Goal: Task Accomplishment & Management: Manage account settings

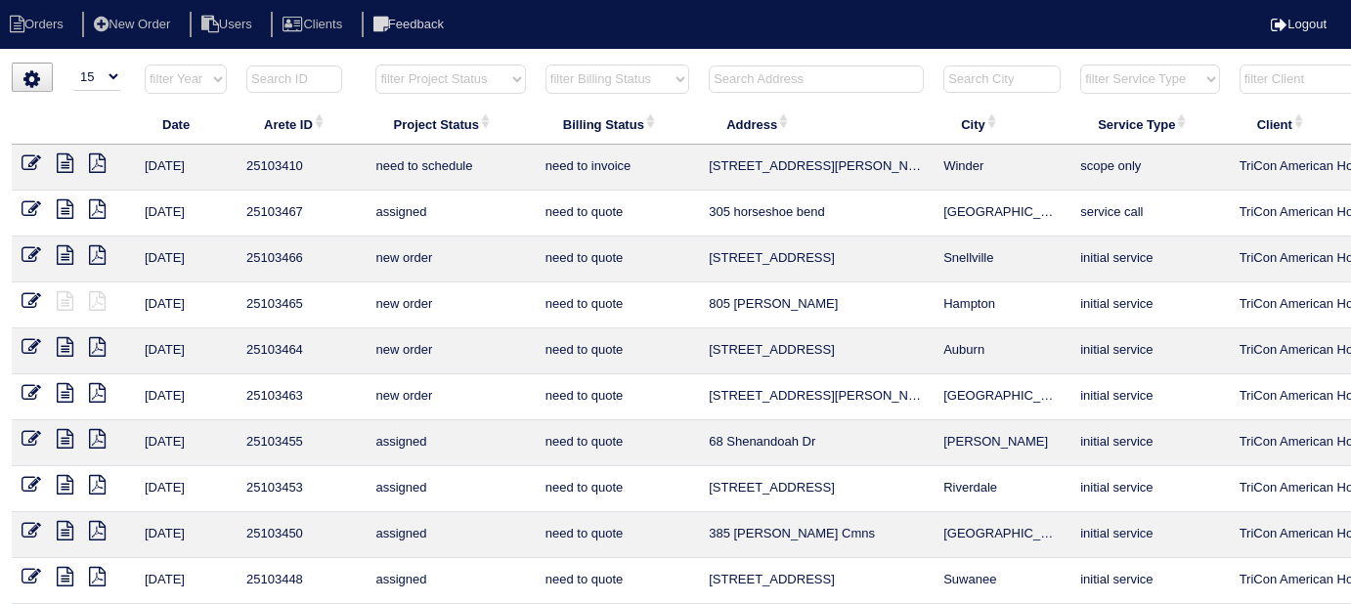
select select "15"
click at [792, 87] on input "text" at bounding box center [816, 79] width 215 height 27
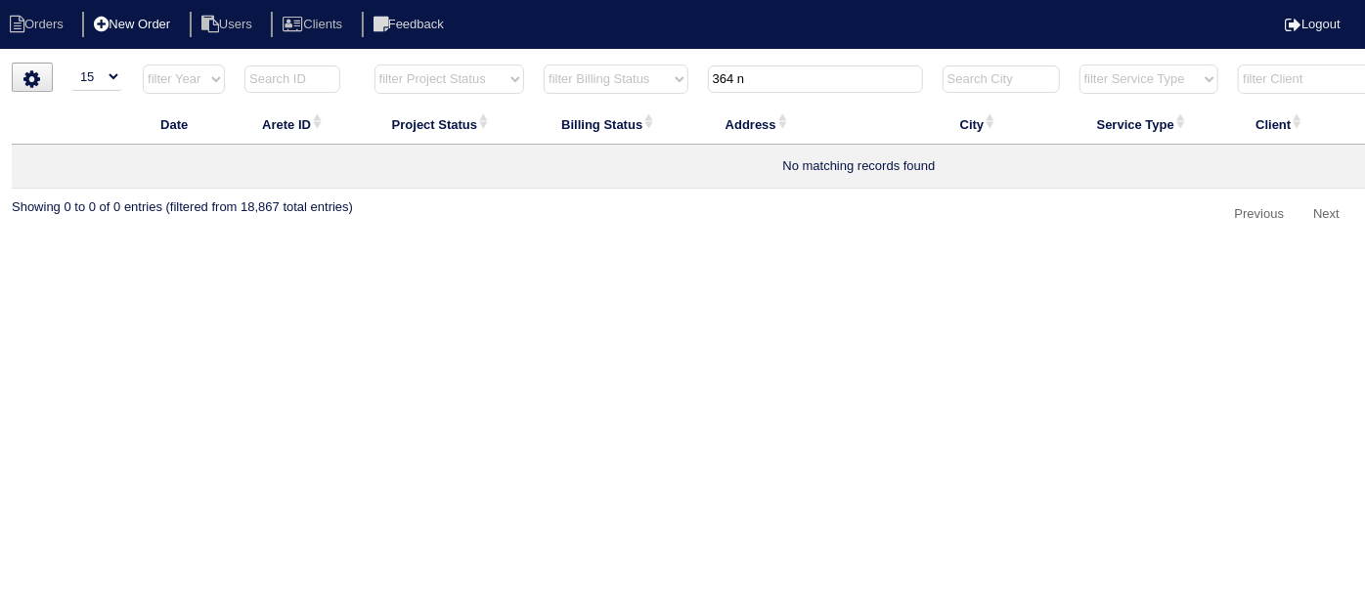
type input "364 n"
click at [136, 35] on li "New Order" at bounding box center [134, 25] width 104 height 26
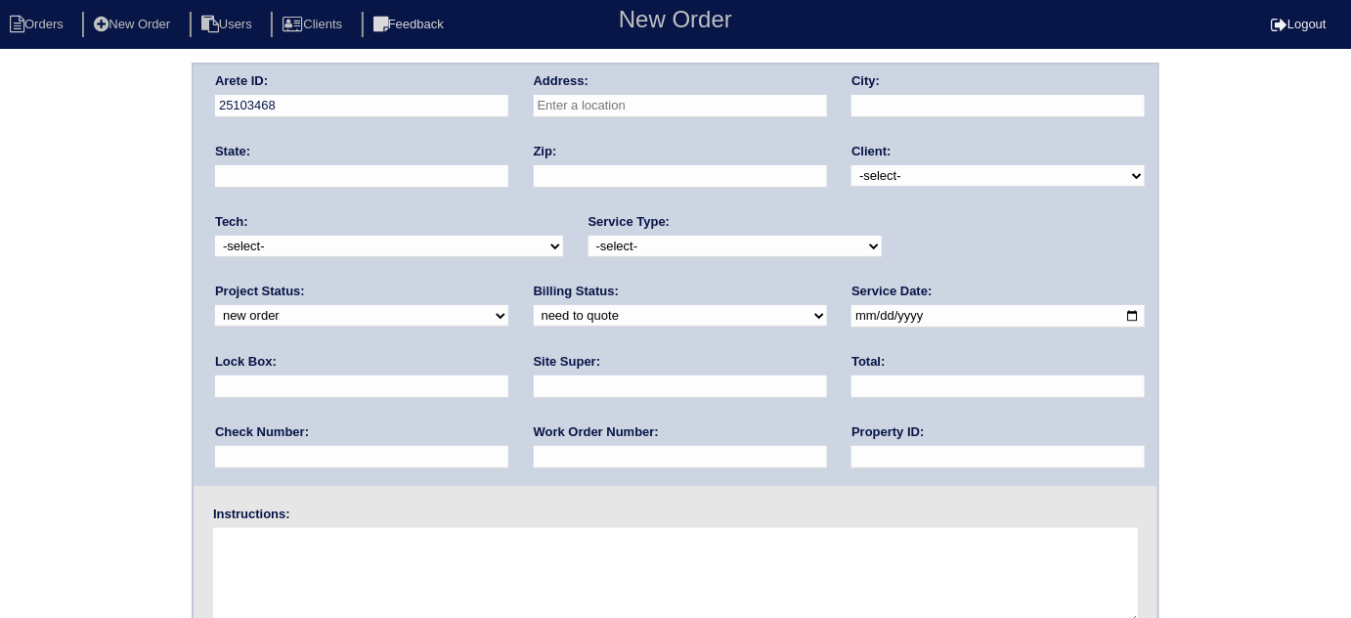
drag, startPoint x: 185, startPoint y: 84, endPoint x: 664, endPoint y: 101, distance: 479.3
click at [664, 101] on input "text" at bounding box center [680, 106] width 293 height 22
type input "364 Nunnally Dr"
type input "Stockbridge"
type input "GA"
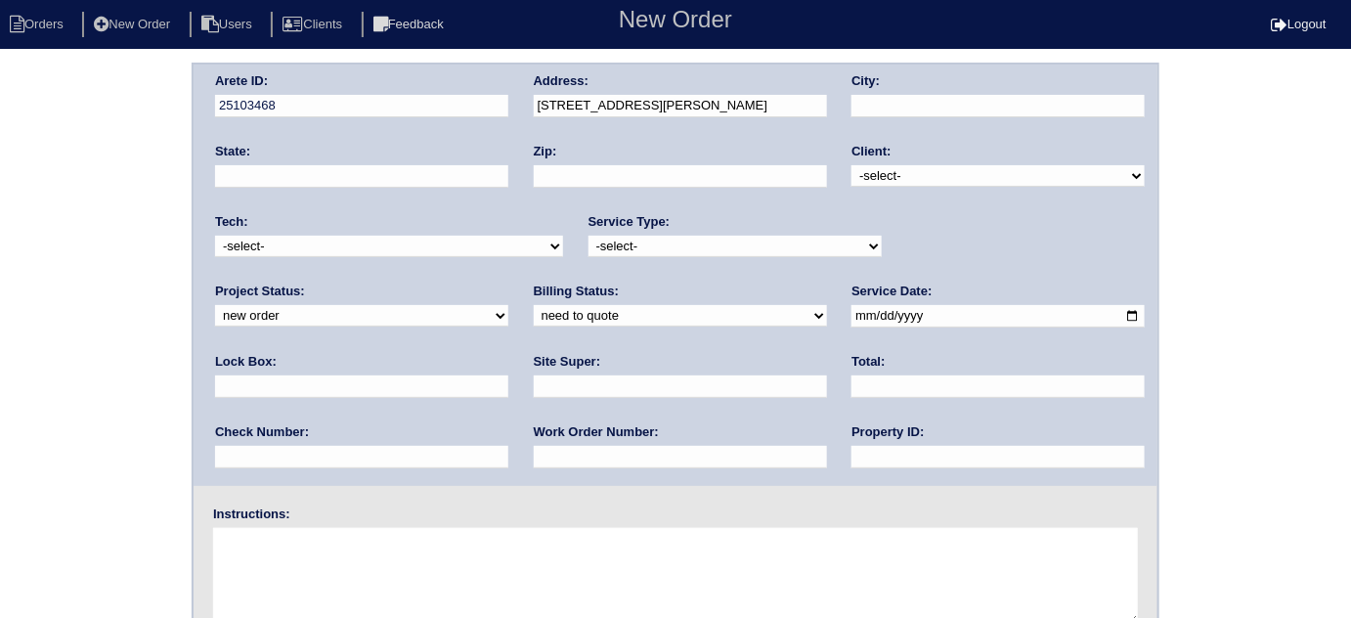
type input "30281"
click at [900, 179] on select "-select- TriCon American Homes American Homes 4 Rent First Key Homes Zillow The…" at bounding box center [998, 176] width 293 height 22
select select "1"
click at [852, 165] on select "-select- TriCon American Homes American Homes 4 Rent First Key Homes Zillow The…" at bounding box center [998, 176] width 293 height 22
click at [643, 243] on select "-select- initial service basic service maintenance call replacement scope servi…" at bounding box center [735, 247] width 293 height 22
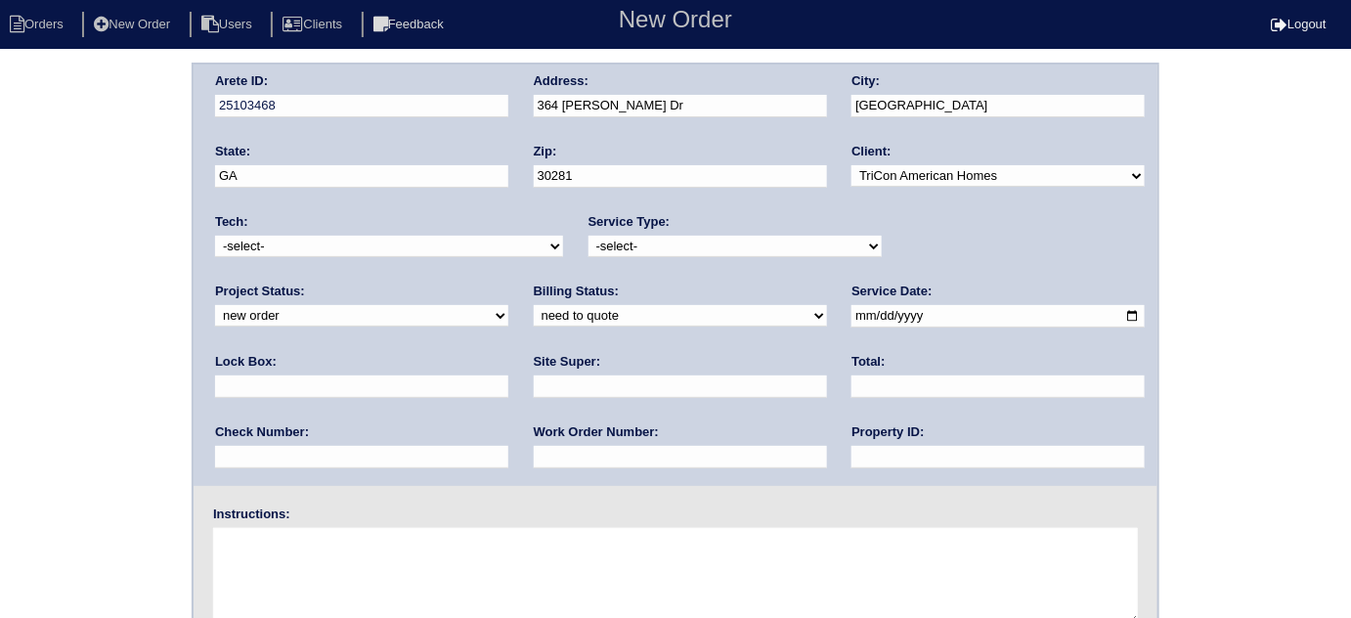
select select "scope only"
click at [589, 236] on select "-select- initial service basic service maintenance call replacement scope servi…" at bounding box center [735, 247] width 293 height 22
click at [508, 375] on input "text" at bounding box center [361, 386] width 293 height 22
type input "9310 - on gas meter"
click at [852, 317] on input "date" at bounding box center [998, 316] width 293 height 22
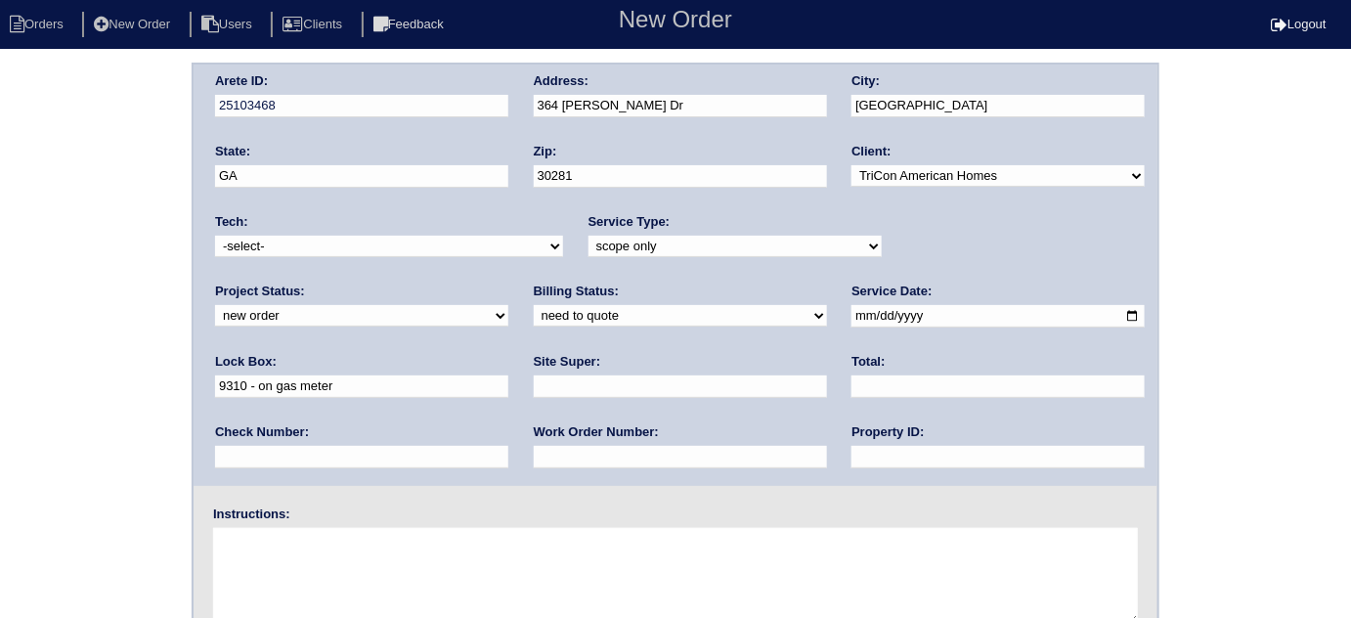
type input "2025-09-18"
click at [852, 459] on input "text" at bounding box center [998, 457] width 293 height 22
type input "N/A"
click at [534, 354] on label "Site Super:" at bounding box center [567, 362] width 67 height 18
click at [534, 371] on div "Site Super:" at bounding box center [680, 380] width 293 height 55
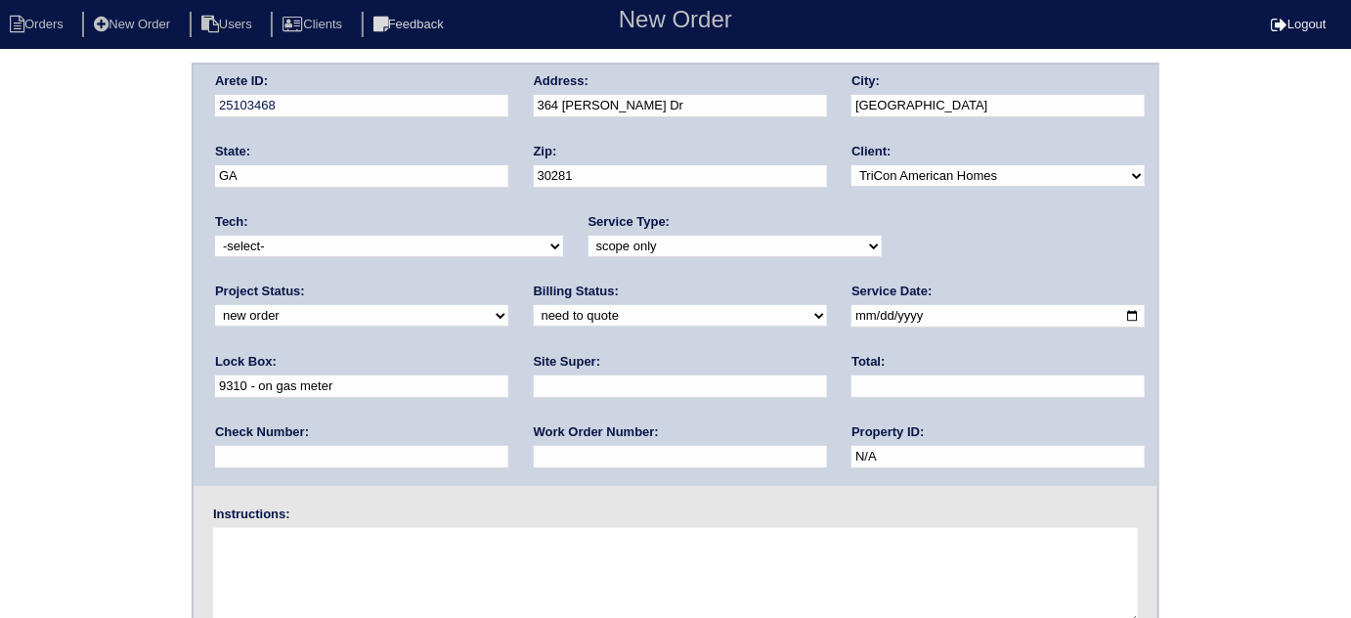
click at [534, 393] on input "text" at bounding box center [680, 386] width 293 height 22
type input "Errol Cadet"
click at [321, 576] on textarea at bounding box center [675, 577] width 925 height 98
type textarea "Scope for service/repairs needed"
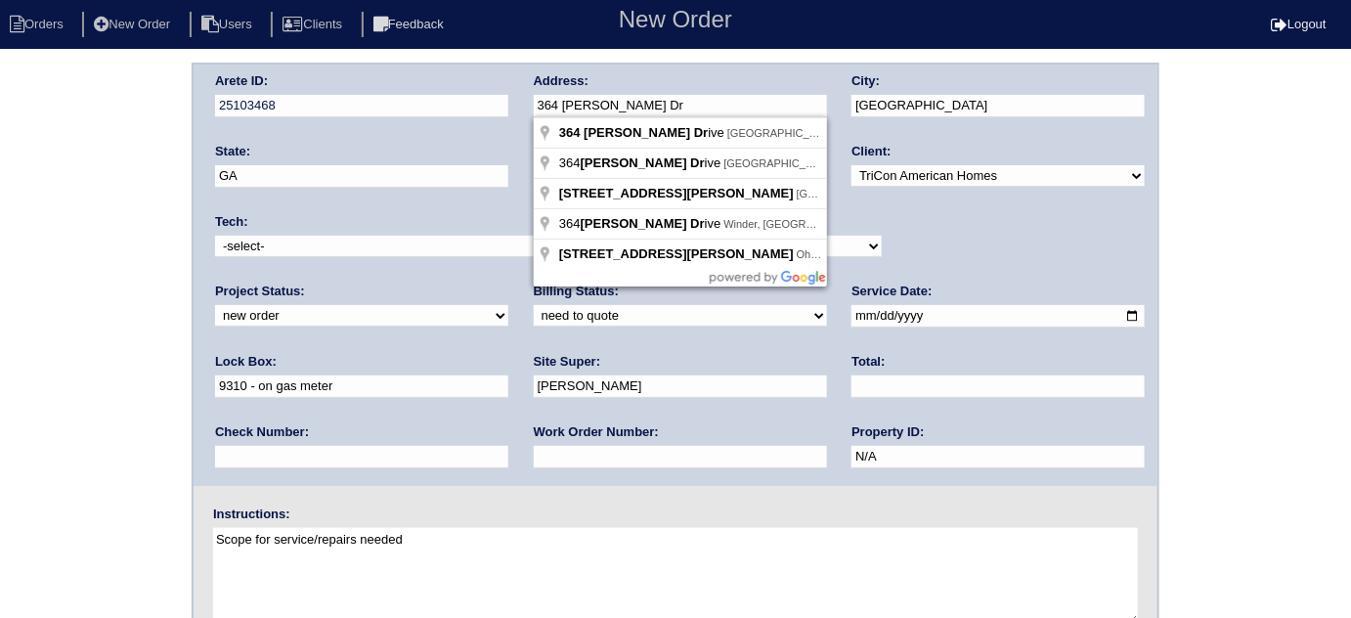
drag, startPoint x: 651, startPoint y: 105, endPoint x: 526, endPoint y: 98, distance: 125.3
click at [528, 98] on div "Arete ID: 25103468 Address: 364 Nunnally Dr City: Stockbridge State: GA Zip: 30…" at bounding box center [676, 275] width 964 height 421
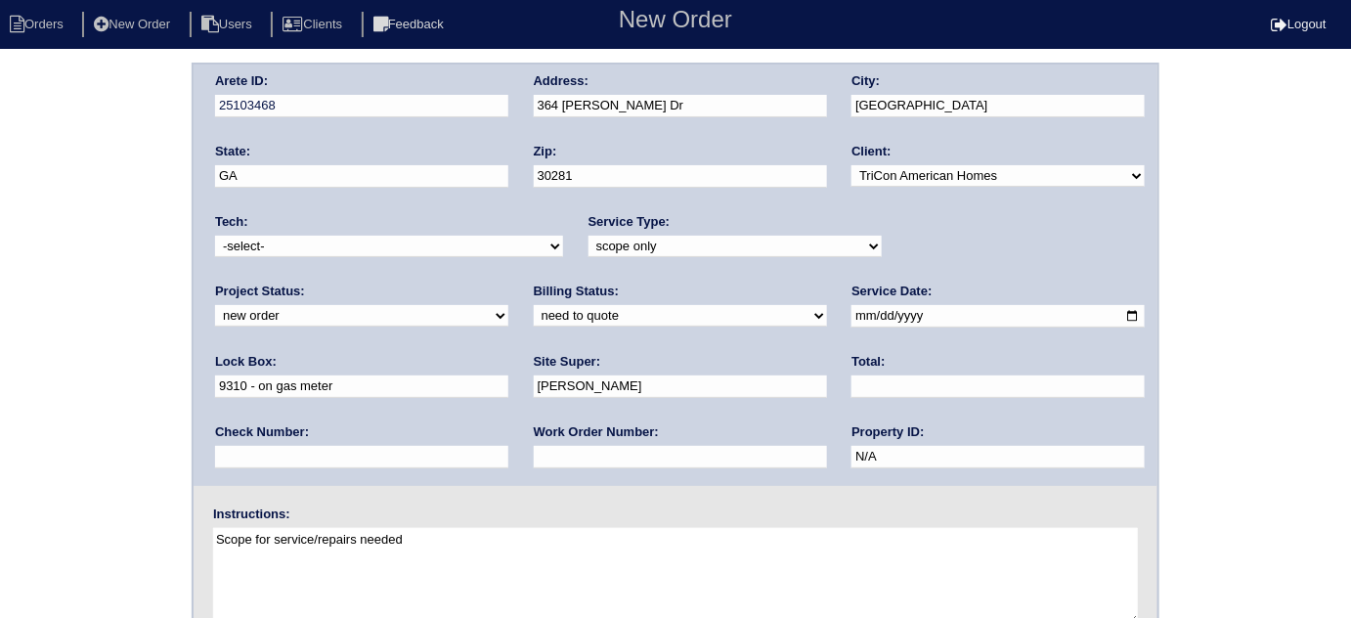
click at [30, 222] on div "Arete ID: 25103468 Address: 364 Nunnally Dr City: Stockbridge State: GA Zip: 30…" at bounding box center [675, 458] width 1351 height 791
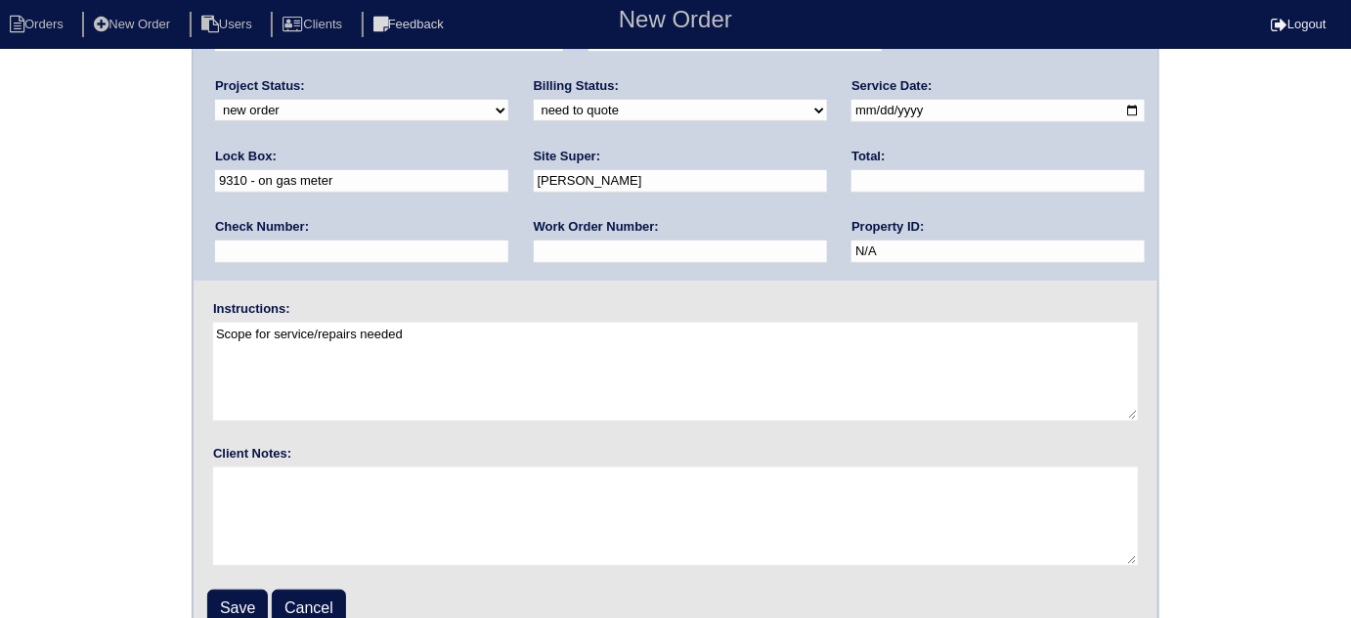
scroll to position [231, 0]
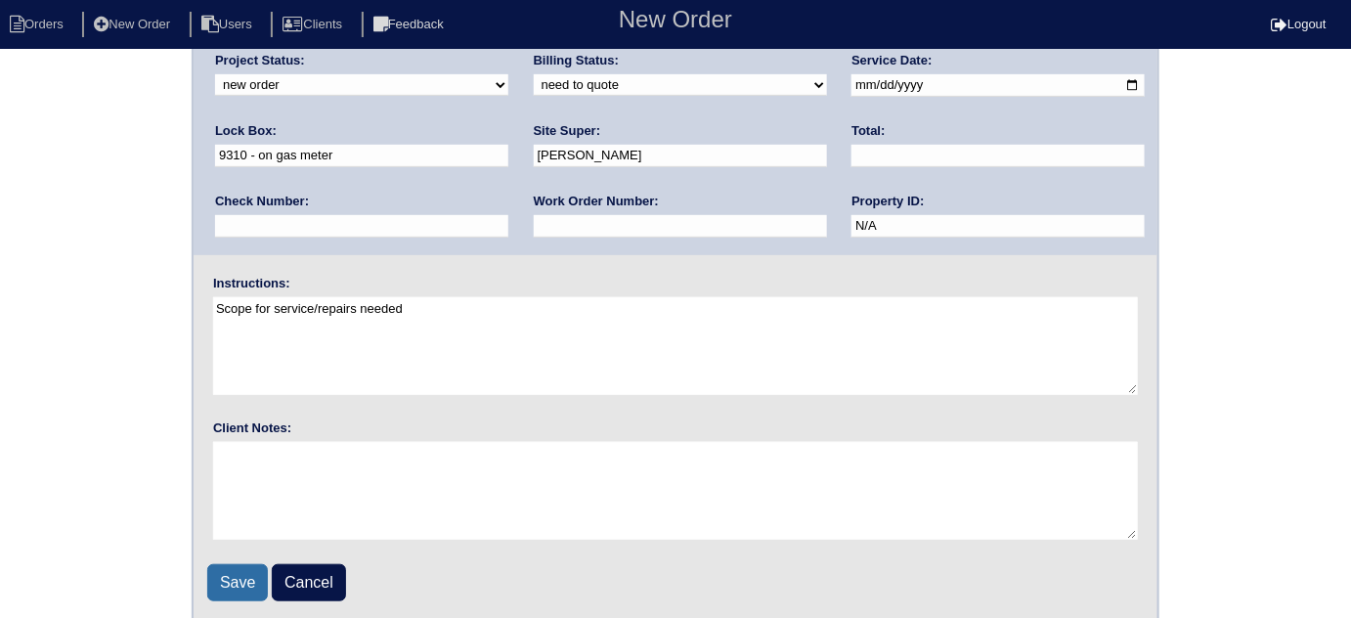
click at [249, 579] on input "Save" at bounding box center [237, 582] width 61 height 37
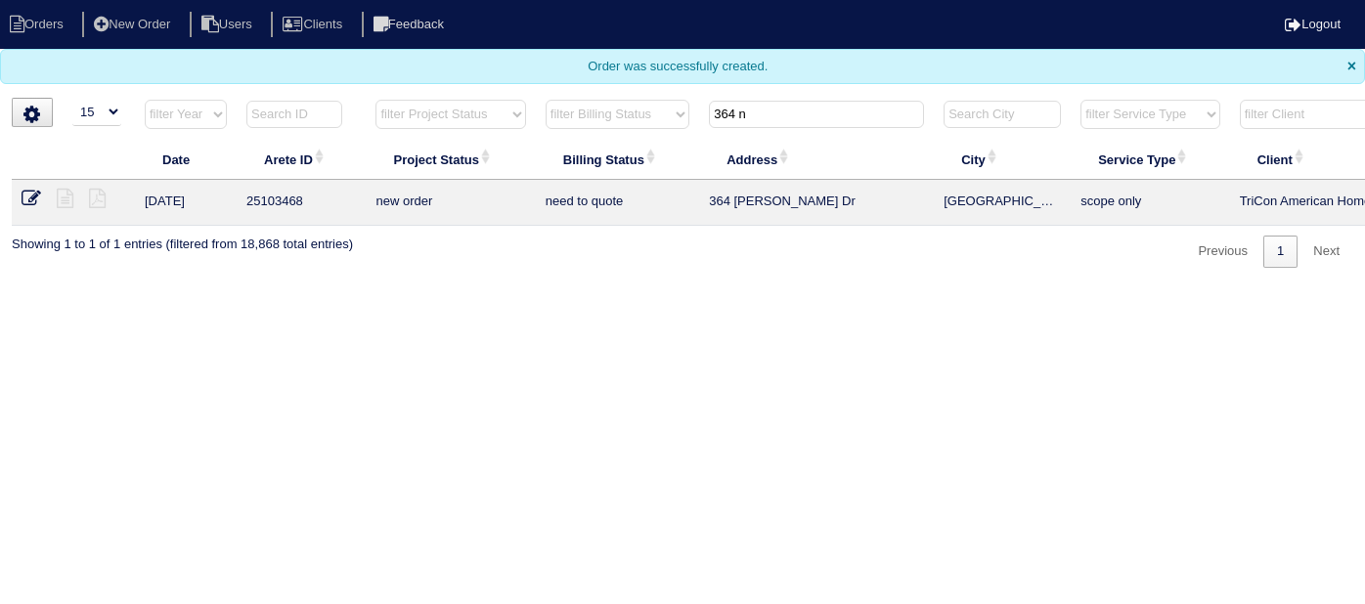
select select "15"
drag, startPoint x: 815, startPoint y: 124, endPoint x: 697, endPoint y: 115, distance: 118.6
click at [697, 115] on tr "filter Year -- Any Year -- 2025 2024 2023 2022 2021 2020 2019 filter Project St…" at bounding box center [859, 119] width 1694 height 40
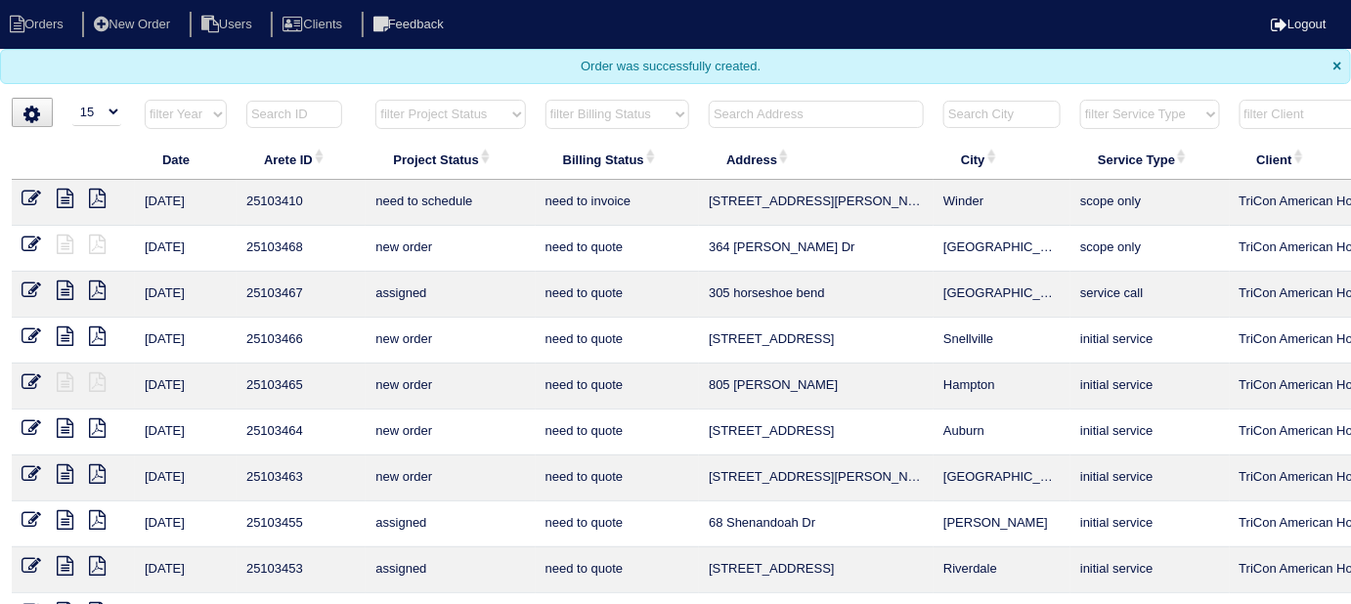
click at [395, 109] on select "filter Project Status -- Any Project Status -- new order assigned in progress f…" at bounding box center [450, 114] width 150 height 29
select select "field complete"
click at [375, 100] on select "filter Project Status -- Any Project Status -- new order assigned in progress f…" at bounding box center [450, 114] width 150 height 29
click at [570, 109] on select "filter Billing Status -- Any Billing Status -- need to quote quoted need to inv…" at bounding box center [618, 114] width 144 height 29
select select "need to quote"
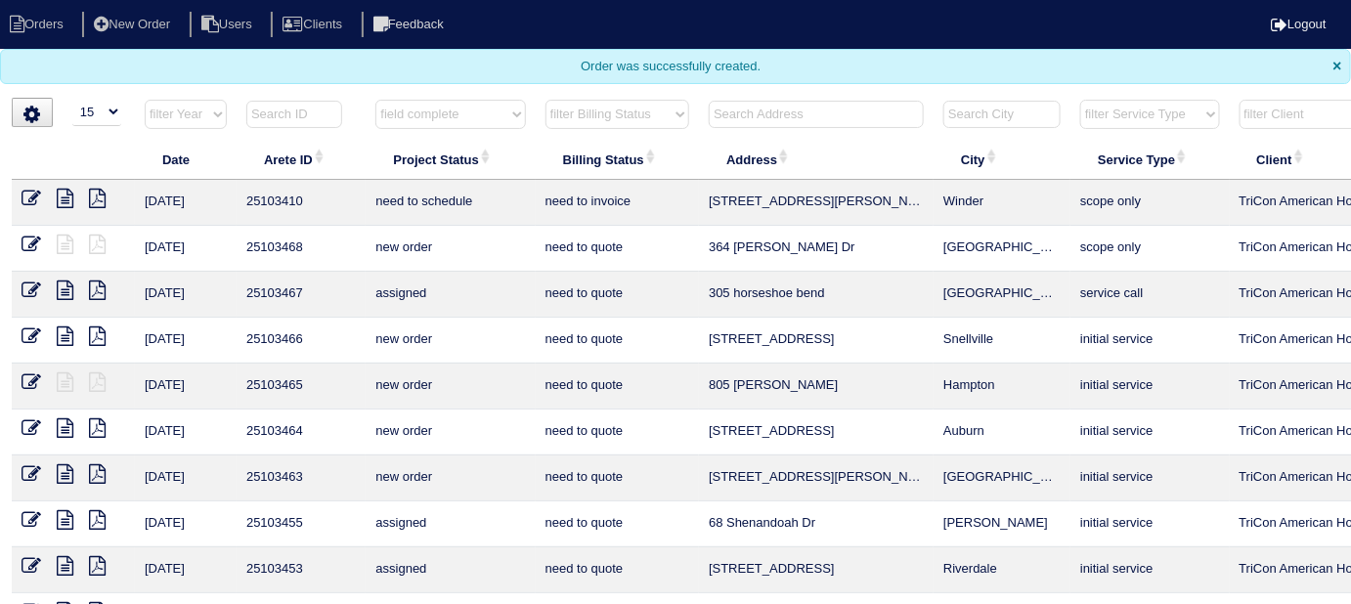
click at [546, 100] on select "filter Billing Status -- Any Billing Status -- need to quote quoted need to inv…" at bounding box center [618, 114] width 144 height 29
select select "field complete"
select select "need to quote"
select select "field complete"
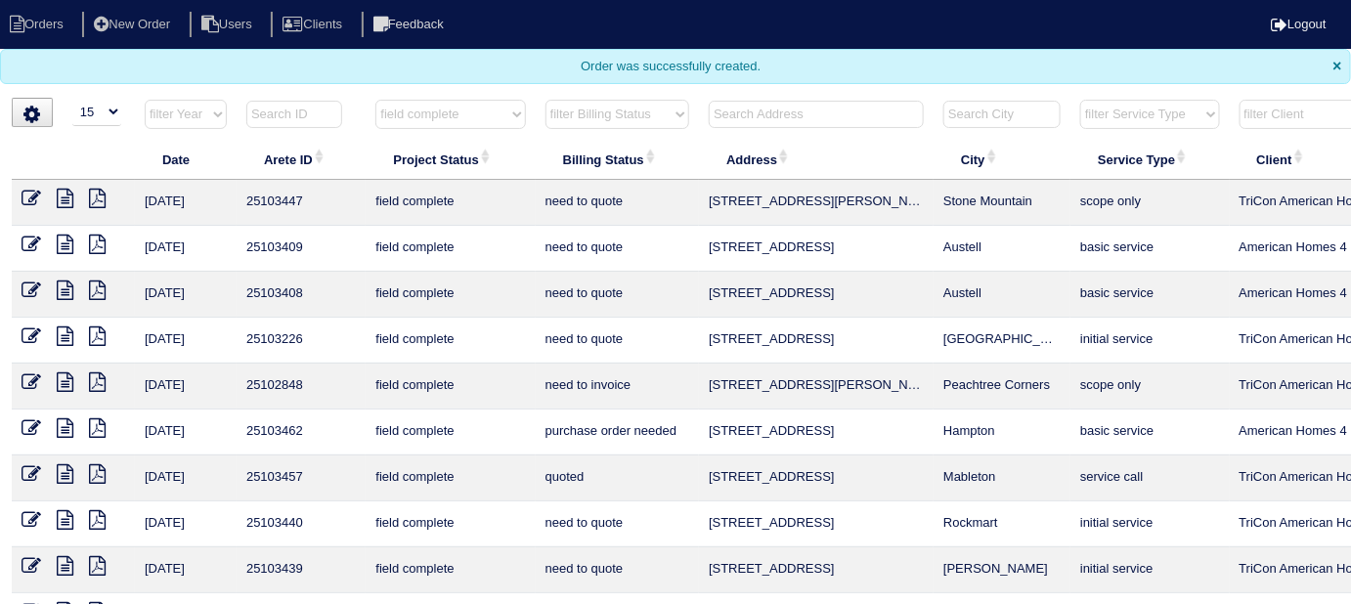
click at [591, 115] on select "filter Billing Status -- Any Billing Status -- need to quote quoted need to inv…" at bounding box center [618, 114] width 144 height 29
select select "need to quote"
click at [546, 100] on select "filter Billing Status -- Any Billing Status -- need to quote quoted need to inv…" at bounding box center [618, 114] width 144 height 29
select select "field complete"
select select "need to quote"
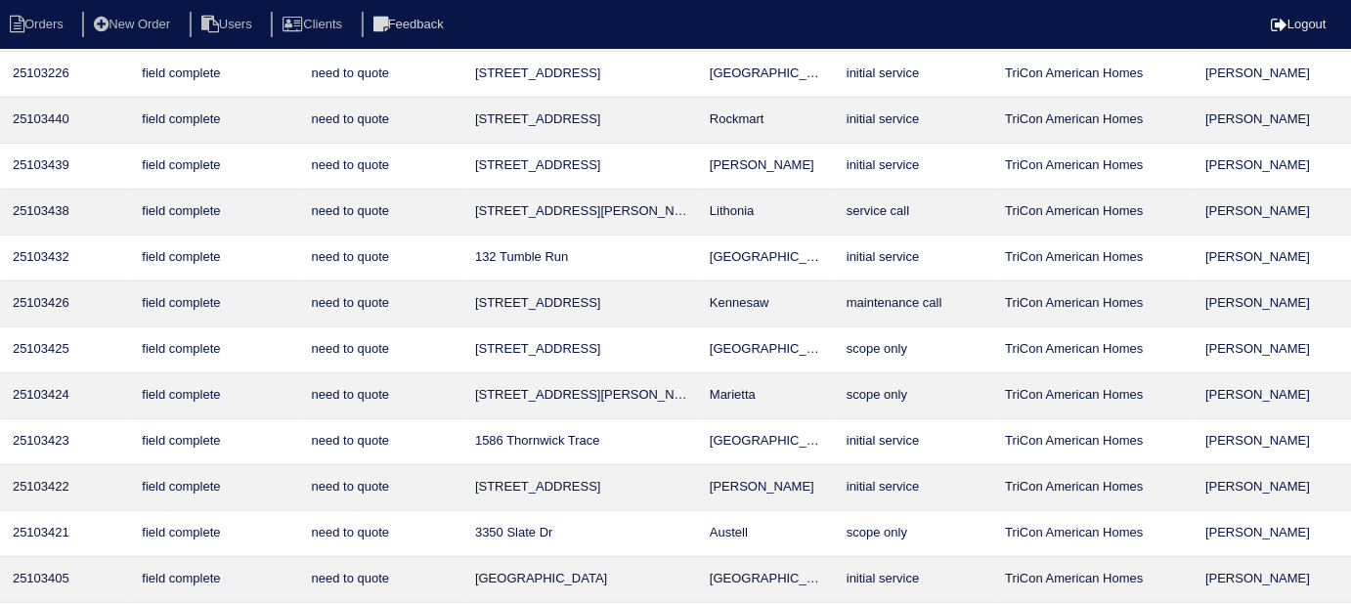
scroll to position [266, 0]
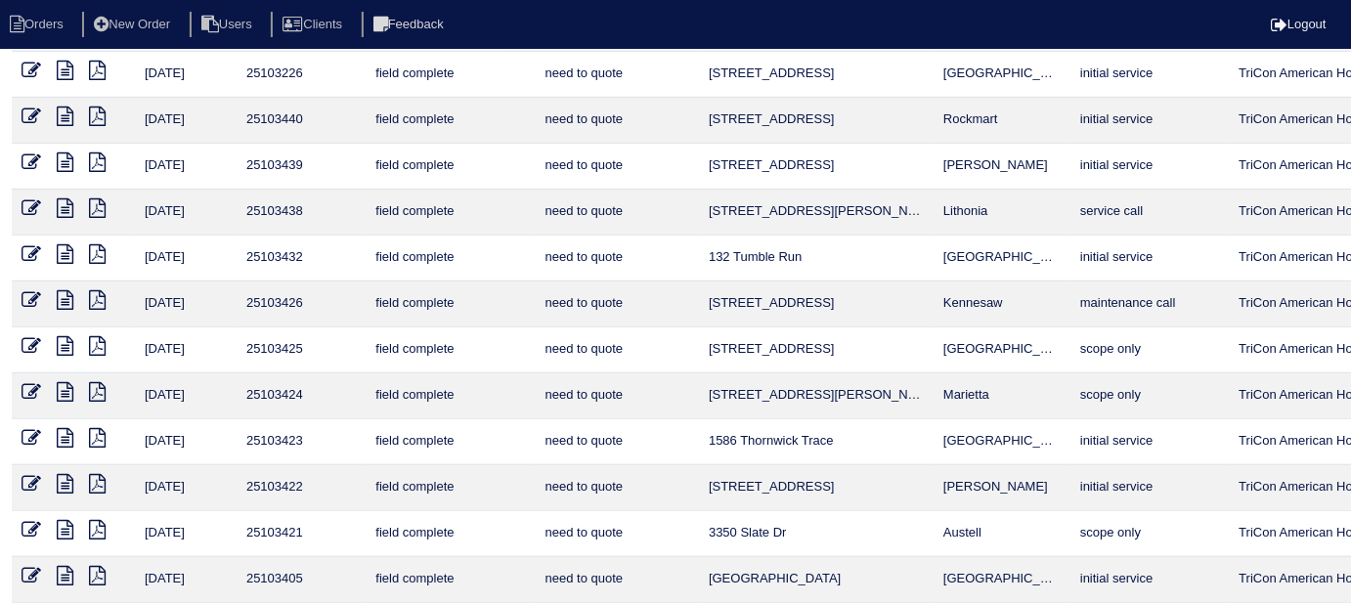
click at [95, 252] on icon at bounding box center [97, 254] width 17 height 20
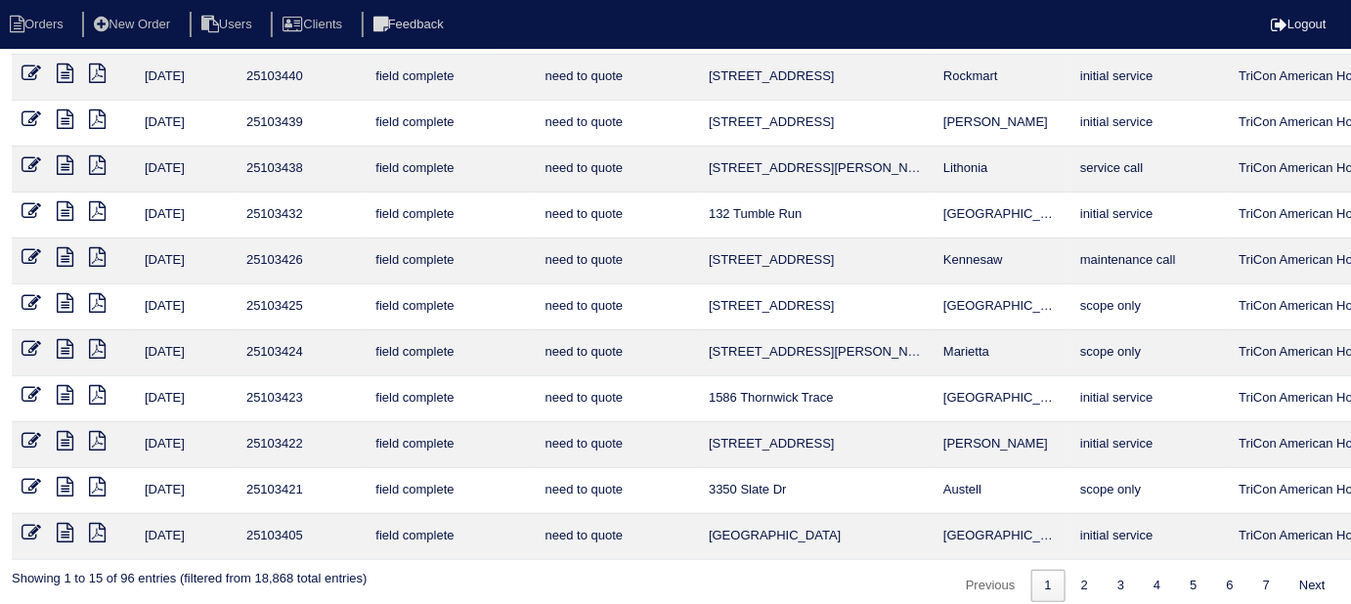
scroll to position [308, 0]
click at [99, 255] on icon at bounding box center [97, 258] width 17 height 20
click at [96, 295] on icon at bounding box center [97, 304] width 17 height 20
select select
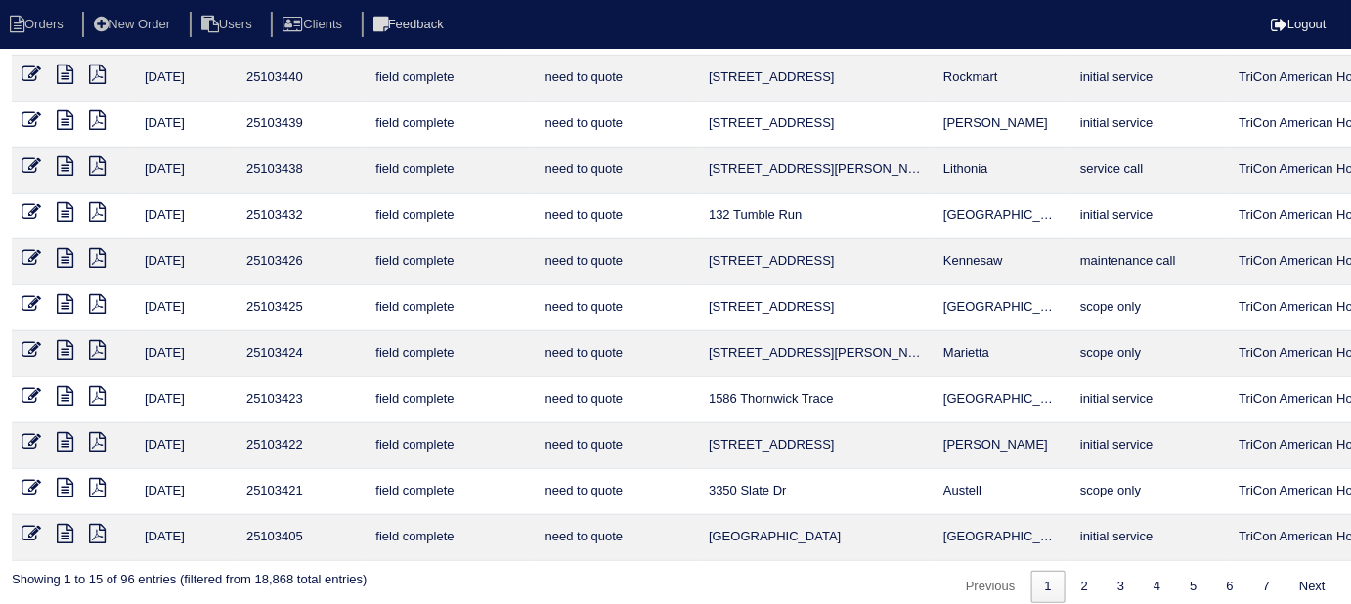
select select "need to quote"
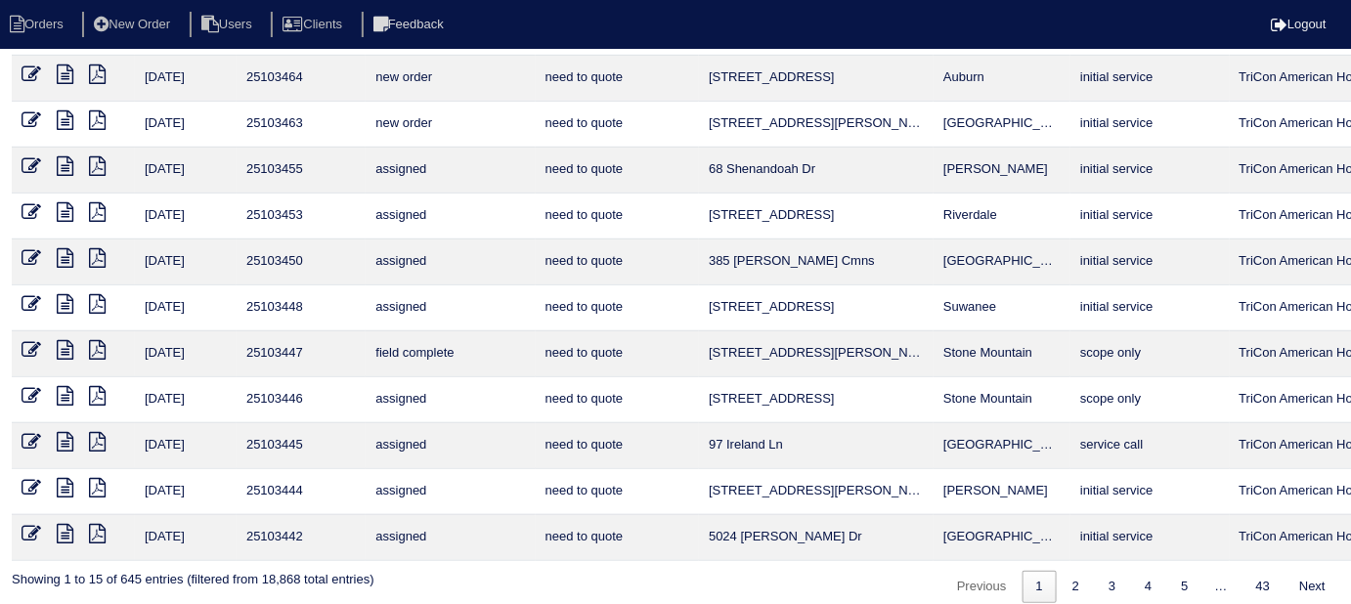
select select
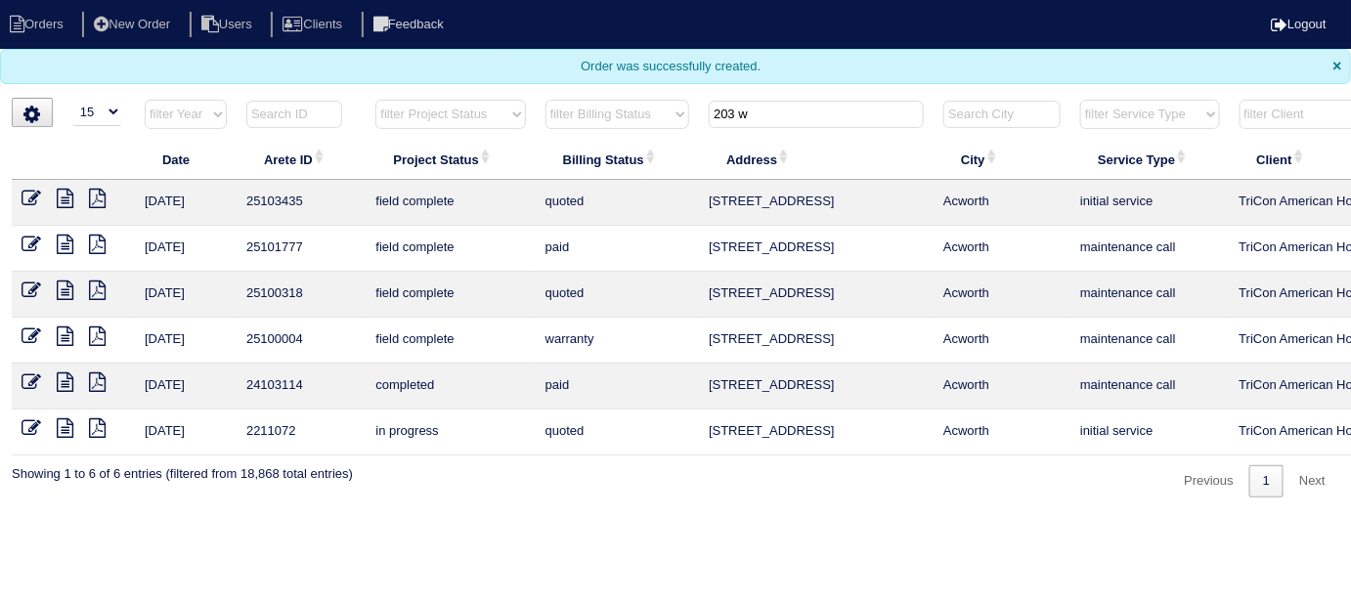
type input "203 w"
click at [35, 195] on icon at bounding box center [32, 199] width 20 height 20
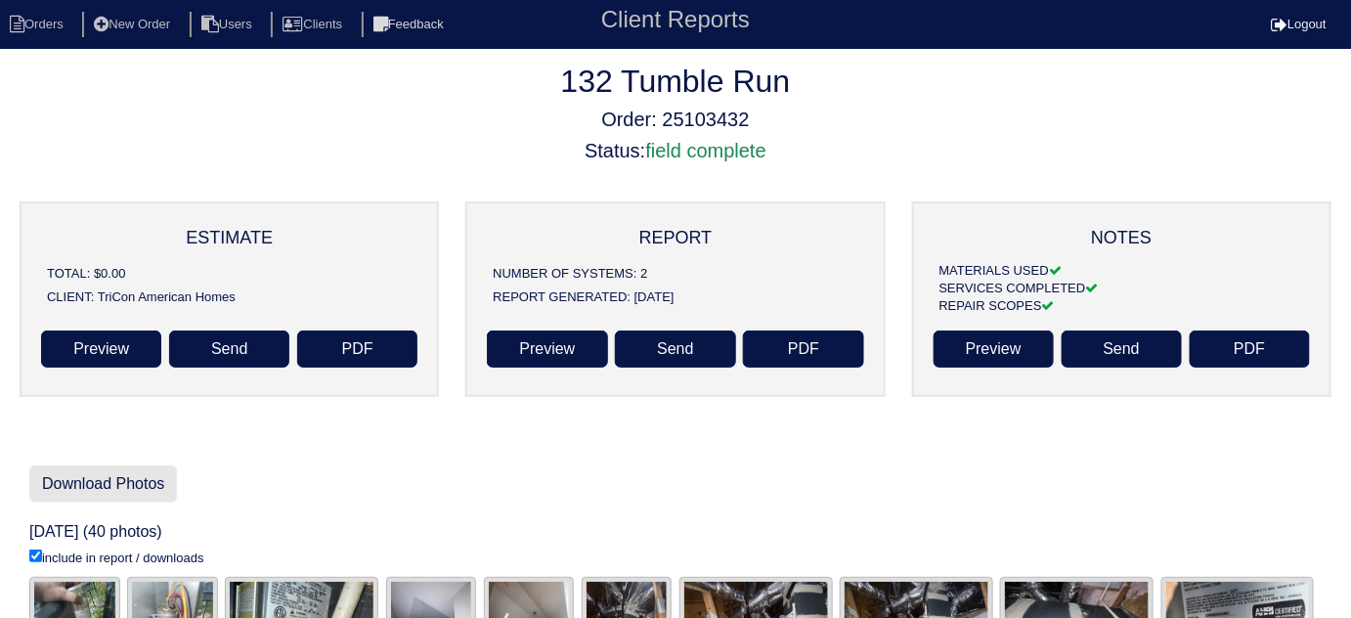
click at [143, 469] on link "Download Photos" at bounding box center [103, 483] width 148 height 37
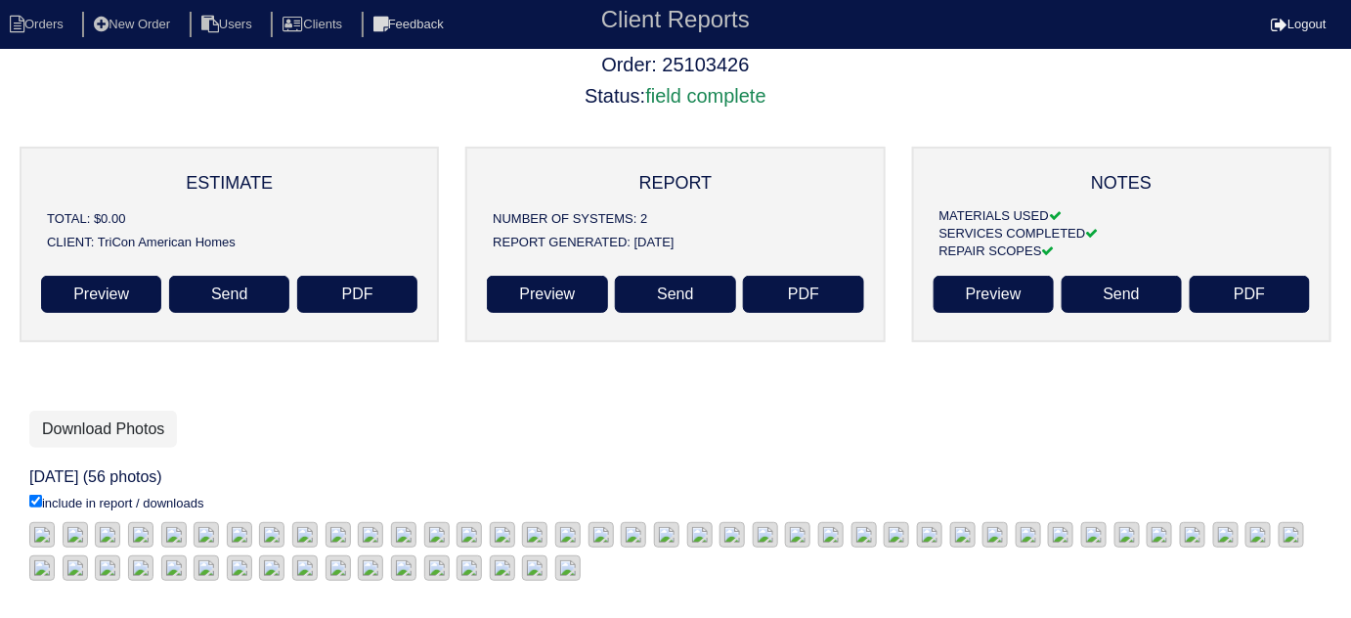
scroll to position [41, 0]
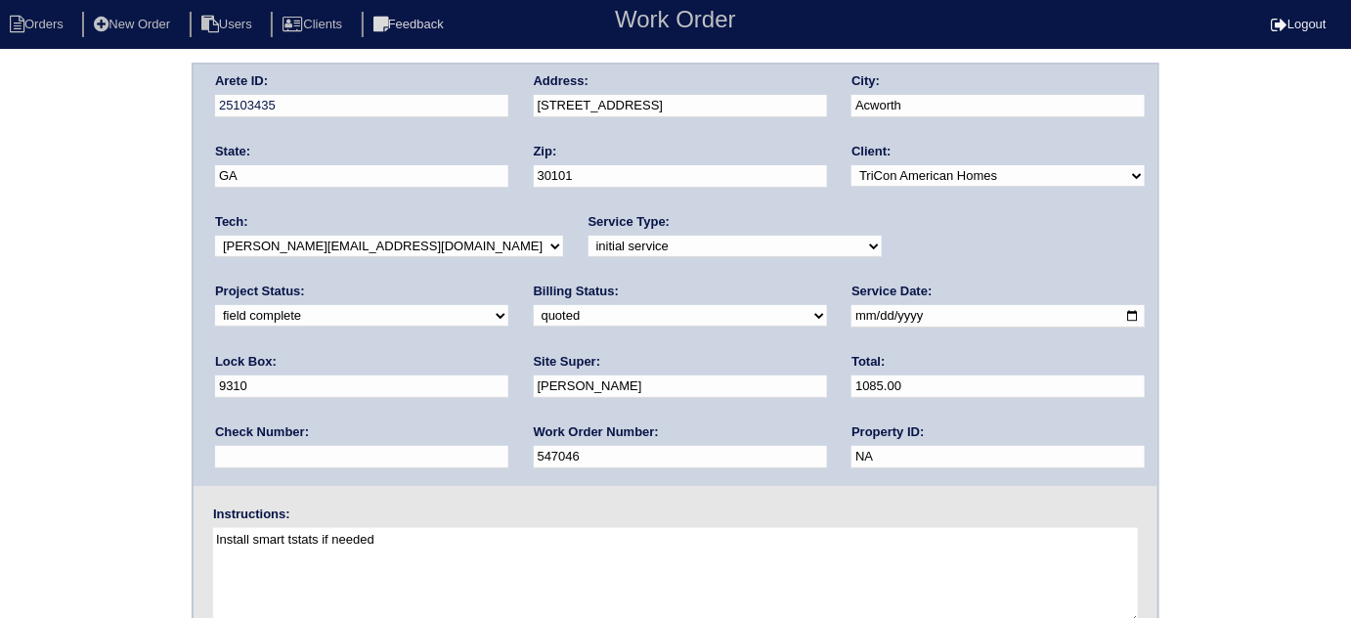
click at [534, 315] on select "need to quote quoted need to invoice invoiced paid warranty purchase order need…" at bounding box center [680, 316] width 293 height 22
select select "need to invoice"
click at [534, 305] on select "need to quote quoted need to invoice invoiced paid warranty purchase order need…" at bounding box center [680, 316] width 293 height 22
drag, startPoint x: 80, startPoint y: 377, endPoint x: 332, endPoint y: 330, distance: 256.6
click at [78, 377] on div "Arete ID: 25103435 Address: 203 Woodcreek Way City: Acworth State: GA Zip: 3010…" at bounding box center [675, 458] width 1351 height 791
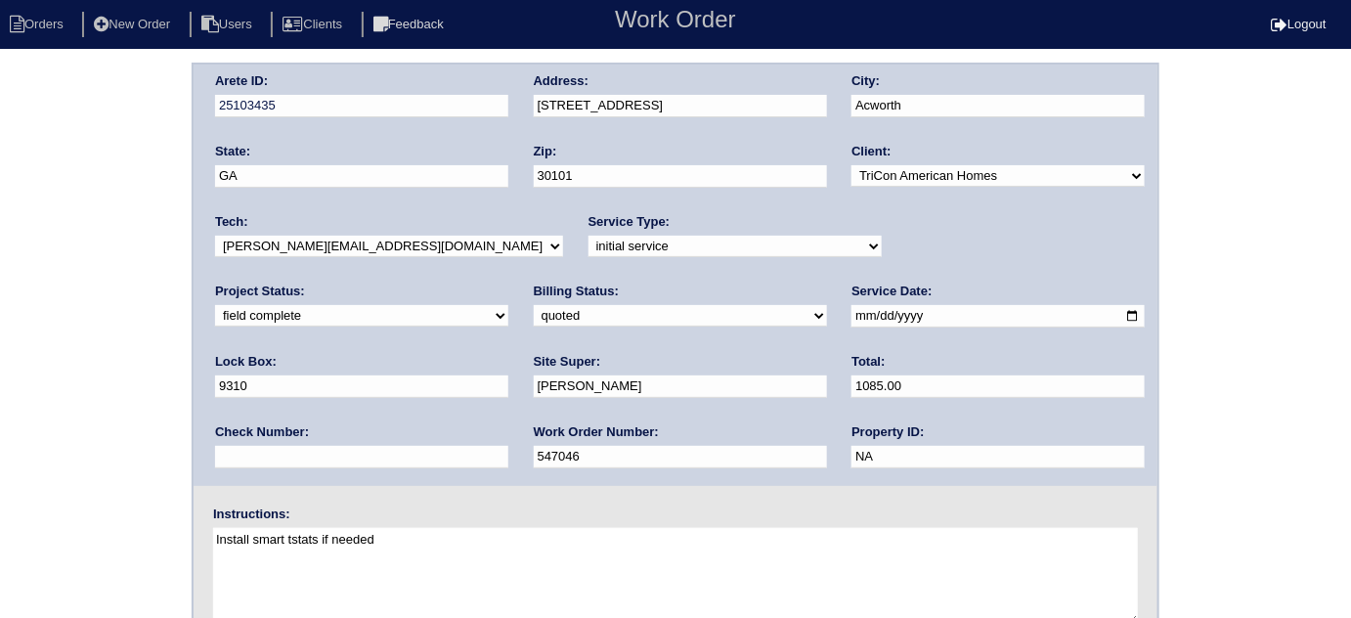
click at [0, 437] on div "Arete ID: 25103435 Address: 203 Woodcreek Way City: Acworth State: GA Zip: 3010…" at bounding box center [675, 458] width 1351 height 791
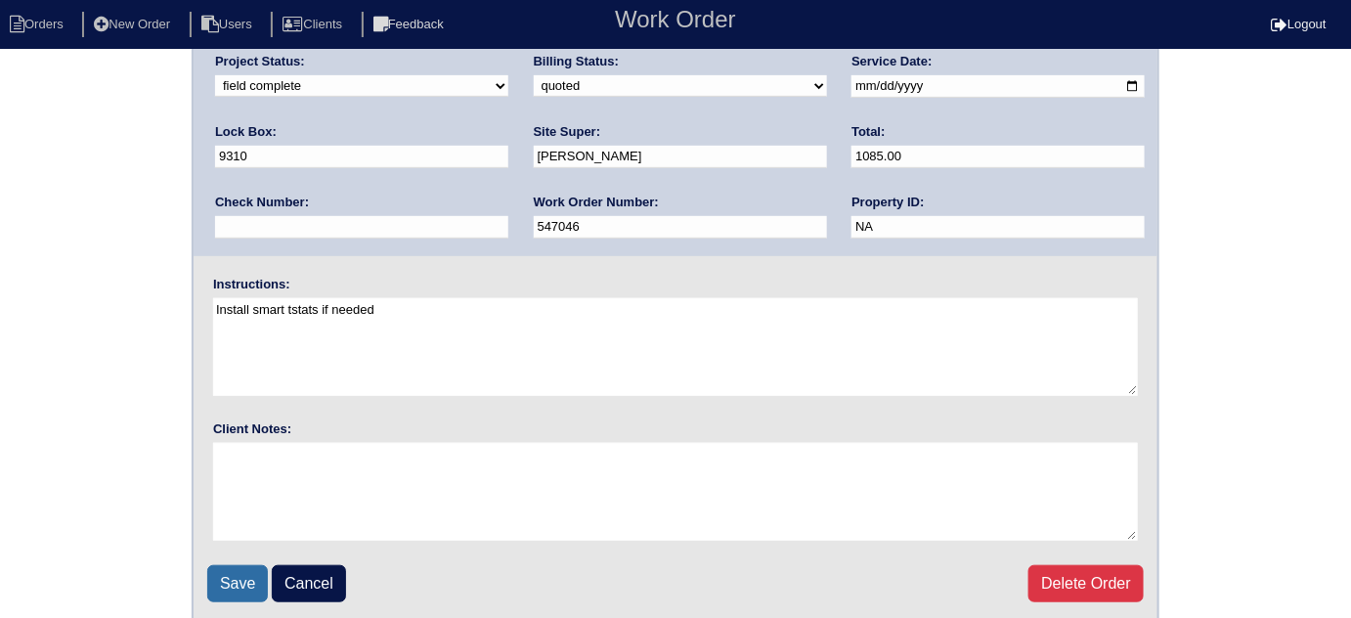
scroll to position [231, 0]
click at [213, 581] on input "Save" at bounding box center [237, 582] width 61 height 37
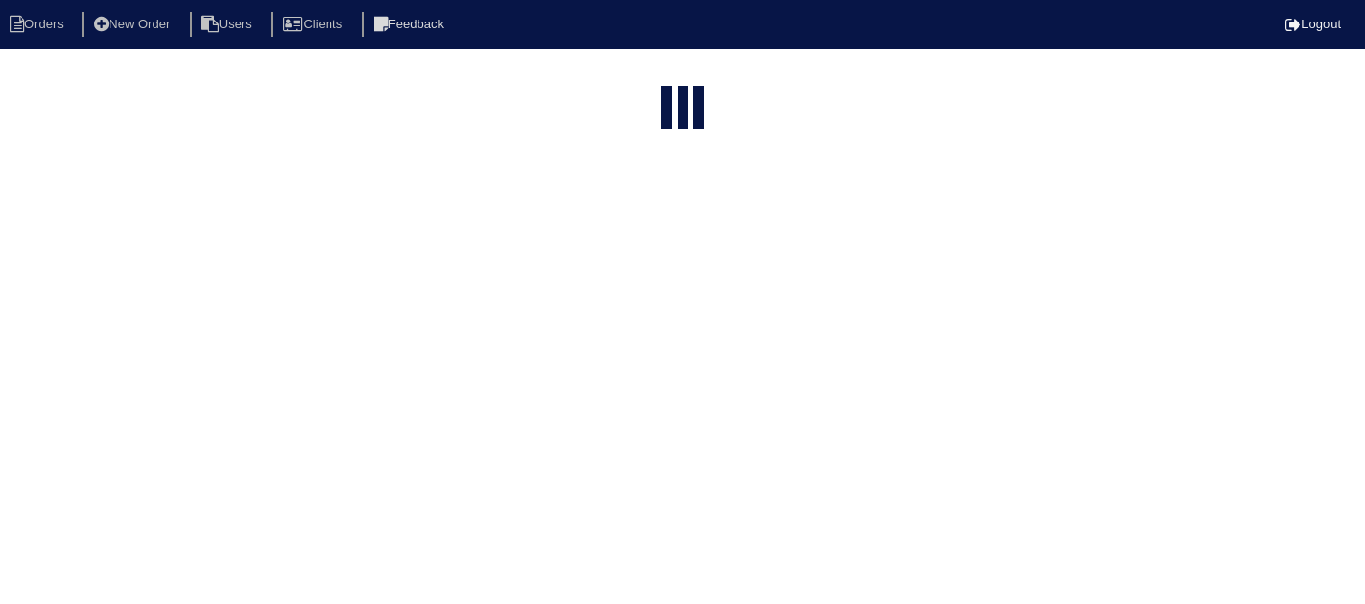
select select "15"
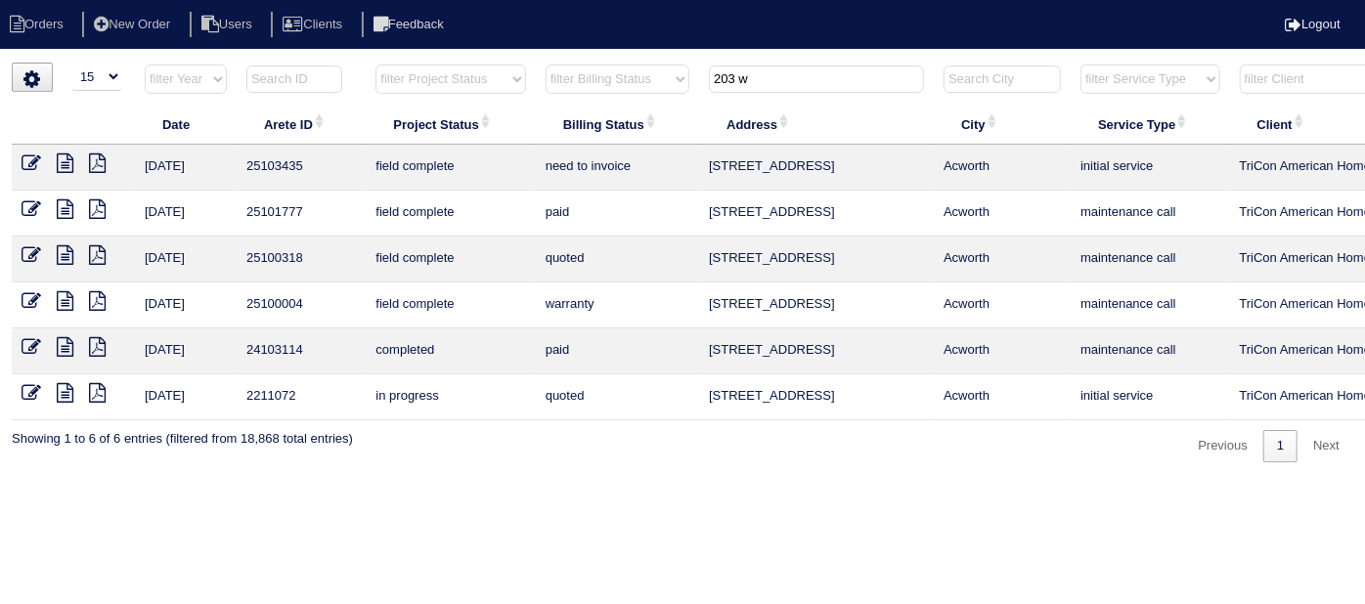
click at [740, 81] on input "203 w" at bounding box center [816, 79] width 215 height 27
drag, startPoint x: 795, startPoint y: 88, endPoint x: 526, endPoint y: 62, distance: 270.1
click at [530, 63] on div "▼ 10 15 25 50 200 500 Search: Date Arete ID Project Status Billing Status Addre…" at bounding box center [682, 263] width 1341 height 400
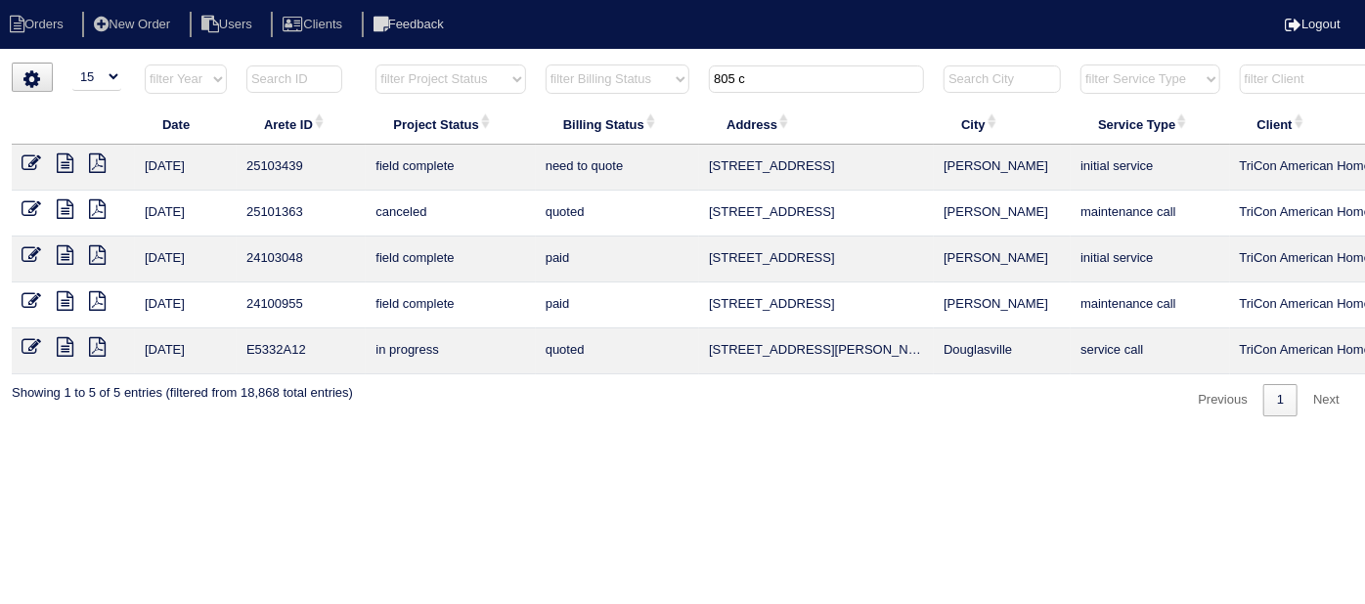
type input "805 c"
click at [66, 159] on icon at bounding box center [65, 163] width 17 height 20
click at [35, 155] on icon at bounding box center [32, 163] width 20 height 20
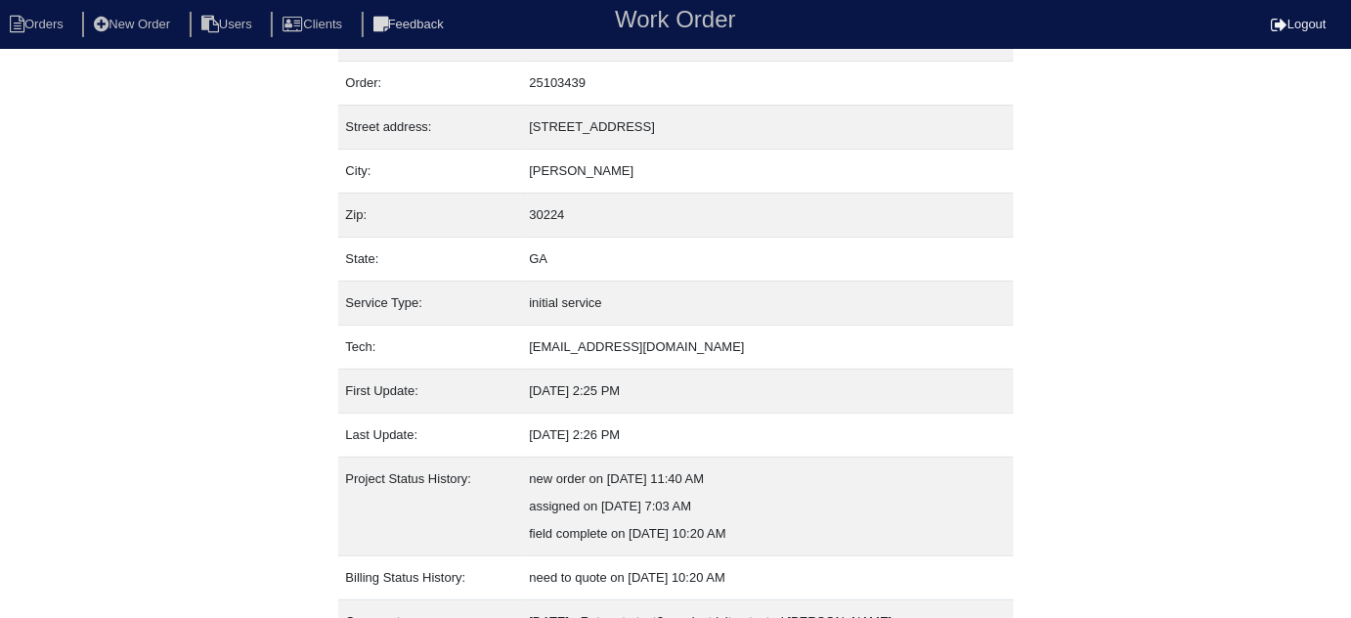
scroll to position [133, 0]
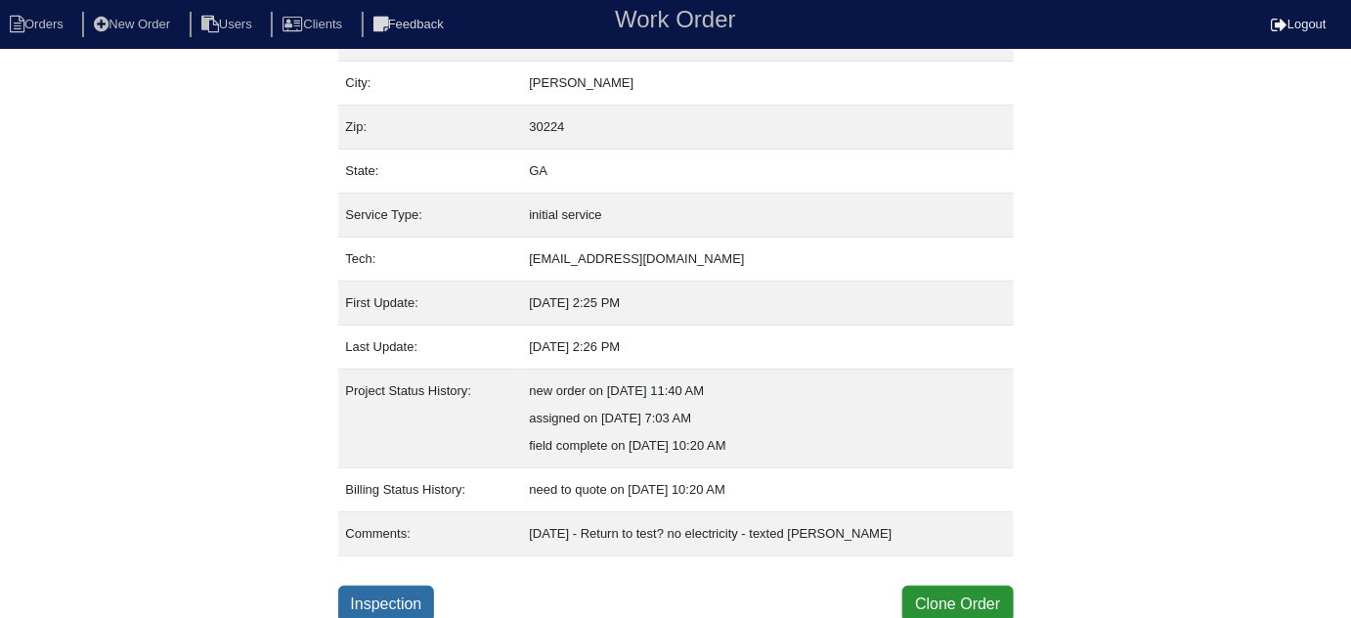
click at [401, 596] on link "Inspection" at bounding box center [386, 604] width 97 height 37
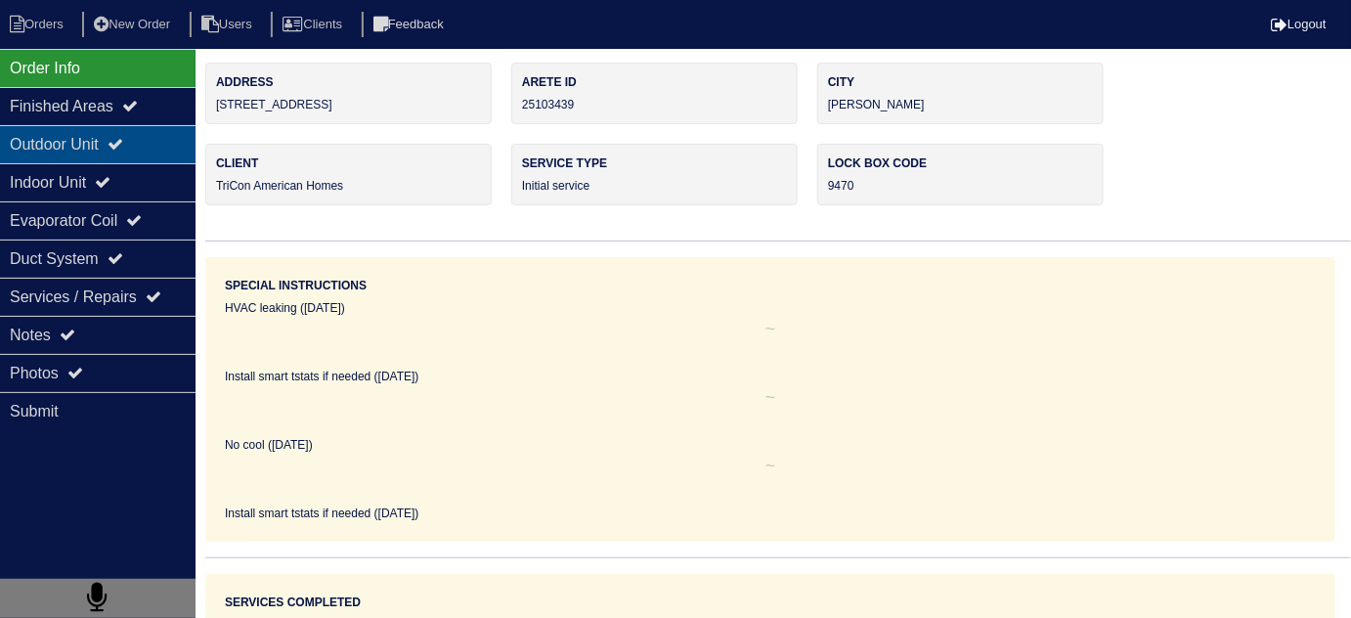
click at [115, 148] on div "Outdoor Unit" at bounding box center [98, 144] width 196 height 38
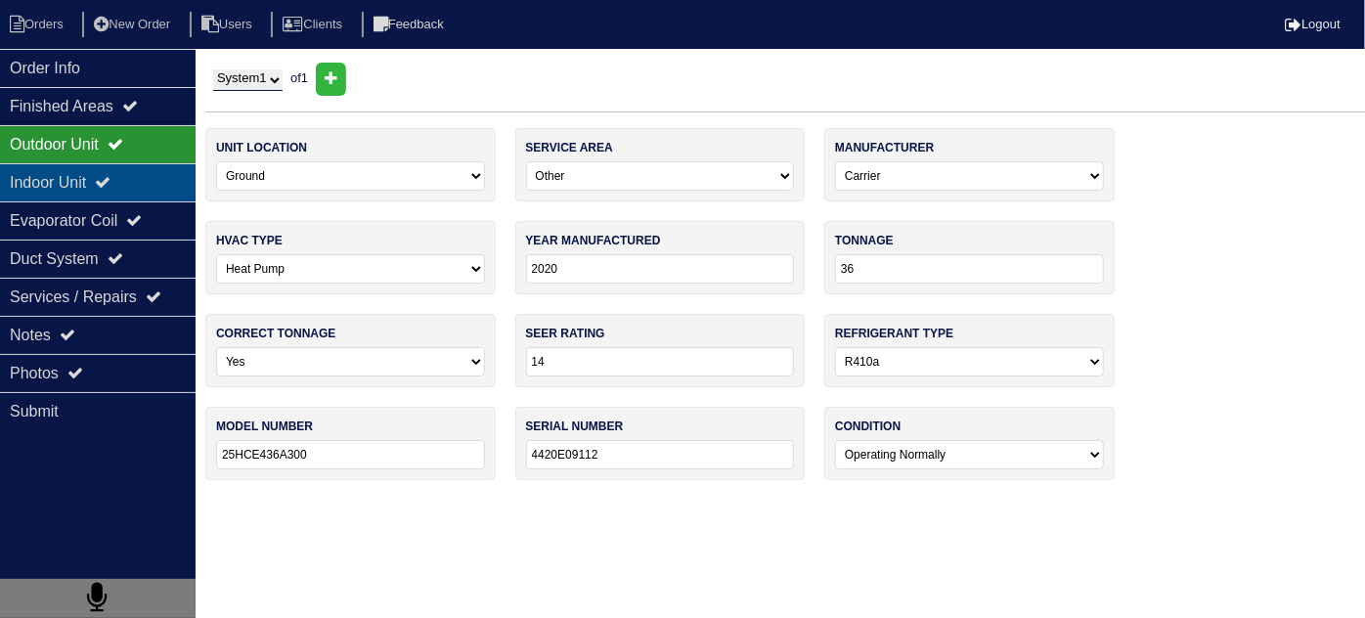
click at [110, 184] on icon at bounding box center [103, 182] width 16 height 16
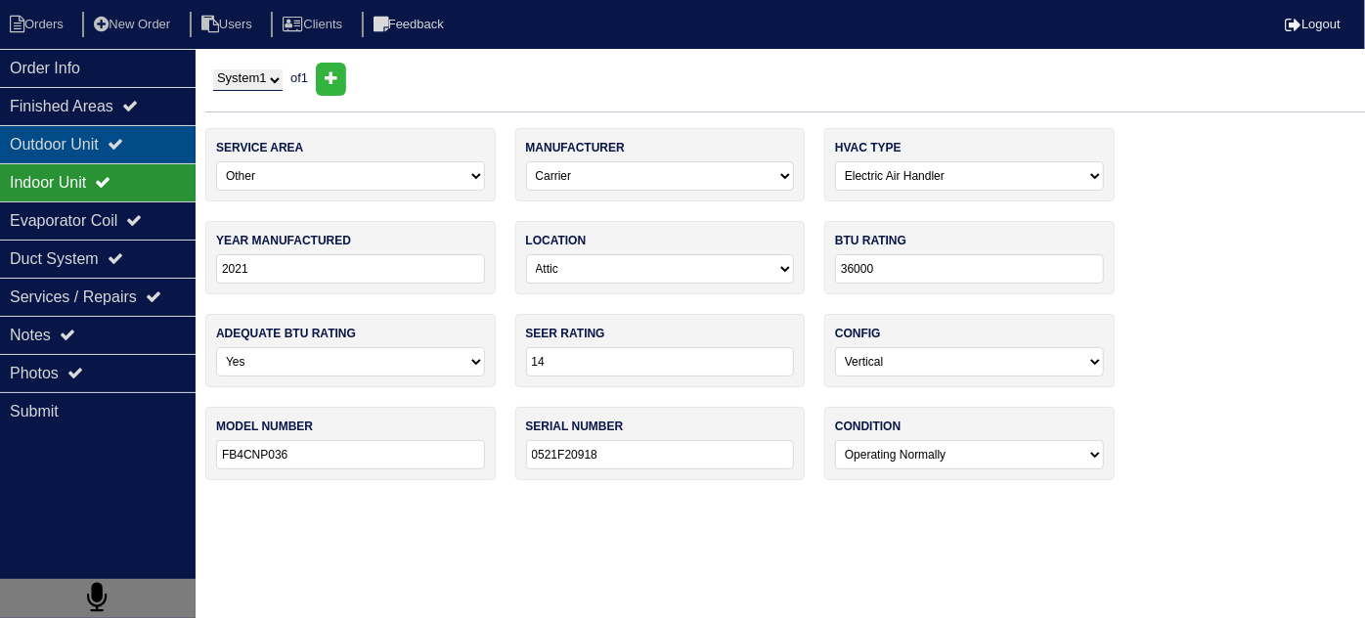
click at [104, 146] on div "Outdoor Unit" at bounding box center [98, 144] width 196 height 38
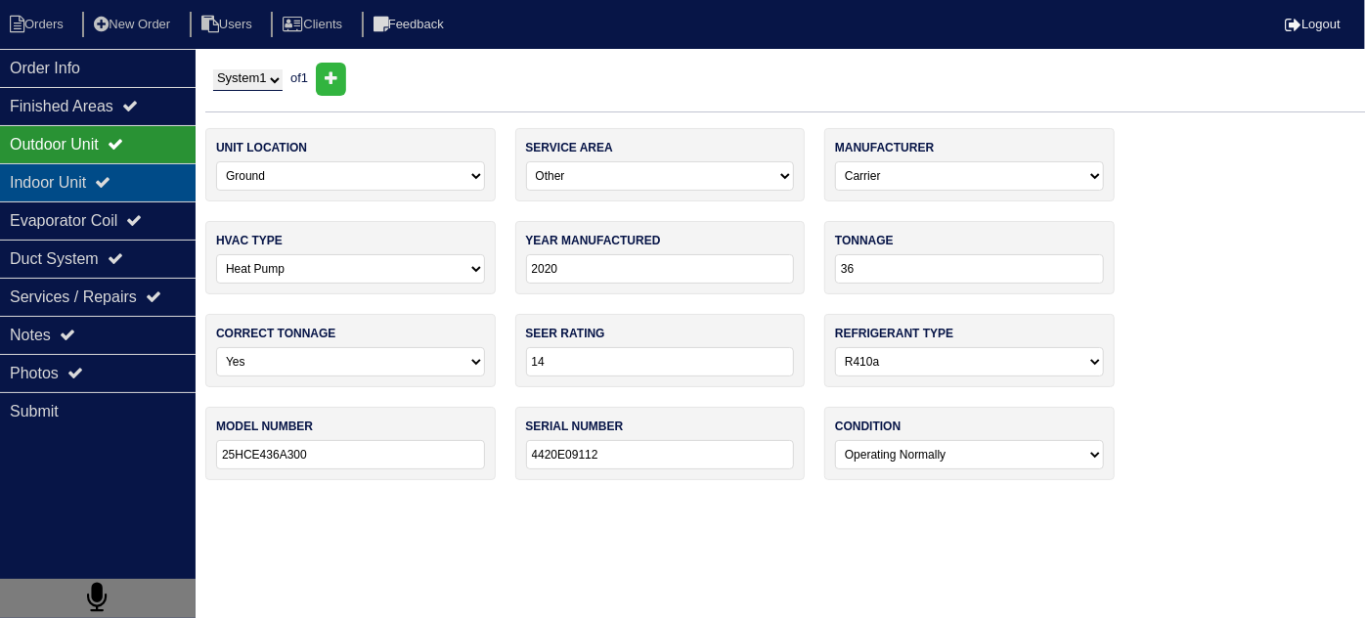
click at [14, 183] on div "Indoor Unit" at bounding box center [98, 182] width 196 height 38
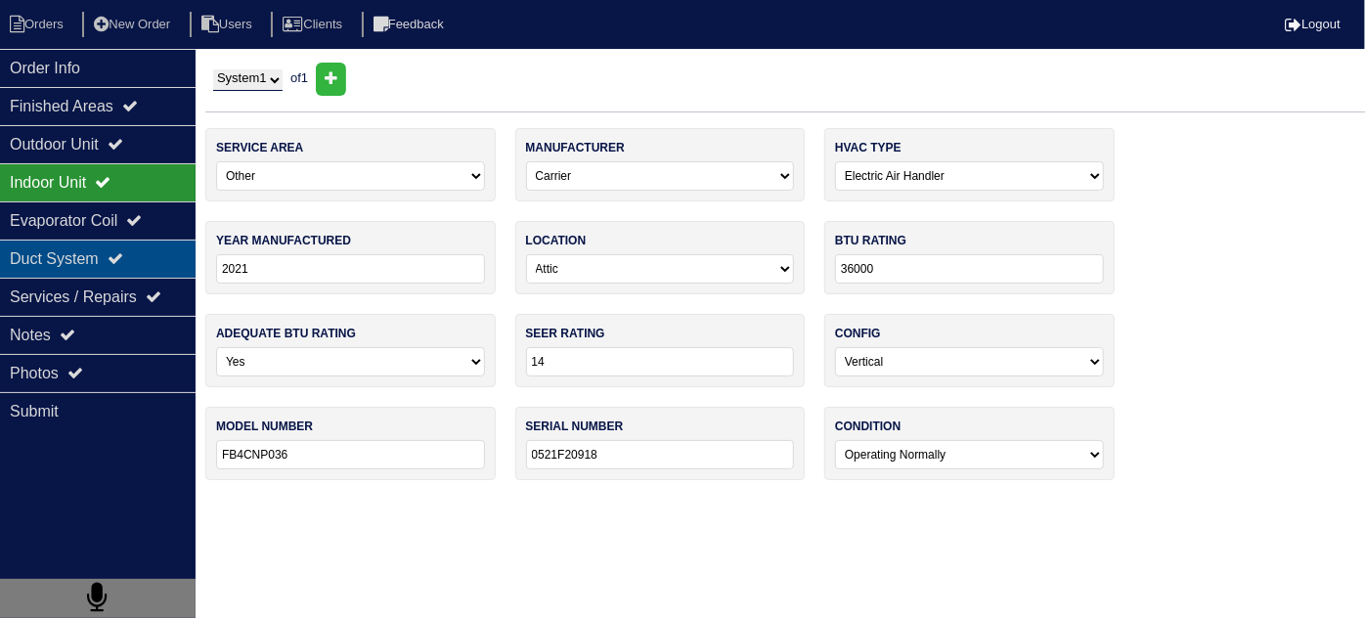
click at [80, 243] on div "Duct System" at bounding box center [98, 259] width 196 height 38
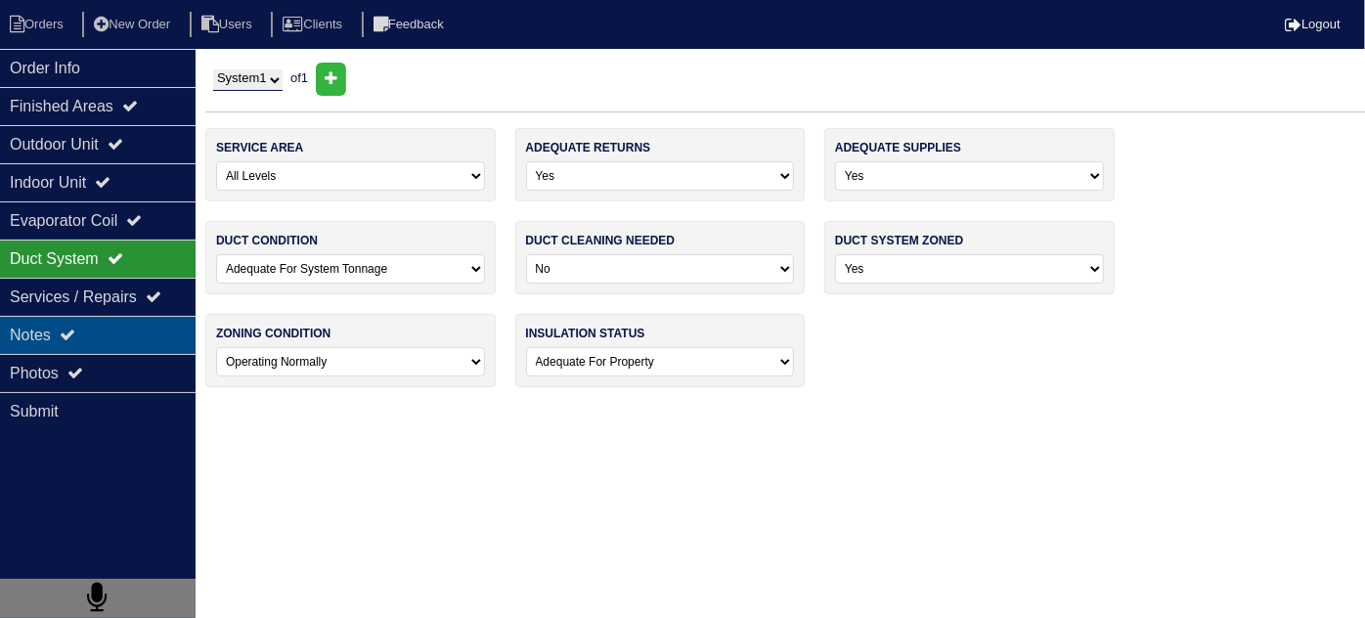
click at [75, 339] on icon at bounding box center [68, 335] width 16 height 16
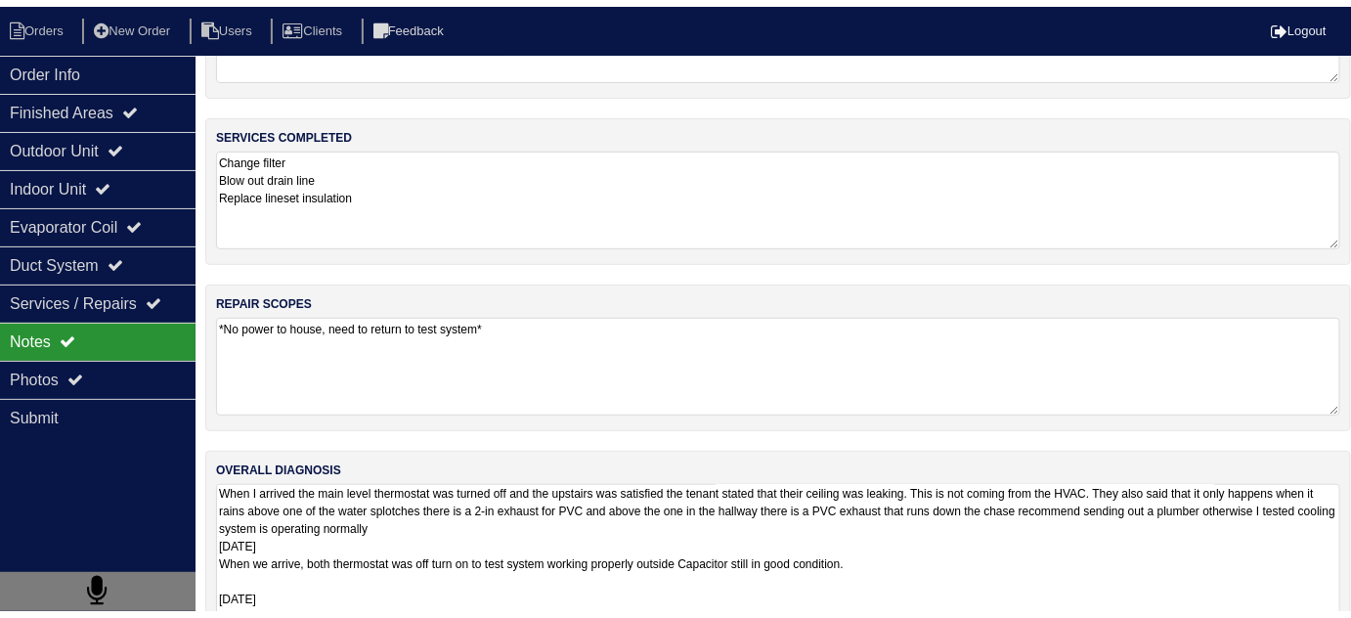
scroll to position [1, 0]
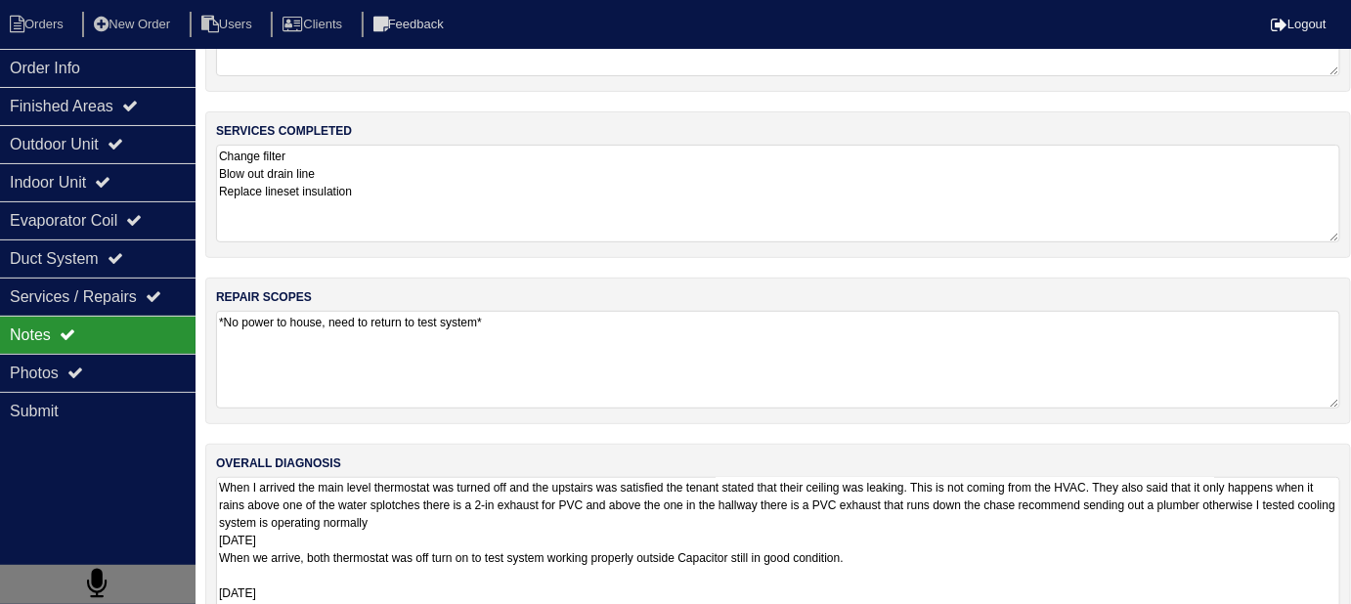
click at [1111, 541] on textarea "When I arrived the main level thermostat was turned off and the upstairs was sa…" at bounding box center [778, 558] width 1124 height 162
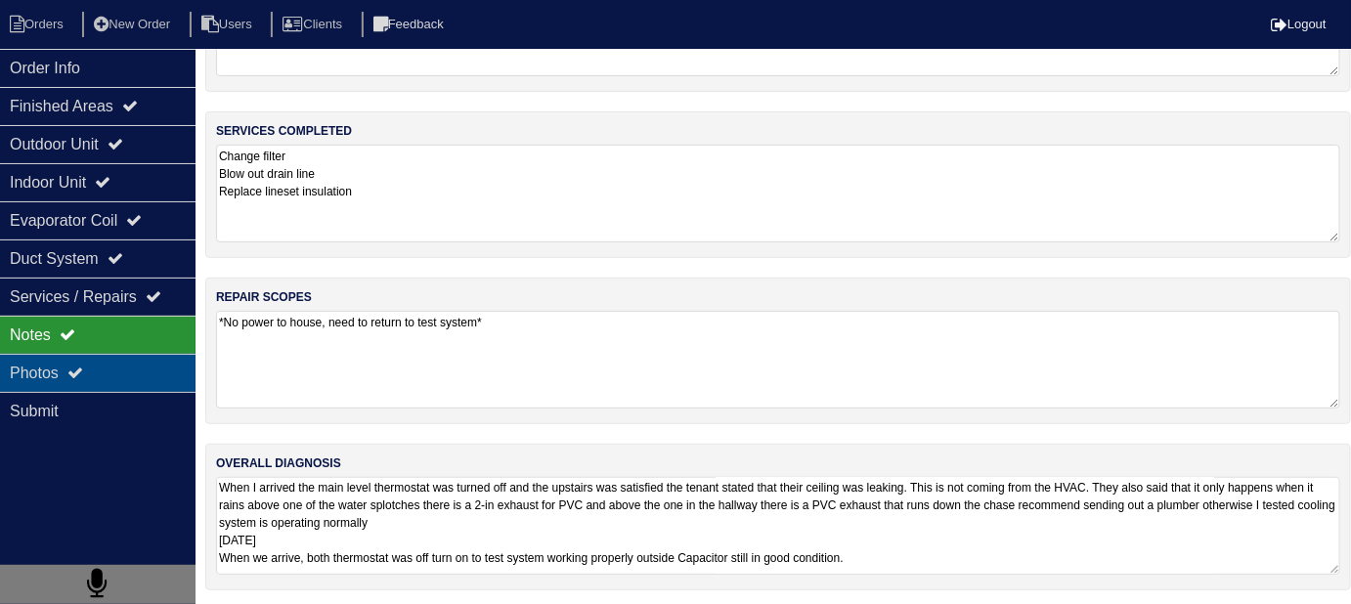
click at [63, 380] on div "Photos" at bounding box center [98, 373] width 196 height 38
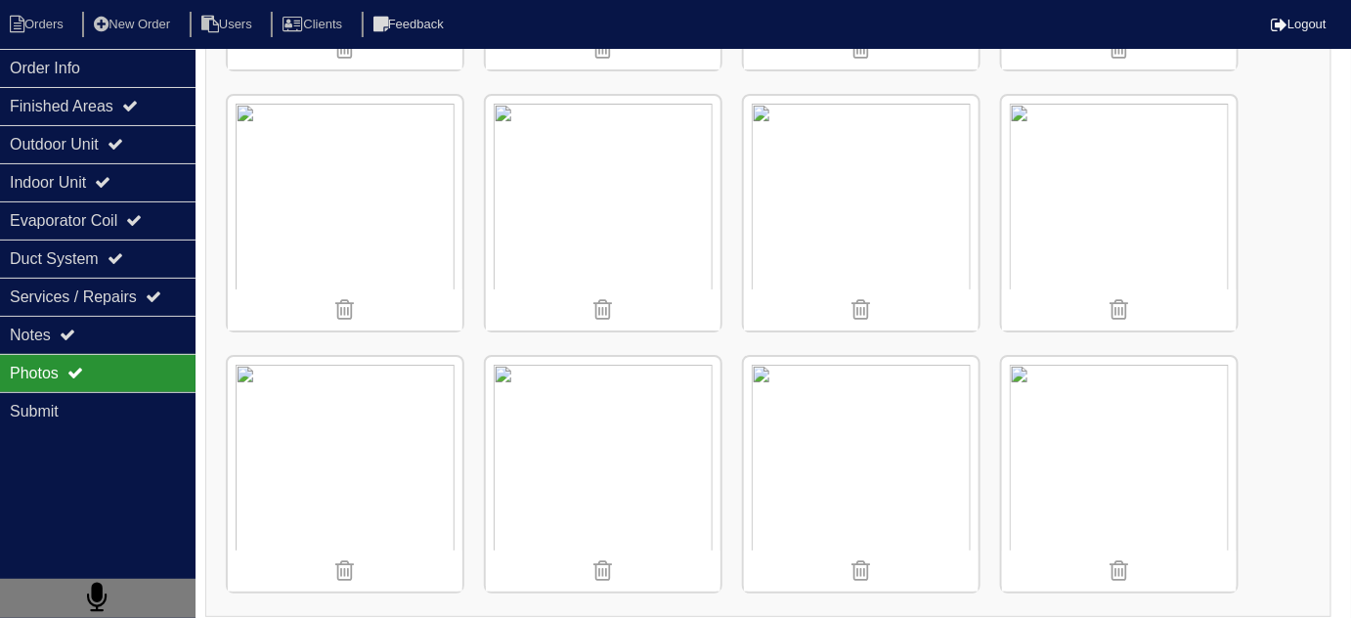
scroll to position [2355, 0]
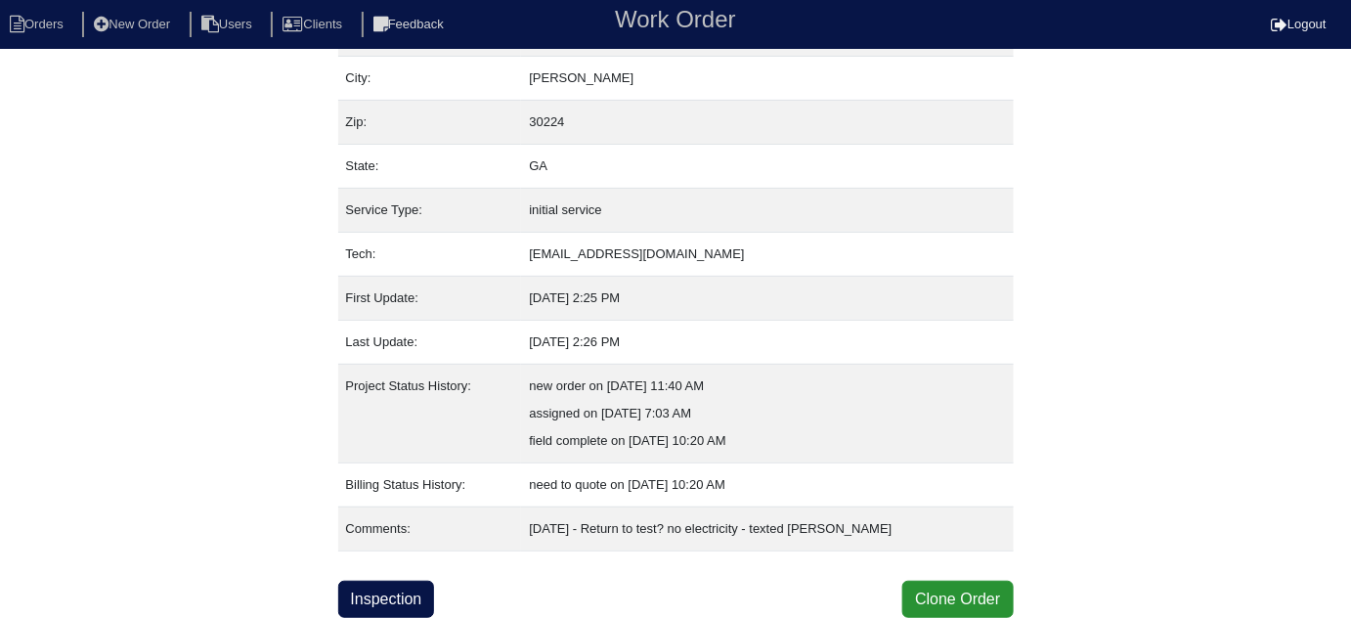
scroll to position [133, 0]
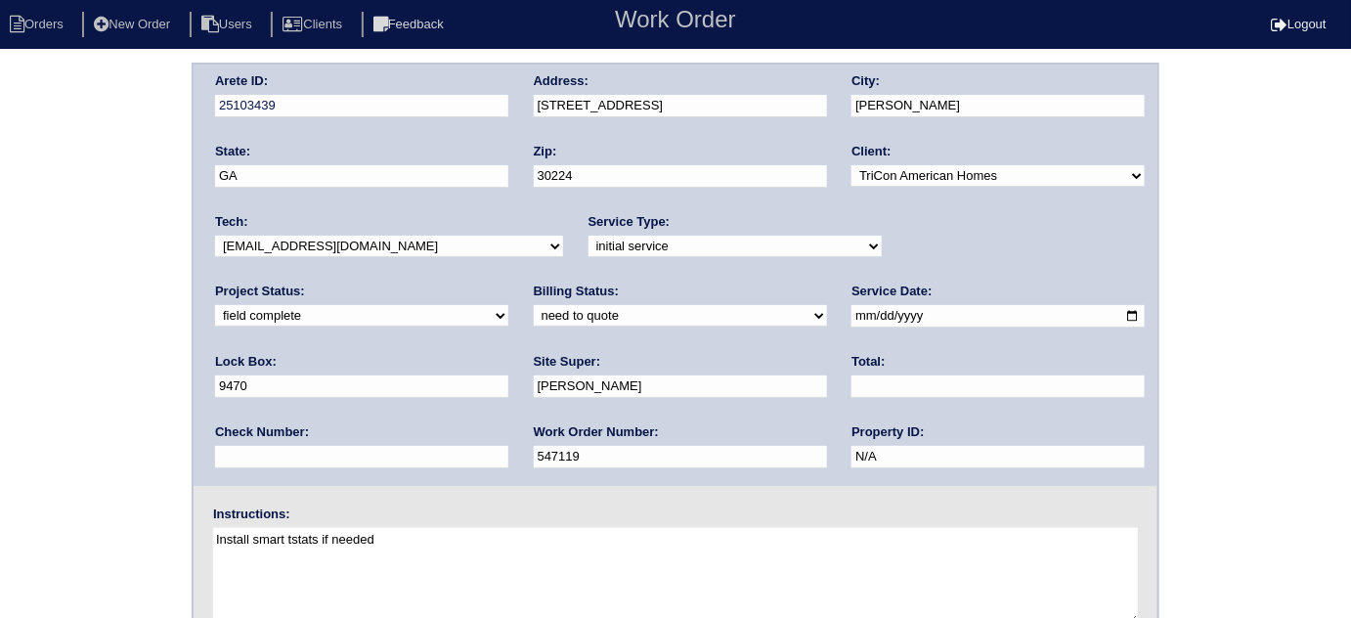
click at [534, 319] on select "need to quote quoted need to invoice invoiced paid warranty purchase order need…" at bounding box center [680, 316] width 293 height 22
click at [534, 305] on select "need to quote quoted need to invoice invoiced paid warranty purchase order need…" at bounding box center [680, 316] width 293 height 22
click at [534, 317] on select "need to quote quoted need to invoice invoiced paid warranty purchase order need…" at bounding box center [680, 316] width 293 height 22
select select "quoted"
click at [534, 305] on select "need to quote quoted need to invoice invoiced paid warranty purchase order need…" at bounding box center [680, 316] width 293 height 22
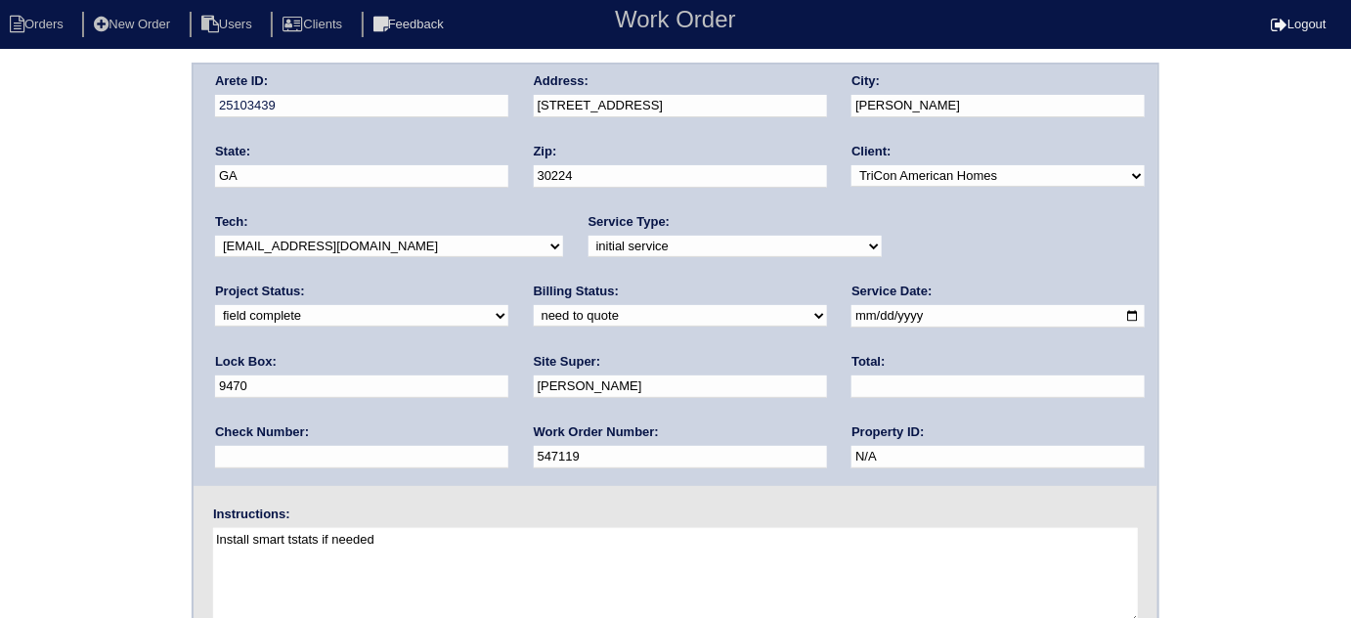
click at [852, 376] on input "text" at bounding box center [998, 386] width 293 height 22
type input "380.00"
click at [0, 305] on div "Arete ID: 25103439 Address: 805 Crescent Way City: Griffin State: GA Zip: 30224…" at bounding box center [675, 458] width 1351 height 791
click at [689, 107] on input "[STREET_ADDRESS]" at bounding box center [680, 106] width 293 height 22
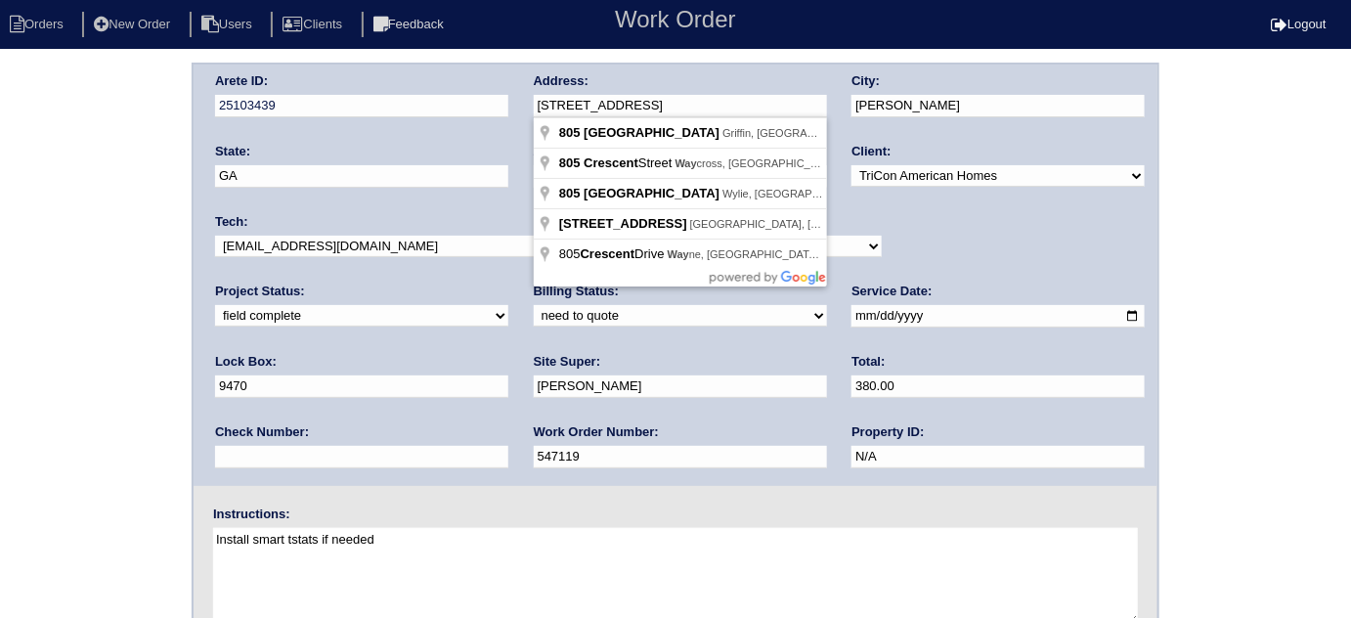
click at [389, 96] on div "Arete ID: 25103439 Address: 805 Crescent Way City: Griffin State: GA Zip: 30224…" at bounding box center [676, 275] width 964 height 421
click at [109, 363] on div "Arete ID: 25103439 Address: 805 Crescent Way City: Griffin State: GA Zip: 30224…" at bounding box center [675, 458] width 1351 height 791
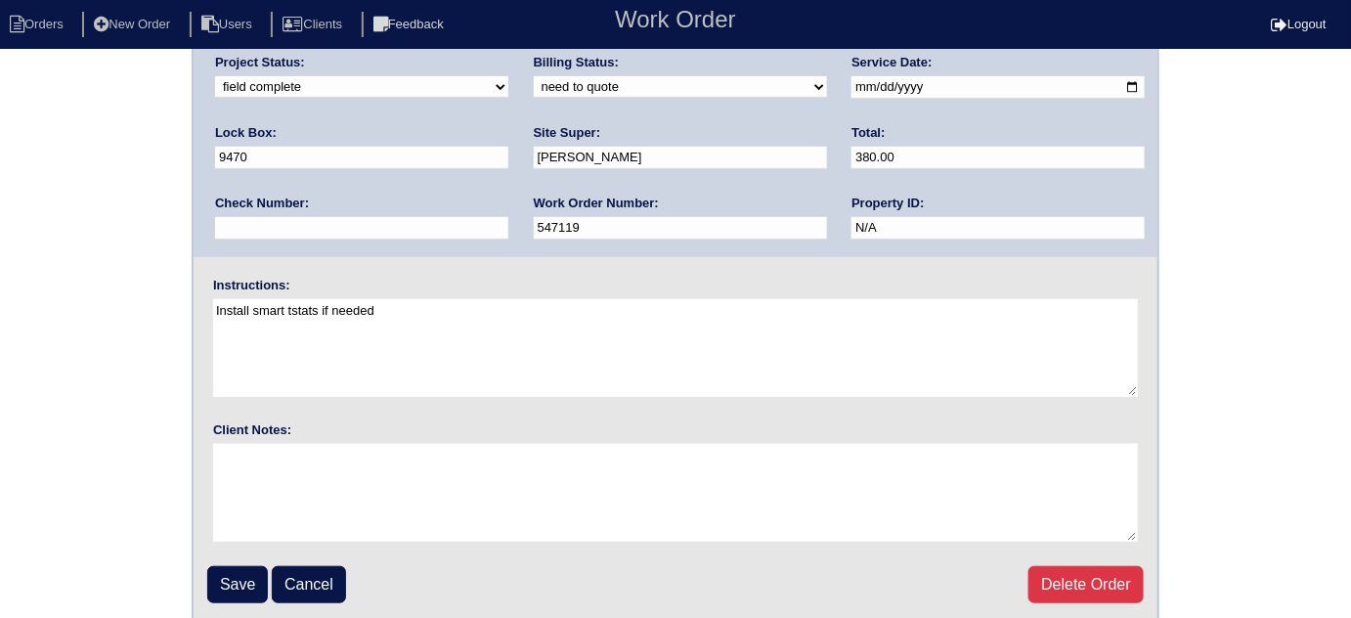
scroll to position [231, 0]
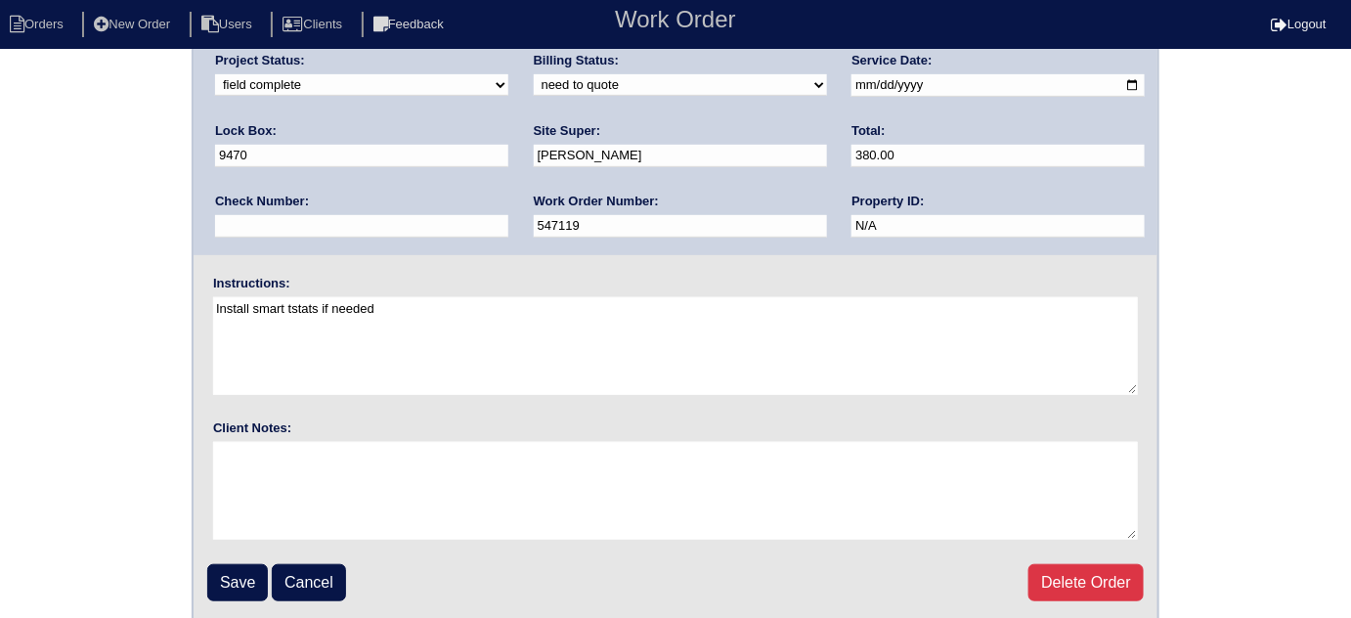
click at [221, 549] on fieldset "Arete ID: 25103439 Address: 805 Crescent Way City: Griffin State: GA Zip: 30224…" at bounding box center [676, 227] width 964 height 787
click at [228, 558] on fieldset "Arete ID: 25103439 Address: 805 Crescent Way City: Griffin State: GA Zip: 30224…" at bounding box center [676, 227] width 964 height 787
click at [234, 573] on input "Save" at bounding box center [237, 582] width 61 height 37
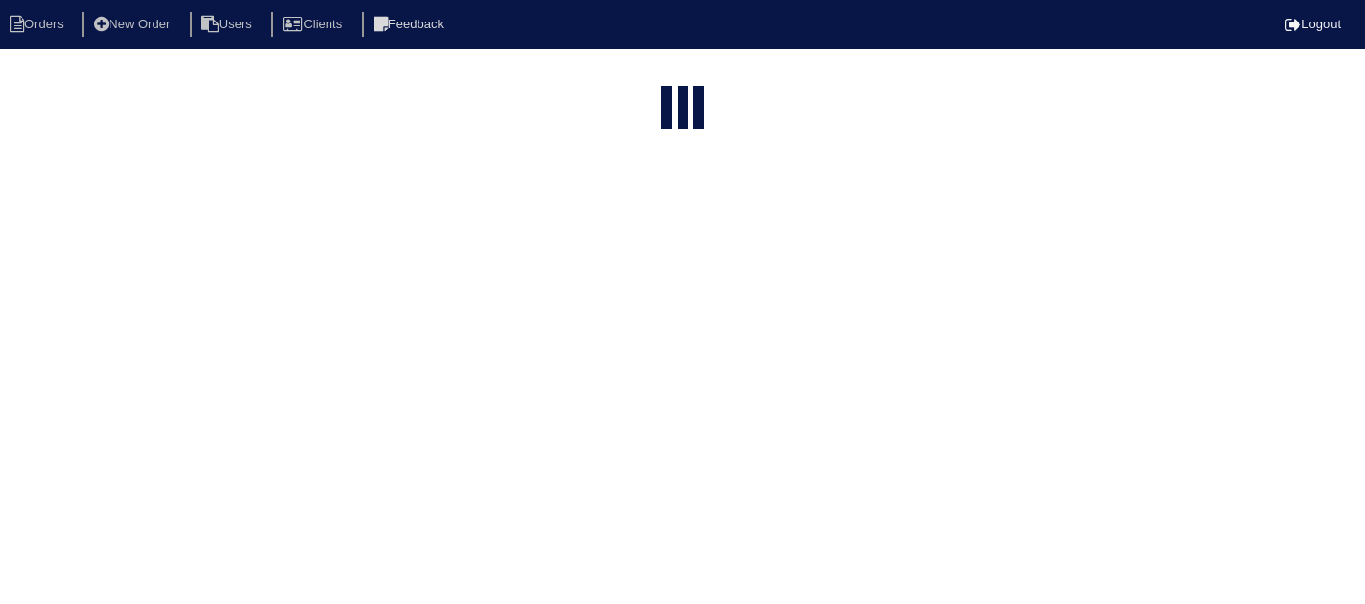
select select "15"
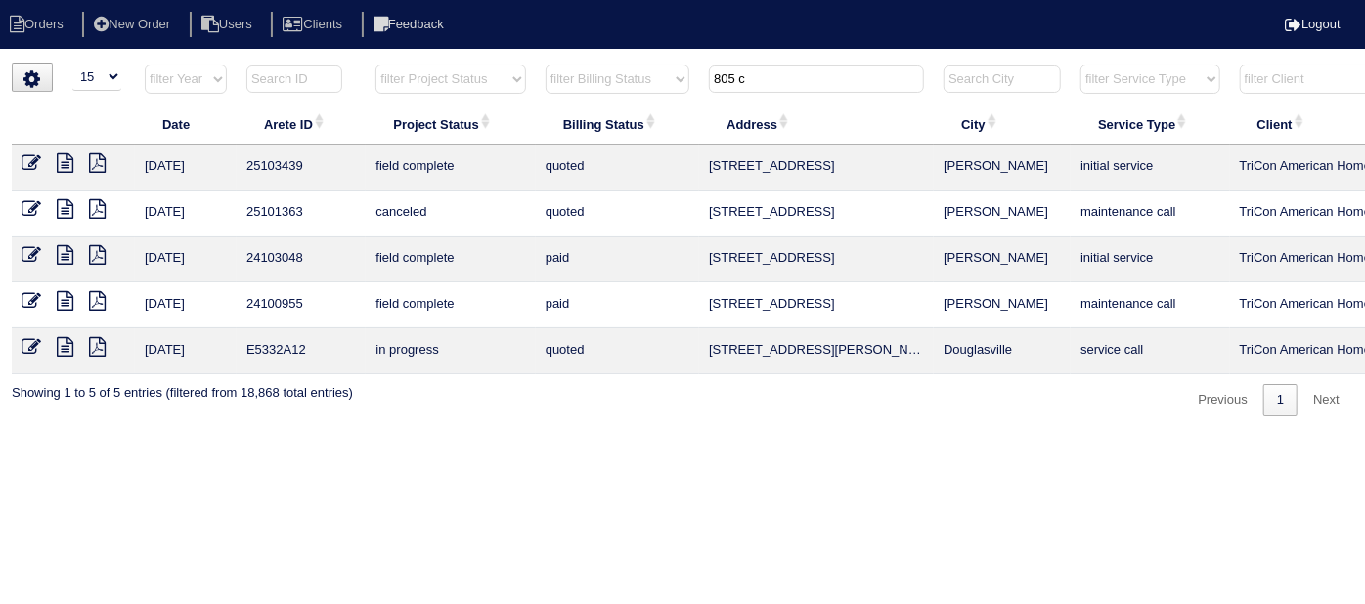
click at [59, 165] on icon at bounding box center [65, 163] width 17 height 20
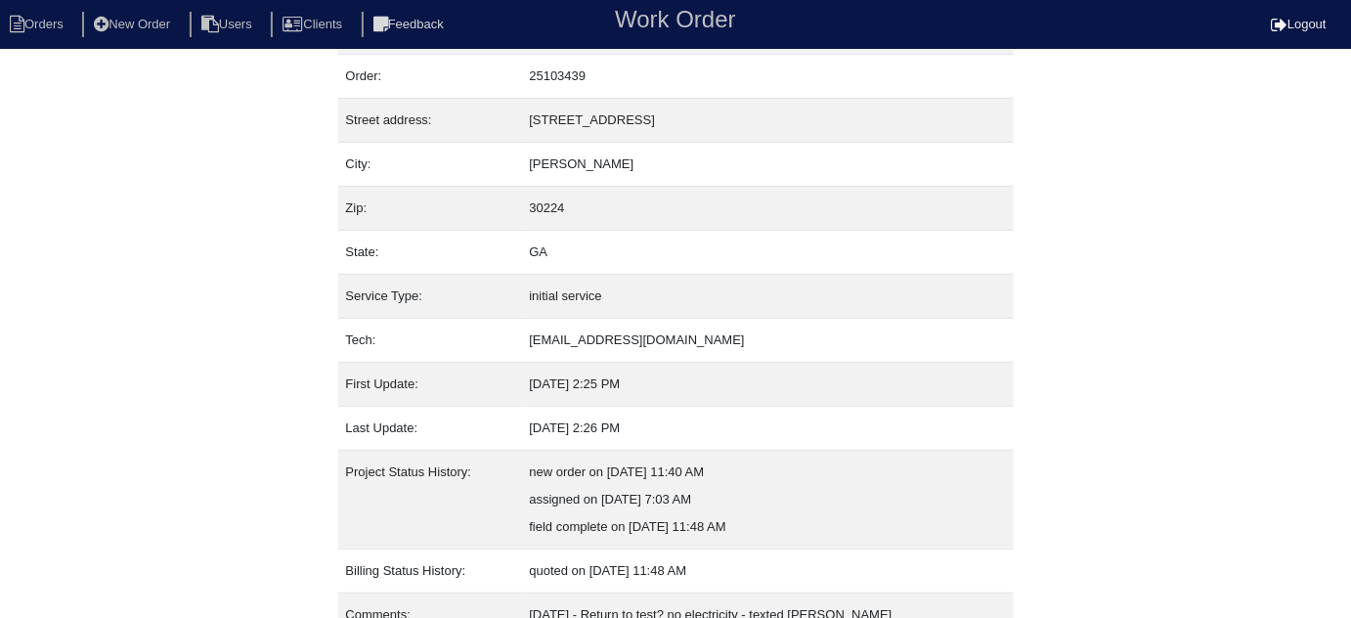
scroll to position [133, 0]
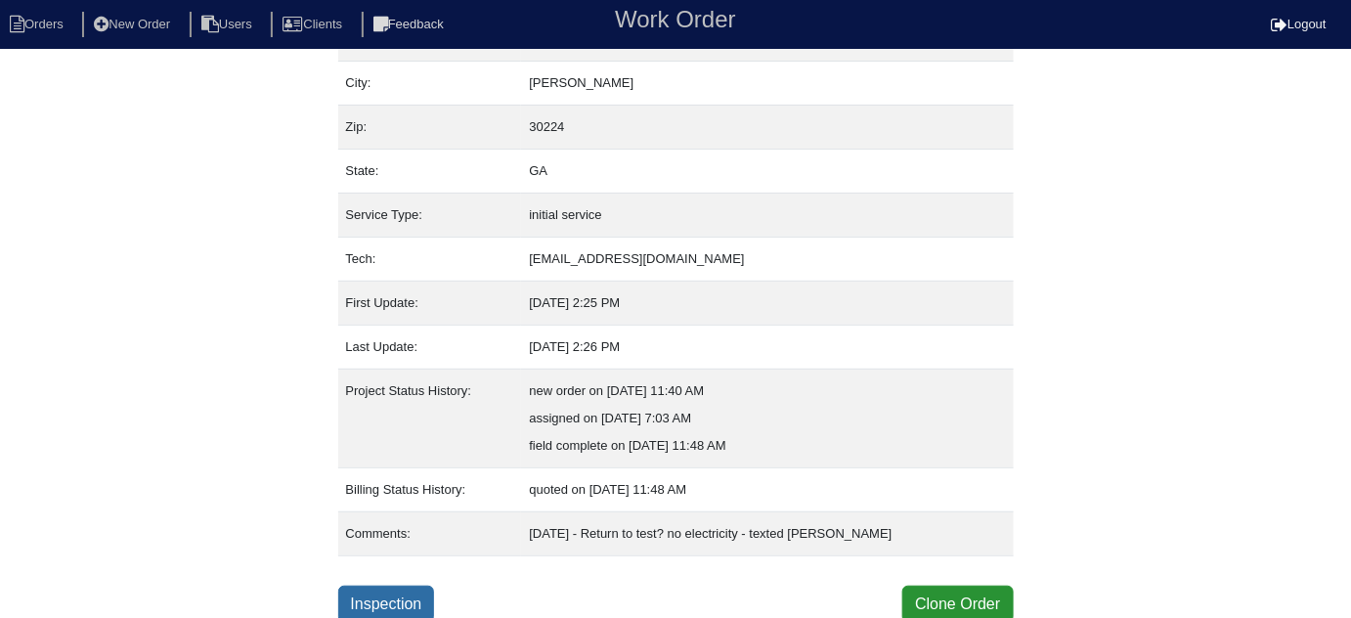
click at [390, 603] on link "Inspection" at bounding box center [386, 604] width 97 height 37
select select "0"
select select "3"
select select "Carrier"
select select "1"
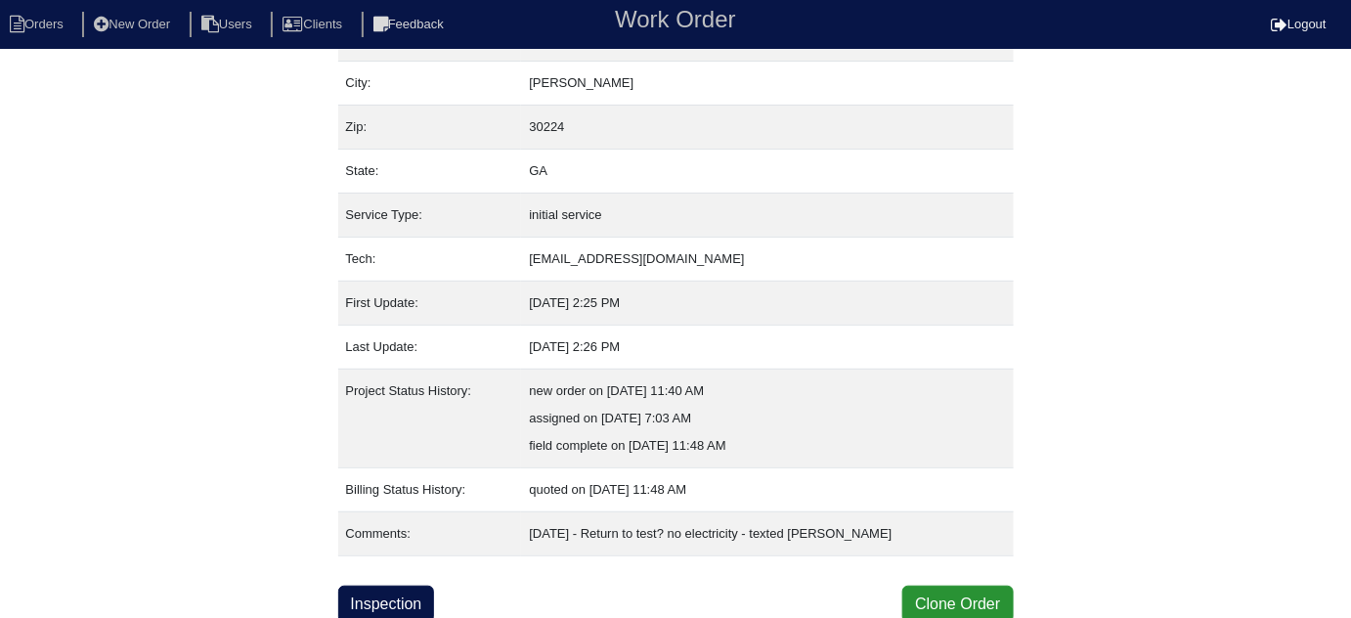
select select "0"
select select "1"
select select "0"
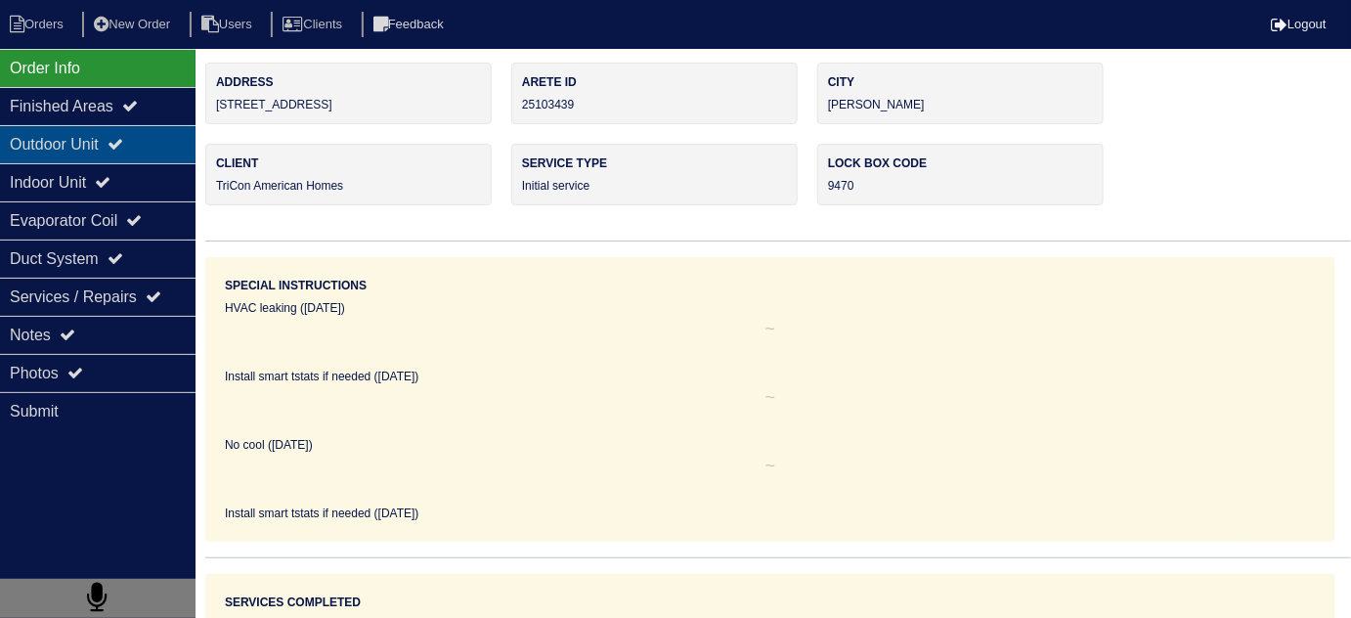
click at [153, 143] on div "Outdoor Unit" at bounding box center [98, 144] width 196 height 38
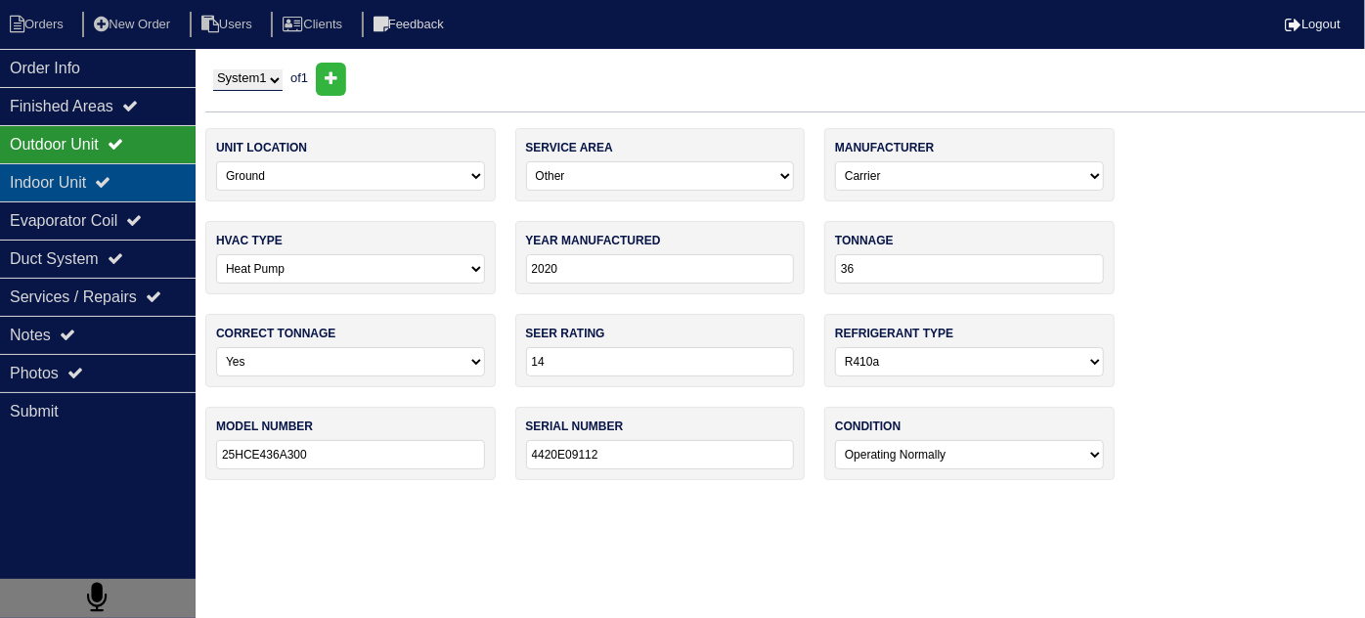
click at [110, 179] on icon at bounding box center [103, 182] width 16 height 16
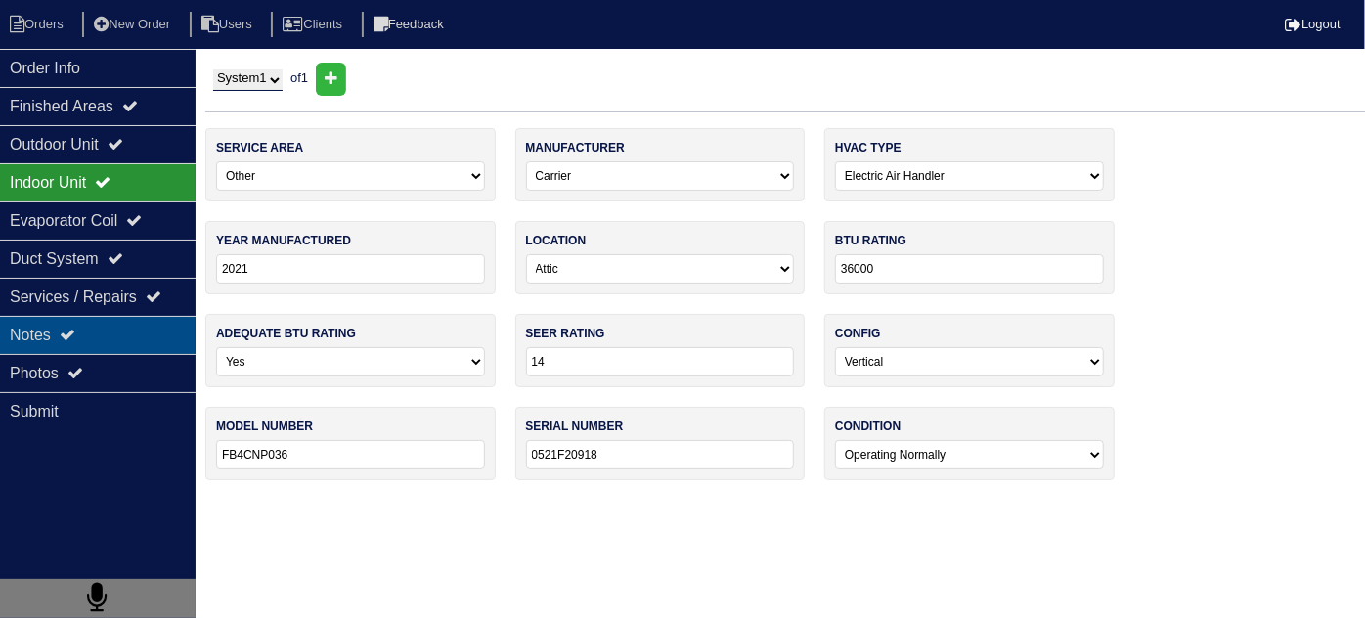
click at [89, 348] on div "Notes" at bounding box center [98, 335] width 196 height 38
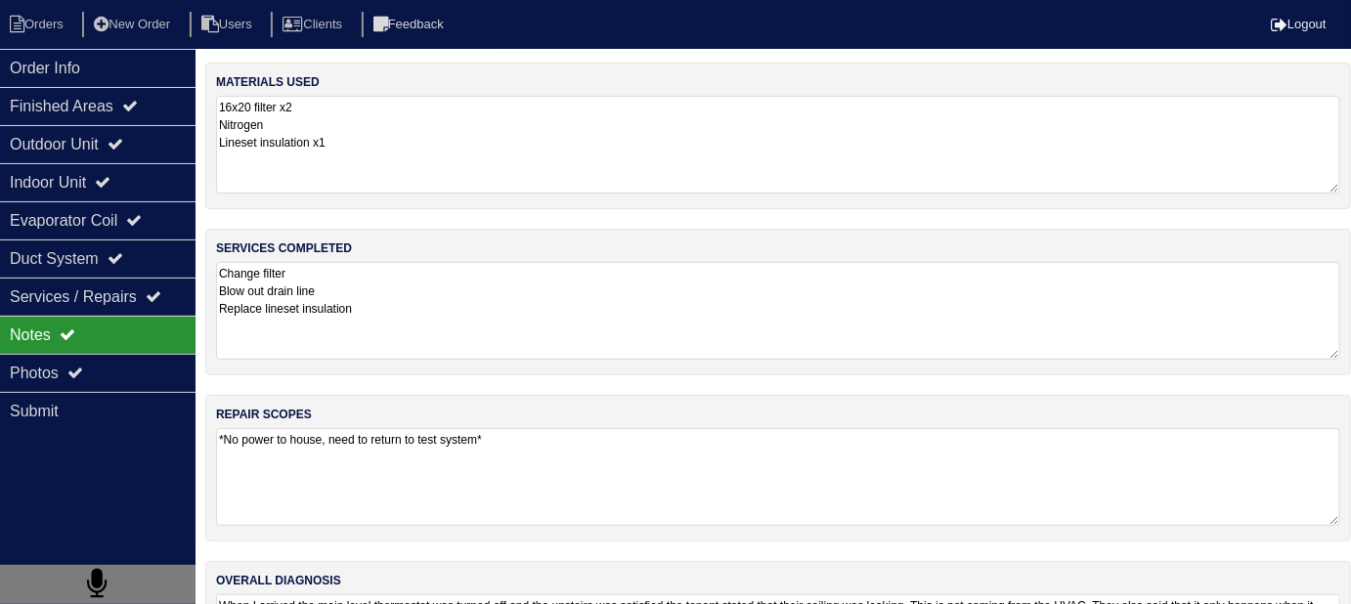
click at [528, 330] on textarea "Change filter Blow out drain line Replace lineset insulation" at bounding box center [778, 311] width 1124 height 98
click at [126, 244] on div "Duct System" at bounding box center [98, 259] width 196 height 38
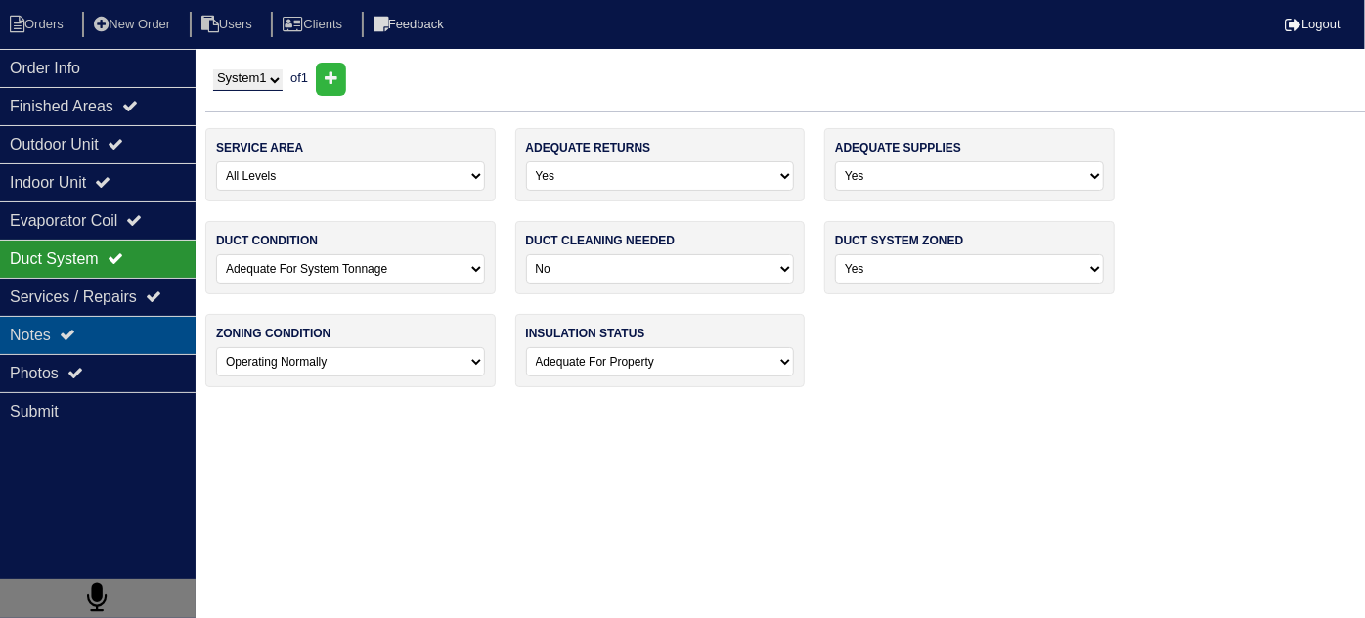
click at [66, 332] on icon at bounding box center [68, 335] width 16 height 16
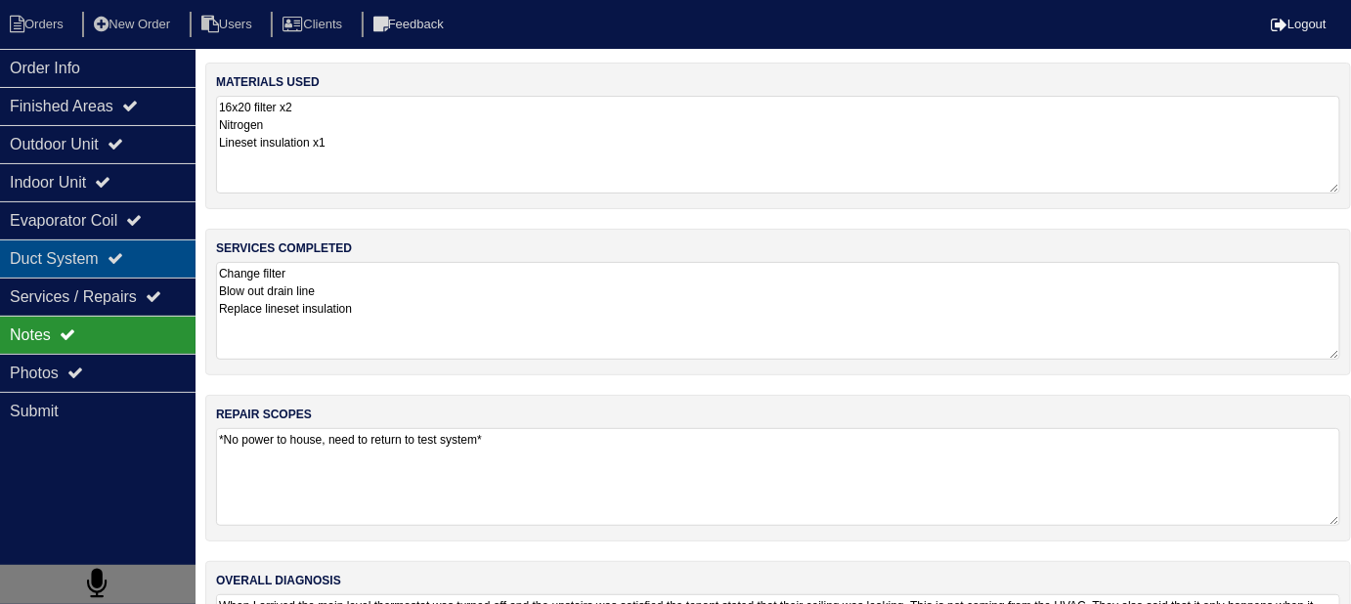
click at [69, 261] on div "Duct System" at bounding box center [98, 259] width 196 height 38
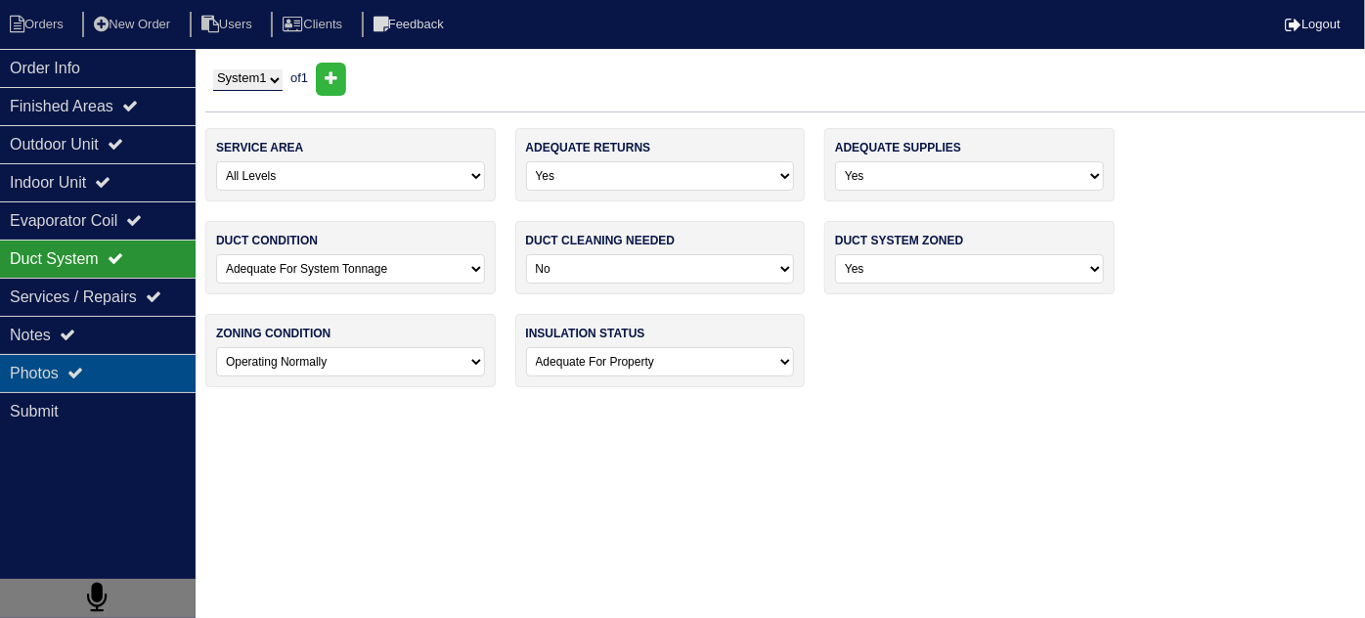
click at [66, 358] on div "Photos" at bounding box center [98, 373] width 196 height 38
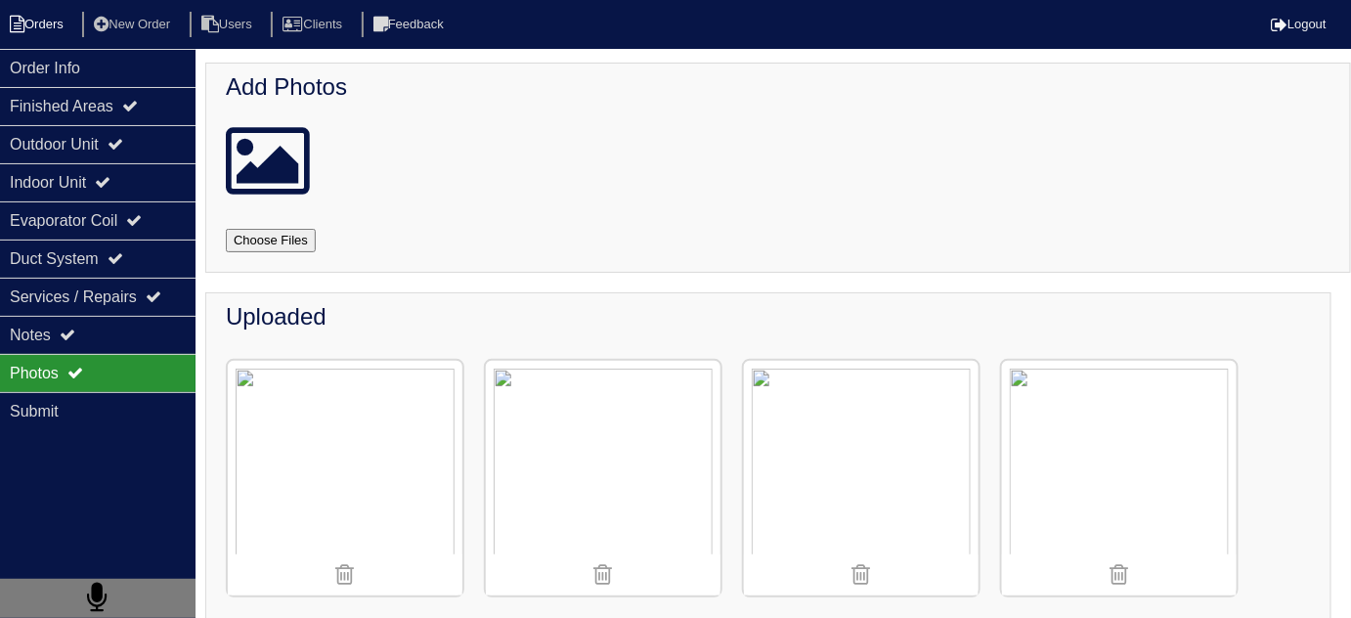
click at [66, 23] on li "Orders" at bounding box center [39, 25] width 79 height 26
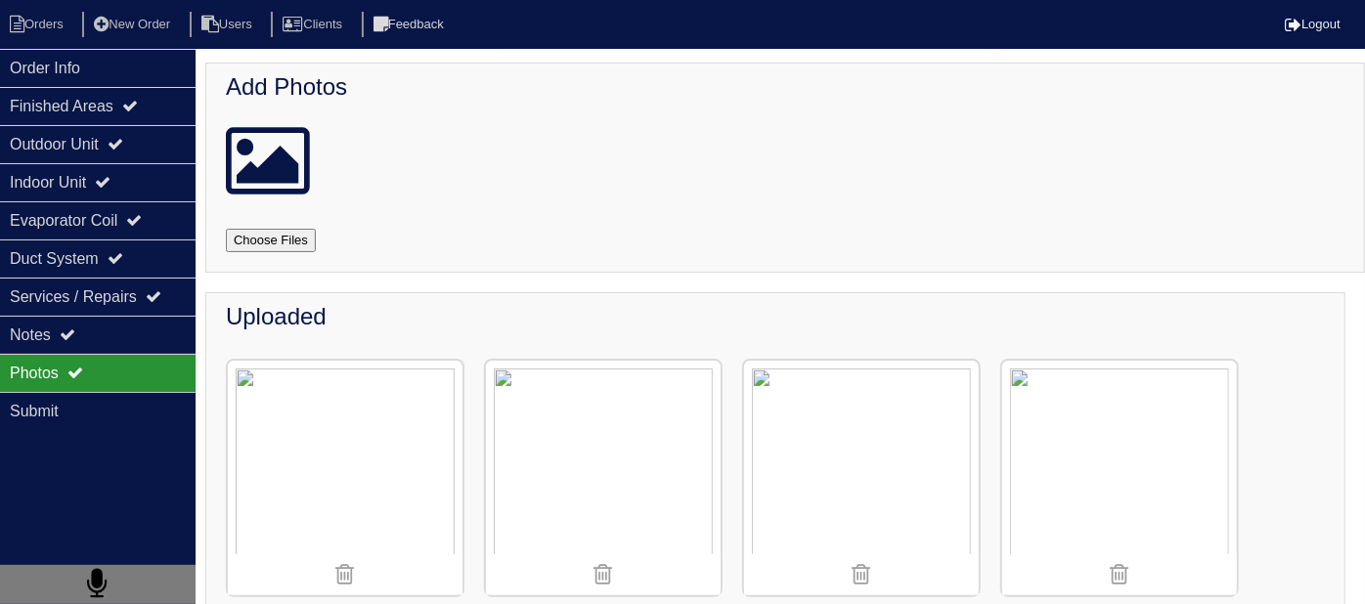
select select "15"
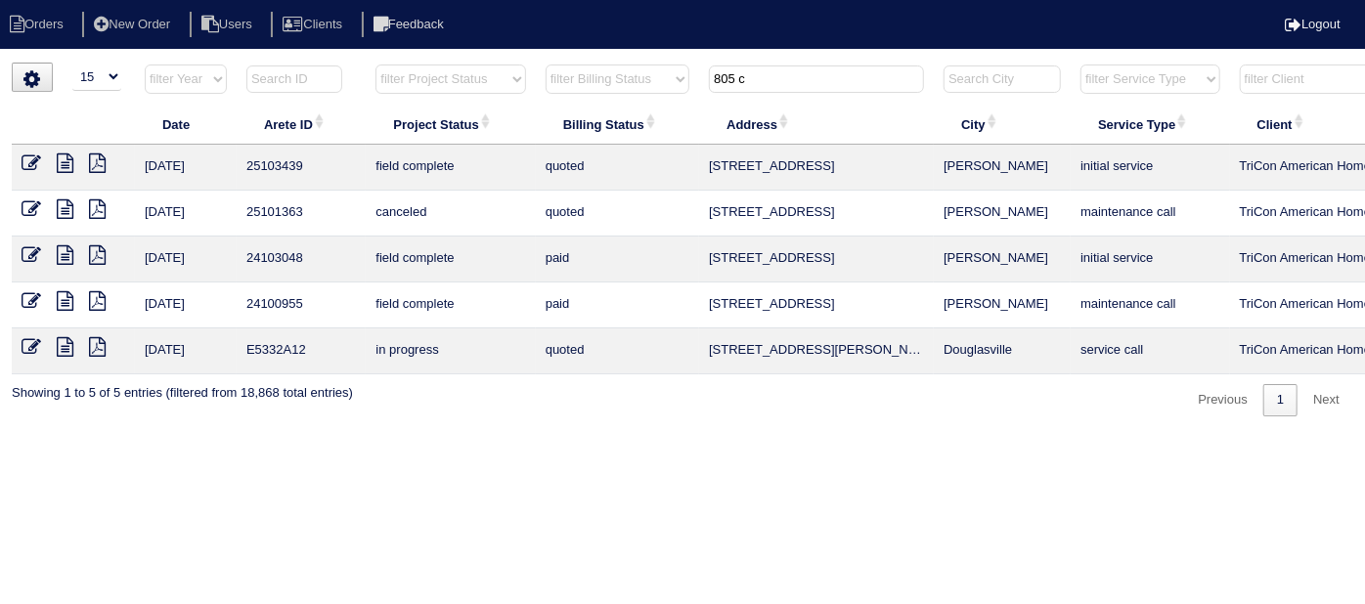
drag, startPoint x: 760, startPoint y: 73, endPoint x: 607, endPoint y: 24, distance: 160.2
click at [678, 63] on body "Orders New Order Users Clients Feedback Logout Orders New Order Users Clients M…" at bounding box center [682, 240] width 1365 height 354
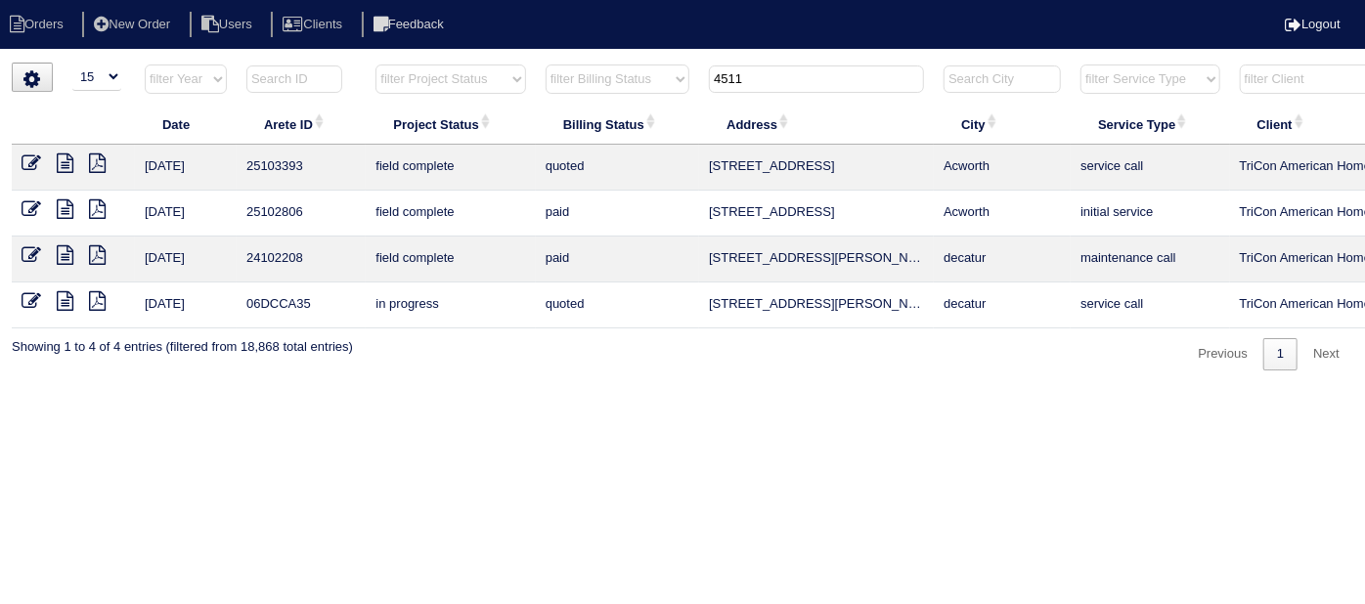
type input "4511"
click at [67, 163] on icon at bounding box center [65, 163] width 17 height 20
click at [69, 207] on icon at bounding box center [65, 209] width 17 height 20
click at [65, 210] on icon at bounding box center [65, 209] width 17 height 20
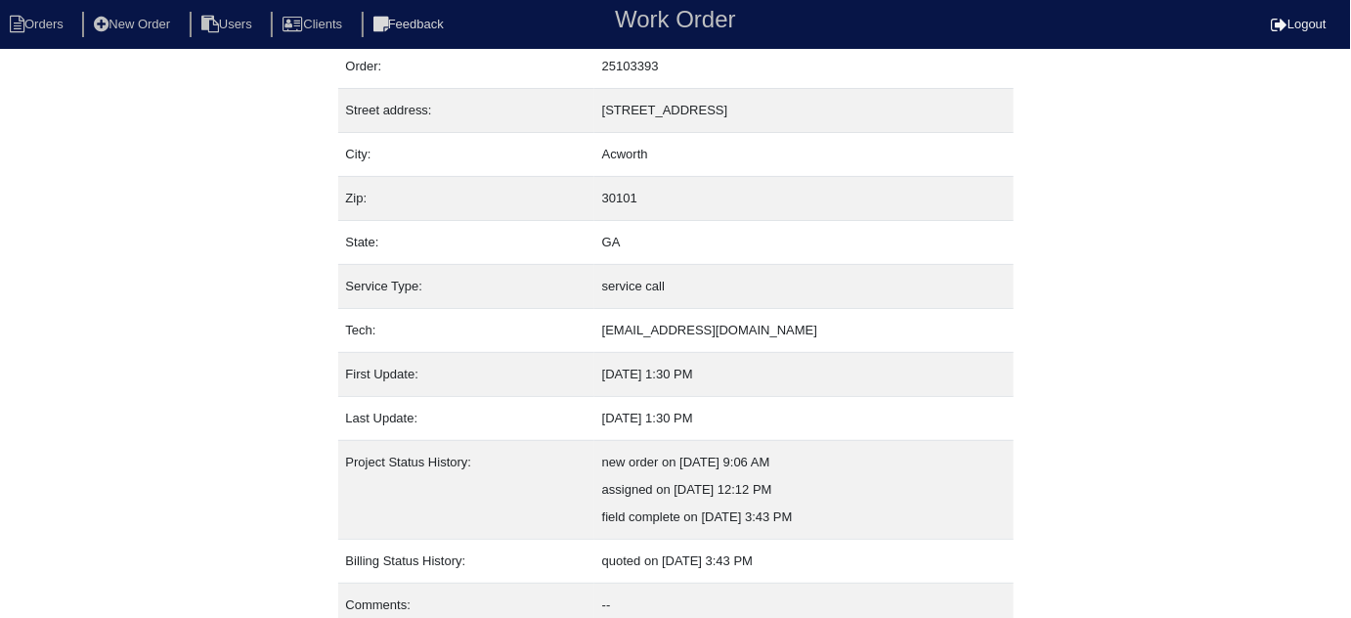
scroll to position [133, 0]
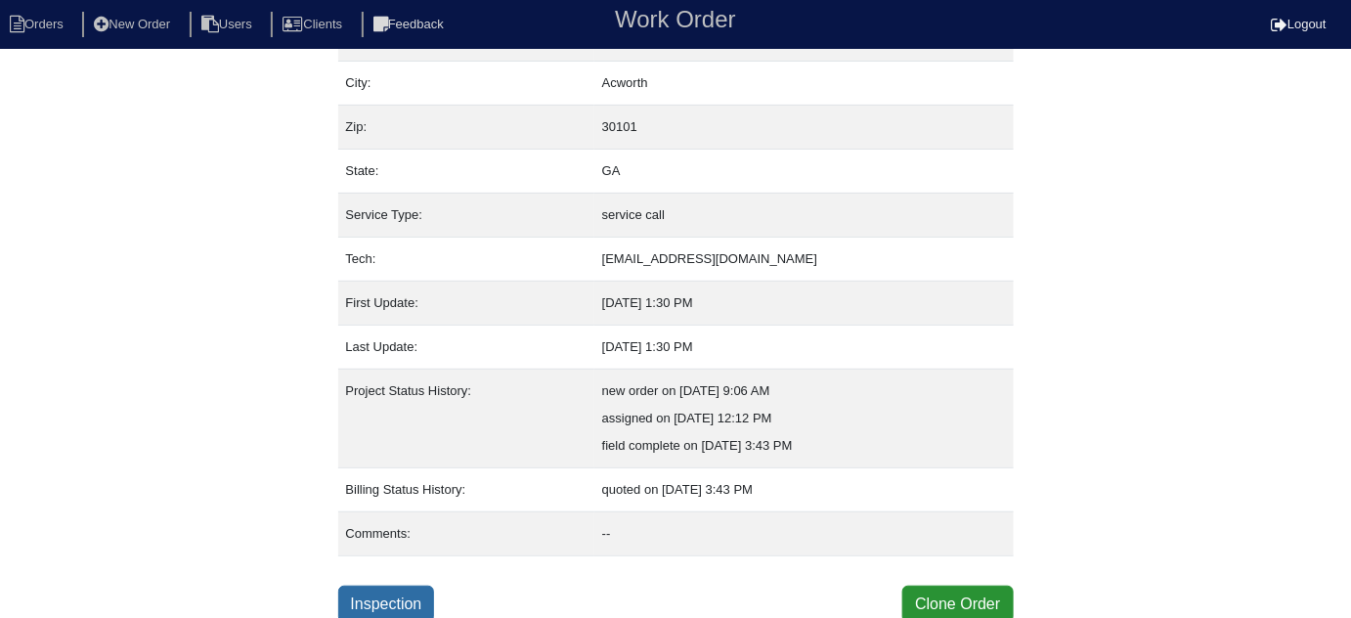
click at [374, 587] on link "Inspection" at bounding box center [386, 604] width 97 height 37
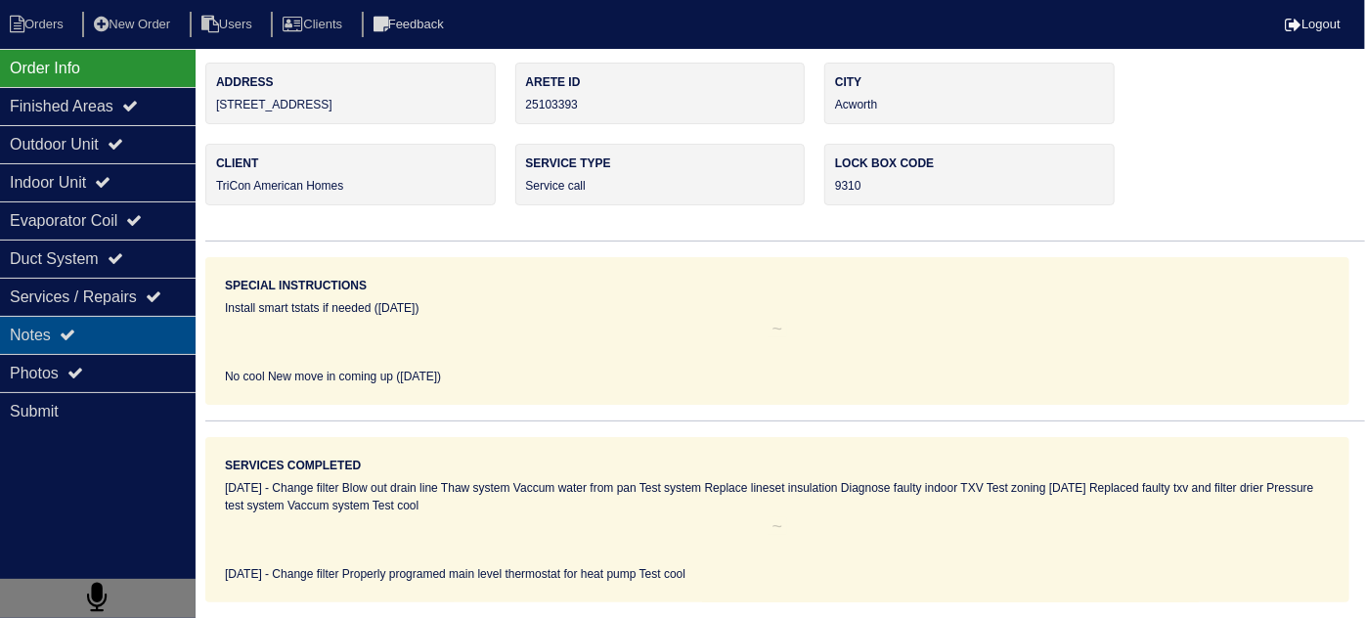
click at [70, 332] on icon at bounding box center [68, 335] width 16 height 16
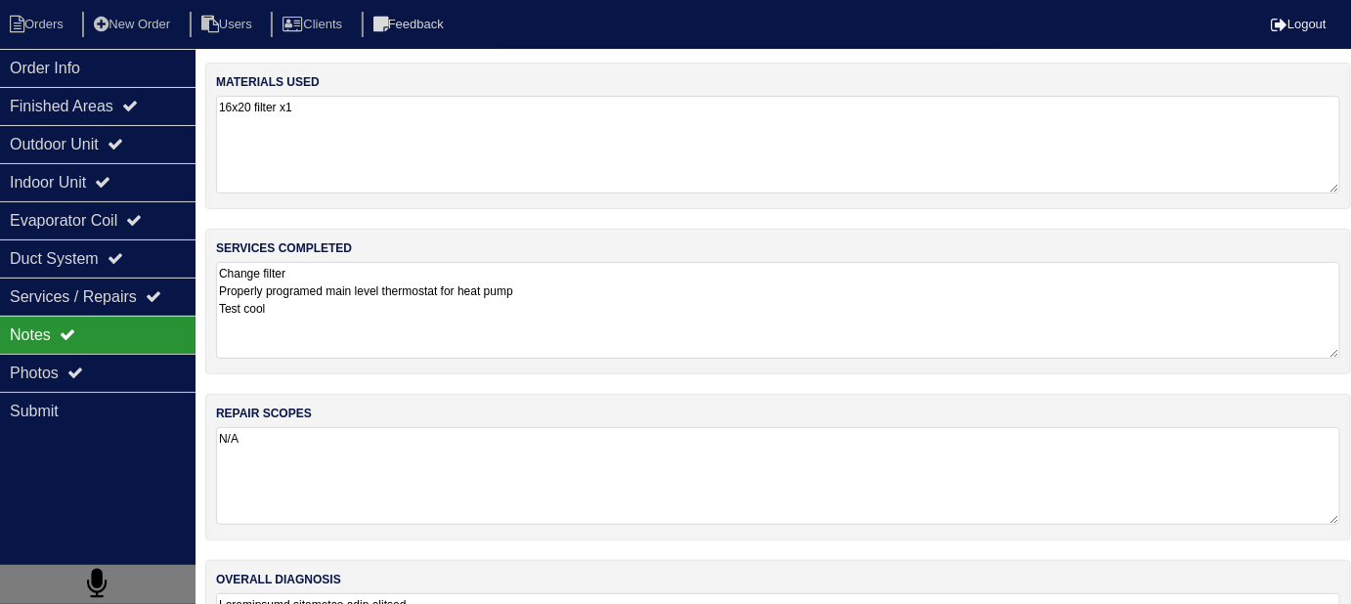
click at [652, 337] on textarea "Change filter Properly programed main level thermostat for heat pump Test cool" at bounding box center [778, 310] width 1124 height 97
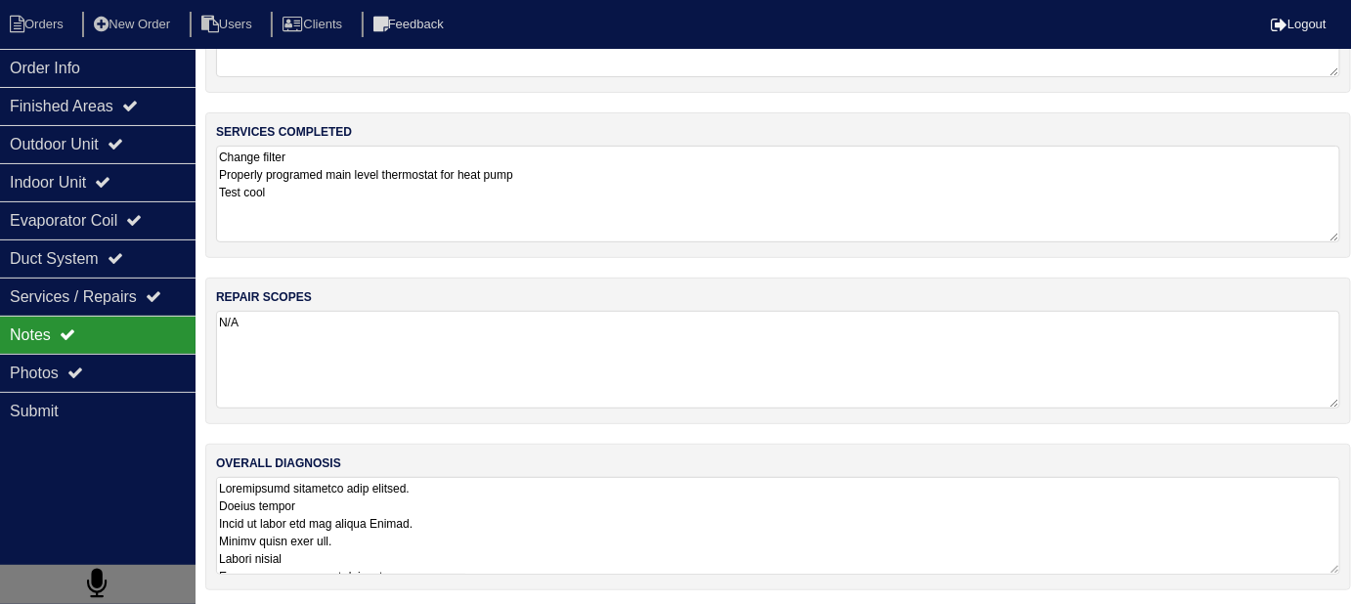
scroll to position [1, 0]
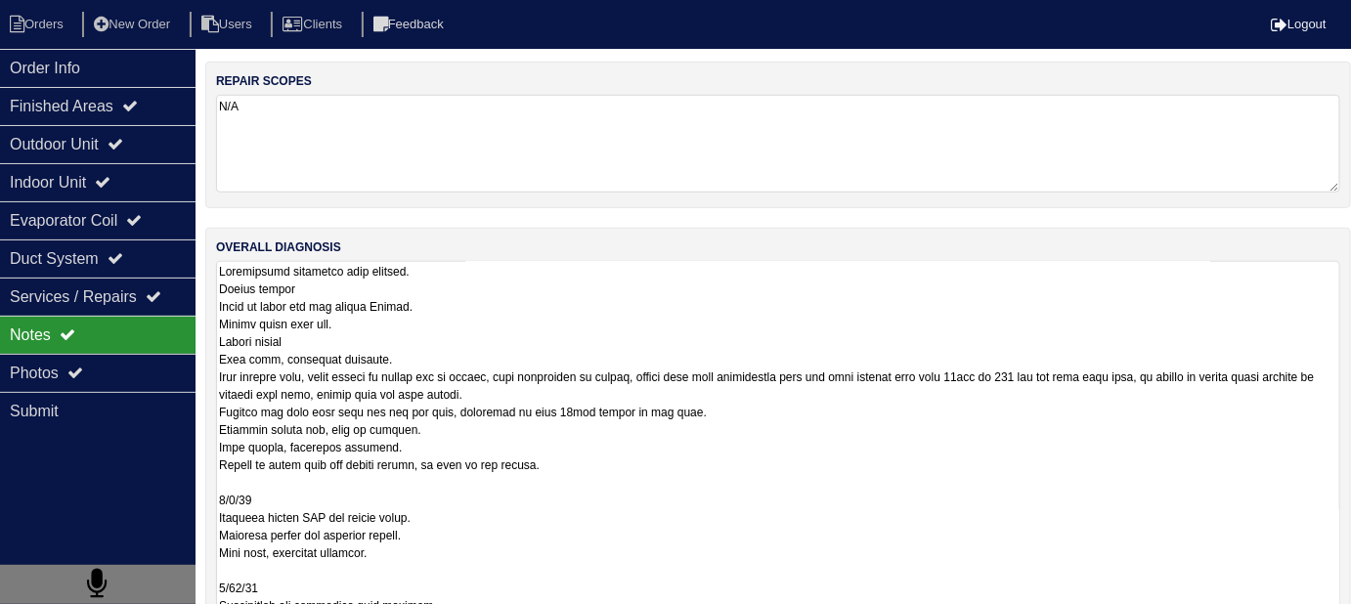
scroll to position [499, 0]
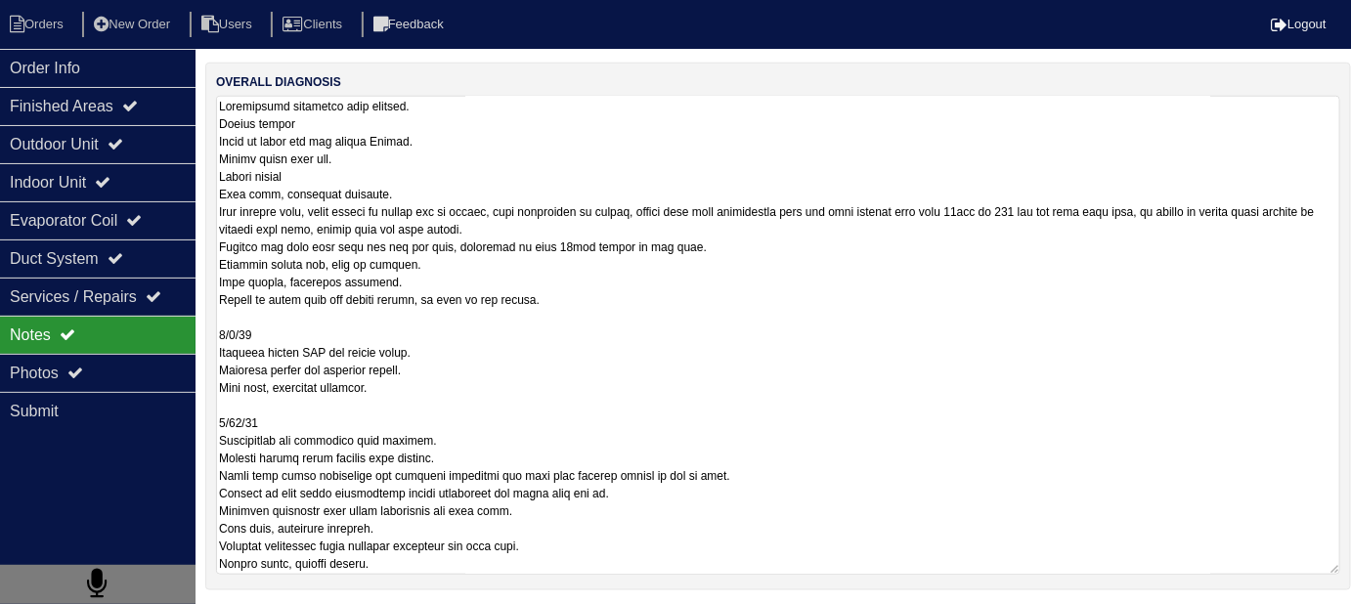
click at [765, 516] on textarea at bounding box center [778, 335] width 1124 height 479
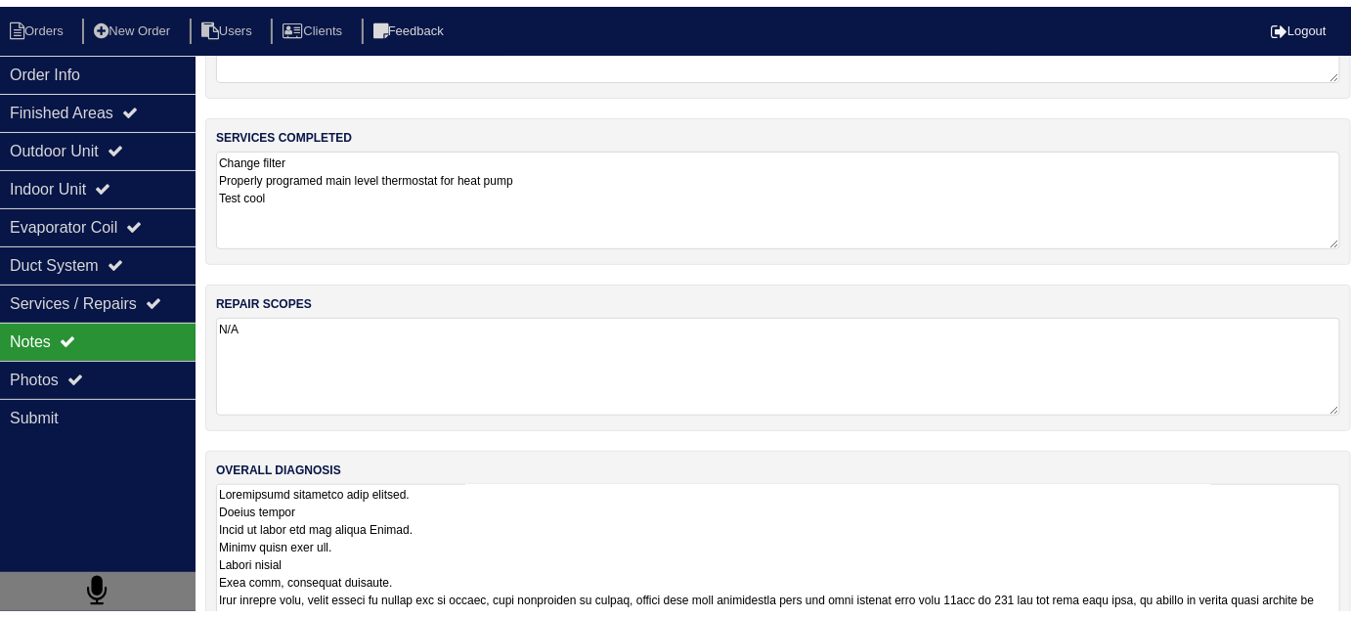
scroll to position [133, 0]
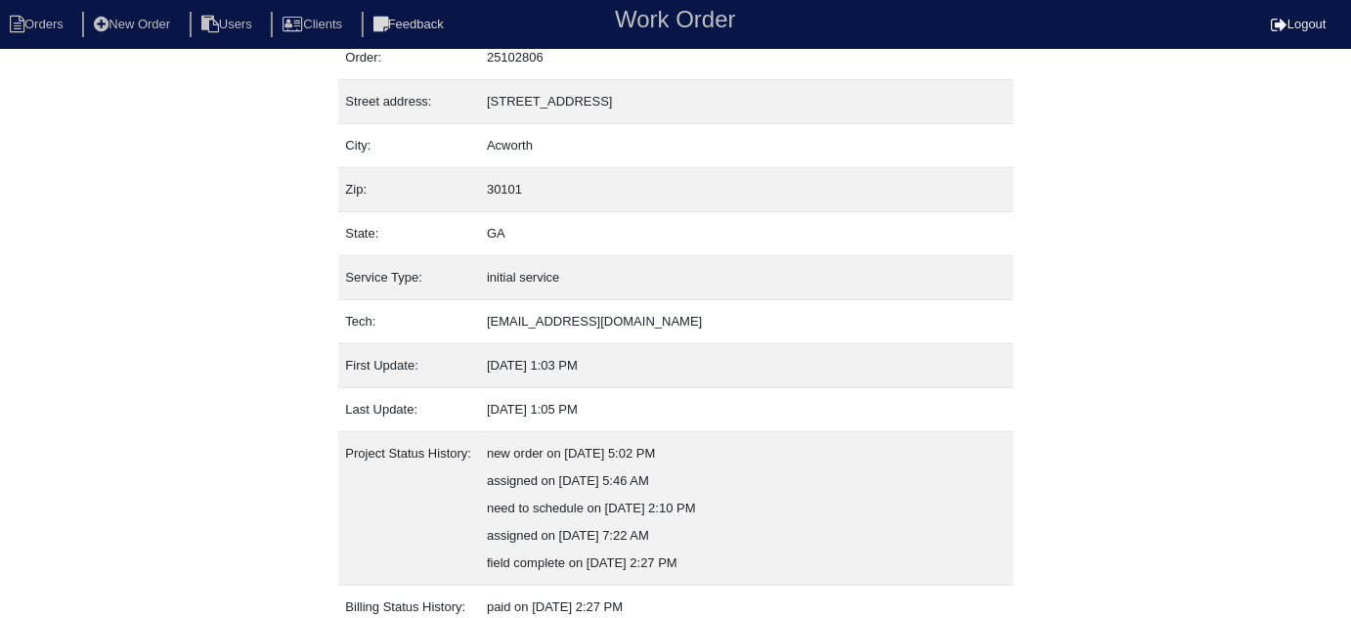
scroll to position [216, 0]
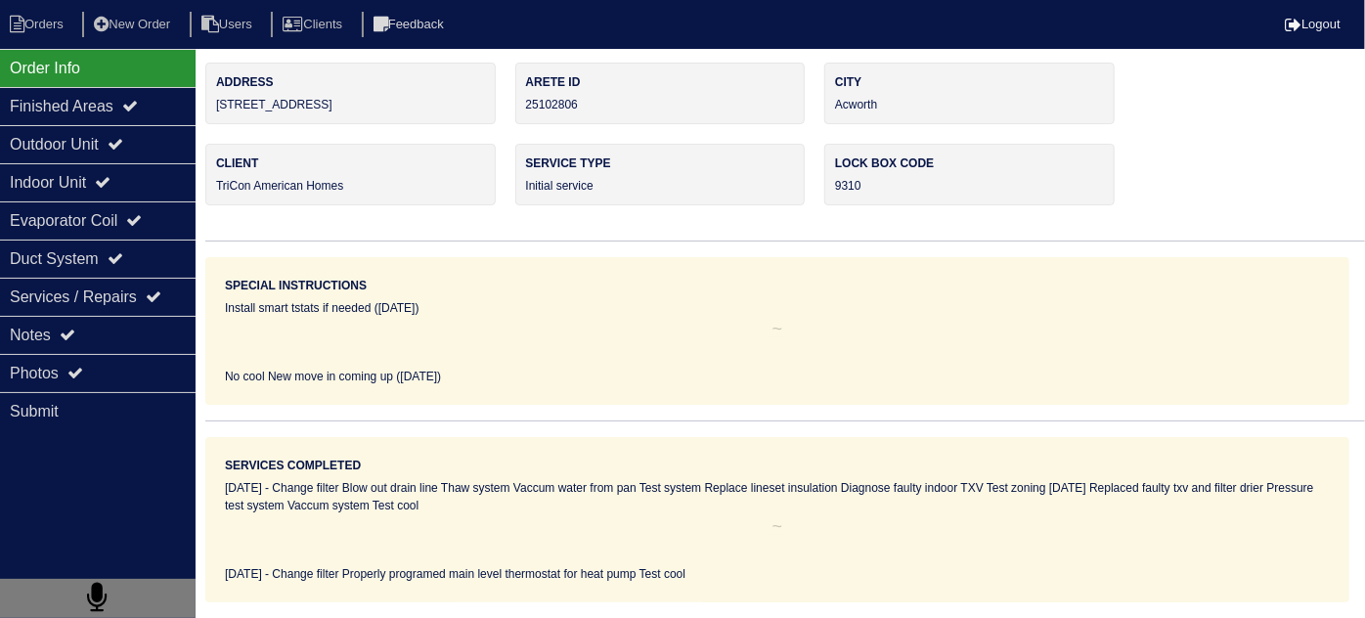
click at [127, 374] on div "Photos" at bounding box center [98, 373] width 196 height 38
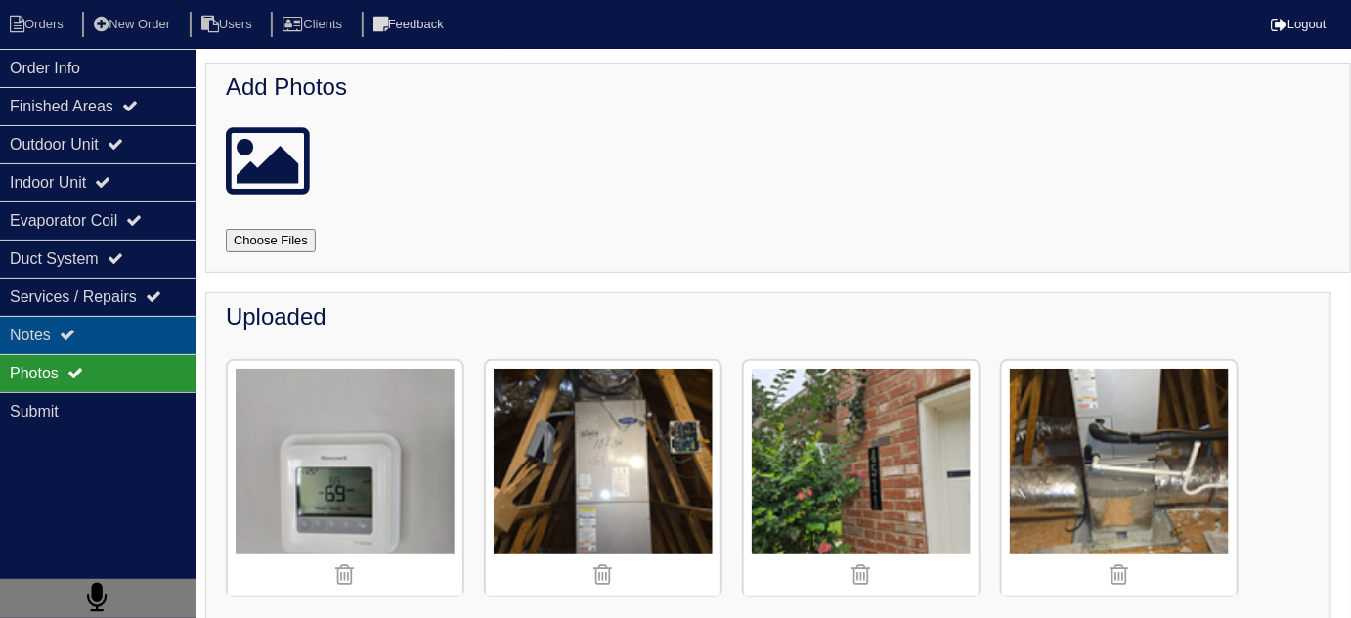
click at [125, 344] on div "Notes" at bounding box center [98, 335] width 196 height 38
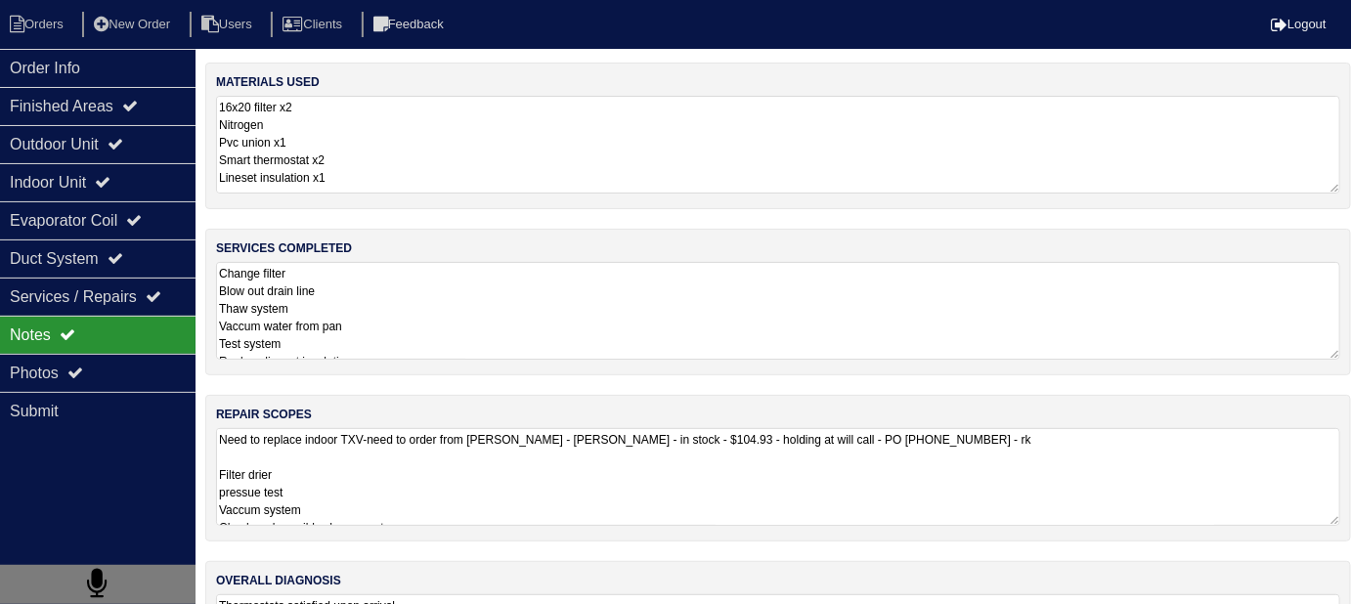
click at [633, 479] on textarea "Need to replace indoor TXV-need to order from mingledorff's - Nick - in stock -…" at bounding box center [778, 477] width 1124 height 98
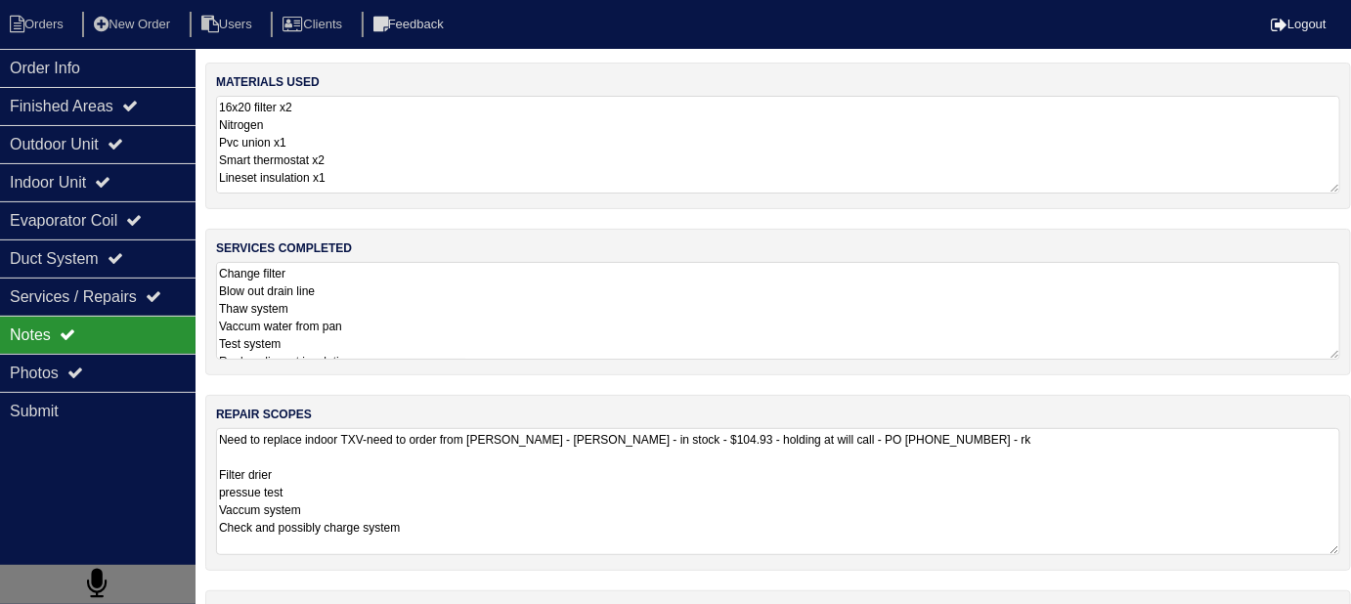
scroll to position [1, 0]
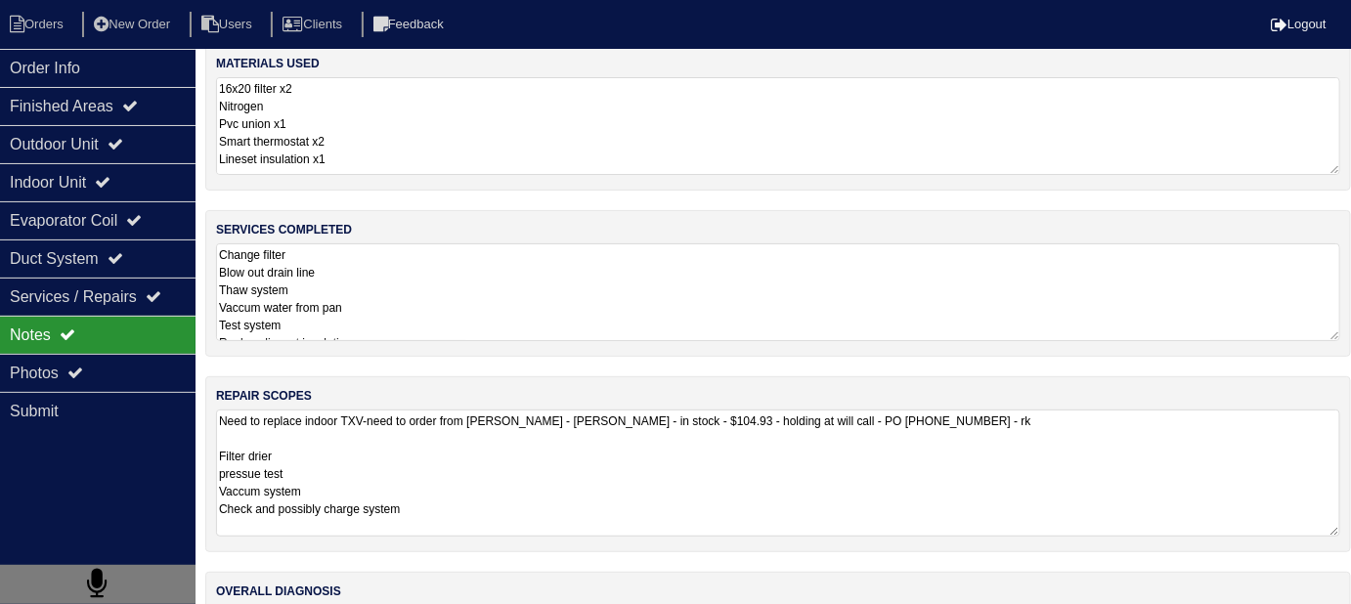
click at [501, 259] on textarea "Change filter Blow out drain line Thaw system Vaccum water from pan Test system…" at bounding box center [778, 292] width 1124 height 98
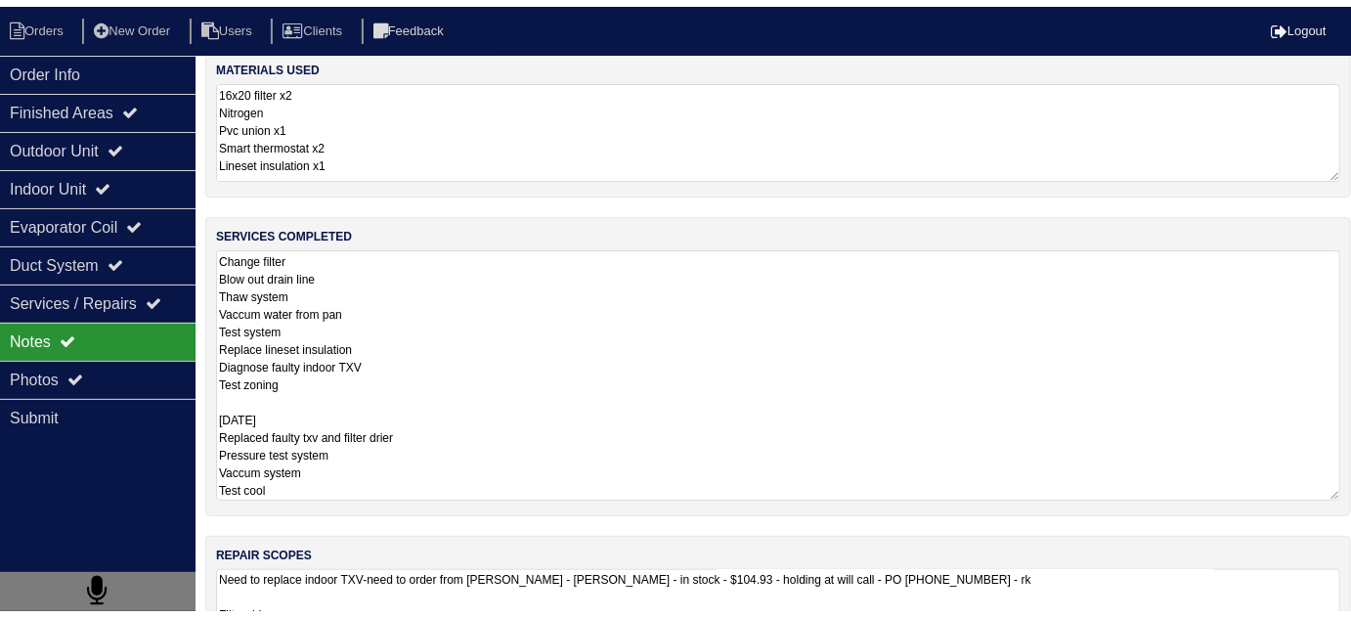
scroll to position [20, 0]
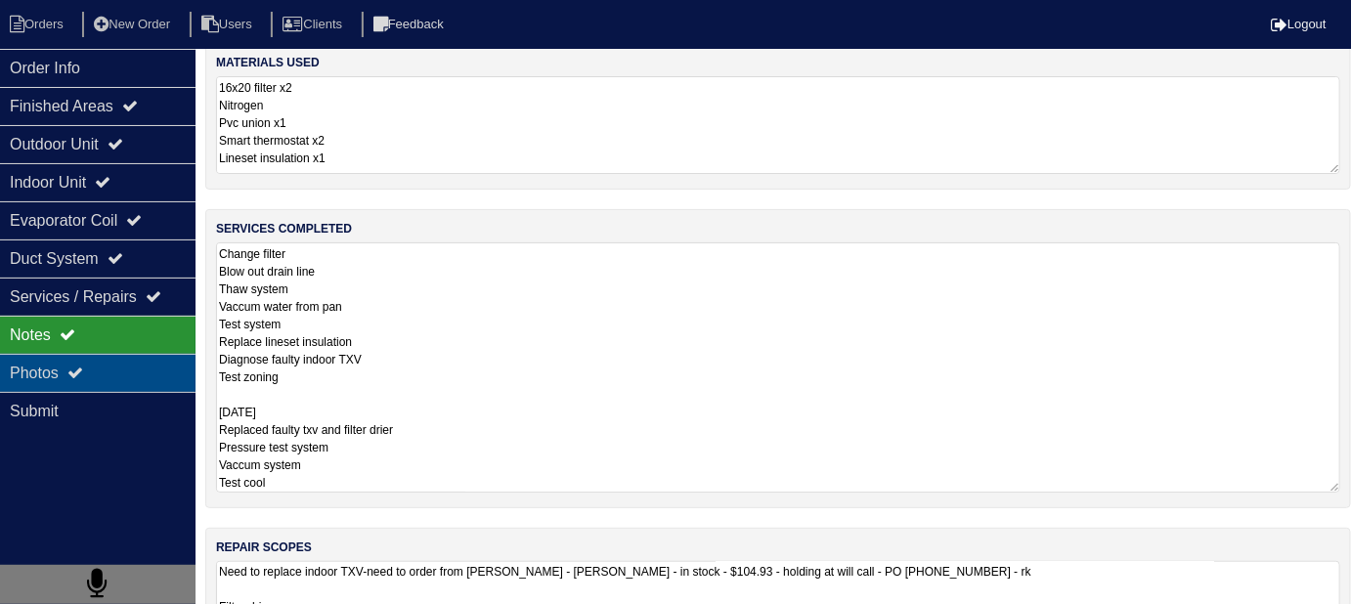
click at [71, 376] on div "Photos" at bounding box center [98, 373] width 196 height 38
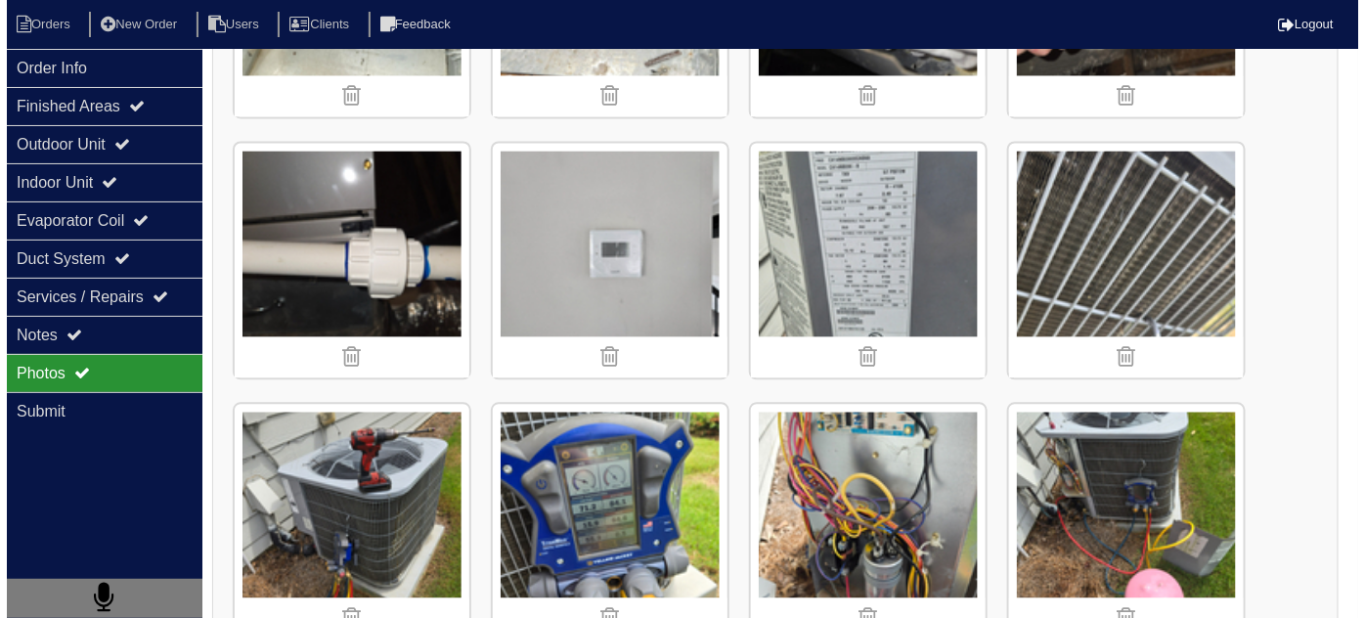
scroll to position [1264, 0]
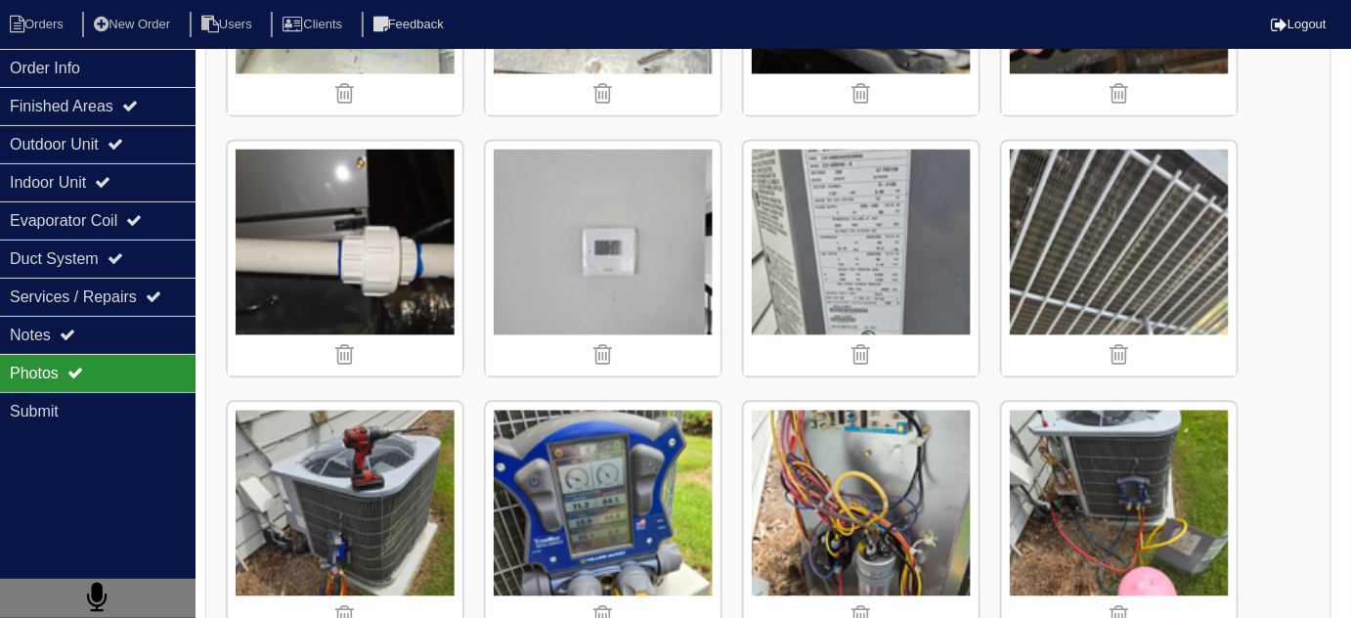
click at [554, 242] on img at bounding box center [603, 258] width 235 height 235
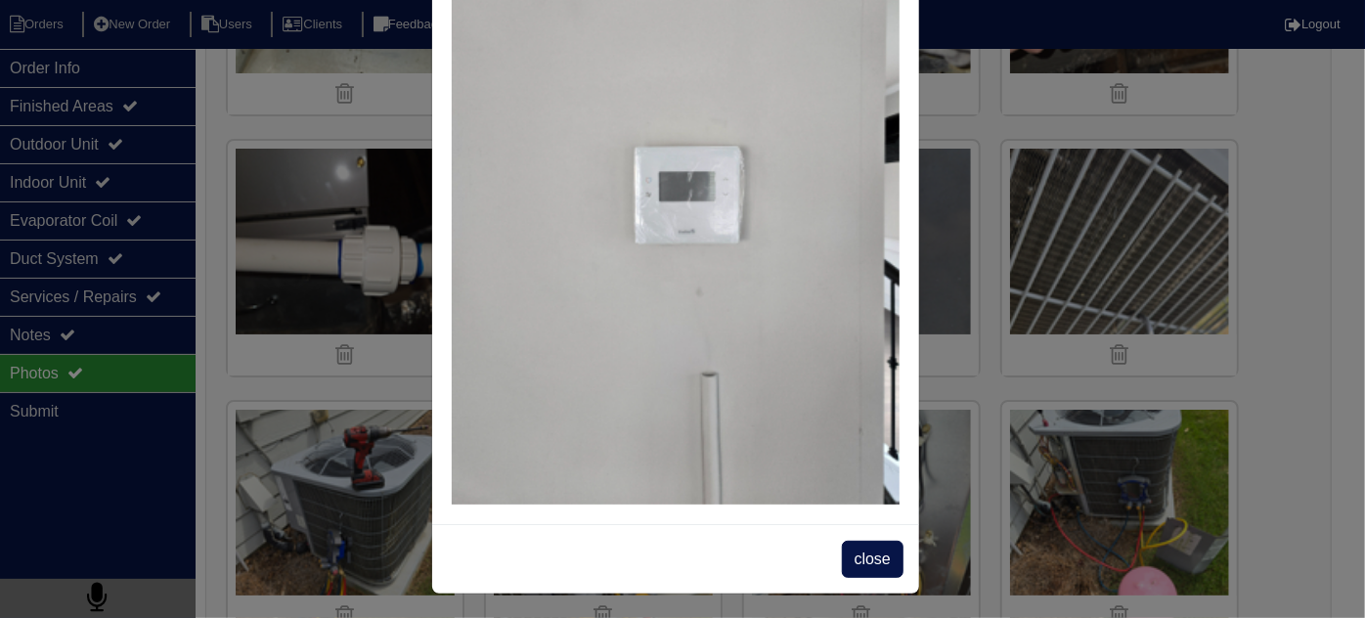
scroll to position [143, 0]
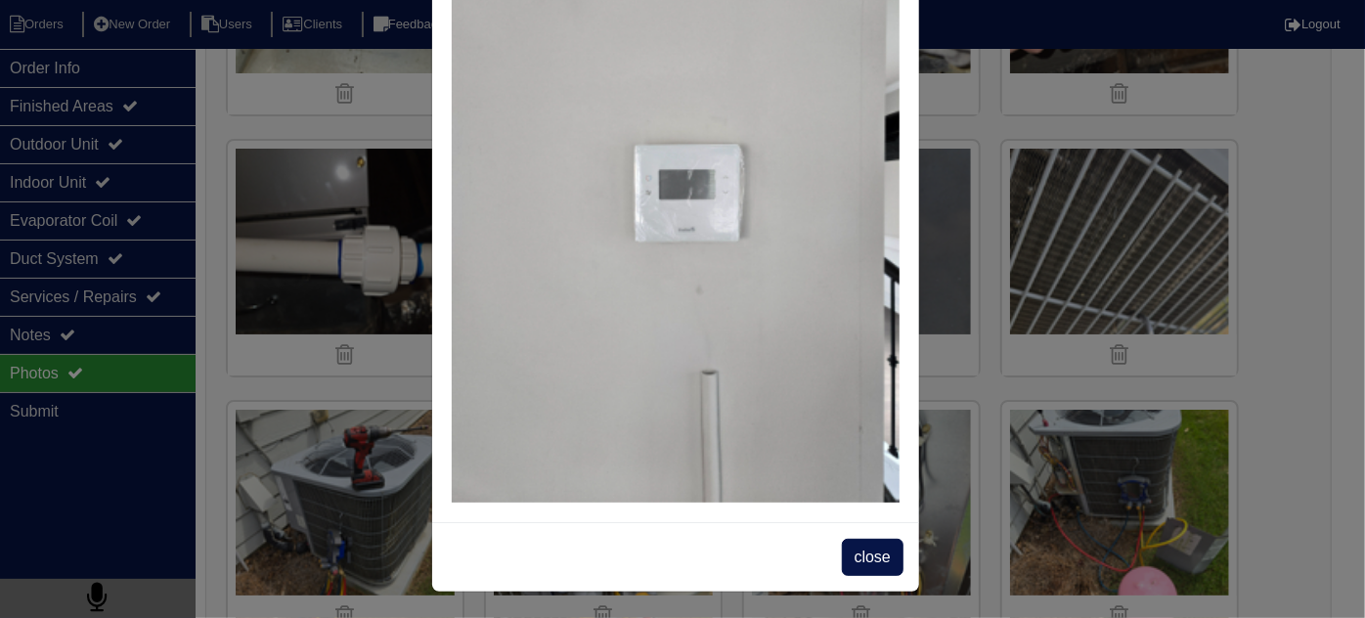
click at [865, 536] on div "close" at bounding box center [675, 556] width 487 height 69
drag, startPoint x: 865, startPoint y: 558, endPoint x: 896, endPoint y: 451, distance: 111.7
click at [865, 557] on span "close" at bounding box center [873, 557] width 62 height 37
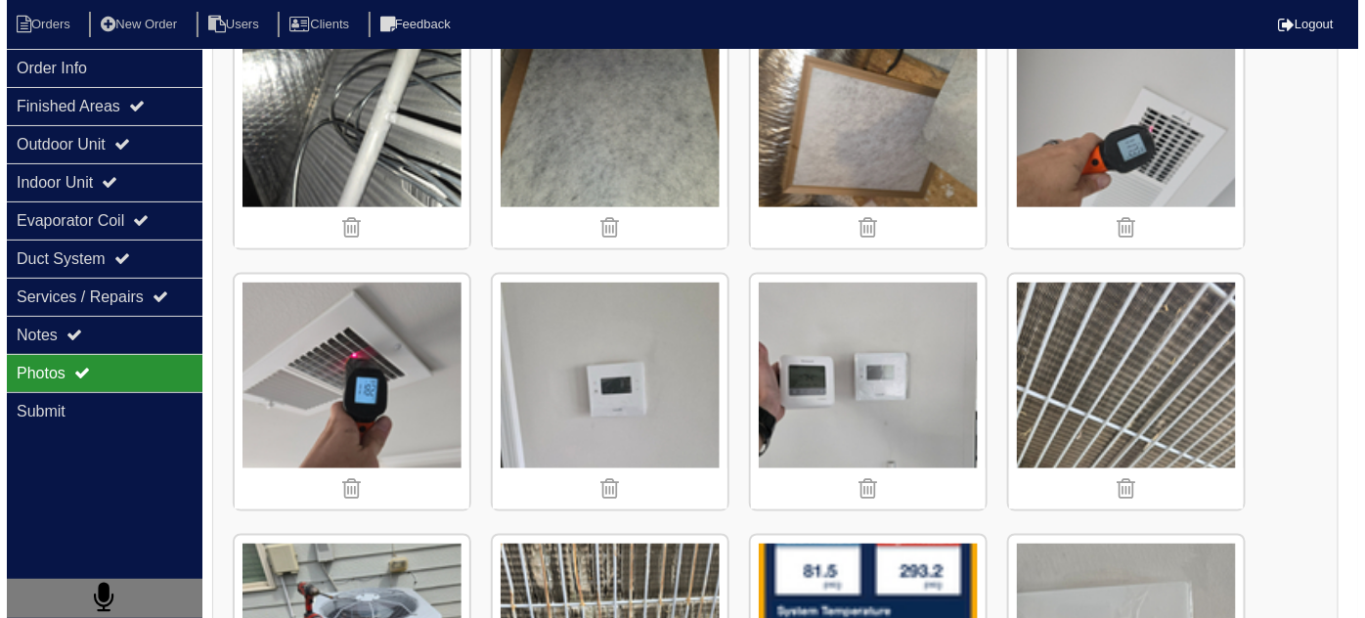
scroll to position [3219, 0]
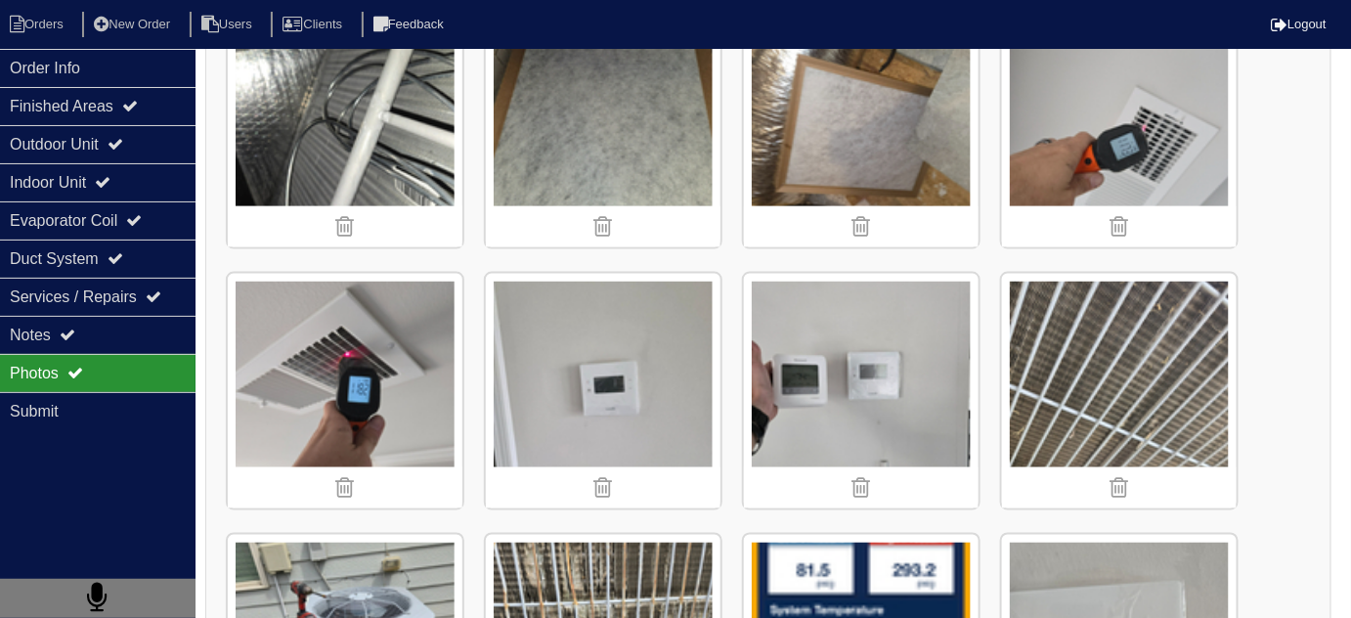
click at [639, 353] on img at bounding box center [603, 391] width 235 height 235
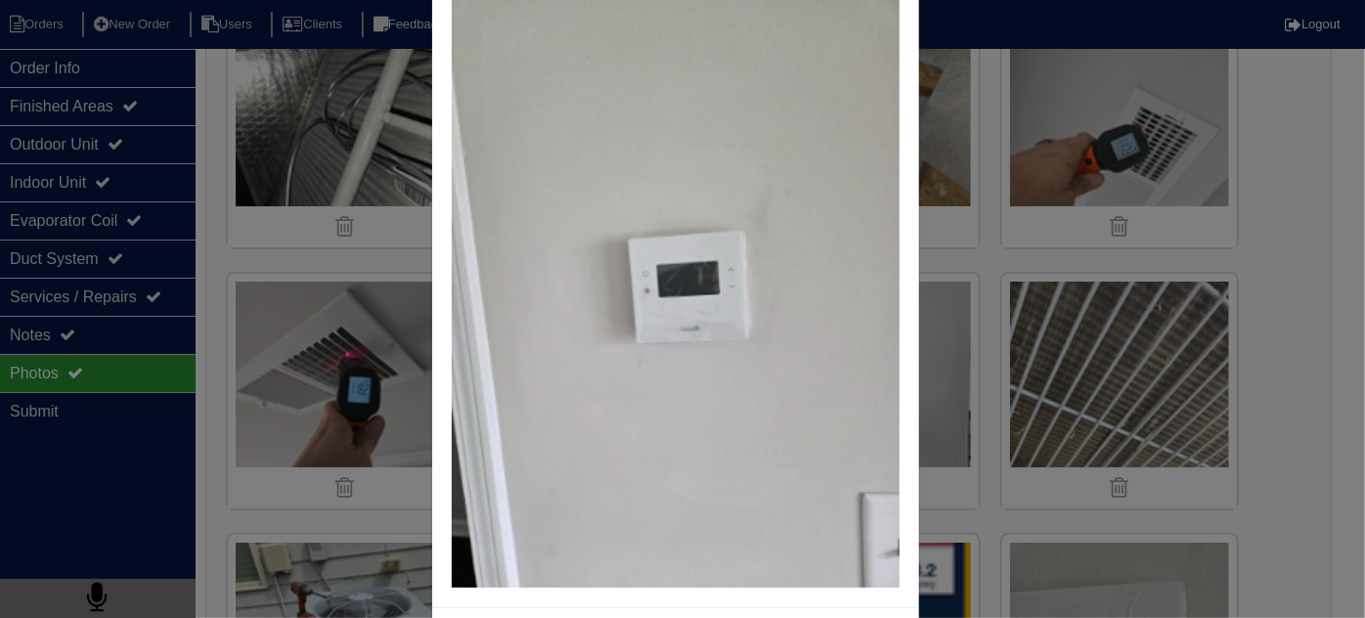
scroll to position [143, 0]
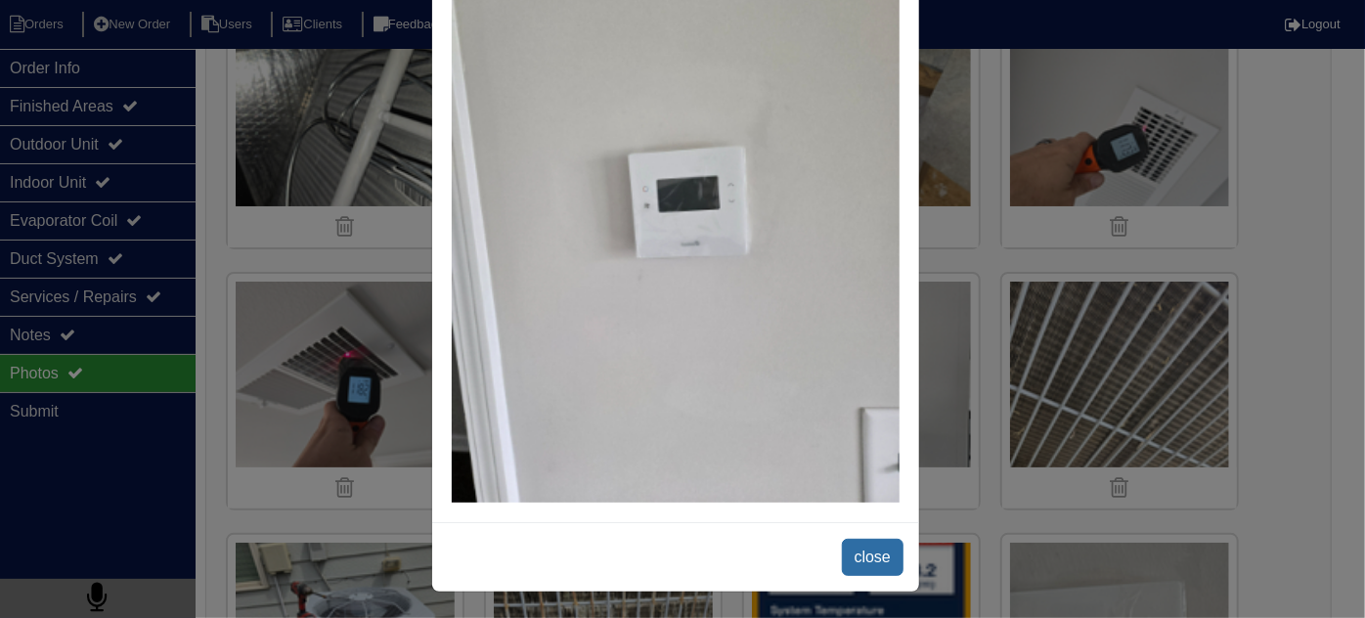
click at [862, 572] on div "close" at bounding box center [675, 556] width 487 height 69
click at [857, 554] on span "close" at bounding box center [873, 557] width 62 height 37
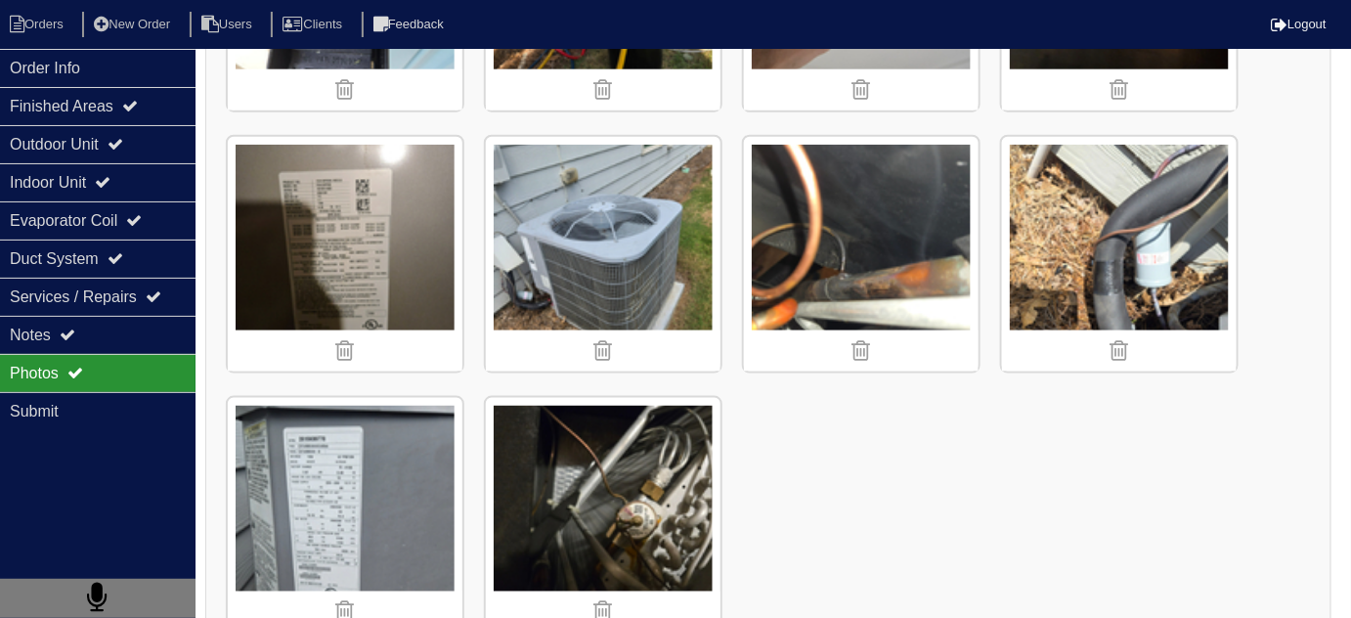
scroll to position [5706, 0]
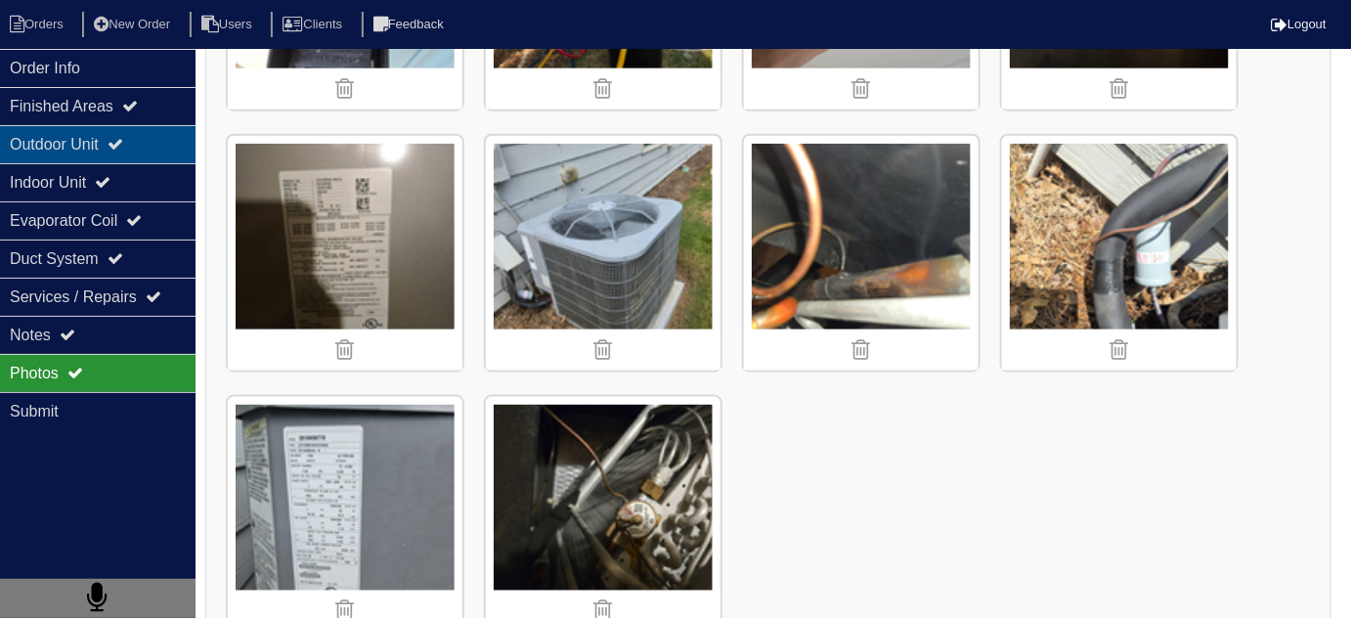
click at [58, 125] on div "Outdoor Unit" at bounding box center [98, 144] width 196 height 38
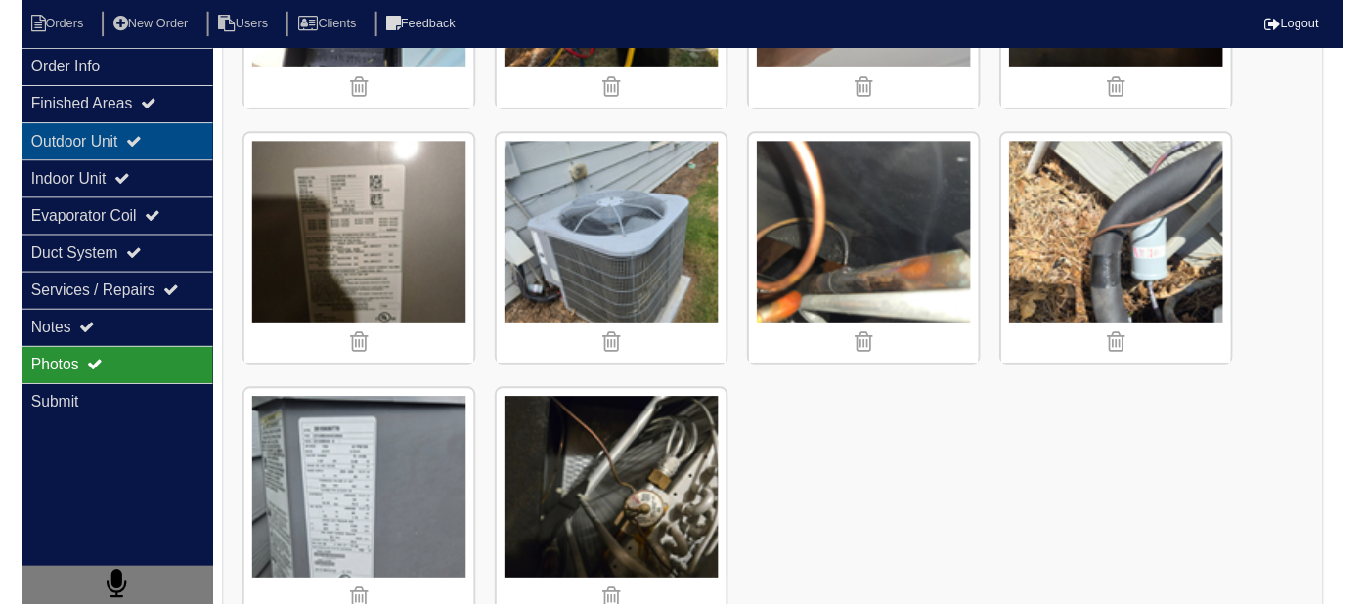
scroll to position [0, 0]
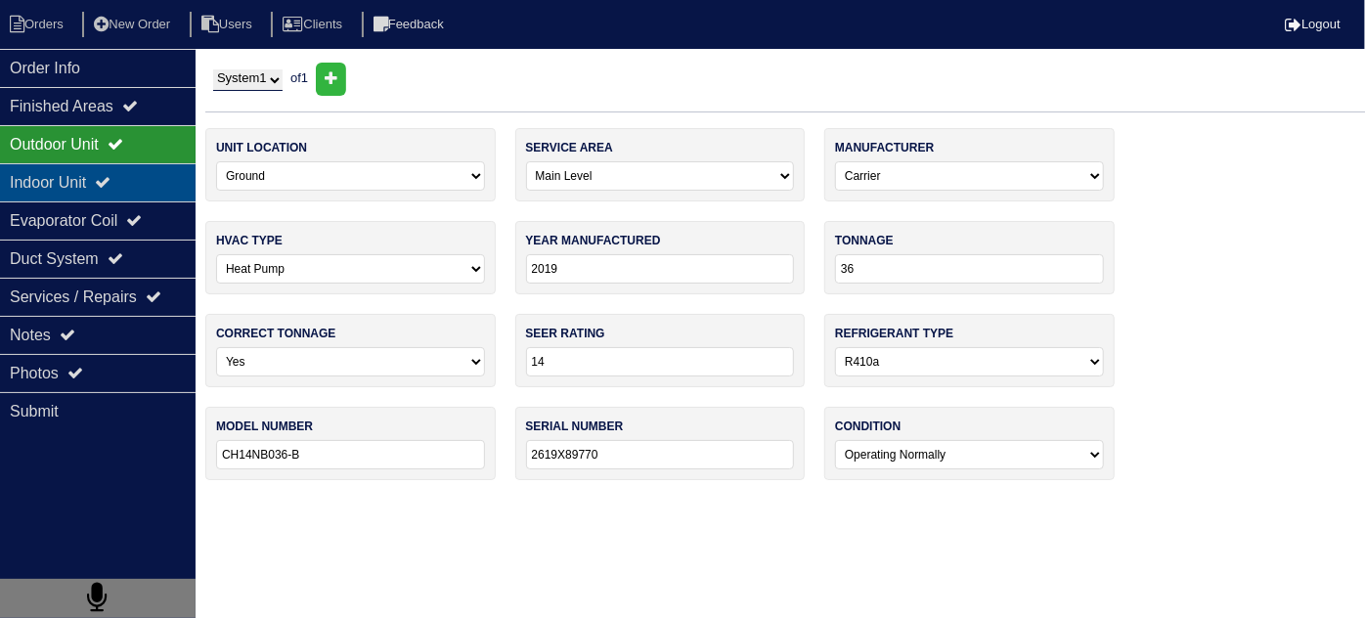
click at [39, 171] on div "Indoor Unit" at bounding box center [98, 182] width 196 height 38
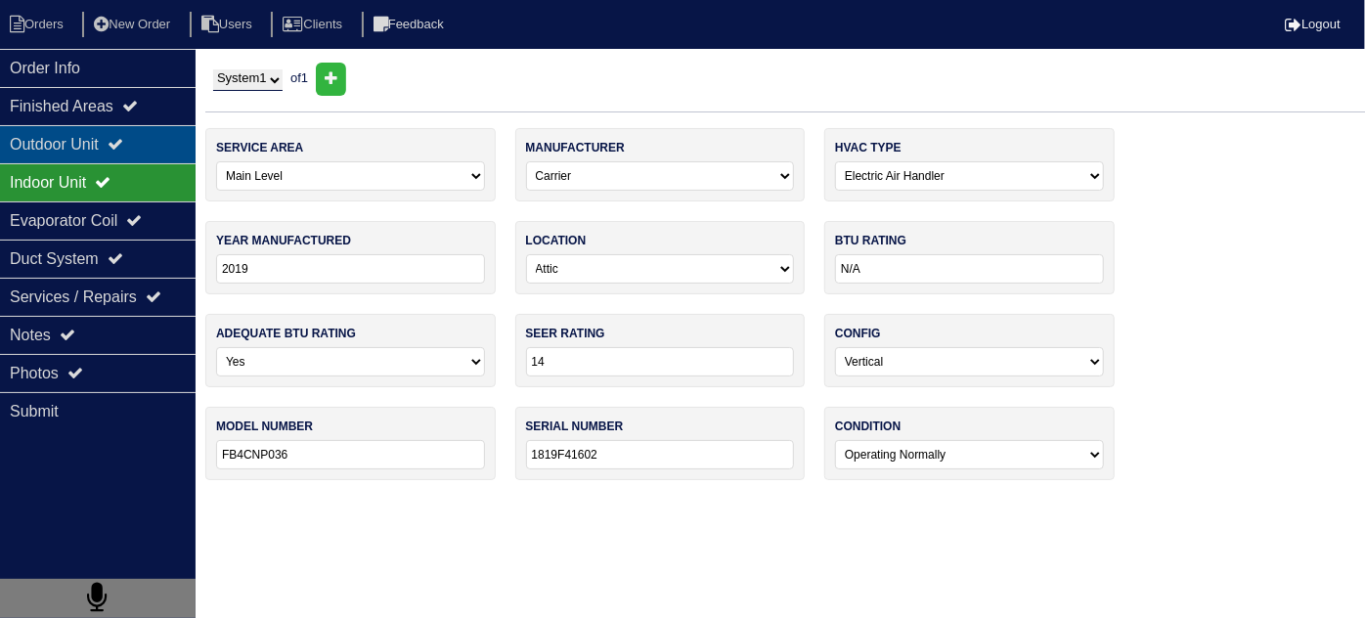
click at [48, 150] on div "Outdoor Unit" at bounding box center [98, 144] width 196 height 38
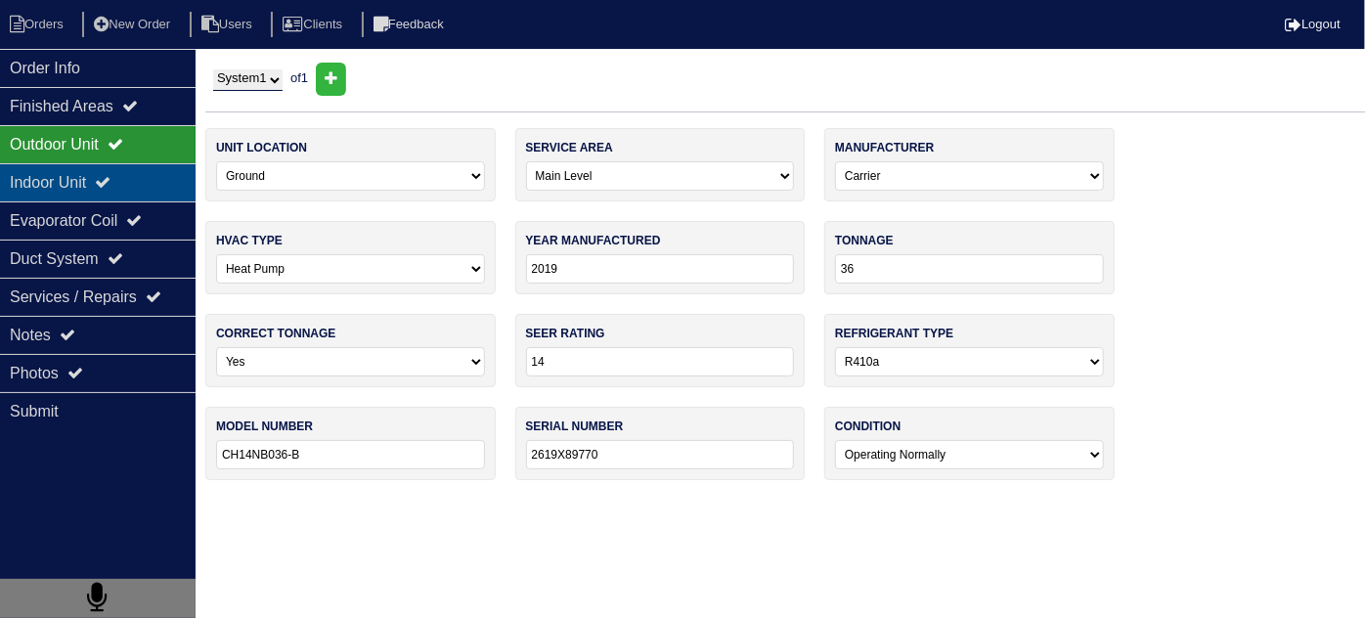
click at [48, 182] on div "Indoor Unit" at bounding box center [98, 182] width 196 height 38
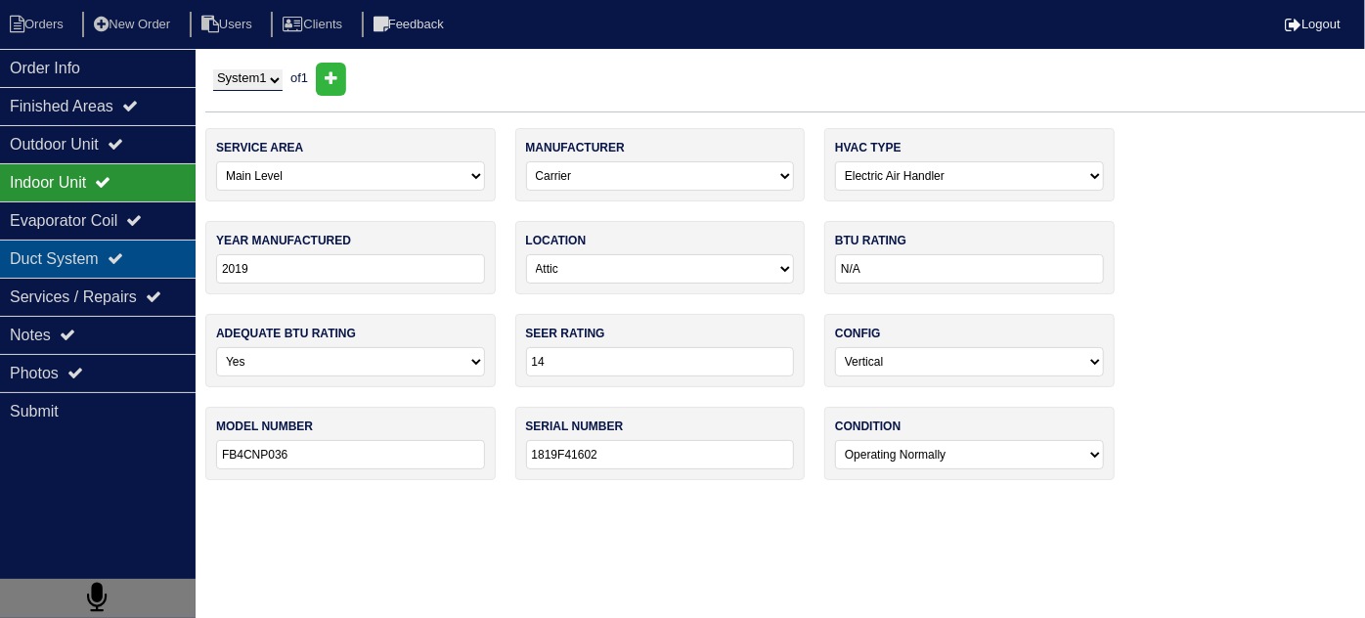
click at [49, 241] on div "Duct System" at bounding box center [98, 259] width 196 height 38
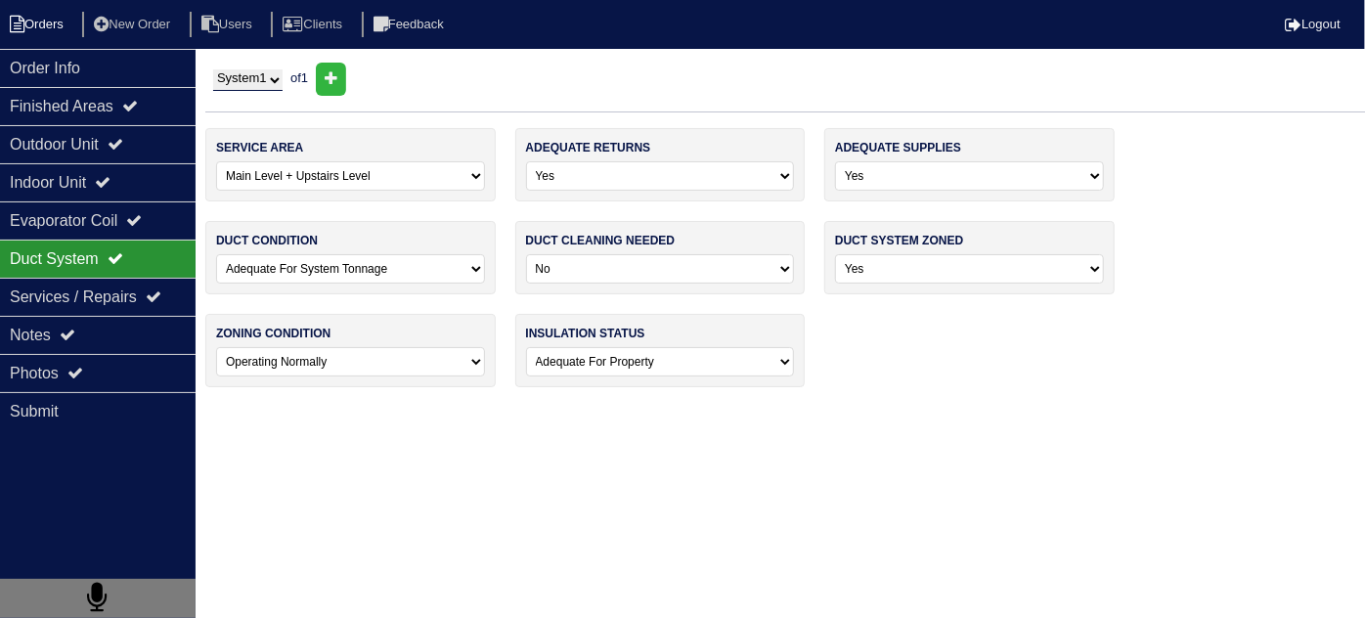
click at [52, 22] on li "Orders" at bounding box center [39, 25] width 79 height 26
select select "15"
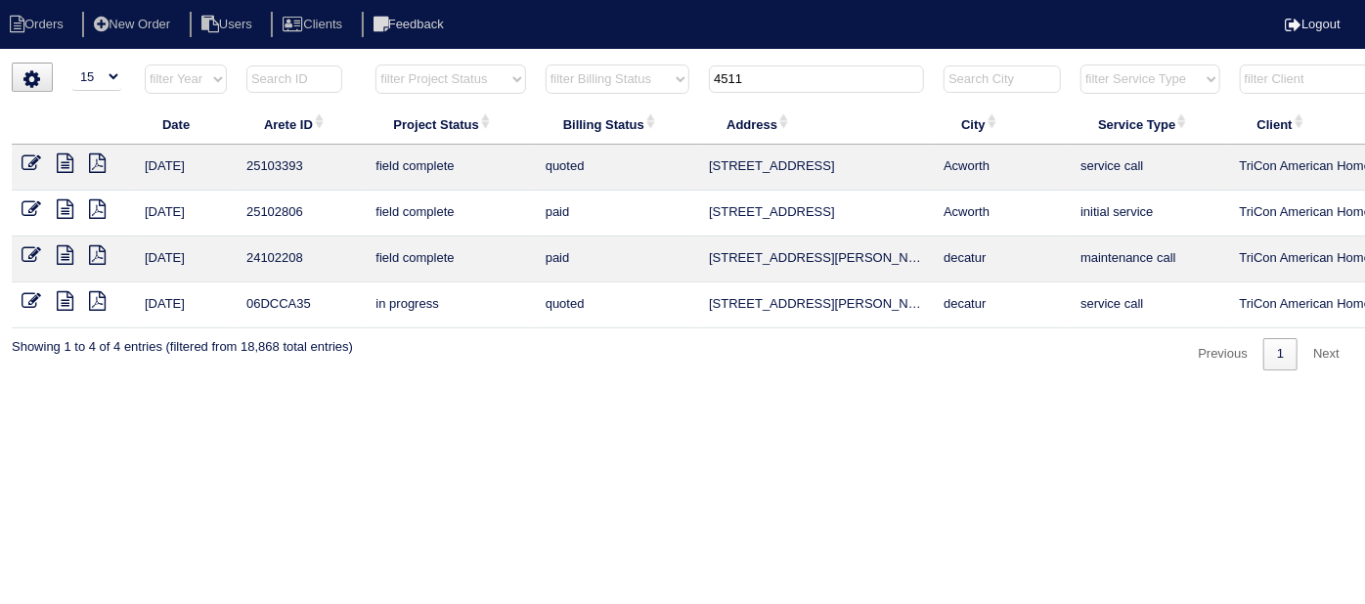
drag, startPoint x: 750, startPoint y: 87, endPoint x: 148, endPoint y: 113, distance: 602.8
click at [349, 103] on table "Date Arete ID Project Status Billing Status Address City Service Type Client Te…" at bounding box center [859, 196] width 1694 height 265
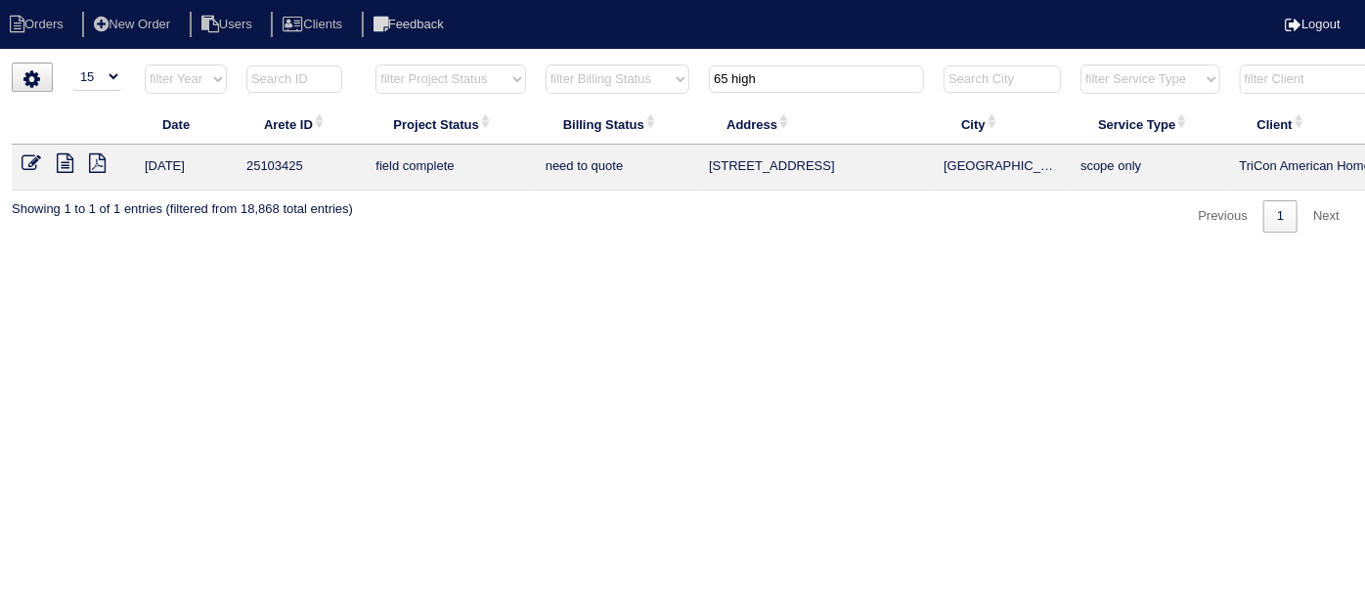
type input "65 high"
click at [61, 162] on icon at bounding box center [65, 163] width 17 height 20
click at [31, 156] on icon at bounding box center [32, 163] width 20 height 20
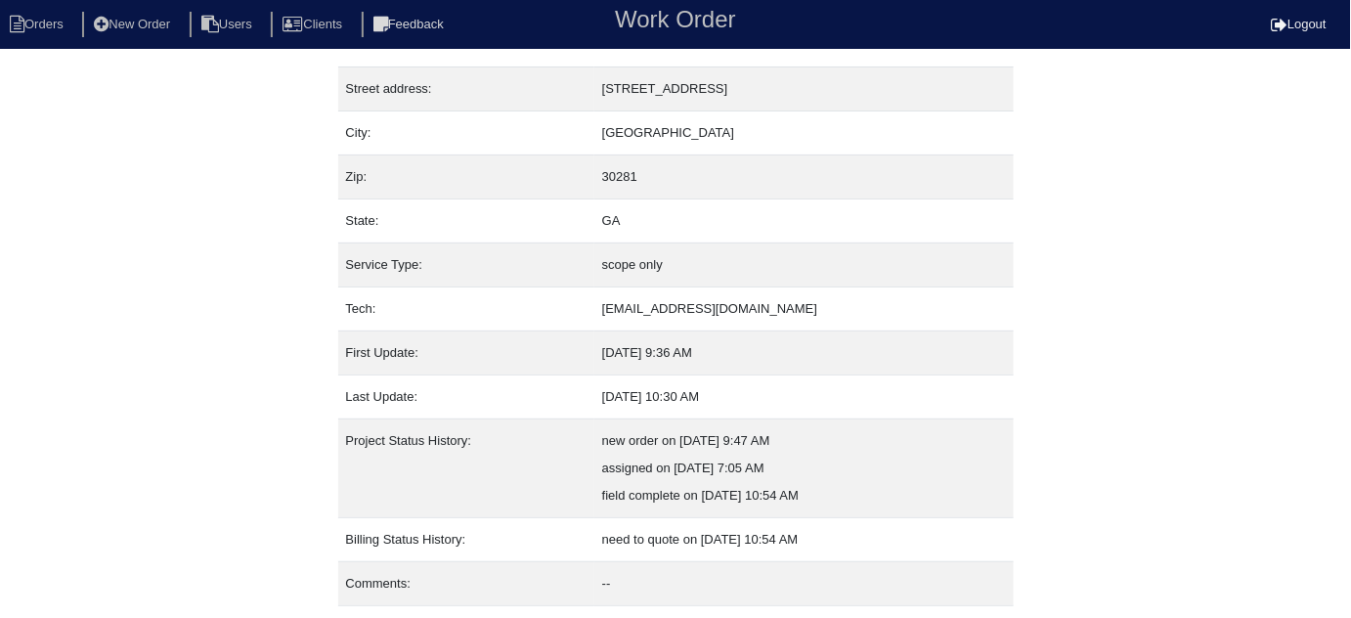
scroll to position [133, 0]
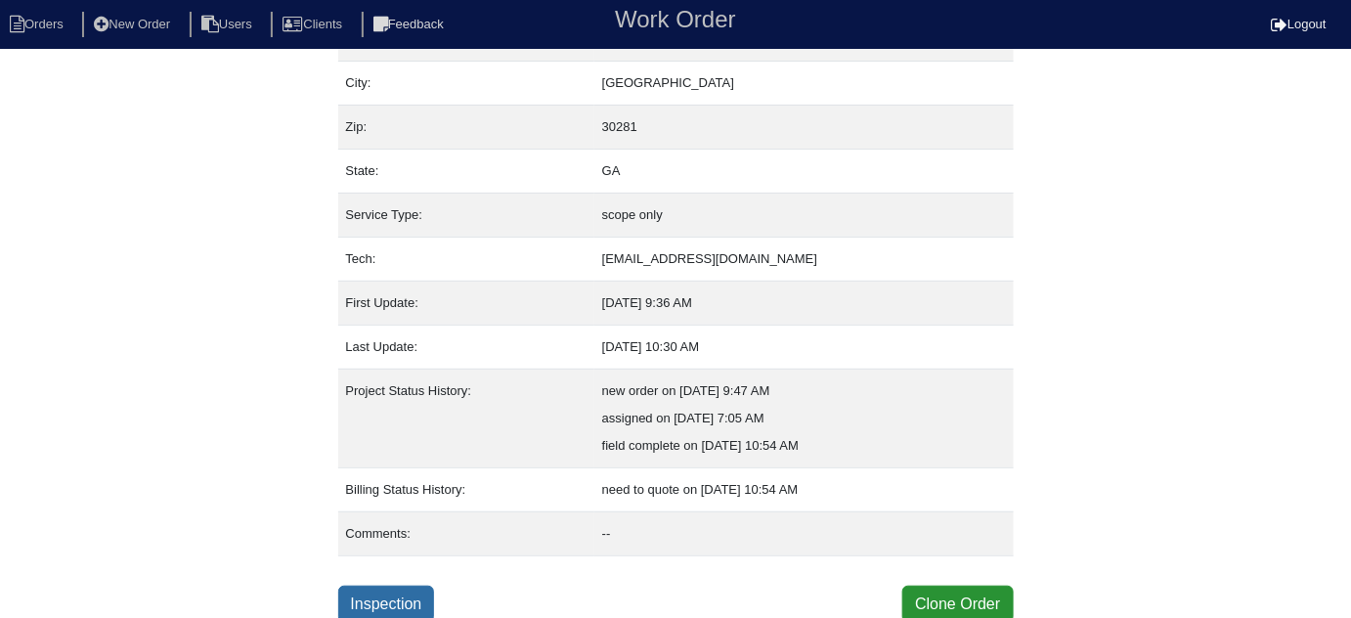
click at [409, 586] on link "Inspection" at bounding box center [386, 604] width 97 height 37
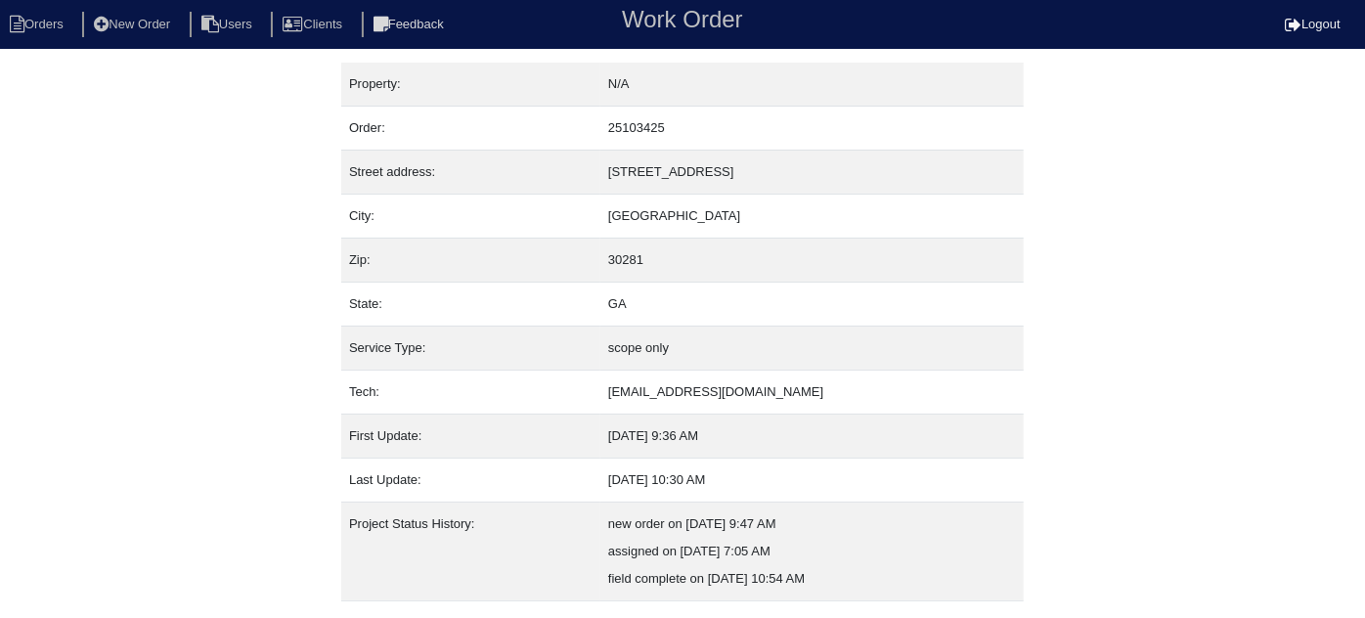
select select "0"
select select "[PERSON_NAME]"
select select "0"
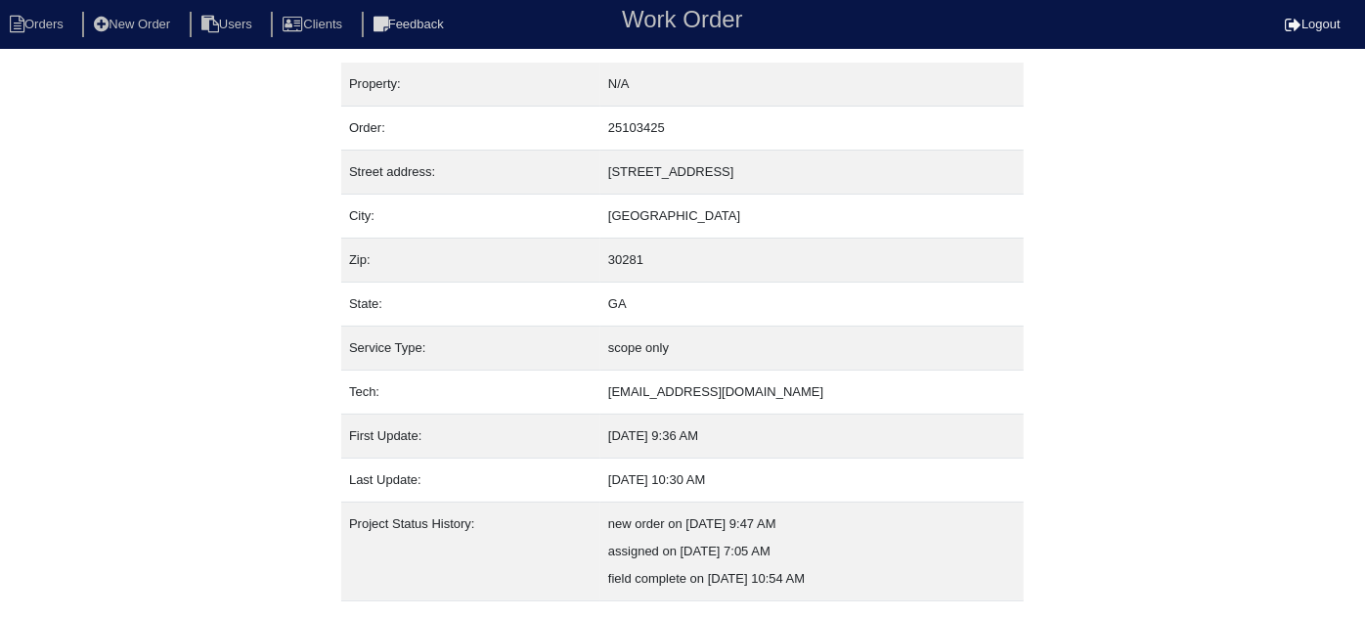
select select "1"
select select "0"
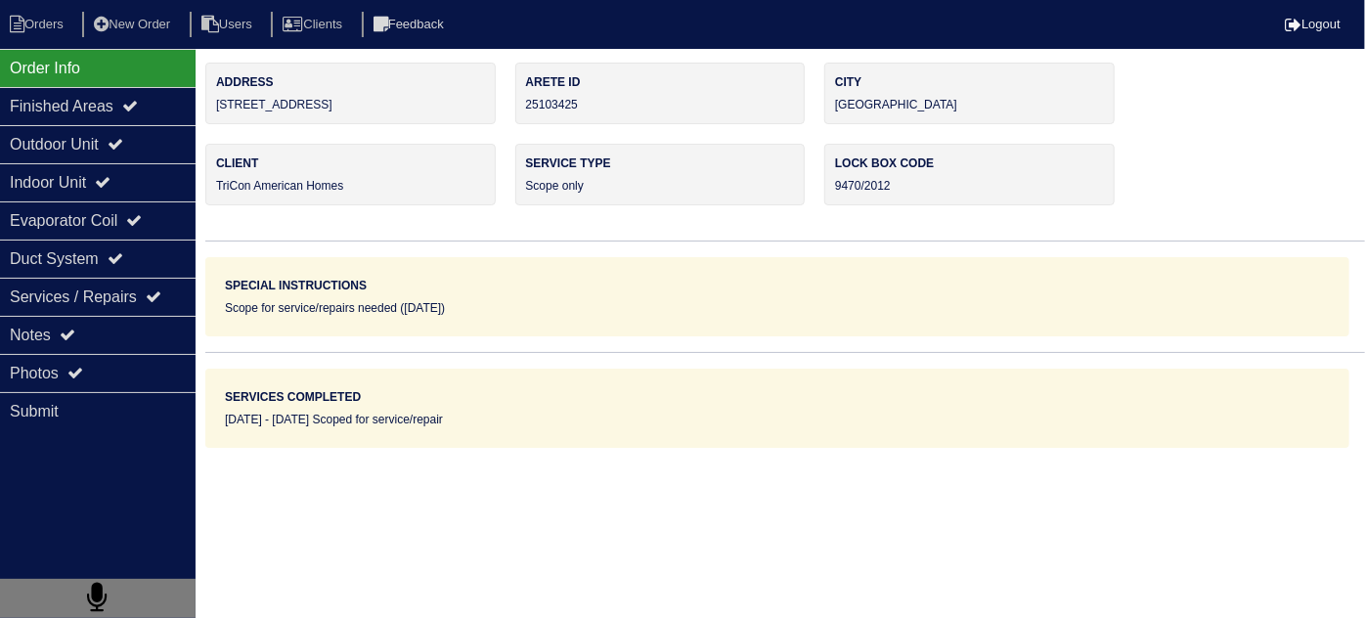
drag, startPoint x: 109, startPoint y: 143, endPoint x: 878, endPoint y: 187, distance: 769.7
click at [109, 143] on div "Outdoor Unit" at bounding box center [98, 144] width 196 height 38
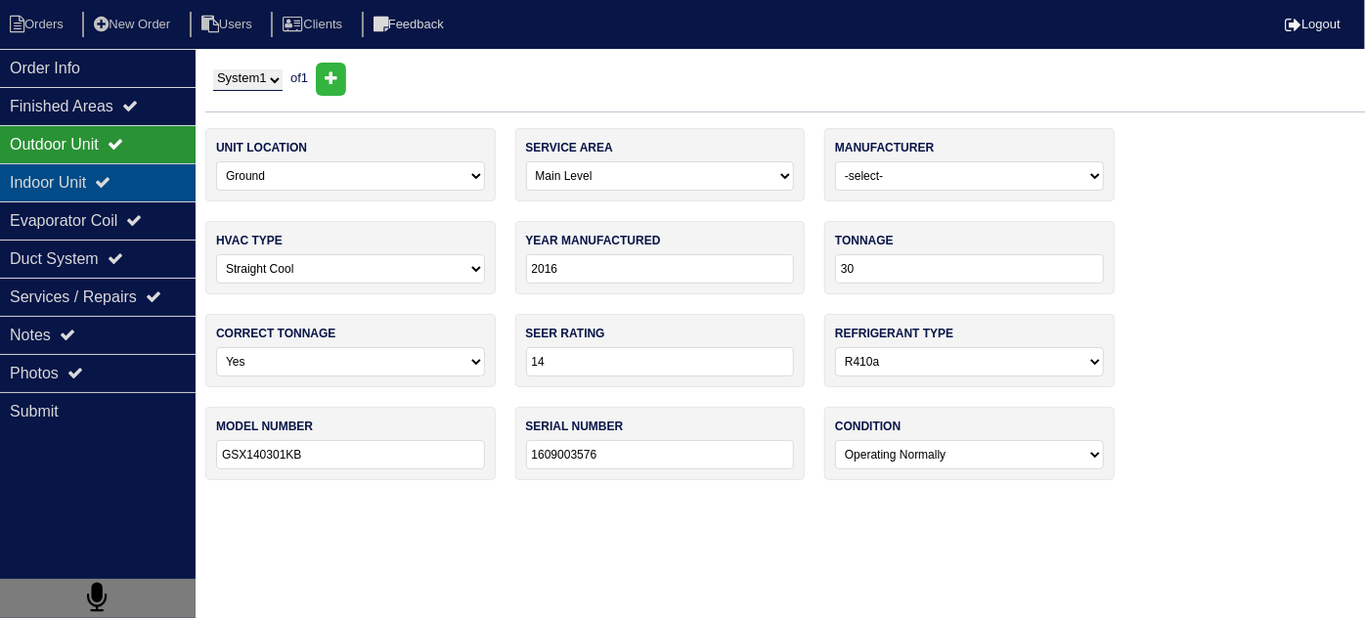
click at [58, 176] on div "Indoor Unit" at bounding box center [98, 182] width 196 height 38
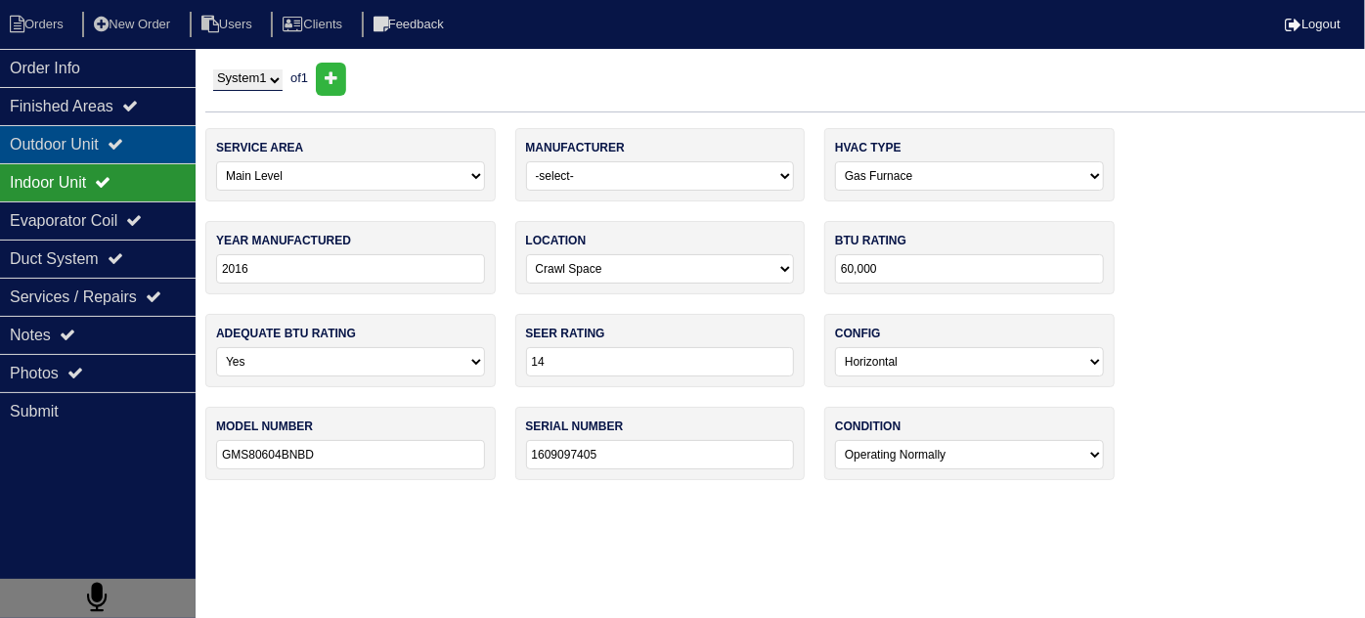
click at [55, 144] on div "Outdoor Unit" at bounding box center [98, 144] width 196 height 38
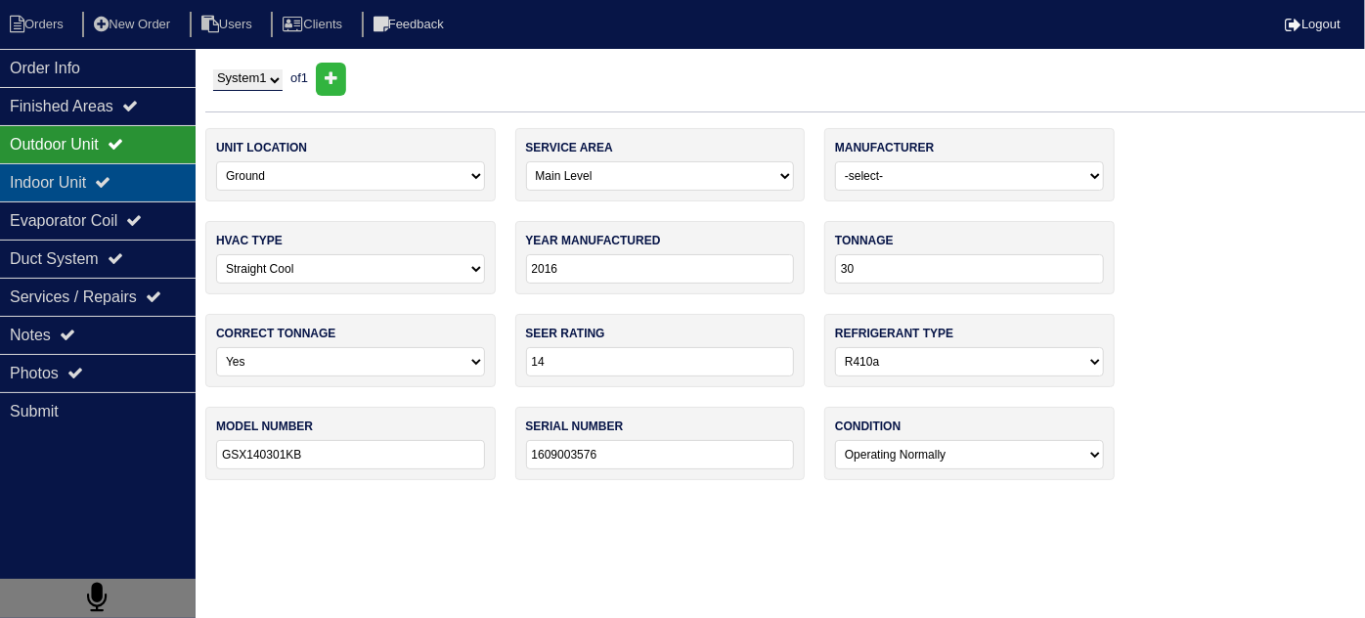
click at [43, 184] on div "Indoor Unit" at bounding box center [98, 182] width 196 height 38
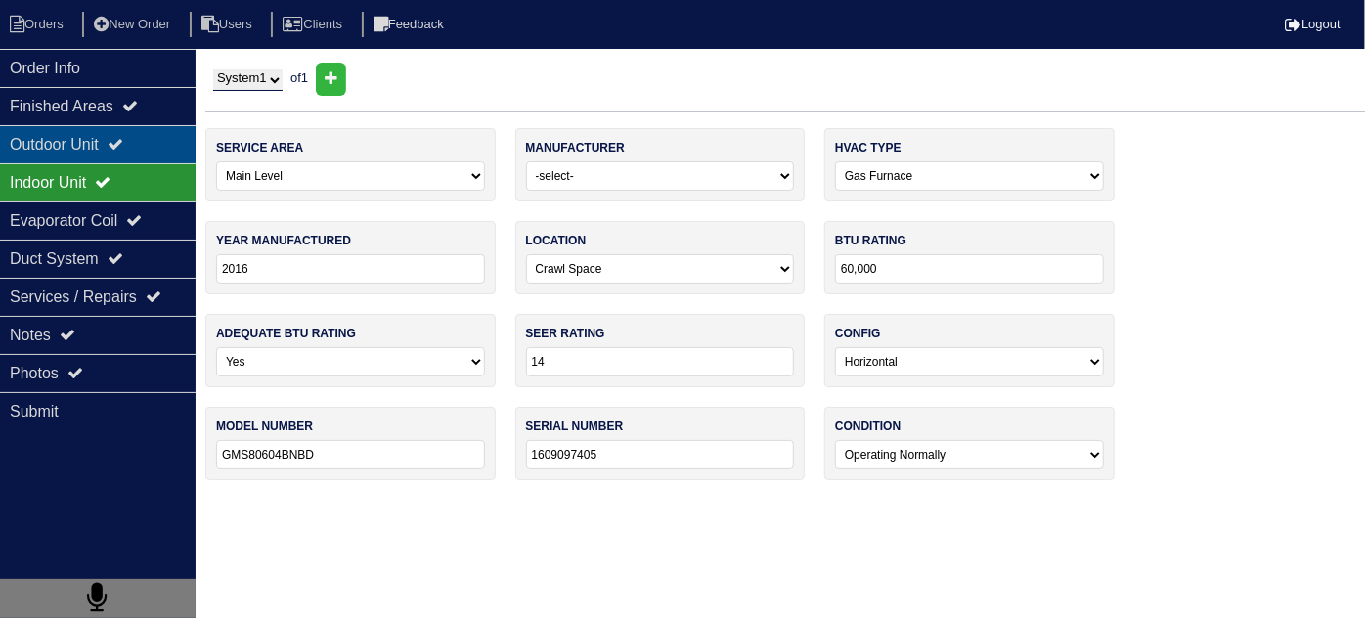
click at [46, 148] on div "Outdoor Unit" at bounding box center [98, 144] width 196 height 38
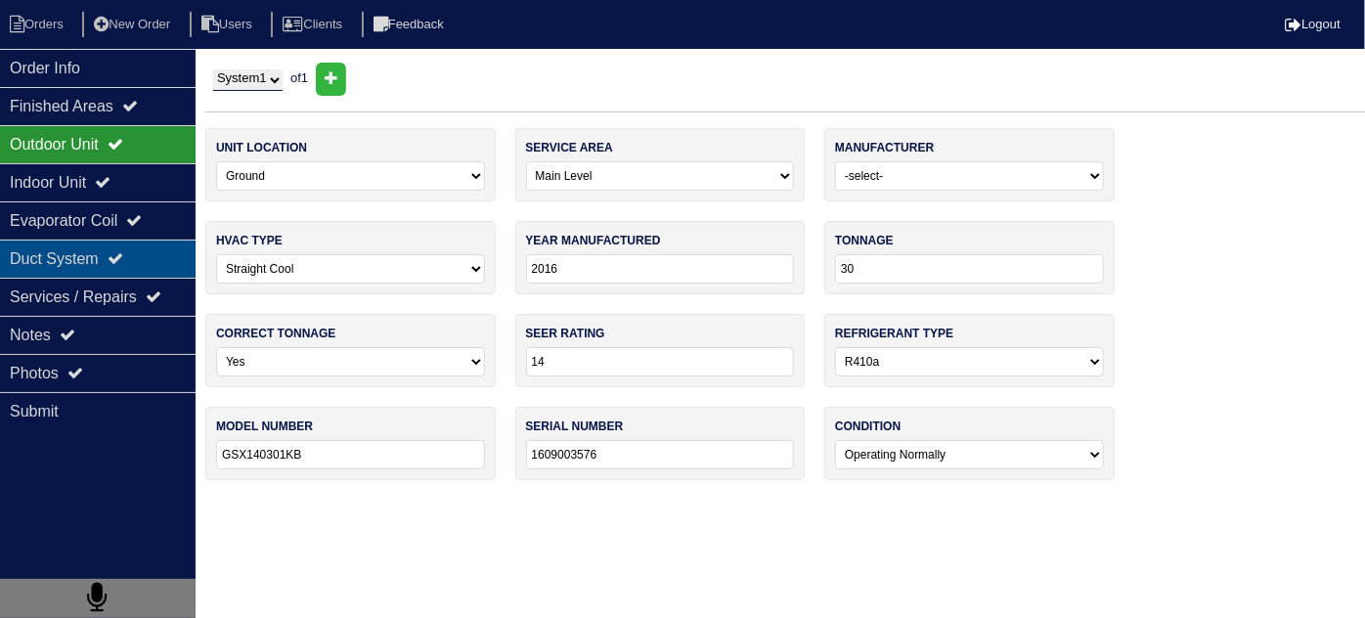
click at [47, 255] on div "Duct System" at bounding box center [98, 259] width 196 height 38
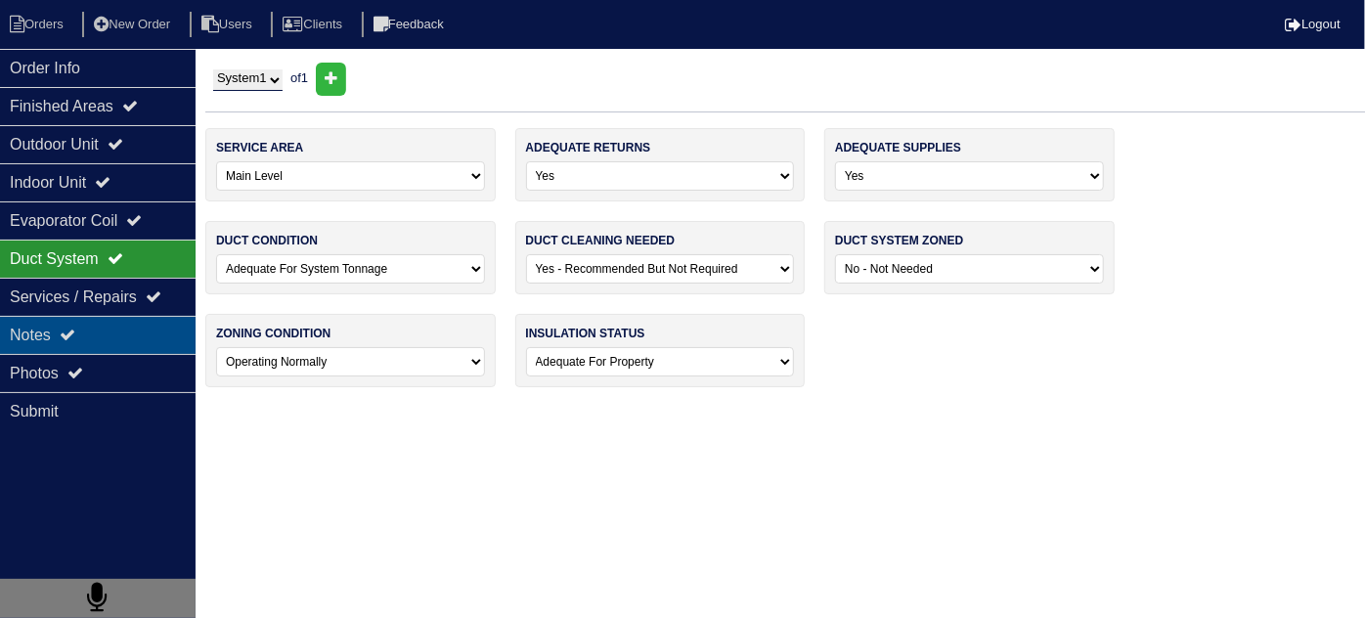
click at [88, 325] on div "Notes" at bounding box center [98, 335] width 196 height 38
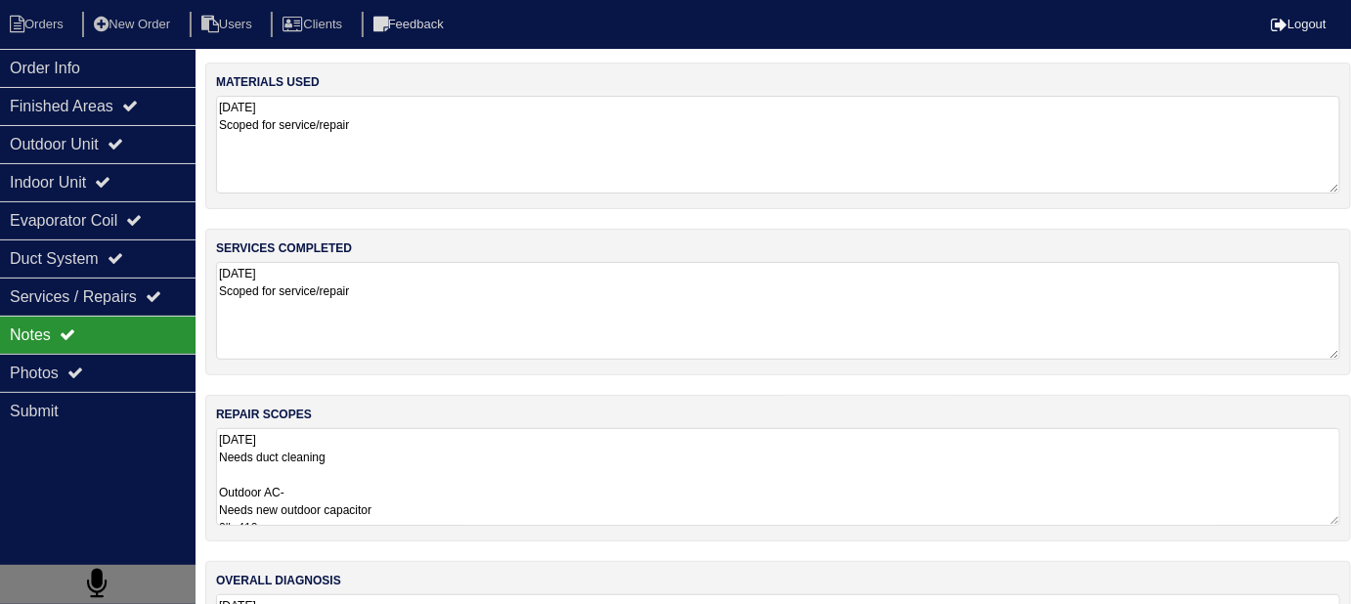
click at [469, 337] on textarea "9.17.25 Scoped for service/repair" at bounding box center [778, 311] width 1124 height 98
click at [526, 462] on textarea "9.17.25 Needs duct cleaning Outdoor AC- Needs new outdoor capacitor 2lb 410a Ex…" at bounding box center [778, 476] width 1124 height 98
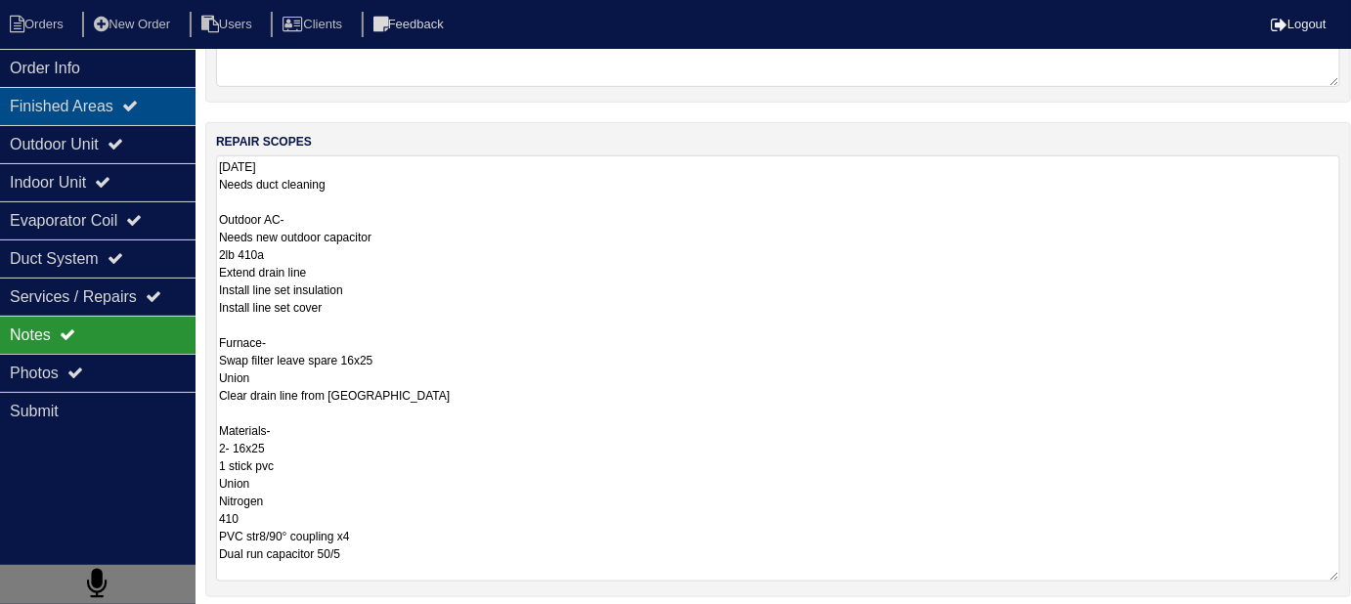
scroll to position [117, 0]
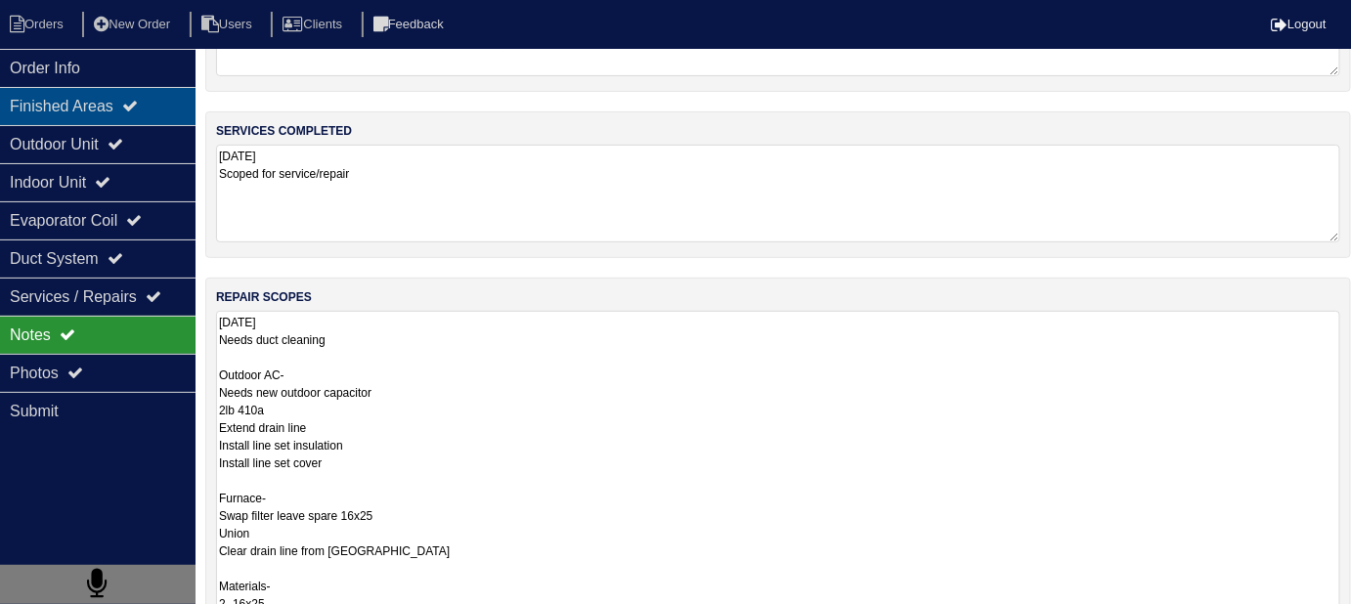
click at [108, 109] on div "Finished Areas" at bounding box center [98, 106] width 196 height 38
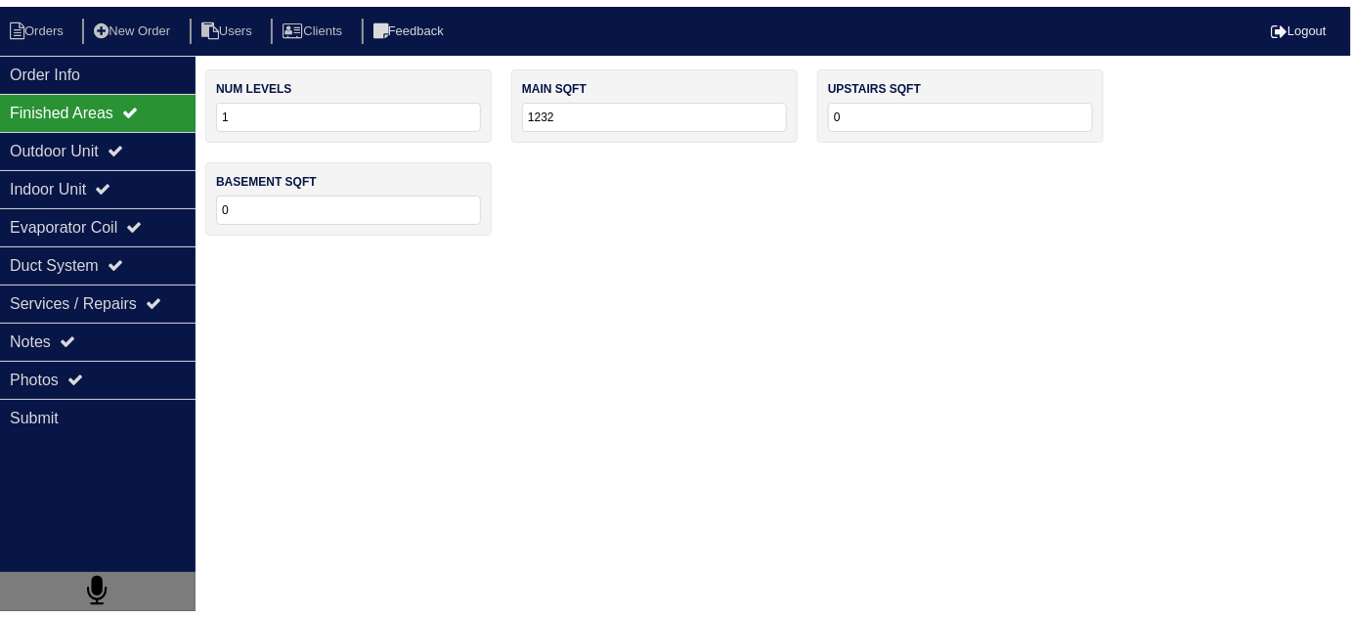
scroll to position [0, 0]
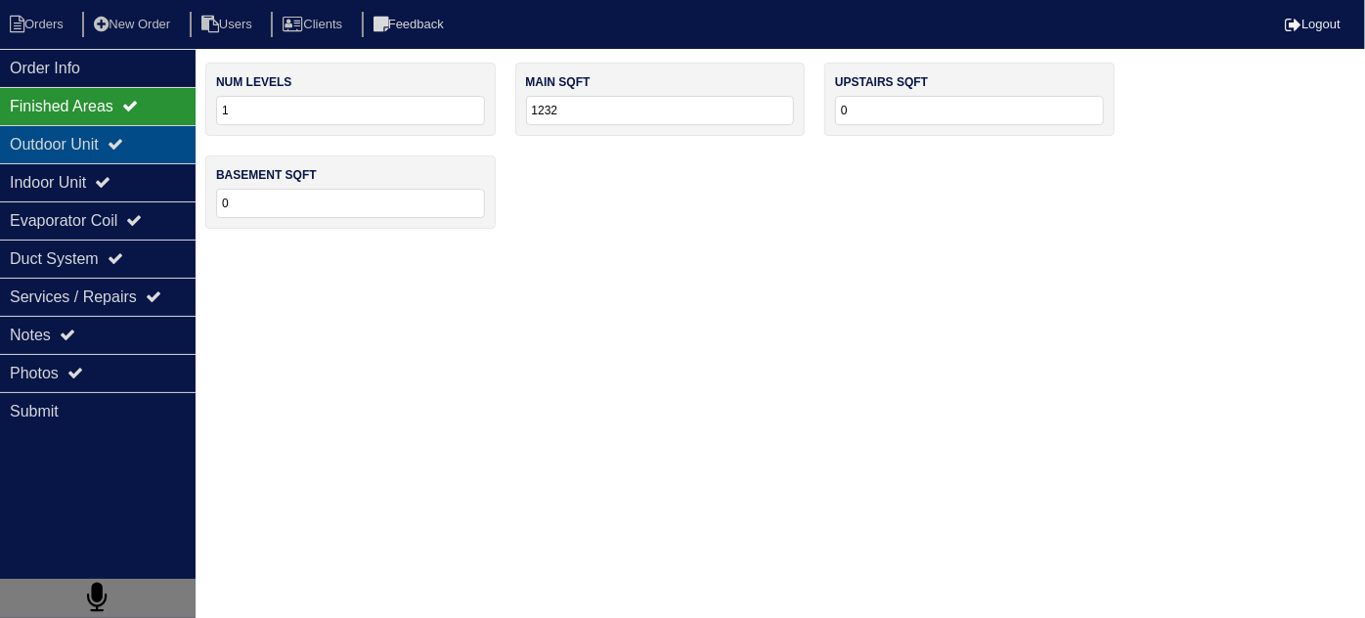
click at [129, 158] on div "Outdoor Unit" at bounding box center [98, 144] width 196 height 38
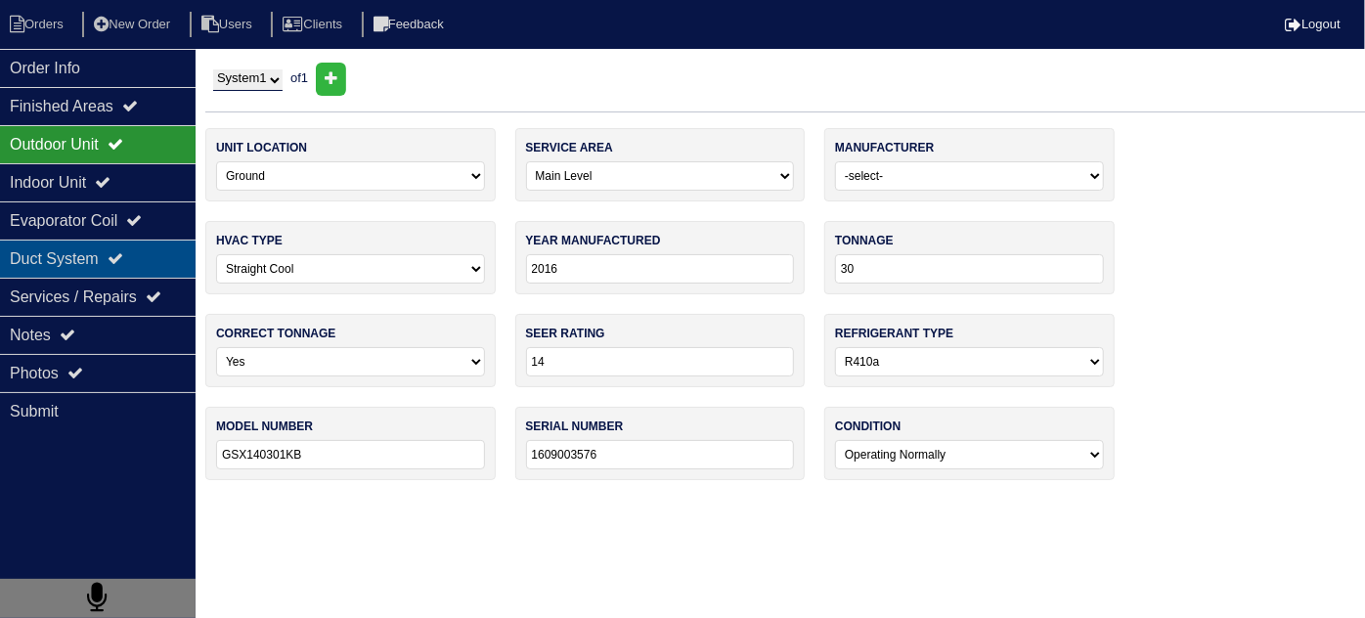
click at [123, 258] on icon at bounding box center [116, 258] width 16 height 16
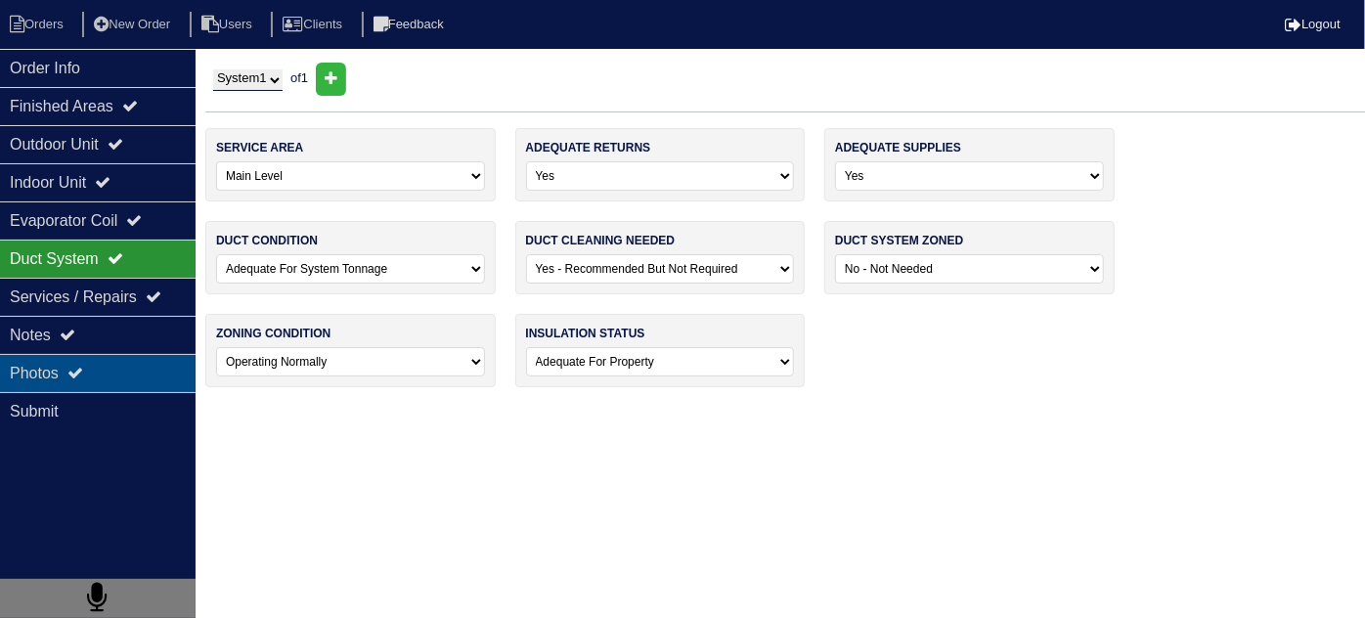
click at [123, 365] on div "Photos" at bounding box center [98, 373] width 196 height 38
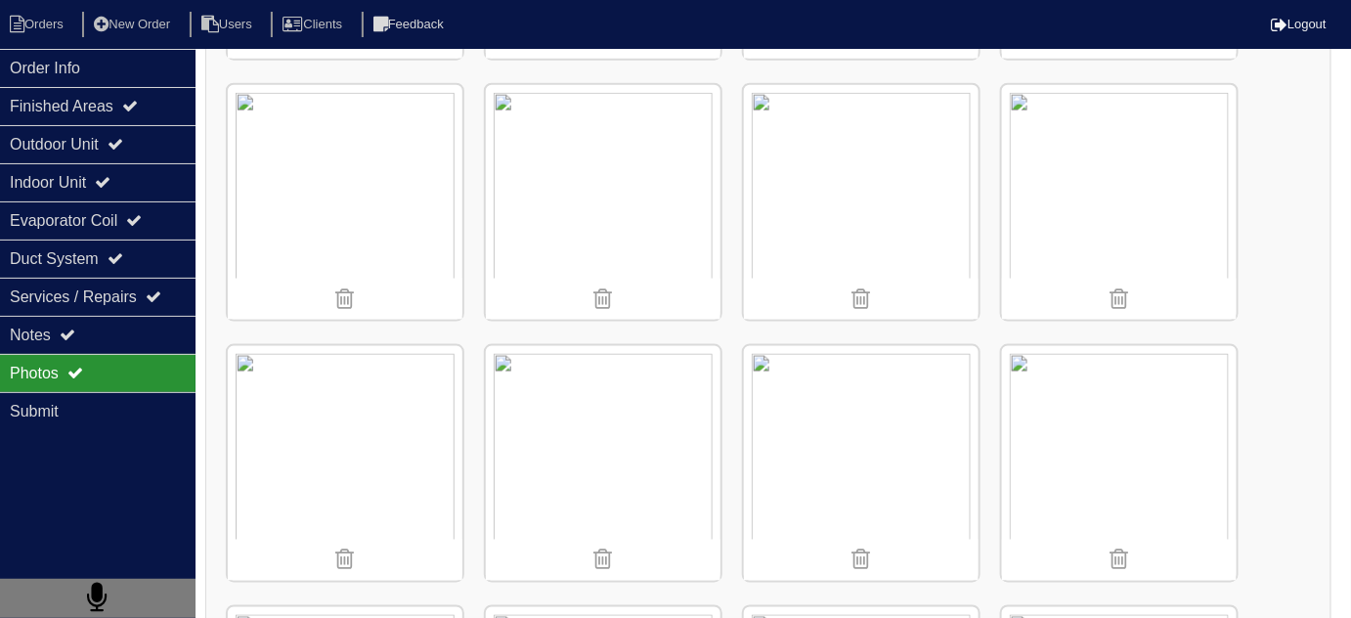
scroll to position [799, 0]
click at [156, 247] on div "Duct System" at bounding box center [98, 259] width 196 height 38
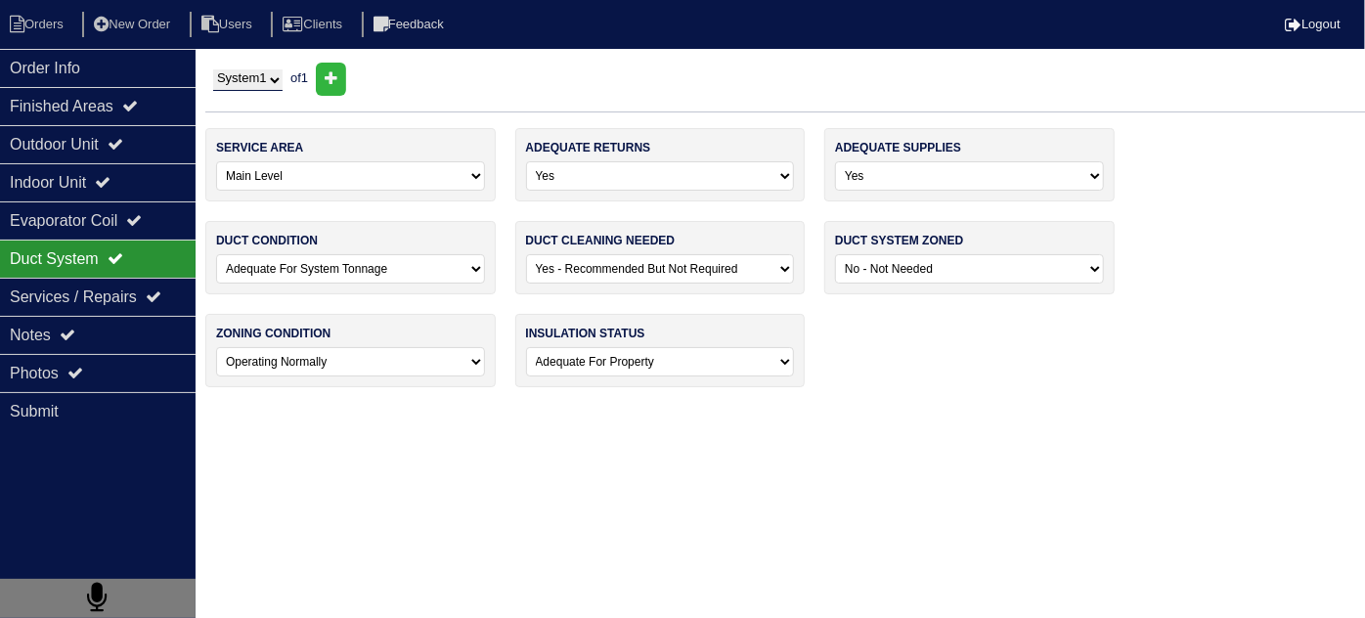
click at [615, 270] on select "-select- No Yes - Recommended But Not Required Yes - Highly Recommended" at bounding box center [660, 268] width 269 height 29
select select "2"
click at [526, 254] on select "-select- No Yes - Recommended But Not Required Yes - Highly Recommended" at bounding box center [660, 268] width 269 height 29
drag, startPoint x: 610, startPoint y: 421, endPoint x: 601, endPoint y: 416, distance: 10.1
click at [604, 407] on html "Orders New Order Users Clients Feedback Logout Orders New Order Users Clients M…" at bounding box center [682, 203] width 1365 height 407
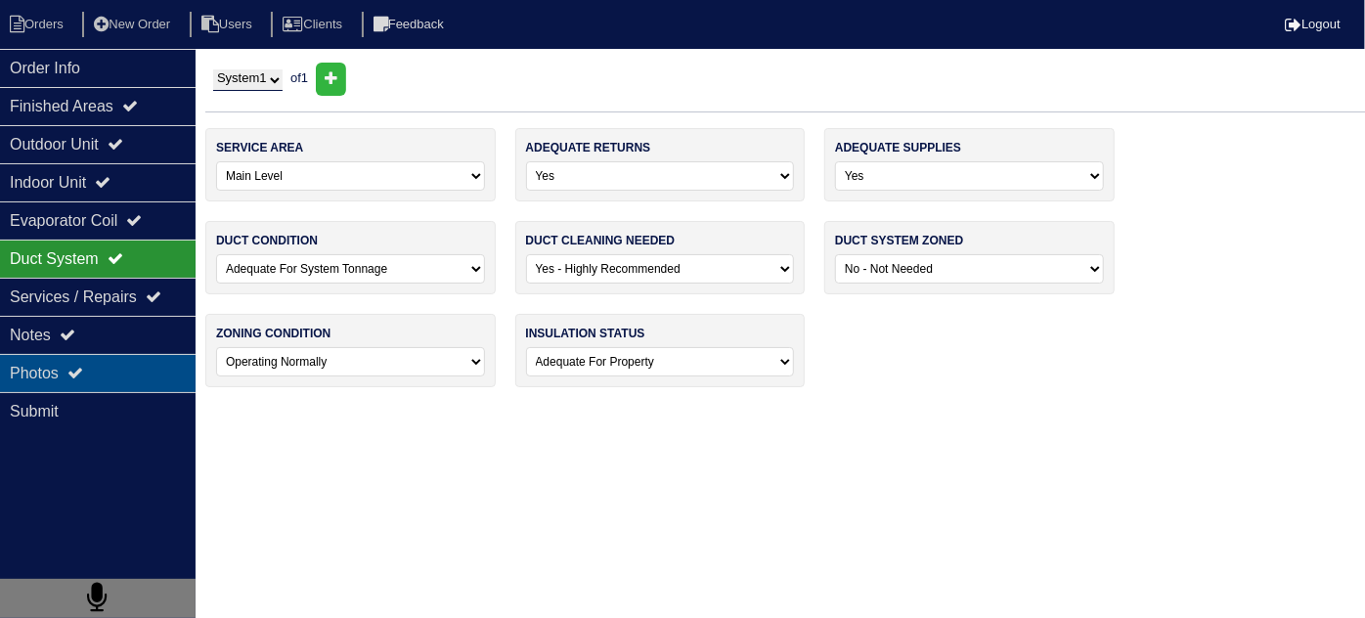
click at [83, 365] on icon at bounding box center [75, 373] width 16 height 16
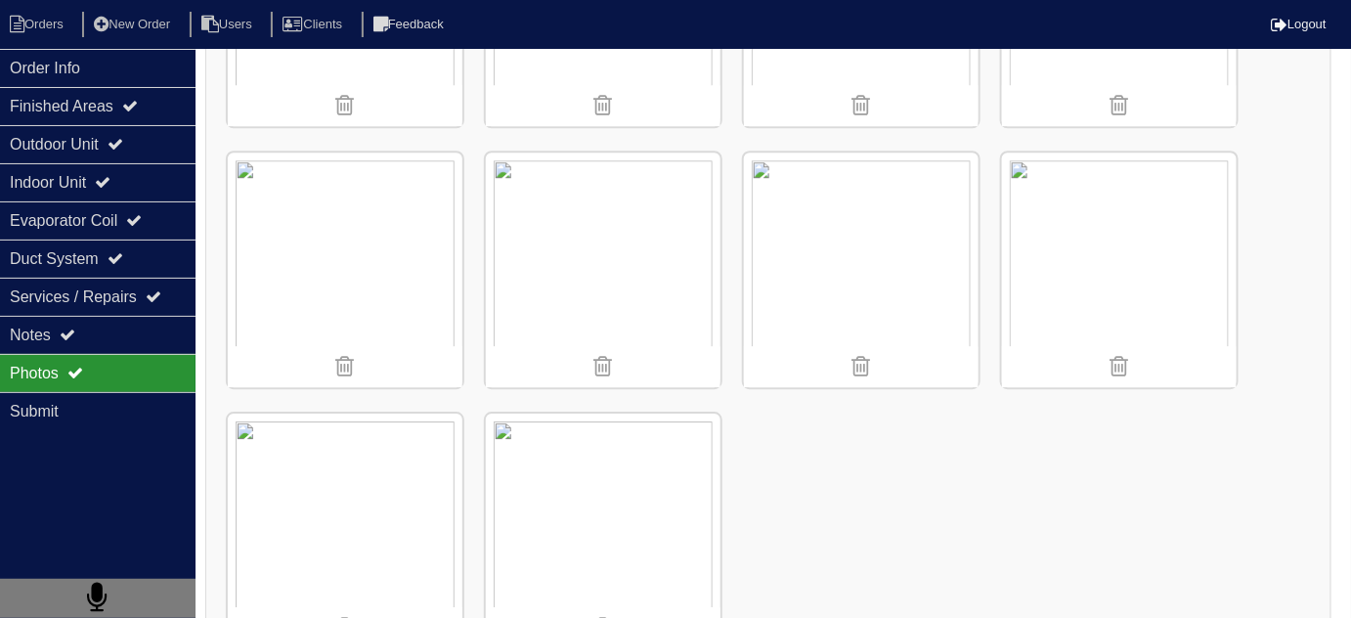
scroll to position [1775, 0]
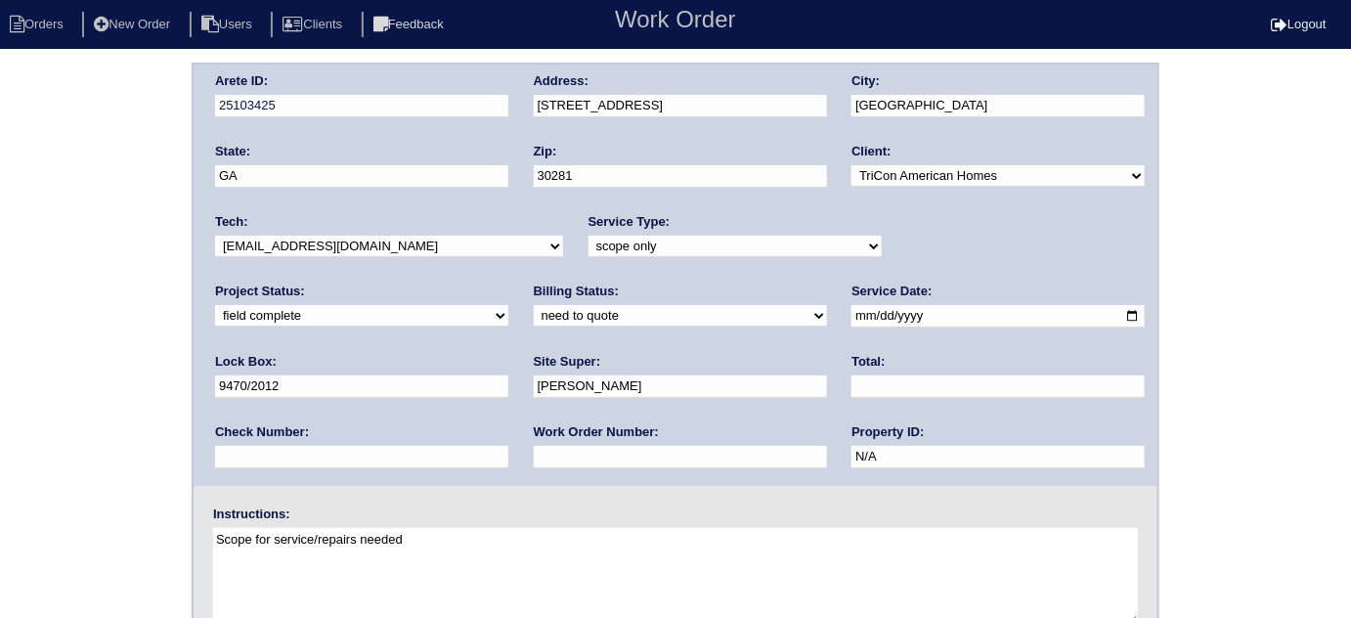
click at [852, 385] on input "text" at bounding box center [998, 386] width 293 height 22
type input "1976.50"
click at [534, 441] on div "Work Order Number:" at bounding box center [680, 450] width 293 height 55
drag, startPoint x: 344, startPoint y: 458, endPoint x: 346, endPoint y: 443, distance: 14.8
click at [534, 458] on input "text" at bounding box center [680, 457] width 293 height 22
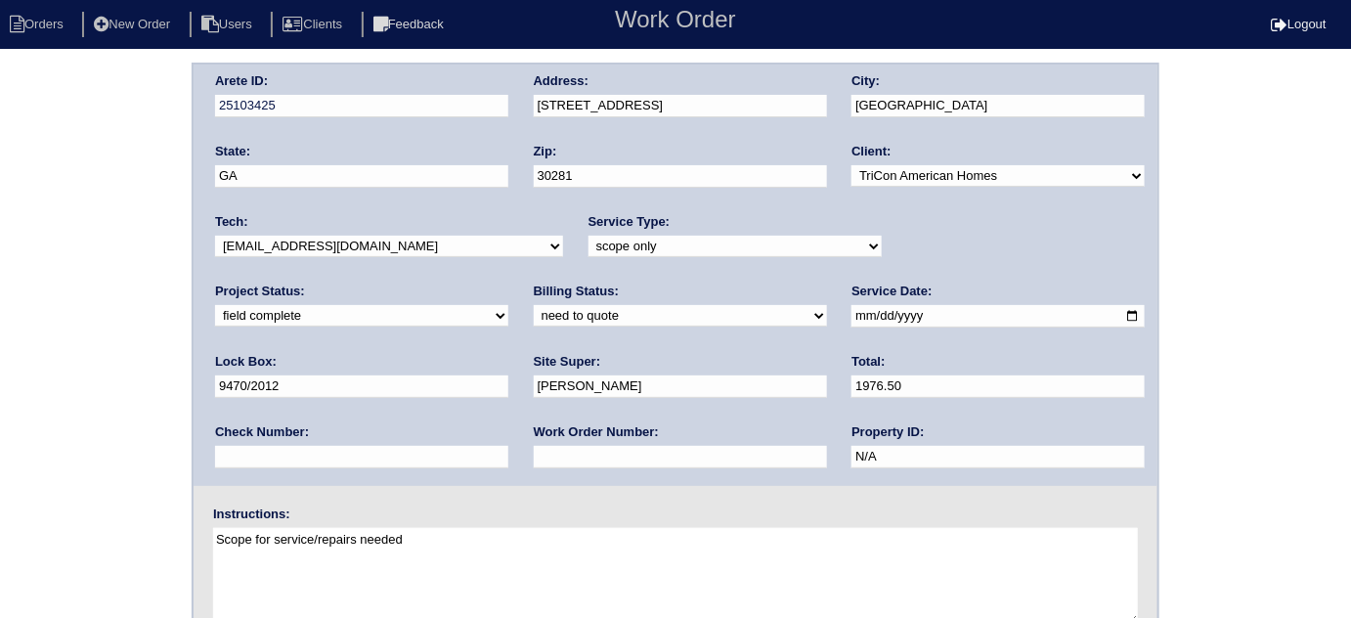
type input "requested"
click at [0, 370] on div "Arete ID: 25103425 Address: 65 Highland Circle City: Stockbridge State: GA Zip:…" at bounding box center [675, 458] width 1351 height 791
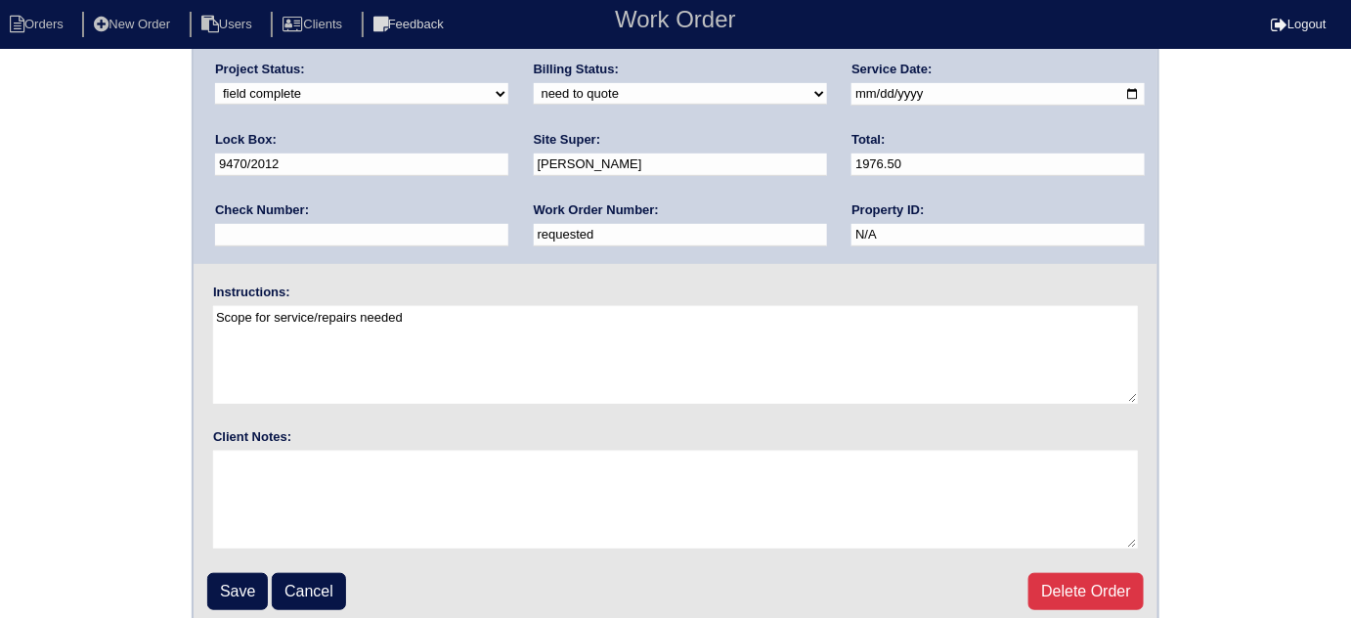
scroll to position [231, 0]
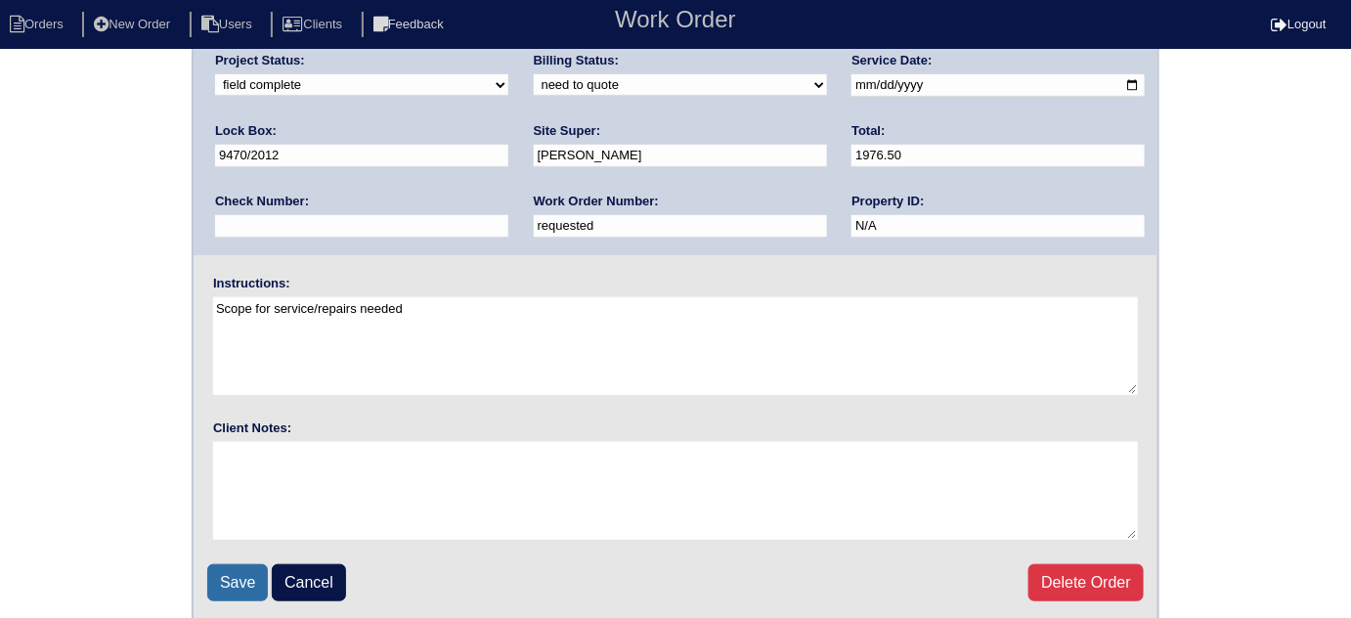
click at [216, 573] on input "Save" at bounding box center [237, 582] width 61 height 37
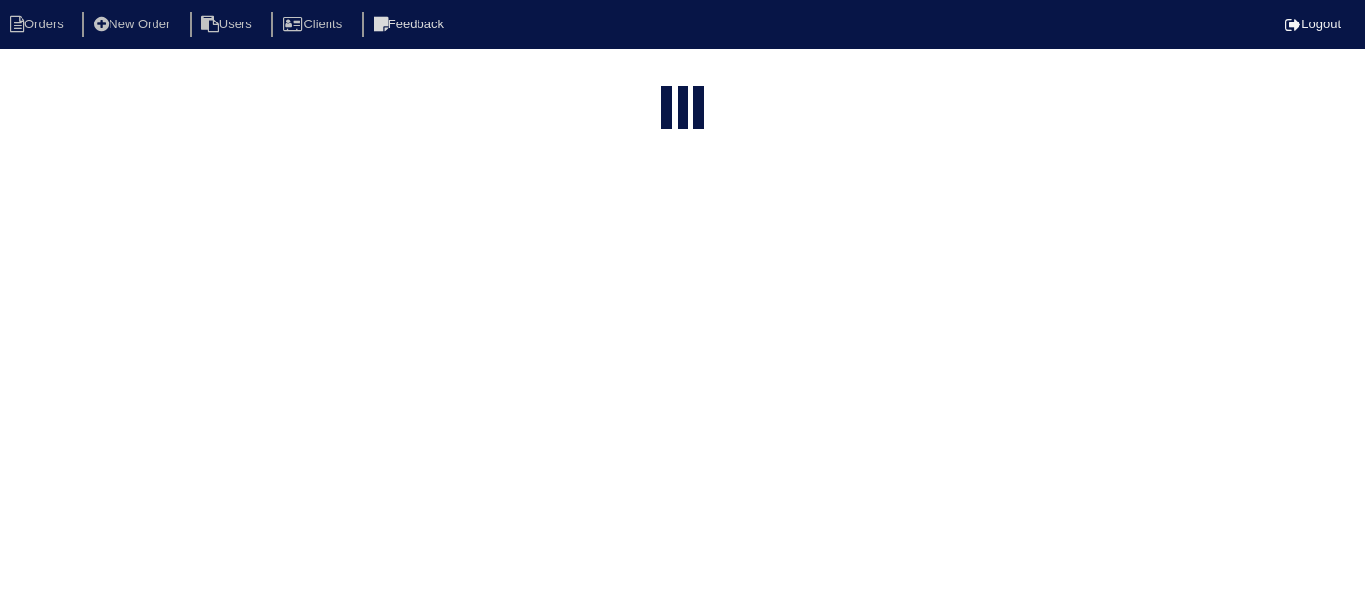
select select "15"
type input "65 high"
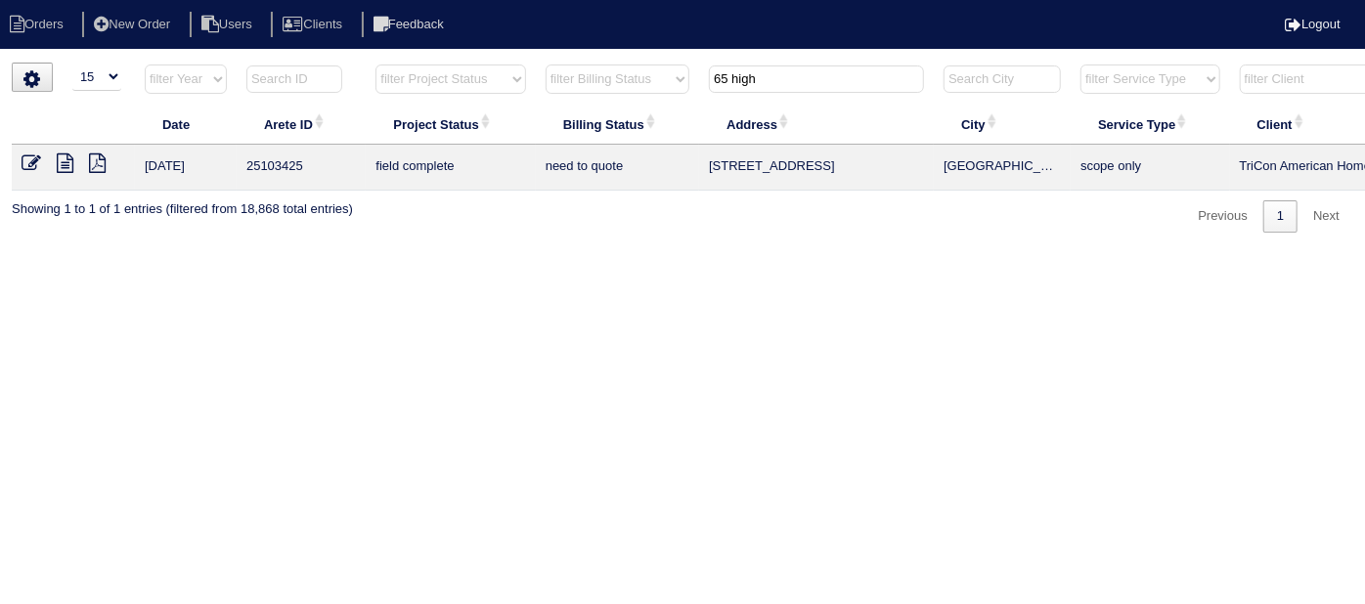
click at [62, 160] on icon at bounding box center [65, 163] width 17 height 20
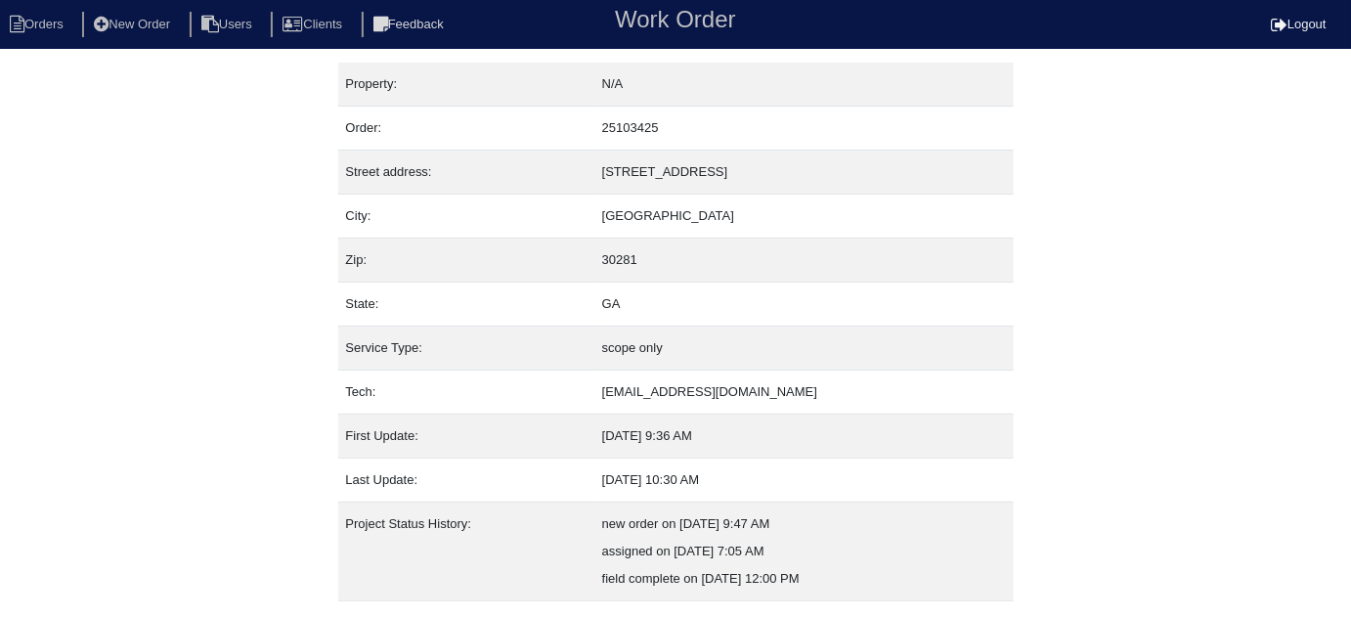
scroll to position [133, 0]
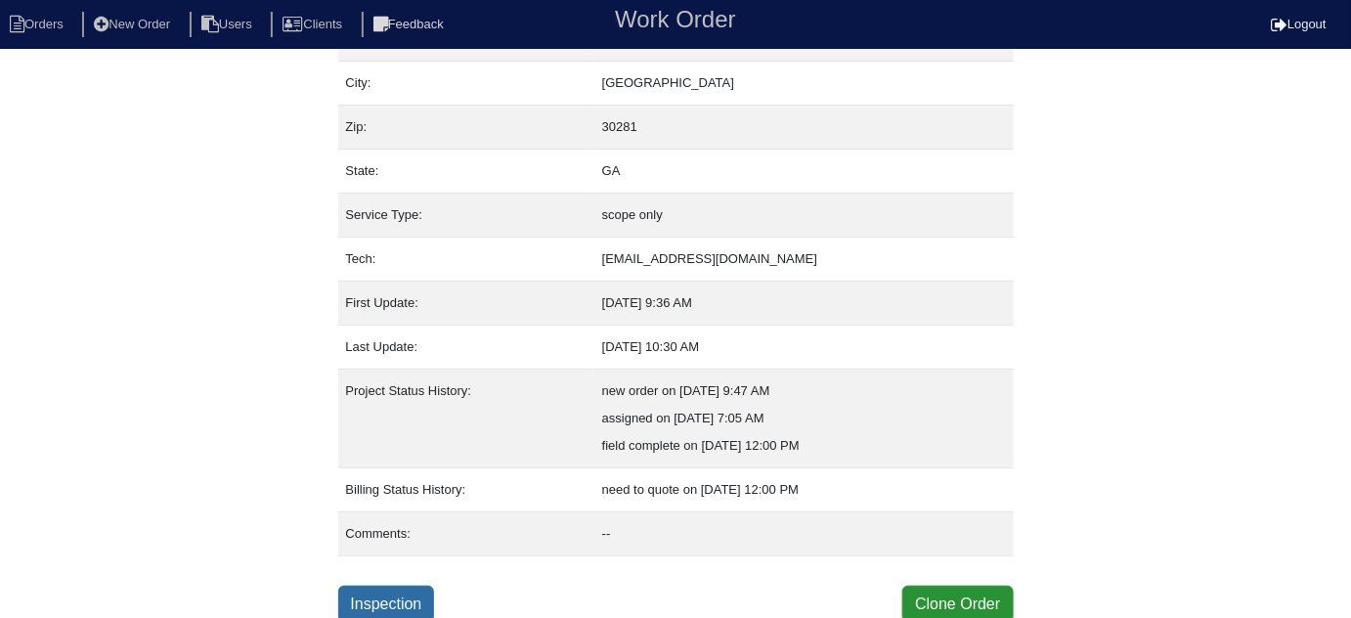
click at [394, 599] on link "Inspection" at bounding box center [386, 604] width 97 height 37
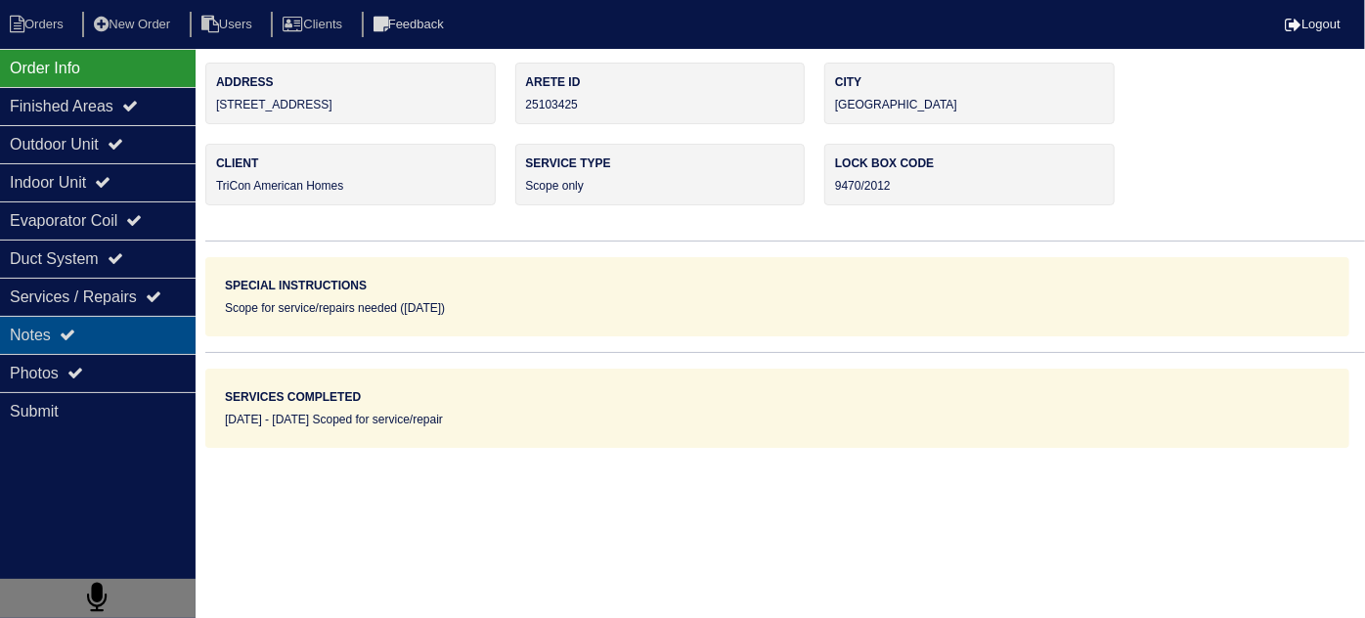
click at [119, 320] on div "Notes" at bounding box center [98, 335] width 196 height 38
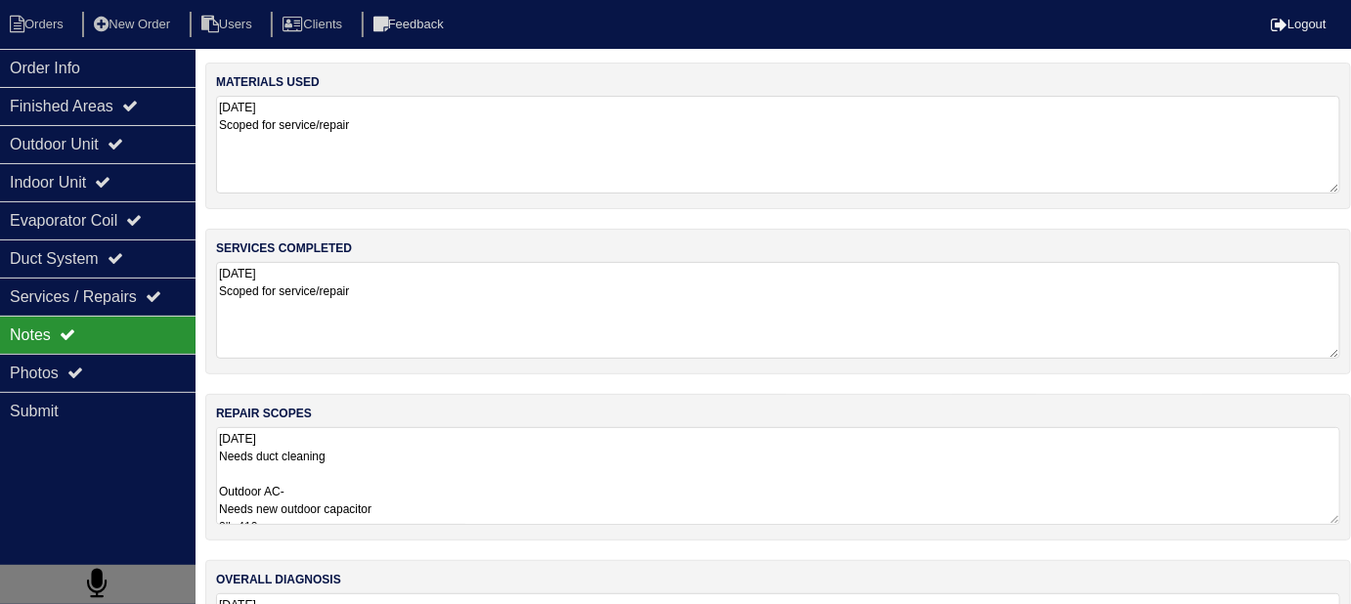
click at [521, 346] on textarea "[DATE] Scoped for service/repair" at bounding box center [778, 310] width 1124 height 97
click at [568, 494] on textarea "[DATE] Needs duct cleaning Outdoor AC- Needs new outdoor capacitor 2lb 410a Ext…" at bounding box center [778, 476] width 1124 height 98
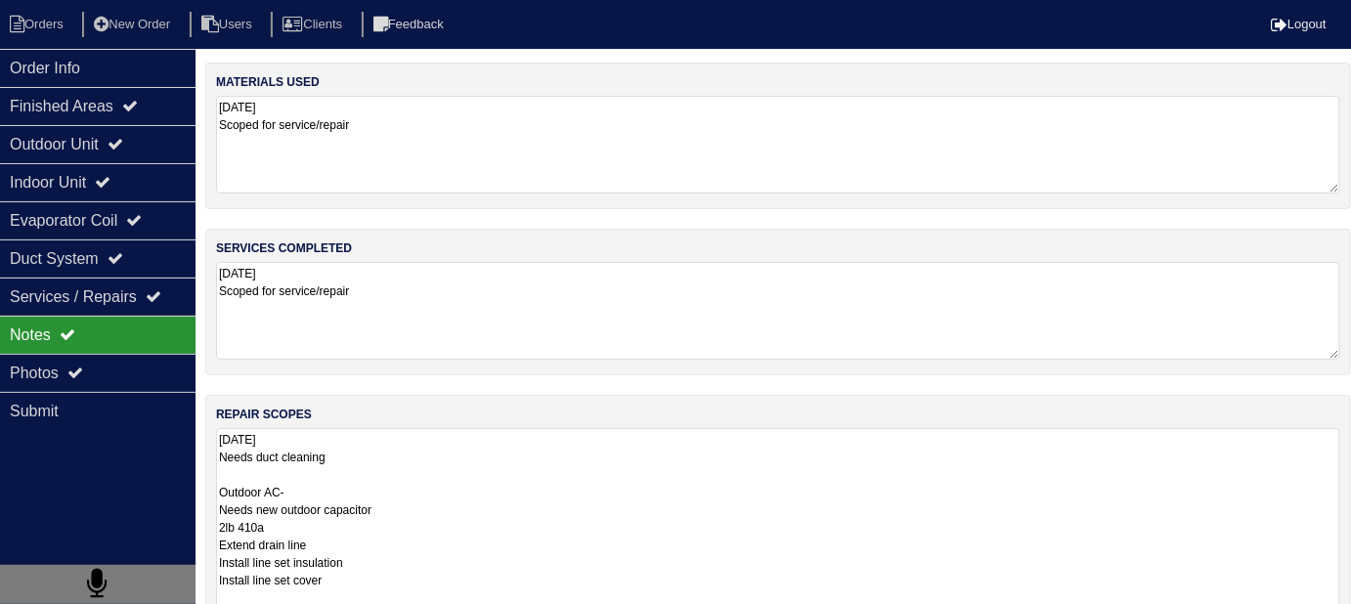
scroll to position [1, 0]
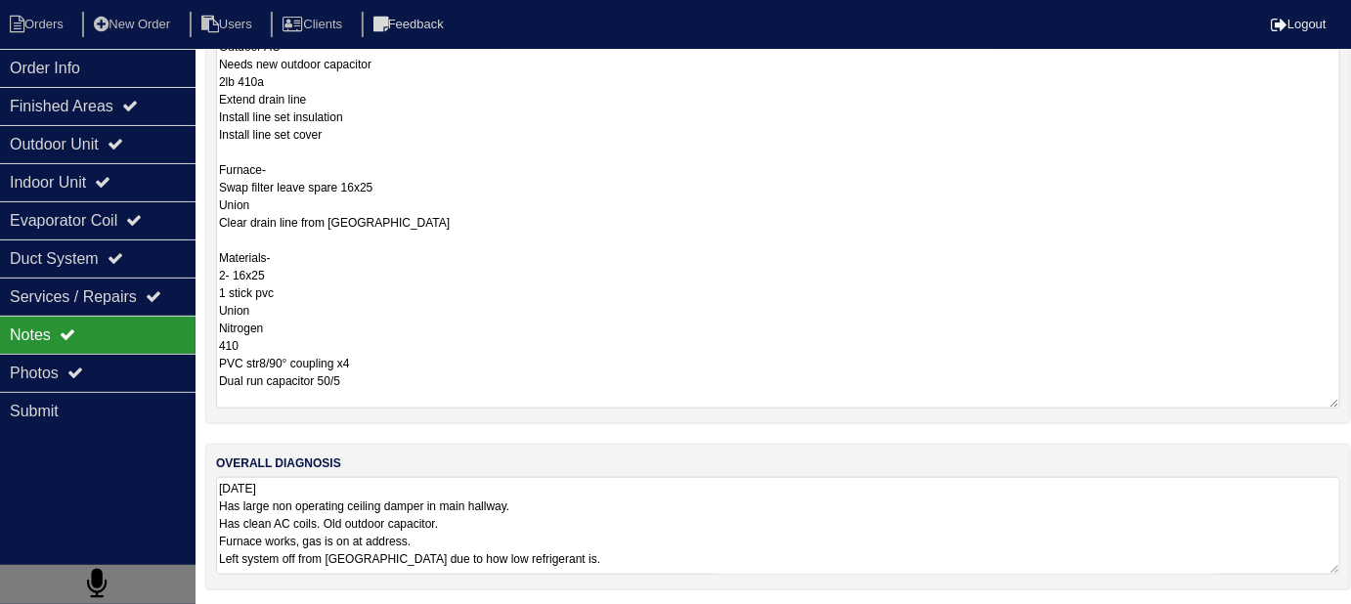
click at [875, 521] on textarea "[DATE] Has large non operating ceiling damper in main hallway. Has clean AC coi…" at bounding box center [778, 526] width 1124 height 98
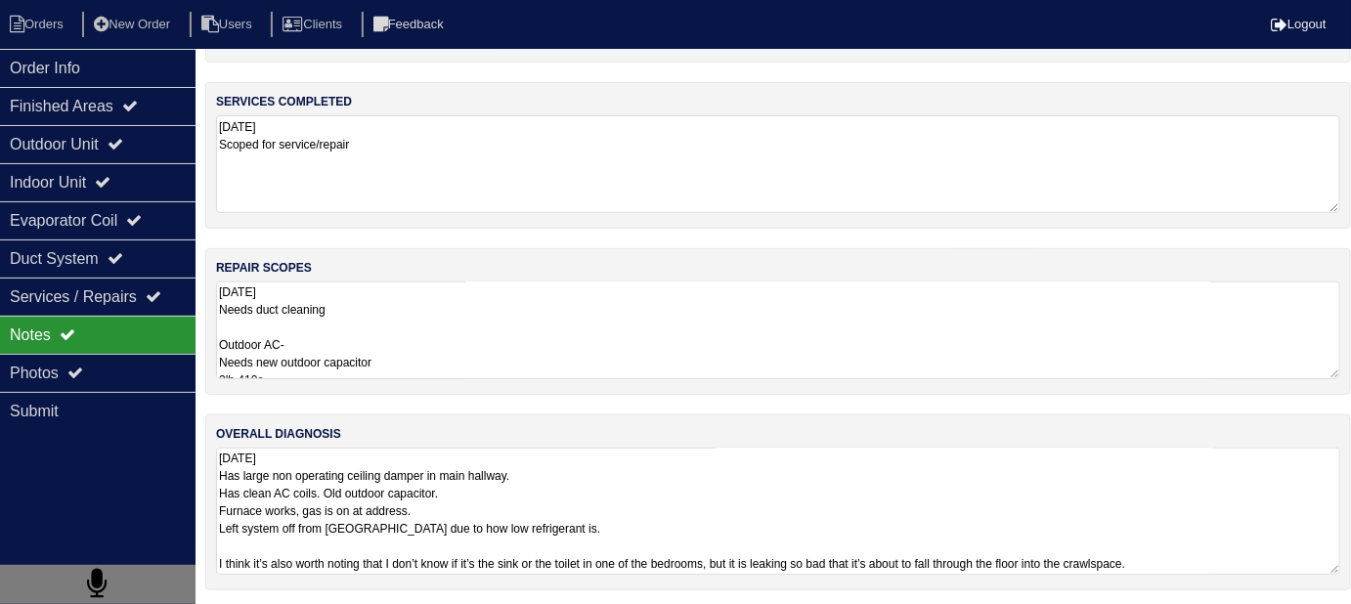
scroll to position [117, 0]
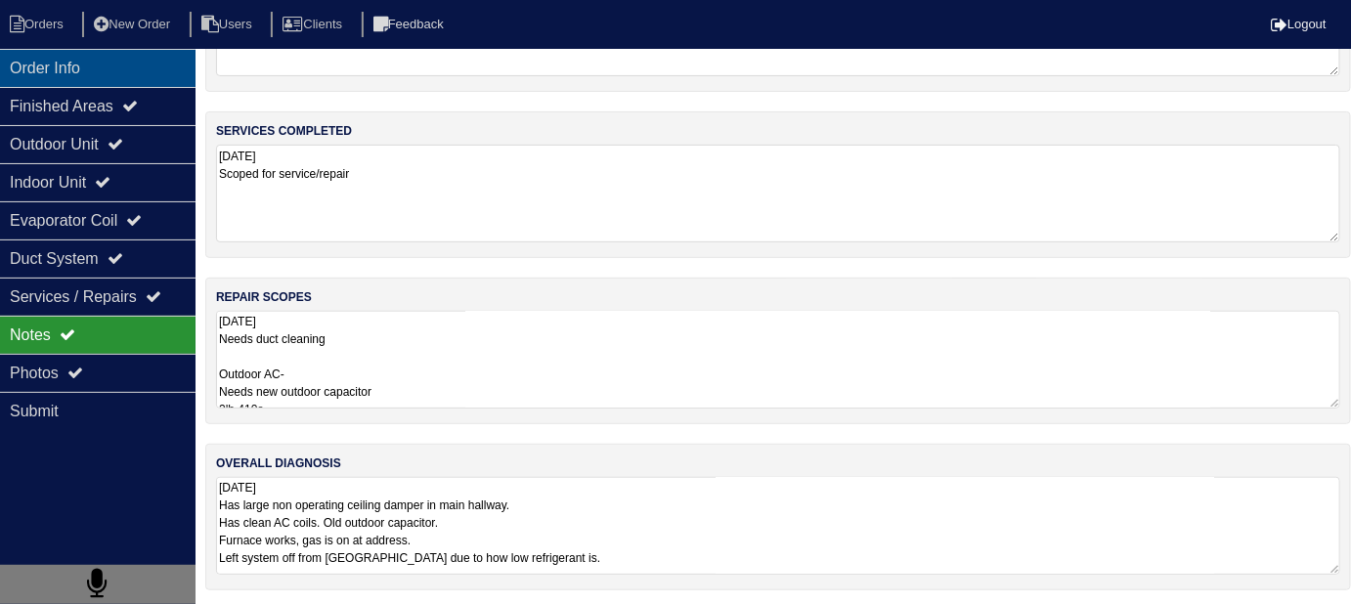
drag, startPoint x: 28, startPoint y: 57, endPoint x: 135, endPoint y: 78, distance: 108.7
click at [28, 57] on div "Order Info" at bounding box center [98, 68] width 196 height 38
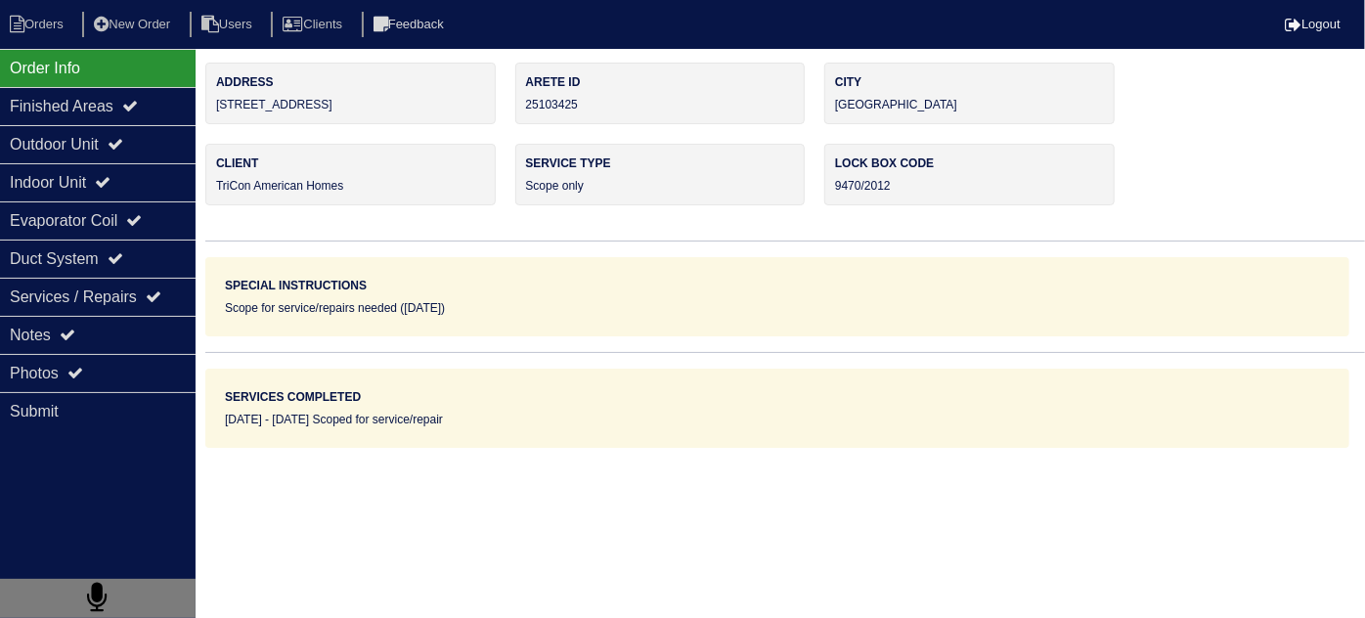
drag, startPoint x: 333, startPoint y: 111, endPoint x: 212, endPoint y: 121, distance: 121.6
click at [212, 121] on div "Address 65 Highland Circle" at bounding box center [350, 94] width 290 height 62
copy div "[STREET_ADDRESS]"
click at [115, 336] on div "Notes" at bounding box center [98, 335] width 196 height 38
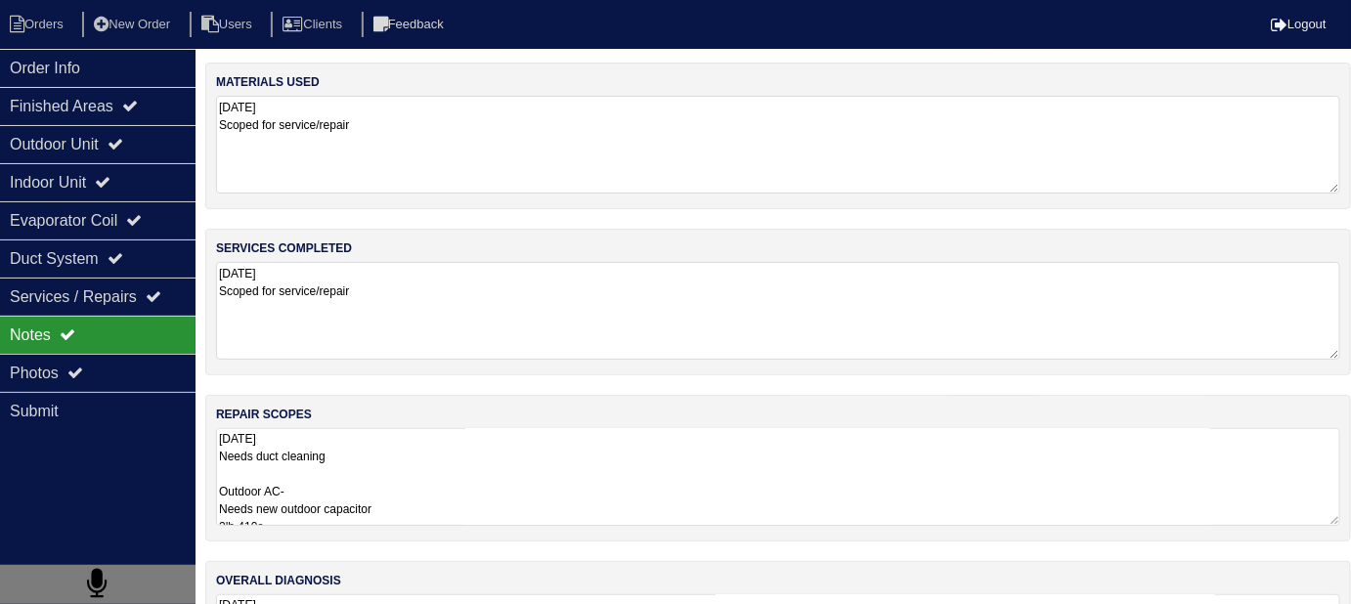
click at [730, 500] on textarea "9.17.25 Needs duct cleaning Outdoor AC- Needs new outdoor capacitor 2lb 410a Ex…" at bounding box center [778, 477] width 1124 height 98
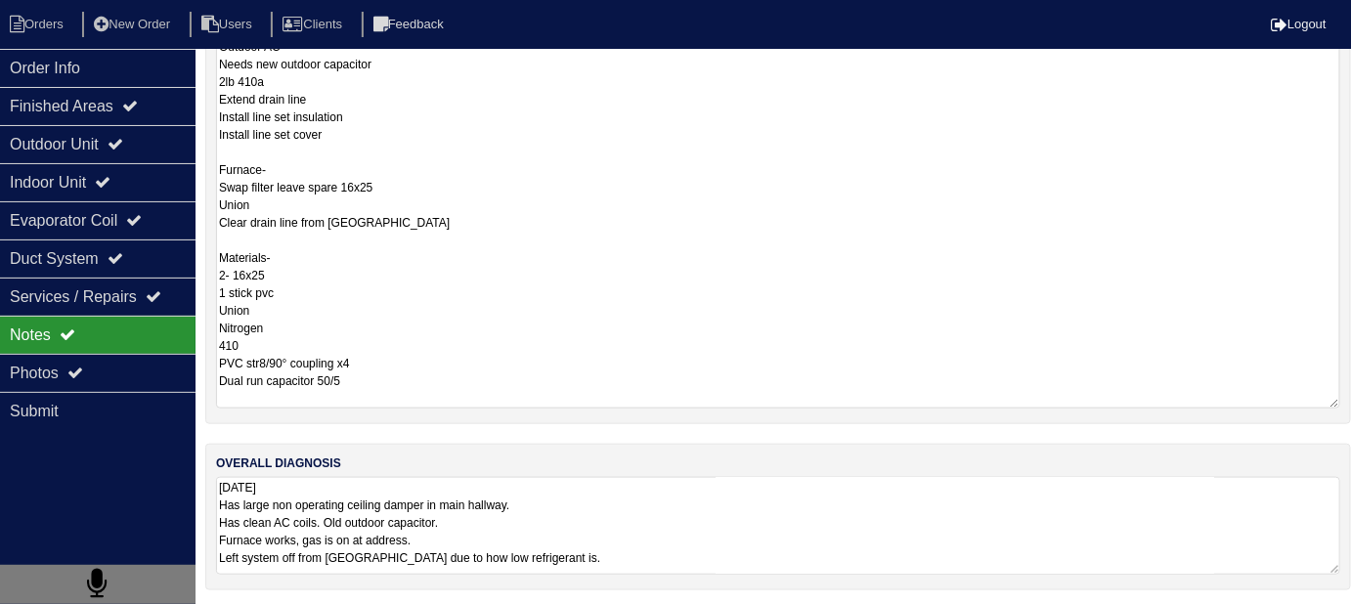
scroll to position [1, 0]
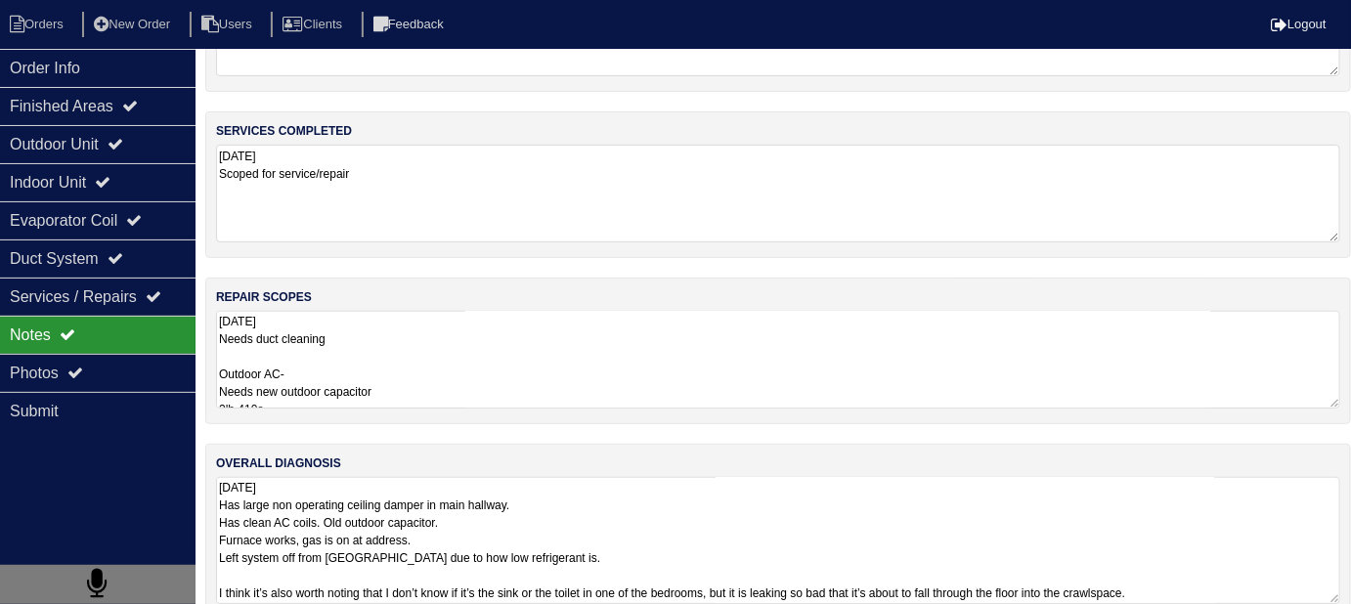
click at [738, 488] on textarea "9.17.25 Has large non operating ceiling damper in main hallway. Has clean AC co…" at bounding box center [778, 540] width 1124 height 127
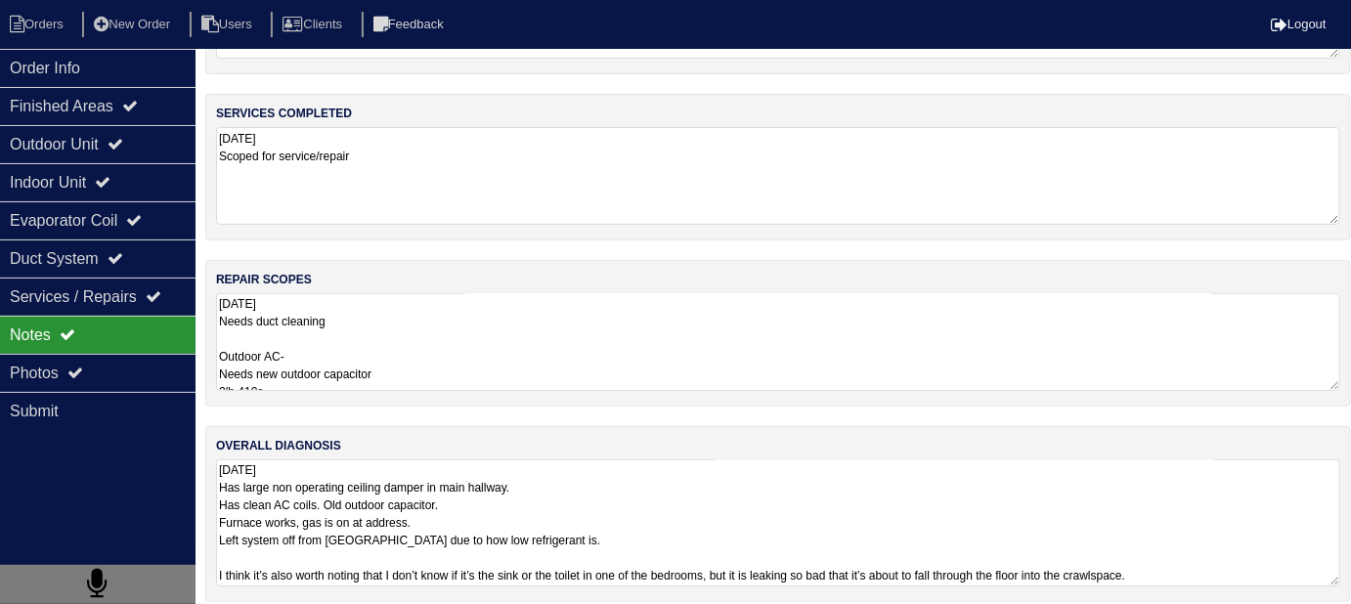
scroll to position [147, 0]
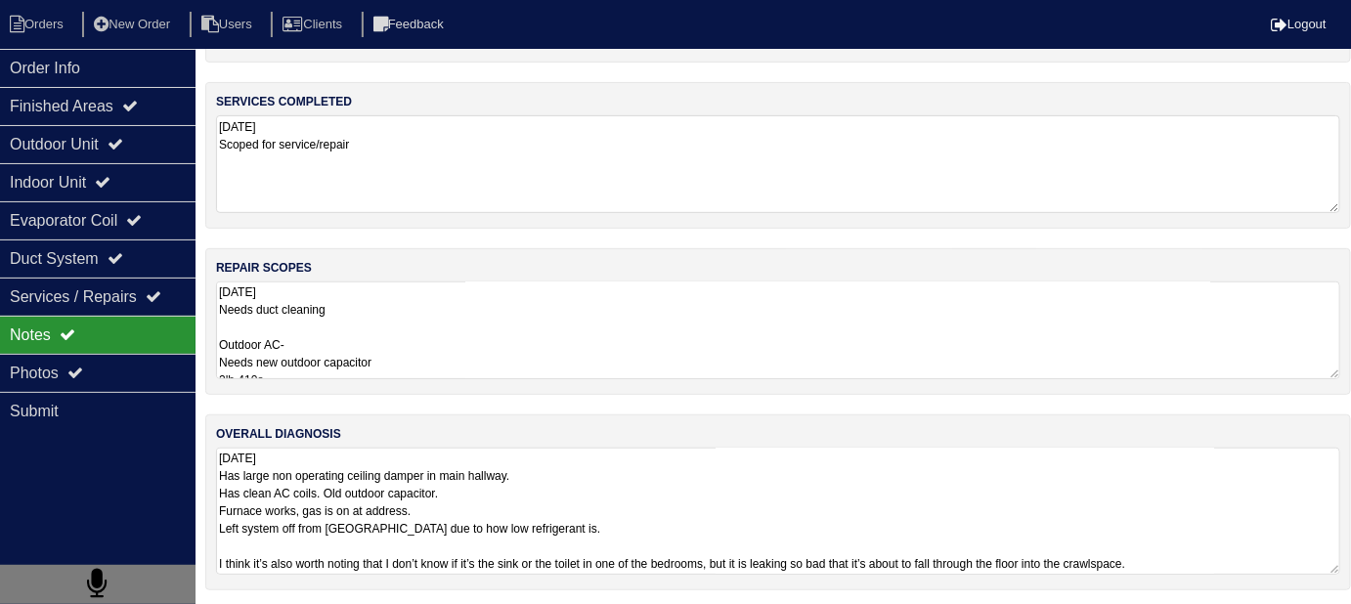
drag, startPoint x: 1283, startPoint y: 555, endPoint x: 473, endPoint y: 539, distance: 809.6
click at [473, 539] on textarea "9.17.25 Has large non operating ceiling damper in main hallway. Has clean AC co…" at bounding box center [778, 511] width 1124 height 127
click at [563, 468] on textarea "9.17.25 Has large non operating ceiling damper in main hallway. Has clean AC co…" at bounding box center [778, 511] width 1124 height 127
drag, startPoint x: 1288, startPoint y: 562, endPoint x: 215, endPoint y: 566, distance: 1072.5
click at [215, 566] on div "overall diagnosis 9.17.25 Has large non operating ceiling damper in main hallwa…" at bounding box center [778, 503] width 1146 height 176
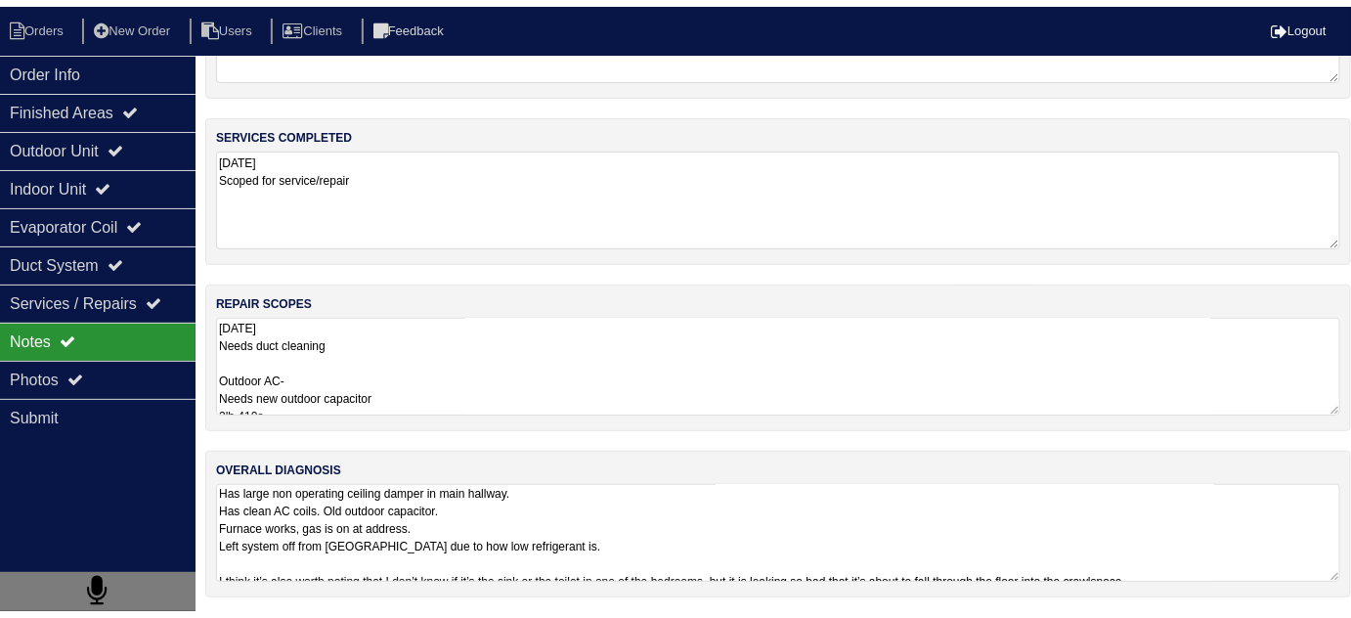
scroll to position [30, 0]
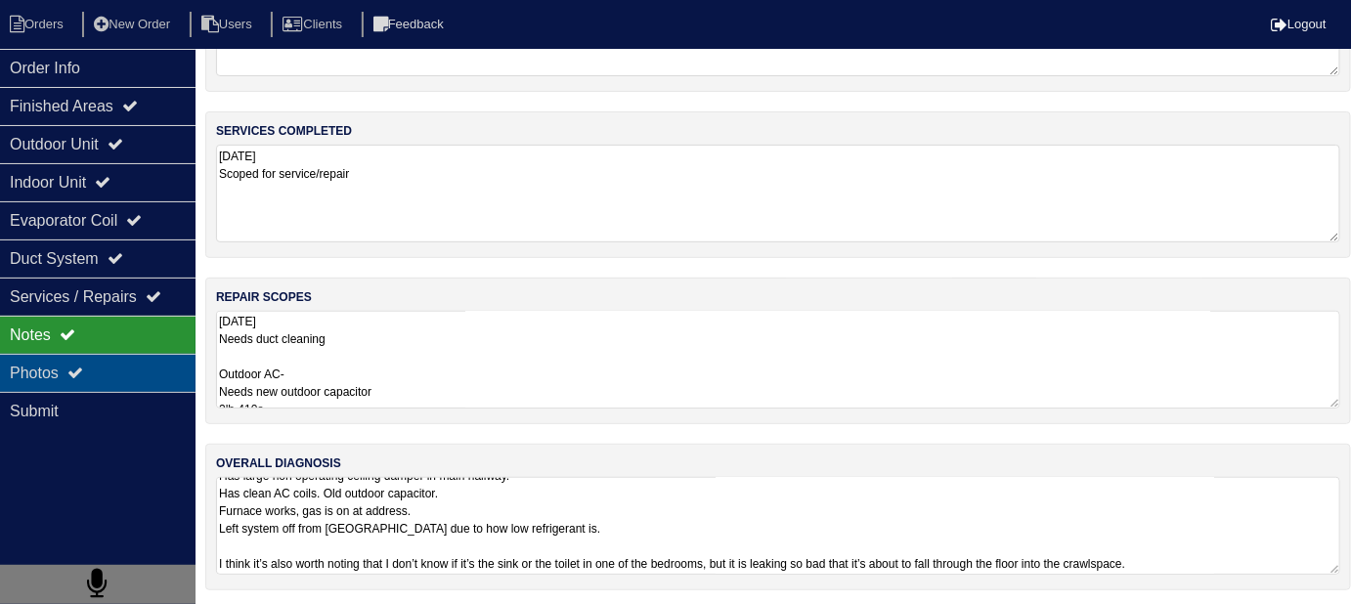
click at [122, 364] on div "Photos" at bounding box center [98, 373] width 196 height 38
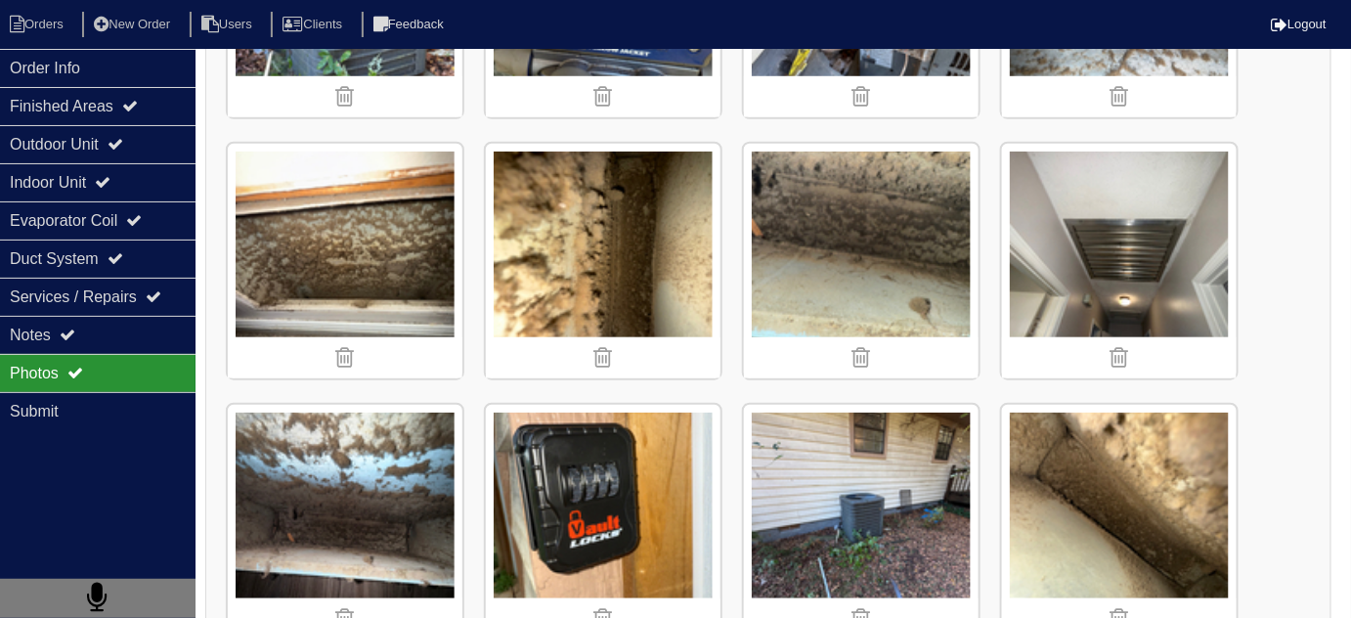
scroll to position [479, 0]
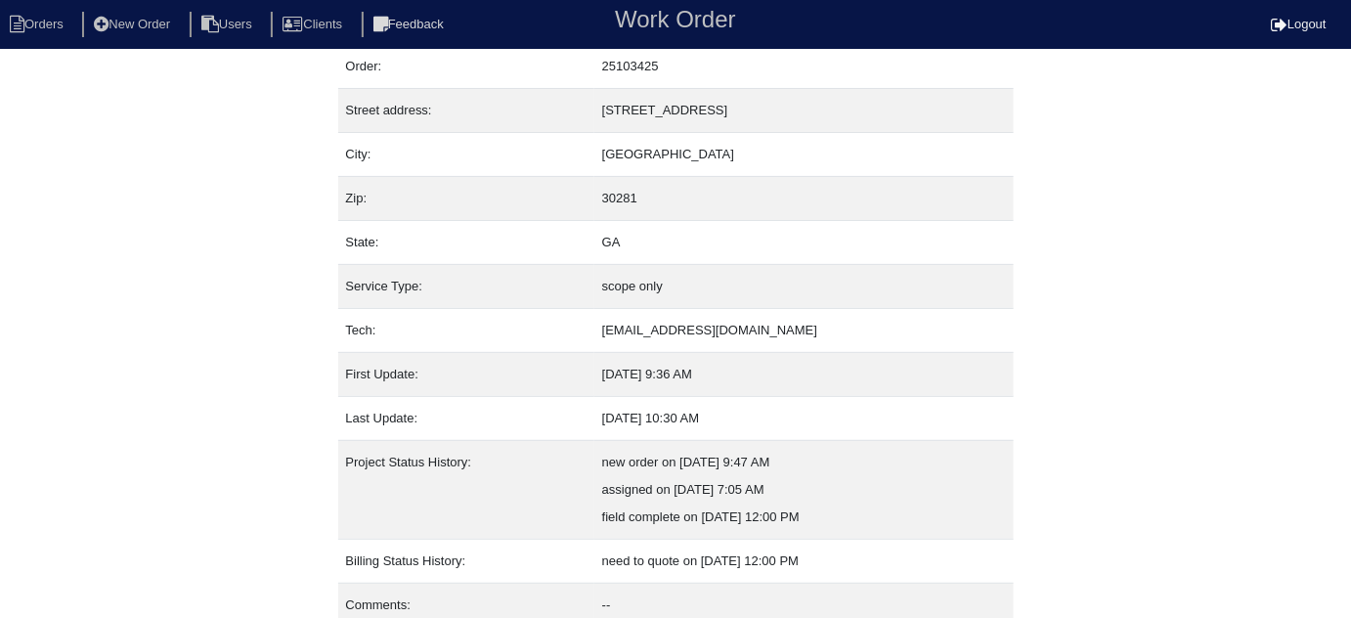
scroll to position [133, 0]
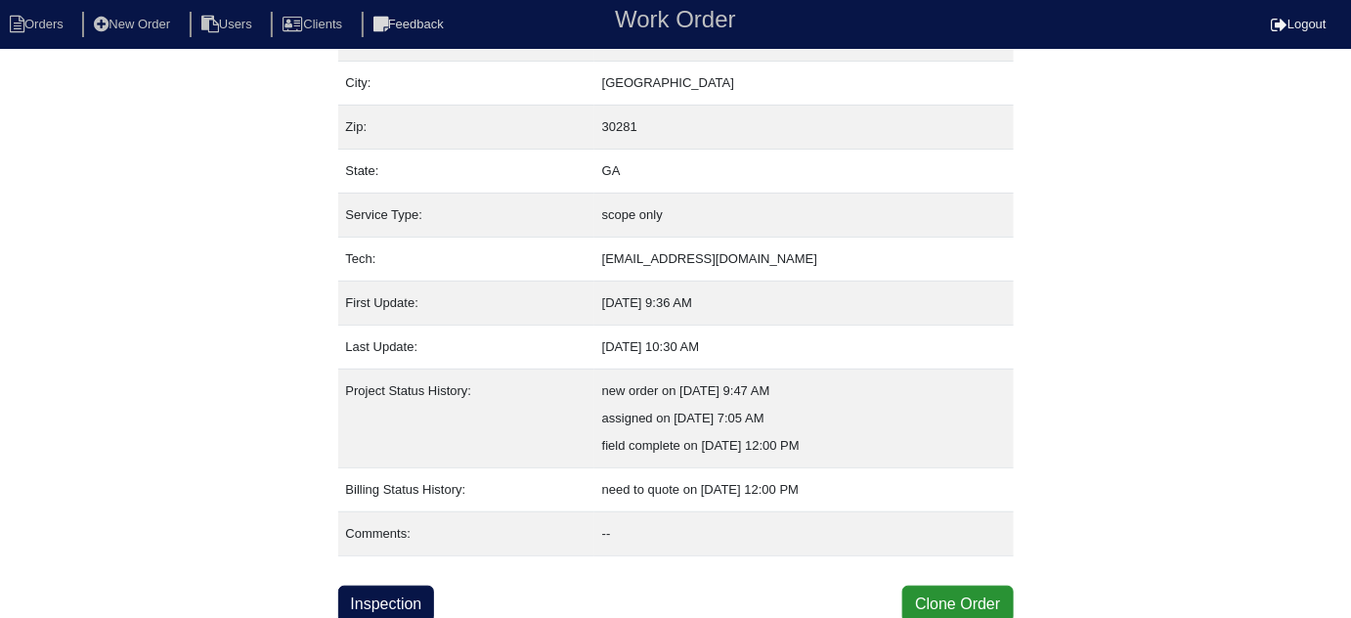
drag, startPoint x: 360, startPoint y: 583, endPoint x: 372, endPoint y: 576, distance: 14.4
click at [360, 586] on link "Inspection" at bounding box center [386, 604] width 97 height 37
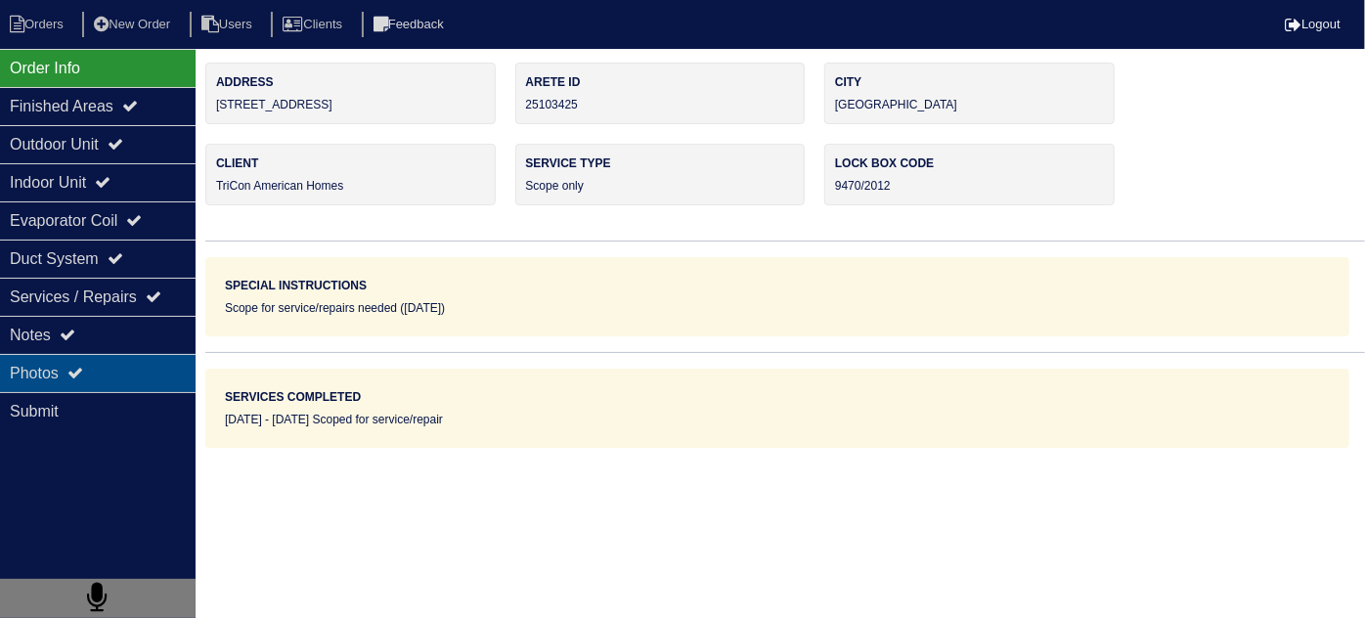
click at [41, 354] on div "Photos" at bounding box center [98, 373] width 196 height 38
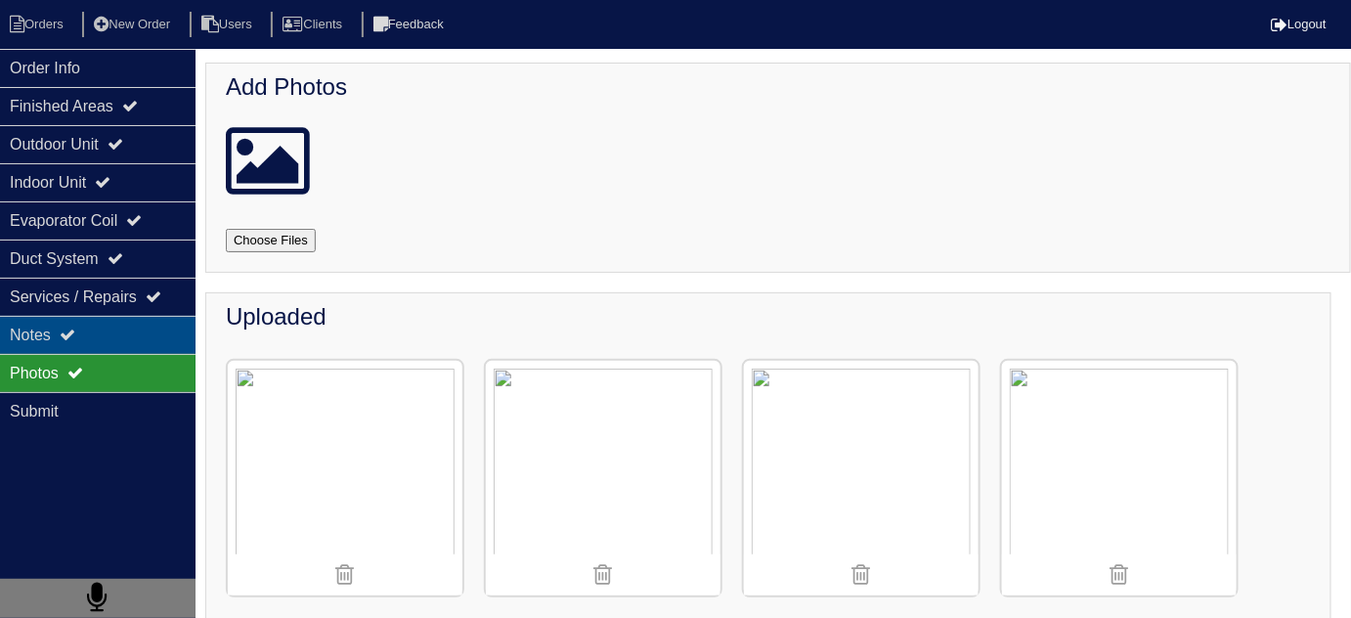
click at [148, 326] on div "Notes" at bounding box center [98, 335] width 196 height 38
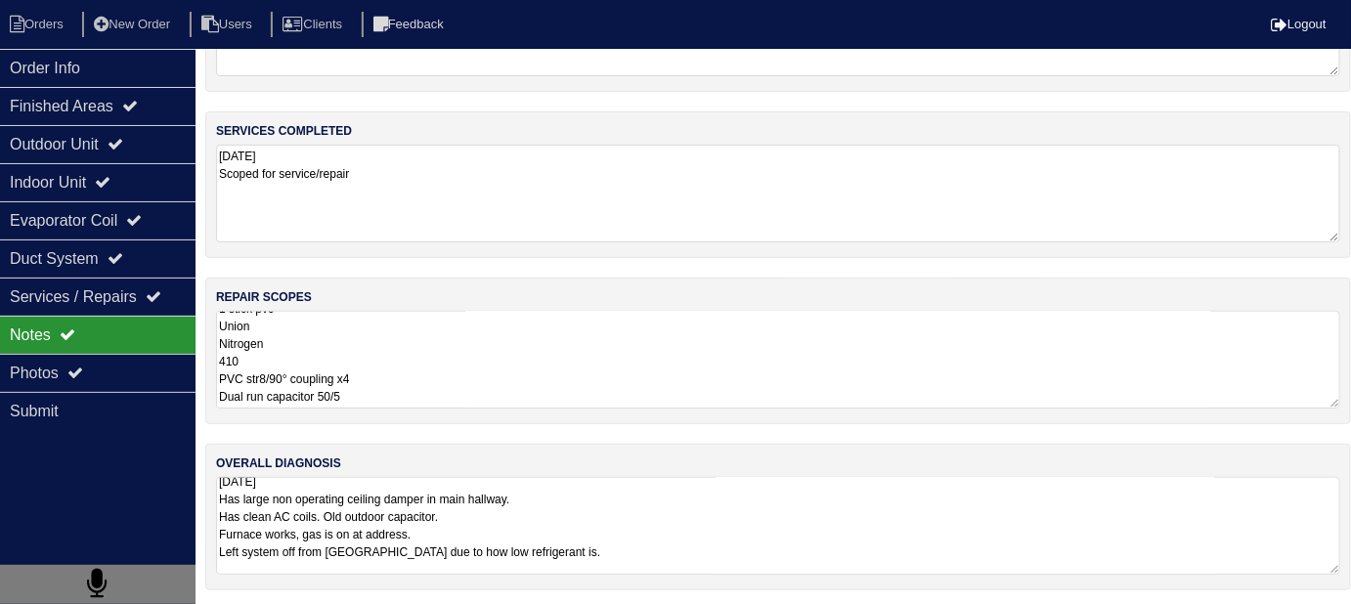
scroll to position [1, 0]
click at [737, 539] on textarea "[DATE] Has large non operating ceiling damper in main hallway. Has clean AC coi…" at bounding box center [778, 526] width 1124 height 98
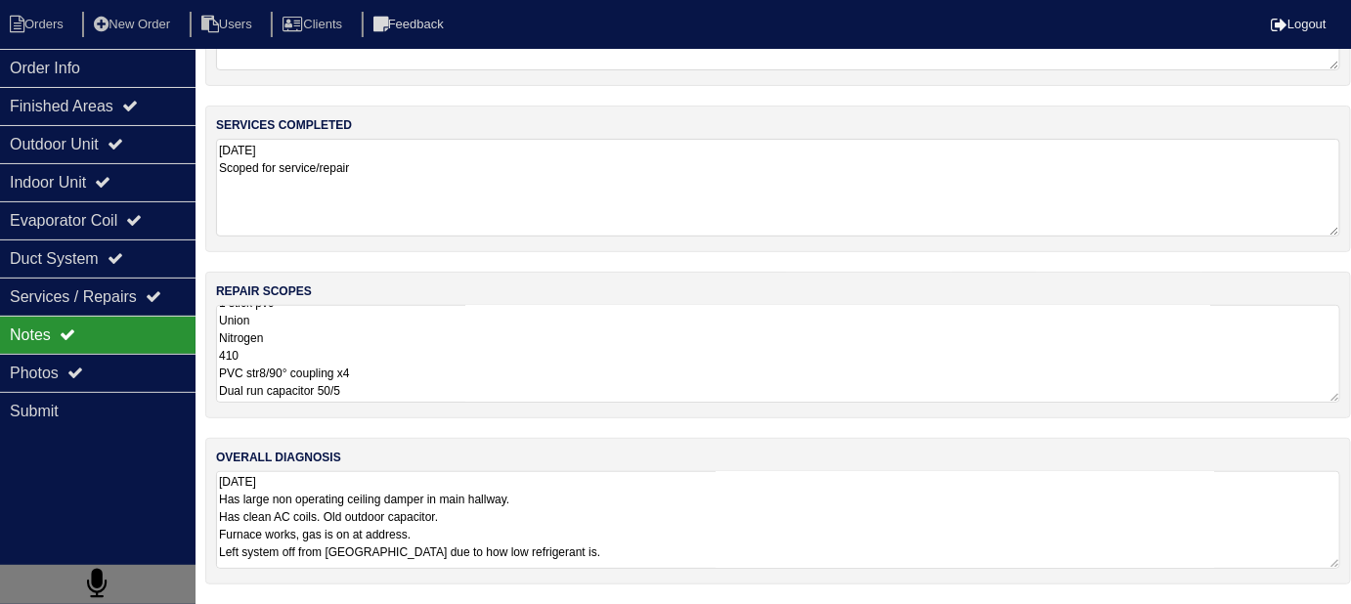
click at [693, 542] on textarea "[DATE] Has large non operating ceiling damper in main hallway. Has clean AC coi…" at bounding box center [778, 520] width 1124 height 98
click at [803, 518] on textarea "[DATE] Has large non operating ceiling damper in main hallway. Has clean AC coi…" at bounding box center [778, 520] width 1124 height 98
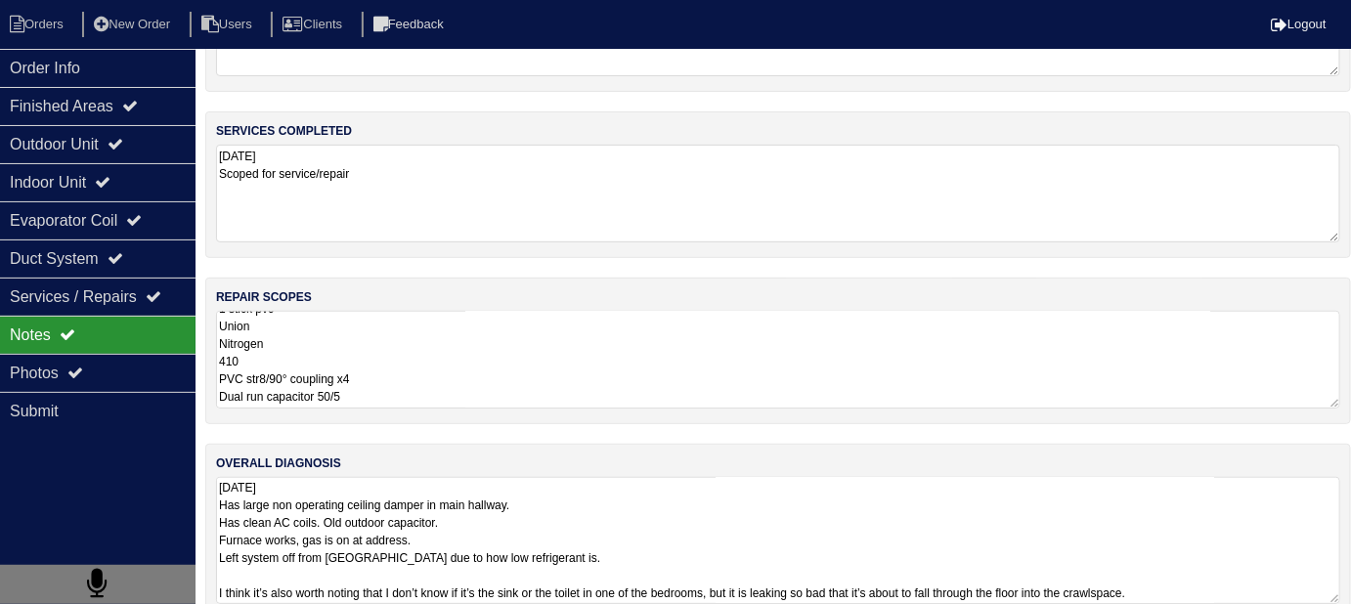
click at [1173, 491] on textarea "9.17.25 Has large non operating ceiling damper in main hallway. Has clean AC co…" at bounding box center [778, 540] width 1124 height 127
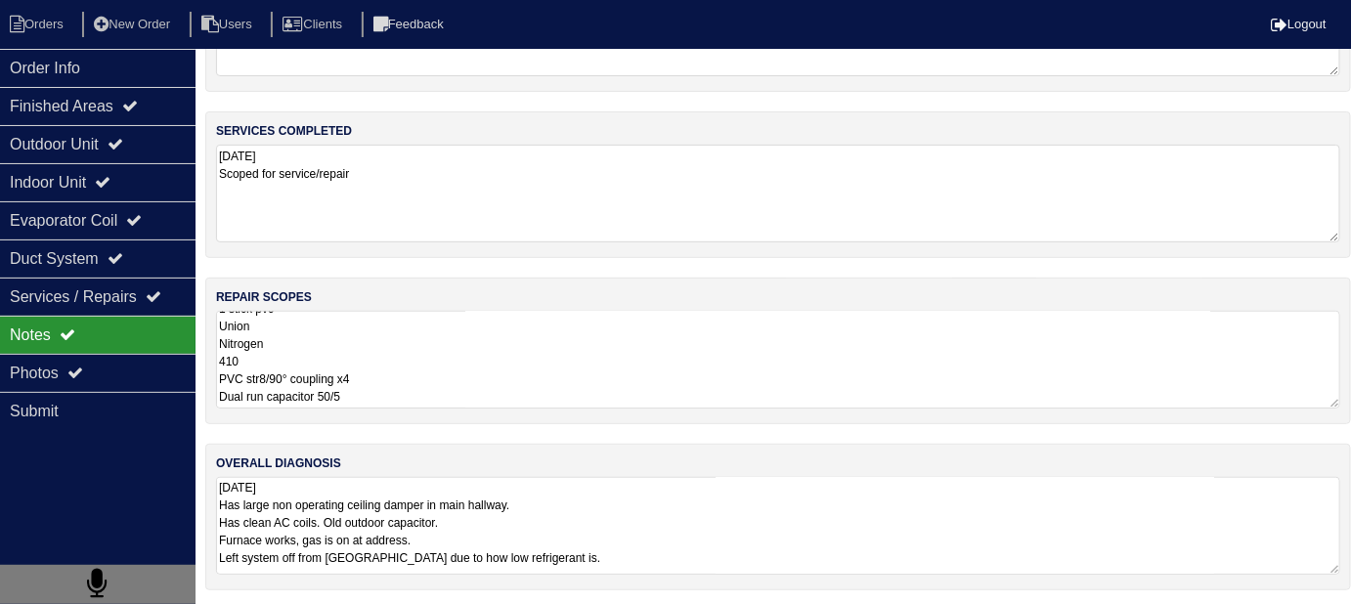
scroll to position [147, 0]
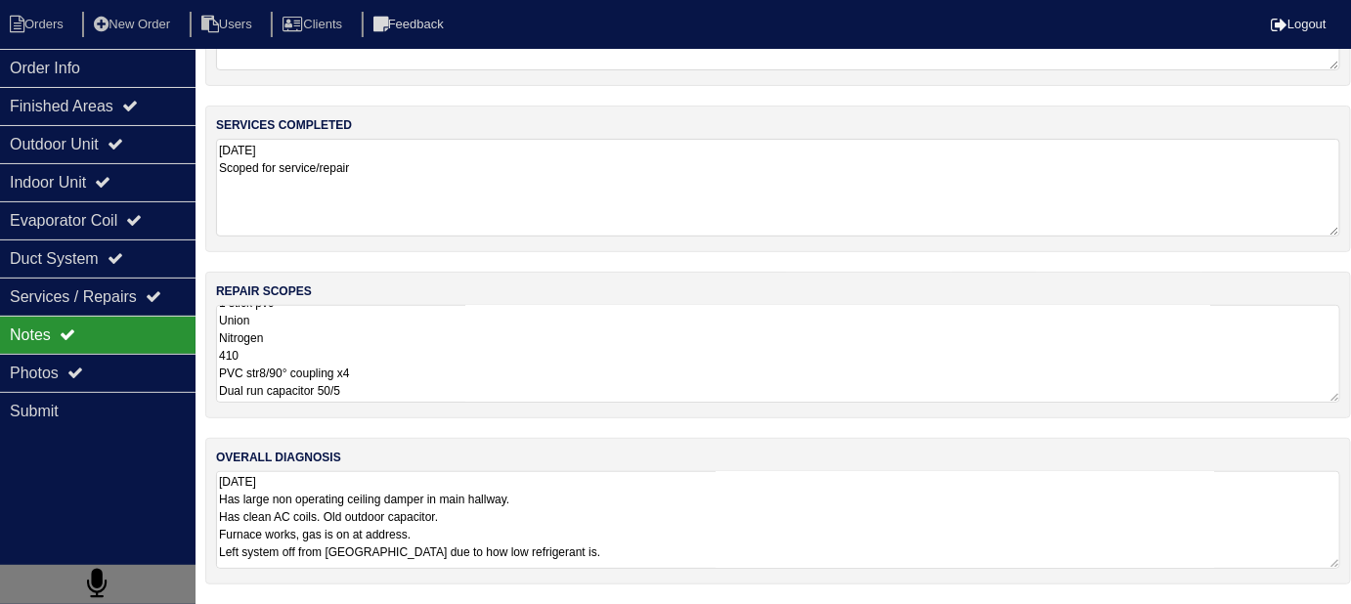
click at [747, 484] on textarea "9.17.25 Has large non operating ceiling damper in main hallway. Has clean AC co…" at bounding box center [778, 520] width 1124 height 98
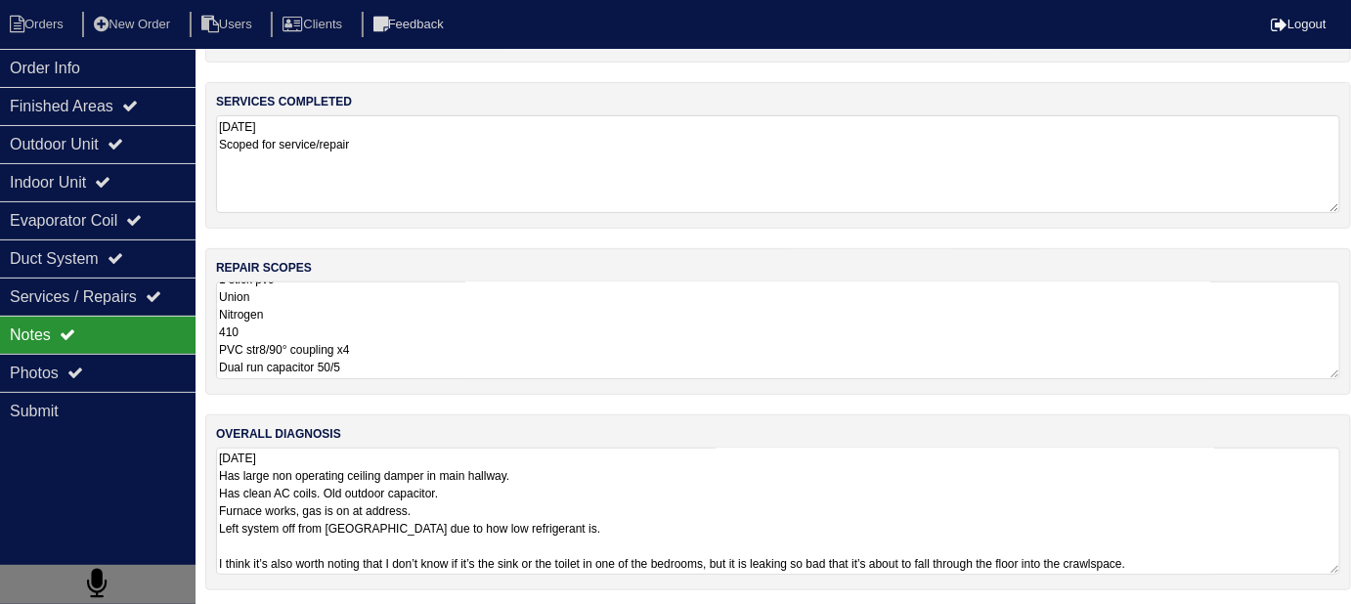
click at [668, 497] on textarea "9.17.25 Has large non operating ceiling damper in main hallway. Has clean AC co…" at bounding box center [778, 511] width 1124 height 127
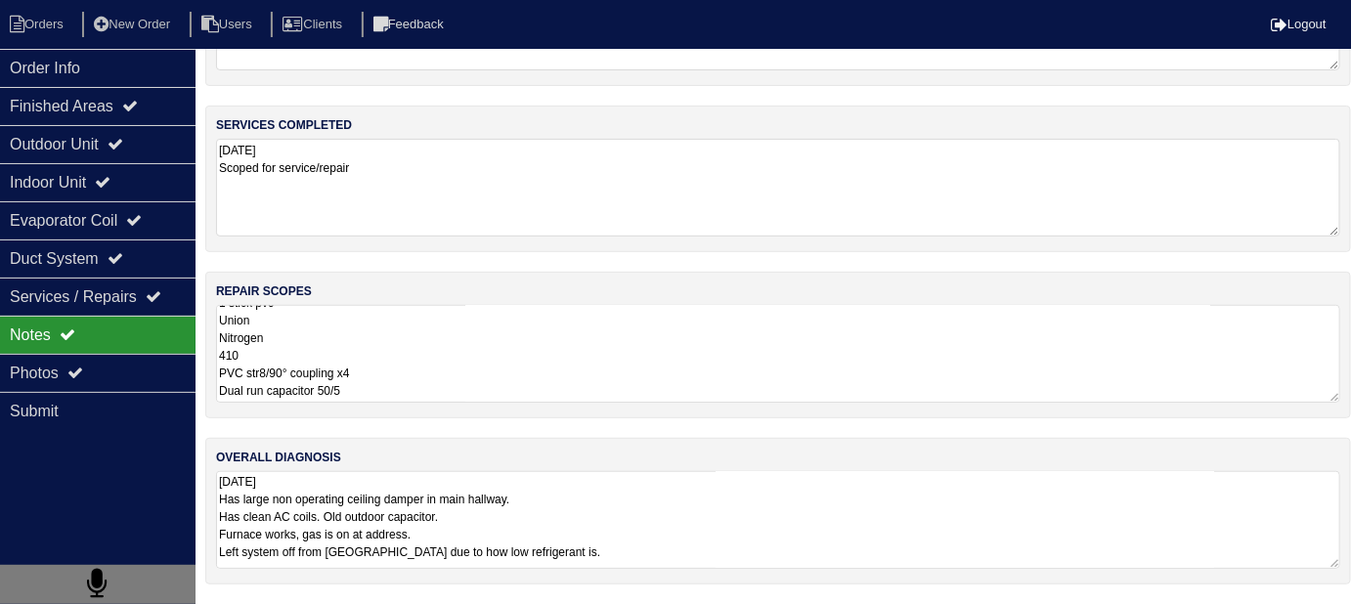
click at [946, 556] on textarea "9.17.25 Has large non operating ceiling damper in main hallway. Has clean AC co…" at bounding box center [778, 520] width 1124 height 98
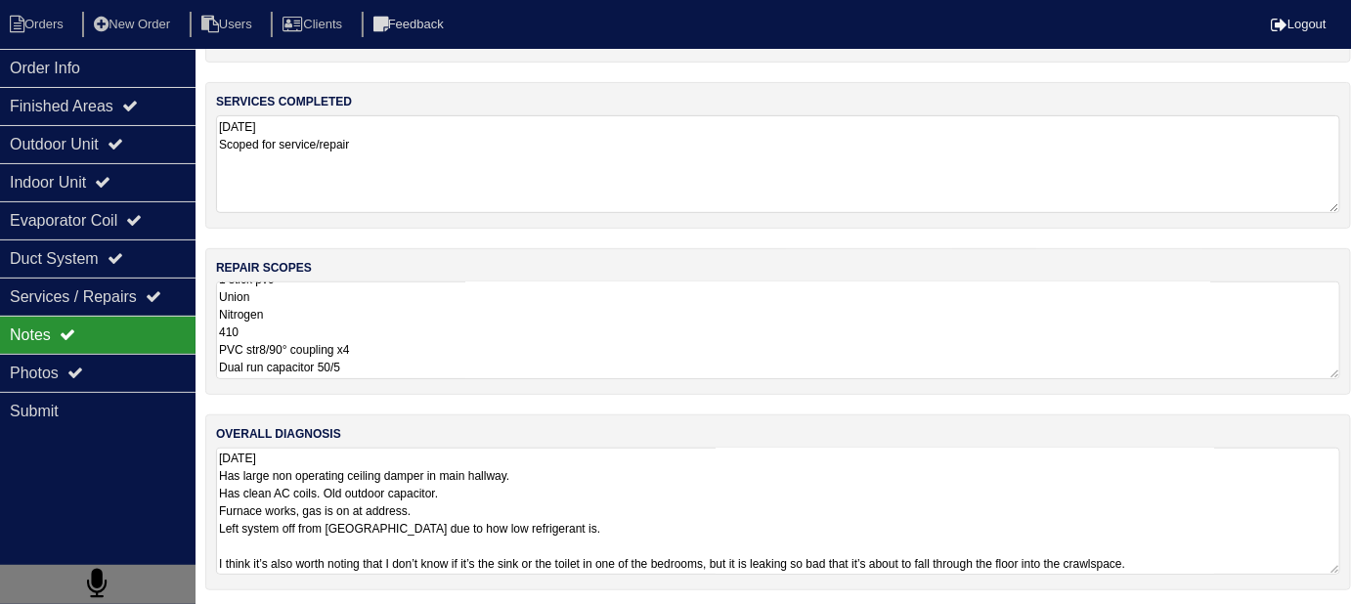
scroll to position [117, 0]
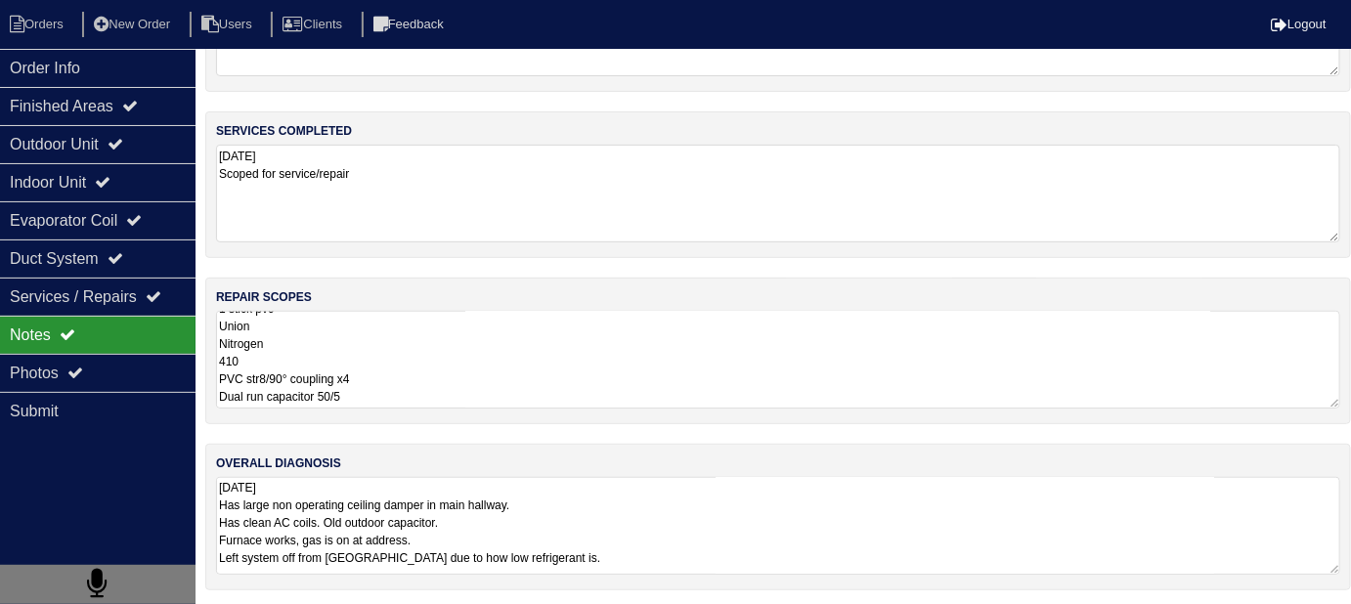
click at [523, 398] on div "materials used 9.17.25 Scoped for service/repair services completed 9.17.25 Sco…" at bounding box center [778, 277] width 1146 height 665
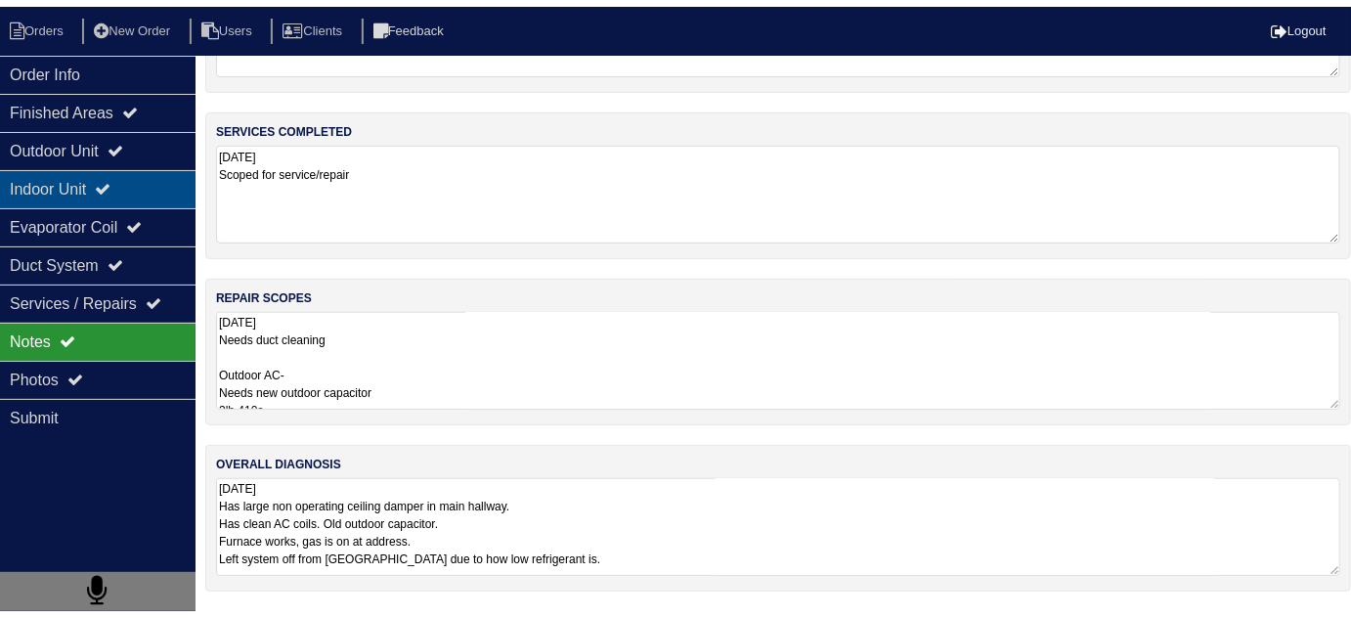
scroll to position [0, 0]
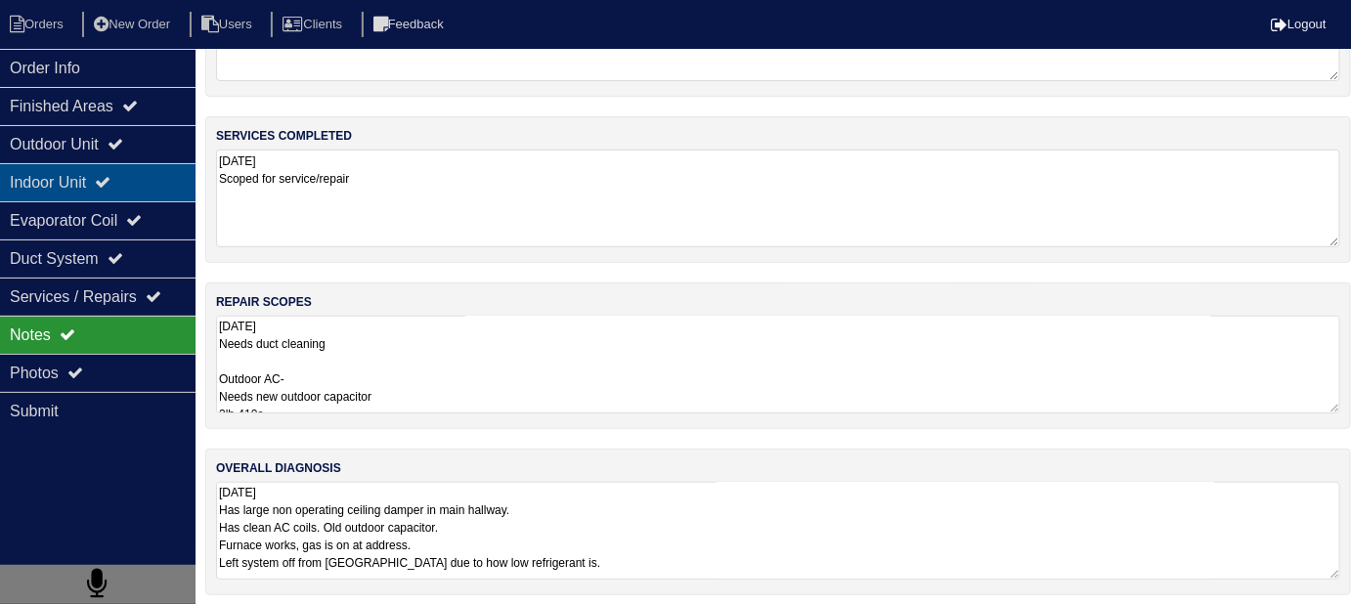
click at [110, 189] on icon at bounding box center [103, 182] width 16 height 16
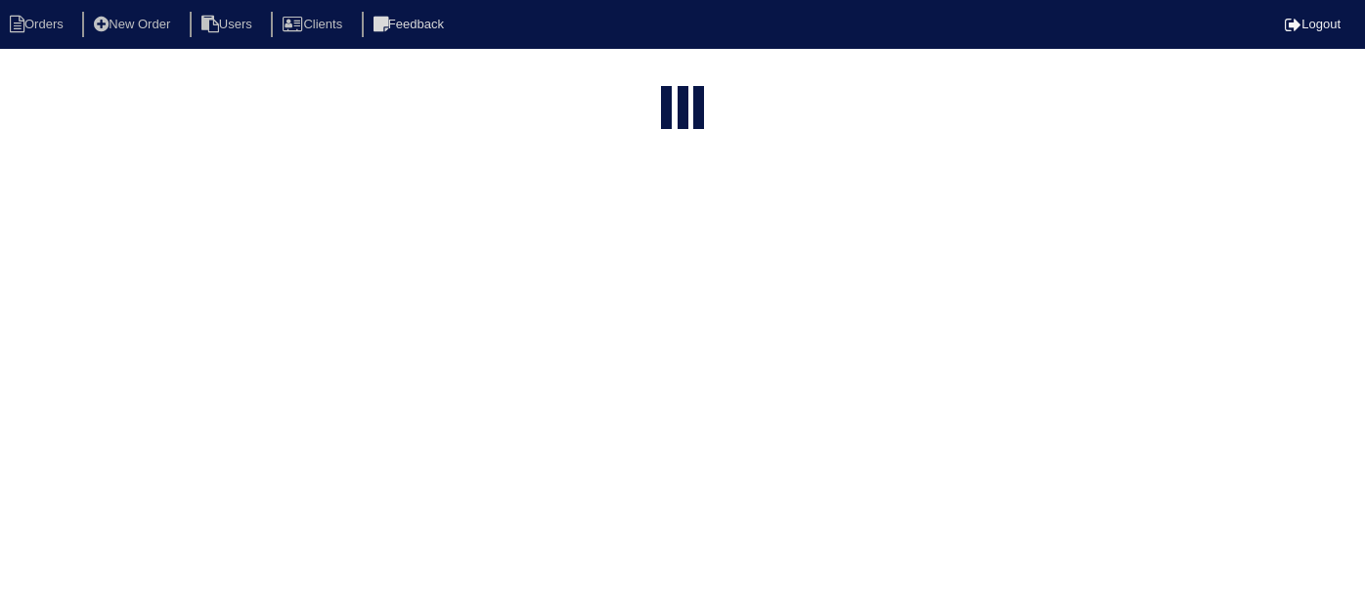
select select "15"
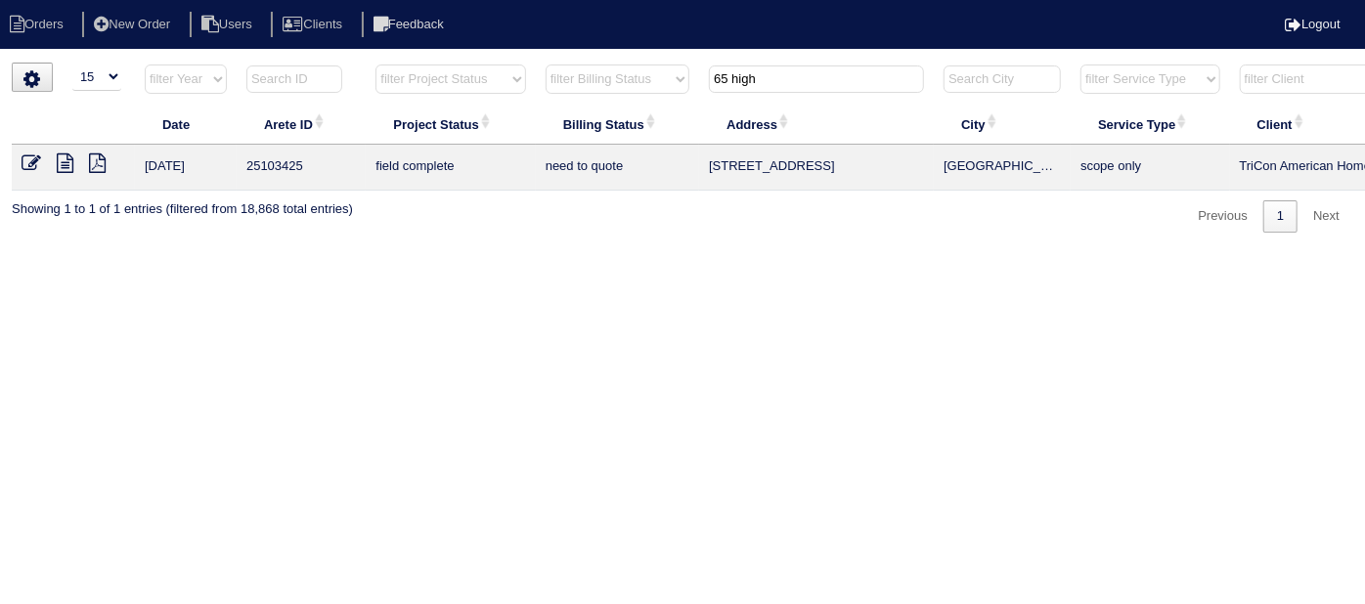
click at [30, 162] on icon at bounding box center [32, 163] width 20 height 20
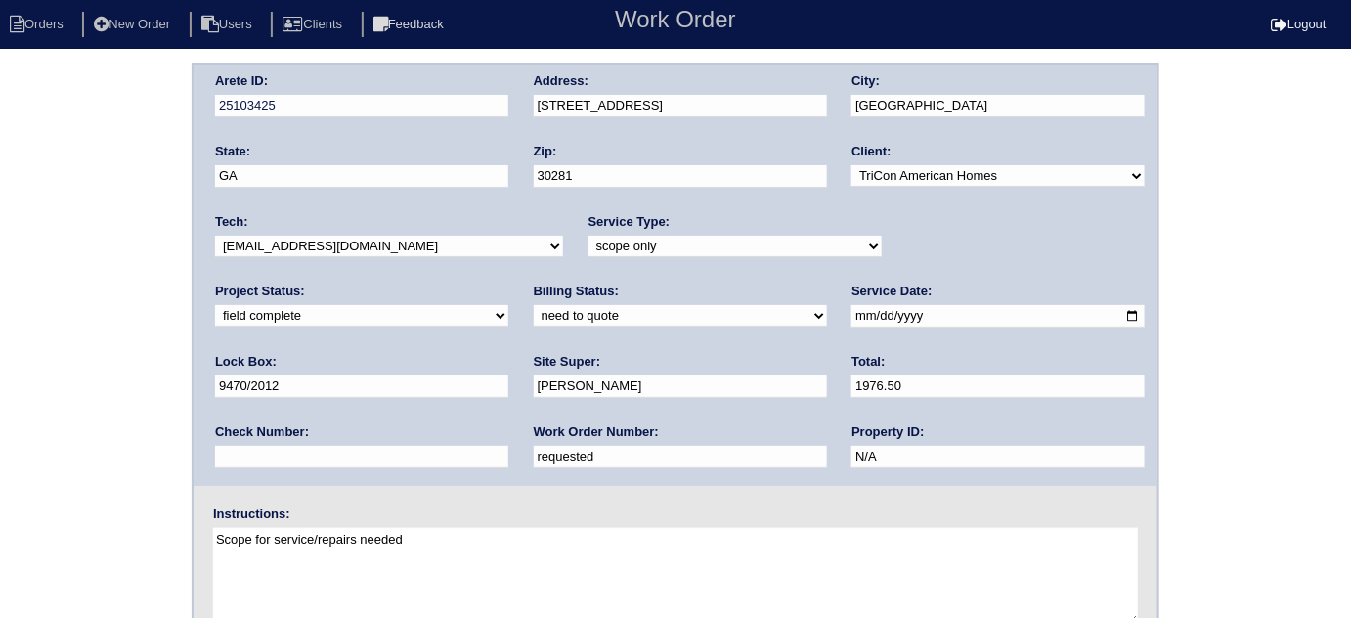
drag, startPoint x: 443, startPoint y: 310, endPoint x: 433, endPoint y: 323, distance: 16.0
click at [534, 310] on select "need to quote quoted need to invoice invoiced paid warranty purchase order need…" at bounding box center [680, 316] width 293 height 22
select select "quoted"
click at [534, 305] on select "need to quote quoted need to invoice invoiced paid warranty purchase order need…" at bounding box center [680, 316] width 293 height 22
click at [0, 299] on div "Arete ID: 25103425 Address: [STREET_ADDRESS] City: [GEOGRAPHIC_DATA] State: [GE…" at bounding box center [675, 458] width 1351 height 791
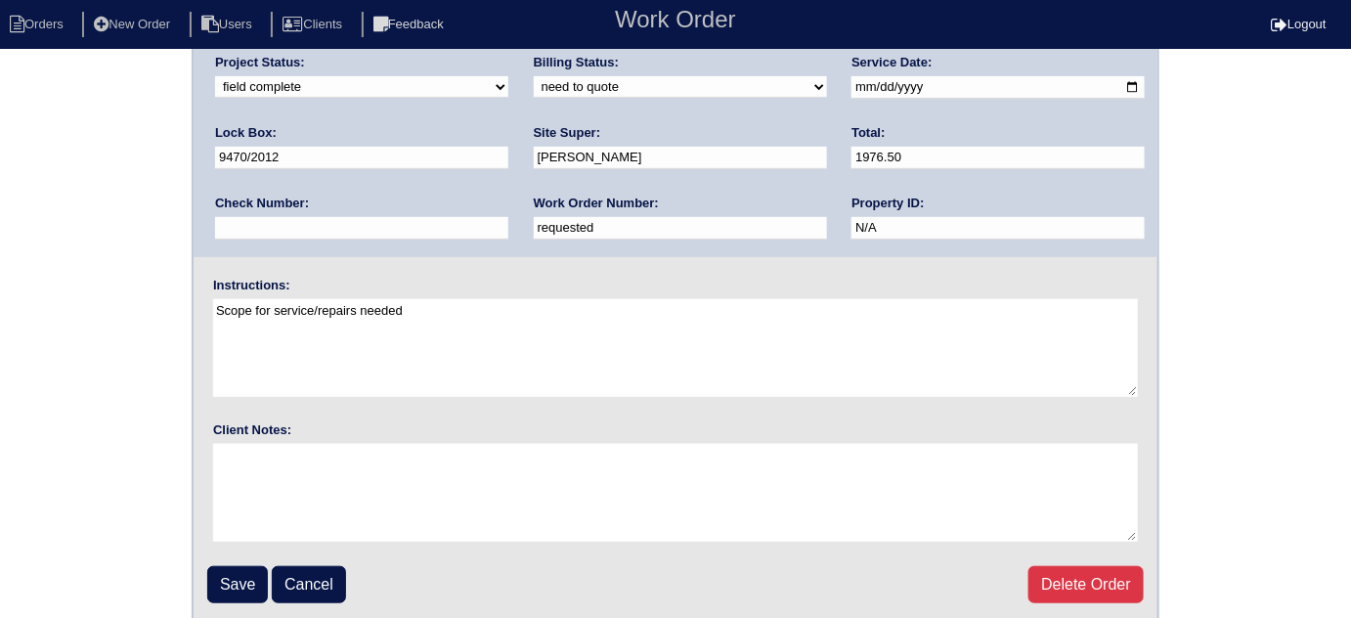
scroll to position [231, 0]
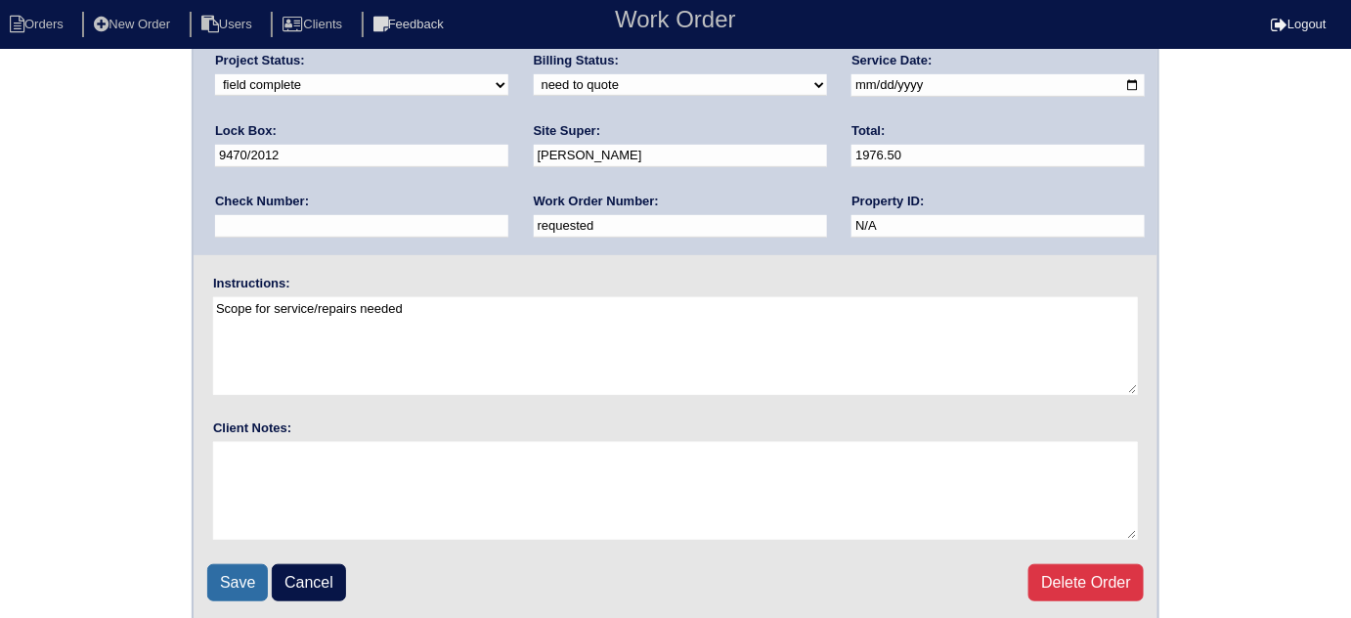
click at [237, 574] on input "Save" at bounding box center [237, 582] width 61 height 37
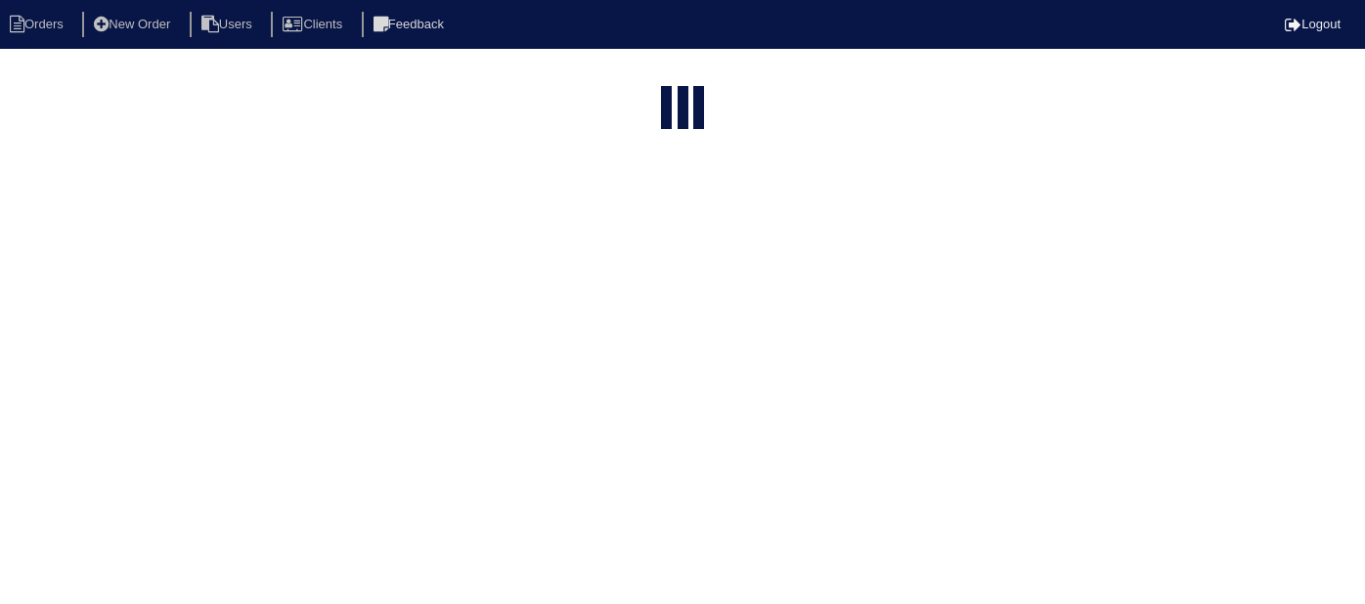
select select "15"
type input "65 high"
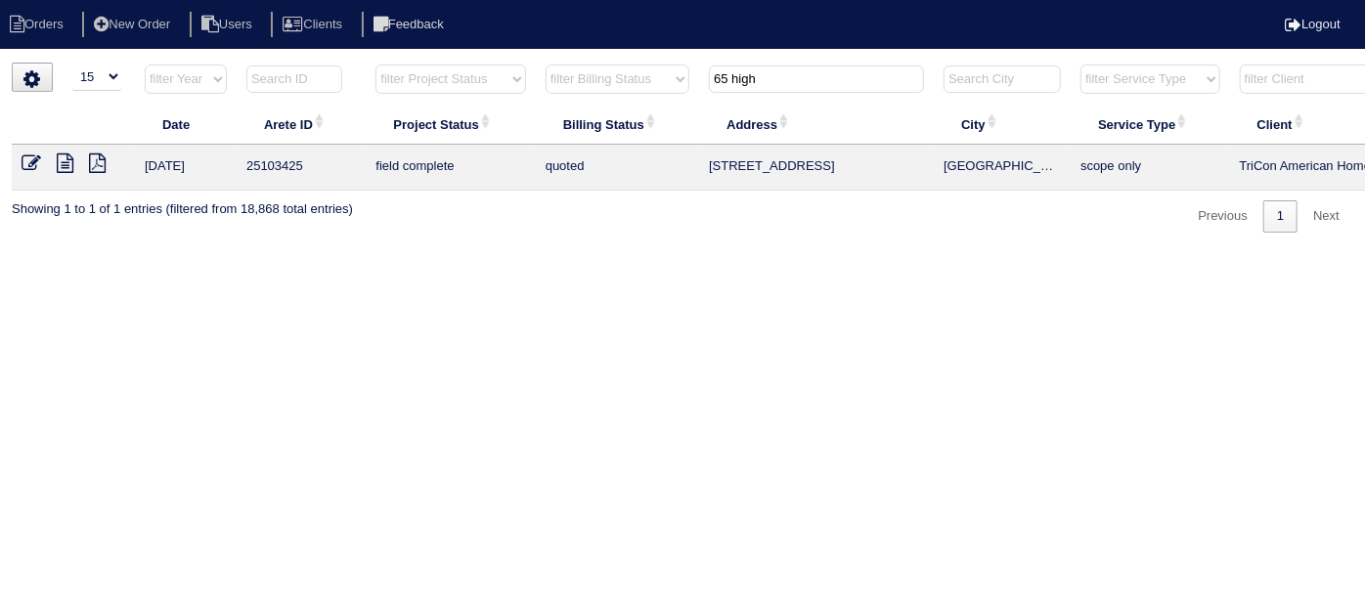
drag, startPoint x: 759, startPoint y: 602, endPoint x: 768, endPoint y: 606, distance: 10.5
click at [768, 252] on html "Orders New Order Users Clients Feedback Logout Orders New Order Users Clients M…" at bounding box center [682, 126] width 1365 height 252
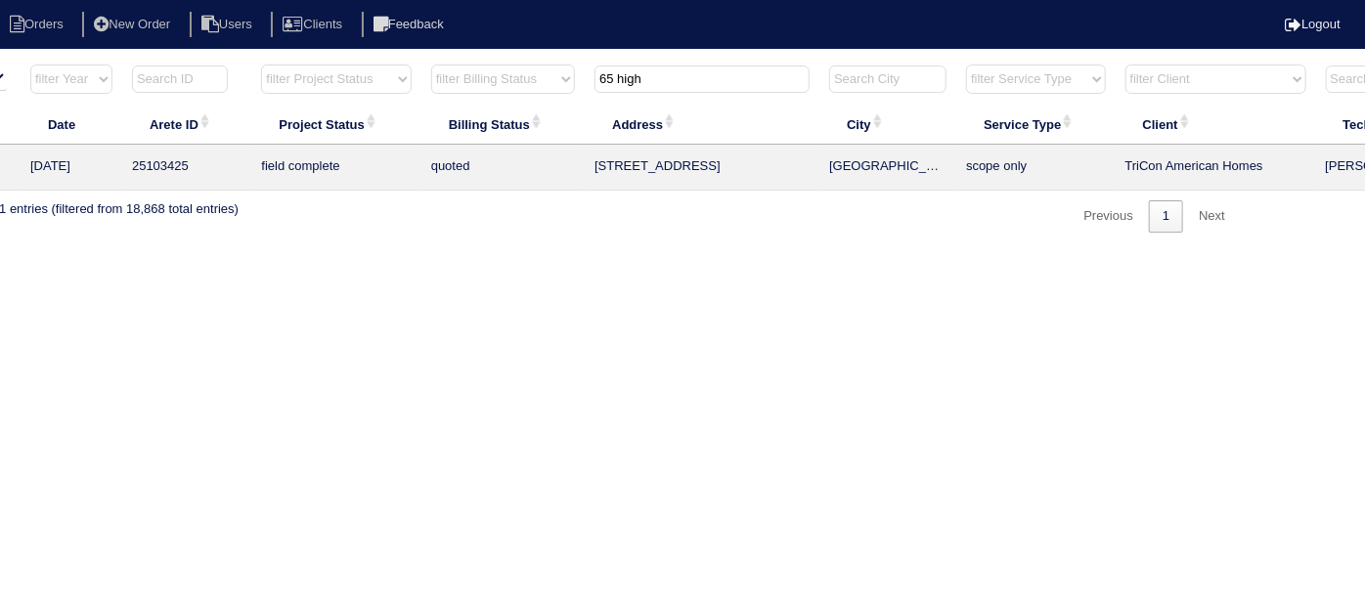
scroll to position [0, 340]
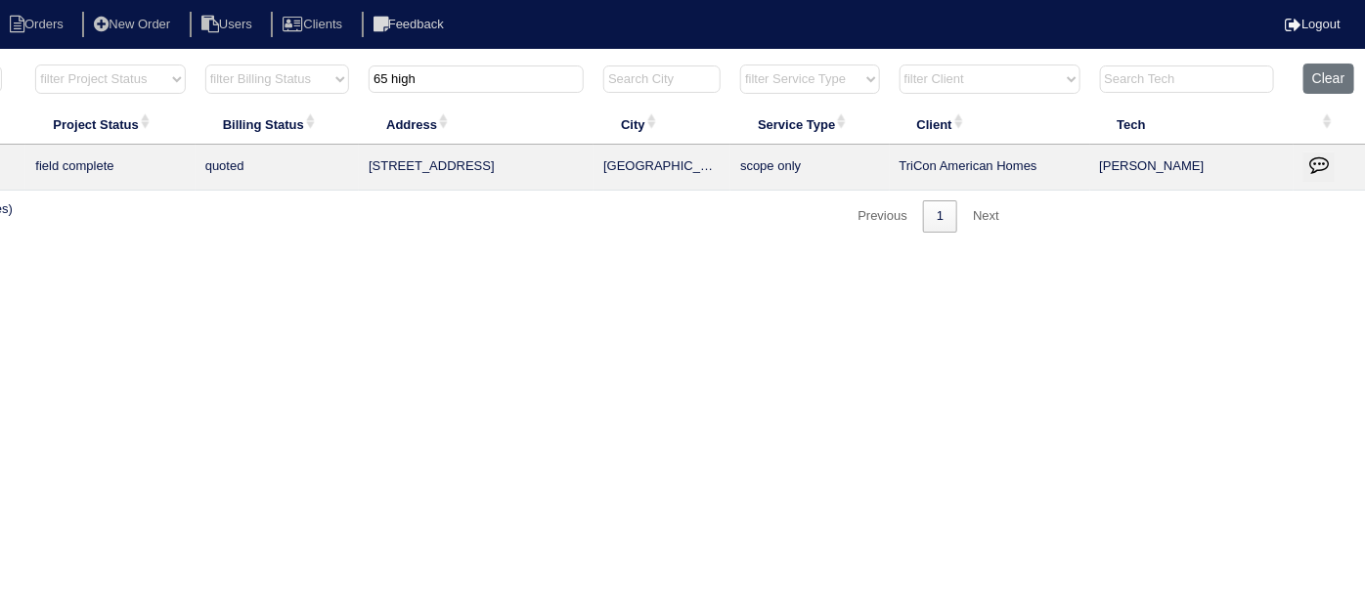
click at [1319, 160] on icon "button" at bounding box center [1319, 164] width 20 height 20
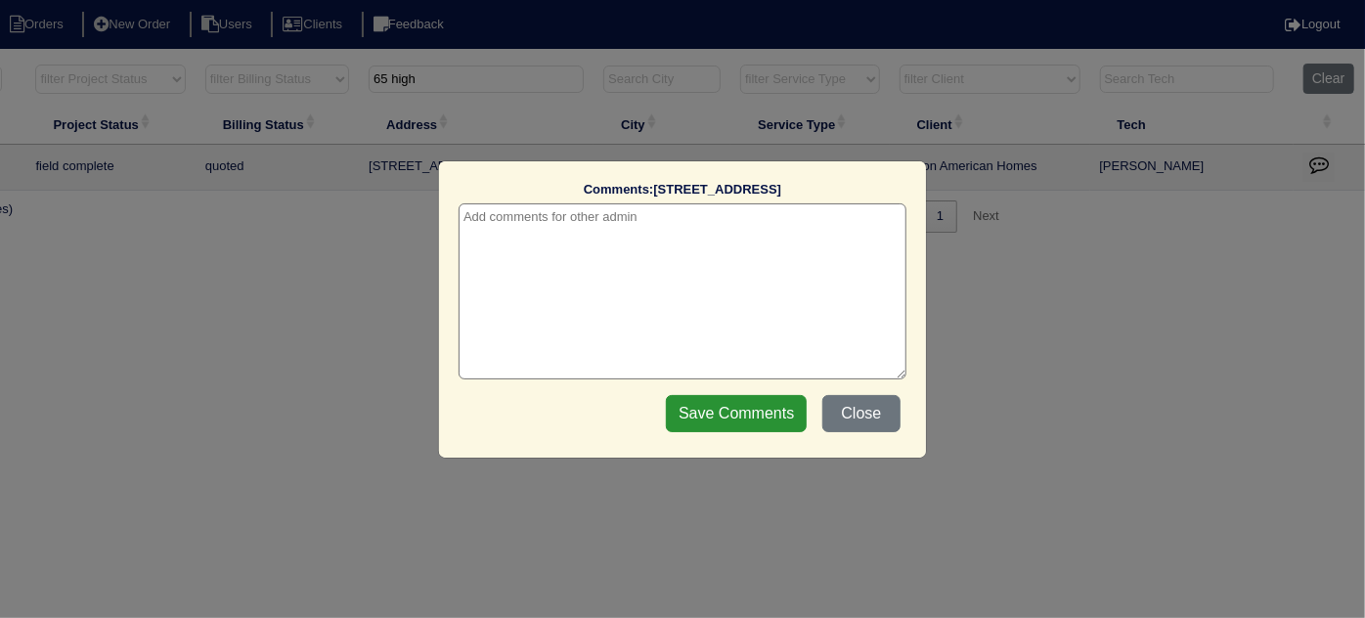
click at [556, 226] on textarea at bounding box center [683, 291] width 448 height 176
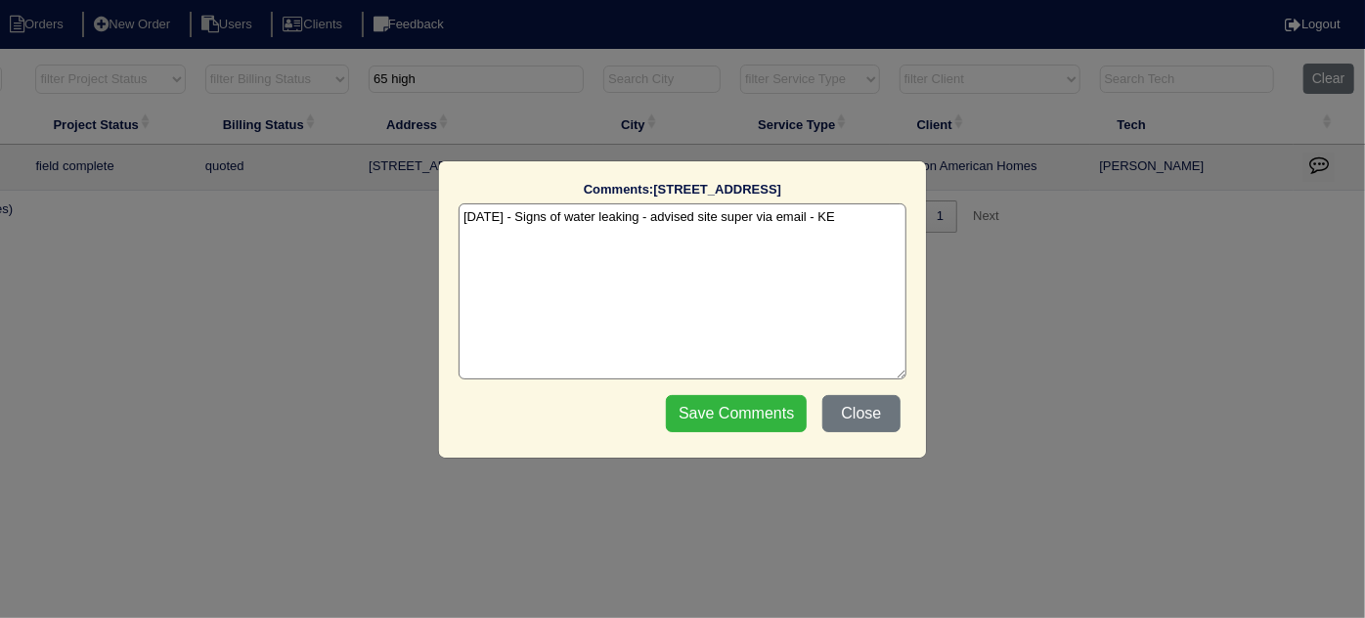
type textarea "[DATE] - Signs of water leaking - advised site super via email - KE"
click at [709, 415] on input "Save Comments" at bounding box center [736, 413] width 141 height 37
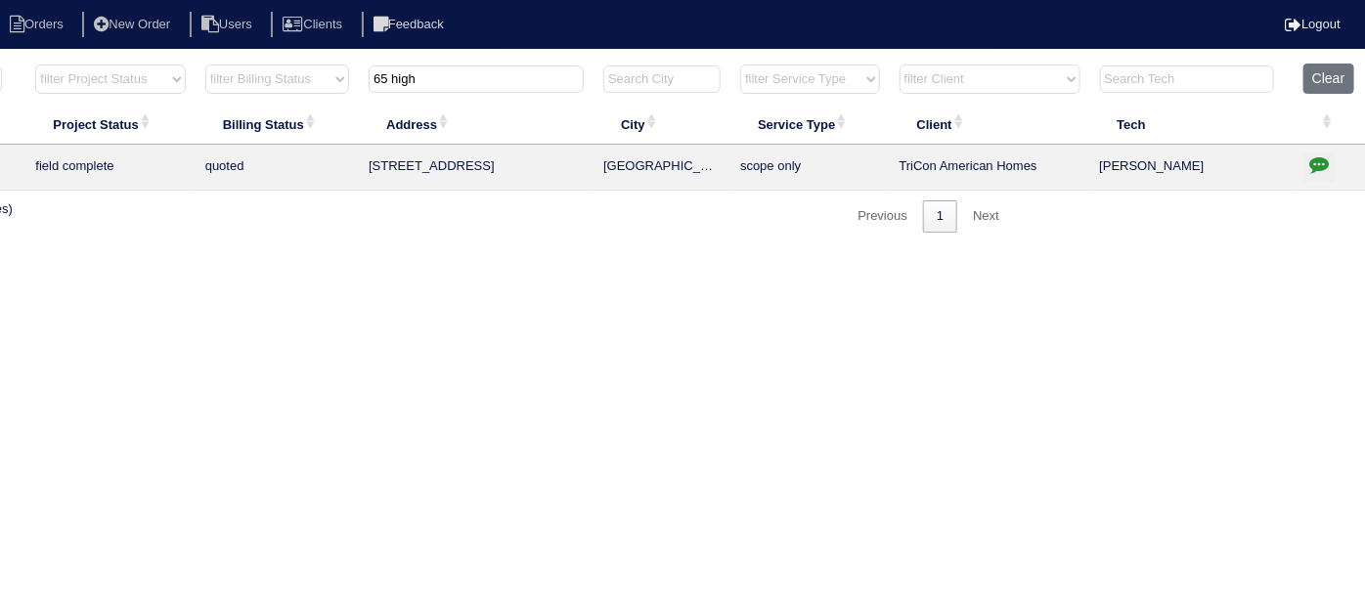
drag, startPoint x: 512, startPoint y: 83, endPoint x: 127, endPoint y: 38, distance: 387.8
click at [131, 63] on body "Orders New Order Users Clients Feedback Logout Orders New Order Users Clients M…" at bounding box center [342, 148] width 1365 height 170
type input "3515"
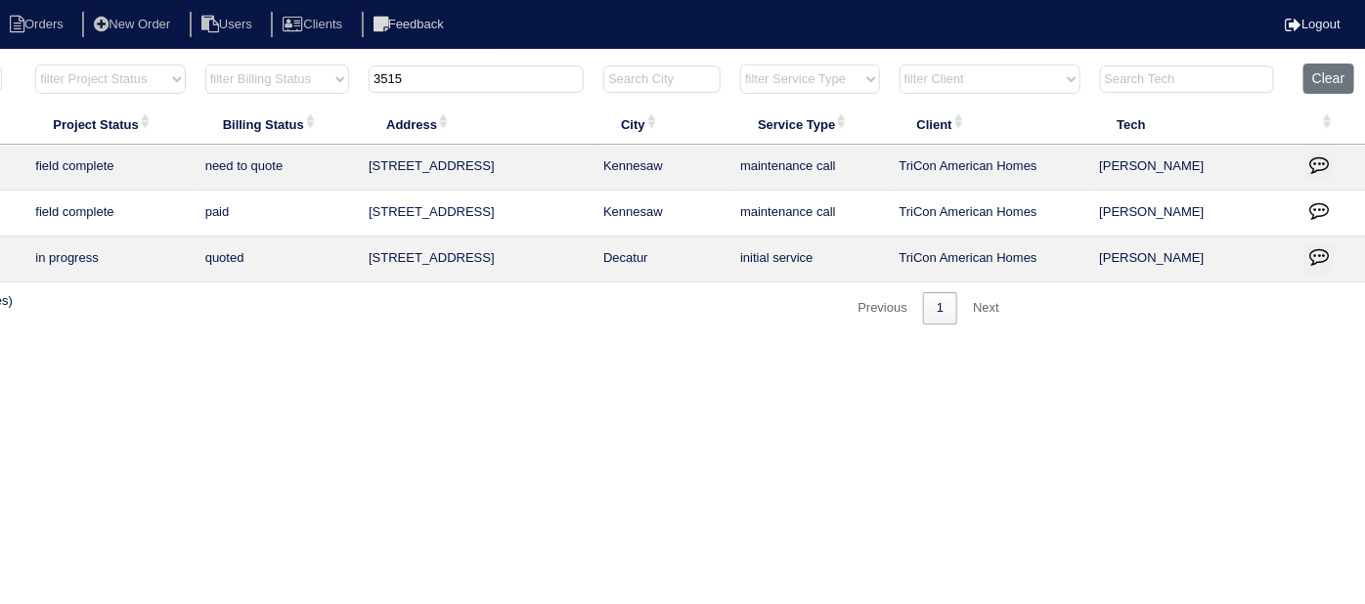
scroll to position [0, 0]
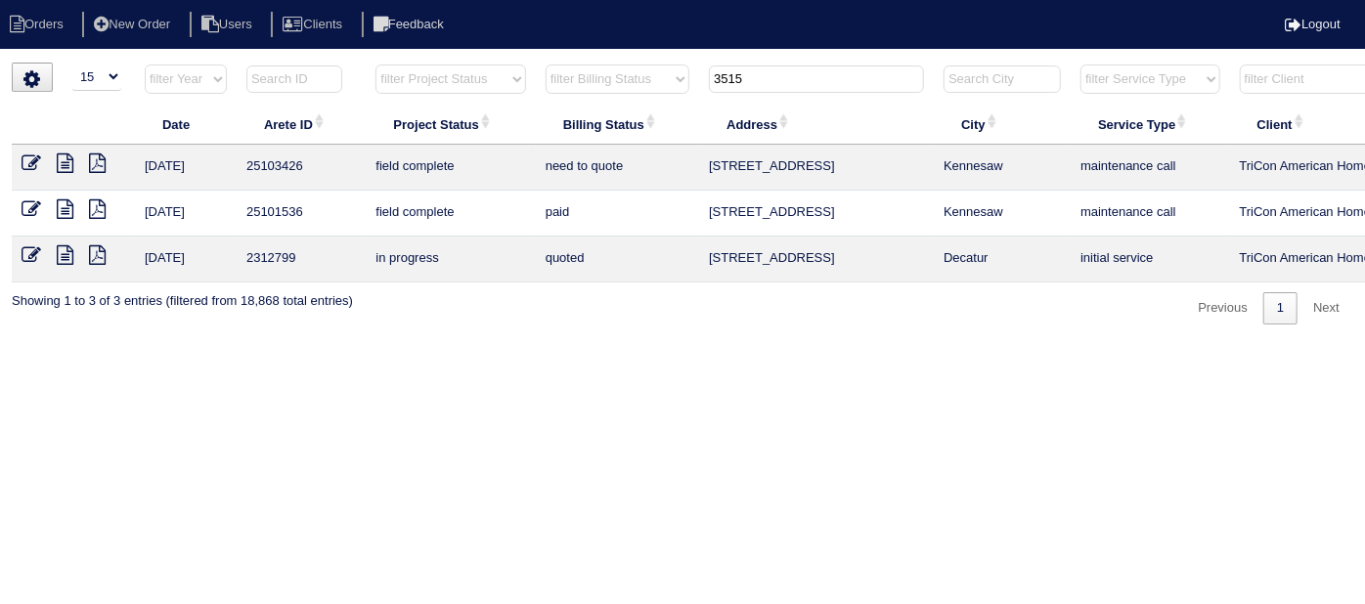
click at [60, 163] on icon at bounding box center [65, 163] width 17 height 20
click at [22, 160] on icon at bounding box center [32, 163] width 20 height 20
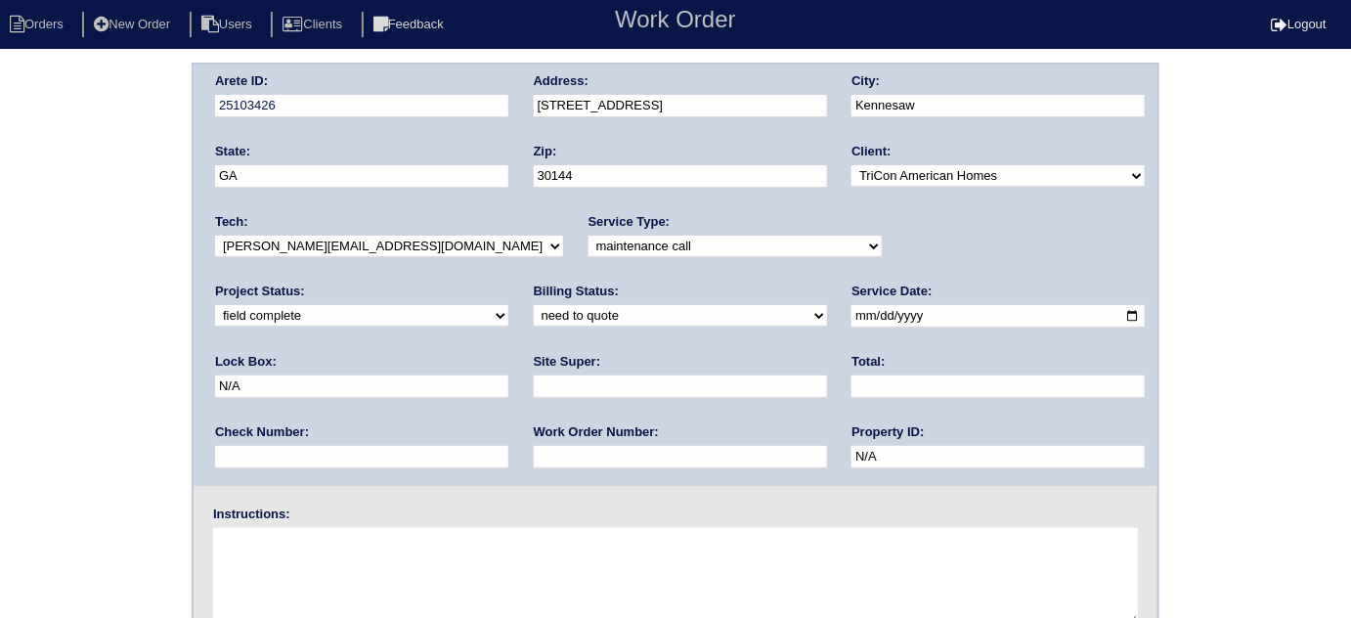
click at [594, 251] on select "-select- initial service basic service maintenance call replacement scope servi…" at bounding box center [735, 247] width 293 height 22
select select "scope only"
click at [589, 236] on select "-select- initial service basic service maintenance call replacement scope servi…" at bounding box center [735, 247] width 293 height 22
click at [180, 388] on div "Arete ID: 25103426 Address: [STREET_ADDRESS] City: [GEOGRAPHIC_DATA] State: [GE…" at bounding box center [675, 458] width 1351 height 791
drag, startPoint x: 47, startPoint y: 220, endPoint x: 62, endPoint y: 231, distance: 18.2
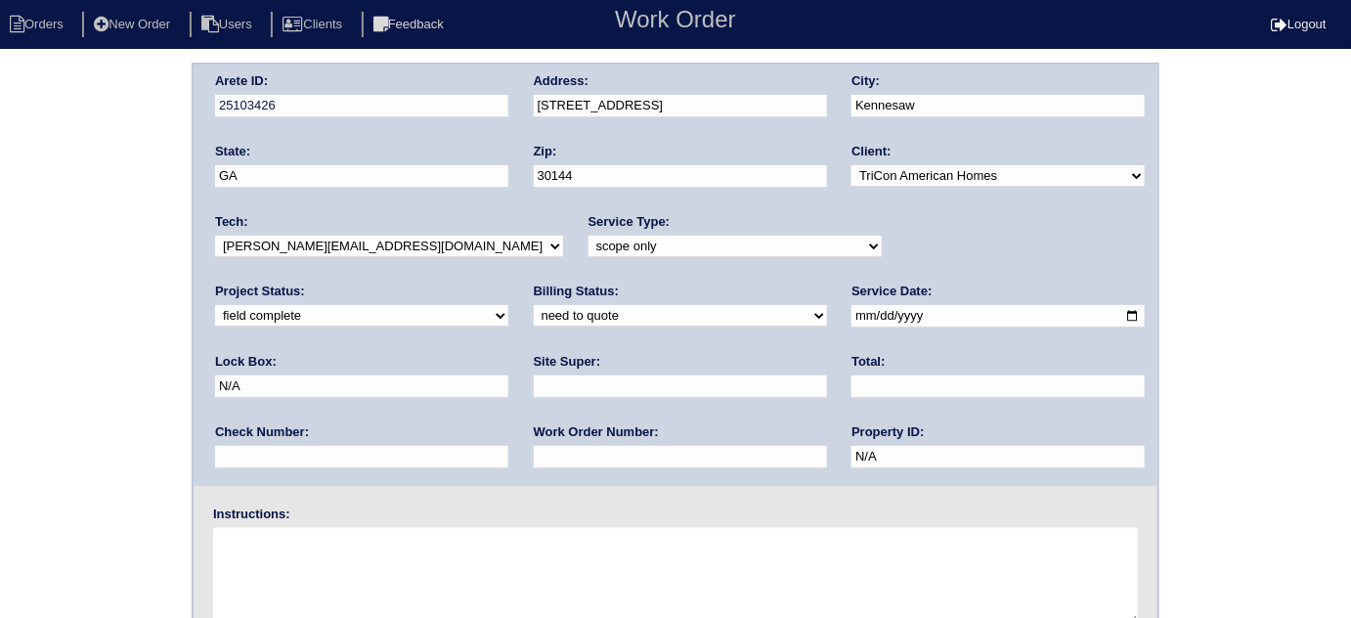
click at [46, 219] on div "Arete ID: 25103426 Address: [STREET_ADDRESS] City: [GEOGRAPHIC_DATA] State: [GE…" at bounding box center [675, 458] width 1351 height 791
click at [534, 387] on input "text" at bounding box center [680, 386] width 293 height 22
type input "Mandy Van Etten"
click at [36, 379] on div "Arete ID: 25103426 Address: 3515 Donamire Way NW City: Kennesaw State: GA Zip: …" at bounding box center [675, 458] width 1351 height 791
click at [0, 332] on div "Arete ID: 25103426 Address: 3515 Donamire Way NW City: Kennesaw State: GA Zip: …" at bounding box center [675, 458] width 1351 height 791
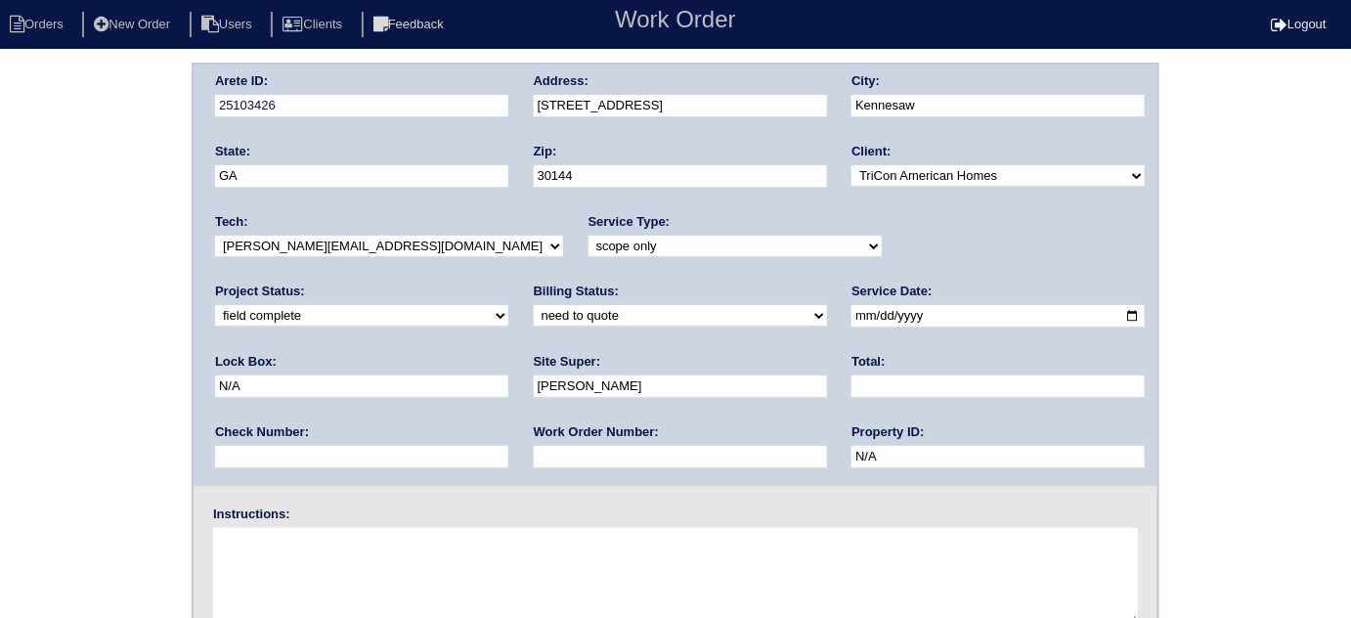
click at [0, 332] on div "Arete ID: 25103426 Address: 3515 Donamire Way NW City: Kennesaw State: GA Zip: …" at bounding box center [675, 458] width 1351 height 791
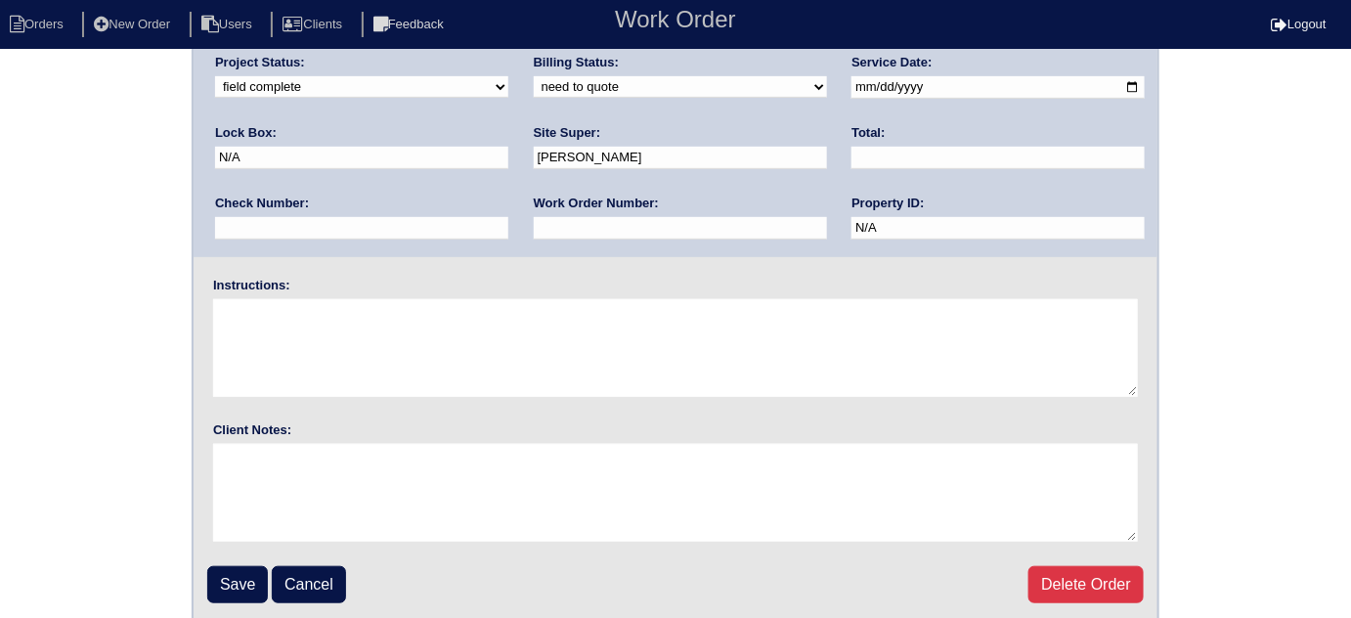
scroll to position [231, 0]
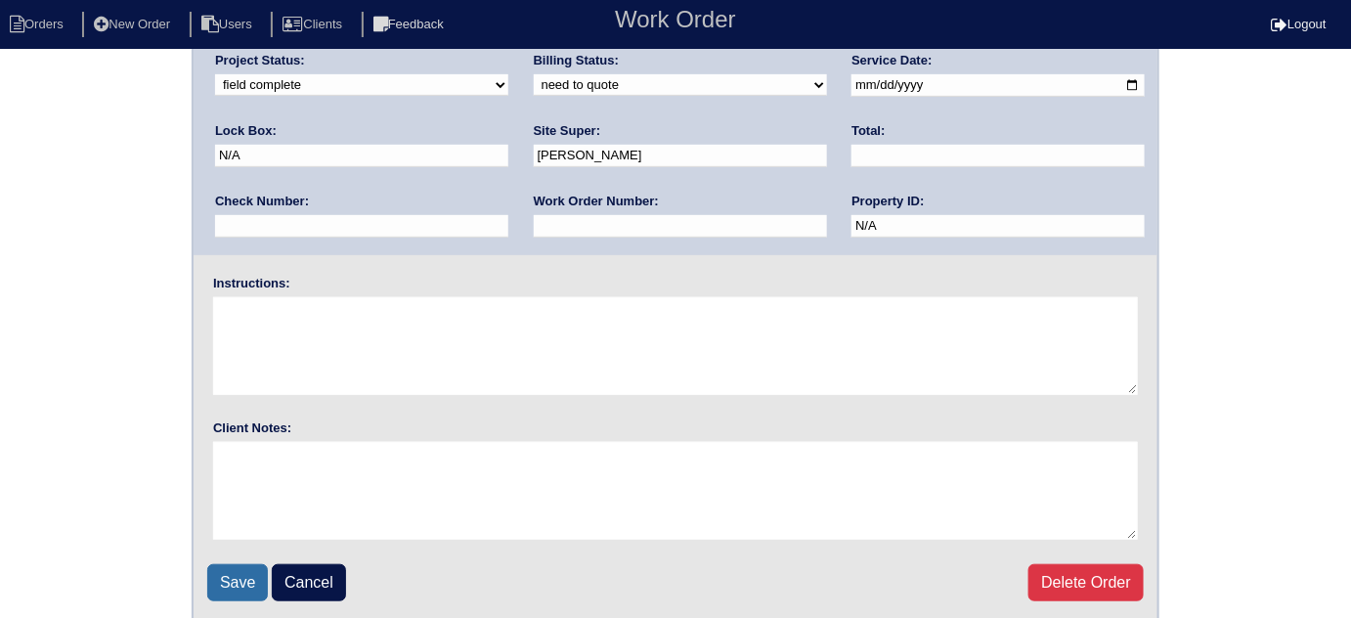
drag, startPoint x: 224, startPoint y: 571, endPoint x: 219, endPoint y: 526, distance: 45.2
click at [224, 570] on input "Save" at bounding box center [237, 582] width 61 height 37
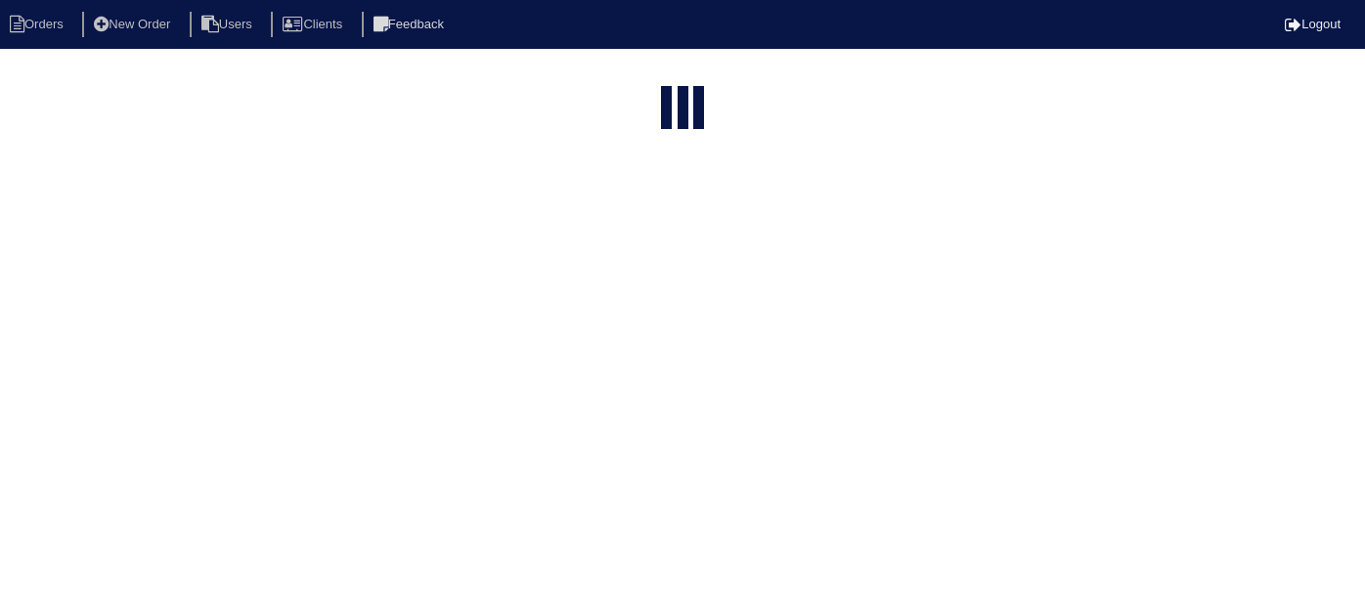
select select "15"
type input "3515"
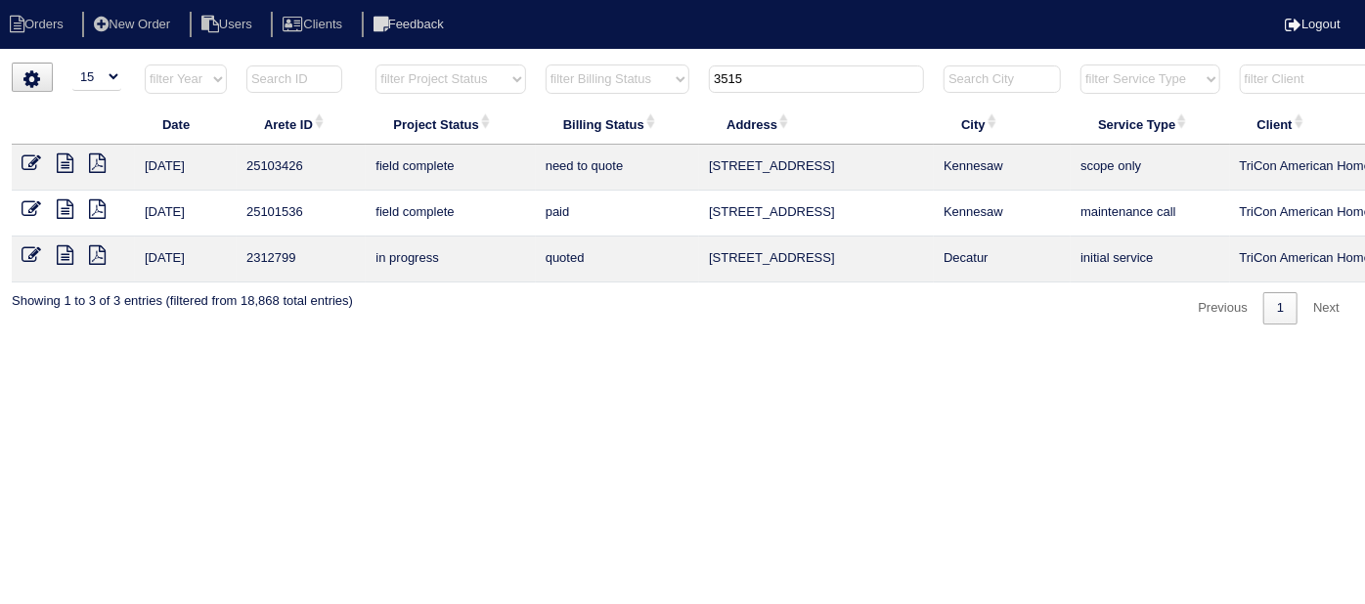
click at [60, 159] on icon at bounding box center [65, 163] width 17 height 20
click at [33, 161] on icon at bounding box center [32, 163] width 20 height 20
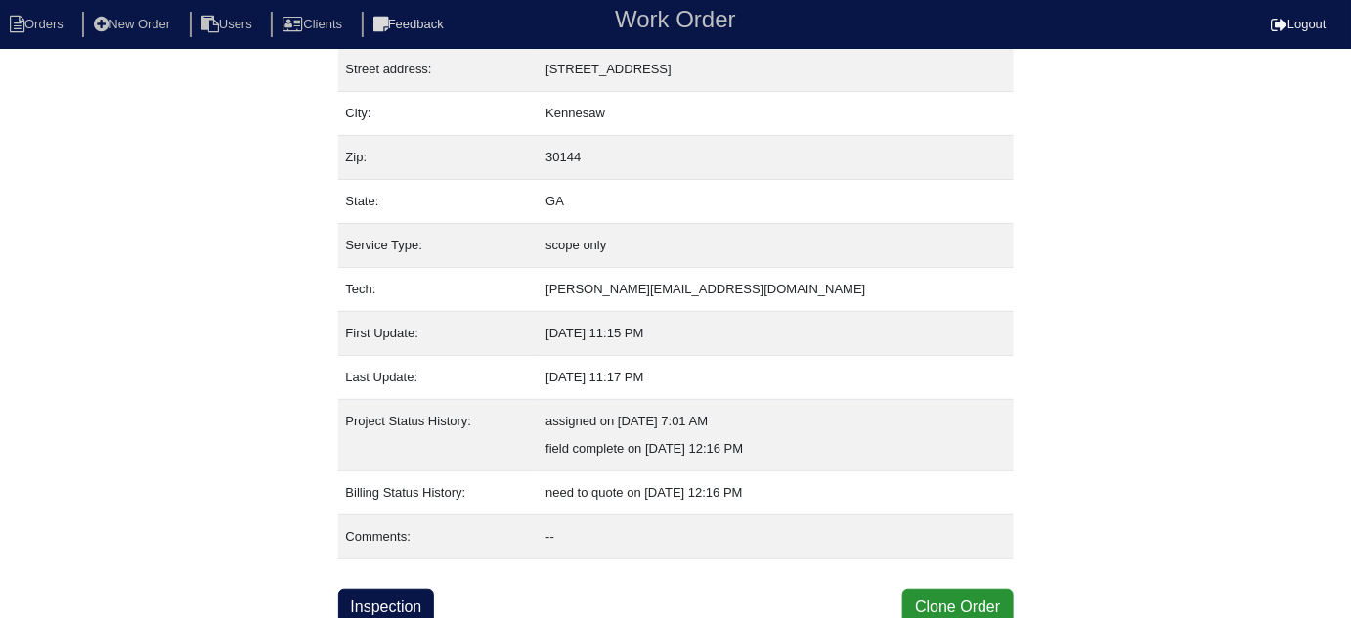
scroll to position [107, 0]
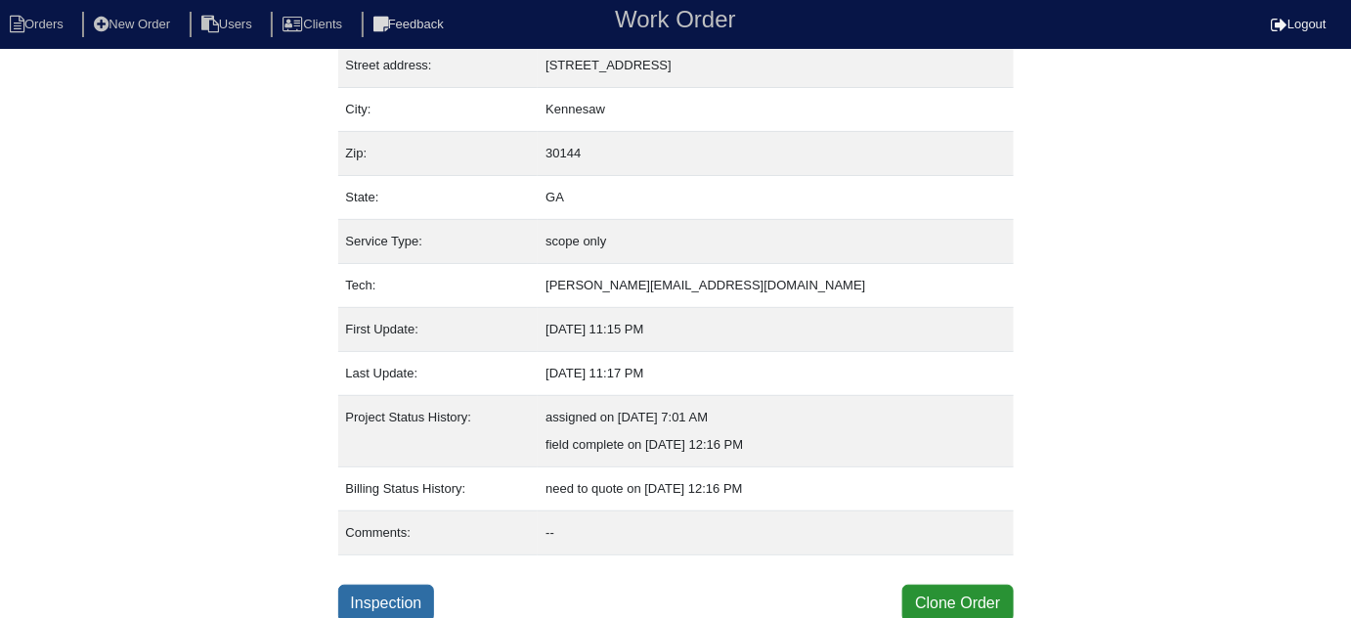
click at [371, 602] on link "Inspection" at bounding box center [386, 603] width 97 height 37
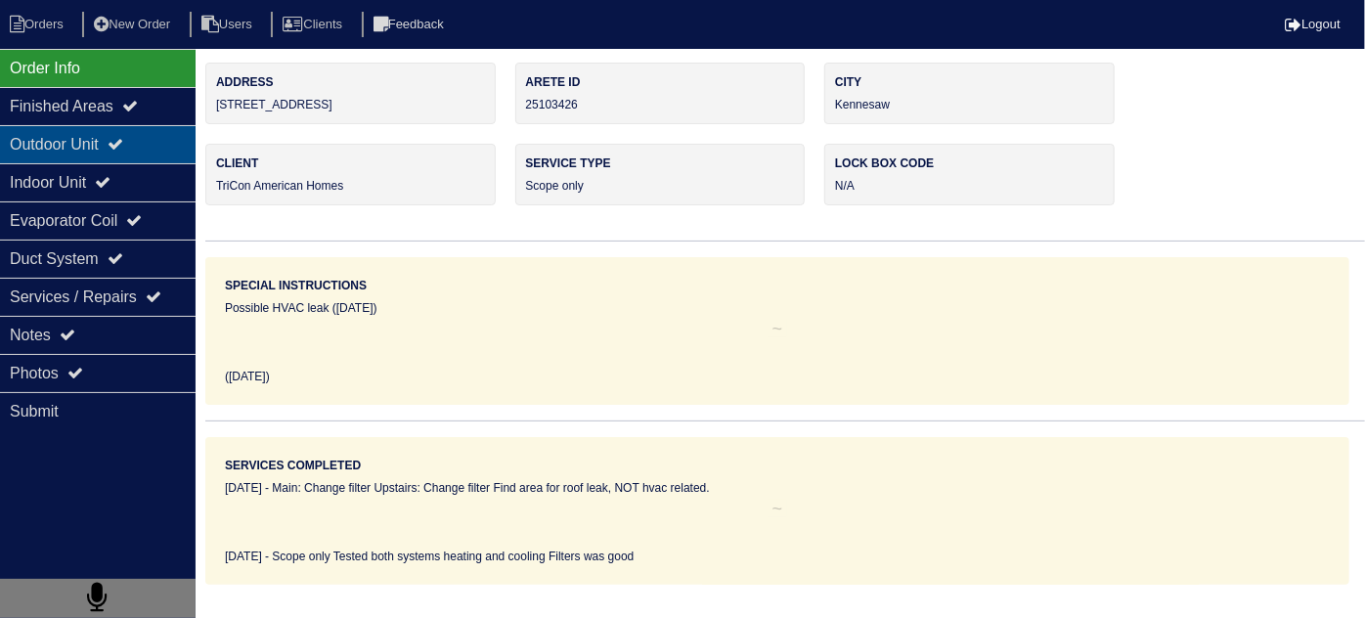
click at [119, 136] on div "Outdoor Unit" at bounding box center [98, 144] width 196 height 38
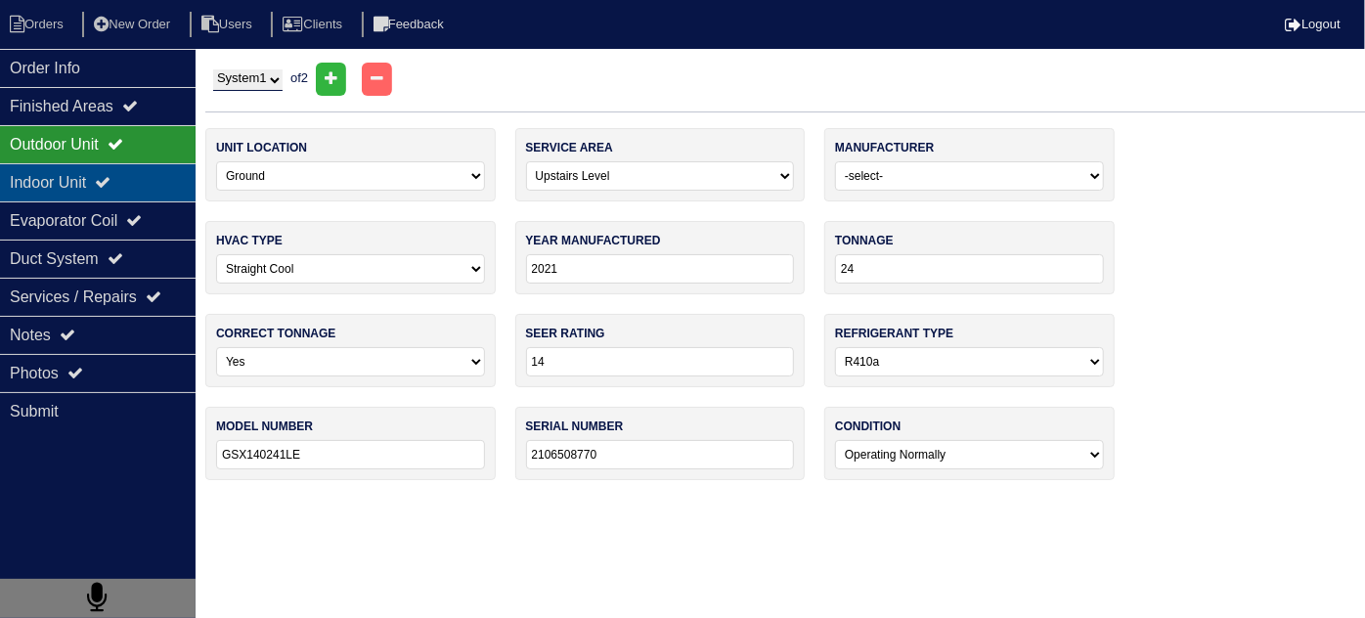
click at [99, 168] on div "Indoor Unit" at bounding box center [98, 182] width 196 height 38
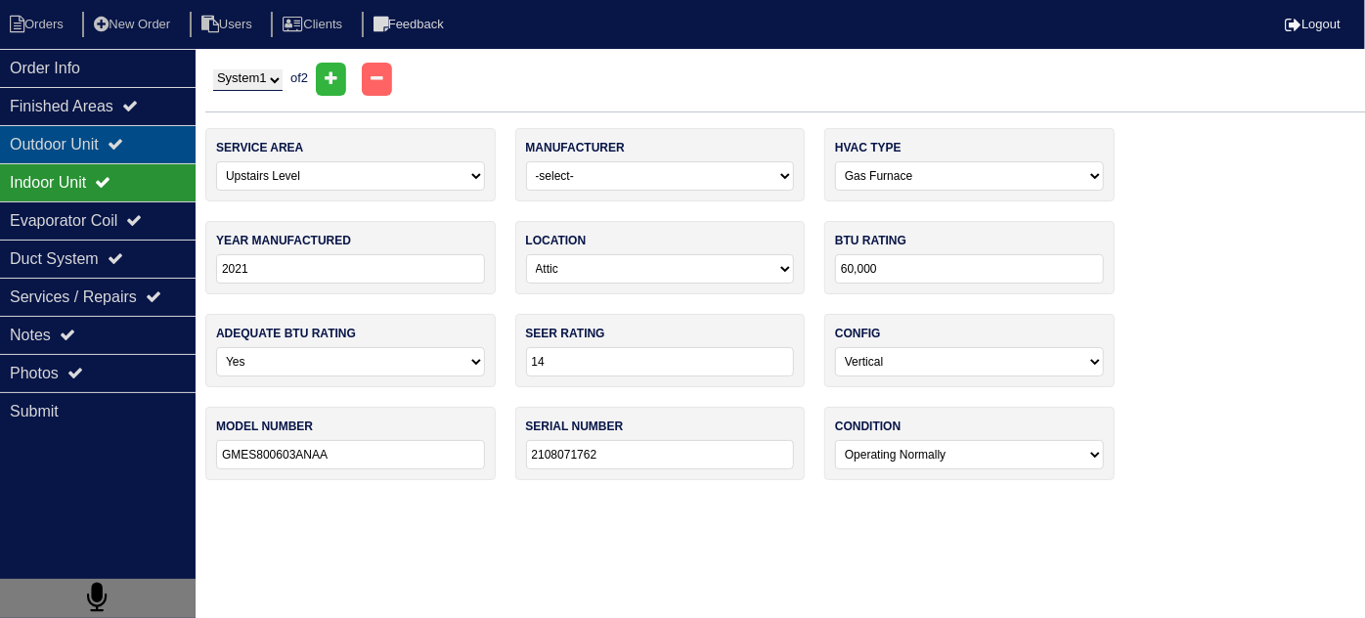
click at [109, 152] on div "Outdoor Unit" at bounding box center [98, 144] width 196 height 38
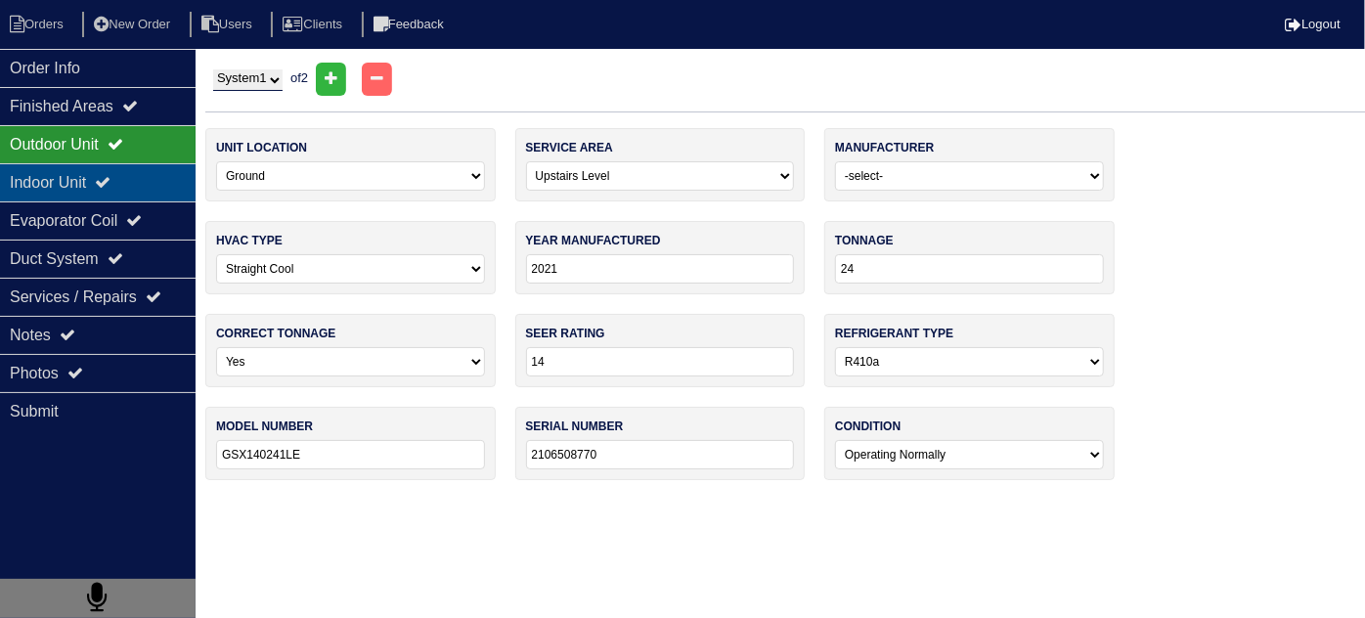
click at [101, 170] on div "Indoor Unit" at bounding box center [98, 182] width 196 height 38
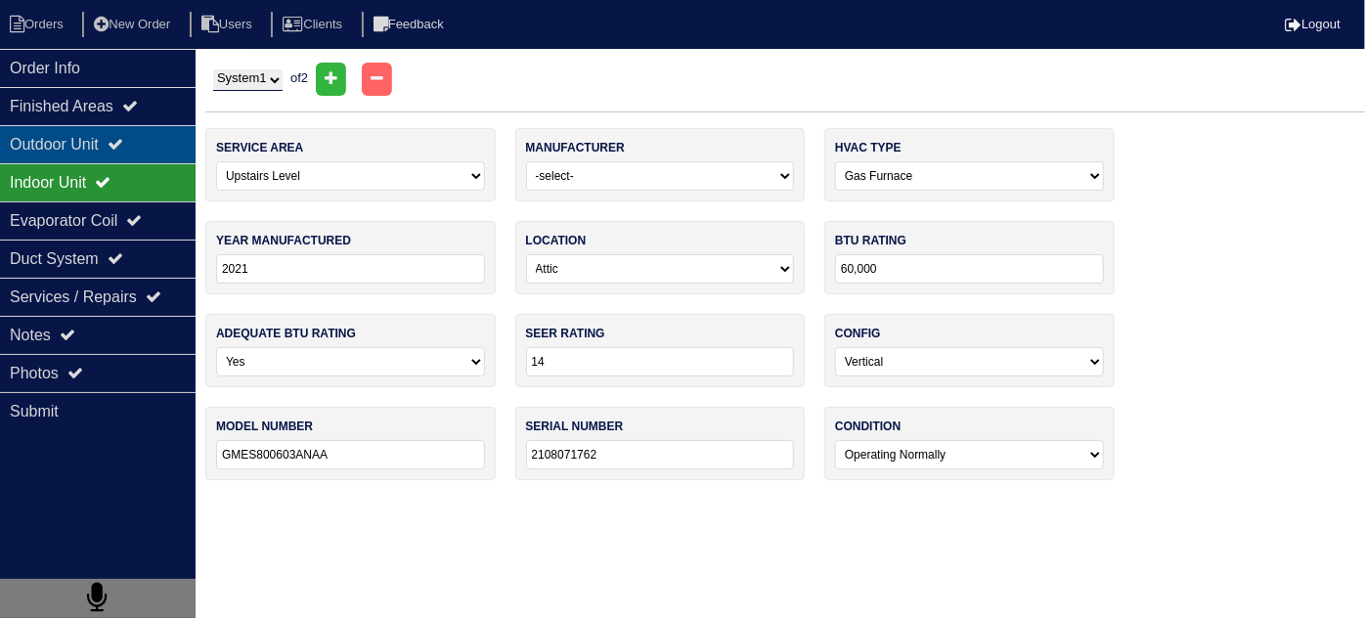
click at [96, 157] on div "Outdoor Unit" at bounding box center [98, 144] width 196 height 38
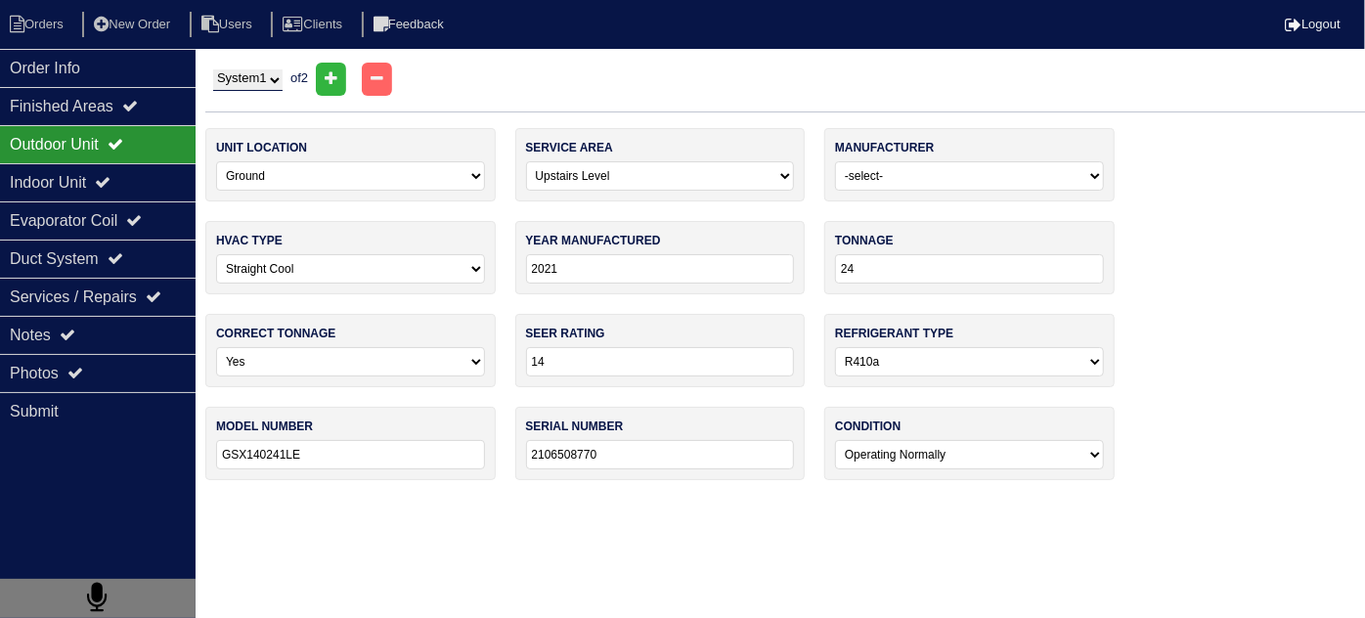
drag, startPoint x: 243, startPoint y: 73, endPoint x: 239, endPoint y: 83, distance: 10.9
click at [243, 73] on select "System 1 System 2" at bounding box center [247, 80] width 69 height 22
select select "2"
click at [213, 69] on select "System 1 System 2" at bounding box center [247, 80] width 69 height 22
select select "0"
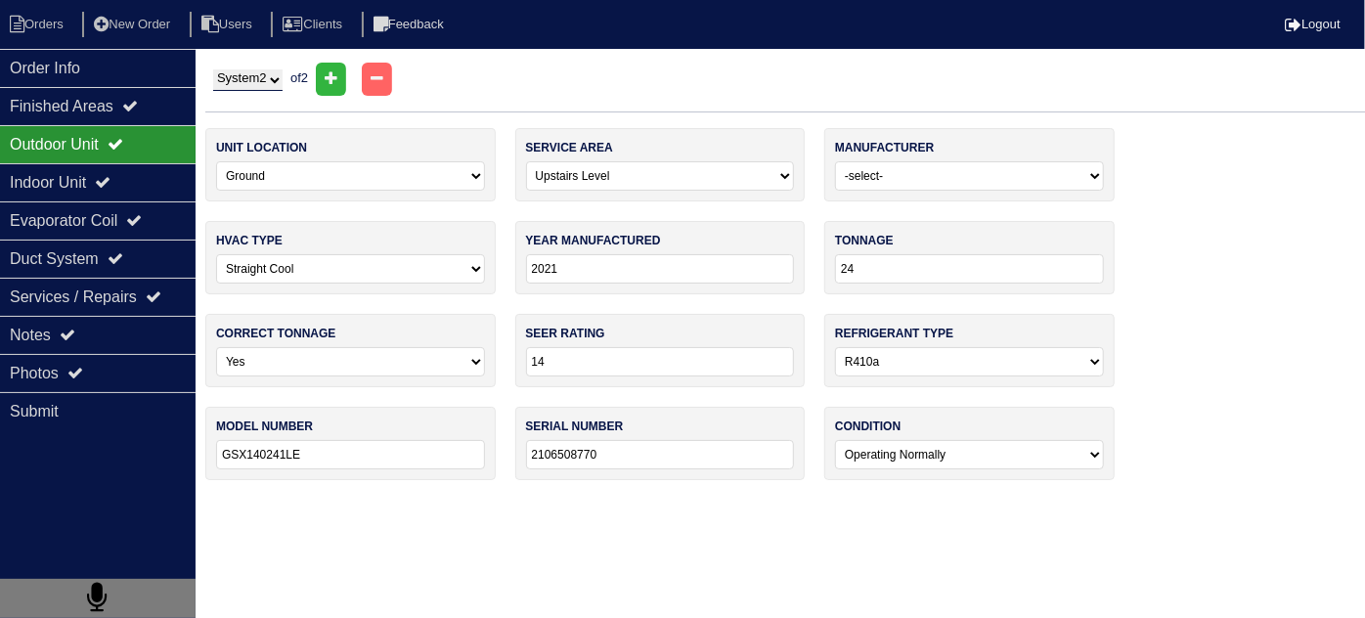
type input "2106508771"
drag, startPoint x: 117, startPoint y: 165, endPoint x: 98, endPoint y: 147, distance: 27.0
click at [116, 165] on div "Indoor Unit" at bounding box center [98, 182] width 196 height 38
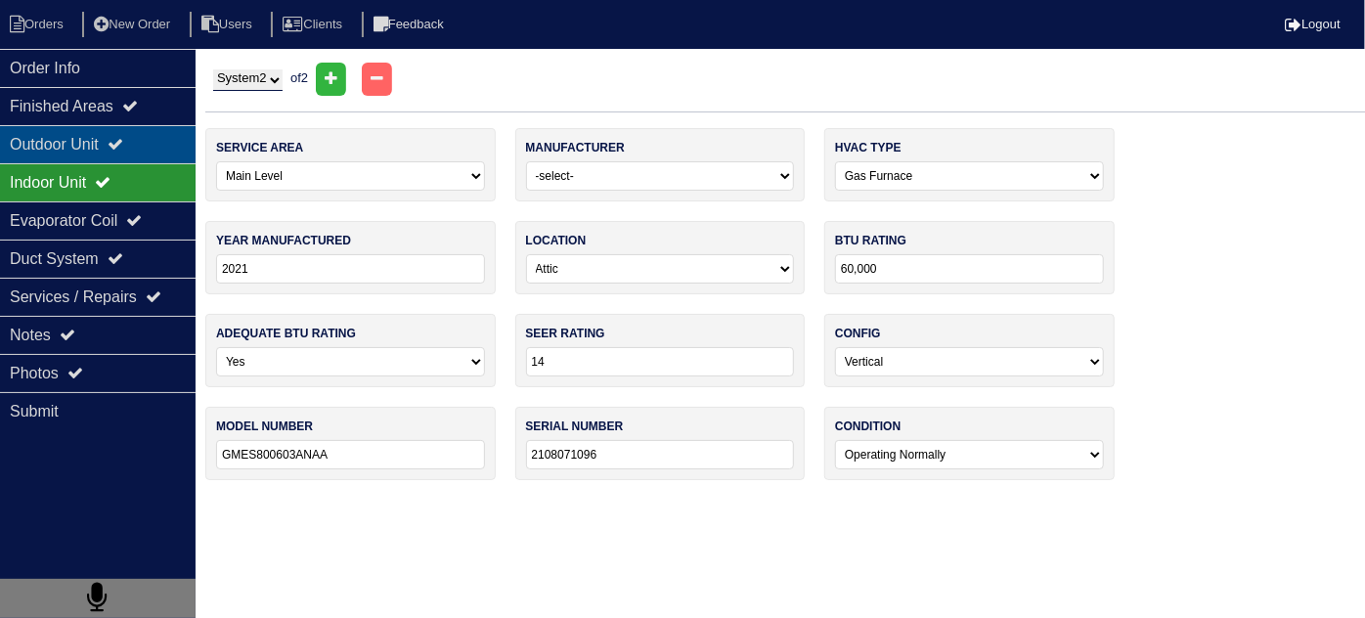
click at [98, 147] on div "Outdoor Unit" at bounding box center [98, 144] width 196 height 38
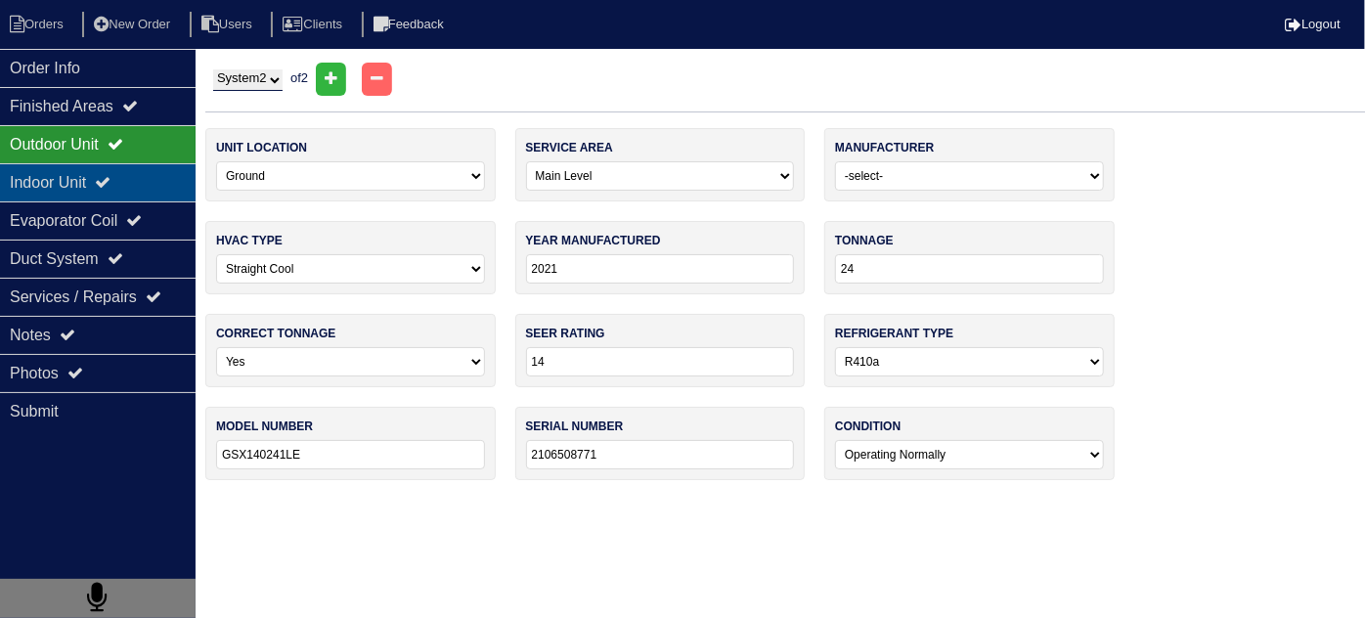
click at [82, 174] on div "Indoor Unit" at bounding box center [98, 182] width 196 height 38
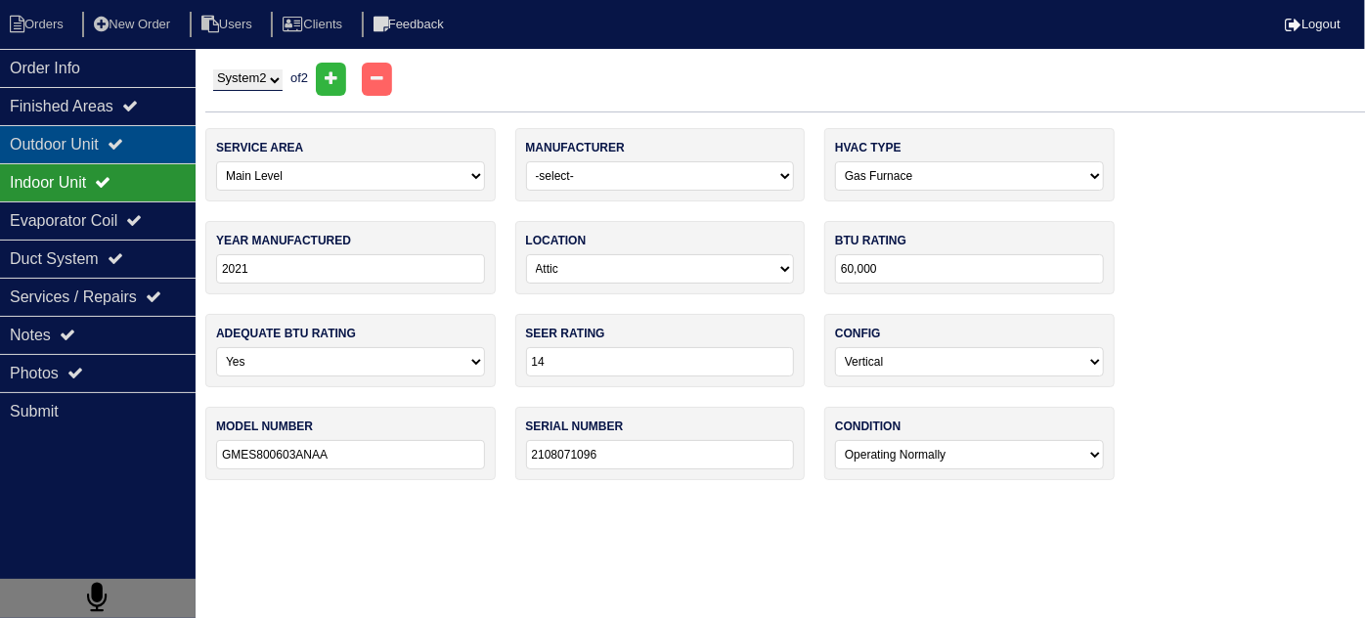
click at [75, 143] on div "Outdoor Unit" at bounding box center [98, 144] width 196 height 38
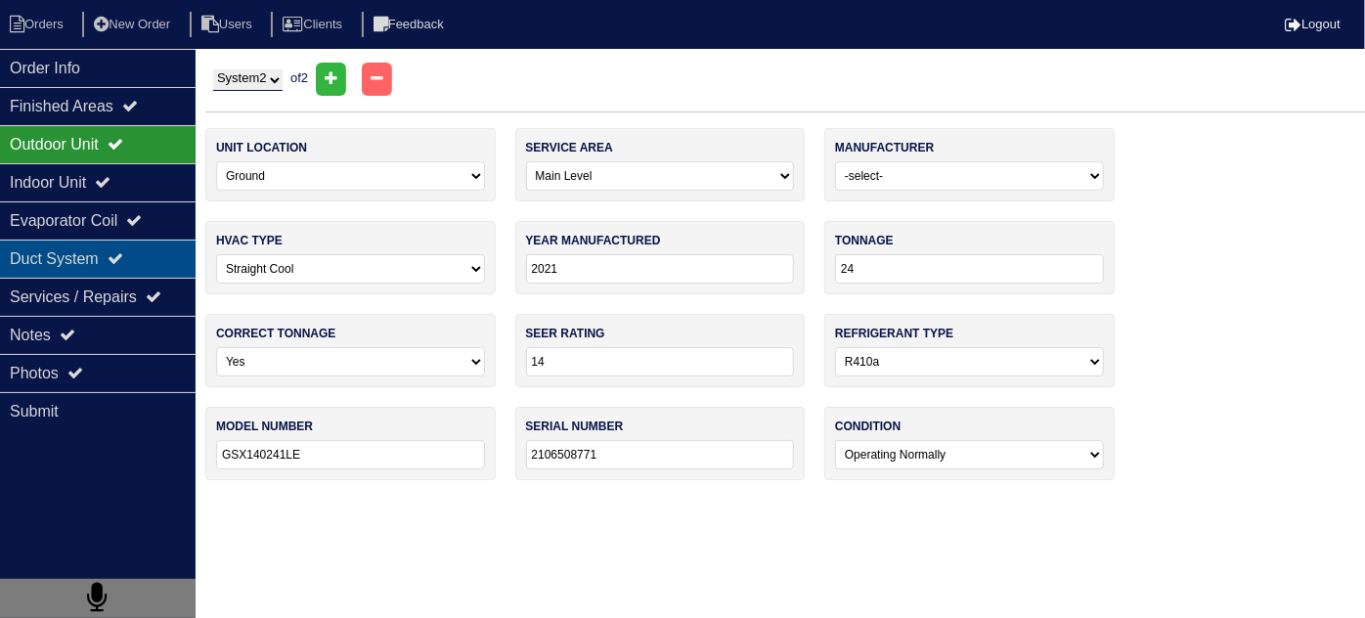
click at [33, 259] on div "Duct System" at bounding box center [98, 259] width 196 height 38
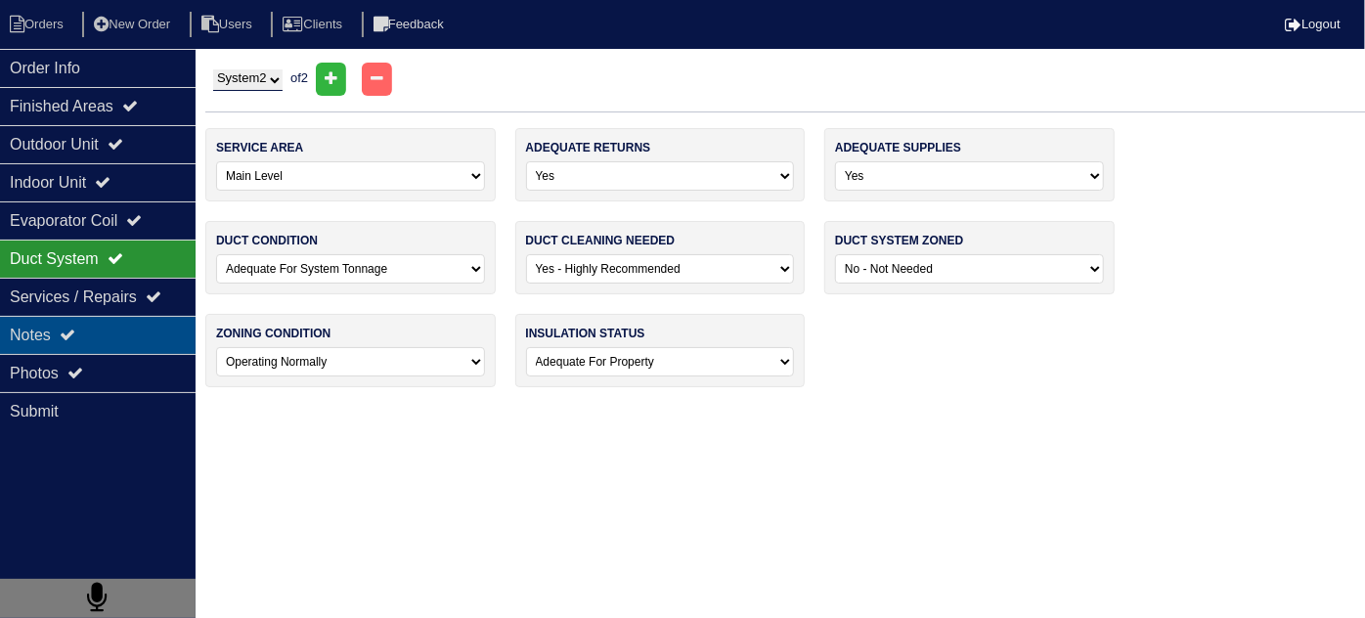
click at [38, 329] on div "Notes" at bounding box center [98, 335] width 196 height 38
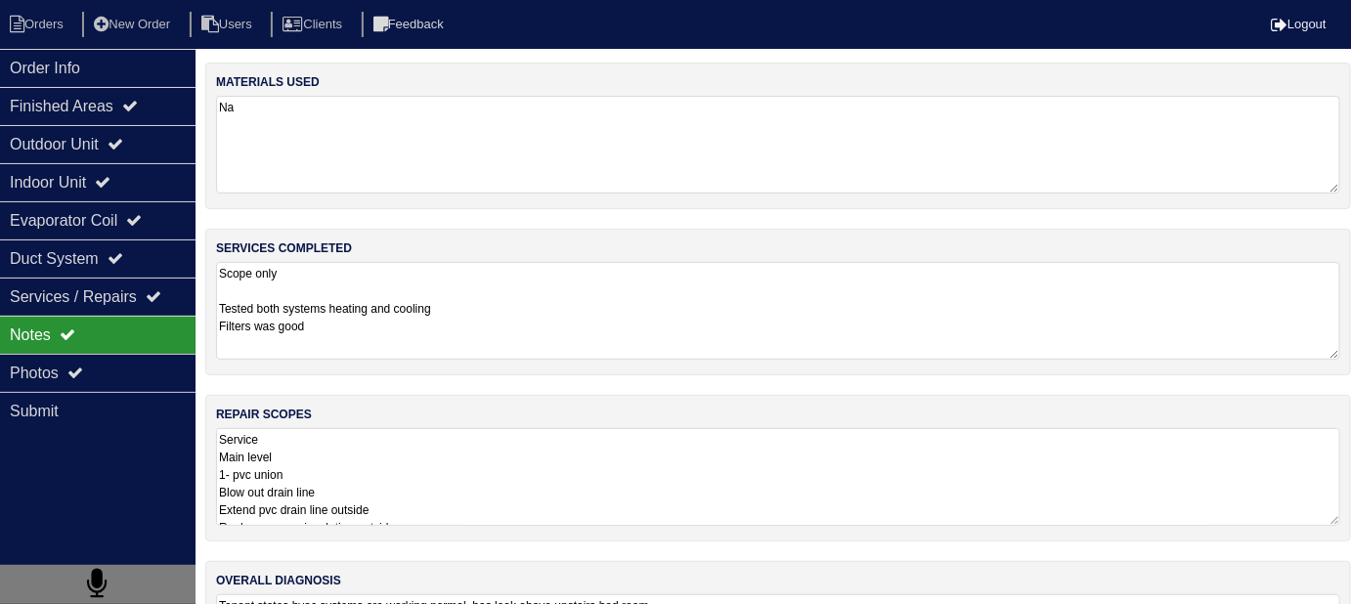
click at [491, 321] on textarea "Scope only Tested both systems heating and cooling Filters was good" at bounding box center [778, 311] width 1124 height 98
click at [655, 462] on textarea "Service Main level 1- pvc union Blow out drain line Extend pvc drain line outsi…" at bounding box center [778, 476] width 1124 height 98
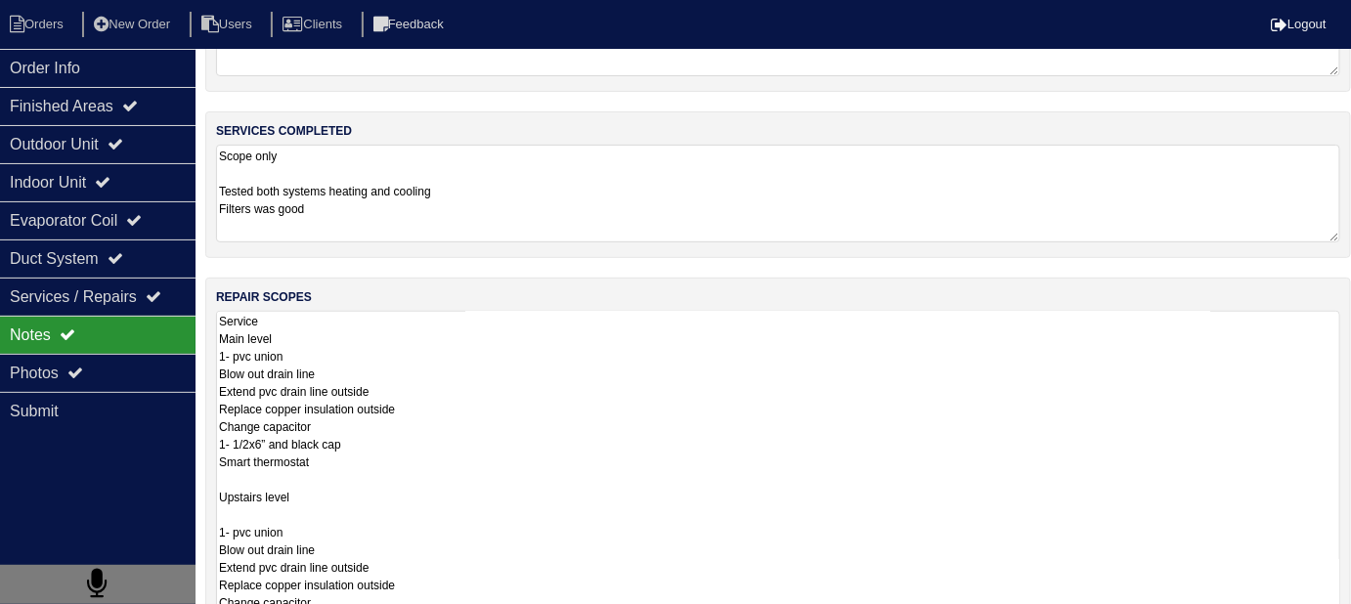
scroll to position [237, 0]
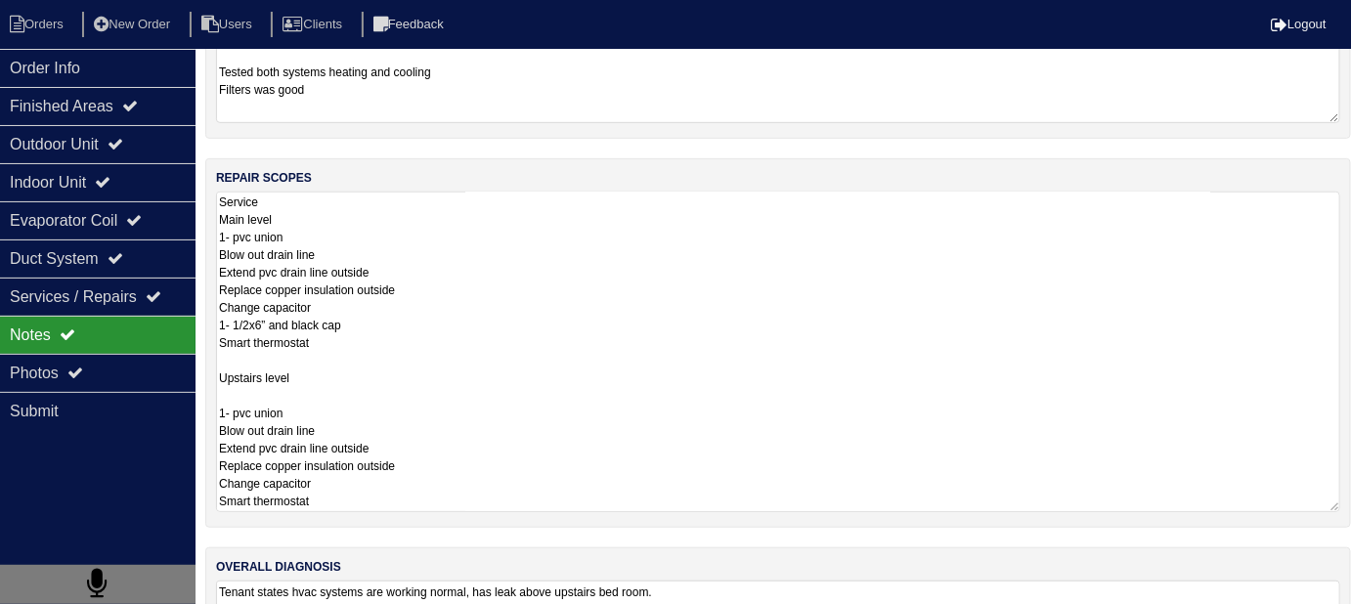
click at [516, 351] on textarea "Service Main level 1- pvc union Blow out drain line Extend pvc drain line outsi…" at bounding box center [778, 352] width 1124 height 321
click at [923, 338] on textarea "Service Main level 1- pvc union Blow out drain line Extend pvc drain line outsi…" at bounding box center [778, 352] width 1124 height 321
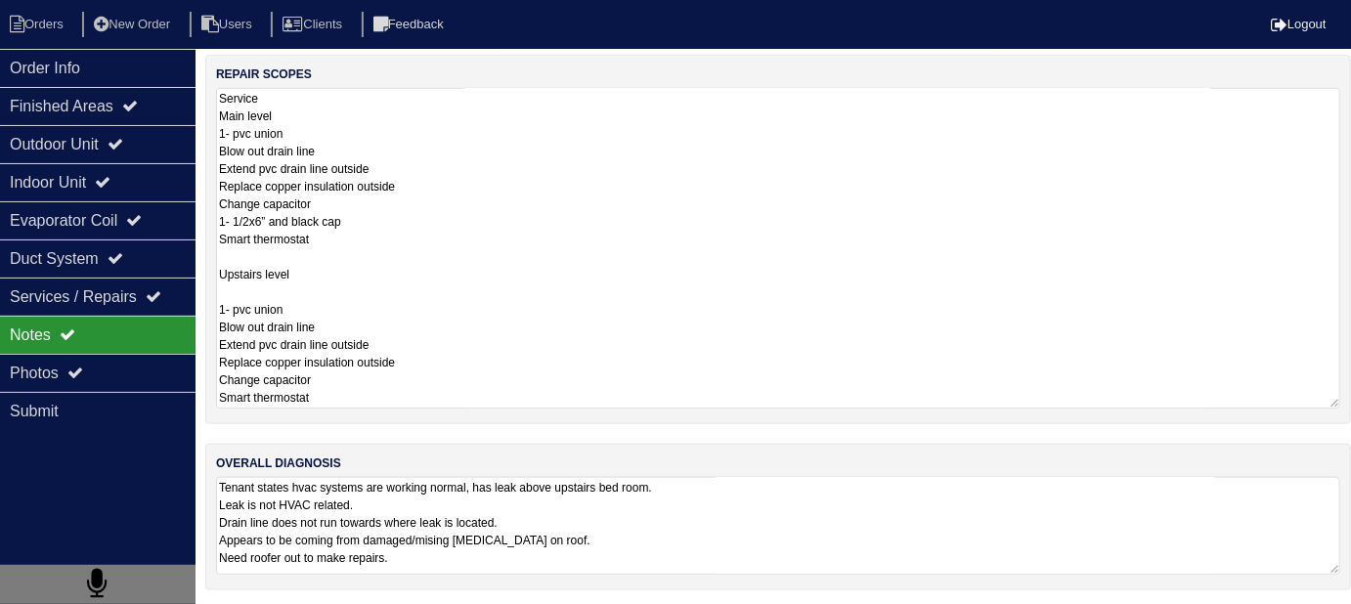
scroll to position [199, 0]
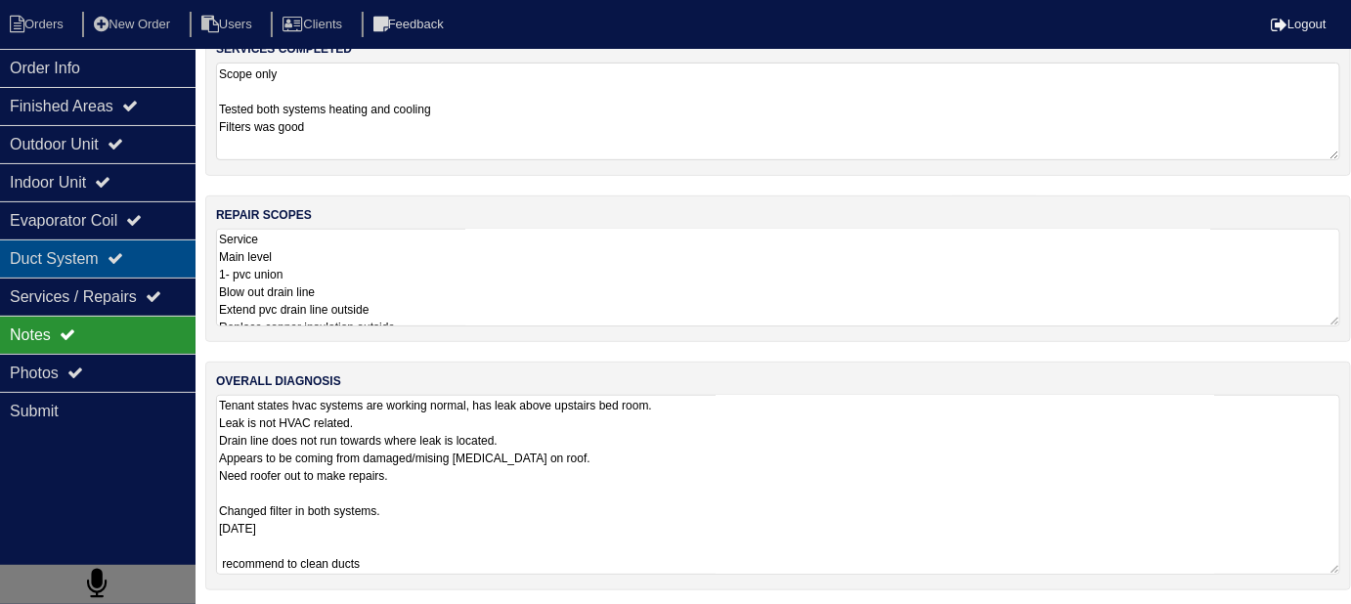
click at [109, 244] on div "Duct System" at bounding box center [98, 259] width 196 height 38
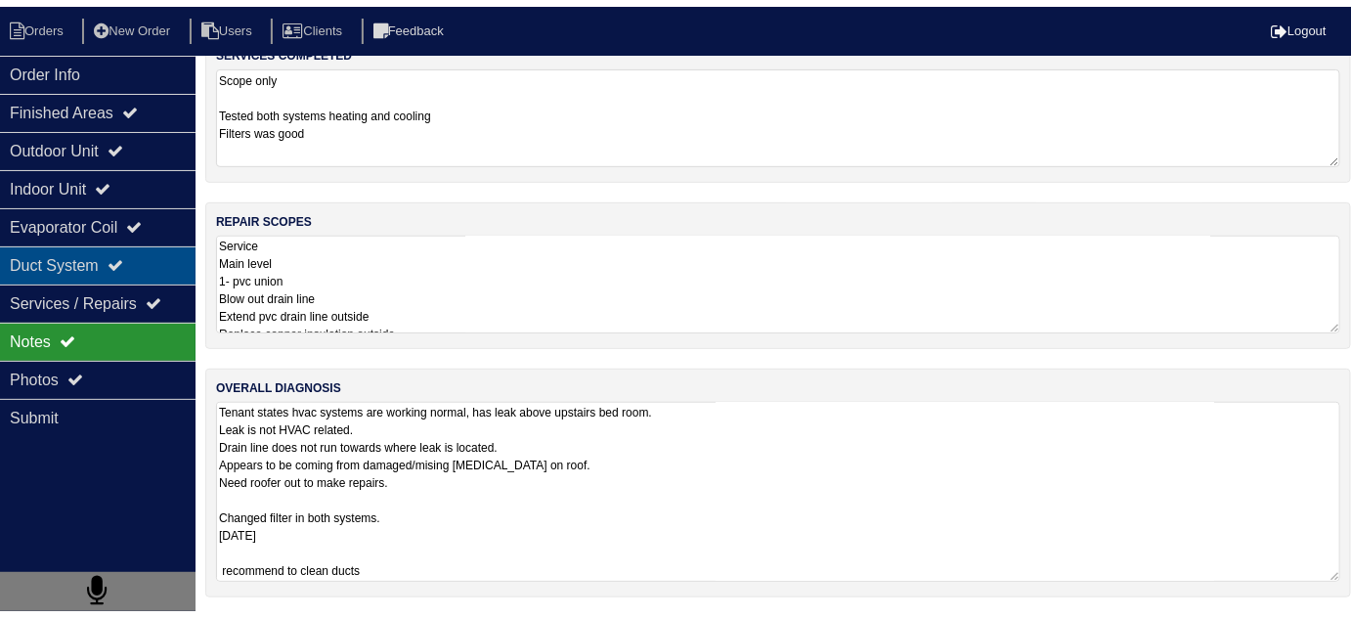
scroll to position [0, 0]
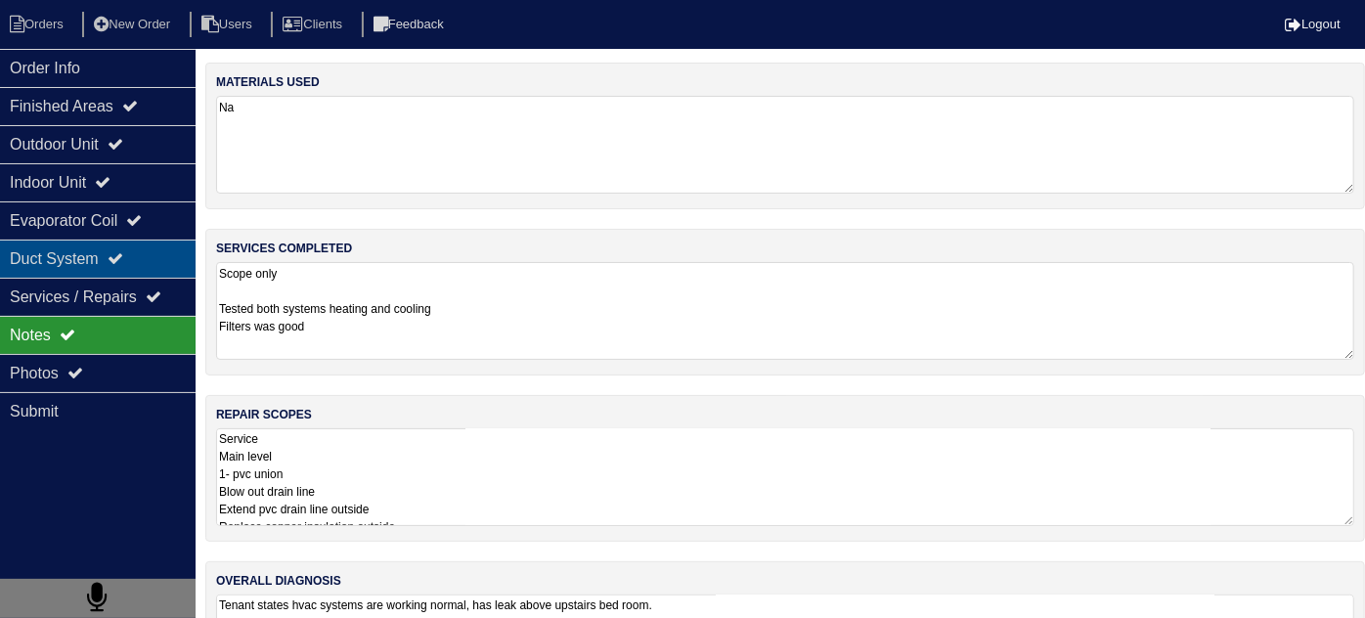
select select "2"
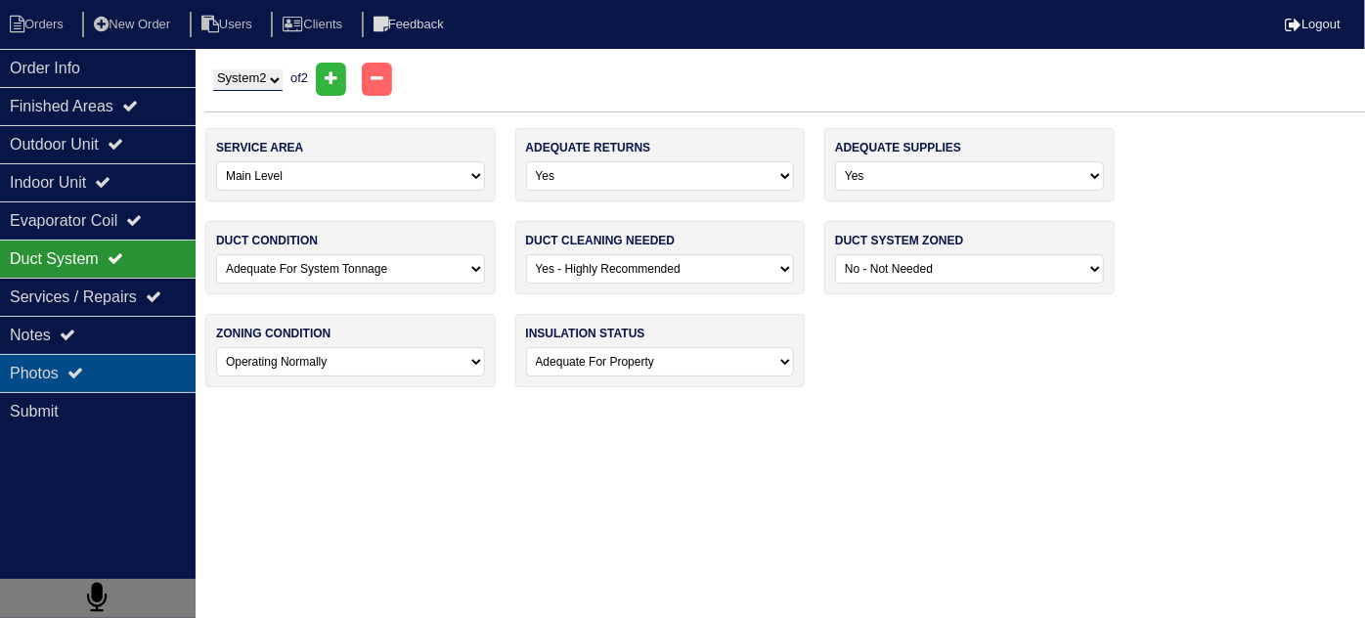
click at [72, 367] on icon at bounding box center [75, 373] width 16 height 16
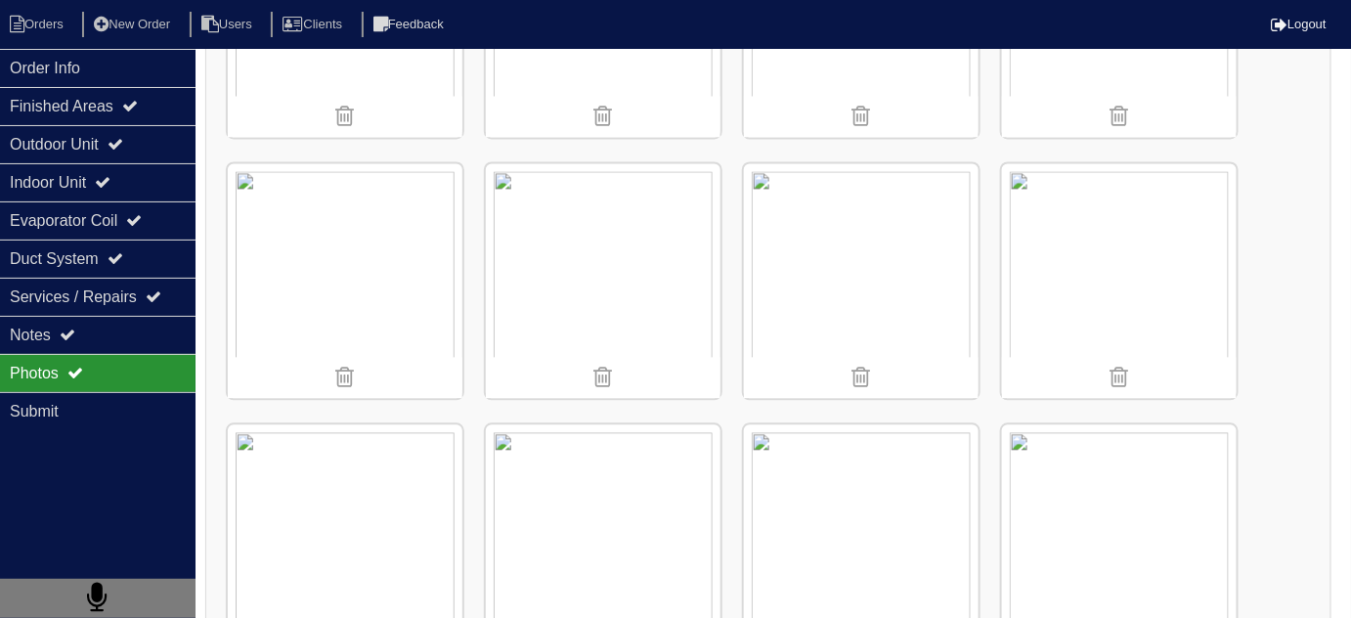
scroll to position [1244, 0]
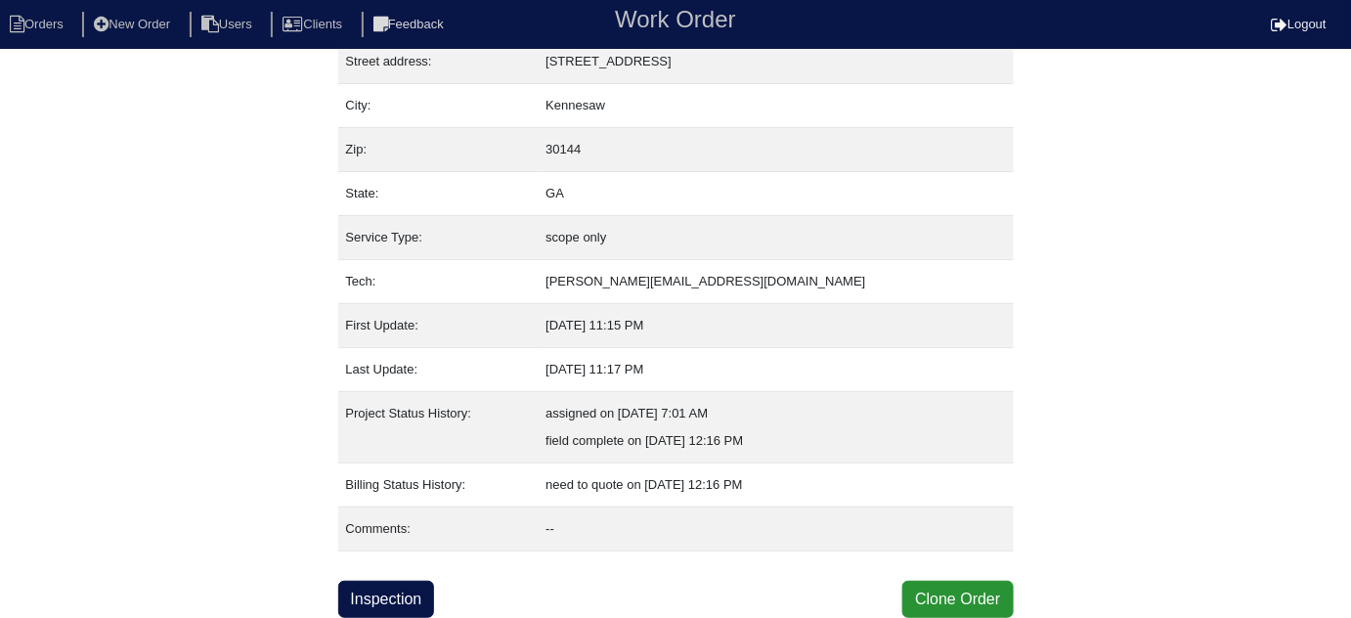
scroll to position [107, 0]
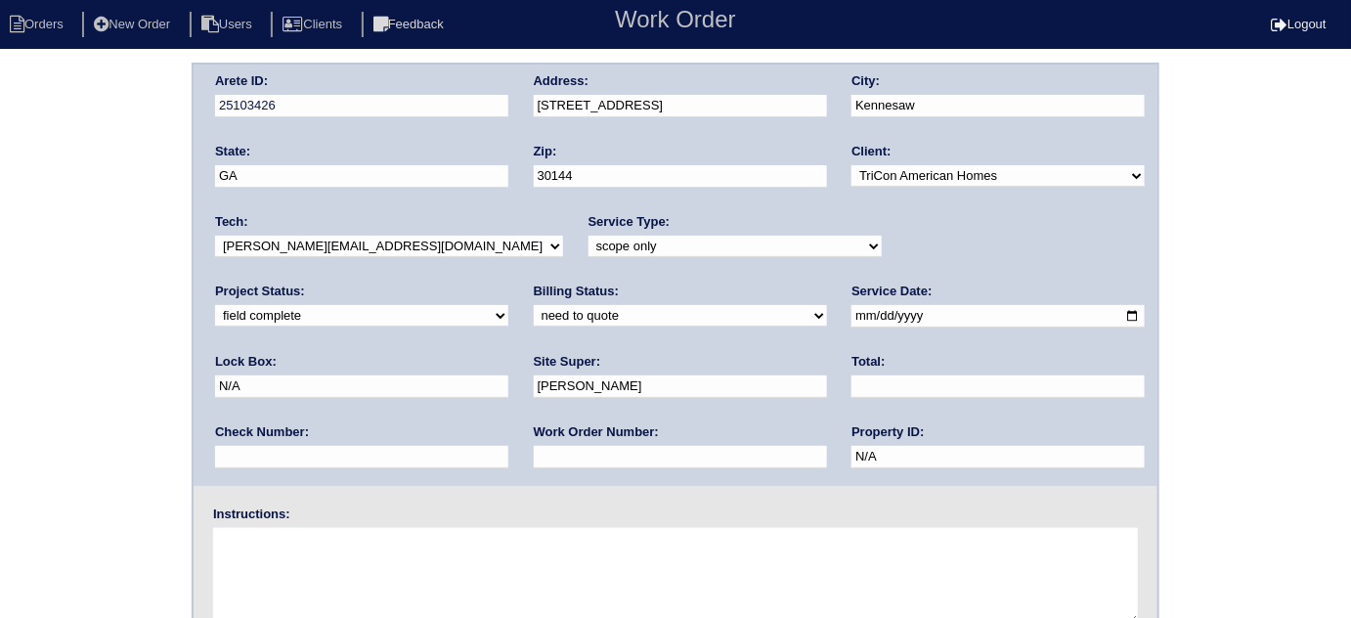
click at [534, 315] on select "need to quote quoted need to invoice invoiced paid warranty purchase order need…" at bounding box center [680, 316] width 293 height 22
select select "quoted"
click at [534, 305] on select "need to quote quoted need to invoice invoiced paid warranty purchase order need…" at bounding box center [680, 316] width 293 height 22
click at [534, 448] on input "text" at bounding box center [680, 457] width 293 height 22
type input "requested"
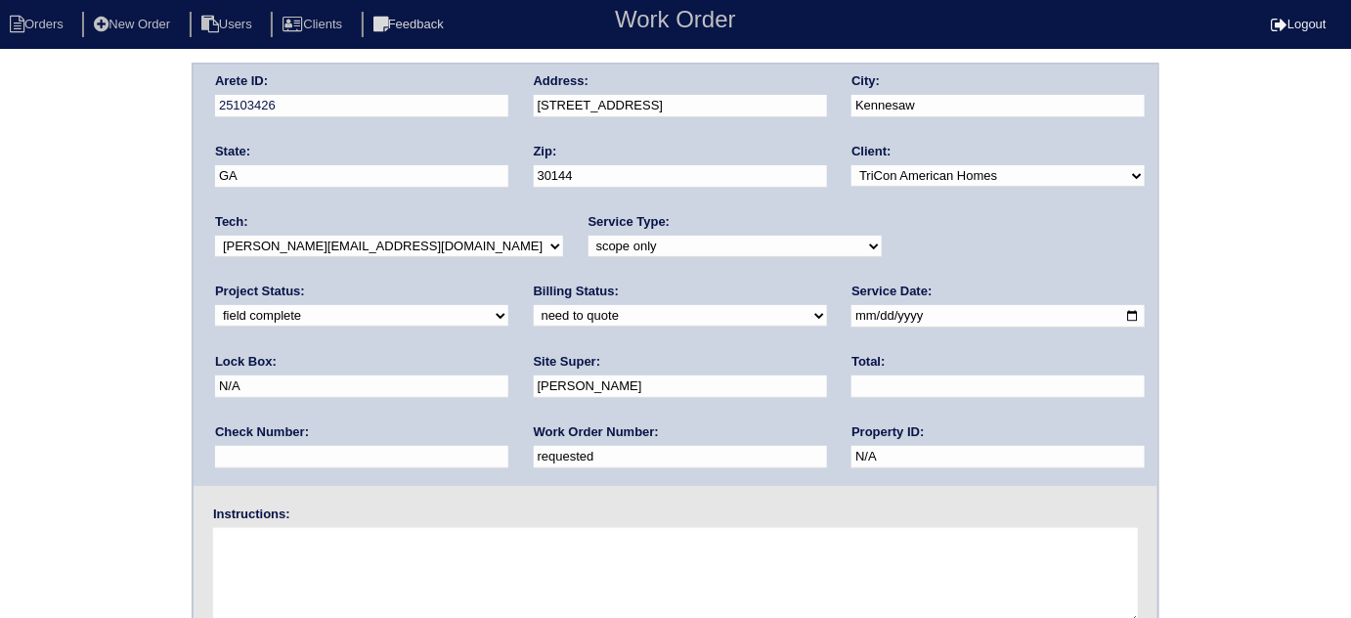
drag, startPoint x: 611, startPoint y: 387, endPoint x: 680, endPoint y: 382, distance: 69.6
click at [852, 387] on input "text" at bounding box center [998, 386] width 293 height 22
click at [852, 384] on input "text" at bounding box center [998, 386] width 293 height 22
type input "2870.00"
click at [1, 358] on div "Arete ID: 25103426 Address: [STREET_ADDRESS] City: [GEOGRAPHIC_DATA] State: [GE…" at bounding box center [675, 458] width 1351 height 791
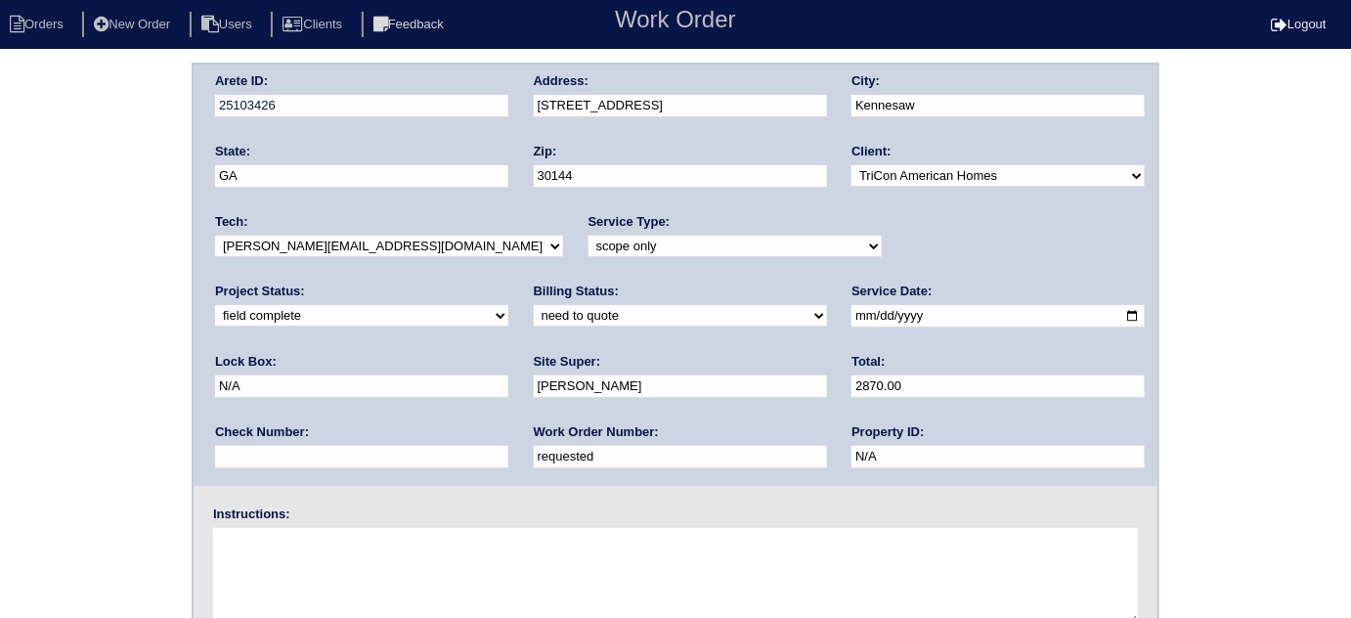
drag, startPoint x: 738, startPoint y: 118, endPoint x: 721, endPoint y: 109, distance: 19.7
click at [723, 111] on div "Address: [STREET_ADDRESS]" at bounding box center [680, 99] width 293 height 55
click at [466, 98] on div "Arete ID: 25103426 Address: [STREET_ADDRESS] City: [GEOGRAPHIC_DATA] State: [GE…" at bounding box center [676, 275] width 964 height 421
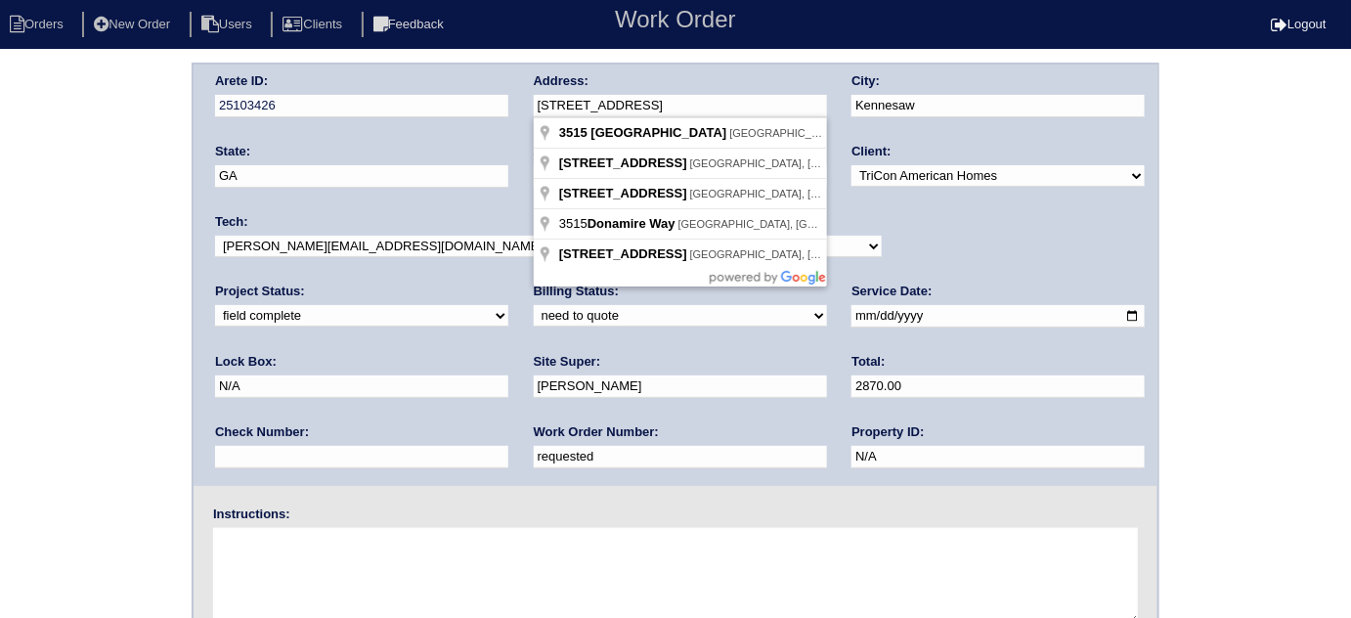
click at [129, 291] on div "Arete ID: 25103426 Address: [STREET_ADDRESS] City: [GEOGRAPHIC_DATA] State: [GE…" at bounding box center [675, 458] width 1351 height 791
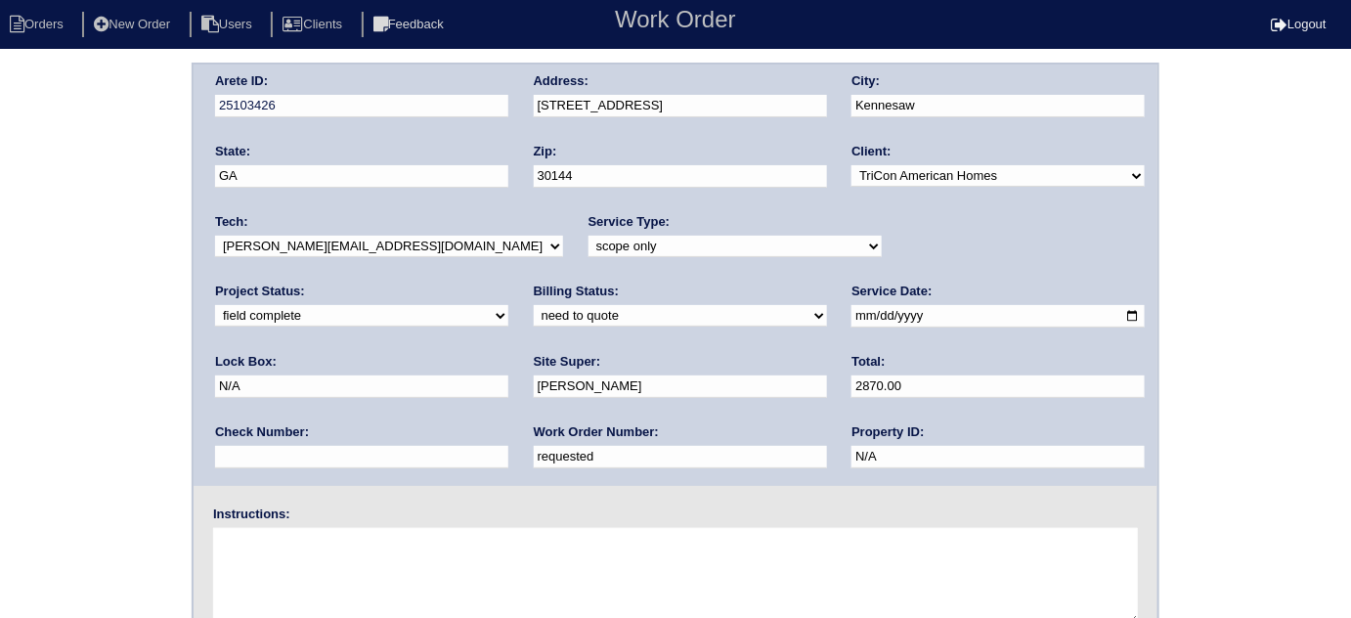
click at [0, 328] on div "Arete ID: 25103426 Address: [STREET_ADDRESS] City: [GEOGRAPHIC_DATA] State: [GE…" at bounding box center [675, 458] width 1351 height 791
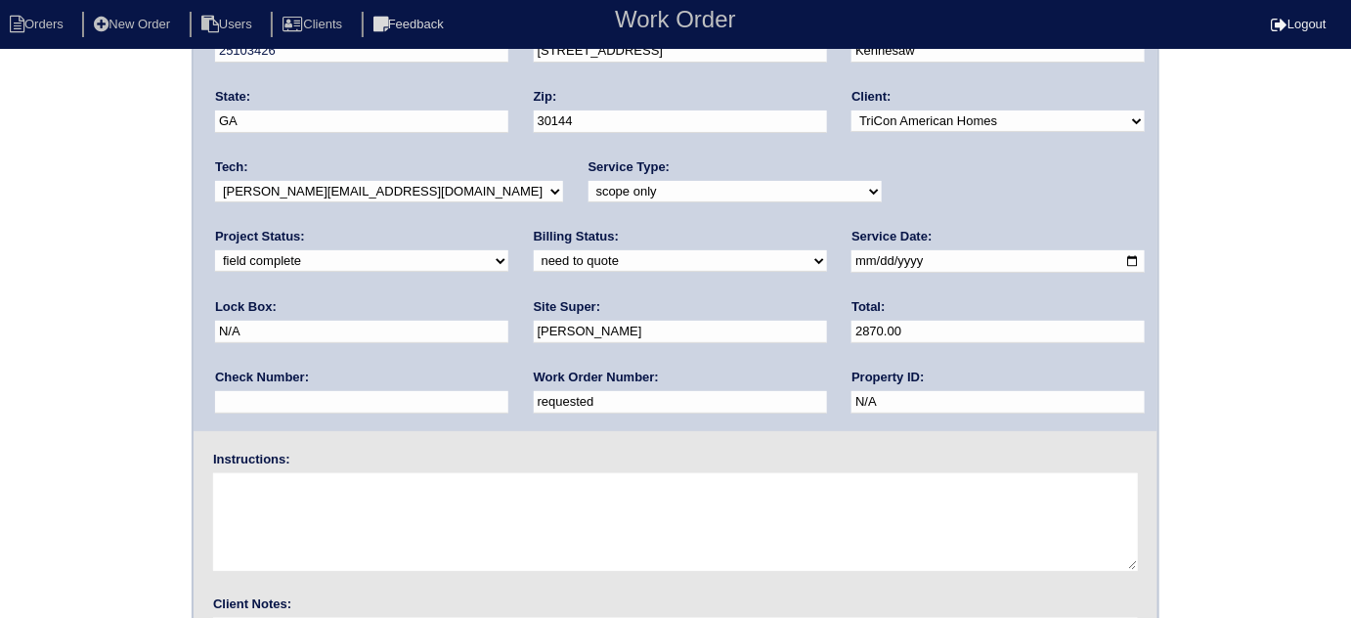
scroll to position [231, 0]
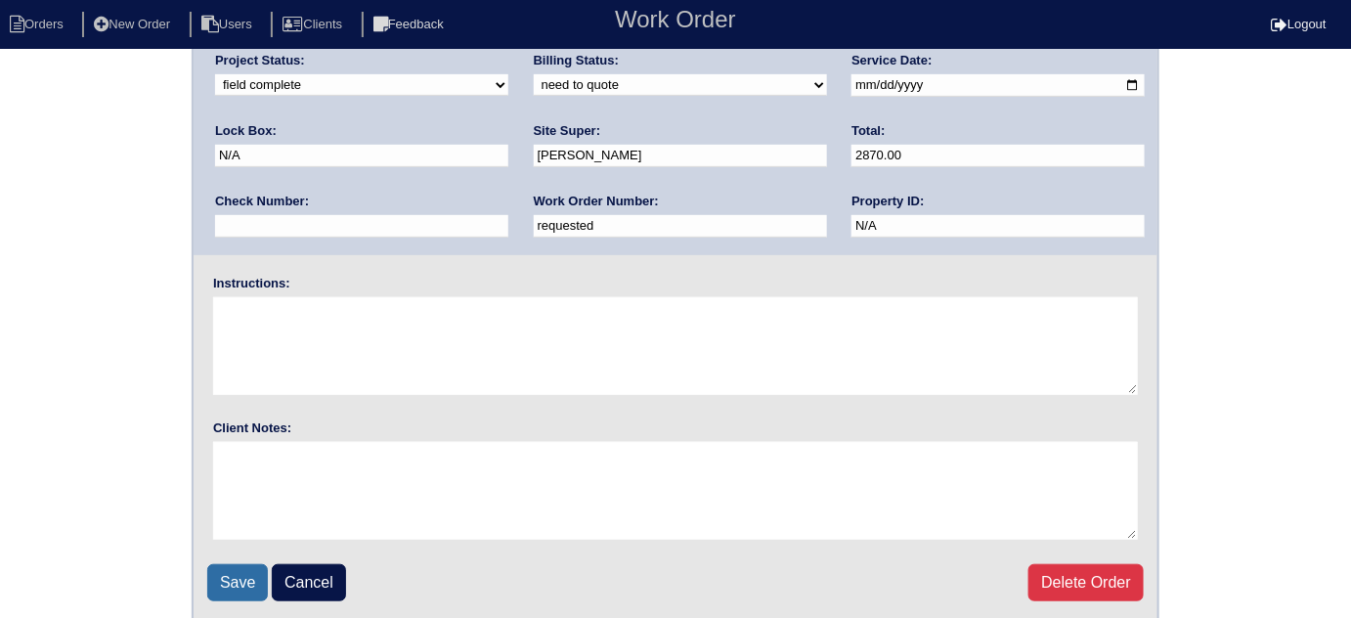
click at [236, 573] on input "Save" at bounding box center [237, 582] width 61 height 37
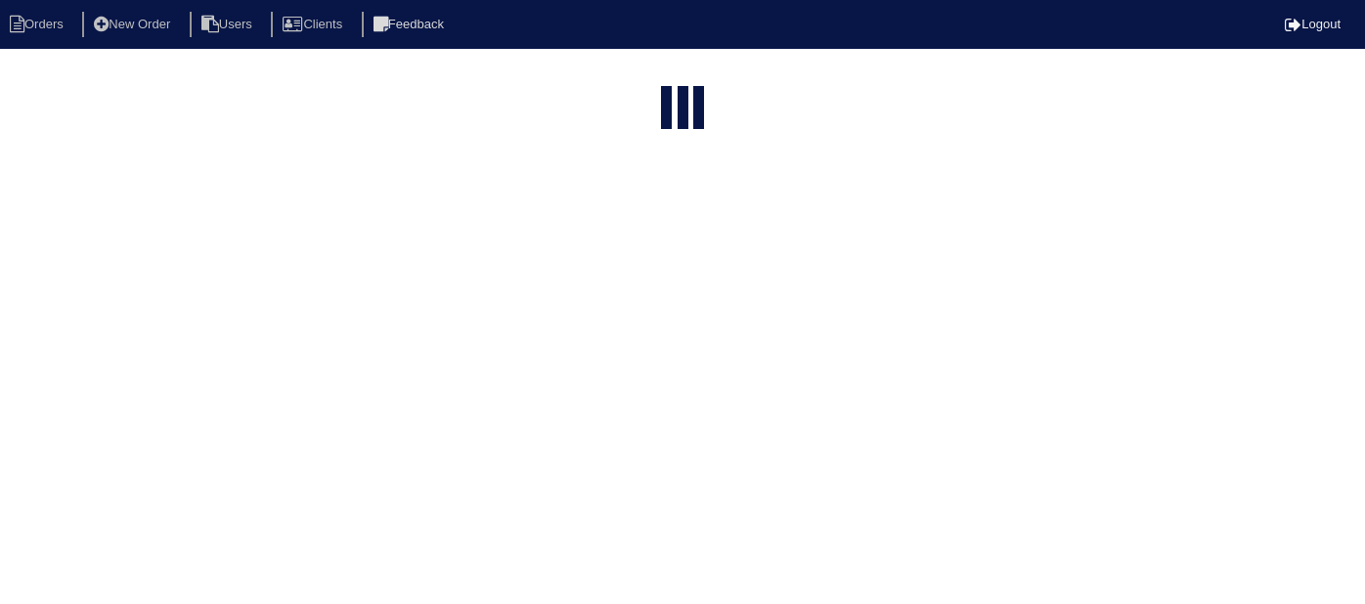
select select "15"
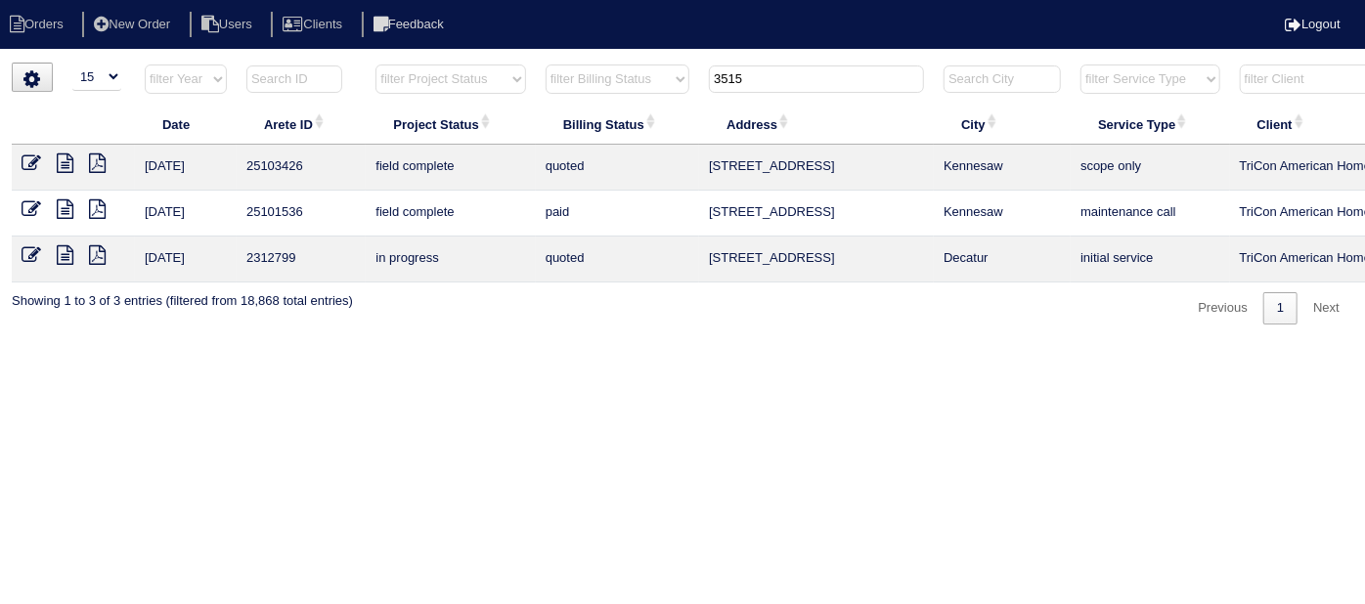
drag, startPoint x: 752, startPoint y: 82, endPoint x: 437, endPoint y: 67, distance: 315.1
click at [509, 70] on tr "filter Year -- Any Year -- 2025 2024 2023 2022 2021 2020 2019 filter Project St…" at bounding box center [859, 84] width 1694 height 40
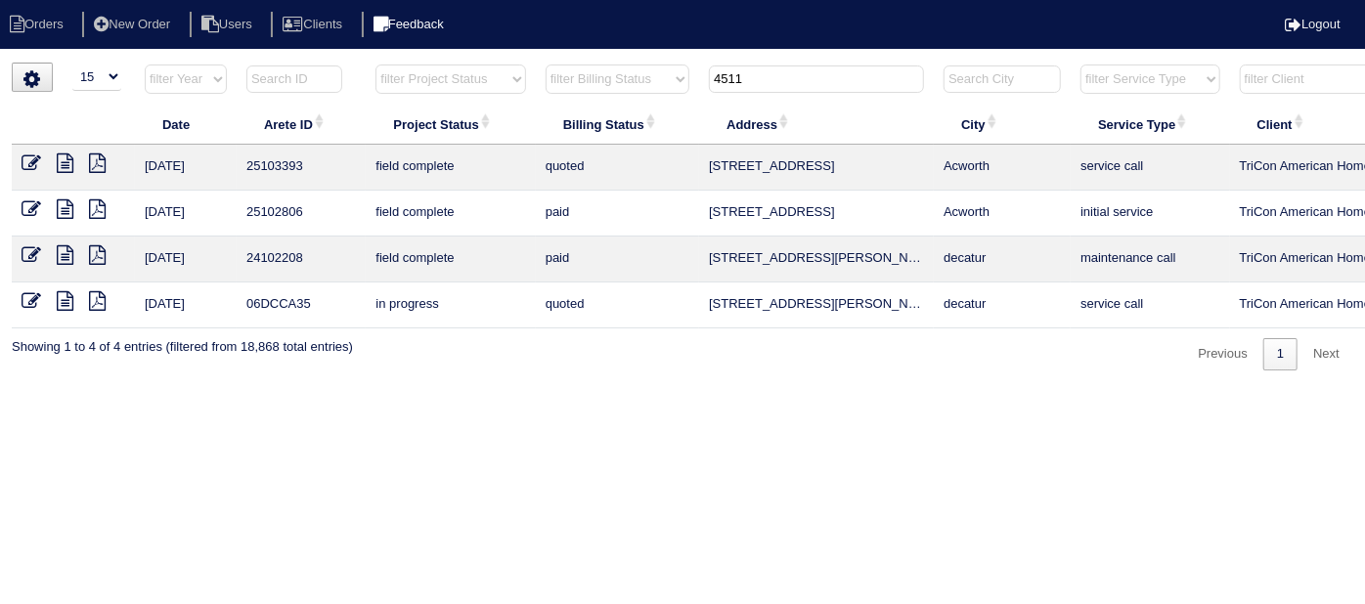
type input "4511"
click at [25, 160] on icon at bounding box center [32, 163] width 20 height 20
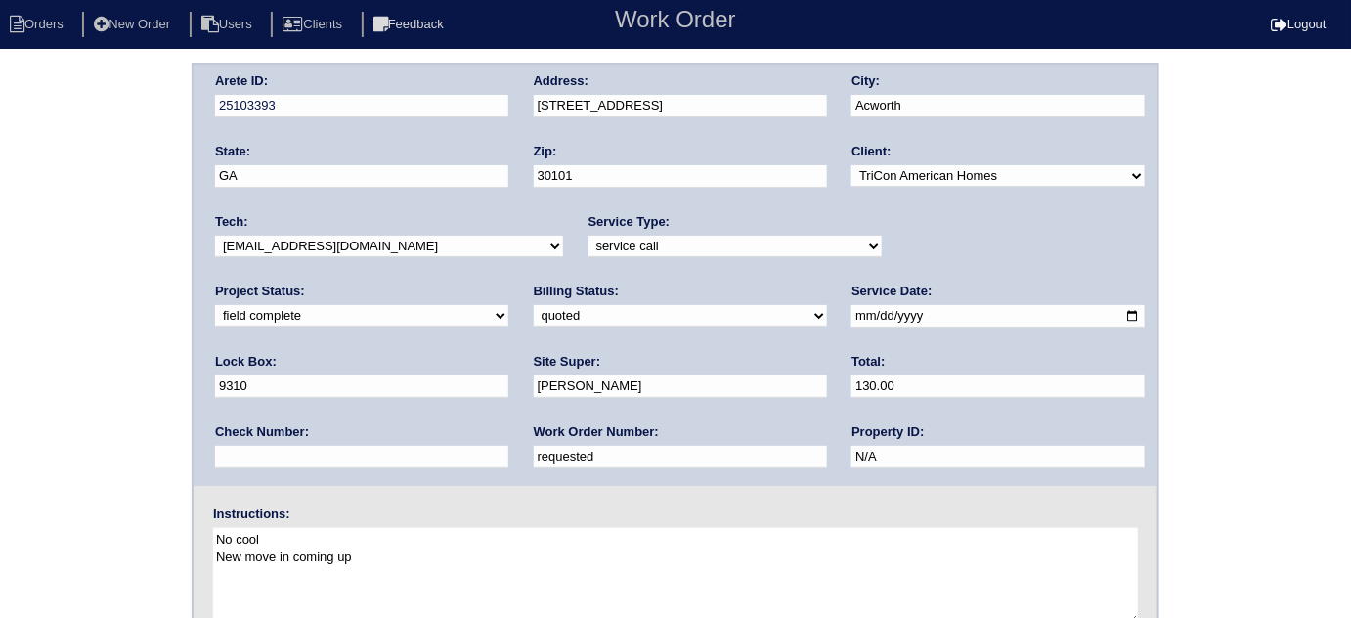
drag, startPoint x: 299, startPoint y: 460, endPoint x: 0, endPoint y: 337, distance: 323.5
click at [0, 352] on div "Arete ID: 25103393 Address: [STREET_ADDRESS] City: [GEOGRAPHIC_DATA] State: [GE…" at bounding box center [675, 458] width 1351 height 791
type input "548350"
click at [6, 291] on div "Arete ID: 25103393 Address: [STREET_ADDRESS] City: [GEOGRAPHIC_DATA] State: [GE…" at bounding box center [675, 458] width 1351 height 791
click at [534, 321] on select "need to quote quoted need to invoice invoiced paid warranty purchase order need…" at bounding box center [680, 316] width 293 height 22
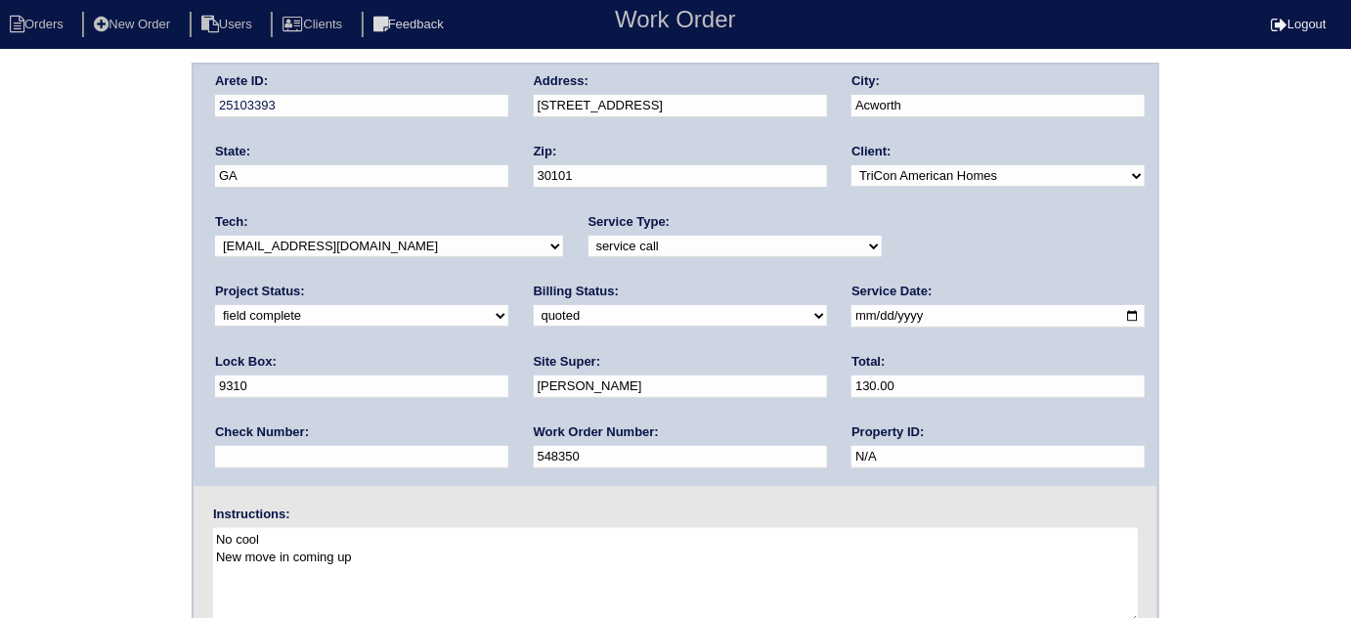
select select "need to invoice"
click at [534, 305] on select "need to quote quoted need to invoice invoiced paid warranty purchase order need…" at bounding box center [680, 316] width 293 height 22
drag, startPoint x: 94, startPoint y: 342, endPoint x: 267, endPoint y: 24, distance: 361.8
click at [94, 341] on div "Arete ID: 25103393 Address: [STREET_ADDRESS] City: [GEOGRAPHIC_DATA] State: [GE…" at bounding box center [675, 458] width 1351 height 791
click at [149, 323] on div "Arete ID: 25103393 Address: [STREET_ADDRESS] City: [GEOGRAPHIC_DATA] State: [GE…" at bounding box center [675, 458] width 1351 height 791
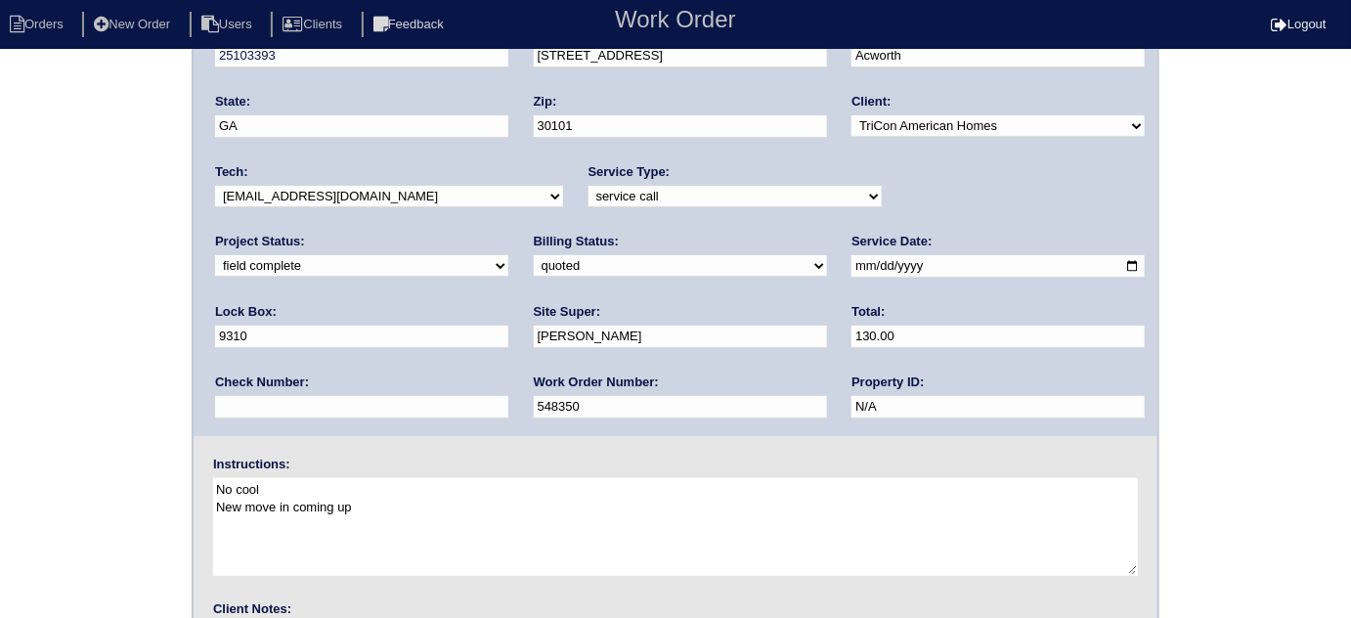
scroll to position [231, 0]
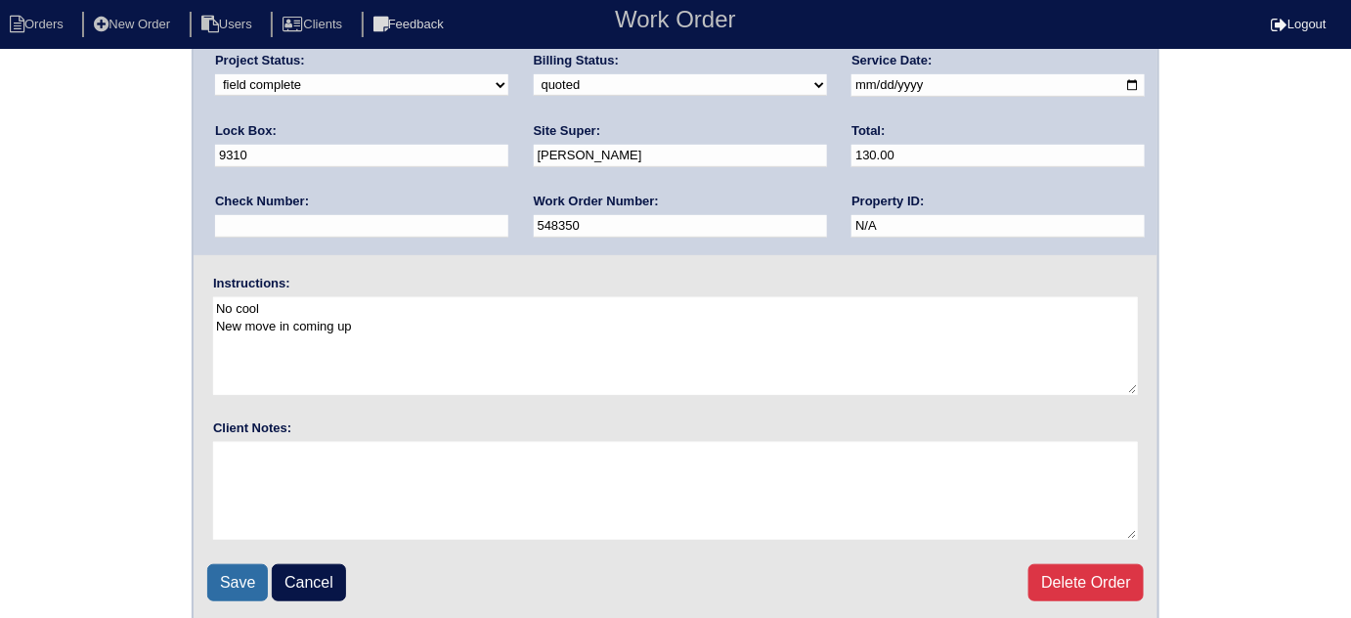
click at [240, 573] on input "Save" at bounding box center [237, 582] width 61 height 37
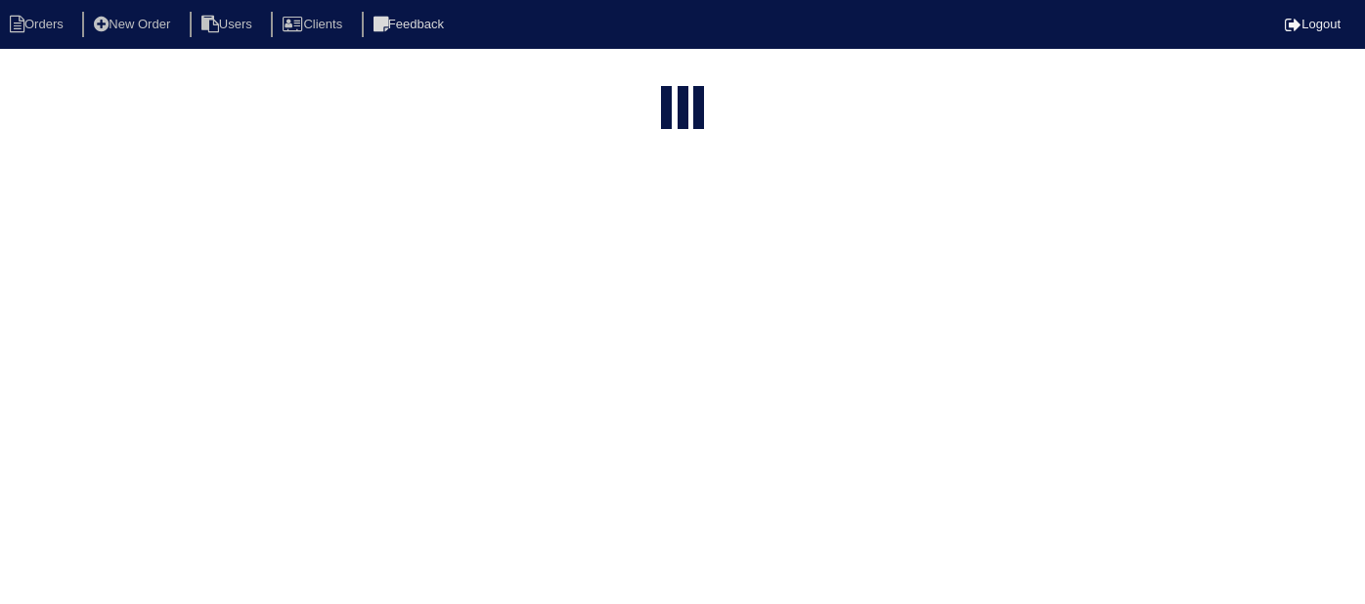
select select "15"
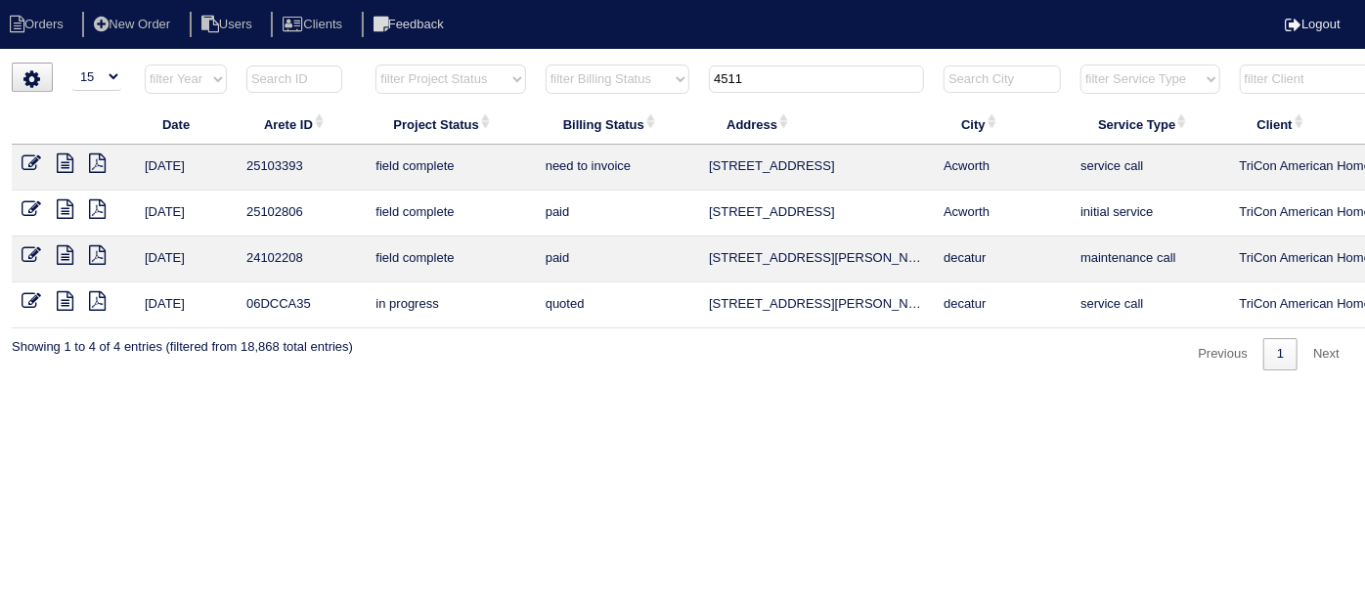
drag, startPoint x: 818, startPoint y: 80, endPoint x: 392, endPoint y: 0, distance: 433.7
click at [412, 63] on body "Orders New Order Users Clients Feedback Logout Orders New Order Users Clients M…" at bounding box center [682, 217] width 1365 height 308
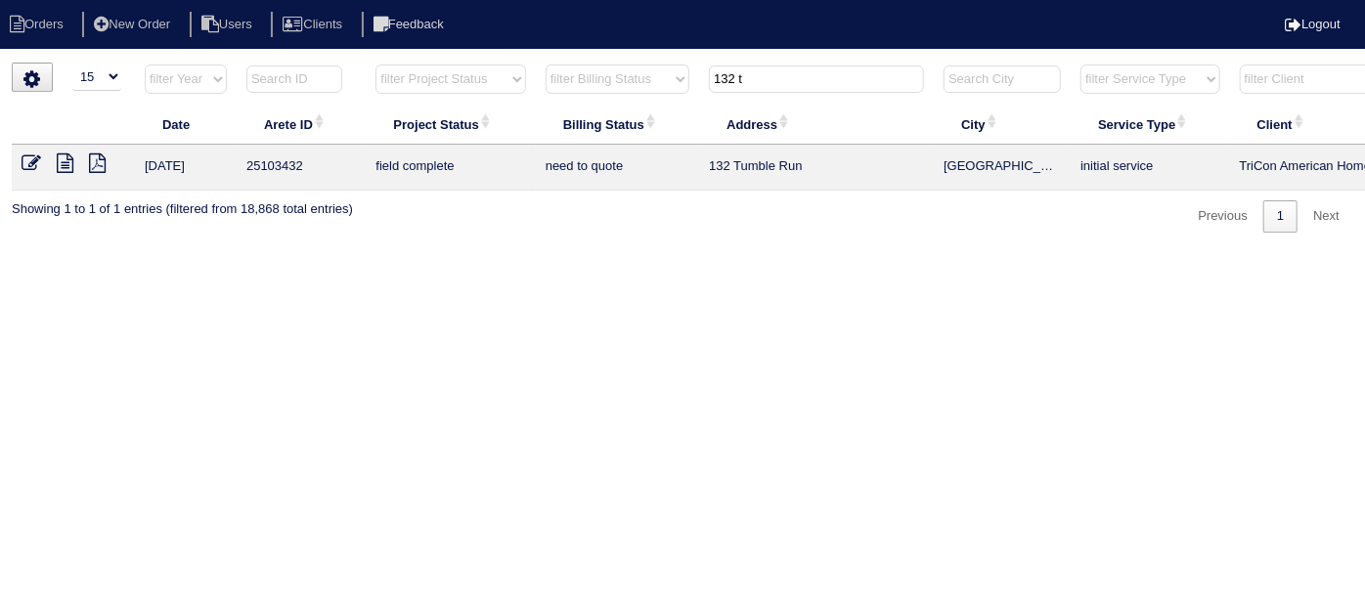
type input "132 t"
click at [66, 155] on icon at bounding box center [65, 163] width 17 height 20
click at [24, 165] on icon at bounding box center [32, 163] width 20 height 20
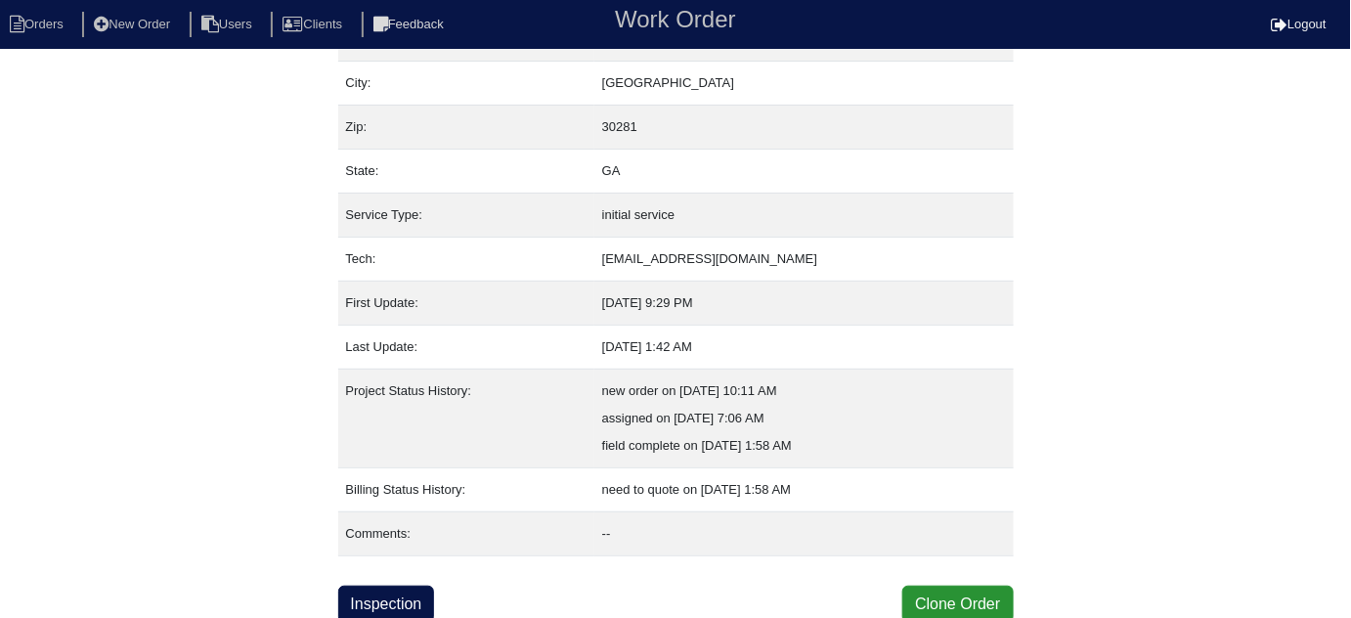
scroll to position [133, 0]
click at [421, 586] on link "Inspection" at bounding box center [386, 604] width 97 height 37
select select "0"
select select "[PERSON_NAME]"
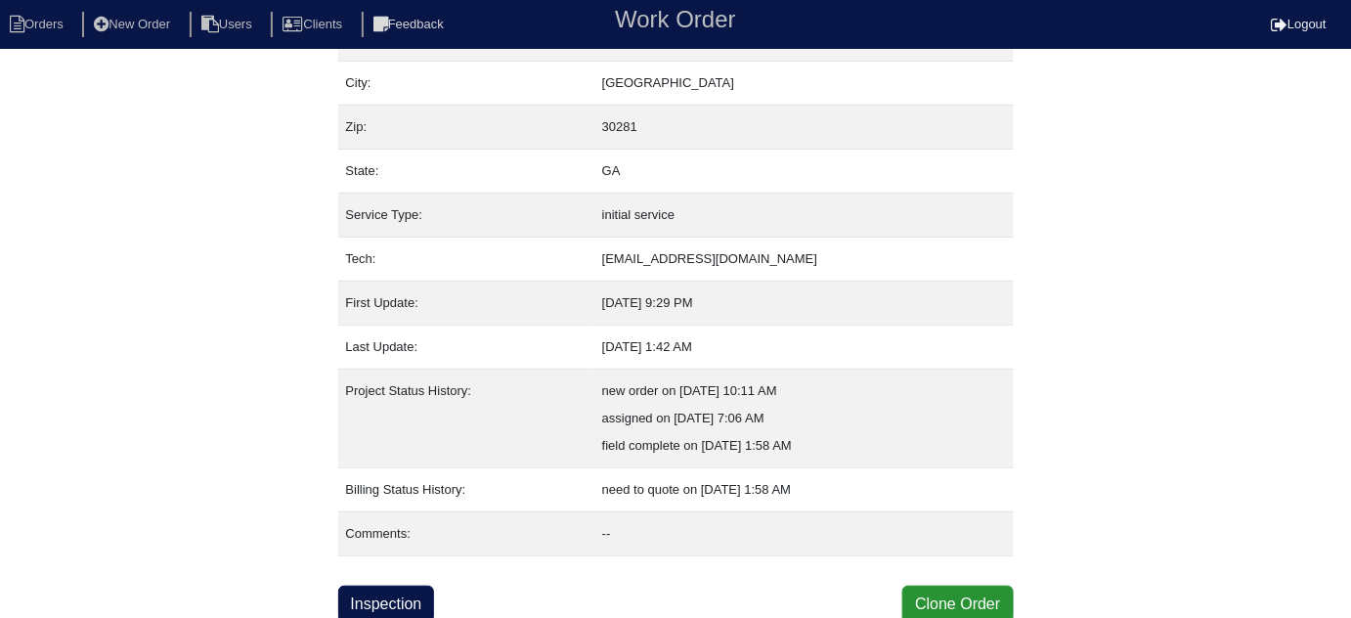
select select "0"
select select "1"
select select "0"
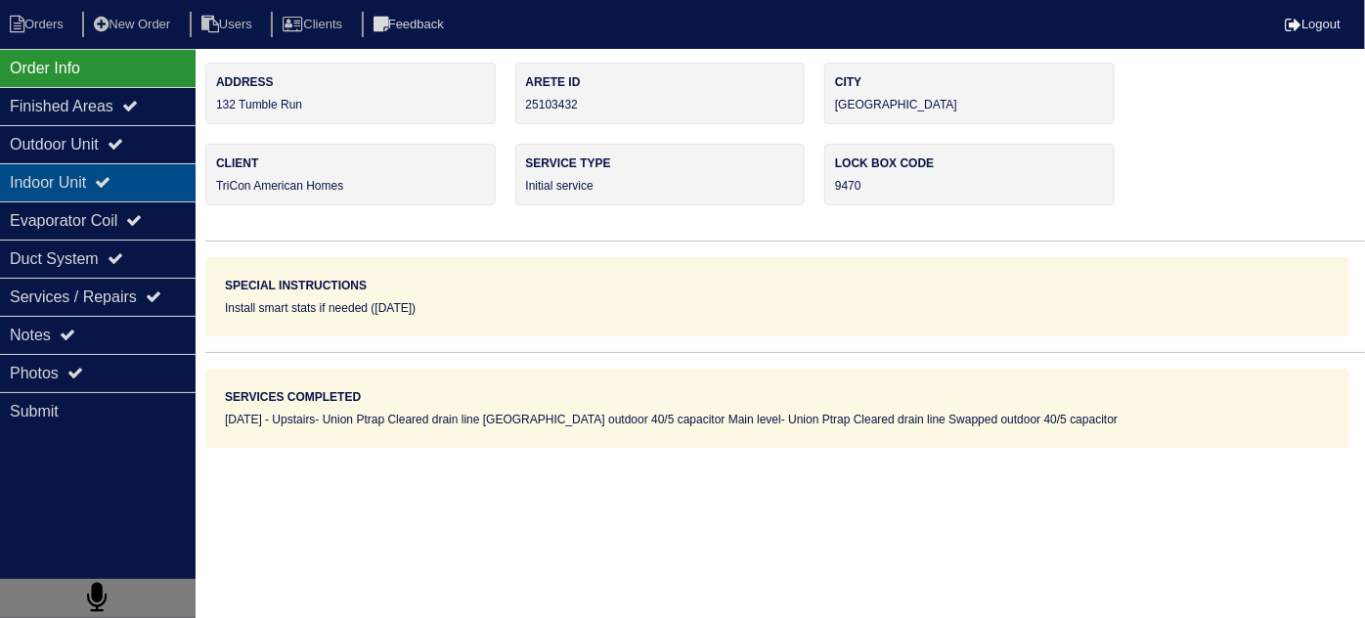
click at [55, 163] on div "Indoor Unit" at bounding box center [98, 182] width 196 height 38
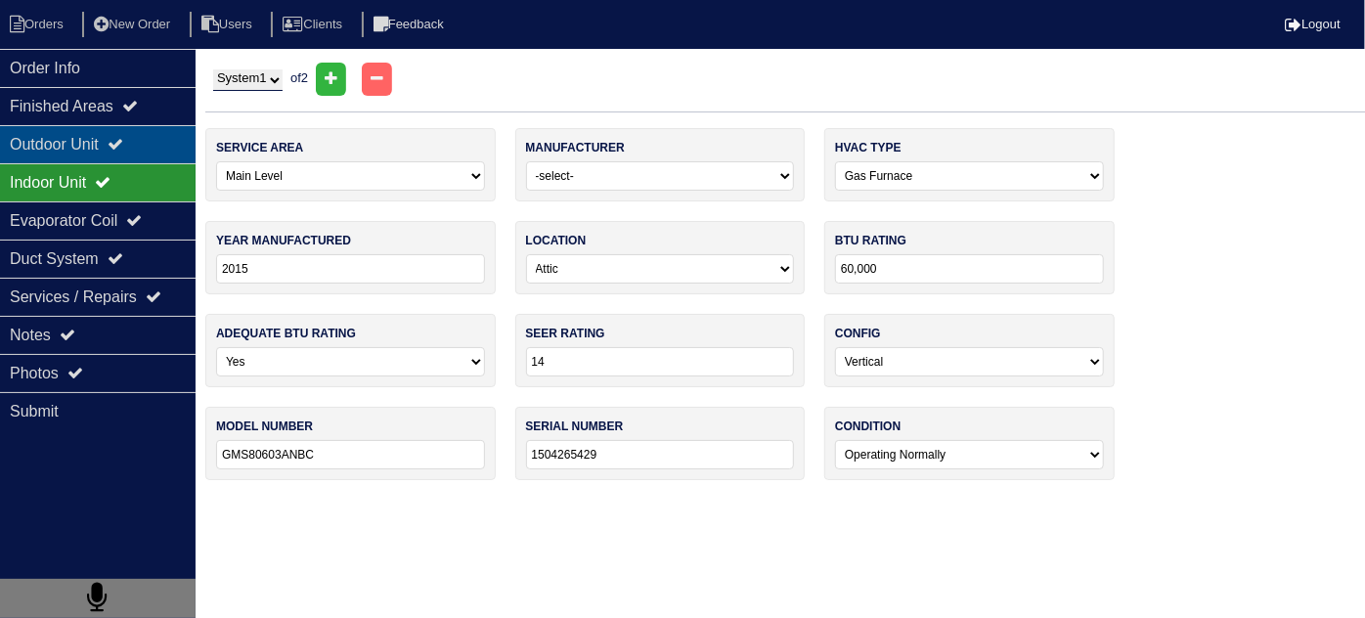
click at [55, 142] on div "Outdoor Unit" at bounding box center [98, 144] width 196 height 38
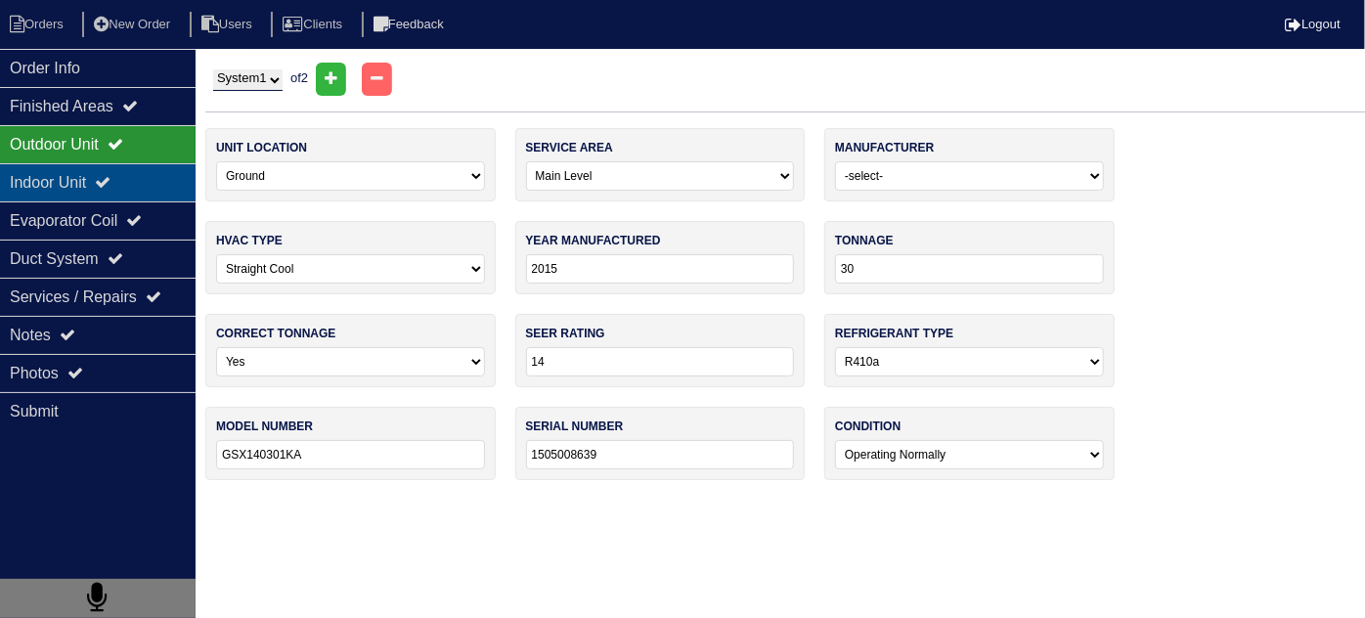
click at [57, 167] on div "Indoor Unit" at bounding box center [98, 182] width 196 height 38
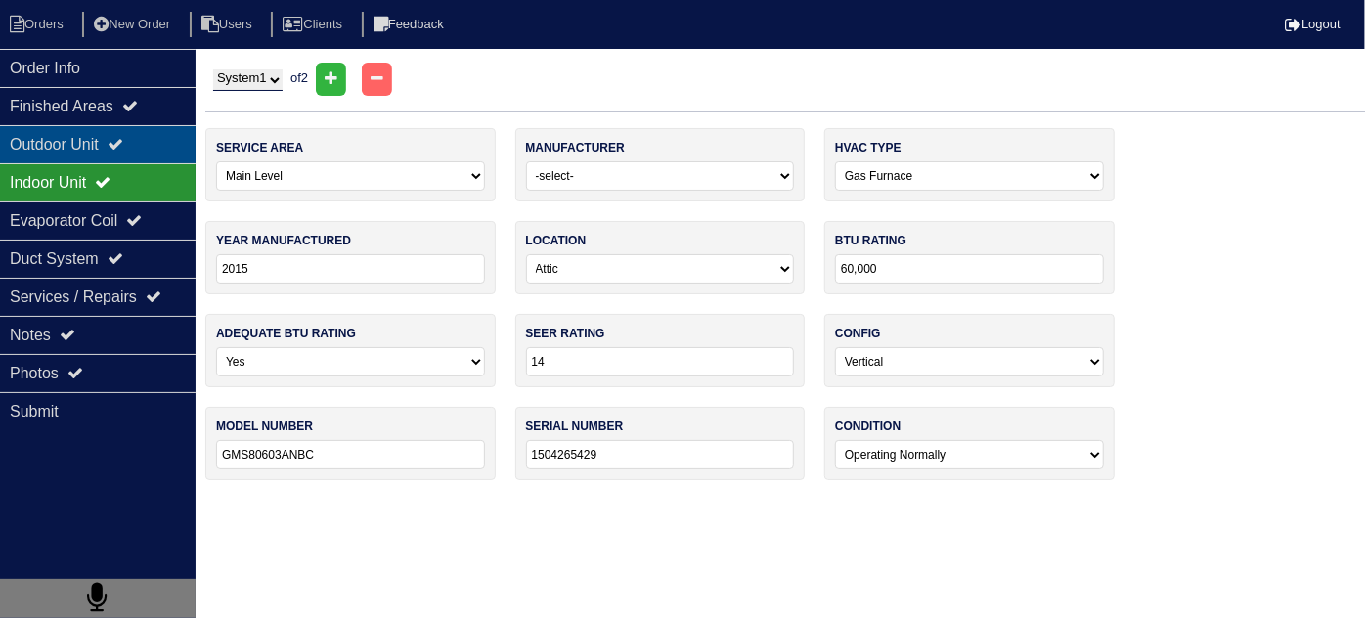
click at [55, 128] on div "Outdoor Unit" at bounding box center [98, 144] width 196 height 38
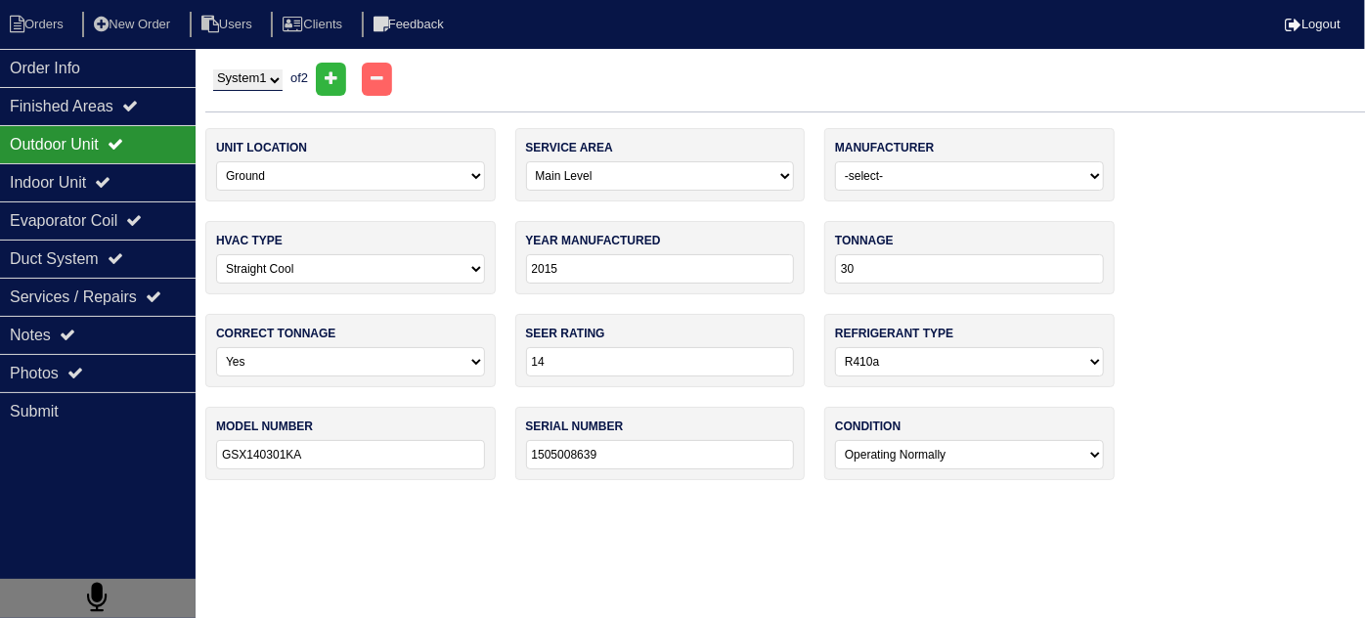
click at [240, 71] on select "System 1 System 2" at bounding box center [247, 80] width 69 height 22
select select "2"
click at [213, 69] on select "System 1 System 2" at bounding box center [247, 80] width 69 height 22
select select "1"
type input "48"
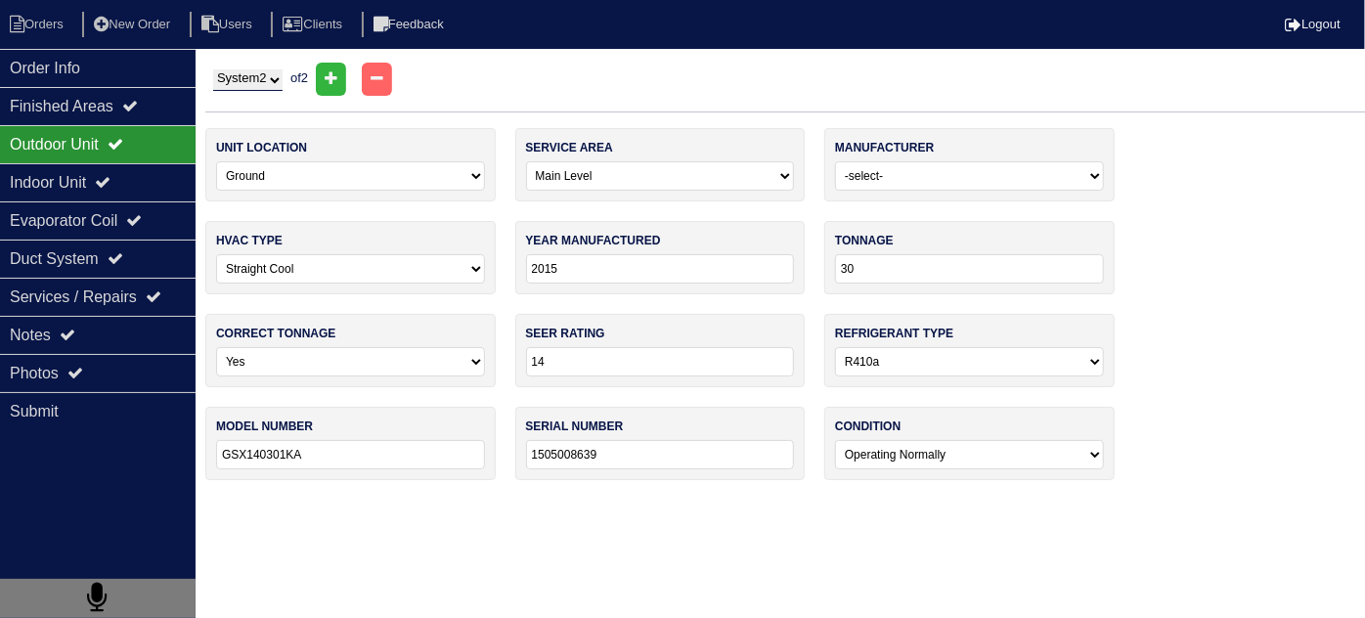
type input "GSX140481KA"
type input "1506667367"
click at [94, 184] on div "Indoor Unit" at bounding box center [98, 182] width 196 height 38
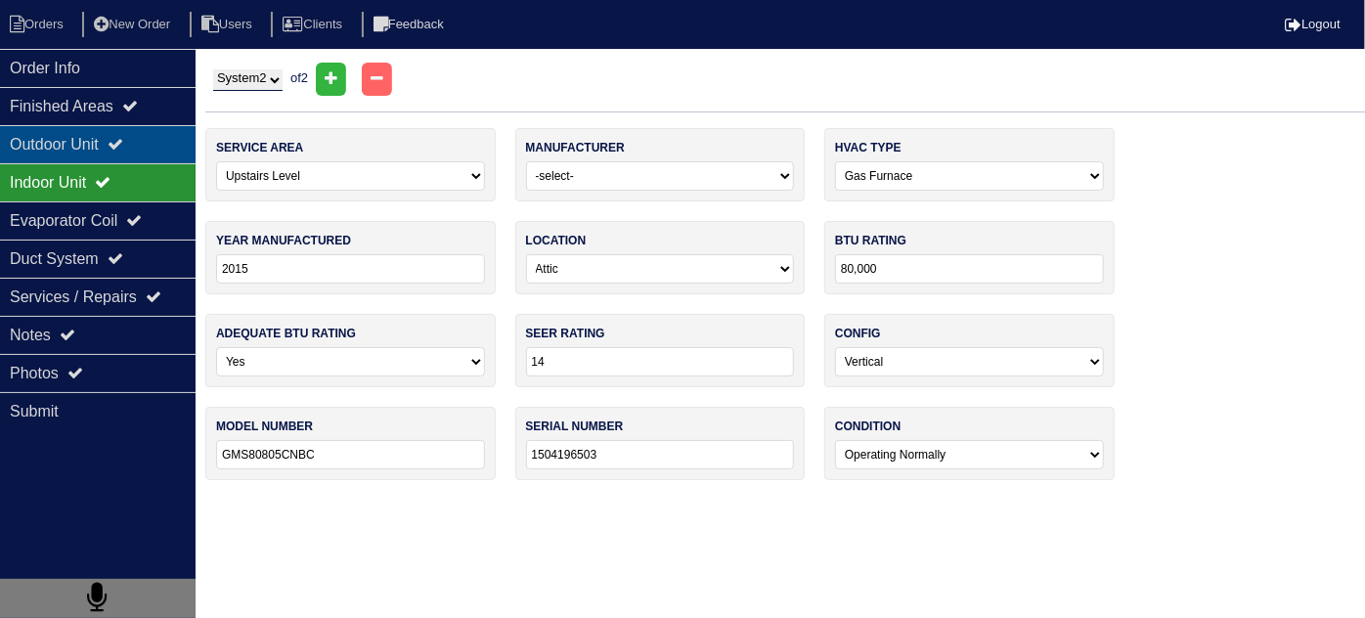
click at [80, 135] on div "Outdoor Unit" at bounding box center [98, 144] width 196 height 38
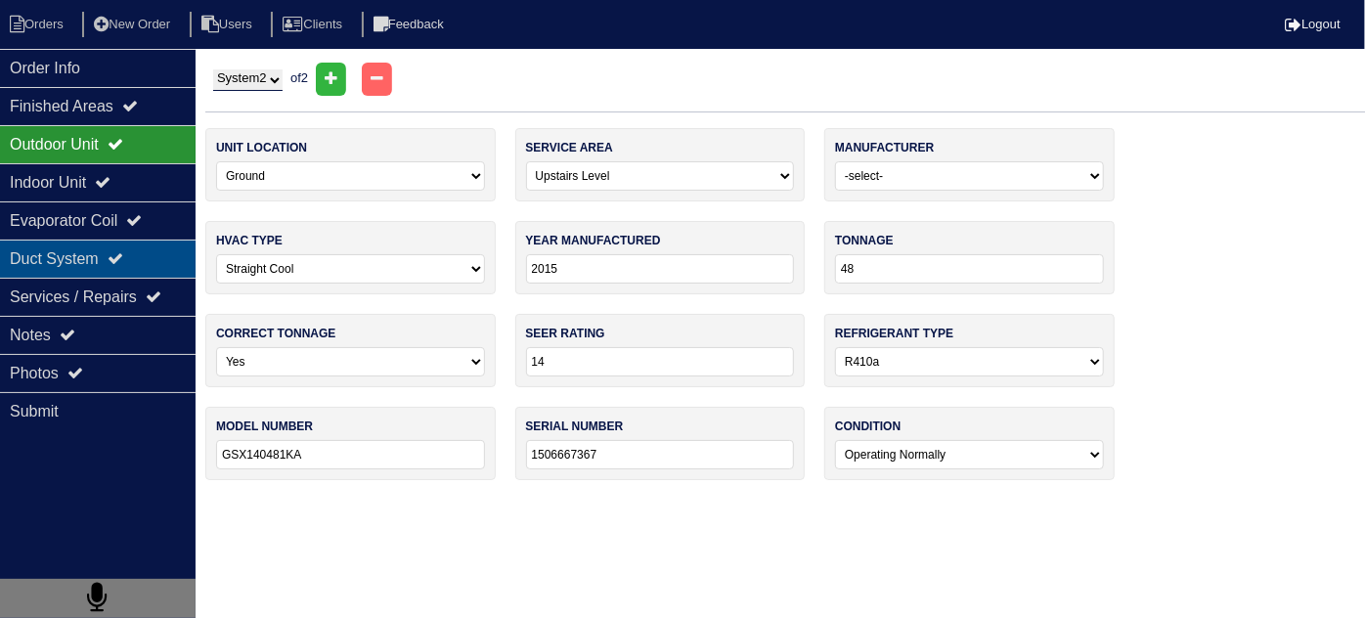
click at [104, 265] on div "Duct System" at bounding box center [98, 259] width 196 height 38
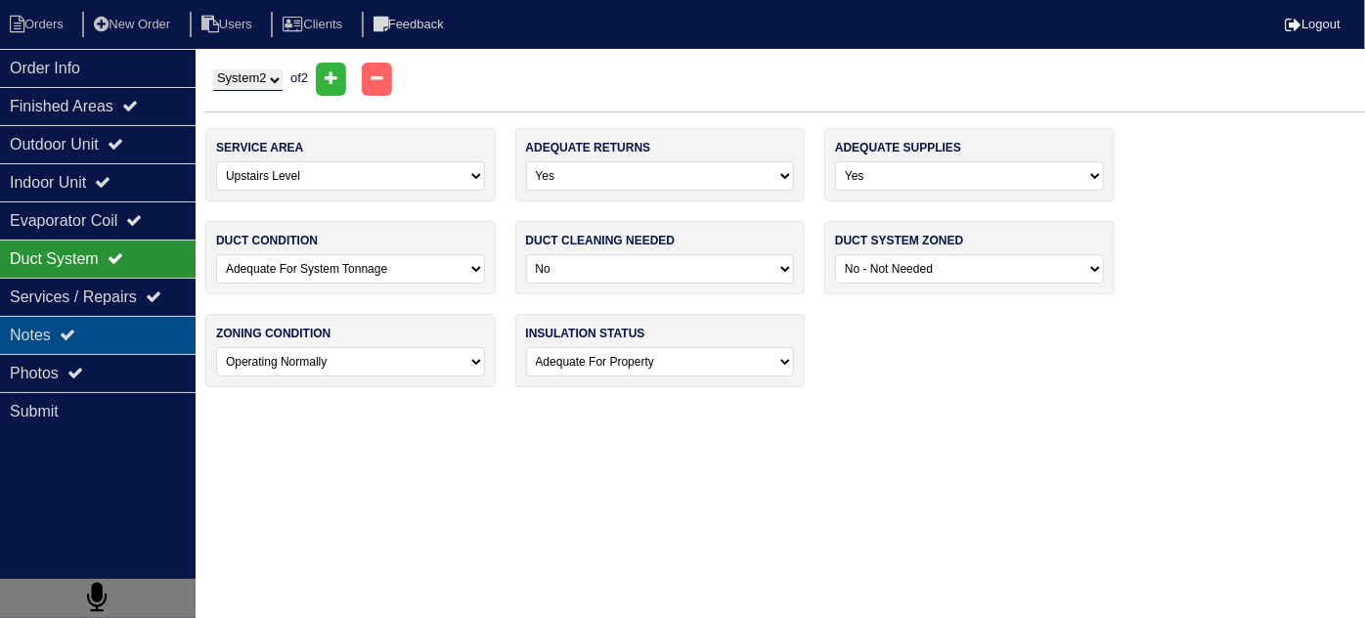
click at [73, 341] on div "Notes" at bounding box center [98, 335] width 196 height 38
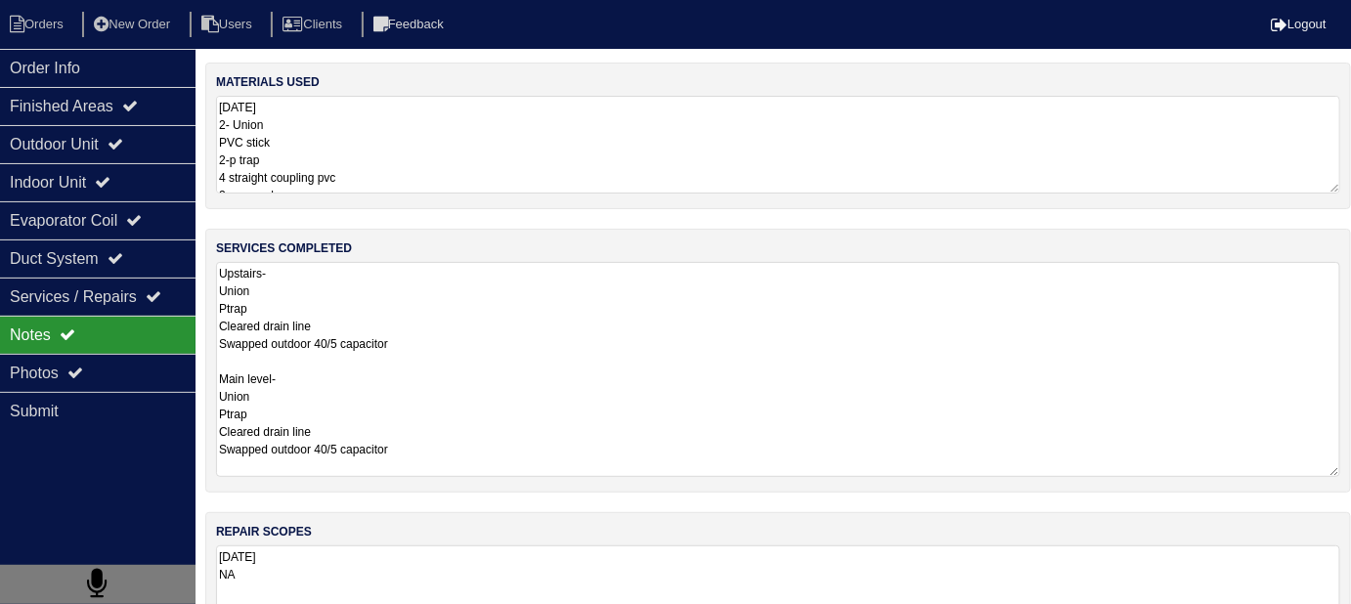
click at [814, 325] on textarea "Upstairs- Union Ptrap Cleared drain line Swapped outdoor 40/5 capacitor Main le…" at bounding box center [778, 369] width 1124 height 215
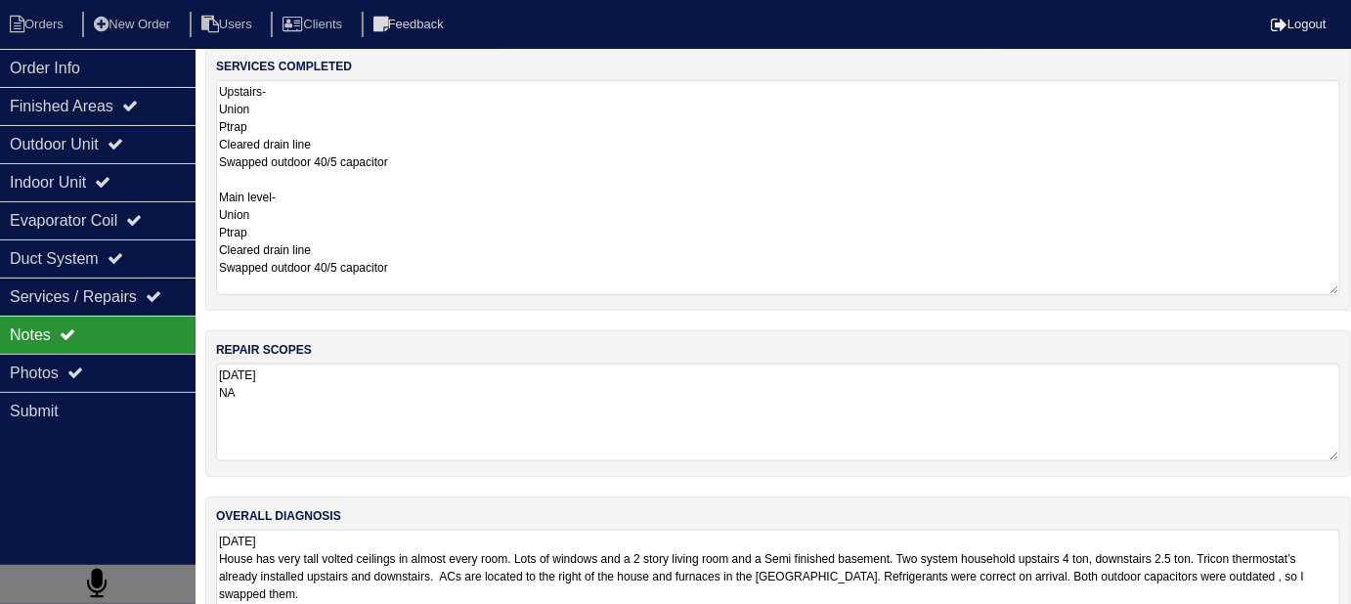
scroll to position [235, 0]
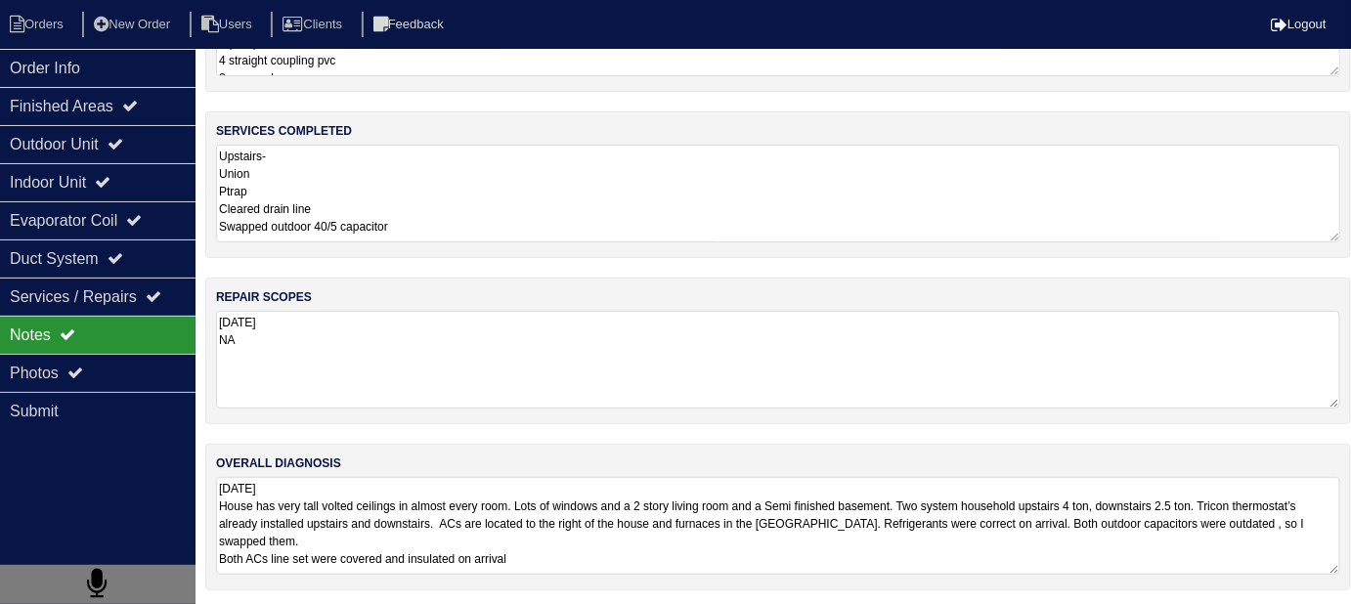
click at [624, 580] on div "overall diagnosis [DATE] House has very tall volted ceilings in almost every ro…" at bounding box center [778, 517] width 1146 height 147
click at [626, 564] on textarea "[DATE] House has very tall volted ceilings in almost every room. Lots of window…" at bounding box center [778, 526] width 1124 height 97
click at [393, 208] on textarea "Upstairs- Union Ptrap Cleared drain line Swapped outdoor 40/5 capacitor Main le…" at bounding box center [778, 195] width 1124 height 98
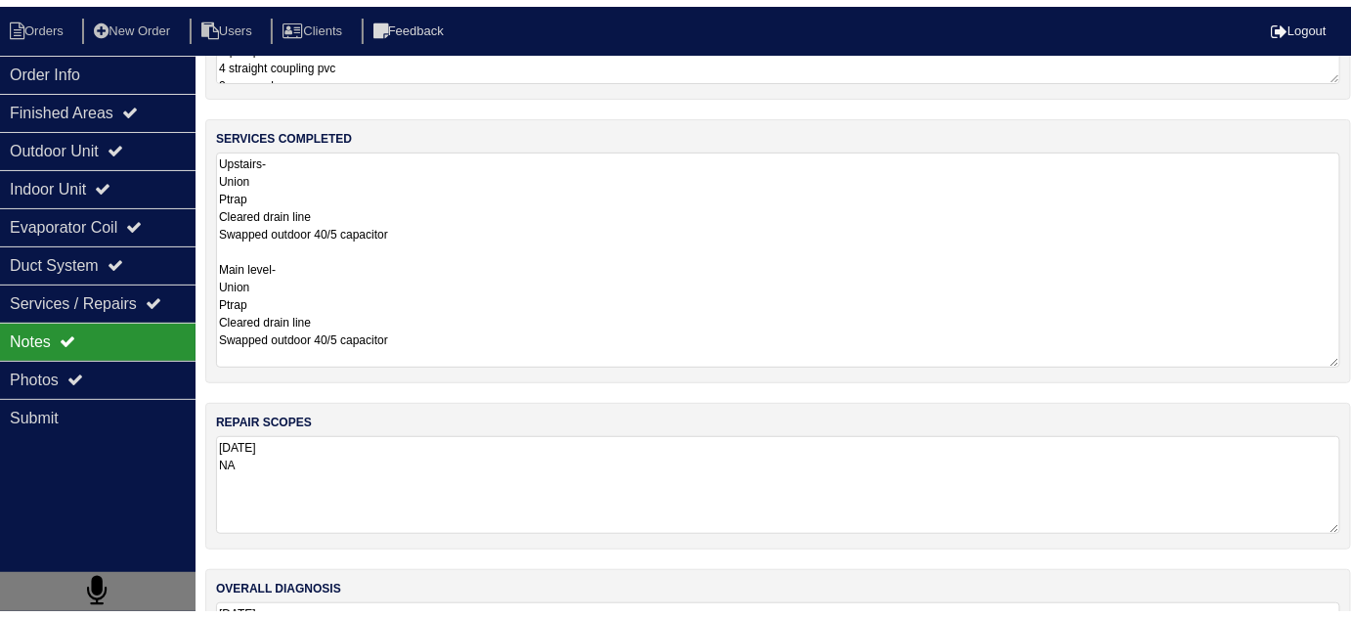
scroll to position [133, 0]
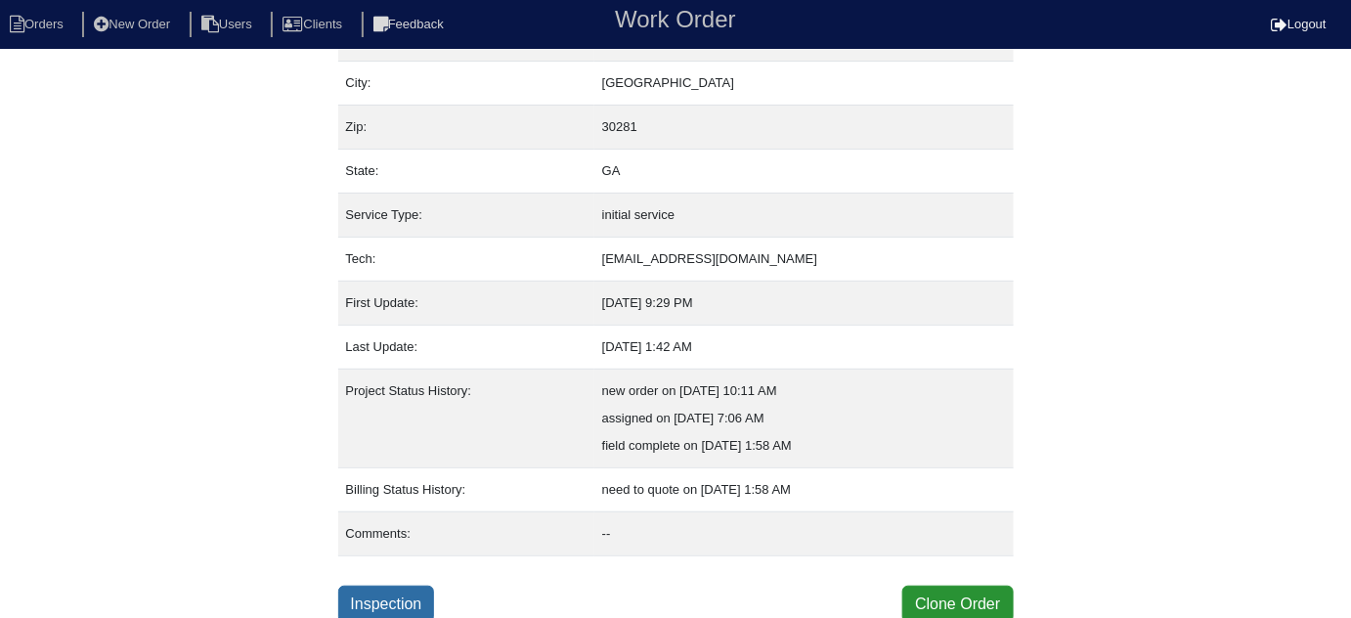
click at [390, 601] on link "Inspection" at bounding box center [386, 604] width 97 height 37
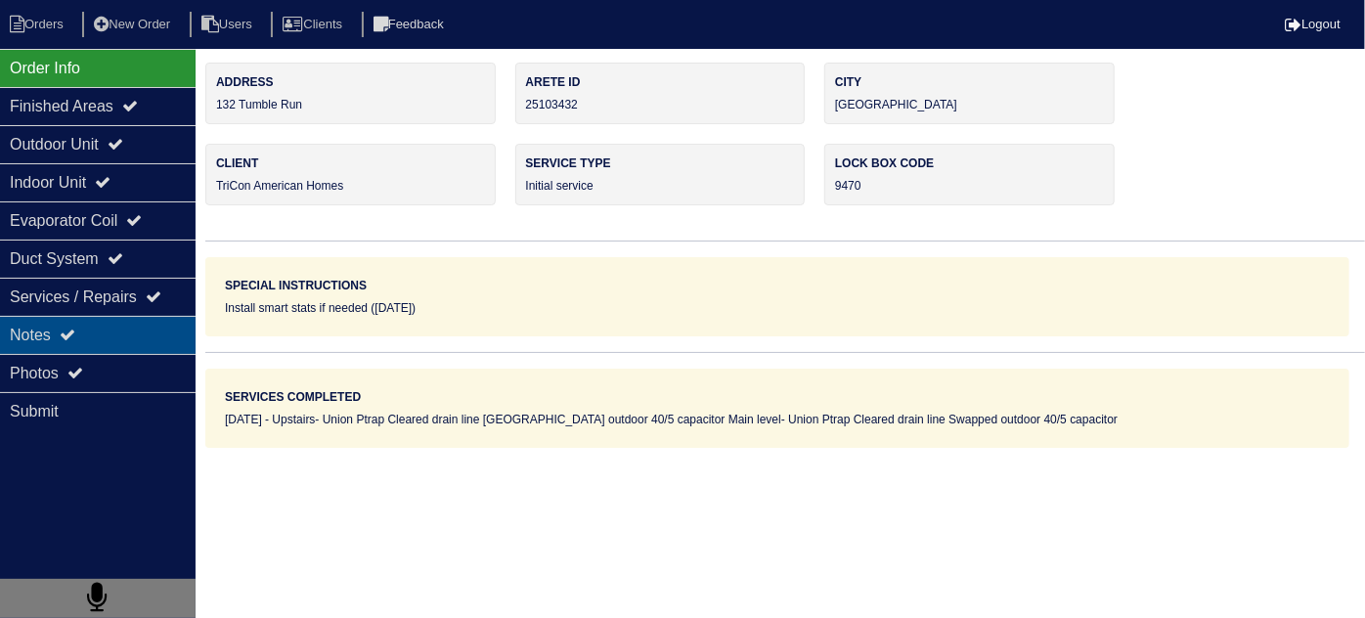
click at [97, 349] on div "Notes" at bounding box center [98, 335] width 196 height 38
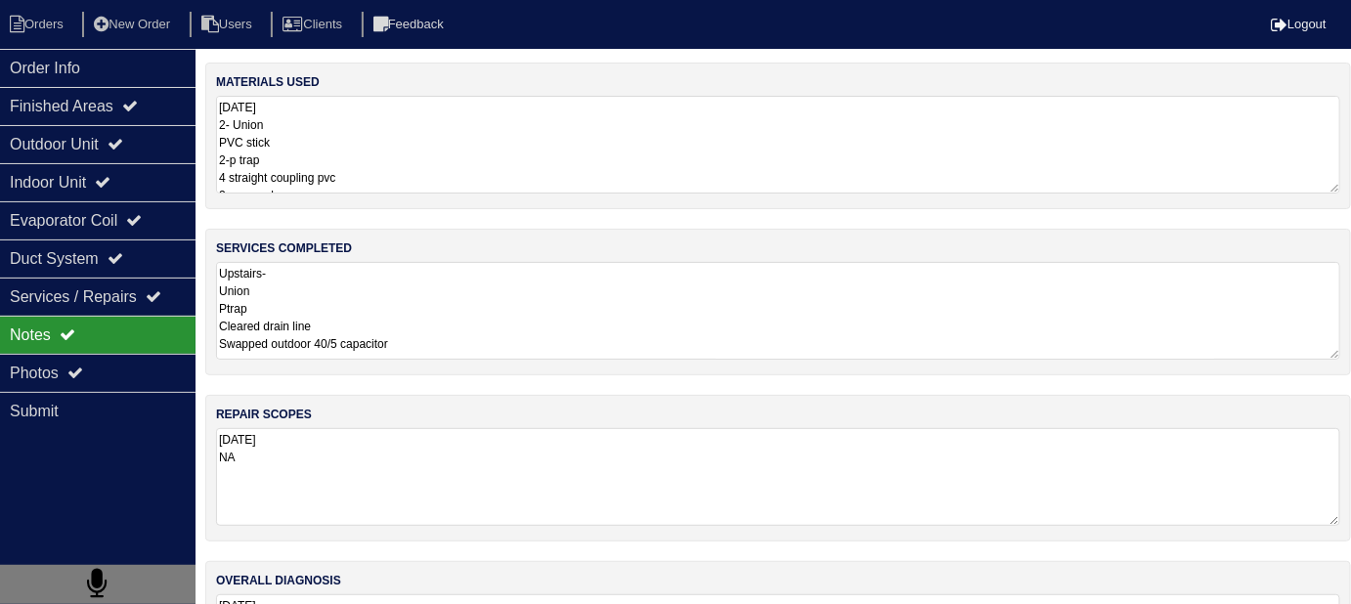
click at [432, 332] on textarea "Upstairs- Union Ptrap Cleared drain line Swapped outdoor 40/5 capacitor Main le…" at bounding box center [778, 311] width 1124 height 98
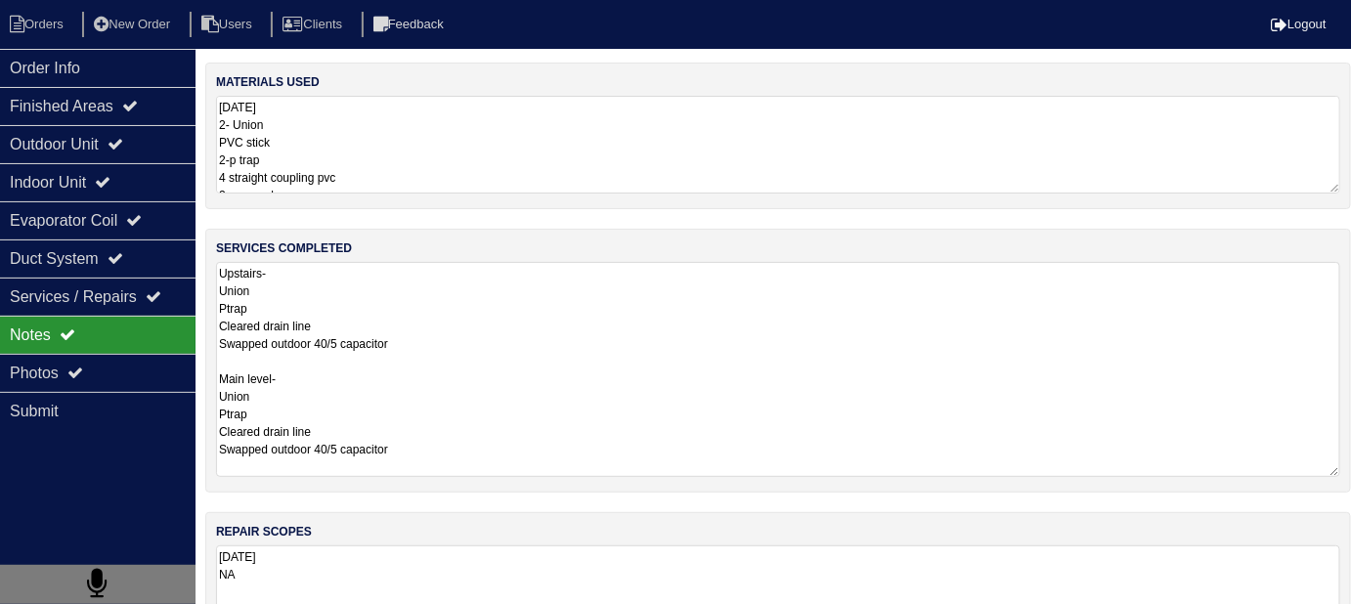
click at [680, 178] on textarea "9.17.25 2- Union PVC stick 2-p trap 4 straight coupling pvc 2- pvc end caps 2- …" at bounding box center [778, 145] width 1124 height 98
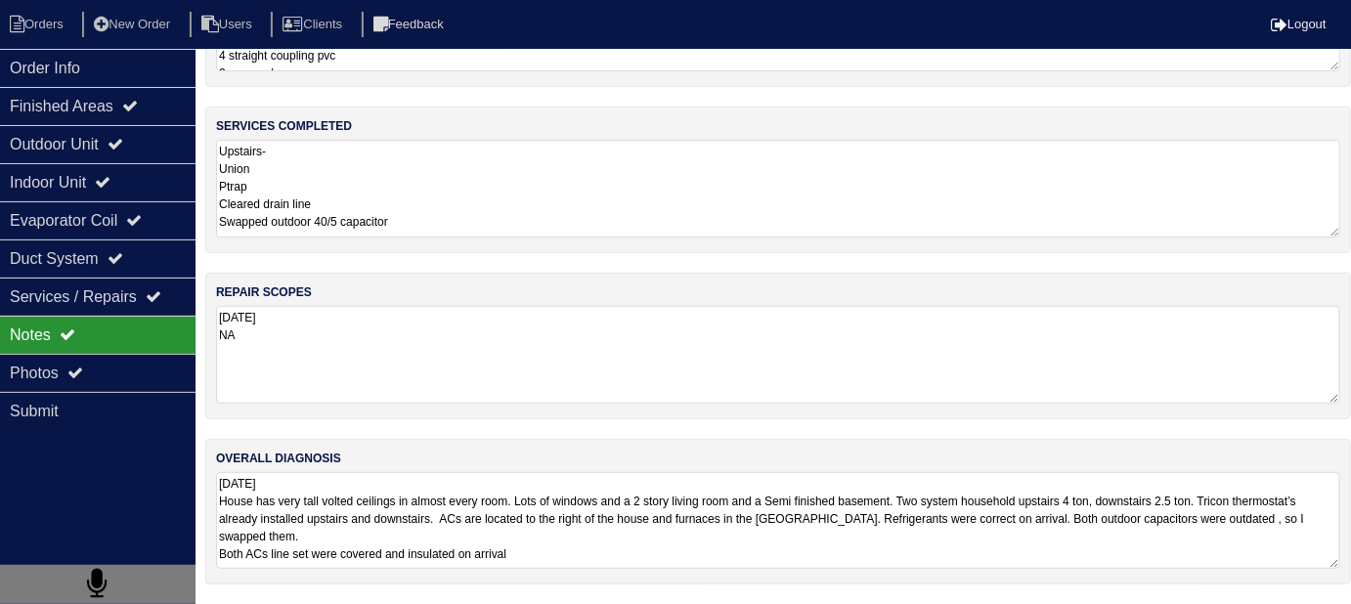
scroll to position [116, 0]
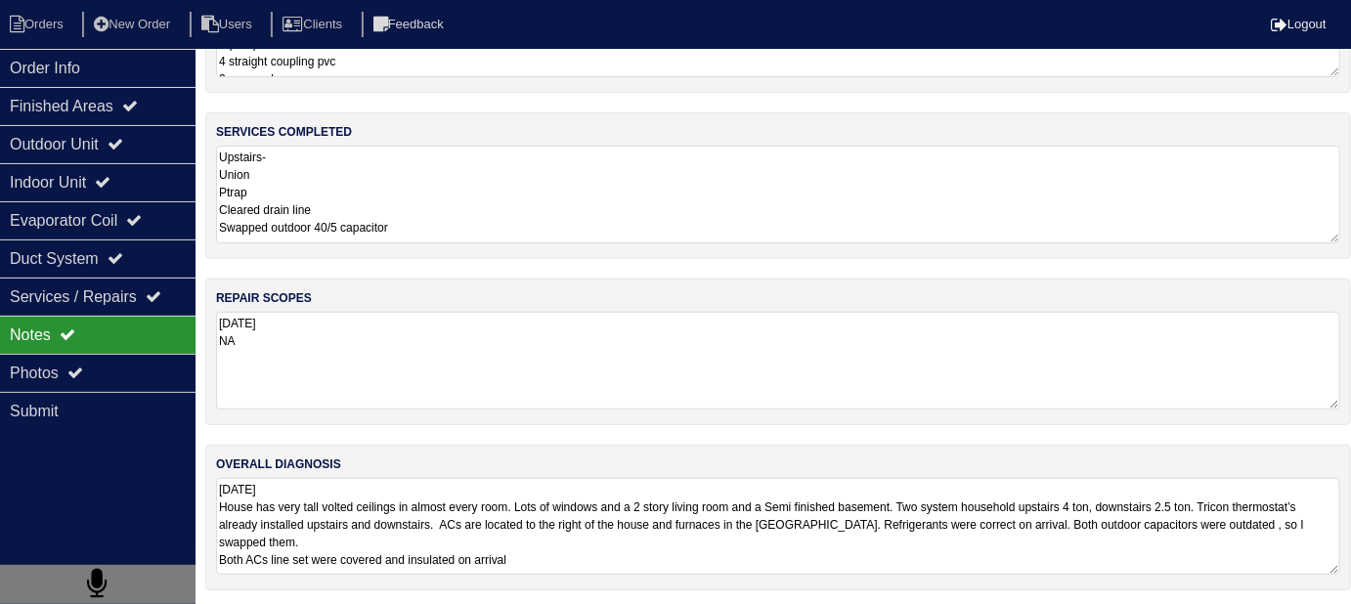
click at [892, 549] on textarea "9.17.25 House has very tall volted ceilings in almost every room. Lots of windo…" at bounding box center [778, 526] width 1124 height 97
click at [540, 230] on textarea "Upstairs- Union Ptrap Cleared drain line Swapped outdoor 40/5 capacitor Main le…" at bounding box center [778, 195] width 1124 height 98
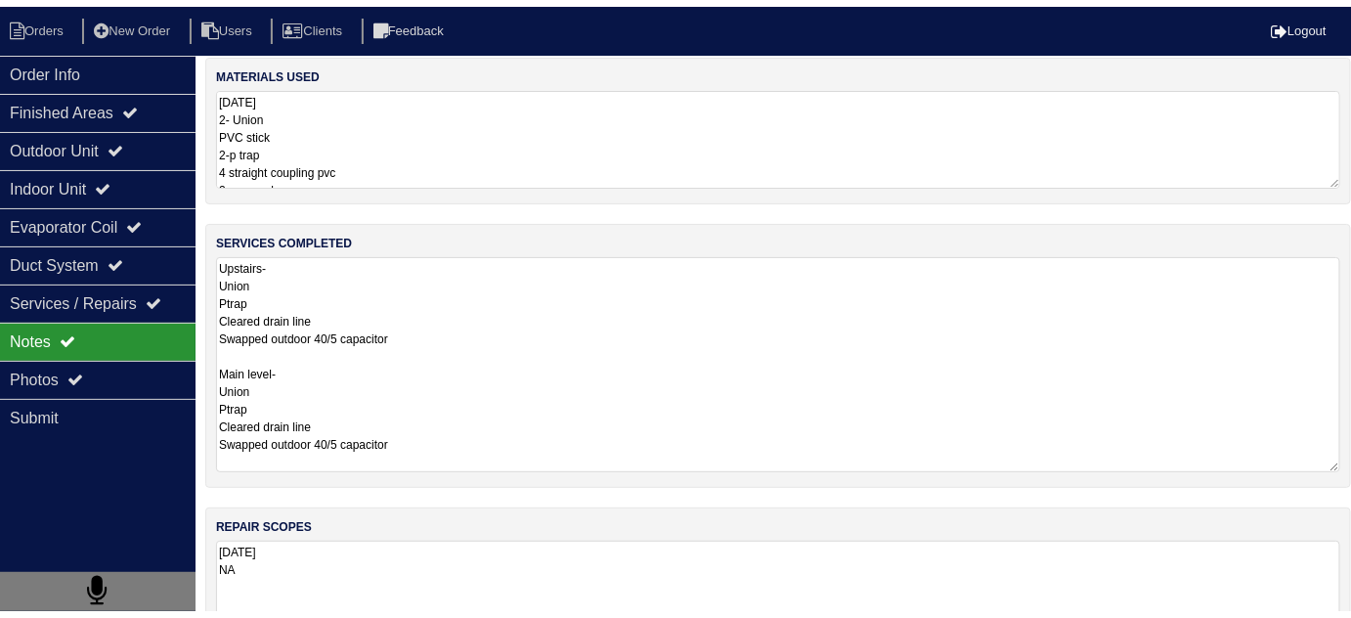
scroll to position [0, 0]
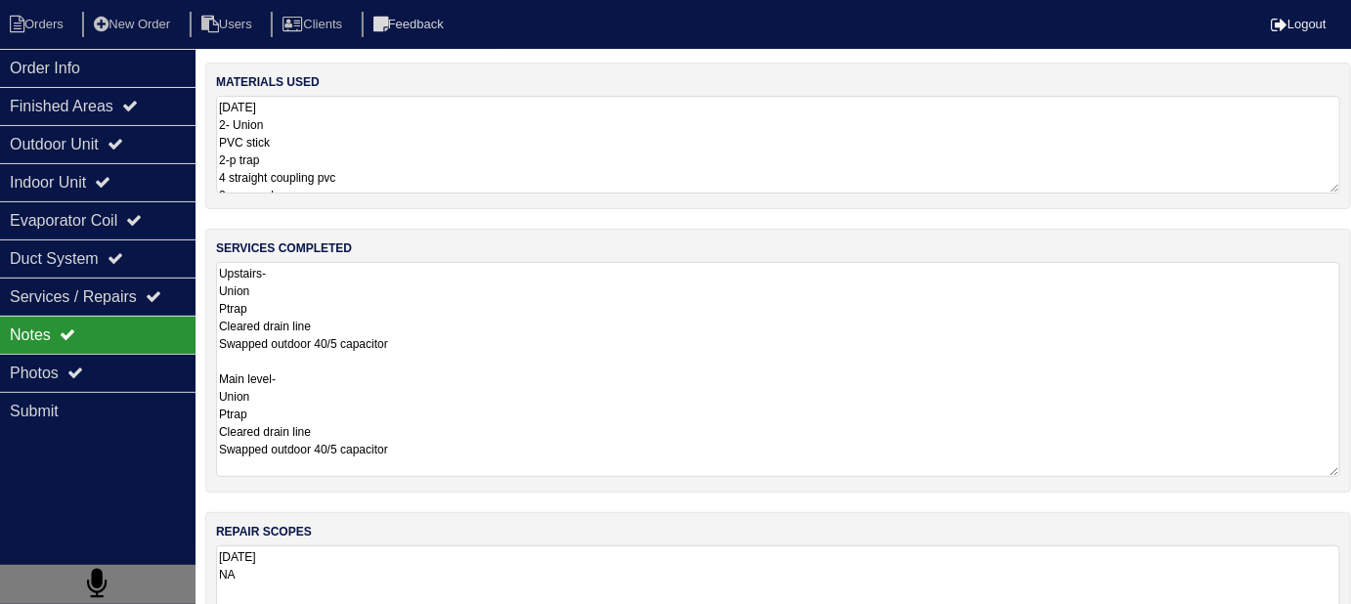
click at [515, 180] on textarea "9.17.25 2- Union PVC stick 2-p trap 4 straight coupling pvc 2- pvc end caps 2- …" at bounding box center [778, 145] width 1124 height 98
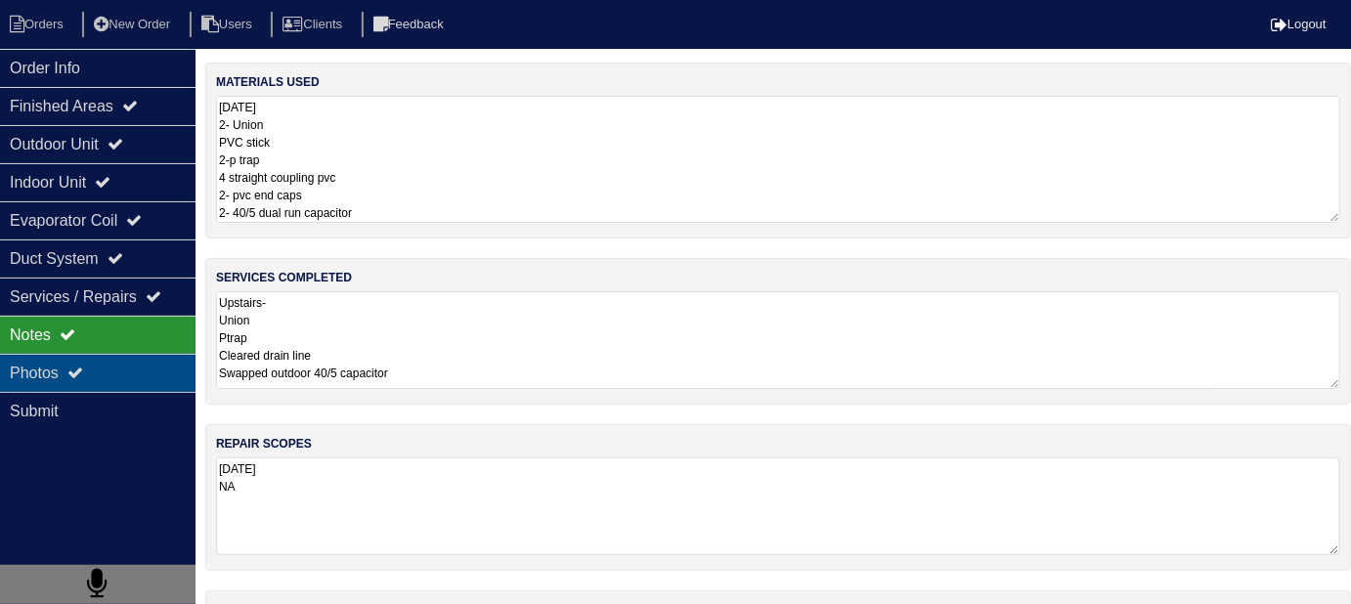
click at [166, 372] on div "Photos" at bounding box center [98, 373] width 196 height 38
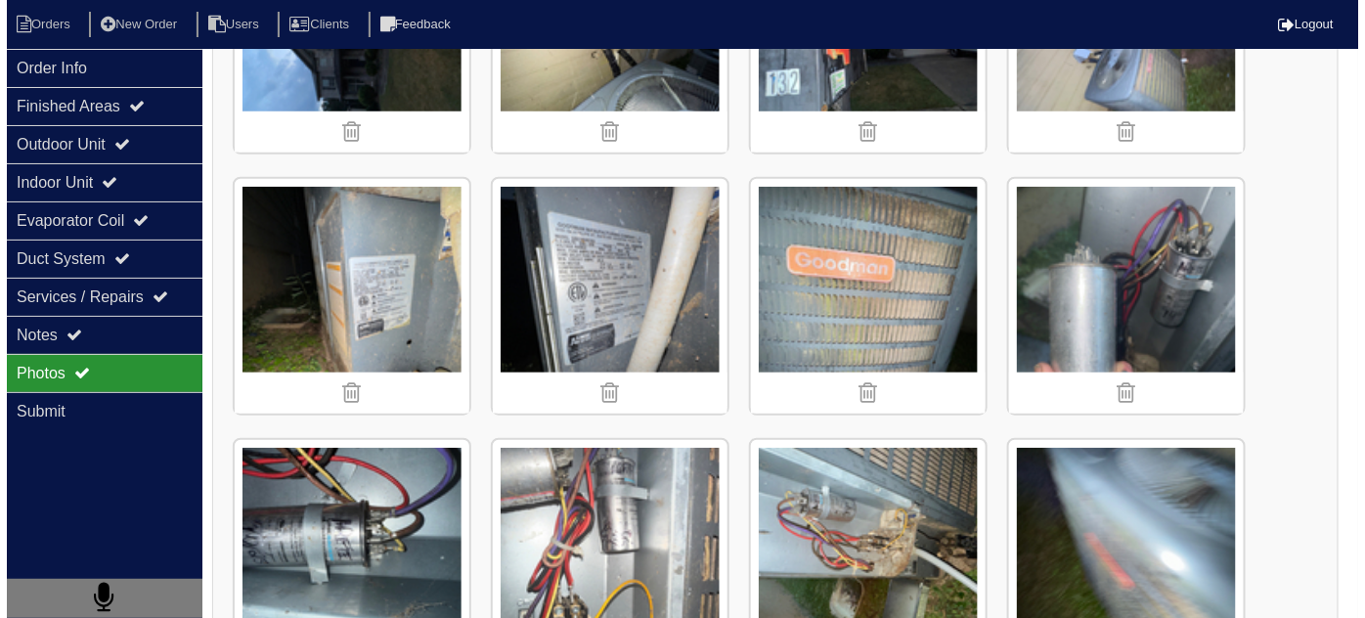
scroll to position [443, 0]
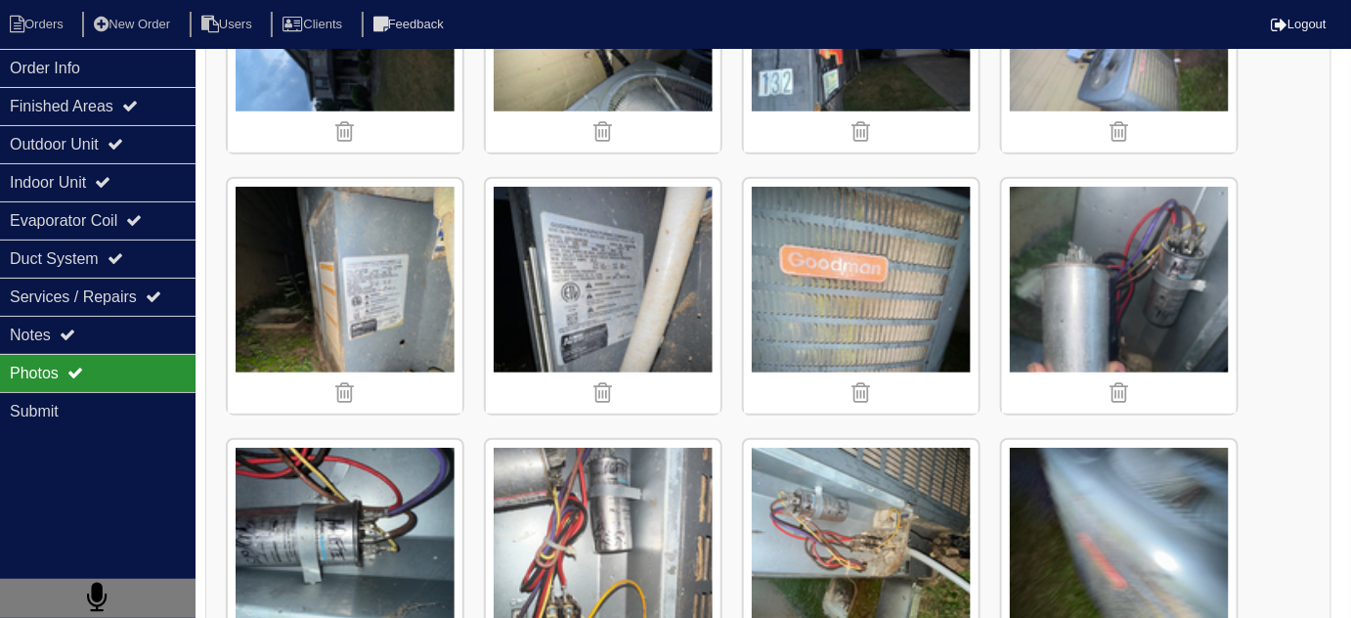
click at [880, 219] on img at bounding box center [861, 296] width 235 height 235
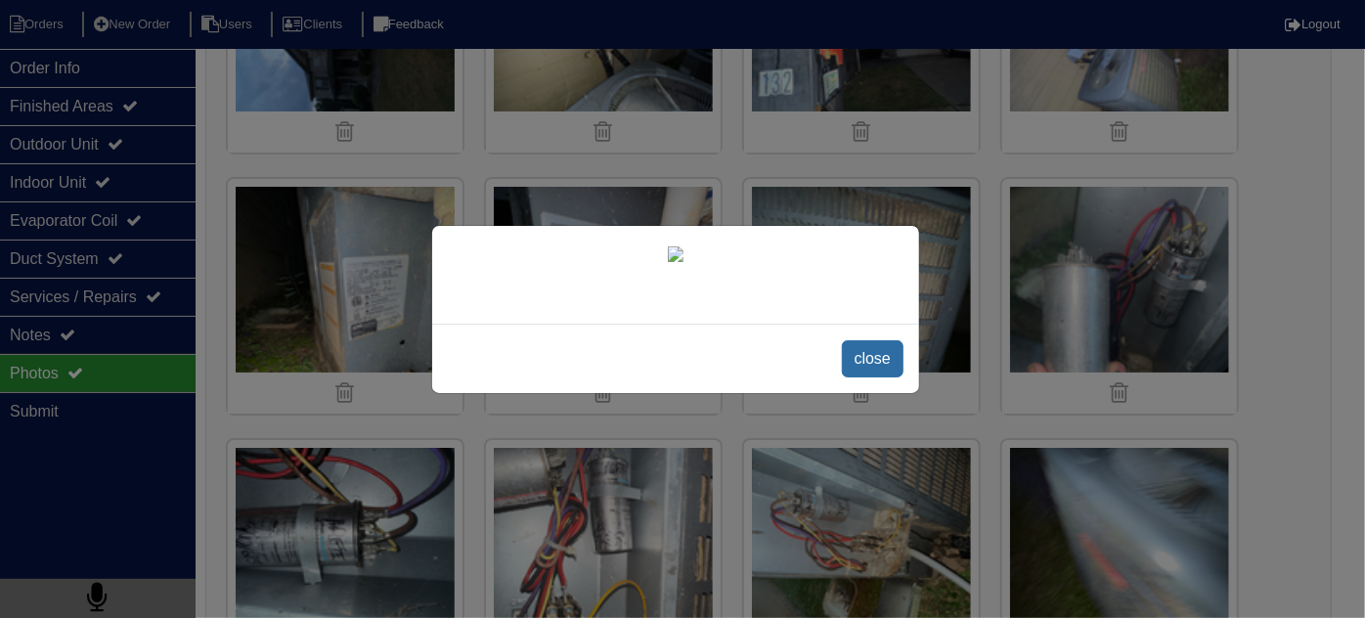
click at [856, 377] on span "close" at bounding box center [873, 358] width 62 height 37
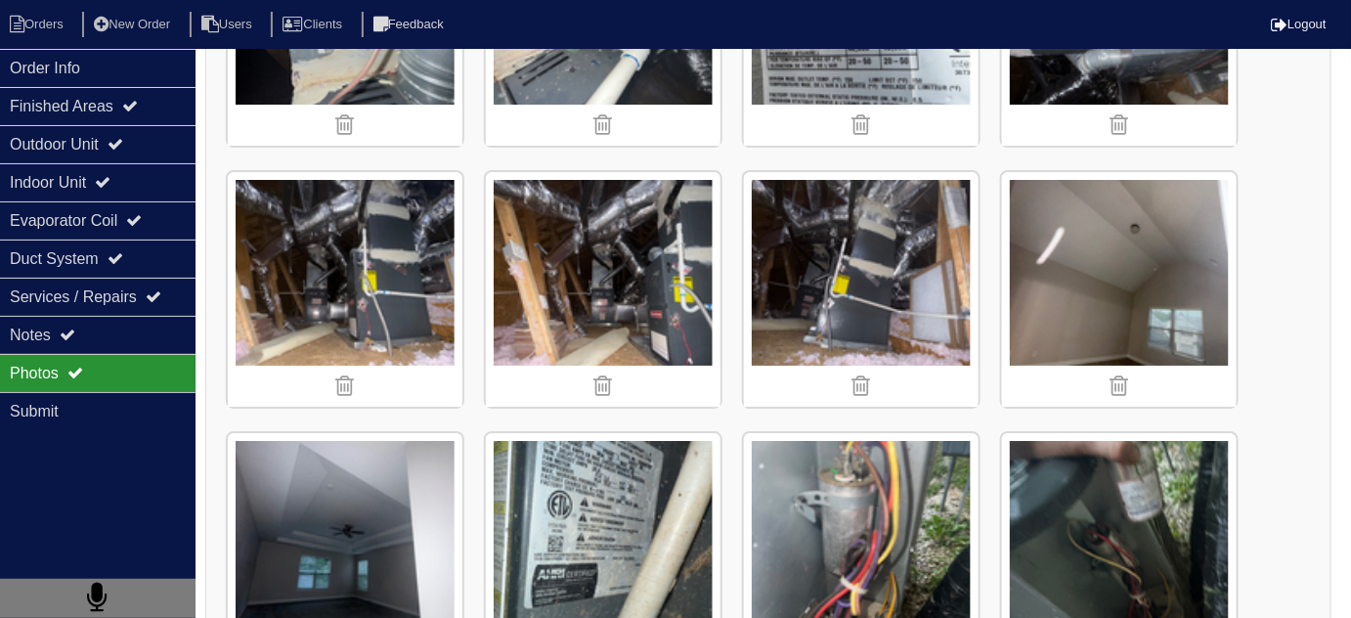
scroll to position [2355, 0]
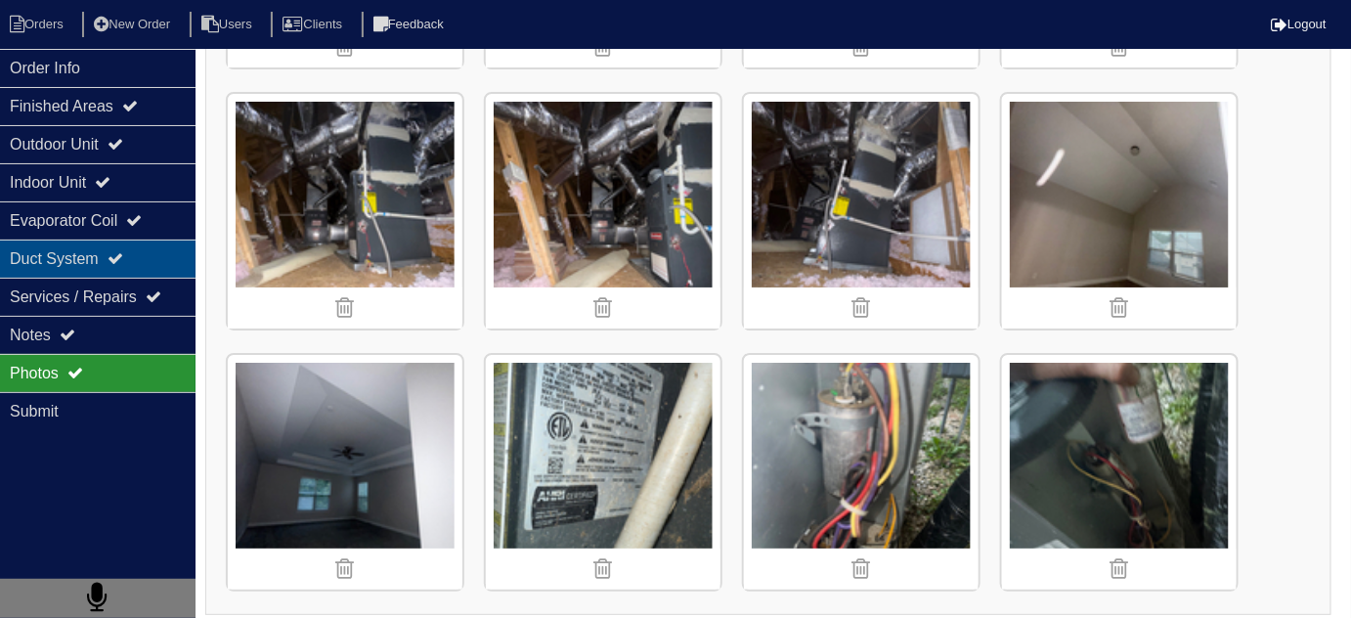
click at [69, 252] on div "Duct System" at bounding box center [98, 259] width 196 height 38
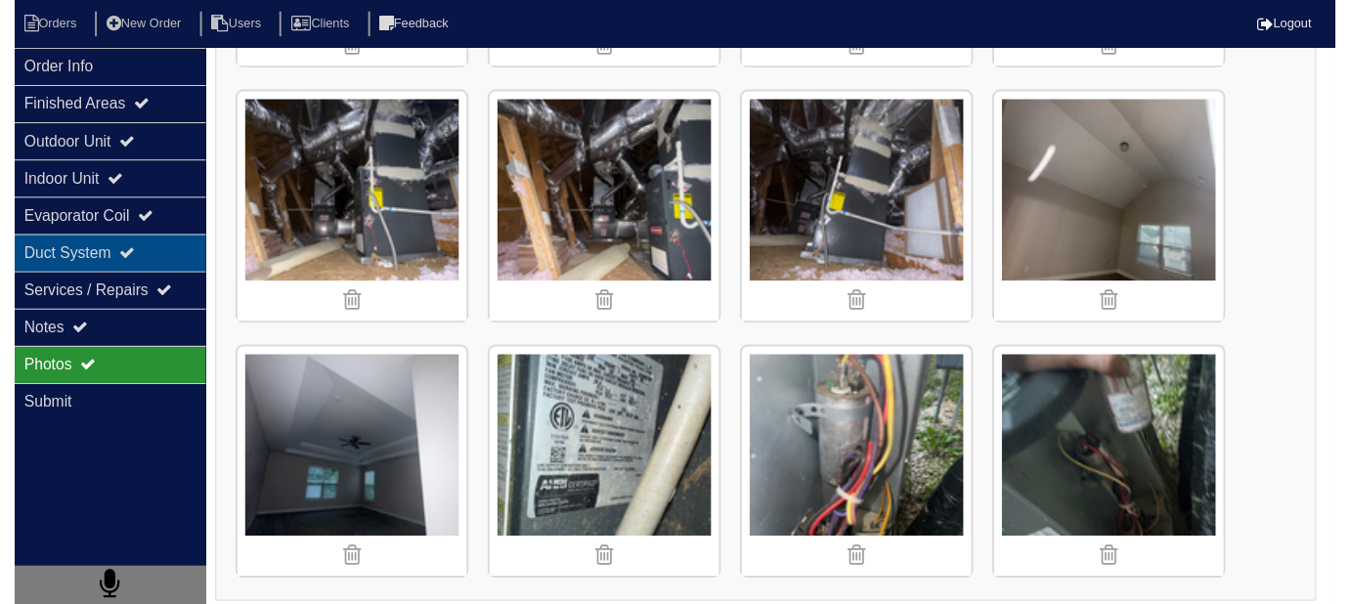
scroll to position [0, 0]
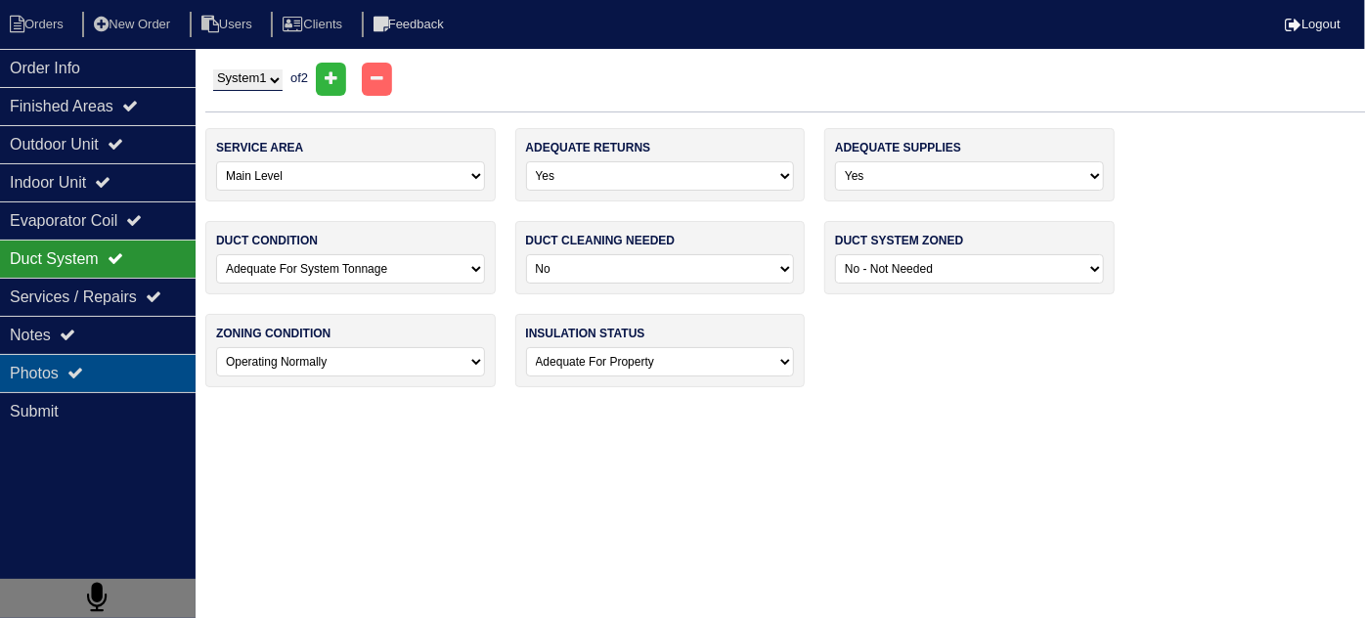
click at [96, 374] on div "Photos" at bounding box center [98, 373] width 196 height 38
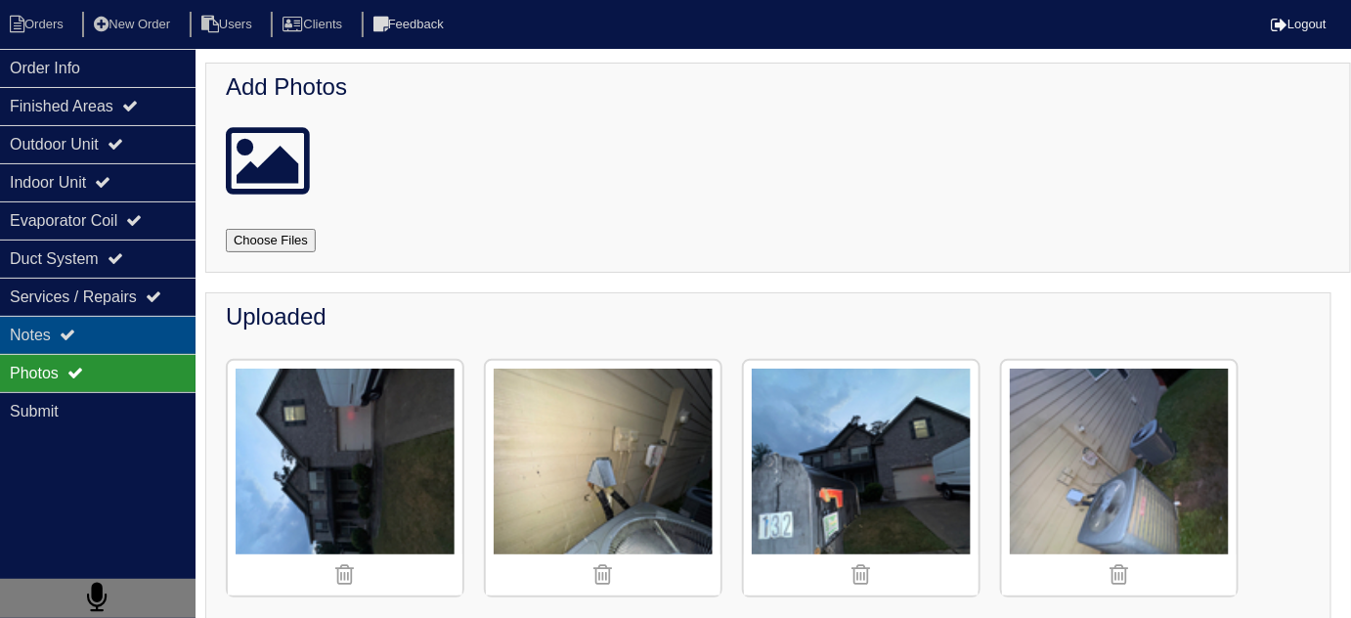
click at [75, 337] on icon at bounding box center [68, 335] width 16 height 16
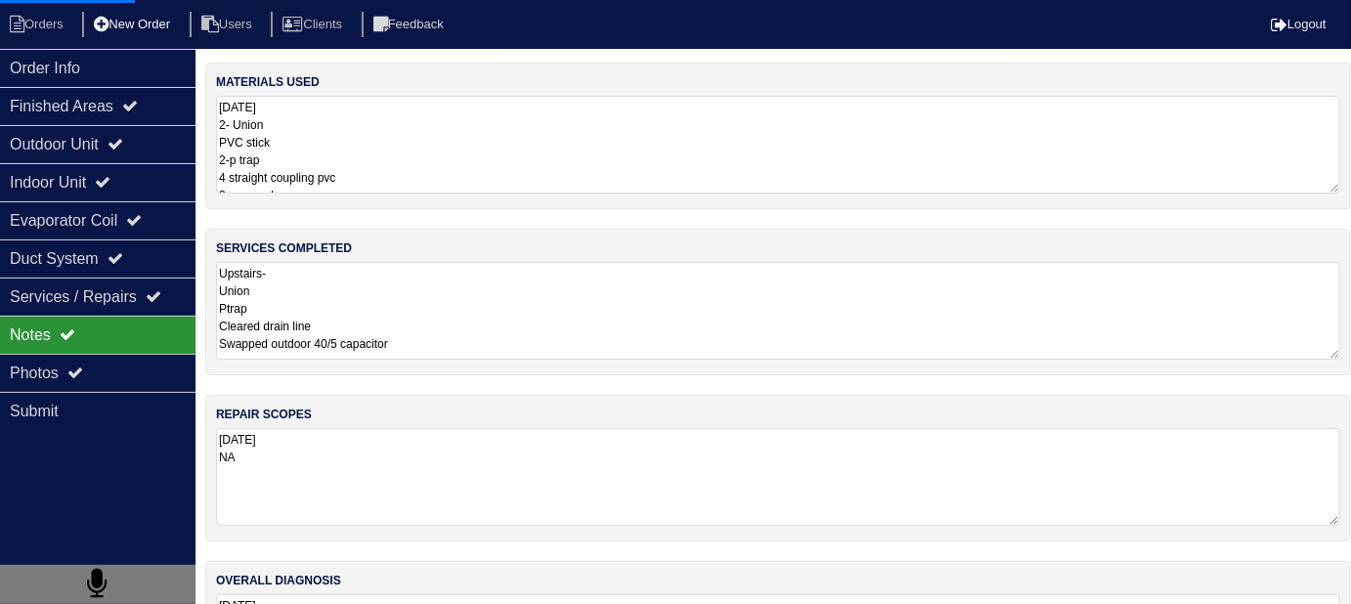
scroll to position [117, 0]
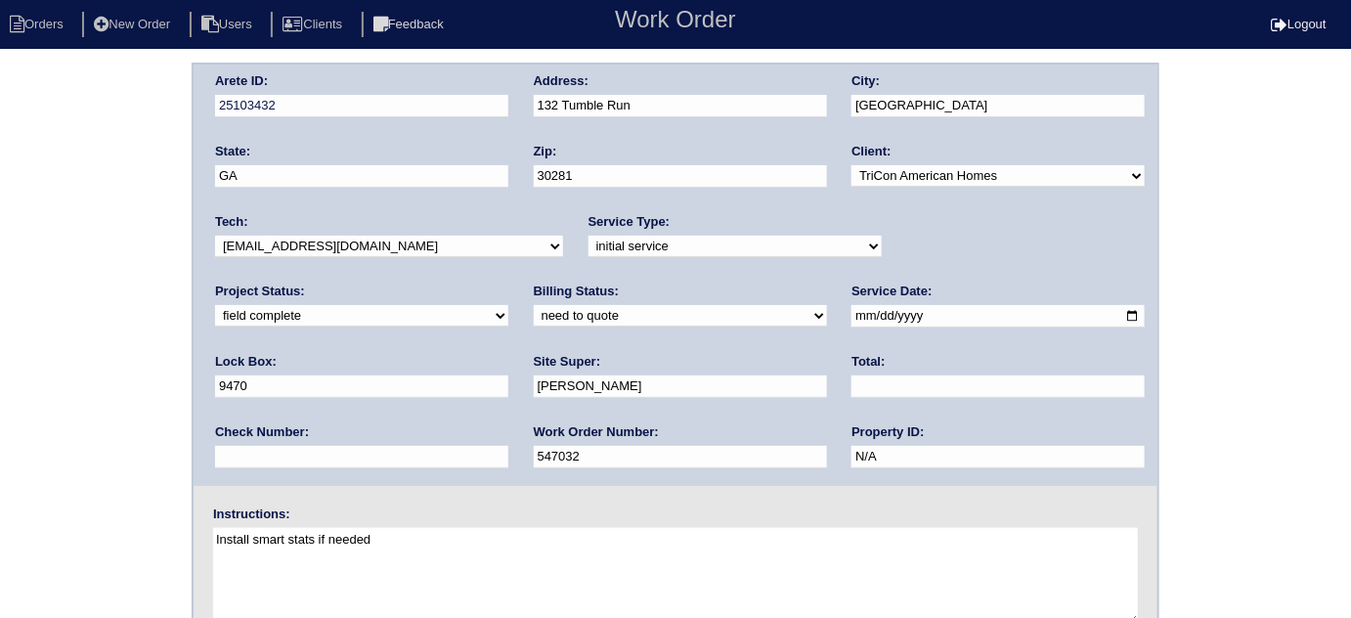
click at [534, 314] on select "need to quote quoted need to invoice invoiced paid warranty purchase order need…" at bounding box center [680, 316] width 293 height 22
select select "quoted"
click at [534, 305] on select "need to quote quoted need to invoice invoiced paid warranty purchase order need…" at bounding box center [680, 316] width 293 height 22
click at [852, 375] on input "text" at bounding box center [998, 386] width 293 height 22
type input "1260.00"
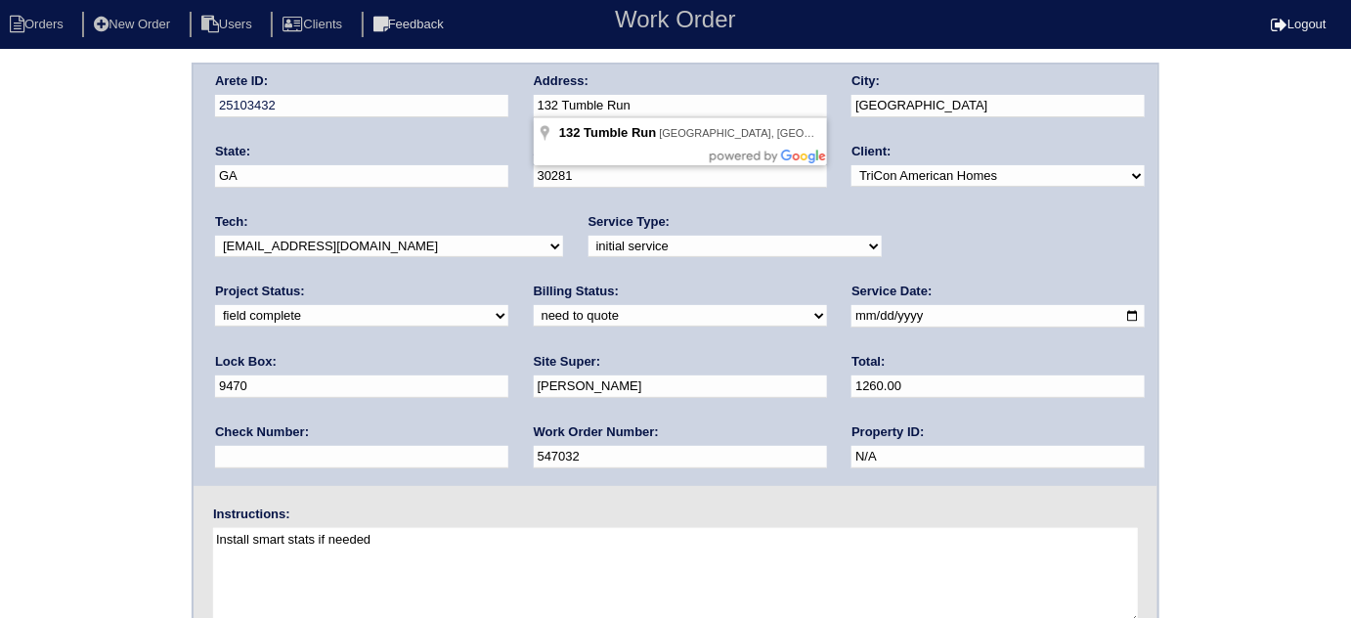
drag, startPoint x: 645, startPoint y: 102, endPoint x: 518, endPoint y: 104, distance: 127.1
click at [518, 104] on div "Arete ID: 25103432 Address: 132 Tumble Run City: [GEOGRAPHIC_DATA] State: [GEOG…" at bounding box center [676, 275] width 964 height 421
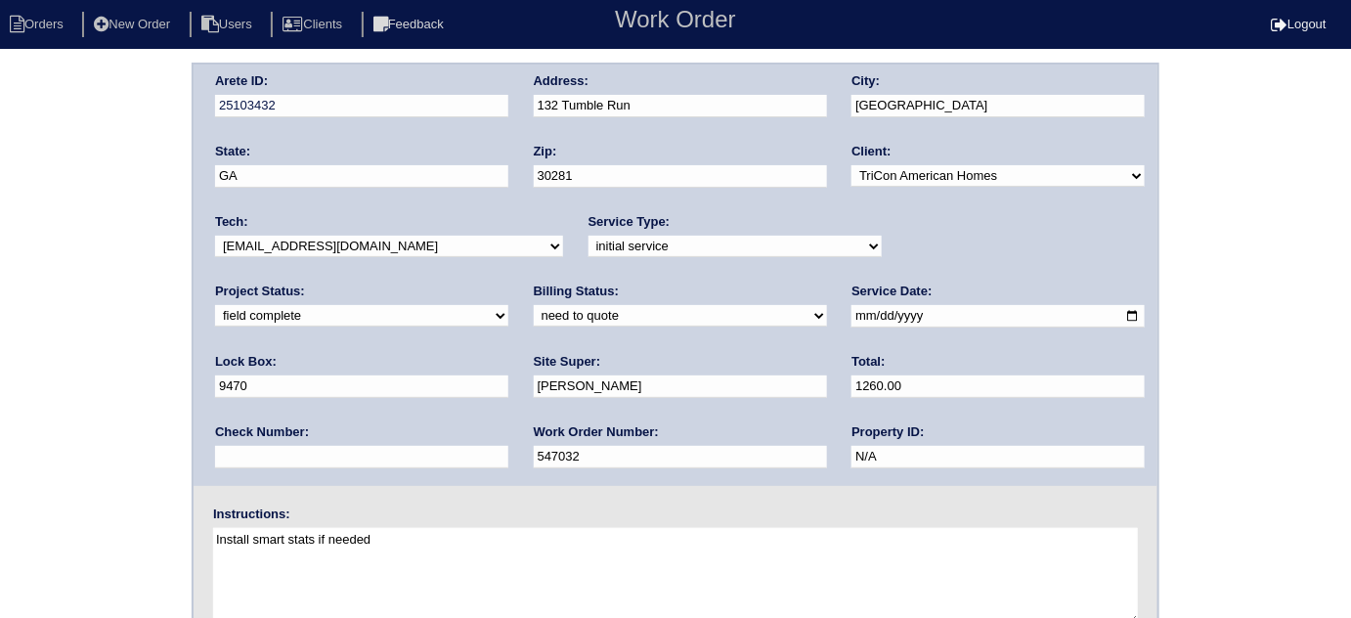
click at [150, 343] on div "Arete ID: 25103432 Address: 132 Tumble Run City: [GEOGRAPHIC_DATA] State: [GEOG…" at bounding box center [675, 458] width 1351 height 791
click at [65, 210] on div "Arete ID: 25103432 Address: 132 Tumble Run City: [GEOGRAPHIC_DATA] State: [GEOG…" at bounding box center [675, 458] width 1351 height 791
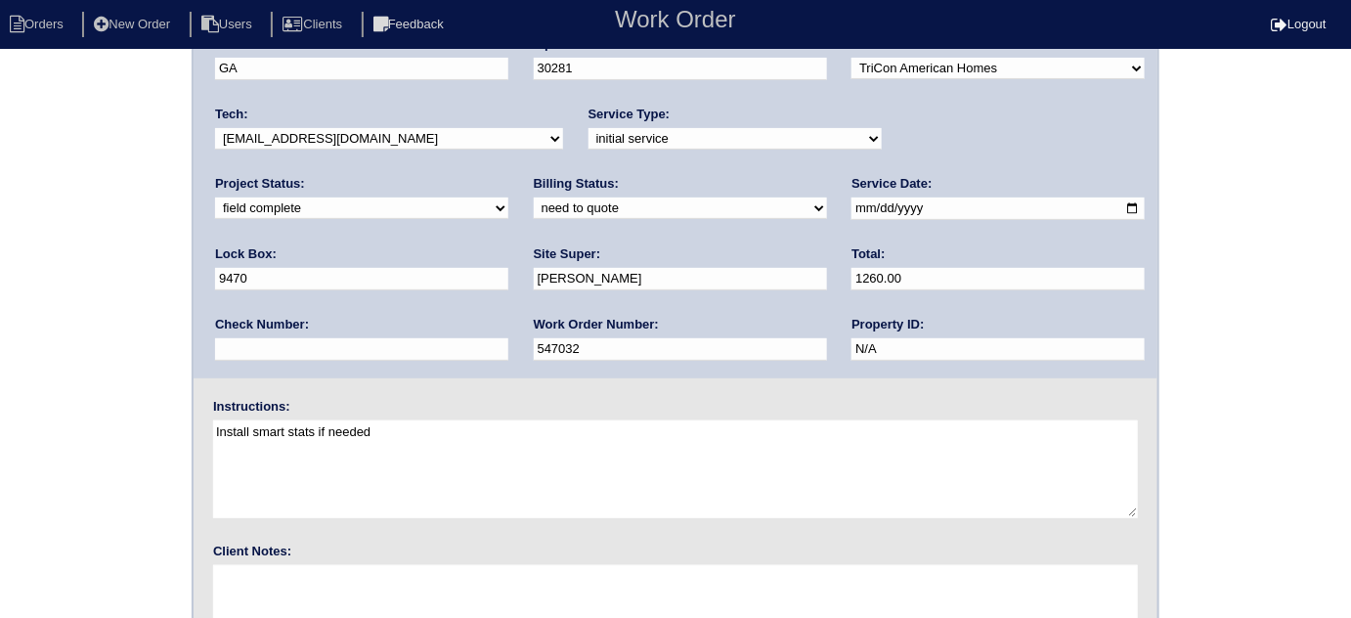
scroll to position [231, 0]
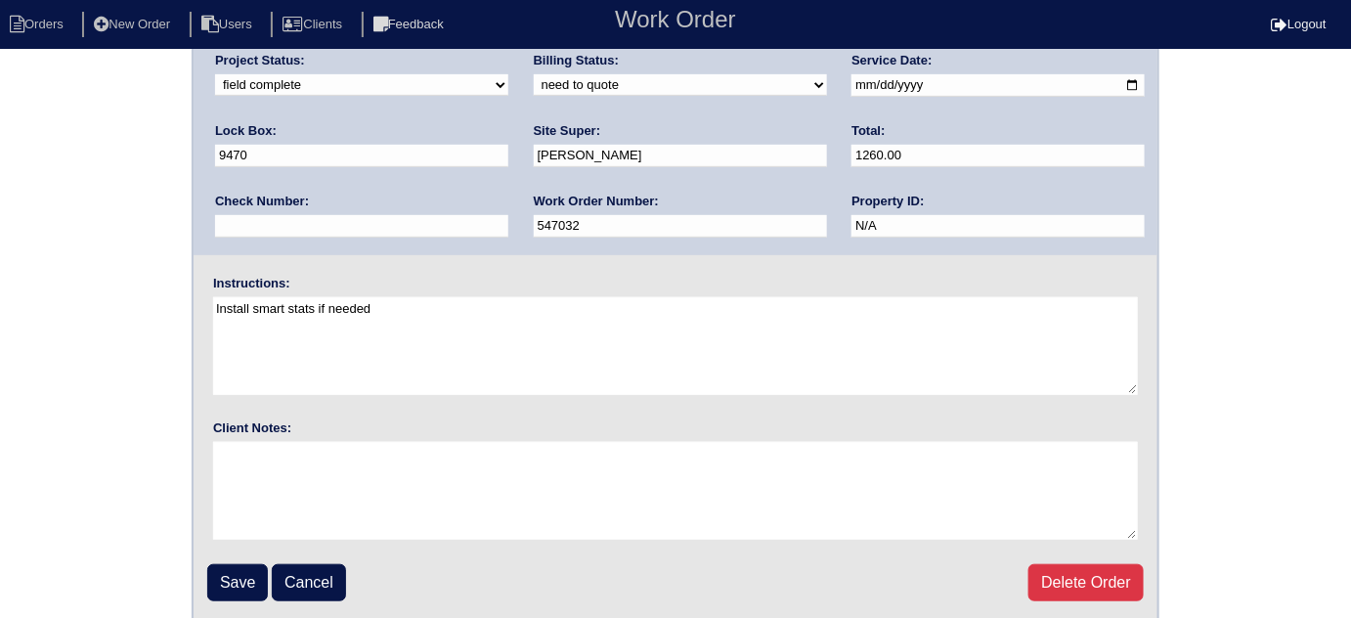
click at [230, 580] on input "Save" at bounding box center [237, 582] width 61 height 37
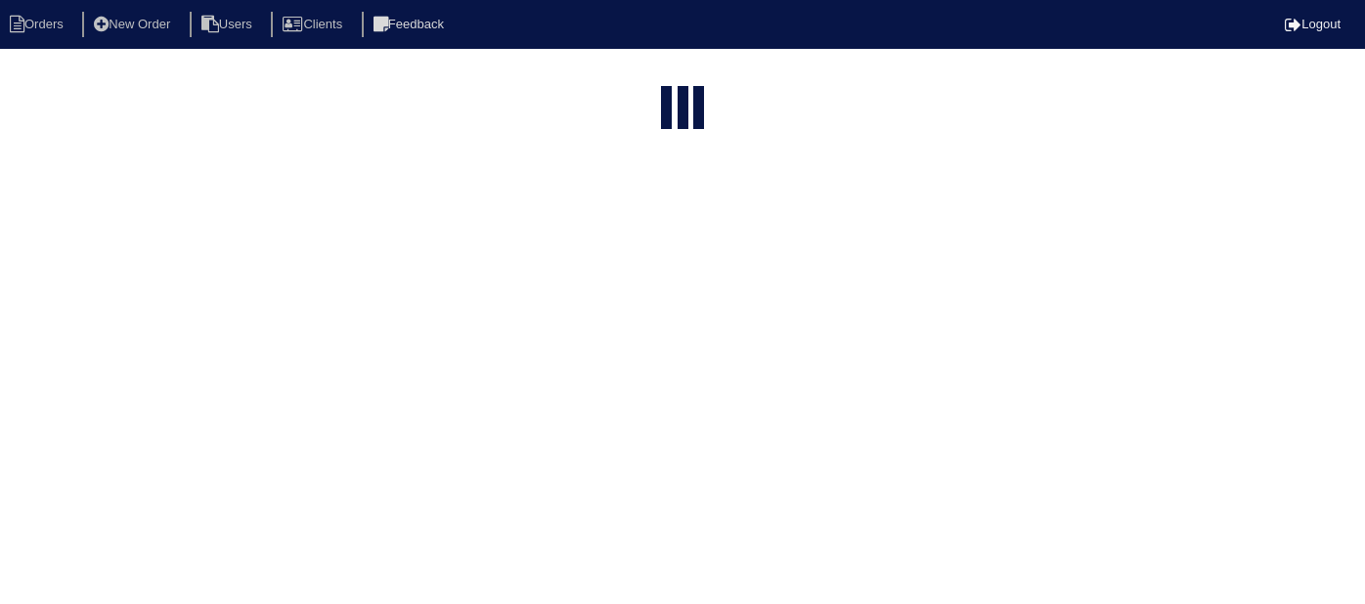
select select "15"
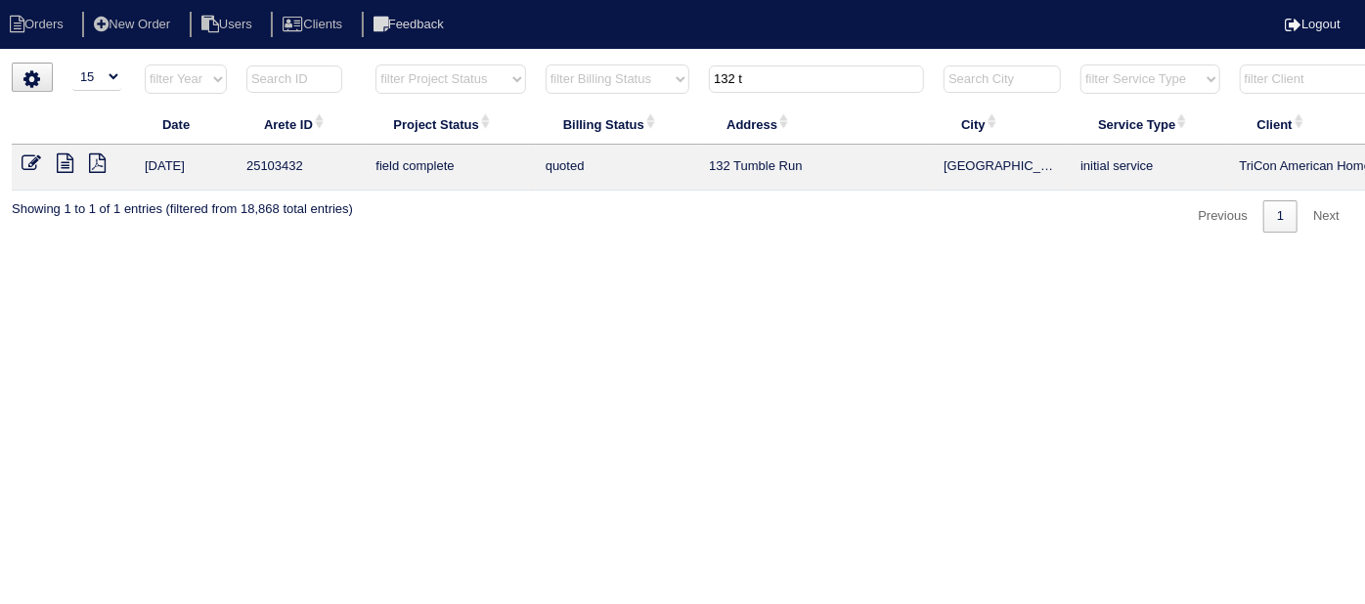
drag, startPoint x: 801, startPoint y: 68, endPoint x: 597, endPoint y: 85, distance: 204.0
click at [597, 85] on tr "filter Year -- Any Year -- 2025 2024 2023 2022 2021 2020 2019 filter Project St…" at bounding box center [859, 84] width 1694 height 40
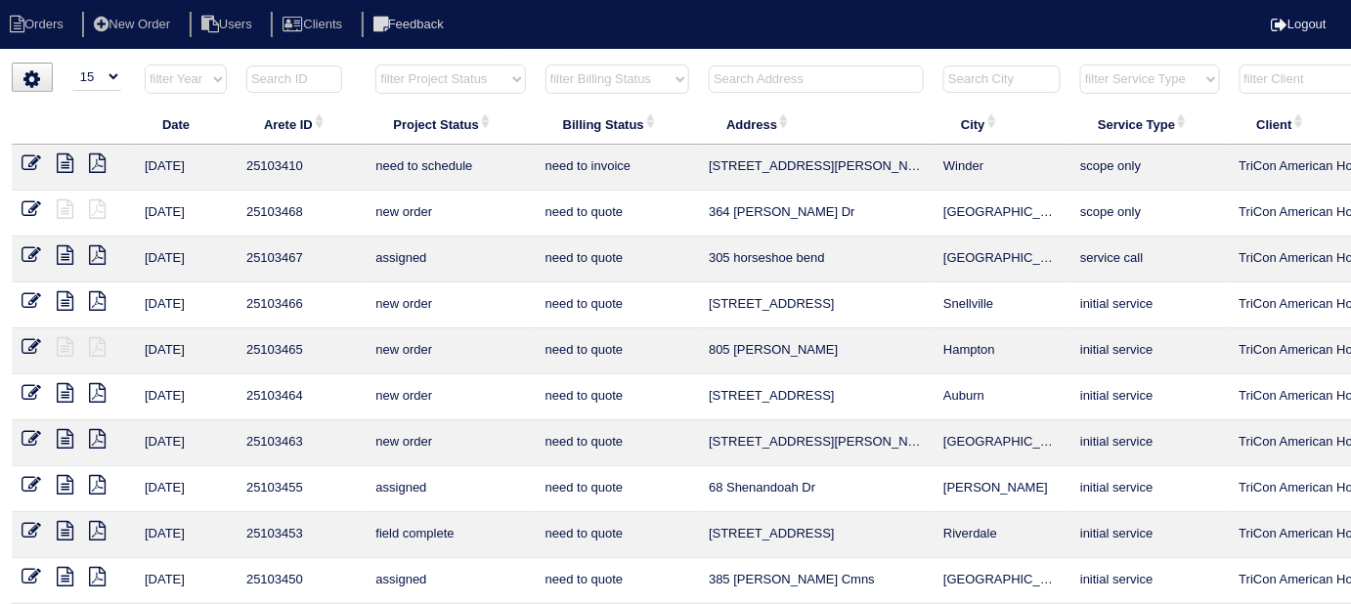
drag, startPoint x: 453, startPoint y: 73, endPoint x: 447, endPoint y: 91, distance: 18.5
click at [453, 74] on select "filter Project Status -- Any Project Status -- new order assigned in progress f…" at bounding box center [450, 79] width 150 height 29
click at [375, 65] on select "filter Project Status -- Any Project Status -- new order assigned in progress f…" at bounding box center [450, 79] width 150 height 29
select select "field complete"
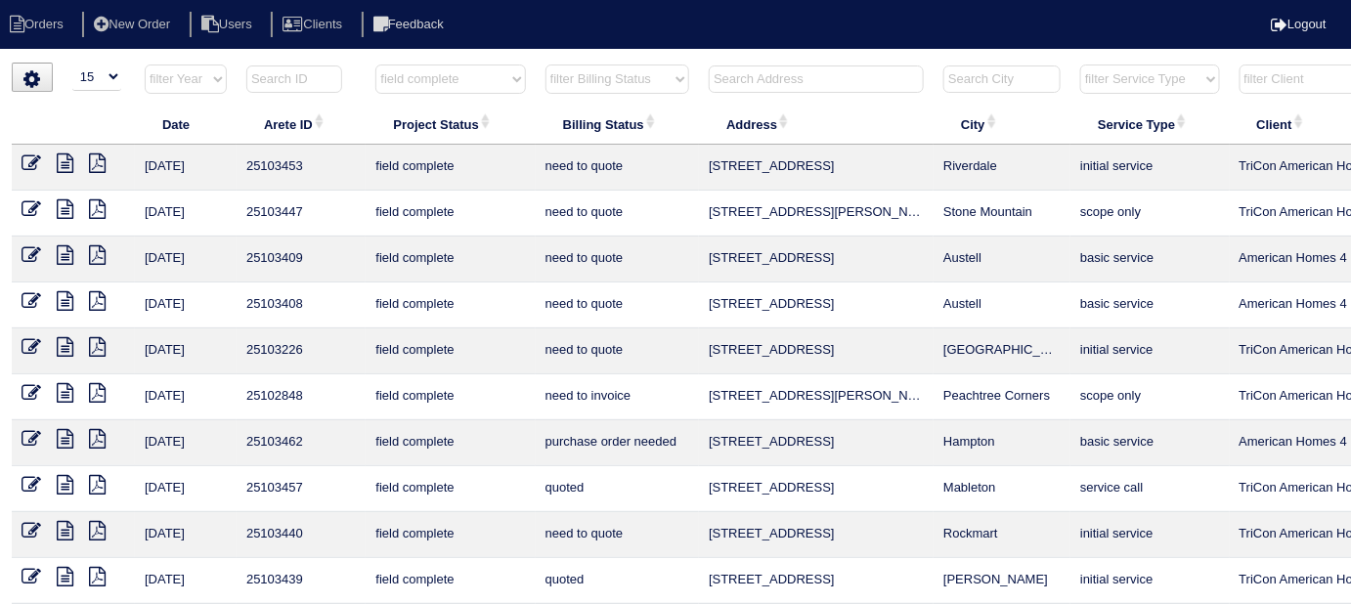
click at [578, 70] on select "filter Billing Status -- Any Billing Status -- need to quote quoted need to inv…" at bounding box center [618, 79] width 144 height 29
select select "need to quote"
click at [546, 65] on select "filter Billing Status -- Any Billing Status -- need to quote quoted need to inv…" at bounding box center [618, 79] width 144 height 29
select select "field complete"
select select "need to quote"
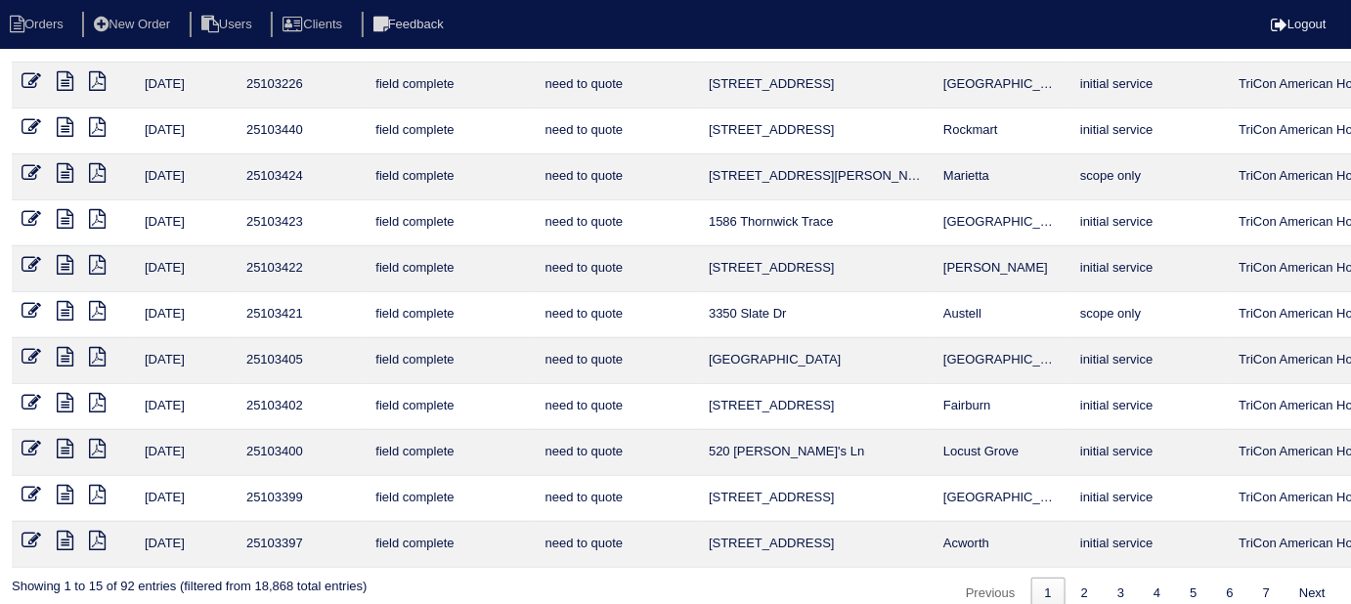
scroll to position [266, 0]
click at [1083, 578] on link "2" at bounding box center [1085, 594] width 34 height 32
select select "field complete"
select select "need to quote"
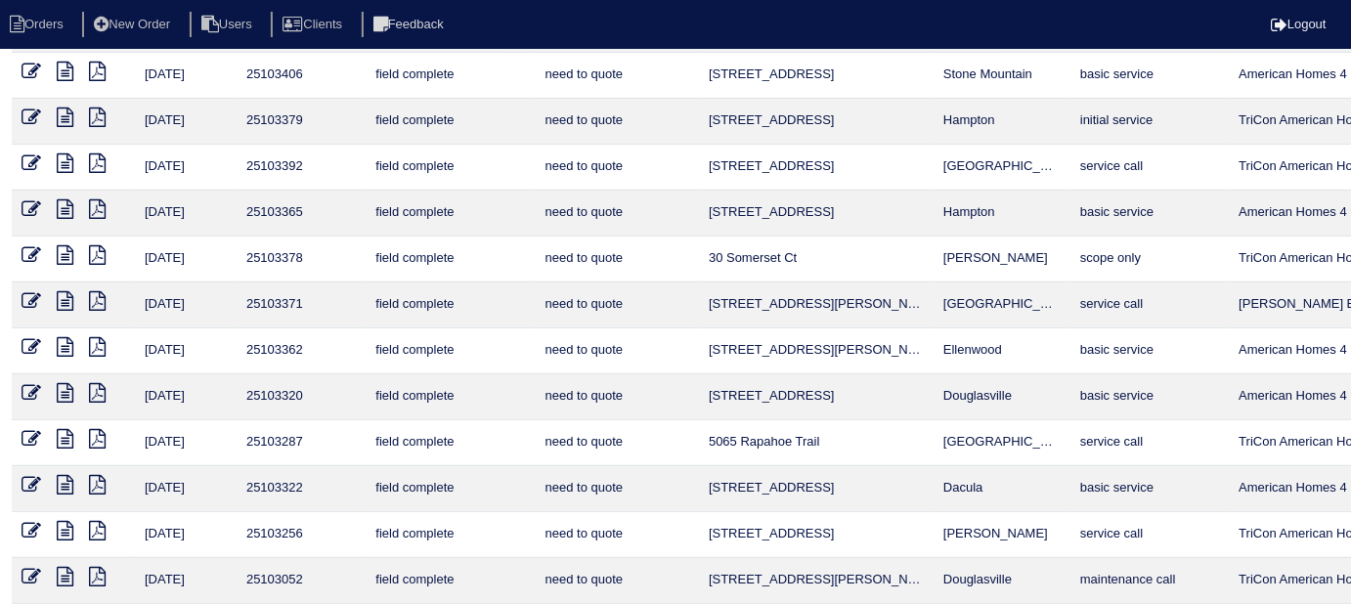
scroll to position [284, 0]
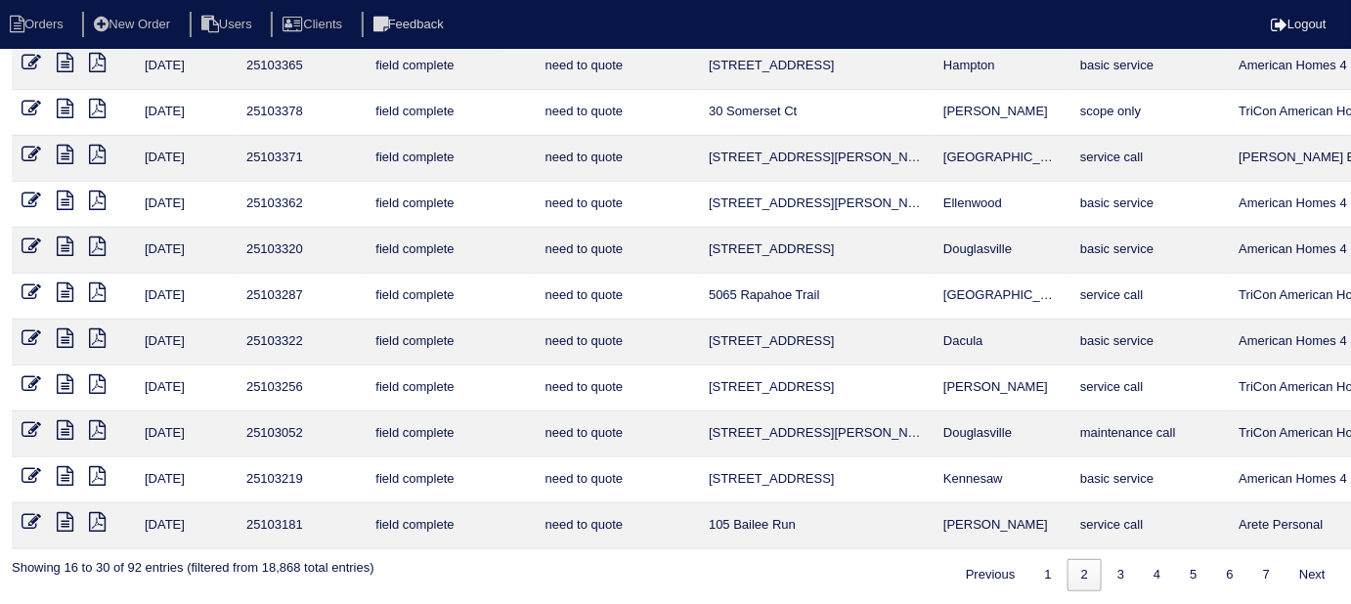
click at [1042, 565] on link "1" at bounding box center [1048, 575] width 34 height 32
select select "field complete"
select select "need to quote"
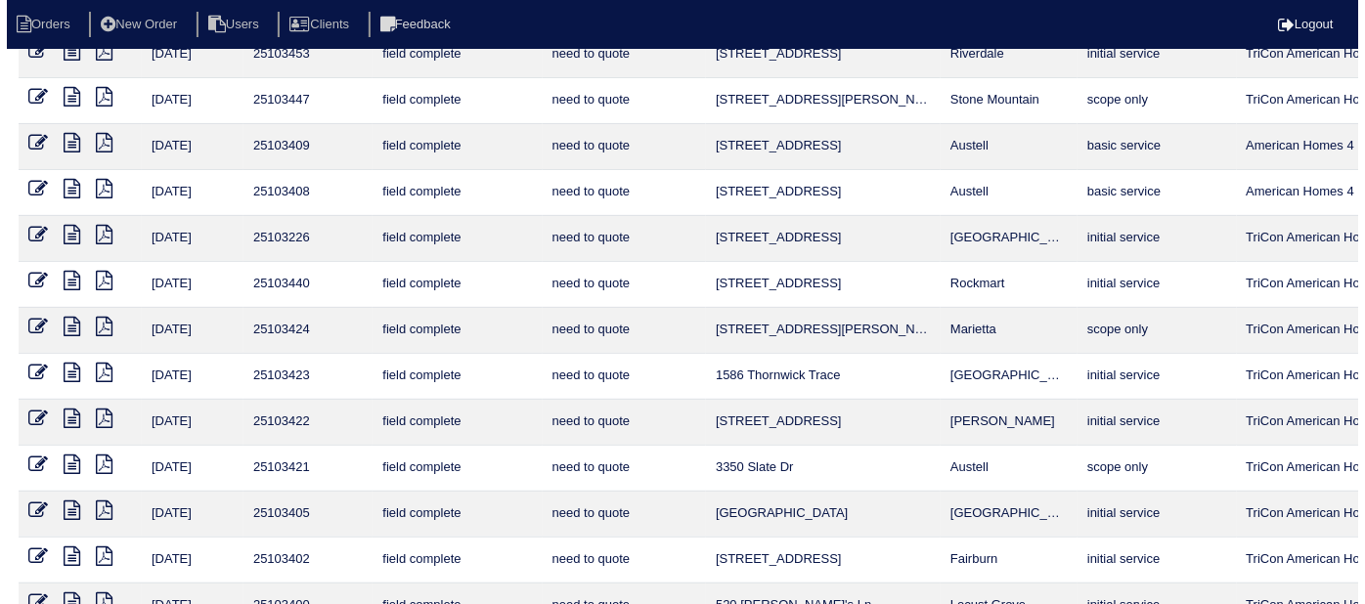
scroll to position [0, 0]
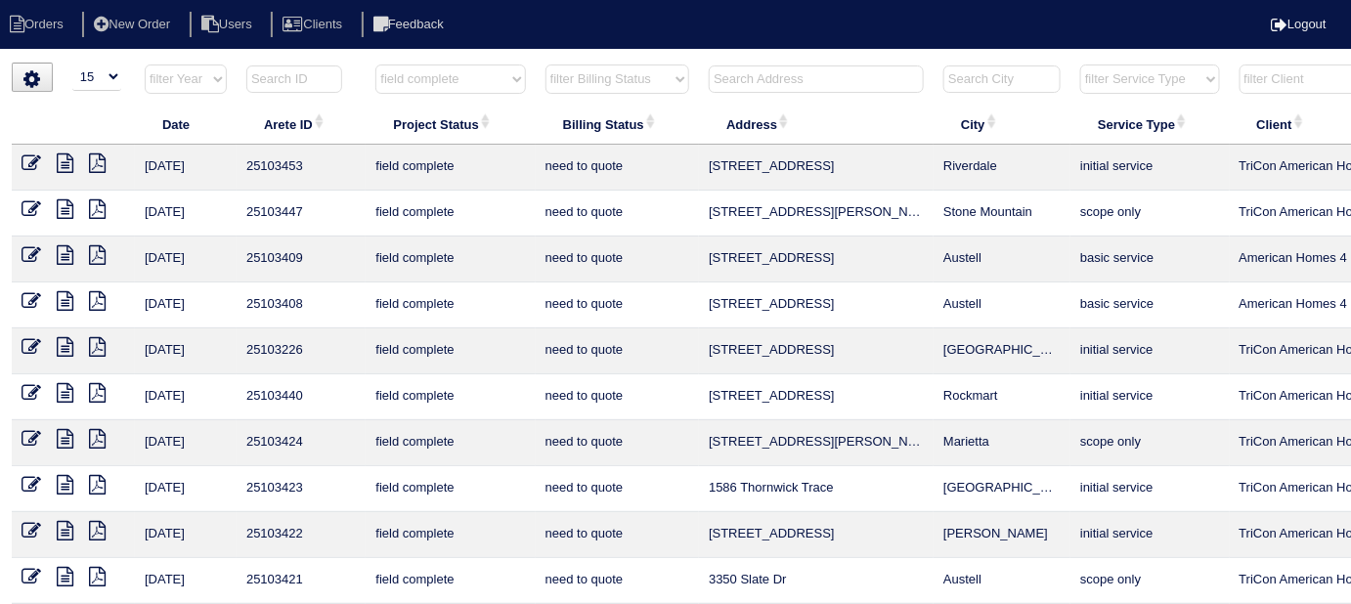
click at [422, 66] on select "filter Project Status -- Any Project Status -- new order assigned in progress f…" at bounding box center [450, 79] width 150 height 29
select select
click at [375, 65] on select "filter Project Status -- Any Project Status -- new order assigned in progress f…" at bounding box center [450, 79] width 150 height 29
click at [597, 79] on select "filter Billing Status -- Any Billing Status -- need to quote quoted need to inv…" at bounding box center [618, 79] width 144 height 29
select select "need to quote"
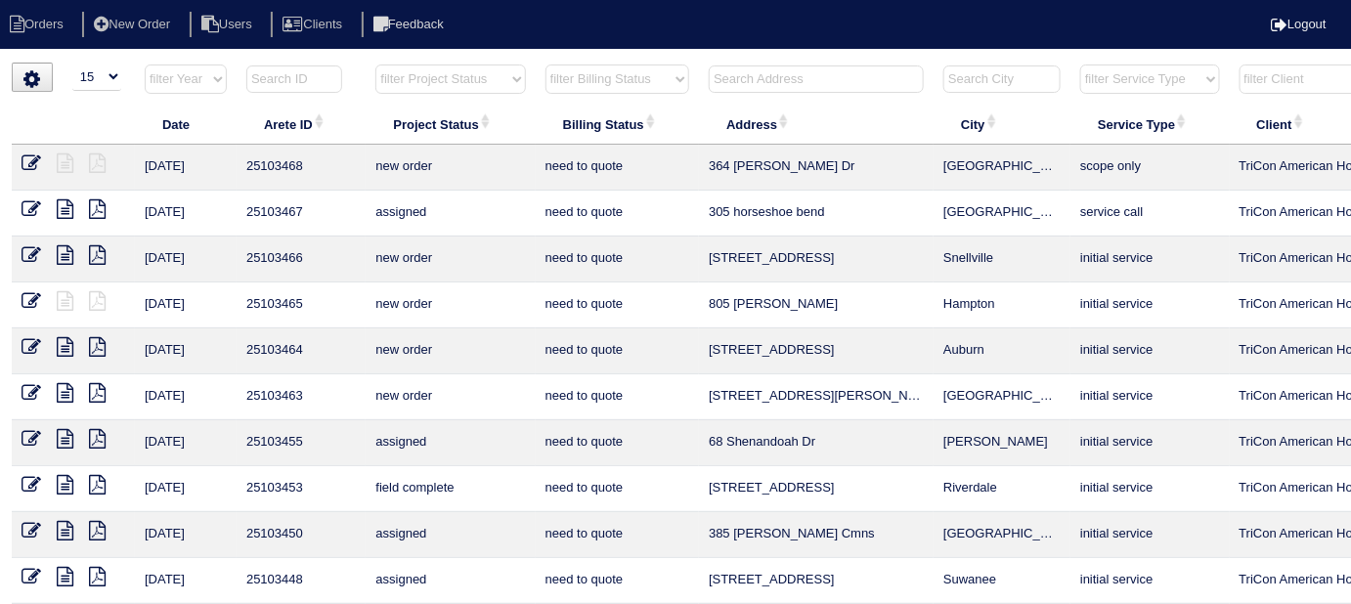
select select
click at [546, 65] on select "filter Billing Status -- Any Billing Status -- need to quote quoted need to inv…" at bounding box center [618, 79] width 144 height 29
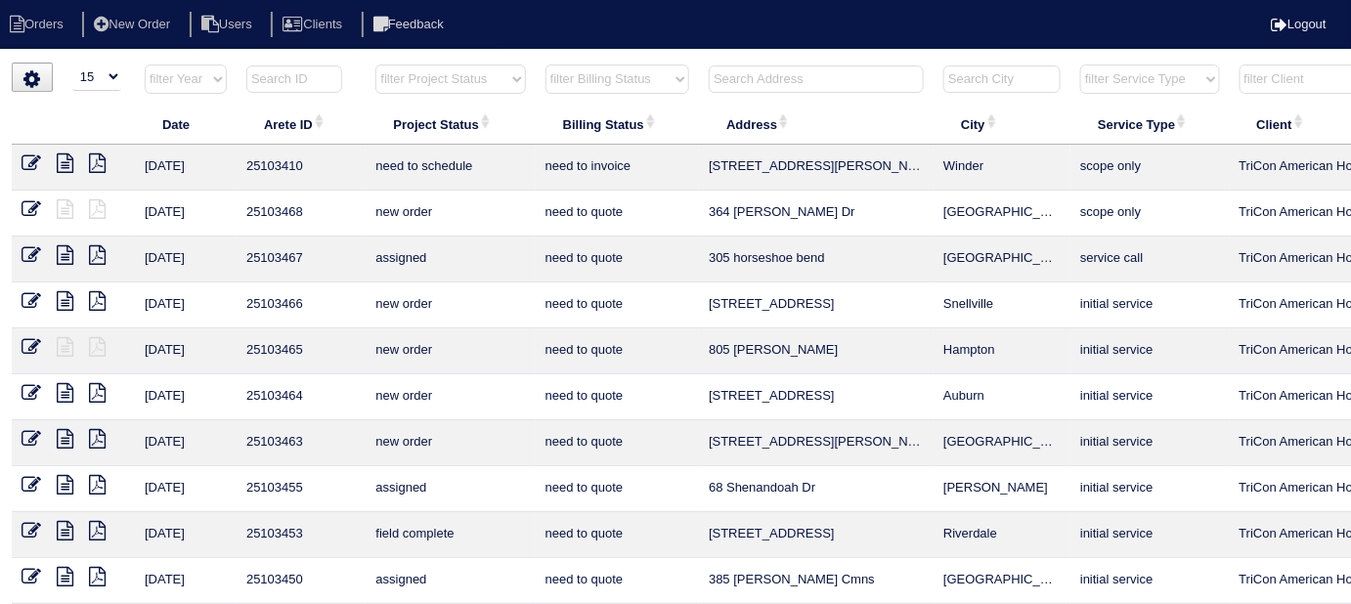
click at [717, 80] on input "text" at bounding box center [816, 79] width 215 height 27
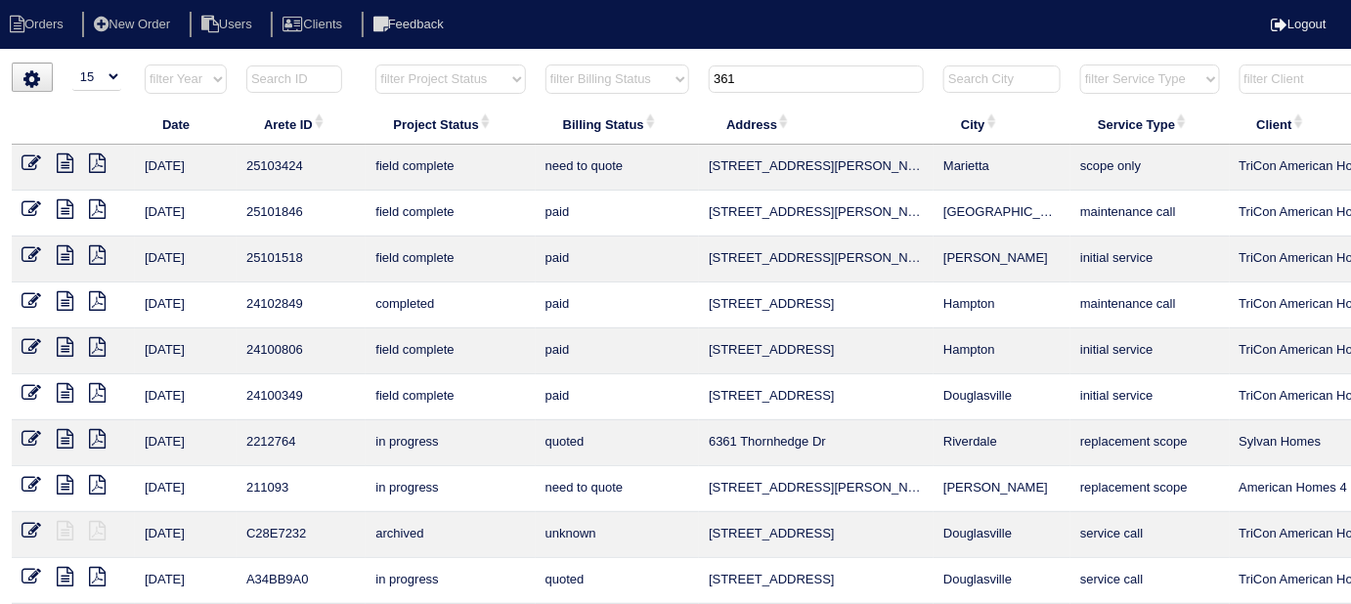
type input "361"
click at [67, 157] on icon at bounding box center [65, 163] width 17 height 20
drag, startPoint x: 737, startPoint y: 77, endPoint x: 667, endPoint y: 78, distance: 70.4
click at [667, 78] on tr "filter Year -- Any Year -- 2025 2024 2023 2022 2021 2020 2019 filter Project St…" at bounding box center [859, 84] width 1694 height 40
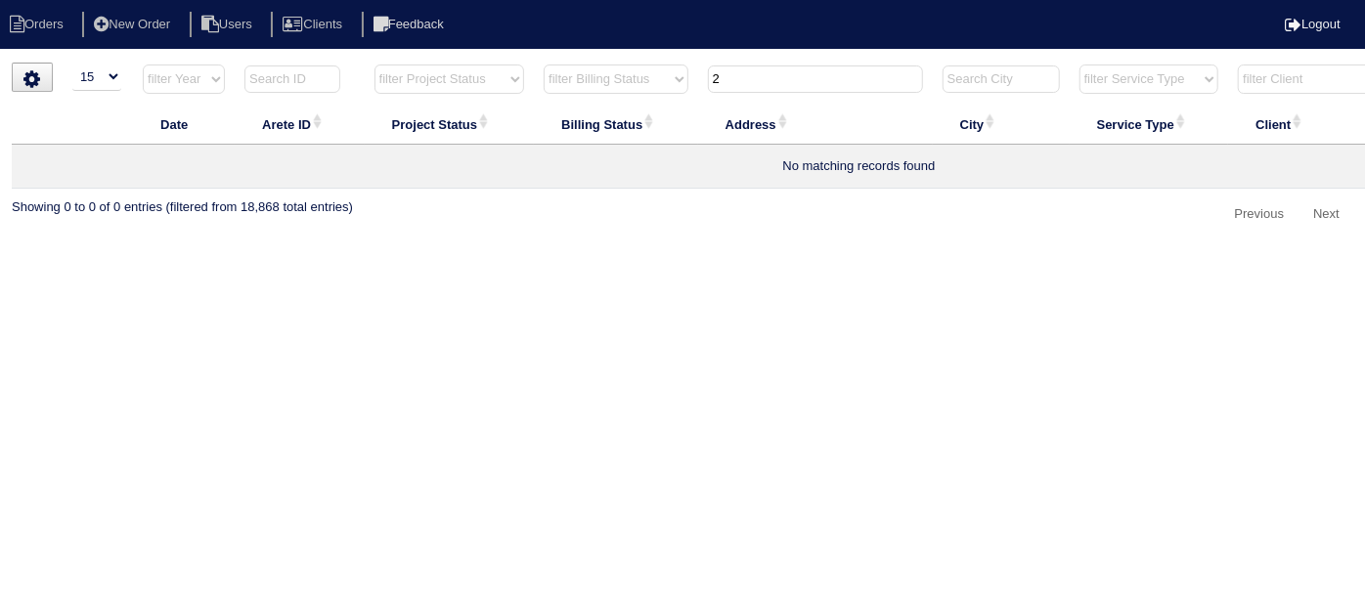
type input "2"
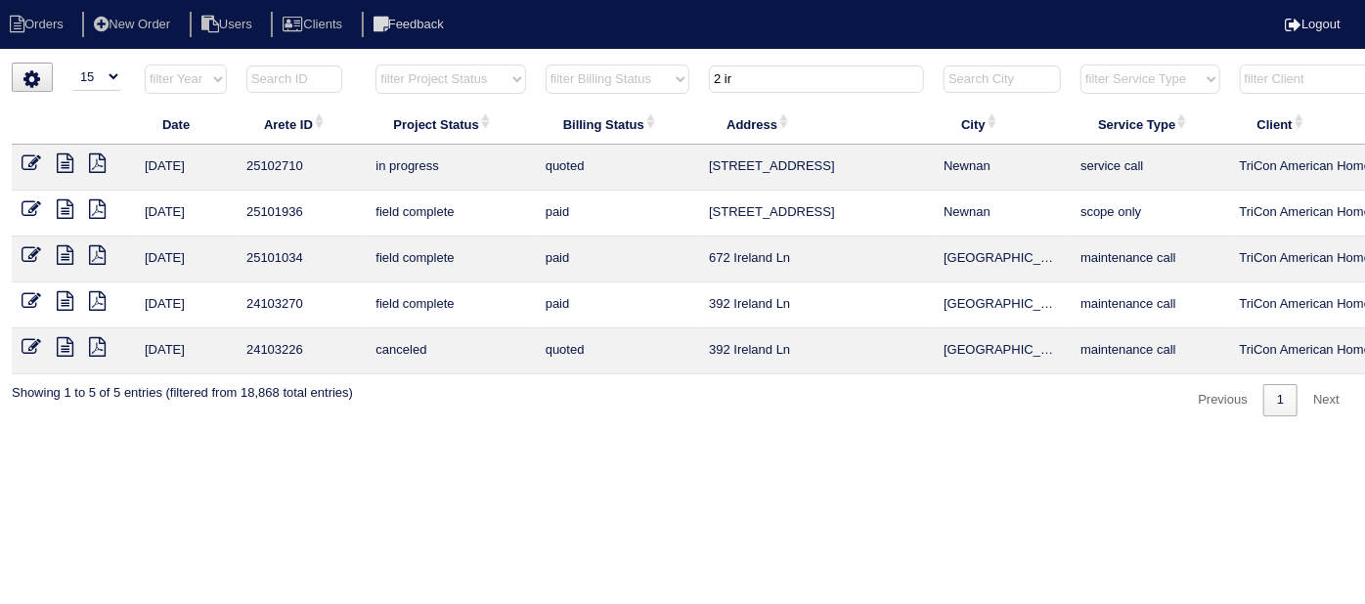
click at [60, 159] on icon at bounding box center [65, 163] width 17 height 20
drag, startPoint x: 787, startPoint y: 80, endPoint x: 409, endPoint y: 46, distance: 379.9
click at [521, 85] on tr "filter Year -- Any Year -- 2025 2024 2023 2022 2021 2020 2019 filter Project St…" at bounding box center [859, 84] width 1694 height 40
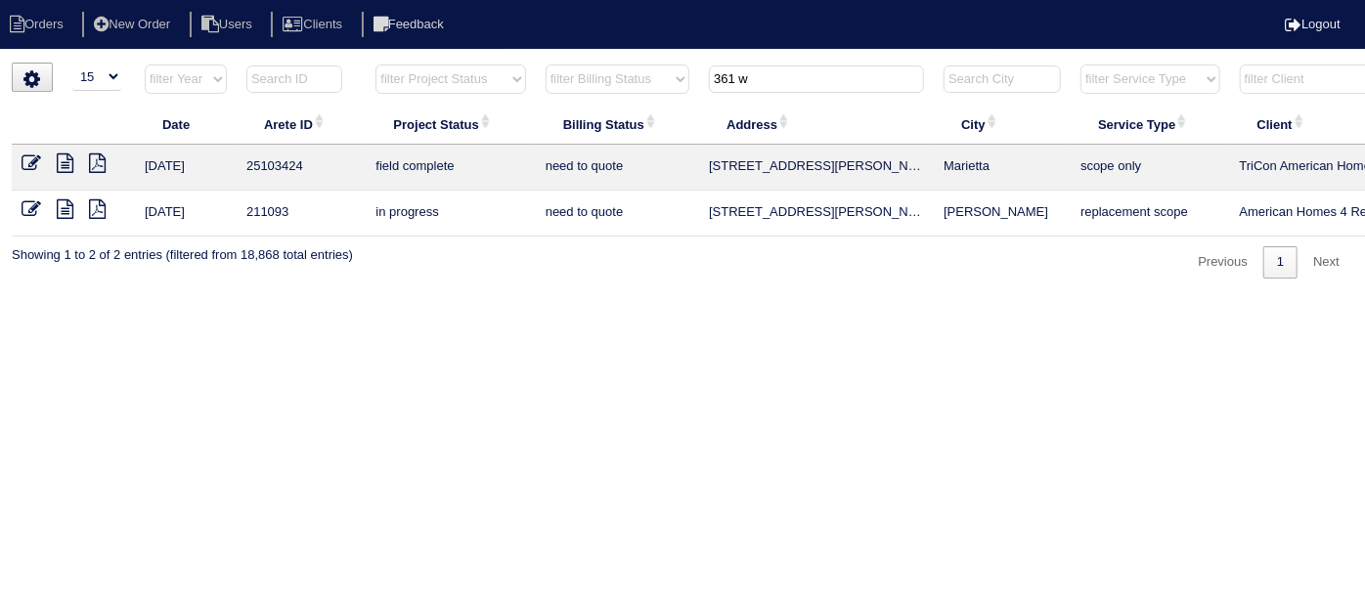
click at [109, 151] on td at bounding box center [73, 168] width 123 height 46
click at [103, 158] on icon at bounding box center [97, 163] width 17 height 20
drag, startPoint x: 771, startPoint y: 81, endPoint x: 639, endPoint y: 81, distance: 132.0
click at [641, 81] on tr "filter Year -- Any Year -- 2025 2024 2023 2022 2021 2020 2019 filter Project St…" at bounding box center [859, 84] width 1694 height 40
type input "4956"
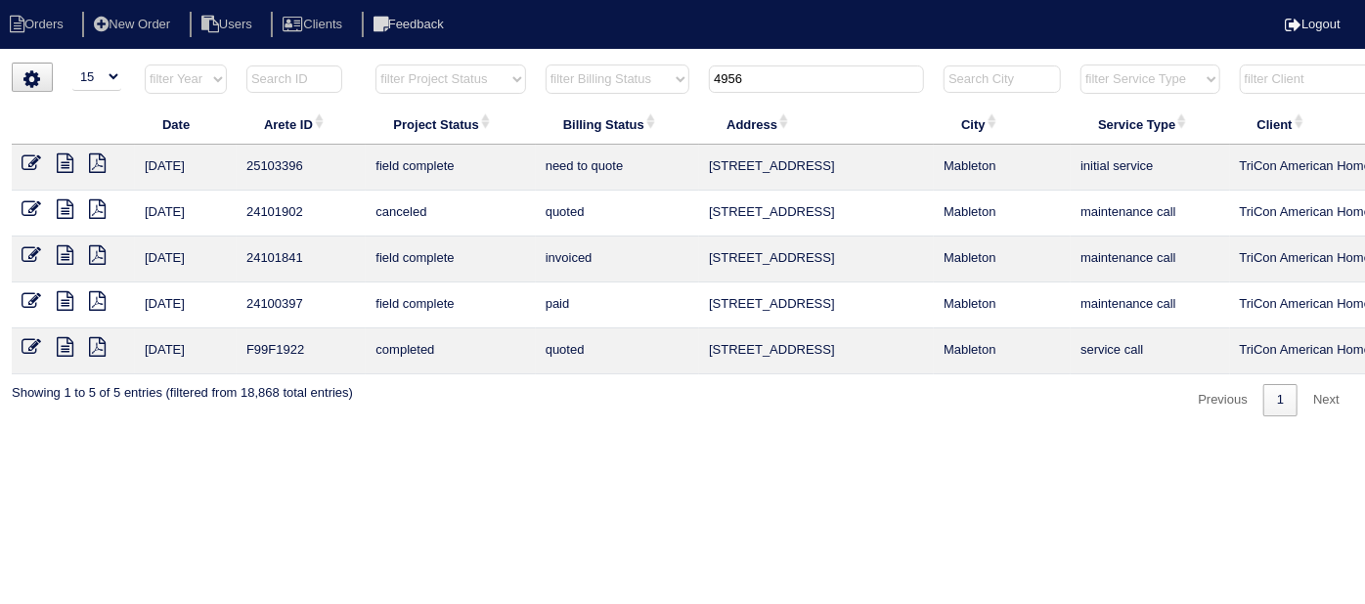
click at [60, 166] on icon at bounding box center [65, 163] width 17 height 20
click at [22, 159] on icon at bounding box center [32, 163] width 20 height 20
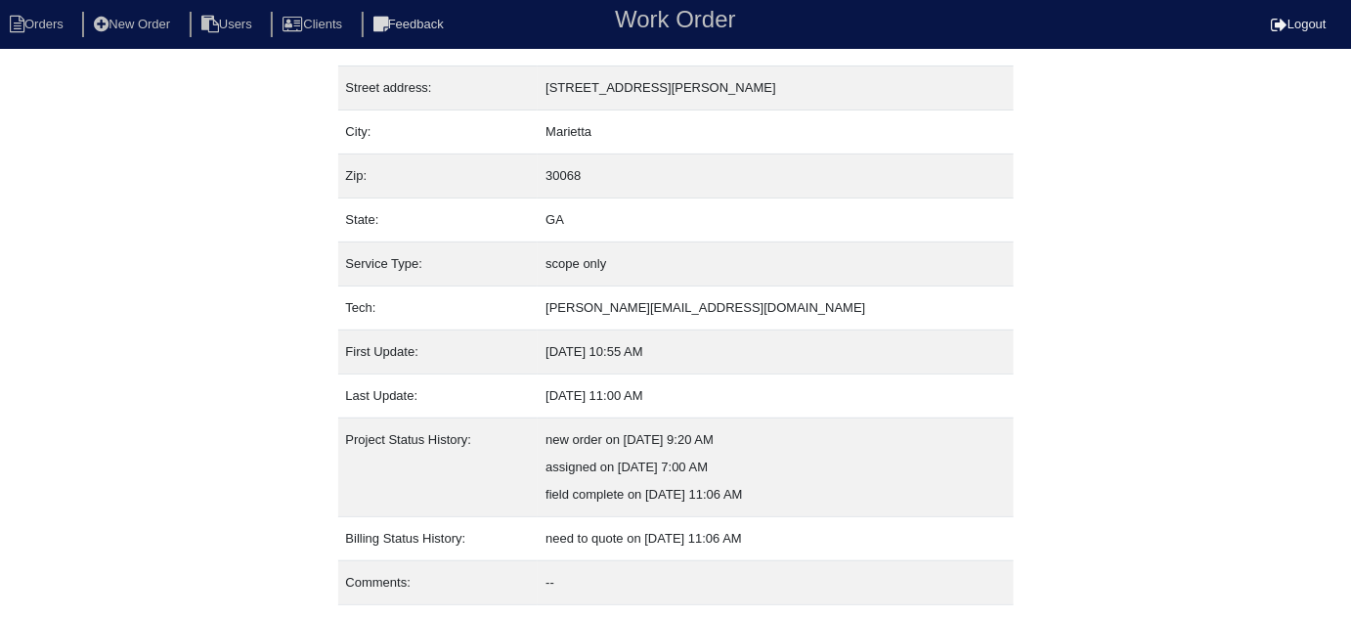
scroll to position [133, 0]
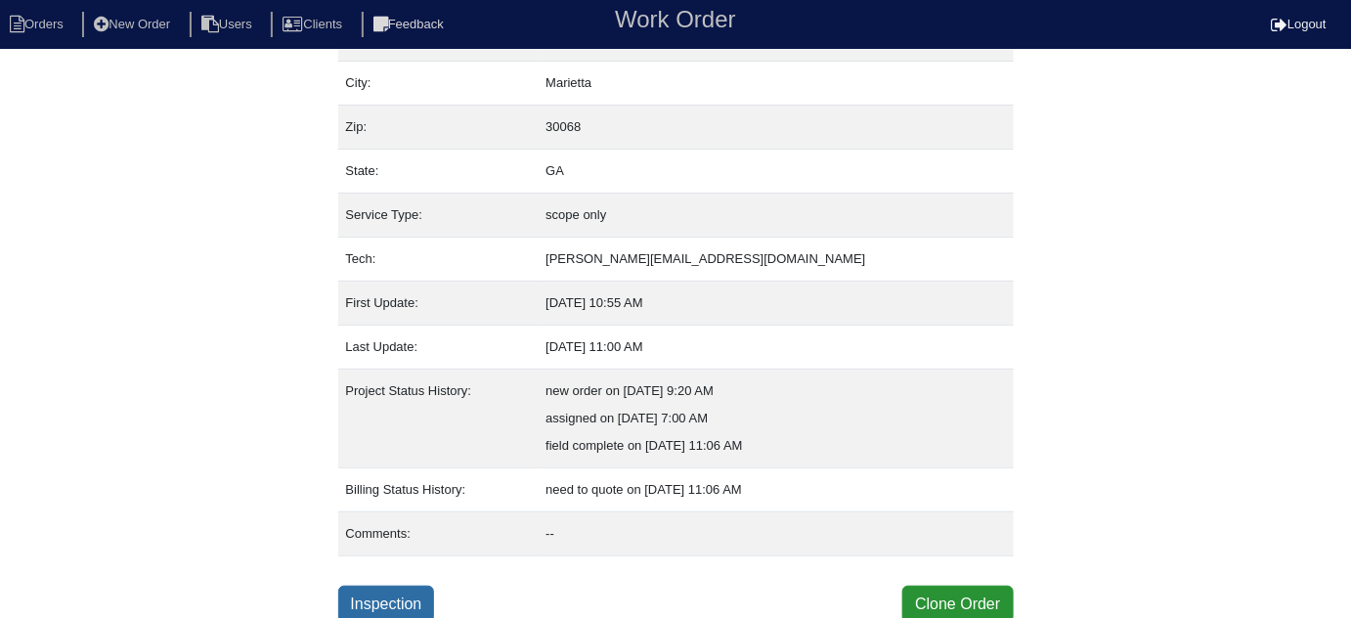
click at [371, 587] on link "Inspection" at bounding box center [386, 604] width 97 height 37
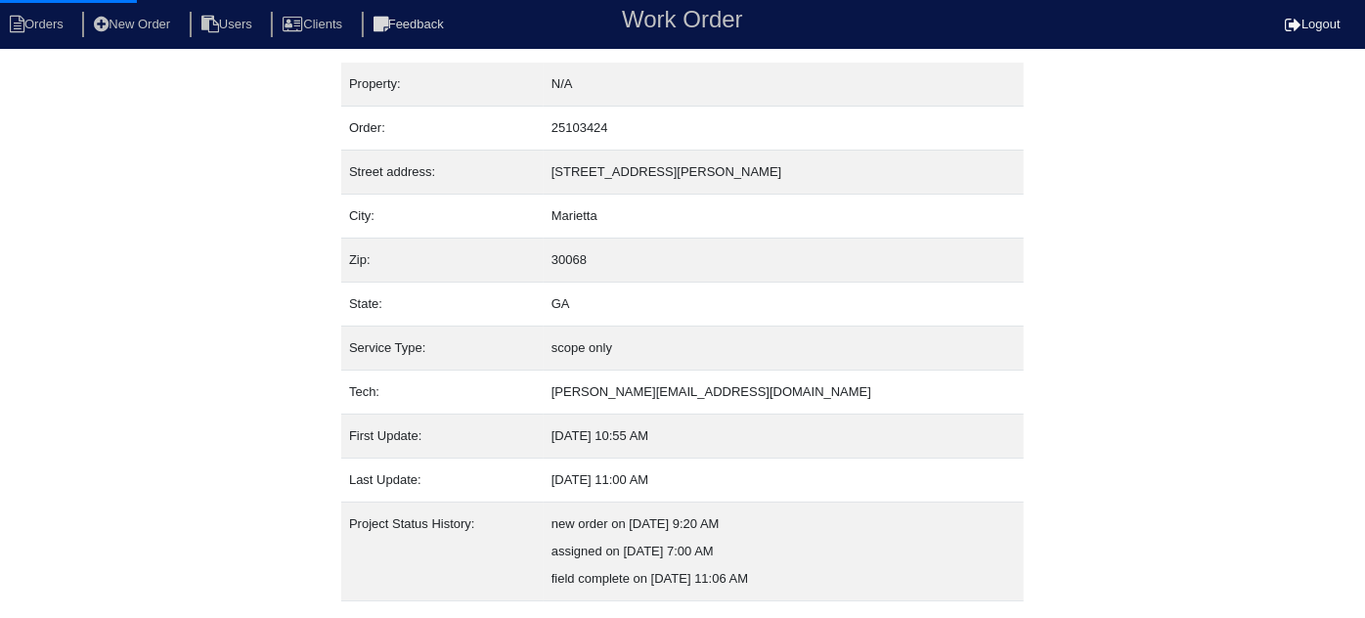
select select "0"
select select "3"
select select "[PERSON_NAME]"
select select "0"
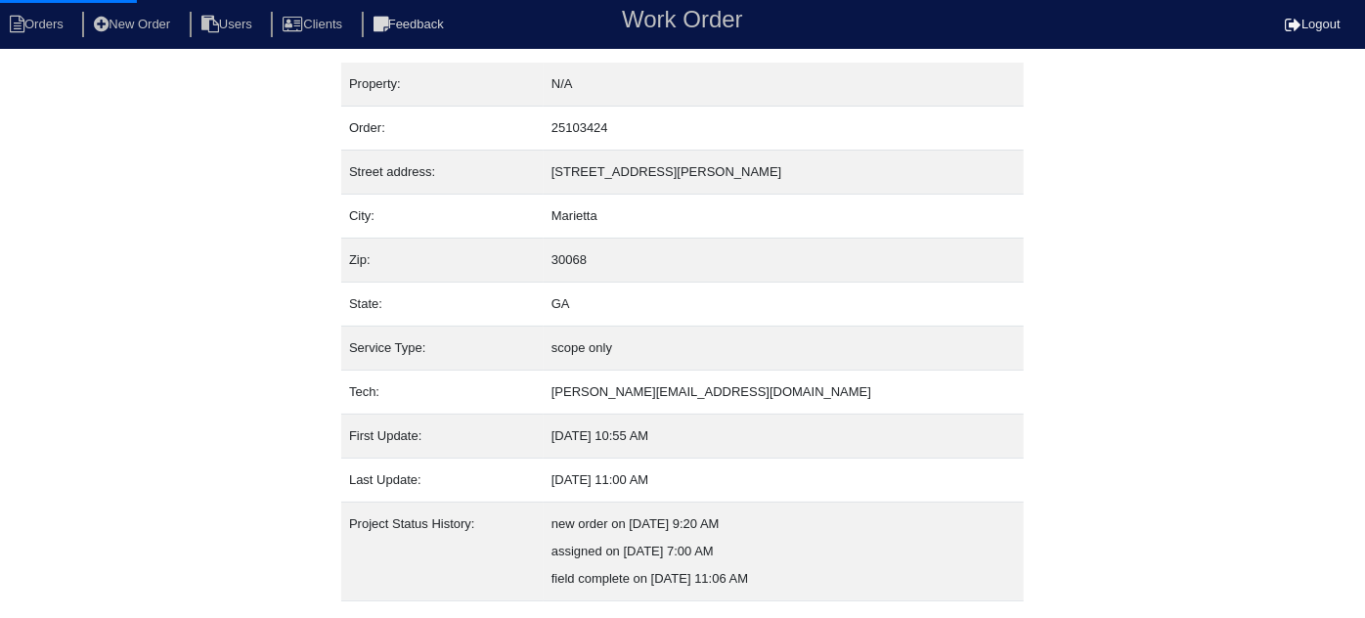
select select "1"
select select "0"
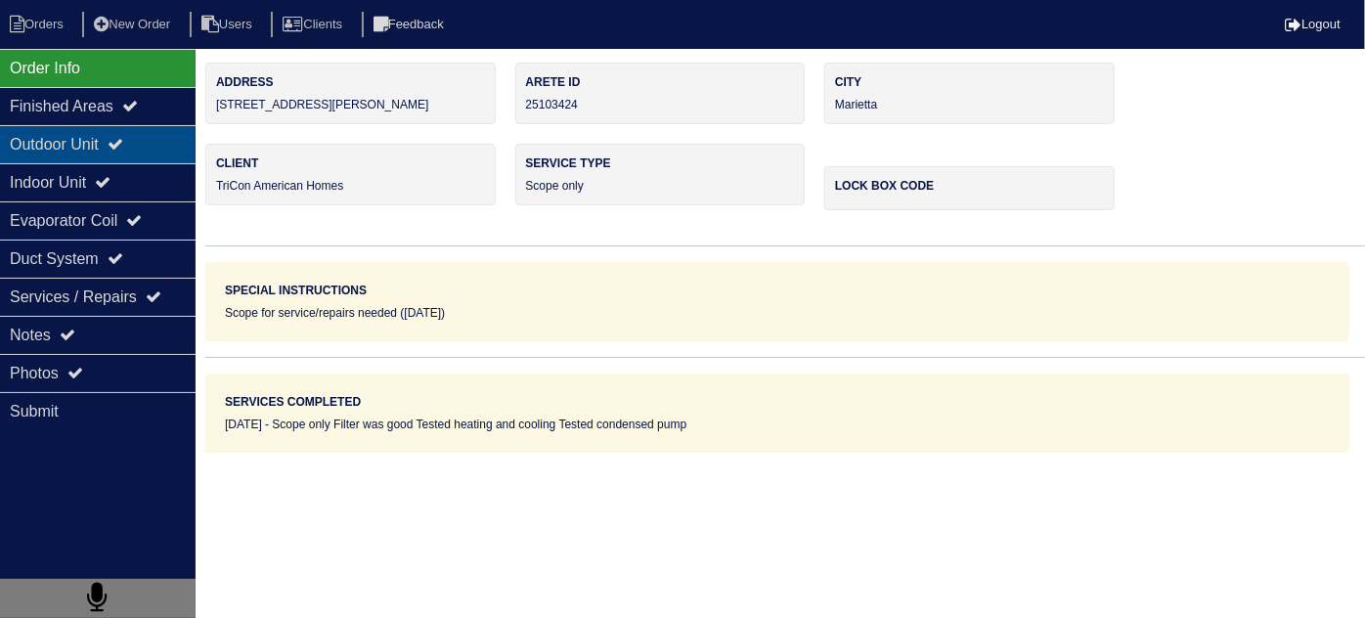
click at [94, 153] on div "Outdoor Unit" at bounding box center [98, 144] width 196 height 38
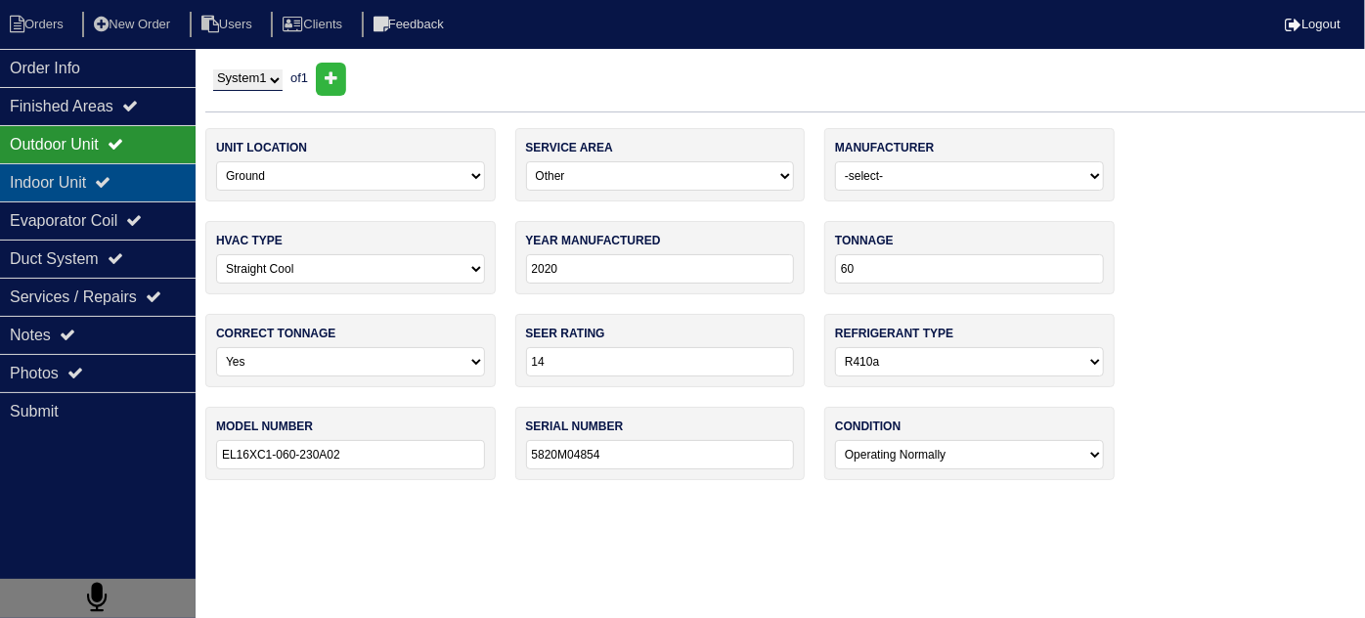
click at [87, 188] on div "Indoor Unit" at bounding box center [98, 182] width 196 height 38
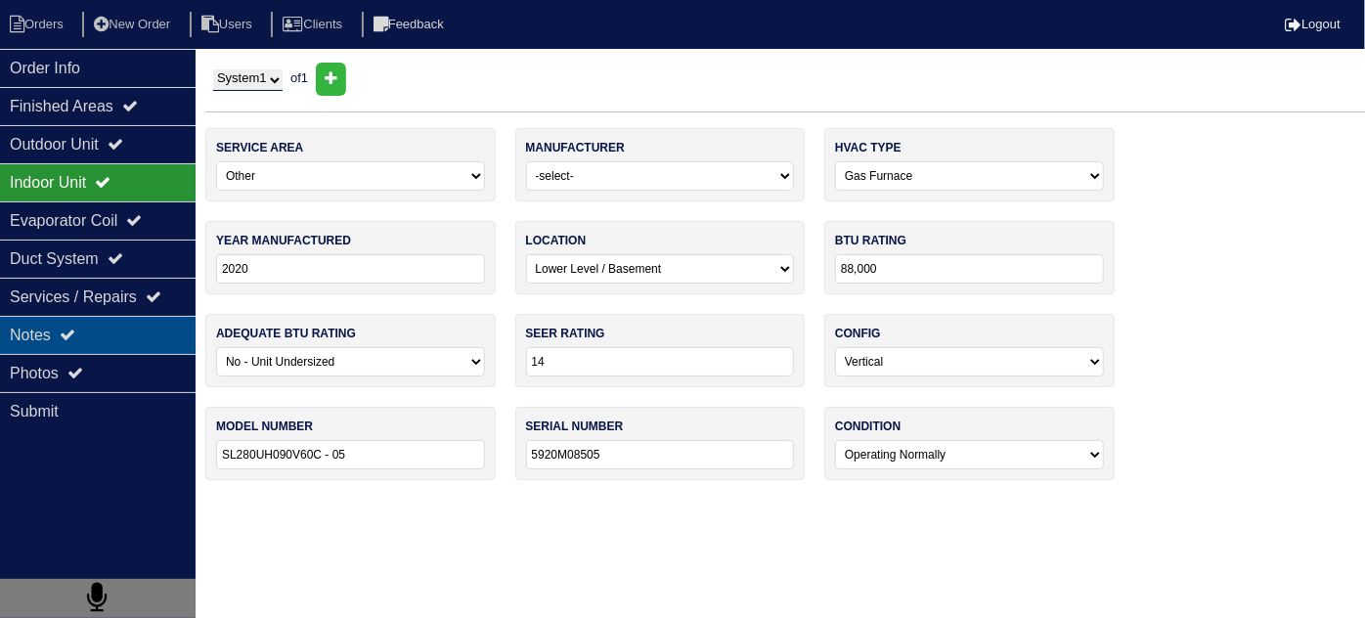
click at [100, 340] on div "Notes" at bounding box center [98, 335] width 196 height 38
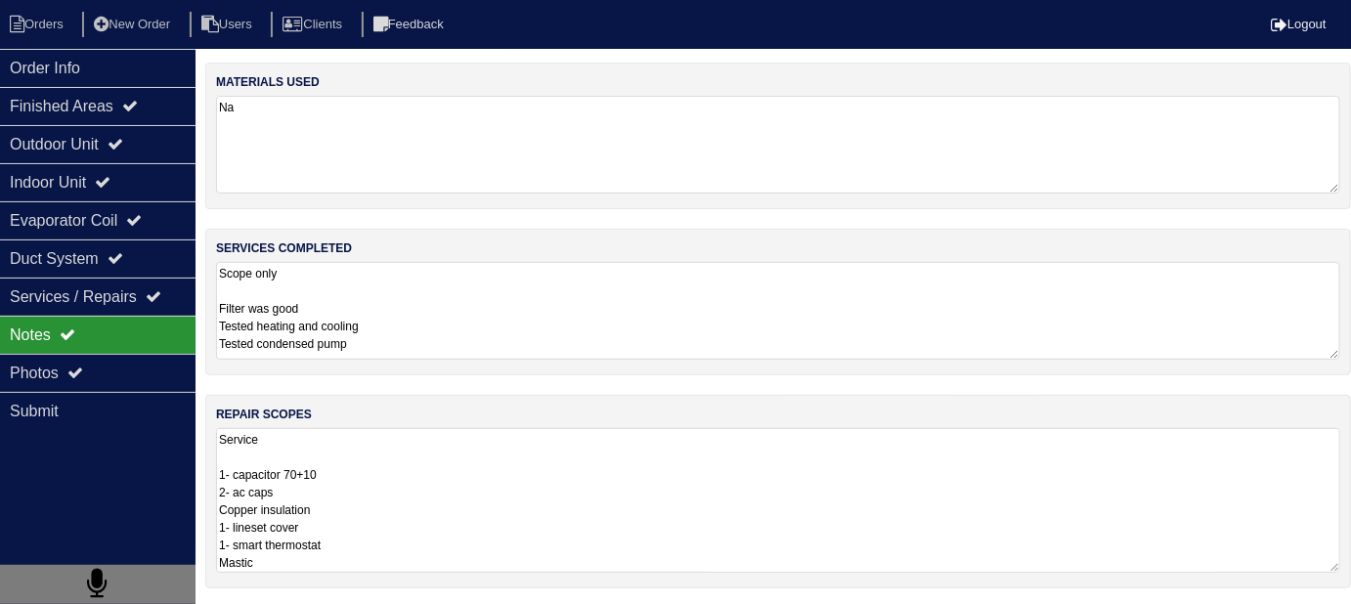
click at [538, 440] on textarea "Service 1- capacitor 70+10 2- ac caps Copper insulation 1- lineset cover 1- sma…" at bounding box center [778, 500] width 1124 height 145
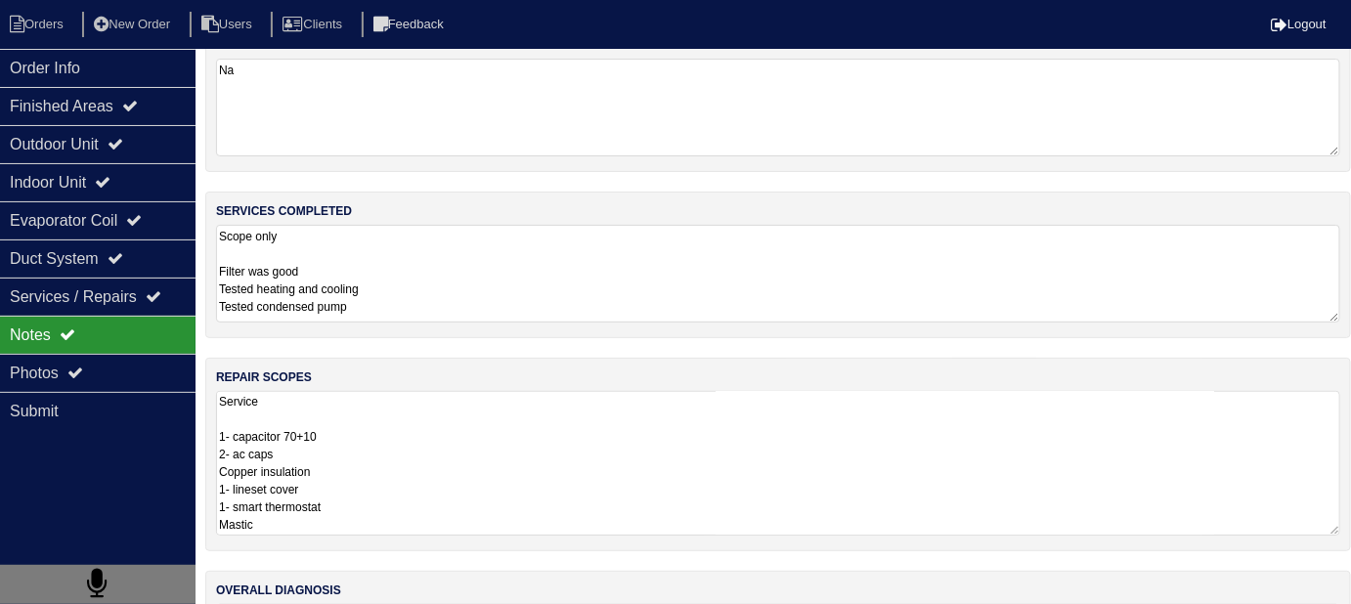
scroll to position [38, 0]
drag, startPoint x: 398, startPoint y: 430, endPoint x: 390, endPoint y: 421, distance: 11.8
click at [398, 430] on textarea "Service 1- capacitor 70+10 2- ac caps Copper insulation 1- lineset cover 1- sma…" at bounding box center [778, 462] width 1124 height 145
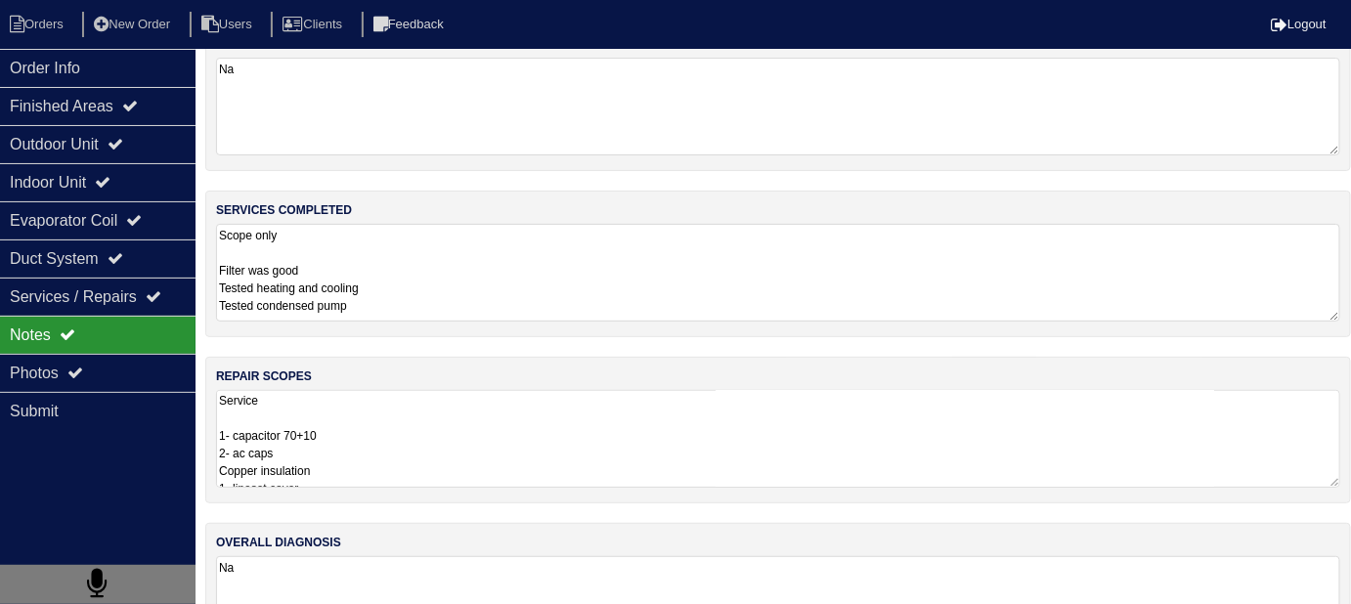
click at [489, 322] on div "services completed Scope only Filter was good Tested heating and cooling Tested…" at bounding box center [778, 264] width 1146 height 147
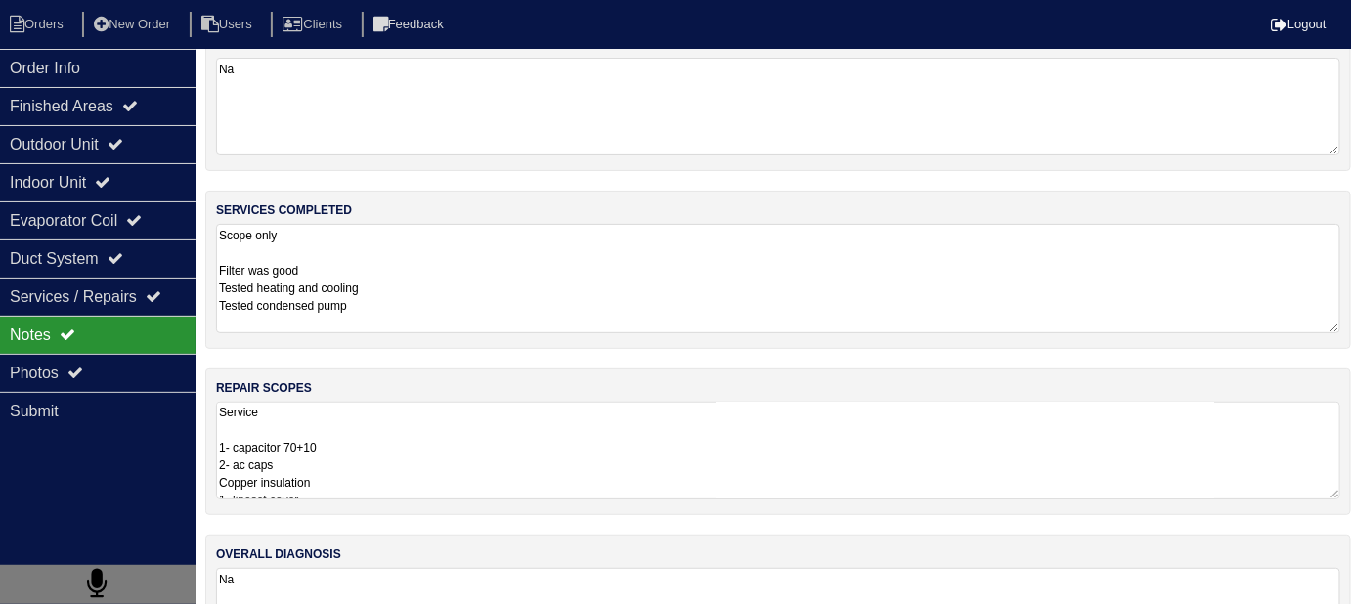
click at [495, 281] on textarea "Scope only Filter was good Tested heating and cooling Tested condensed pump" at bounding box center [778, 278] width 1124 height 109
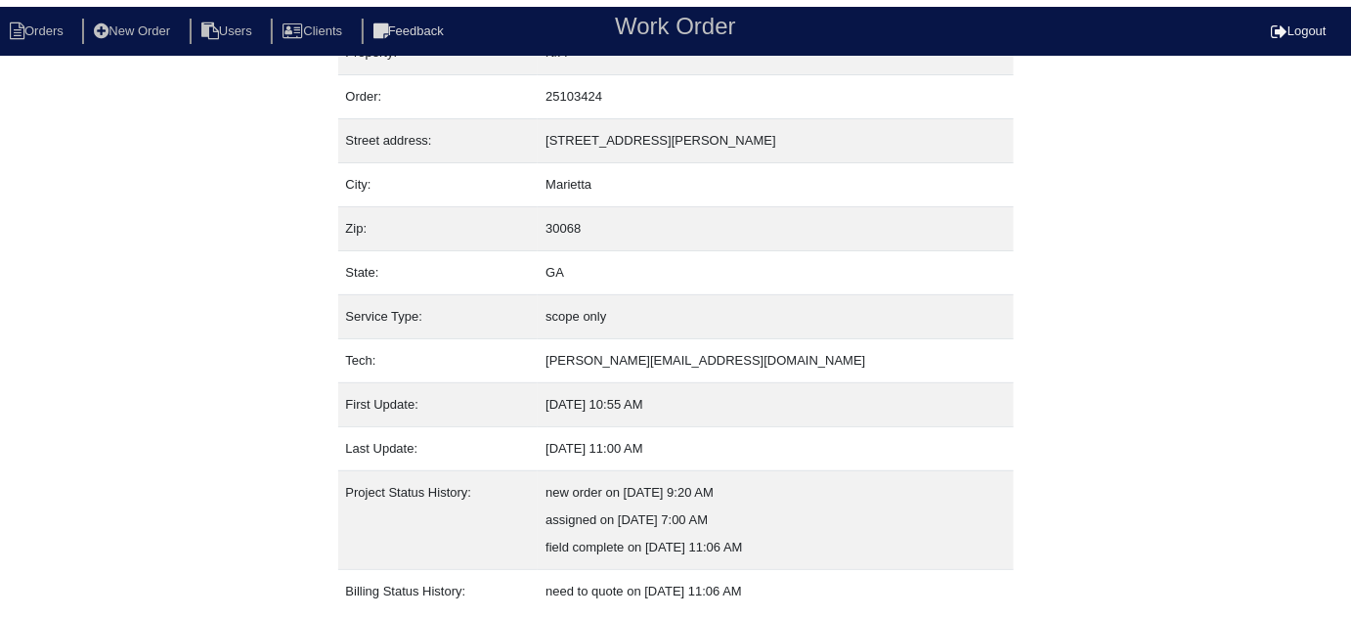
scroll to position [133, 0]
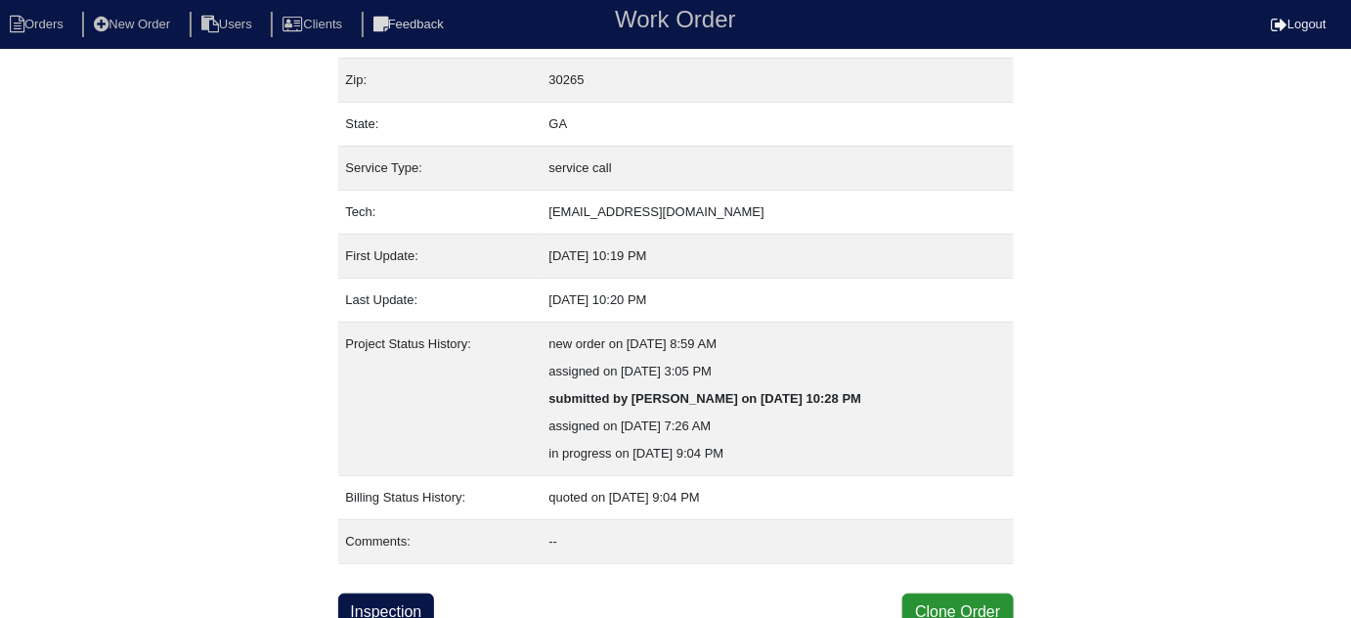
scroll to position [188, 0]
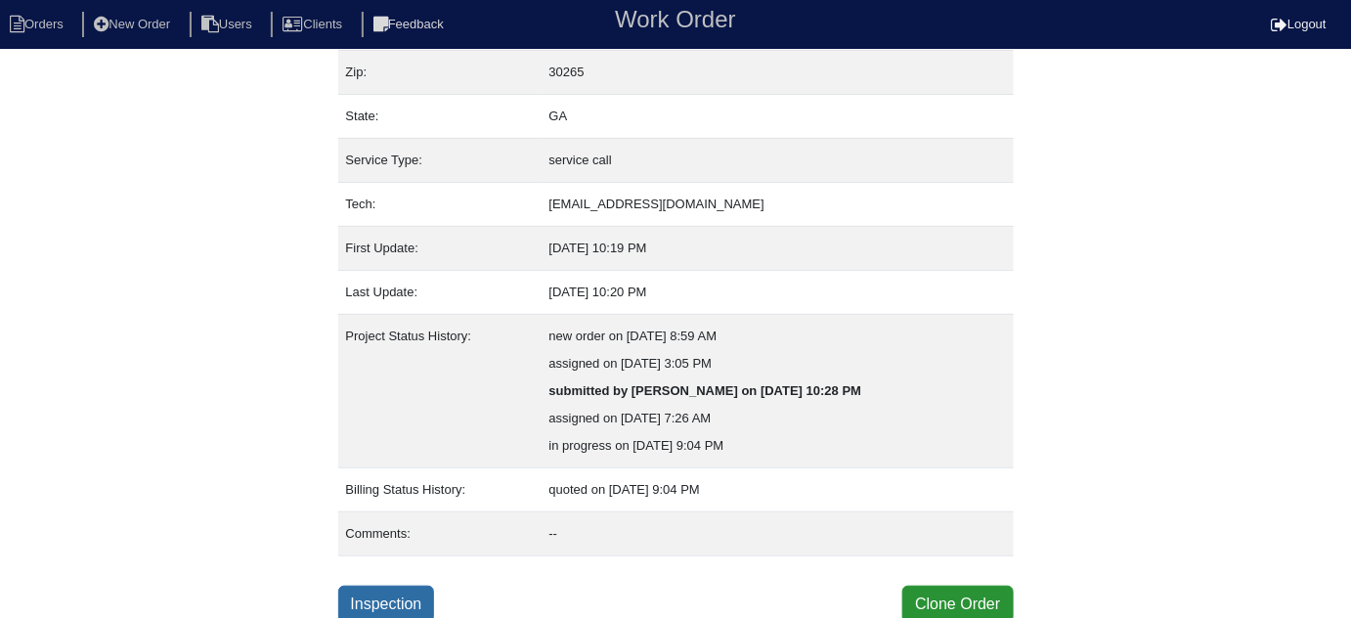
click at [412, 592] on link "Inspection" at bounding box center [386, 604] width 97 height 37
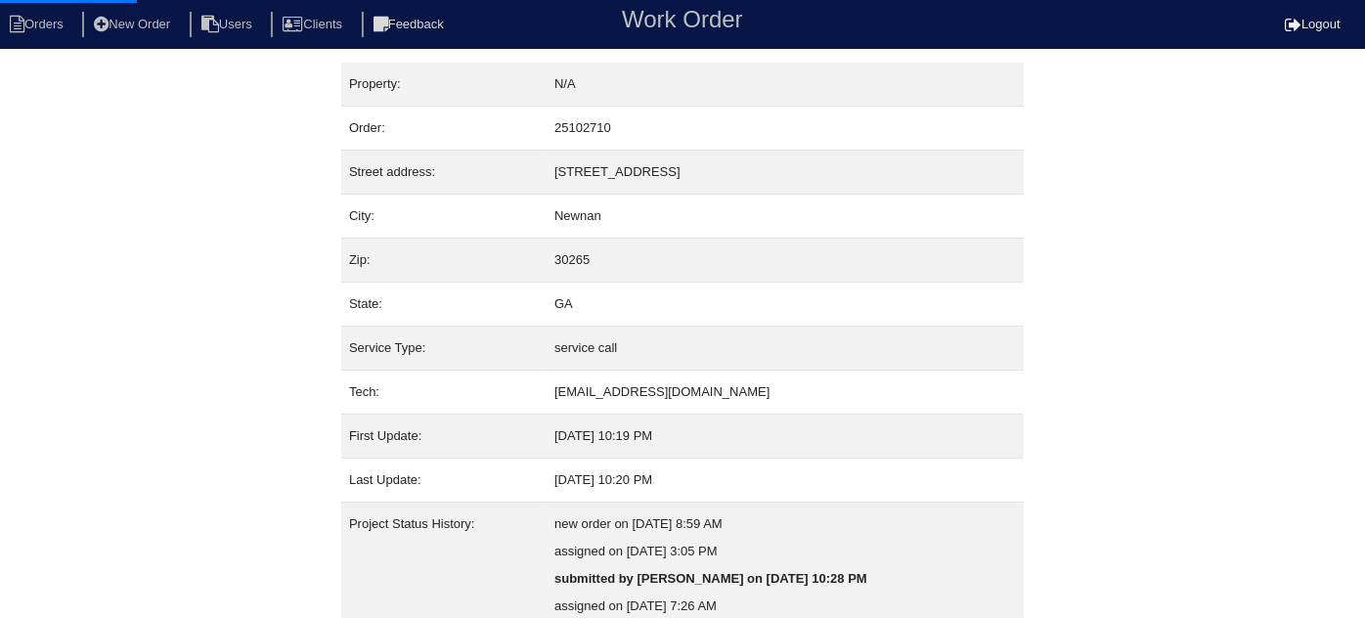
select select "0"
select select "Rheem"
select select "0"
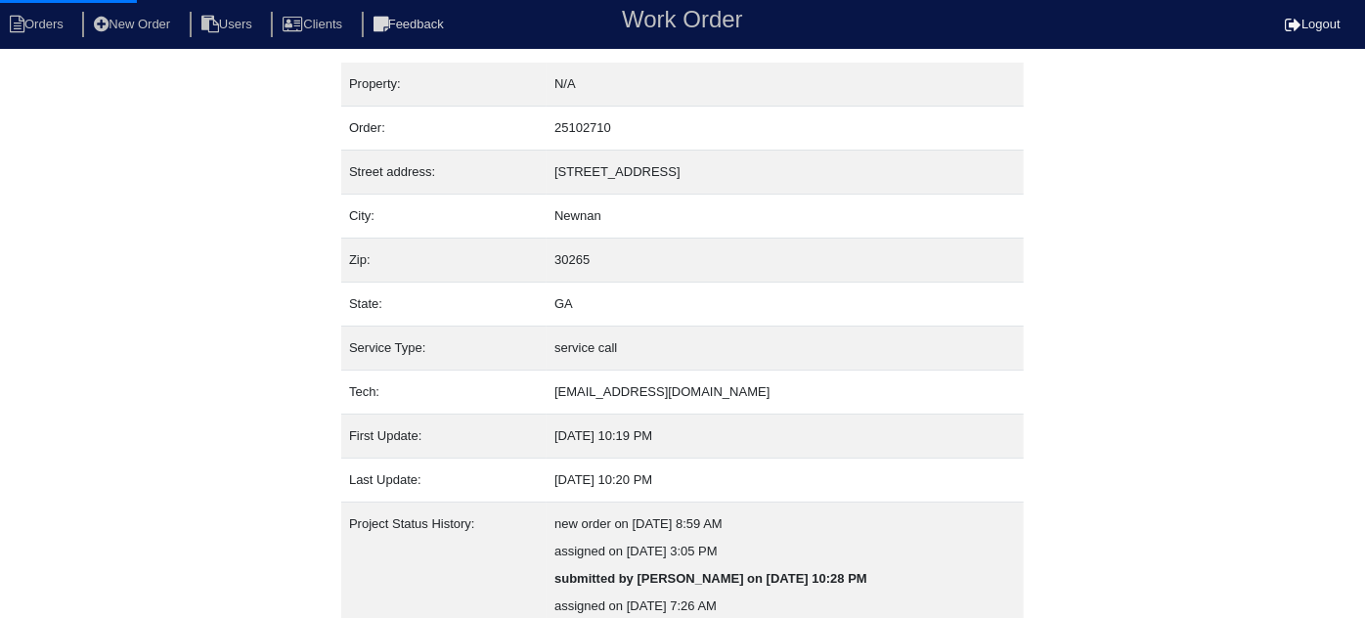
select select "1"
select select "0"
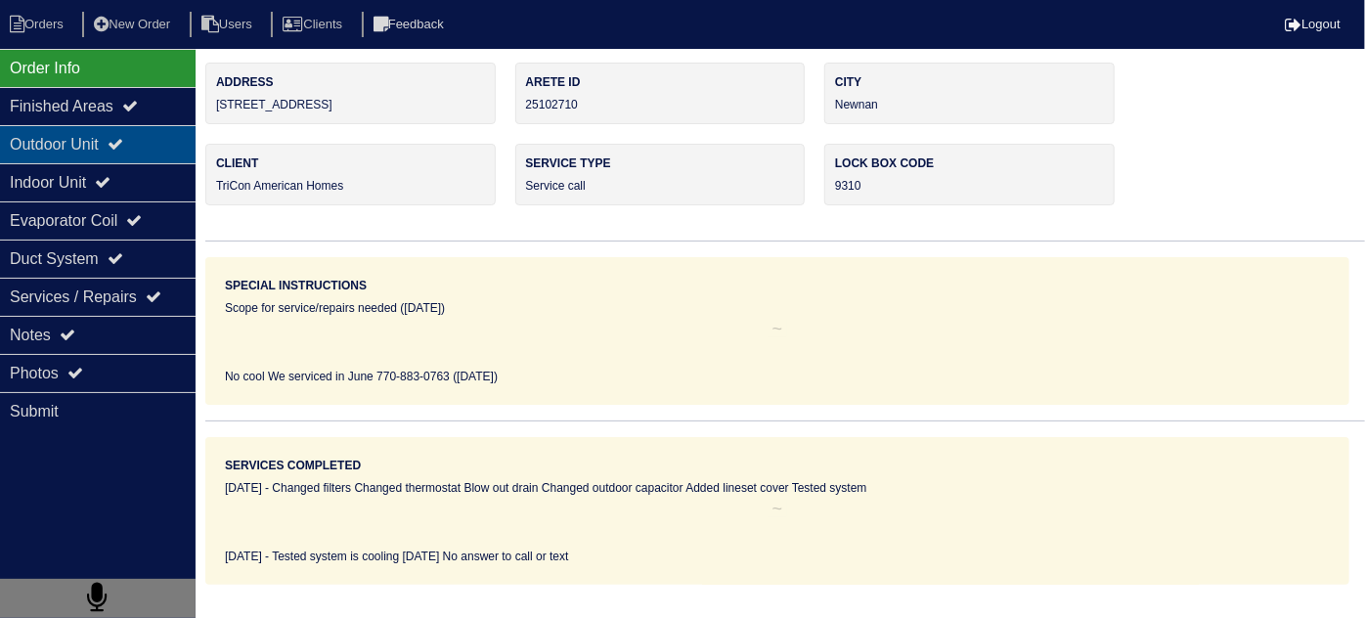
drag, startPoint x: 87, startPoint y: 132, endPoint x: 74, endPoint y: 167, distance: 37.4
click at [87, 133] on div "Outdoor Unit" at bounding box center [98, 144] width 196 height 38
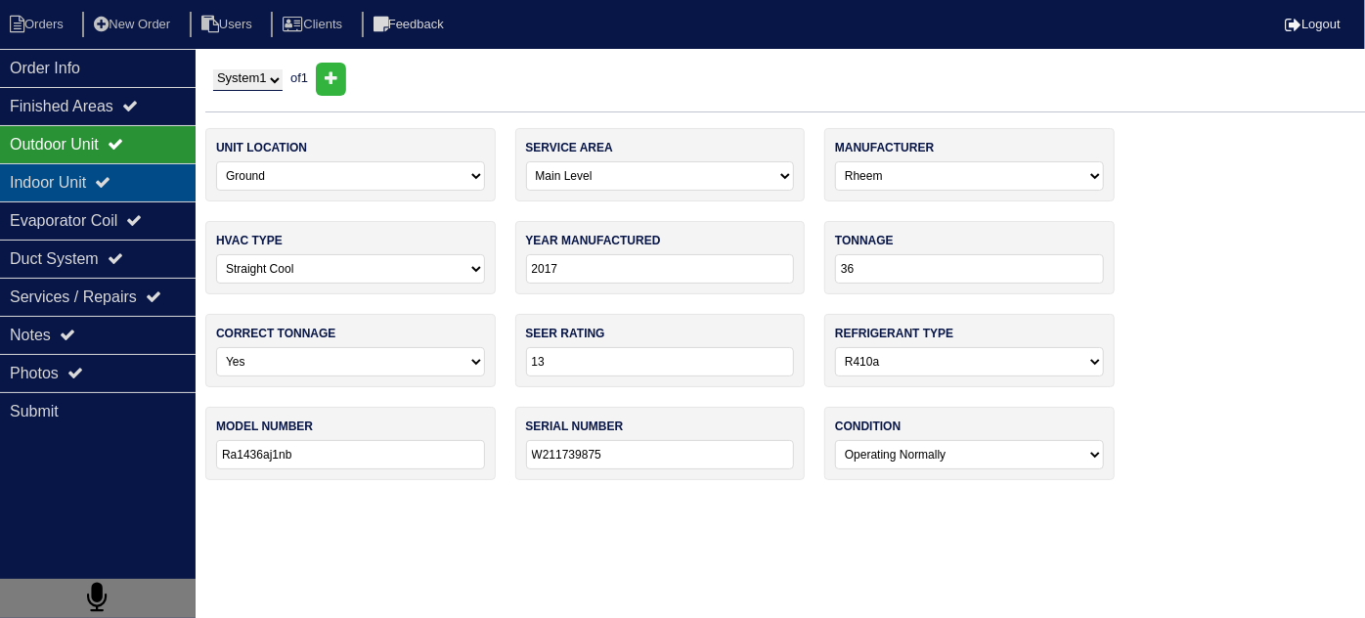
click at [72, 173] on div "Indoor Unit" at bounding box center [98, 182] width 196 height 38
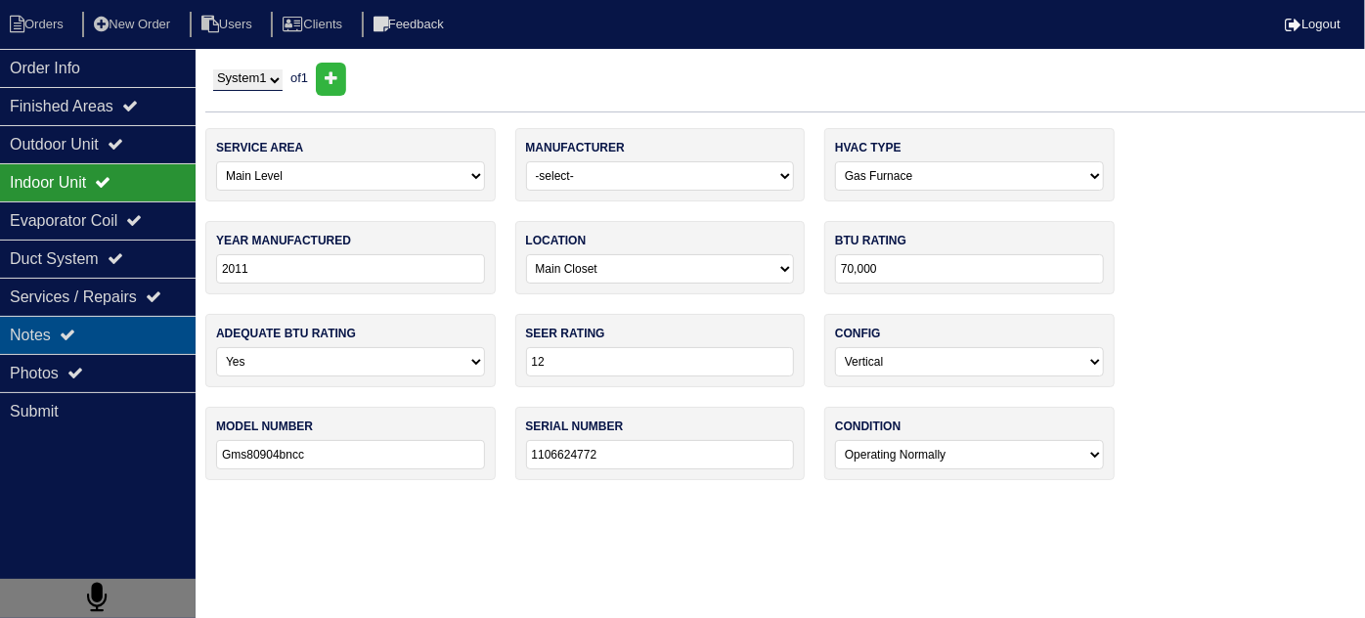
click at [100, 340] on div "Notes" at bounding box center [98, 335] width 196 height 38
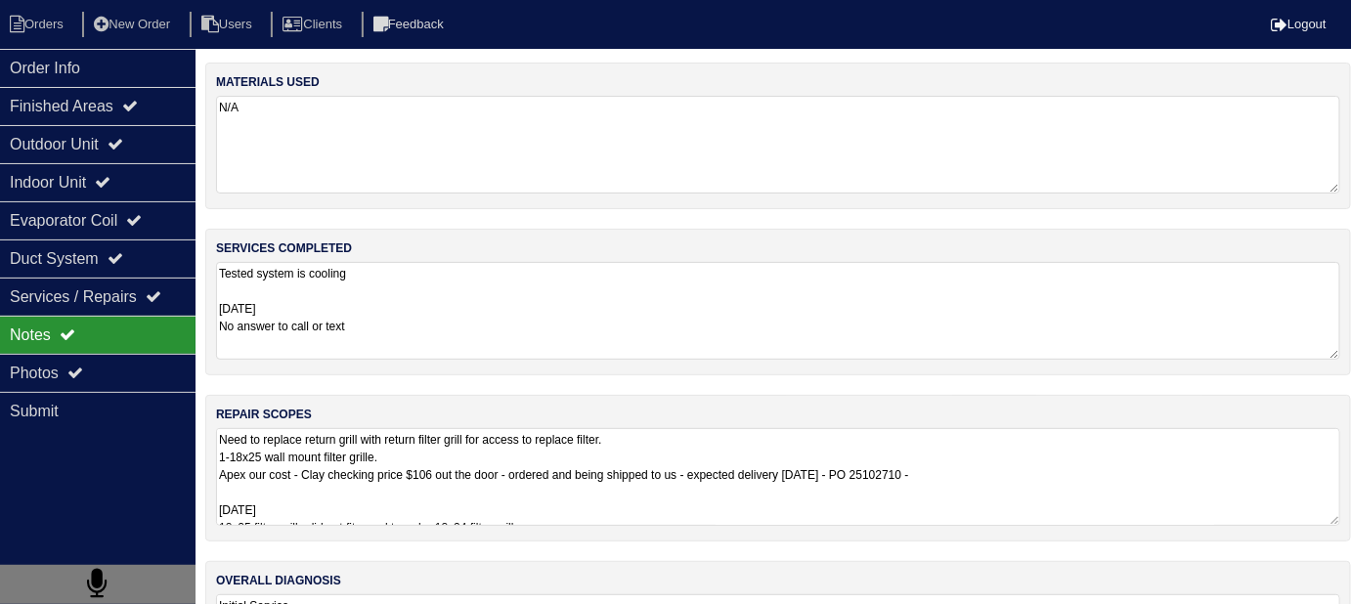
click at [465, 325] on textarea "Tested system is cooling [DATE] No answer to call or text" at bounding box center [778, 311] width 1124 height 98
click at [954, 509] on textarea "Need to replace return grill with return filter grill for access to replace fil…" at bounding box center [778, 476] width 1124 height 98
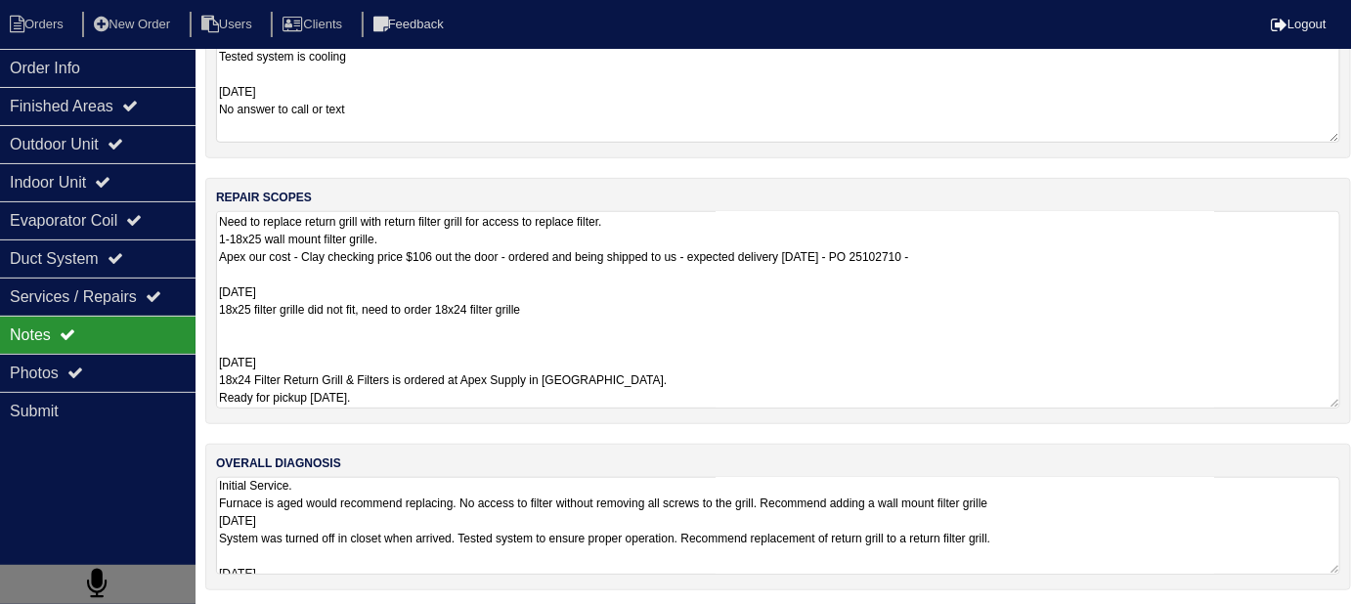
scroll to position [1, 0]
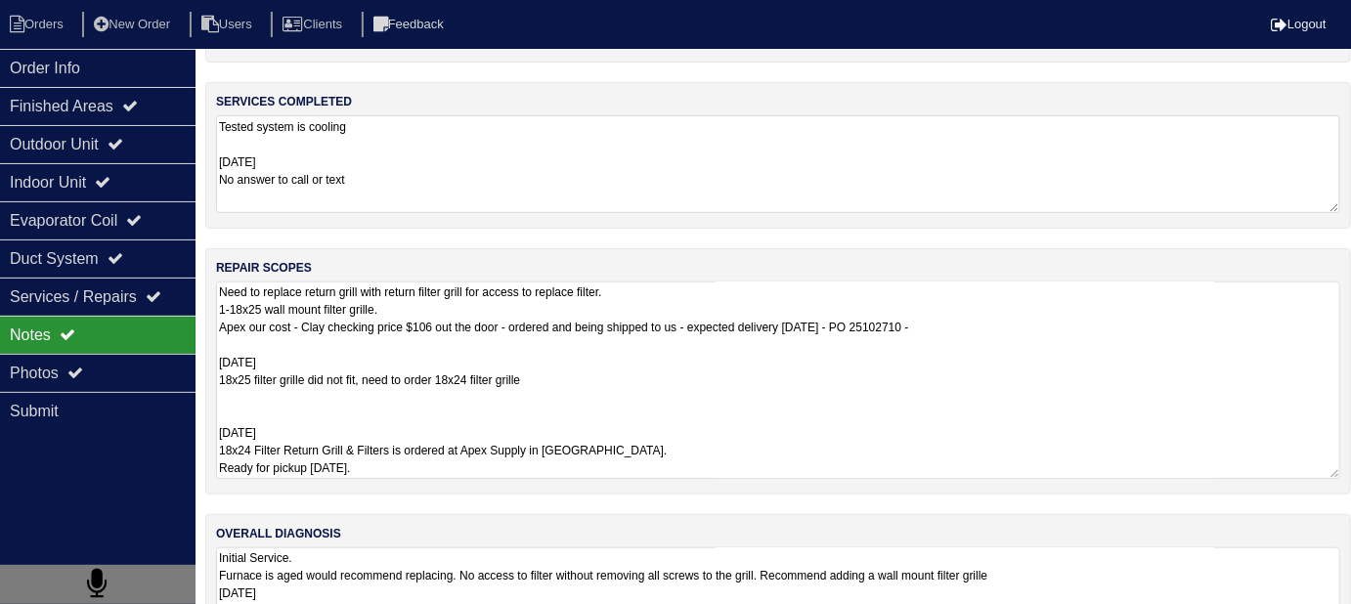
click at [1124, 547] on textarea "Initial Service. Furnace is aged would recommend replacing. No access to filter…" at bounding box center [778, 596] width 1124 height 98
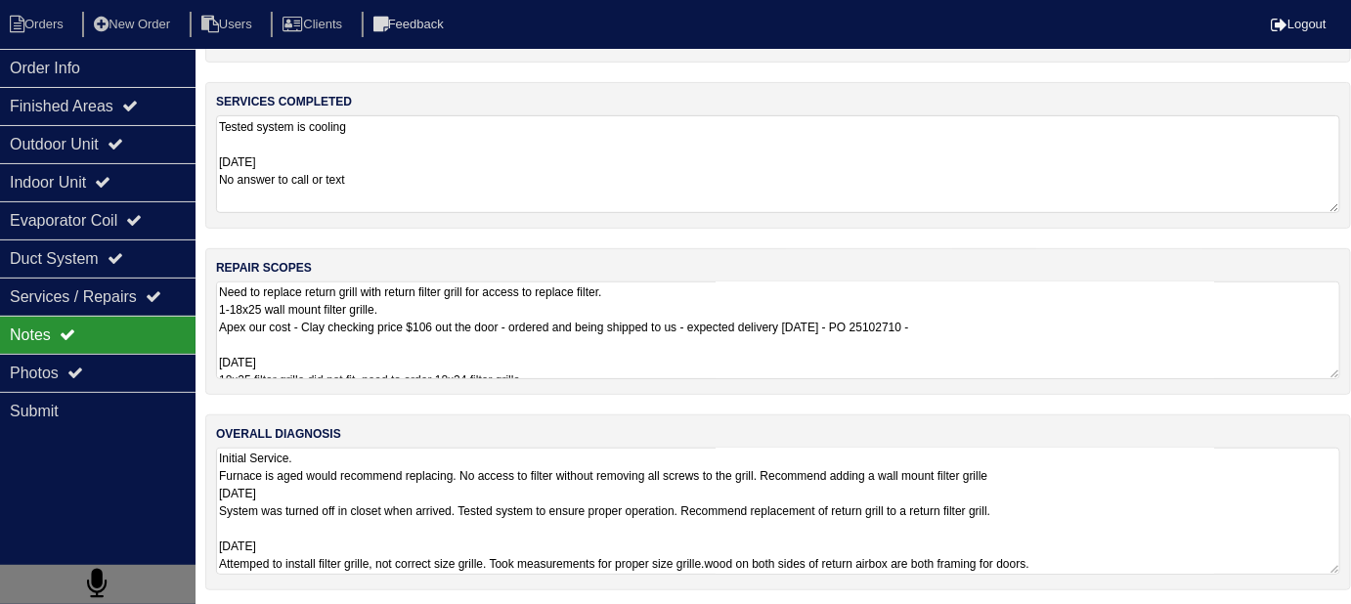
scroll to position [117, 0]
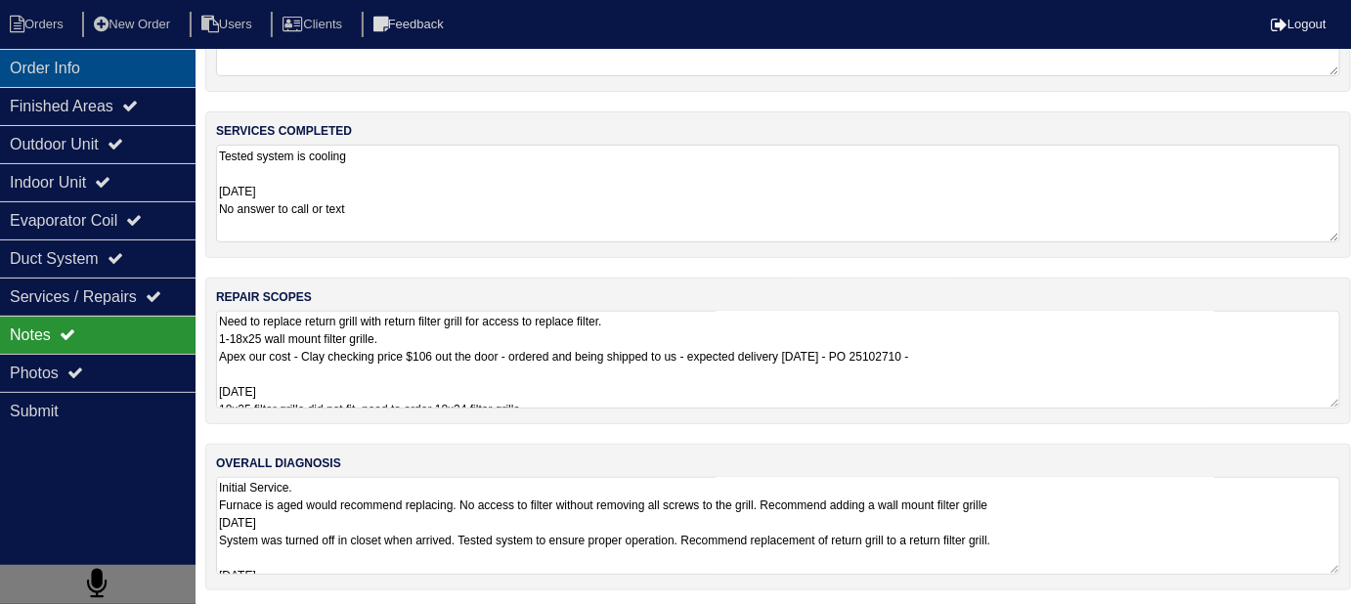
click at [87, 70] on div "Order Info" at bounding box center [98, 68] width 196 height 38
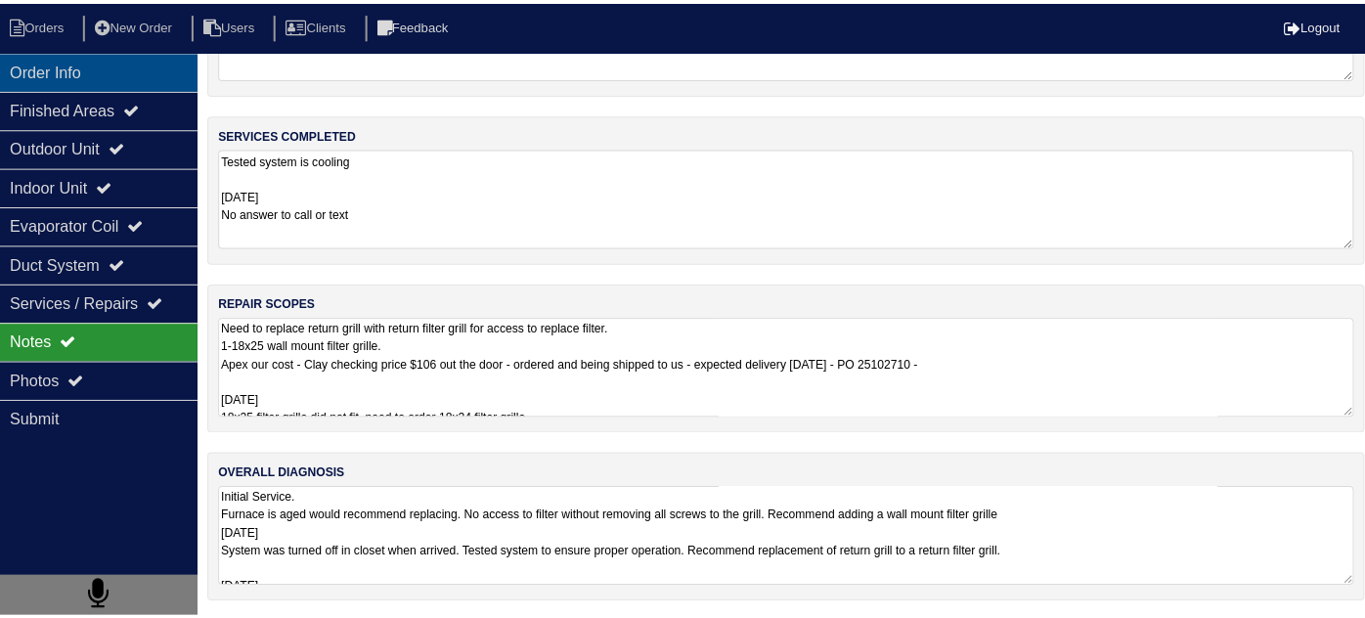
scroll to position [0, 0]
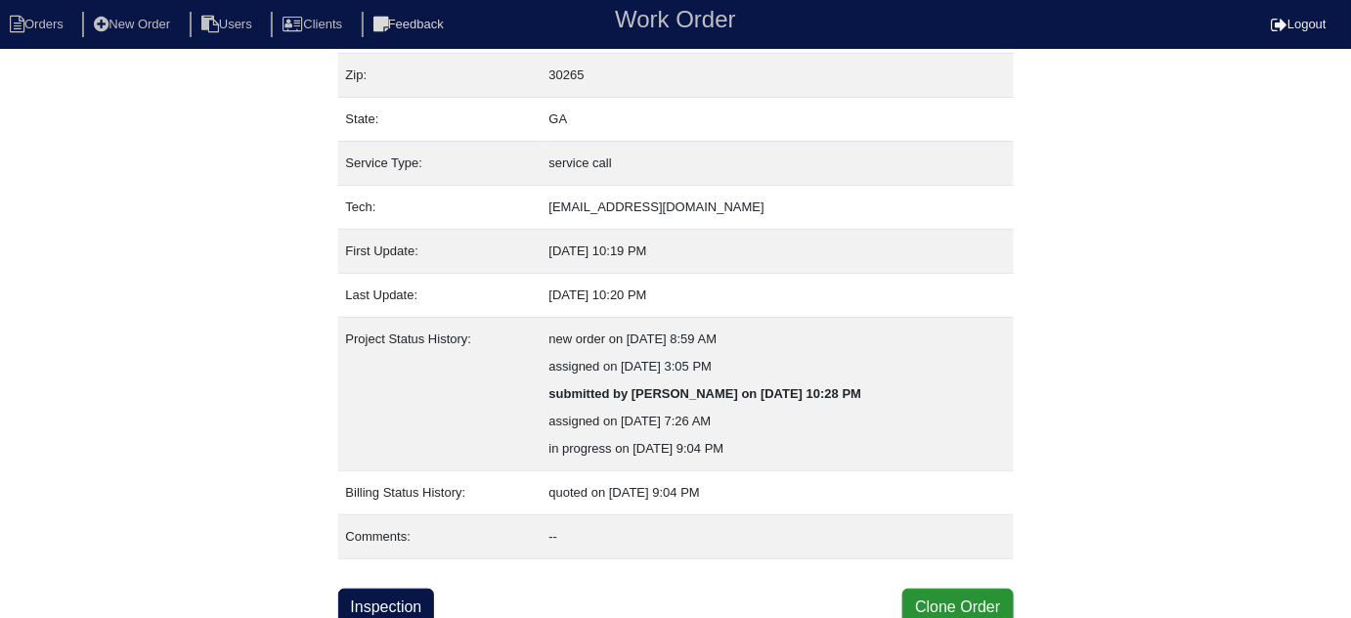
scroll to position [188, 0]
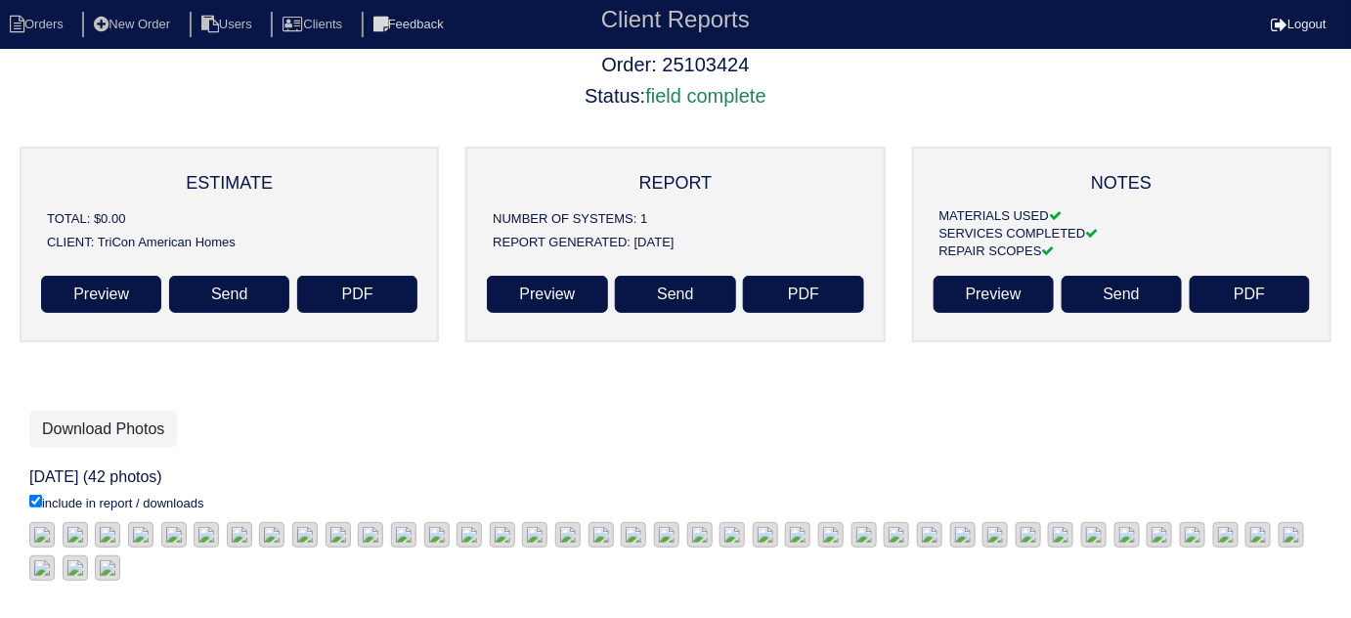
scroll to position [82, 0]
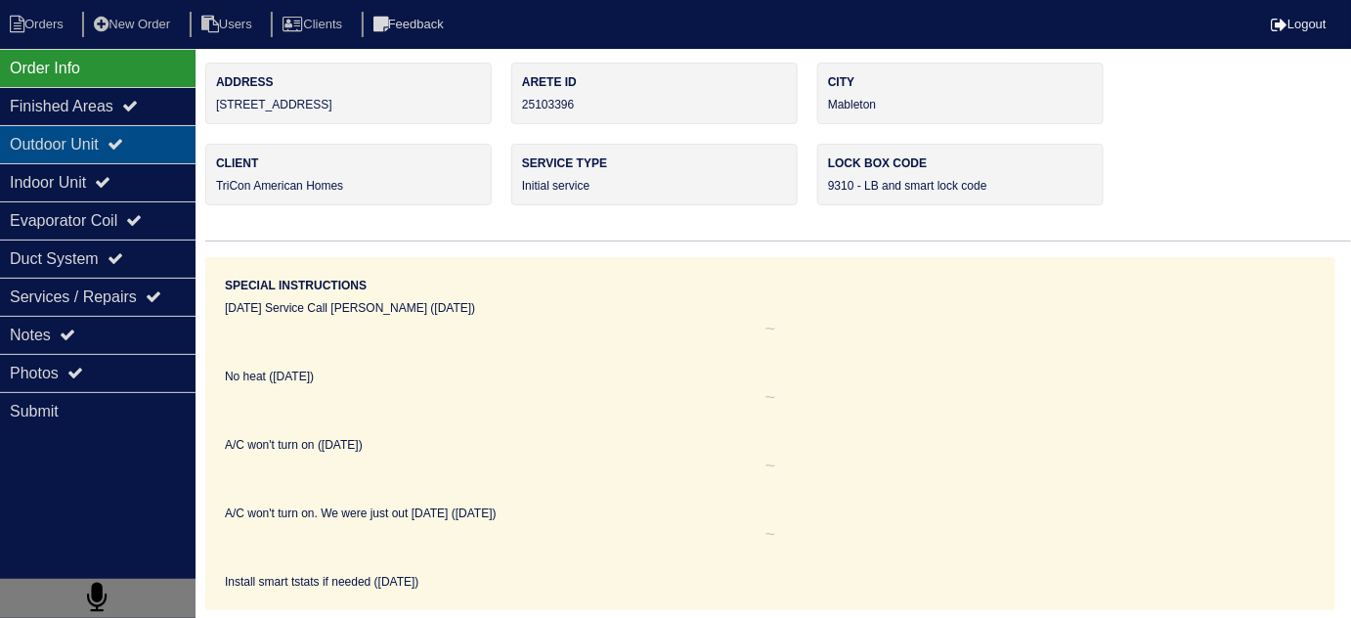
click at [60, 137] on div "Outdoor Unit" at bounding box center [98, 144] width 196 height 38
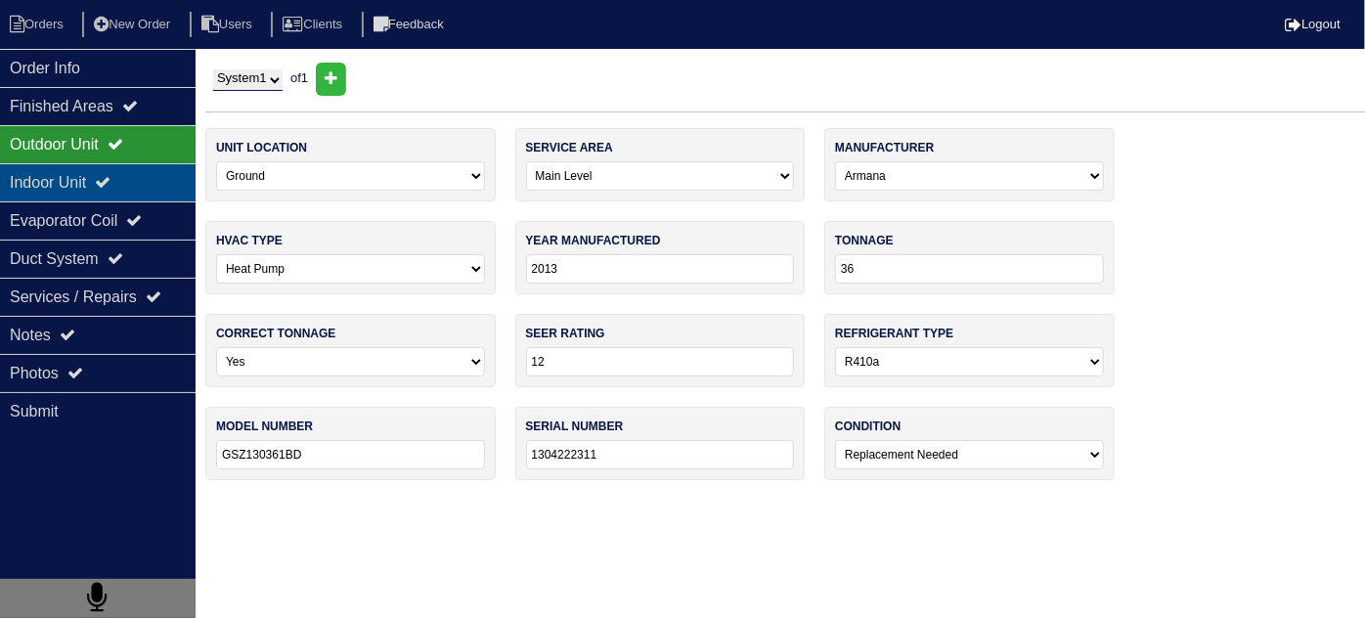
click at [50, 185] on div "Indoor Unit" at bounding box center [98, 182] width 196 height 38
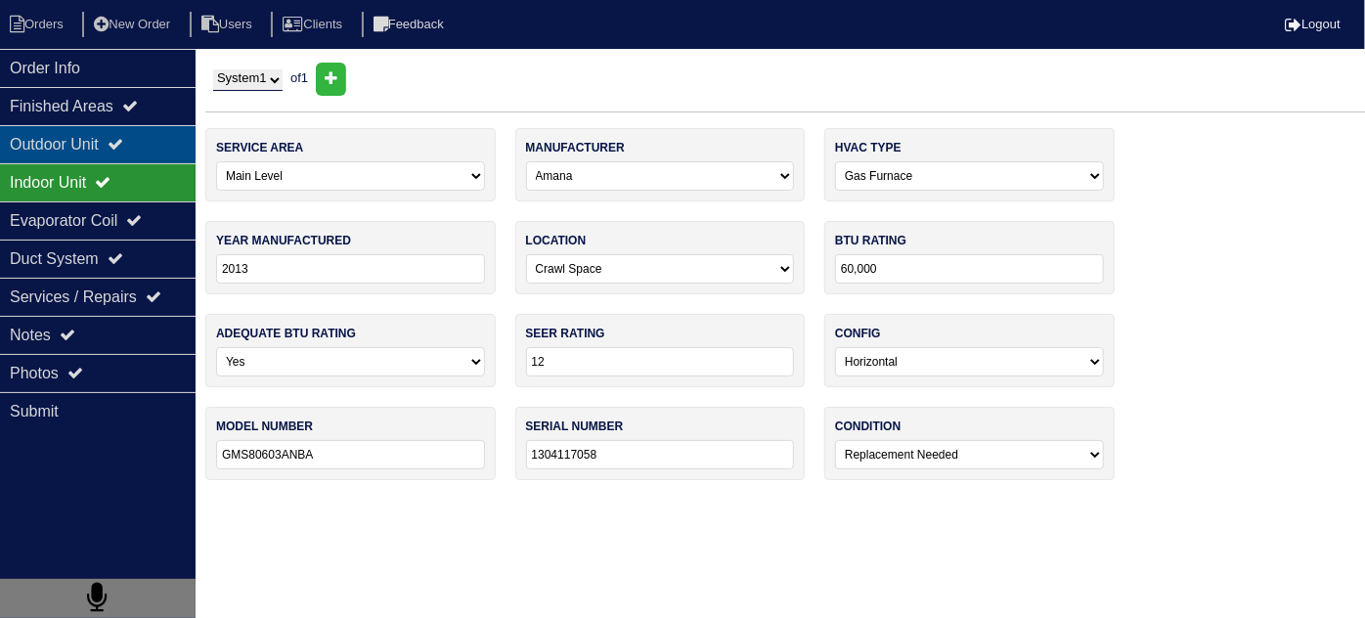
click at [61, 151] on div "Outdoor Unit" at bounding box center [98, 144] width 196 height 38
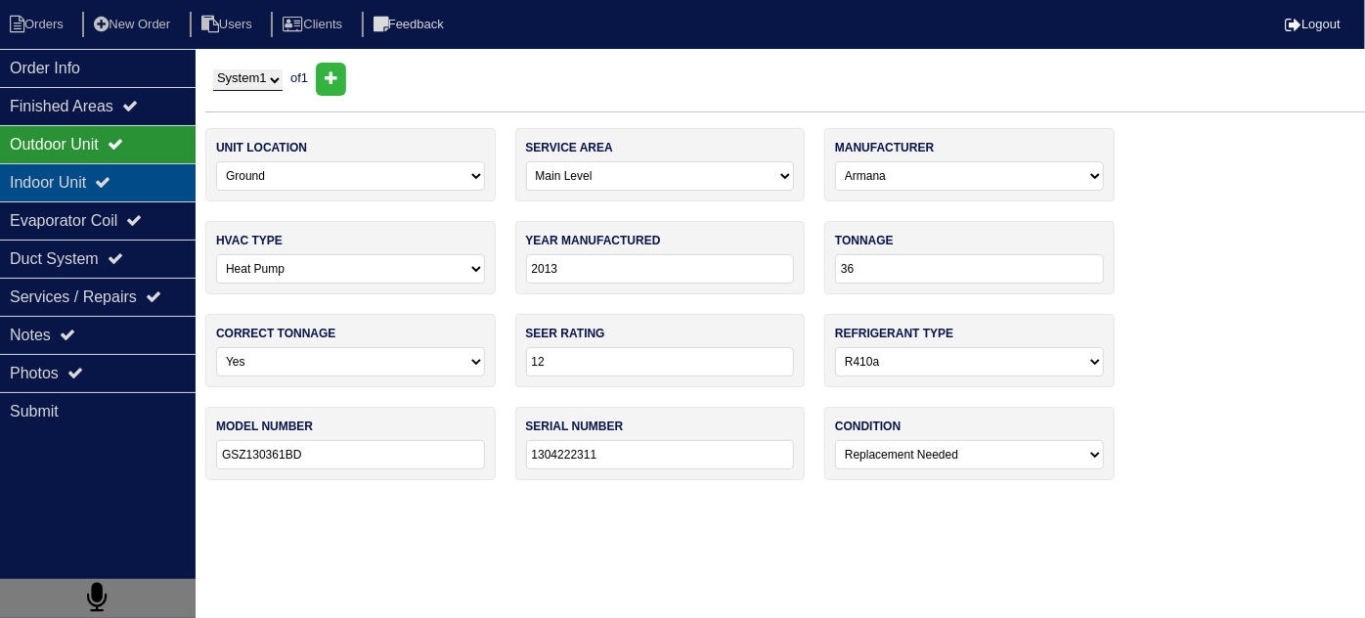
click at [110, 174] on icon at bounding box center [103, 182] width 16 height 16
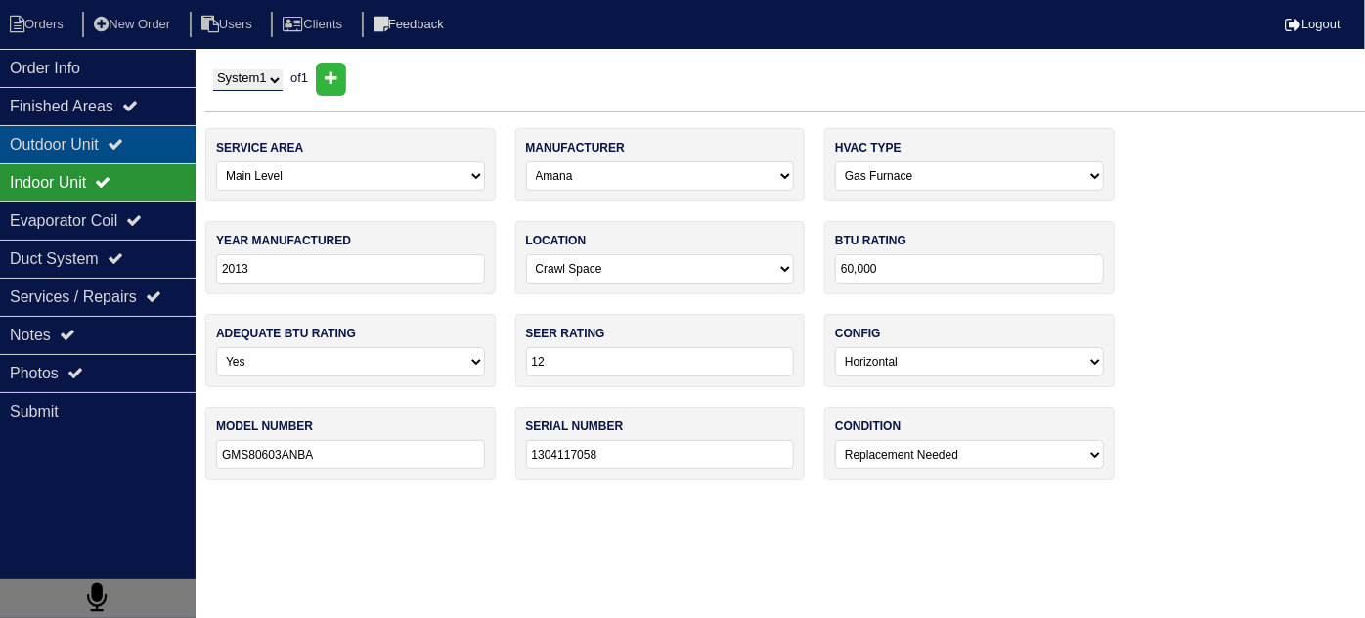
click at [100, 150] on div "Outdoor Unit" at bounding box center [98, 144] width 196 height 38
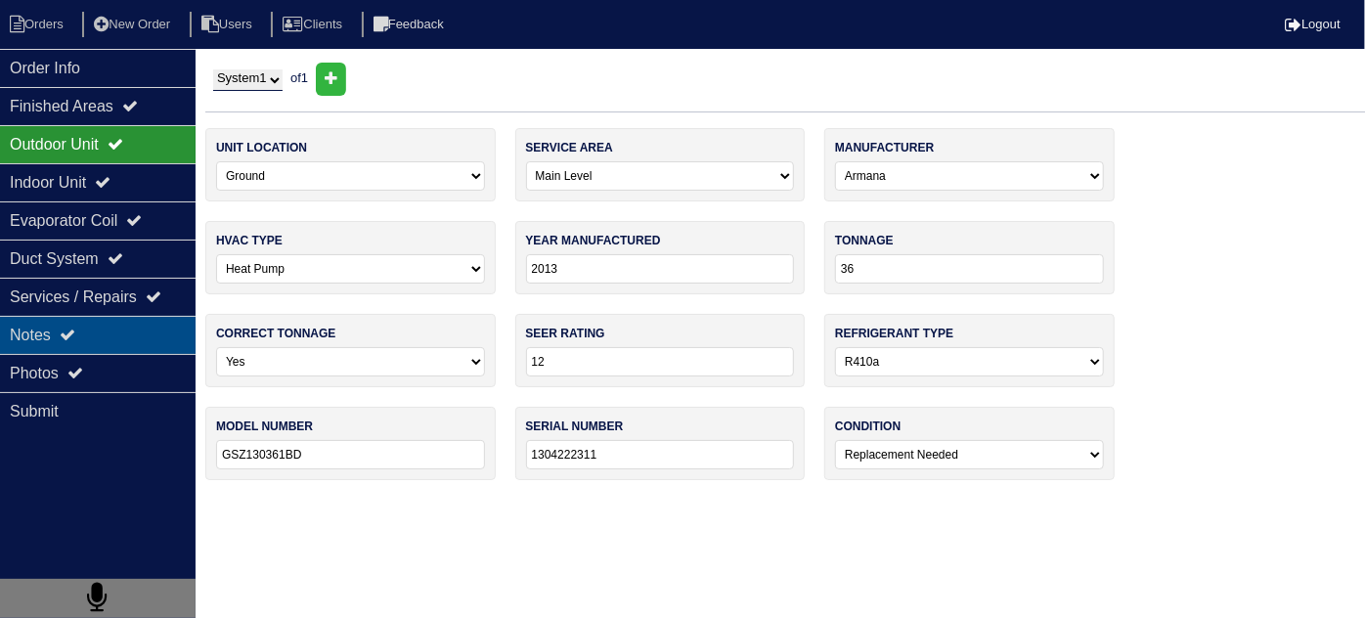
click at [81, 316] on div "Notes" at bounding box center [98, 335] width 196 height 38
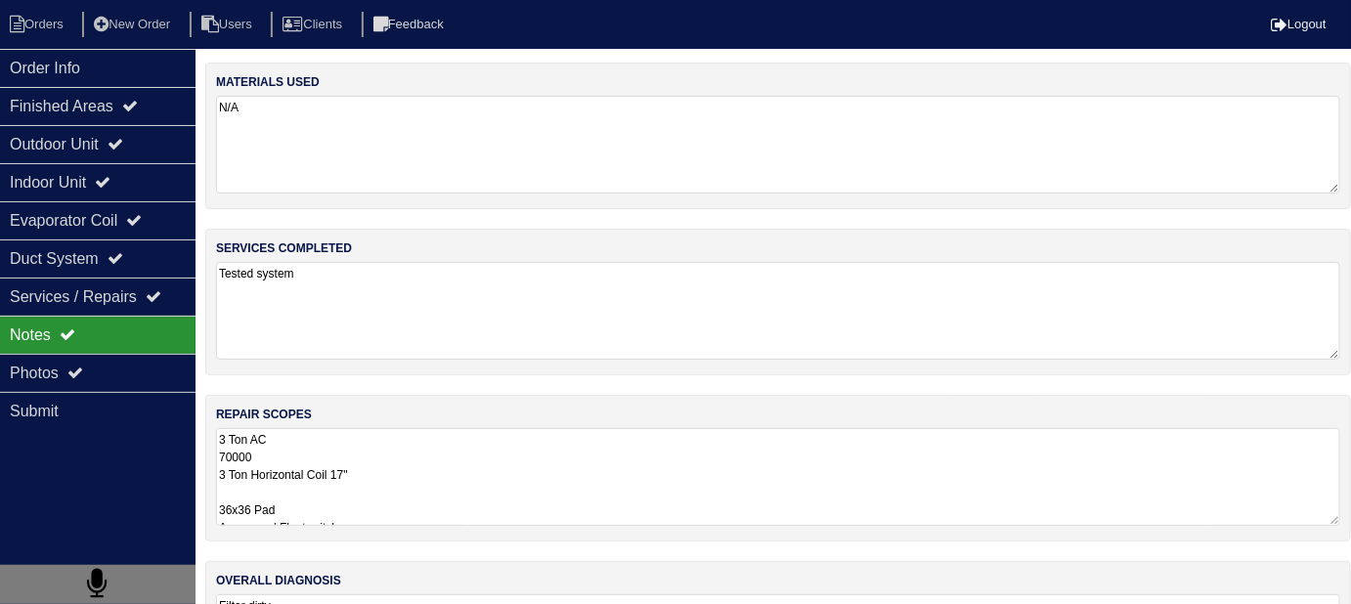
click at [452, 440] on textarea "3 Ton AC 70000 3 Ton Horizontal Coil 17" 36x36 Pad Aquaguard Floatswitch SS2 Fl…" at bounding box center [778, 477] width 1124 height 98
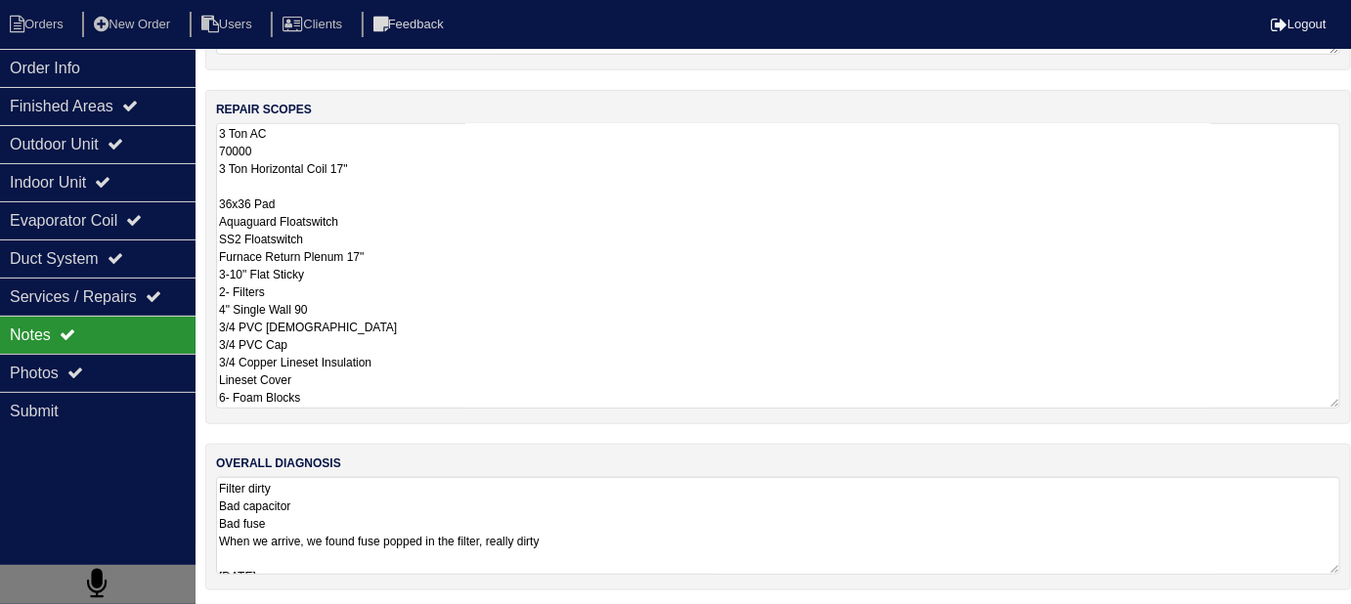
scroll to position [1, 0]
click at [772, 497] on textarea "Filter dirty Bad capacitor Bad fuse When we arrive, we found fuse popped in the…" at bounding box center [778, 526] width 1124 height 98
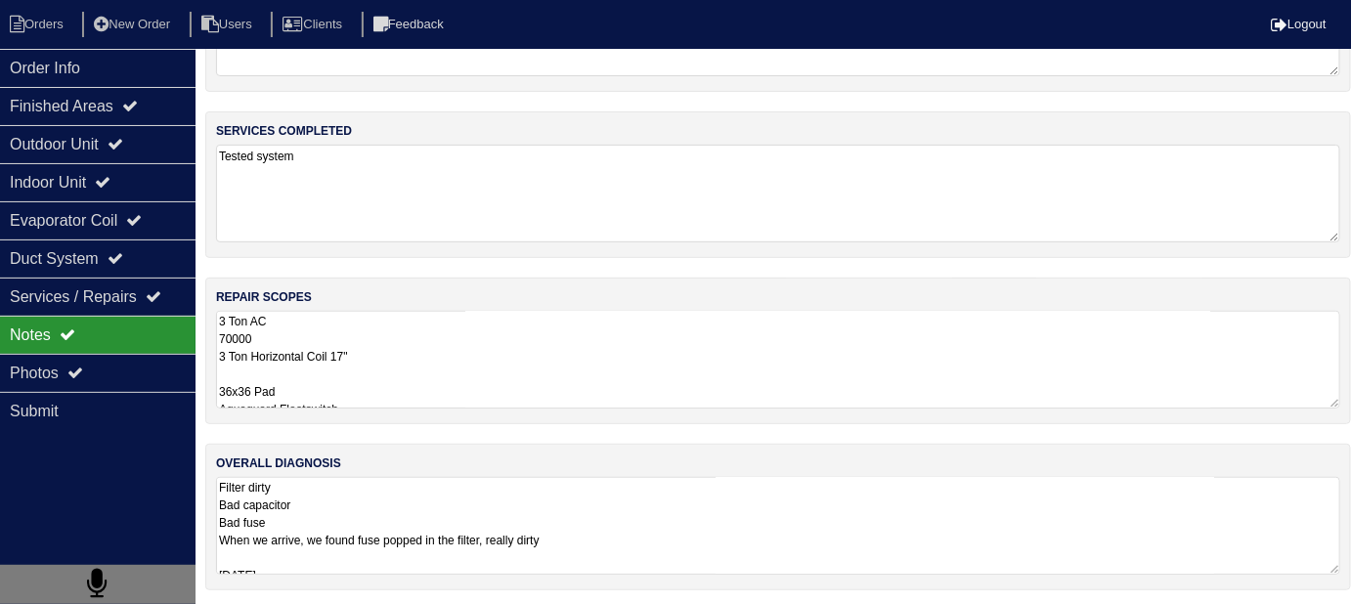
scroll to position [199, 0]
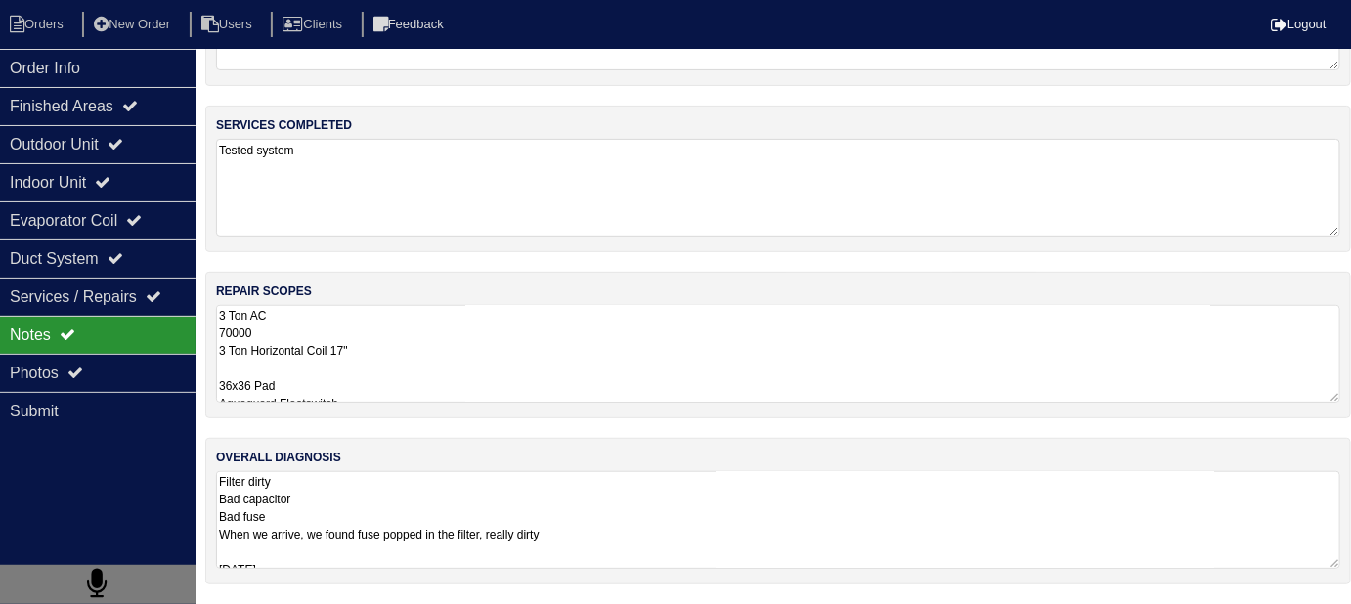
click at [596, 382] on div "materials used N/A services completed Tested system repair scopes 3 Ton AC 7000…" at bounding box center [778, 271] width 1146 height 665
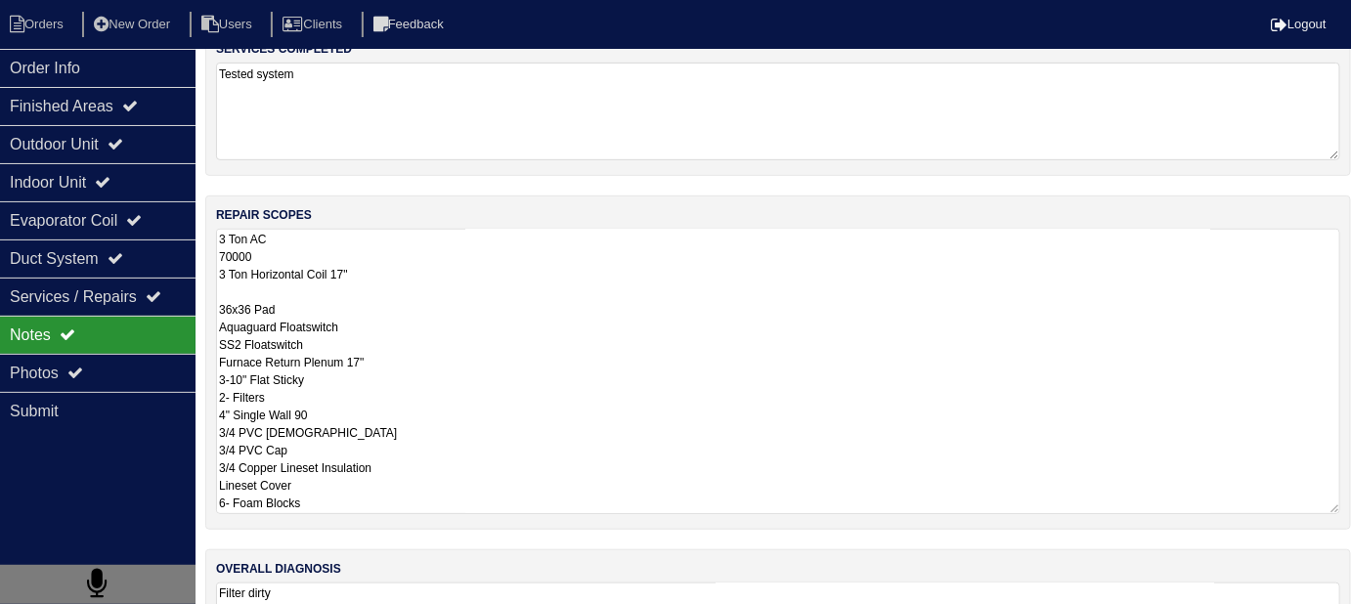
click at [463, 368] on textarea "3 Ton AC 70000 3 Ton Horizontal Coil 17" 36x36 Pad Aquaguard Floatswitch SS2 Fl…" at bounding box center [778, 371] width 1124 height 285
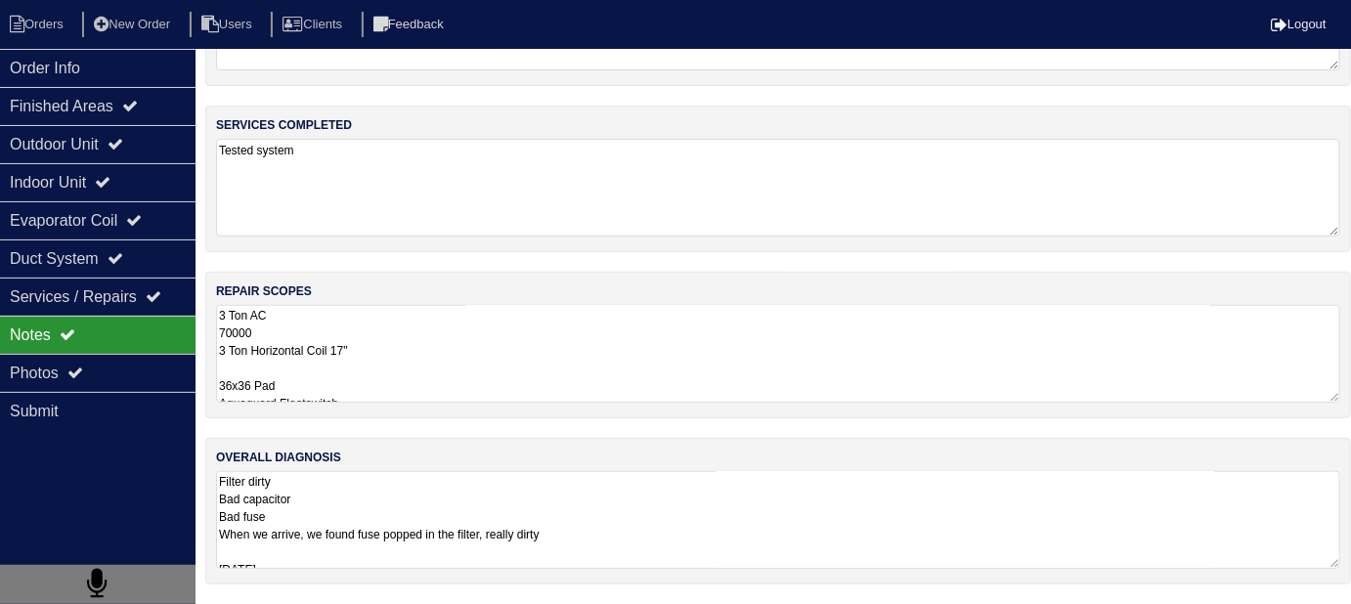
click at [638, 352] on textarea "3 Ton AC 70000 3 Ton Horizontal Coil 17" 36x36 Pad Aquaguard Floatswitch SS2 Fl…" at bounding box center [778, 354] width 1124 height 98
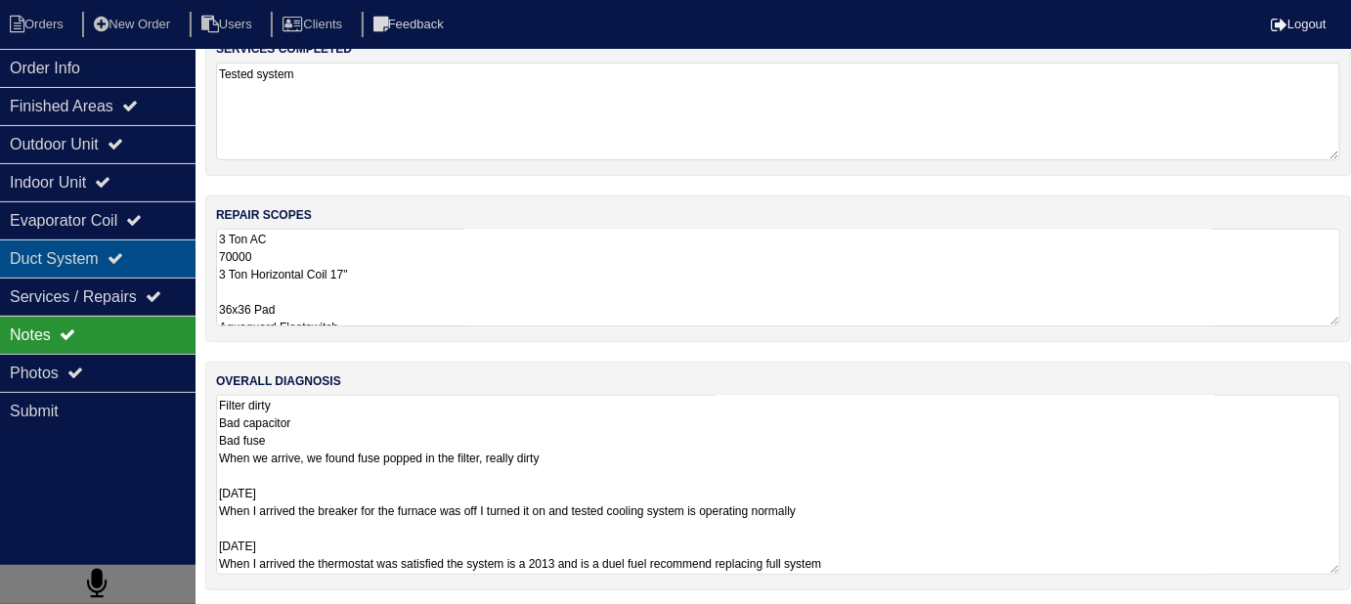
click at [143, 257] on div "Duct System" at bounding box center [98, 259] width 196 height 38
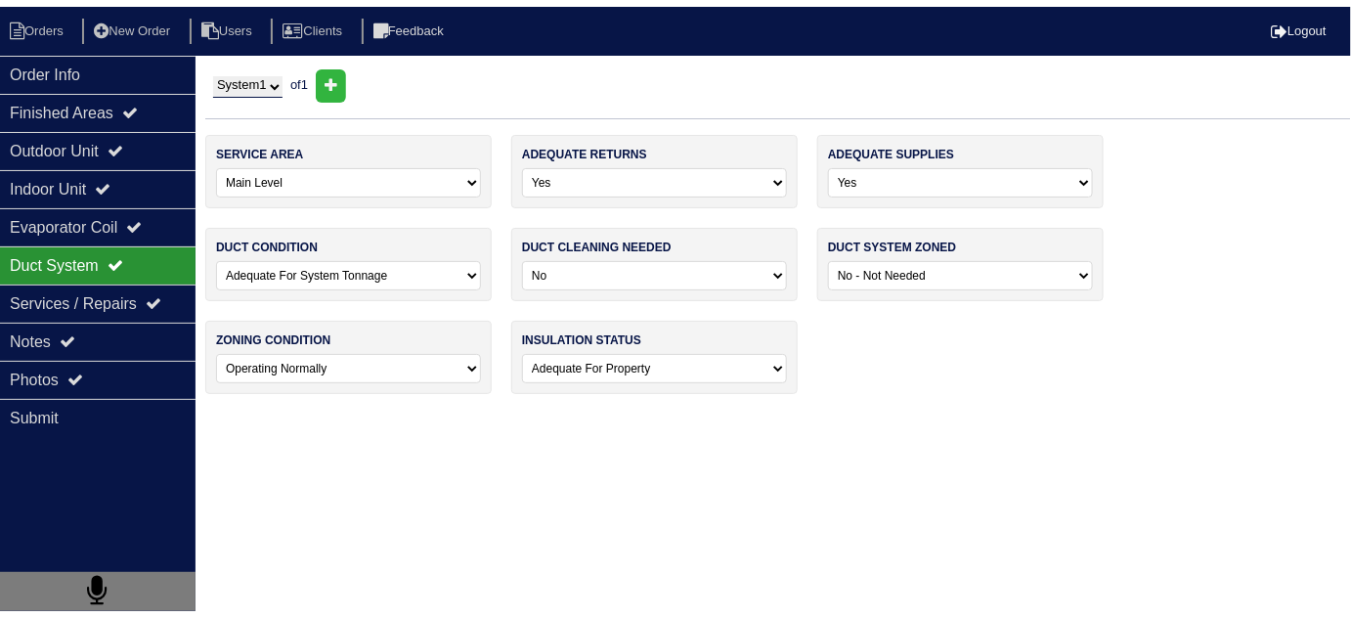
scroll to position [0, 0]
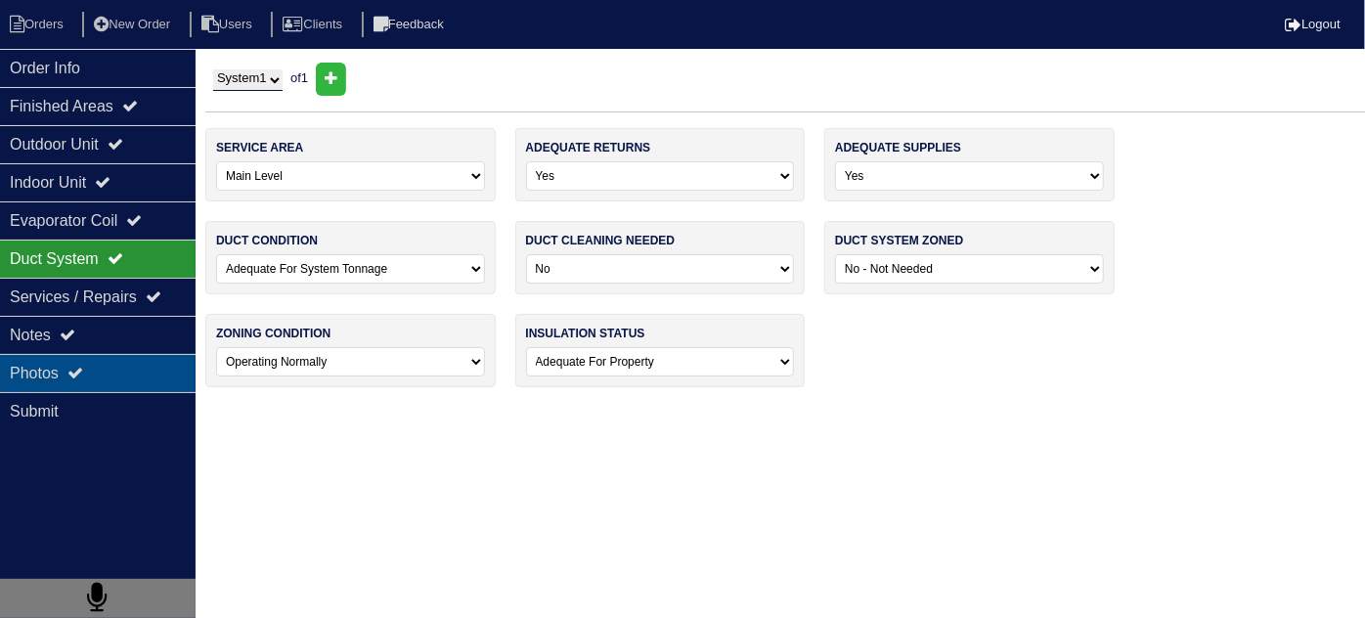
click at [145, 362] on div "Photos" at bounding box center [98, 373] width 196 height 38
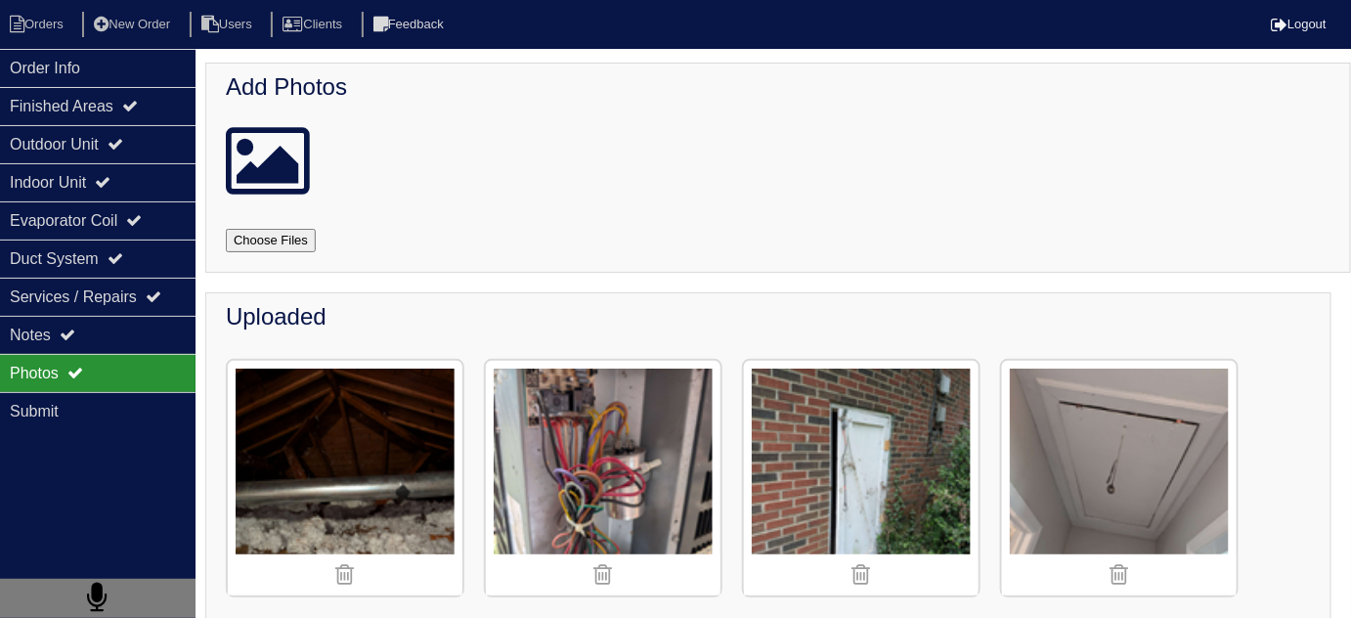
drag, startPoint x: 146, startPoint y: 74, endPoint x: 206, endPoint y: 81, distance: 61.0
click at [146, 74] on div "Order Info" at bounding box center [98, 68] width 196 height 38
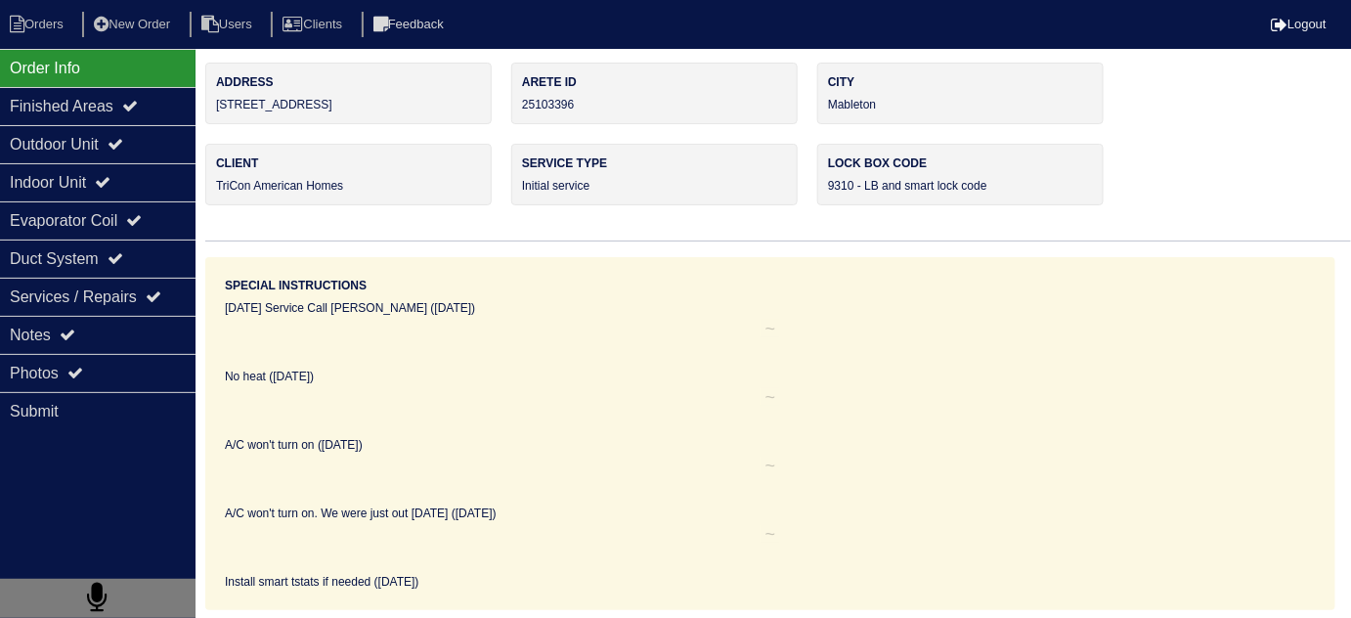
drag, startPoint x: 366, startPoint y: 102, endPoint x: 218, endPoint y: 113, distance: 148.1
click at [218, 113] on div "Address 4956 Sweet Valley Road" at bounding box center [348, 94] width 286 height 62
copy div "4956 Sweet Valley Road"
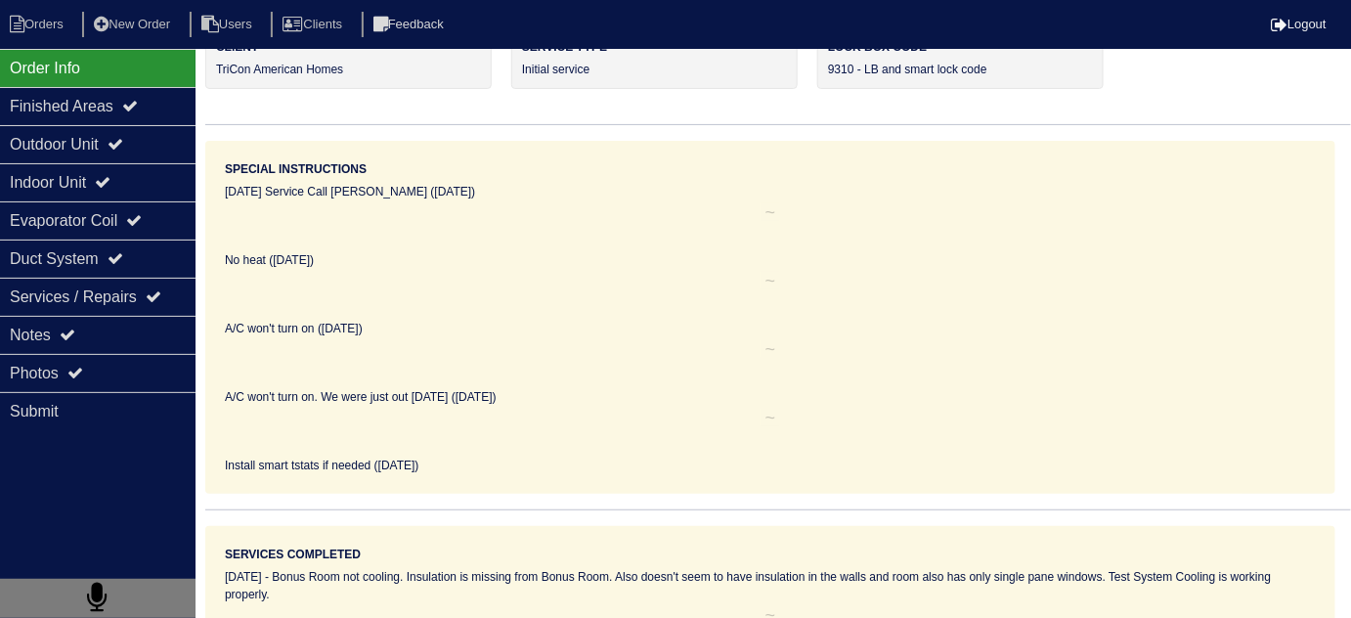
scroll to position [133, 0]
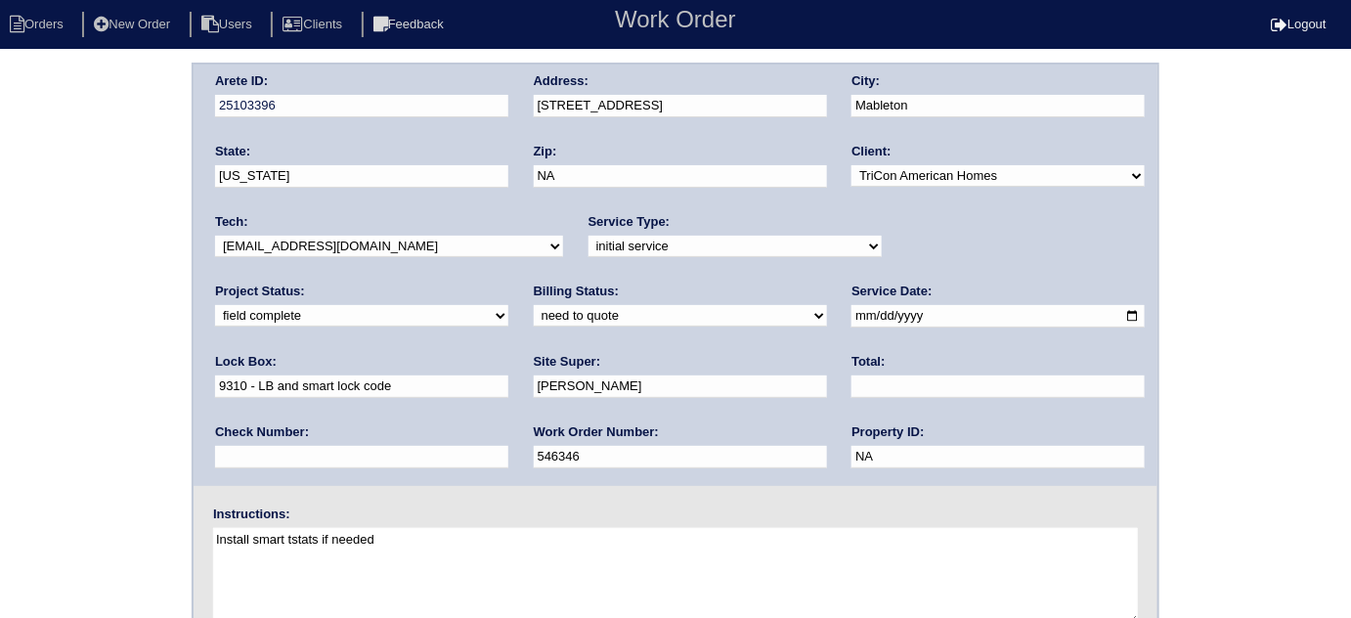
click at [852, 370] on div "Total:" at bounding box center [998, 380] width 293 height 55
click at [852, 375] on input "text" at bounding box center [998, 386] width 293 height 22
type input "5060.00"
click at [534, 316] on select "need to quote quoted need to invoice invoiced paid warranty purchase order need…" at bounding box center [680, 316] width 293 height 22
select select "quoted"
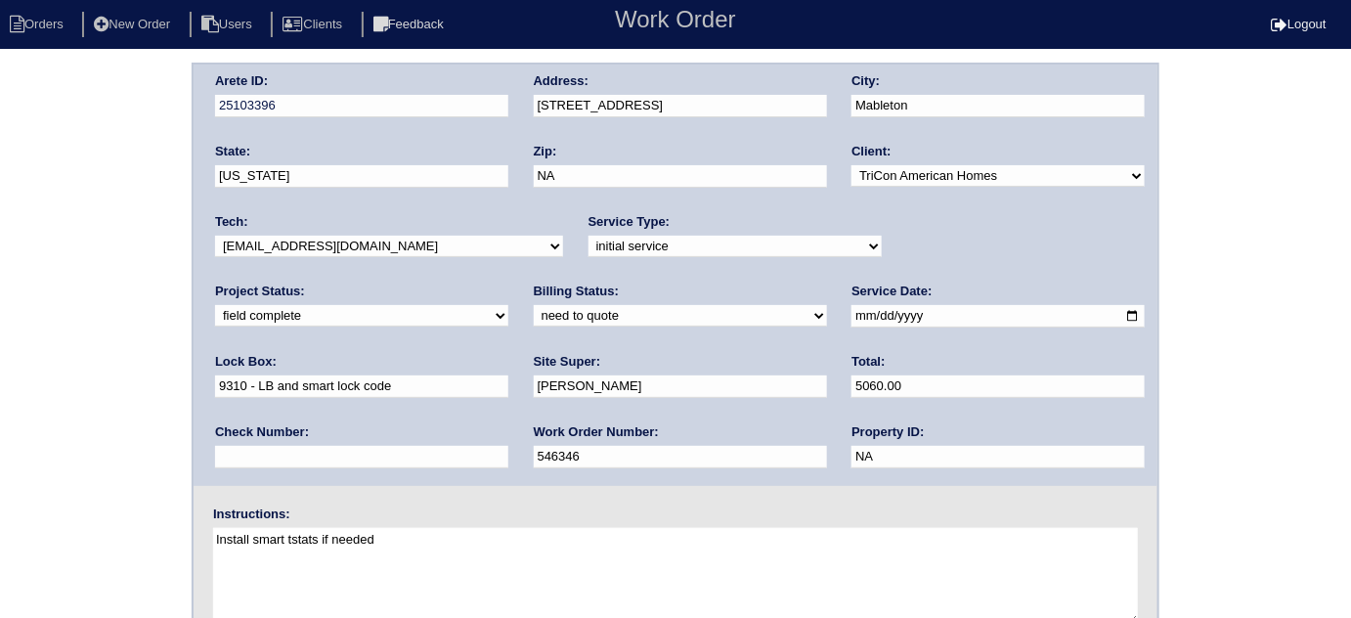
click at [534, 305] on select "need to quote quoted need to invoice invoiced paid warranty purchase order need…" at bounding box center [680, 316] width 293 height 22
click at [25, 411] on div "Arete ID: 25103396 Address: [STREET_ADDRESS] City: [GEOGRAPHIC_DATA] State: [US…" at bounding box center [675, 458] width 1351 height 791
click at [0, 289] on div "Arete ID: 25103396 Address: [STREET_ADDRESS] City: [GEOGRAPHIC_DATA] State: [US…" at bounding box center [675, 458] width 1351 height 791
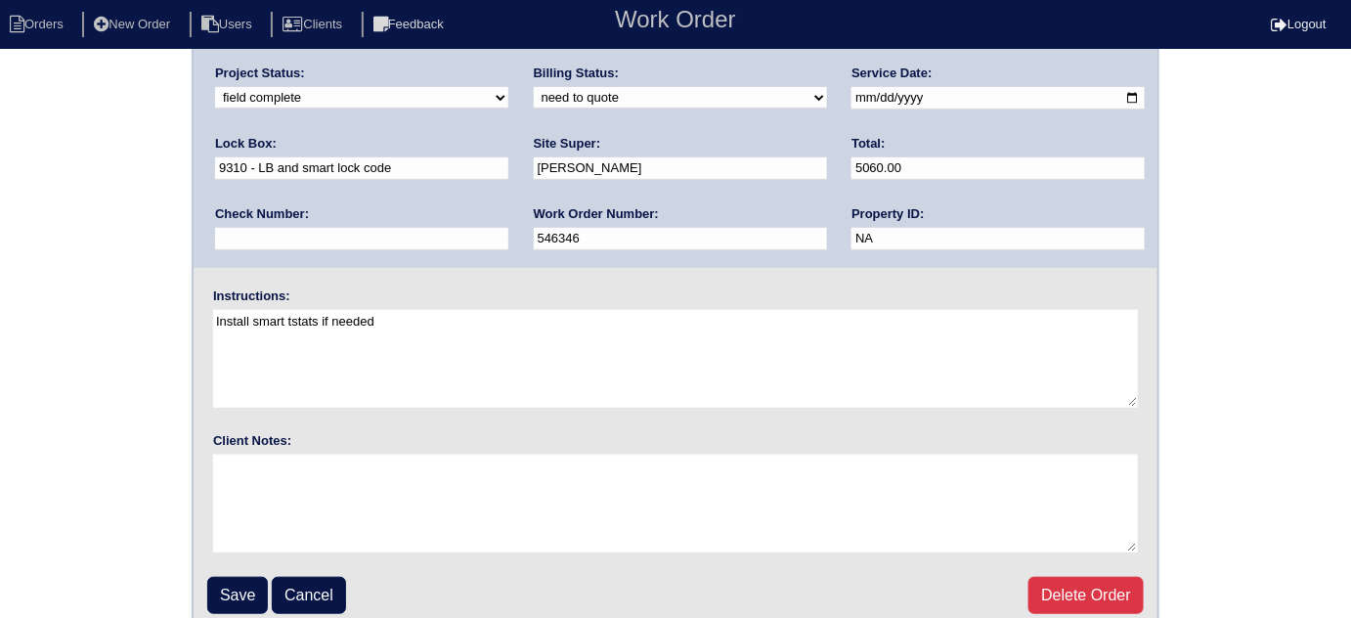
scroll to position [231, 0]
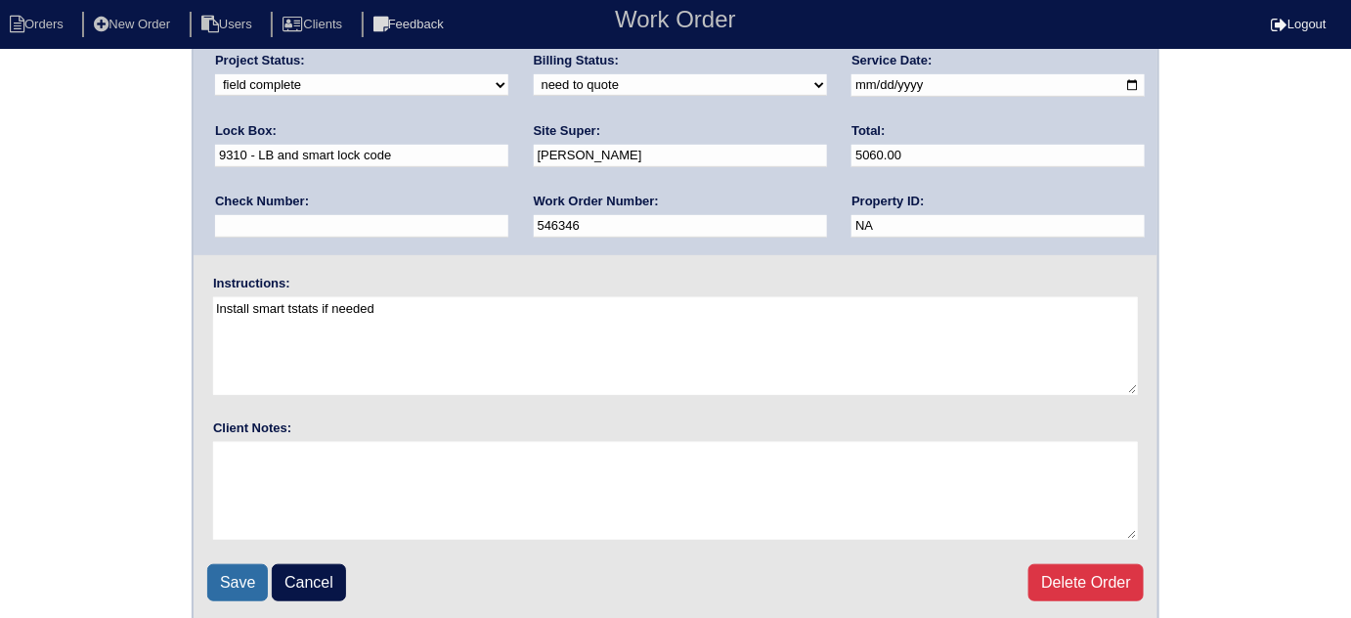
click at [216, 567] on input "Save" at bounding box center [237, 582] width 61 height 37
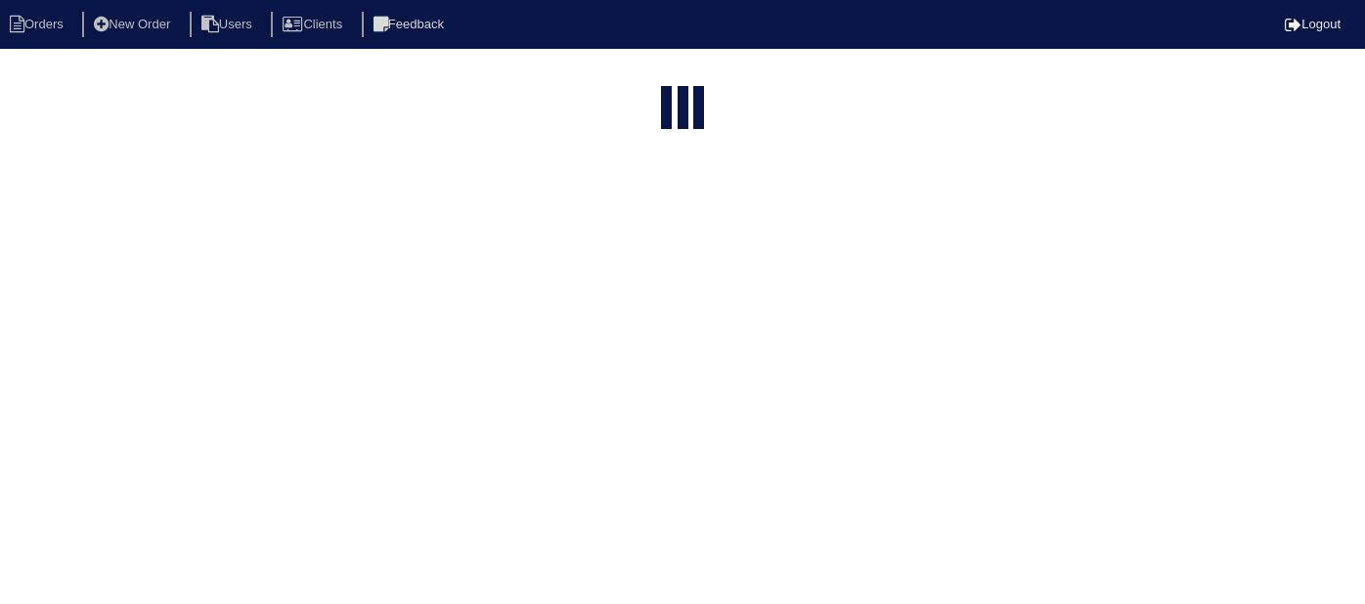
select select "15"
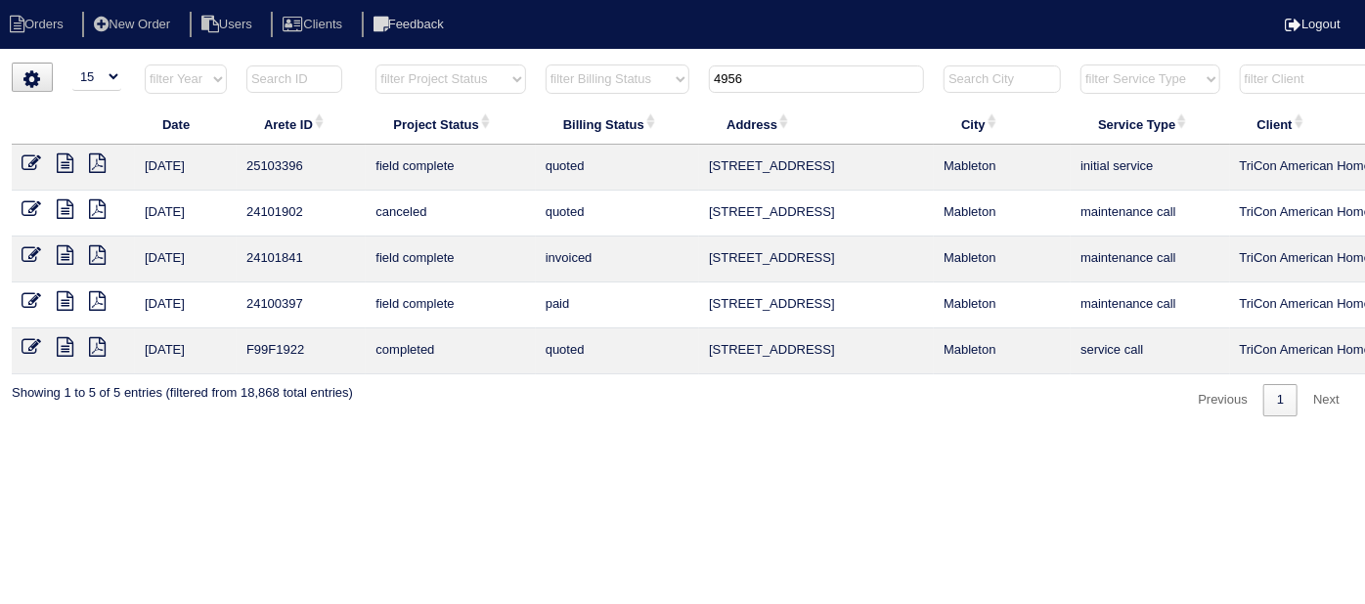
drag, startPoint x: 751, startPoint y: 82, endPoint x: 368, endPoint y: 101, distance: 383.7
click at [384, 94] on tr "filter Year -- Any Year -- 2025 2024 2023 2022 2021 2020 2019 filter Project St…" at bounding box center [859, 84] width 1694 height 40
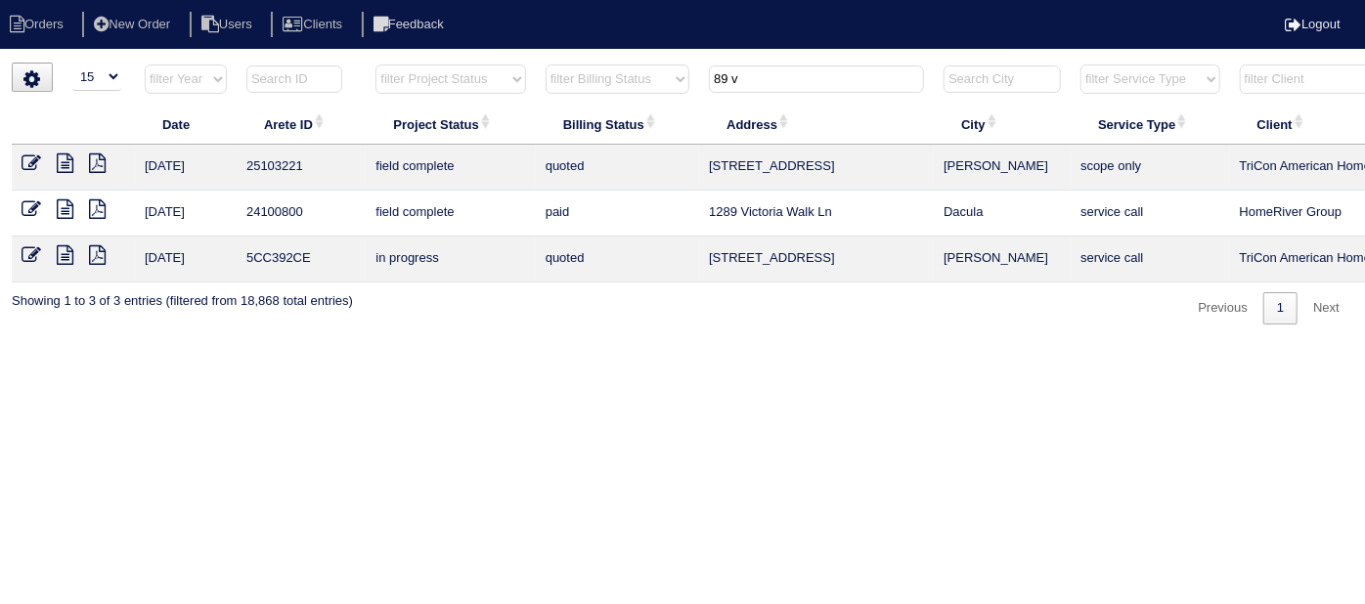
type input "89 v"
click at [31, 161] on icon at bounding box center [32, 163] width 20 height 20
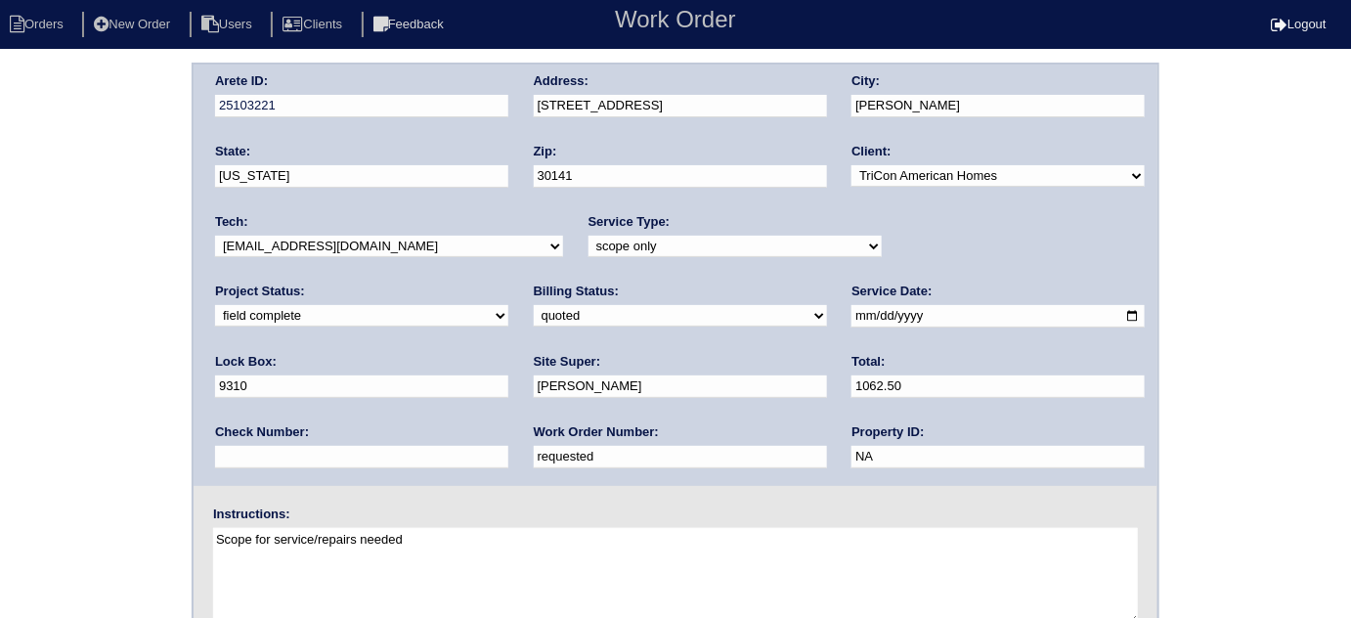
drag, startPoint x: 374, startPoint y: 459, endPoint x: 0, endPoint y: 363, distance: 386.7
click at [0, 367] on div "Arete ID: 25103221 Address: [STREET_ADDRESS] City: [PERSON_NAME] State: [US_STA…" at bounding box center [675, 458] width 1351 height 791
type input "548395"
click at [22, 327] on div "Arete ID: 25103221 Address: [STREET_ADDRESS] City: [PERSON_NAME] State: [US_STA…" at bounding box center [675, 458] width 1351 height 791
click at [534, 313] on select "need to quote quoted need to invoice invoiced paid warranty purchase order need…" at bounding box center [680, 316] width 293 height 22
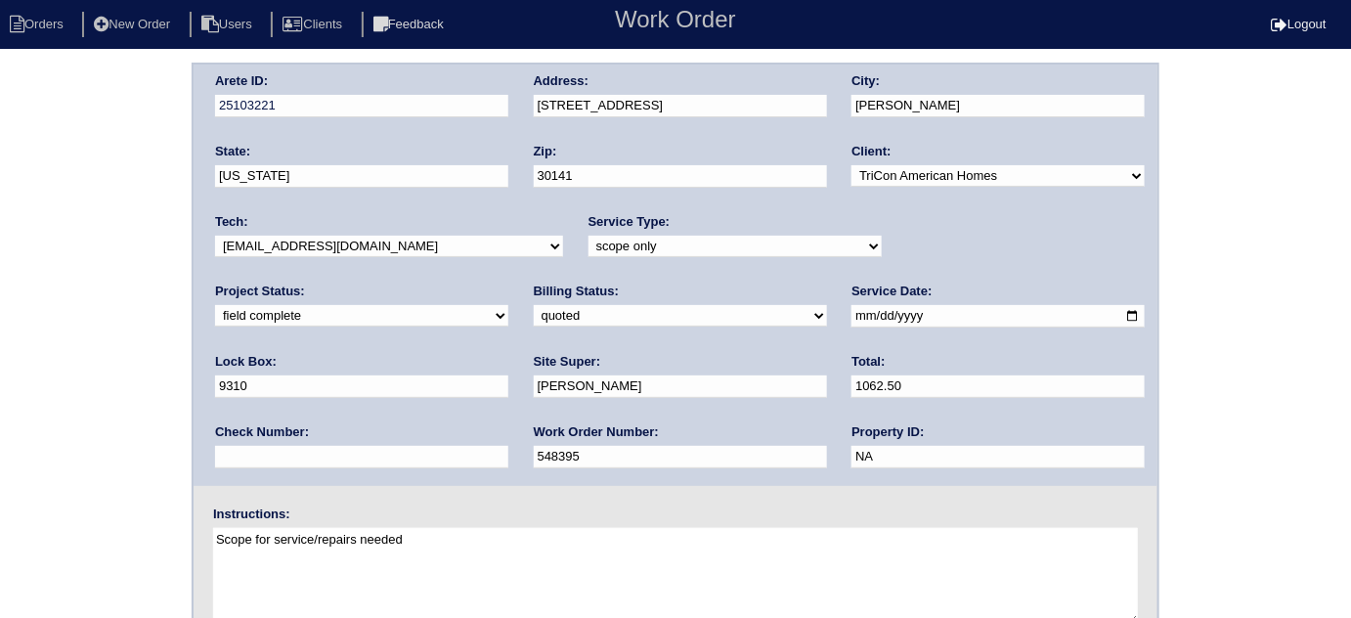
select select "need to invoice"
click at [534, 305] on select "need to quote quoted need to invoice invoiced paid warranty purchase order need…" at bounding box center [680, 316] width 293 height 22
click at [83, 385] on div "Arete ID: 25103221 Address: [STREET_ADDRESS] City: [PERSON_NAME] State: [US_STA…" at bounding box center [675, 458] width 1351 height 791
drag, startPoint x: 950, startPoint y: 243, endPoint x: 940, endPoint y: 252, distance: 13.2
click at [508, 305] on select "new order assigned in progress field complete need to schedule admin review arc…" at bounding box center [361, 316] width 293 height 22
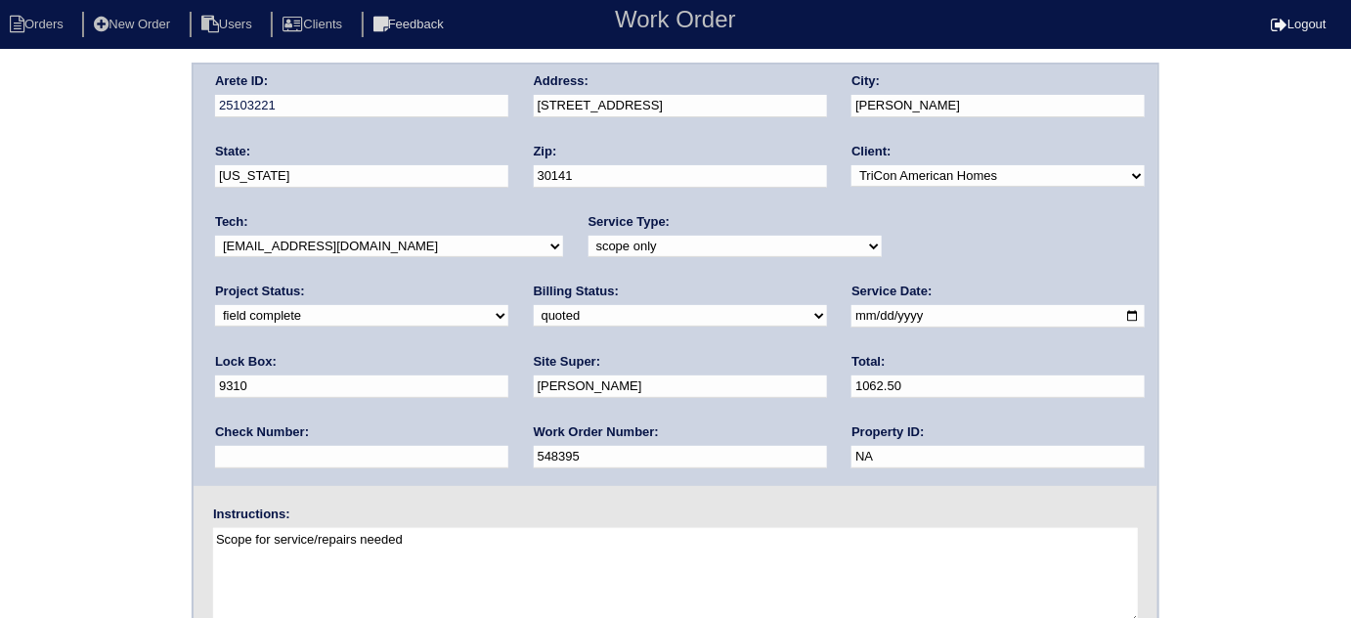
select select "need to schedule"
click at [508, 305] on select "new order assigned in progress field complete need to schedule admin review arc…" at bounding box center [361, 316] width 293 height 22
click at [852, 316] on input "2025-09-04" at bounding box center [998, 316] width 293 height 22
type input "2025-09-19"
click at [1, 443] on div "Arete ID: 25103221 Address: 89 village drive City: Hiram State: Georgia Zip: 30…" at bounding box center [675, 458] width 1351 height 791
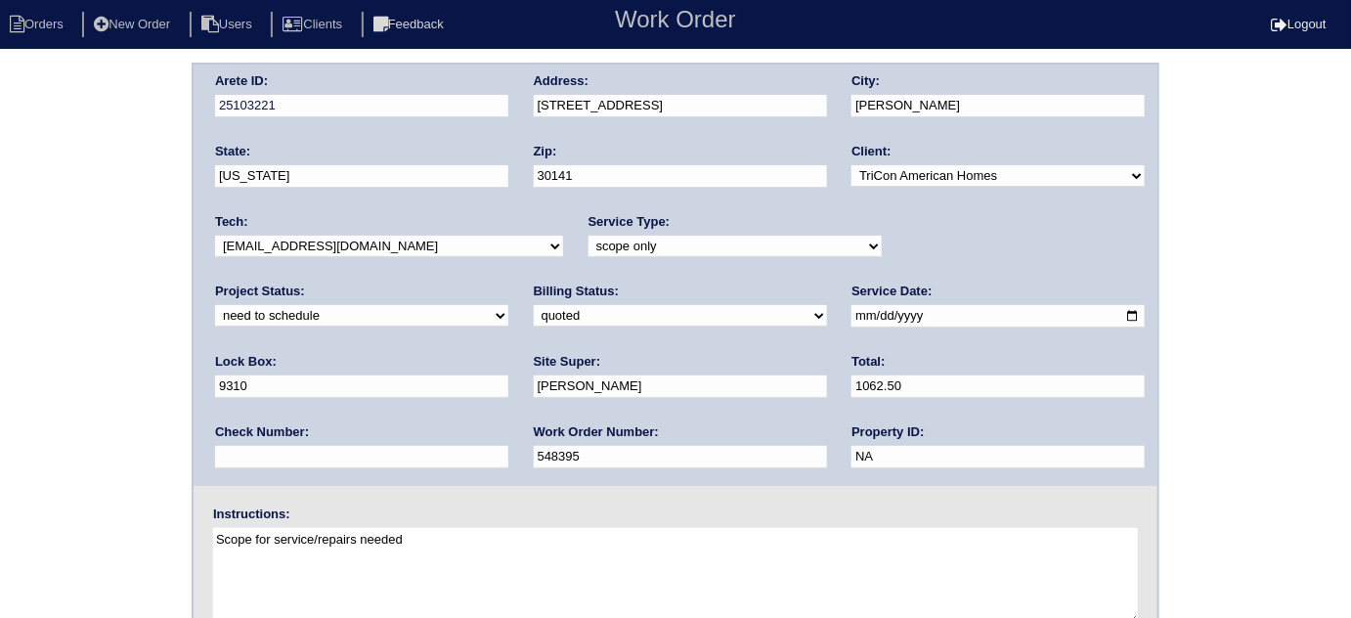
click at [2, 314] on div "Arete ID: 25103221 Address: 89 village drive City: Hiram State: Georgia Zip: 30…" at bounding box center [675, 458] width 1351 height 791
click at [0, 335] on div "Arete ID: 25103221 Address: 89 village drive City: Hiram State: Georgia Zip: 30…" at bounding box center [675, 458] width 1351 height 791
click at [131, 249] on div "Arete ID: 25103221 Address: 89 village drive City: Hiram State: Georgia Zip: 30…" at bounding box center [675, 458] width 1351 height 791
click at [50, 307] on div "Arete ID: 25103221 Address: 89 village drive City: Hiram State: Georgia Zip: 30…" at bounding box center [675, 458] width 1351 height 791
drag, startPoint x: 46, startPoint y: 323, endPoint x: 40, endPoint y: 333, distance: 12.2
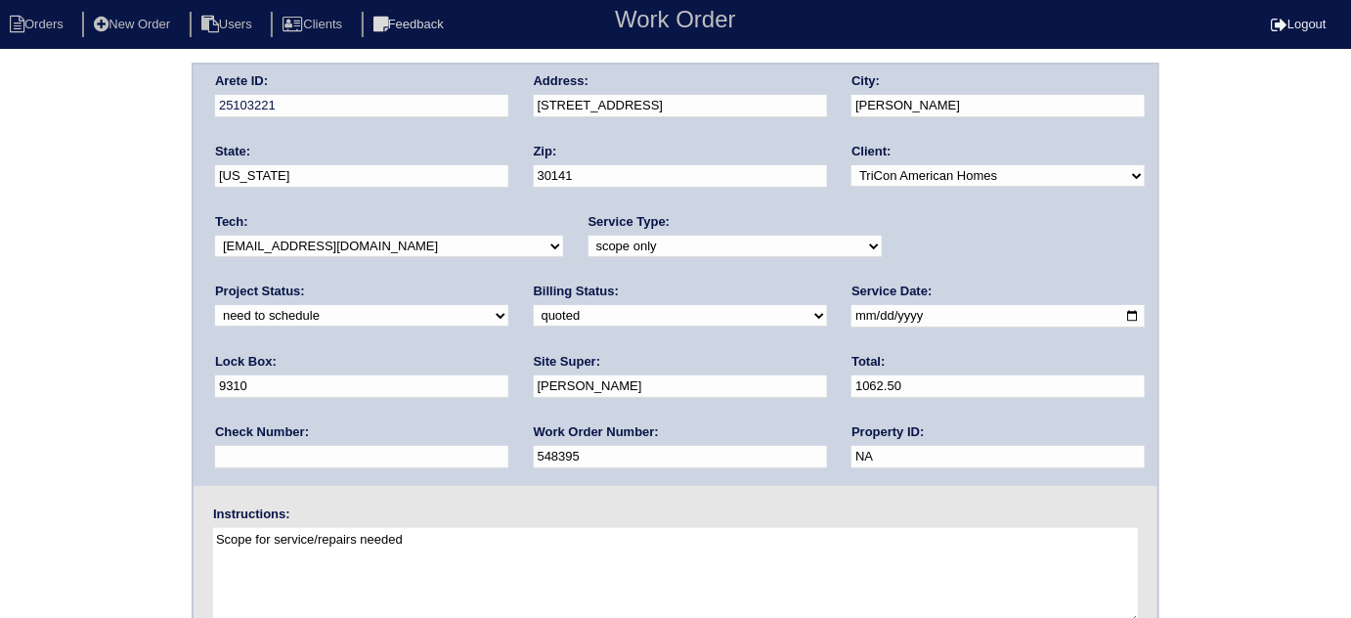
click at [41, 323] on div "Arete ID: 25103221 Address: 89 village drive City: Hiram State: Georgia Zip: 30…" at bounding box center [675, 458] width 1351 height 791
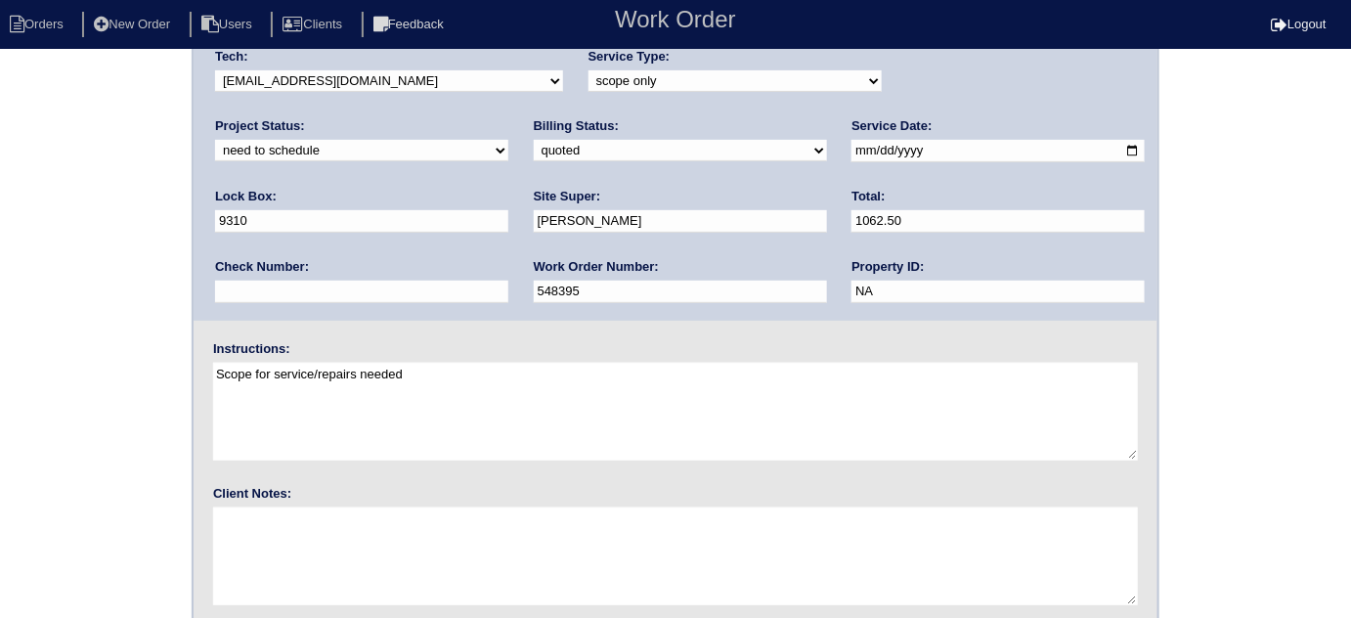
scroll to position [231, 0]
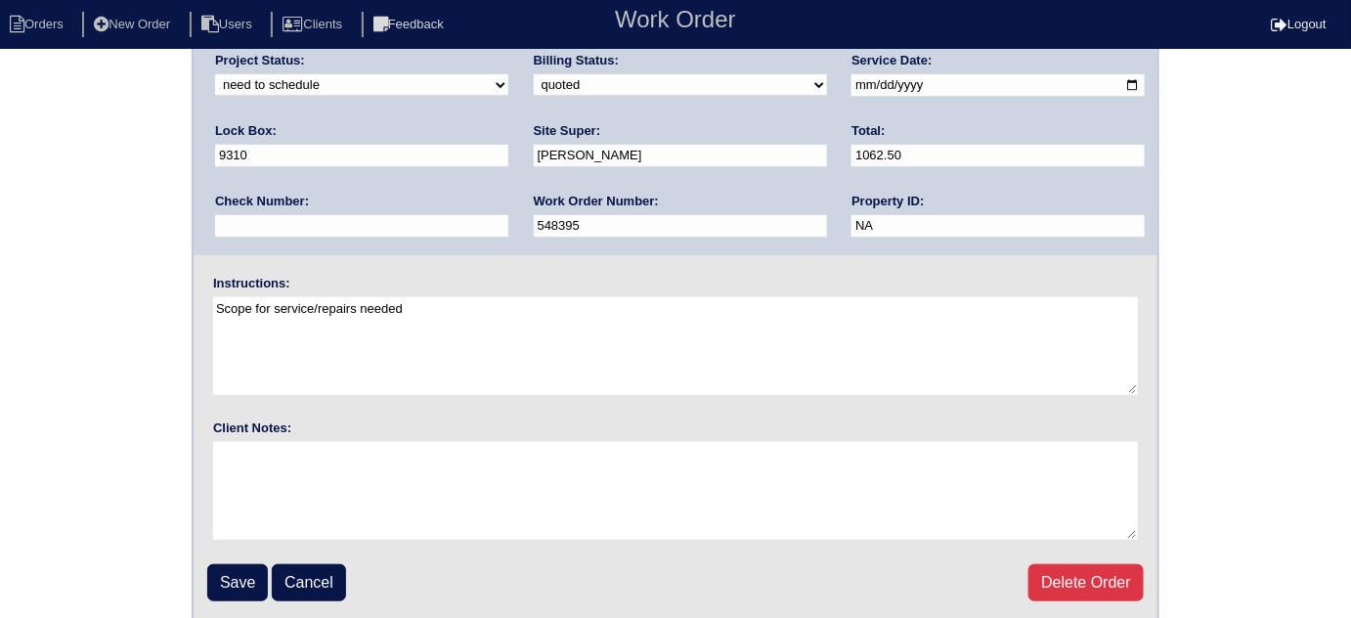
click at [238, 598] on fieldset "Arete ID: 25103221 Address: 89 village drive City: Hiram State: Georgia Zip: 30…" at bounding box center [676, 227] width 964 height 787
click at [230, 585] on input "Save" at bounding box center [237, 582] width 61 height 37
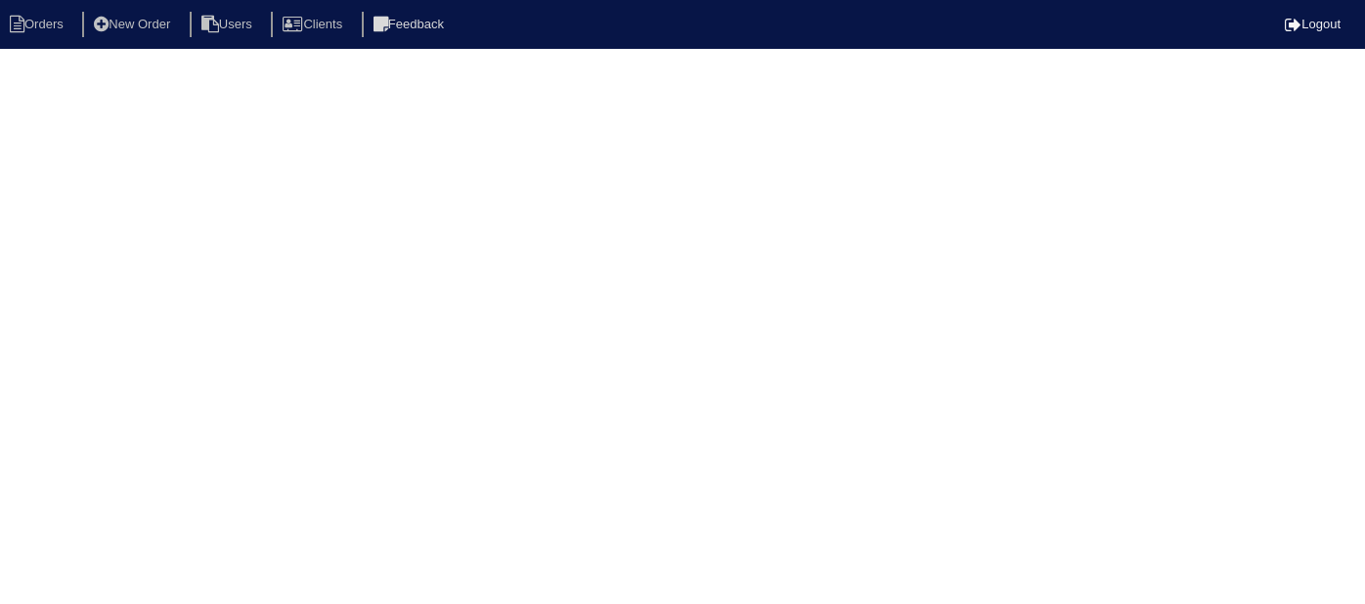
select select "15"
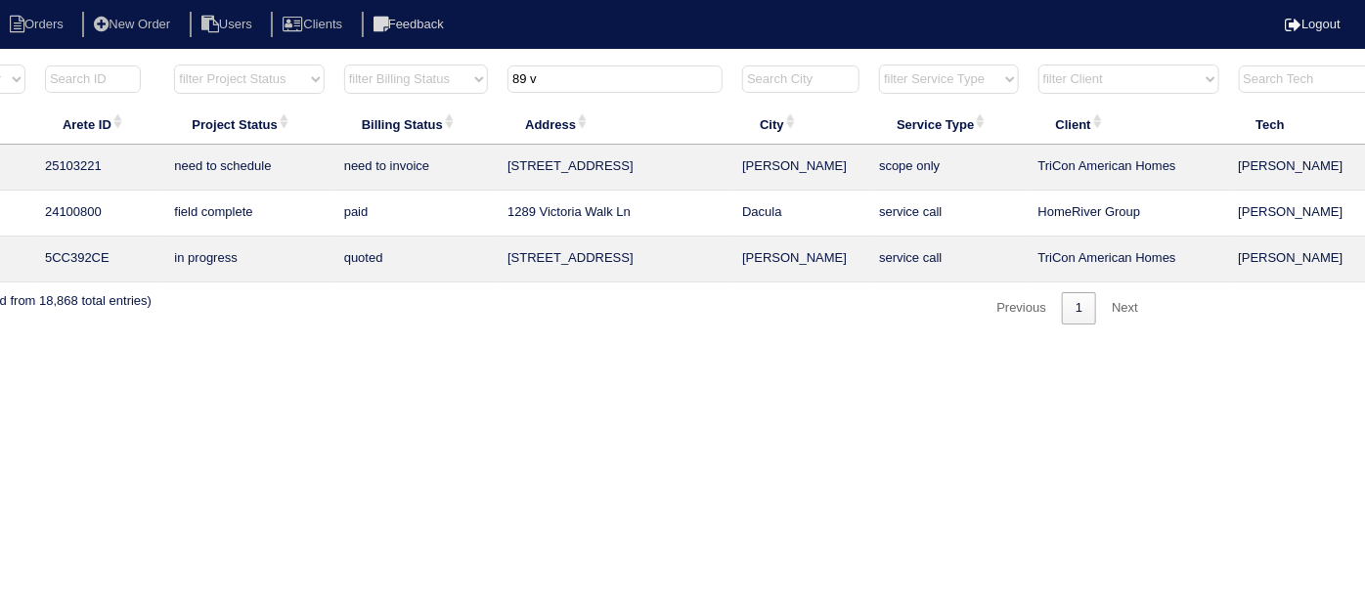
scroll to position [0, 340]
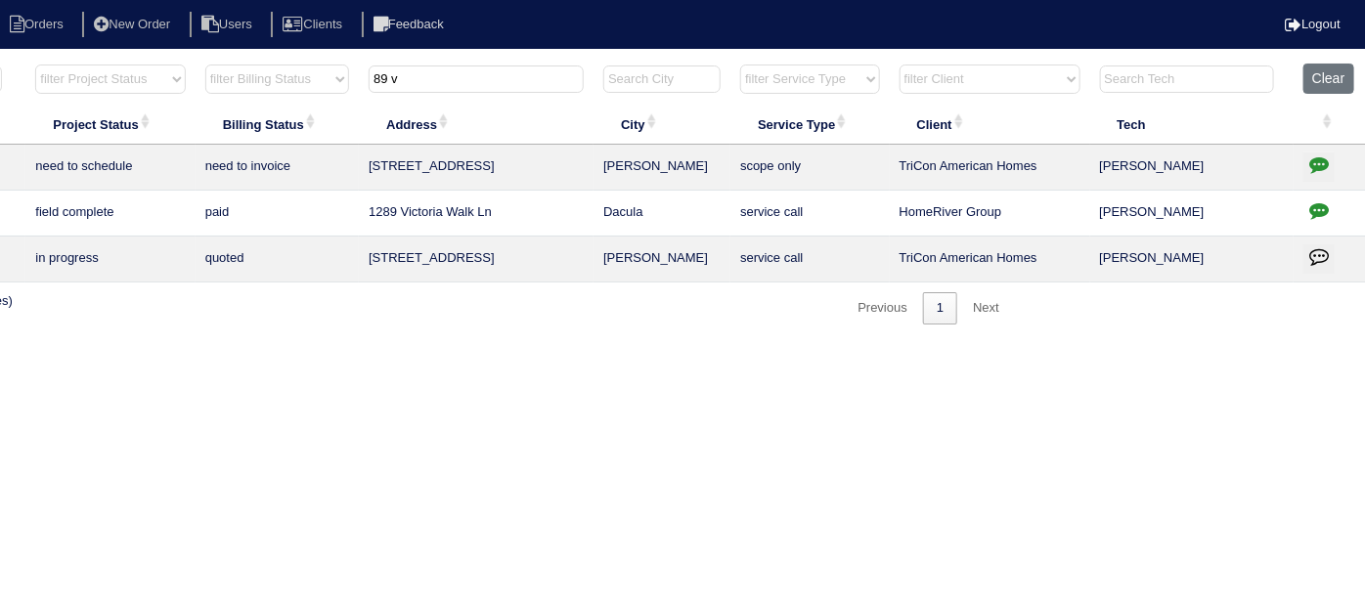
click at [1324, 163] on icon "button" at bounding box center [1319, 164] width 20 height 20
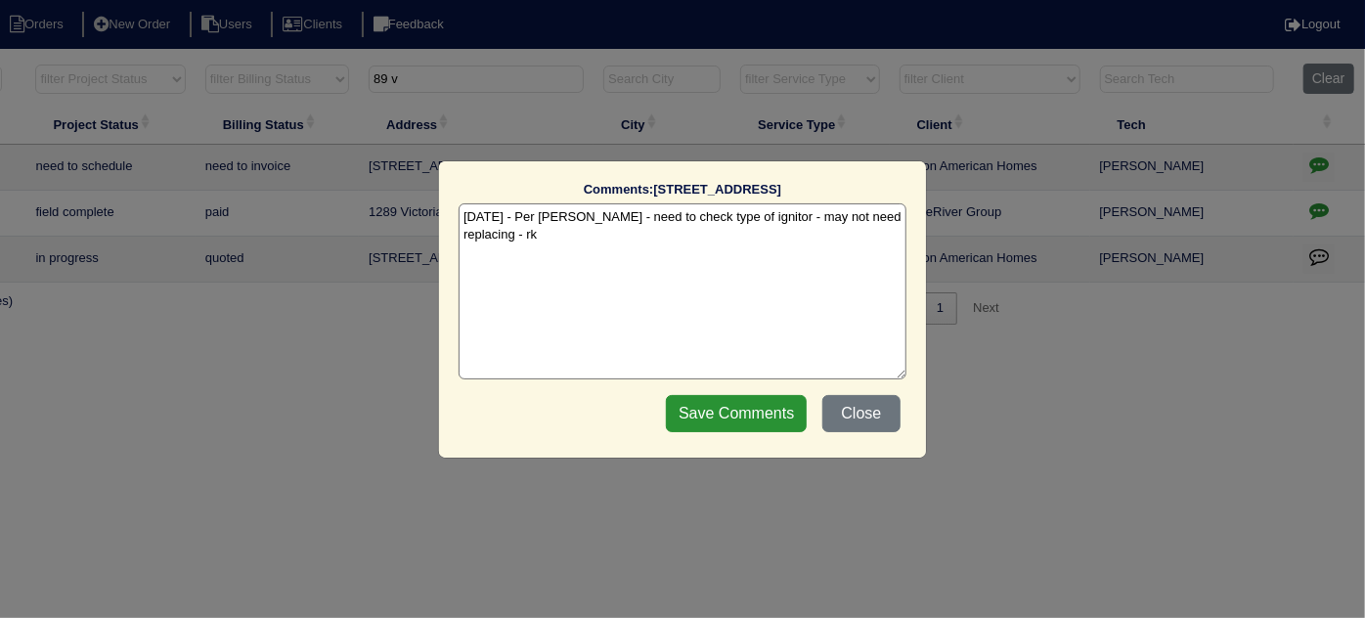
click at [585, 239] on textarea "[DATE] - Per [PERSON_NAME] - need to check type of ignitor - may not need repla…" at bounding box center [683, 291] width 448 height 176
paste textarea "Service w/ approval/replace igniter"
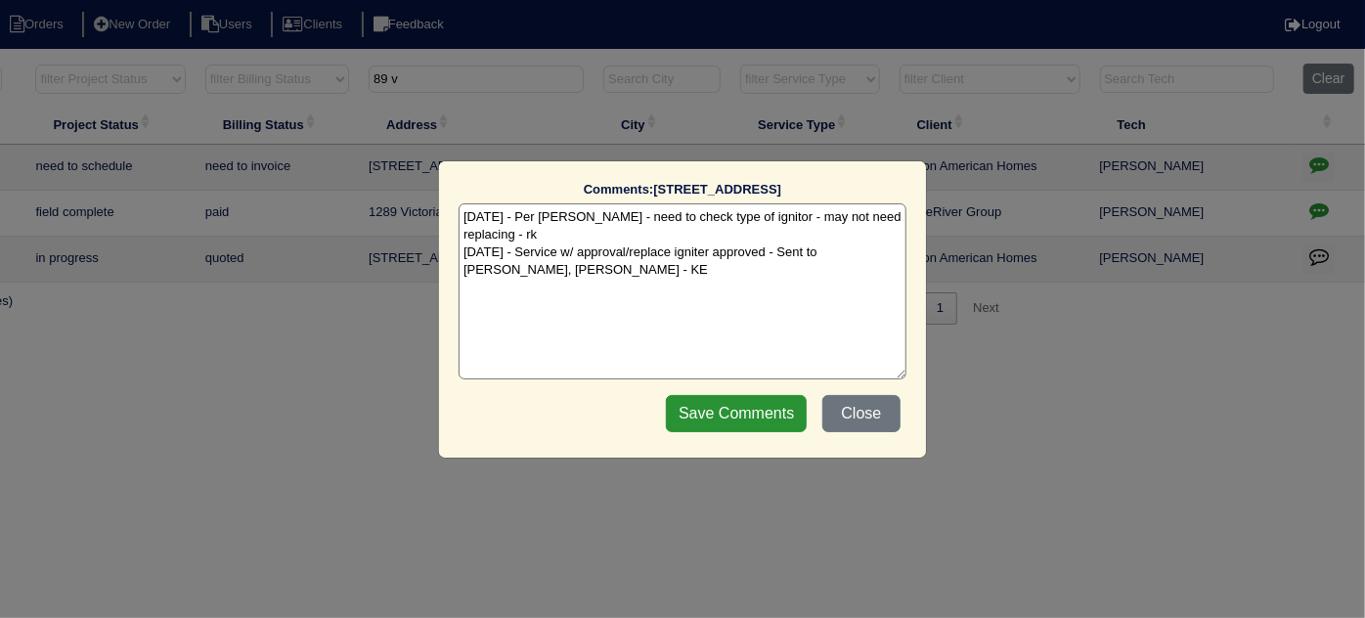
type textarea "[DATE] - Per [PERSON_NAME] - need to check type of ignitor - may not need repla…"
click at [777, 393] on div "Save Comments Close" at bounding box center [783, 413] width 246 height 49
click at [771, 398] on input "Save Comments" at bounding box center [736, 413] width 141 height 37
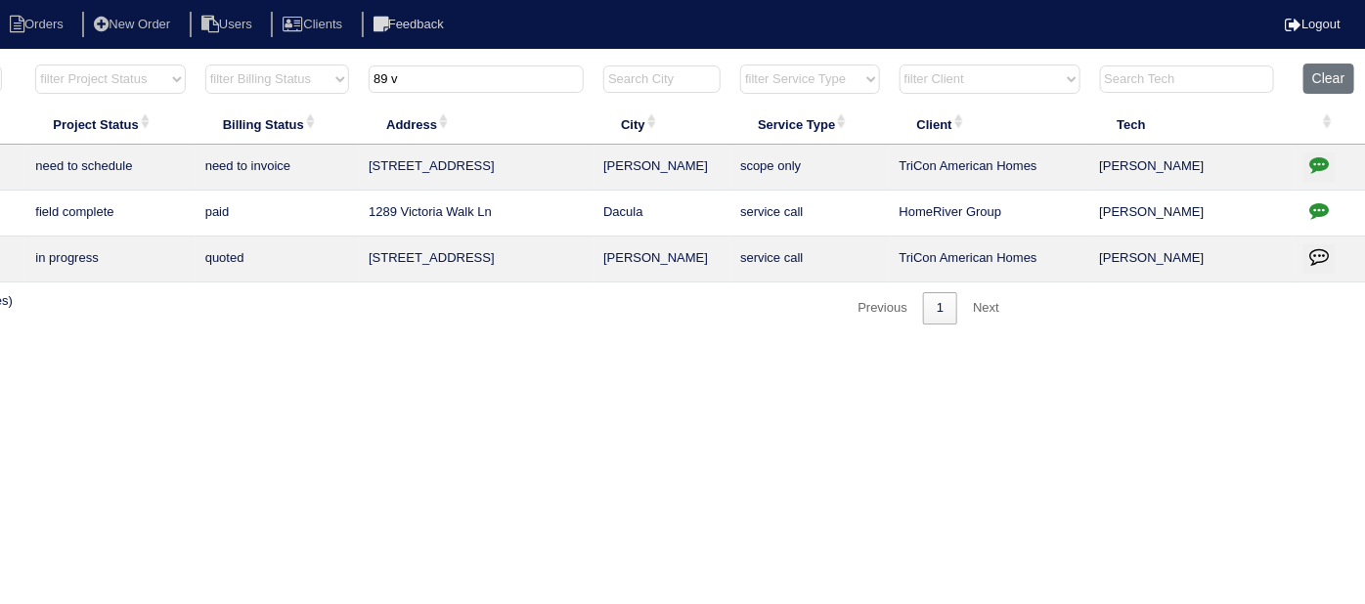
click at [441, 82] on input "89 v" at bounding box center [476, 79] width 215 height 27
drag, startPoint x: 412, startPoint y: 76, endPoint x: 37, endPoint y: 31, distance: 377.1
click at [37, 63] on body "Orders New Order Users Clients Feedback Logout Orders New Order Users Clients M…" at bounding box center [342, 194] width 1365 height 262
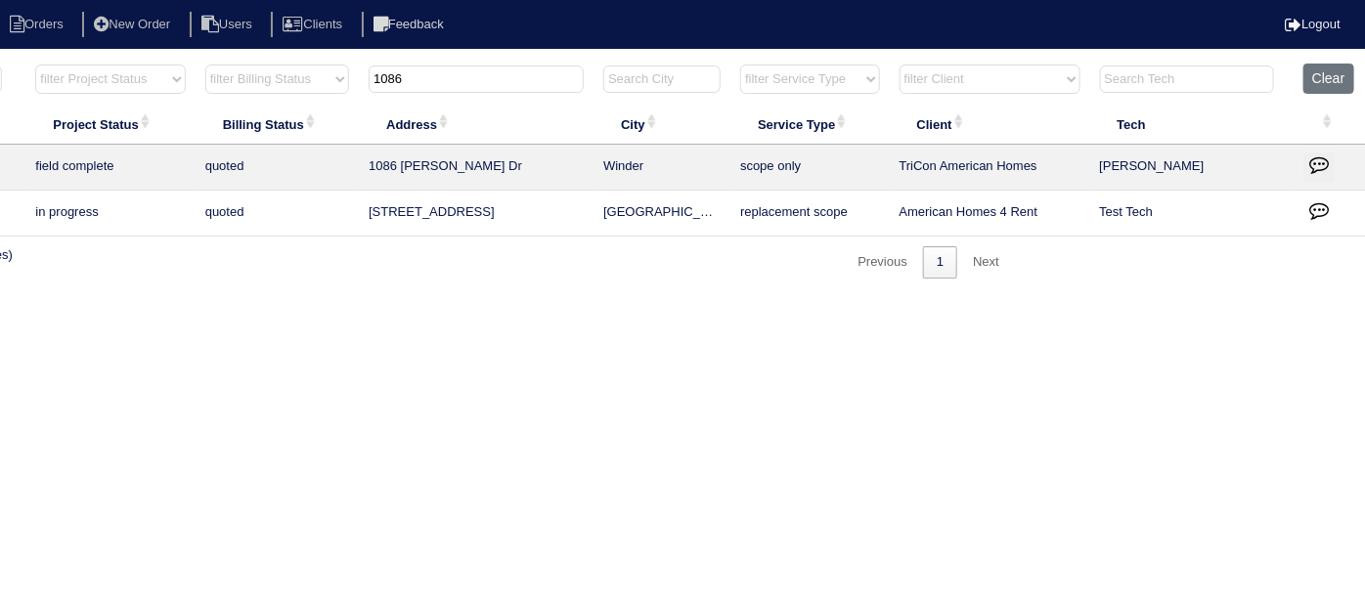
scroll to position [0, 0]
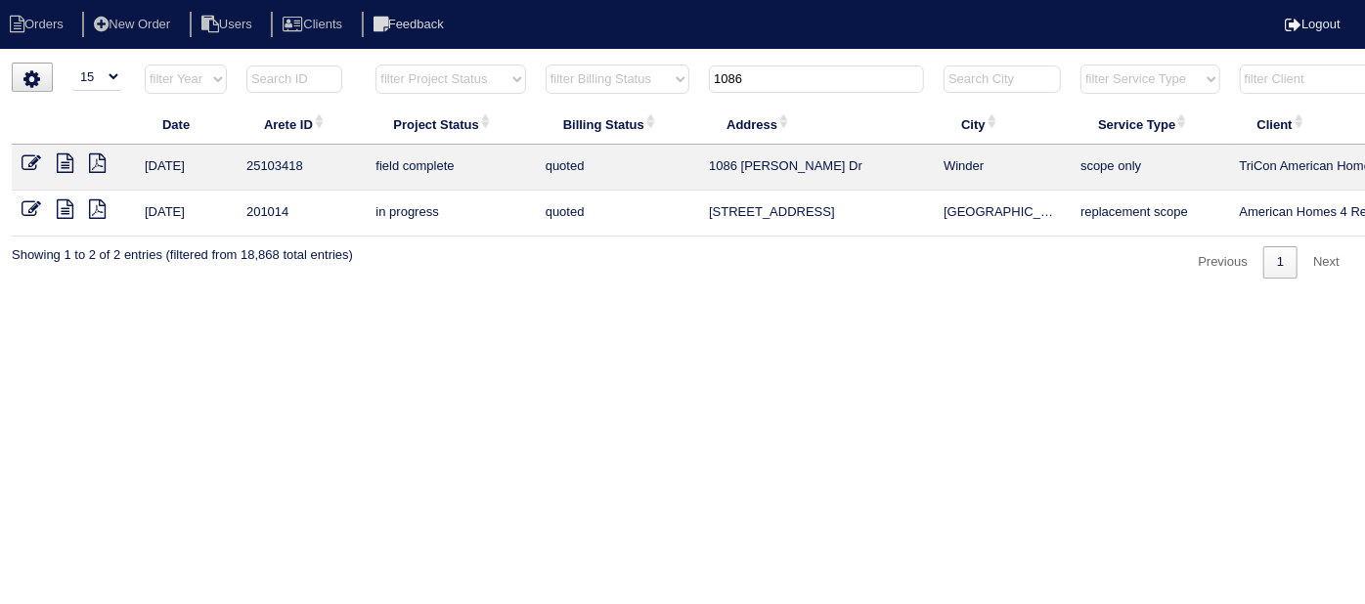
type input "1086"
click at [24, 158] on icon at bounding box center [32, 163] width 20 height 20
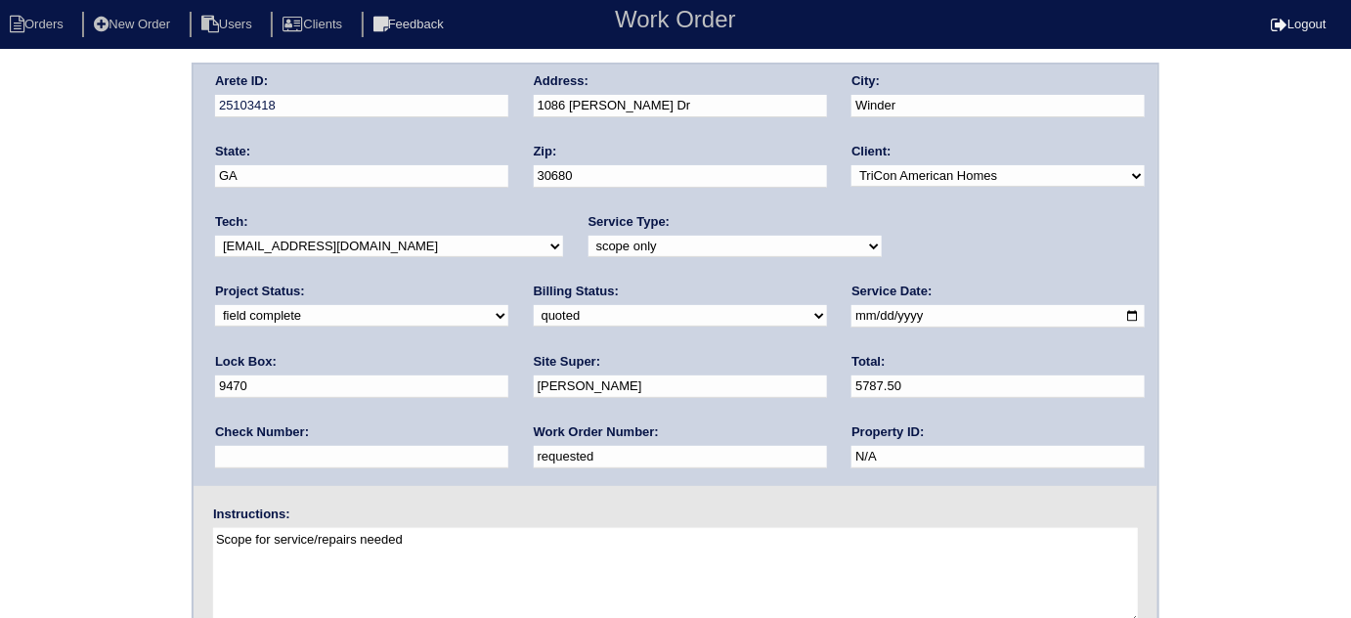
drag, startPoint x: 315, startPoint y: 453, endPoint x: 0, endPoint y: 416, distance: 316.9
click at [0, 416] on div "Arete ID: 25103418 Address: 1086 Sutherland Dr City: Winder State: GA Zip: 3068…" at bounding box center [675, 458] width 1351 height 791
type input "548427"
click at [16, 398] on div "Arete ID: 25103418 Address: 1086 Sutherland Dr City: Winder State: GA Zip: 3068…" at bounding box center [675, 458] width 1351 height 791
click at [534, 315] on select "need to quote quoted need to invoice invoiced paid warranty purchase order need…" at bounding box center [680, 316] width 293 height 22
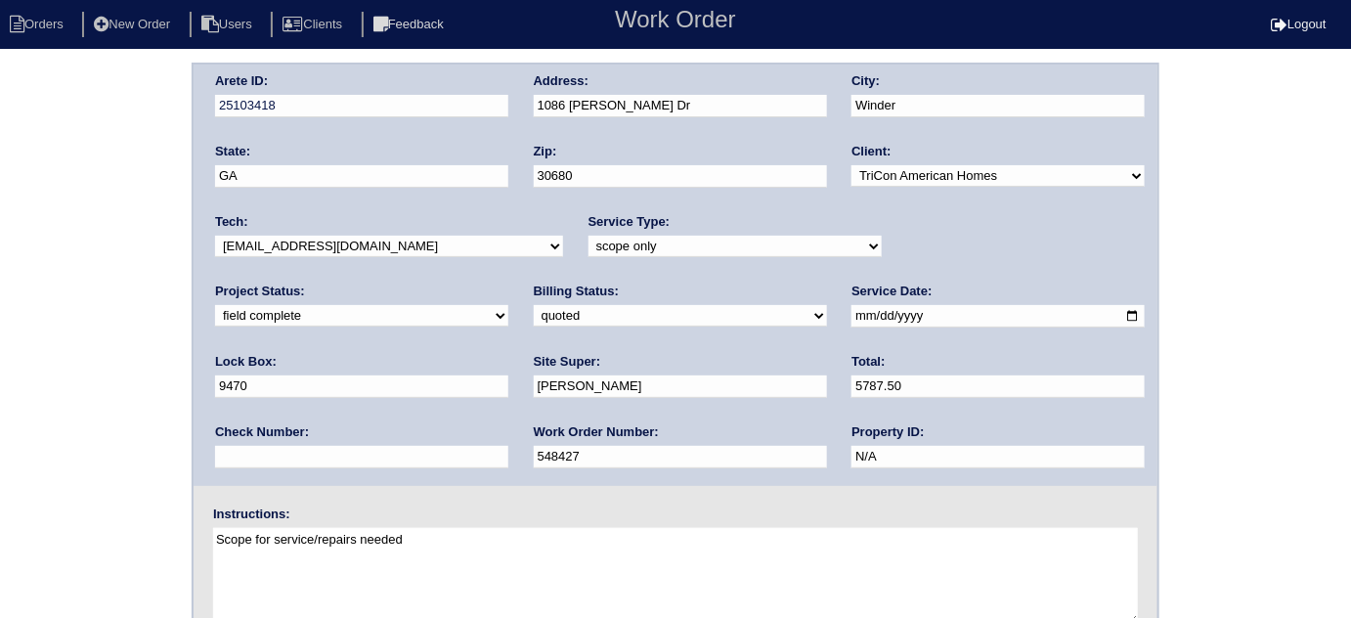
select select "need to invoice"
click at [534, 305] on select "need to quote quoted need to invoice invoiced paid warranty purchase order need…" at bounding box center [680, 316] width 293 height 22
click at [508, 305] on select "new order assigned in progress field complete need to schedule admin review arc…" at bounding box center [361, 316] width 293 height 22
select select "need to schedule"
click at [508, 305] on select "new order assigned in progress field complete need to schedule admin review arc…" at bounding box center [361, 316] width 293 height 22
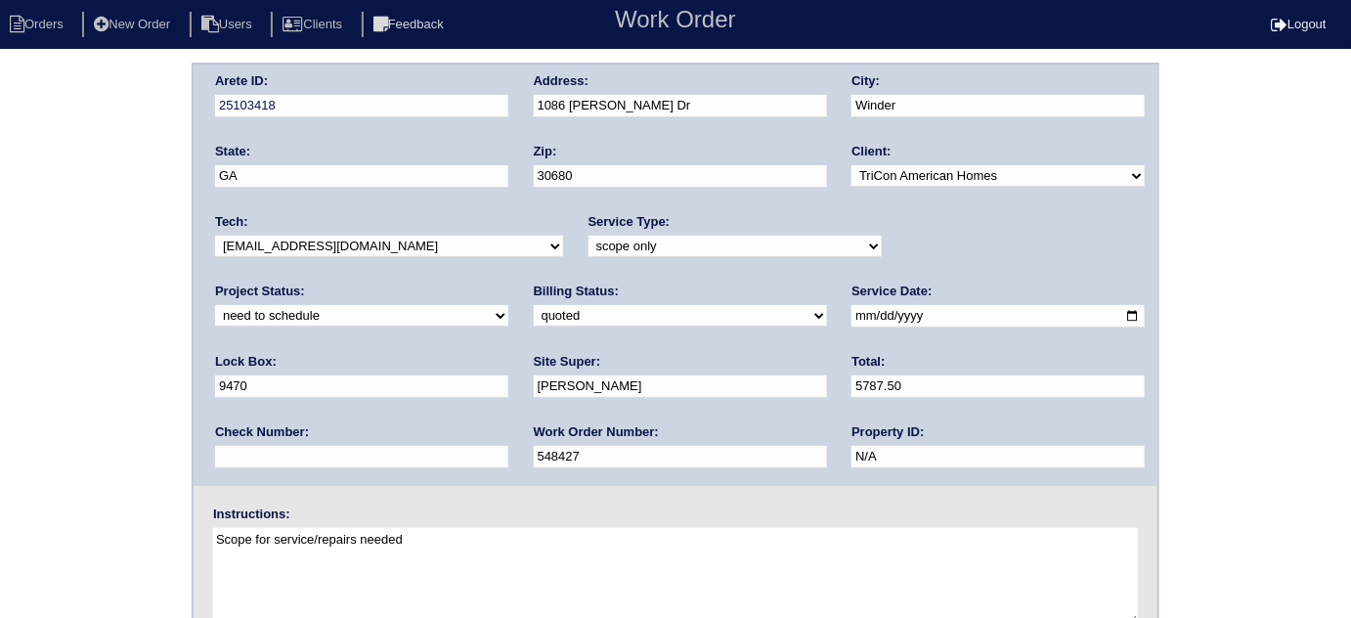
click at [852, 317] on input "2025-09-16" at bounding box center [998, 316] width 293 height 22
type input "2025-09-19"
click at [171, 460] on div "Arete ID: 25103418 Address: 1086 Sutherland Dr City: Winder State: GA Zip: 3068…" at bounding box center [675, 458] width 1351 height 791
drag, startPoint x: 135, startPoint y: 323, endPoint x: 158, endPoint y: 323, distance: 23.5
click at [135, 323] on div "Arete ID: 25103418 Address: 1086 Sutherland Dr City: Winder State: GA Zip: 3068…" at bounding box center [675, 458] width 1351 height 791
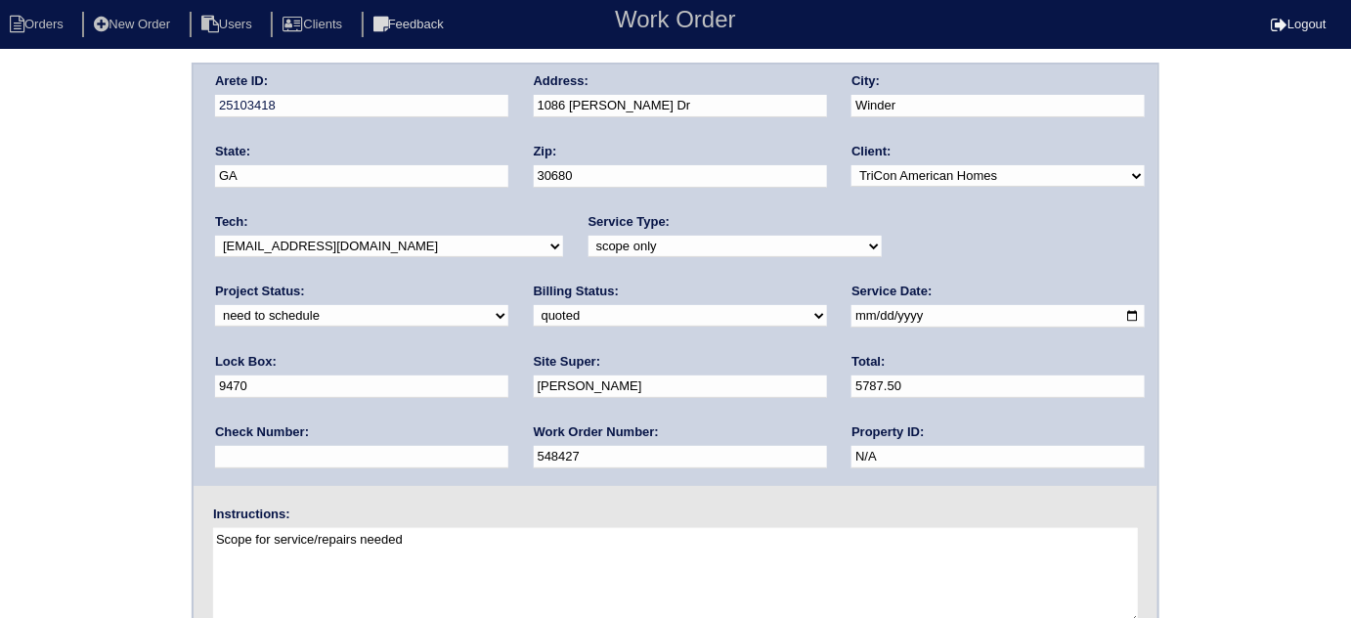
click at [0, 359] on div "Arete ID: 25103418 Address: 1086 Sutherland Dr City: Winder State: GA Zip: 3068…" at bounding box center [675, 458] width 1351 height 791
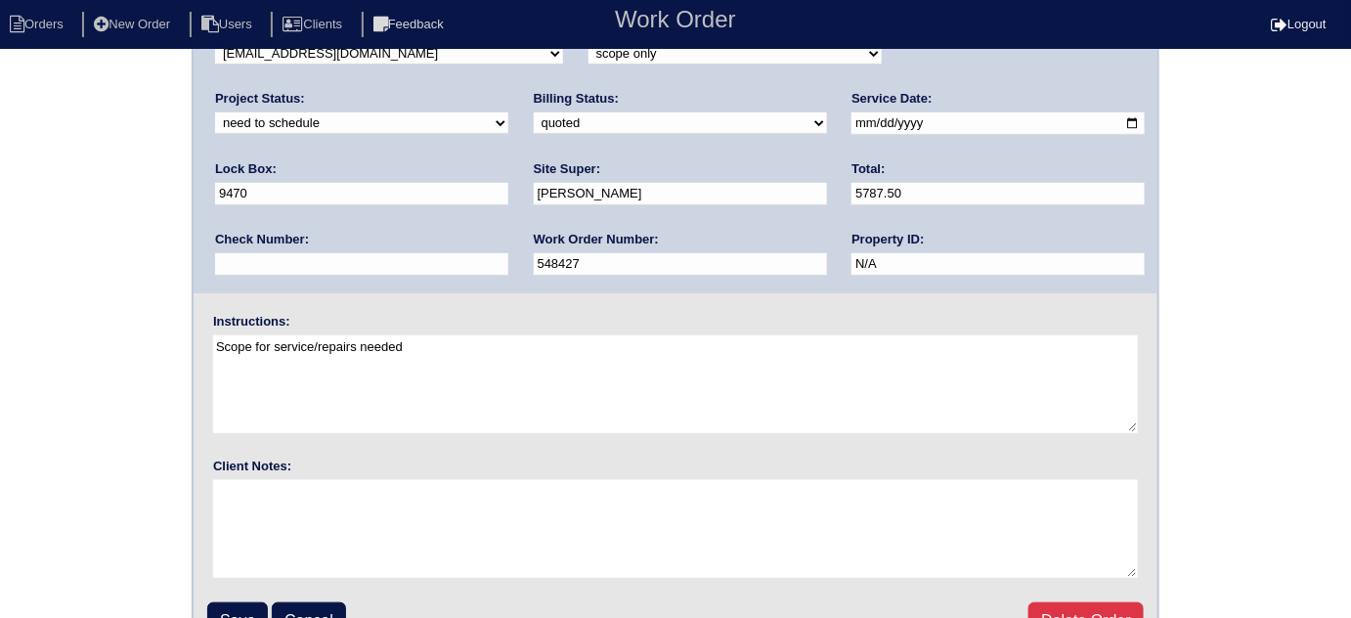
scroll to position [231, 0]
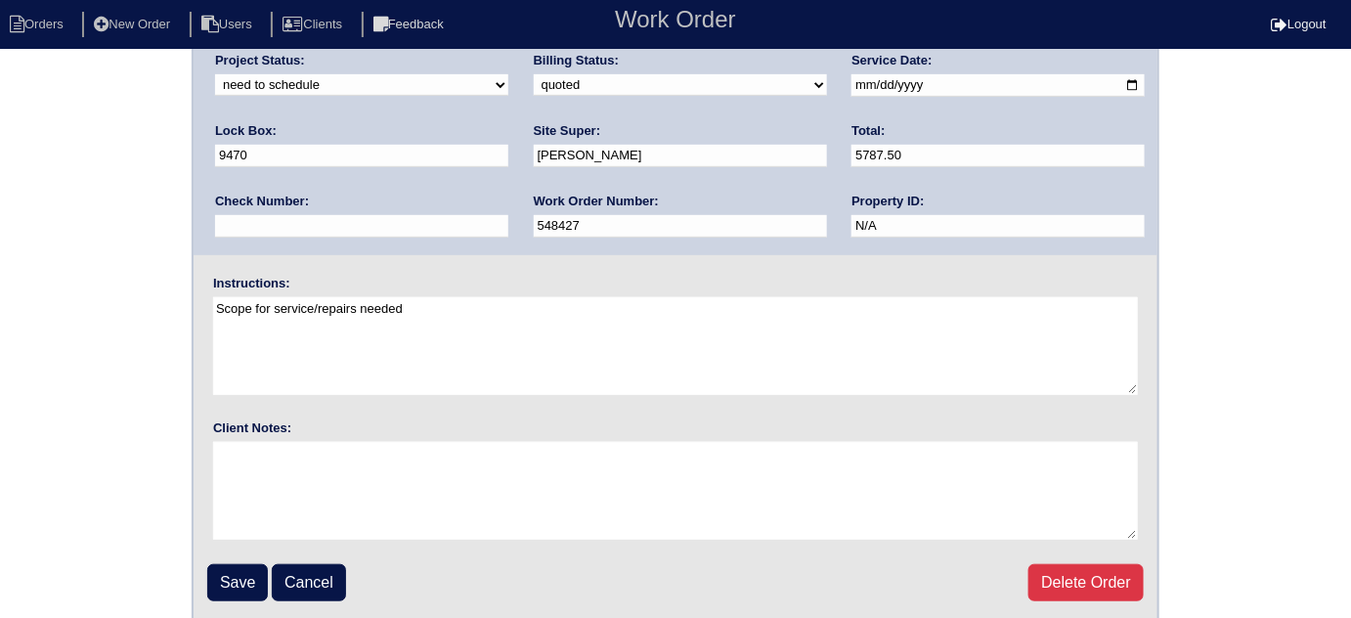
click at [232, 556] on fieldset "Arete ID: 25103418 Address: 1086 Sutherland Dr City: Winder State: GA Zip: 3068…" at bounding box center [676, 227] width 964 height 787
click at [232, 564] on input "Save" at bounding box center [237, 582] width 61 height 37
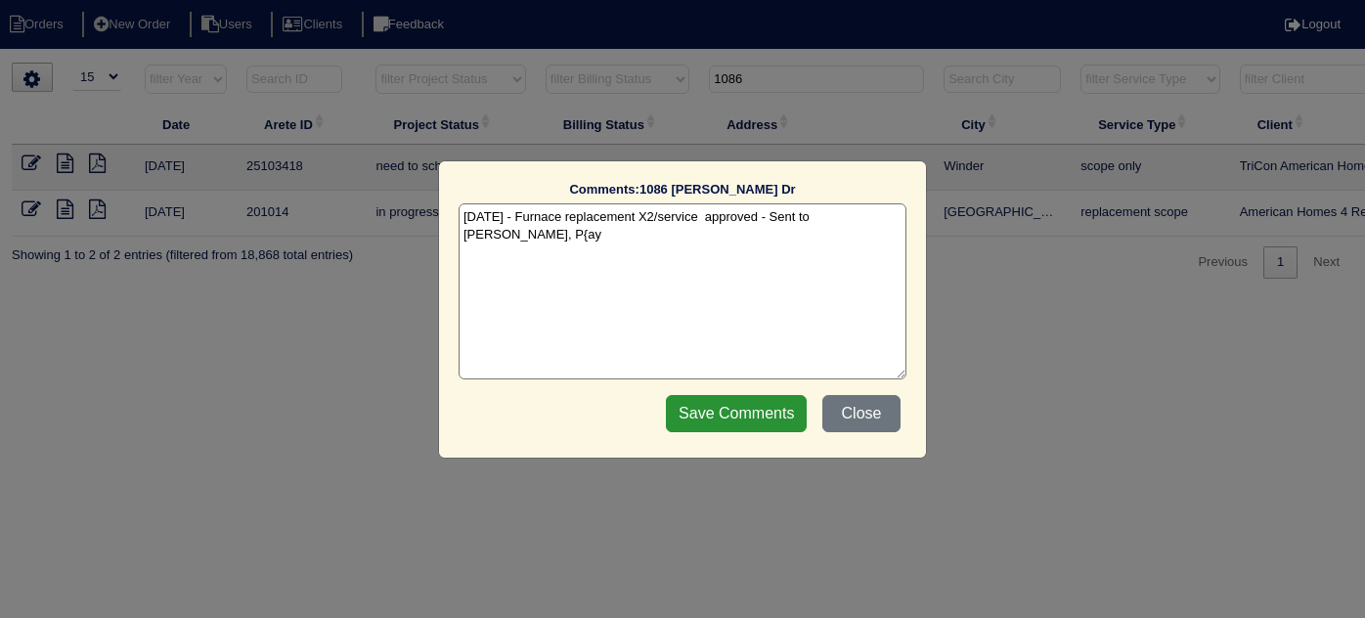
select select "15"
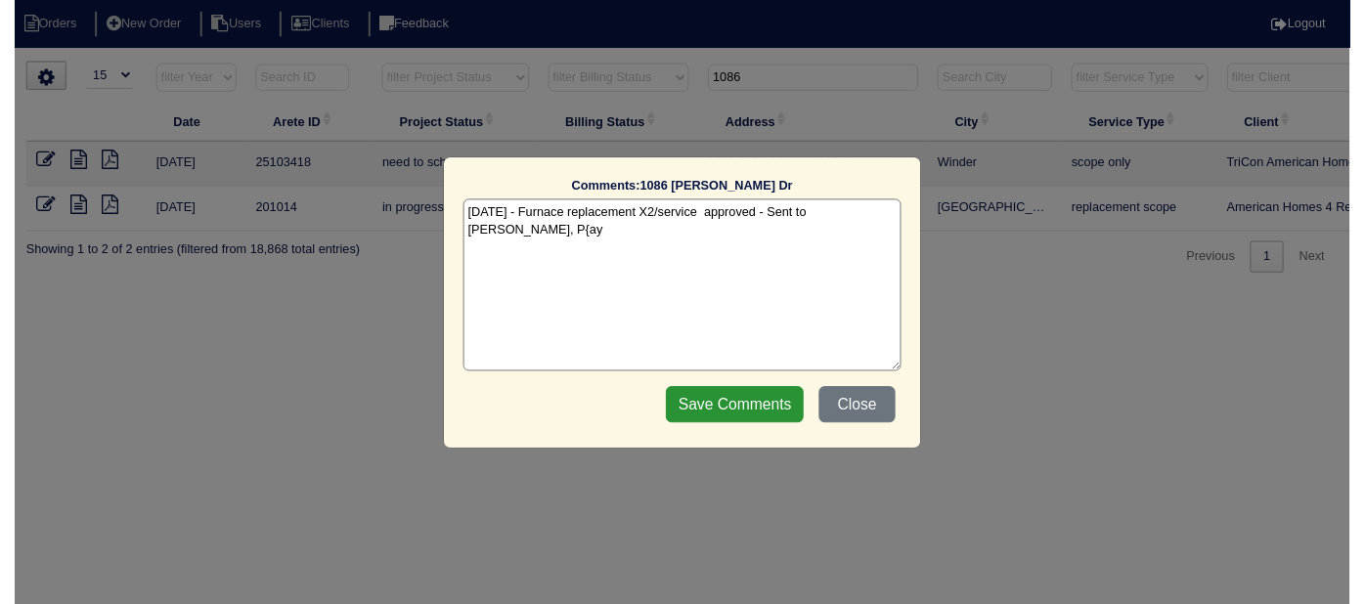
scroll to position [0, 340]
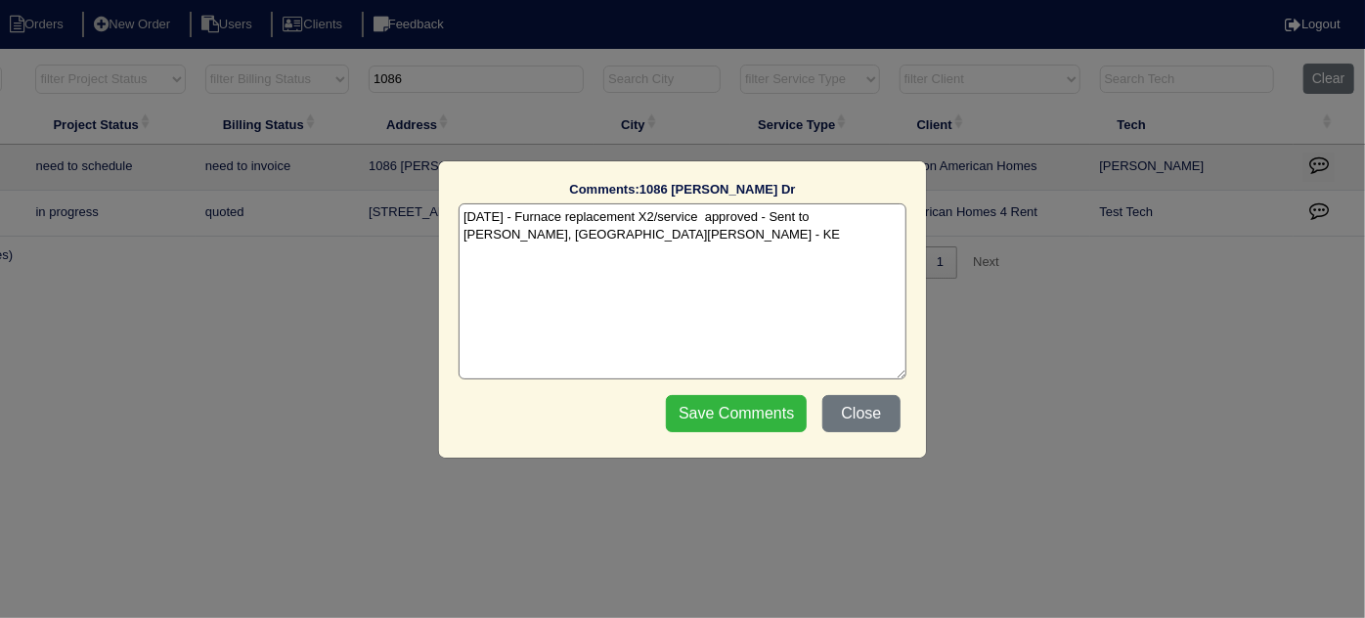
type textarea "[DATE] - Furnace replacement X2/service approved - Sent to [PERSON_NAME], [GEOG…"
click at [735, 402] on input "Save Comments" at bounding box center [736, 413] width 141 height 37
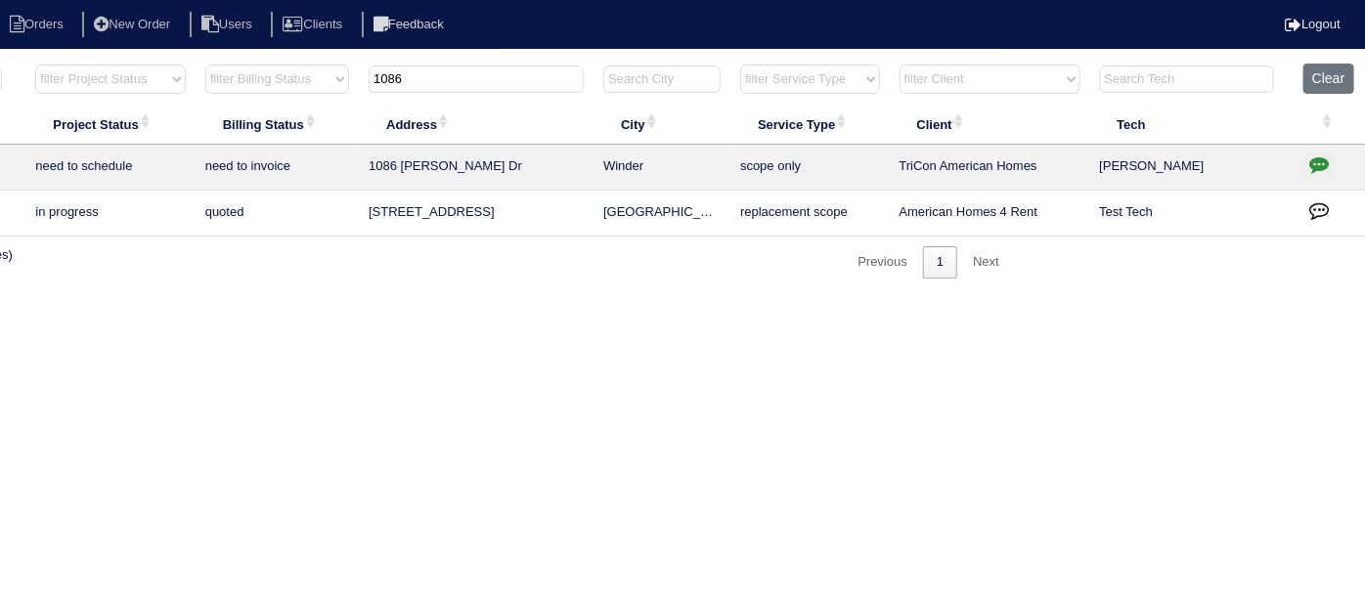
drag, startPoint x: 482, startPoint y: 66, endPoint x: 114, endPoint y: 51, distance: 367.9
click at [127, 52] on html "Orders New Order Users Clients Feedback Logout Orders New Order Users Clients M…" at bounding box center [342, 149] width 1365 height 298
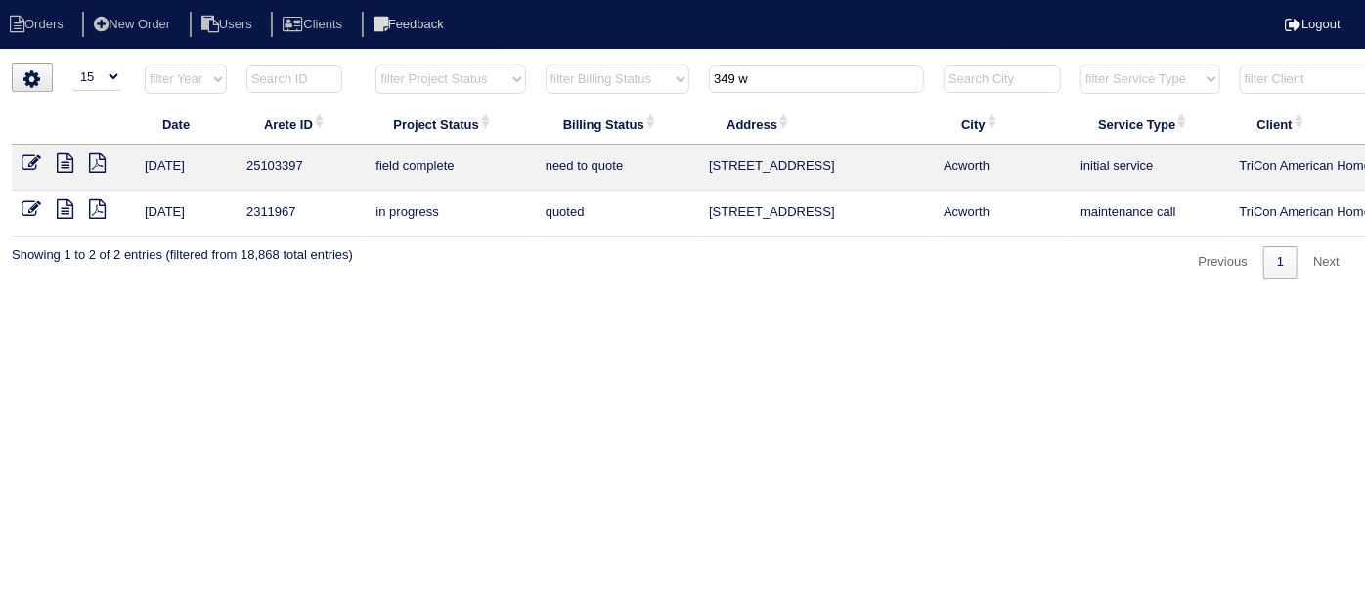
type input "349 w"
click at [60, 155] on icon at bounding box center [65, 163] width 17 height 20
click at [26, 161] on icon at bounding box center [32, 163] width 20 height 20
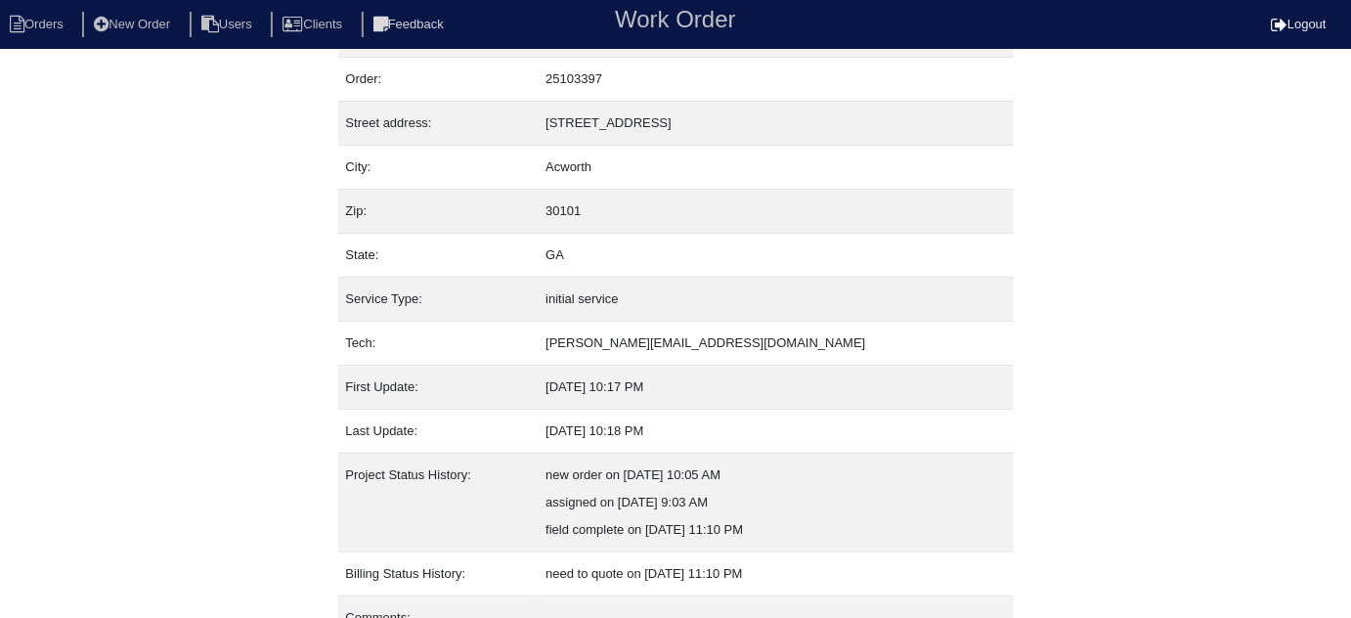
scroll to position [133, 0]
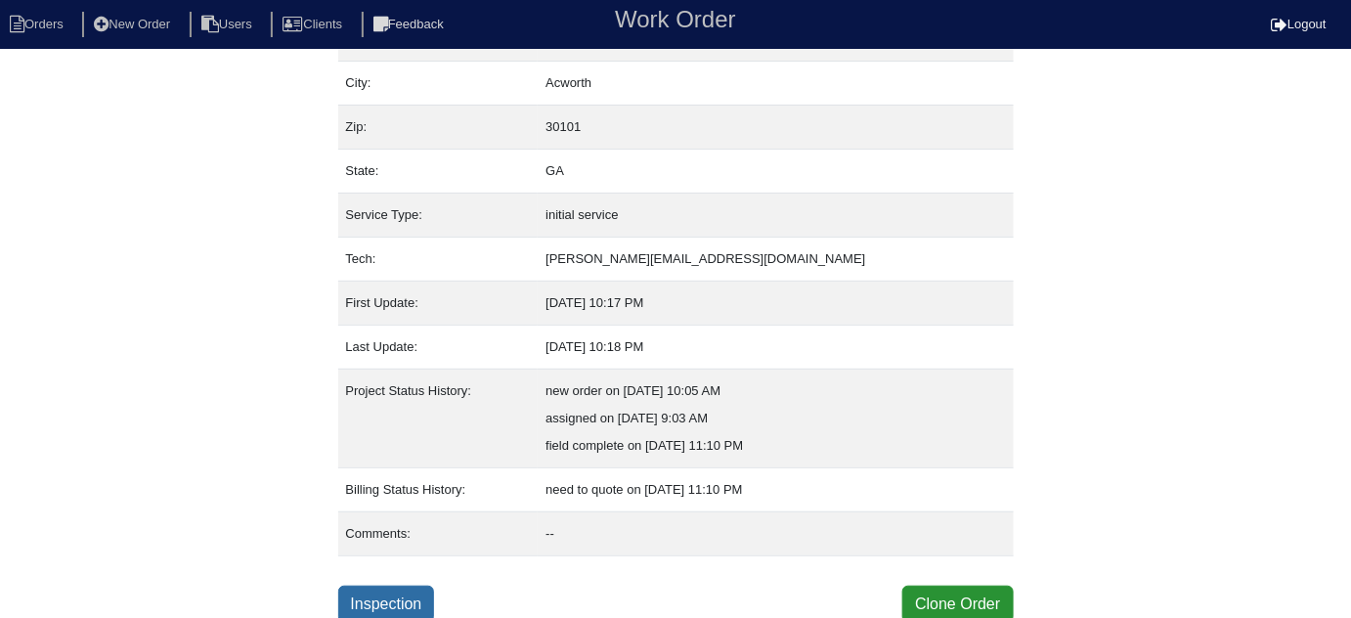
click at [411, 604] on link "Inspection" at bounding box center [386, 604] width 97 height 37
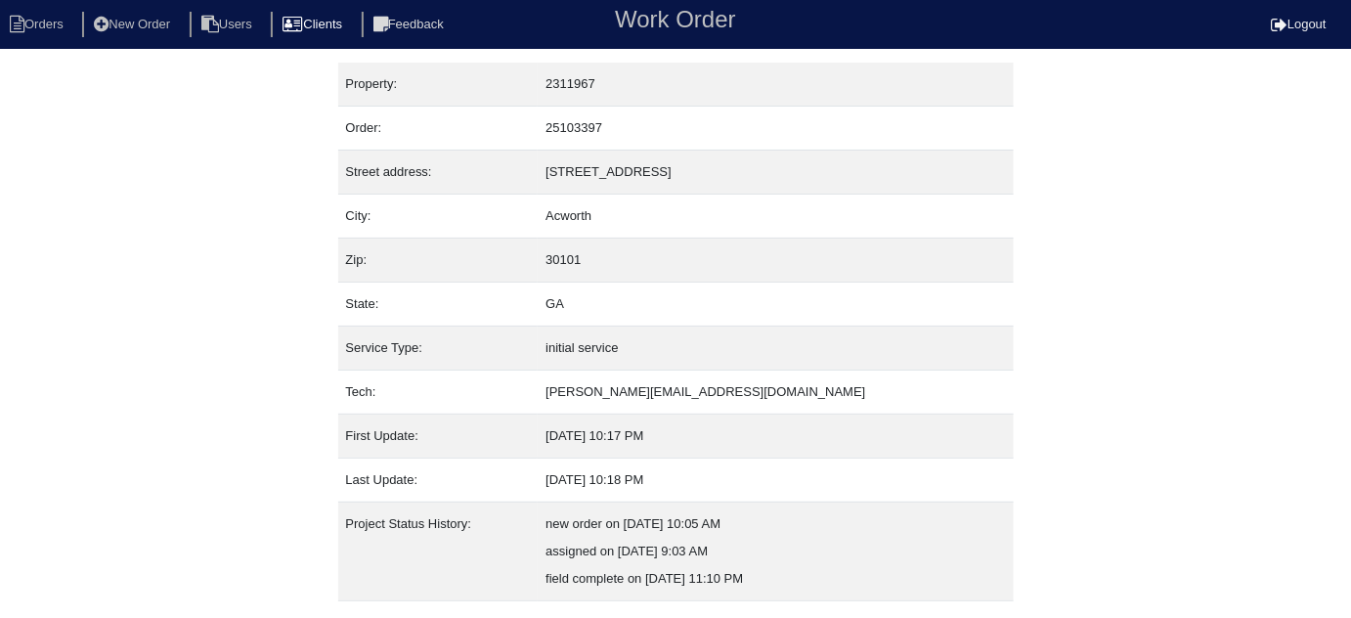
select select "3"
select select "Rheem"
select select "0"
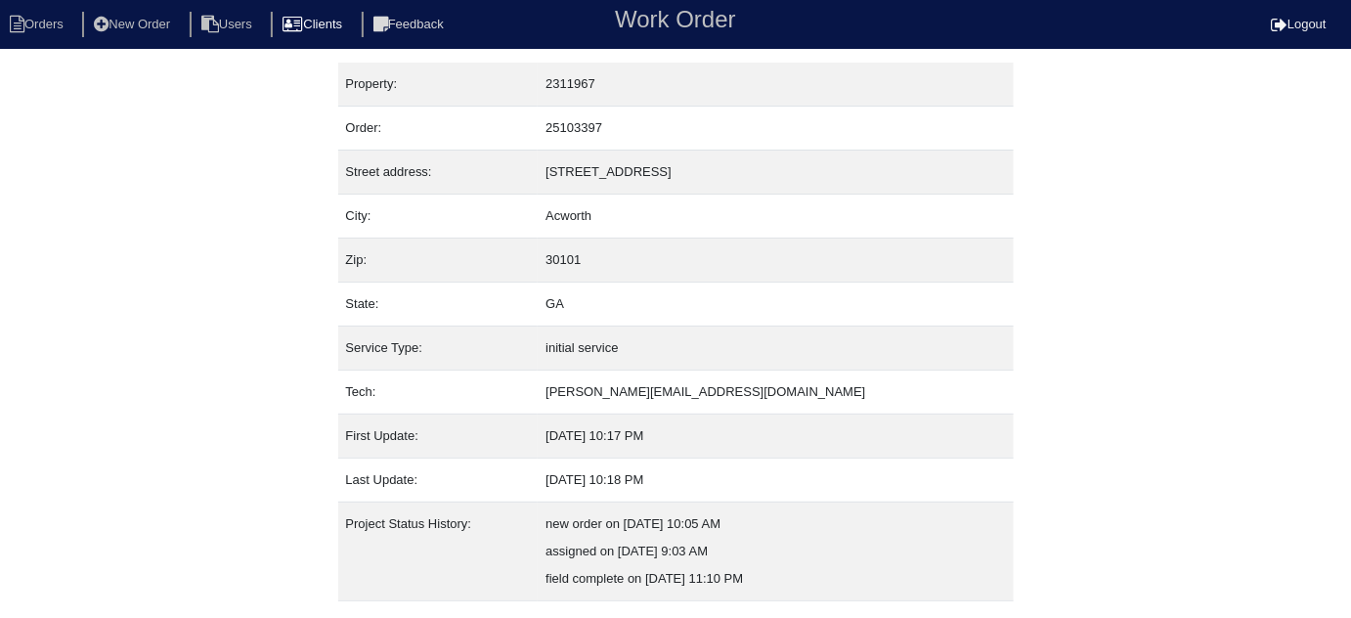
select select "1"
select select "0"
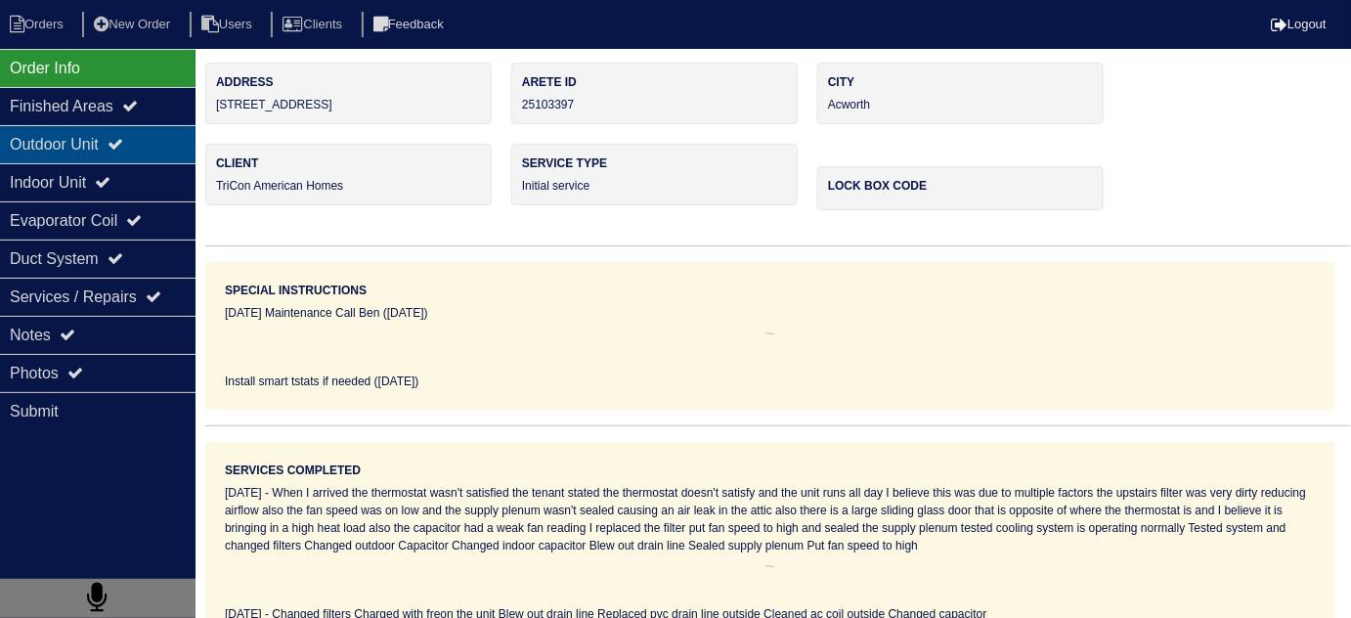
click at [171, 143] on div "Outdoor Unit" at bounding box center [98, 144] width 196 height 38
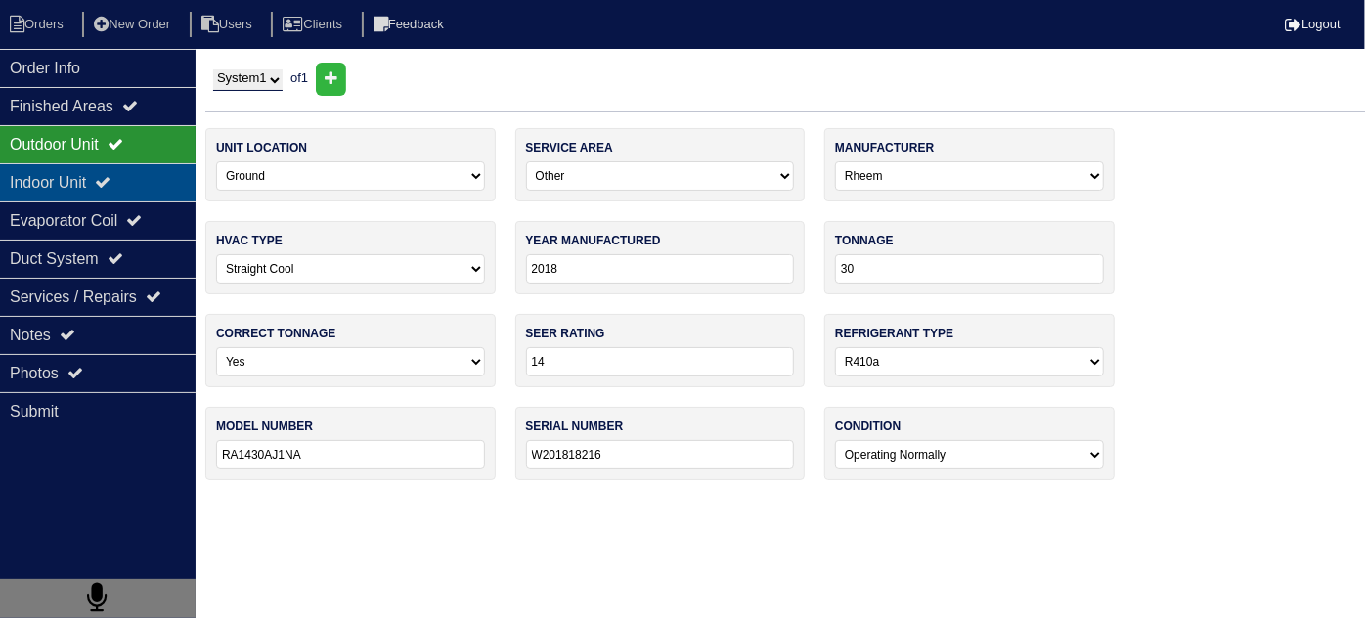
click at [132, 181] on div "Indoor Unit" at bounding box center [98, 182] width 196 height 38
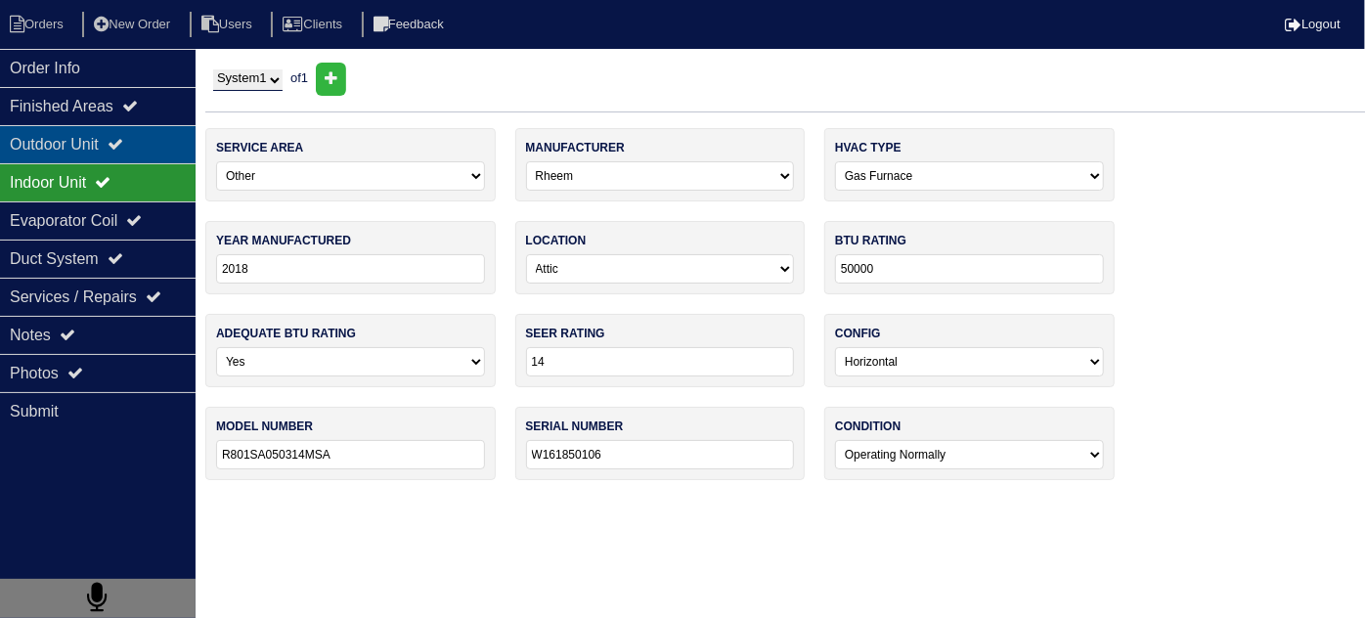
click at [111, 149] on div "Outdoor Unit" at bounding box center [98, 144] width 196 height 38
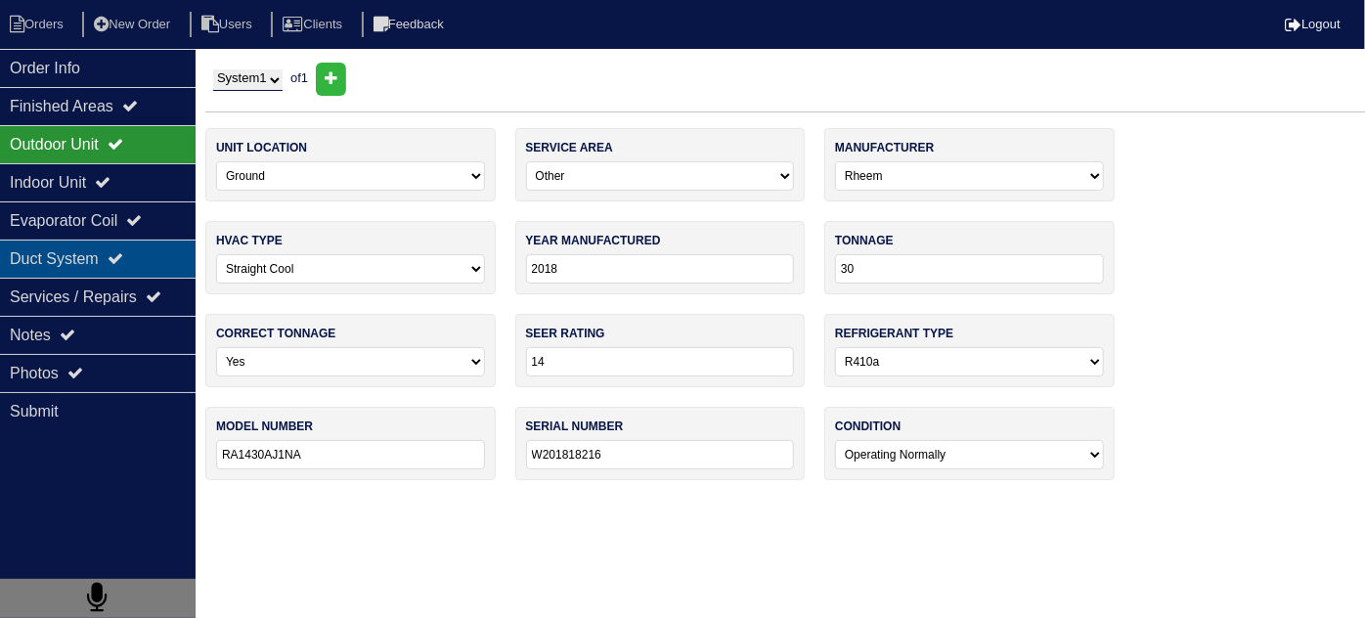
click at [72, 252] on div "Duct System" at bounding box center [98, 259] width 196 height 38
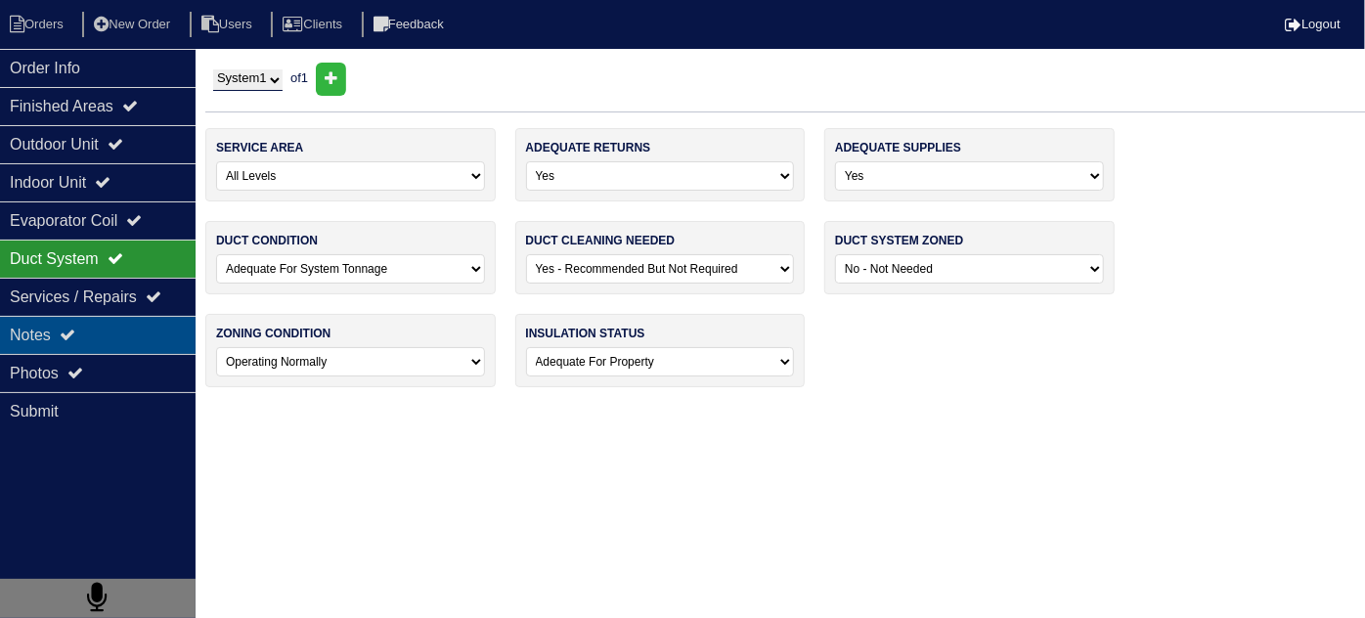
click at [60, 324] on div "Notes" at bounding box center [98, 335] width 196 height 38
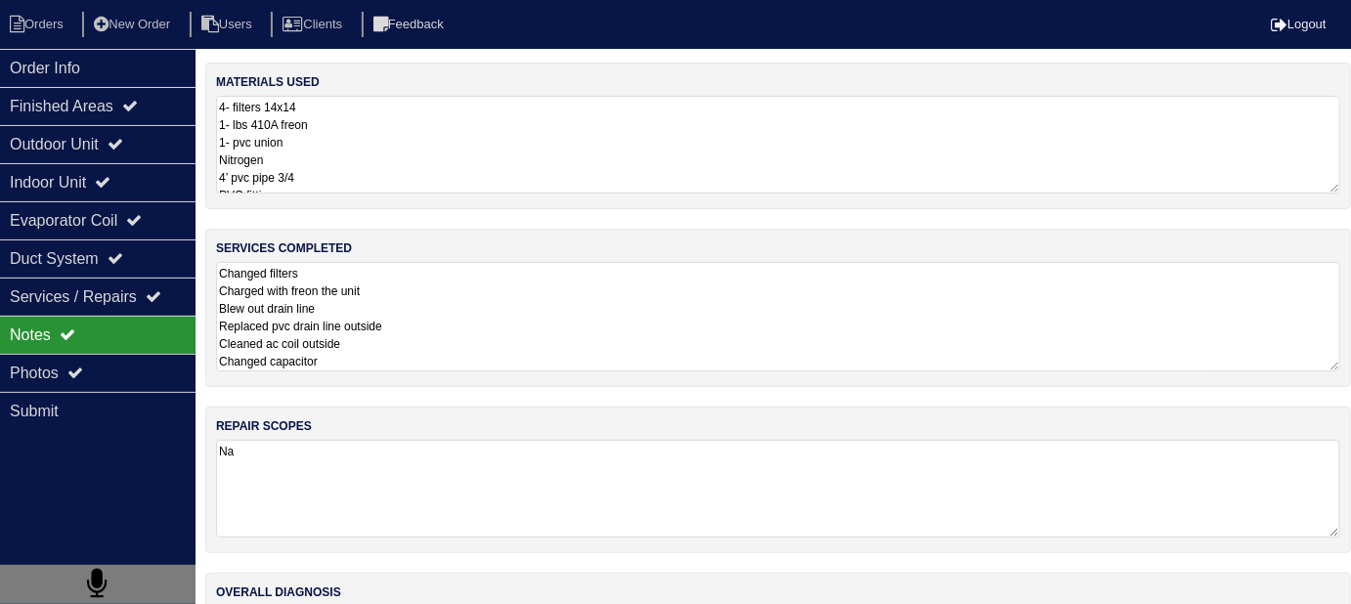
click at [531, 315] on textarea "Changed filters Charged with freon the unit Blew out drain line Replaced pvc dr…" at bounding box center [778, 316] width 1124 height 109
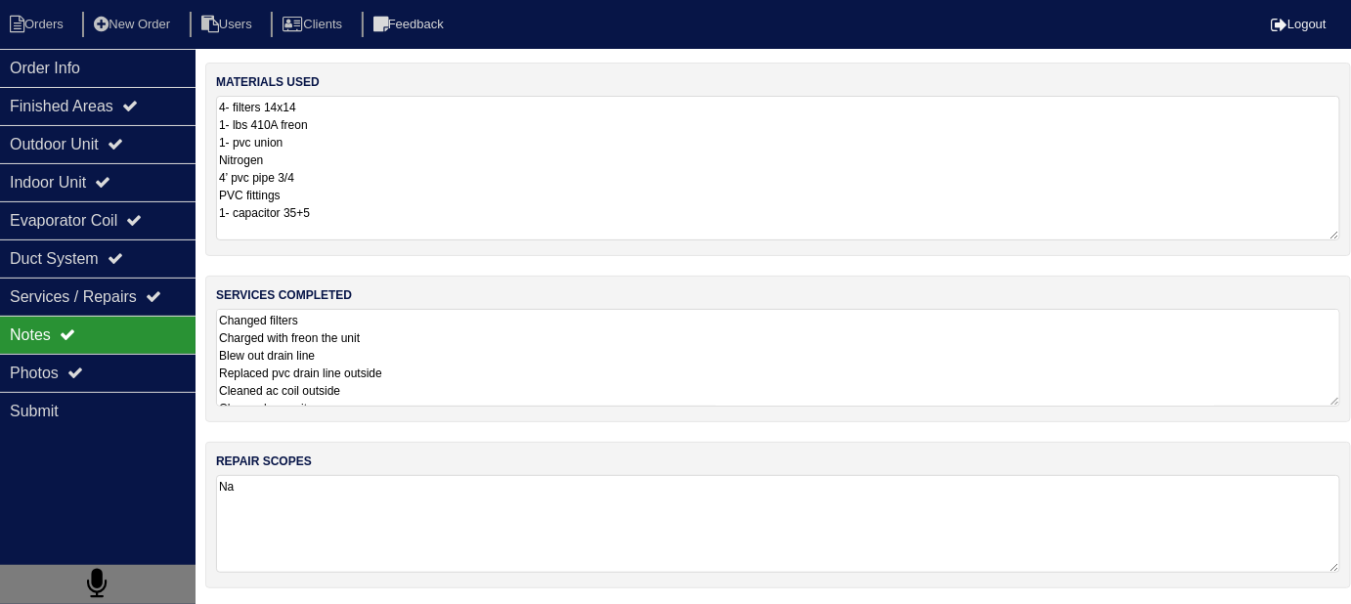
click at [518, 148] on textarea "4- filters 14x14 1- lbs 410A freon 1- pvc union Nitrogen 4’ pvc pipe 3/4 PVC fi…" at bounding box center [778, 168] width 1124 height 145
click at [532, 367] on textarea "Changed filters Charged with freon the unit Blew out drain line Replaced pvc dr…" at bounding box center [778, 358] width 1124 height 98
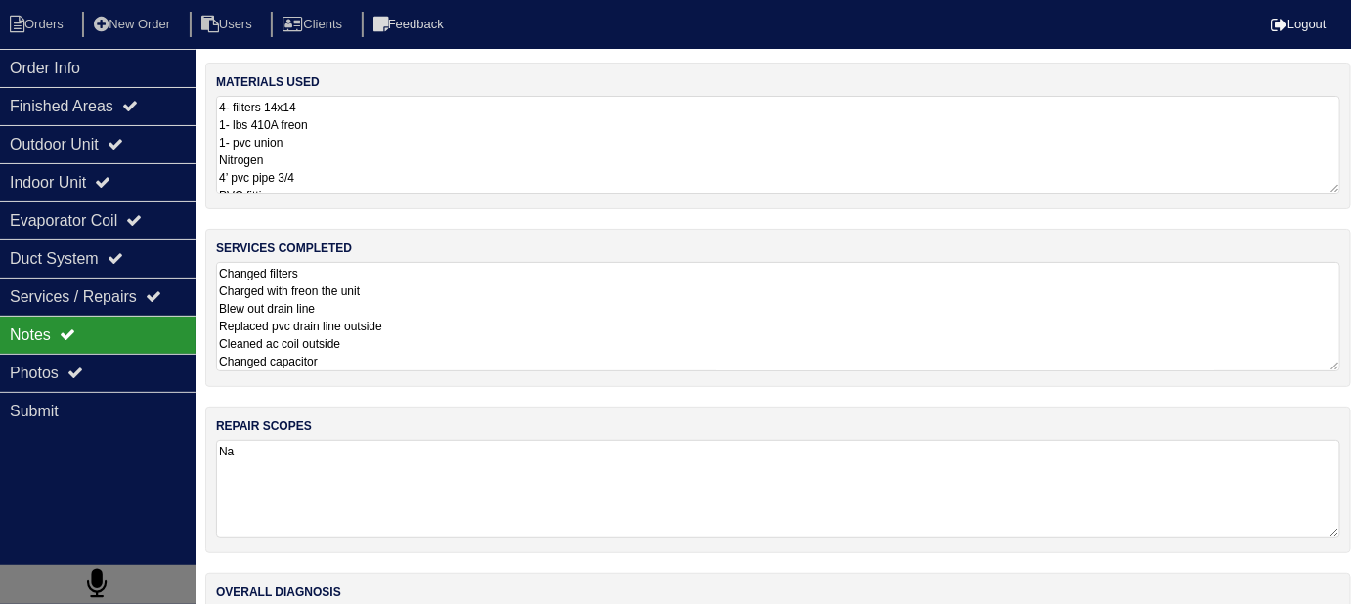
click at [713, 193] on textarea "4- filters 14x14 1- lbs 410A freon 1- pvc union Nitrogen 4’ pvc pipe 3/4 PVC fi…" at bounding box center [778, 145] width 1124 height 98
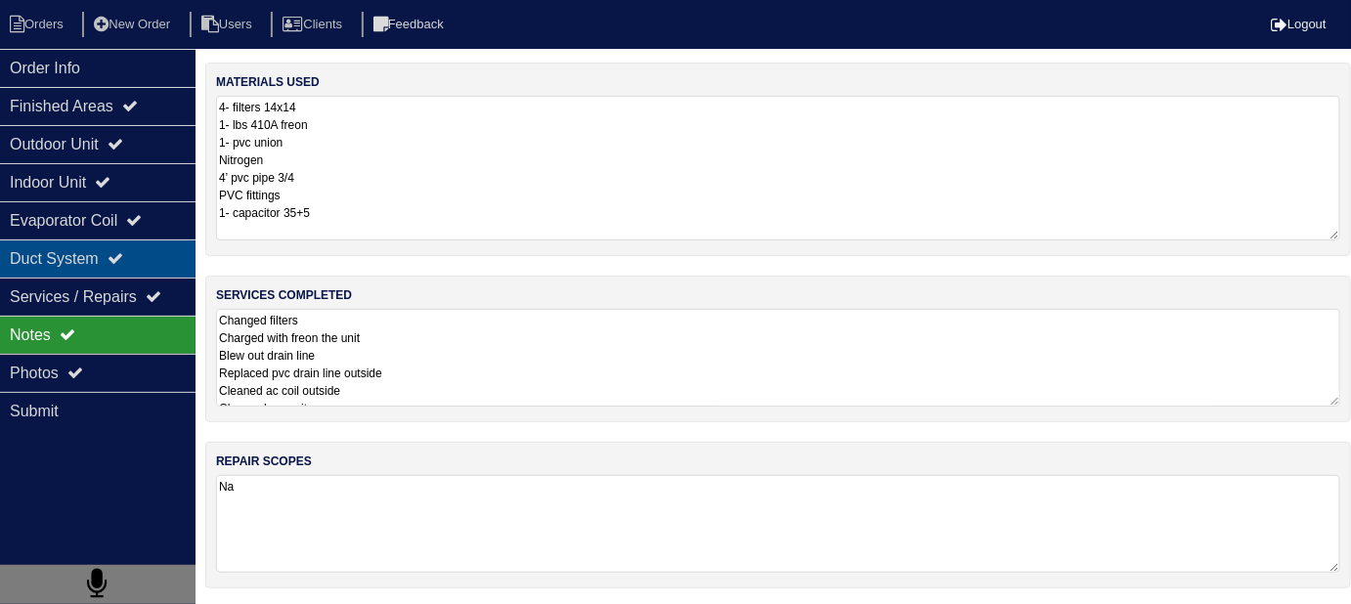
click at [84, 263] on div "Duct System" at bounding box center [98, 259] width 196 height 38
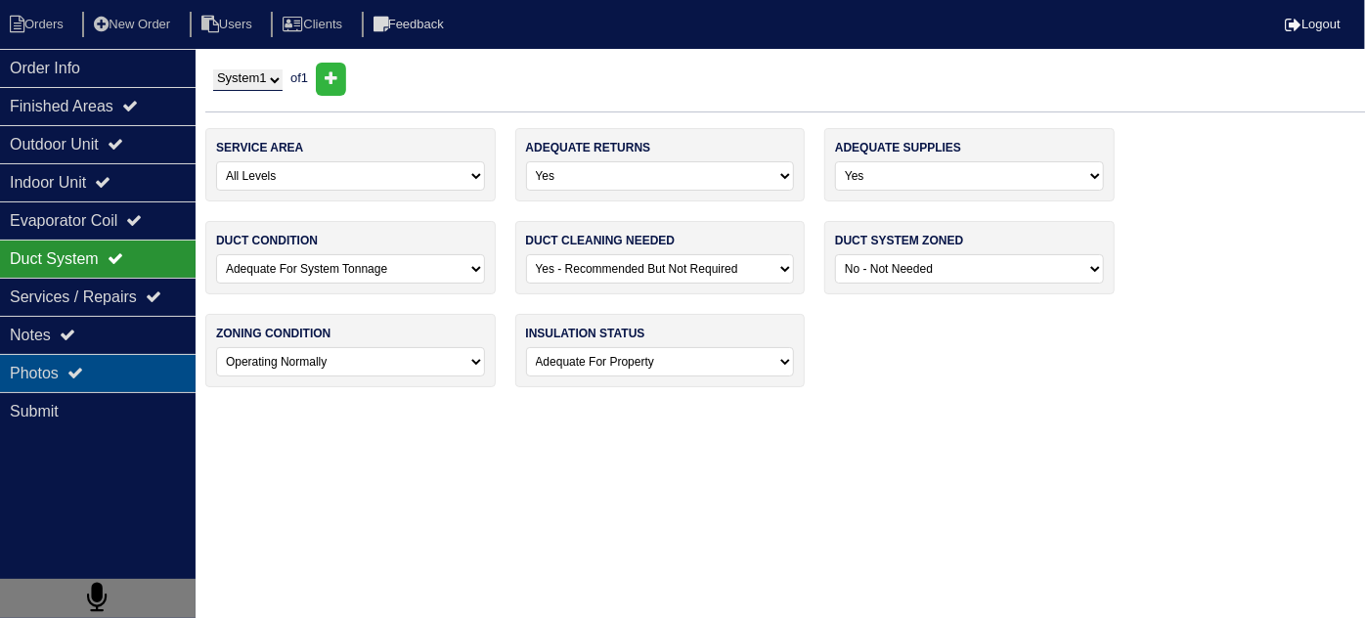
click at [66, 379] on div "Photos" at bounding box center [98, 373] width 196 height 38
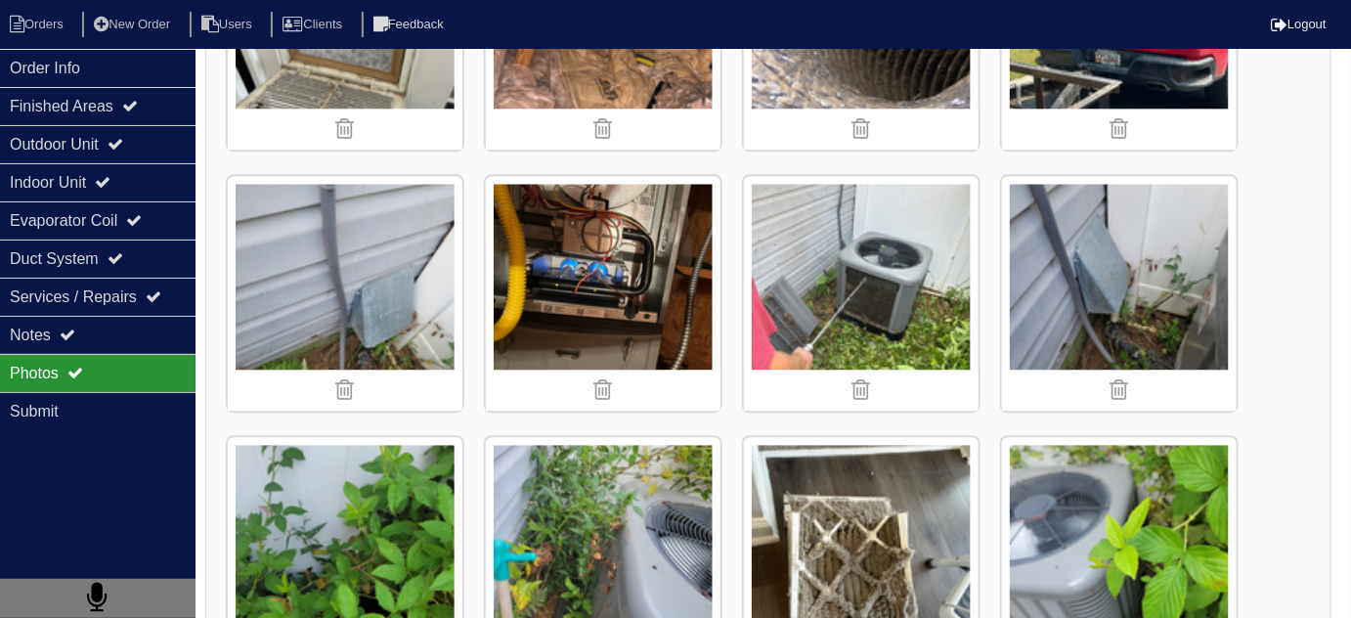
scroll to position [1549, 0]
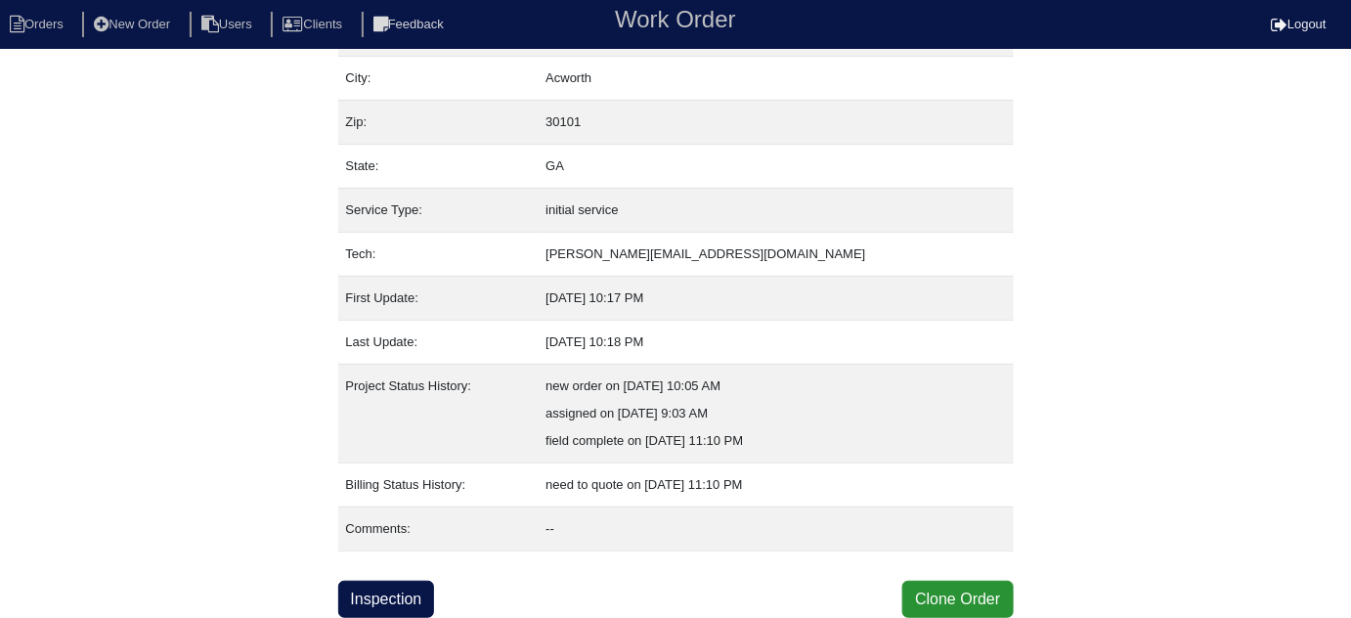
scroll to position [133, 0]
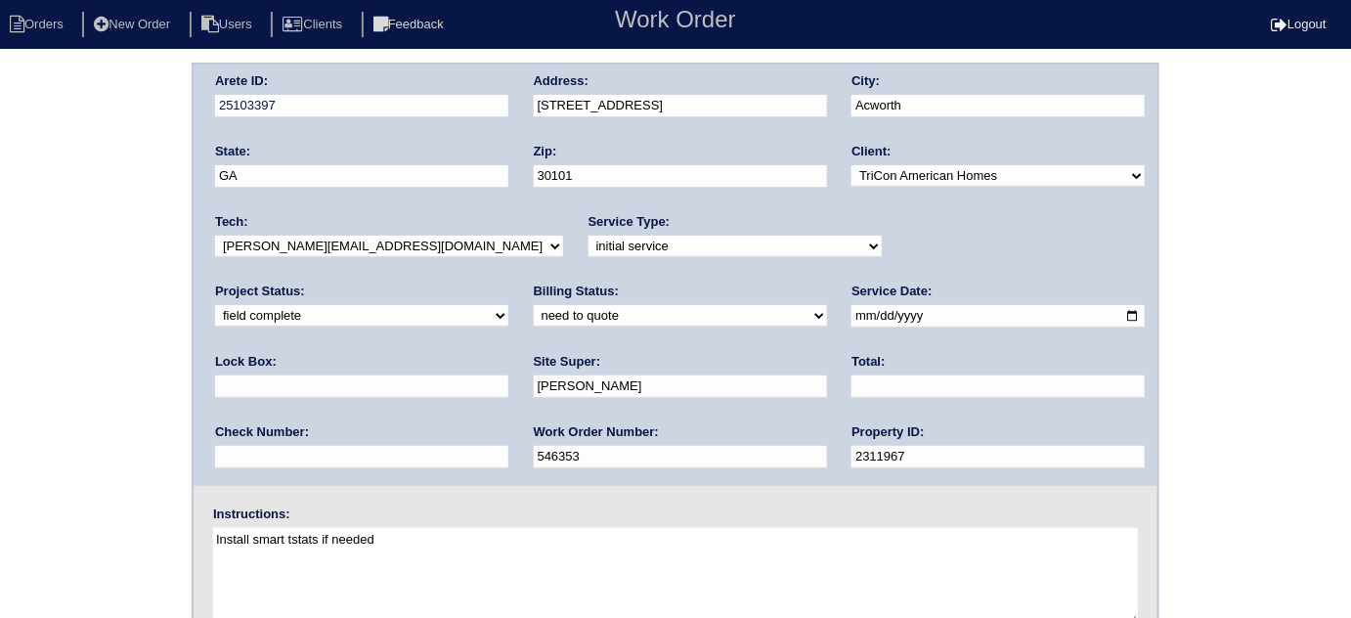
drag, startPoint x: 354, startPoint y: 315, endPoint x: 342, endPoint y: 321, distance: 13.1
click at [534, 315] on select "need to quote quoted need to invoice invoiced paid warranty purchase order need…" at bounding box center [680, 316] width 293 height 22
select select "quoted"
click at [534, 305] on select "need to quote quoted need to invoice invoiced paid warranty purchase order need…" at bounding box center [680, 316] width 293 height 22
drag, startPoint x: 575, startPoint y: 375, endPoint x: 585, endPoint y: 374, distance: 9.8
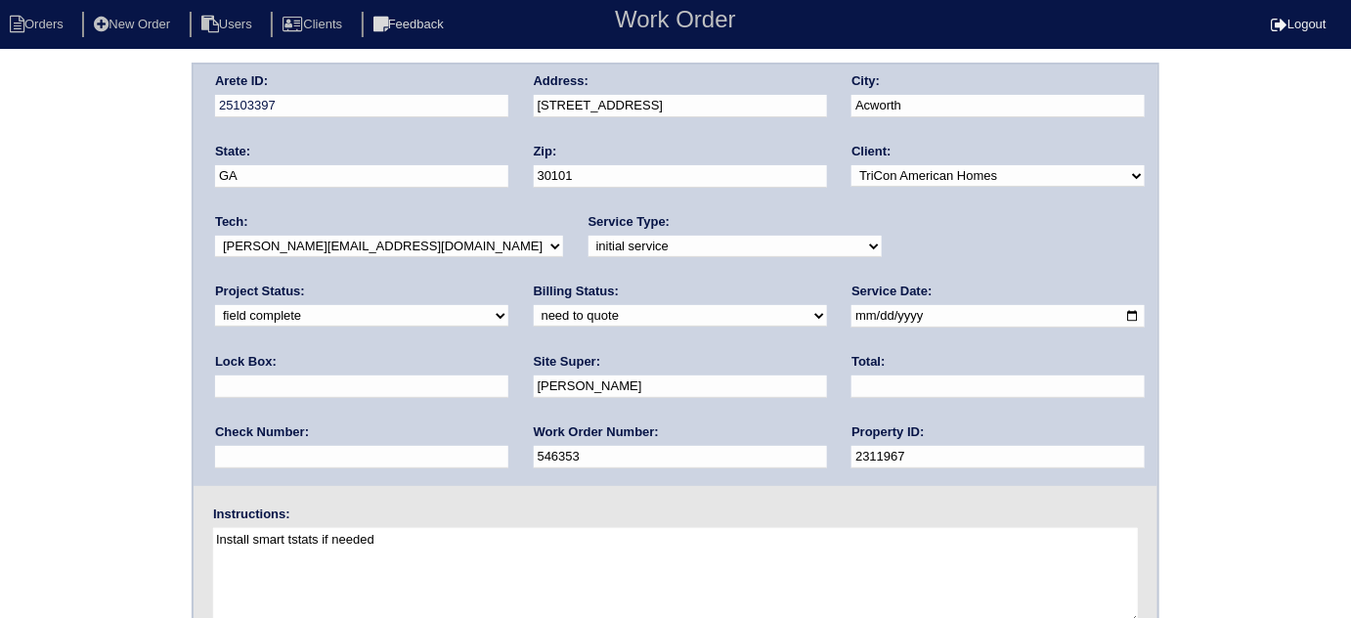
click at [852, 375] on input "text" at bounding box center [998, 386] width 293 height 22
type input "1144.00"
click at [0, 382] on div "Arete ID: 25103397 Address: [STREET_ADDRESS] City: [GEOGRAPHIC_DATA] State: [GE…" at bounding box center [675, 457] width 1351 height 791
click at [454, 97] on div "Arete ID: 25103397 Address: [STREET_ADDRESS] City: [GEOGRAPHIC_DATA] State: [GE…" at bounding box center [676, 274] width 964 height 421
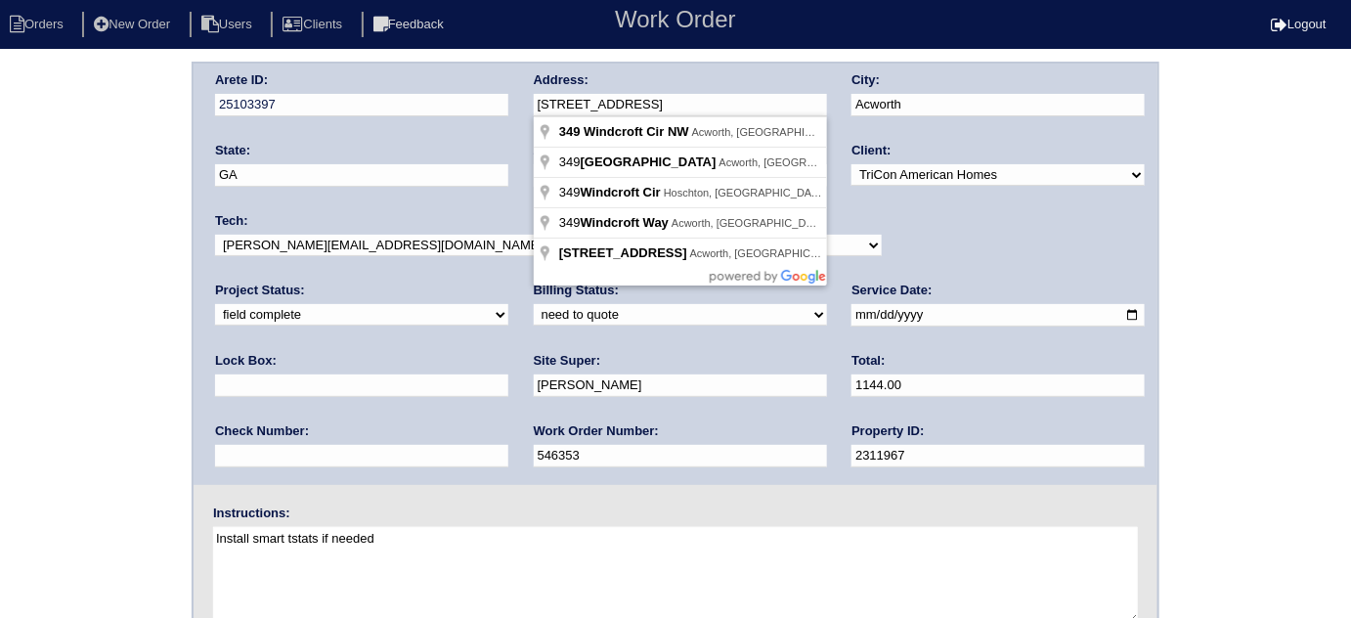
click at [31, 339] on div "Arete ID: 25103397 Address: [STREET_ADDRESS] City: [GEOGRAPHIC_DATA] State: [GE…" at bounding box center [675, 457] width 1351 height 791
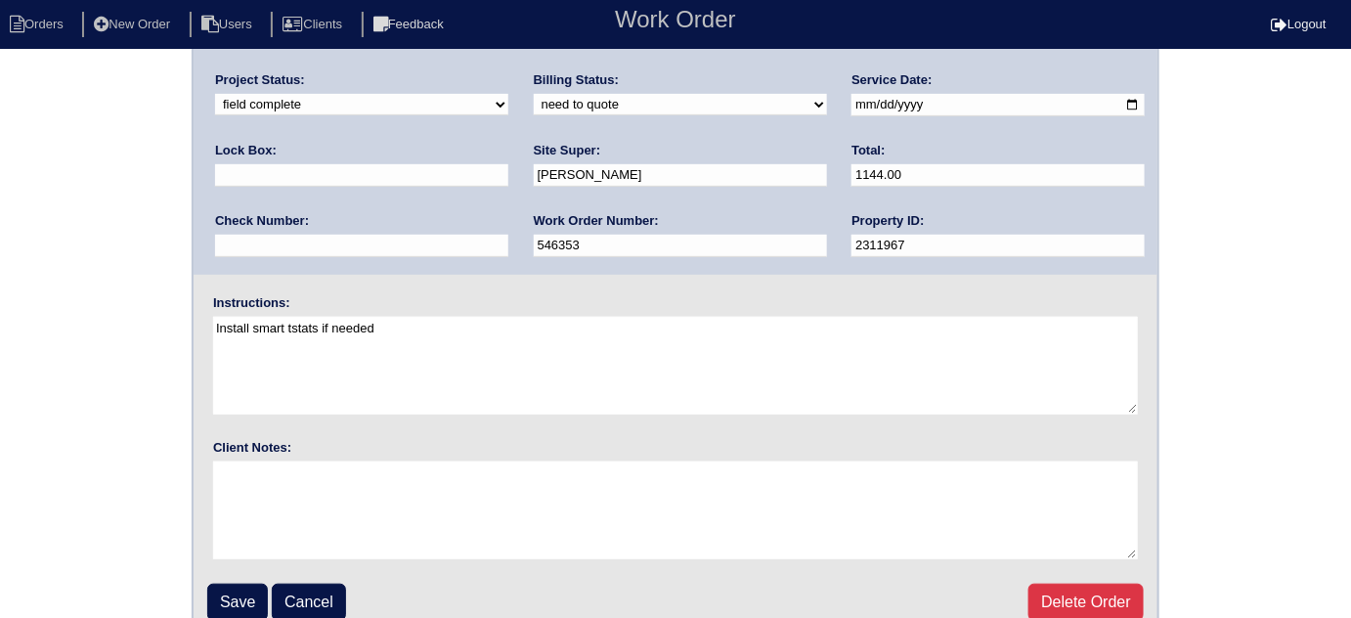
scroll to position [231, 0]
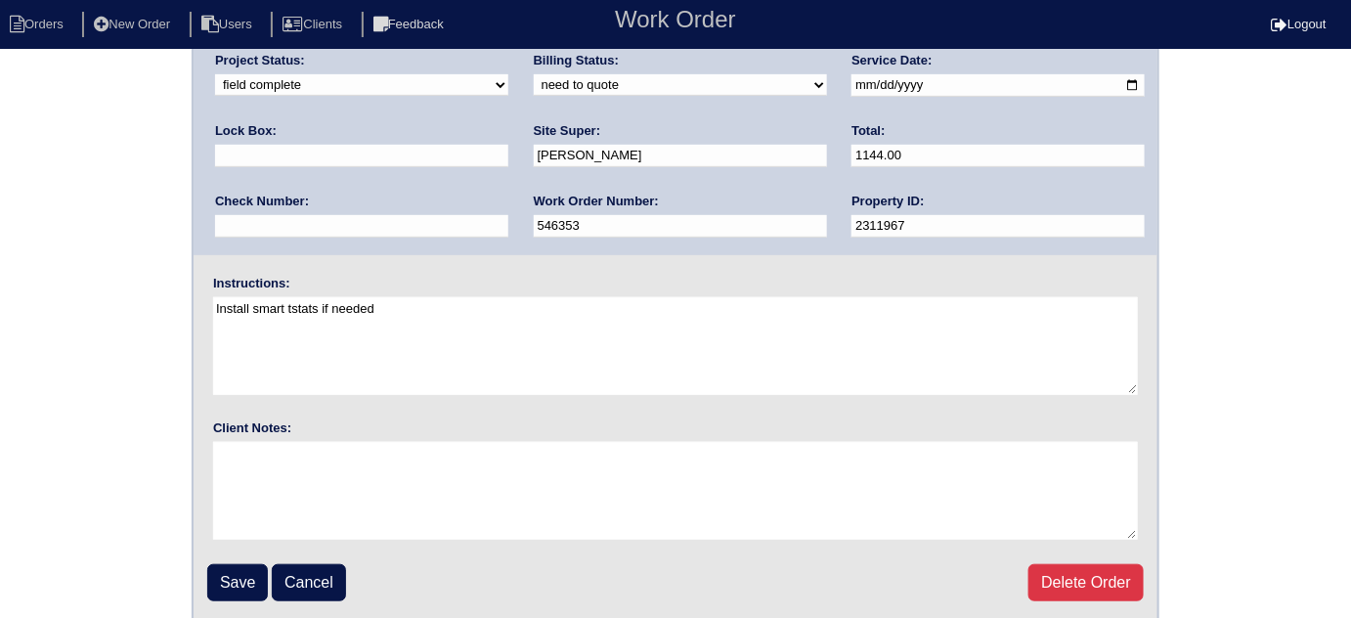
click at [84, 304] on div "Arete ID: 25103397 Address: [STREET_ADDRESS] City: [GEOGRAPHIC_DATA] State: [GE…" at bounding box center [675, 227] width 1351 height 791
click at [247, 583] on input "Save" at bounding box center [237, 582] width 61 height 37
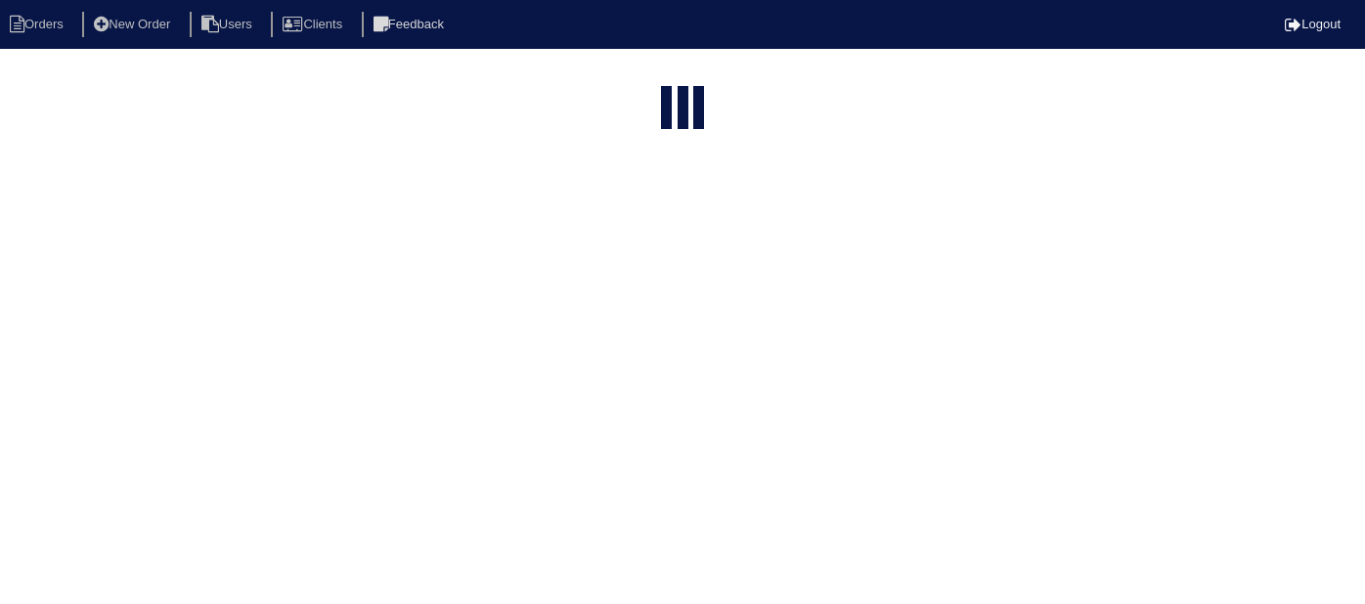
select select "15"
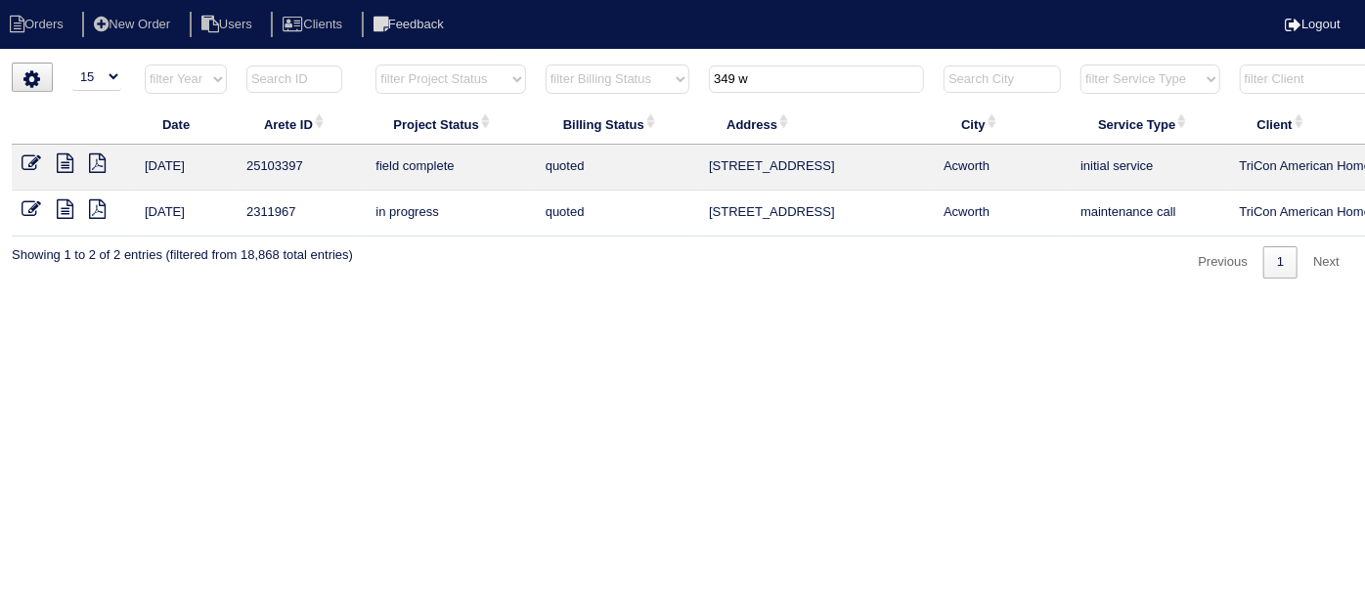
drag, startPoint x: 765, startPoint y: 74, endPoint x: 505, endPoint y: 70, distance: 260.1
click at [505, 70] on tr "filter Year -- Any Year -- 2025 2024 2023 2022 2021 2020 2019 filter Project St…" at bounding box center [859, 84] width 1694 height 40
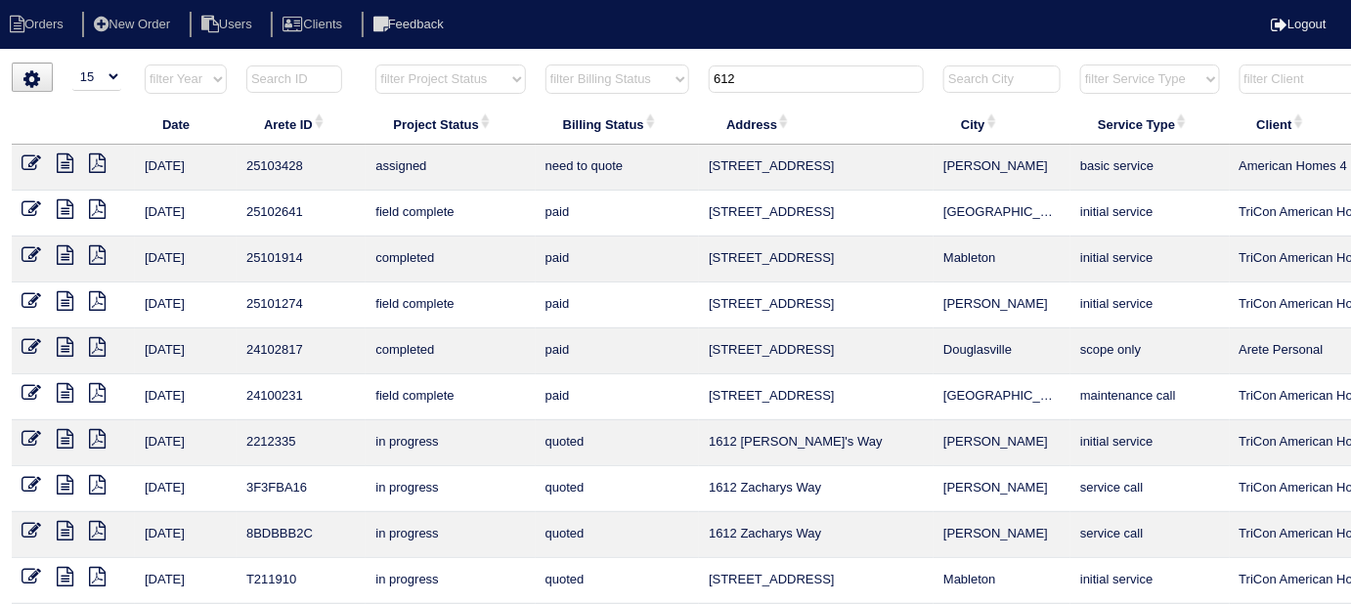
type input "612"
click at [96, 160] on icon at bounding box center [97, 163] width 17 height 20
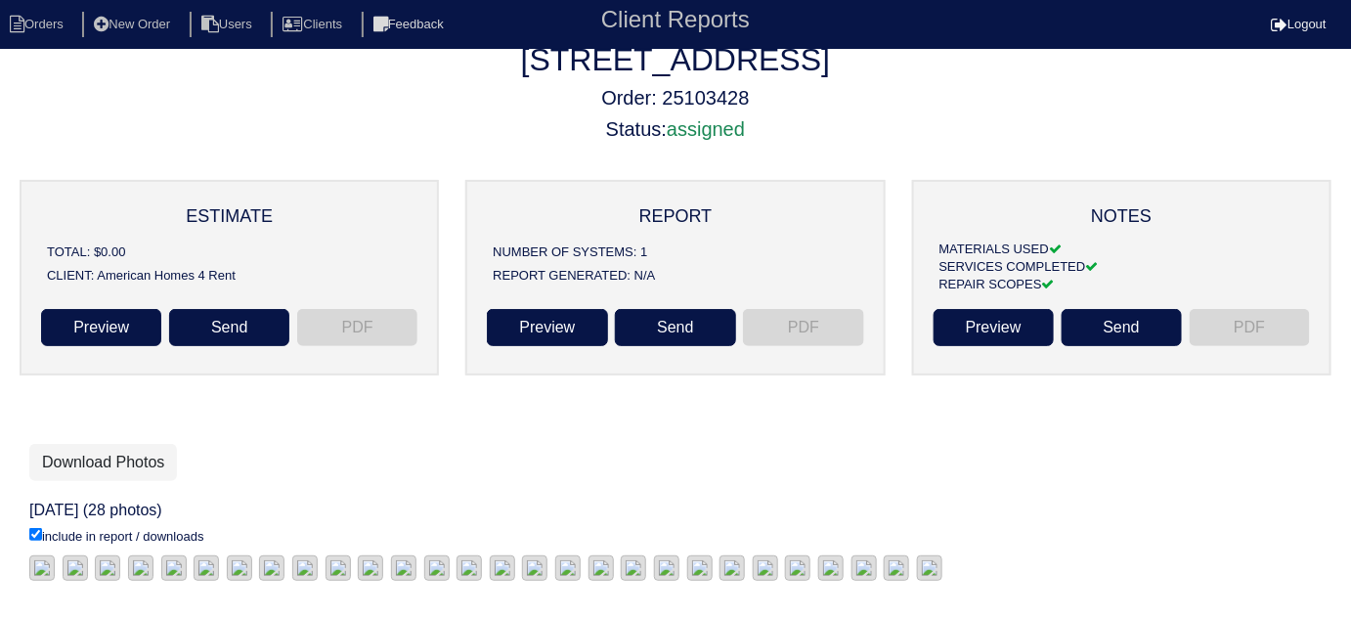
scroll to position [362, 0]
click at [60, 28] on li "Orders" at bounding box center [39, 25] width 79 height 26
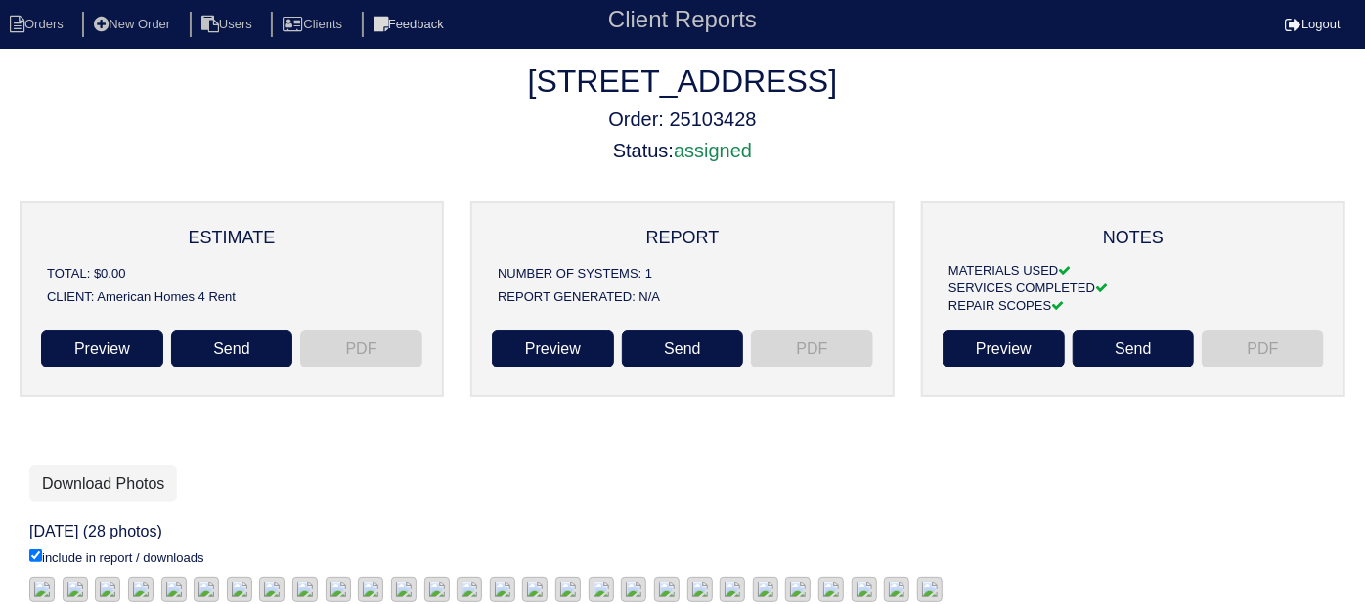
select select "15"
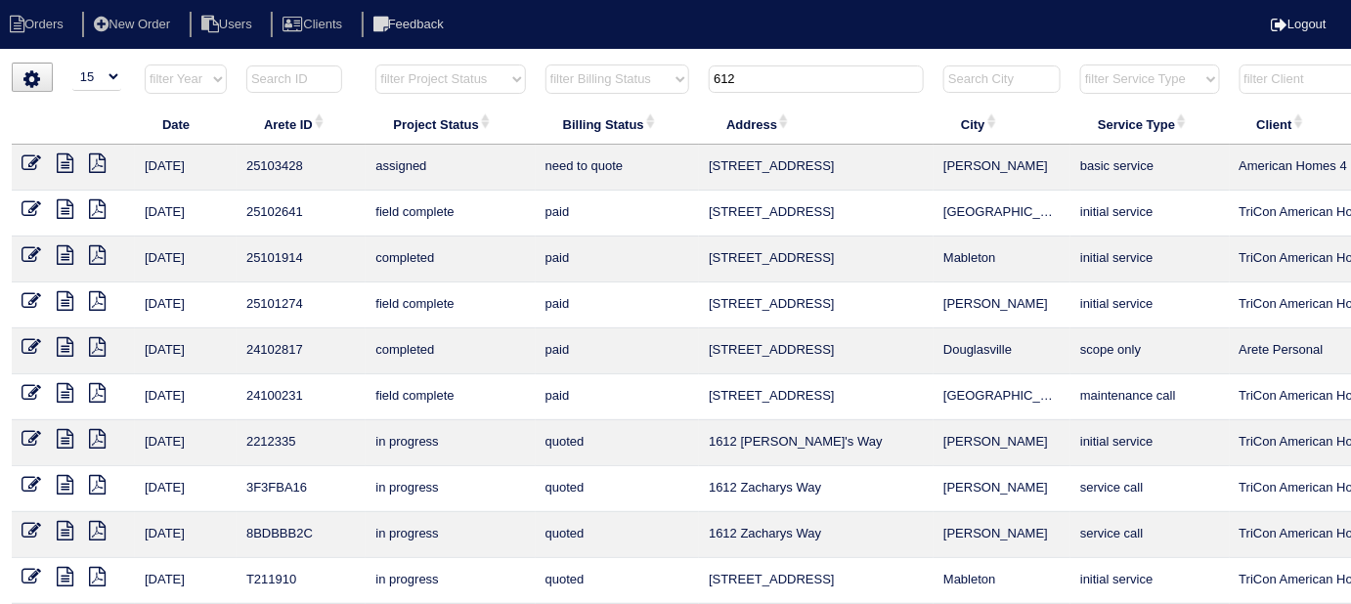
drag, startPoint x: 753, startPoint y: 73, endPoint x: 662, endPoint y: 78, distance: 91.1
click at [662, 78] on tr "filter Year -- Any Year -- 2025 2024 2023 2022 2021 2020 2019 filter Project St…" at bounding box center [859, 84] width 1694 height 40
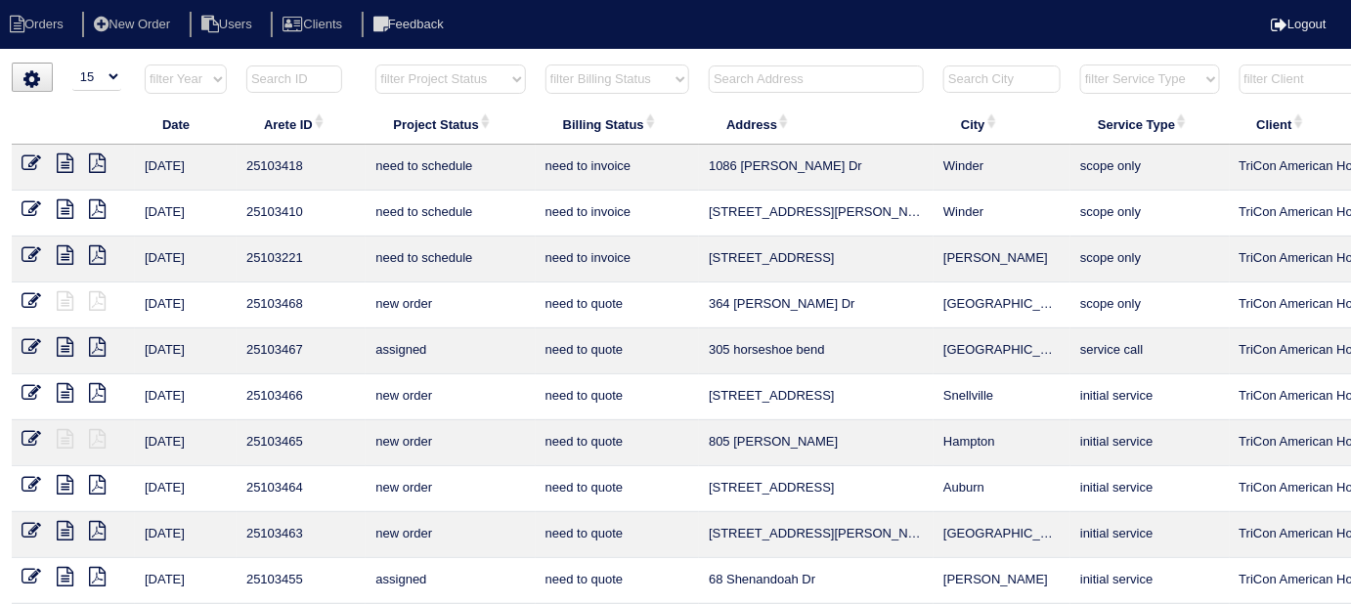
drag, startPoint x: 524, startPoint y: 77, endPoint x: 490, endPoint y: 77, distance: 34.2
click at [524, 77] on select "filter Project Status -- Any Project Status -- new order assigned in progress f…" at bounding box center [450, 79] width 150 height 29
click at [375, 65] on select "filter Project Status -- Any Project Status -- new order assigned in progress f…" at bounding box center [450, 79] width 150 height 29
click at [566, 95] on th "filter Billing Status -- Any Billing Status -- need to quote quoted need to inv…" at bounding box center [617, 84] width 163 height 40
select select "field complete"
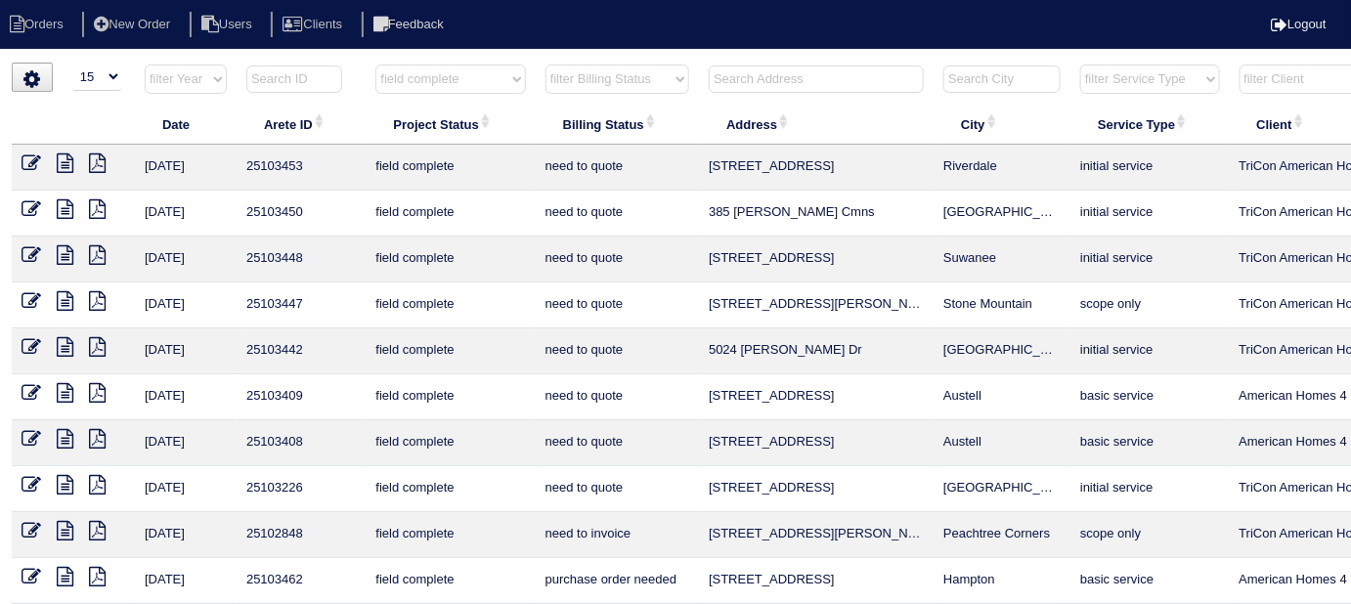
click at [570, 84] on select "filter Billing Status -- Any Billing Status -- need to quote quoted need to inv…" at bounding box center [618, 79] width 144 height 29
select select "need to quote"
click at [546, 65] on select "filter Billing Status -- Any Billing Status -- need to quote quoted need to inv…" at bounding box center [618, 79] width 144 height 29
select select "field complete"
select select "need to quote"
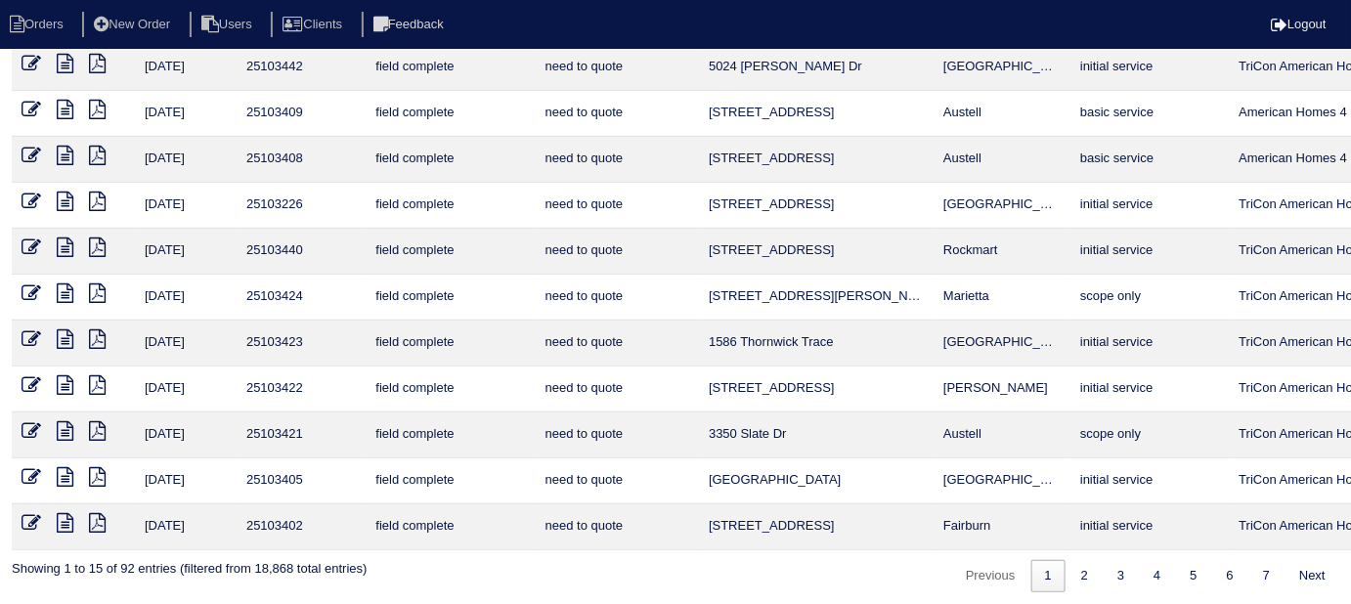
scroll to position [284, 0]
click at [1083, 566] on link "2" at bounding box center [1085, 575] width 34 height 32
select select "field complete"
select select "need to quote"
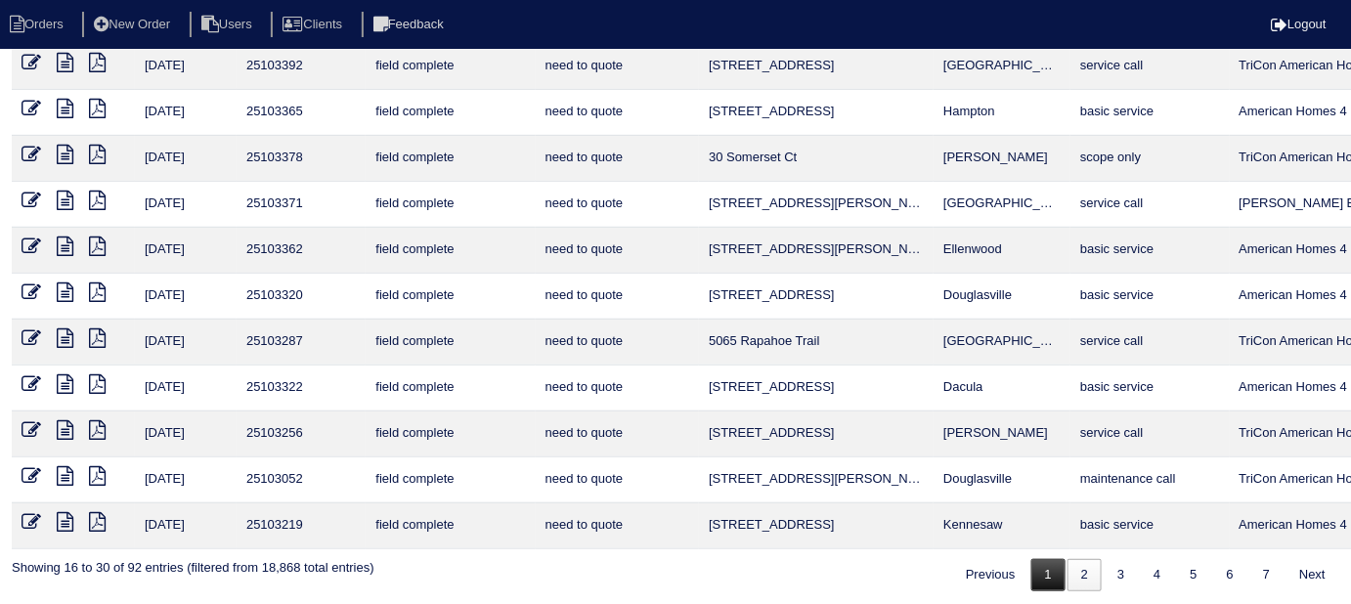
click at [1048, 559] on link "1" at bounding box center [1048, 575] width 34 height 32
select select "field complete"
select select "need to quote"
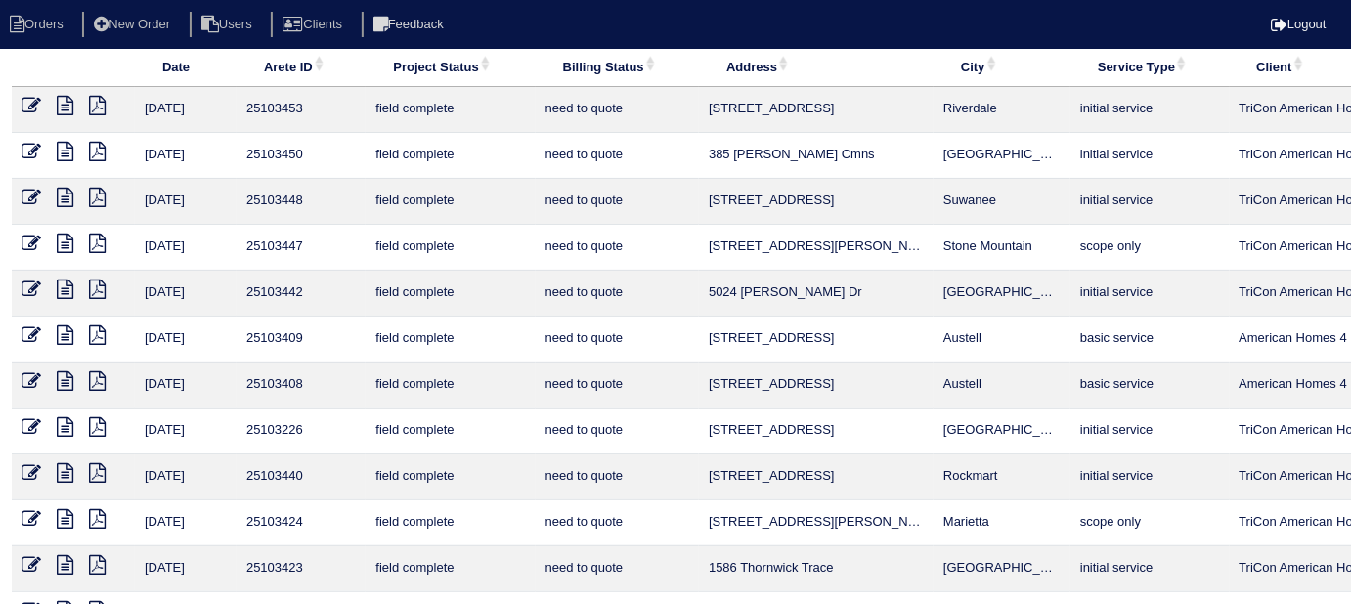
scroll to position [0, 0]
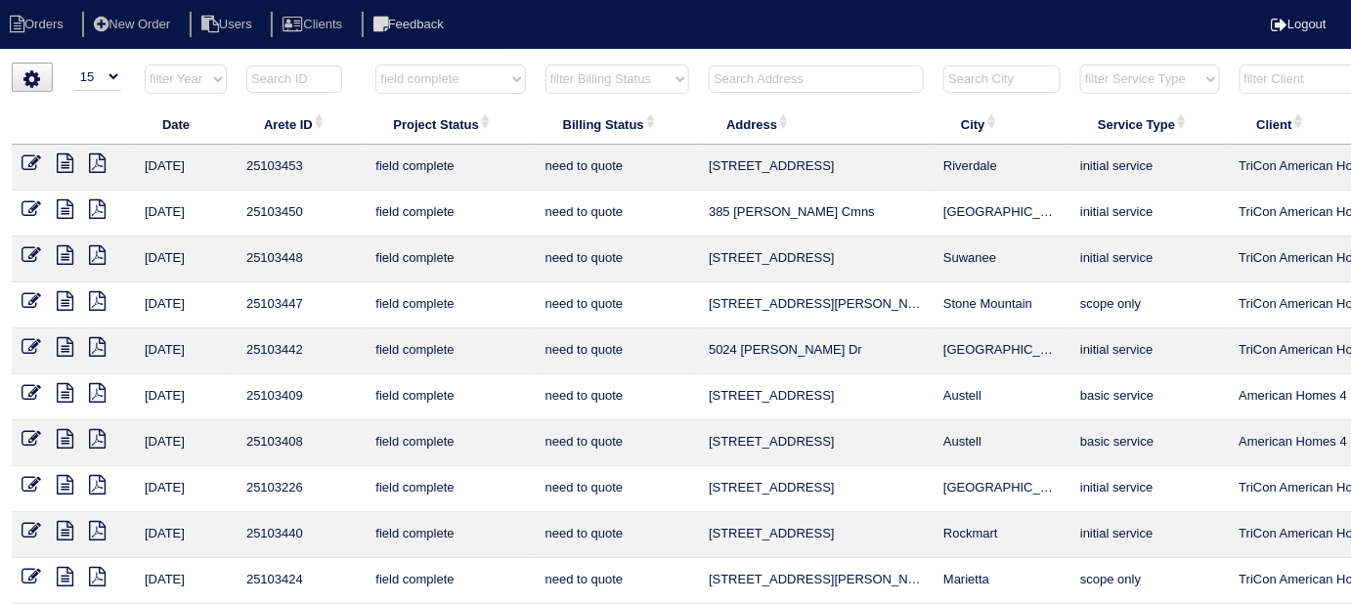
click at [388, 86] on select "filter Project Status -- Any Project Status -- new order assigned in progress f…" at bounding box center [450, 79] width 150 height 29
click at [407, 85] on select "filter Project Status -- Any Project Status -- new order assigned in progress f…" at bounding box center [450, 79] width 150 height 29
click at [414, 119] on th "Project Status" at bounding box center [450, 124] width 169 height 41
select select "field complete"
select select "need to quote"
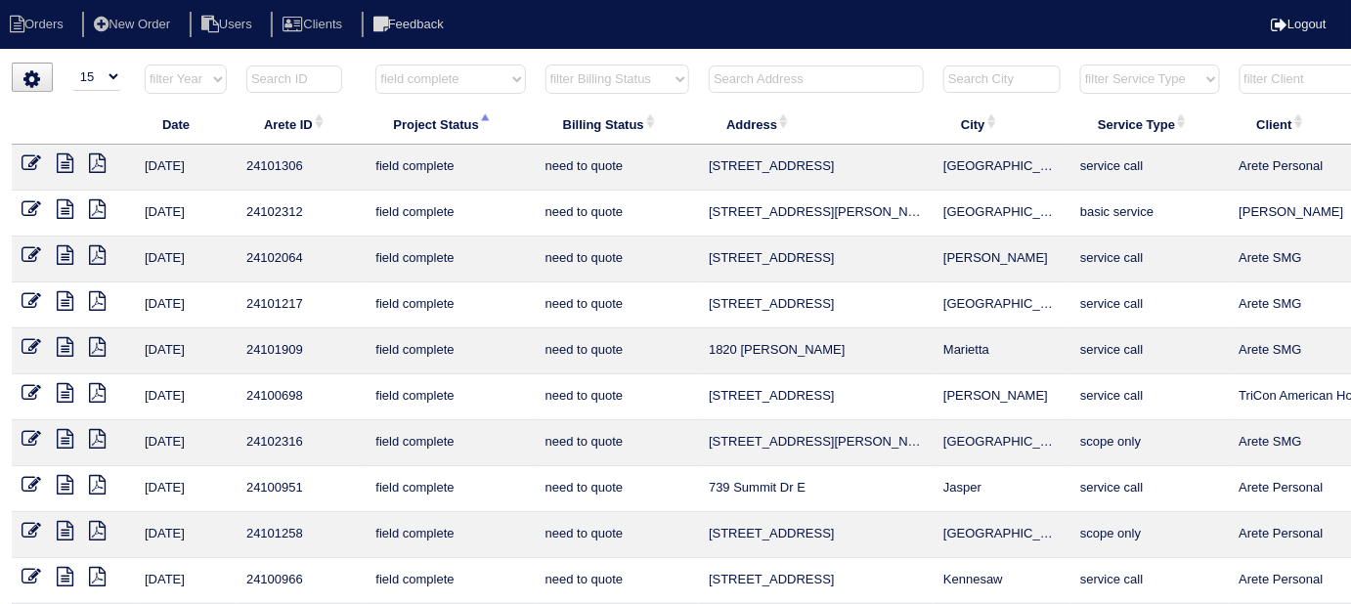
click at [408, 80] on select "filter Project Status -- Any Project Status -- new order assigned in progress f…" at bounding box center [450, 79] width 150 height 29
select select
click at [375, 65] on select "filter Project Status -- Any Project Status -- new order assigned in progress f…" at bounding box center [450, 79] width 150 height 29
select select "need to quote"
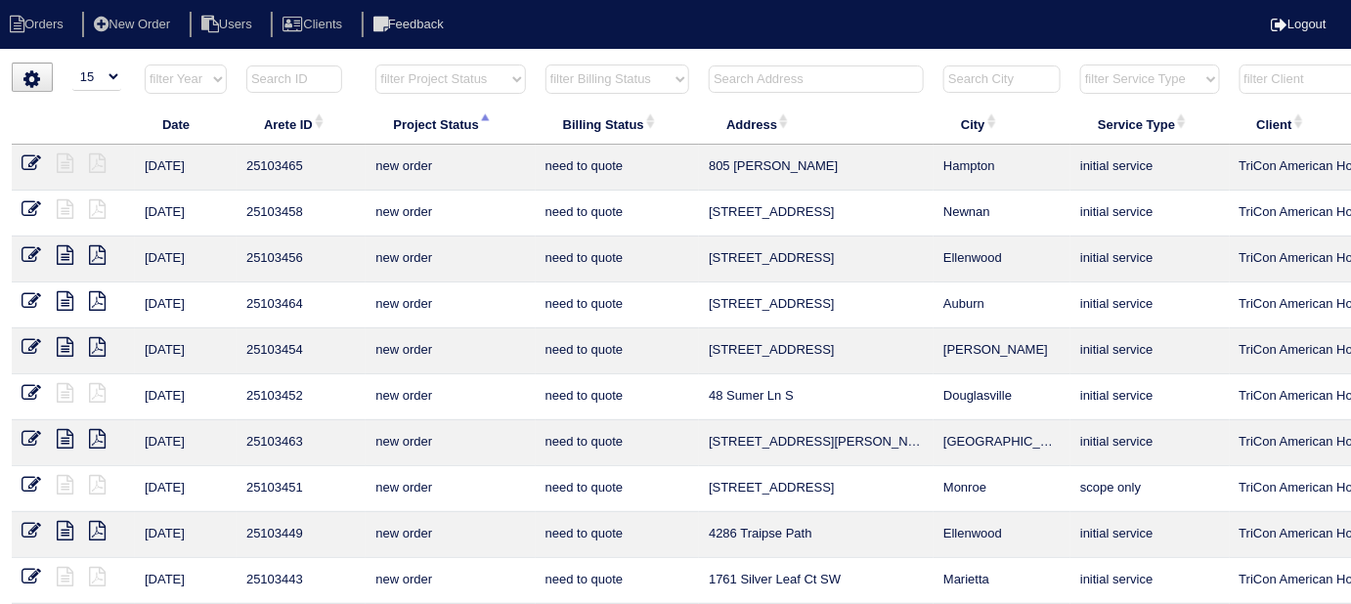
scroll to position [0, 354]
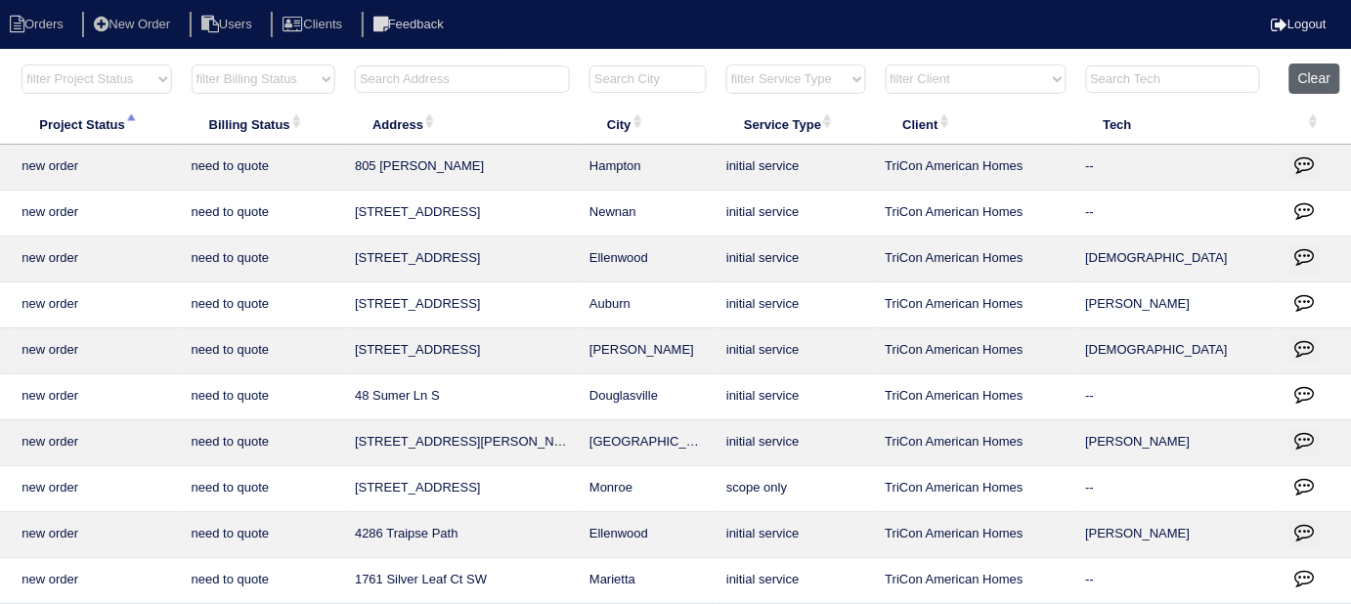
click at [1302, 74] on button "Clear" at bounding box center [1314, 79] width 50 height 30
select select
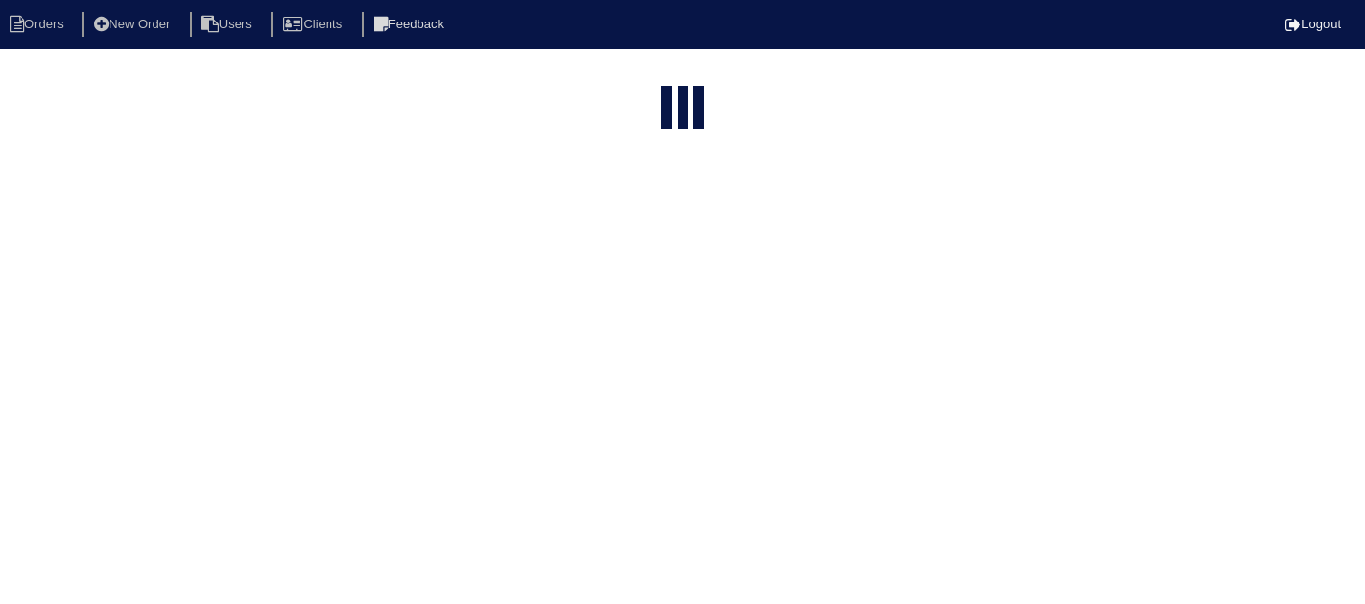
select select "15"
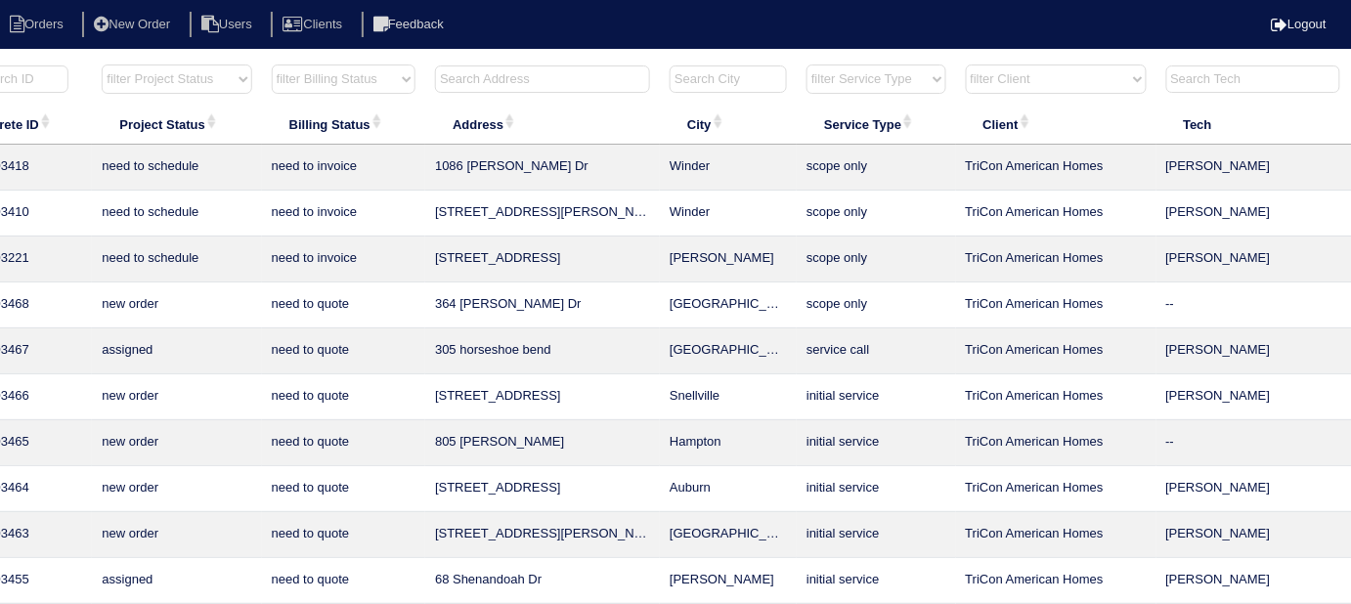
click at [449, 80] on input "text" at bounding box center [542, 79] width 215 height 27
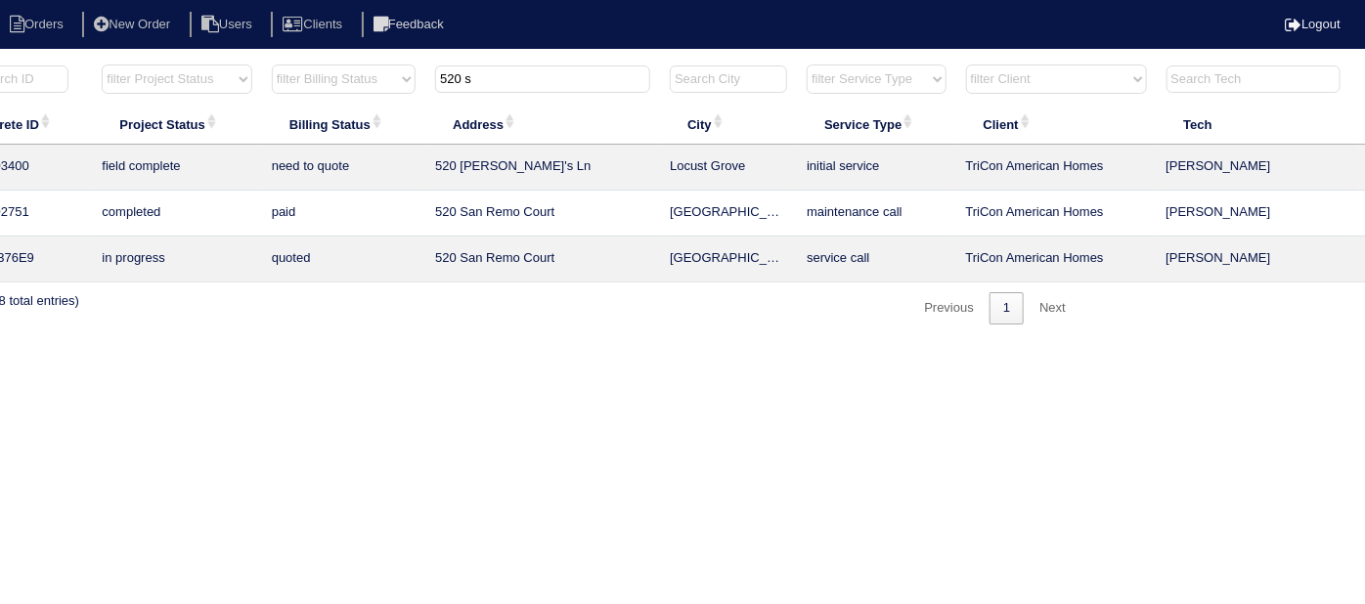
scroll to position [0, 0]
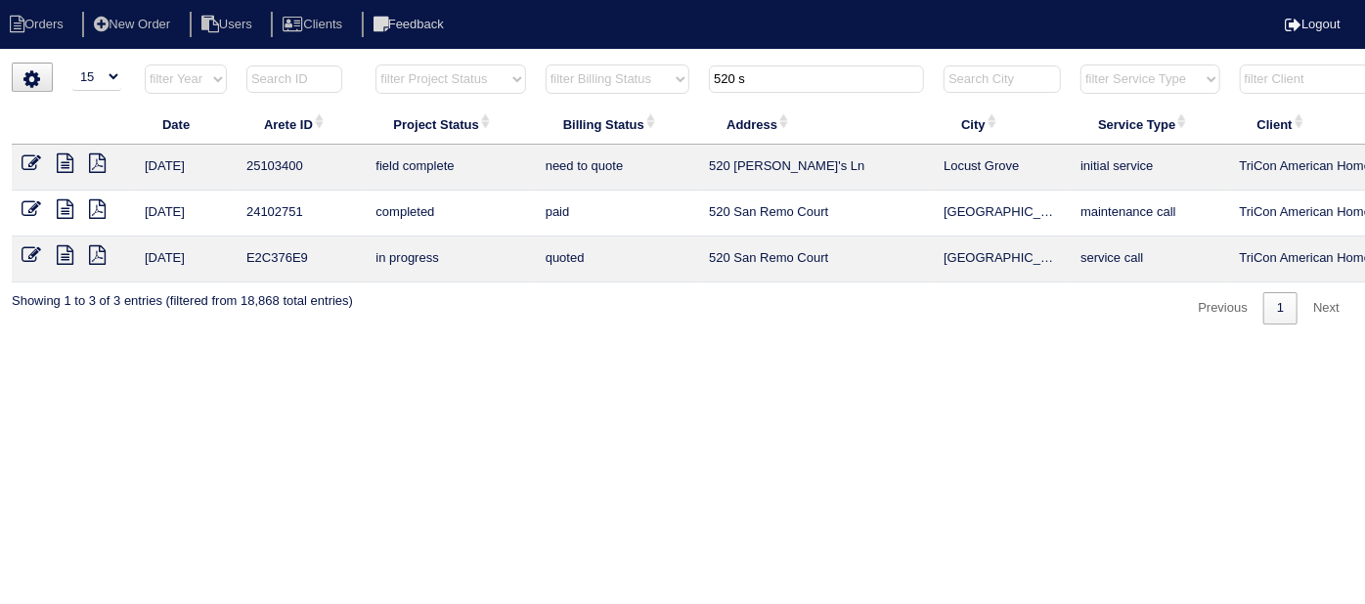
click at [102, 165] on icon at bounding box center [97, 163] width 17 height 20
drag, startPoint x: 764, startPoint y: 76, endPoint x: 328, endPoint y: 20, distance: 438.7
click at [340, 63] on body "Orders New Order Users Clients Feedback Logout Orders New Order Users Clients M…" at bounding box center [682, 194] width 1365 height 262
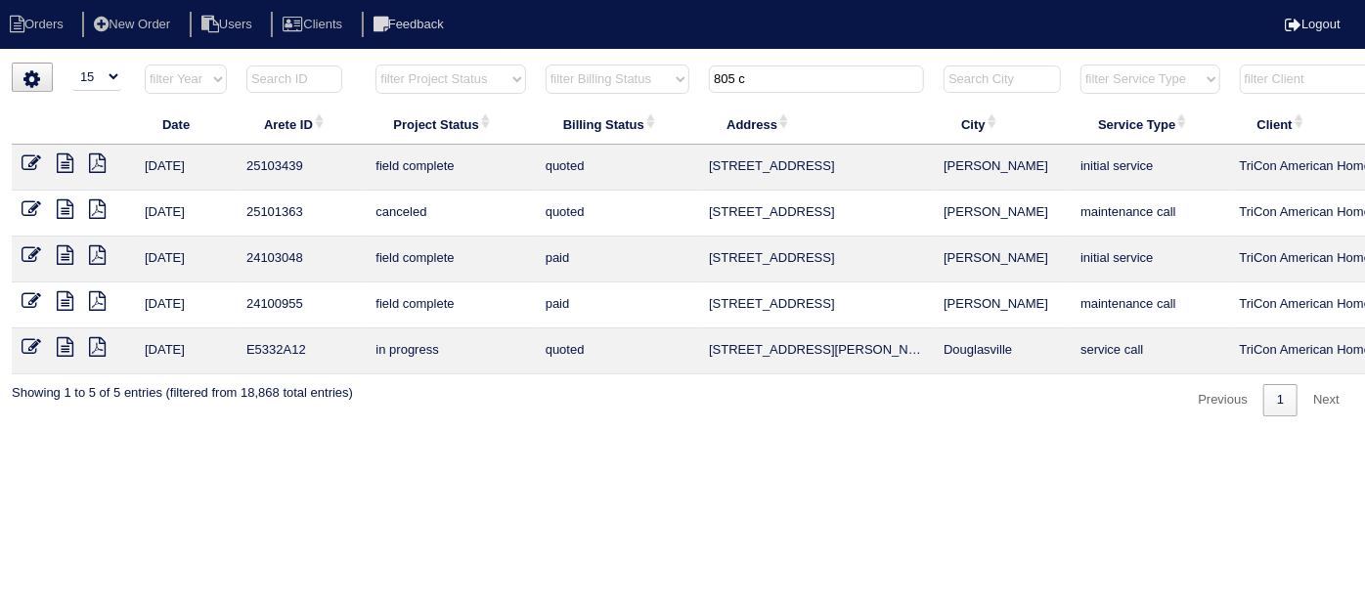
type input "805 c"
click at [27, 157] on icon at bounding box center [32, 163] width 20 height 20
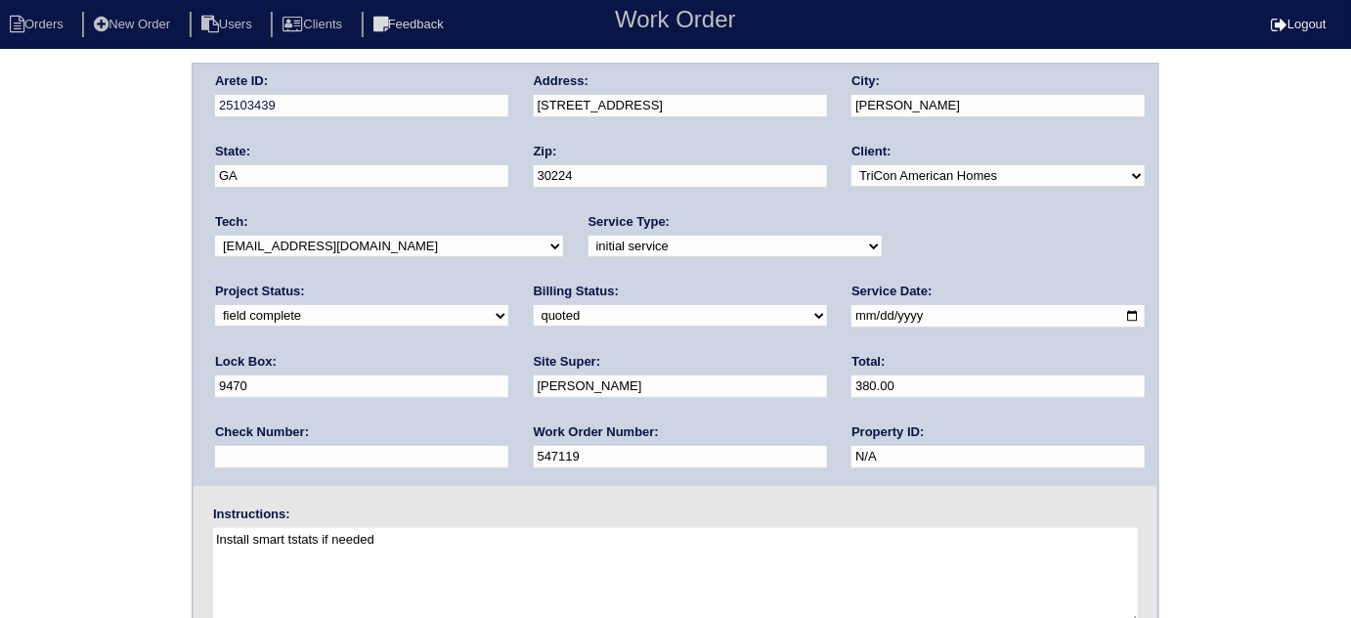
drag, startPoint x: 306, startPoint y: 321, endPoint x: 291, endPoint y: 324, distance: 15.0
click at [534, 321] on select "need to quote quoted need to invoice invoiced paid warranty purchase order need…" at bounding box center [680, 316] width 293 height 22
select select "need to invoice"
click at [534, 305] on select "need to quote quoted need to invoice invoiced paid warranty purchase order need…" at bounding box center [680, 316] width 293 height 22
click at [75, 378] on div "Arete ID: 25103439 Address: [STREET_ADDRESS] City: [PERSON_NAME] State: [GEOGRA…" at bounding box center [675, 458] width 1351 height 791
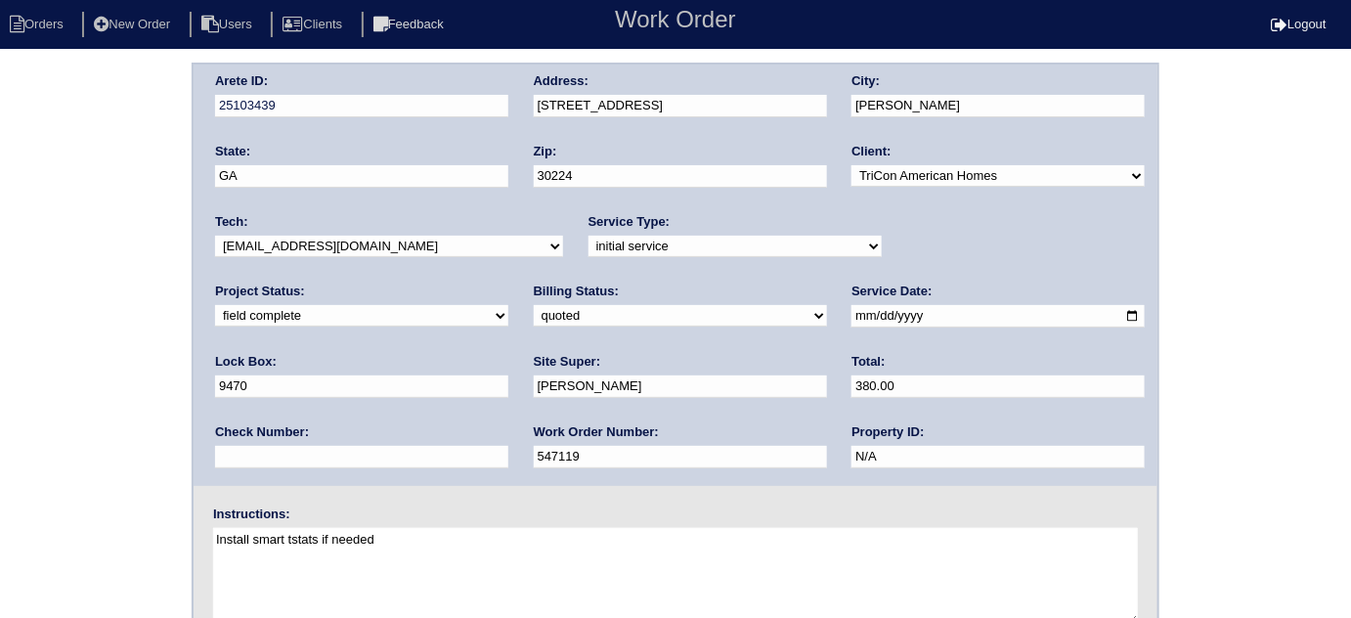
click at [57, 209] on div "Arete ID: 25103439 Address: [STREET_ADDRESS] City: [PERSON_NAME] State: [GEOGRA…" at bounding box center [675, 458] width 1351 height 791
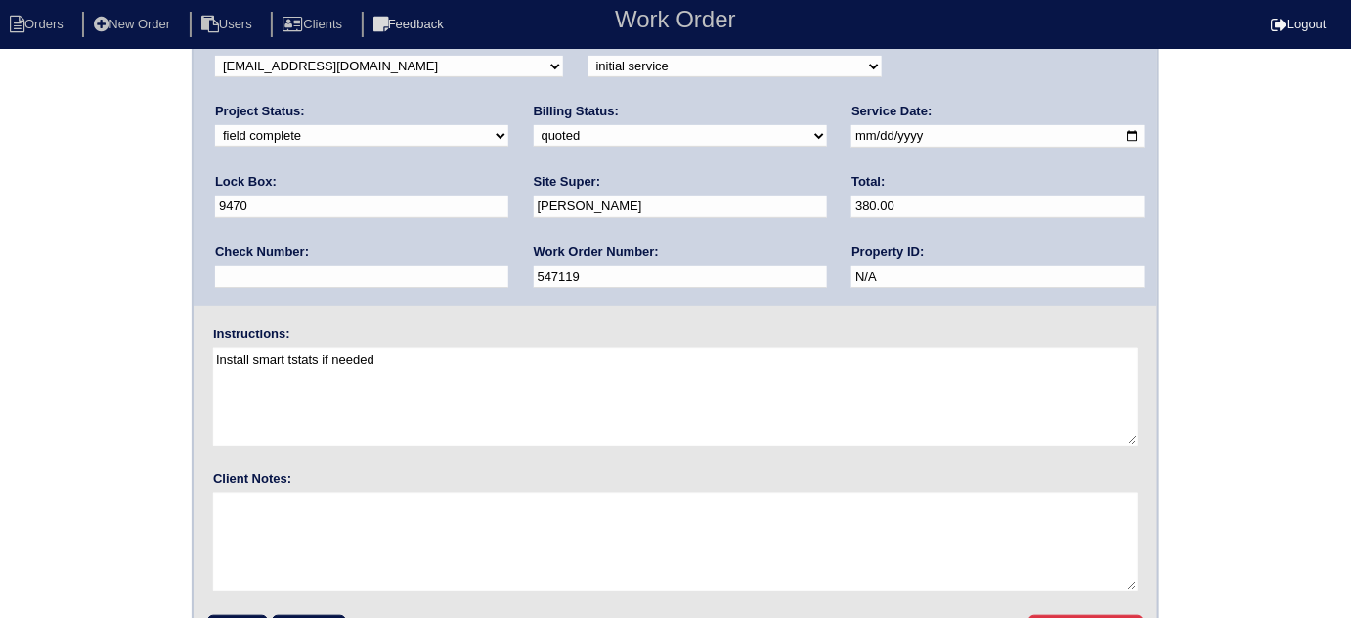
scroll to position [231, 0]
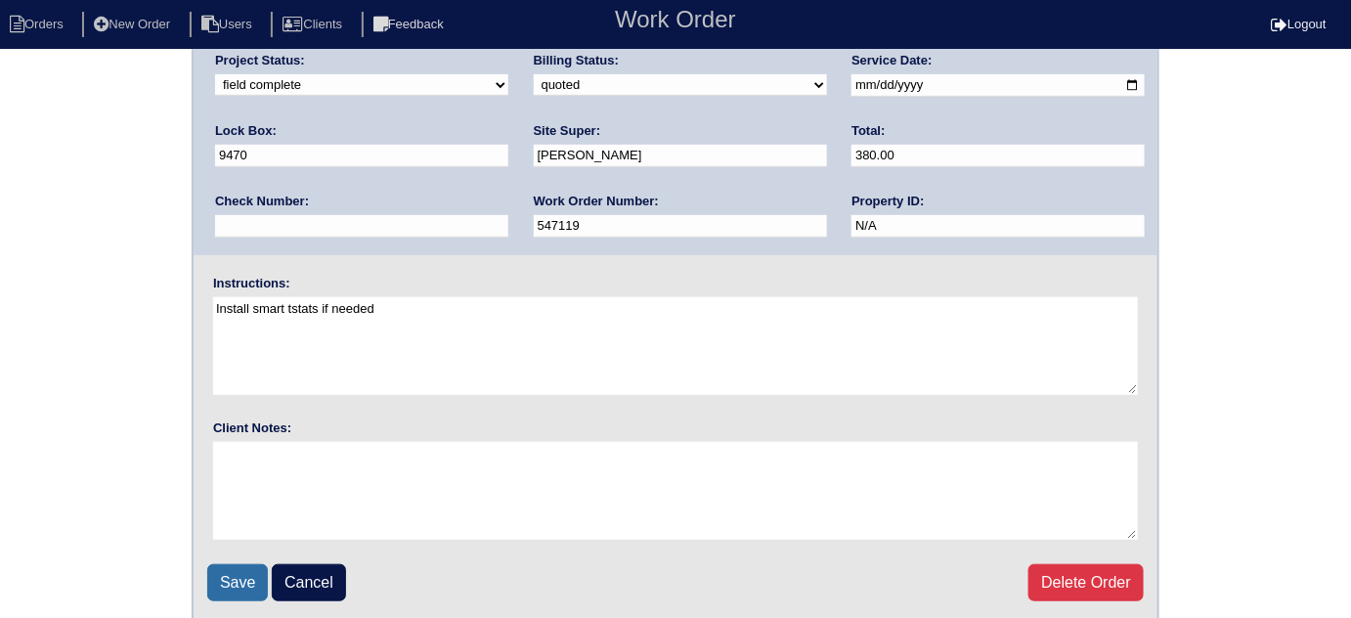
drag, startPoint x: 68, startPoint y: 433, endPoint x: 244, endPoint y: 560, distance: 217.1
click at [81, 446] on div "Arete ID: 25103439 Address: [STREET_ADDRESS] City: [PERSON_NAME] State: [GEOGRA…" at bounding box center [675, 227] width 1351 height 791
click at [244, 564] on input "Save" at bounding box center [237, 582] width 61 height 37
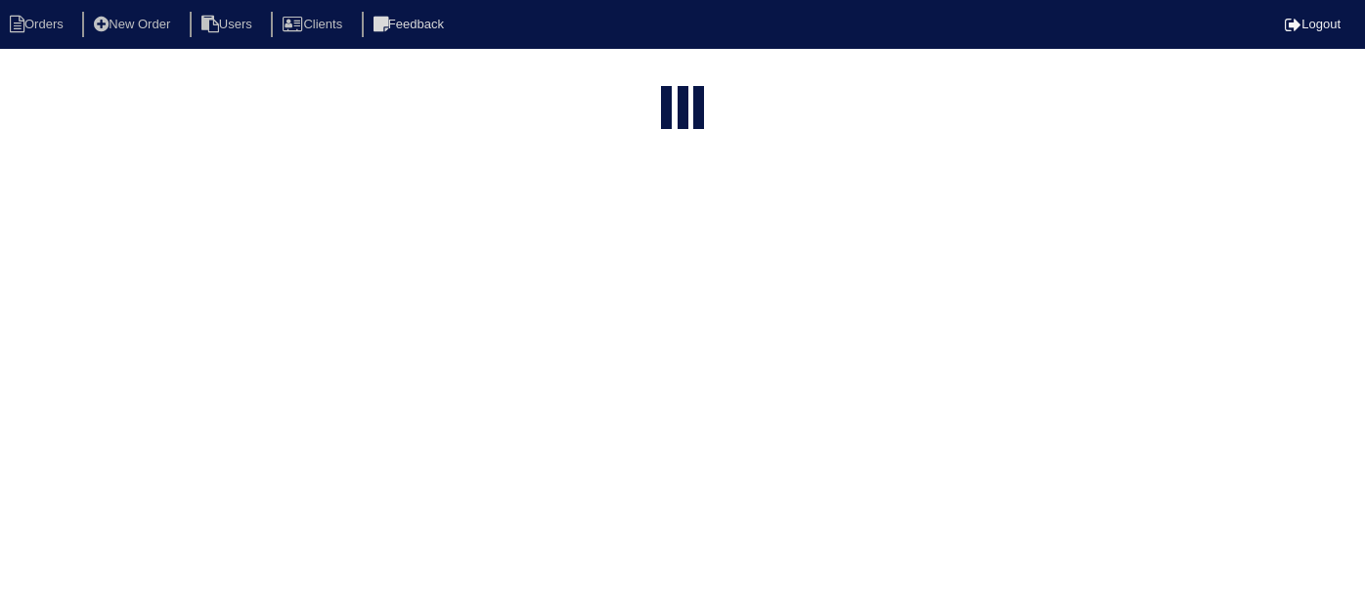
select select "15"
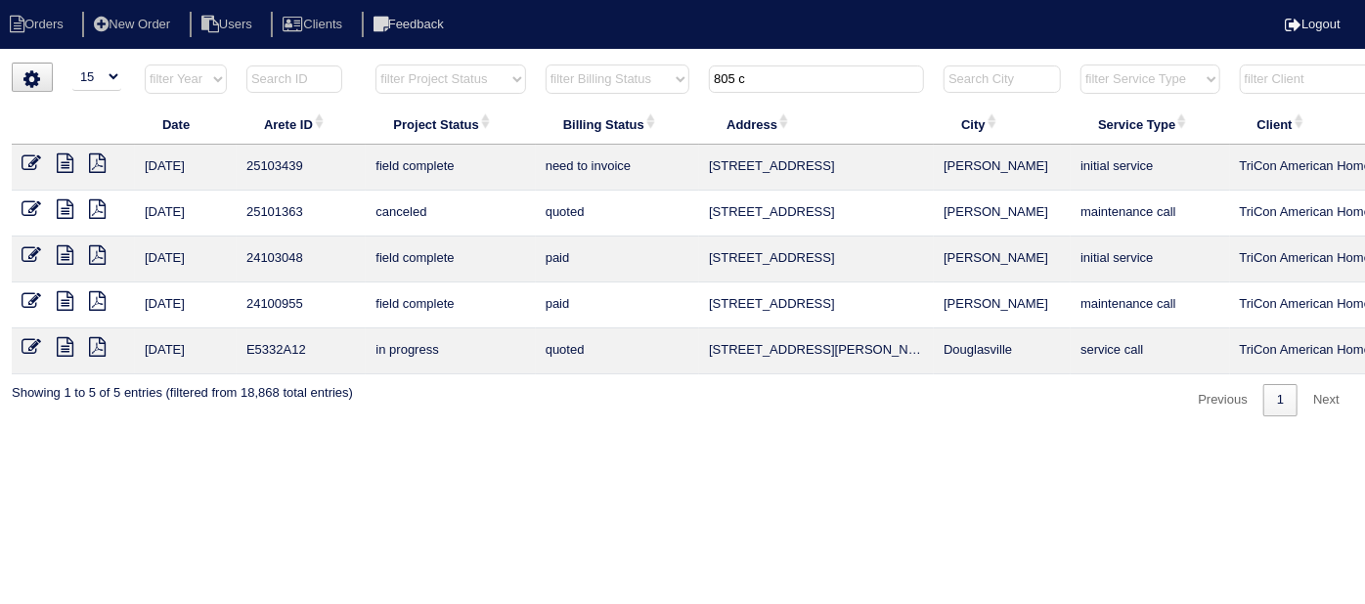
drag, startPoint x: 766, startPoint y: 79, endPoint x: 459, endPoint y: 80, distance: 308.0
click at [463, 80] on tr "filter Year -- Any Year -- 2025 2024 2023 2022 2021 2020 2019 filter Project St…" at bounding box center [859, 84] width 1694 height 40
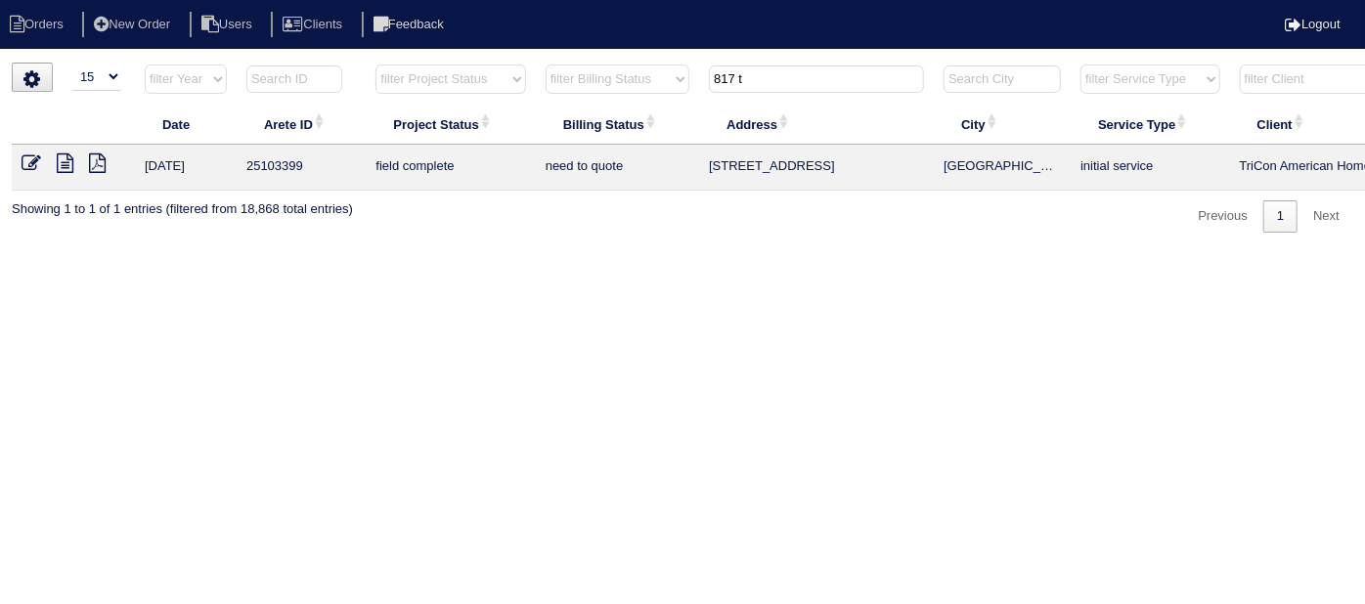
type input "817 t"
click at [68, 165] on icon at bounding box center [65, 163] width 17 height 20
click at [29, 153] on icon at bounding box center [32, 163] width 20 height 20
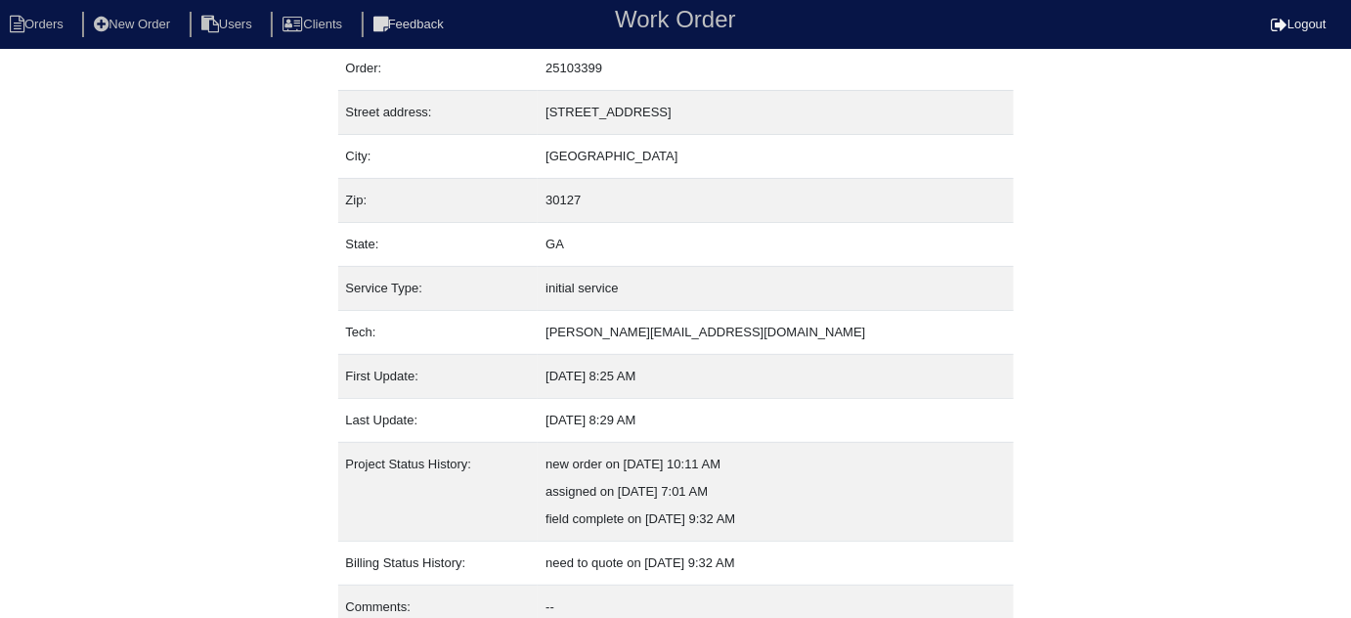
scroll to position [133, 0]
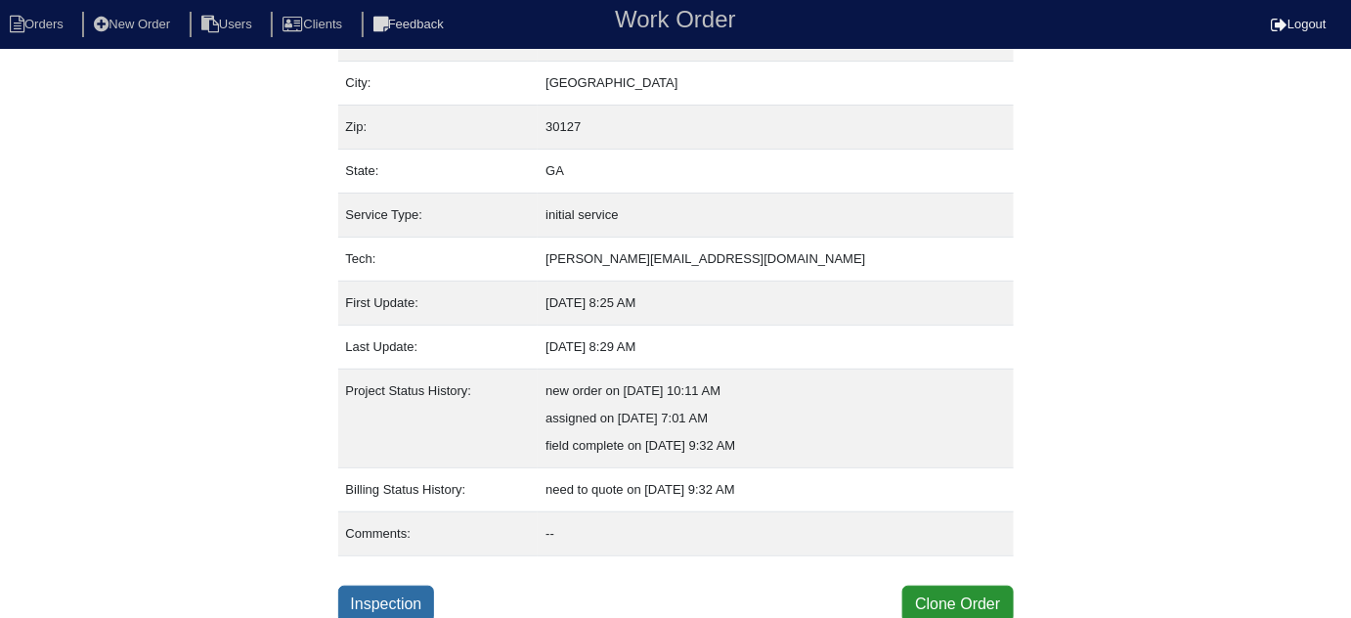
click at [421, 601] on link "Inspection" at bounding box center [386, 604] width 97 height 37
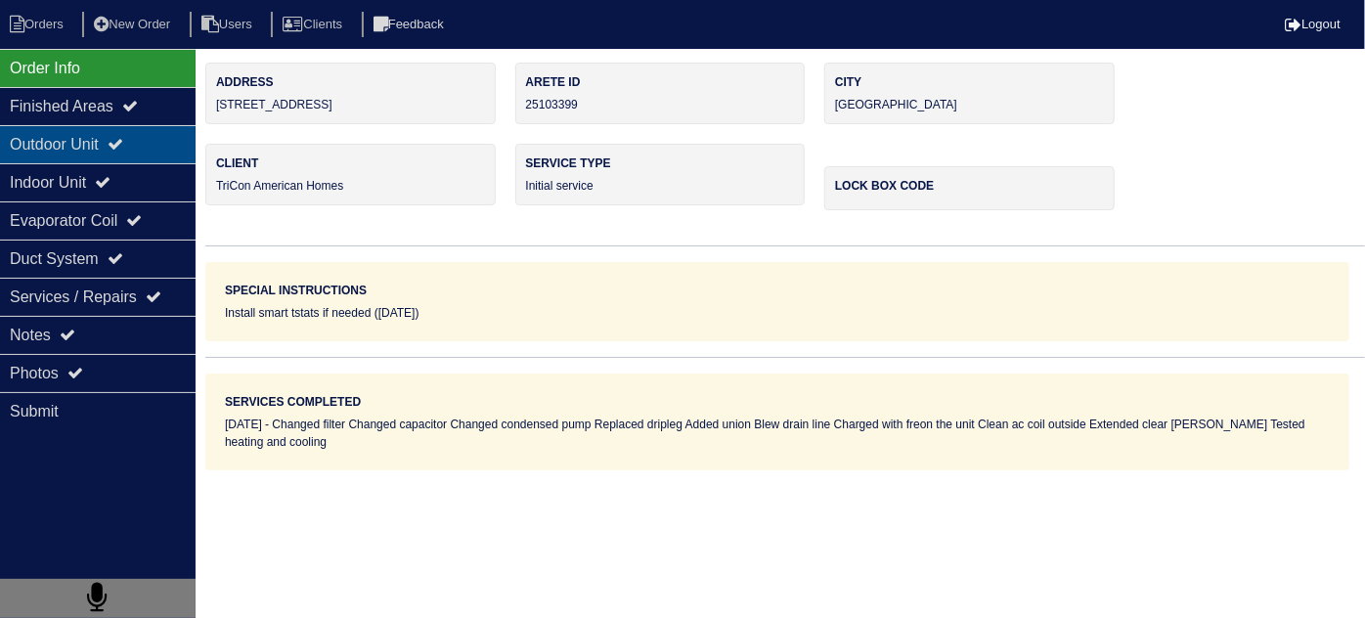
click at [102, 145] on div "Outdoor Unit" at bounding box center [98, 144] width 196 height 38
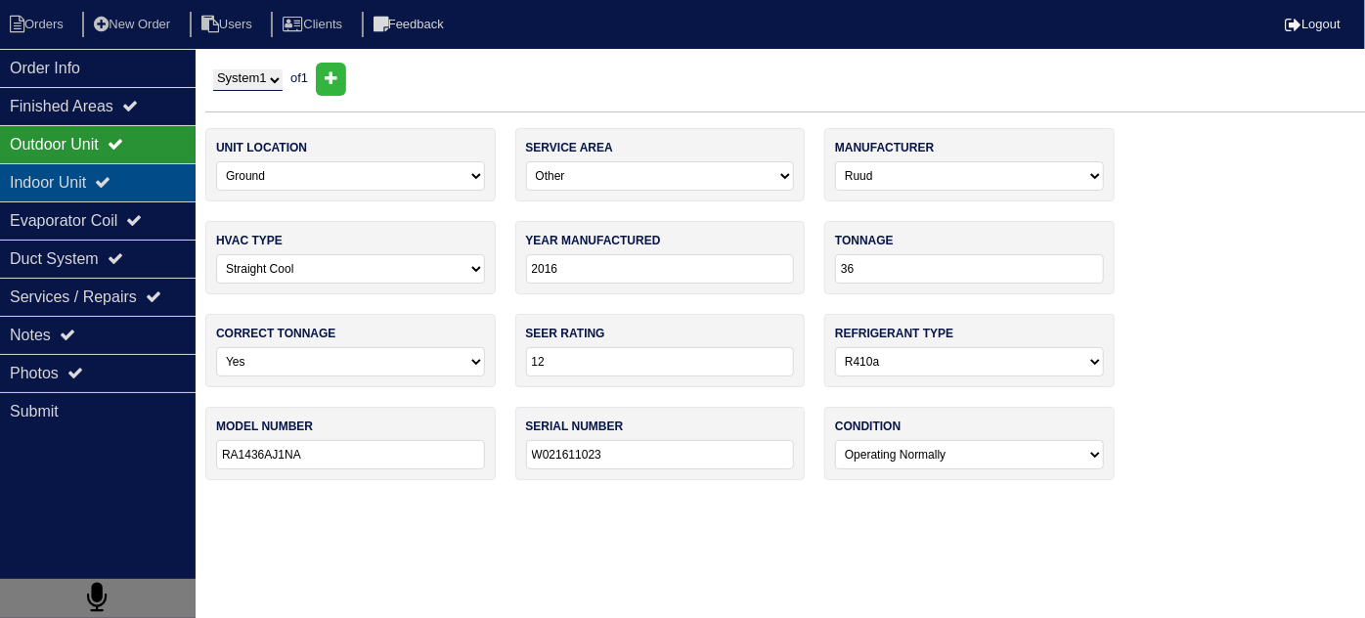
click at [93, 171] on div "Indoor Unit" at bounding box center [98, 182] width 196 height 38
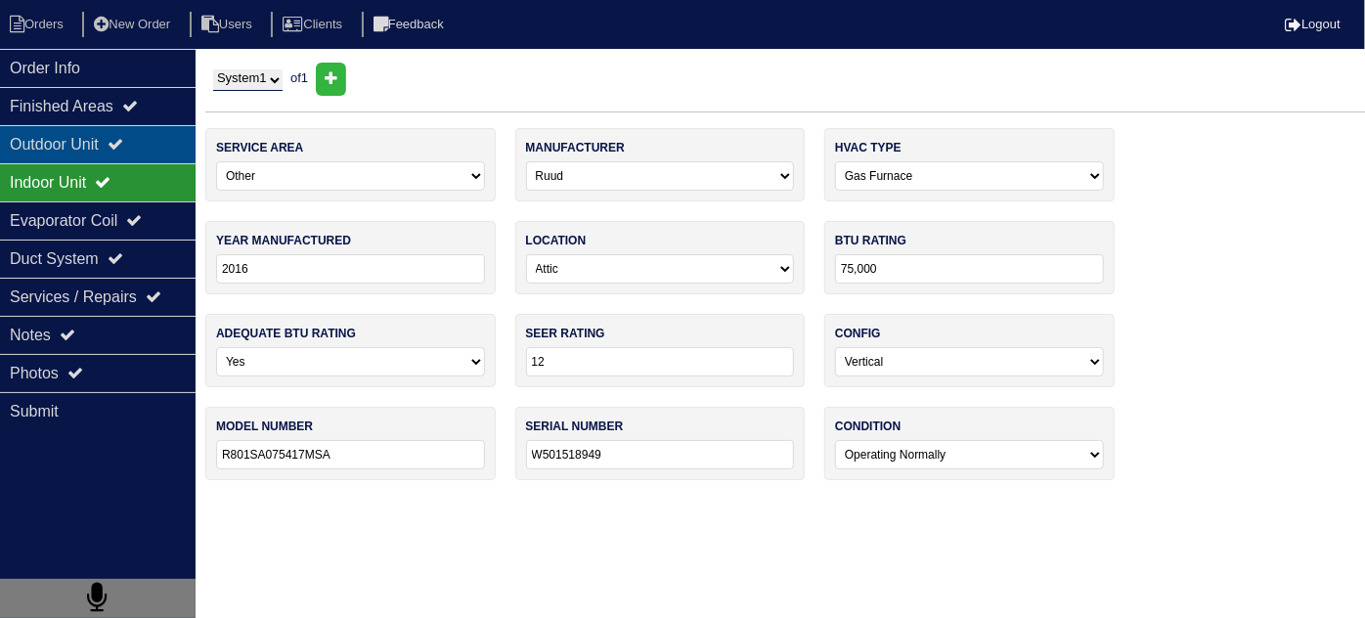
click at [99, 155] on div "Outdoor Unit" at bounding box center [98, 144] width 196 height 38
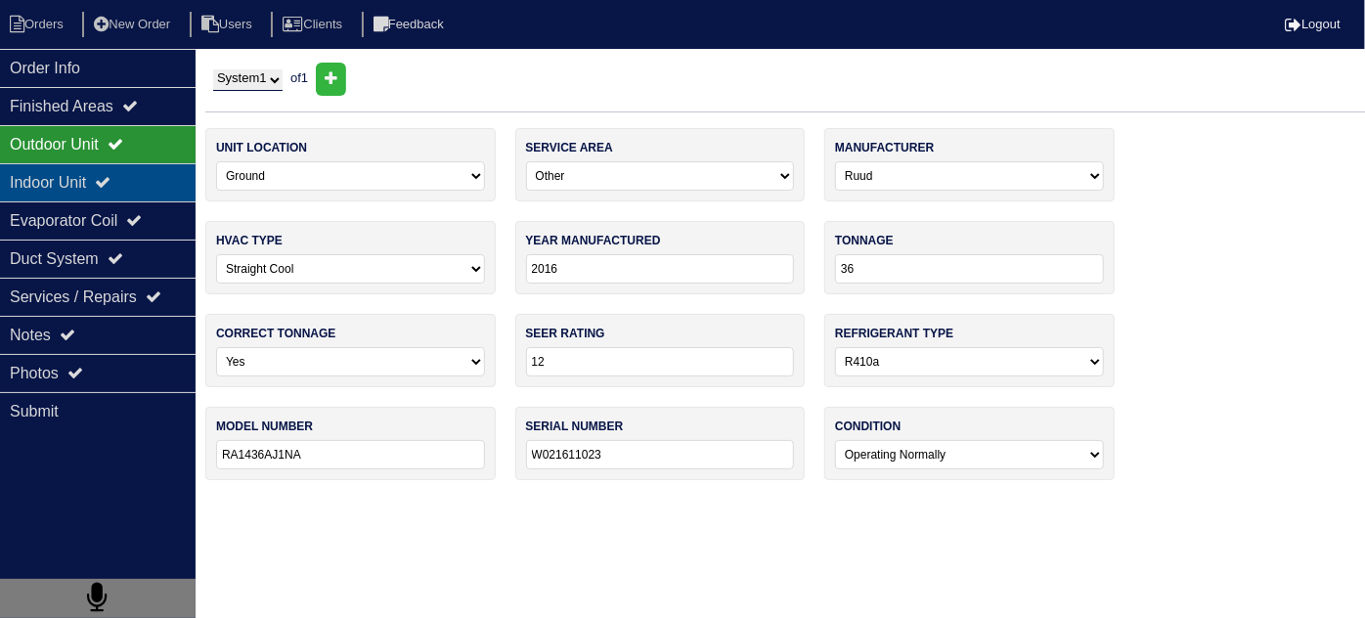
click at [91, 171] on div "Indoor Unit" at bounding box center [98, 182] width 196 height 38
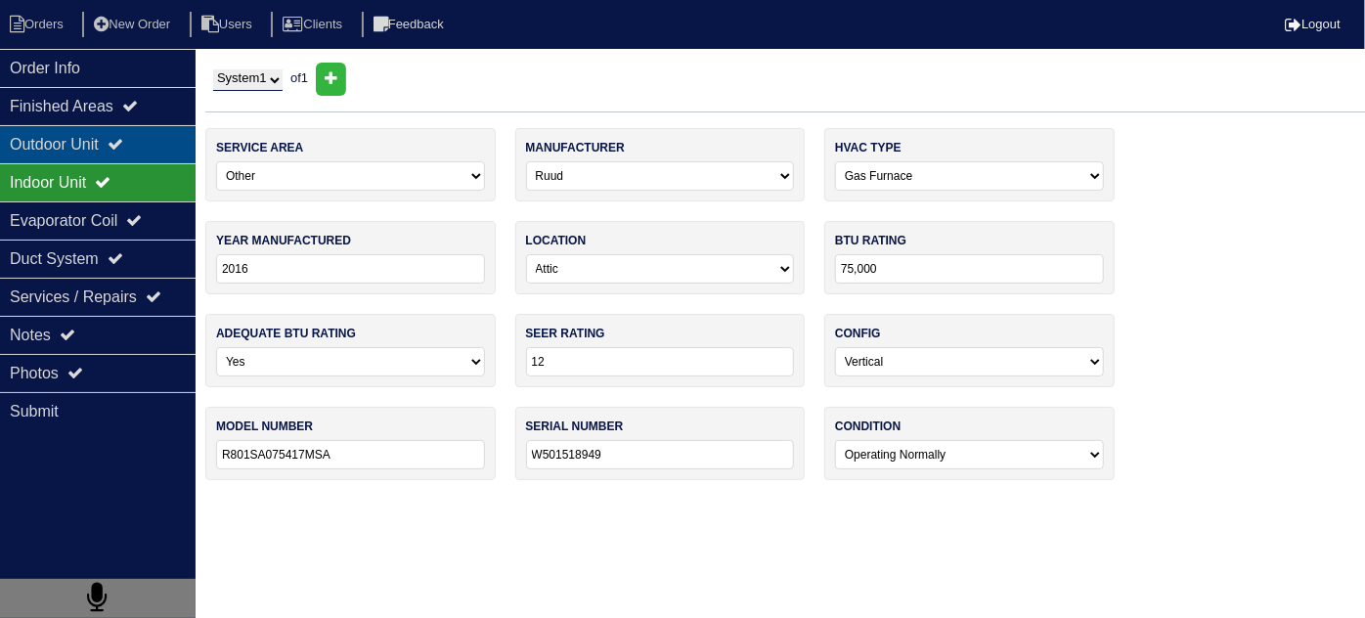
click at [97, 147] on div "Outdoor Unit" at bounding box center [98, 144] width 196 height 38
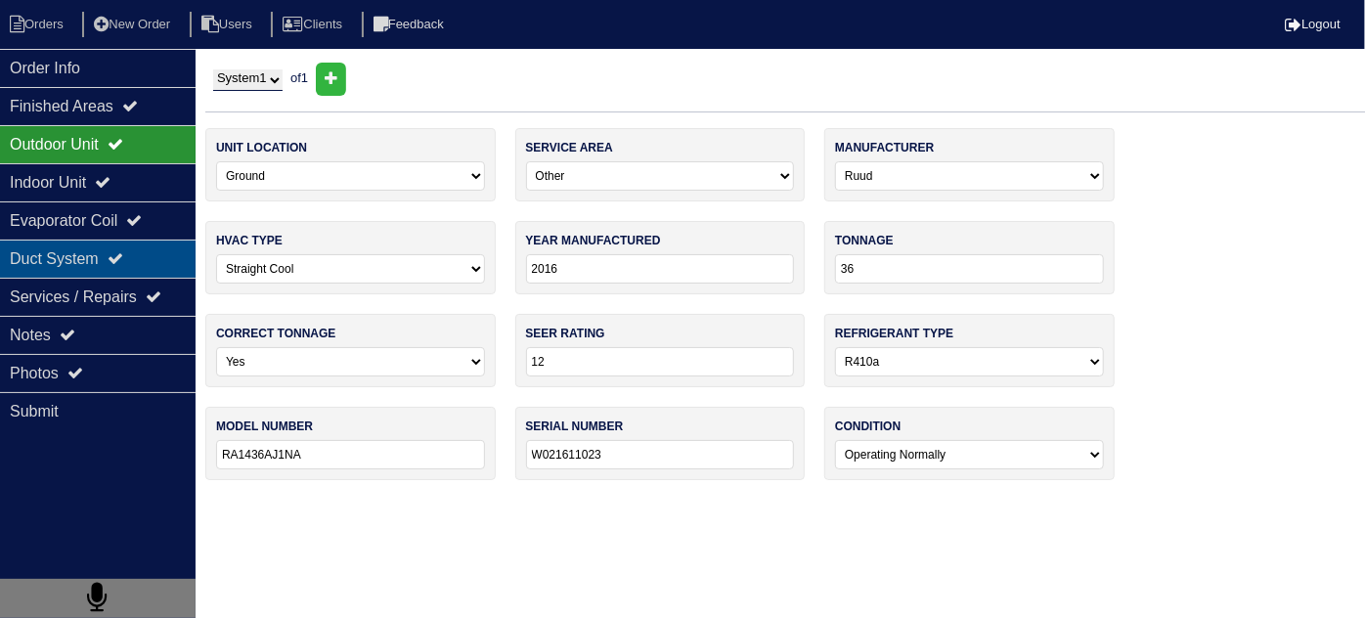
click at [71, 261] on div "Duct System" at bounding box center [98, 259] width 196 height 38
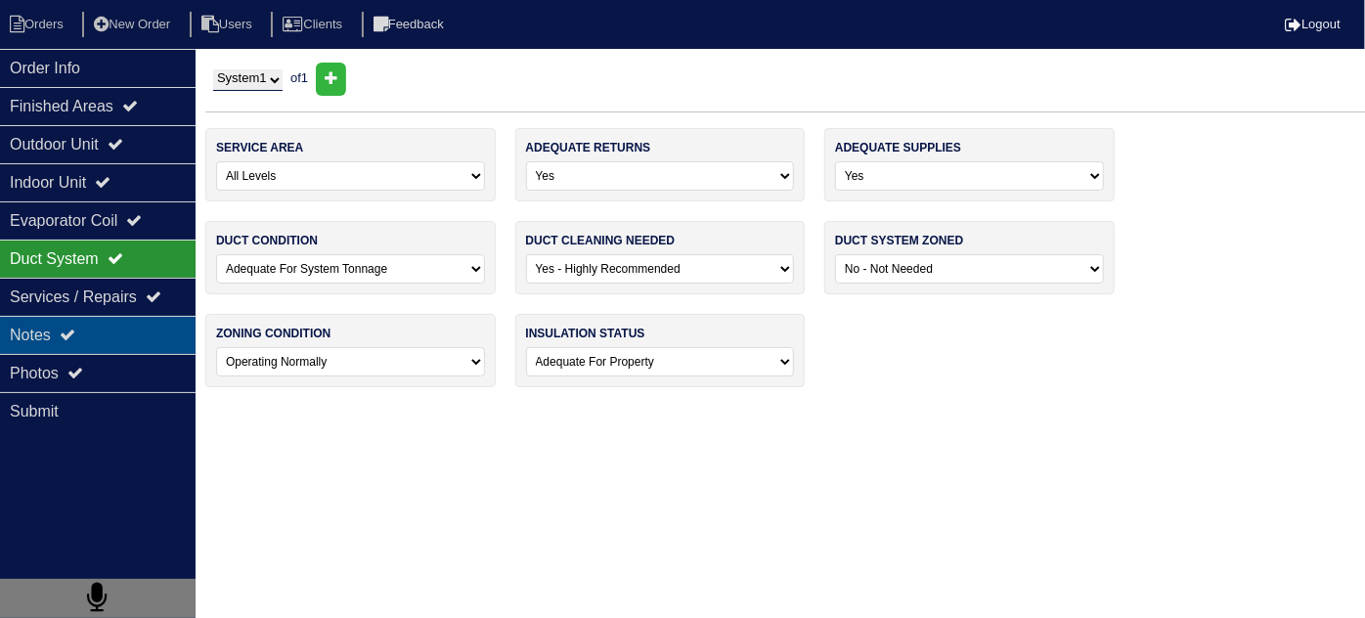
click at [45, 321] on div "Notes" at bounding box center [98, 335] width 196 height 38
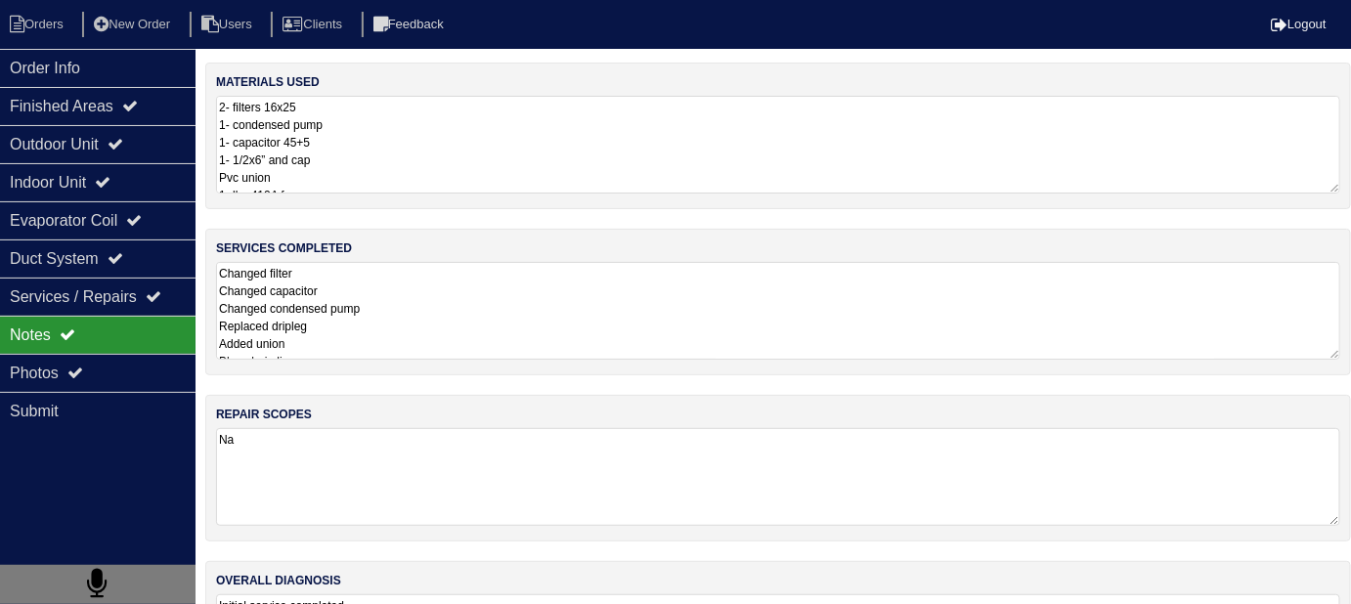
click at [430, 331] on textarea "Changed filter Changed capacitor Changed condensed pump Replaced dripleg Added …" at bounding box center [778, 311] width 1124 height 98
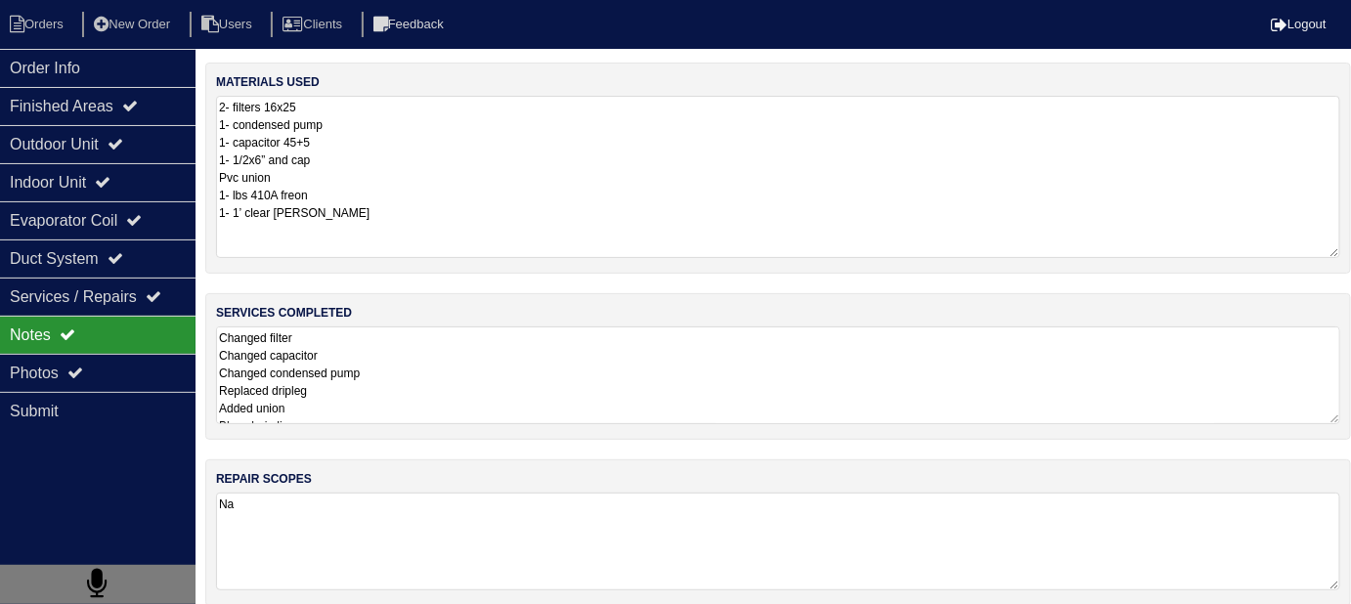
click at [354, 157] on textarea "2- filters 16x25 1- condensed pump 1- capacitor 45+5 1- 1/2x6” and cap Pvc unio…" at bounding box center [778, 177] width 1124 height 162
click at [412, 389] on textarea "Changed filter Changed capacitor Changed condensed pump Replaced dripleg Added …" at bounding box center [778, 376] width 1124 height 98
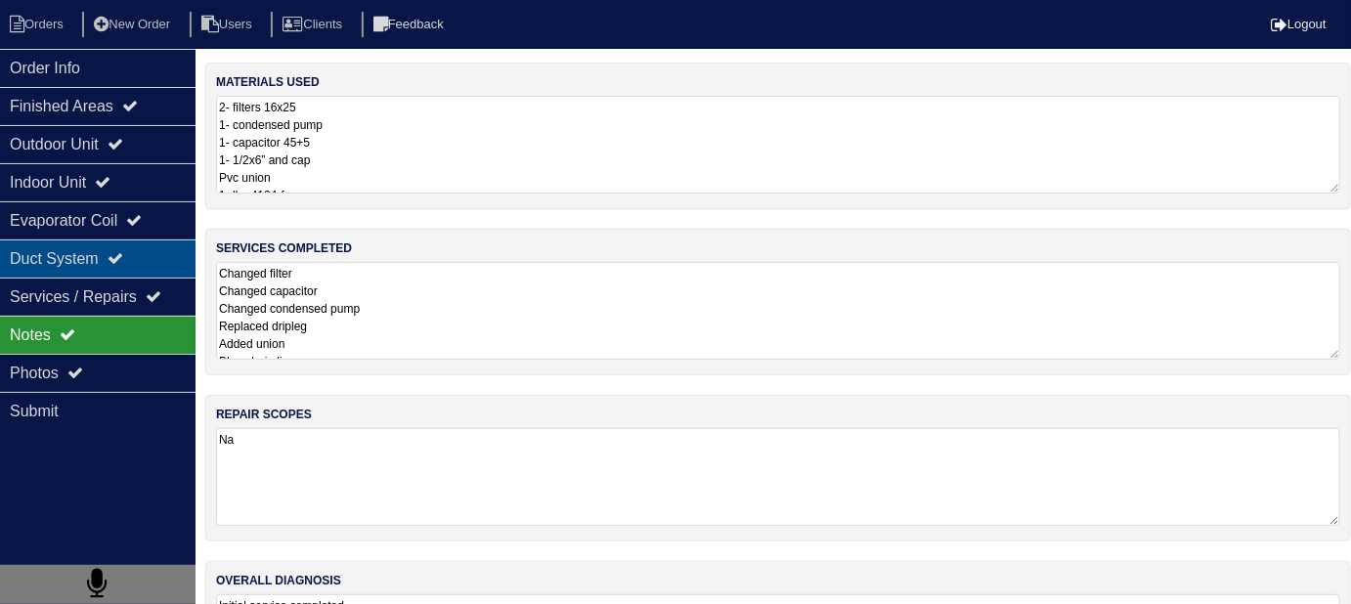
click at [67, 254] on div "Duct System" at bounding box center [98, 259] width 196 height 38
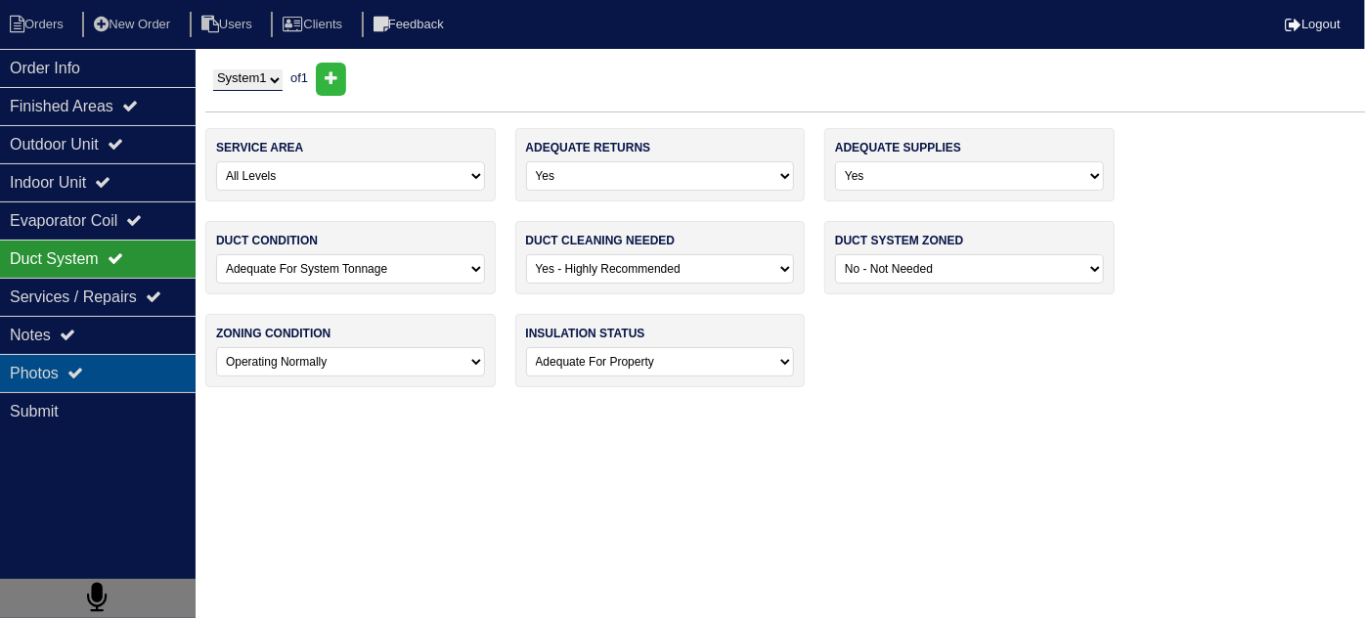
click at [80, 354] on div "Photos" at bounding box center [98, 373] width 196 height 38
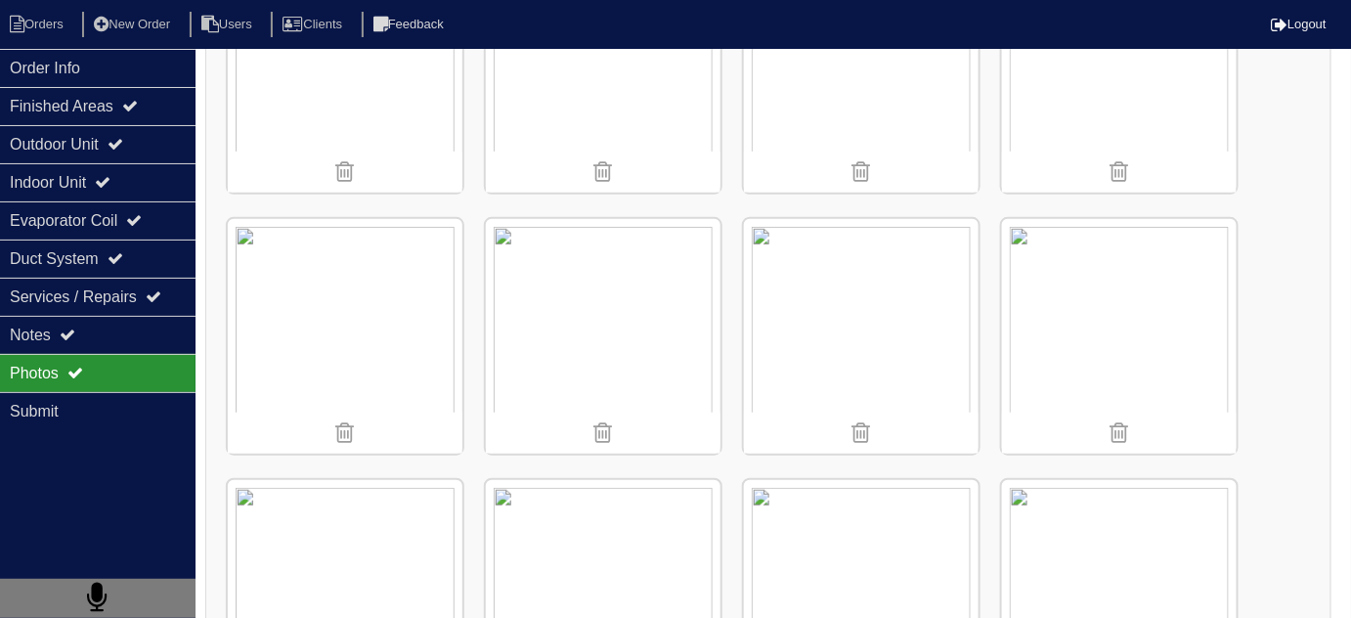
scroll to position [2753, 0]
click at [65, 111] on div "Finished Areas" at bounding box center [98, 106] width 196 height 38
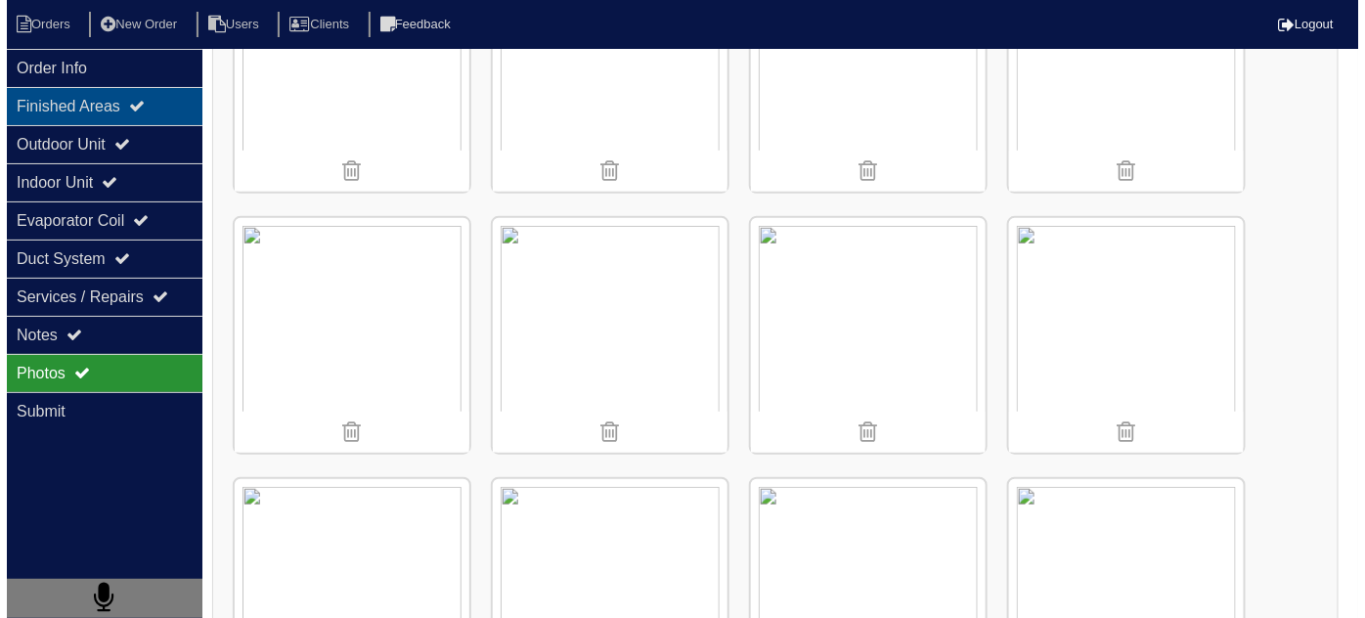
scroll to position [0, 0]
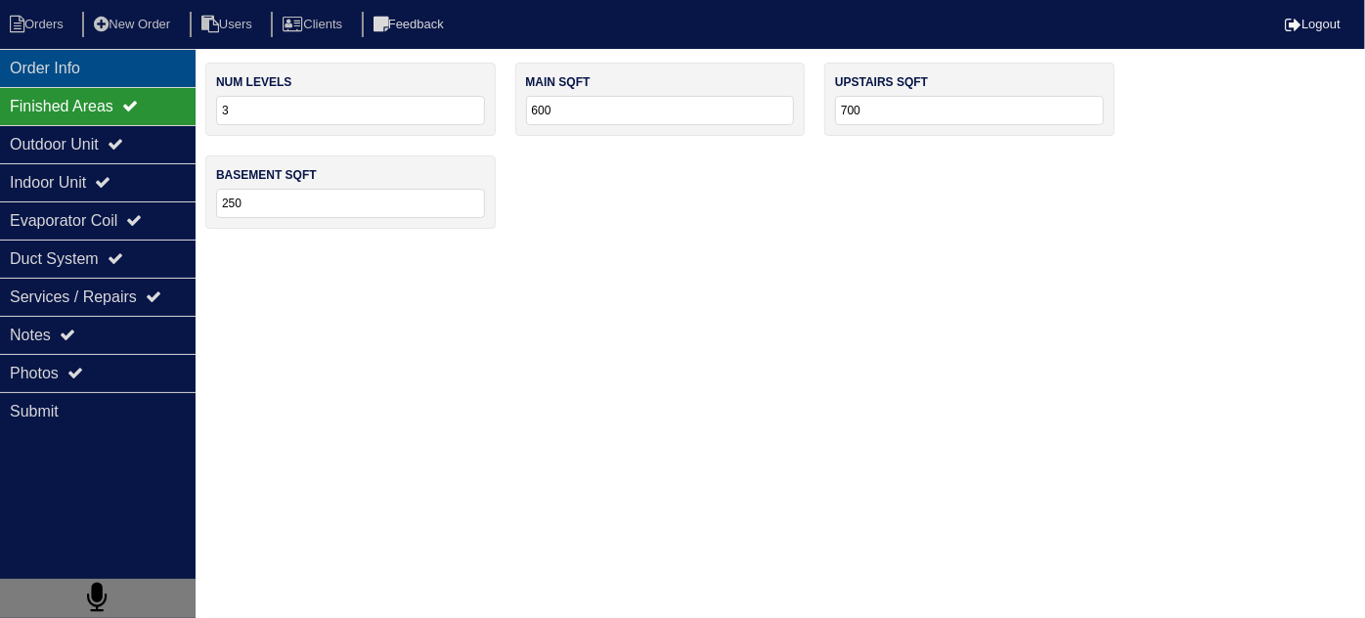
click at [169, 72] on div "Order Info" at bounding box center [98, 68] width 196 height 38
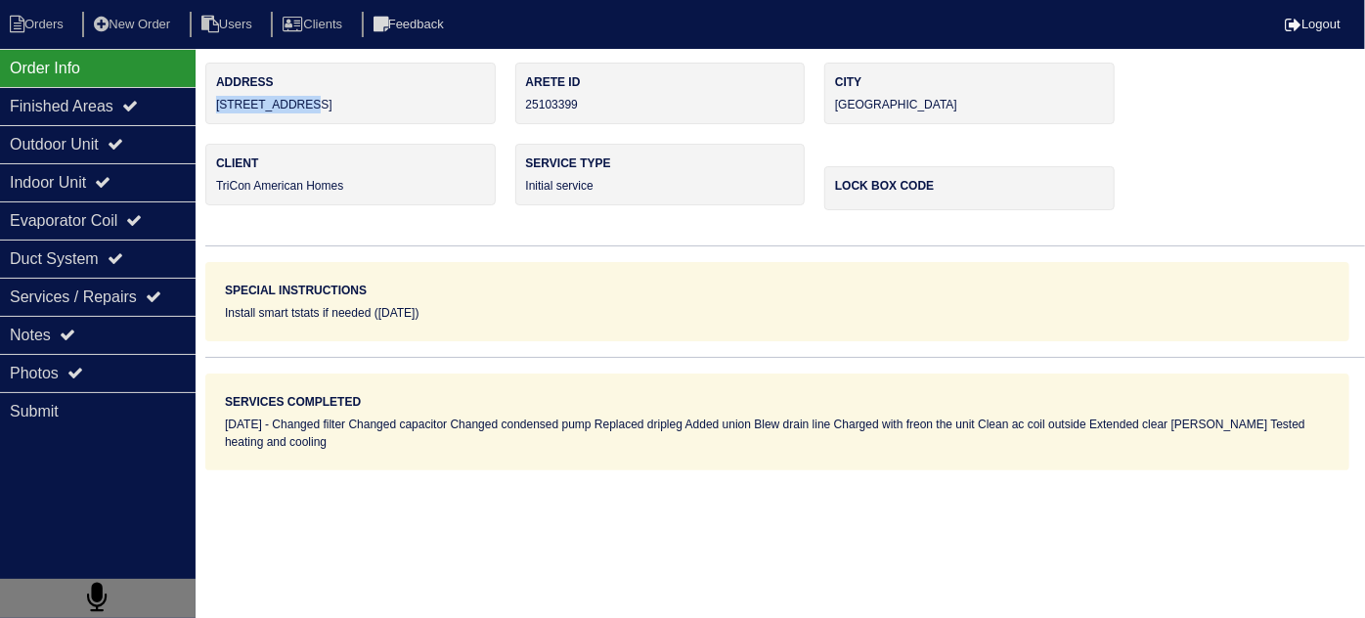
drag, startPoint x: 367, startPoint y: 111, endPoint x: 215, endPoint y: 109, distance: 151.6
click at [215, 109] on div "Address [STREET_ADDRESS]" at bounding box center [350, 94] width 290 height 62
copy div "[STREET_ADDRESS]"
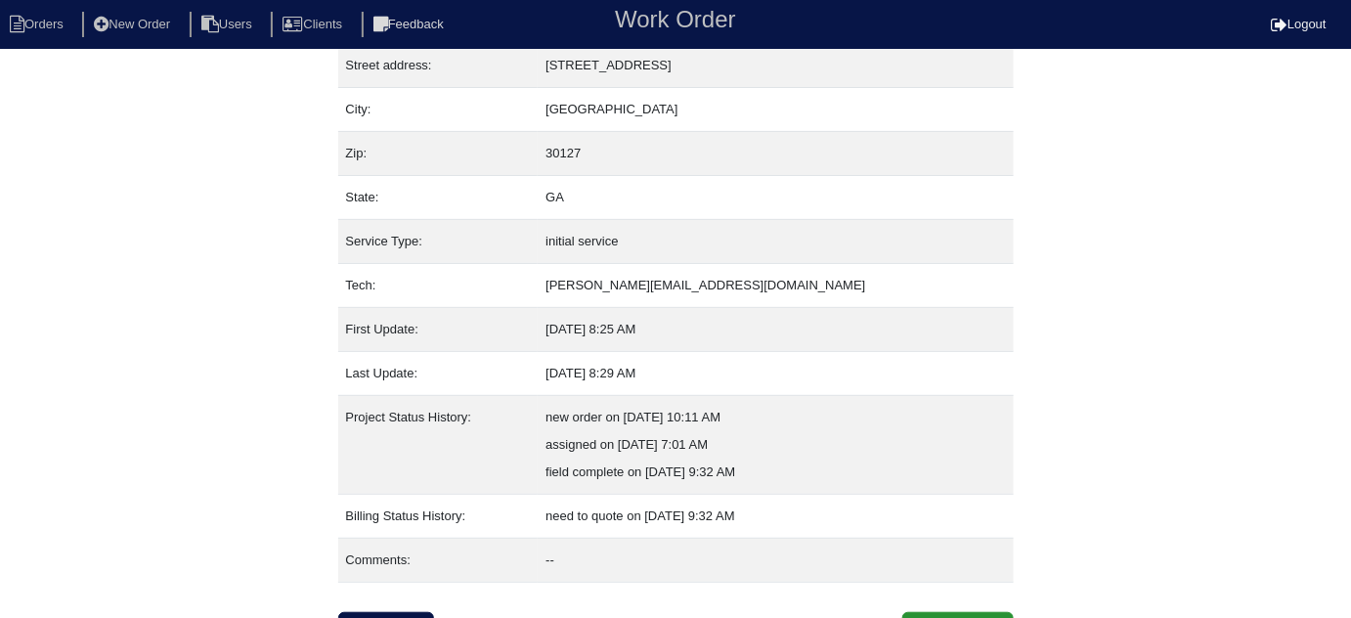
scroll to position [133, 0]
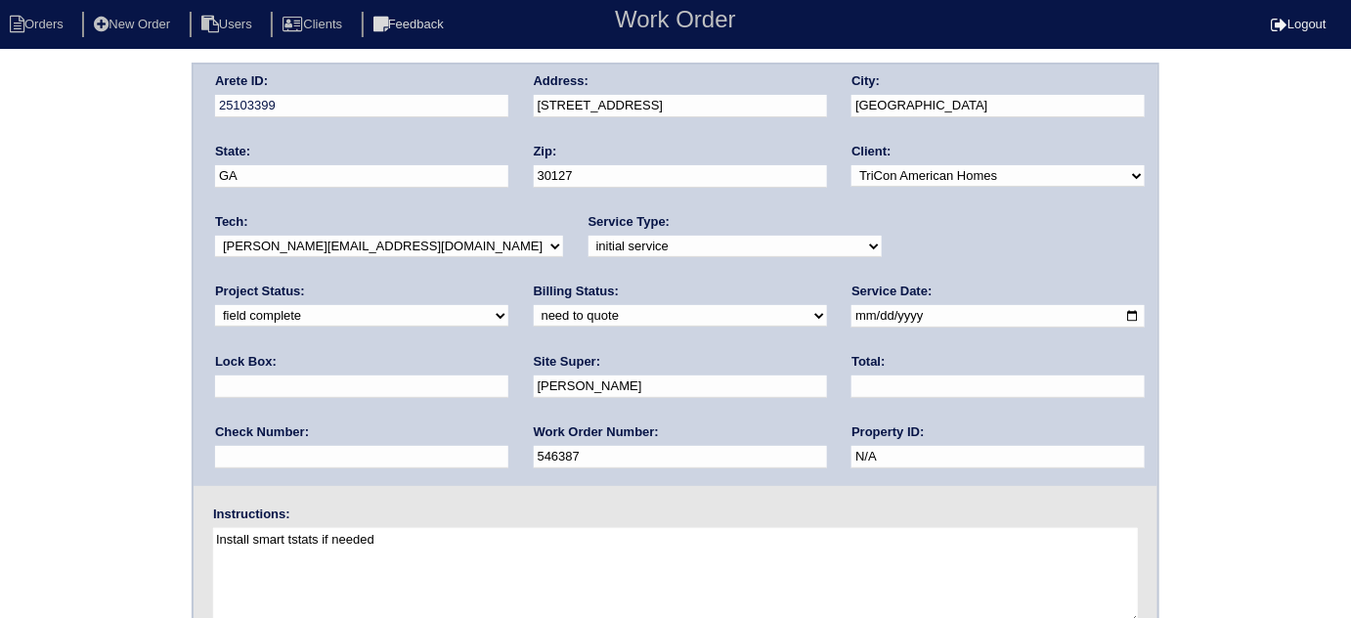
drag, startPoint x: 282, startPoint y: 312, endPoint x: 279, endPoint y: 323, distance: 11.1
click at [534, 312] on select "need to quote quoted need to invoice invoiced paid warranty purchase order need…" at bounding box center [680, 316] width 293 height 22
select select "quoted"
click at [534, 305] on select "need to quote quoted need to invoice invoiced paid warranty purchase order need…" at bounding box center [680, 316] width 293 height 22
click at [852, 391] on input "text" at bounding box center [998, 386] width 293 height 22
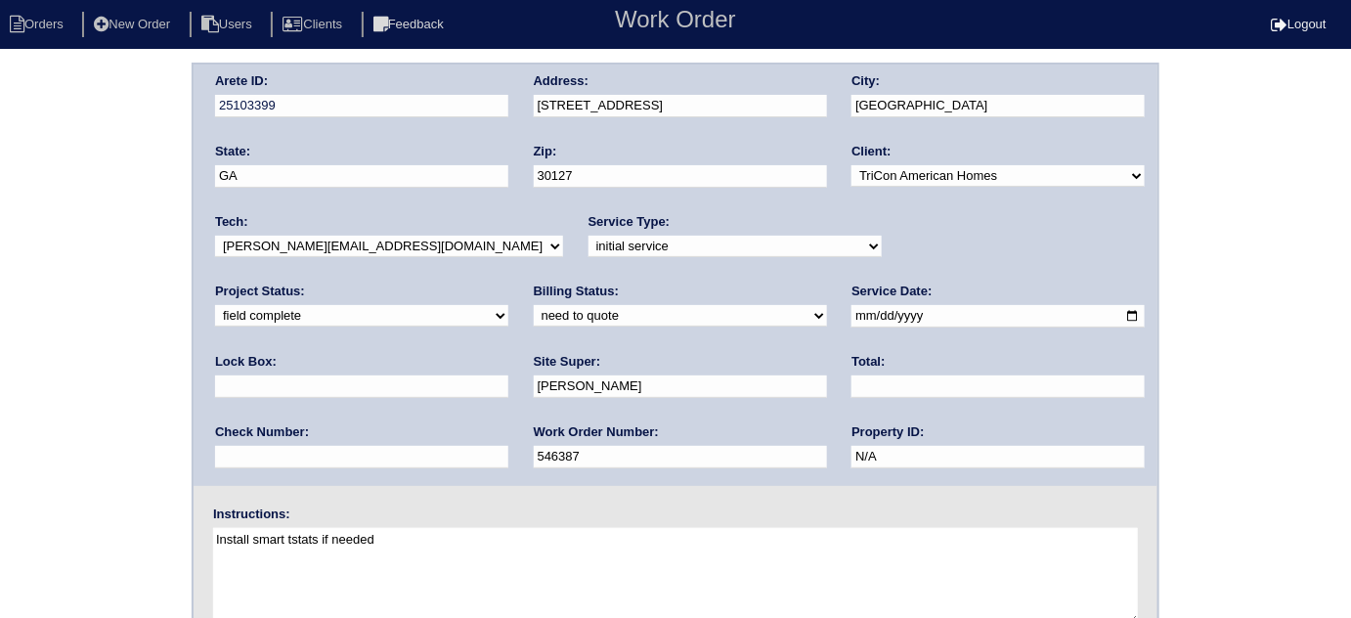
click at [852, 377] on input "text" at bounding box center [998, 386] width 293 height 22
type input "2593.00"
click at [74, 395] on div "Arete ID: 25103399 Address: [STREET_ADDRESS] City: [GEOGRAPHIC_DATA] State: [GE…" at bounding box center [675, 458] width 1351 height 791
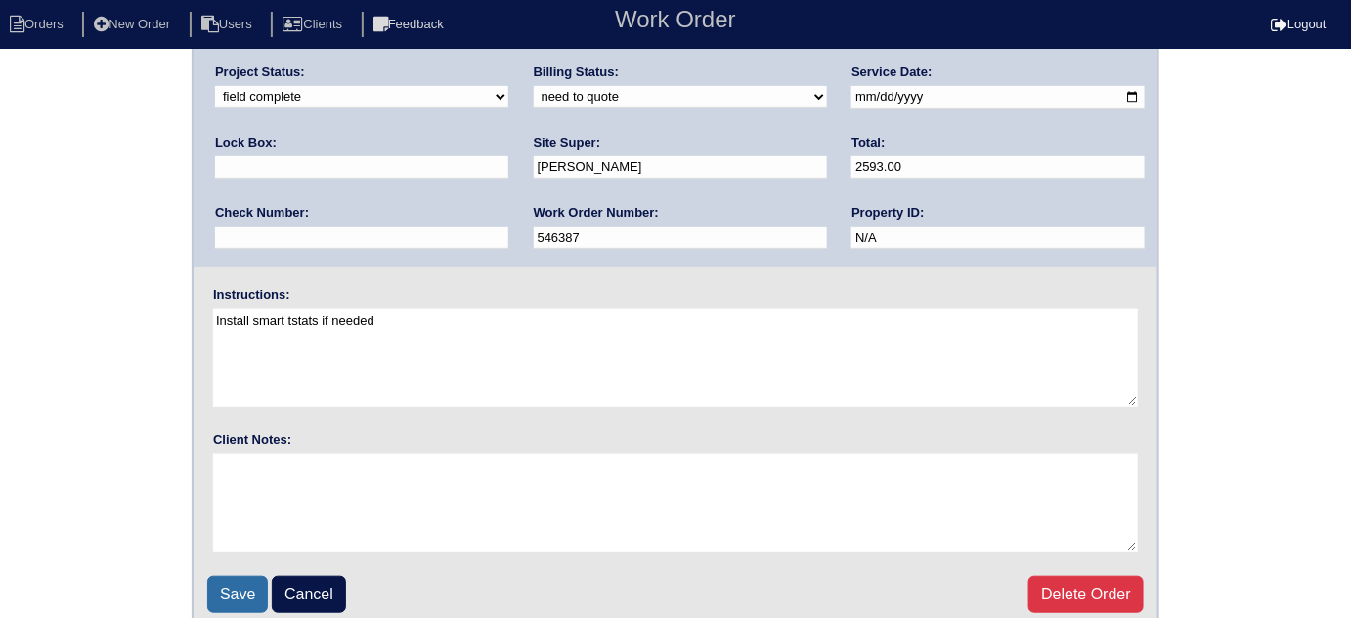
scroll to position [231, 0]
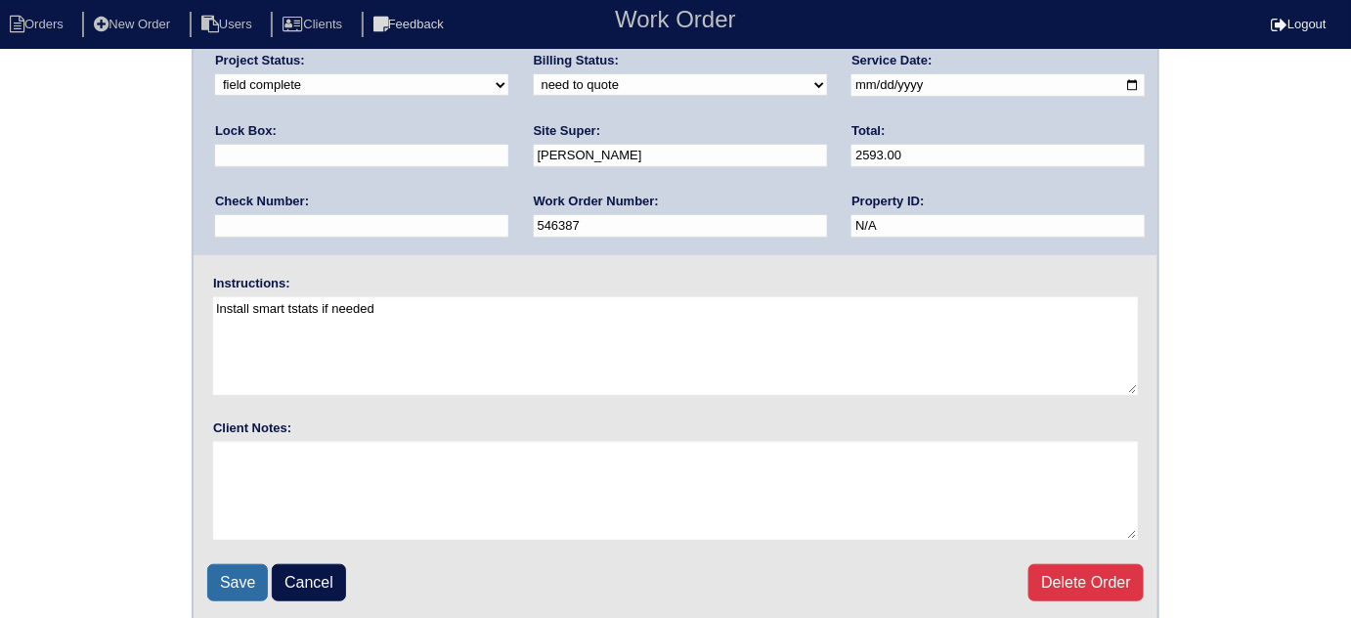
click at [238, 591] on input "Save" at bounding box center [237, 582] width 61 height 37
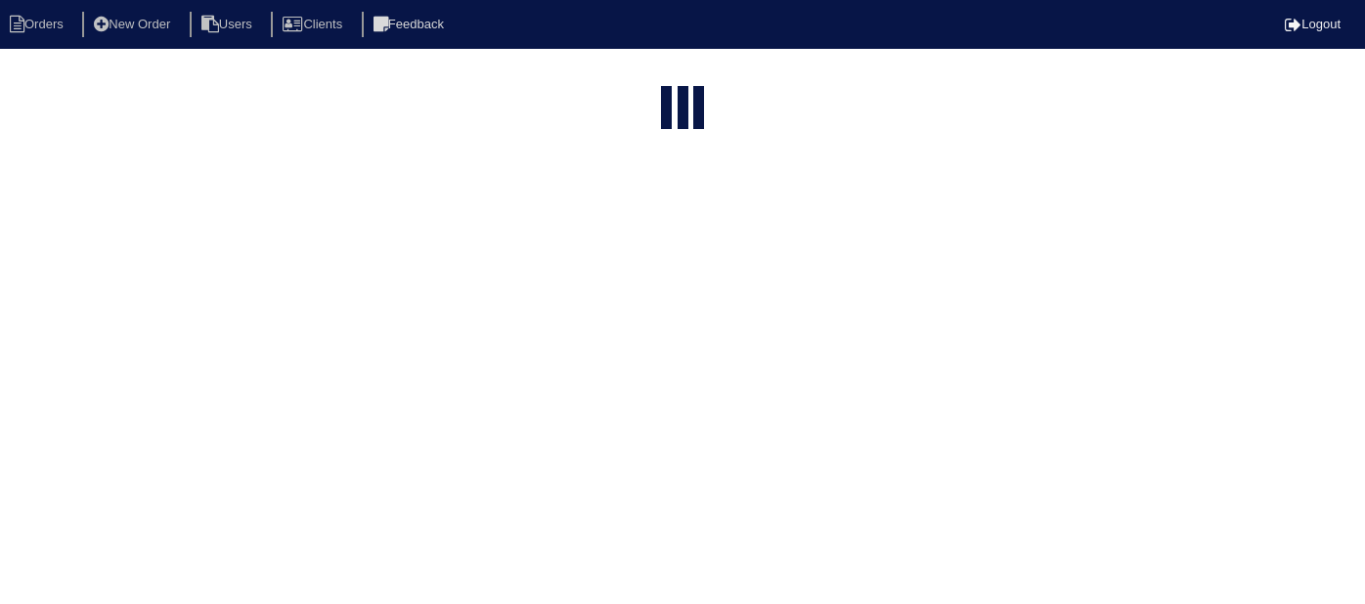
select select "15"
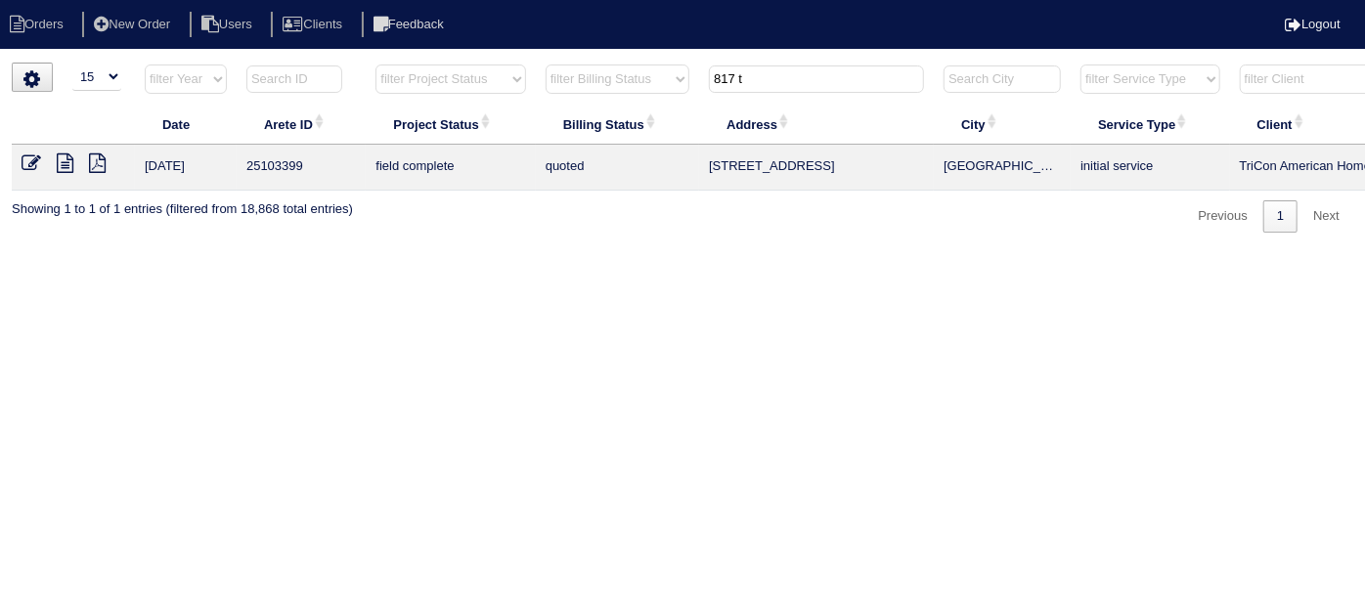
drag, startPoint x: 764, startPoint y: 69, endPoint x: 461, endPoint y: 5, distance: 308.9
click at [552, 72] on tr "filter Year -- Any Year -- 2025 2024 2023 2022 2021 2020 2019 filter Project St…" at bounding box center [859, 84] width 1694 height 40
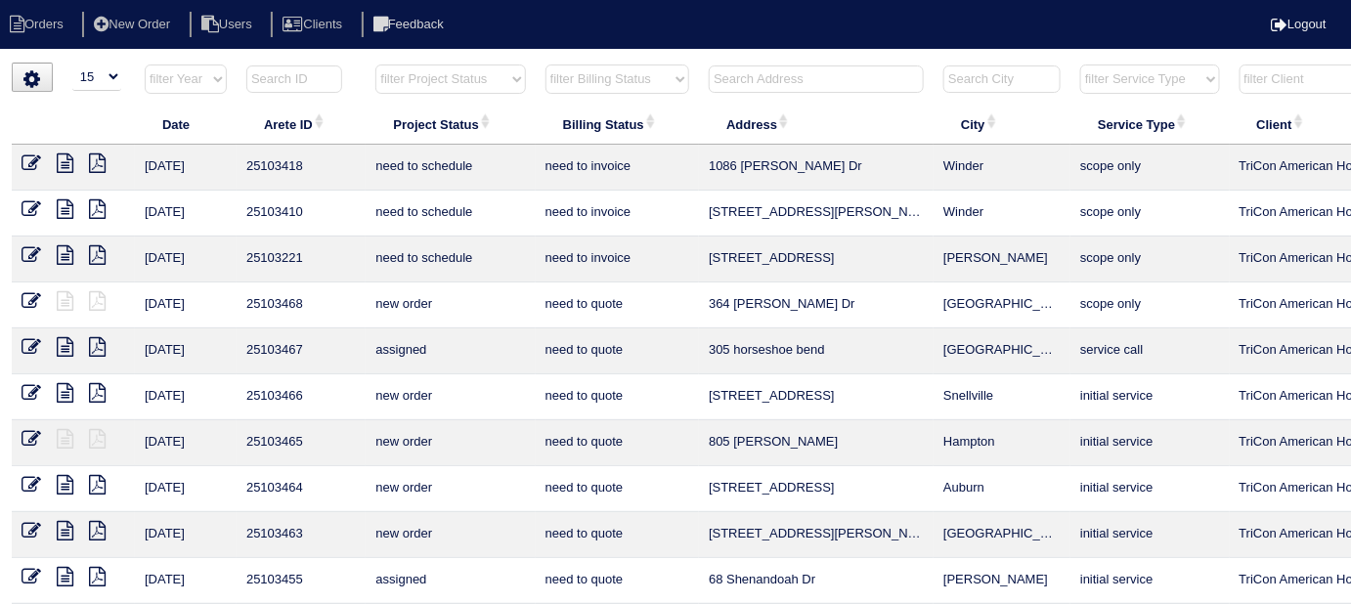
click at [768, 80] on input "text" at bounding box center [816, 79] width 215 height 27
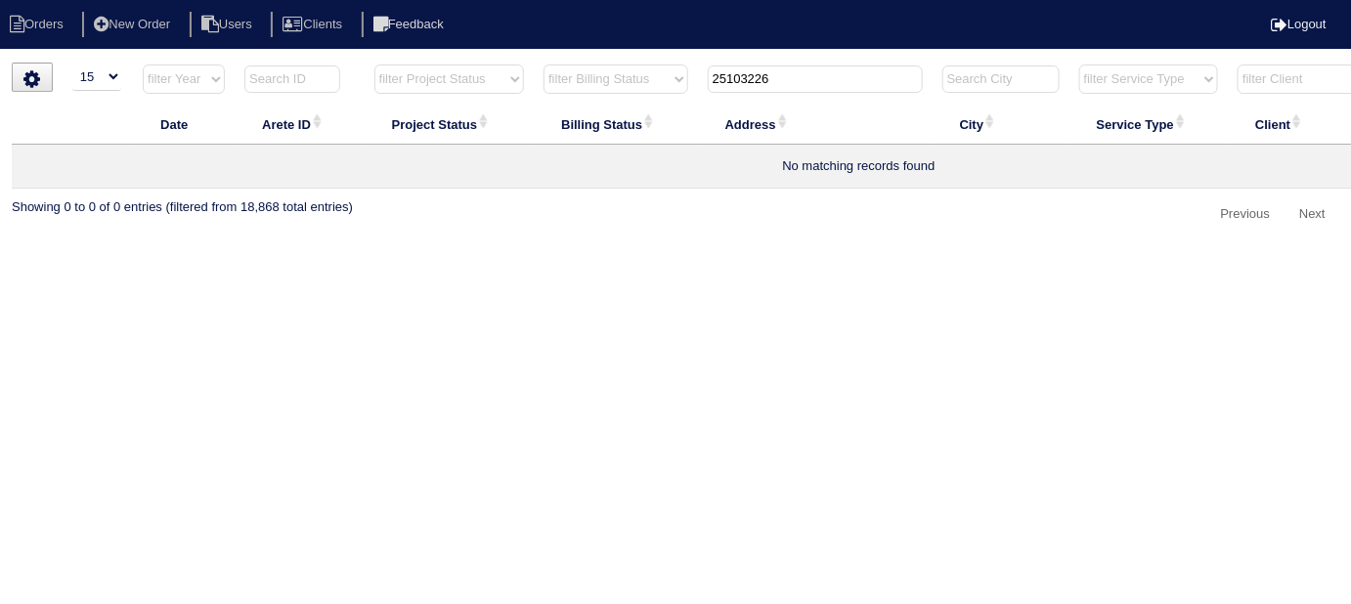
type input "25103226"
drag, startPoint x: 683, startPoint y: 77, endPoint x: 579, endPoint y: 30, distance: 114.6
click at [618, 62] on html "Orders New Order Users Clients Feedback Logout Orders New Order Users Clients M…" at bounding box center [682, 125] width 1365 height 250
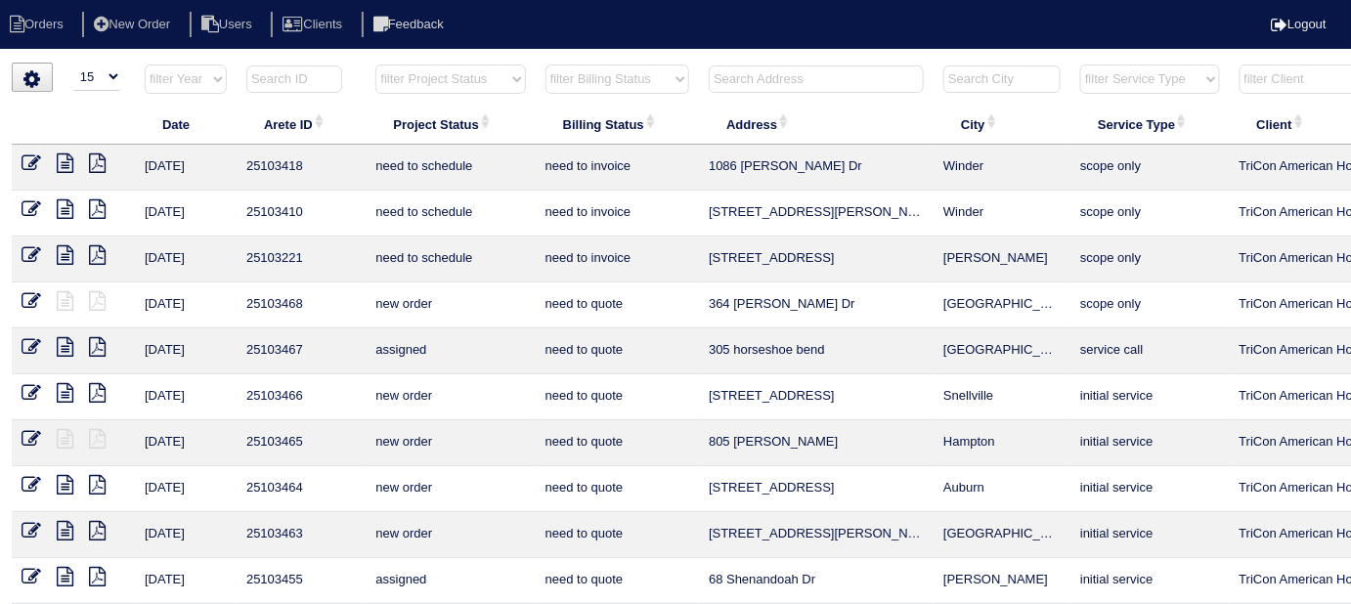
click at [302, 81] on input "text" at bounding box center [294, 79] width 96 height 27
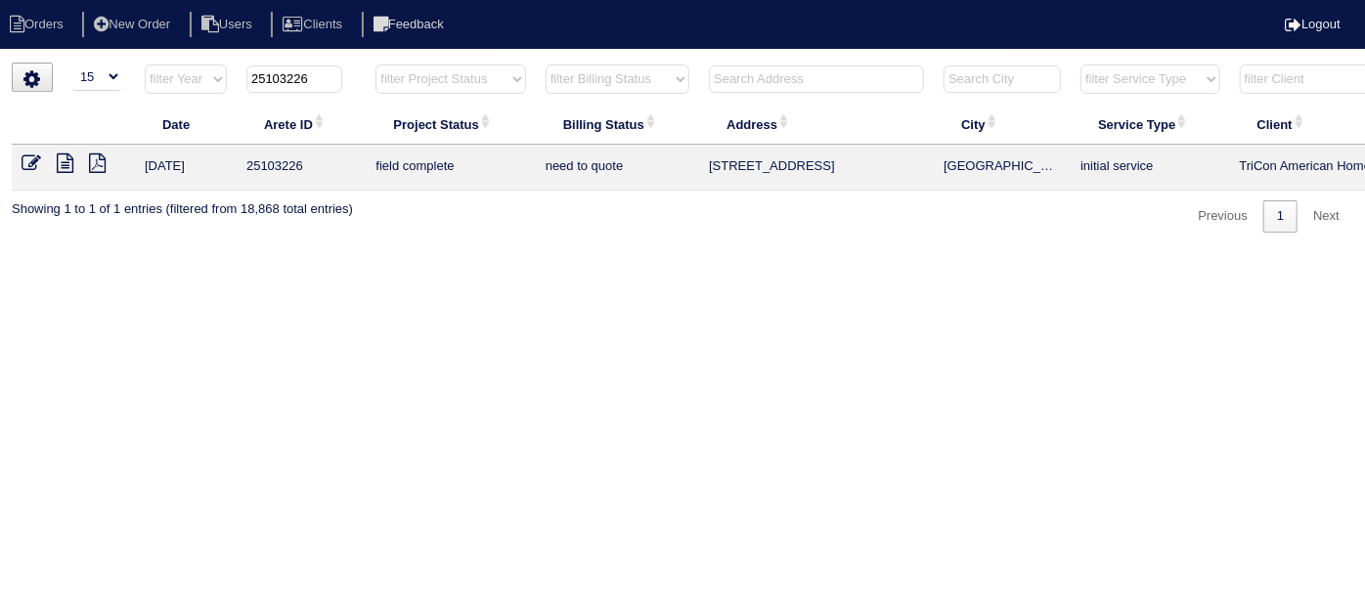
type input "25103226"
click at [34, 161] on icon at bounding box center [32, 163] width 20 height 20
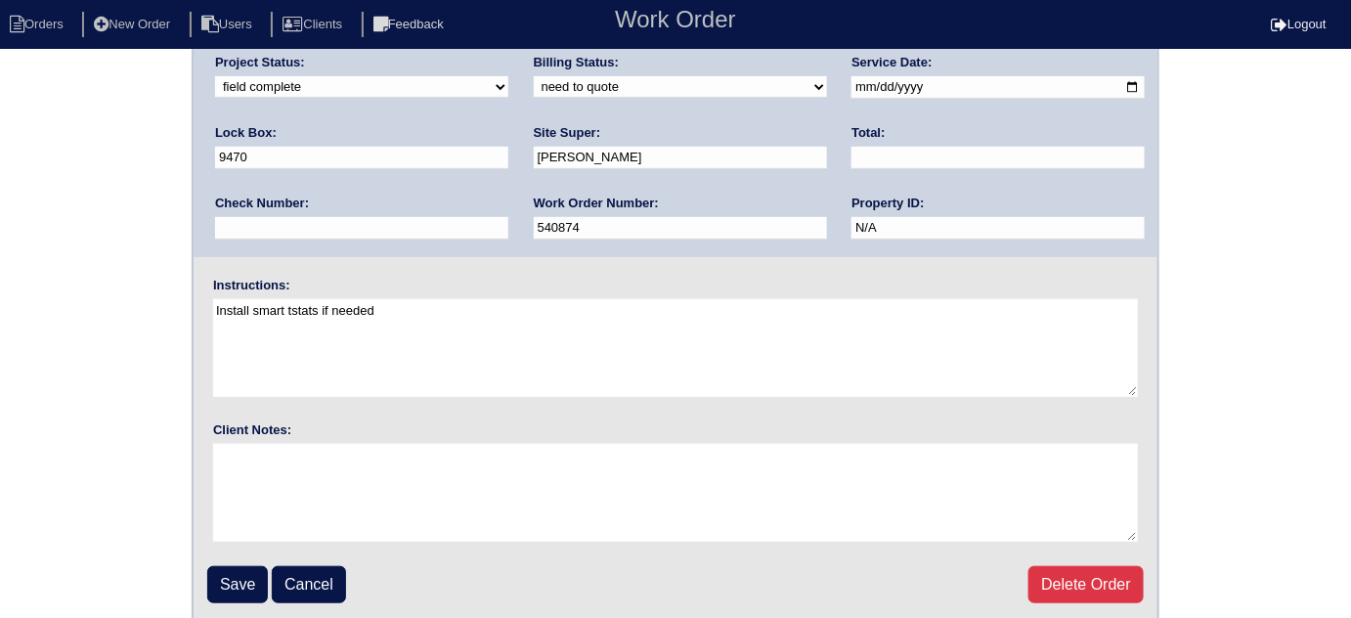
scroll to position [231, 0]
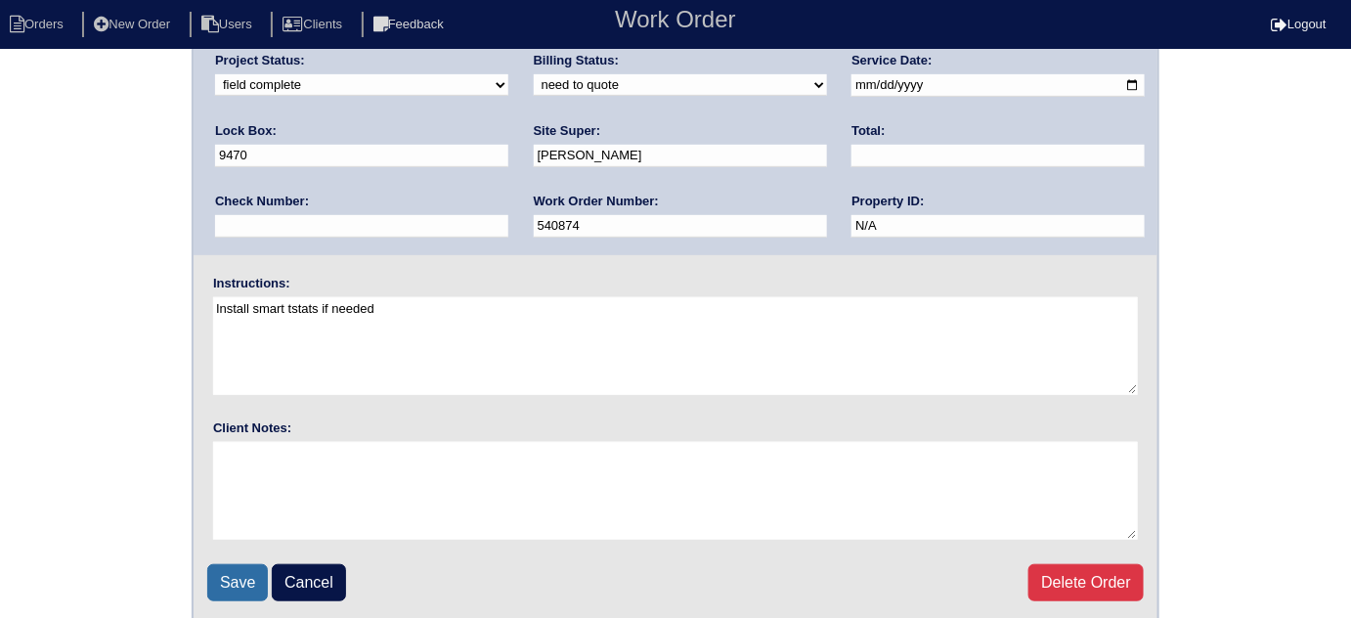
click at [237, 567] on input "Save" at bounding box center [237, 582] width 61 height 37
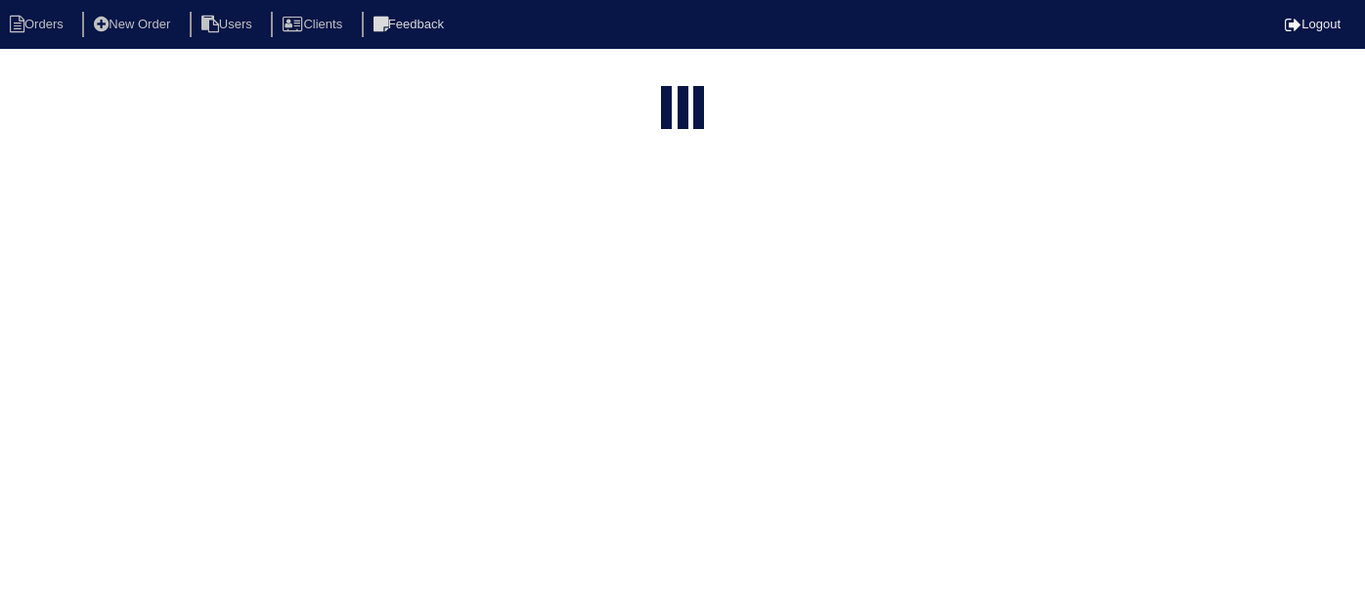
select select "15"
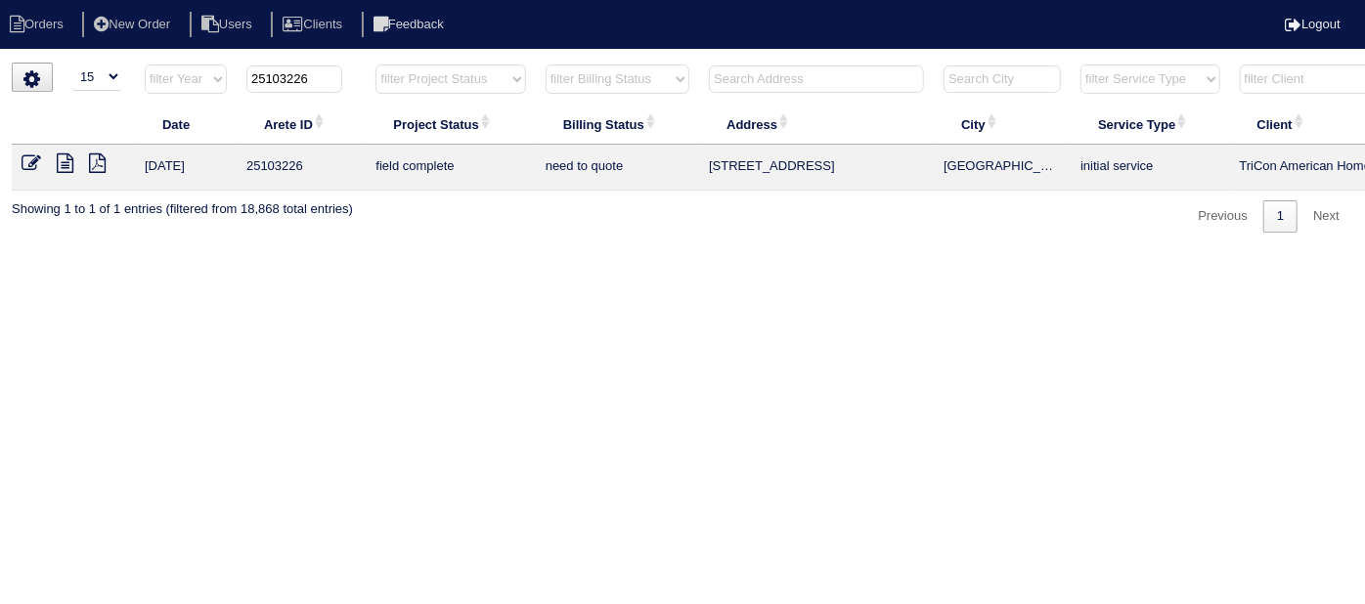
click at [64, 166] on icon at bounding box center [65, 163] width 17 height 20
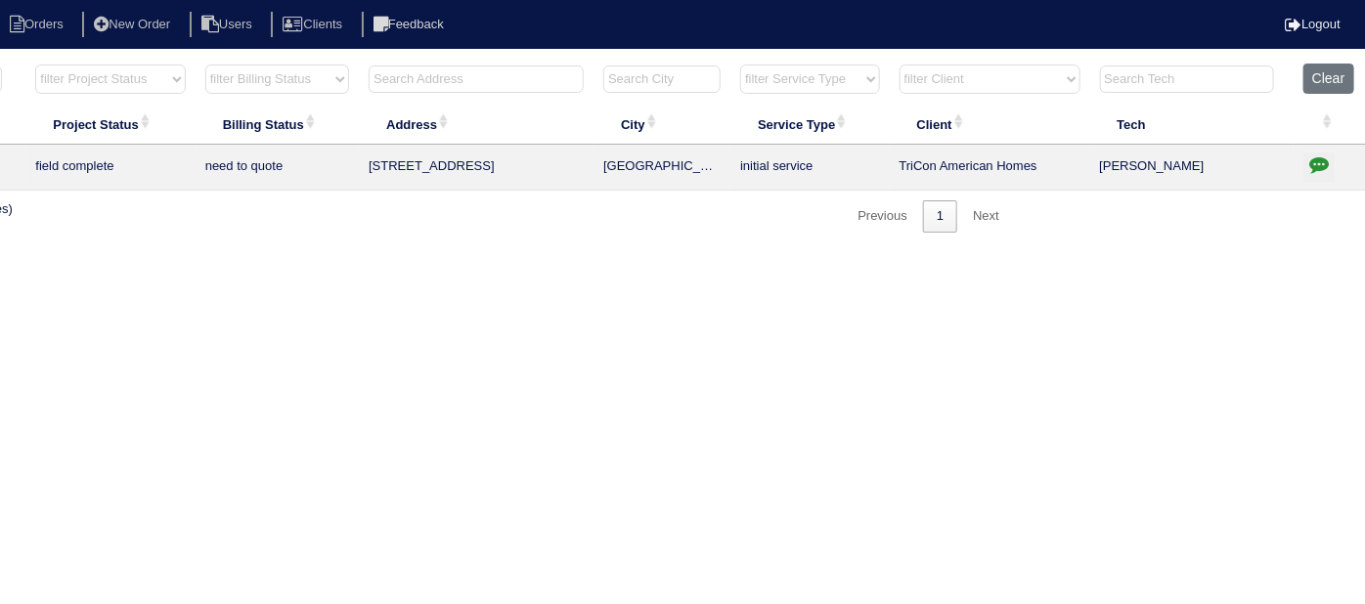
click at [1324, 166] on icon "button" at bounding box center [1319, 164] width 20 height 20
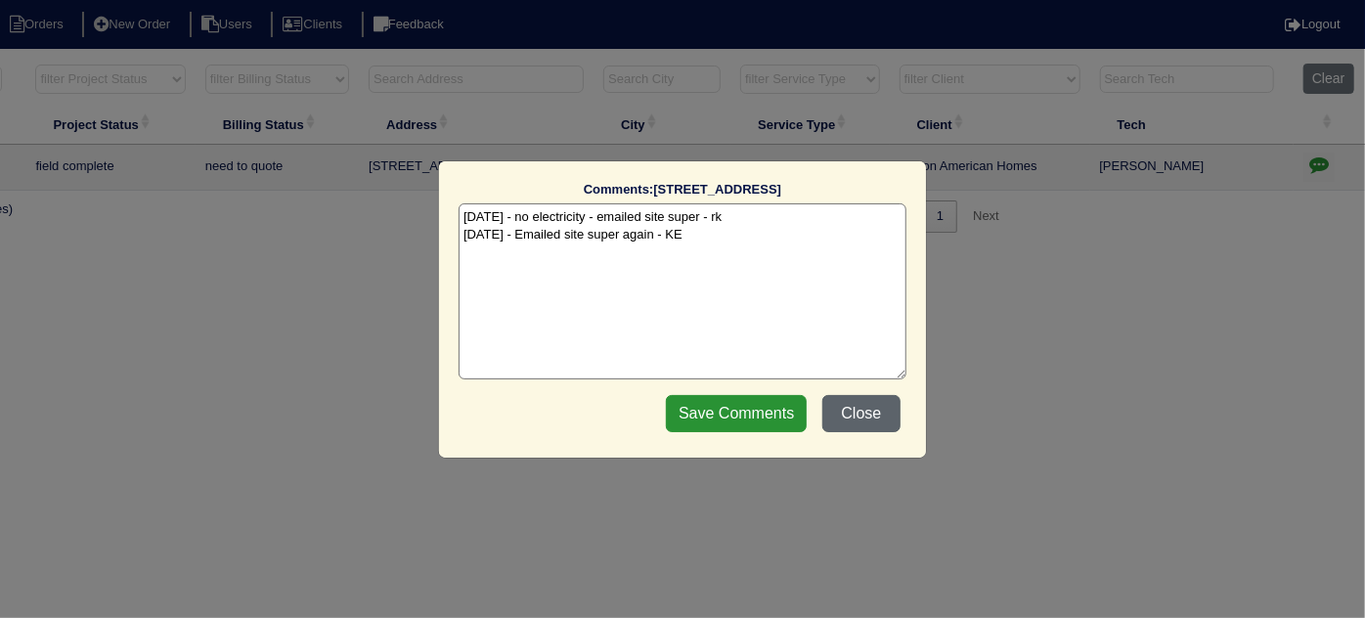
click at [866, 414] on button "Close" at bounding box center [861, 413] width 78 height 37
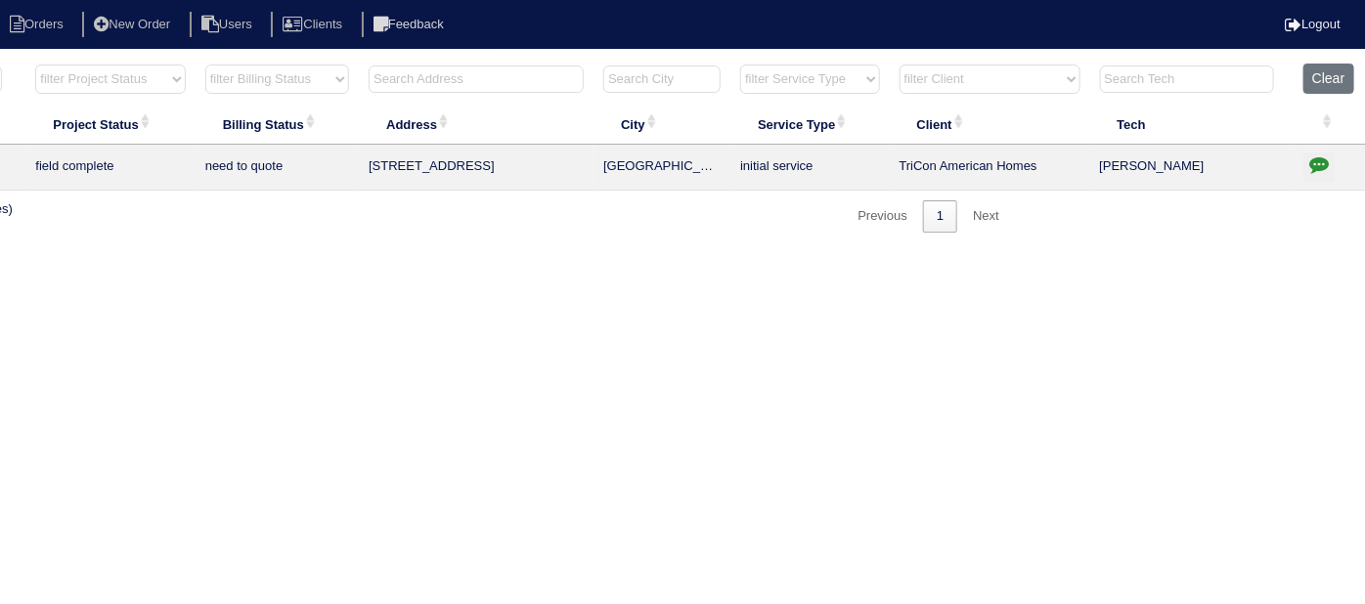
click at [1307, 153] on button "button" at bounding box center [1318, 167] width 31 height 29
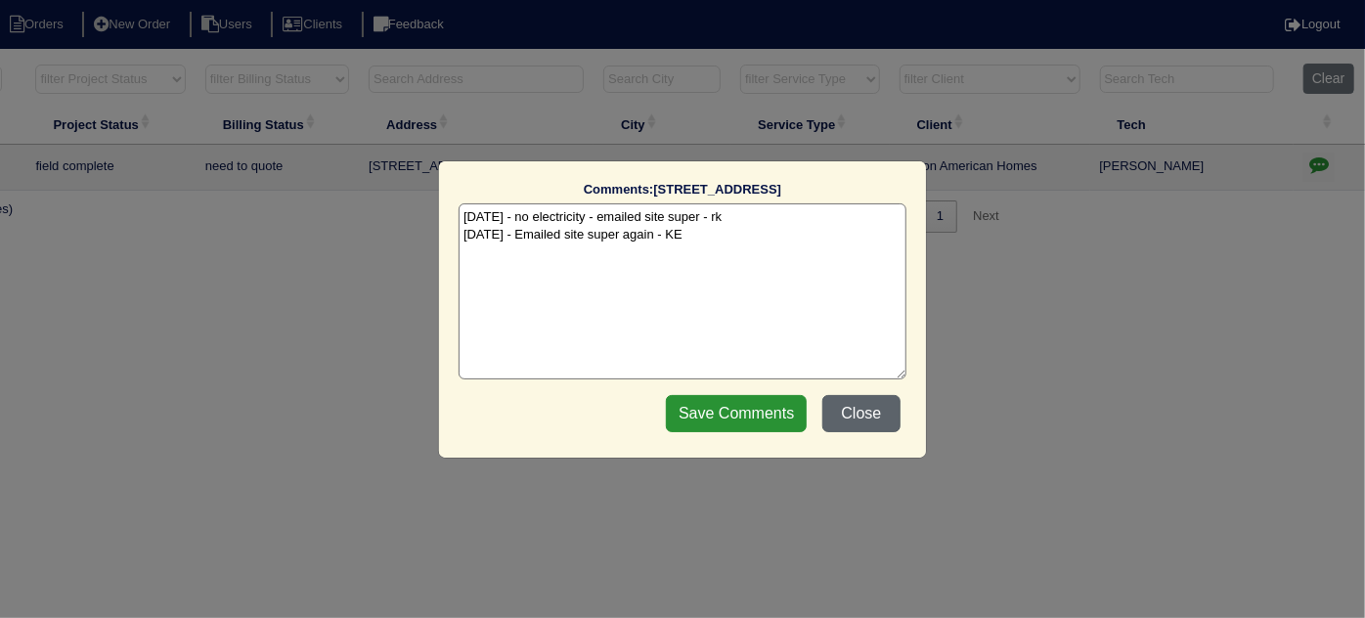
click at [878, 409] on button "Close" at bounding box center [861, 413] width 78 height 37
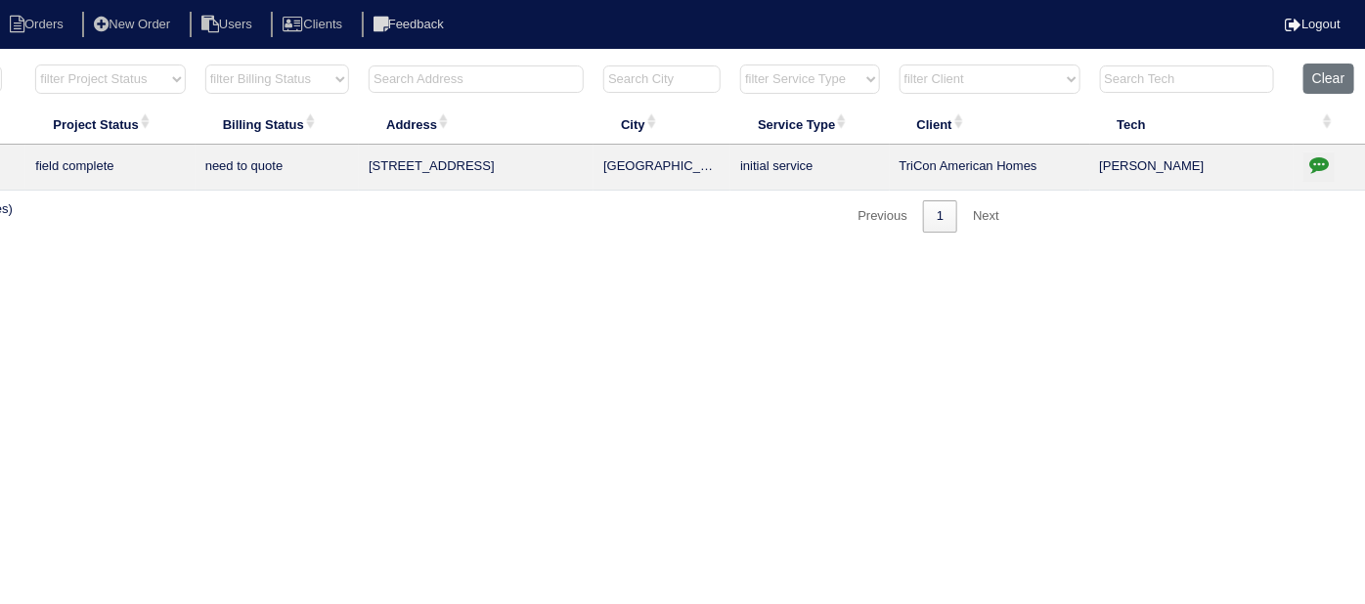
click at [547, 252] on html "Orders New Order Users Clients Feedback Logout Orders New Order Users Clients M…" at bounding box center [342, 126] width 1365 height 252
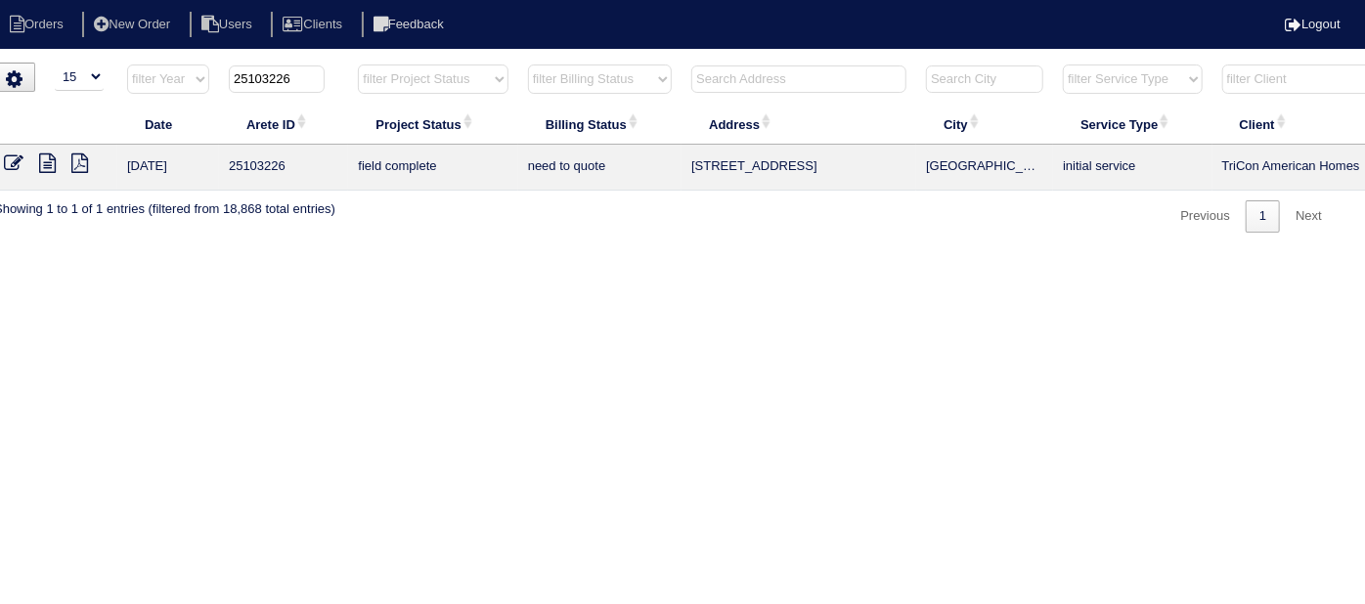
scroll to position [0, 0]
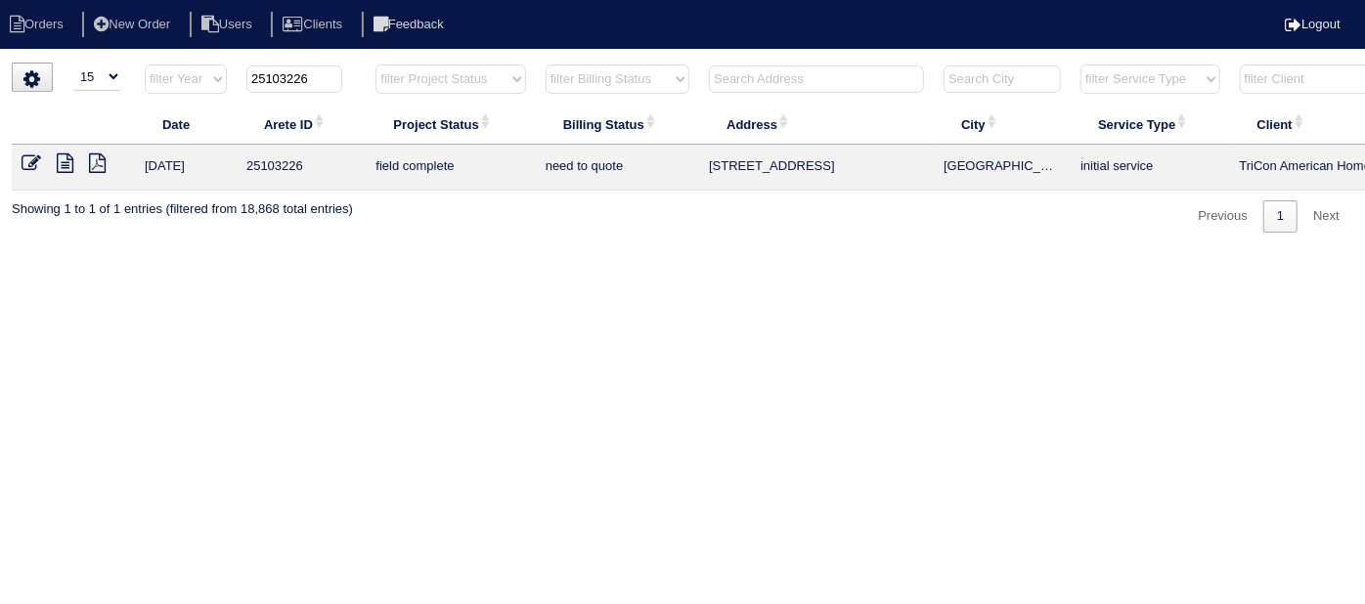
click at [64, 153] on icon at bounding box center [65, 163] width 17 height 20
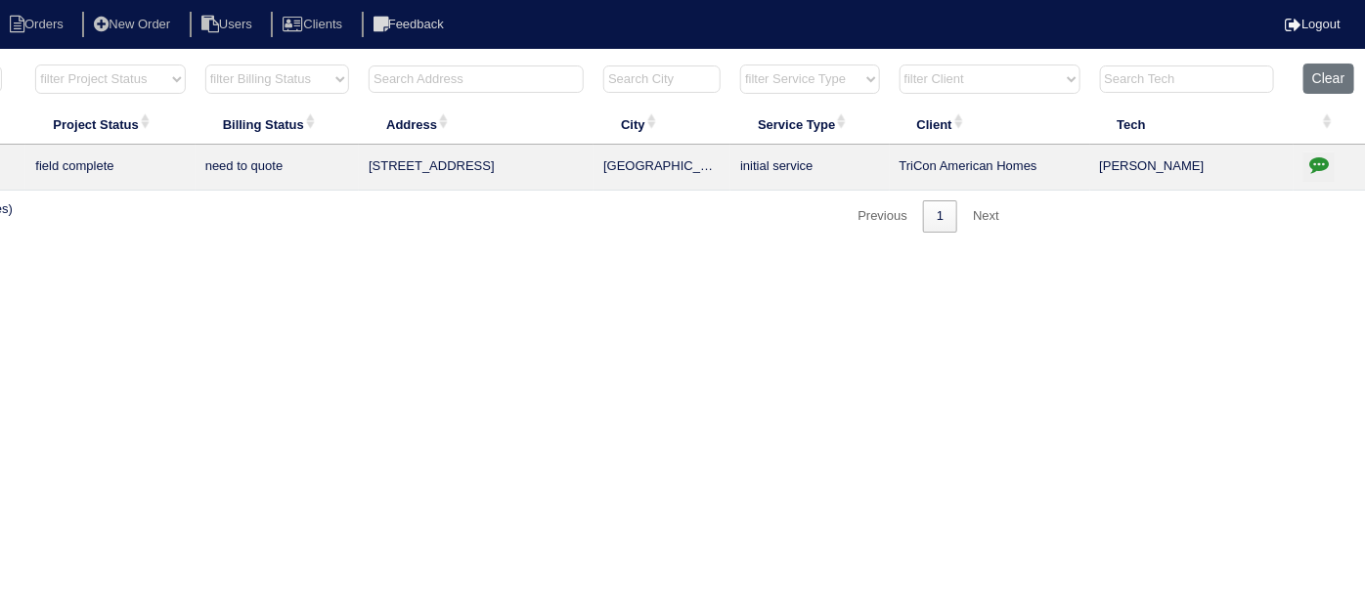
click at [1321, 145] on td at bounding box center [1329, 168] width 72 height 46
click at [1319, 153] on button "button" at bounding box center [1318, 167] width 31 height 29
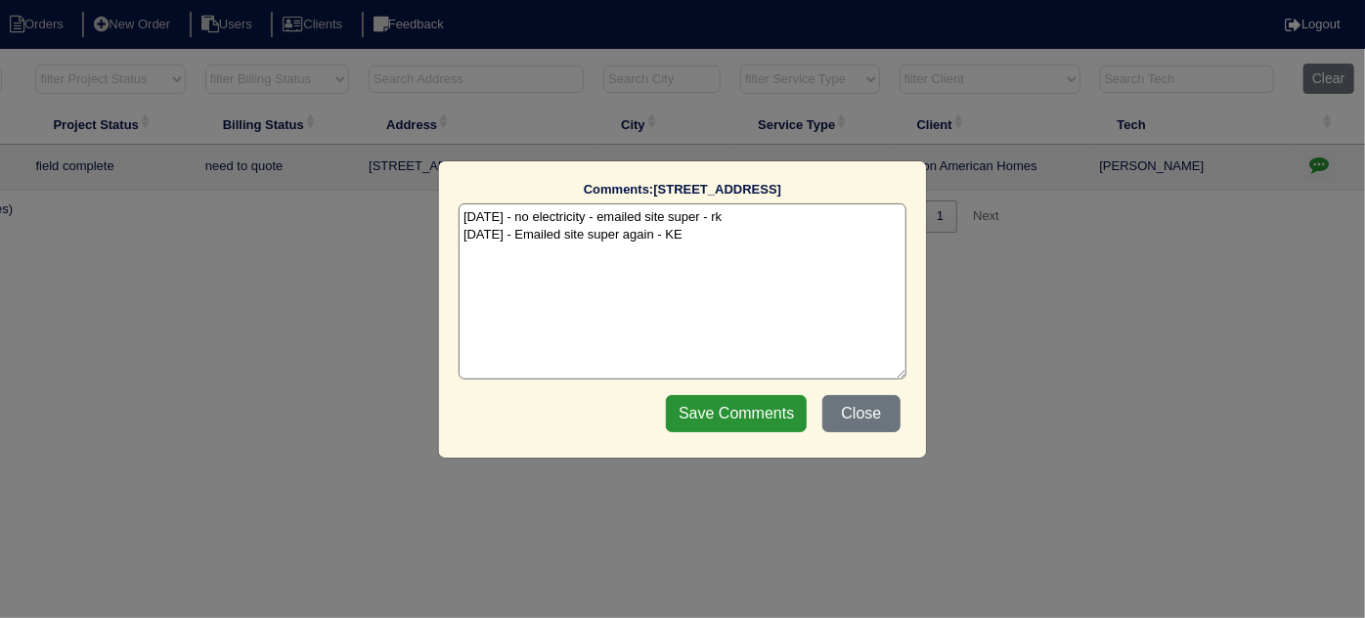
click at [744, 231] on textarea "[DATE] - no electricity - emailed site super - rk [DATE] - Emailed site super a…" at bounding box center [683, 291] width 448 height 176
type textarea "[DATE] - no electricity - emailed site super - rk [DATE] - Emailed site super a…"
drag, startPoint x: 769, startPoint y: 404, endPoint x: 915, endPoint y: 332, distance: 162.2
click at [768, 405] on input "Save Comments" at bounding box center [736, 413] width 141 height 37
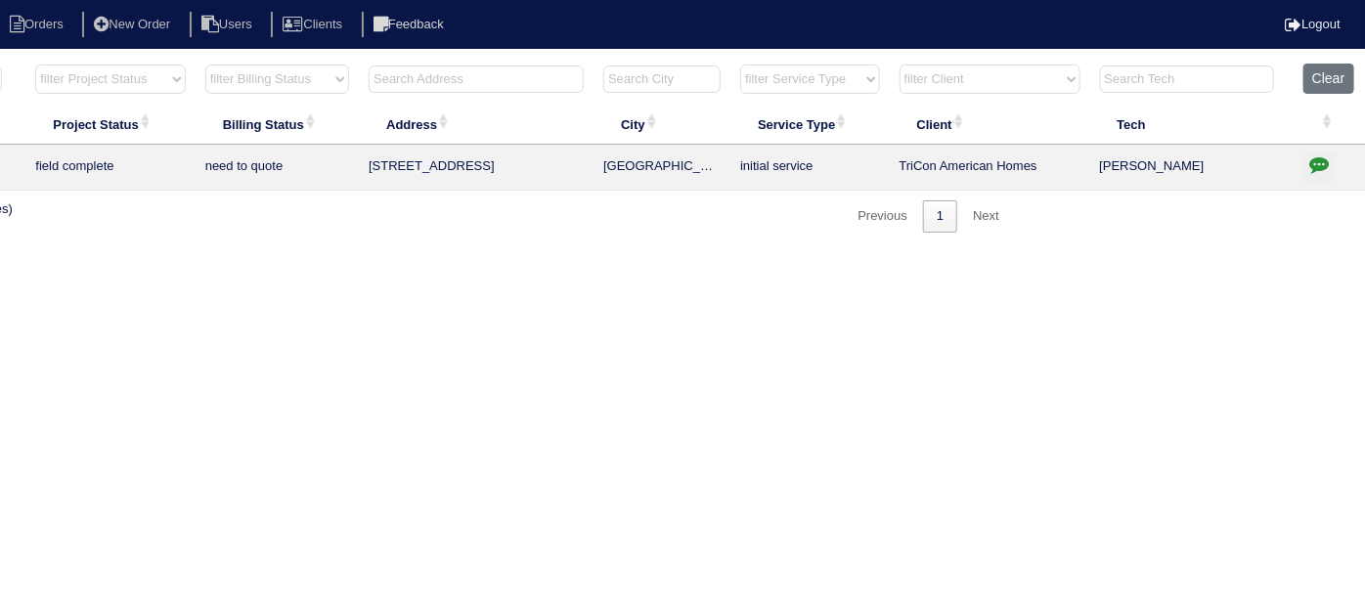
click at [436, 77] on input "text" at bounding box center [476, 79] width 215 height 27
type input "520 s"
type input "25103226"
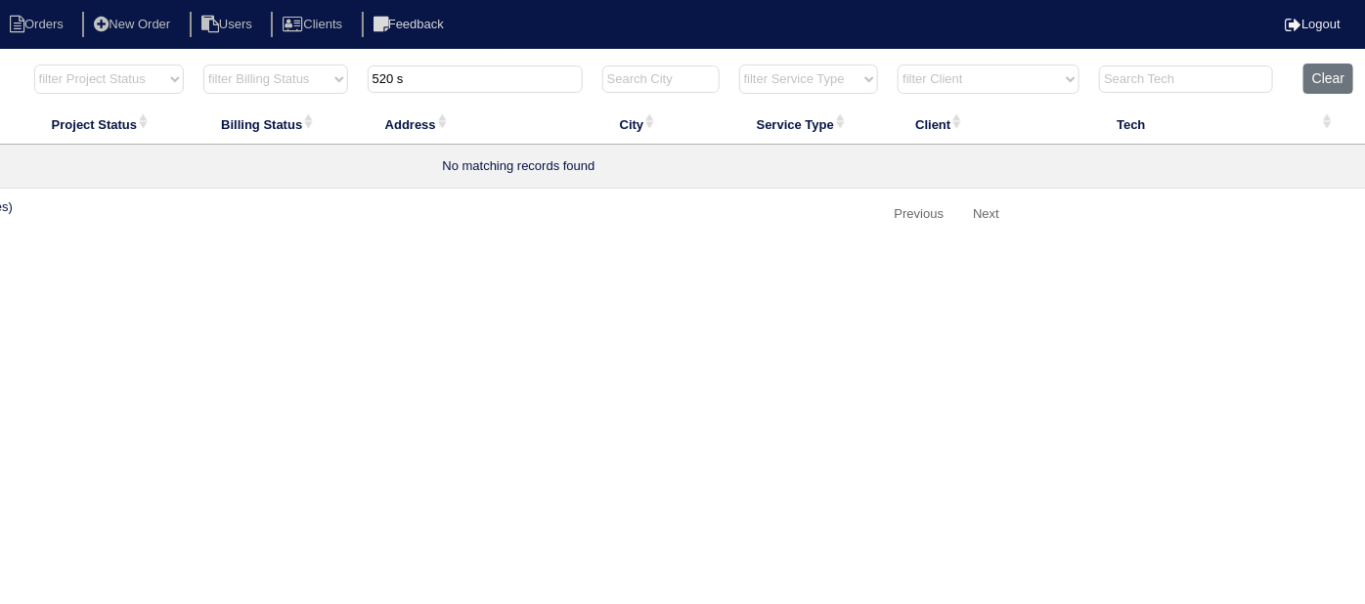
type input "520 s"
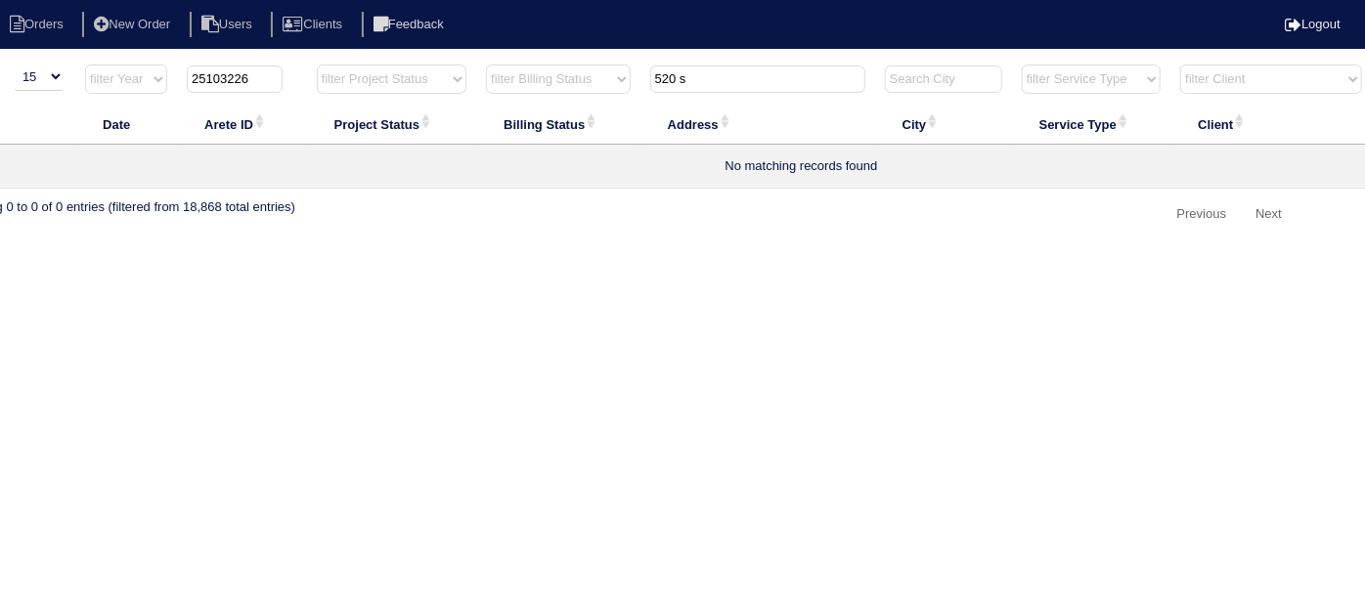
scroll to position [0, 0]
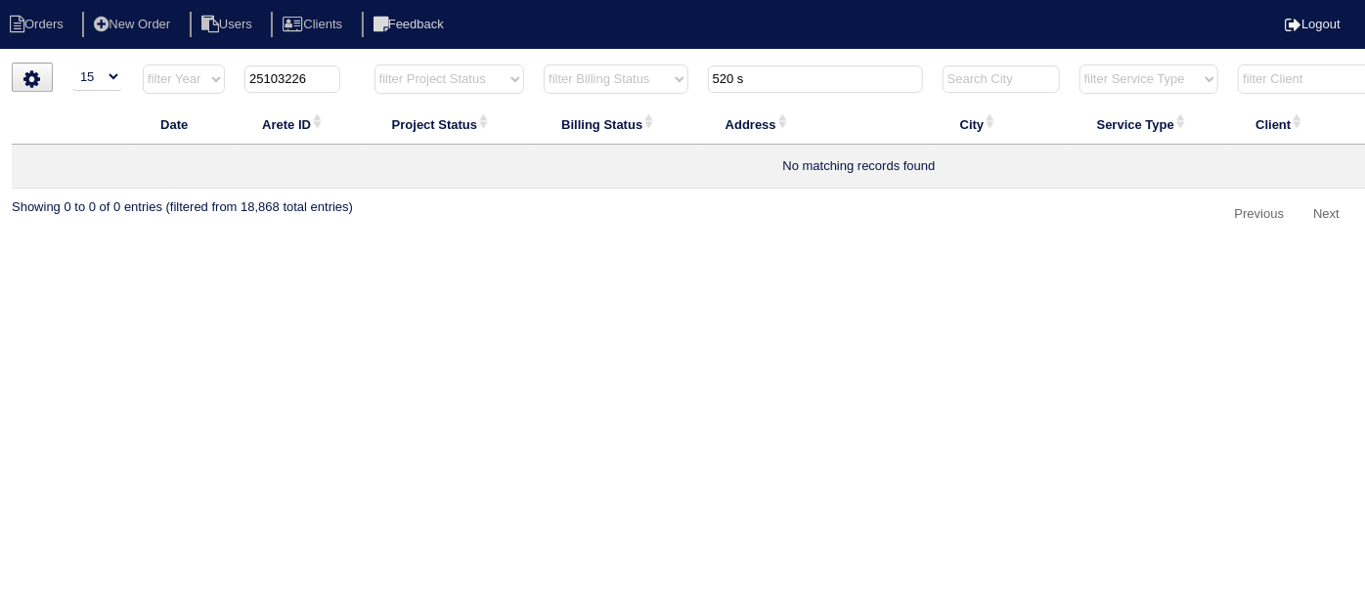
drag, startPoint x: 334, startPoint y: 76, endPoint x: 109, endPoint y: 80, distance: 224.9
click at [120, 80] on div "▼ 10 15 25 50 200 500 Search: Date Arete ID Project Status Billing Status Addre…" at bounding box center [682, 147] width 1341 height 168
type input "520 s"
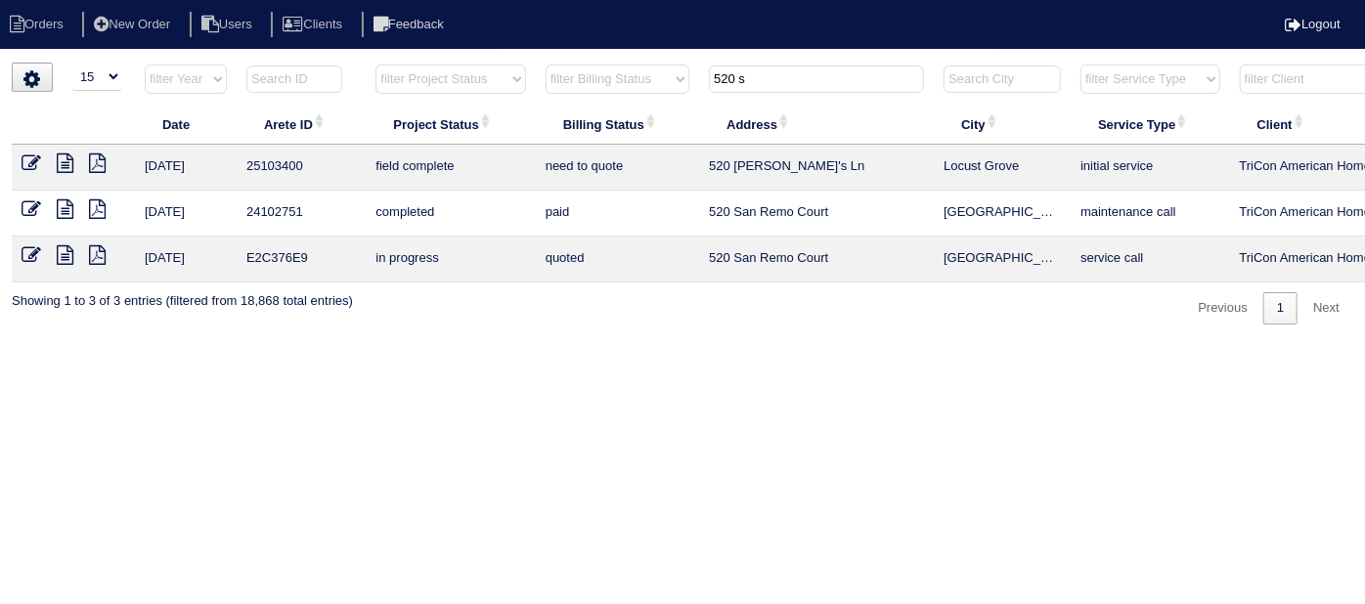
drag, startPoint x: 70, startPoint y: 158, endPoint x: 83, endPoint y: 157, distance: 12.7
click at [70, 158] on icon at bounding box center [65, 163] width 17 height 20
click at [29, 161] on icon at bounding box center [32, 163] width 20 height 20
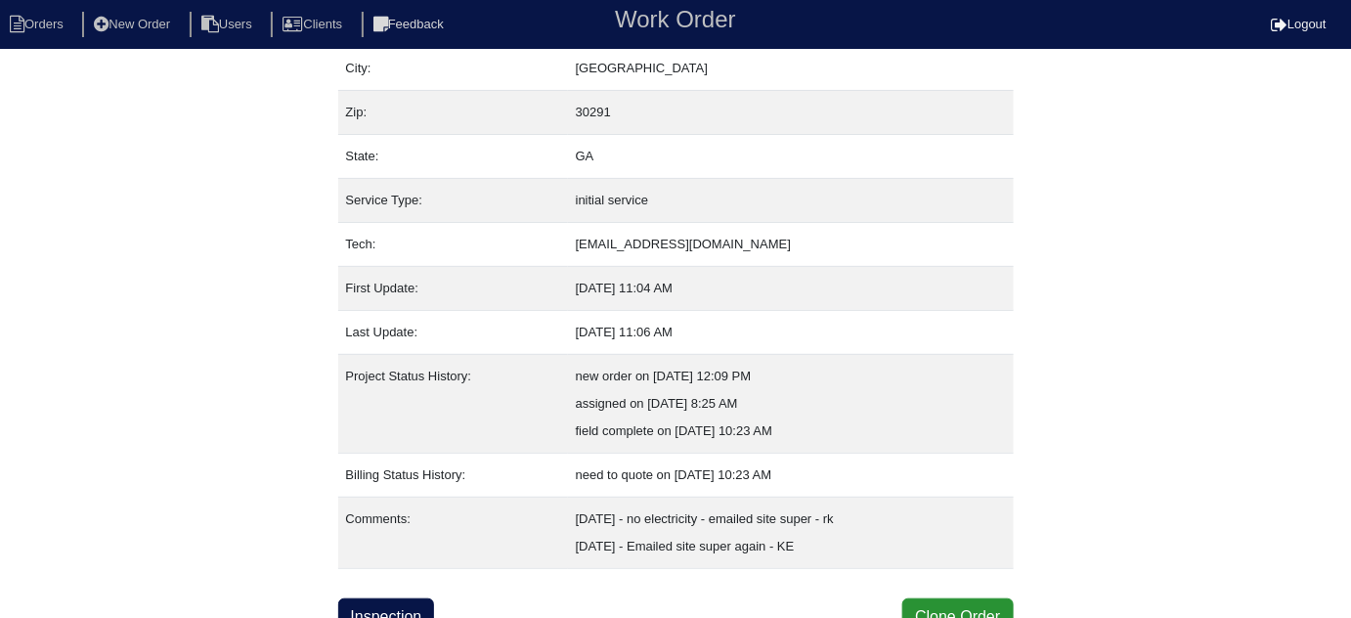
scroll to position [161, 0]
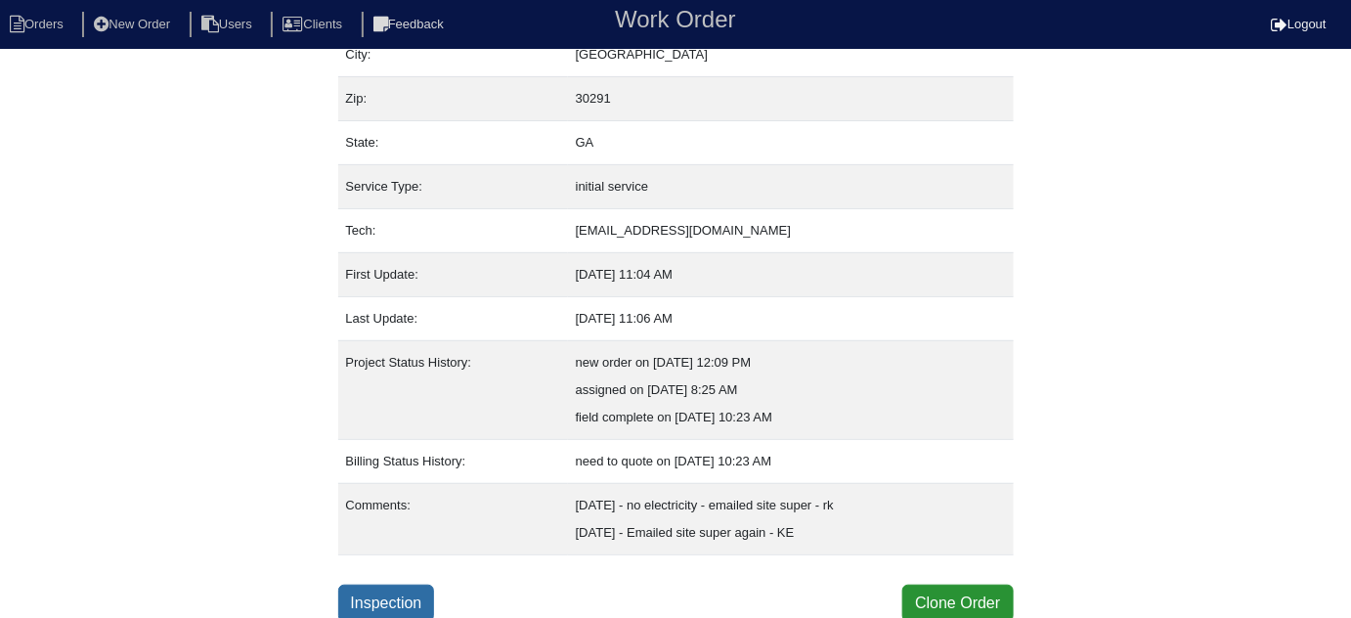
click at [393, 590] on link "Inspection" at bounding box center [386, 603] width 97 height 37
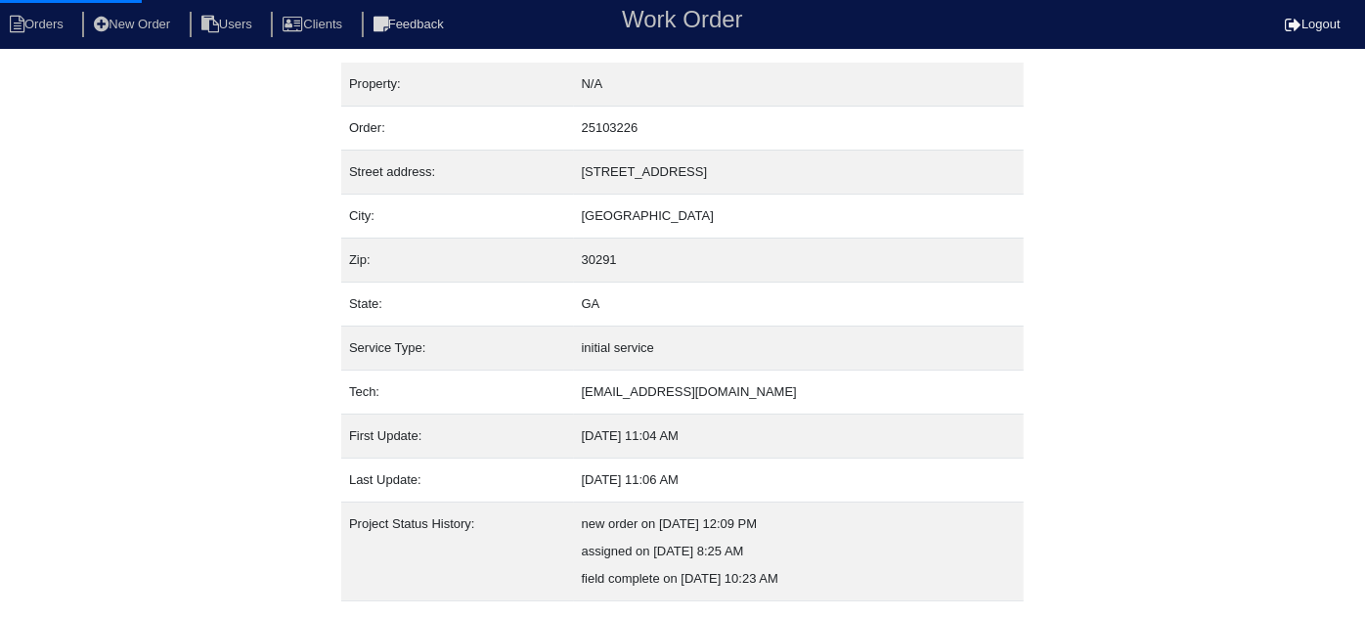
select select "0"
select select "Rheem"
select select "1"
select select "0"
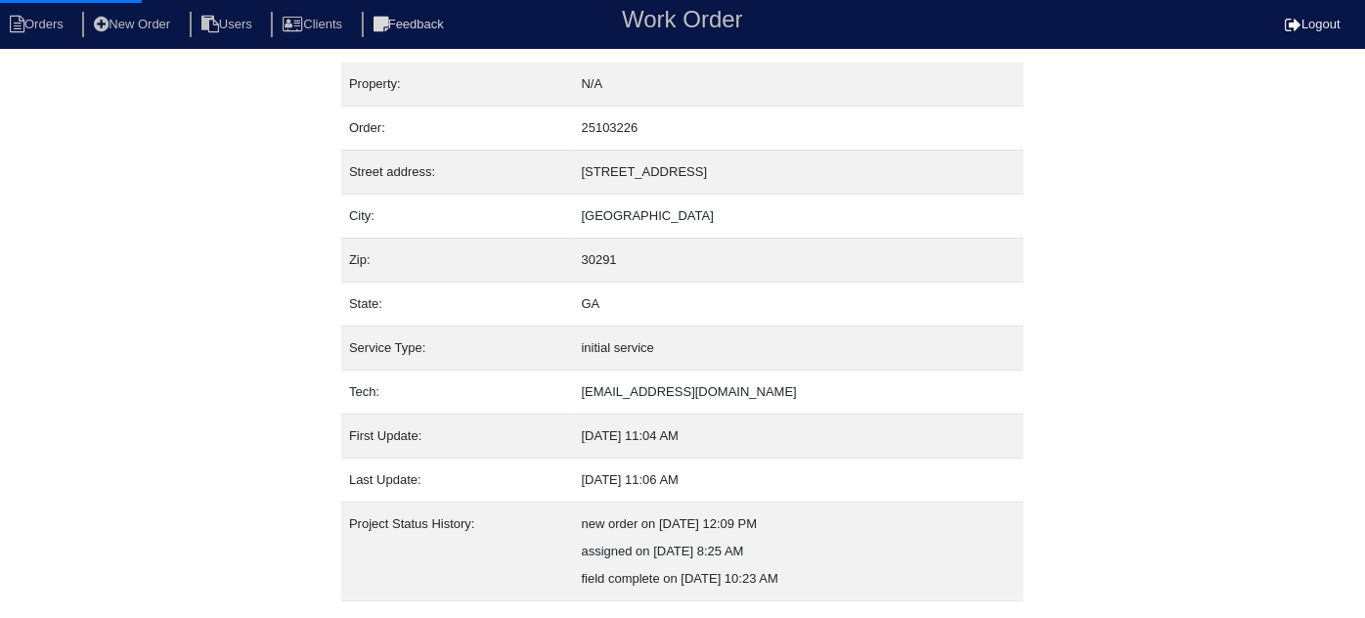
select select "1"
select select "0"
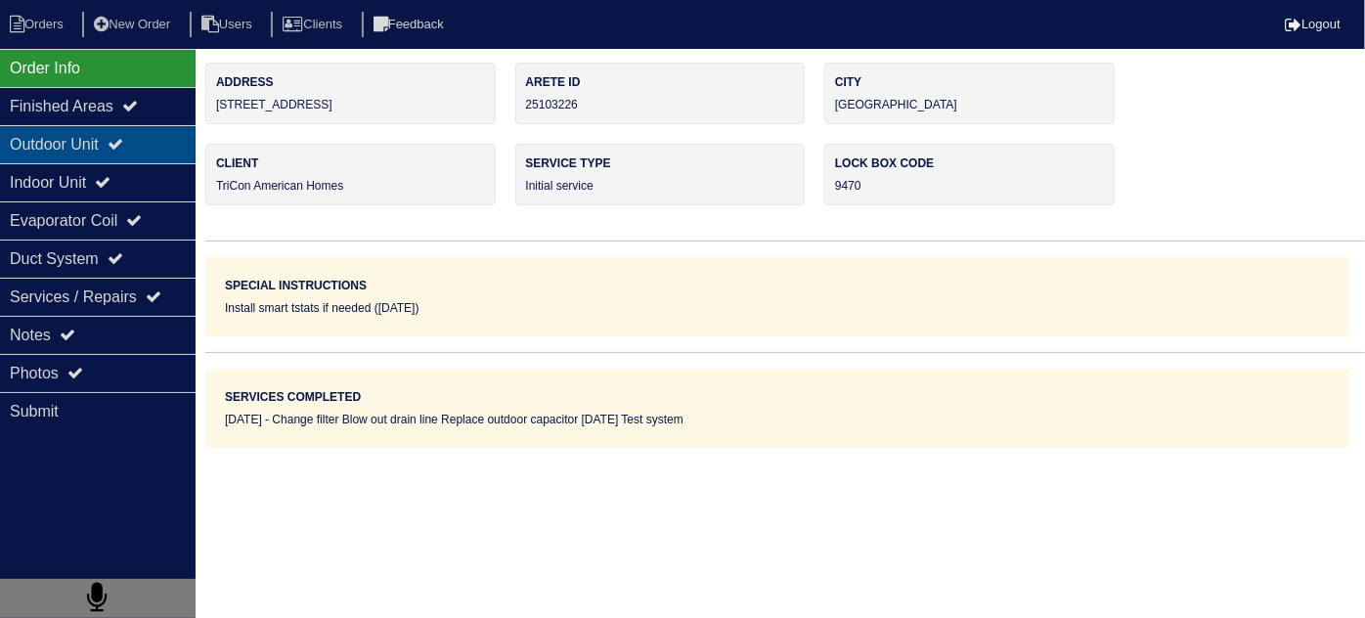
click at [110, 158] on div "Outdoor Unit" at bounding box center [98, 144] width 196 height 38
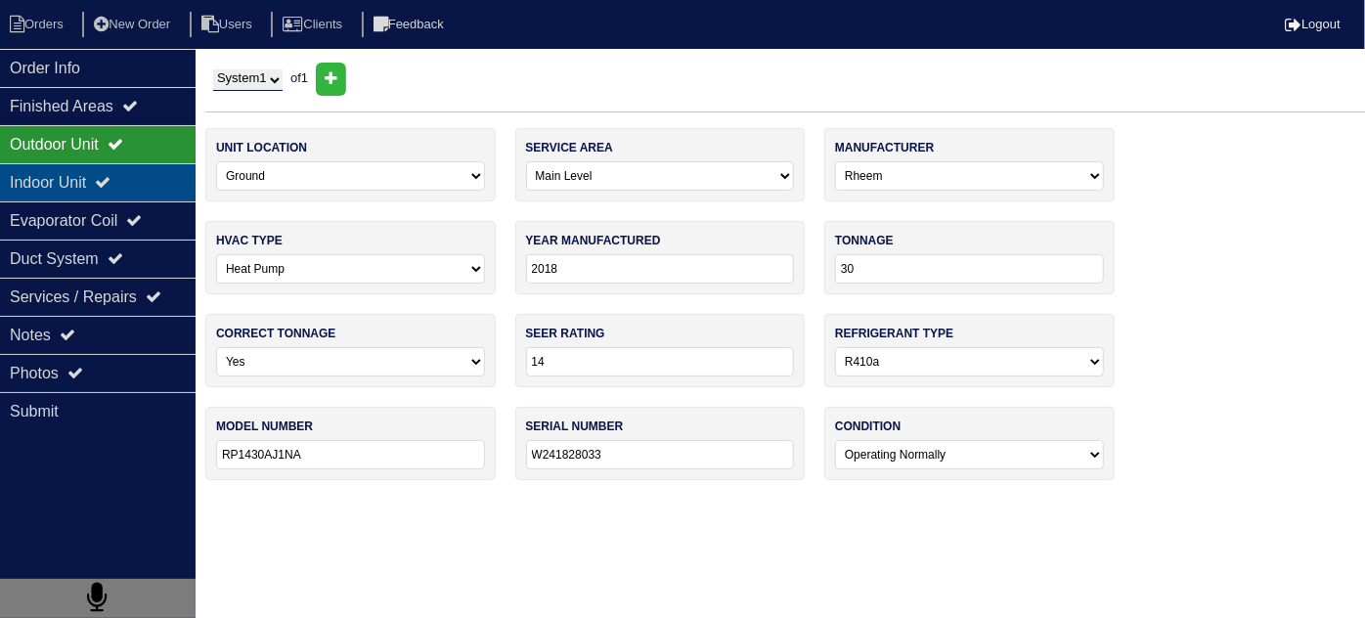
click at [92, 179] on div "Indoor Unit" at bounding box center [98, 182] width 196 height 38
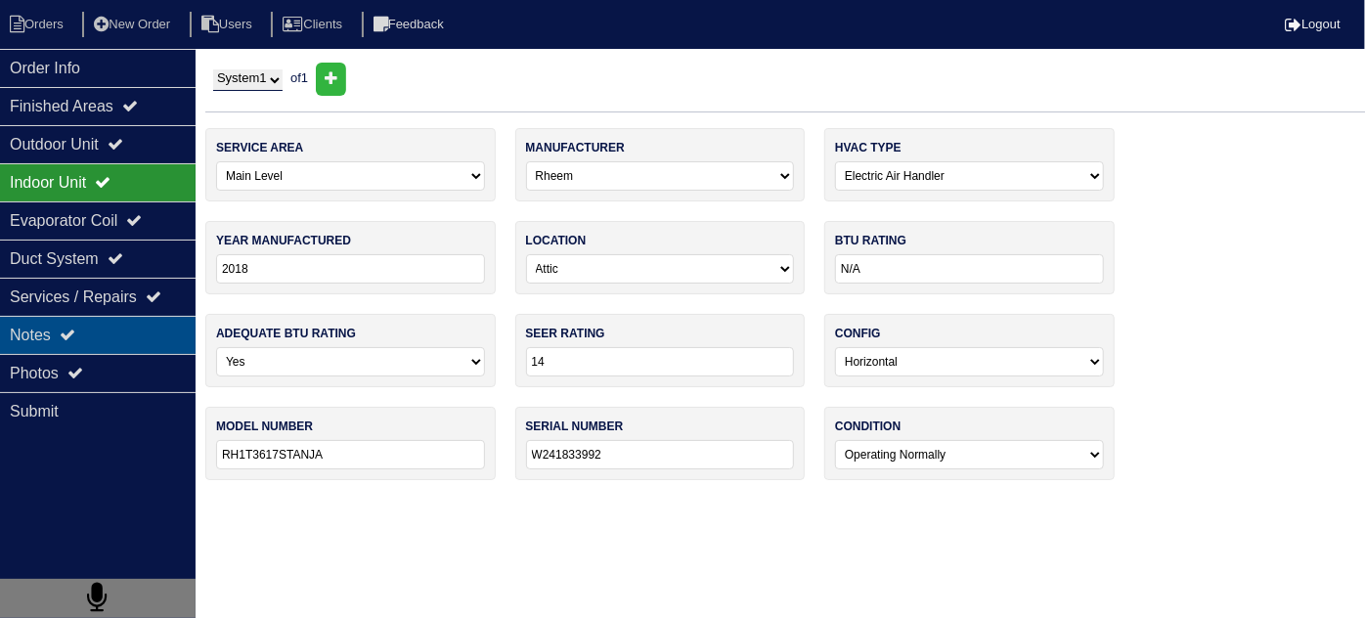
click at [111, 320] on div "Notes" at bounding box center [98, 335] width 196 height 38
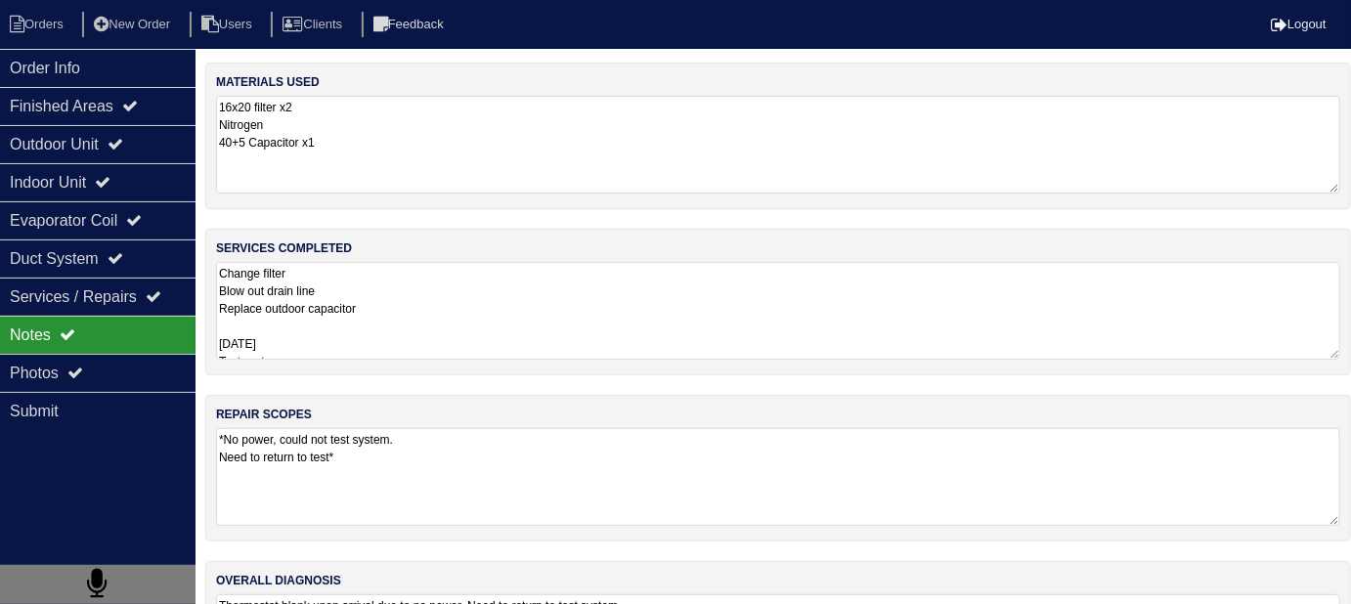
click at [577, 331] on textarea "Change filter Blow out drain line Replace outdoor capacitor [DATE] Test system" at bounding box center [778, 311] width 1124 height 98
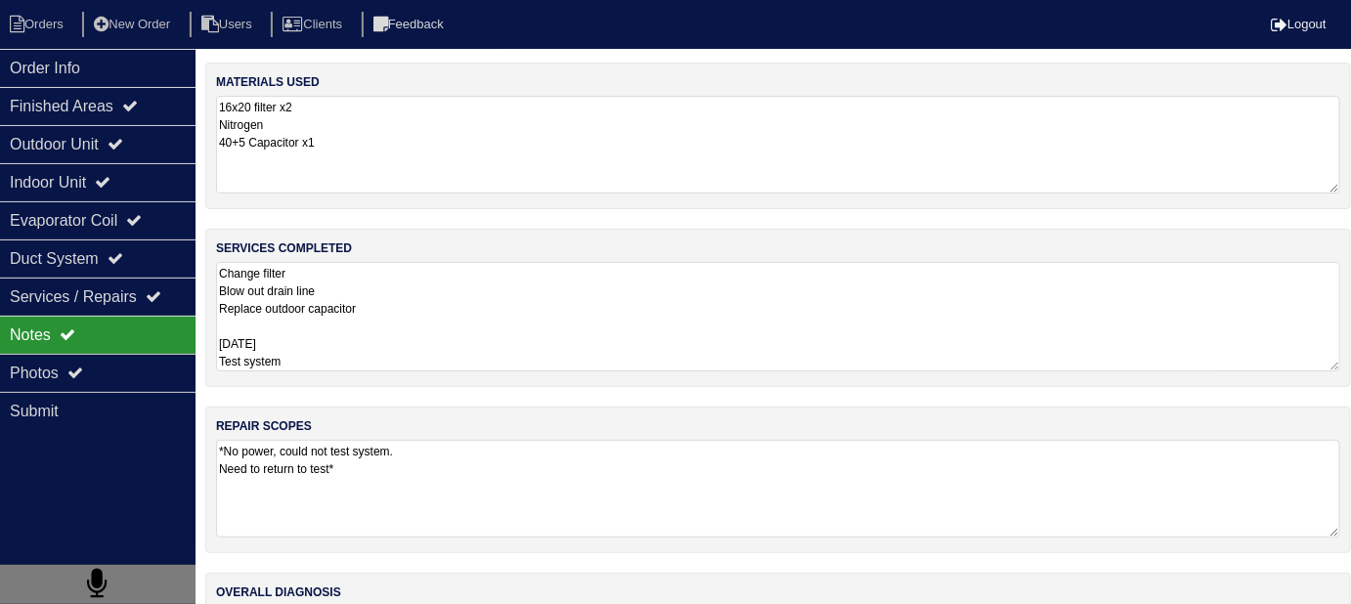
click at [656, 466] on textarea "*No power, could not test system. Need to return to test*" at bounding box center [778, 489] width 1124 height 98
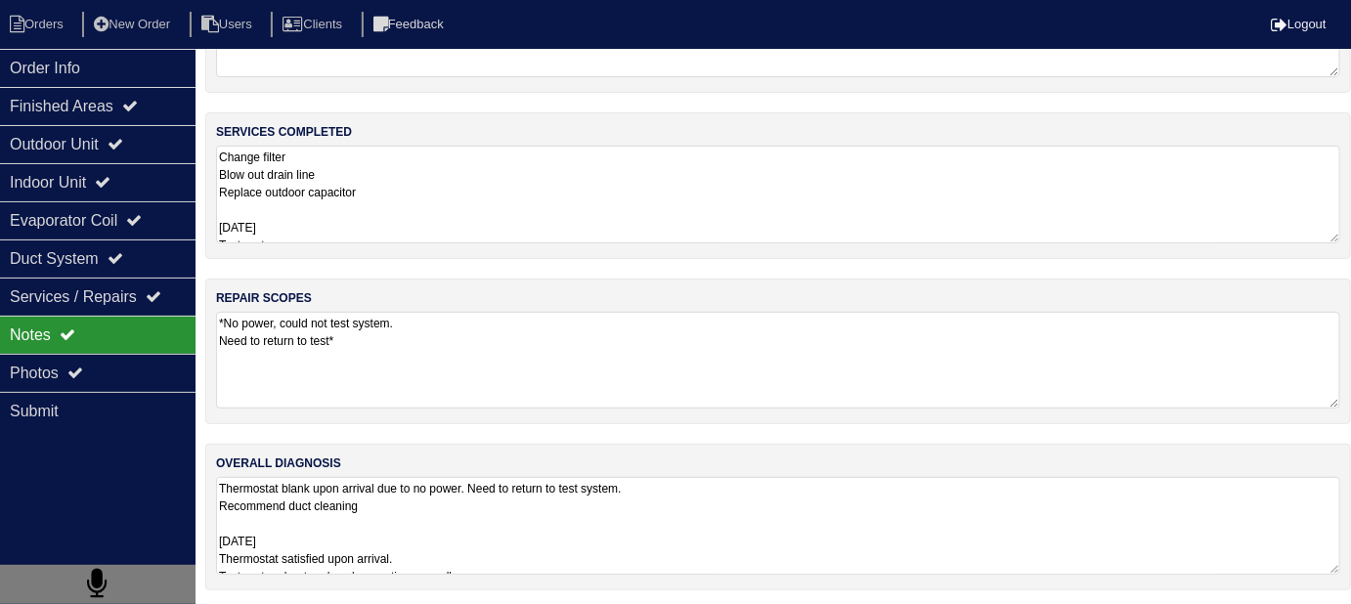
scroll to position [1, 0]
click at [792, 521] on textarea "Thermostat blank upon arrival due to no power. Need to return to test system. R…" at bounding box center [778, 526] width 1124 height 98
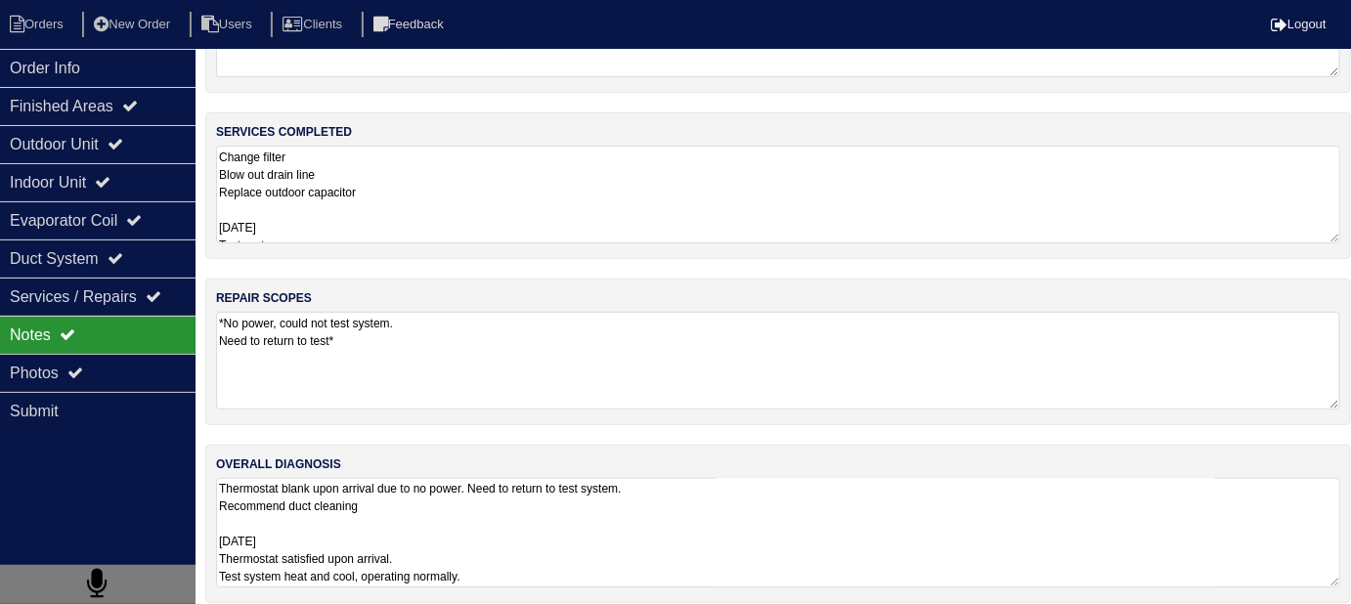
scroll to position [129, 0]
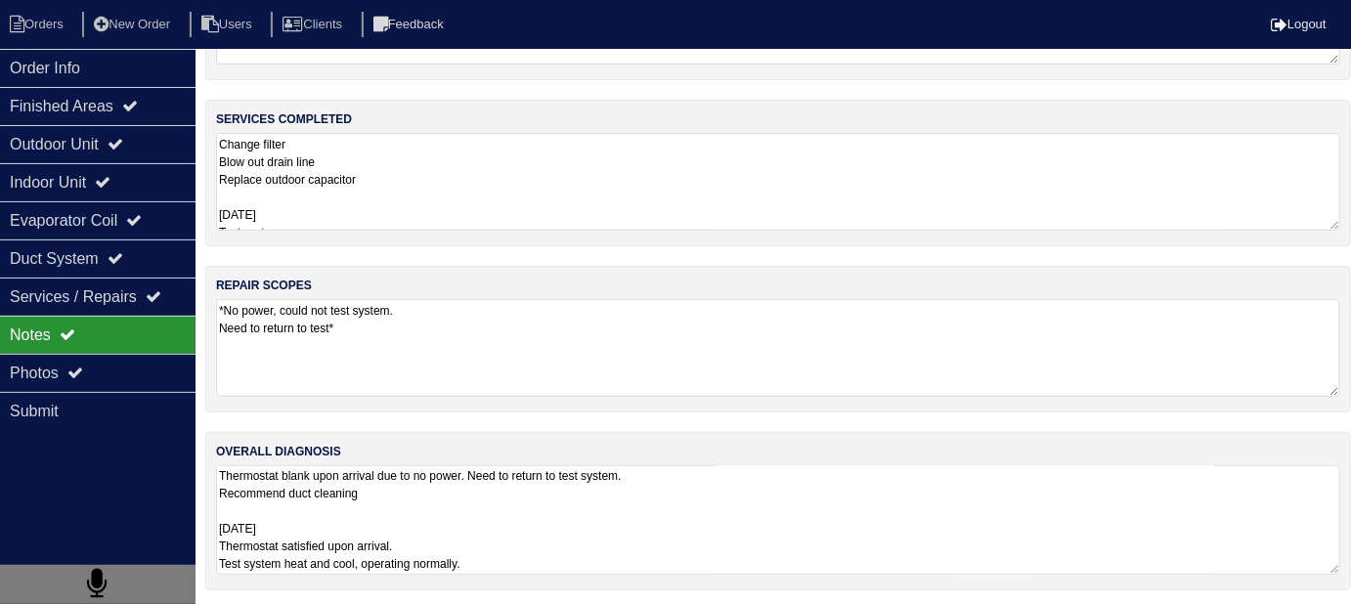
click at [396, 211] on textarea "Change filter Blow out drain line Replace outdoor capacitor [DATE] Test system" at bounding box center [778, 182] width 1124 height 98
click at [705, 533] on textarea "Thermostat blank upon arrival due to no power. Need to return to test system. R…" at bounding box center [778, 519] width 1124 height 109
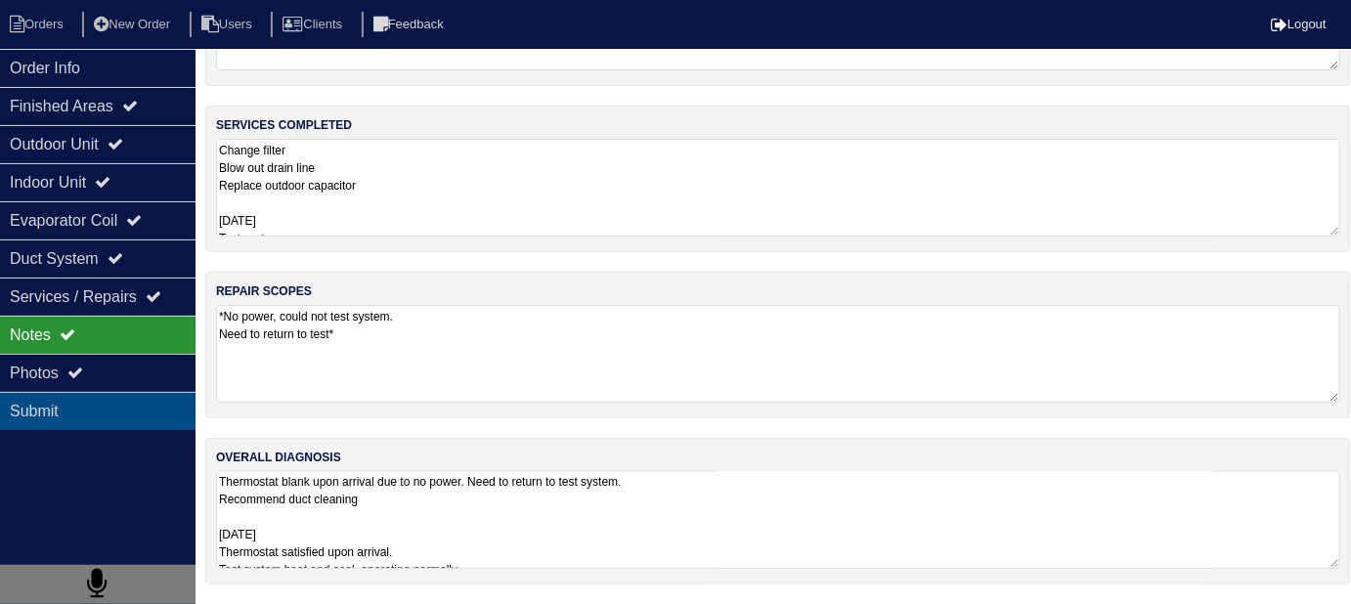
scroll to position [117, 0]
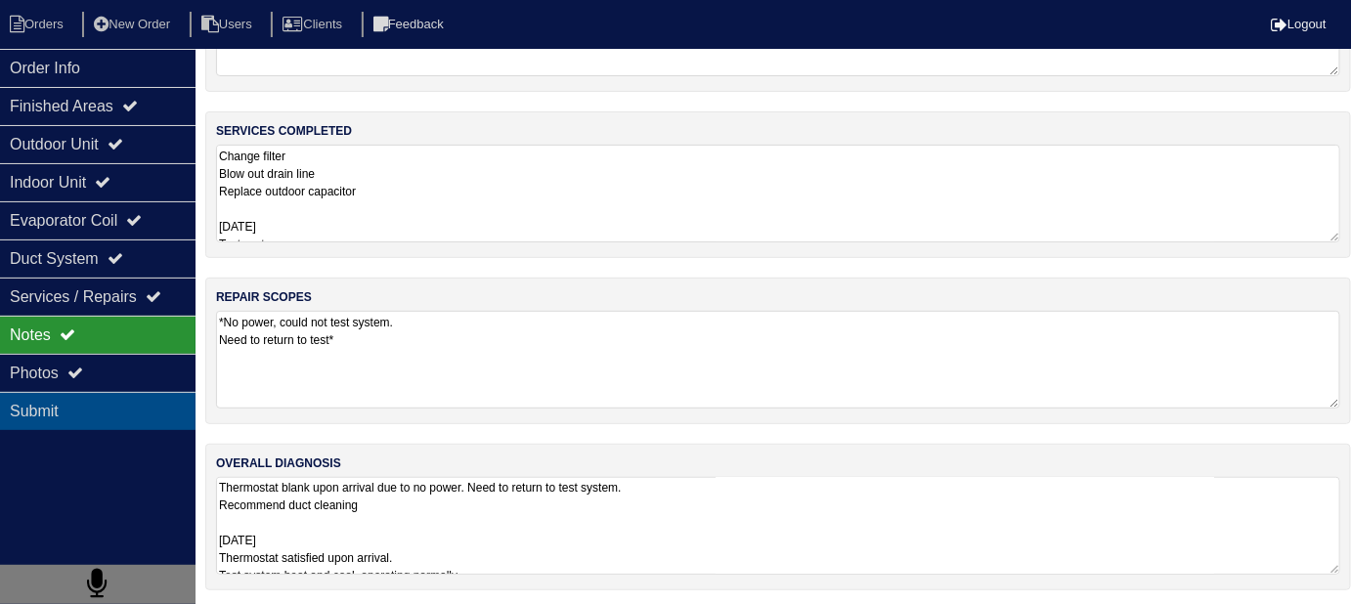
click at [153, 392] on div "Submit" at bounding box center [98, 411] width 196 height 38
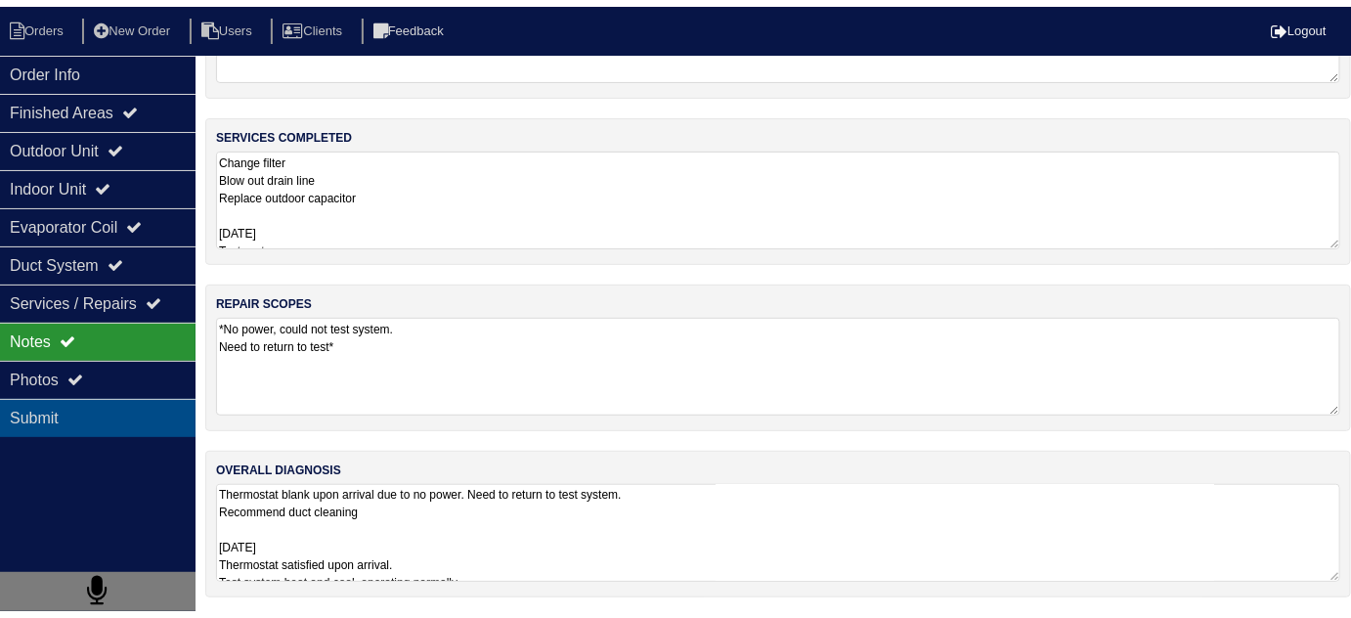
scroll to position [0, 0]
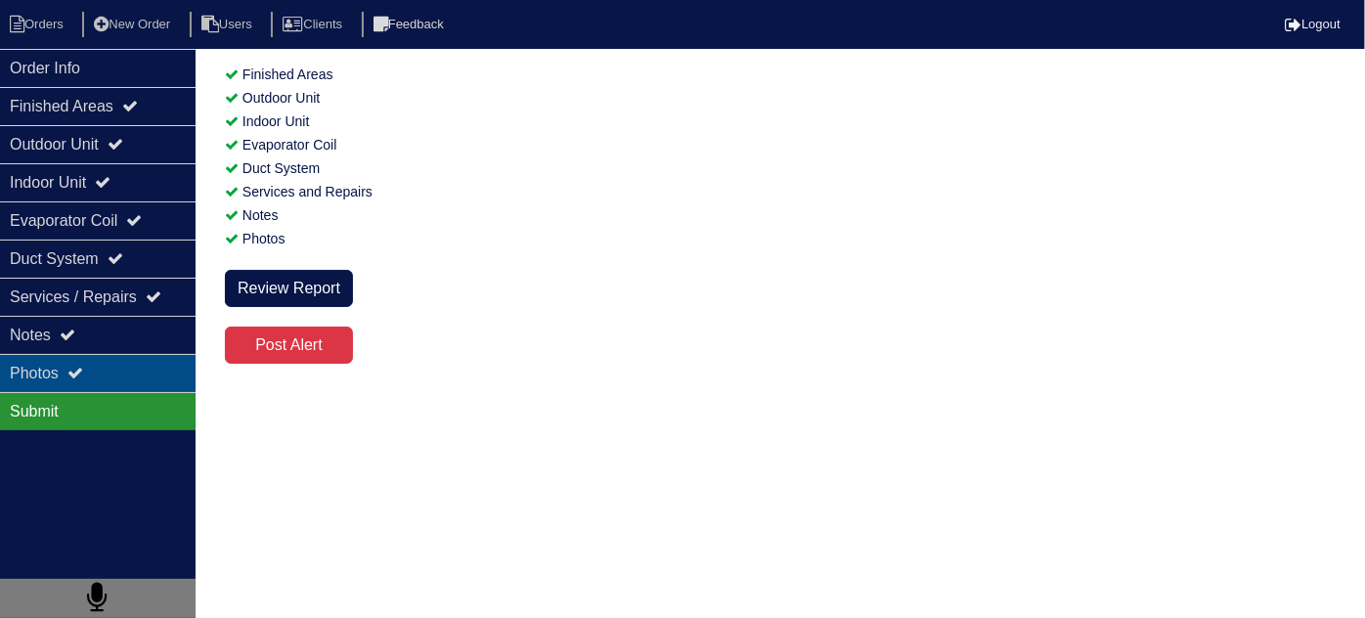
click at [148, 364] on div "Photos" at bounding box center [98, 373] width 196 height 38
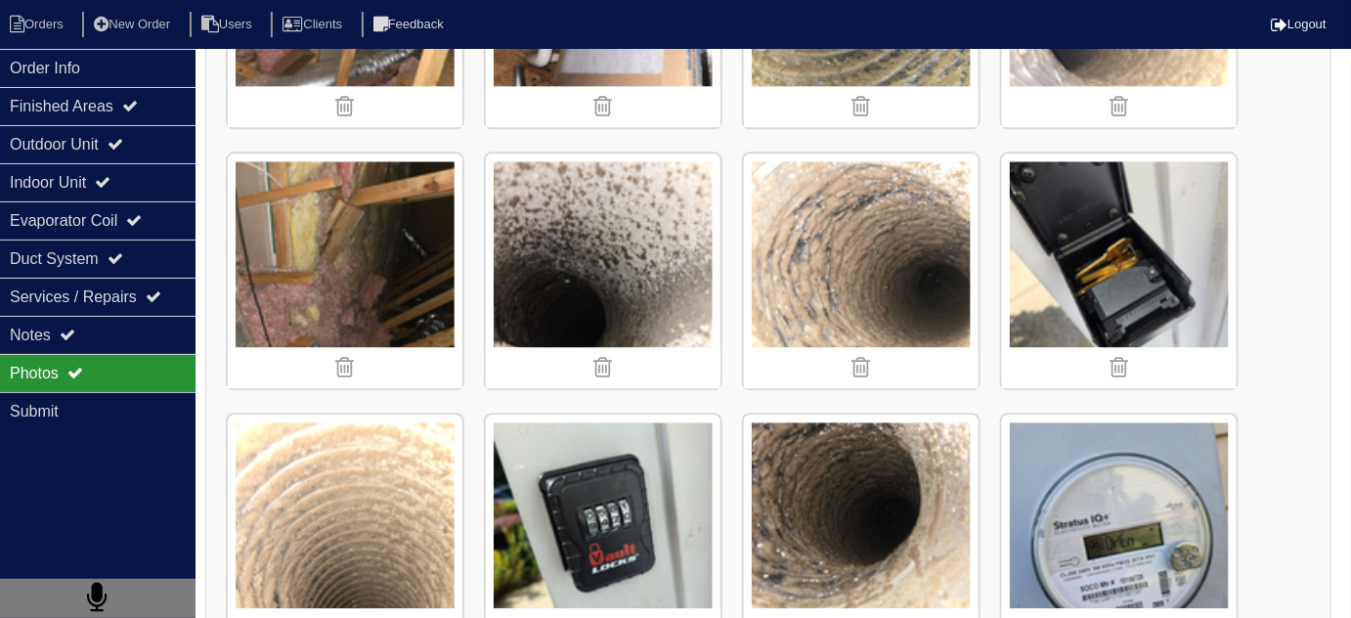
scroll to position [1511, 0]
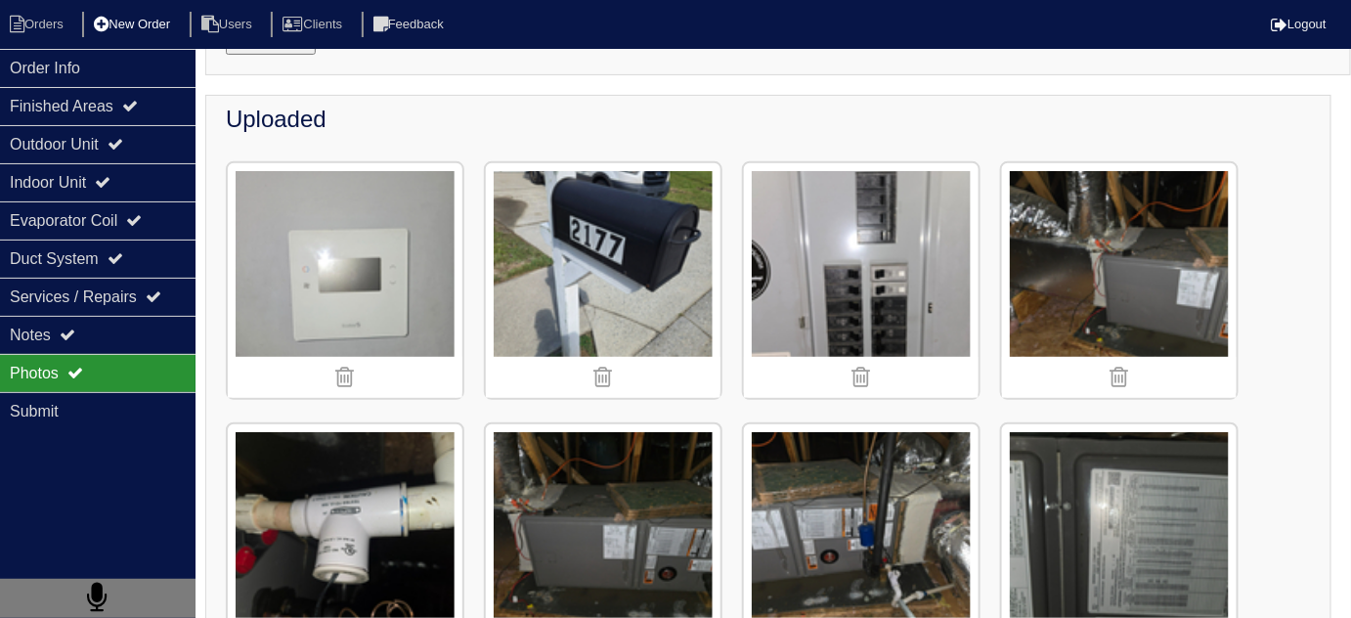
scroll to position [161, 0]
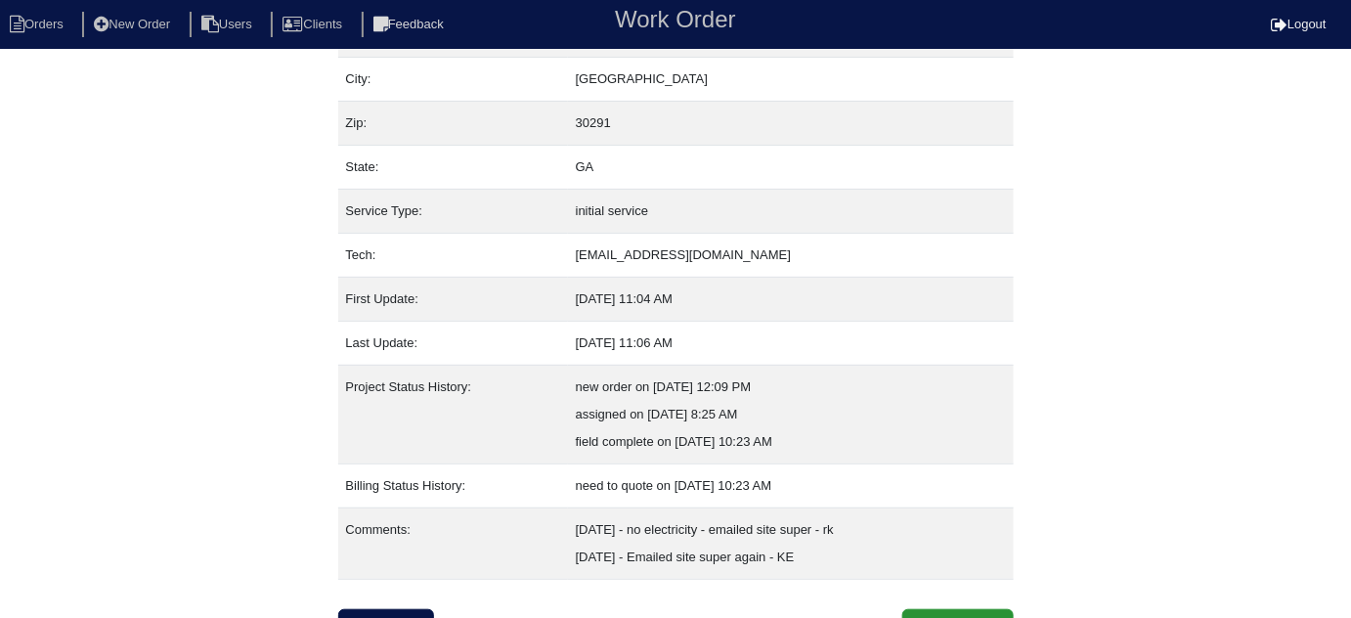
scroll to position [161, 0]
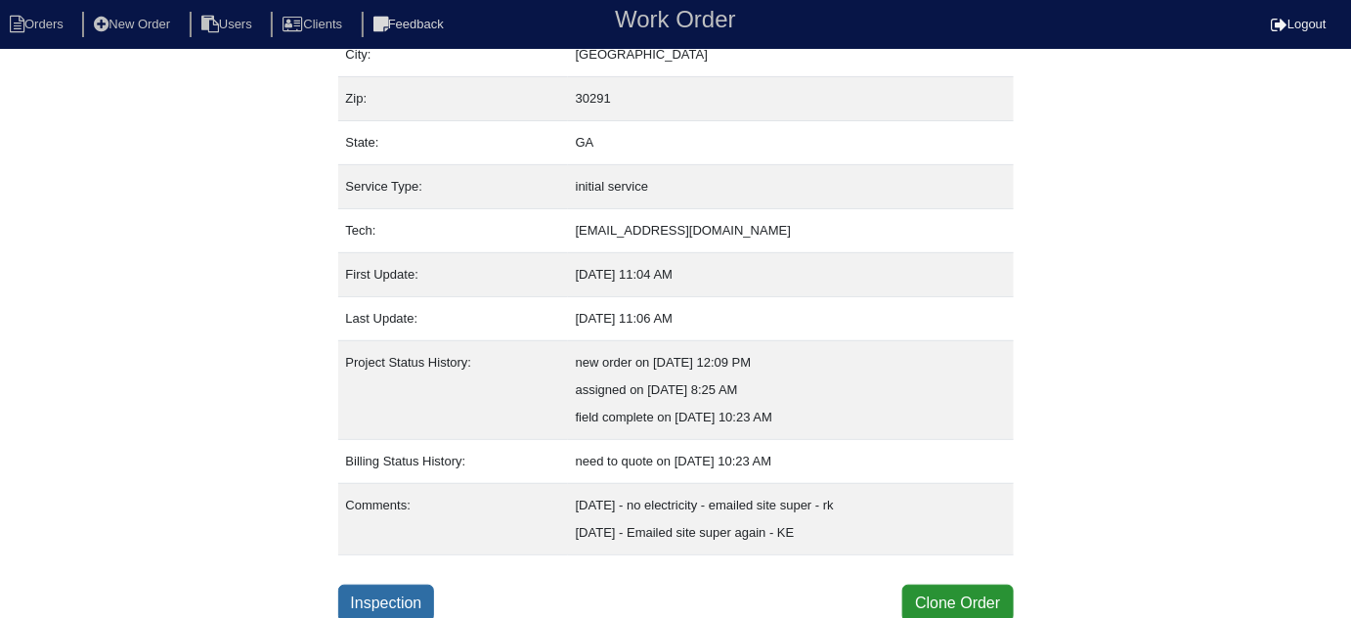
click at [407, 592] on link "Inspection" at bounding box center [386, 603] width 97 height 37
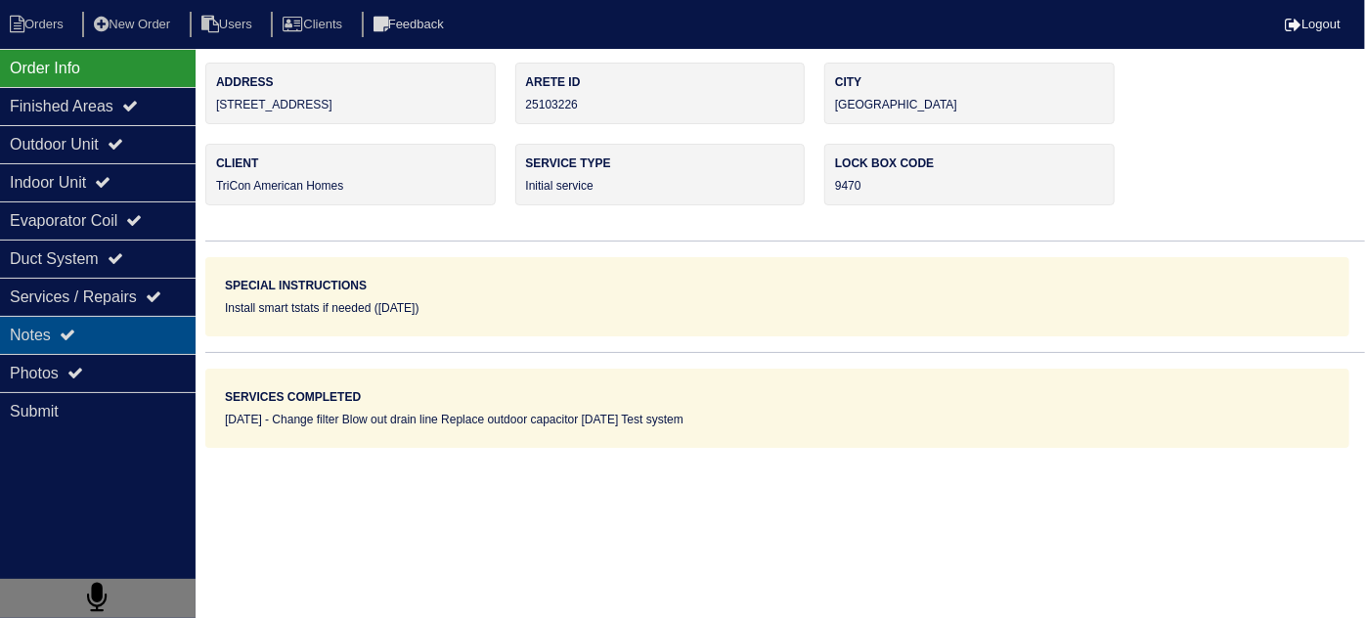
click at [63, 340] on div "Notes" at bounding box center [98, 335] width 196 height 38
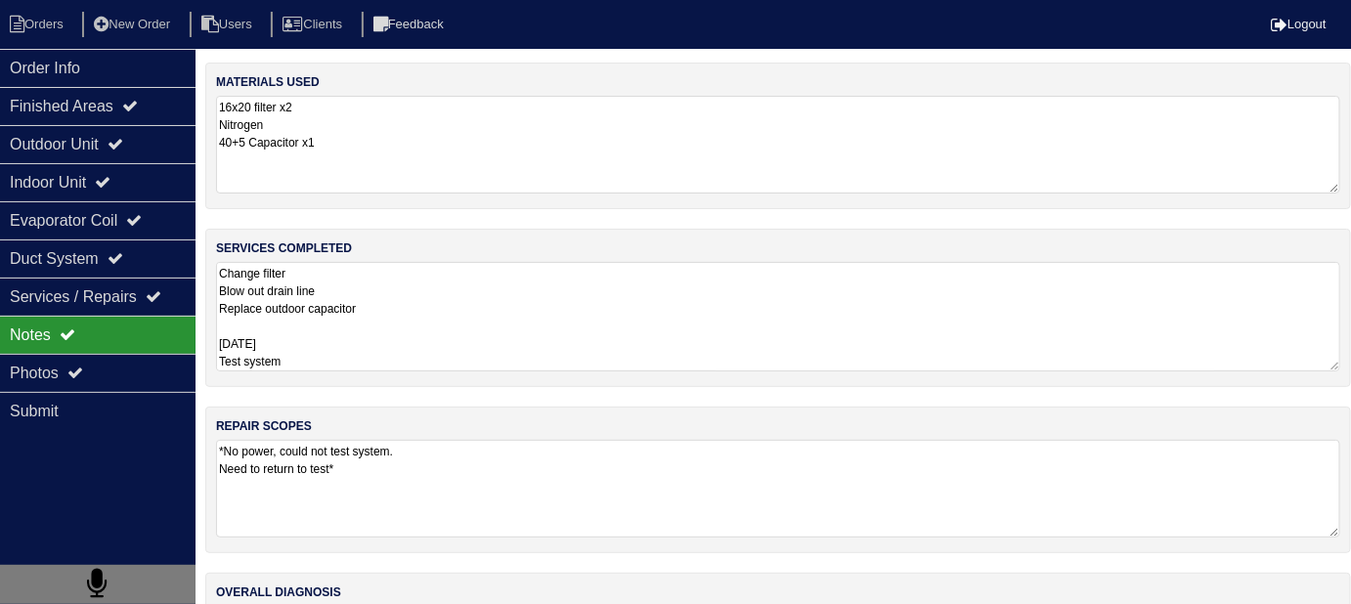
click at [451, 351] on textarea "Change filter Blow out drain line Replace outdoor capacitor [DATE] Test system" at bounding box center [778, 316] width 1124 height 109
click at [510, 456] on textarea "*No power, could not test system. Need to return to test*" at bounding box center [778, 489] width 1124 height 98
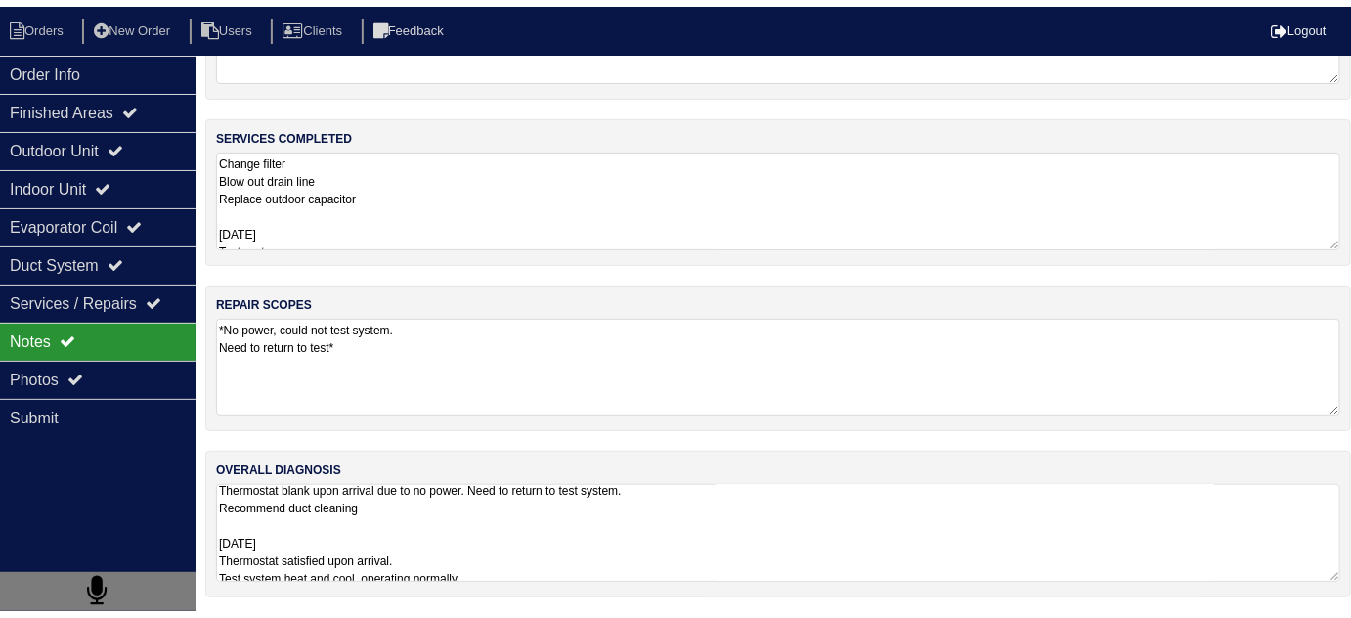
scroll to position [1, 0]
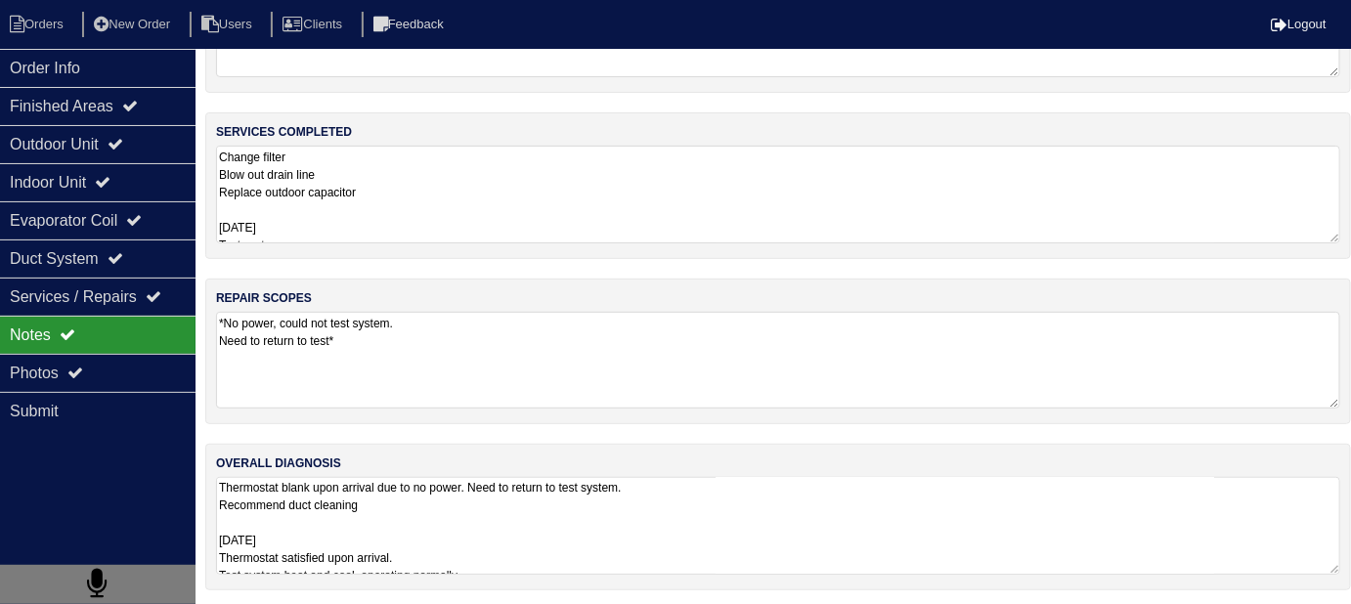
click at [712, 526] on textarea "Thermostat blank upon arrival due to no power. Need to return to test system. R…" at bounding box center [778, 526] width 1124 height 98
click at [5, 377] on div "Photos" at bounding box center [98, 373] width 196 height 38
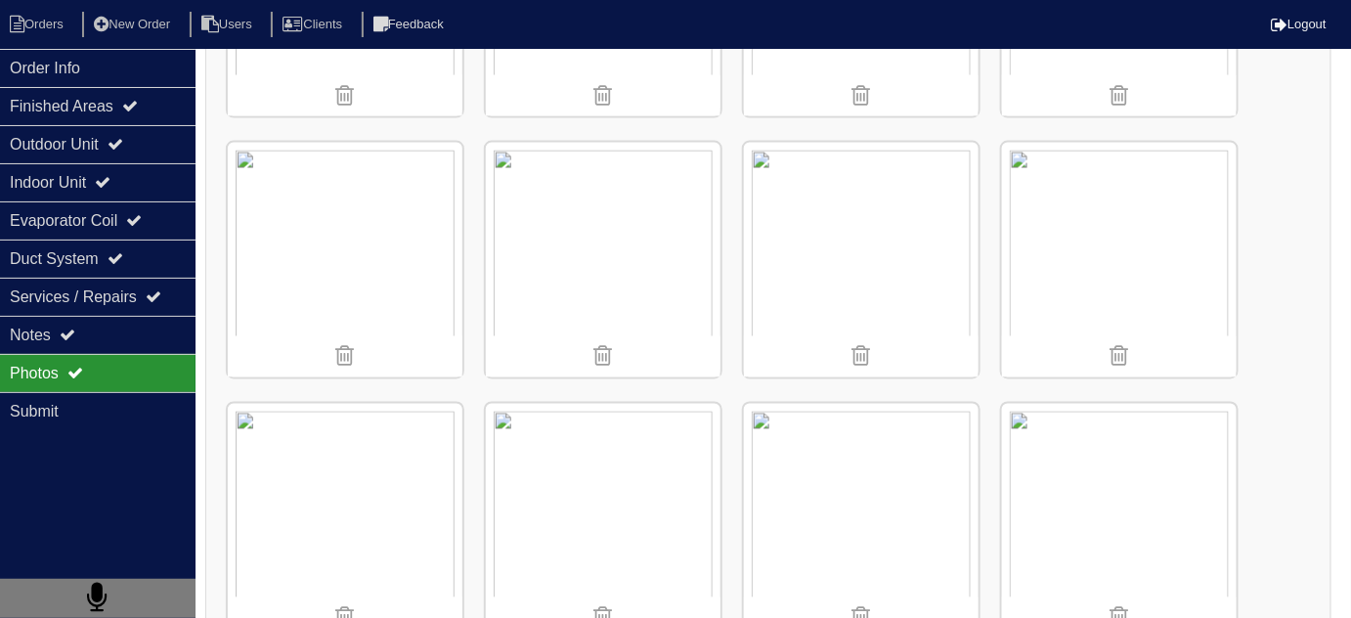
scroll to position [1004, 0]
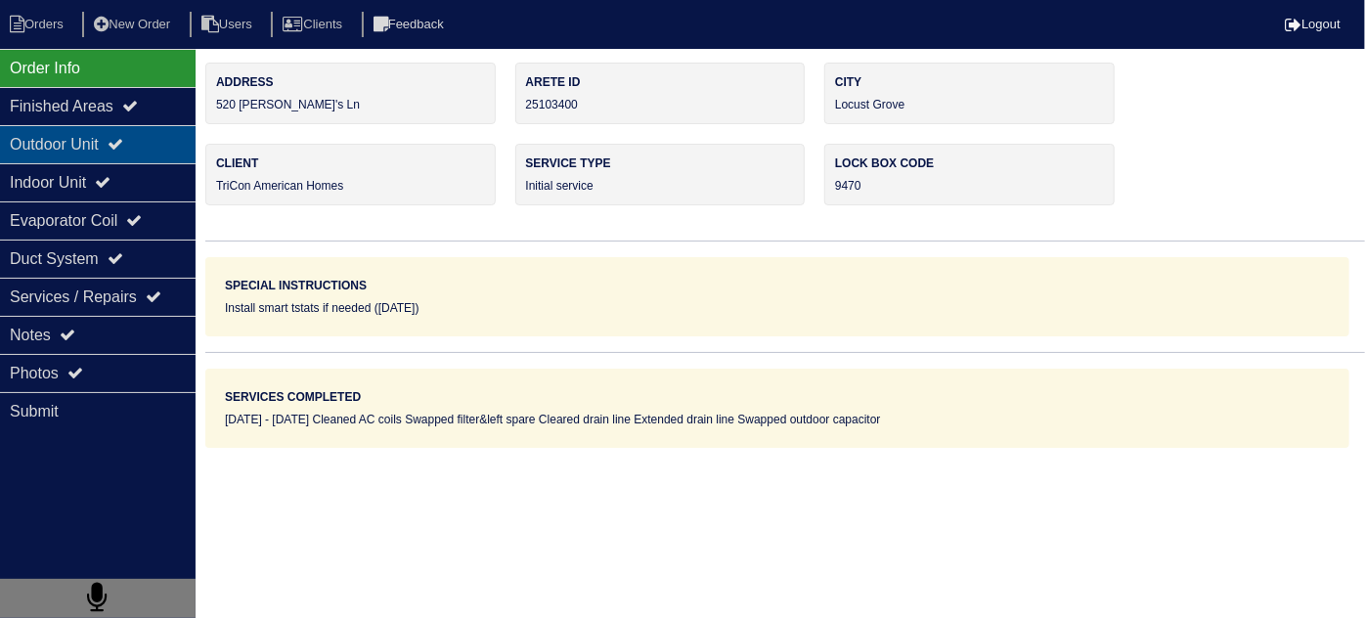
drag, startPoint x: 109, startPoint y: 137, endPoint x: 105, endPoint y: 160, distance: 23.8
click at [109, 137] on div "Outdoor Unit" at bounding box center [98, 144] width 196 height 38
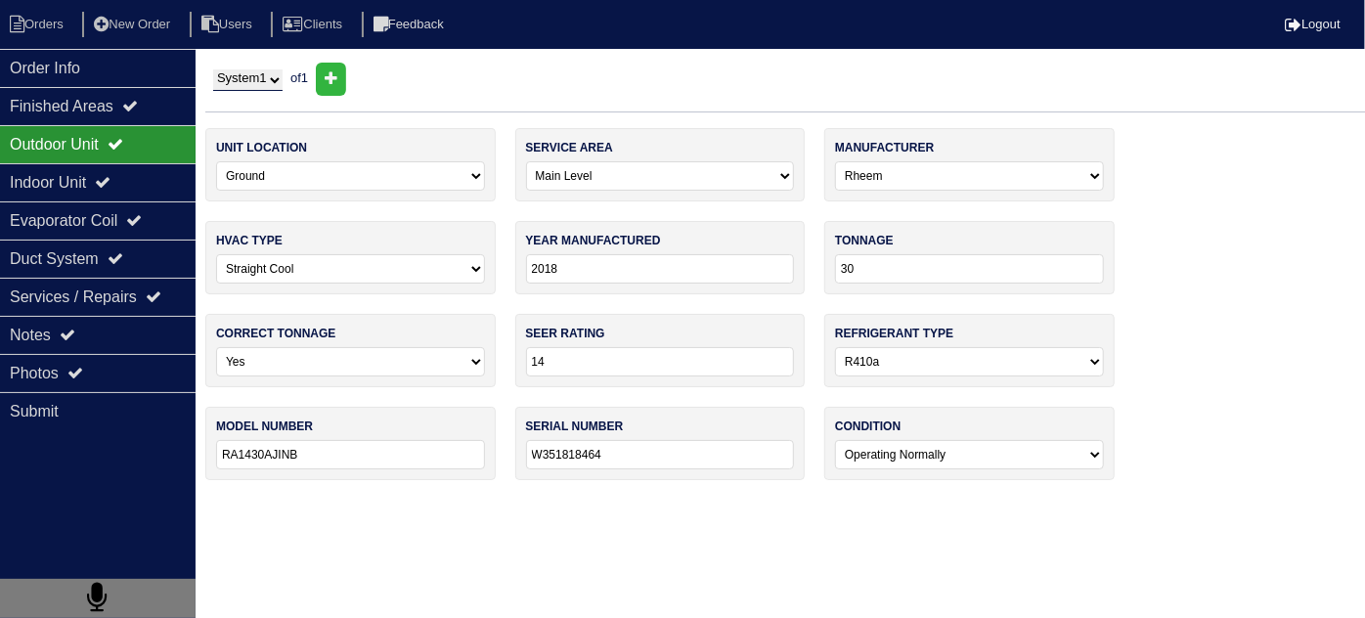
drag, startPoint x: 130, startPoint y: 179, endPoint x: 103, endPoint y: 140, distance: 47.7
click at [130, 179] on div "Indoor Unit" at bounding box center [98, 182] width 196 height 38
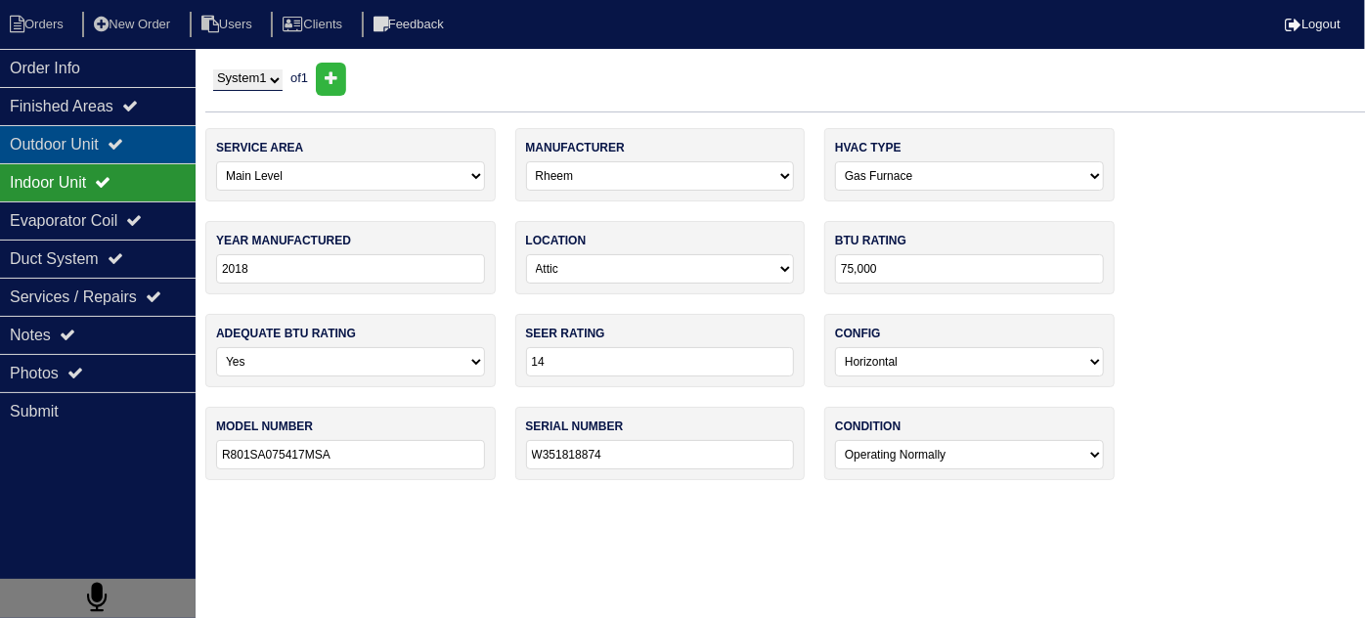
click at [102, 135] on div "Outdoor Unit" at bounding box center [98, 144] width 196 height 38
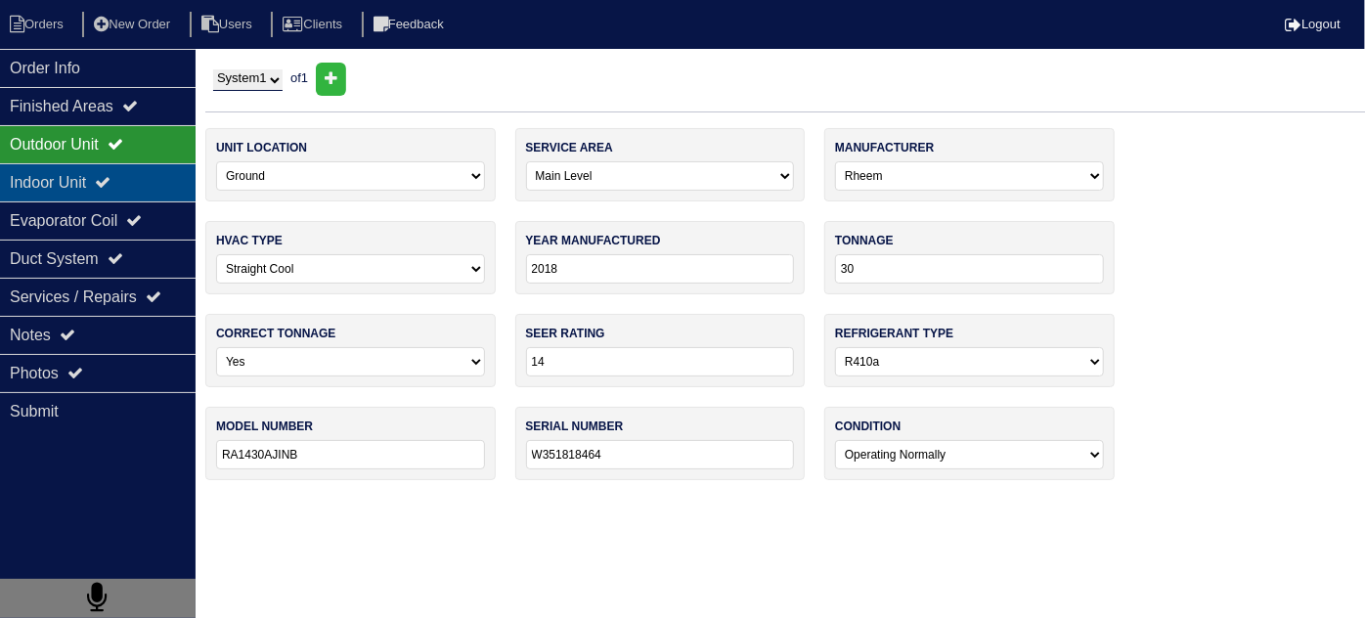
click at [43, 187] on div "Indoor Unit" at bounding box center [98, 182] width 196 height 38
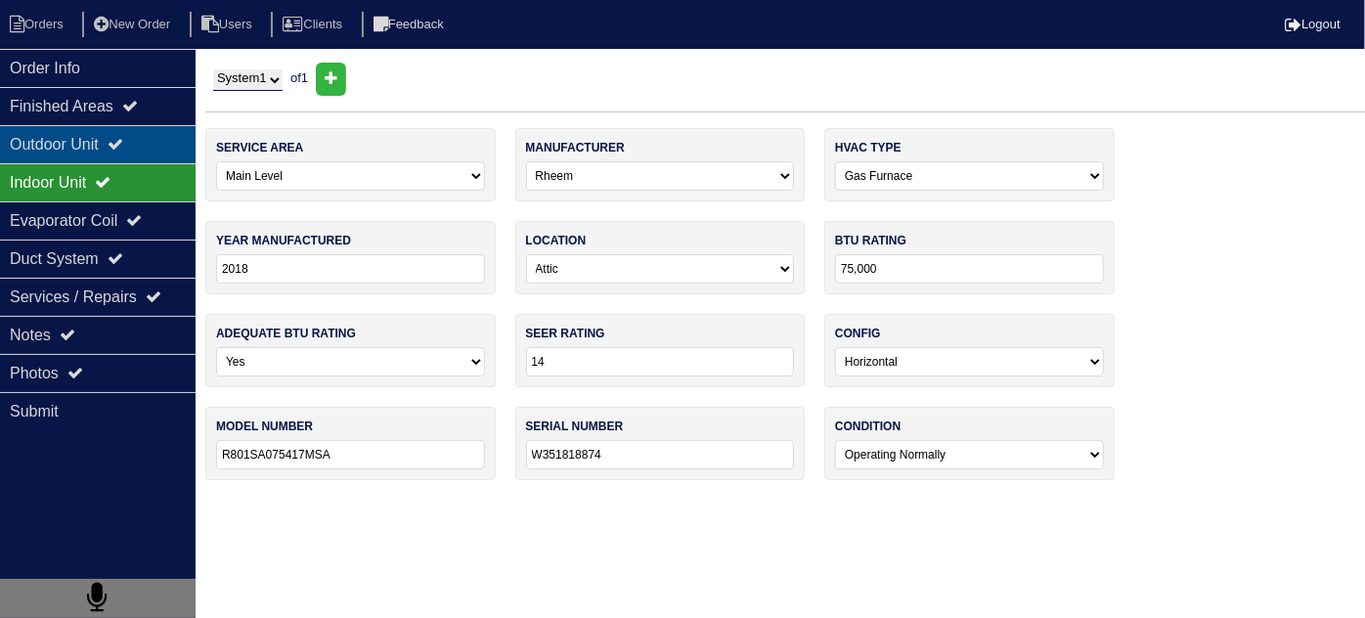
click at [47, 141] on div "Outdoor Unit" at bounding box center [98, 144] width 196 height 38
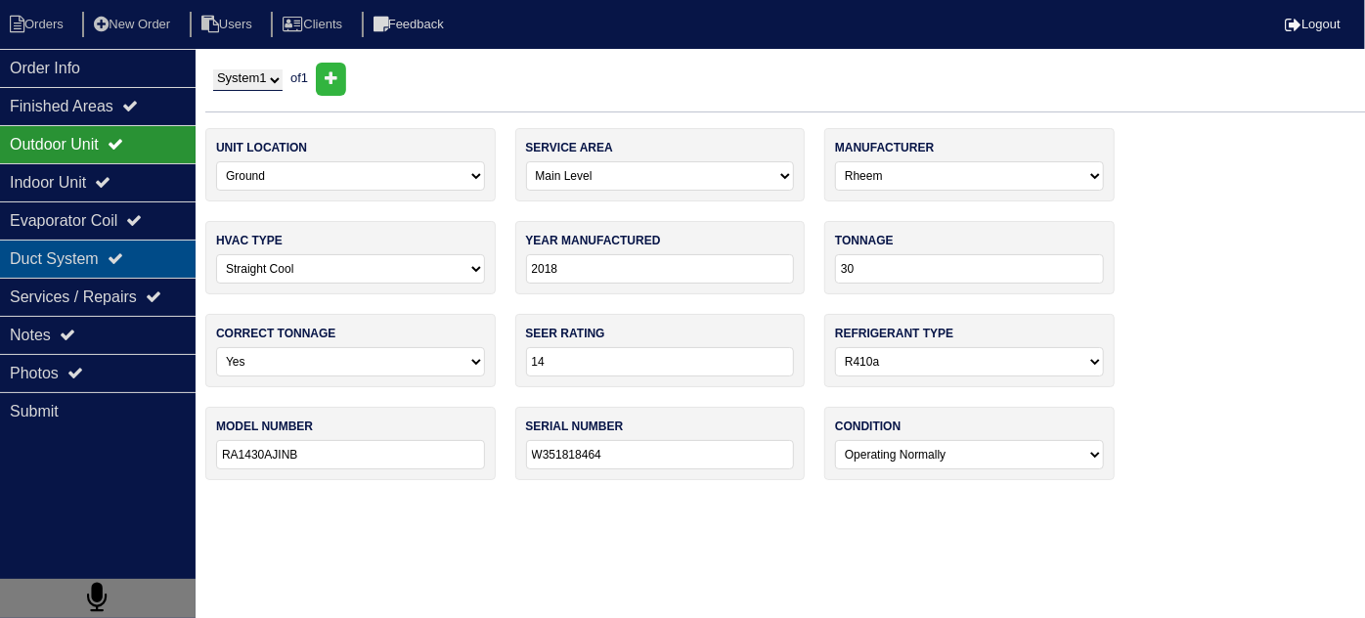
click at [73, 254] on div "Duct System" at bounding box center [98, 259] width 196 height 38
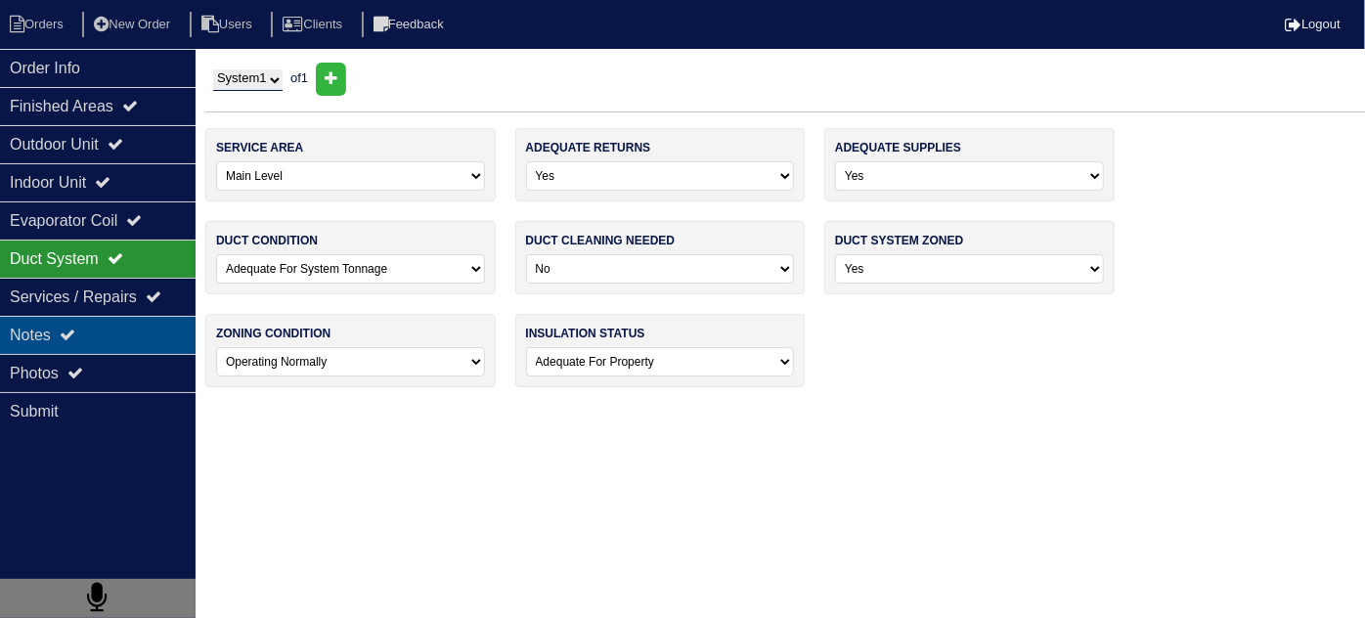
click at [86, 328] on div "Notes" at bounding box center [98, 335] width 196 height 38
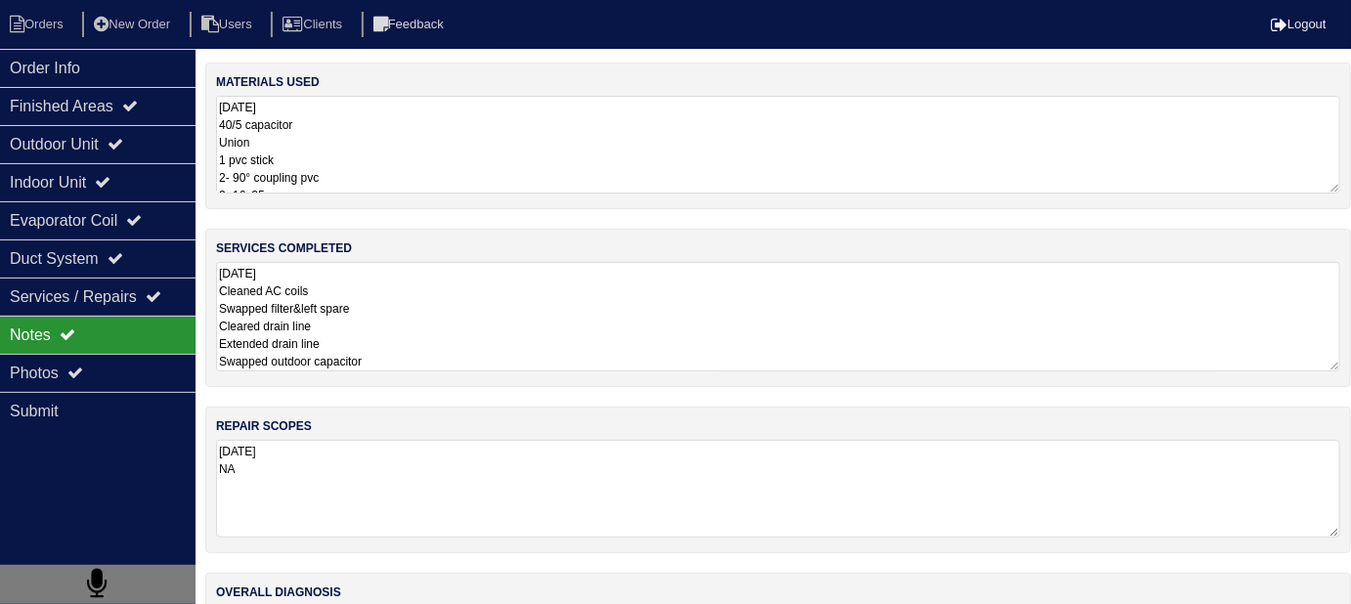
click at [538, 323] on textarea "9.17.25 Cleaned AC coils Swapped filter&left spare Cleared drain line Extended …" at bounding box center [778, 316] width 1124 height 109
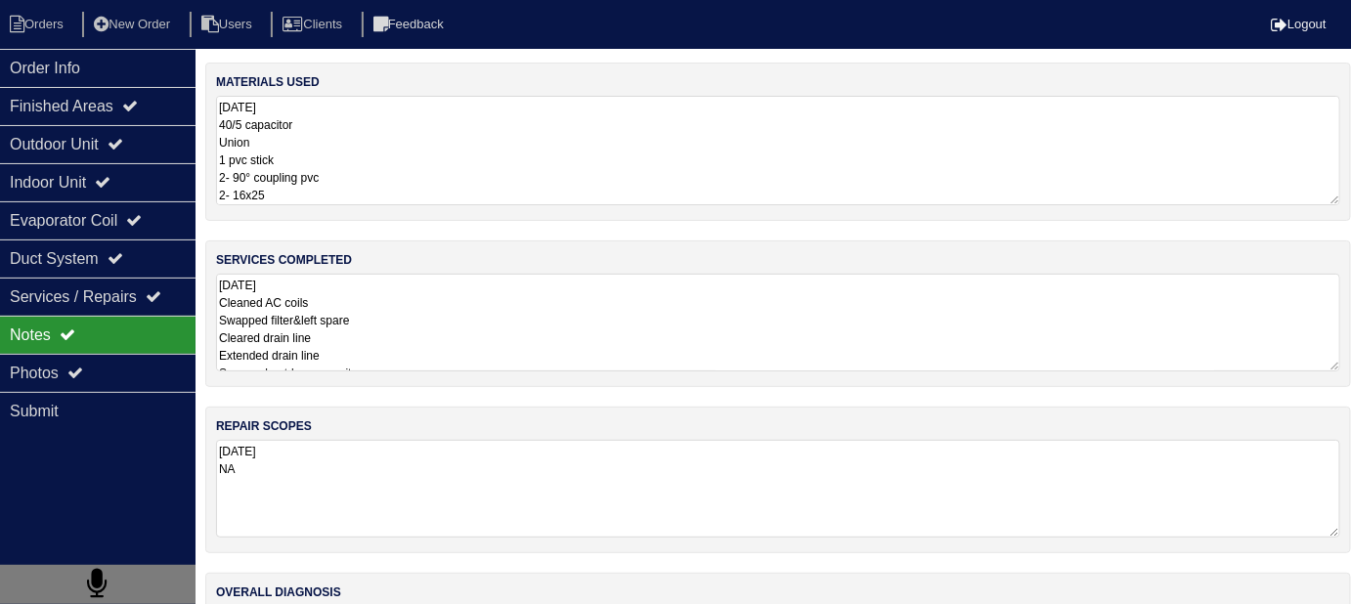
click at [733, 171] on textarea "9.17.25 40/5 capacitor Union 1 pvc stick 2- 90° coupling pvc 2- 16x25" at bounding box center [778, 150] width 1124 height 109
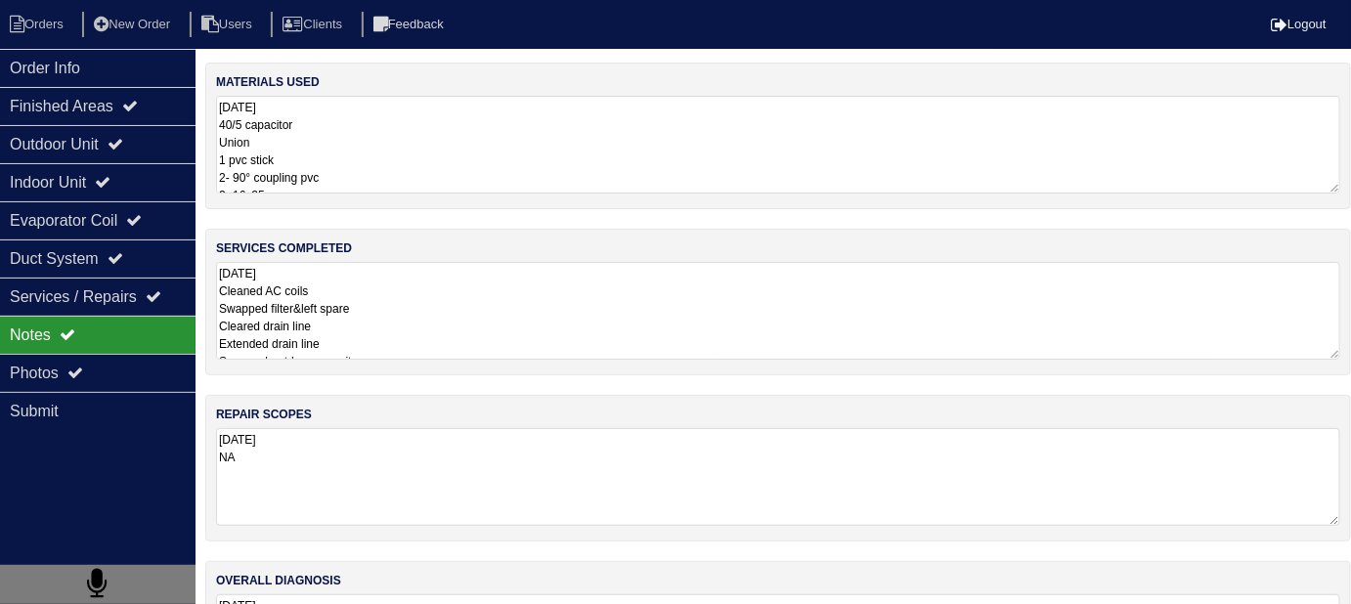
click at [726, 376] on div "materials used 9.17.25 40/5 capacitor Union 1 pvc stick 2- 90° coupling pvc 2- …" at bounding box center [778, 395] width 1146 height 665
click at [740, 319] on textarea "9.17.25 Cleaned AC coils Swapped filter&left spare Cleared drain line Extended …" at bounding box center [778, 311] width 1124 height 98
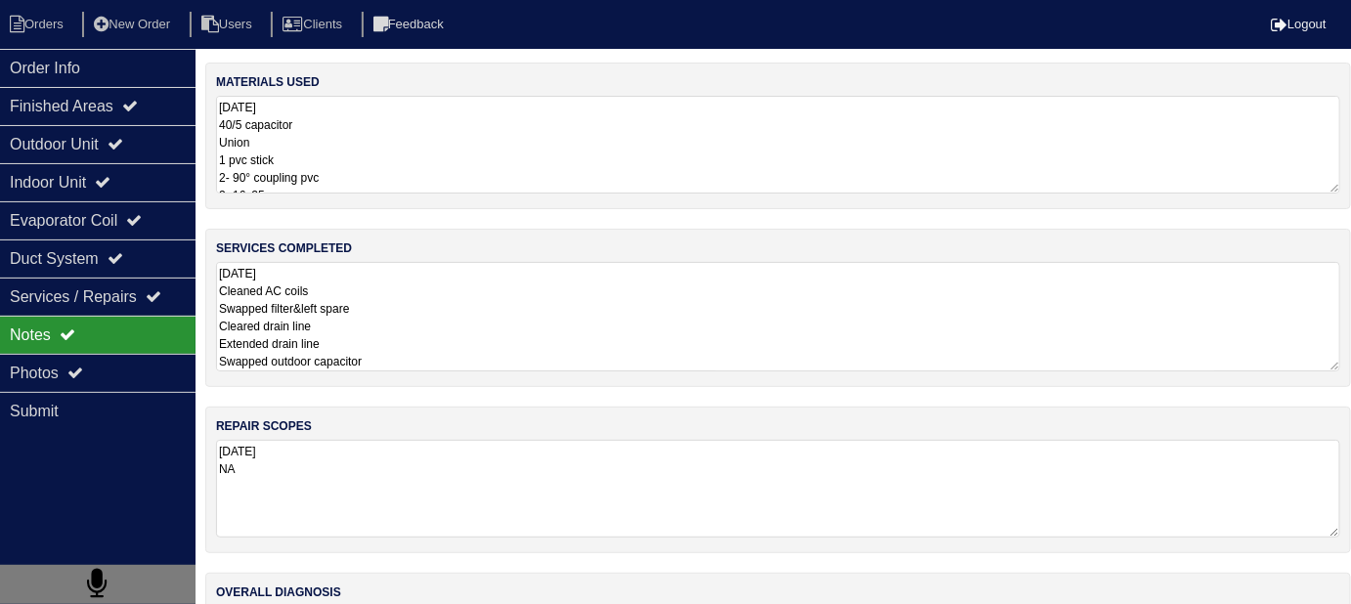
click at [701, 489] on textarea "9.17.25 NA" at bounding box center [778, 489] width 1124 height 98
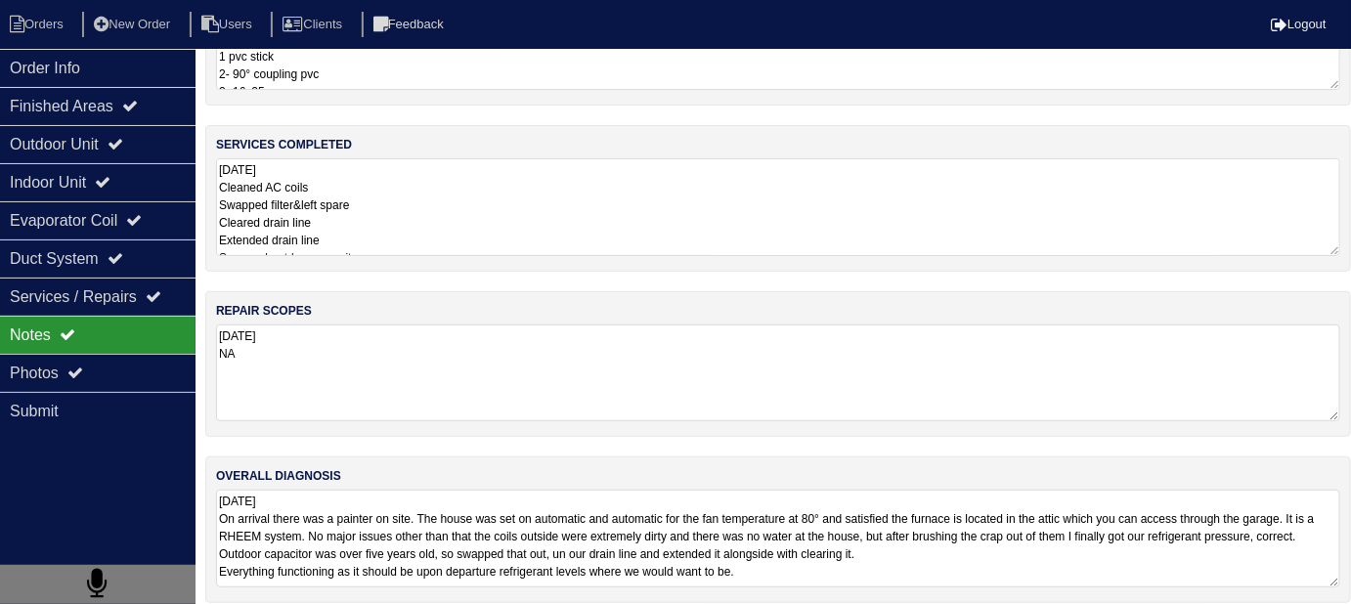
scroll to position [116, 0]
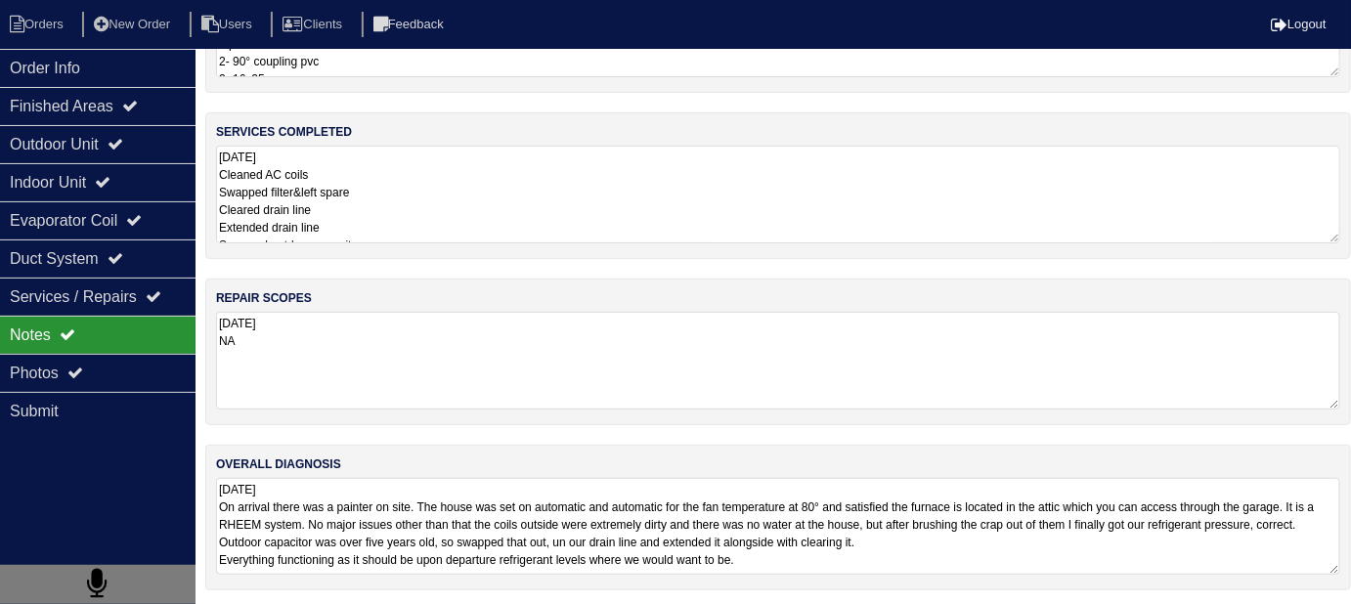
click at [868, 558] on textarea "9.17.25 On arrival there was a painter on site. The house was set on automatic …" at bounding box center [778, 526] width 1124 height 97
click at [68, 260] on div "Duct System" at bounding box center [98, 259] width 196 height 38
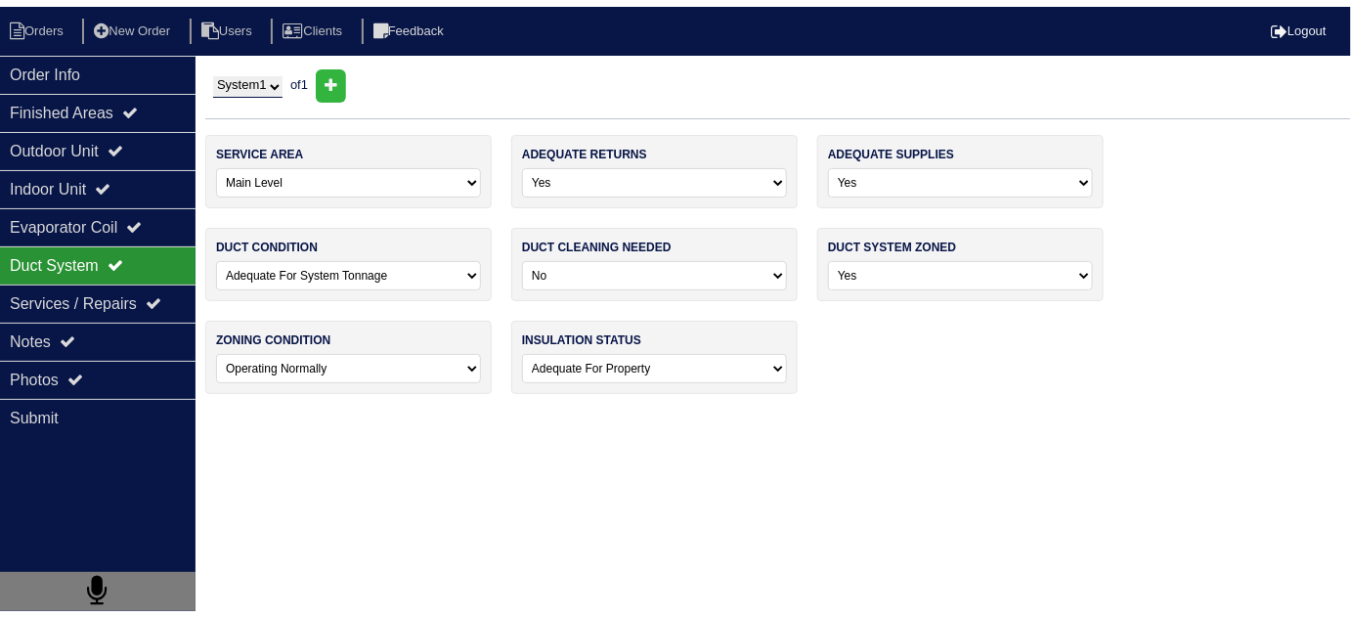
scroll to position [0, 0]
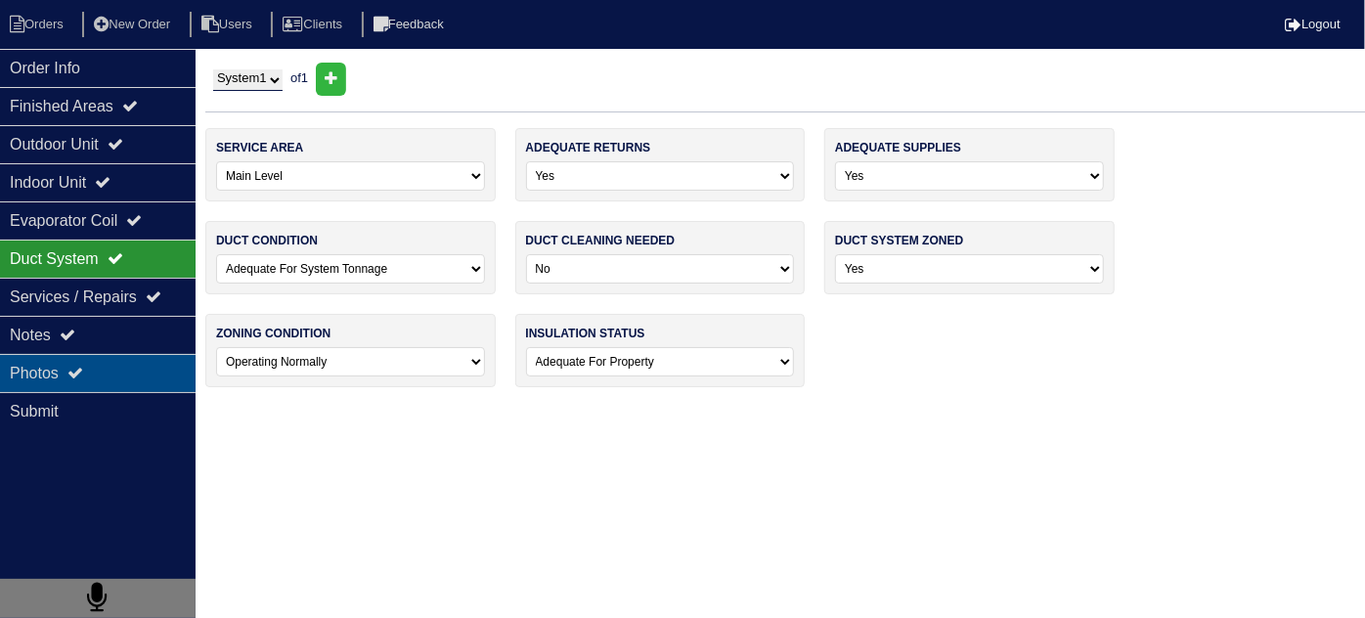
click at [68, 371] on div "Photos" at bounding box center [98, 373] width 196 height 38
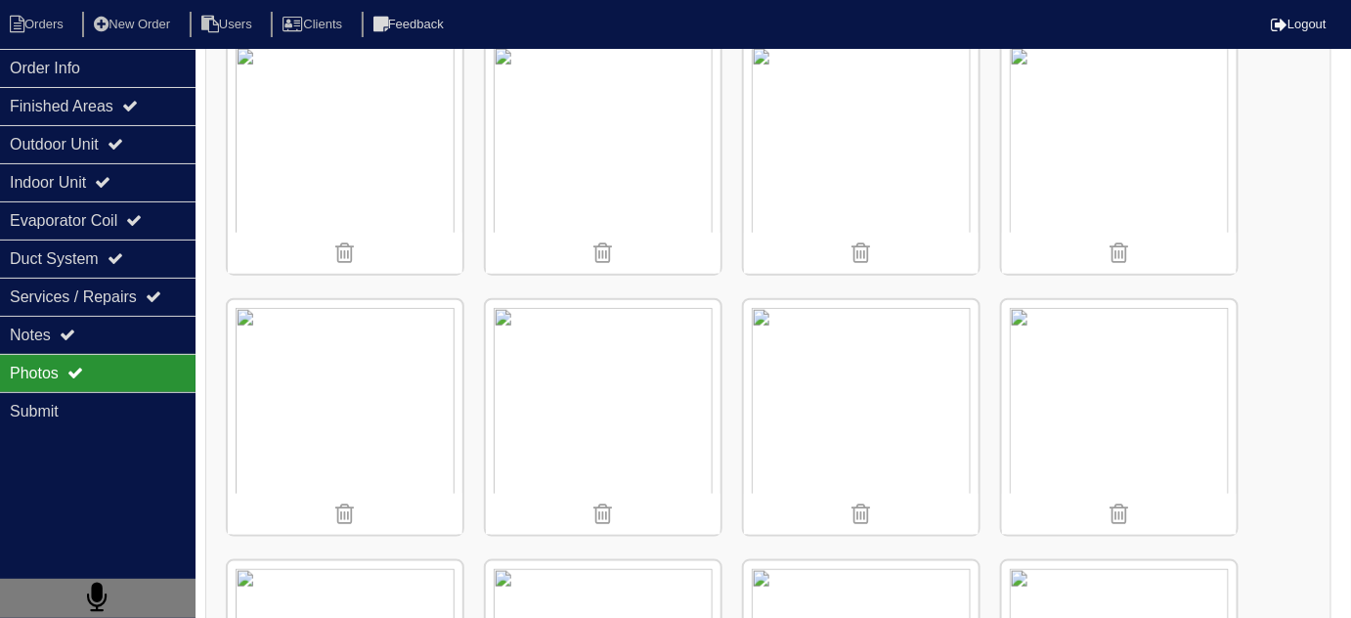
scroll to position [133, 0]
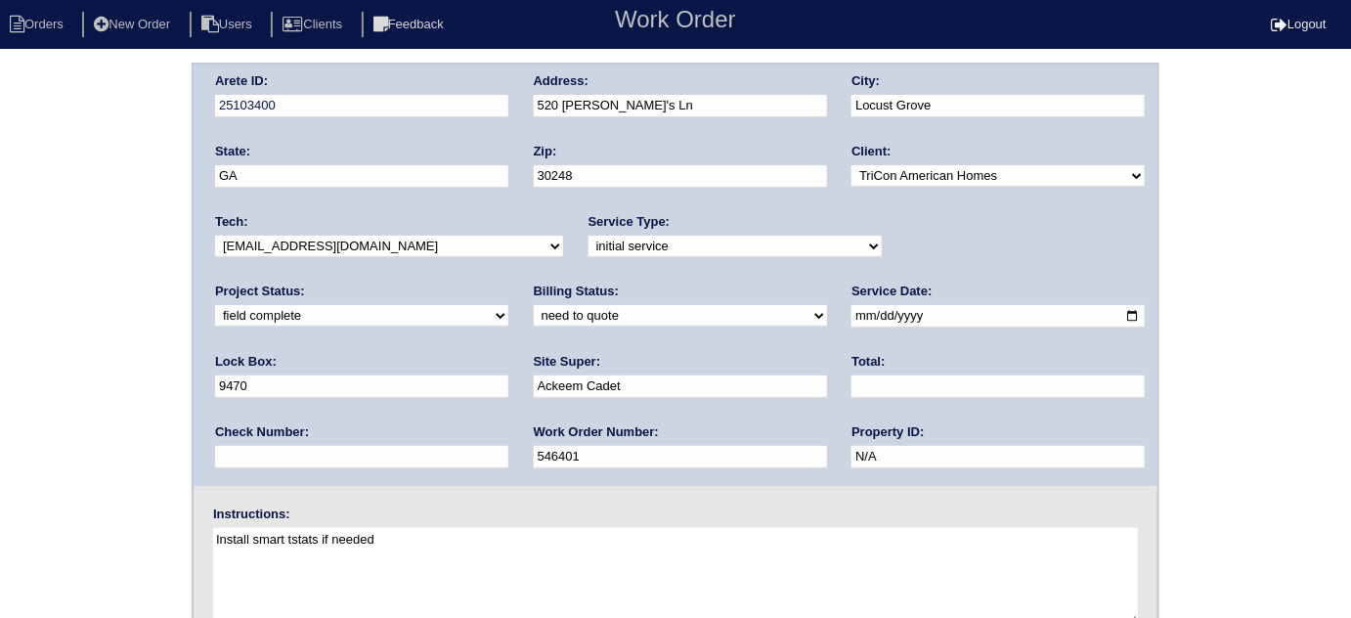
drag, startPoint x: 263, startPoint y: 313, endPoint x: 260, endPoint y: 324, distance: 11.1
click at [534, 317] on select "need to quote quoted need to invoice invoiced paid warranty purchase order need…" at bounding box center [680, 316] width 293 height 22
select select "quoted"
click at [534, 305] on select "need to quote quoted need to invoice invoiced paid warranty purchase order need…" at bounding box center [680, 316] width 293 height 22
click at [852, 375] on input "text" at bounding box center [998, 386] width 293 height 22
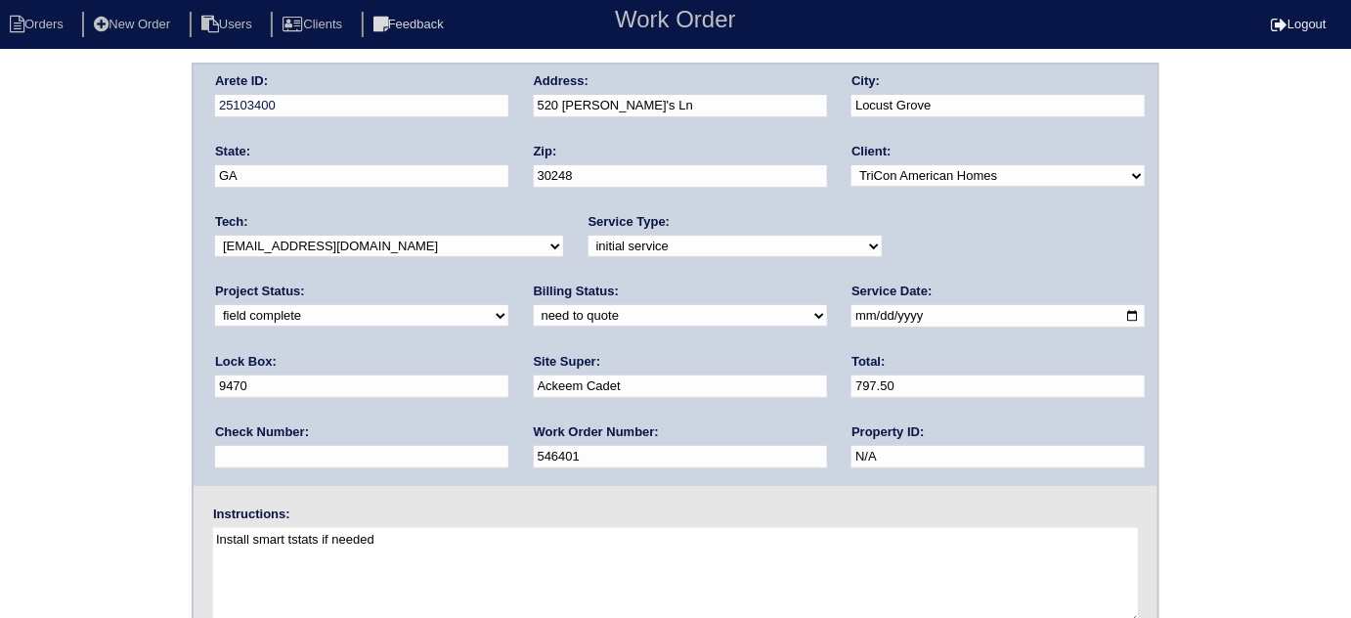
type input "797.50"
click at [0, 362] on div "Arete ID: 25103400 Address: 520 [PERSON_NAME]'s Ln City: [GEOGRAPHIC_DATA] Stat…" at bounding box center [675, 458] width 1351 height 791
click at [534, 328] on div "Billing Status: need to quote quoted need to invoice invoiced paid warranty pur…" at bounding box center [680, 310] width 293 height 54
click at [51, 350] on div "Arete ID: 25103400 Address: 520 [PERSON_NAME]'s Ln City: [GEOGRAPHIC_DATA] Stat…" at bounding box center [675, 458] width 1351 height 791
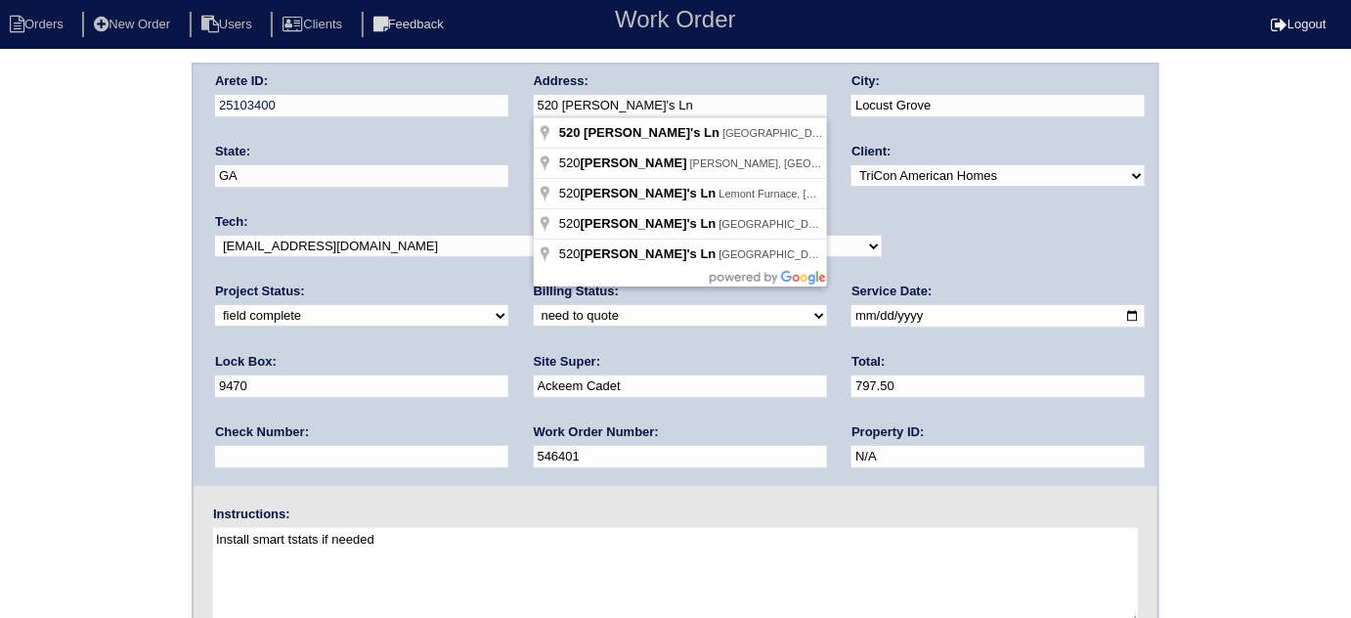
drag, startPoint x: 632, startPoint y: 102, endPoint x: 529, endPoint y: 102, distance: 102.7
click at [529, 102] on div "Arete ID: 25103400 Address: 520 [PERSON_NAME]'s Ln City: [GEOGRAPHIC_DATA] Stat…" at bounding box center [676, 275] width 964 height 421
click at [156, 362] on div "Arete ID: 25103400 Address: 520 [PERSON_NAME]'s Ln City: [GEOGRAPHIC_DATA] Stat…" at bounding box center [675, 458] width 1351 height 791
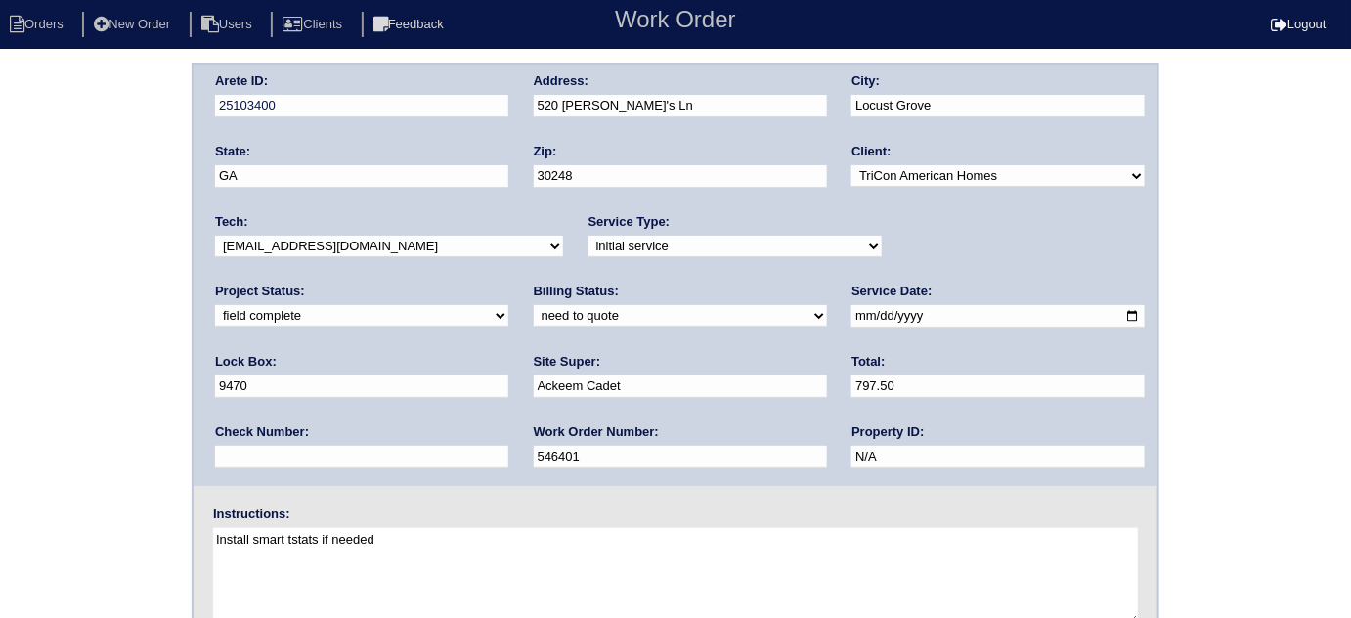
click at [134, 371] on div "Arete ID: 25103400 Address: 520 [PERSON_NAME]'s Ln City: [GEOGRAPHIC_DATA] Stat…" at bounding box center [675, 458] width 1351 height 791
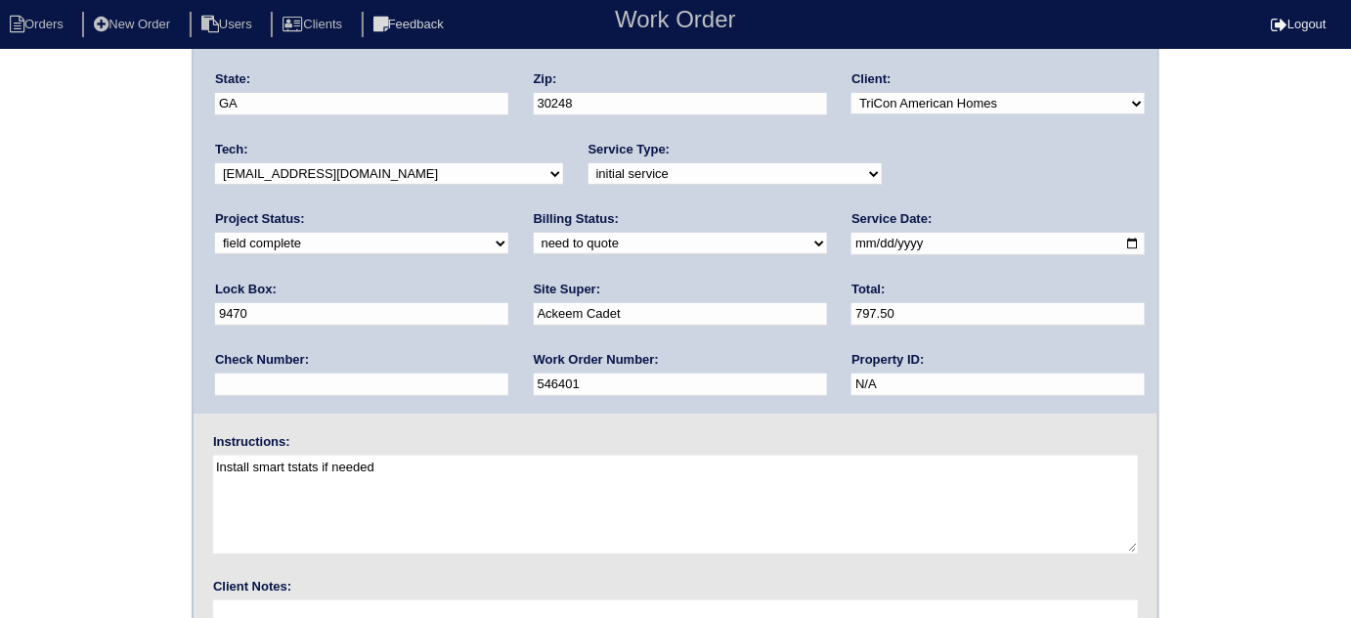
scroll to position [231, 0]
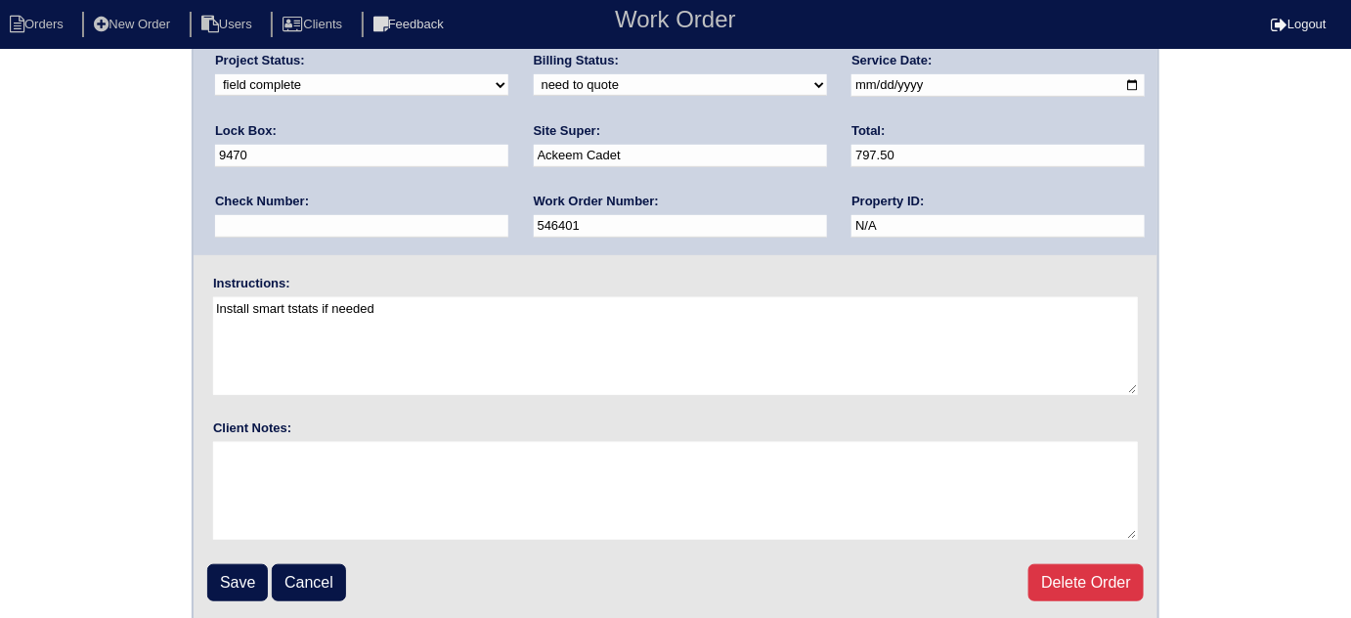
click at [240, 597] on fieldset "Arete ID: 25103400 Address: 520 [PERSON_NAME]'s Ln City: [GEOGRAPHIC_DATA] Stat…" at bounding box center [676, 227] width 964 height 787
click at [239, 590] on input "Save" at bounding box center [237, 582] width 61 height 37
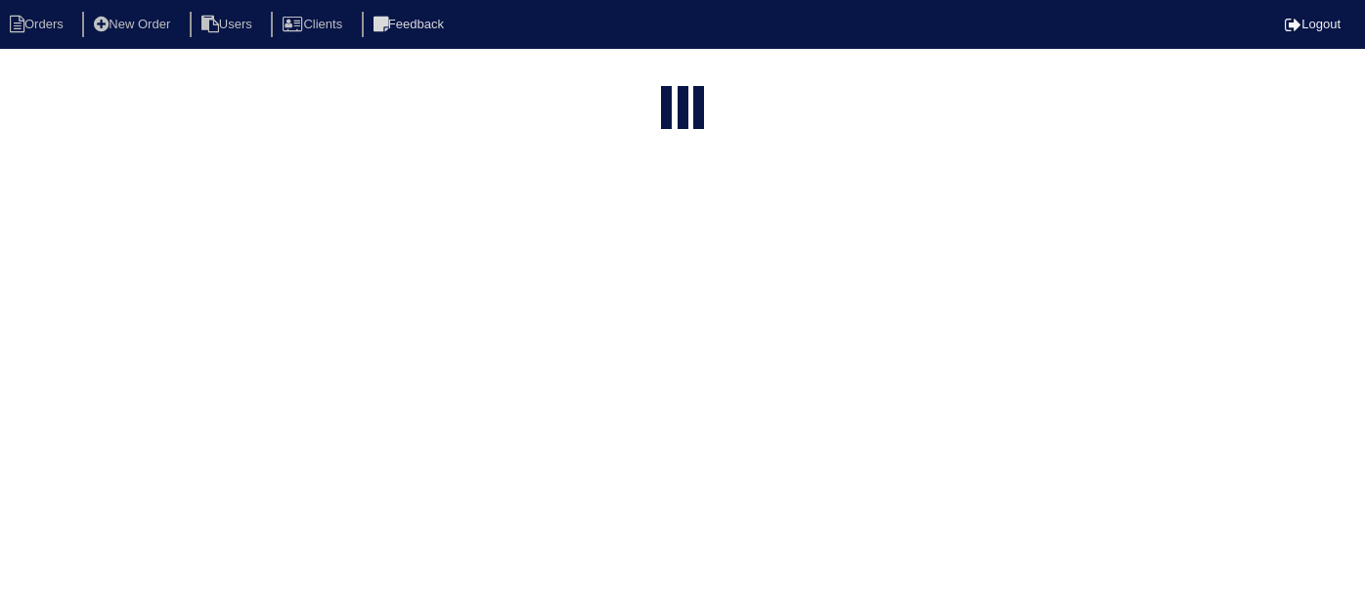
select select "15"
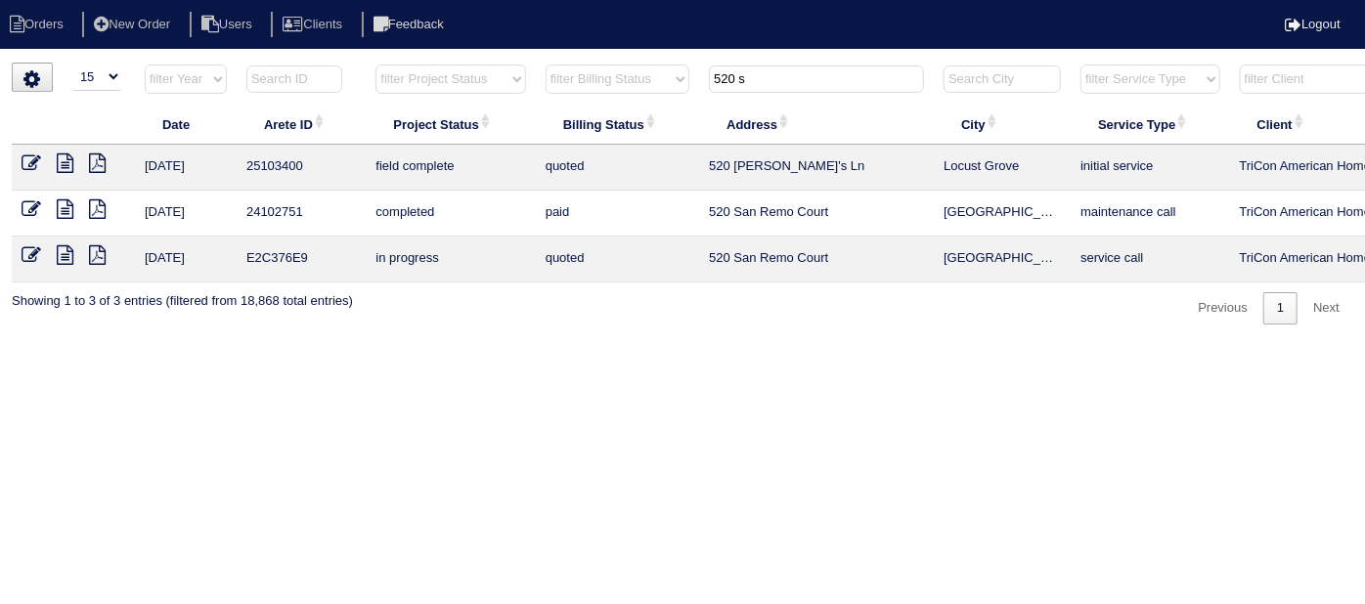
drag, startPoint x: 767, startPoint y: 88, endPoint x: 682, endPoint y: 81, distance: 85.3
click at [687, 81] on tr "filter Year -- Any Year -- 2025 2024 2023 2022 2021 2020 2019 filter Project St…" at bounding box center [859, 84] width 1694 height 40
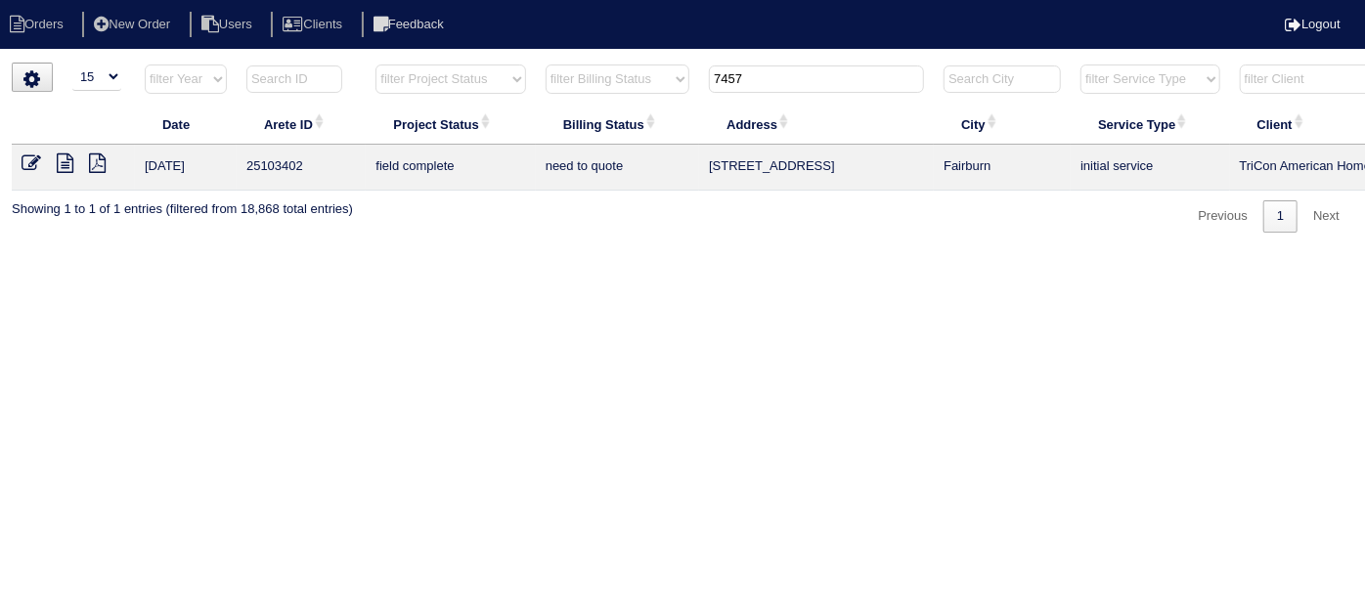
type input "7457"
click at [64, 166] on icon at bounding box center [65, 163] width 17 height 20
click at [30, 159] on icon at bounding box center [32, 163] width 20 height 20
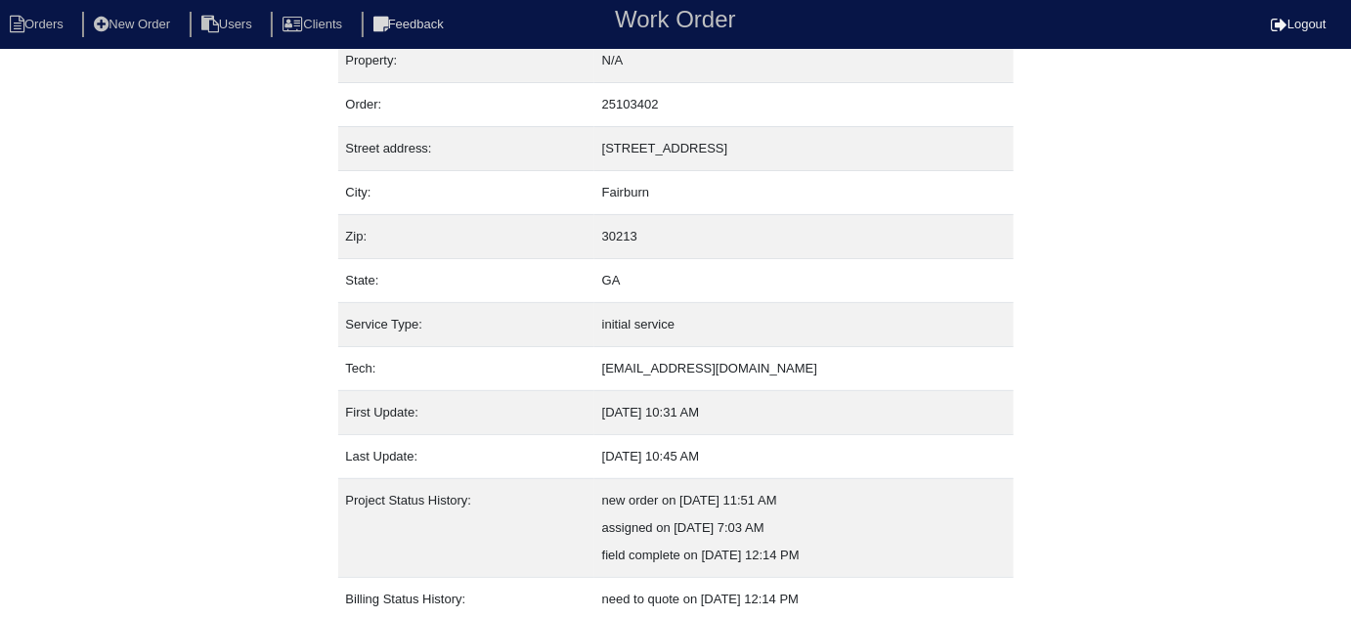
scroll to position [133, 0]
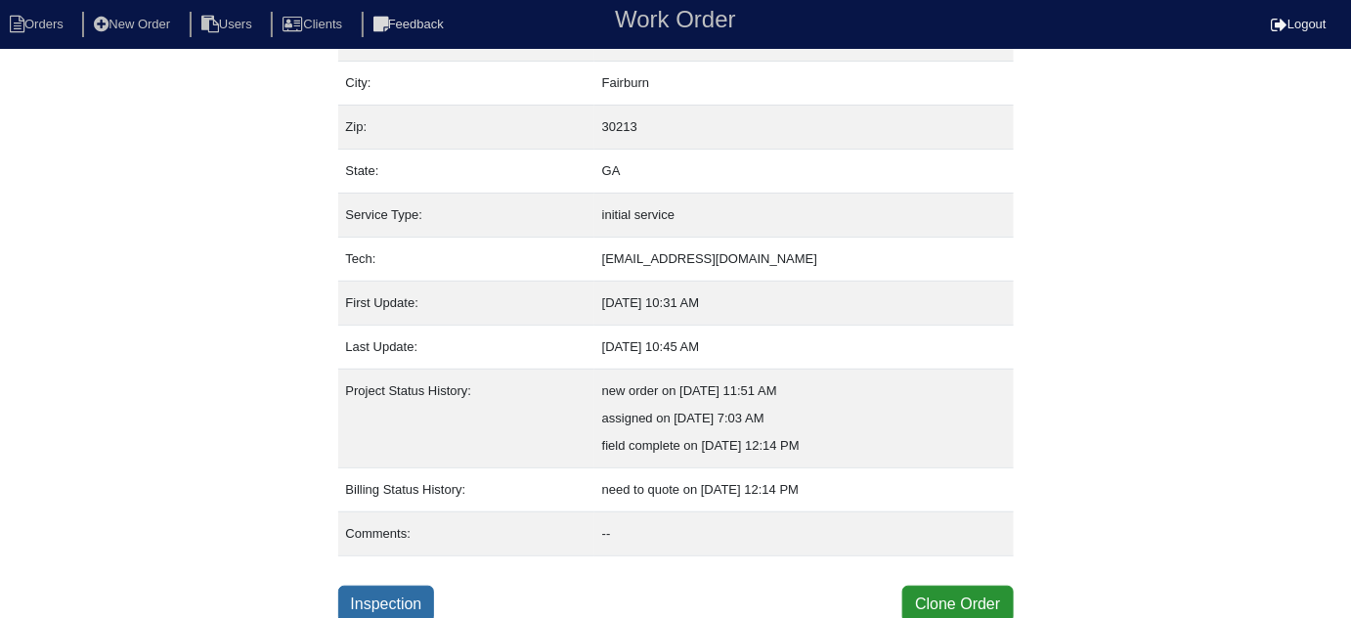
click at [410, 586] on link "Inspection" at bounding box center [386, 604] width 97 height 37
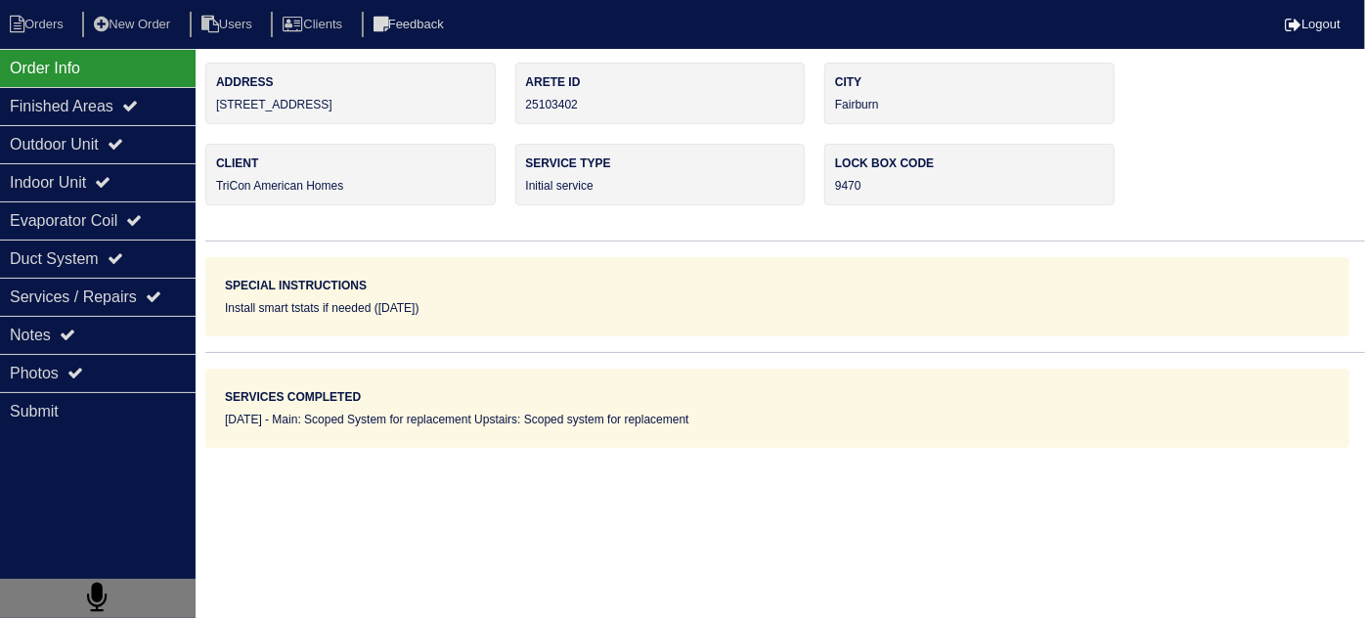
click at [123, 146] on icon at bounding box center [116, 144] width 16 height 16
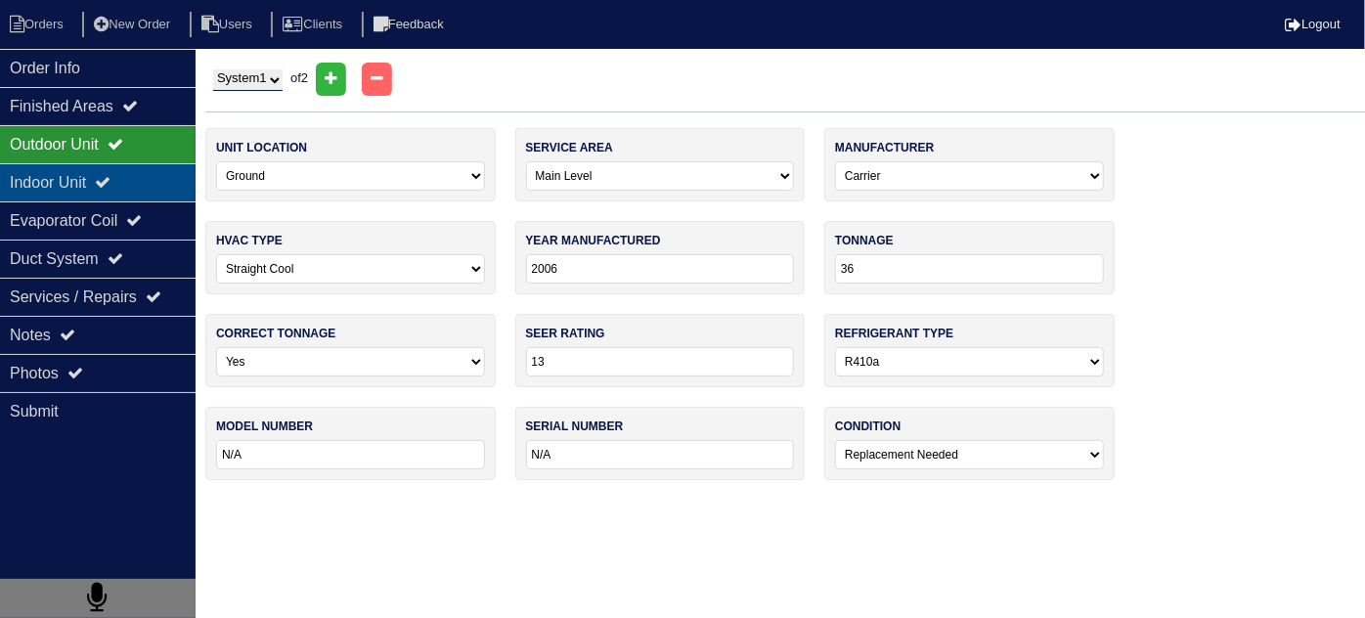
click at [110, 181] on icon at bounding box center [103, 182] width 16 height 16
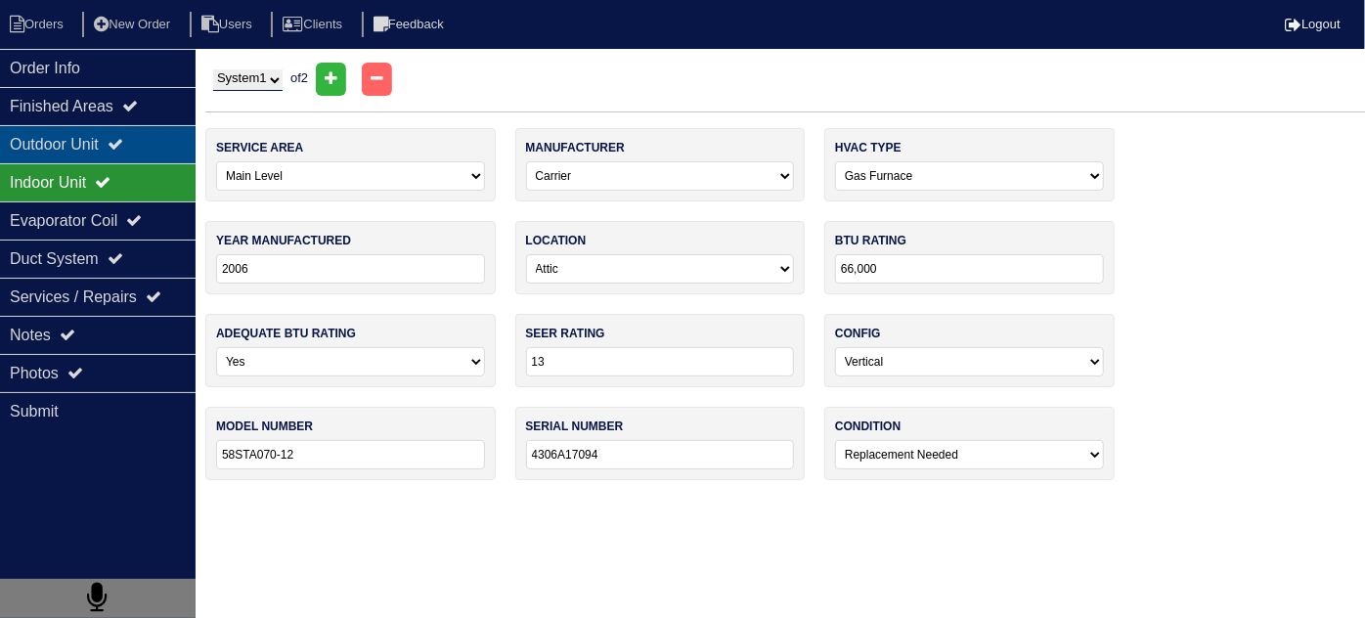
click at [109, 135] on div "Outdoor Unit" at bounding box center [98, 144] width 196 height 38
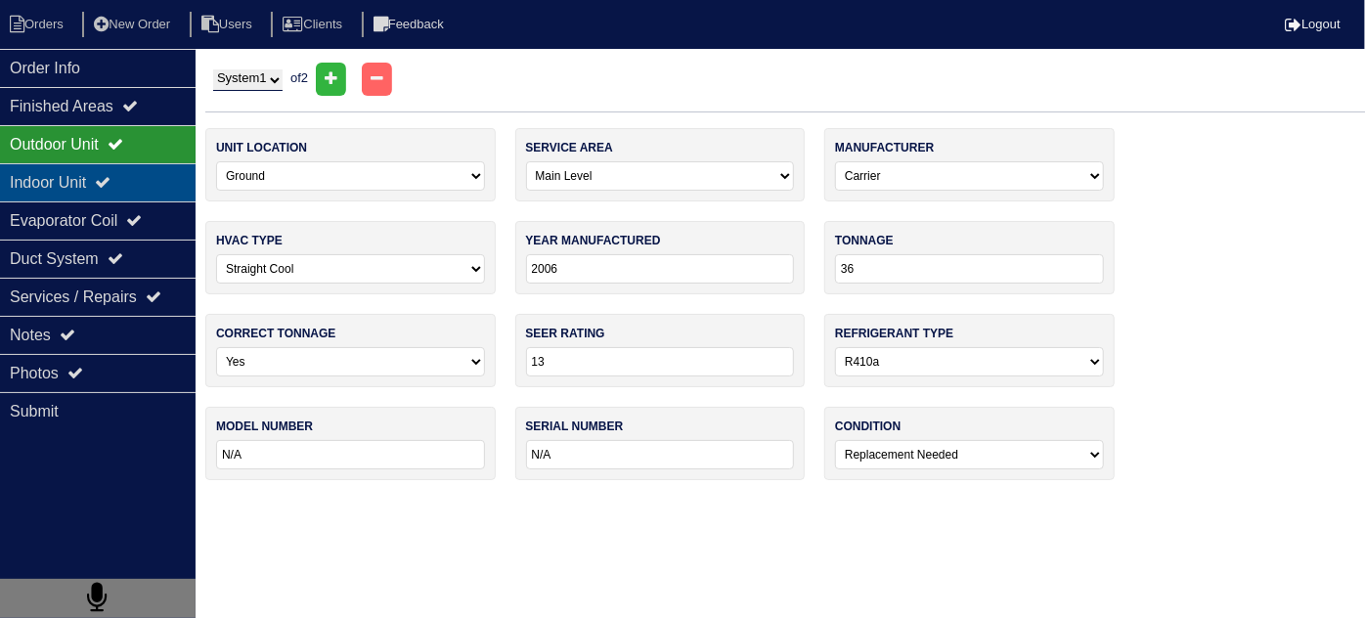
click at [107, 184] on div "Indoor Unit" at bounding box center [98, 182] width 196 height 38
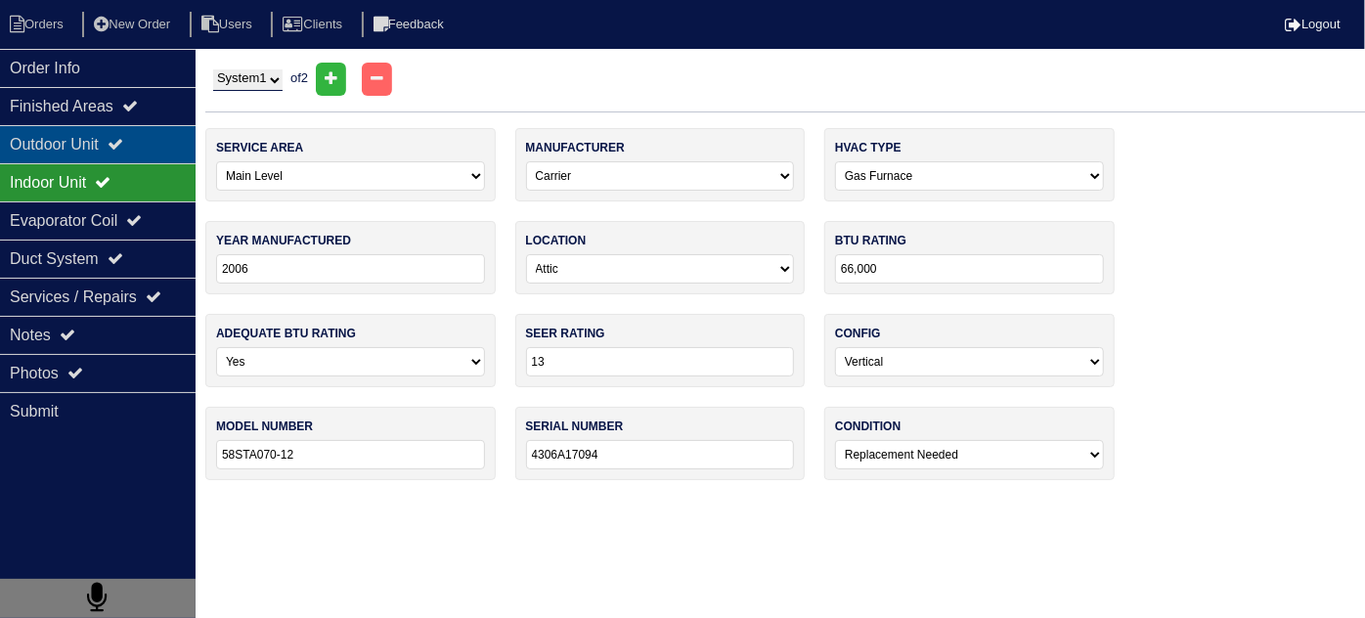
click at [99, 143] on div "Outdoor Unit" at bounding box center [98, 144] width 196 height 38
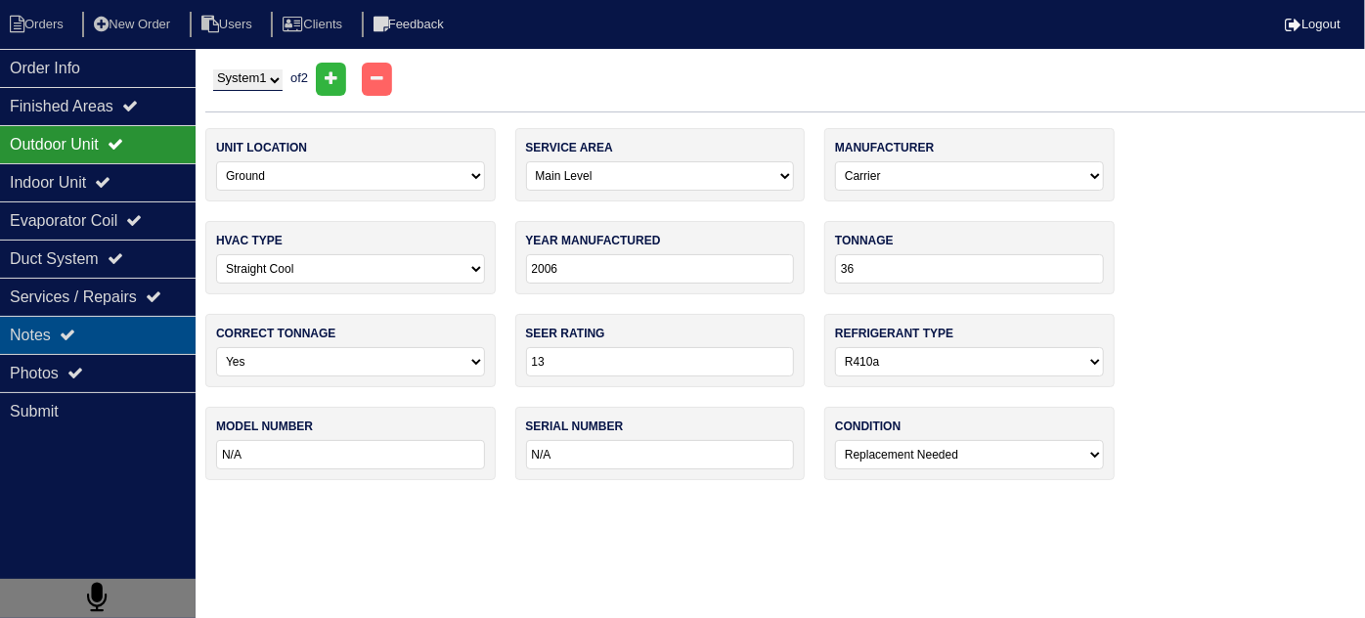
click at [101, 341] on div "Notes" at bounding box center [98, 335] width 196 height 38
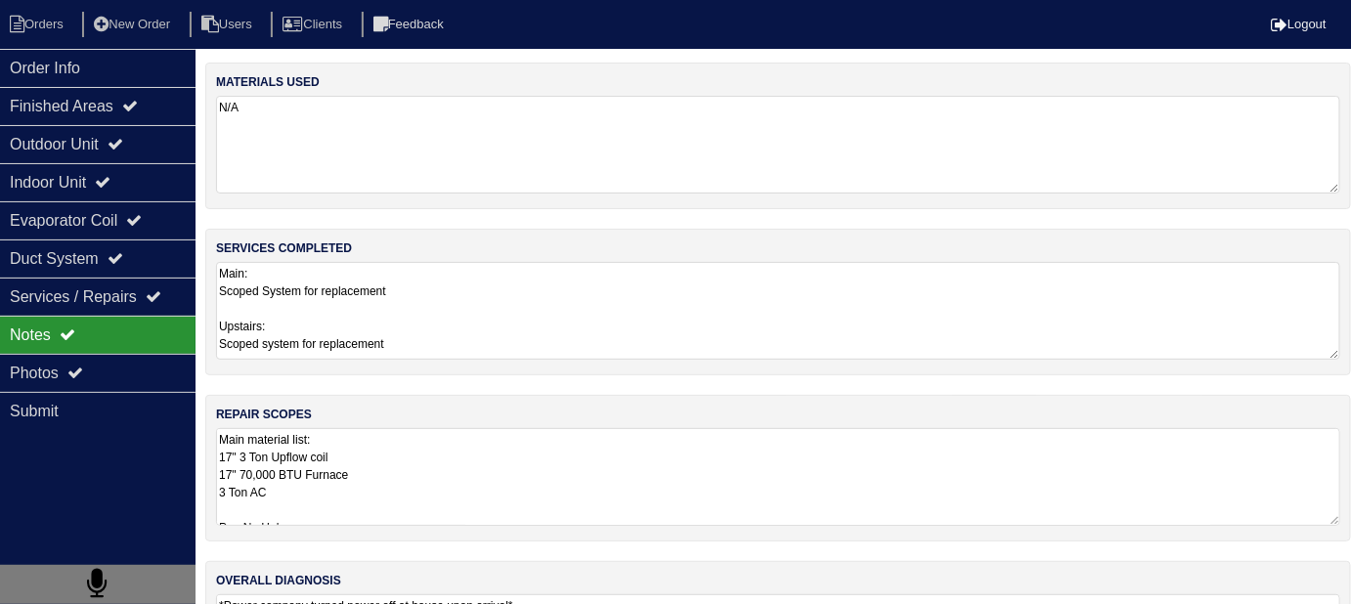
click at [478, 419] on div "repair scopes Main material list: 17" 3 Ton Upflow coil 17" 70,000 BTU Furnace …" at bounding box center [778, 468] width 1146 height 147
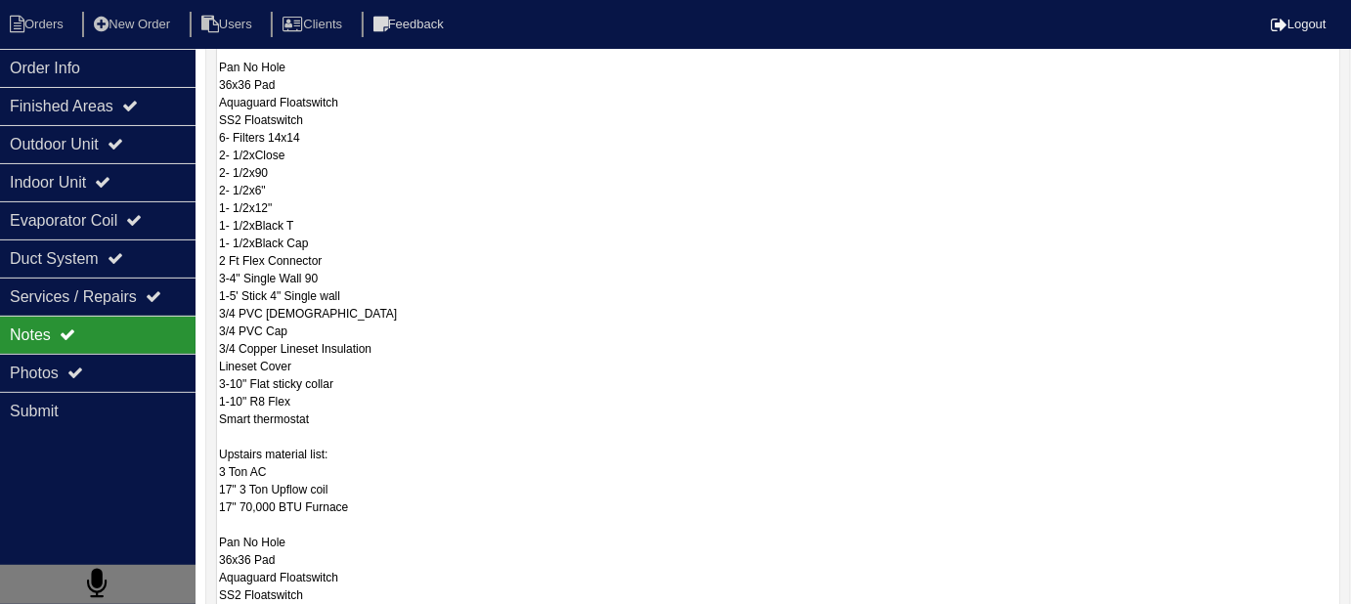
scroll to position [117, 0]
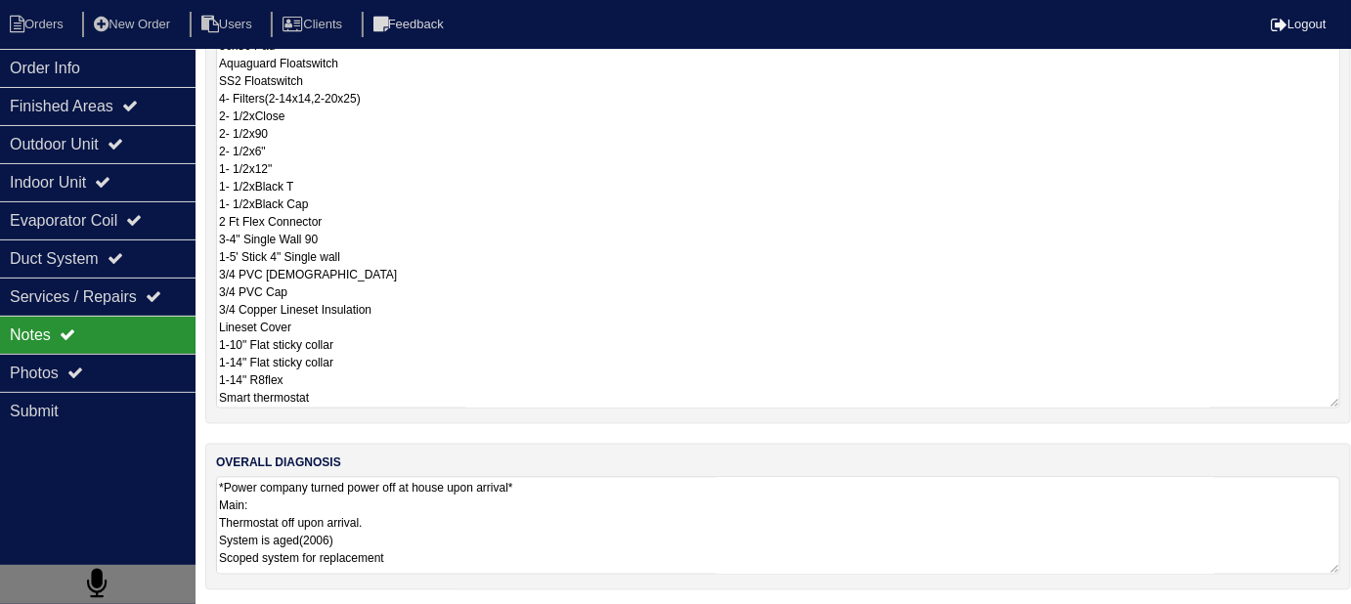
scroll to position [1, 0]
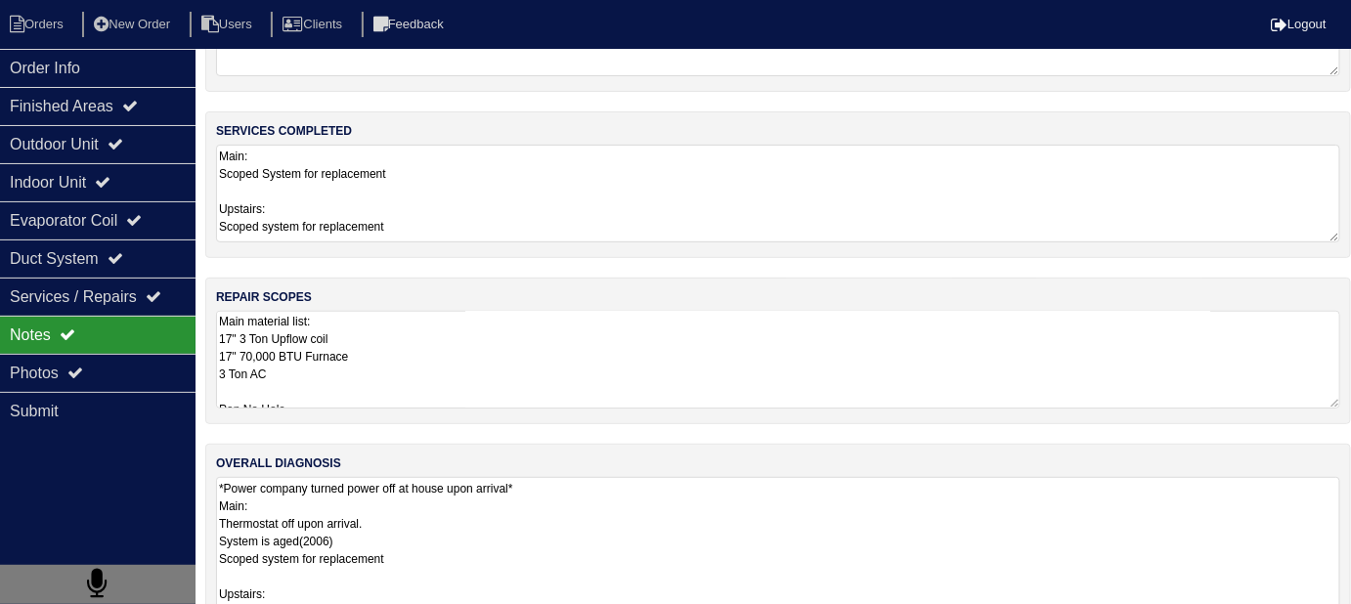
click at [604, 497] on textarea "*Power company turned power off at house upon arrival* Main: Thermostat off upo…" at bounding box center [778, 584] width 1124 height 215
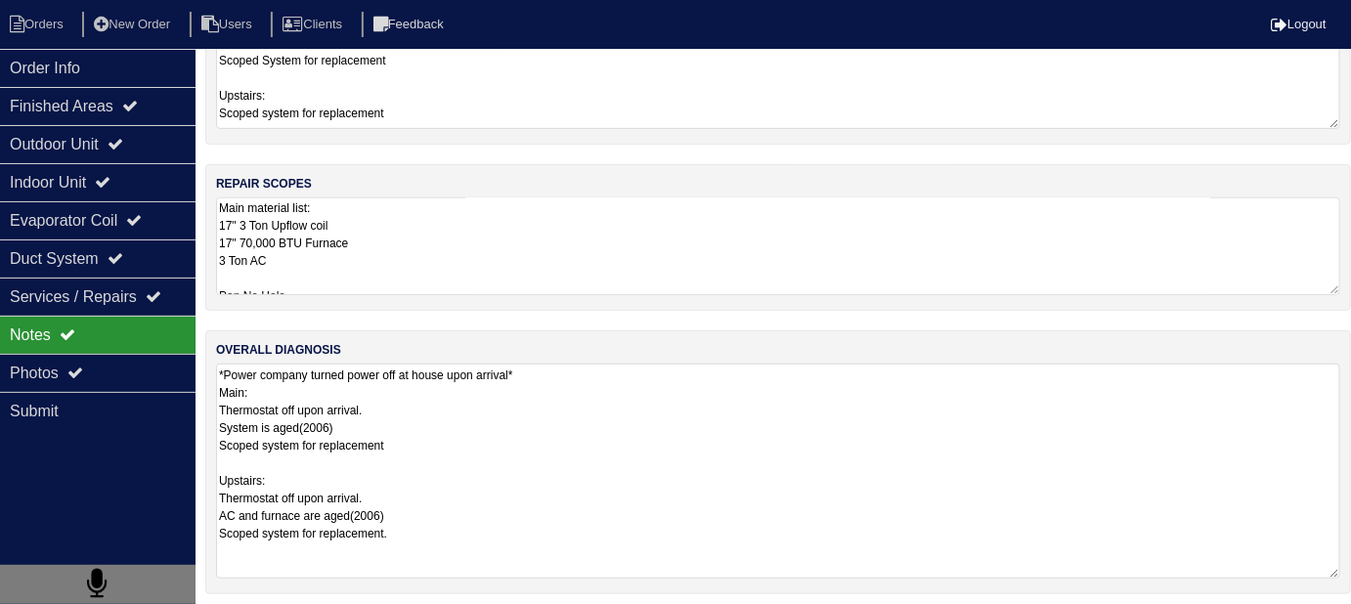
scroll to position [235, 0]
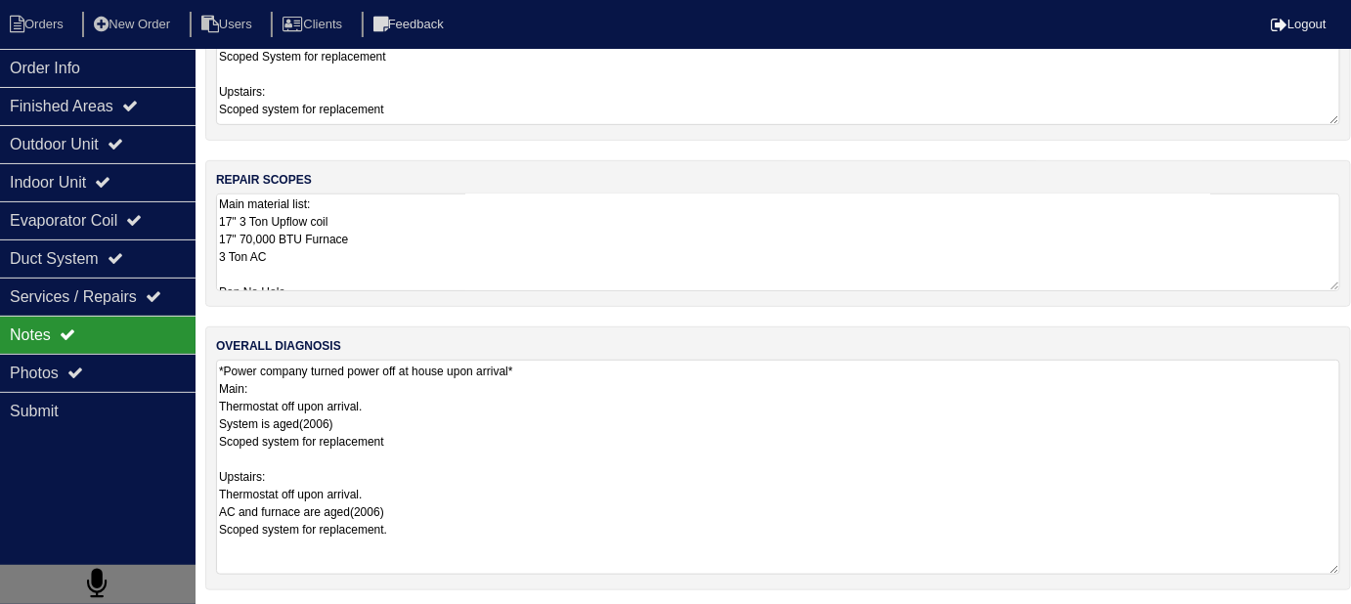
click at [715, 229] on textarea "Main material list: 17" 3 Ton Upflow coil 17" 70,000 BTU Furnace 3 Ton AC Pan N…" at bounding box center [778, 243] width 1124 height 98
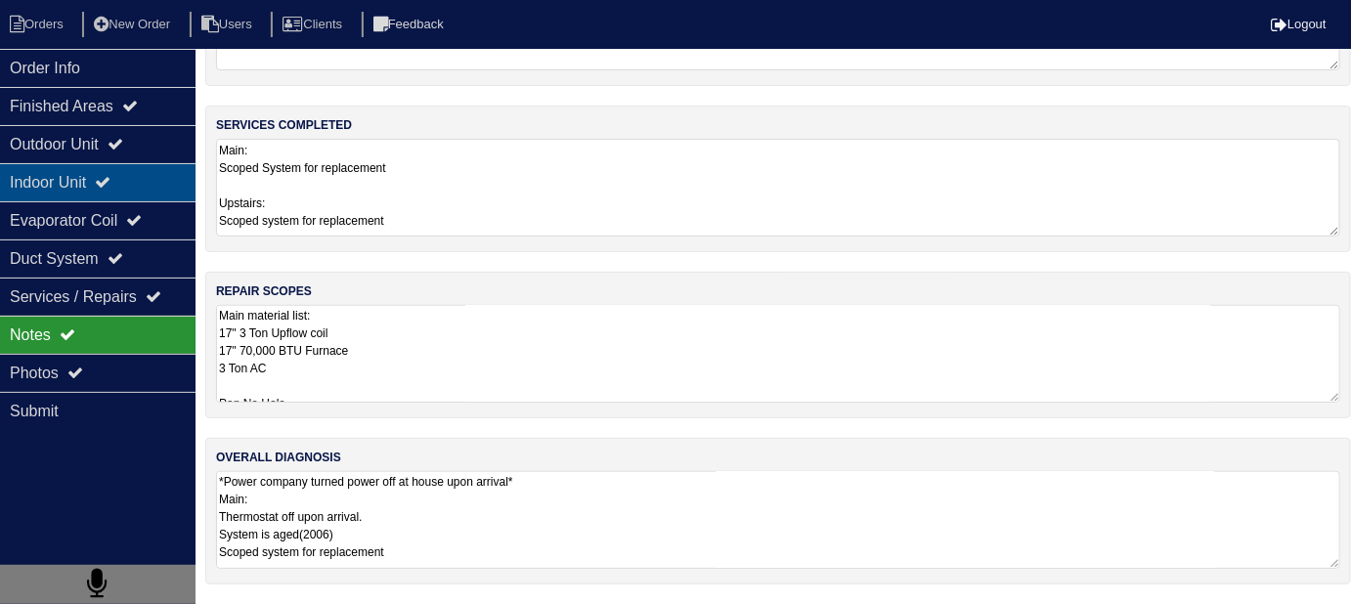
scroll to position [0, 0]
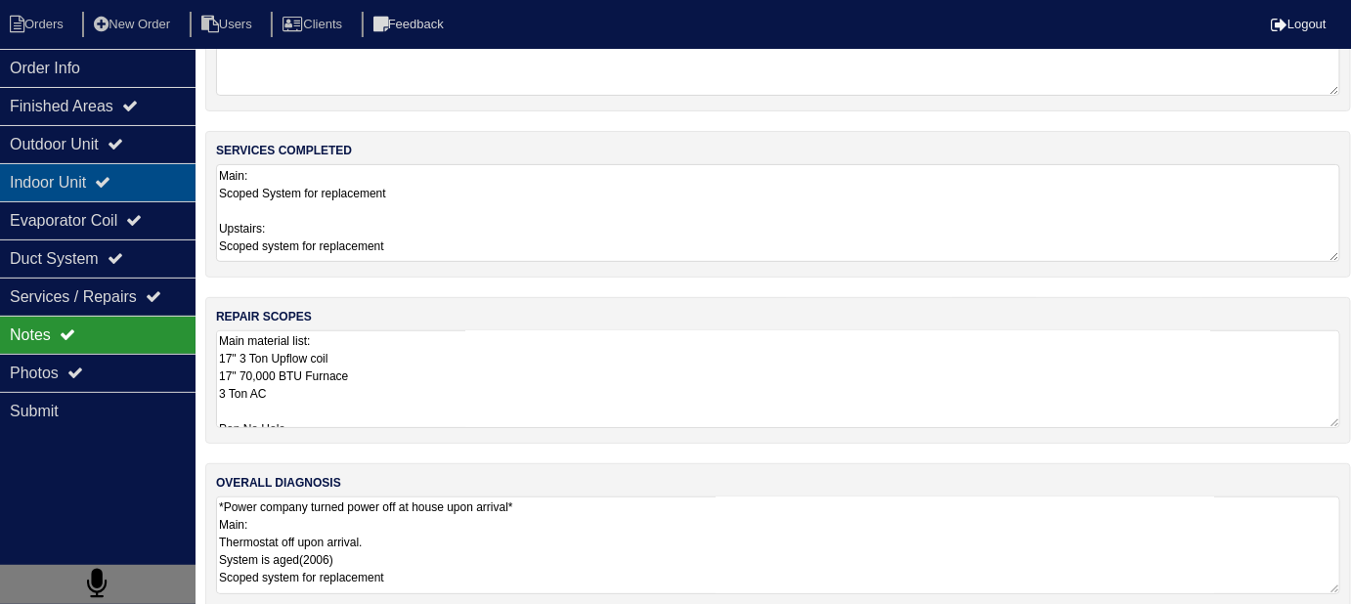
click at [56, 179] on div "Indoor Unit" at bounding box center [98, 182] width 196 height 38
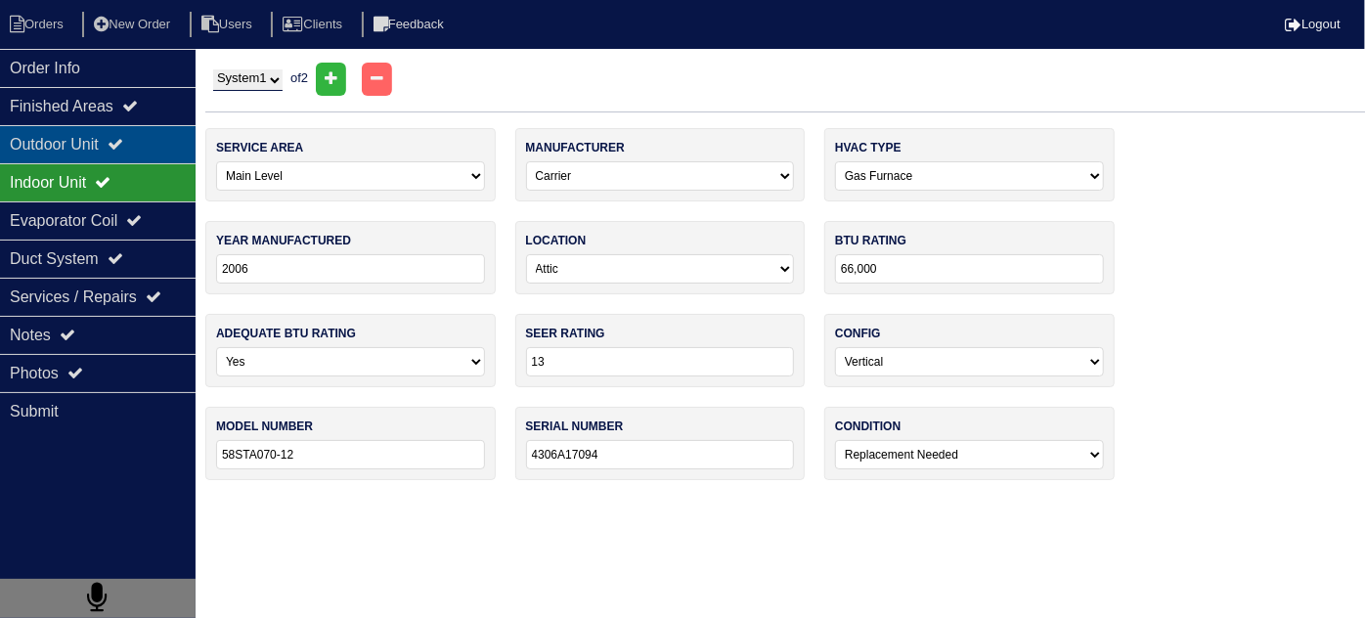
click at [59, 148] on div "Outdoor Unit" at bounding box center [98, 144] width 196 height 38
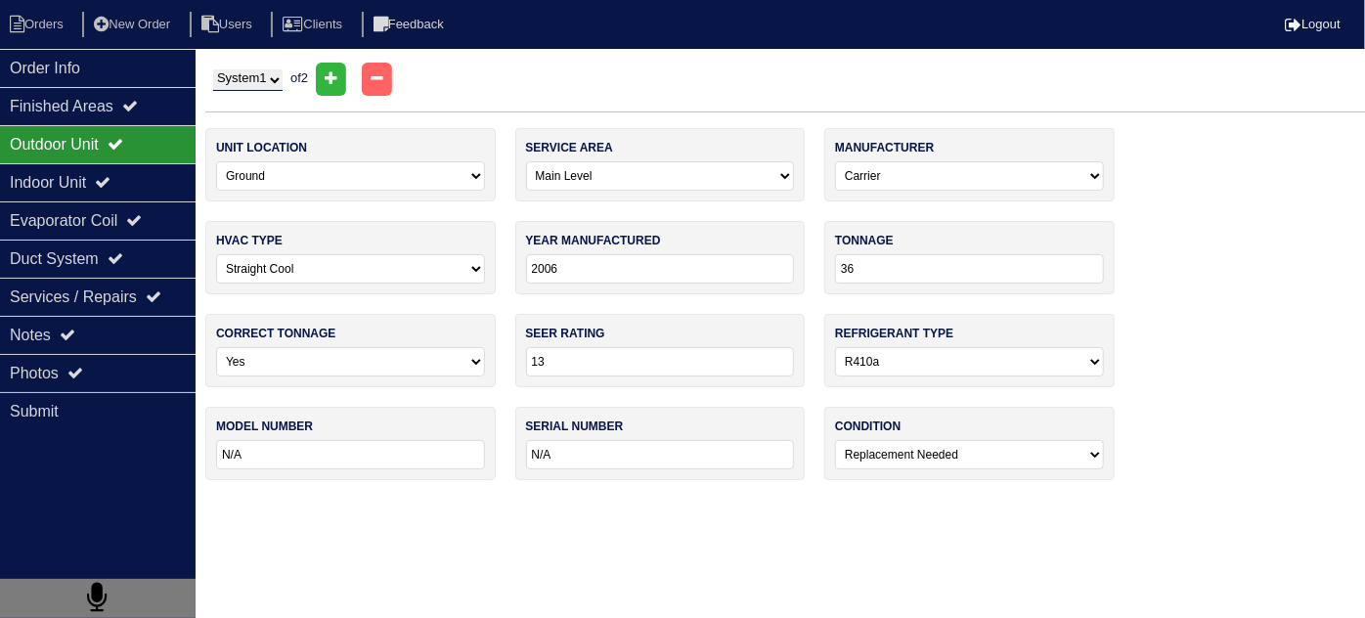
click at [236, 77] on select "System 1 System 2" at bounding box center [247, 80] width 69 height 22
select select "2"
click at [213, 69] on select "System 1 System 2" at bounding box center [247, 80] width 69 height 22
select select "1"
click at [121, 338] on div "Notes" at bounding box center [98, 335] width 196 height 38
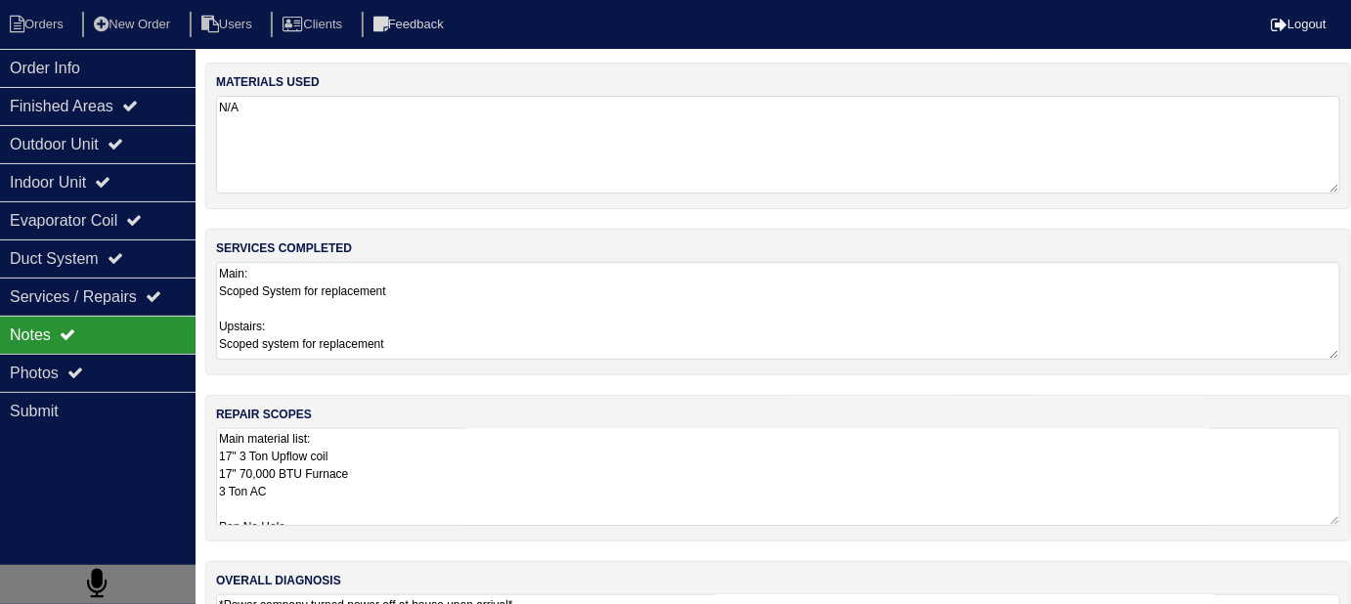
drag, startPoint x: 485, startPoint y: 409, endPoint x: 686, endPoint y: 543, distance: 241.9
click at [487, 409] on div "repair scopes Main material list: 17" 3 Ton Upflow coil 17" 70,000 BTU Furnace …" at bounding box center [778, 468] width 1146 height 147
click at [694, 506] on textarea "Main material list: 17" 3 Ton Upflow coil 17" 70,000 BTU Furnace 3 Ton AC Pan N…" at bounding box center [778, 477] width 1124 height 98
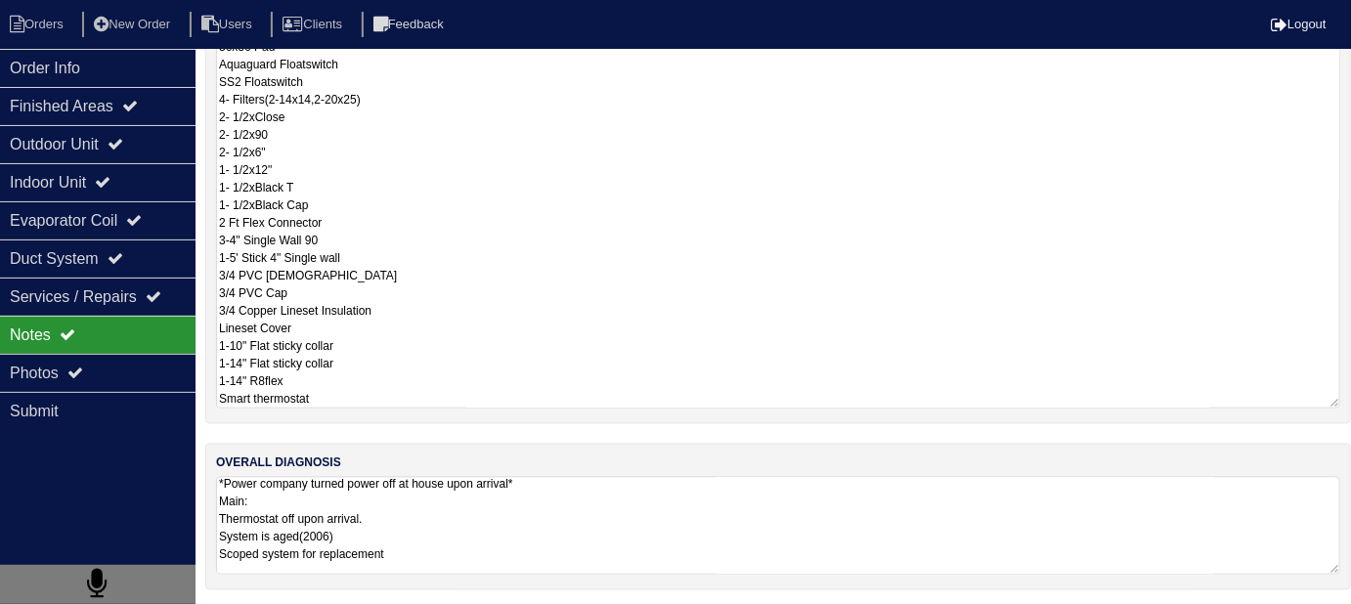
scroll to position [117, 0]
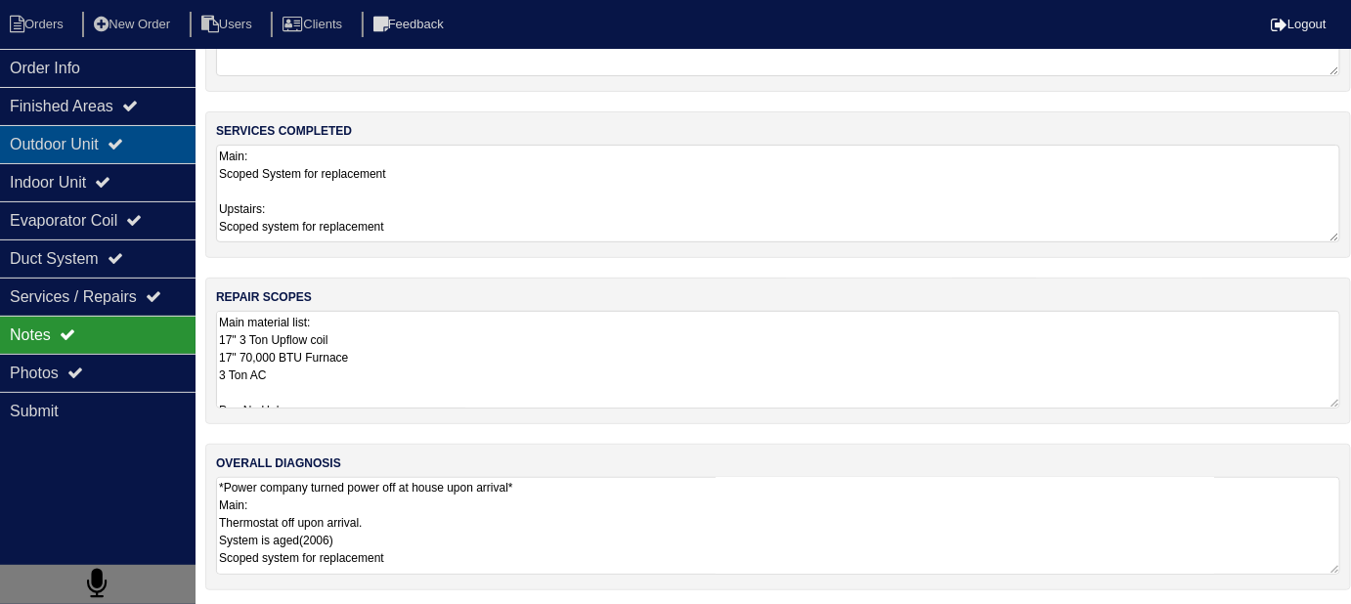
click at [79, 150] on div "Outdoor Unit" at bounding box center [98, 144] width 196 height 38
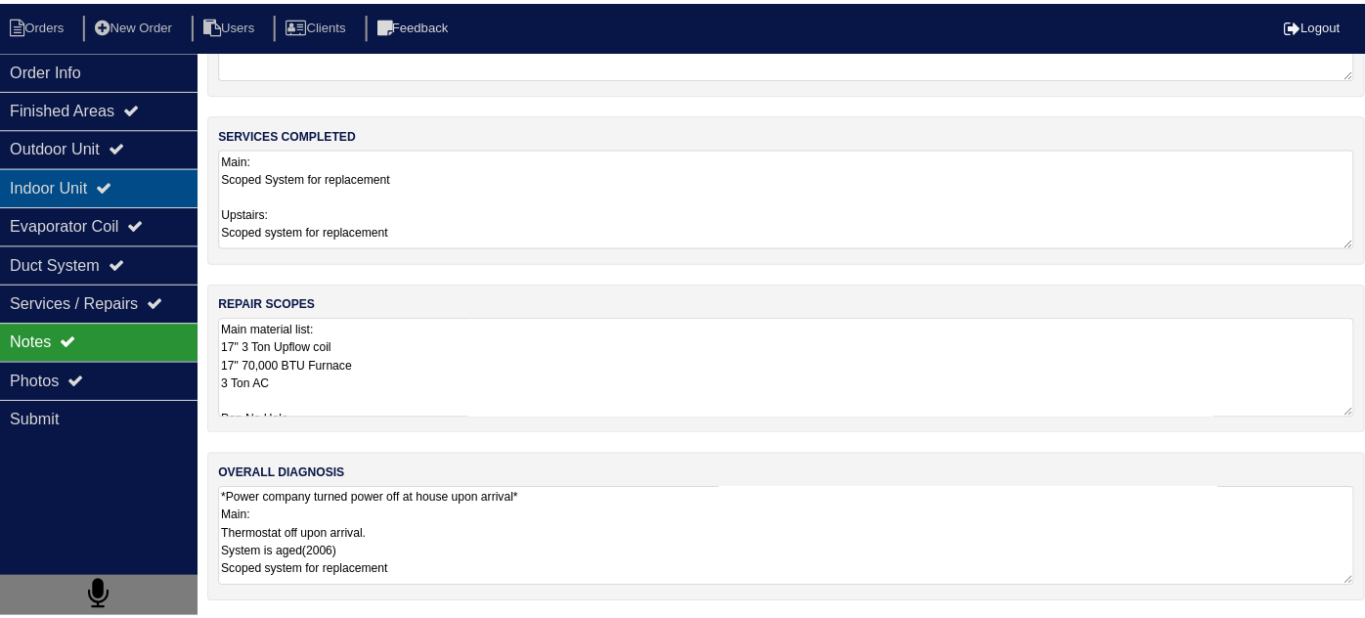
scroll to position [0, 0]
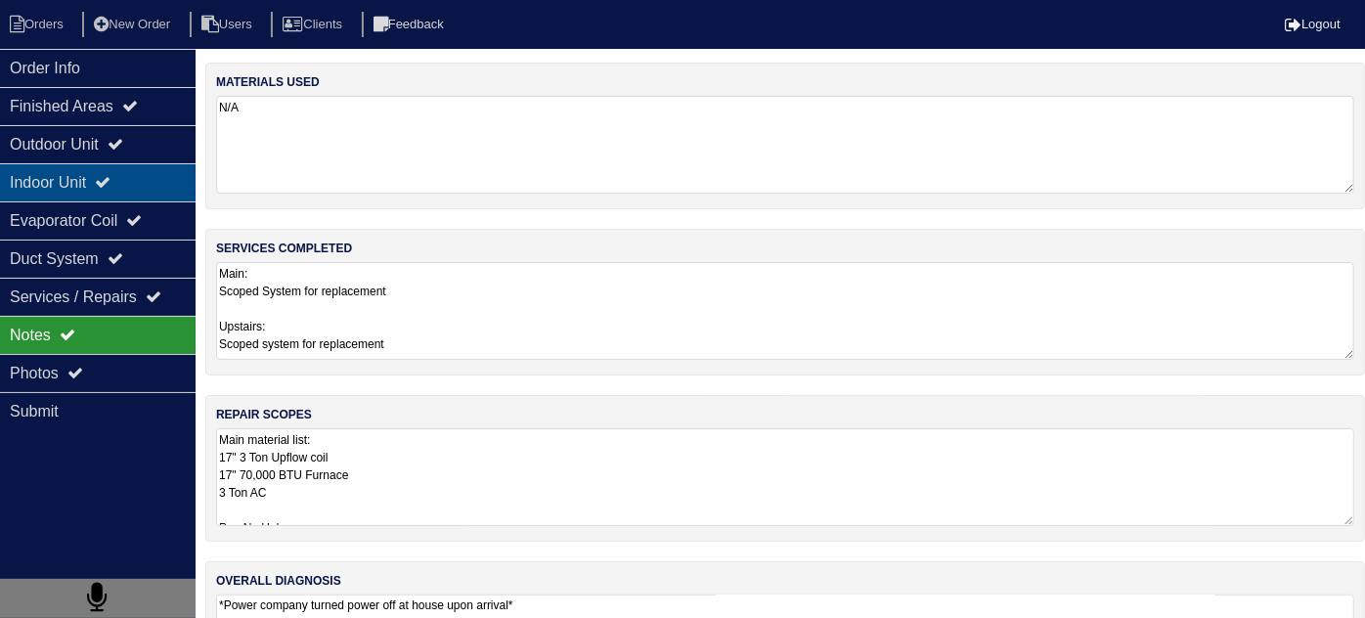
select select "2"
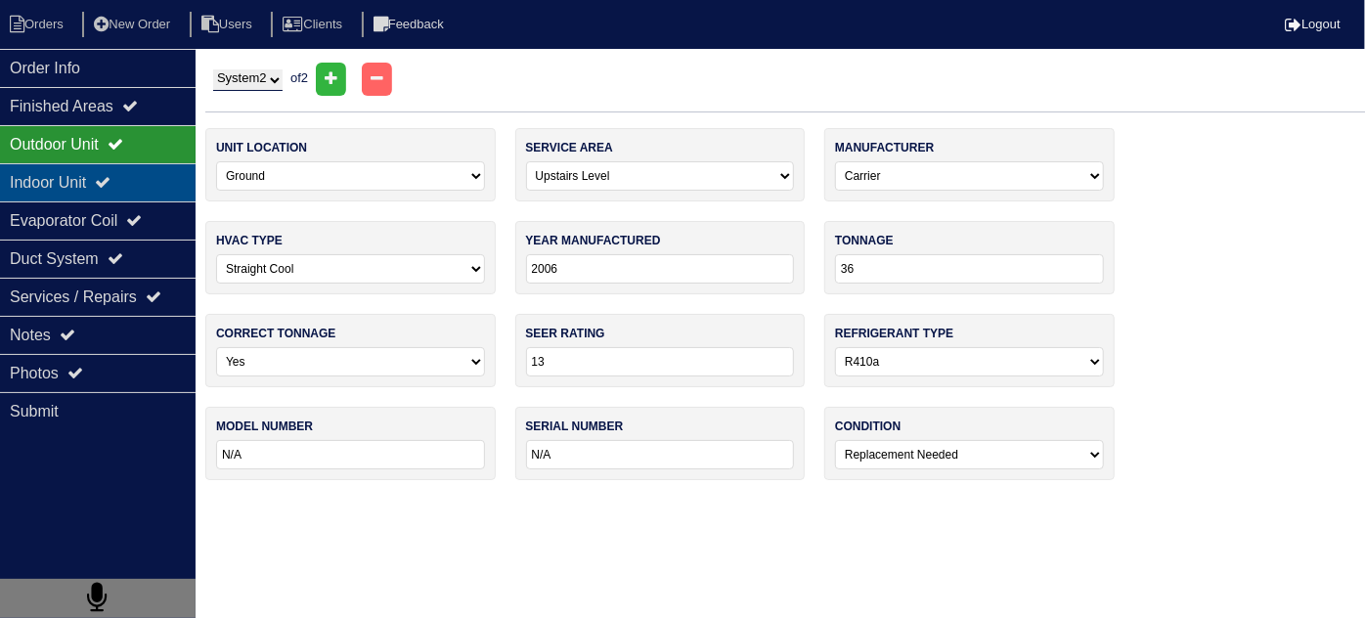
click at [67, 174] on div "Indoor Unit" at bounding box center [98, 182] width 196 height 38
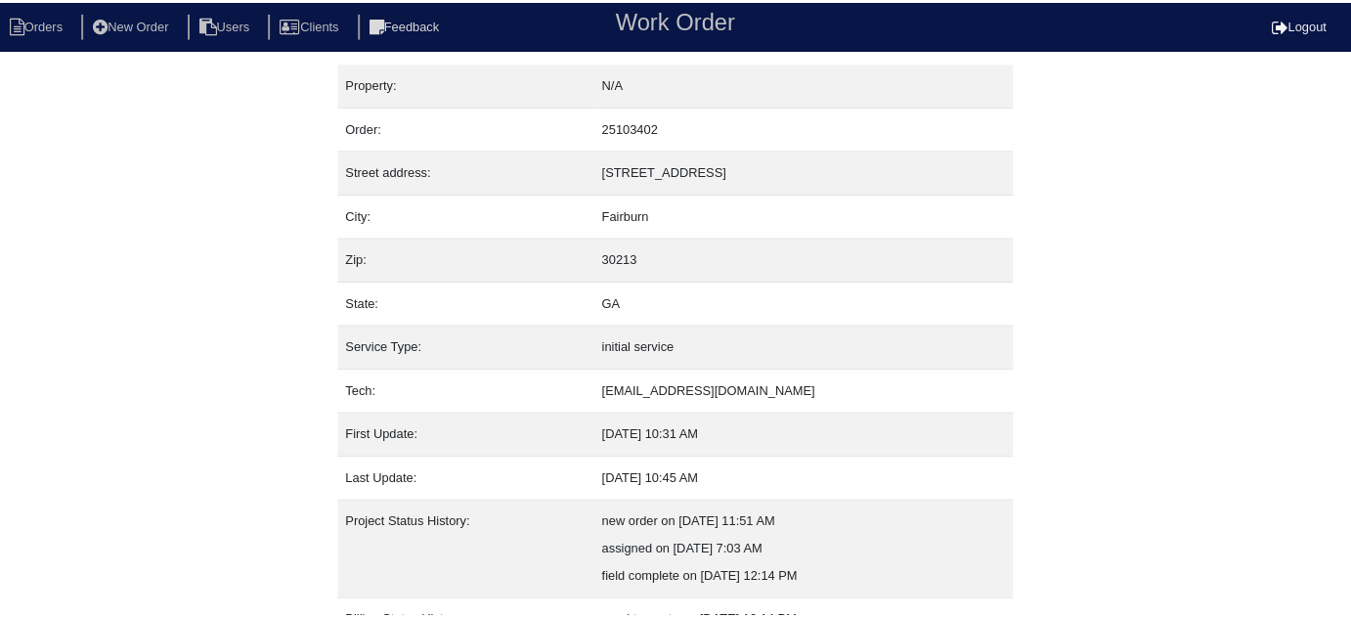
scroll to position [133, 0]
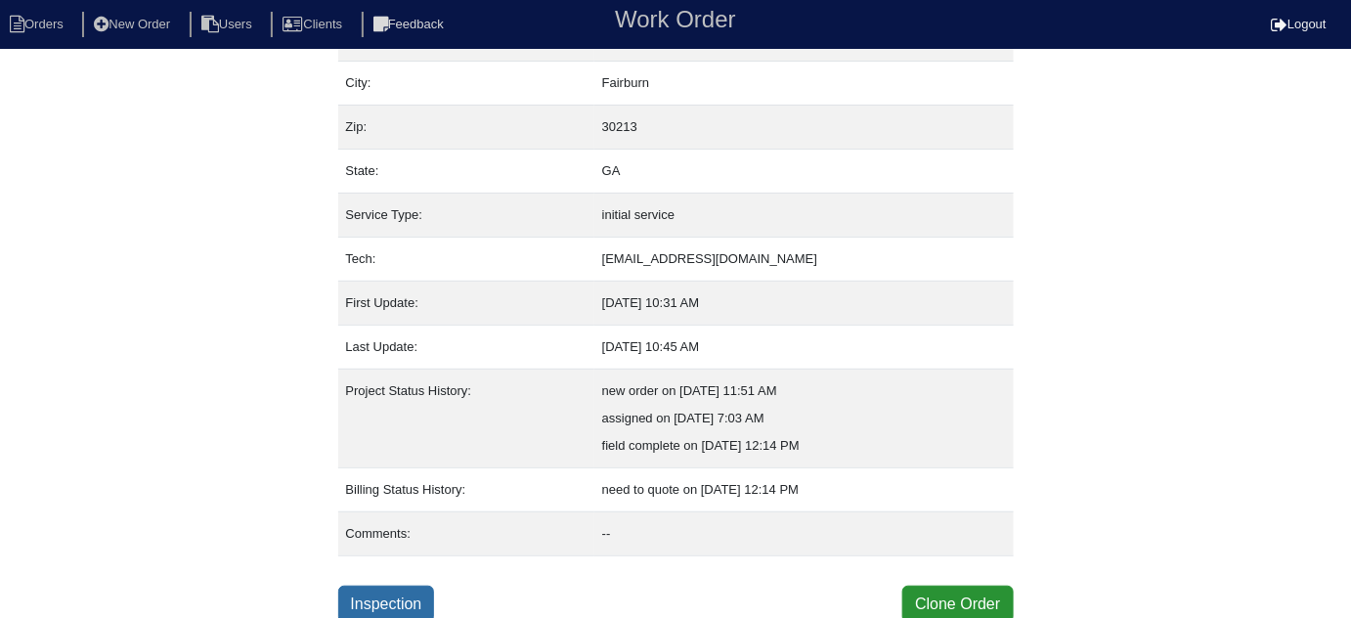
click at [384, 593] on link "Inspection" at bounding box center [386, 604] width 97 height 37
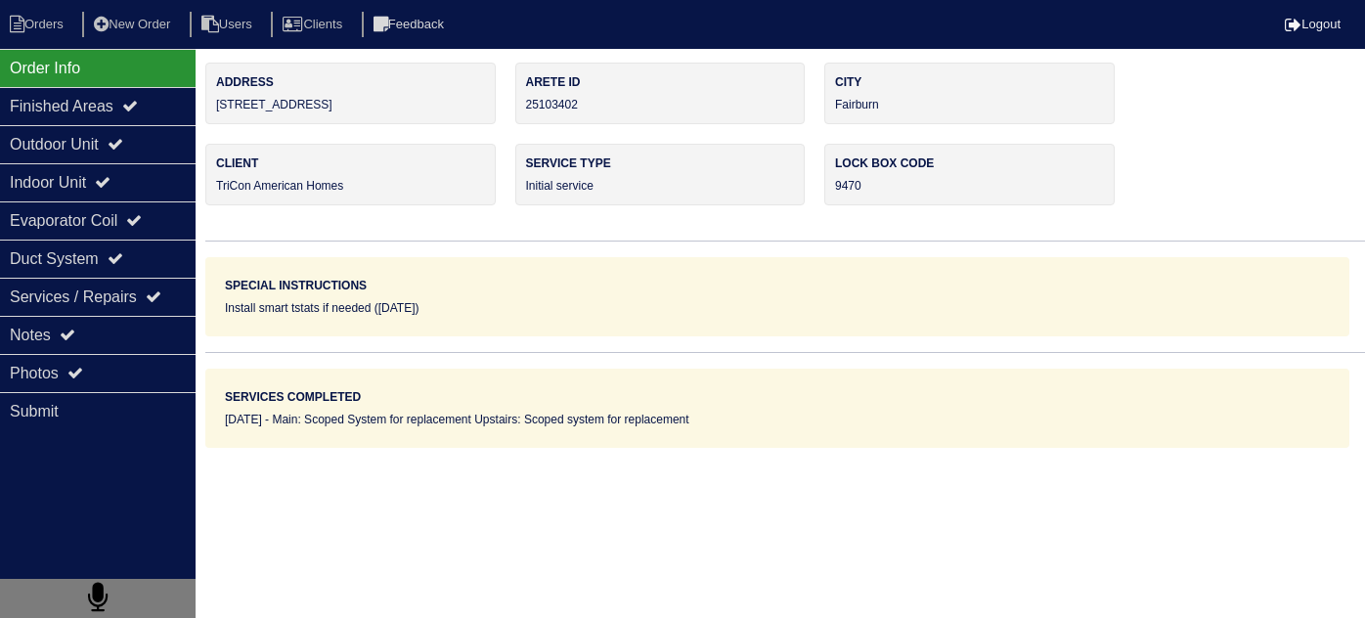
select select "0"
select select "Carrier"
select select "0"
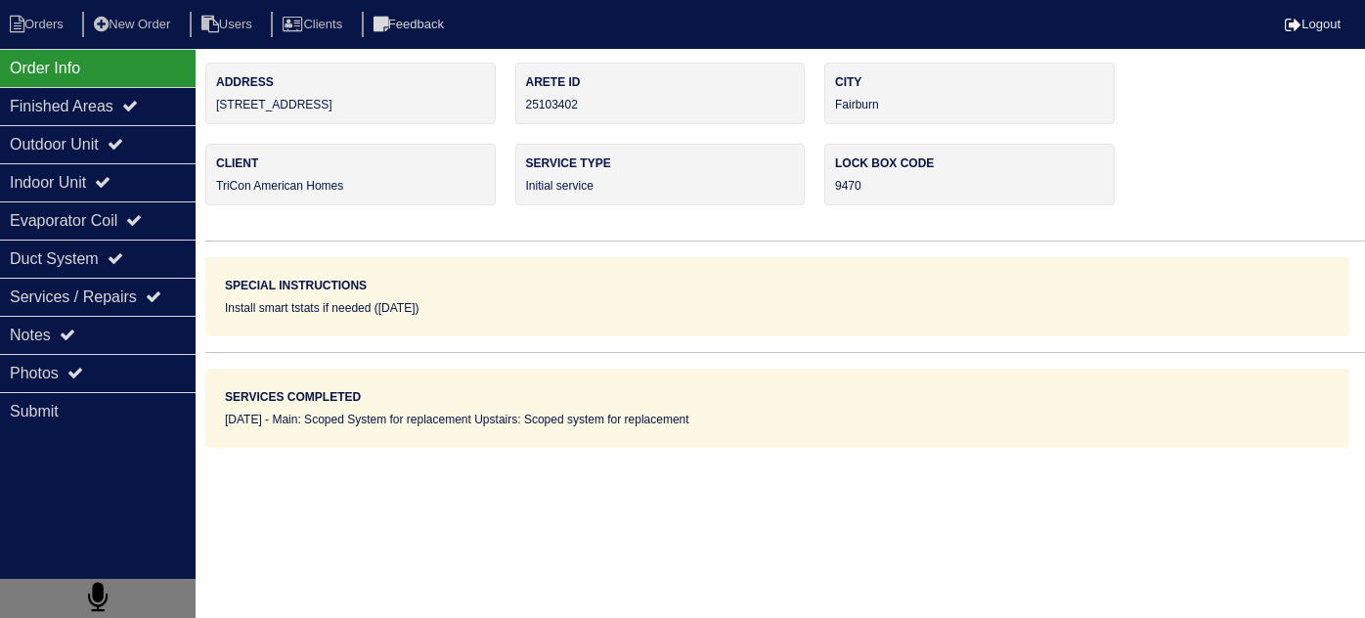
select select "1"
select select "2"
click at [119, 160] on div "Outdoor Unit" at bounding box center [98, 144] width 196 height 38
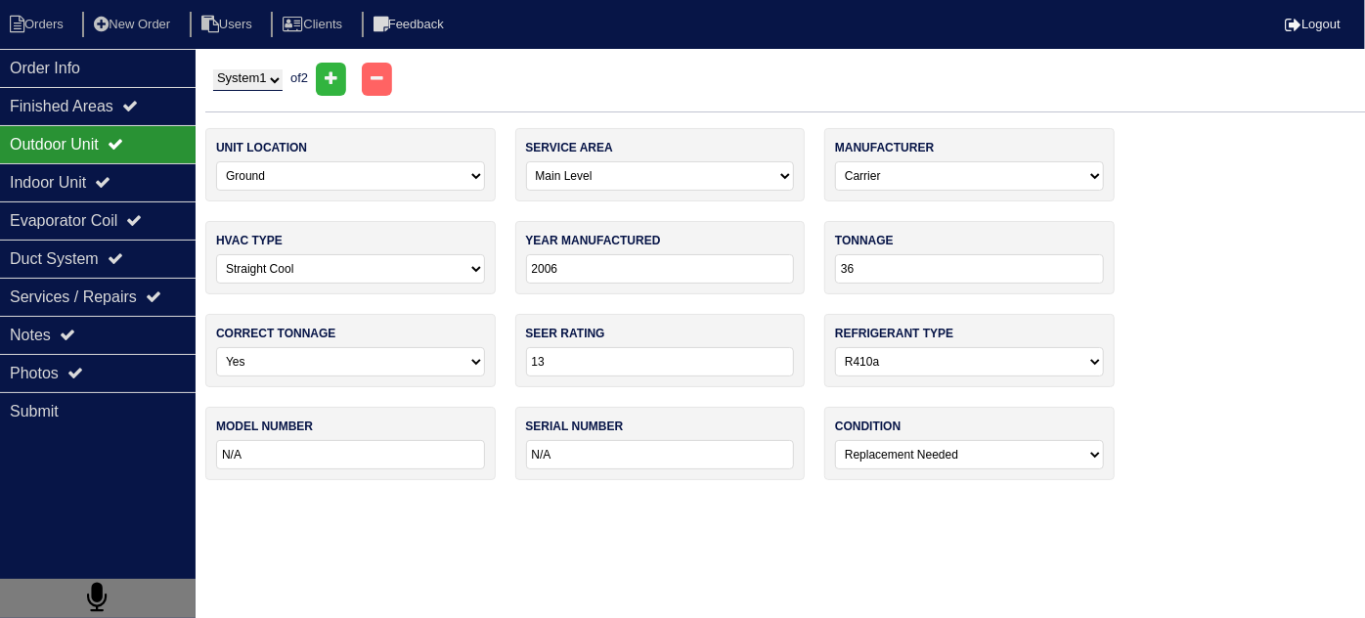
click at [239, 90] on select "System 1 System 2" at bounding box center [247, 80] width 69 height 22
select select "2"
click at [213, 69] on select "System 1 System 2" at bounding box center [247, 80] width 69 height 22
select select "1"
click at [82, 192] on div "Indoor Unit" at bounding box center [98, 182] width 196 height 38
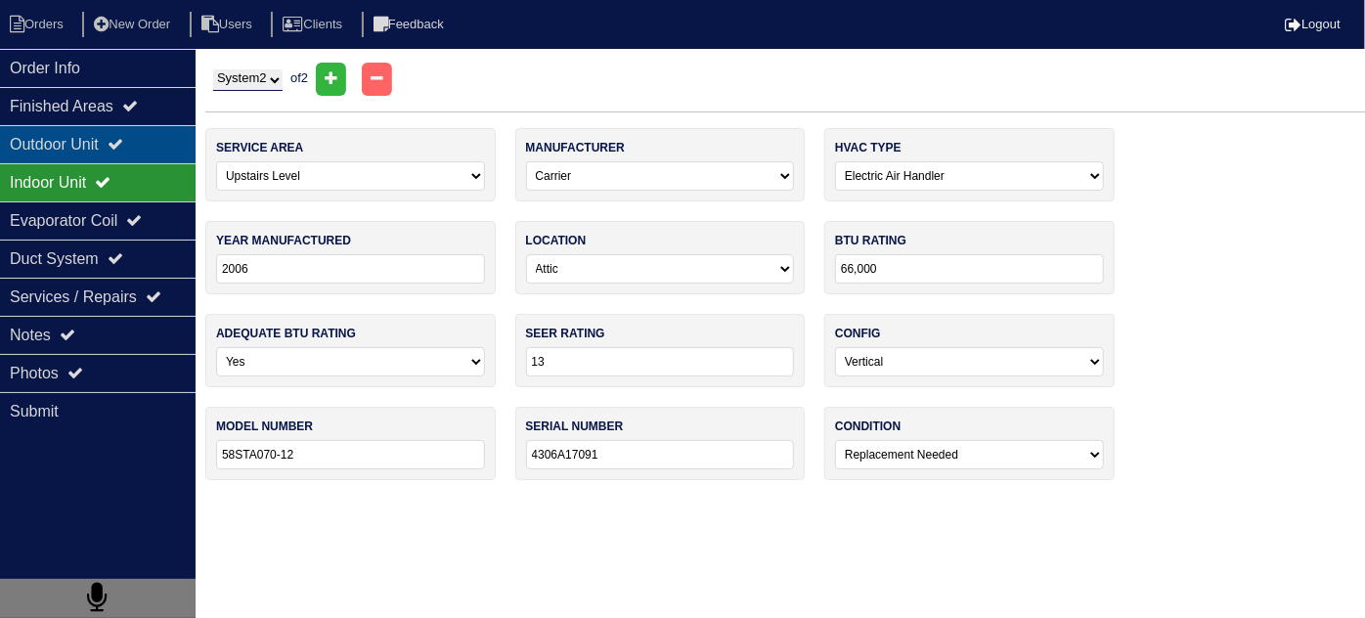
click at [73, 144] on div "Outdoor Unit" at bounding box center [98, 144] width 196 height 38
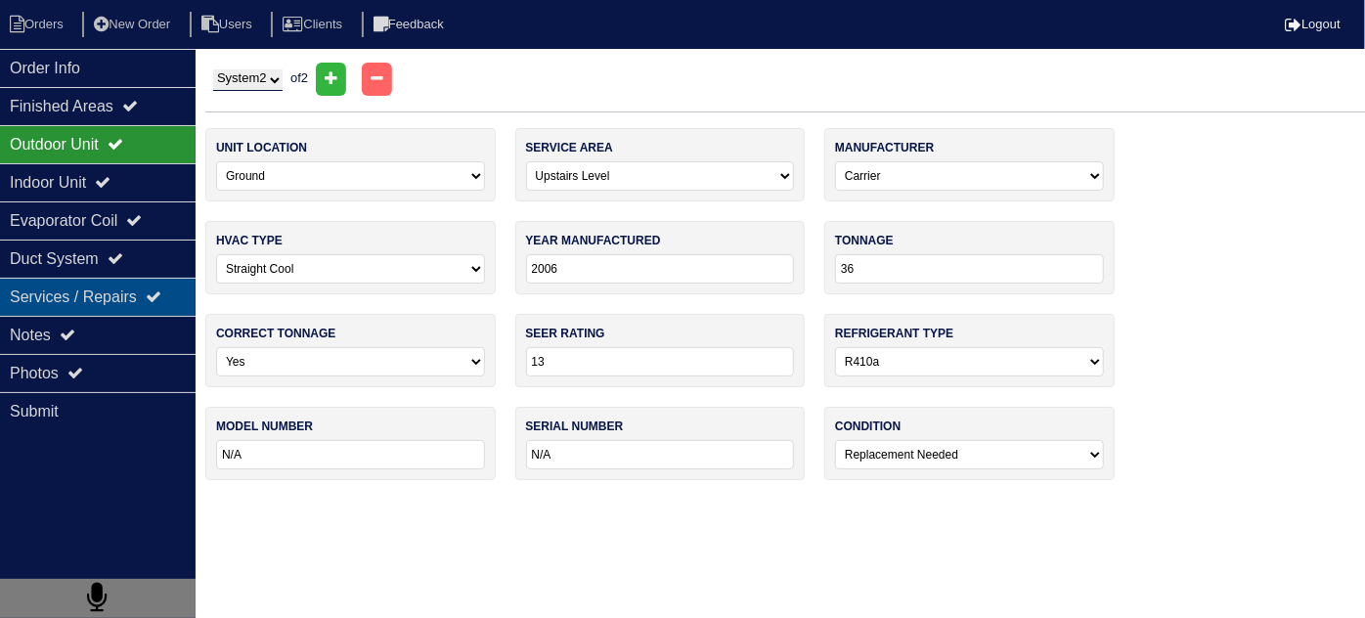
click at [70, 310] on div "Services / Repairs" at bounding box center [98, 297] width 196 height 38
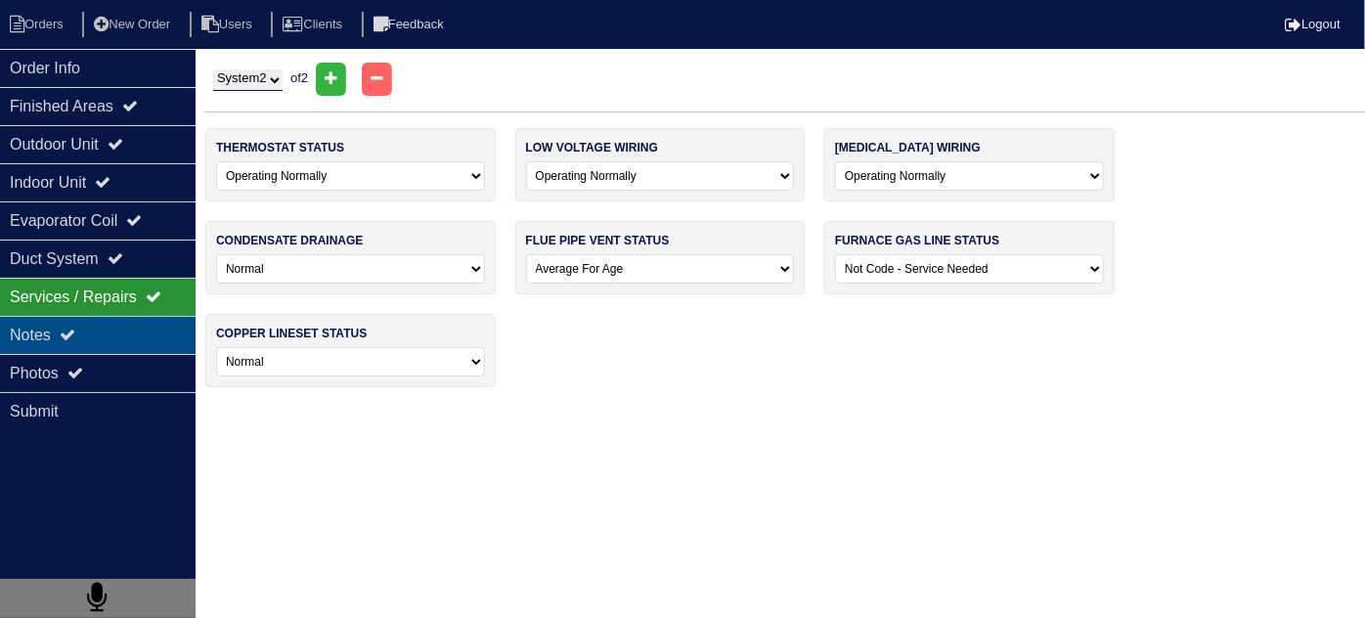
click at [72, 316] on div "Notes" at bounding box center [98, 335] width 196 height 38
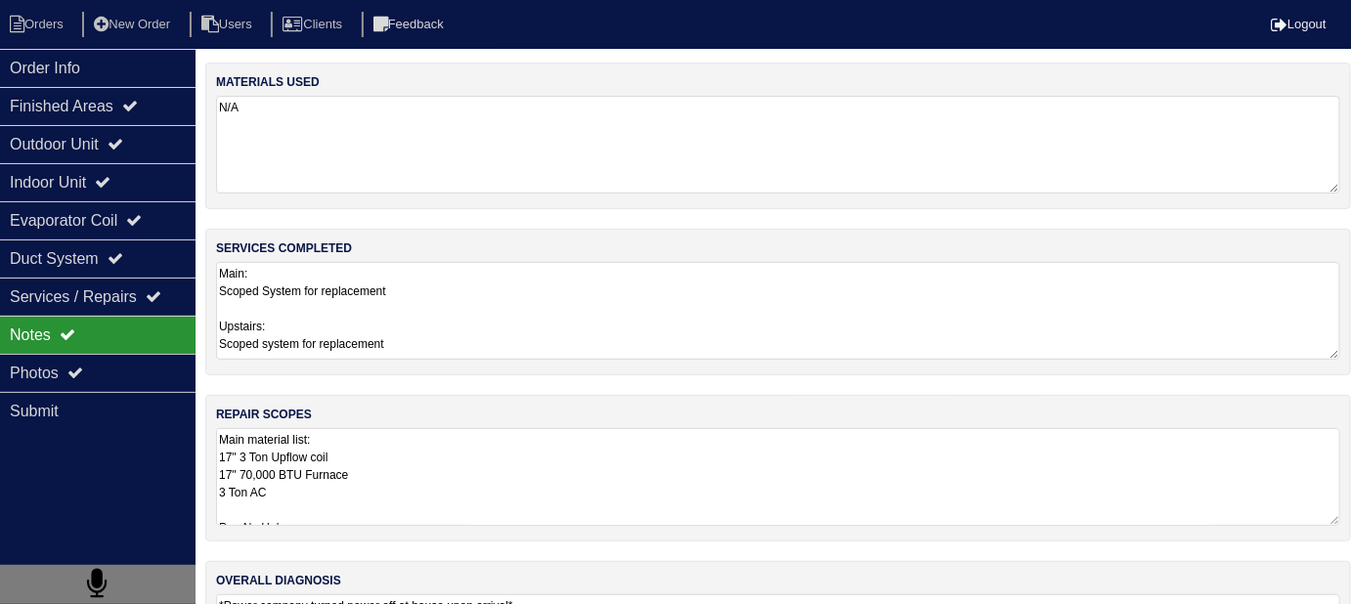
click at [518, 456] on textarea "Main material list: 17" 3 Ton Upflow coil 17" 70,000 BTU Furnace 3 Ton AC Pan N…" at bounding box center [778, 477] width 1124 height 98
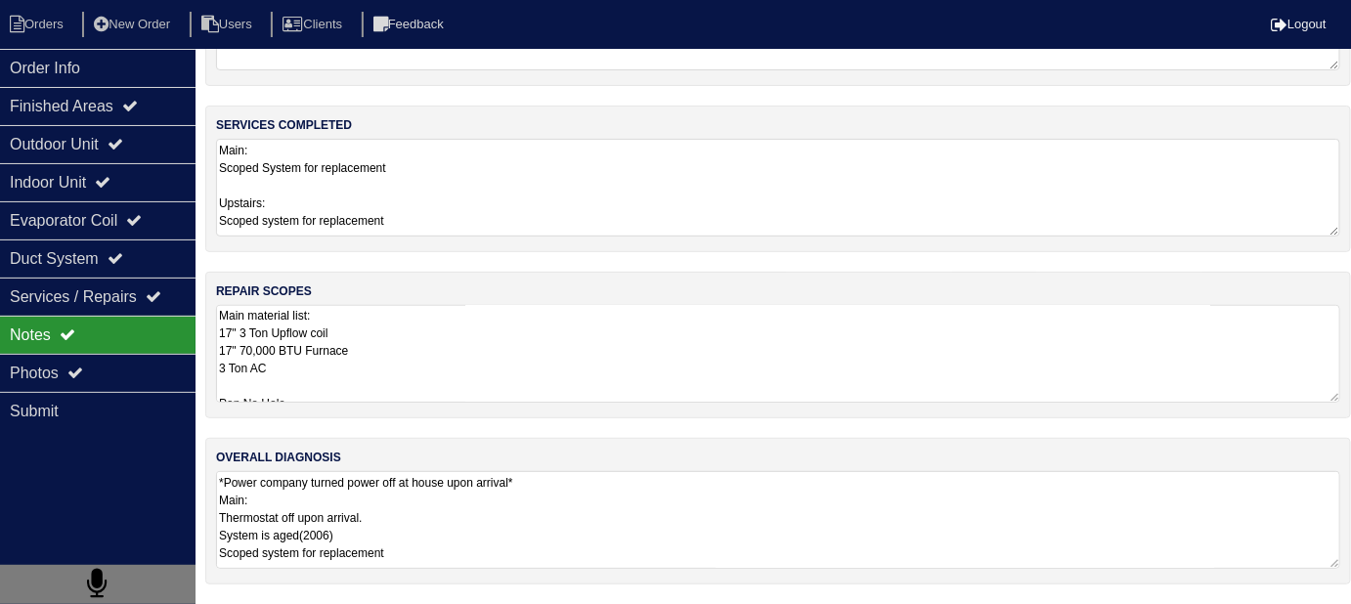
scroll to position [117, 0]
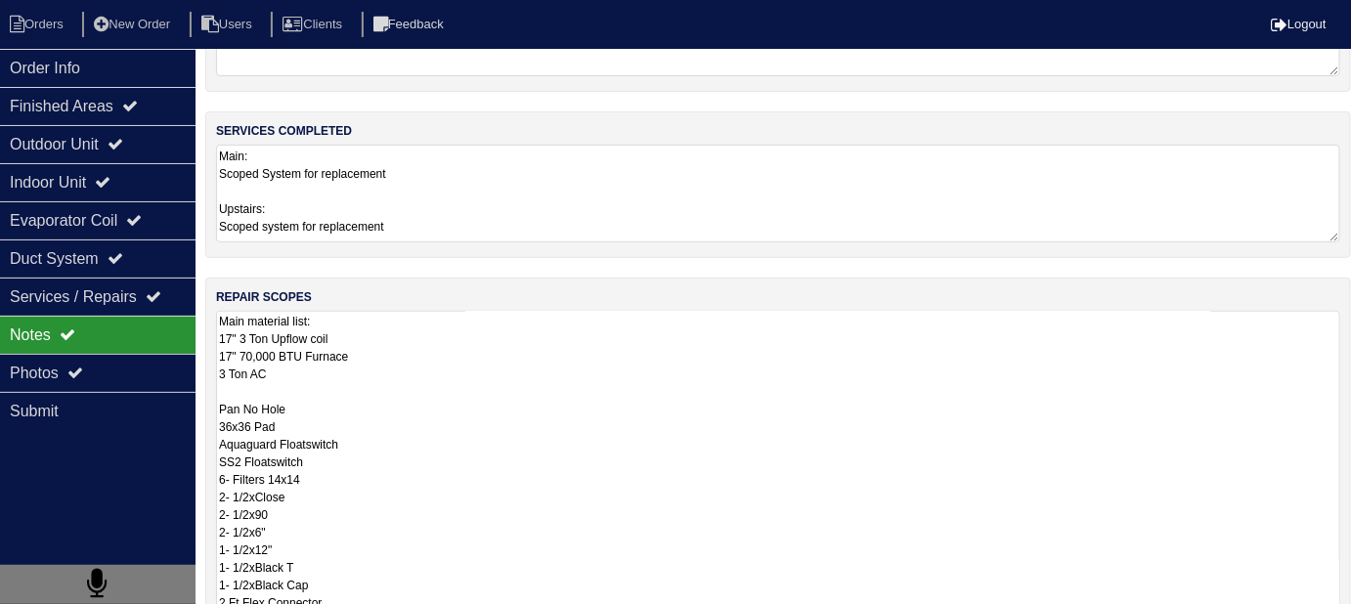
drag, startPoint x: 54, startPoint y: 57, endPoint x: 211, endPoint y: 81, distance: 159.3
click at [55, 57] on div "Order Info" at bounding box center [98, 68] width 196 height 38
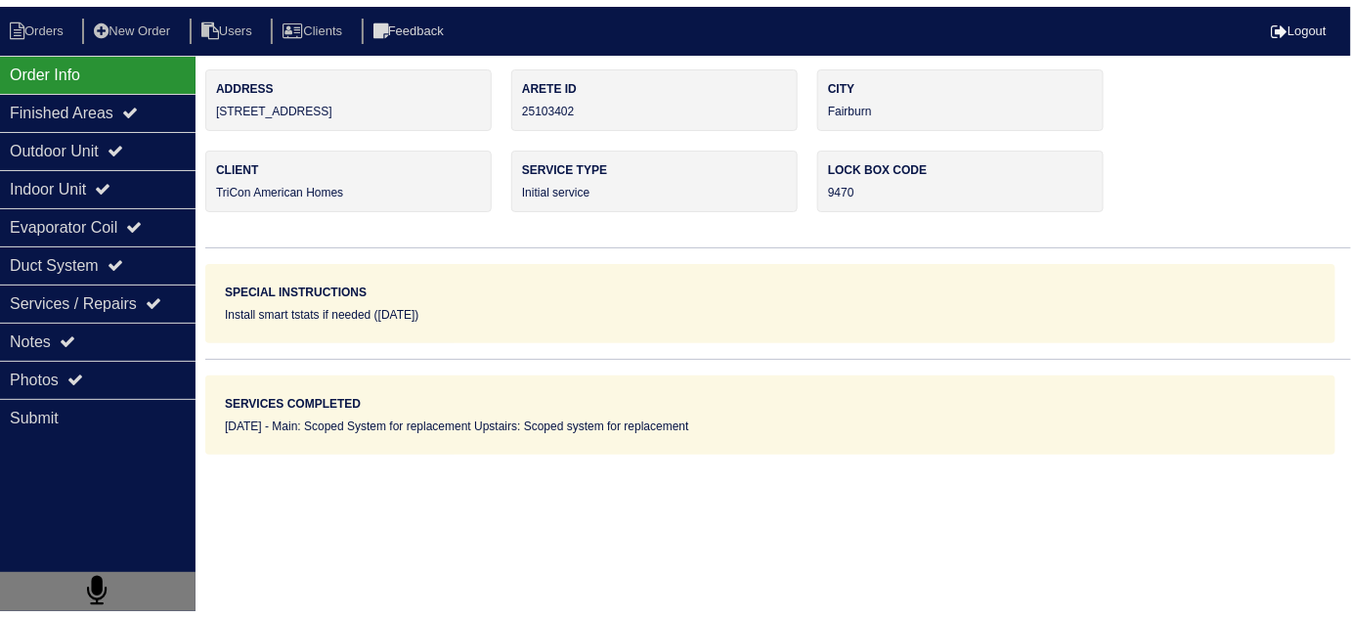
scroll to position [0, 0]
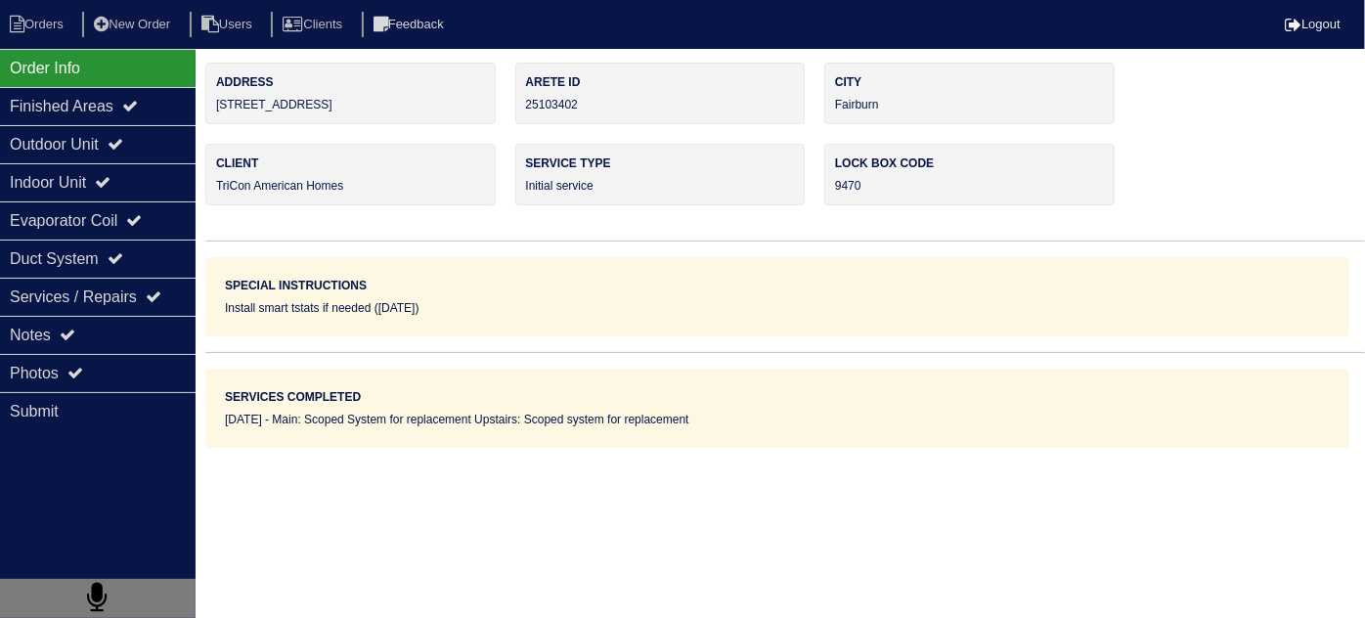
drag, startPoint x: 335, startPoint y: 108, endPoint x: 206, endPoint y: 106, distance: 129.1
click at [206, 106] on div "Address 7457 Mistydawn Dr" at bounding box center [350, 94] width 290 height 62
copy div "7457 Mistydawn Dr"
click at [28, 252] on div "Duct System" at bounding box center [98, 259] width 196 height 38
select select "2"
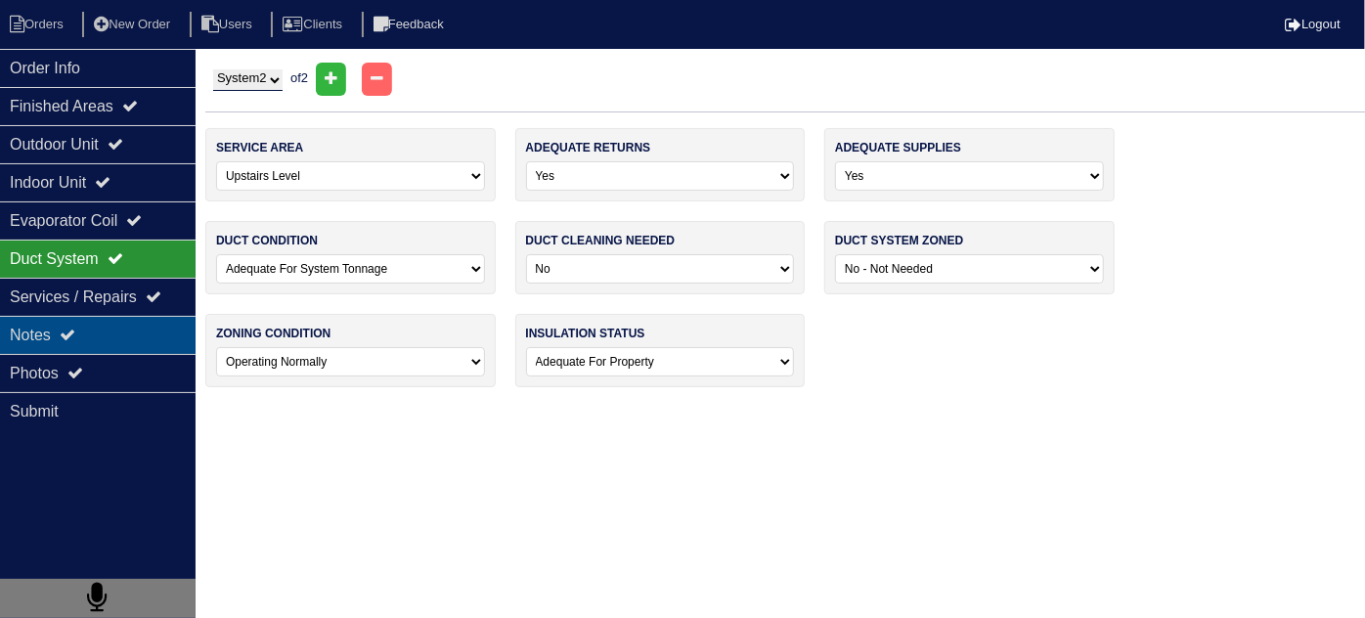
click at [43, 343] on div "Notes" at bounding box center [98, 335] width 196 height 38
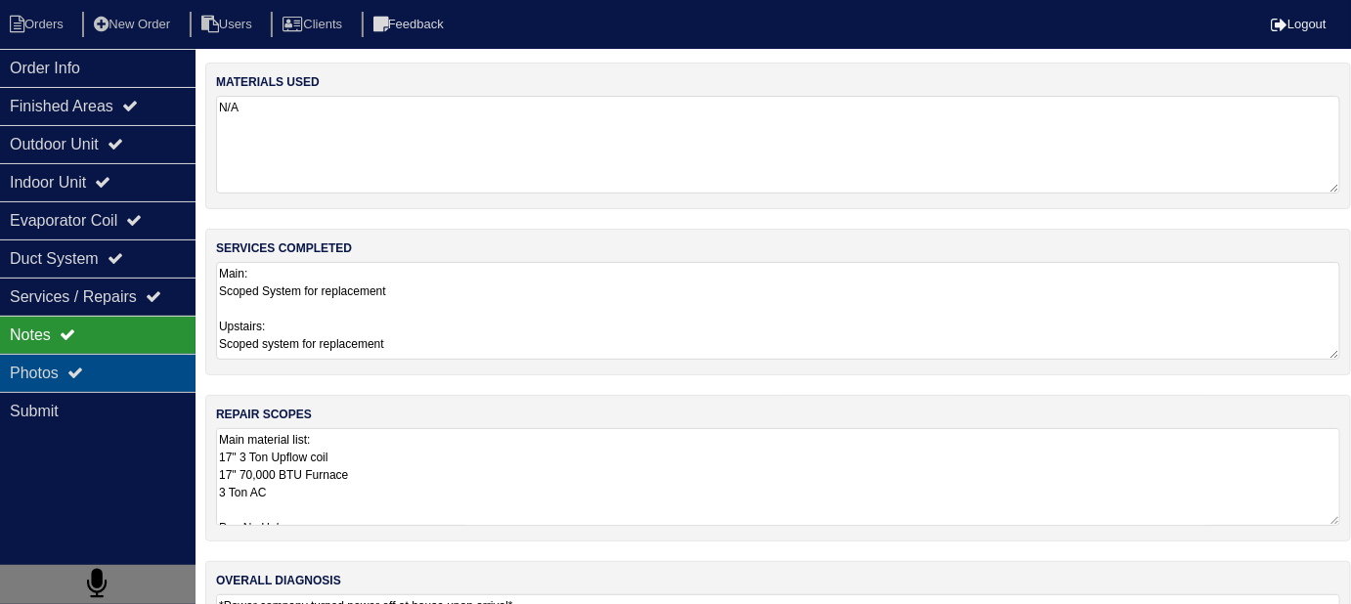
click at [44, 359] on div "Photos" at bounding box center [98, 373] width 196 height 38
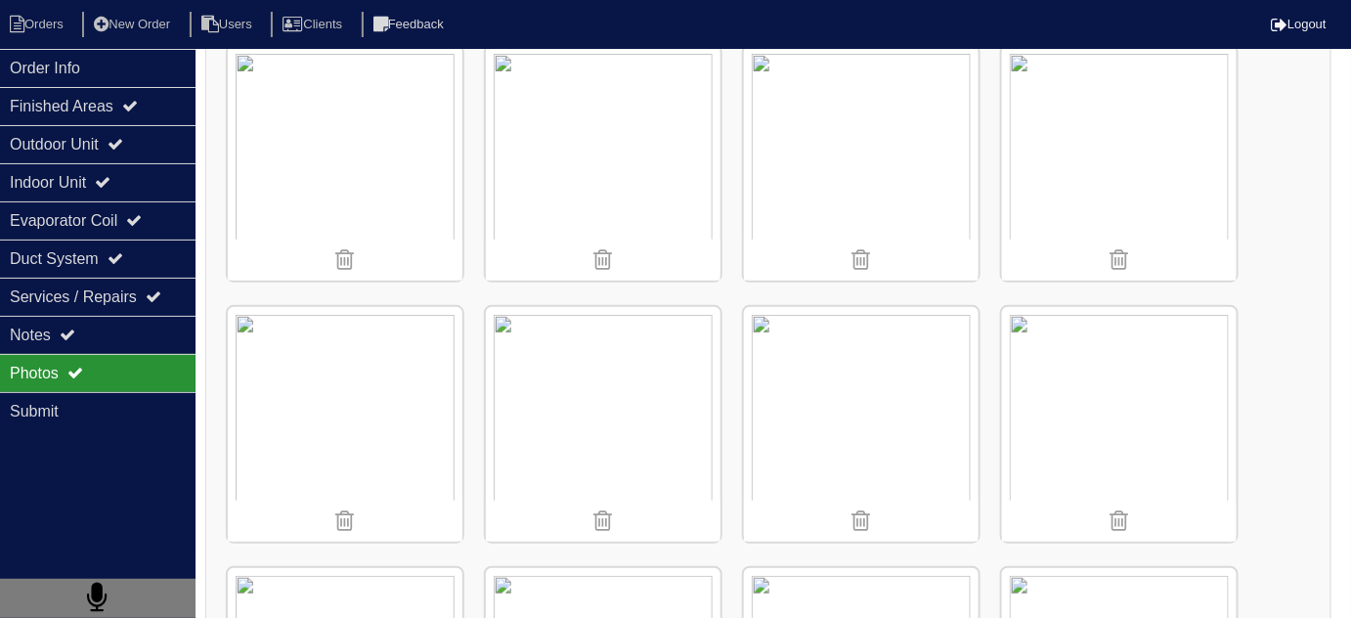
scroll to position [2665, 0]
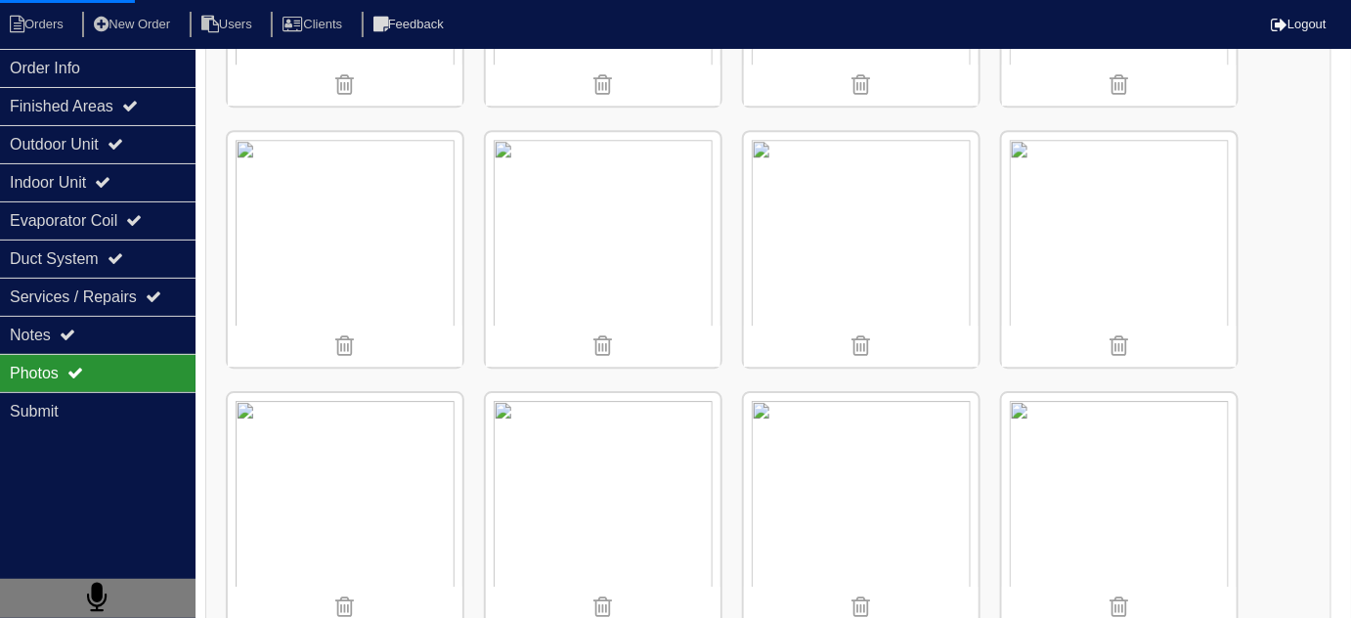
scroll to position [923, 0]
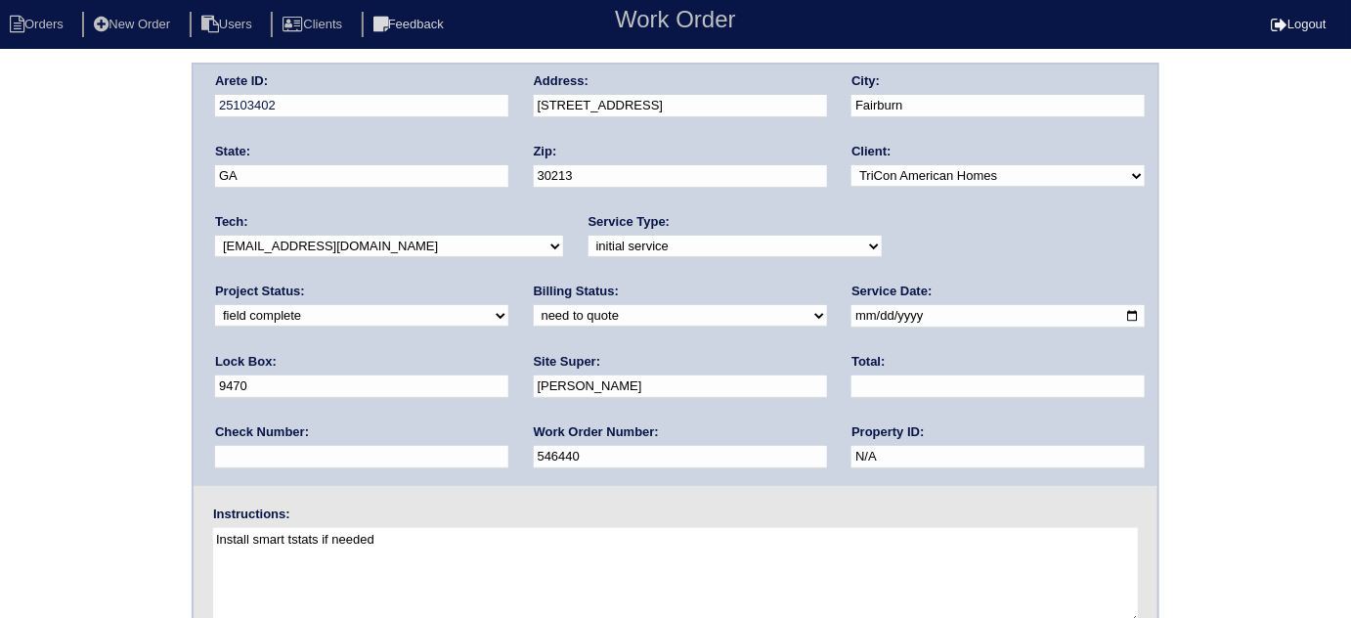
click at [534, 306] on select "need to quote quoted need to invoice invoiced paid warranty purchase order need…" at bounding box center [680, 316] width 293 height 22
select select "quoted"
click at [534, 305] on select "need to quote quoted need to invoice invoiced paid warranty purchase order need…" at bounding box center [680, 316] width 293 height 22
click at [852, 370] on div "Total:" at bounding box center [998, 380] width 293 height 55
type input "10120.00"
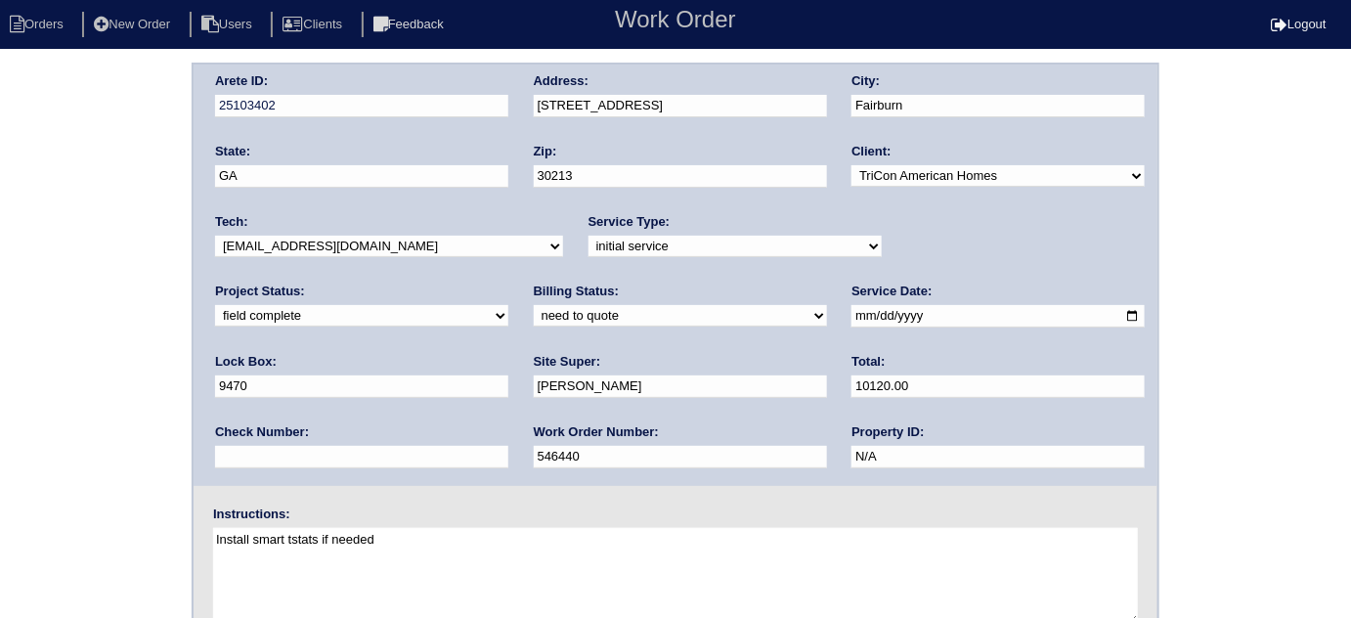
drag, startPoint x: 0, startPoint y: 242, endPoint x: 19, endPoint y: 315, distance: 74.7
click at [0, 242] on div "Arete ID: 25103402 Address: [STREET_ADDRESS] City: [GEOGRAPHIC_DATA] State: [GE…" at bounding box center [675, 458] width 1351 height 791
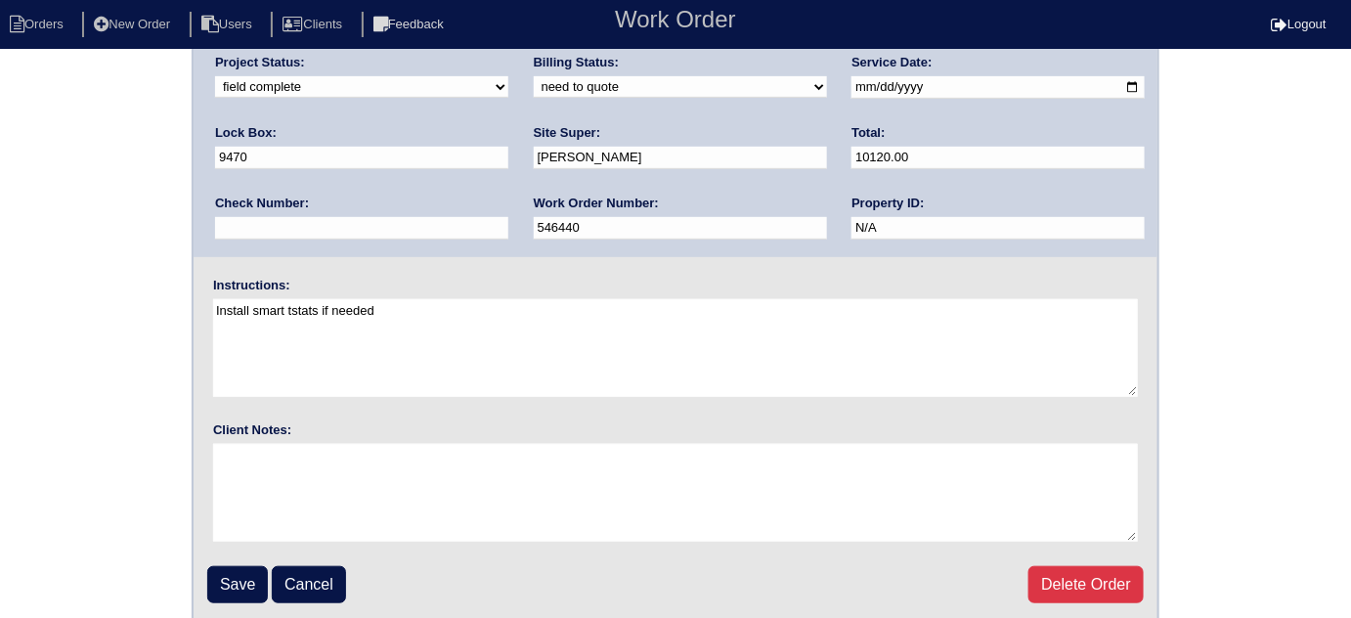
scroll to position [231, 0]
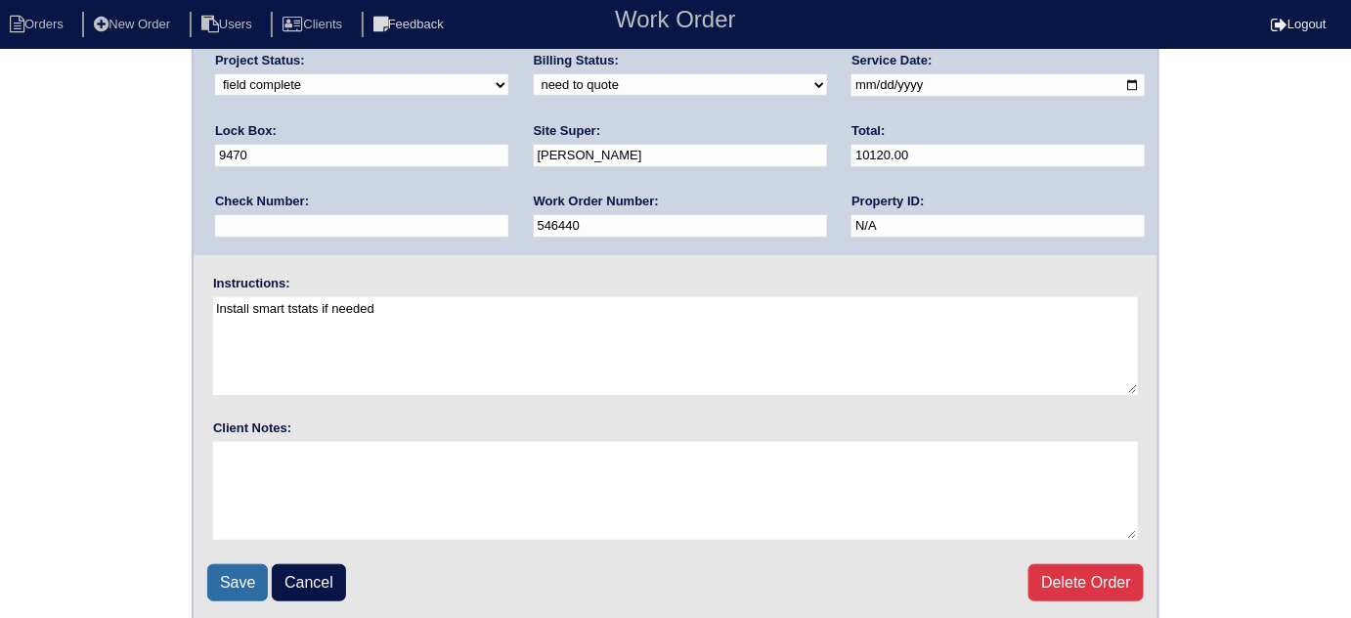
click at [238, 571] on input "Save" at bounding box center [237, 582] width 61 height 37
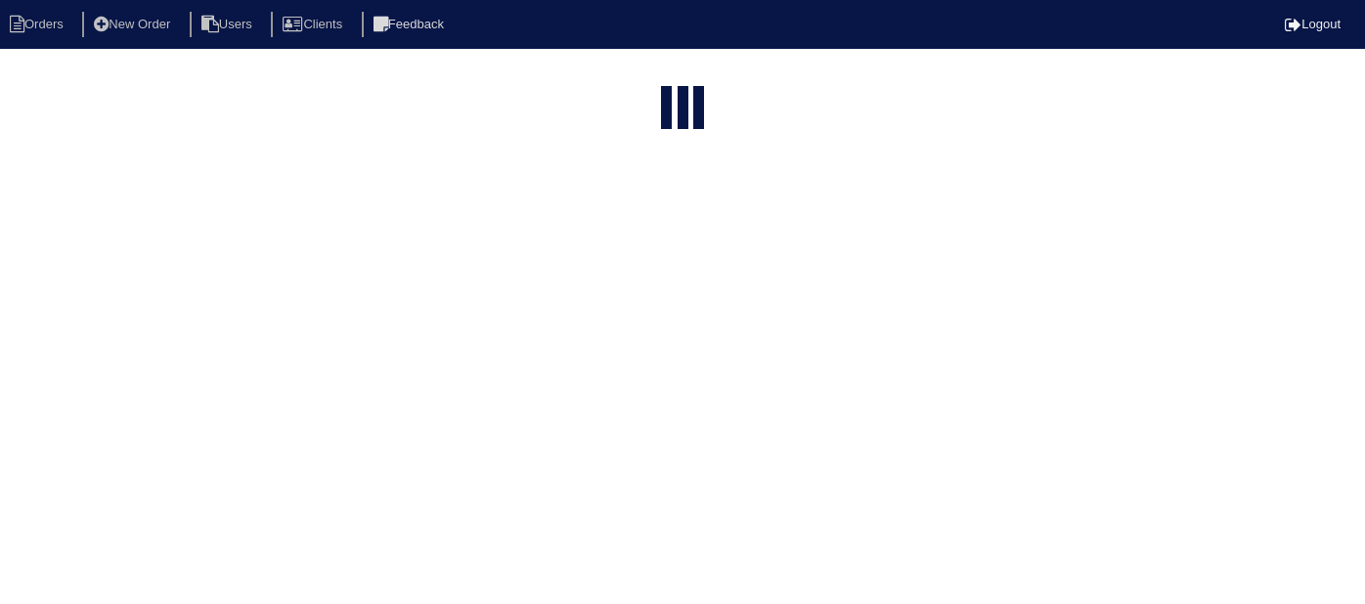
select select "15"
type input "7457"
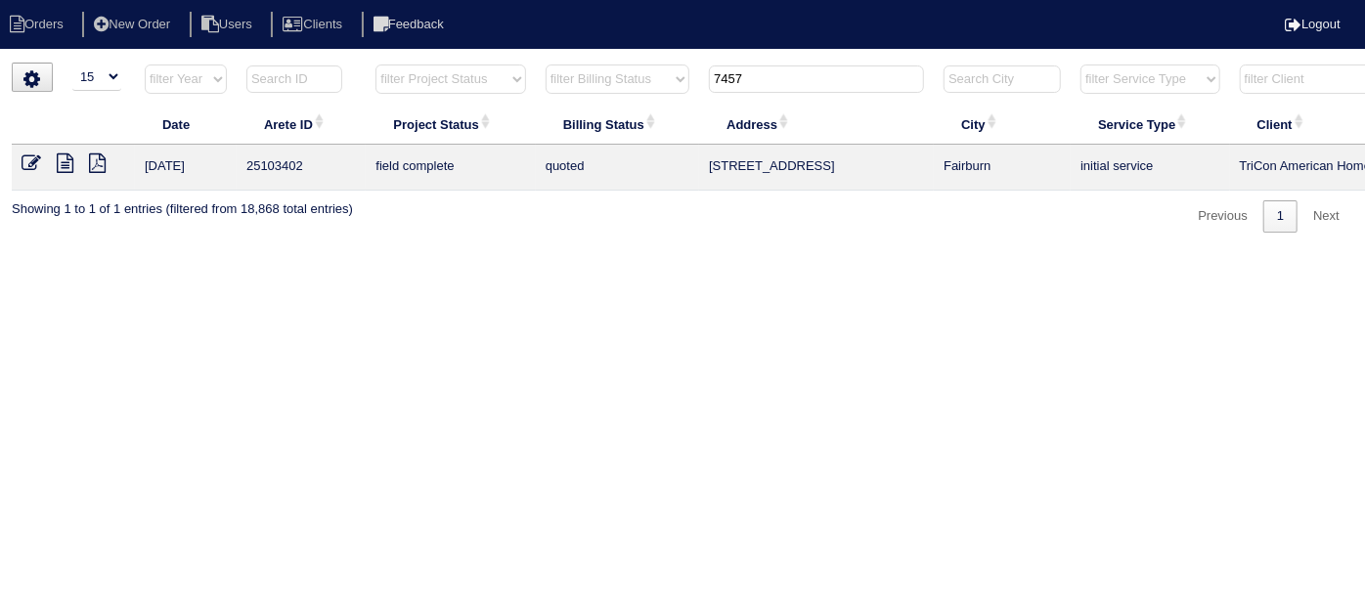
drag, startPoint x: 762, startPoint y: 85, endPoint x: 434, endPoint y: -46, distance: 352.7
click at [434, 0] on html "Orders New Order Users Clients Feedback Logout Orders New Order Users Clients M…" at bounding box center [682, 126] width 1365 height 252
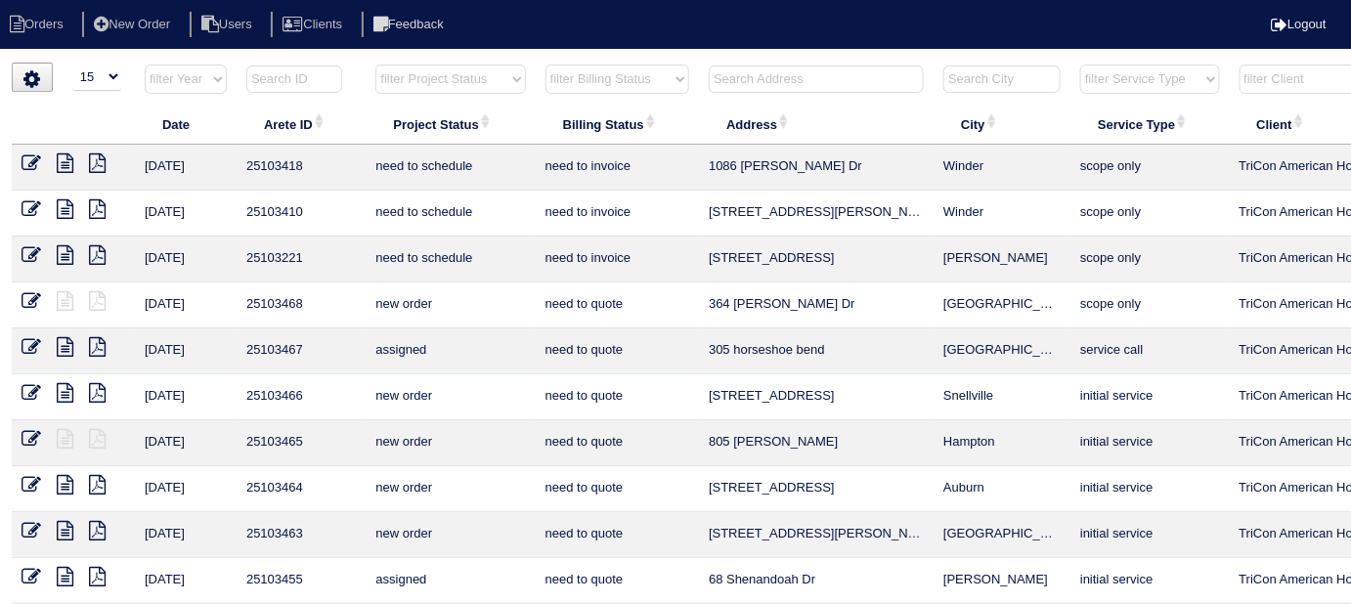
click at [720, 72] on input "text" at bounding box center [816, 79] width 215 height 27
type input "2518 s"
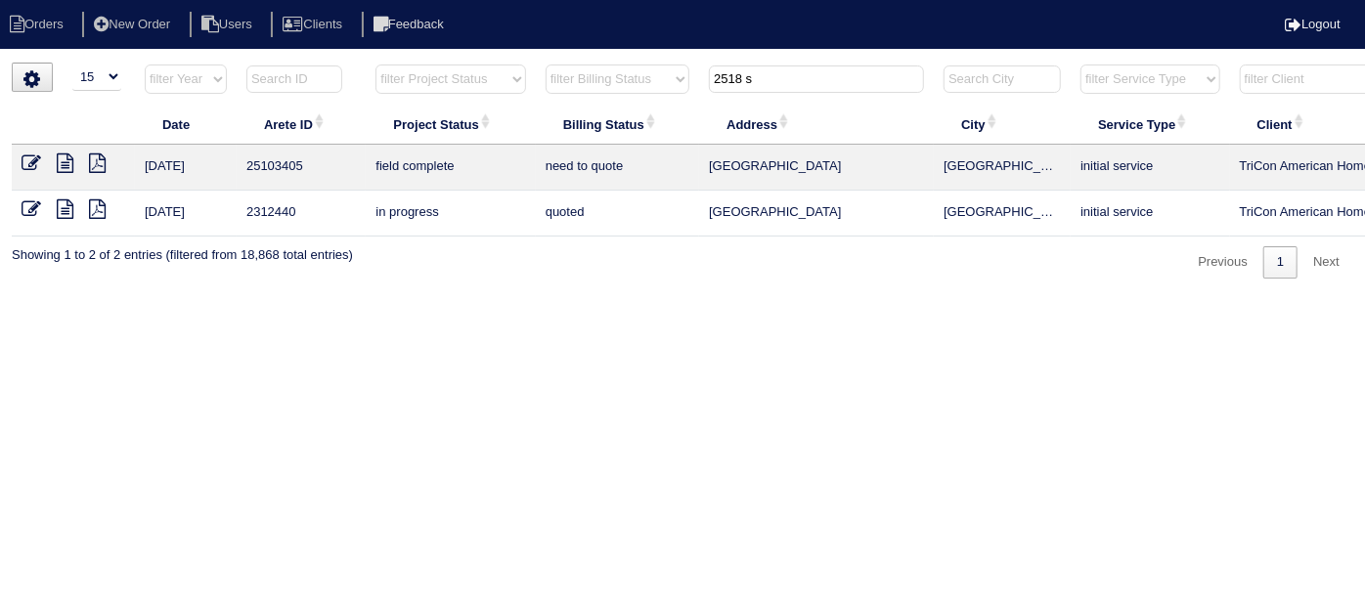
click at [60, 158] on icon at bounding box center [65, 163] width 17 height 20
click at [31, 154] on icon at bounding box center [32, 163] width 20 height 20
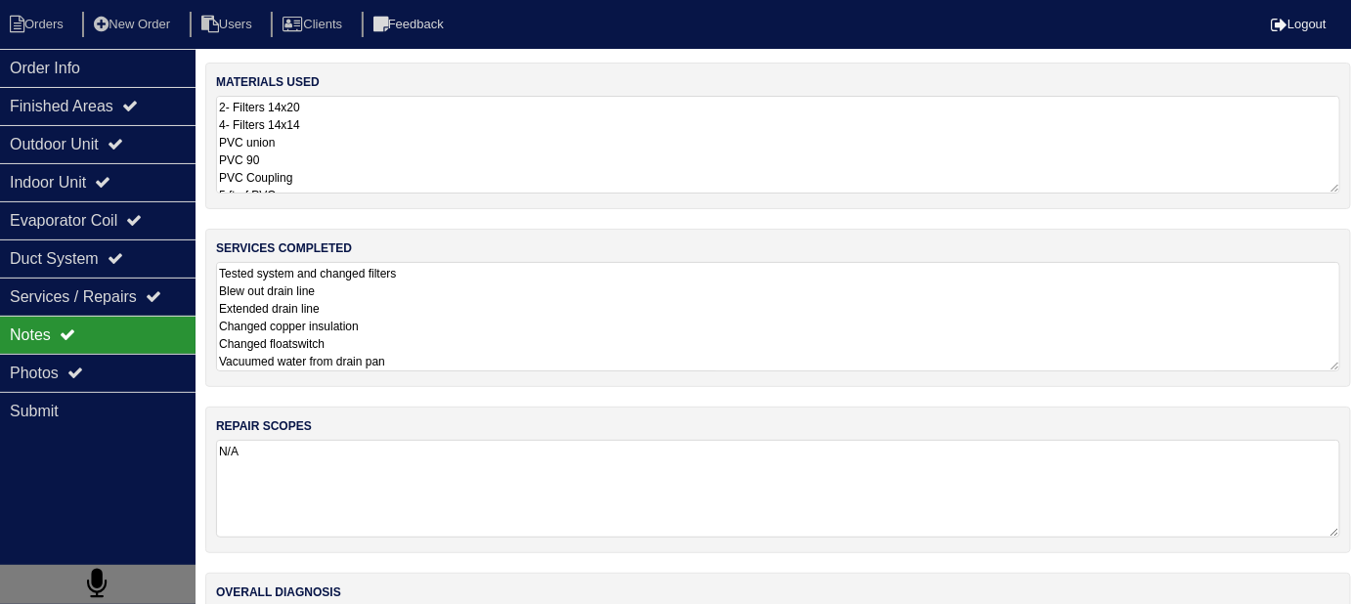
click at [412, 127] on textarea "2- Filters 14x20 4- Filters 14x14 PVC union PVC 90 PVC Coupling 5 ft of PVC Nit…" at bounding box center [778, 145] width 1124 height 98
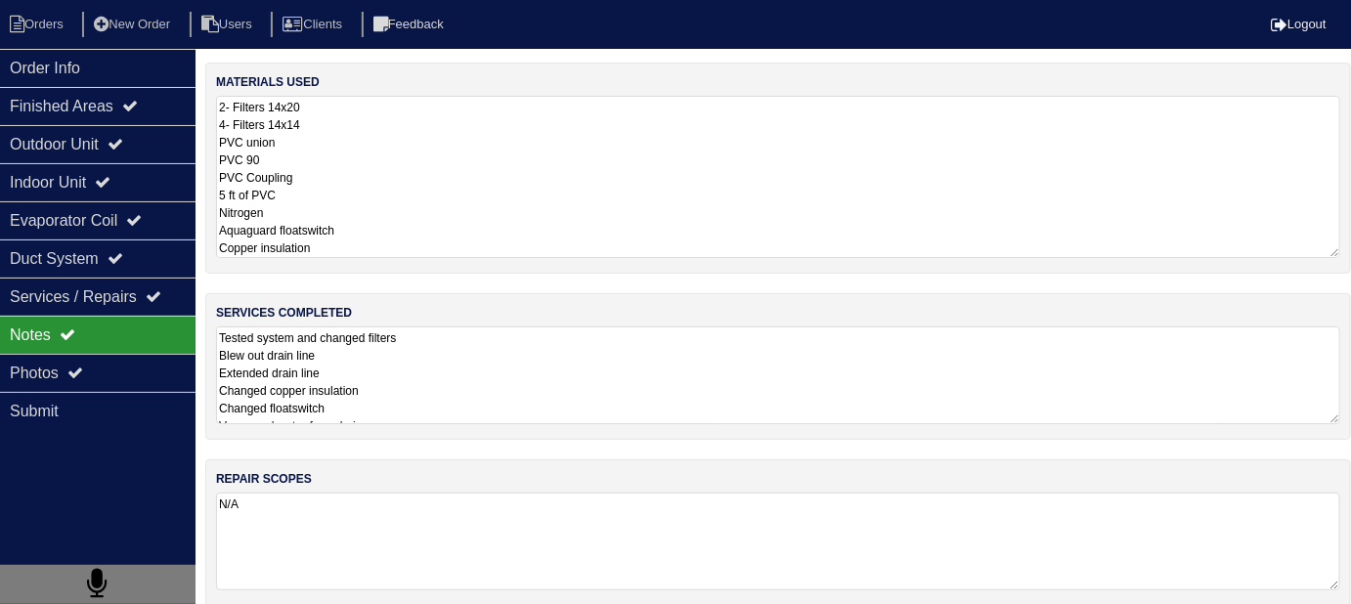
click at [451, 397] on div "materials used 2- Filters 14x20 4- Filters 14x14 PVC union PVC 90 PVC Coupling …" at bounding box center [778, 427] width 1146 height 729
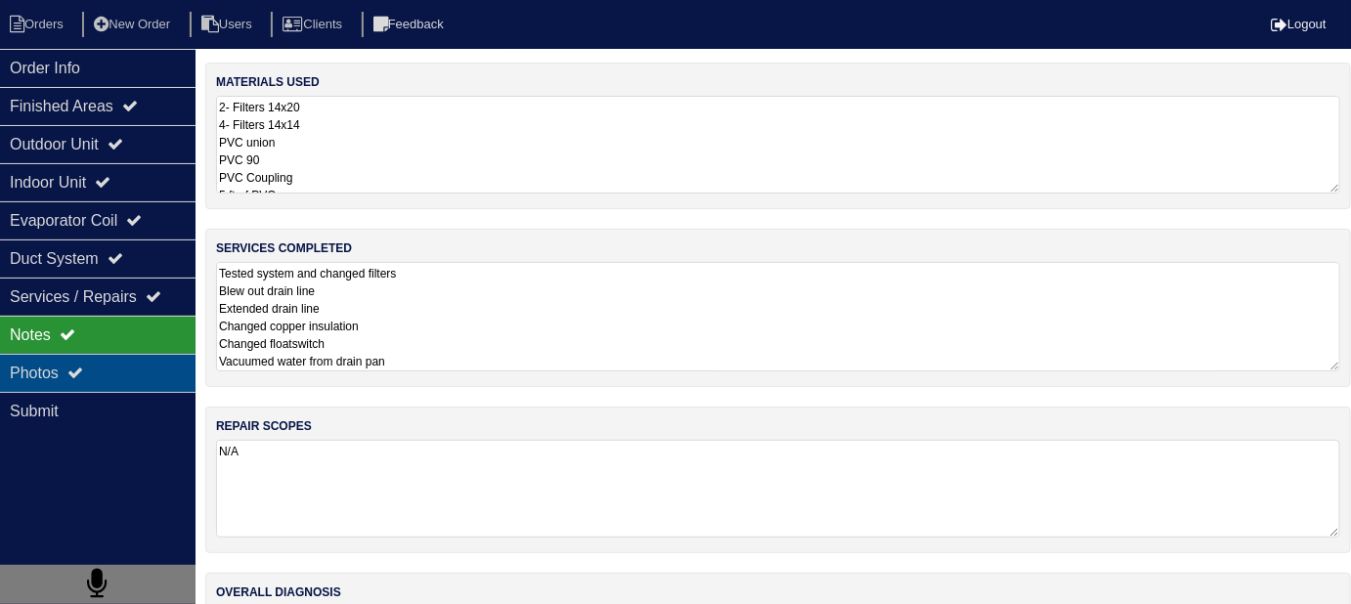
click at [125, 371] on div "Photos" at bounding box center [98, 373] width 196 height 38
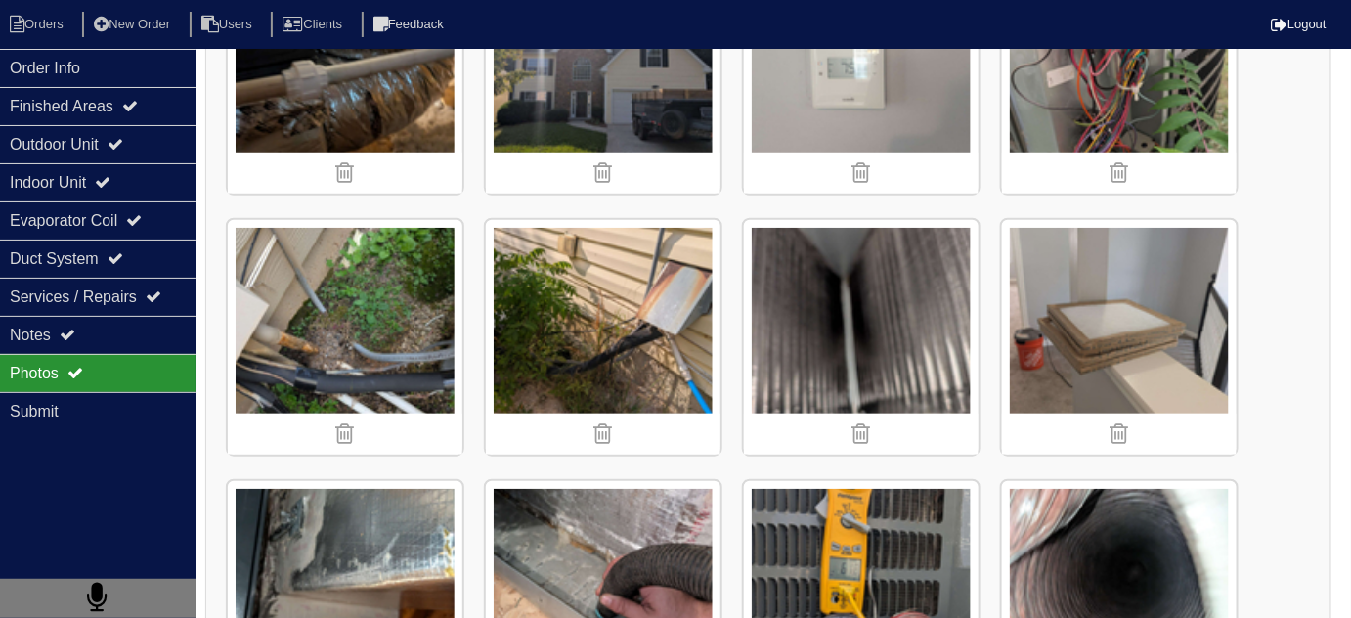
scroll to position [401, 0]
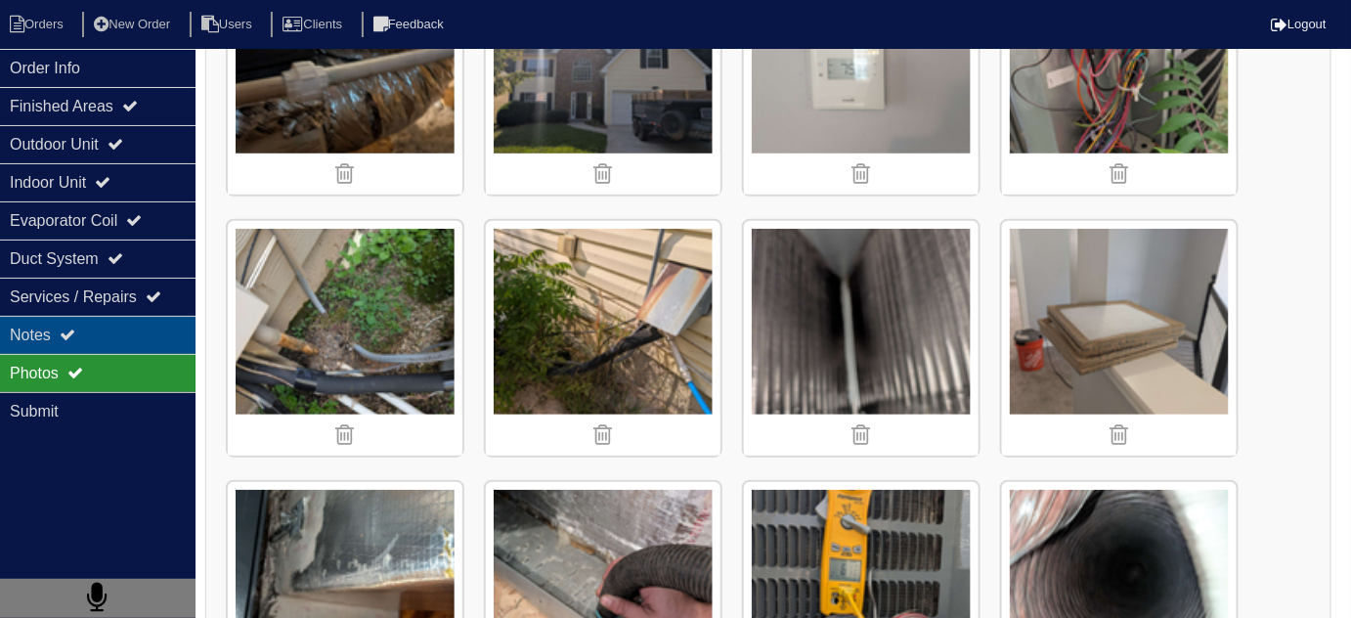
click at [109, 333] on div "Notes" at bounding box center [98, 335] width 196 height 38
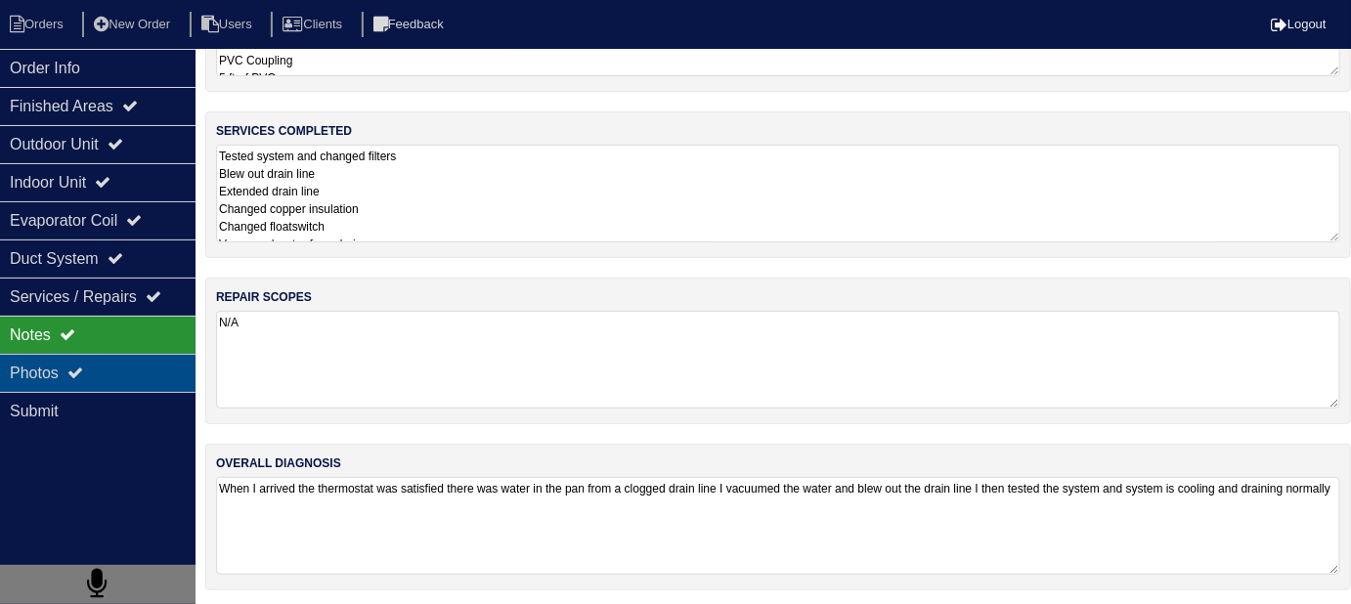
click at [107, 357] on div "Photos" at bounding box center [98, 373] width 196 height 38
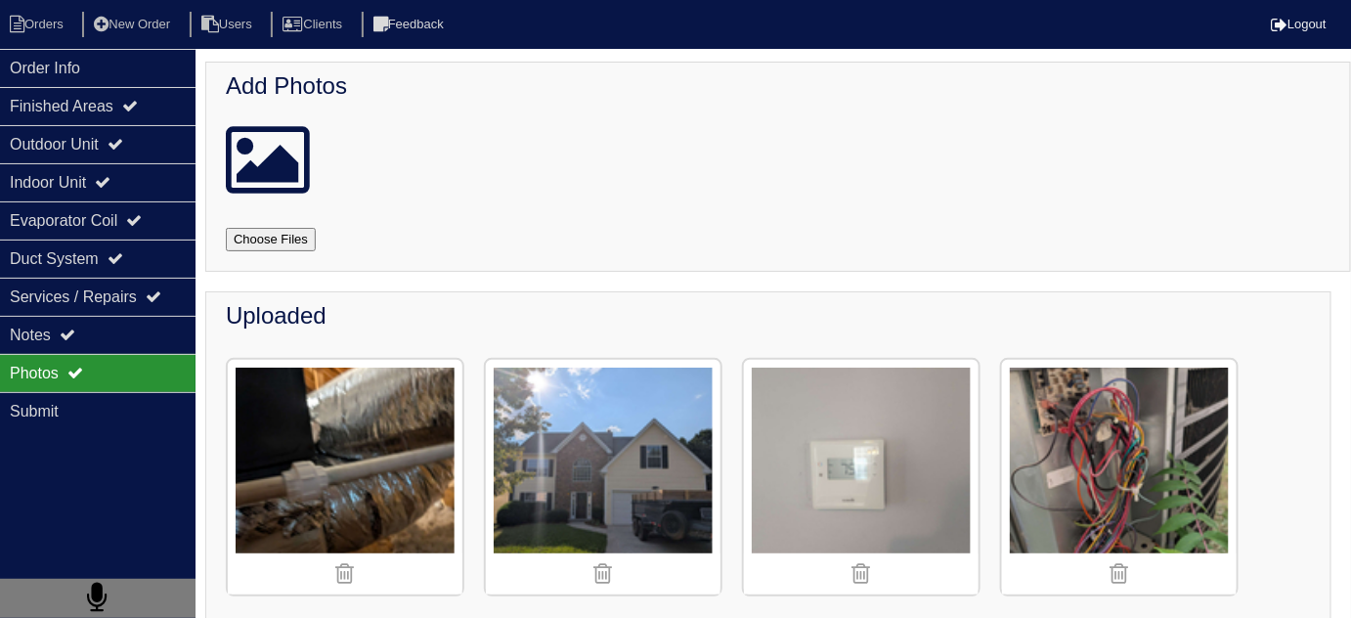
scroll to position [0, 0]
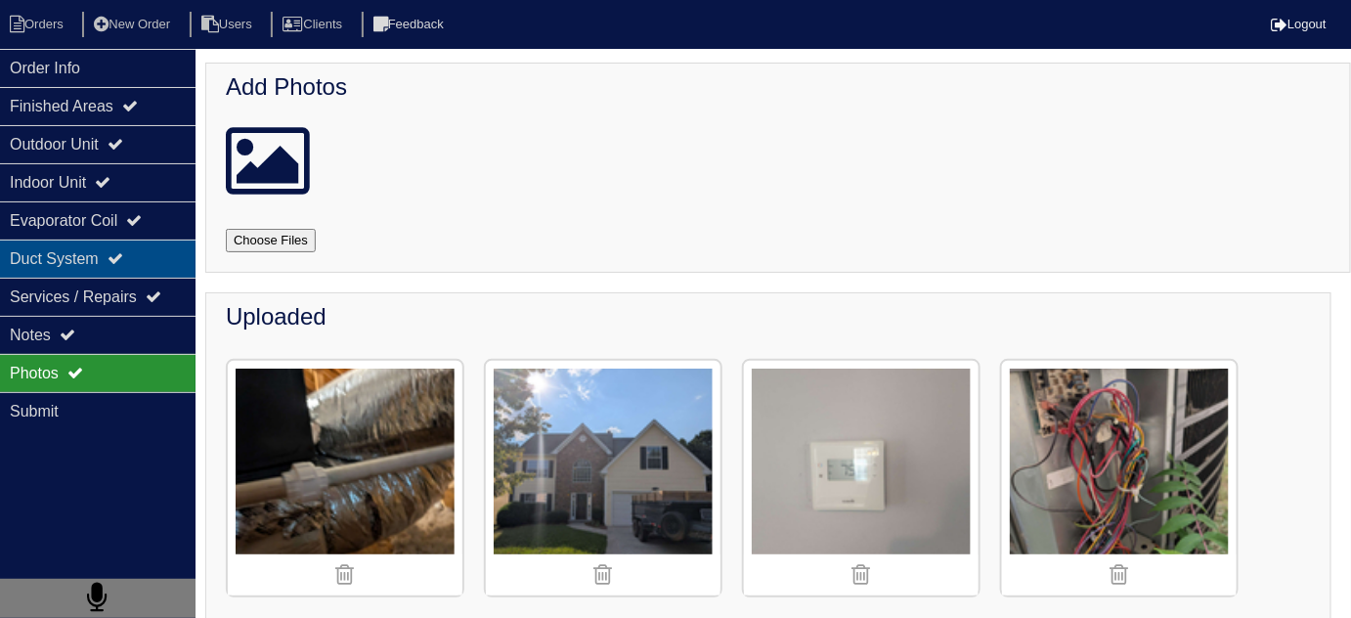
drag, startPoint x: 117, startPoint y: 246, endPoint x: 114, endPoint y: 340, distance: 93.9
click at [117, 247] on div "Duct System" at bounding box center [98, 259] width 196 height 38
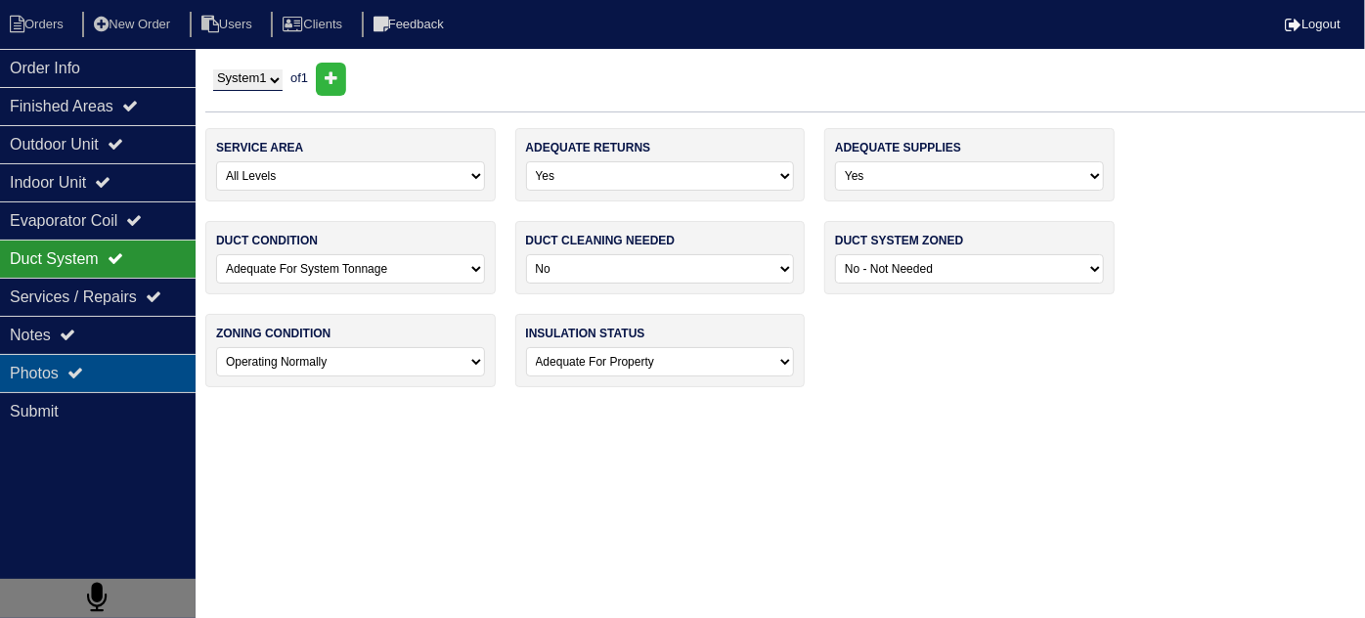
click at [117, 366] on div "Photos" at bounding box center [98, 373] width 196 height 38
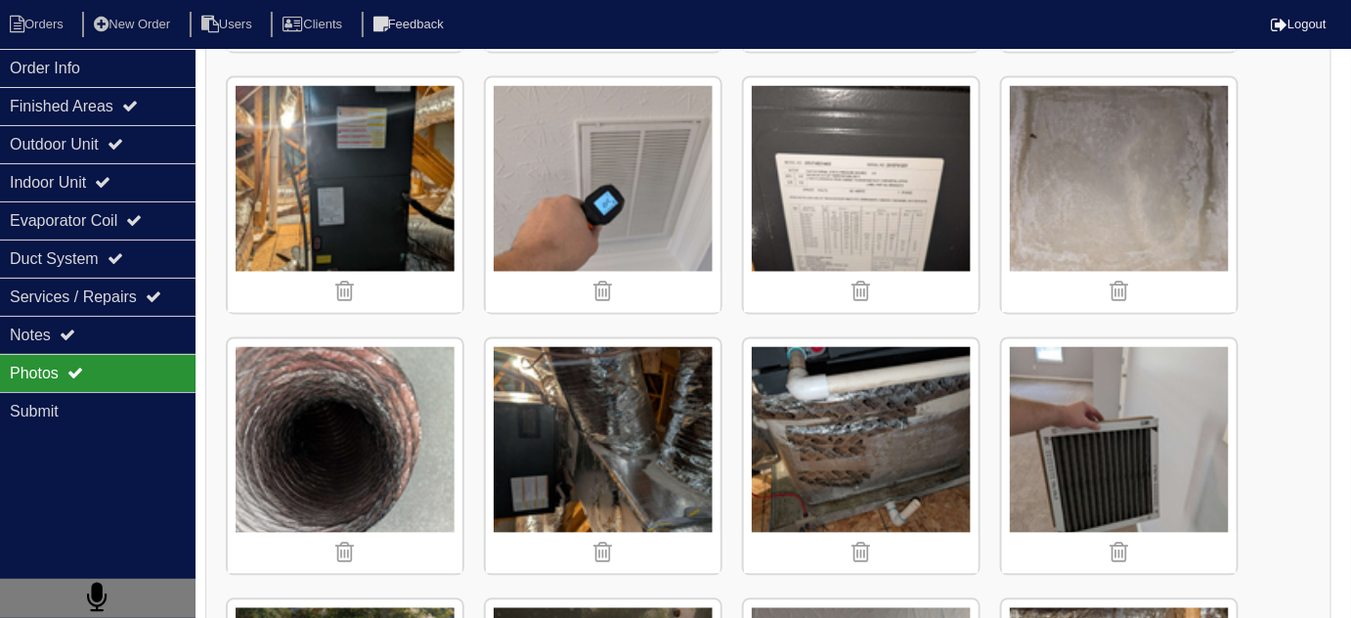
scroll to position [1066, 0]
click at [145, 53] on div "Order Info" at bounding box center [98, 68] width 196 height 38
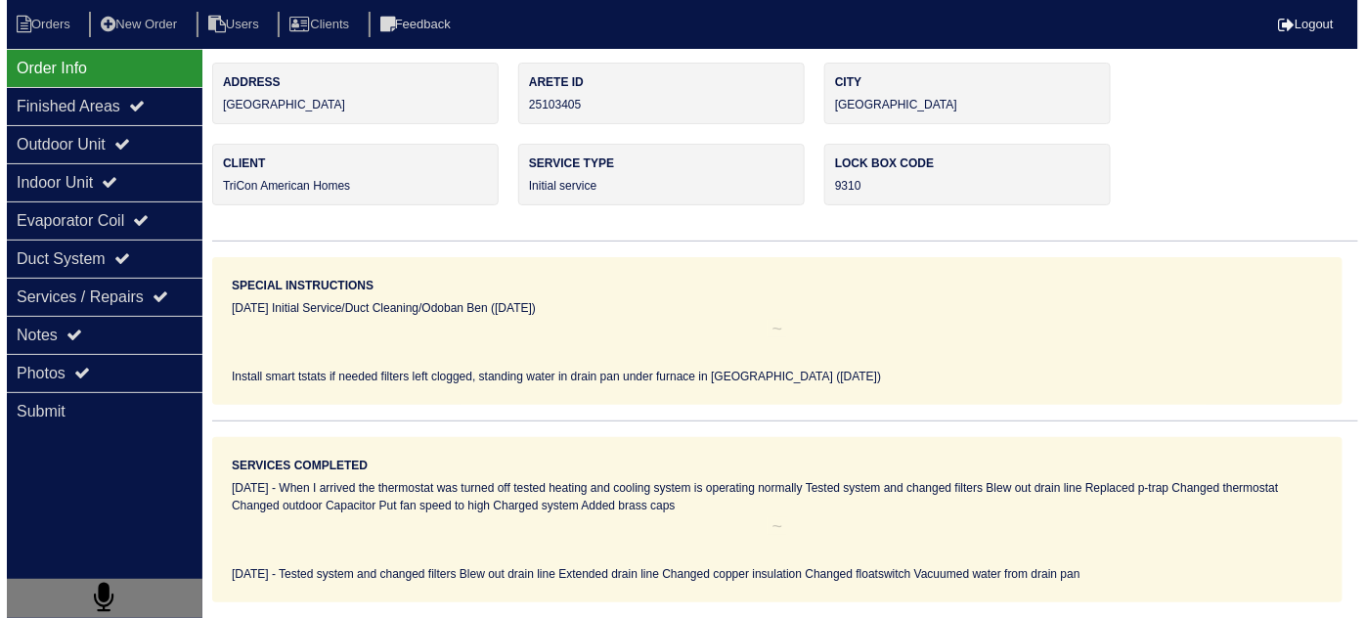
scroll to position [0, 0]
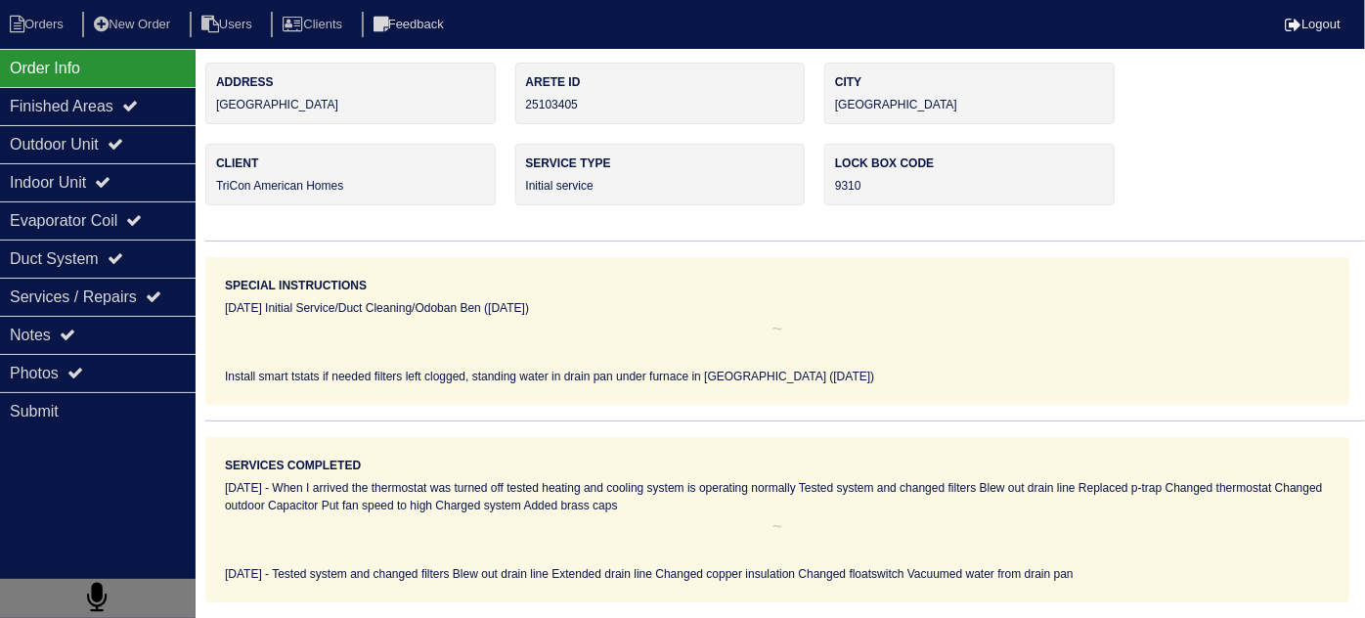
drag, startPoint x: 370, startPoint y: 111, endPoint x: 208, endPoint y: 113, distance: 161.3
click at [208, 113] on div "Address 2518 Sonoma Valley" at bounding box center [350, 94] width 290 height 62
copy div "2518 Sonoma Valley"
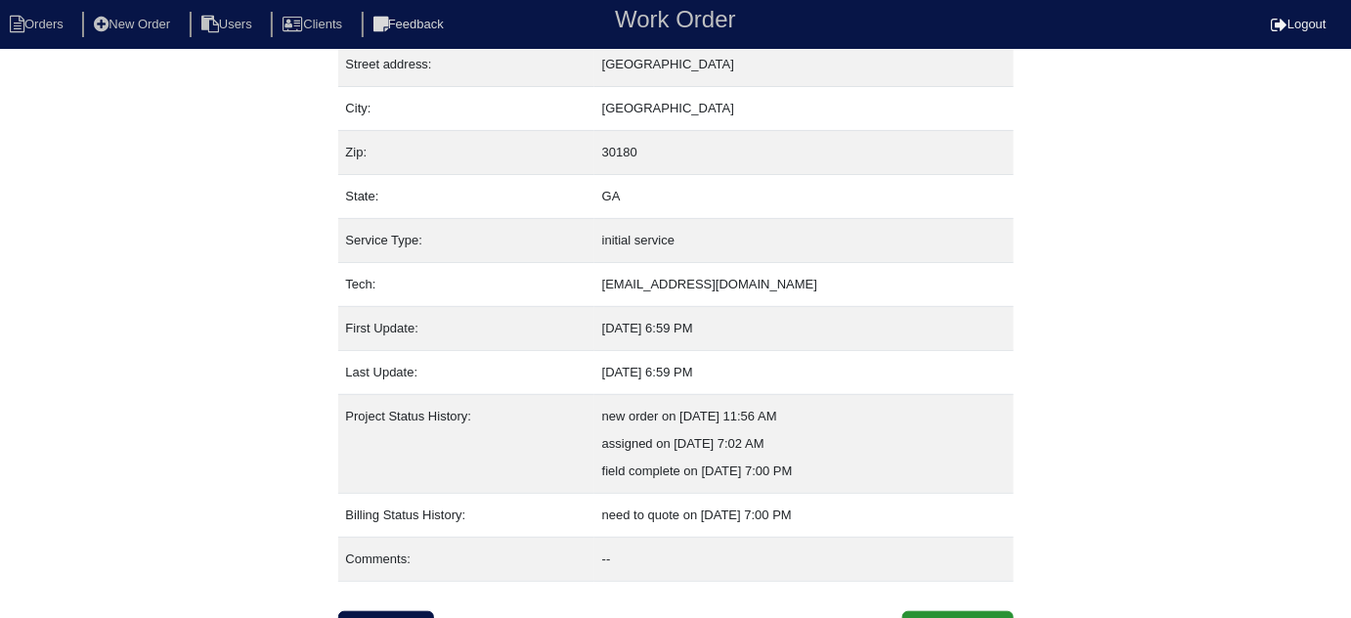
scroll to position [133, 0]
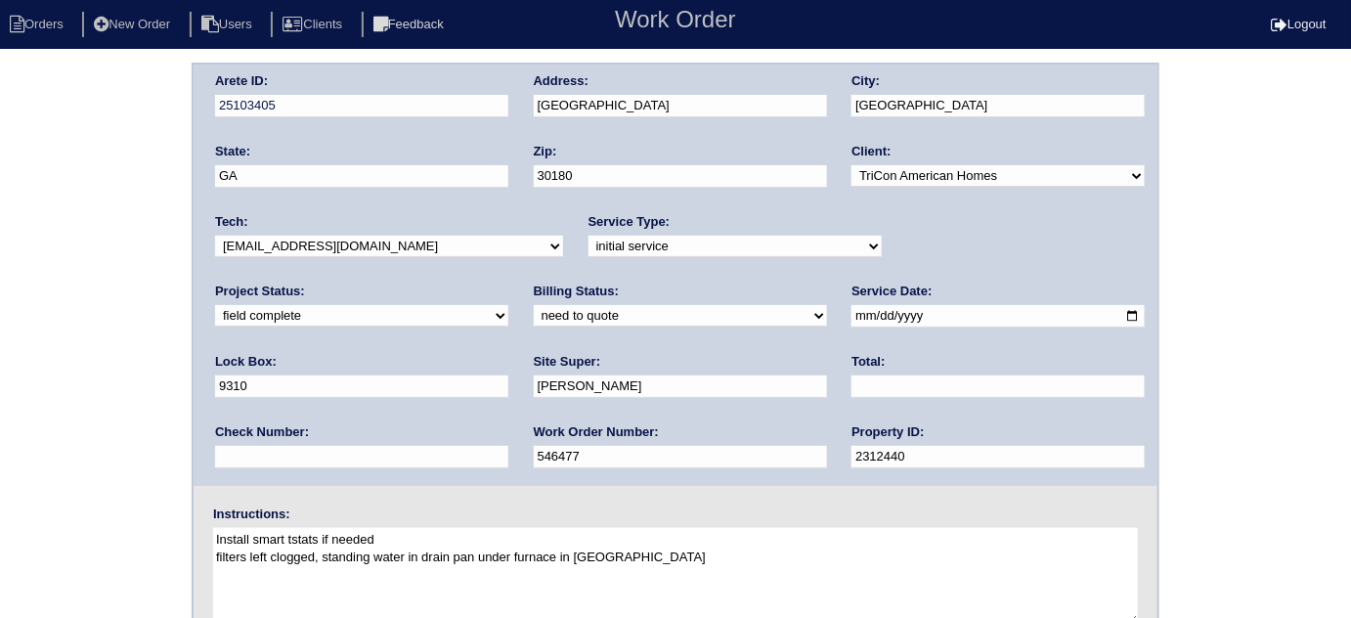
click at [534, 324] on select "need to quote quoted need to invoice invoiced paid warranty purchase order need…" at bounding box center [680, 316] width 293 height 22
select select "quoted"
click at [534, 305] on select "need to quote quoted need to invoice invoiced paid warranty purchase order need…" at bounding box center [680, 316] width 293 height 22
drag, startPoint x: 557, startPoint y: 394, endPoint x: 552, endPoint y: 385, distance: 10.1
click at [852, 393] on input "text" at bounding box center [998, 386] width 293 height 22
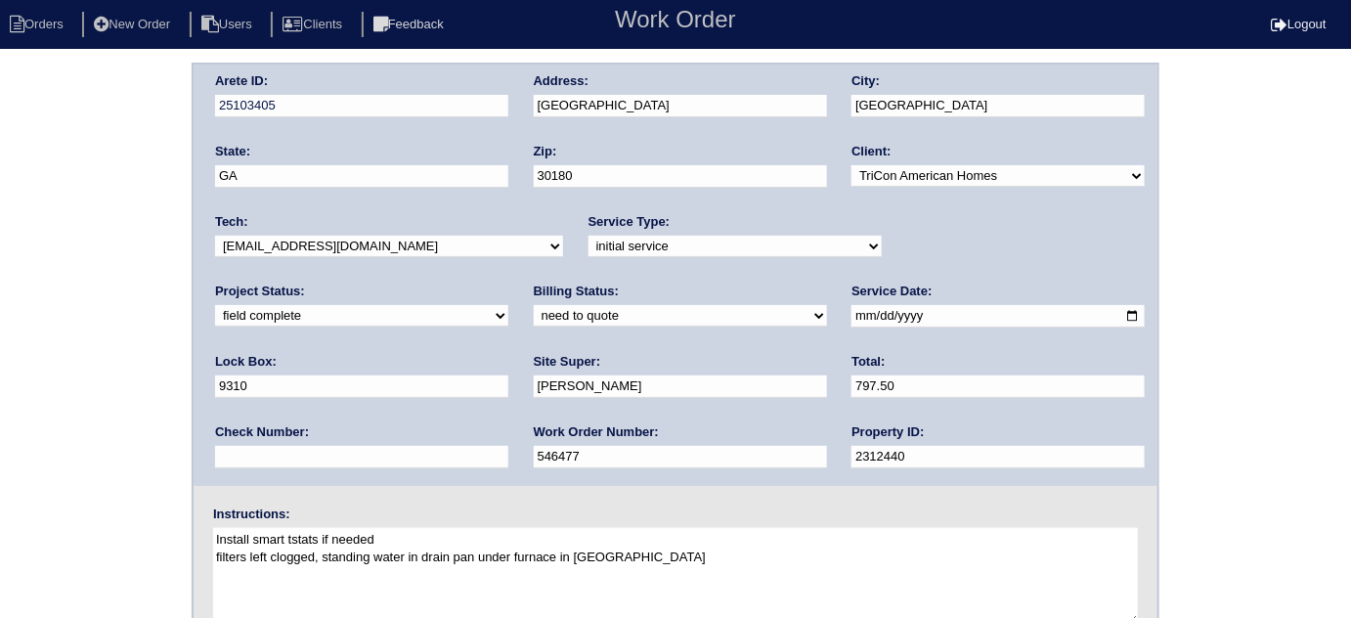
type input "797.50"
click at [125, 433] on div "Arete ID: 25103405 Address: [STREET_ADDRESS] City: [GEOGRAPHIC_DATA] State: [GE…" at bounding box center [675, 458] width 1351 height 791
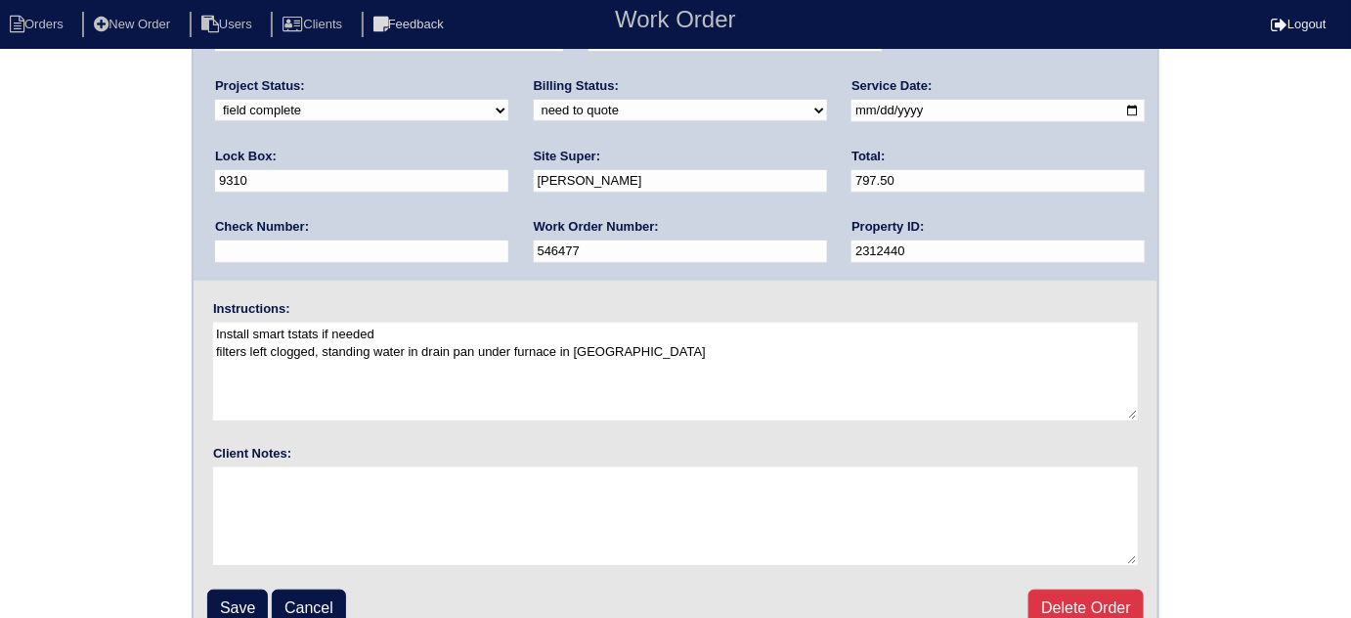
scroll to position [231, 0]
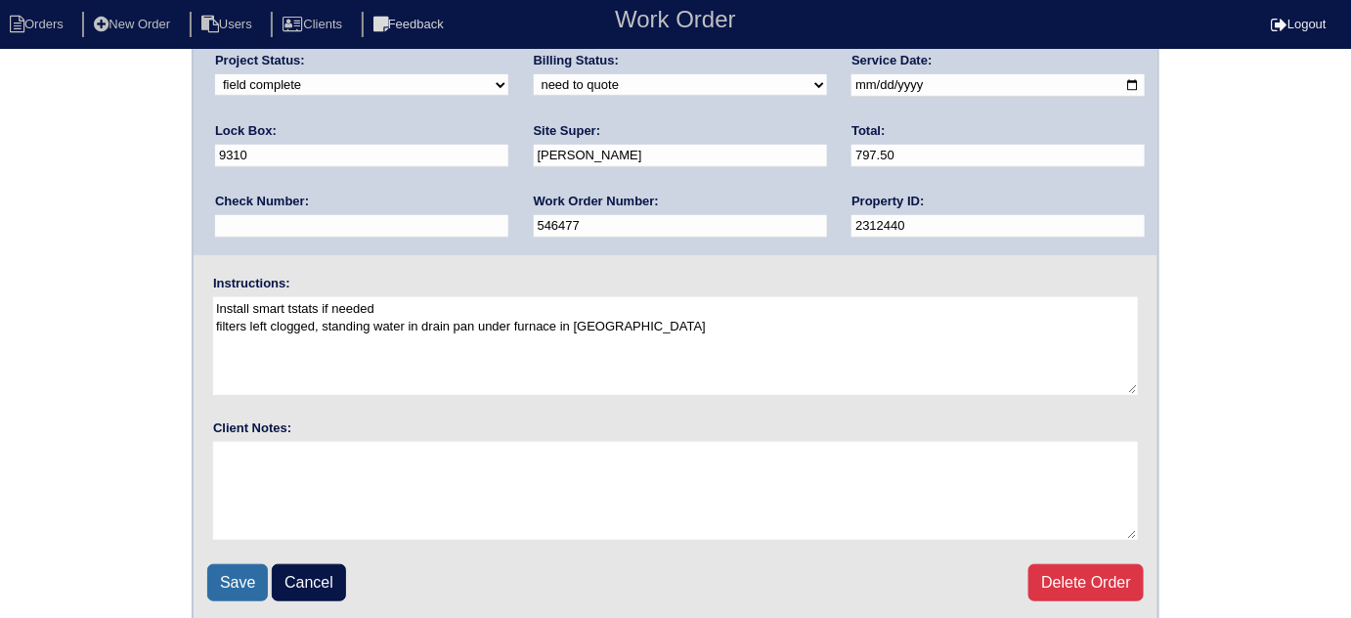
click at [233, 579] on input "Save" at bounding box center [237, 582] width 61 height 37
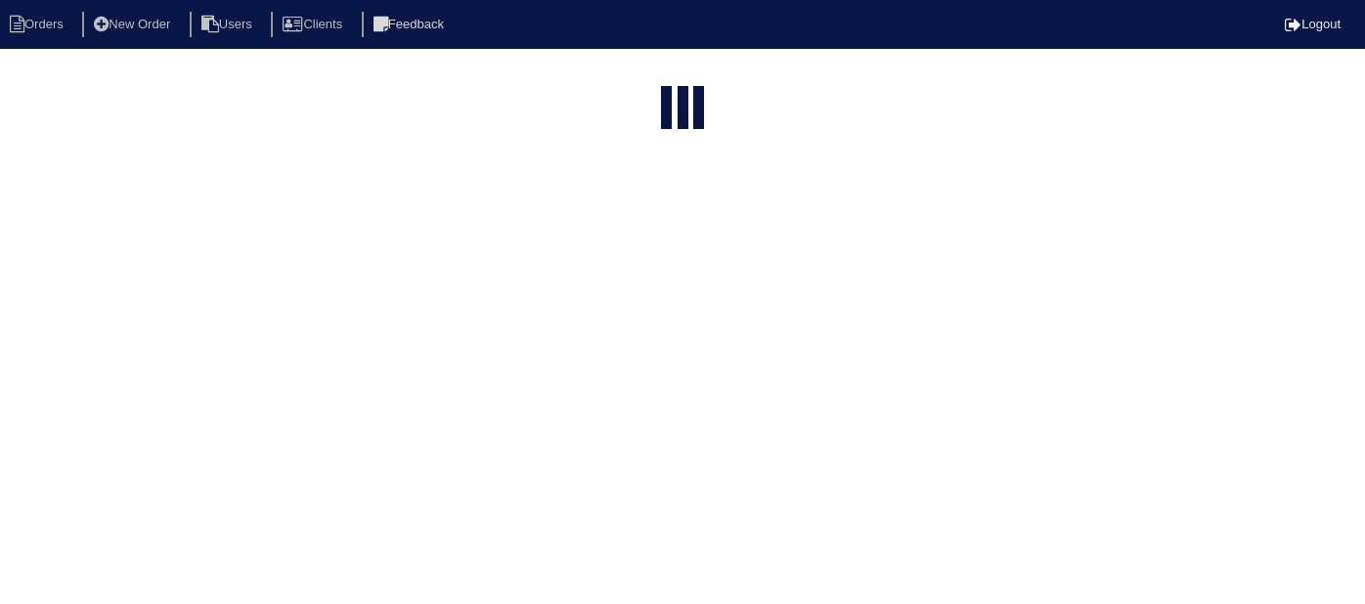
select select "15"
type input "2518 s"
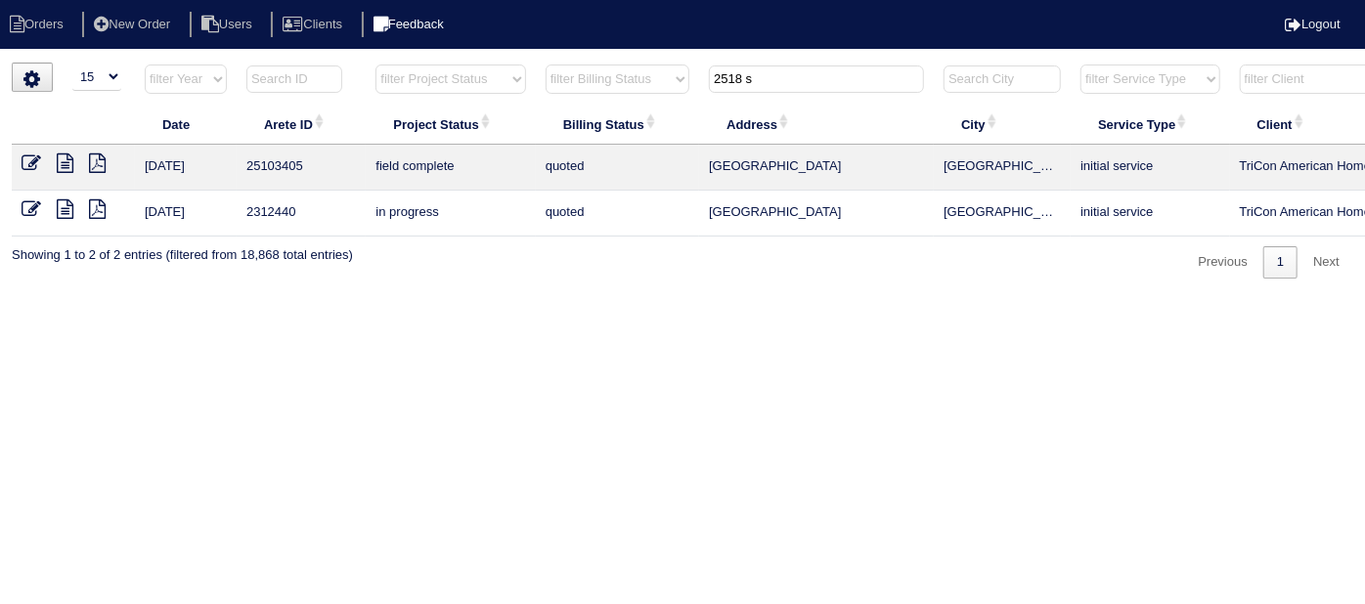
drag, startPoint x: 792, startPoint y: 72, endPoint x: 418, endPoint y: 16, distance: 377.7
click at [438, 63] on body "Orders New Order Users Clients Feedback Logout Orders New Order Users Clients M…" at bounding box center [682, 171] width 1365 height 216
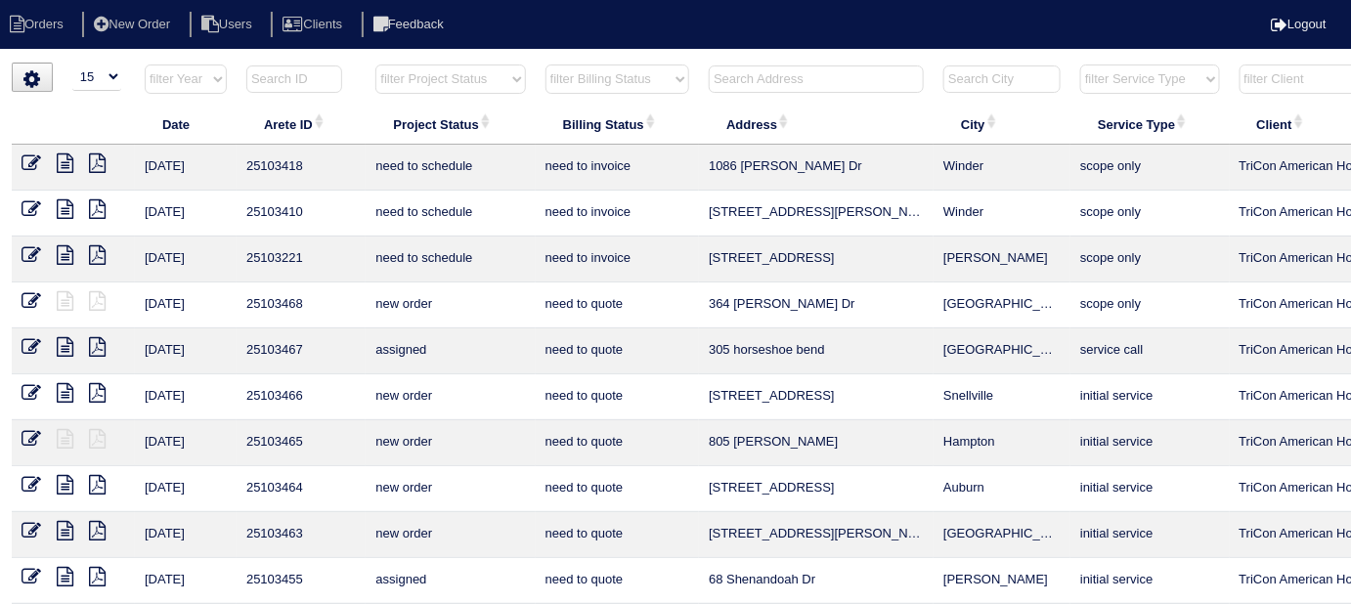
click at [432, 77] on select "filter Project Status -- Any Project Status -- new order assigned in progress f…" at bounding box center [450, 79] width 150 height 29
click at [375, 65] on select "filter Project Status -- Any Project Status -- new order assigned in progress f…" at bounding box center [450, 79] width 150 height 29
select select "field complete"
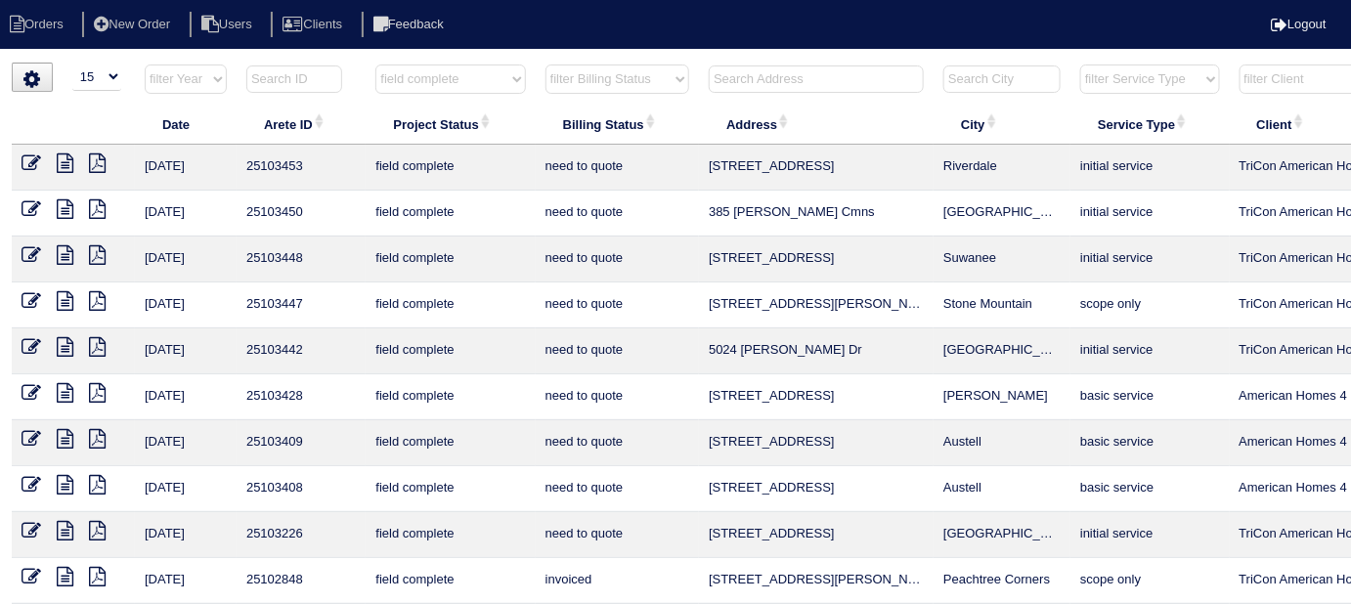
click at [604, 85] on select "filter Billing Status -- Any Billing Status -- need to quote quoted need to inv…" at bounding box center [618, 79] width 144 height 29
select select "need to quote"
click at [546, 65] on select "filter Billing Status -- Any Billing Status -- need to quote quoted need to inv…" at bounding box center [618, 79] width 144 height 29
select select "field complete"
select select "need to quote"
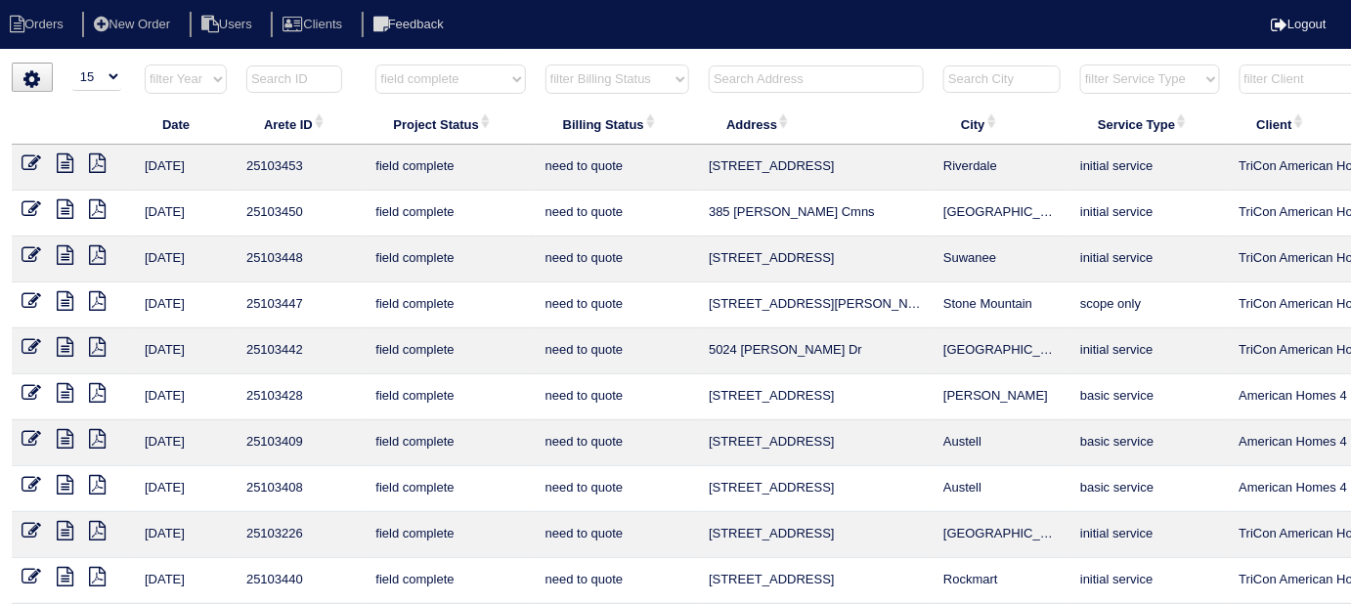
click at [493, 88] on select "filter Project Status -- Any Project Status -- new order assigned in progress f…" at bounding box center [450, 79] width 150 height 29
click at [479, 98] on th "filter Project Status -- Any Project Status -- new order assigned in progress f…" at bounding box center [450, 84] width 169 height 40
click at [471, 82] on select "filter Project Status -- Any Project Status -- new order assigned in progress f…" at bounding box center [450, 79] width 150 height 29
select select
click at [375, 65] on select "filter Project Status -- Any Project Status -- new order assigned in progress f…" at bounding box center [450, 79] width 150 height 29
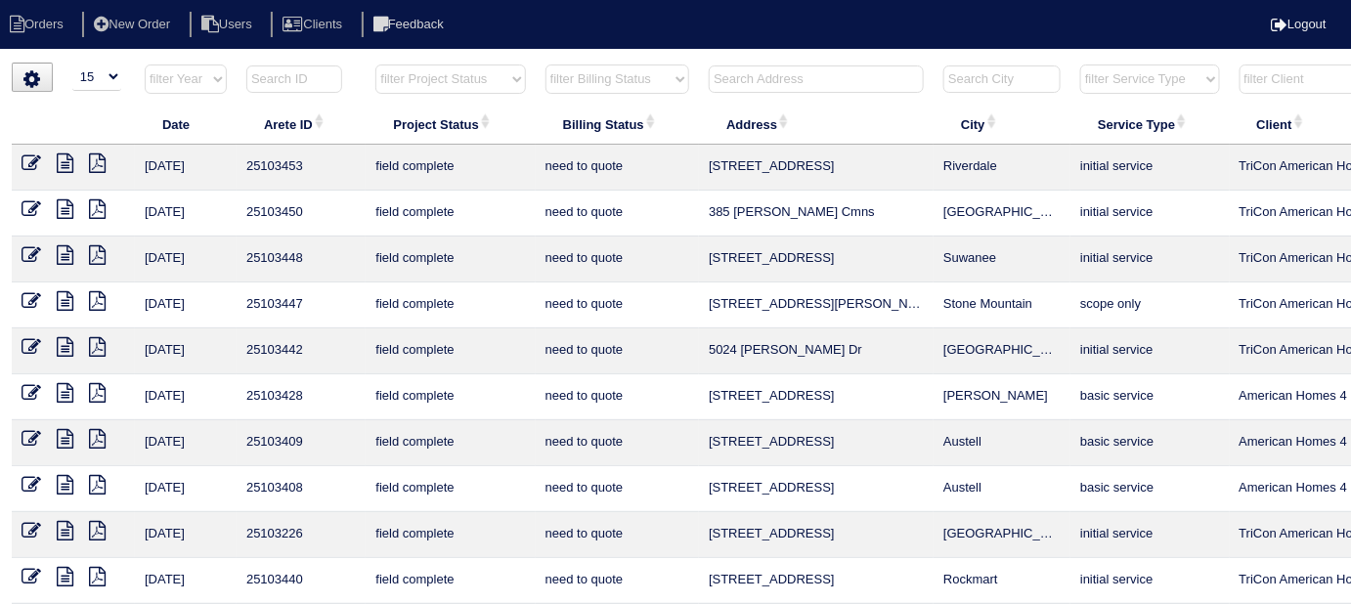
select select "need to quote"
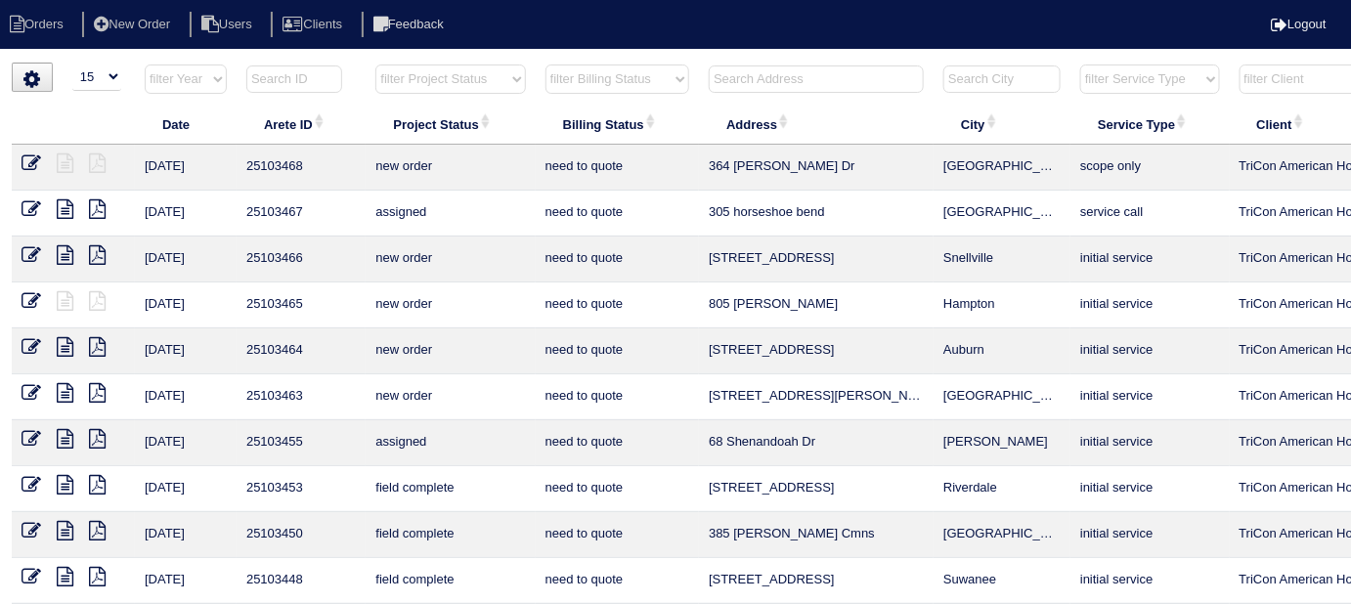
drag, startPoint x: 566, startPoint y: 74, endPoint x: 571, endPoint y: 85, distance: 11.8
click at [566, 74] on select "filter Billing Status -- Any Billing Status -- need to quote quoted need to inv…" at bounding box center [618, 79] width 144 height 29
select select
click at [546, 65] on select "filter Billing Status -- Any Billing Status -- need to quote quoted need to inv…" at bounding box center [618, 79] width 144 height 29
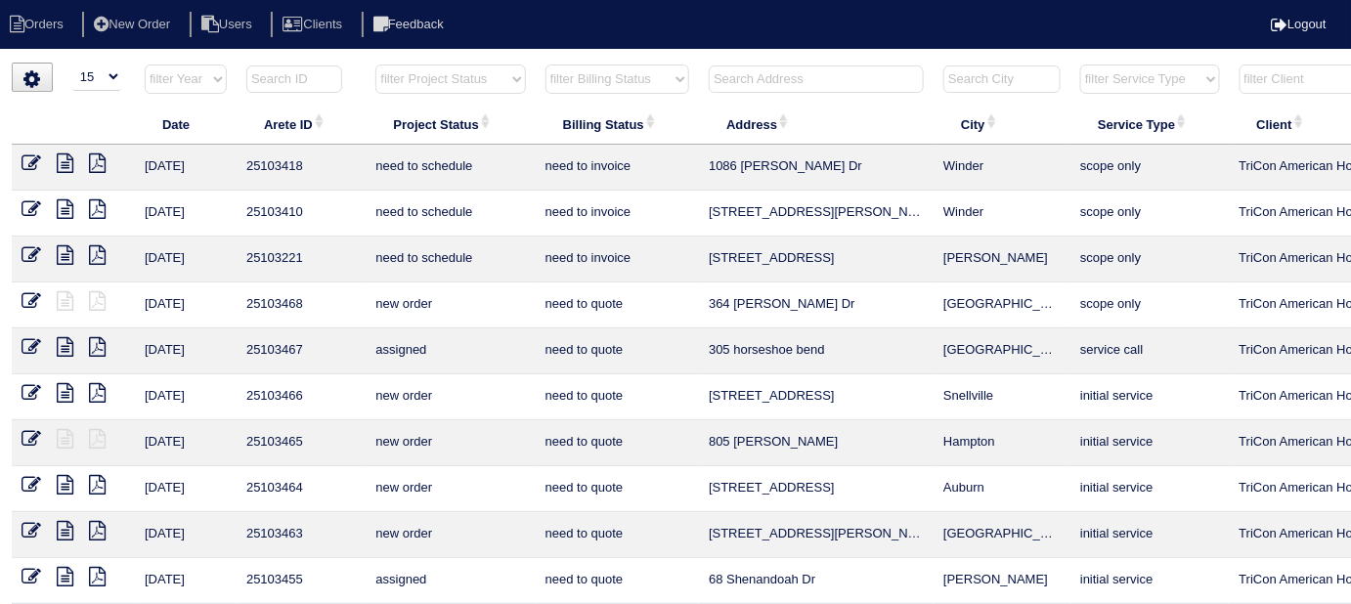
click at [766, 85] on input "text" at bounding box center [816, 79] width 215 height 27
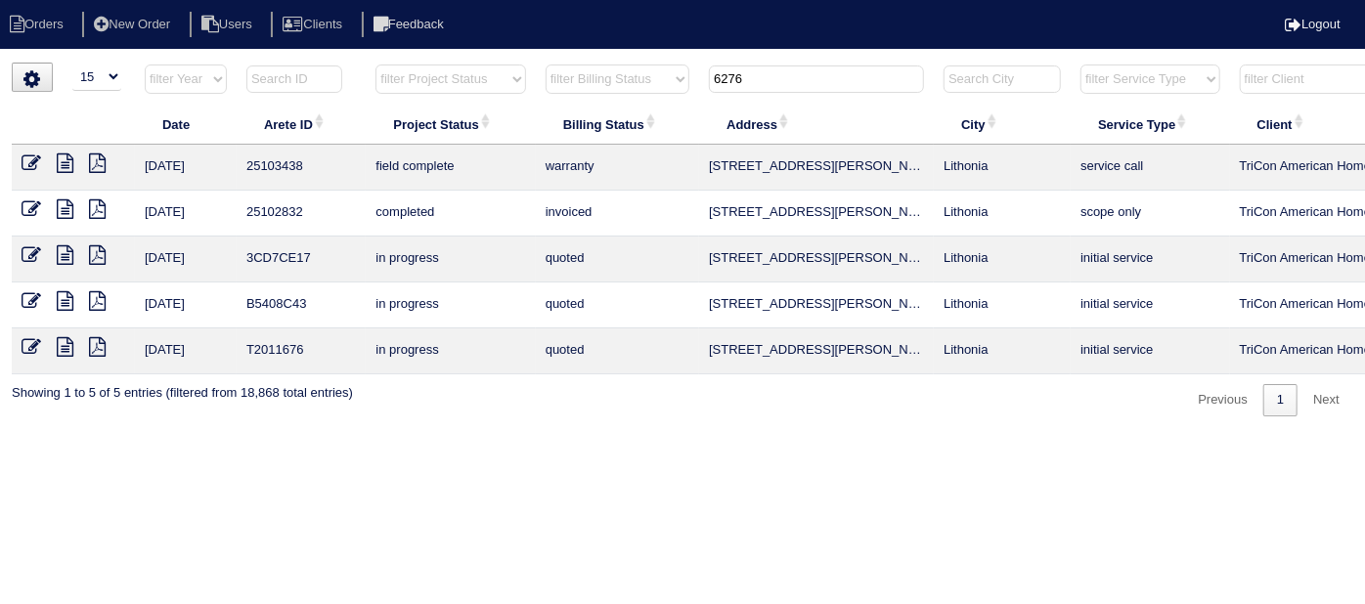
drag, startPoint x: 768, startPoint y: 81, endPoint x: 456, endPoint y: -3, distance: 323.9
click at [456, 0] on html "Orders New Order Users Clients Feedback Logout Orders New Order Users Clients M…" at bounding box center [682, 218] width 1365 height 436
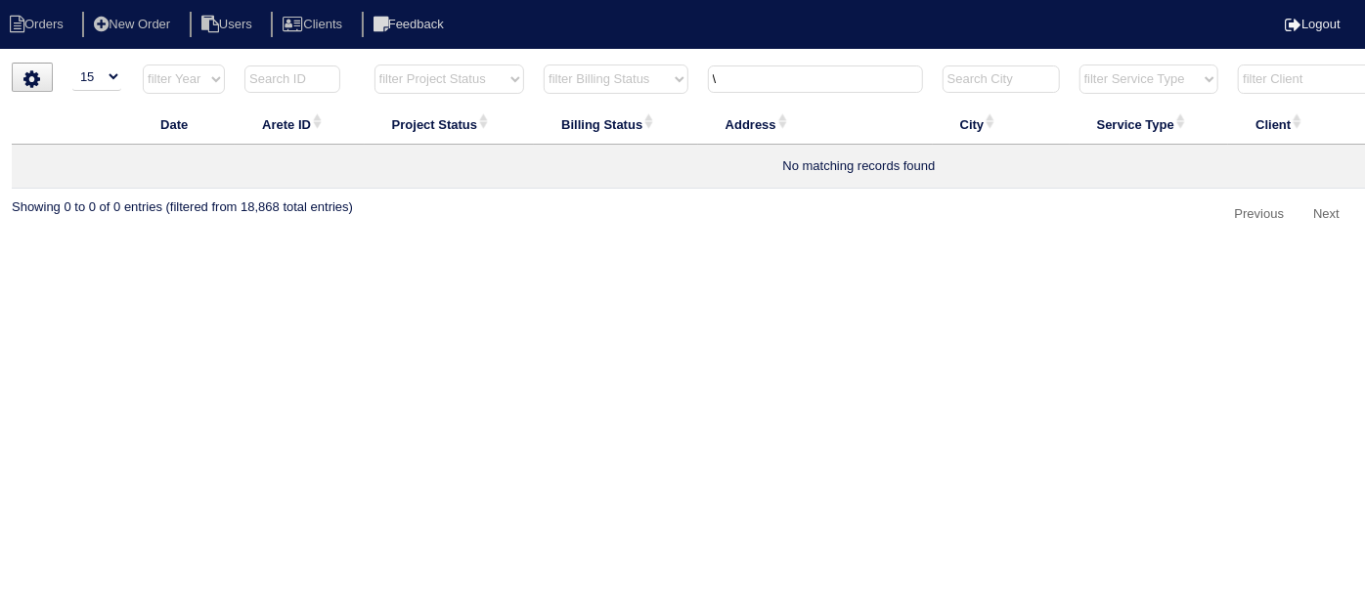
type input "\"
click at [723, 80] on input "\" at bounding box center [815, 79] width 215 height 27
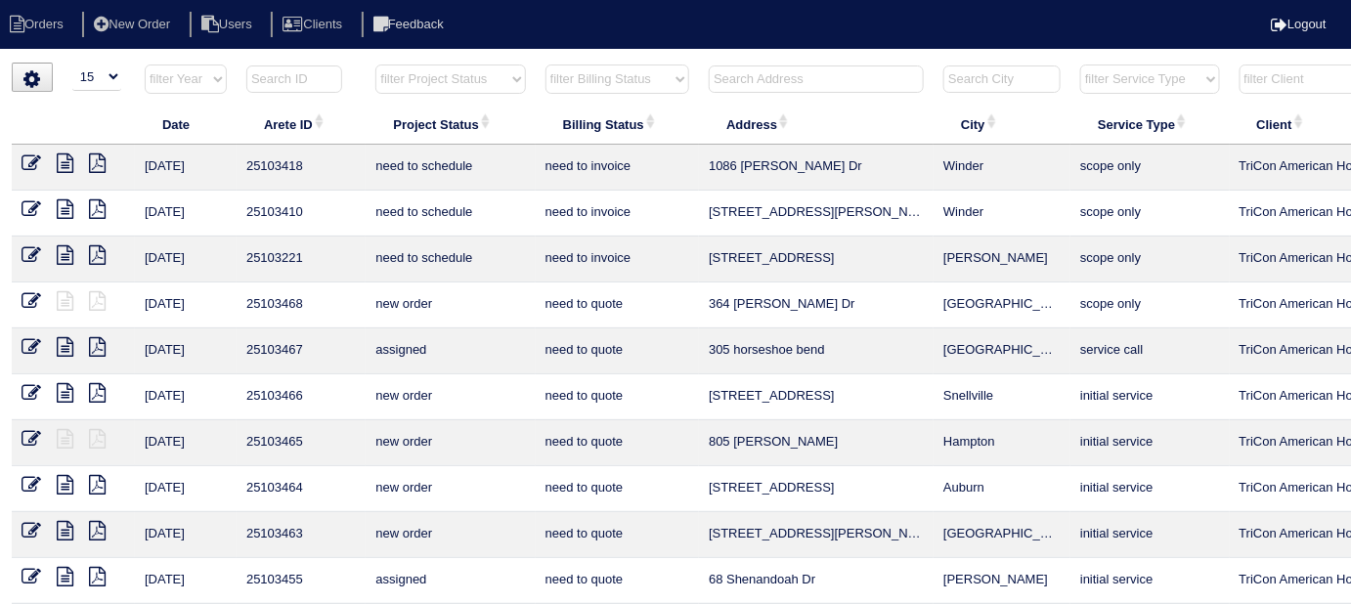
click at [754, 91] on input "text" at bounding box center [816, 79] width 215 height 27
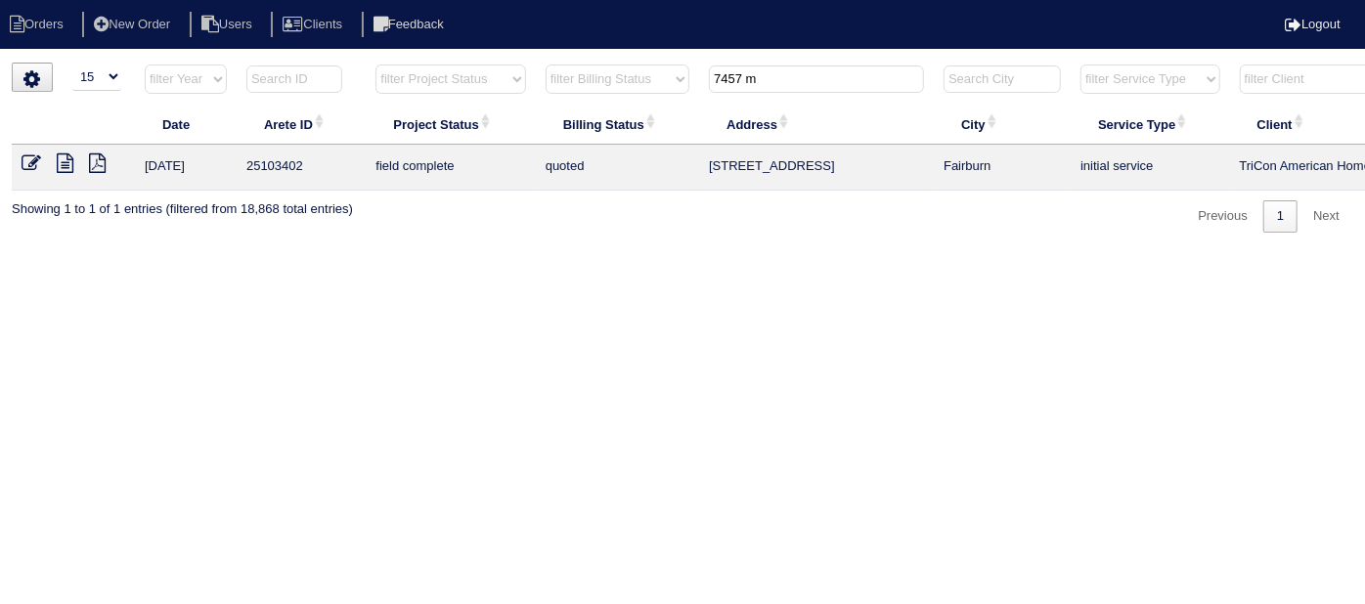
type input "7457 m"
click at [29, 159] on icon at bounding box center [32, 163] width 20 height 20
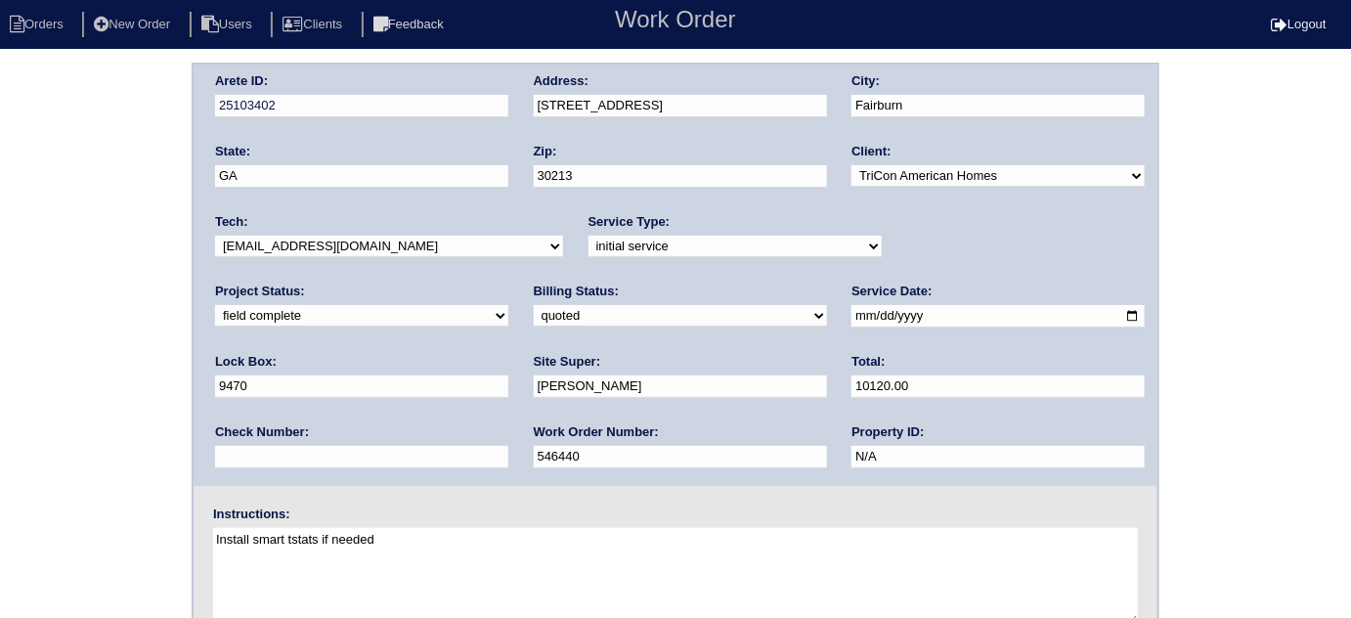
click at [534, 311] on select "need to quote quoted need to invoice invoiced paid warranty purchase order need…" at bounding box center [680, 316] width 293 height 22
select select "need to invoice"
click at [534, 305] on select "need to quote quoted need to invoice invoiced paid warranty purchase order need…" at bounding box center [680, 316] width 293 height 22
click at [508, 305] on select "new order assigned in progress field complete need to schedule admin review arc…" at bounding box center [361, 316] width 293 height 22
select select "need to schedule"
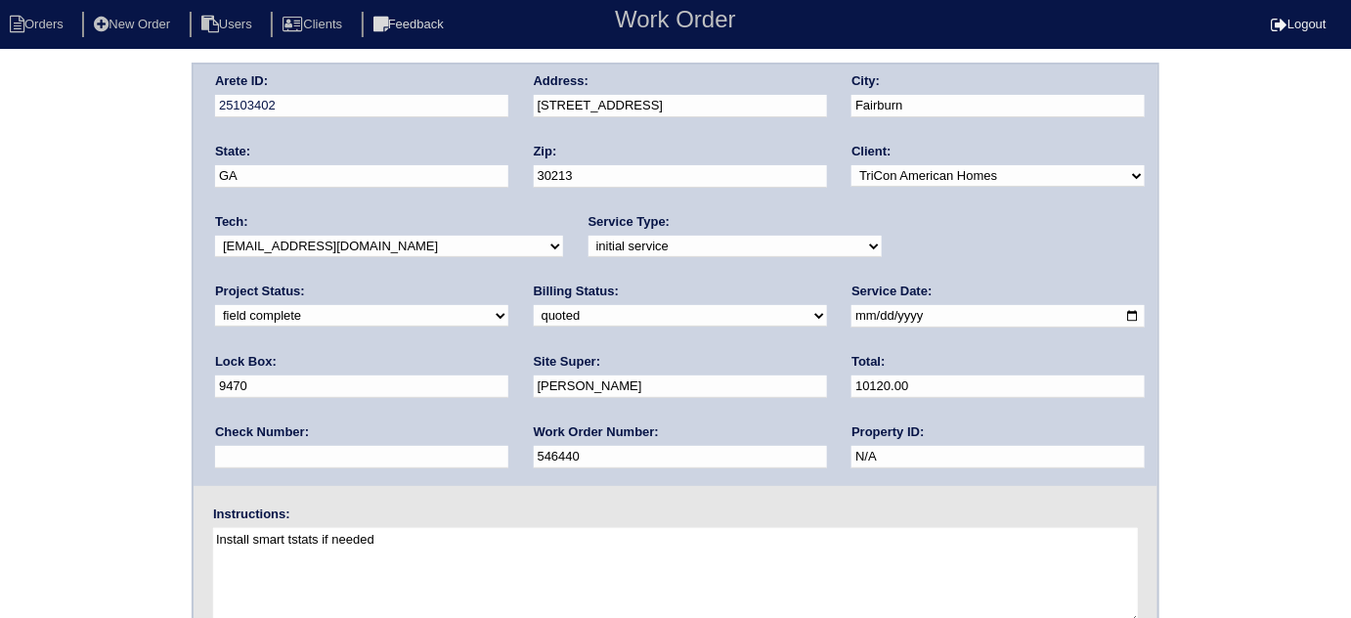
click at [508, 305] on select "new order assigned in progress field complete need to schedule admin review arc…" at bounding box center [361, 316] width 293 height 22
click at [852, 313] on input "[DATE]" at bounding box center [998, 316] width 293 height 22
click at [852, 312] on input "[DATE]" at bounding box center [998, 316] width 293 height 22
type input "[DATE]"
click at [0, 440] on div "Arete ID: 25103402 Address: [STREET_ADDRESS] City: [GEOGRAPHIC_DATA] State: [GE…" at bounding box center [675, 458] width 1351 height 791
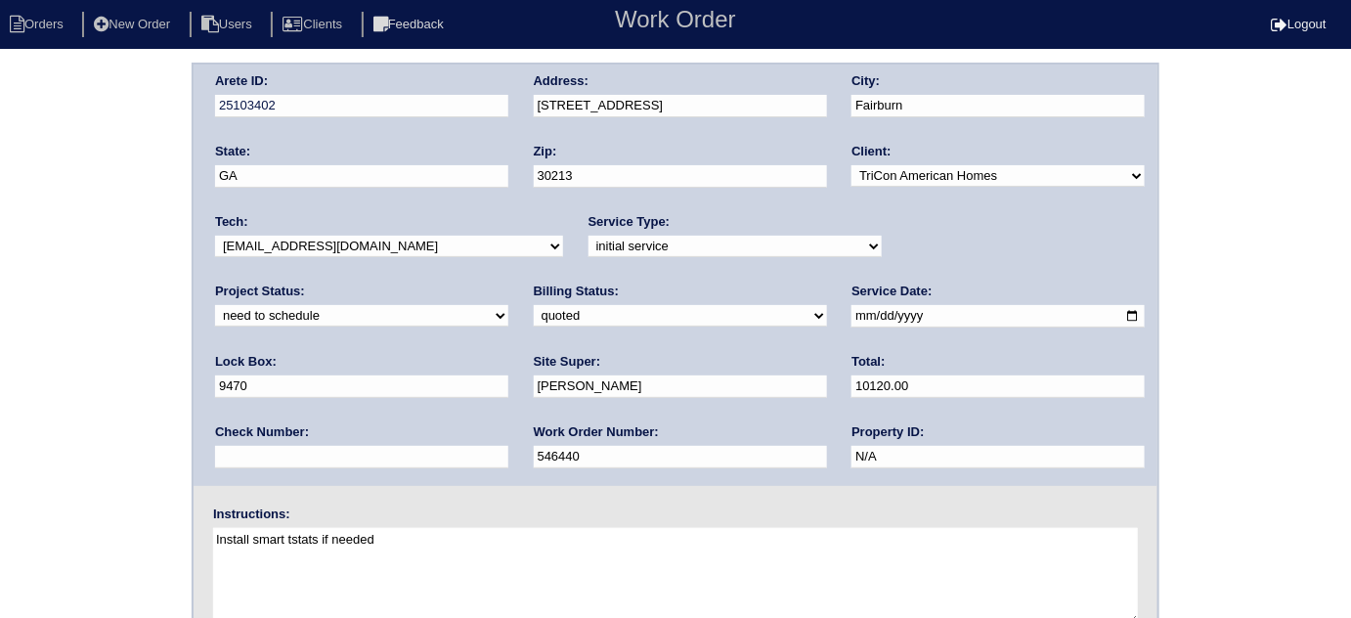
click at [0, 379] on div "Arete ID: 25103402 Address: [STREET_ADDRESS] City: [GEOGRAPHIC_DATA] State: [GE…" at bounding box center [675, 458] width 1351 height 791
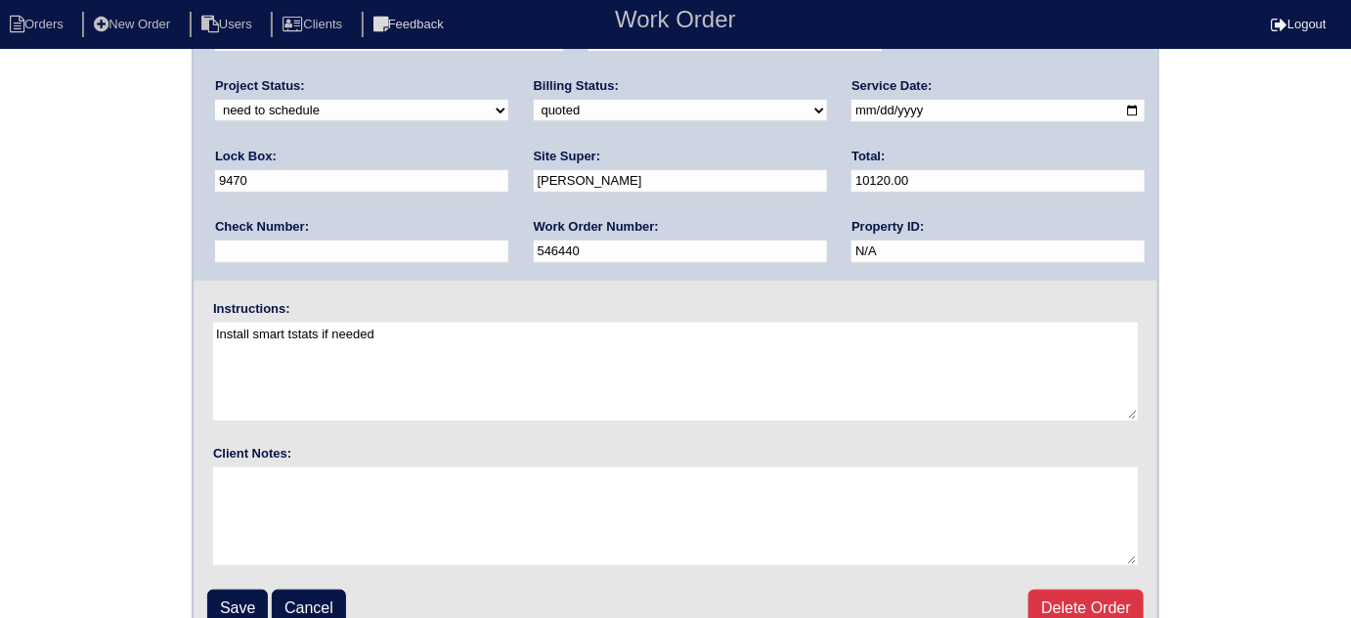
scroll to position [231, 0]
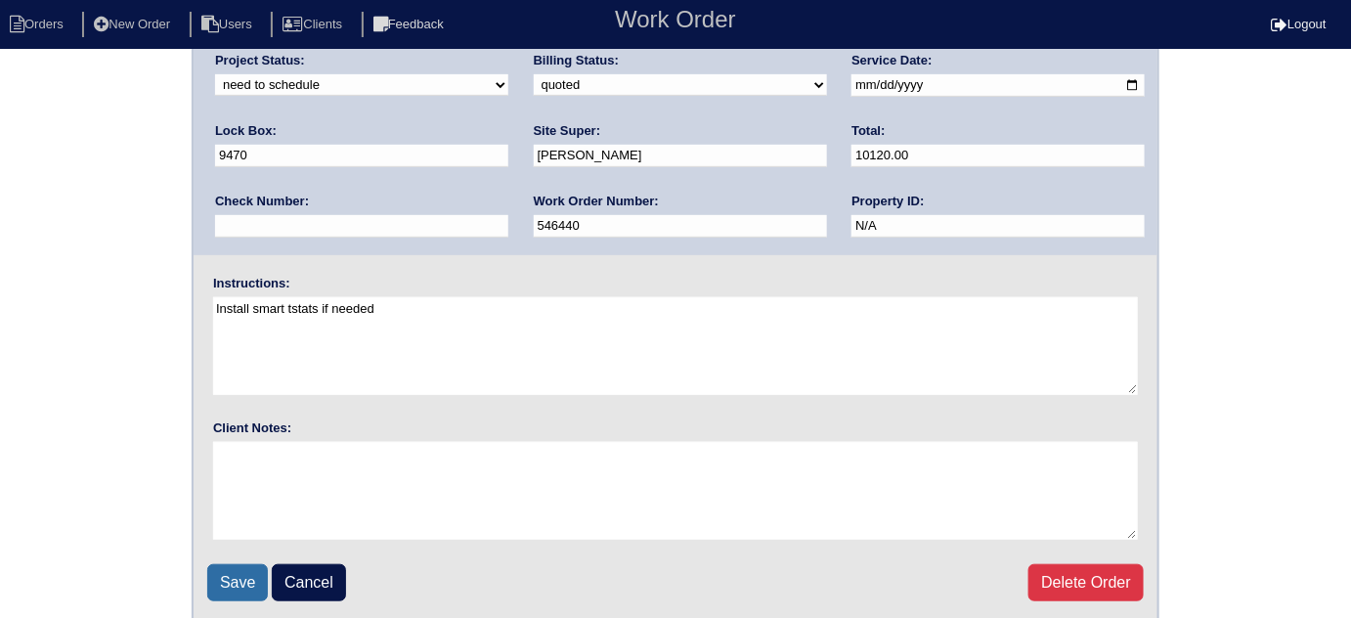
click at [247, 590] on input "Save" at bounding box center [237, 582] width 61 height 37
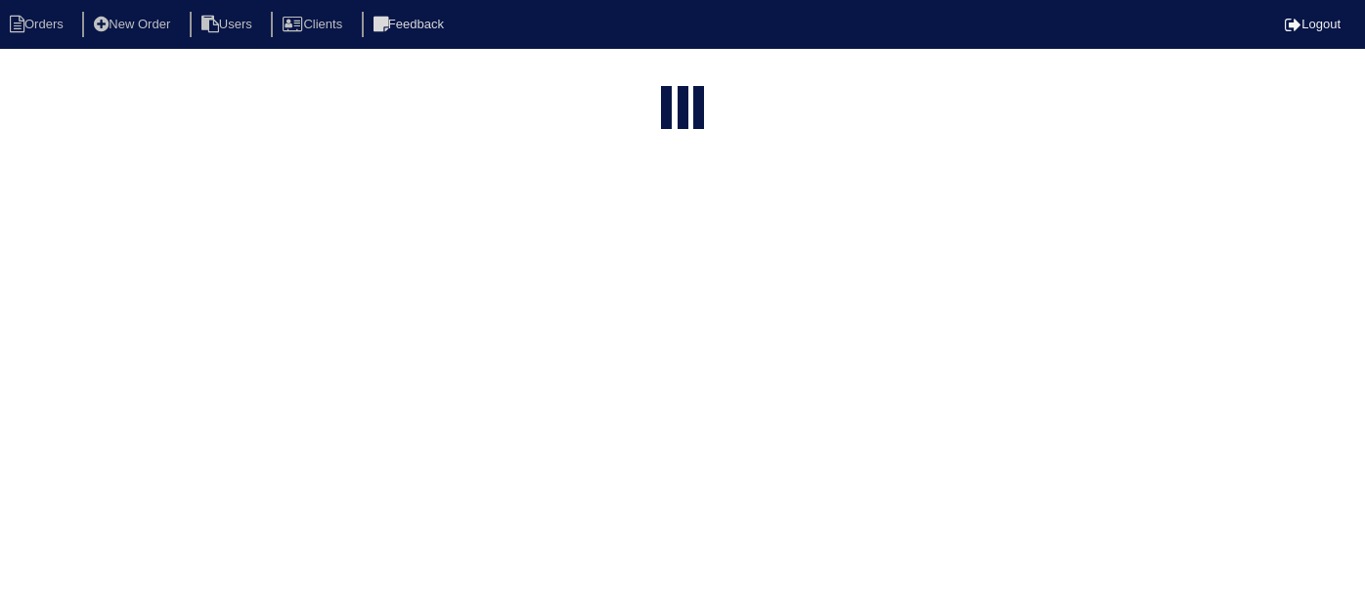
select select "15"
type input "7457 m"
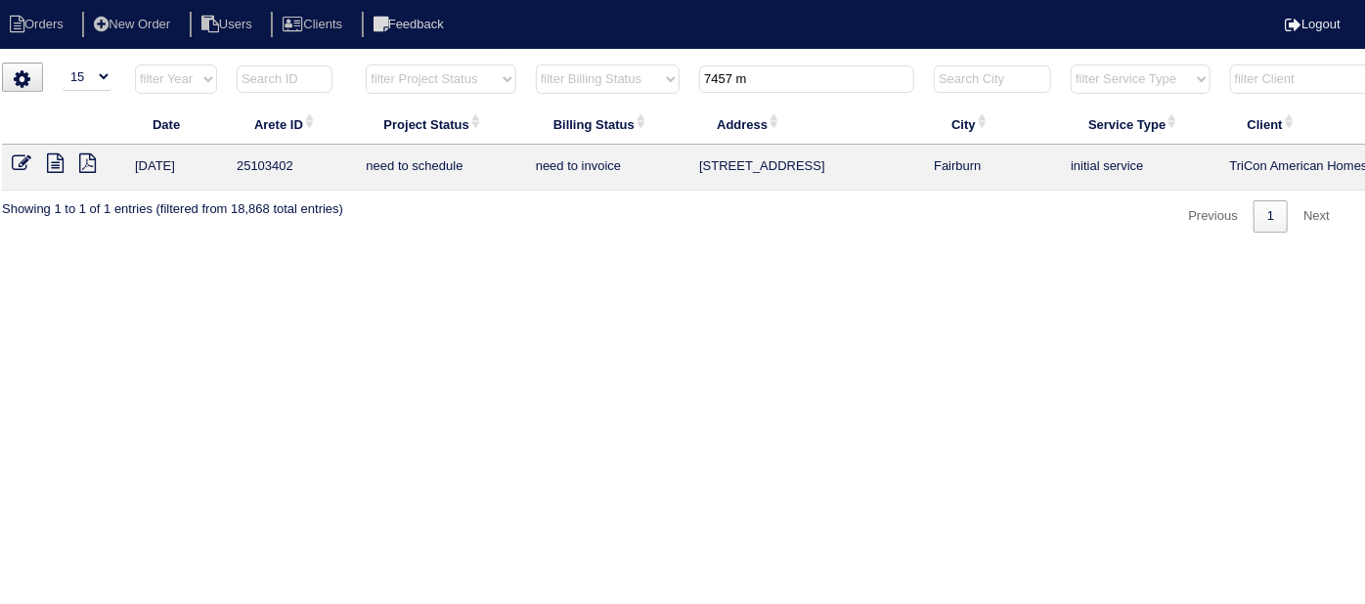
scroll to position [0, 340]
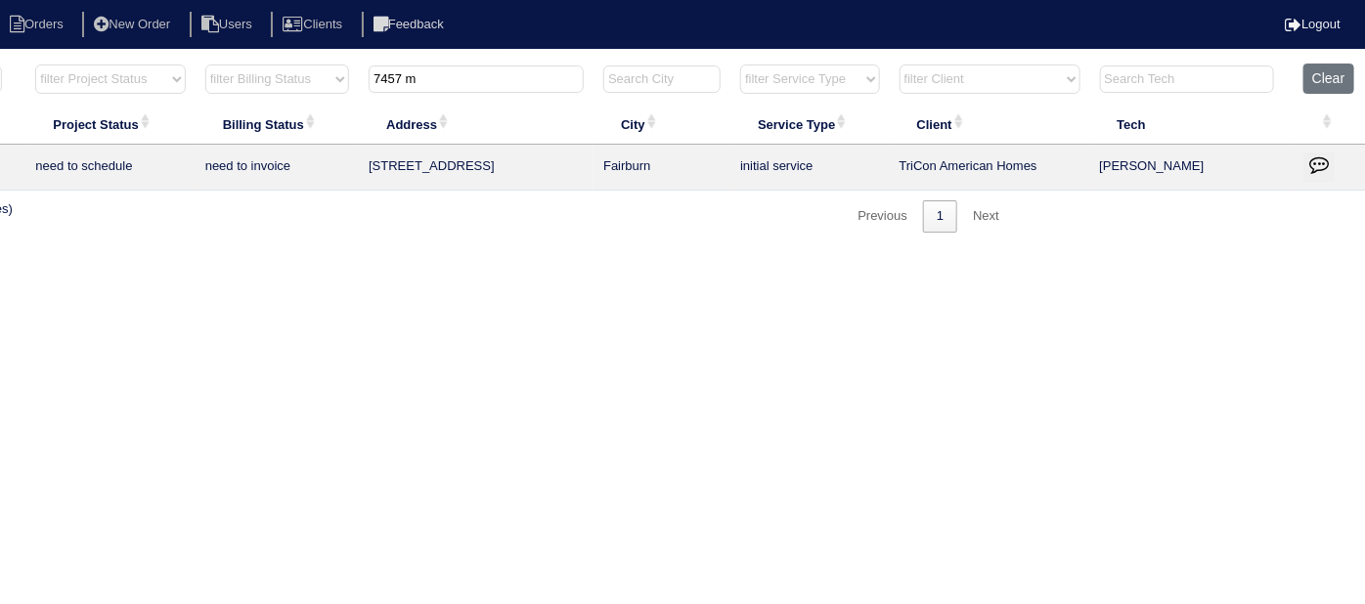
click at [1313, 158] on icon "button" at bounding box center [1319, 164] width 20 height 20
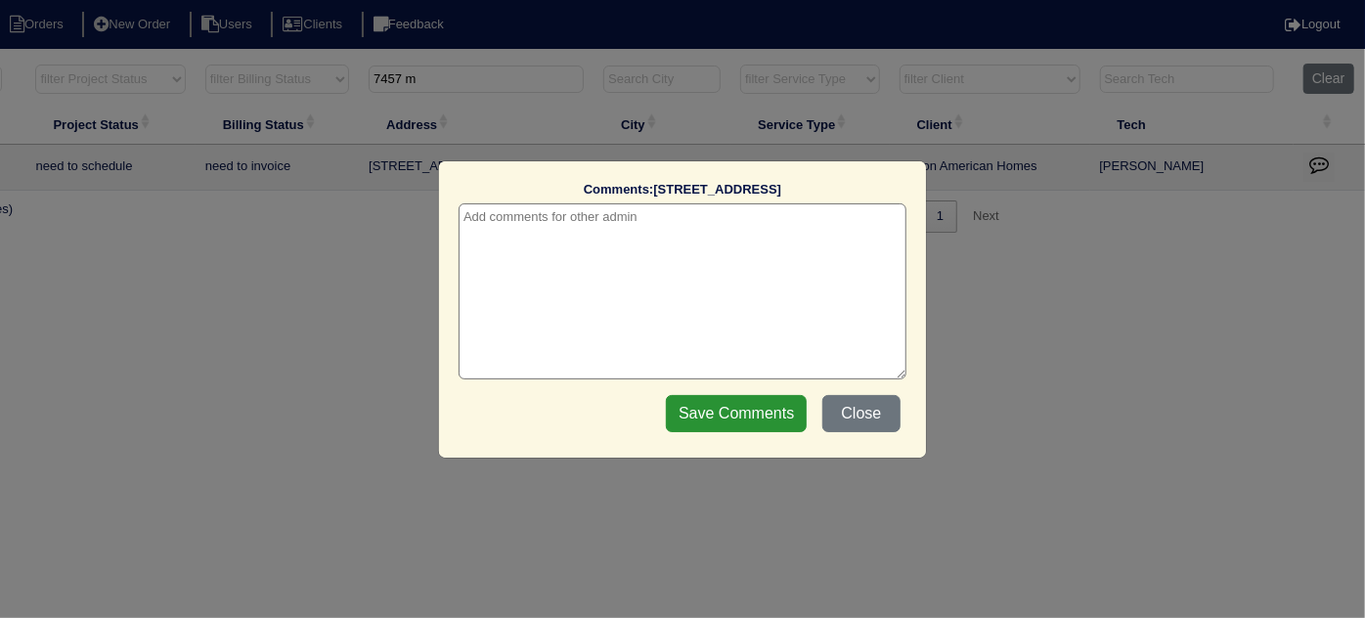
click at [550, 218] on textarea at bounding box center [683, 291] width 448 height 176
paste textarea "Replacement x 2"
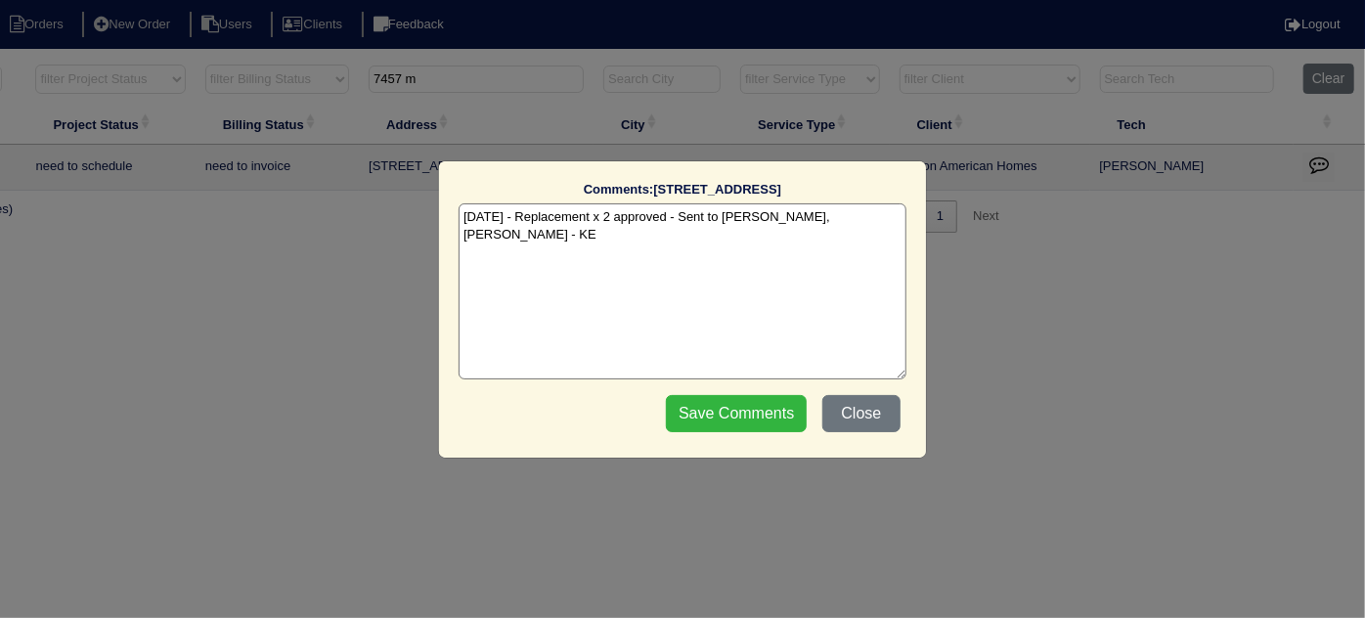
type textarea "[DATE] - Replacement x 2 approved - Sent to [PERSON_NAME], [PERSON_NAME] - KE"
click at [680, 409] on input "Save Comments" at bounding box center [736, 413] width 141 height 37
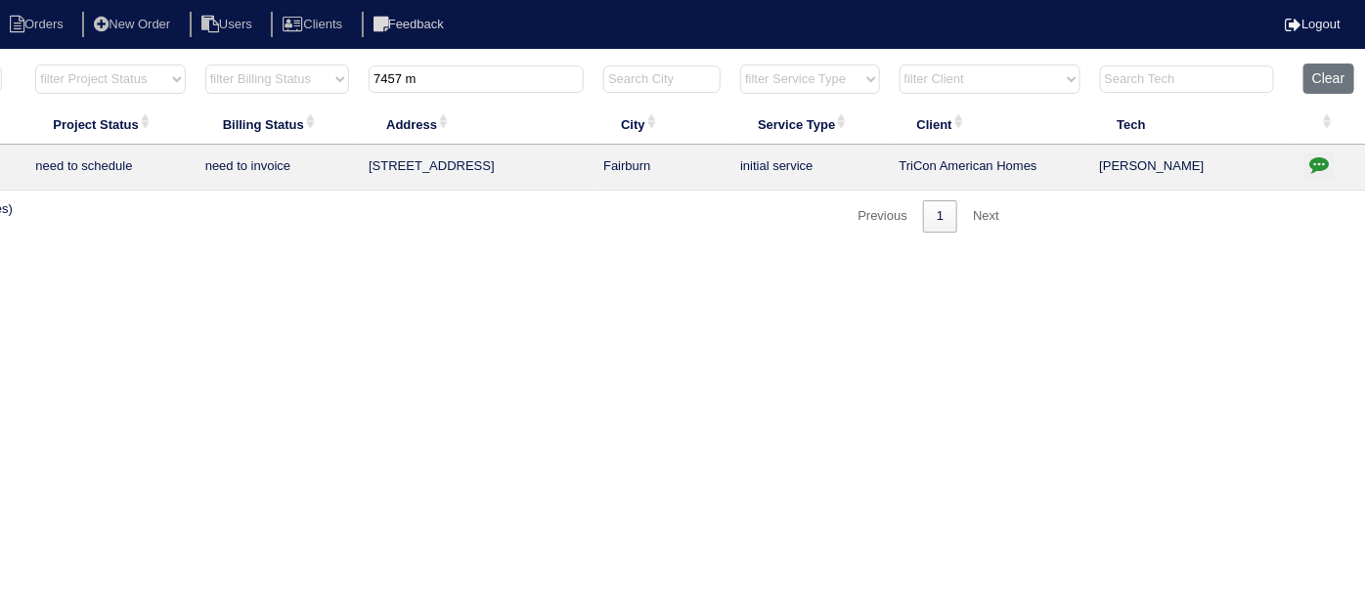
drag, startPoint x: 520, startPoint y: 85, endPoint x: 340, endPoint y: 61, distance: 181.5
click at [340, 61] on html "Orders New Order Users Clients Feedback Logout Orders New Order Users Clients M…" at bounding box center [342, 126] width 1365 height 252
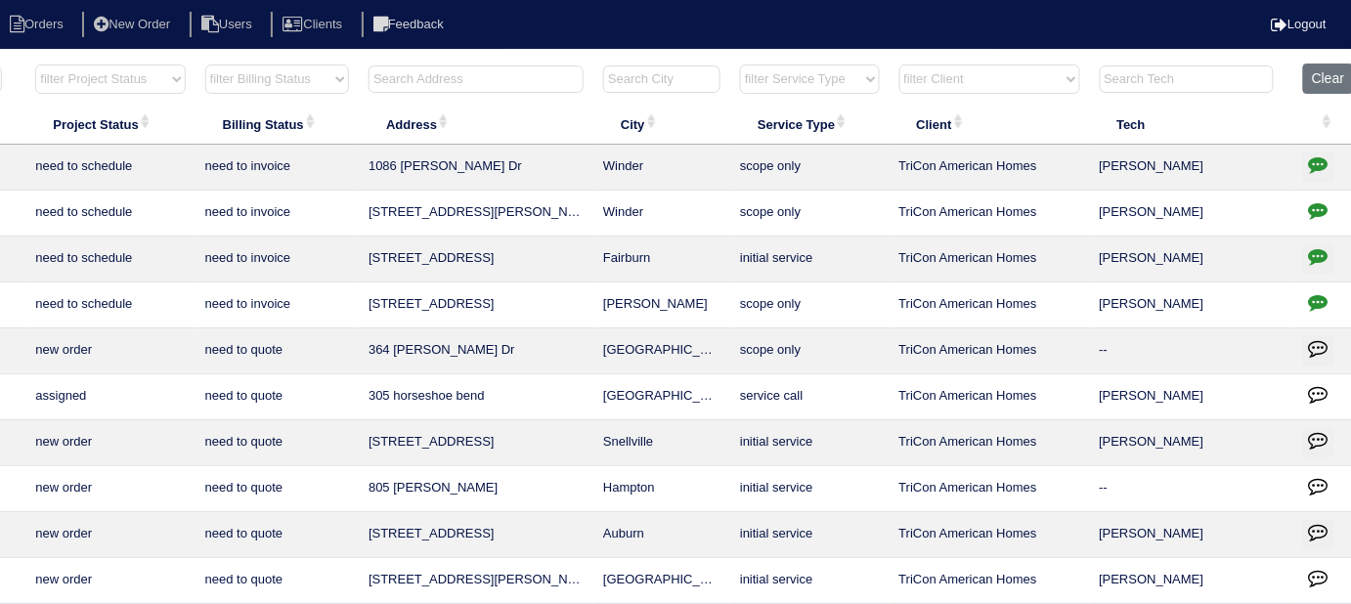
click at [429, 78] on input "text" at bounding box center [476, 79] width 215 height 27
type input "330 su"
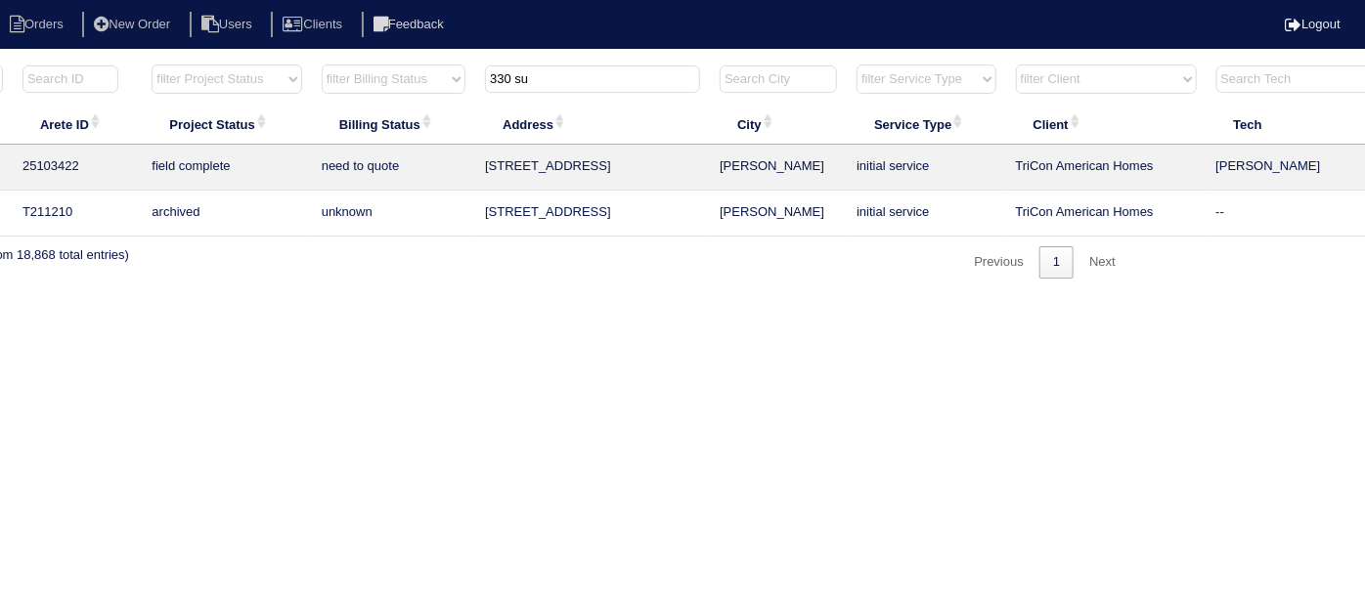
scroll to position [0, 0]
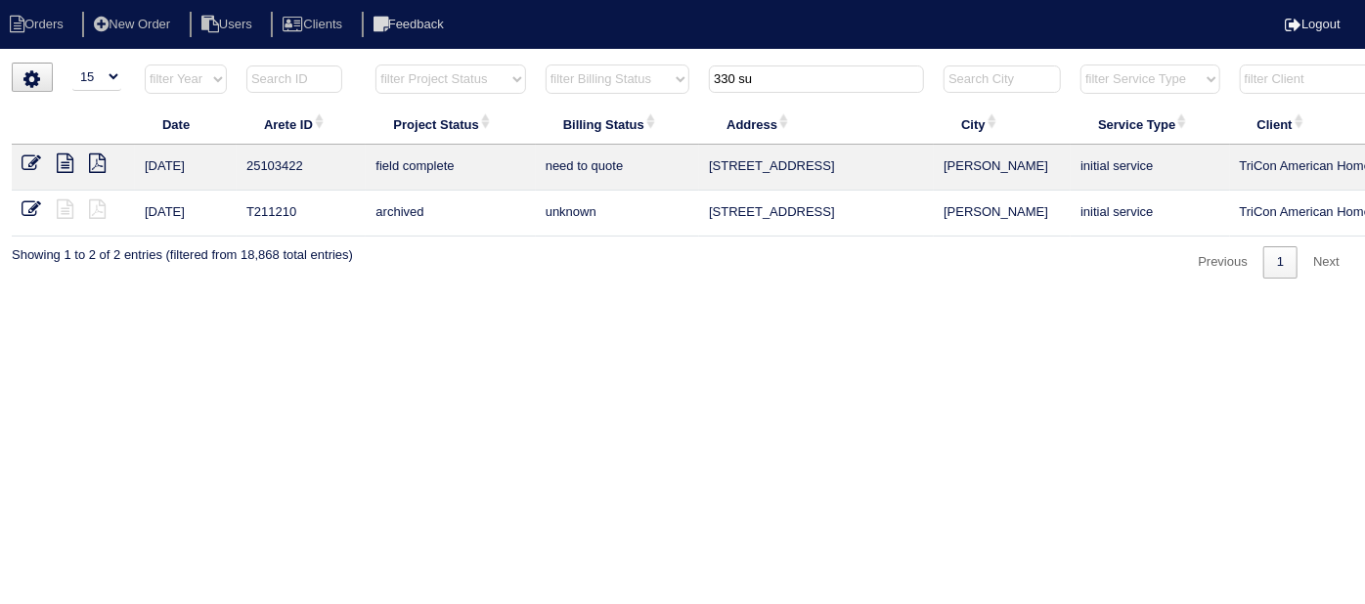
click at [67, 161] on icon at bounding box center [65, 163] width 17 height 20
click at [23, 154] on icon at bounding box center [32, 163] width 20 height 20
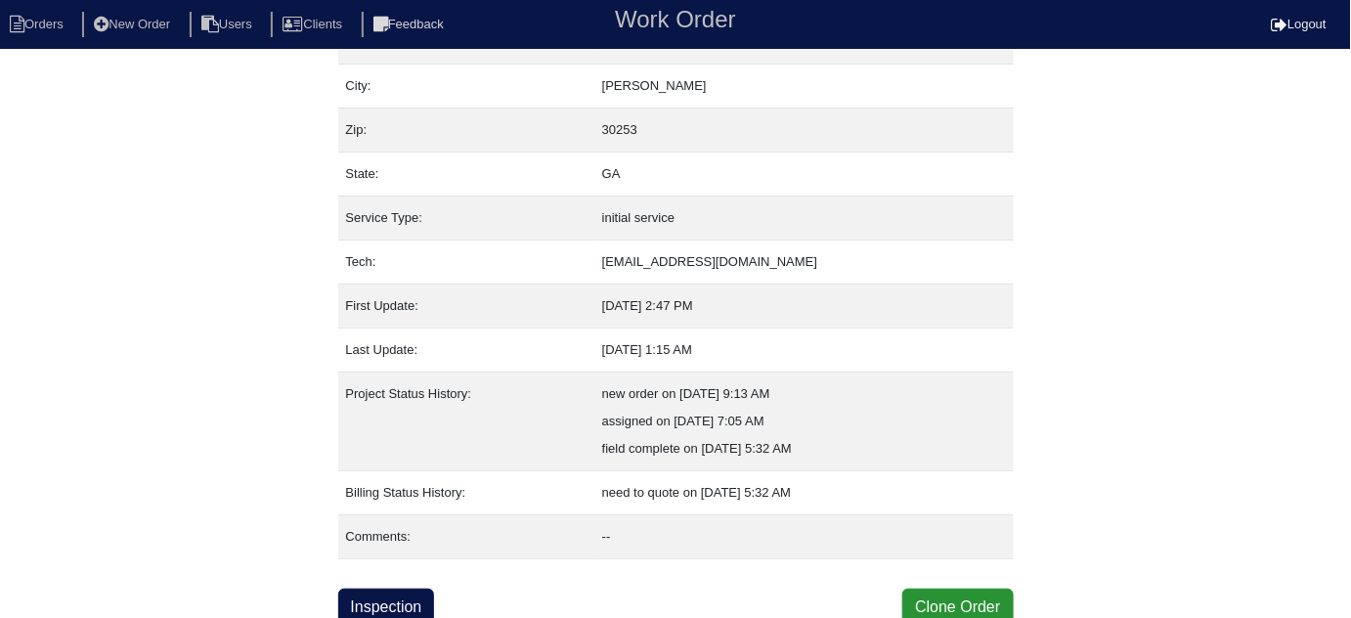
scroll to position [133, 0]
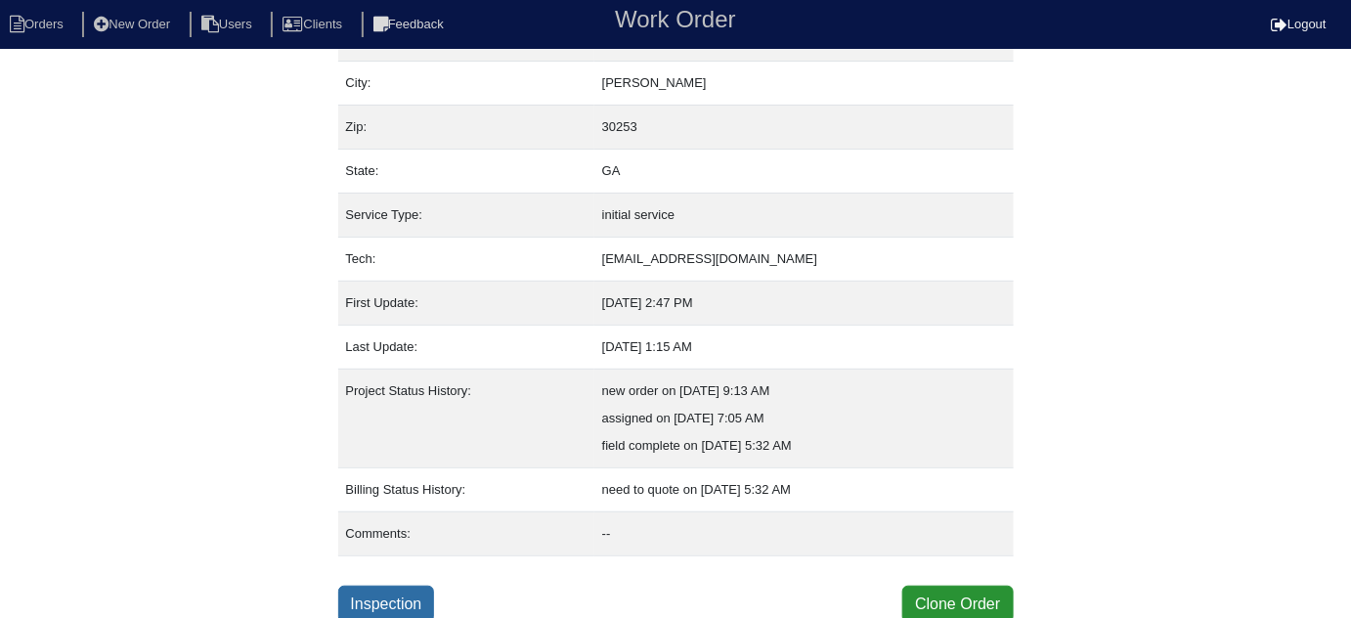
click at [388, 607] on link "Inspection" at bounding box center [386, 604] width 97 height 37
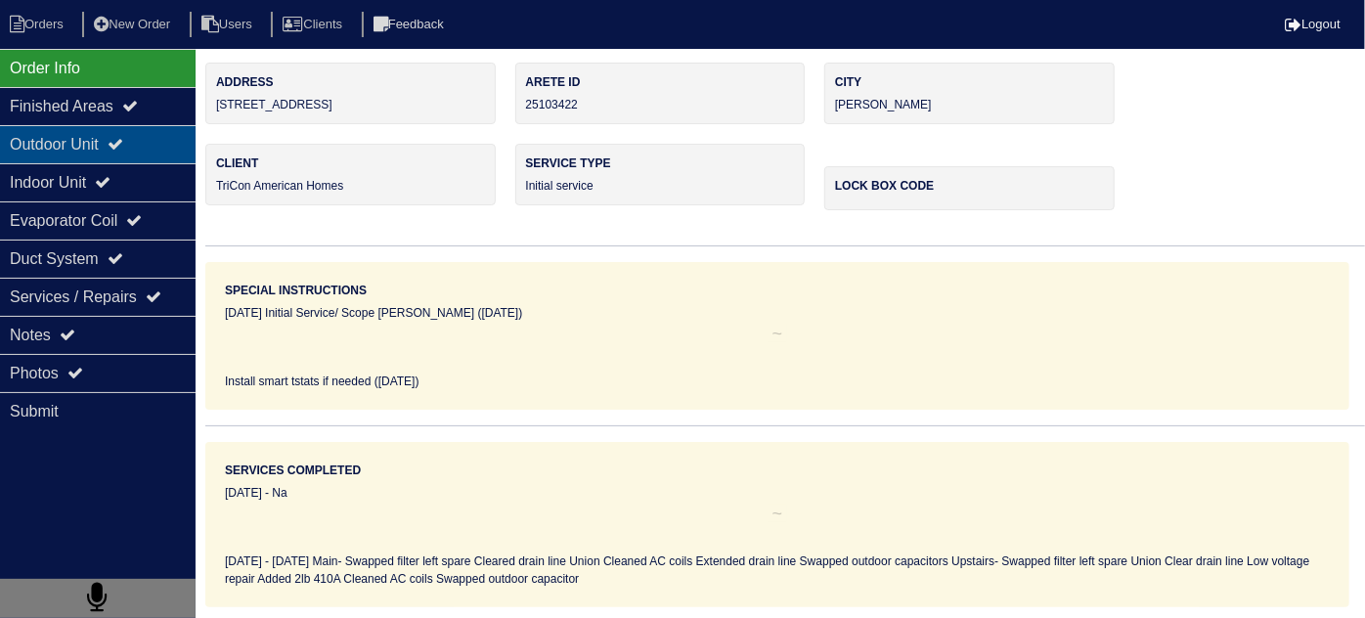
click at [123, 137] on icon at bounding box center [116, 144] width 16 height 16
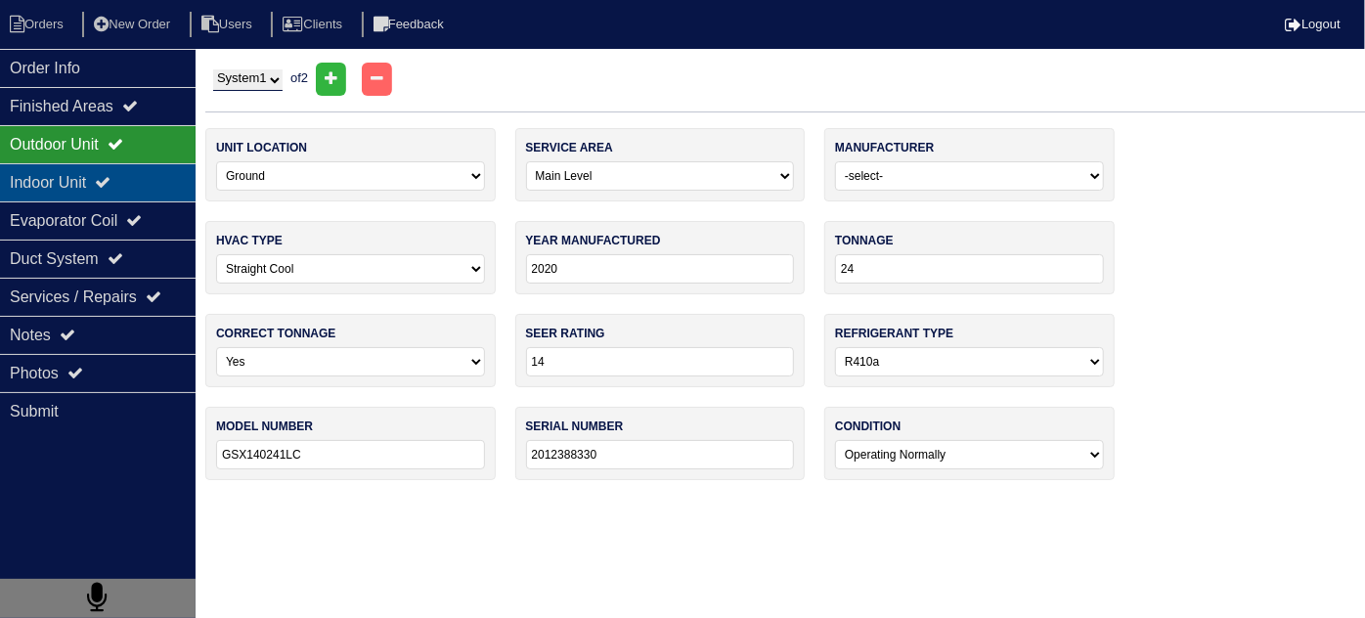
click at [110, 183] on icon at bounding box center [103, 182] width 16 height 16
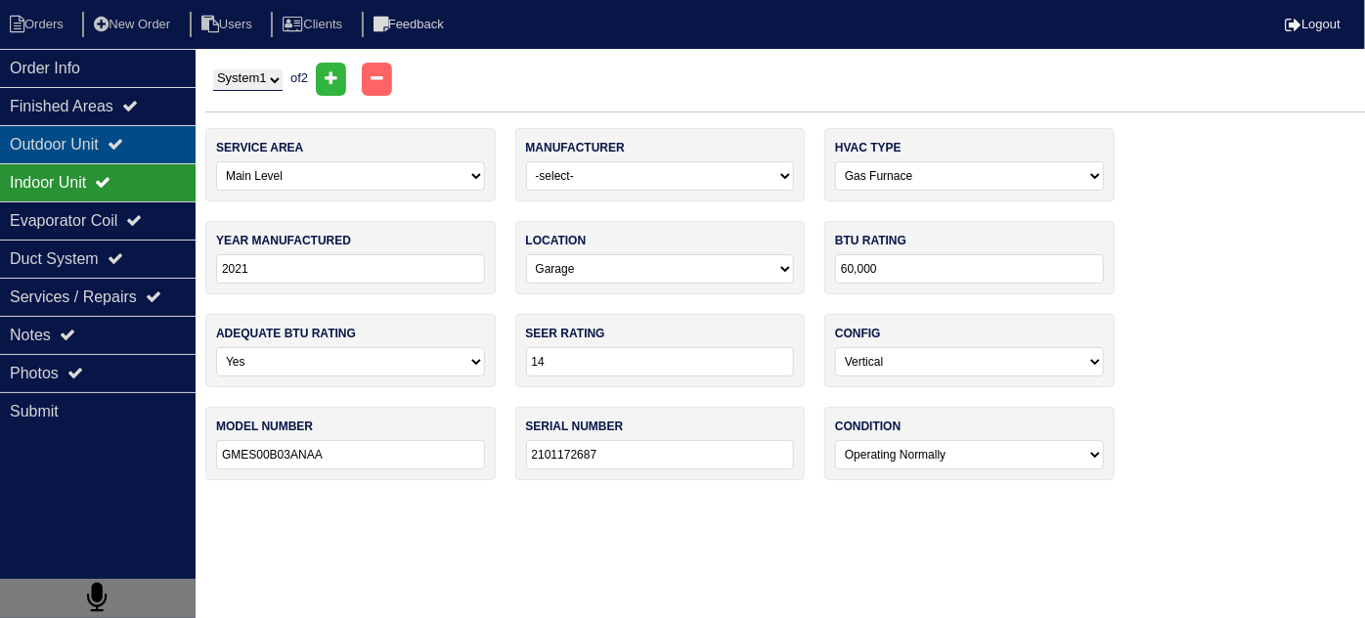
click at [99, 131] on div "Outdoor Unit" at bounding box center [98, 144] width 196 height 38
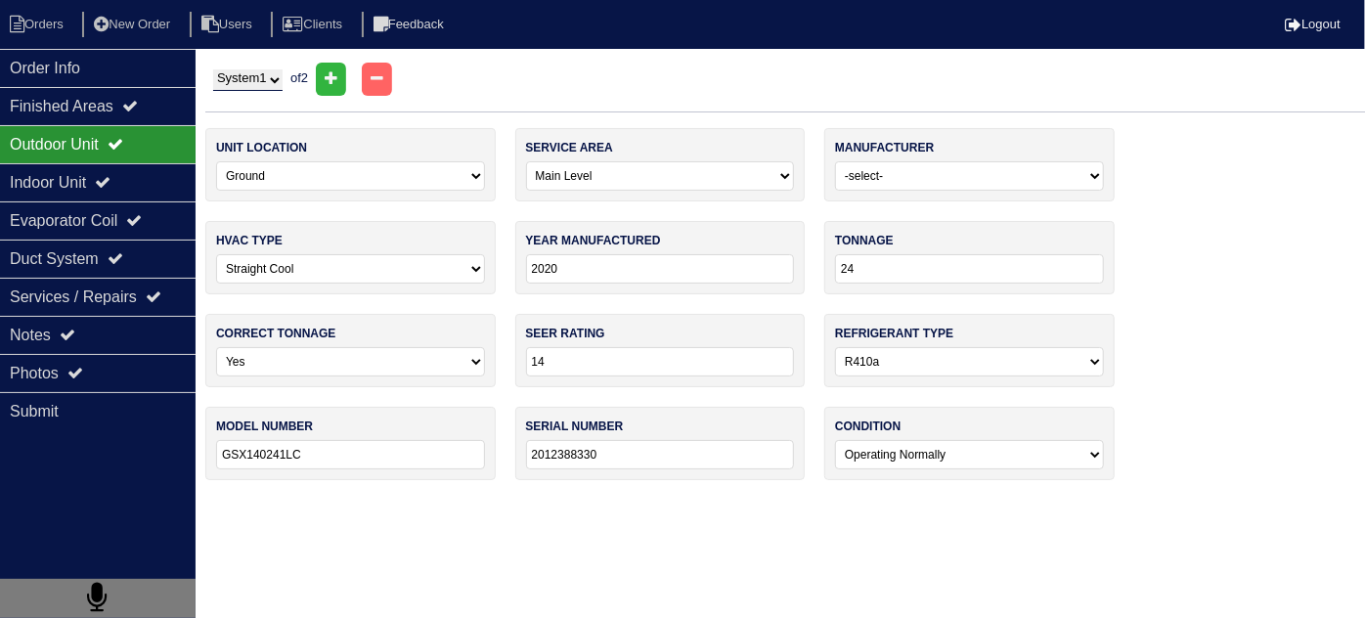
click at [261, 72] on select "System 1 System 2" at bounding box center [247, 80] width 69 height 22
select select "2"
click at [213, 69] on select "System 1 System 2" at bounding box center [247, 80] width 69 height 22
select select "1"
type input "2021"
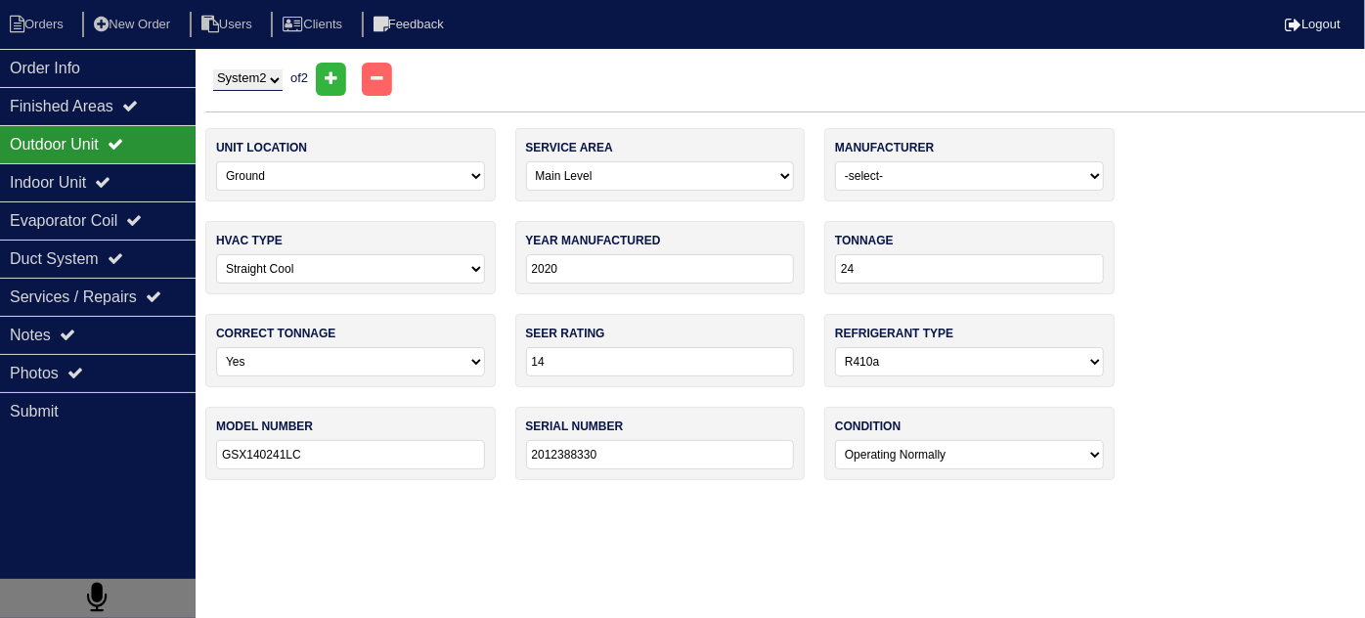
type input "30"
type input "GSX140301NB"
type input "2101342863"
click at [144, 160] on div "Outdoor Unit" at bounding box center [98, 144] width 196 height 38
click at [211, 75] on div "System 1 System 2 of 2" at bounding box center [784, 79] width 1159 height 33
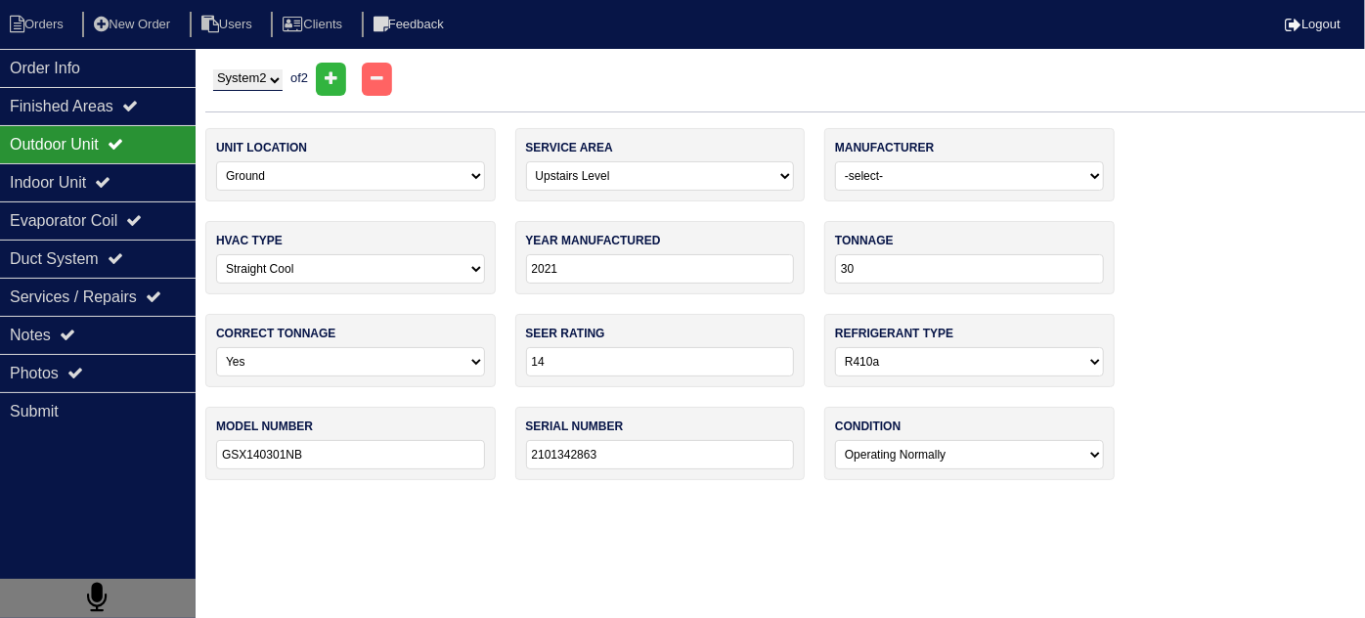
click at [243, 72] on select "System 1 System 2" at bounding box center [247, 80] width 69 height 22
select select "1"
click at [213, 69] on select "System 1 System 2" at bounding box center [247, 80] width 69 height 22
select select "0"
type input "2020"
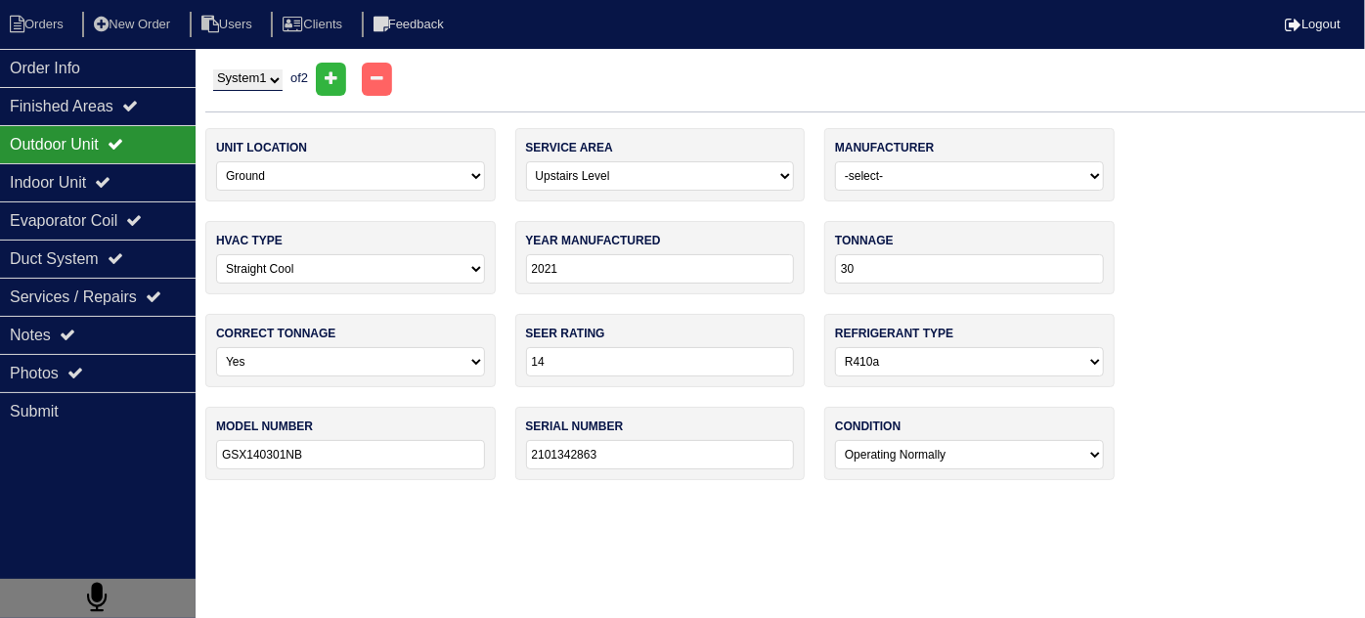
type input "24"
type input "GSX140241LC"
type input "2012388330"
click at [141, 164] on div "Indoor Unit" at bounding box center [98, 182] width 196 height 38
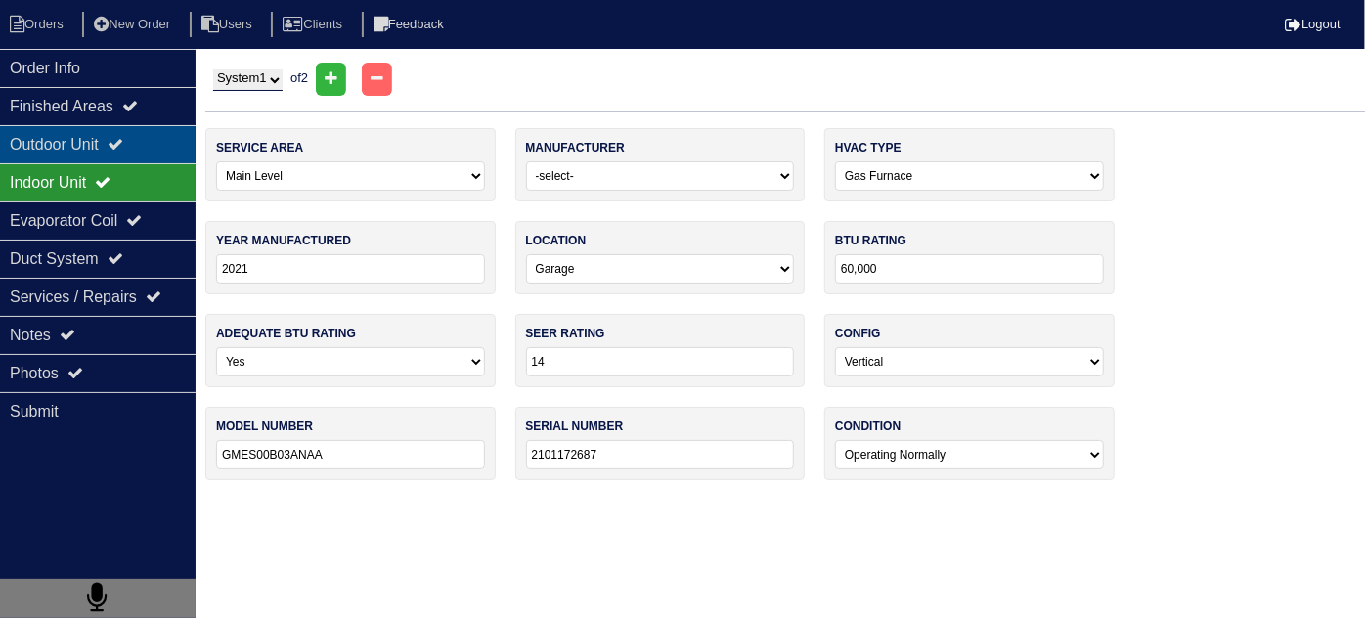
click at [123, 143] on icon at bounding box center [116, 144] width 16 height 16
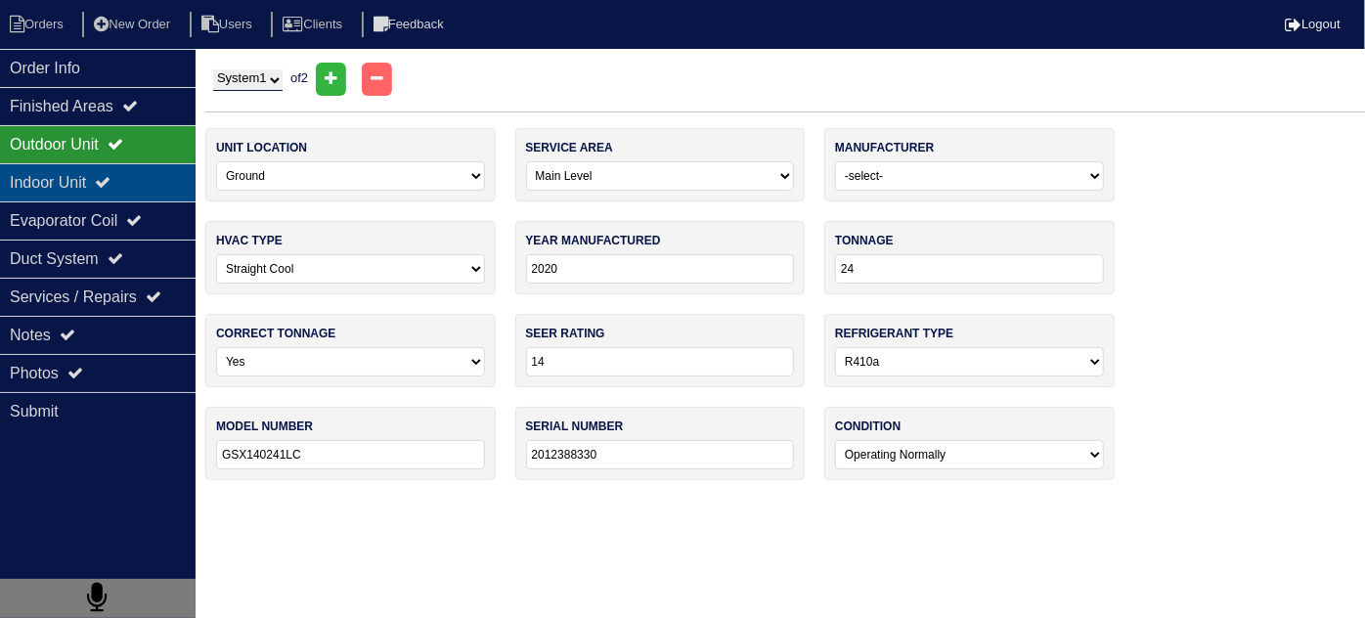
click at [101, 186] on div "Indoor Unit" at bounding box center [98, 182] width 196 height 38
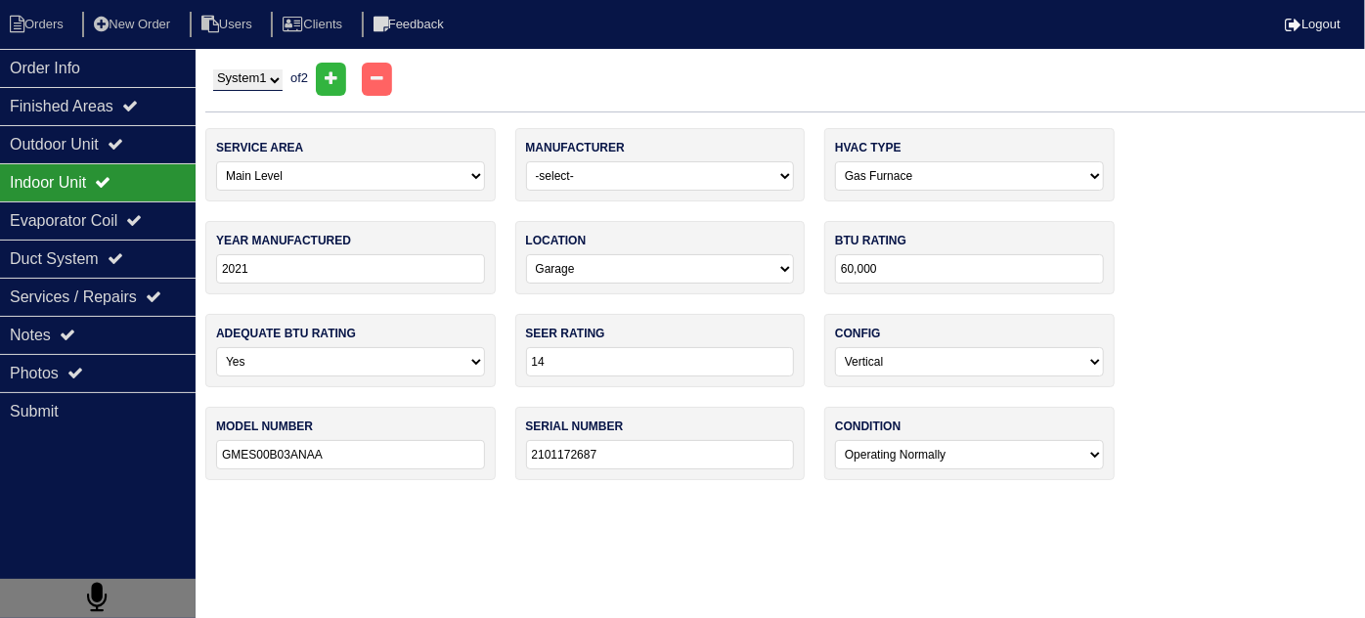
click at [282, 74] on select "System 1 System 2" at bounding box center [247, 80] width 69 height 22
select select "2"
click at [213, 69] on select "System 1 System 2" at bounding box center [247, 80] width 69 height 22
select select "1"
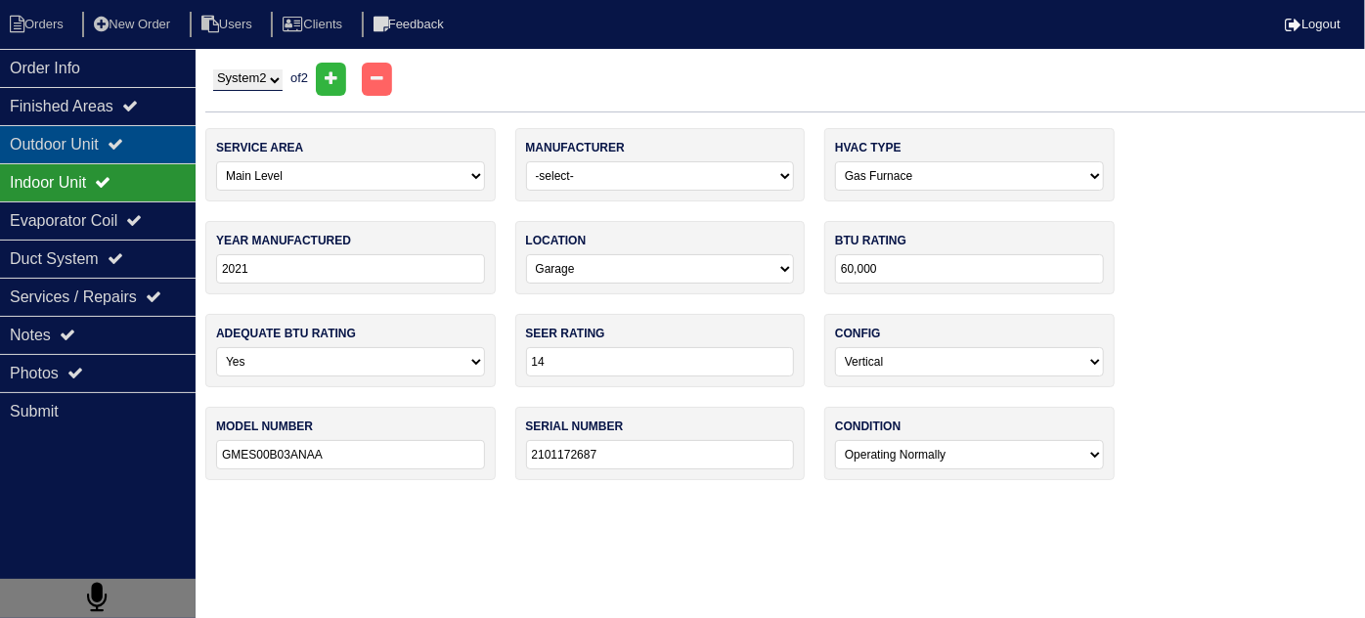
select select "0"
type input "GMES800603ANAA"
type input "2101172684"
click at [143, 135] on div "Outdoor Unit" at bounding box center [98, 144] width 196 height 38
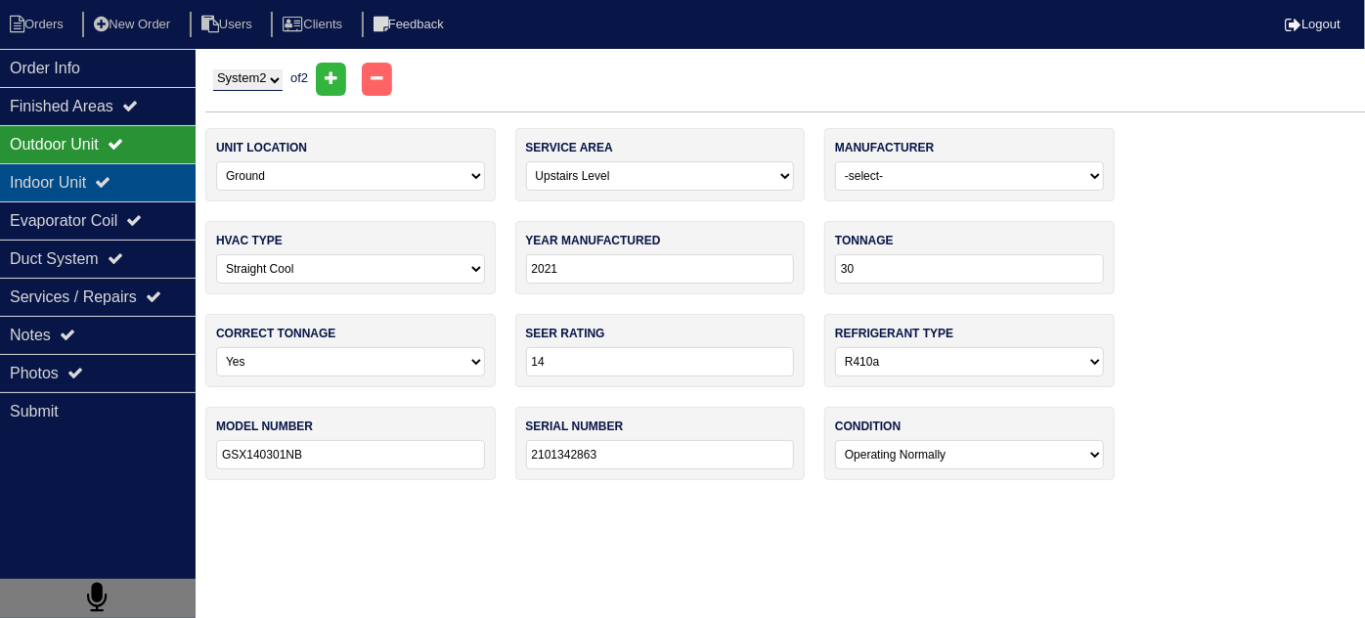
click at [156, 186] on div "Indoor Unit" at bounding box center [98, 182] width 196 height 38
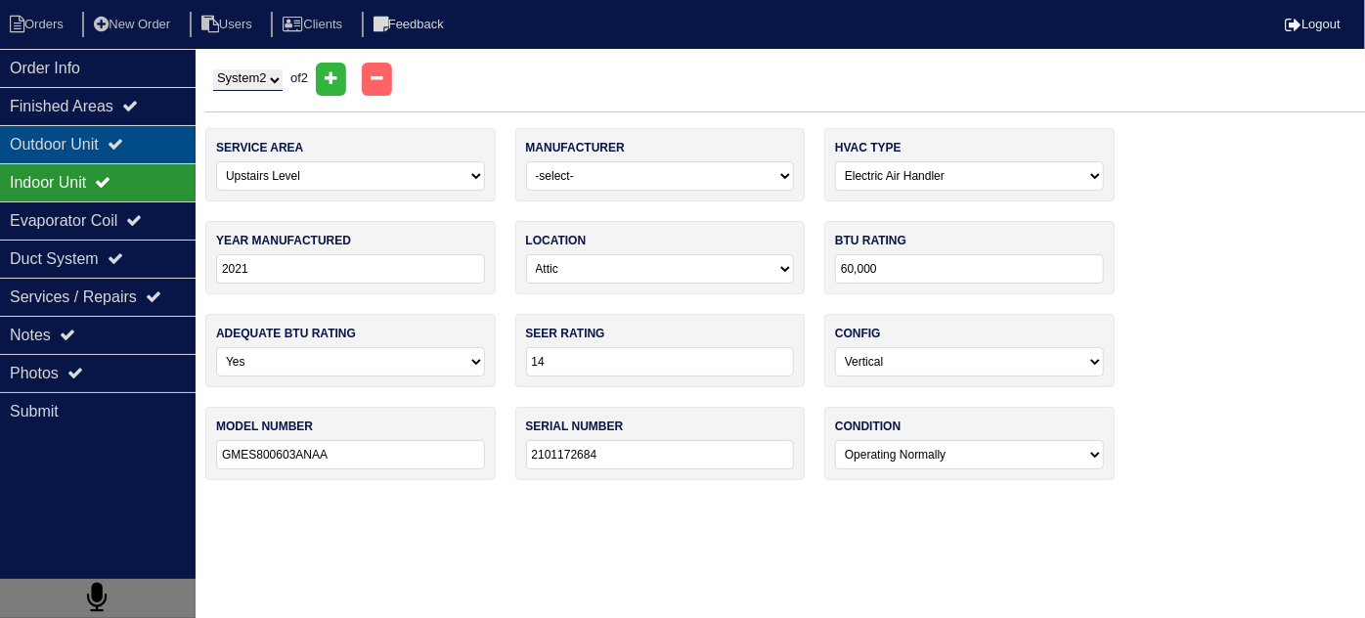
click at [149, 123] on div "Finished Areas" at bounding box center [98, 106] width 196 height 38
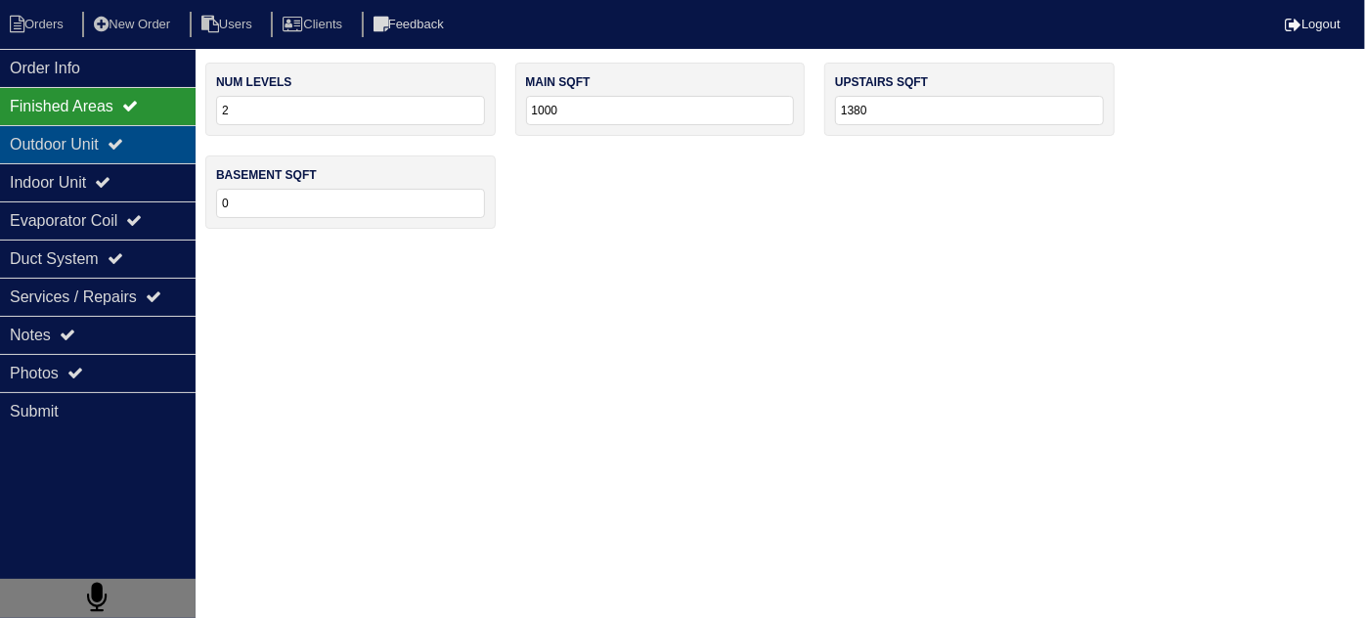
click at [119, 130] on div "Outdoor Unit" at bounding box center [98, 144] width 196 height 38
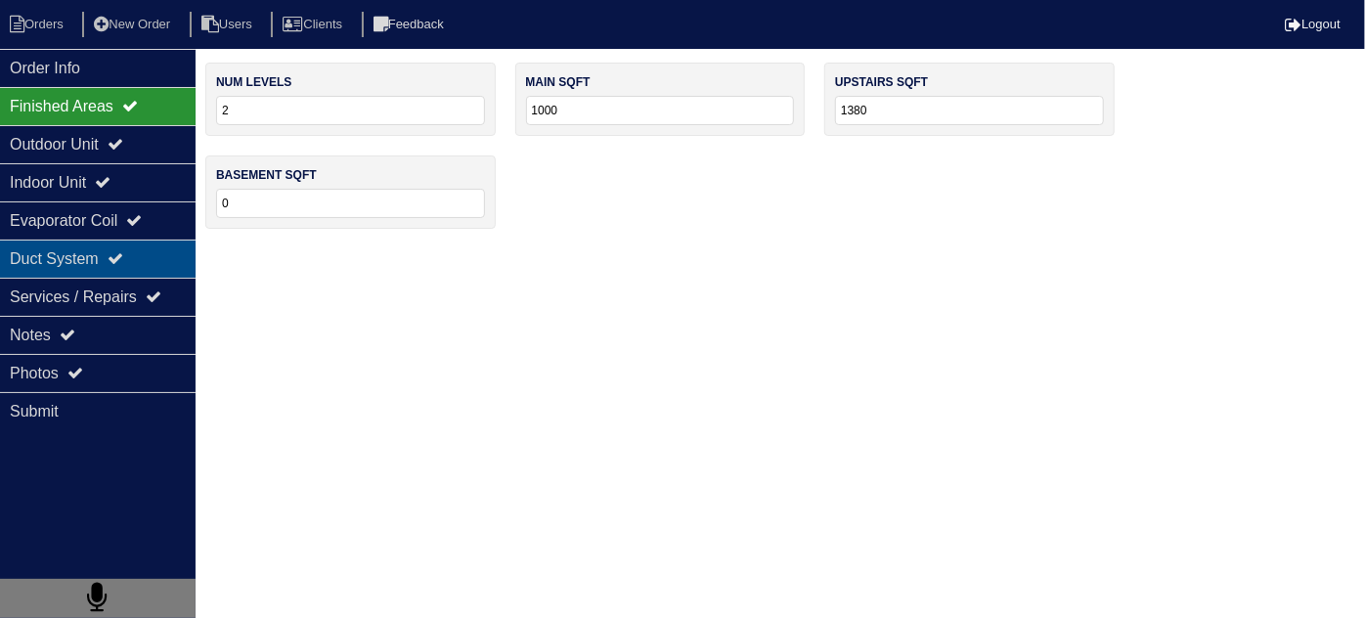
select select "2"
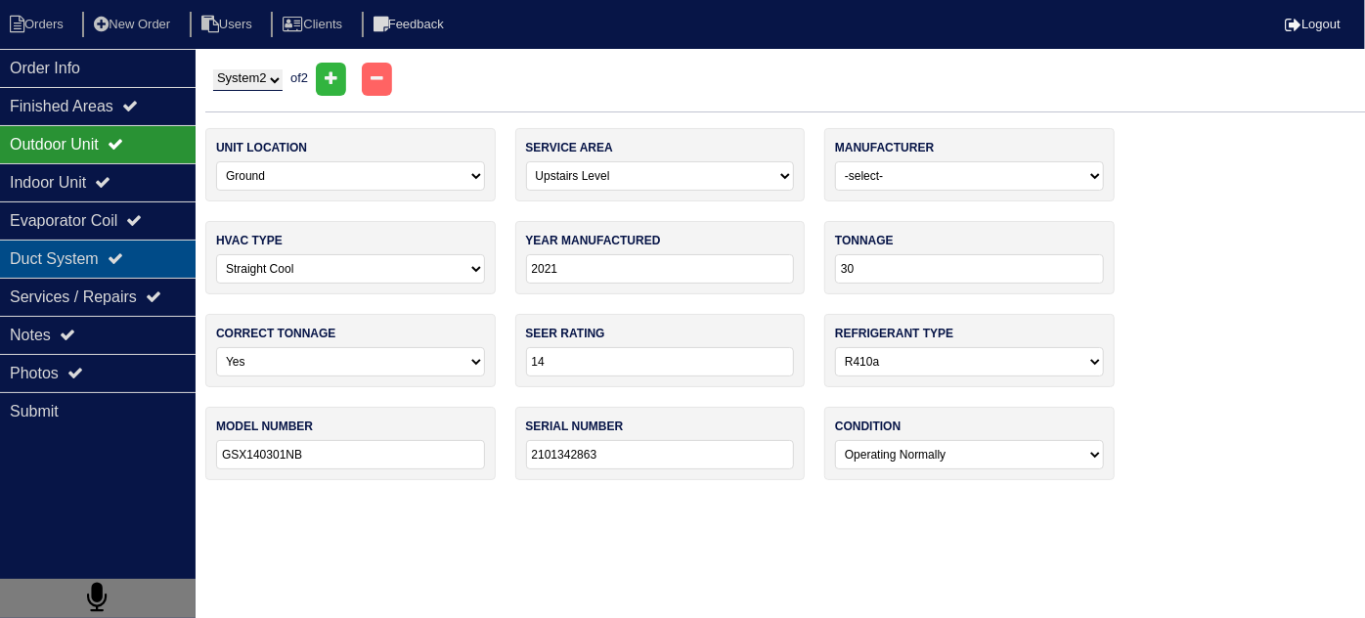
click at [138, 265] on div "Duct System" at bounding box center [98, 259] width 196 height 38
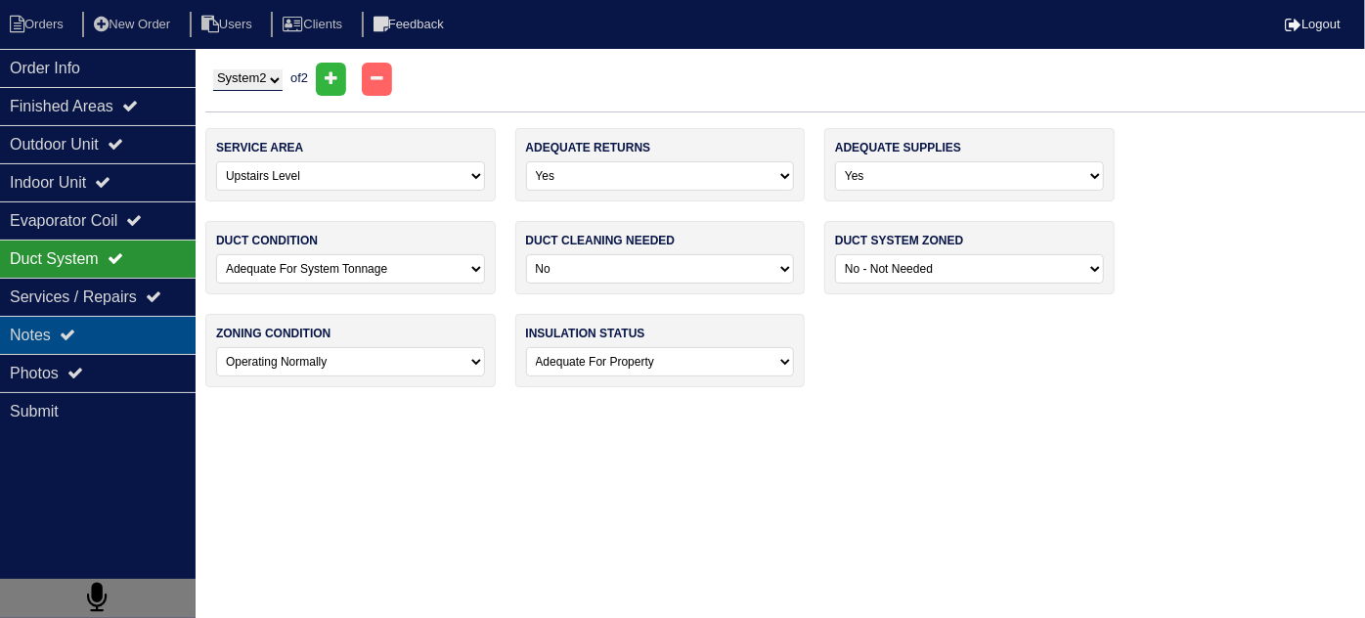
click at [129, 330] on div "Notes" at bounding box center [98, 335] width 196 height 38
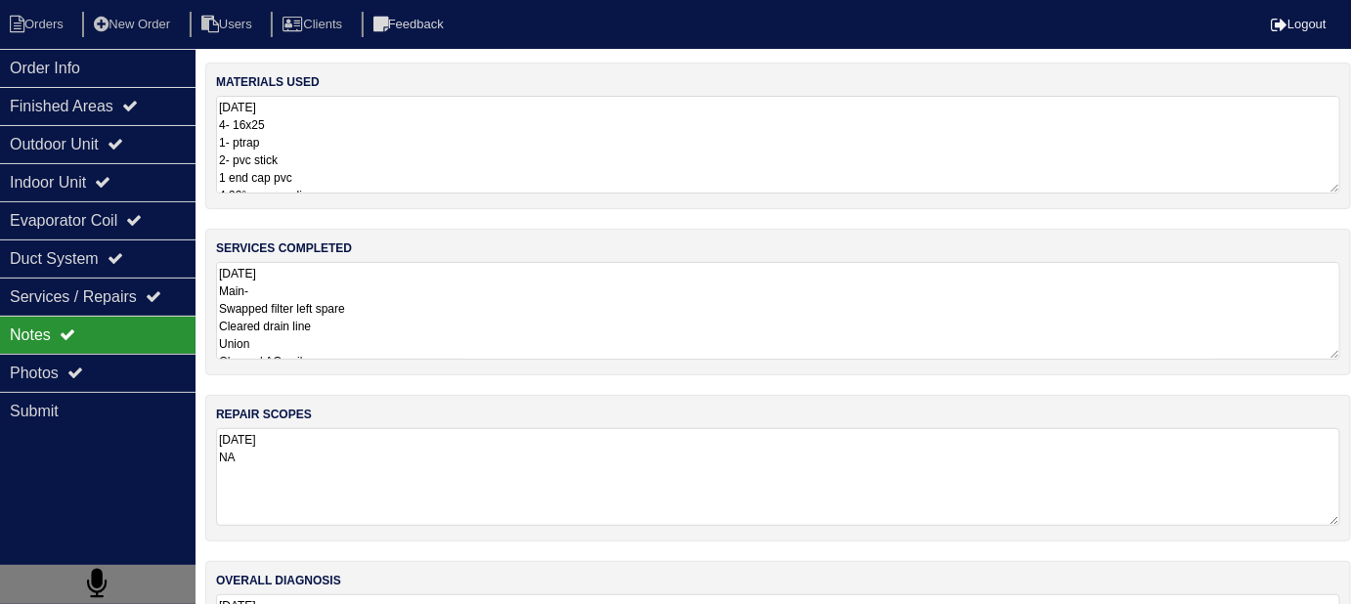
drag, startPoint x: 400, startPoint y: 320, endPoint x: 526, endPoint y: 318, distance: 126.1
click at [400, 320] on textarea "9.17.25 Main- Swapped filter left spare Cleared drain line Union Cleaned AC coi…" at bounding box center [778, 311] width 1124 height 98
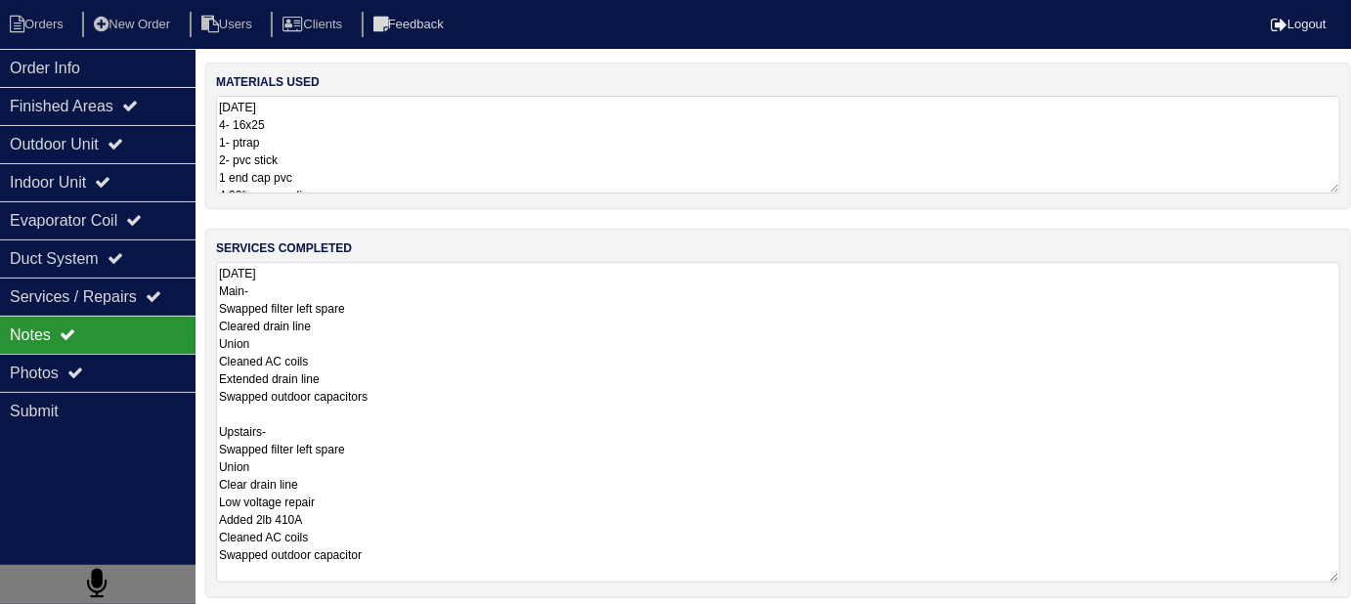
click at [385, 121] on textarea "9.17.25 4- 16x25 1- ptrap 2- pvc stick 1 end cap pvc 4 90° pvc coupling 3- pvc …" at bounding box center [778, 145] width 1124 height 98
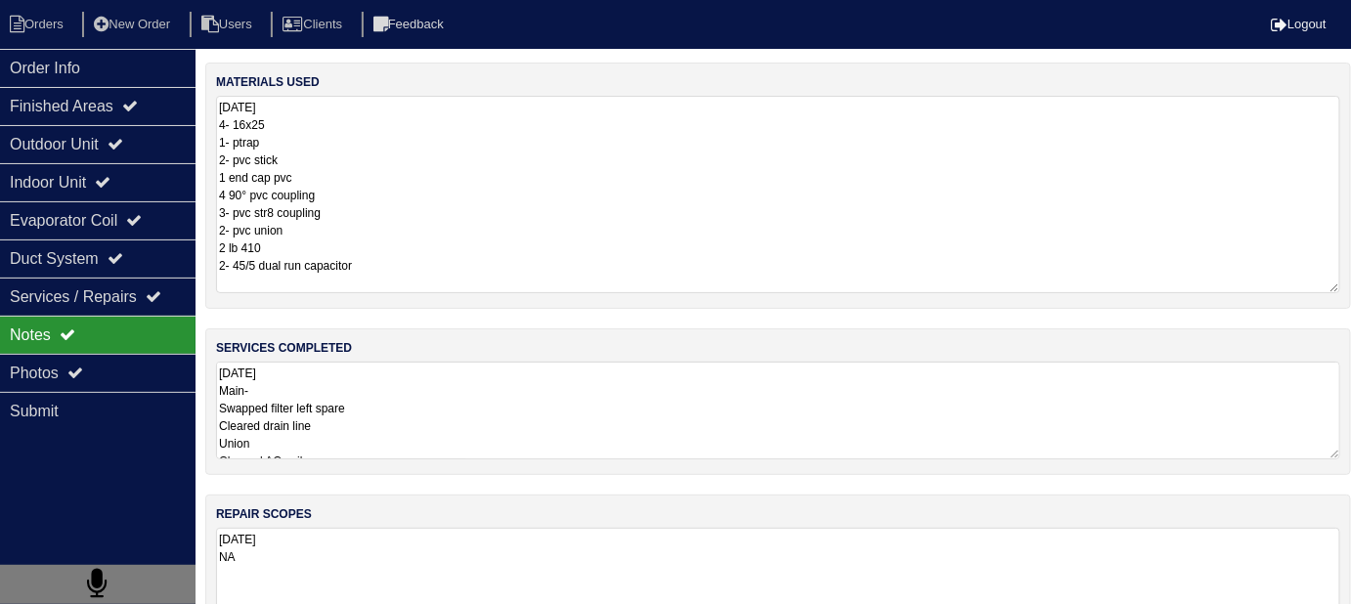
click at [505, 395] on textarea "9.17.25 Main- Swapped filter left spare Cleared drain line Union Cleaned AC coi…" at bounding box center [778, 411] width 1124 height 98
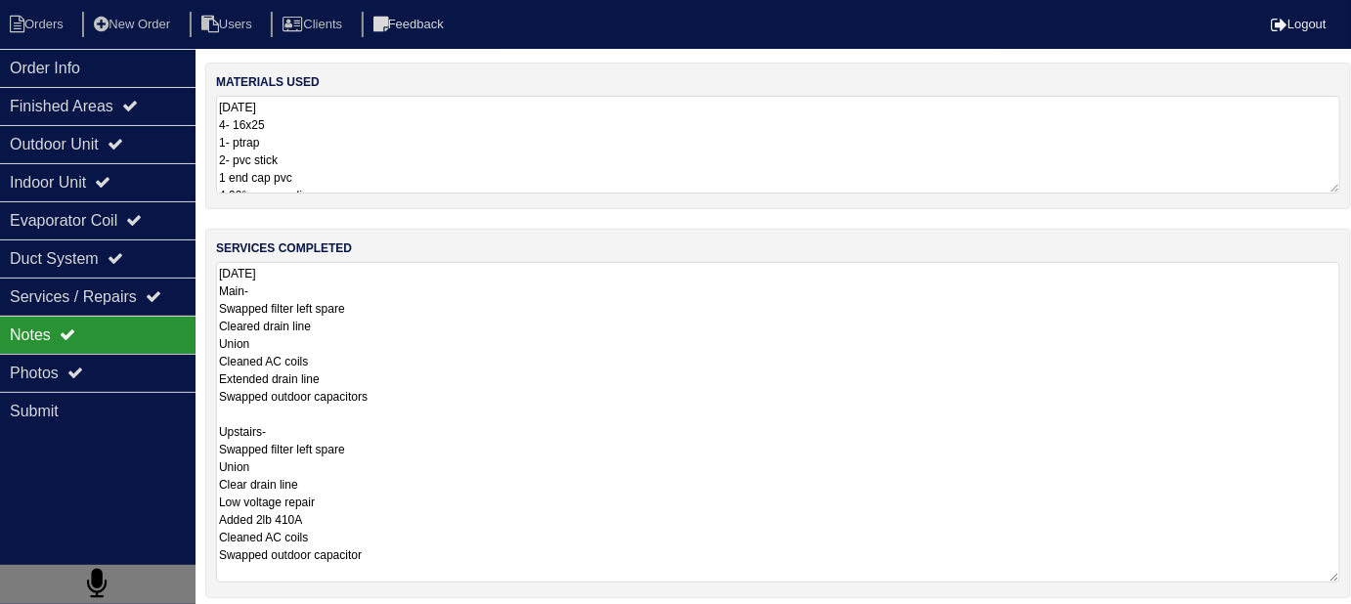
scroll to position [1, 0]
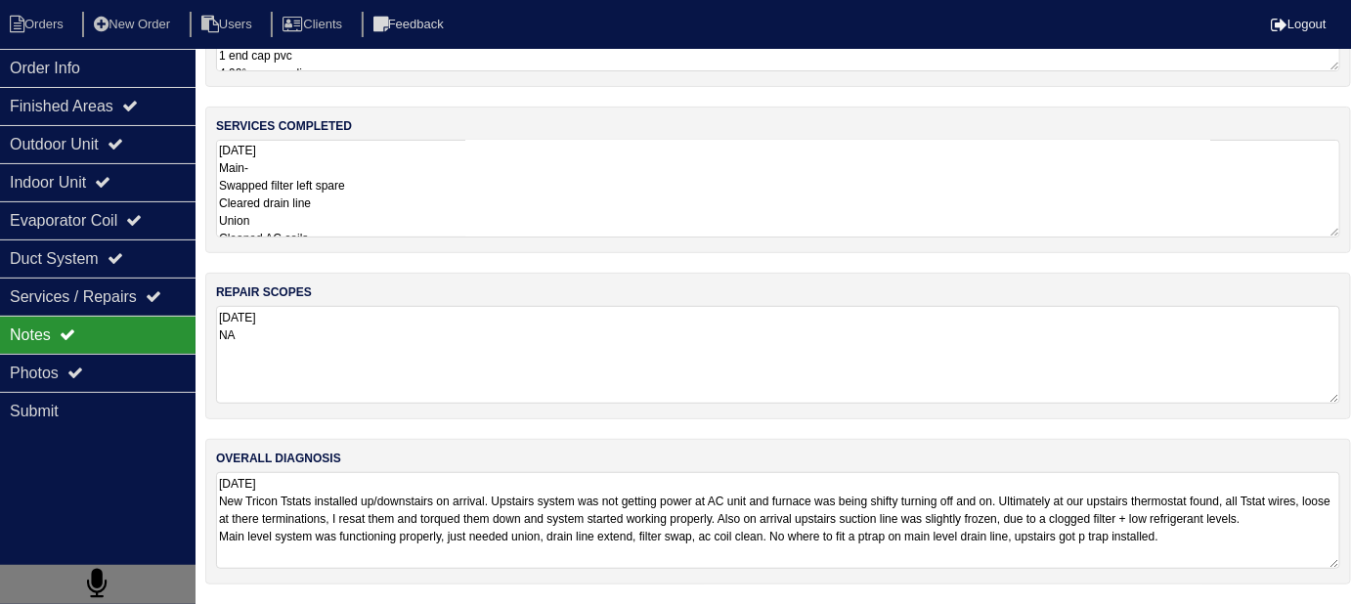
click at [780, 534] on textarea "9.17.25 New Tricon Tstats installed up/downstairs on arrival. Upstairs system w…" at bounding box center [778, 520] width 1124 height 97
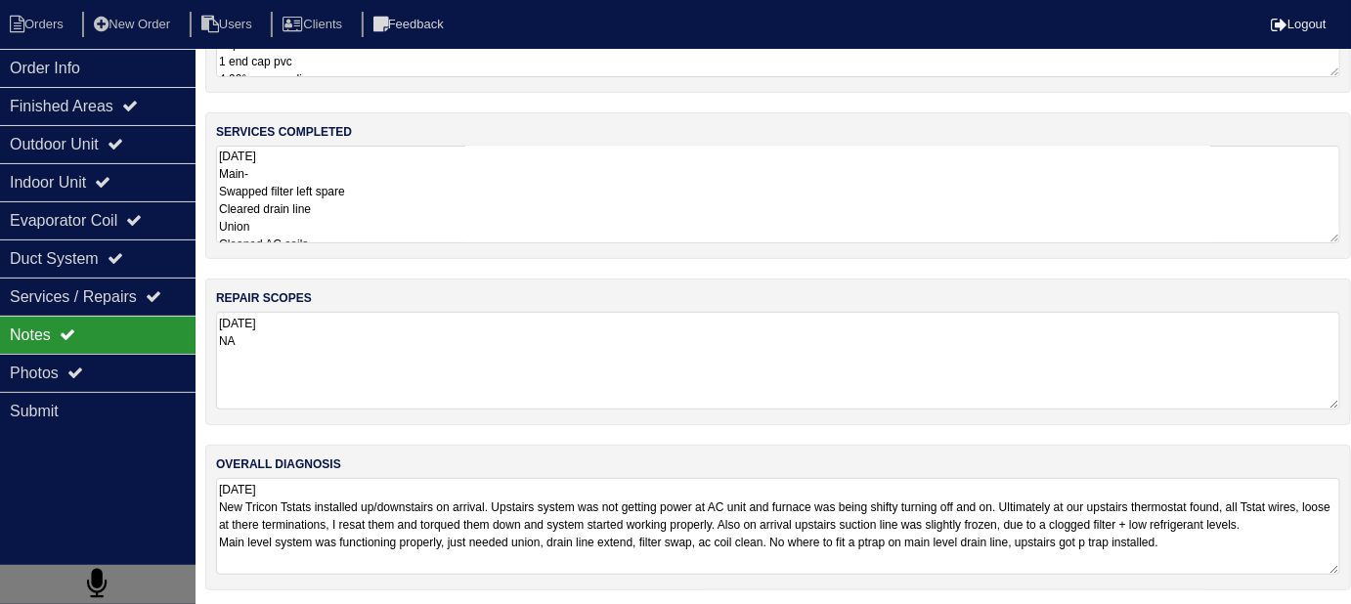
click at [526, 165] on textarea "9.17.25 Main- Swapped filter left spare Cleared drain line Union Cleaned AC coi…" at bounding box center [778, 195] width 1124 height 98
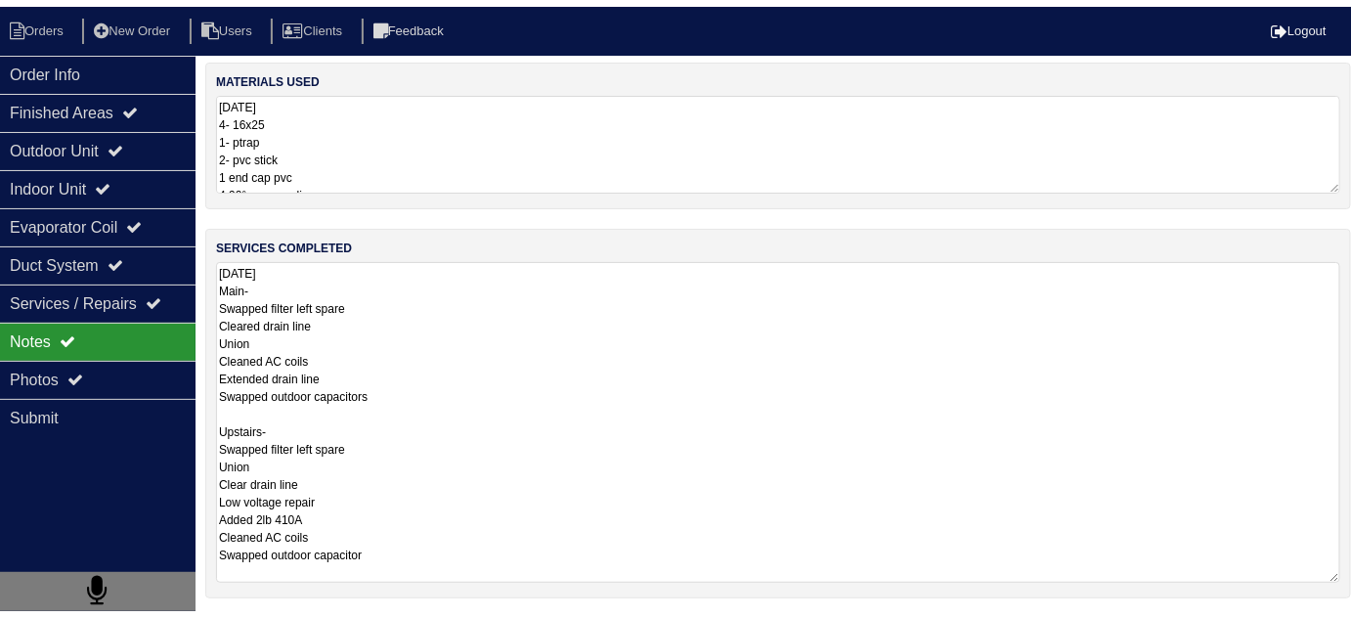
scroll to position [0, 0]
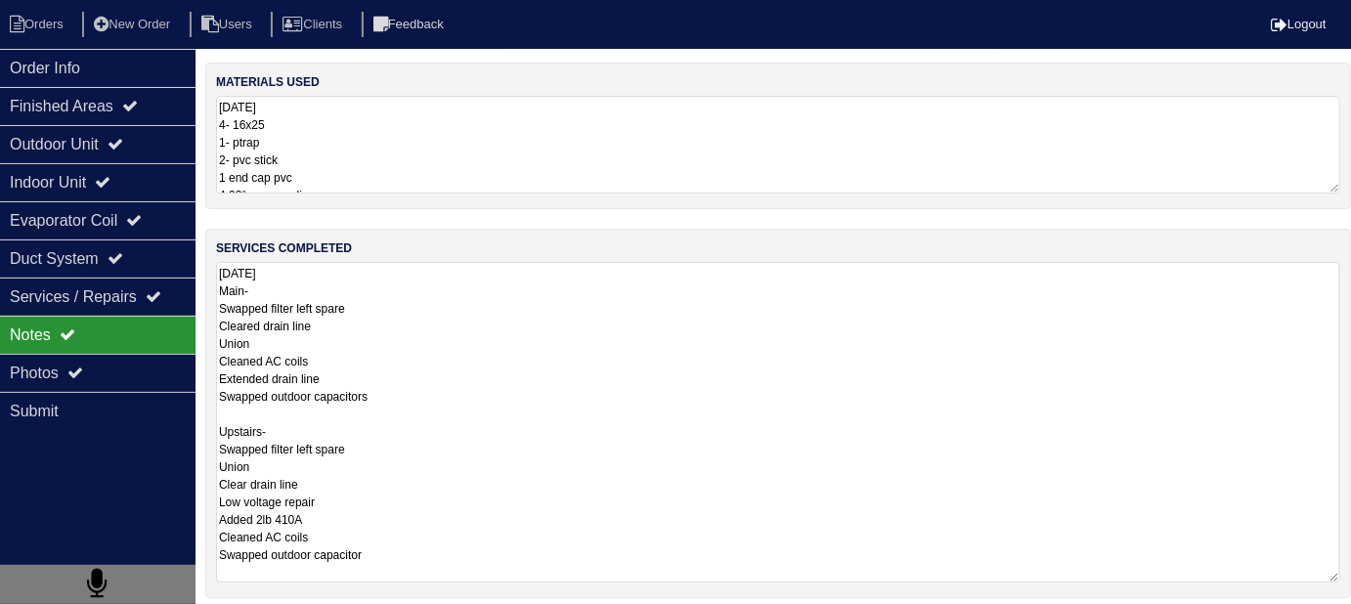
click at [418, 190] on textarea "9.17.25 4- 16x25 1- ptrap 2- pvc stick 1 end cap pvc 4 90° pvc coupling 3- pvc …" at bounding box center [778, 145] width 1124 height 98
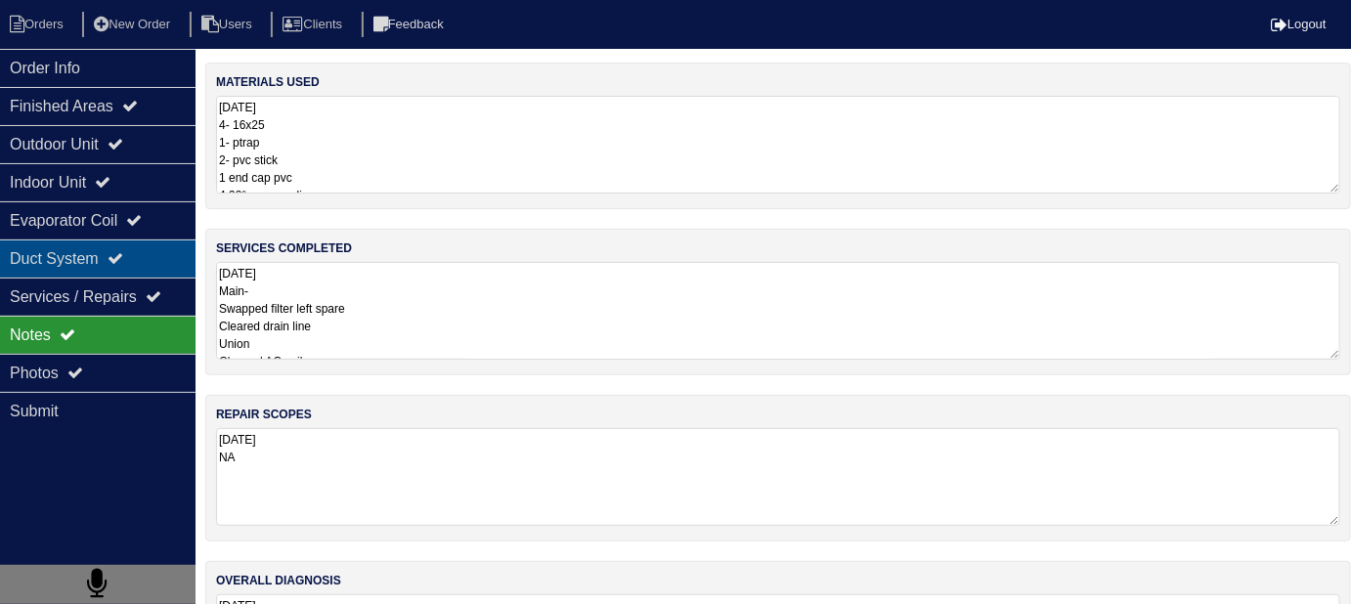
click at [77, 259] on div "Duct System" at bounding box center [98, 259] width 196 height 38
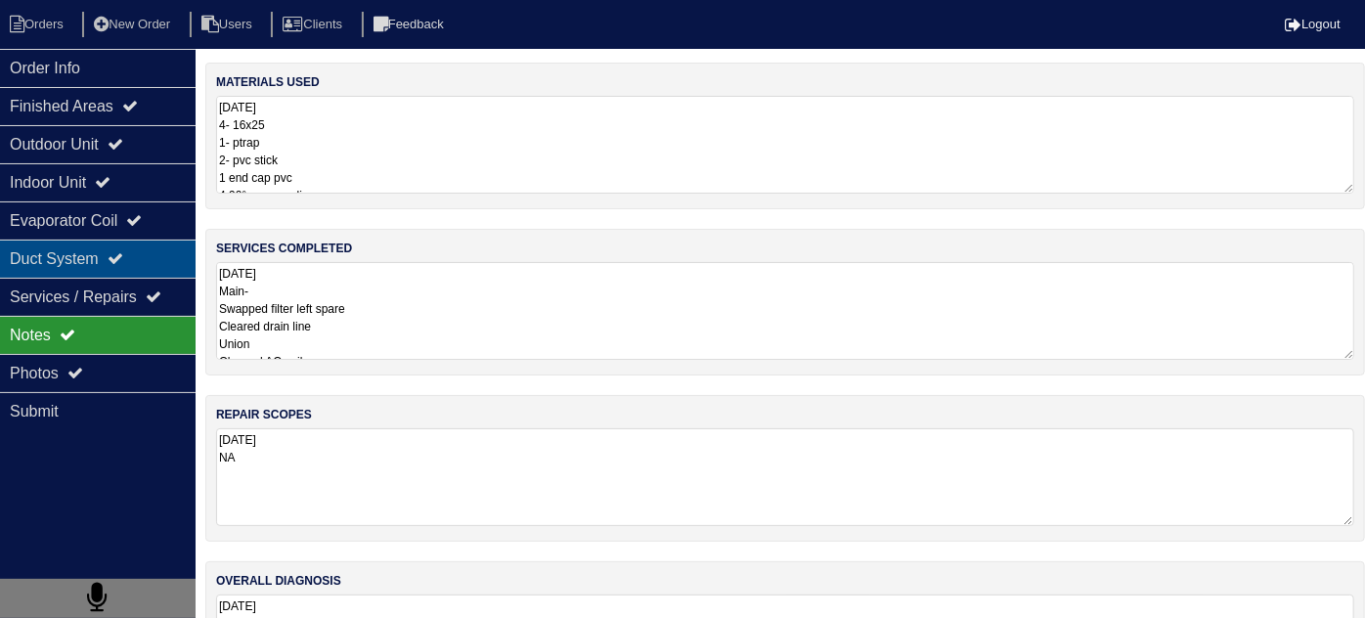
select select "2"
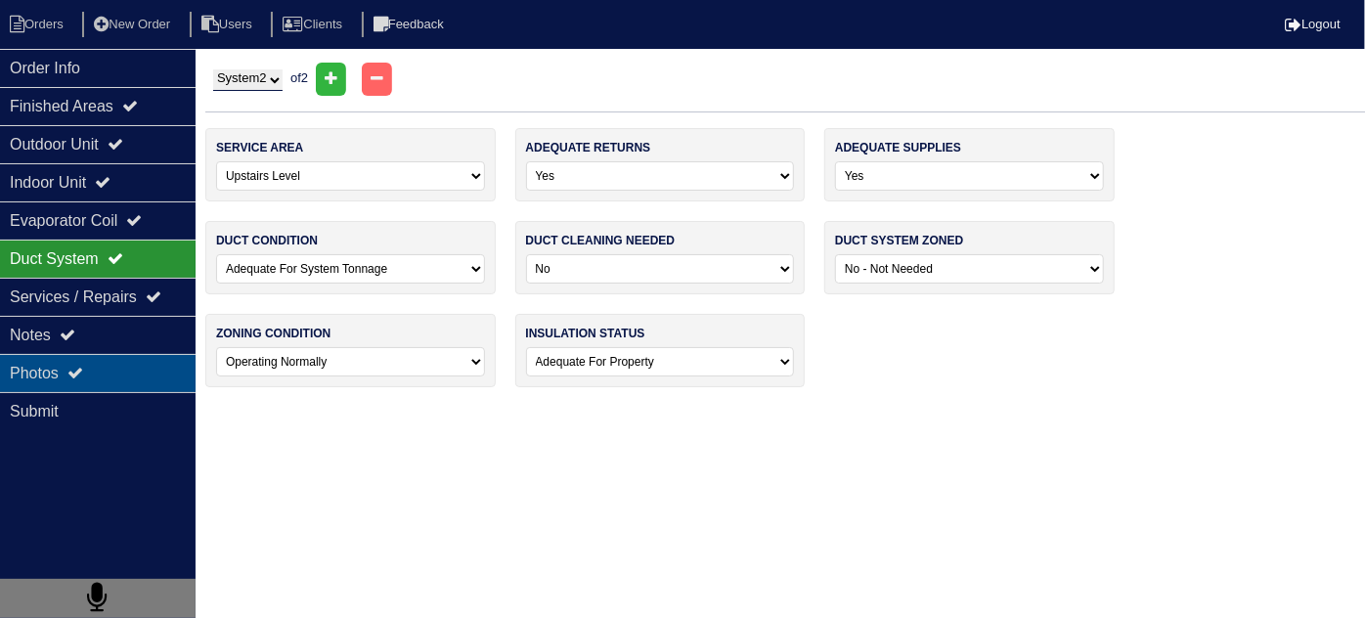
click at [90, 367] on div "Photos" at bounding box center [98, 373] width 196 height 38
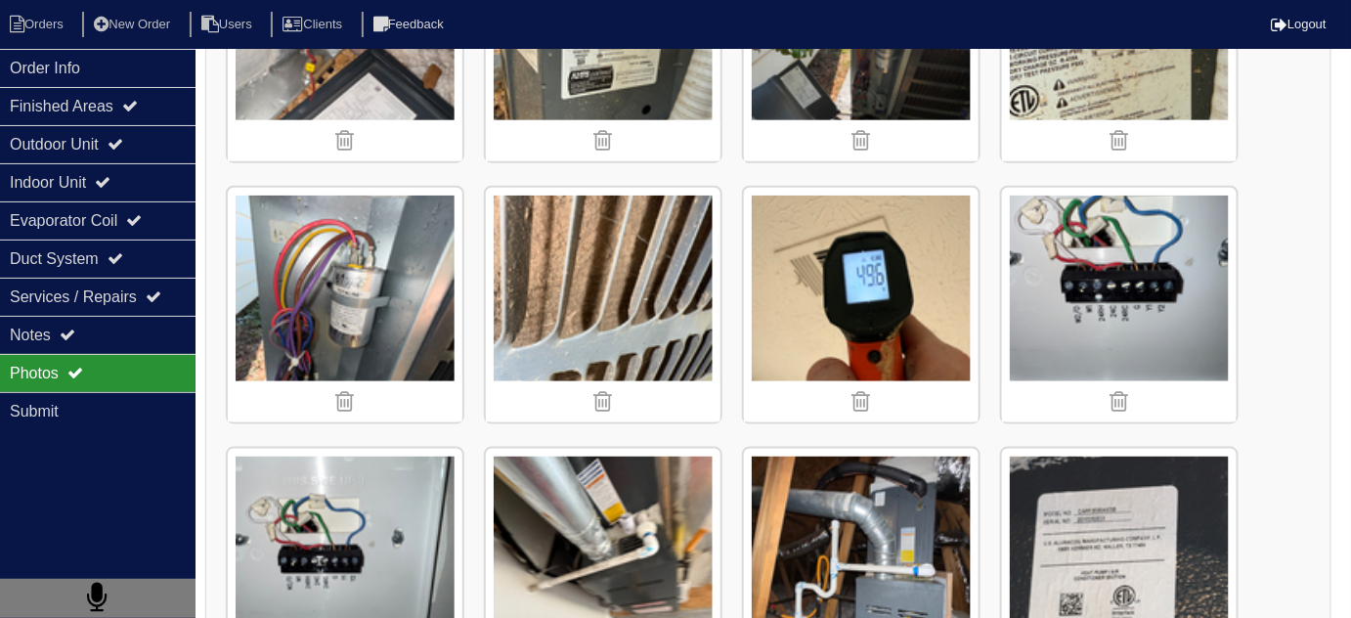
scroll to position [694, 0]
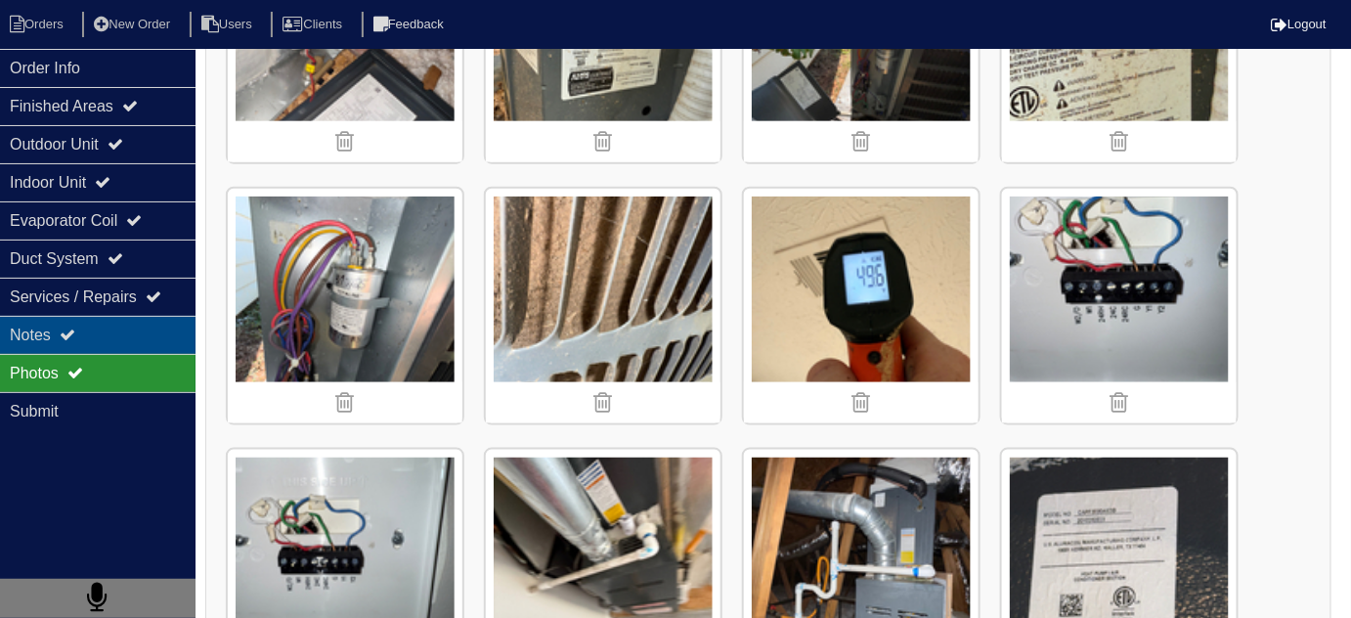
click at [117, 346] on div "Notes" at bounding box center [98, 335] width 196 height 38
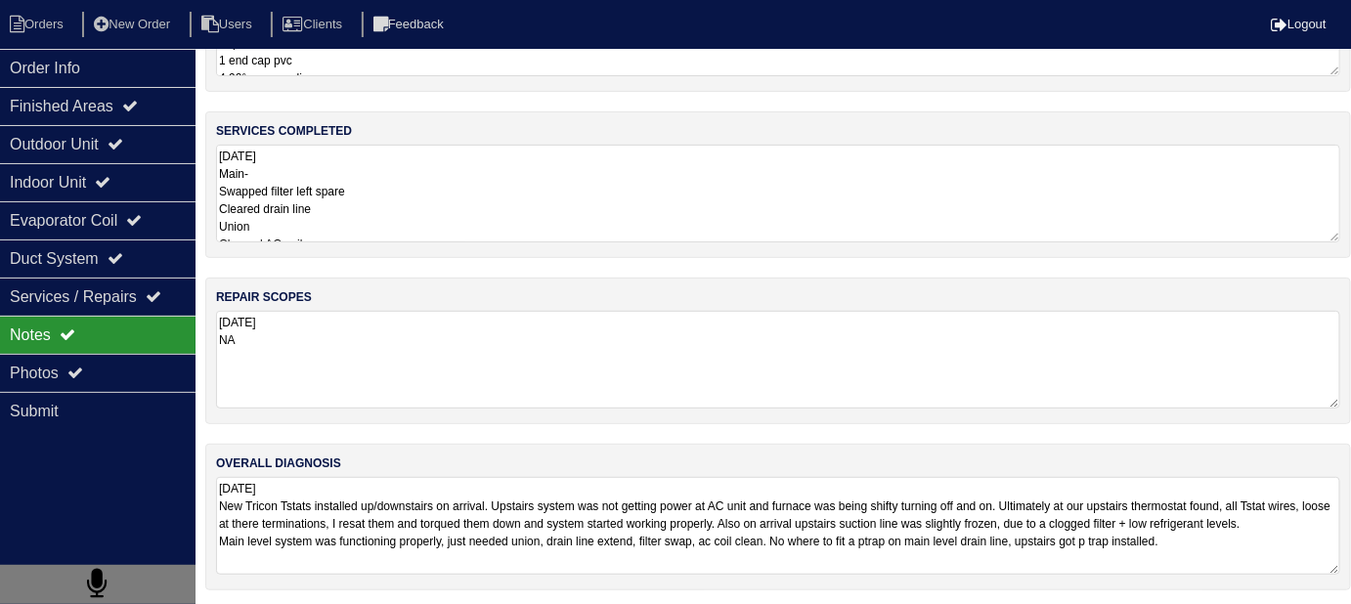
scroll to position [116, 0]
click at [589, 377] on textarea "9.17.25 NA" at bounding box center [778, 361] width 1124 height 98
click at [555, 199] on textarea "9.17.25 Main- Swapped filter left spare Cleared drain line Union Cleaned AC coi…" at bounding box center [778, 195] width 1124 height 98
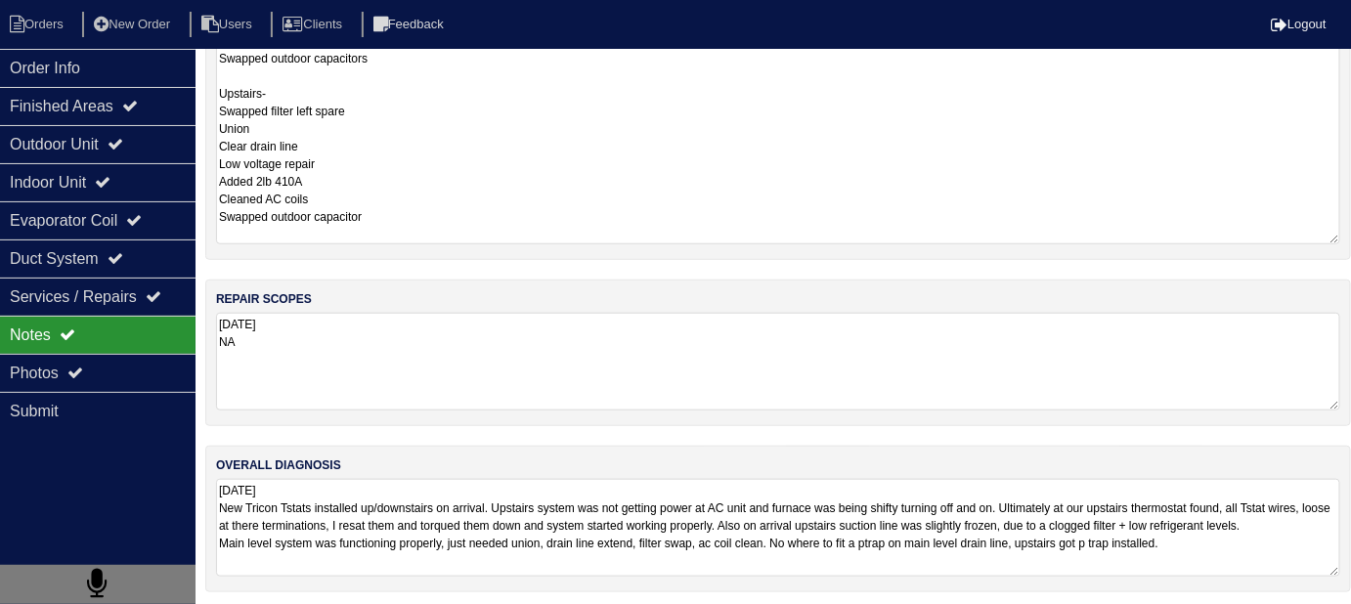
scroll to position [340, 0]
click at [886, 537] on textarea "9.17.25 New Tricon Tstats installed up/downstairs on arrival. Upstairs system w…" at bounding box center [778, 526] width 1124 height 98
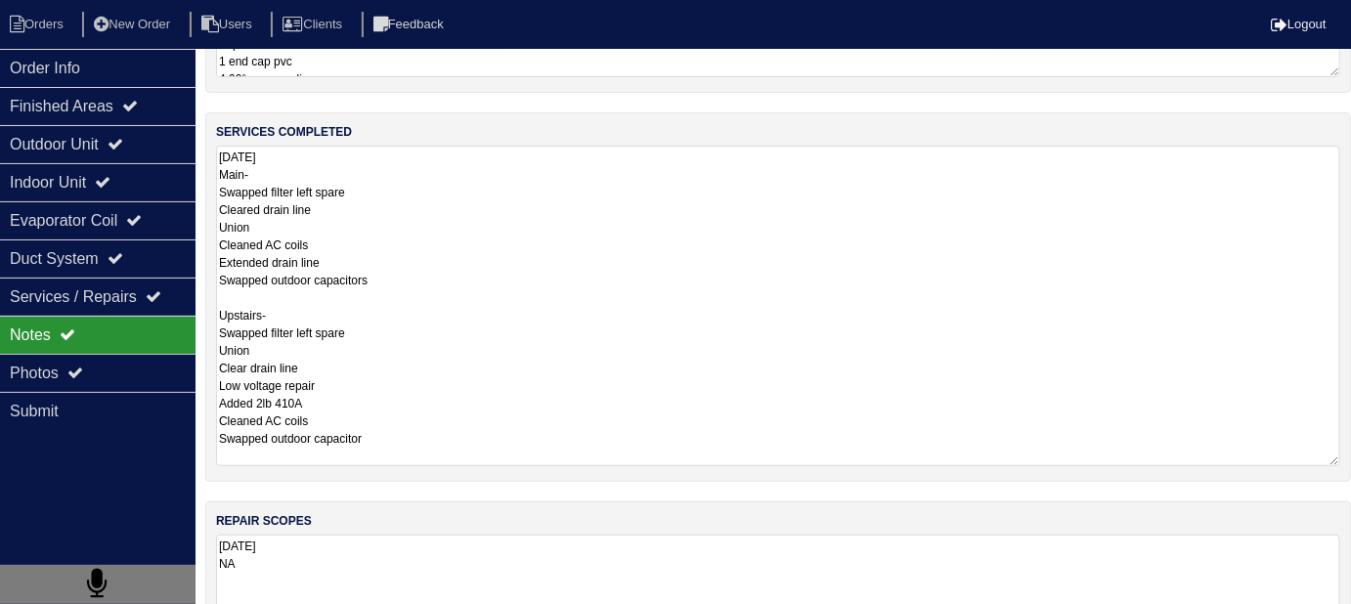
scroll to position [1, 0]
click at [437, 232] on textarea "9.17.25 Main- Swapped filter left spare Cleared drain line Union Cleaned AC coi…" at bounding box center [778, 306] width 1124 height 321
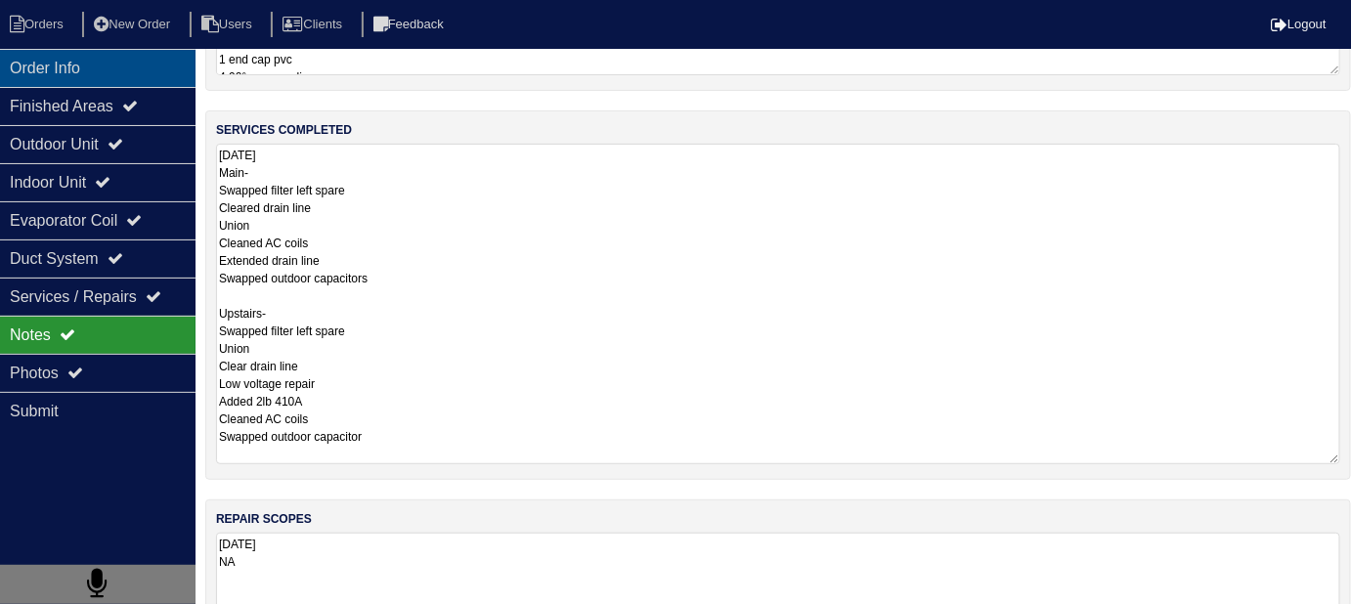
scroll to position [117, 0]
click at [103, 74] on div "Order Info" at bounding box center [98, 68] width 196 height 38
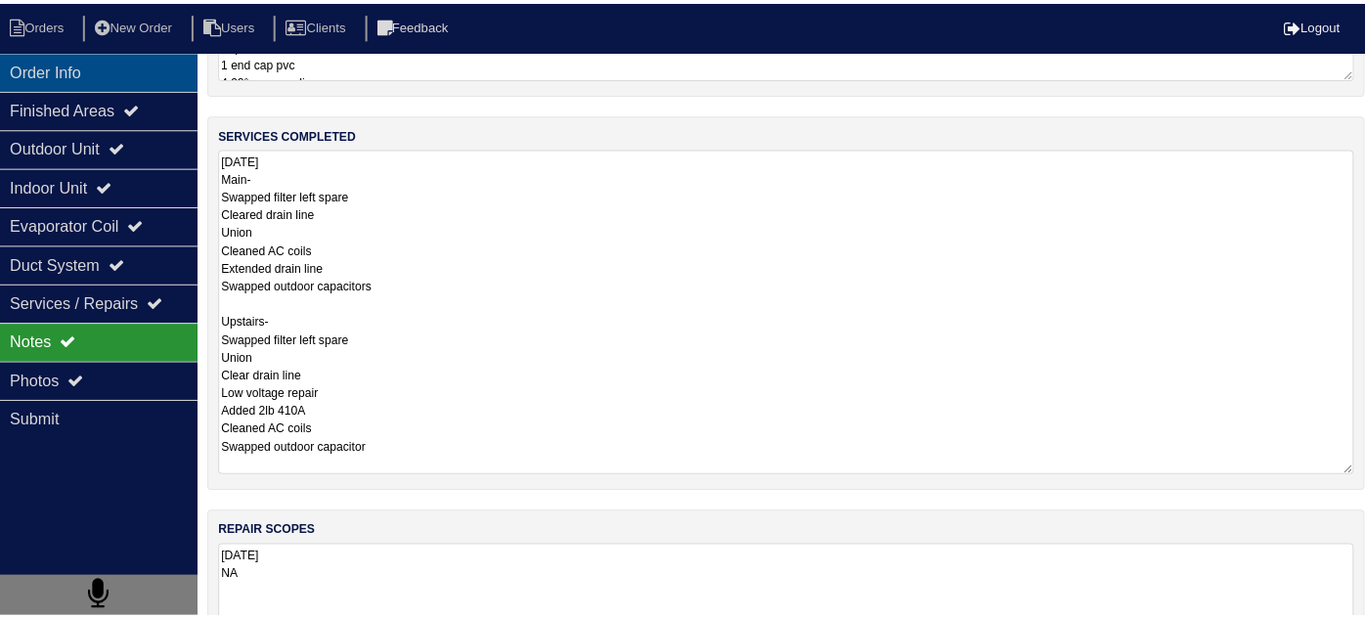
scroll to position [0, 0]
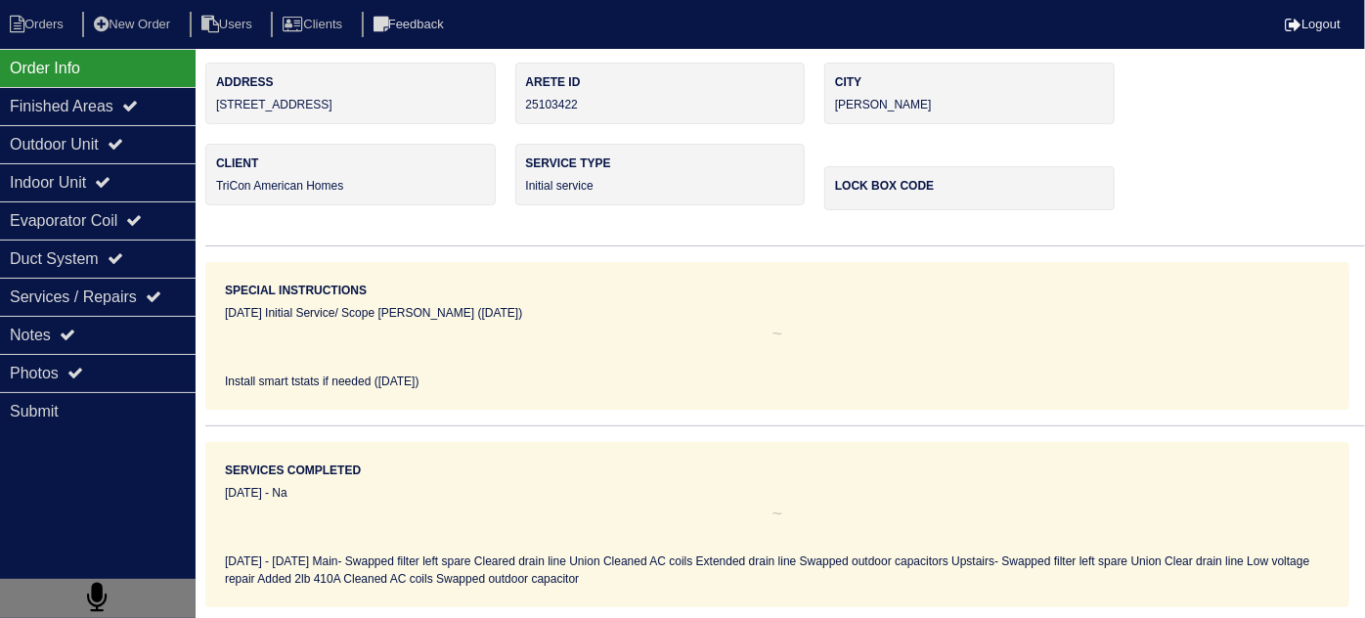
drag, startPoint x: 361, startPoint y: 109, endPoint x: 215, endPoint y: 111, distance: 145.7
click at [215, 111] on div "Address 330 Summit View Dr" at bounding box center [350, 94] width 290 height 62
copy div "[STREET_ADDRESS]"
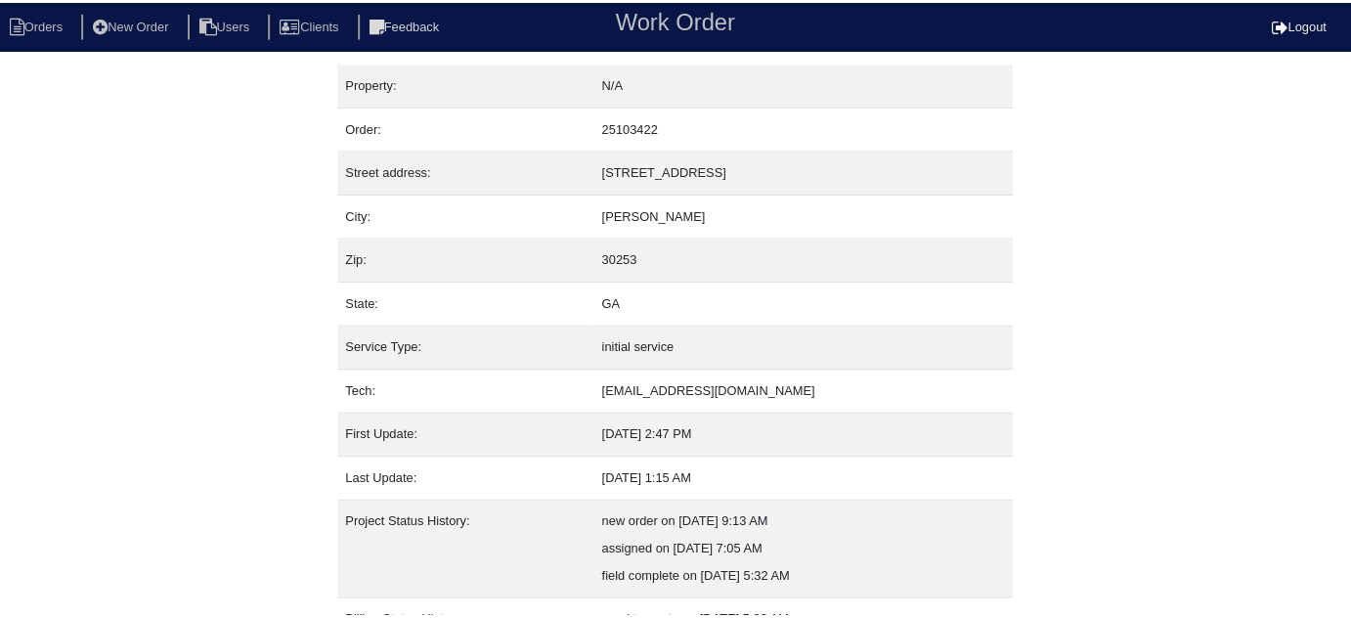
scroll to position [133, 0]
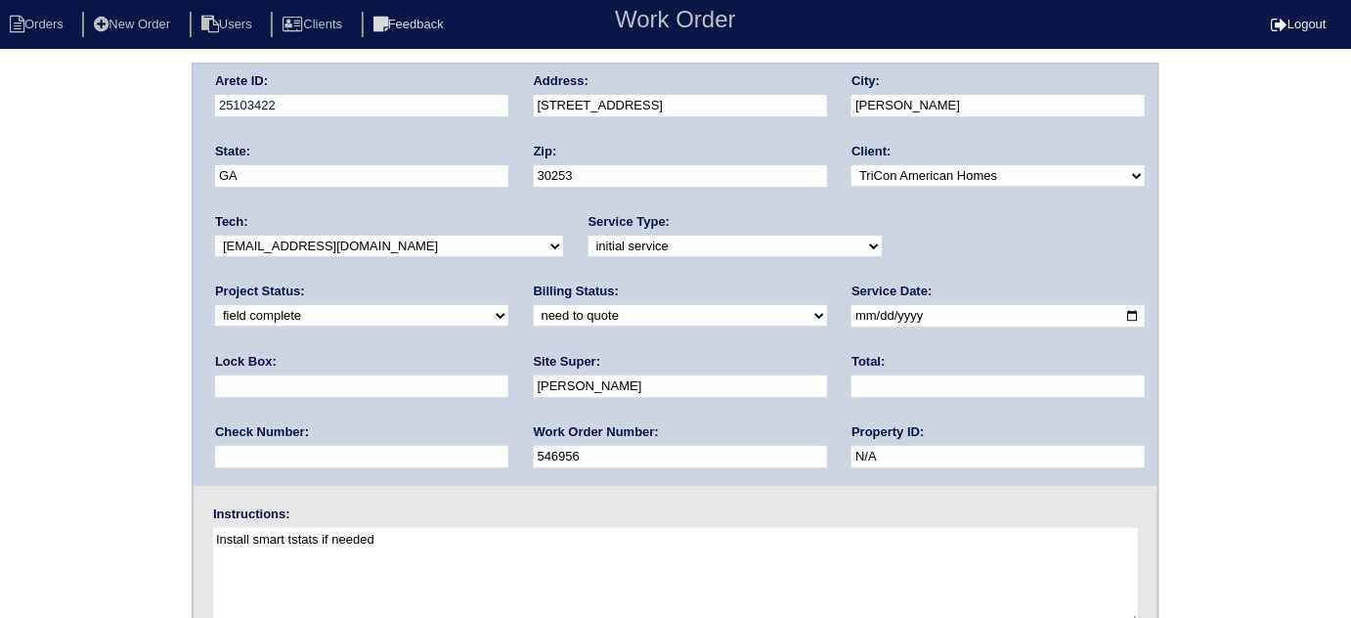
drag, startPoint x: 304, startPoint y: 306, endPoint x: 304, endPoint y: 324, distance: 17.6
click at [534, 307] on select "need to quote quoted need to invoice invoiced paid warranty purchase order need…" at bounding box center [680, 316] width 293 height 22
select select "quoted"
click at [534, 305] on select "need to quote quoted need to invoice invoiced paid warranty purchase order need…" at bounding box center [680, 316] width 293 height 22
click at [852, 388] on input "text" at bounding box center [998, 386] width 293 height 22
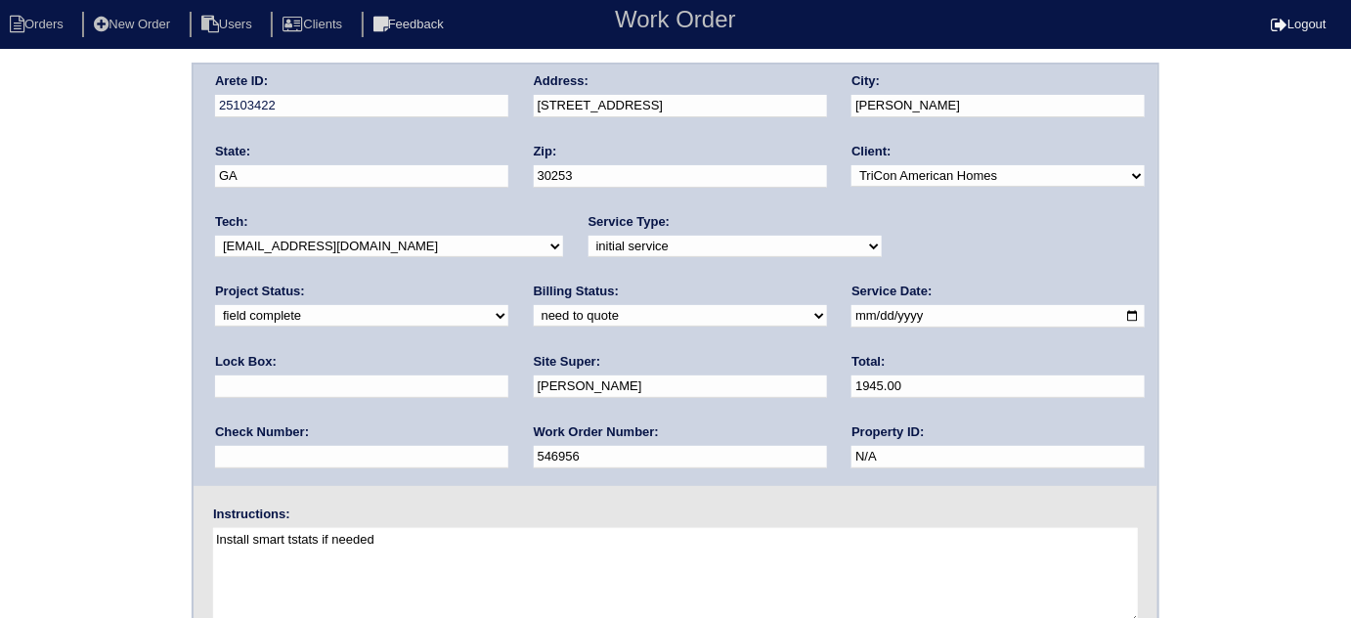
type input "1945.00"
click at [0, 281] on div "Arete ID: 25103422 Address: [STREET_ADDRESS] City: [PERSON_NAME] State: [GEOGRA…" at bounding box center [675, 458] width 1351 height 791
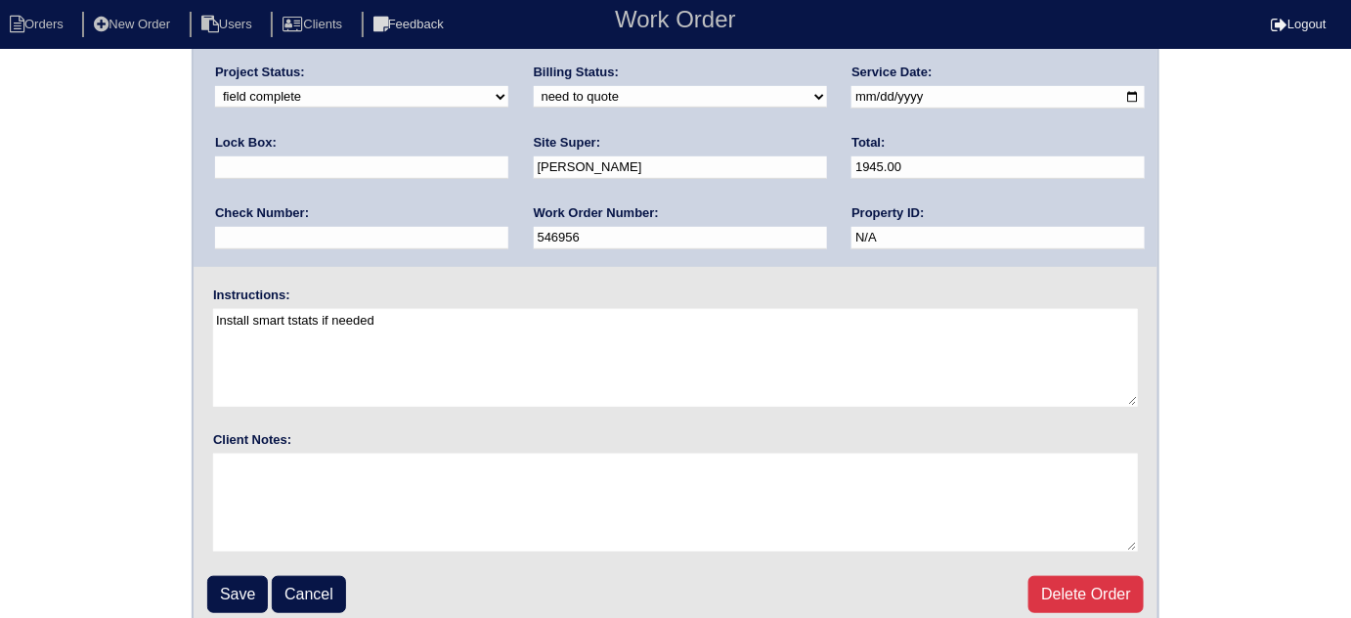
scroll to position [231, 0]
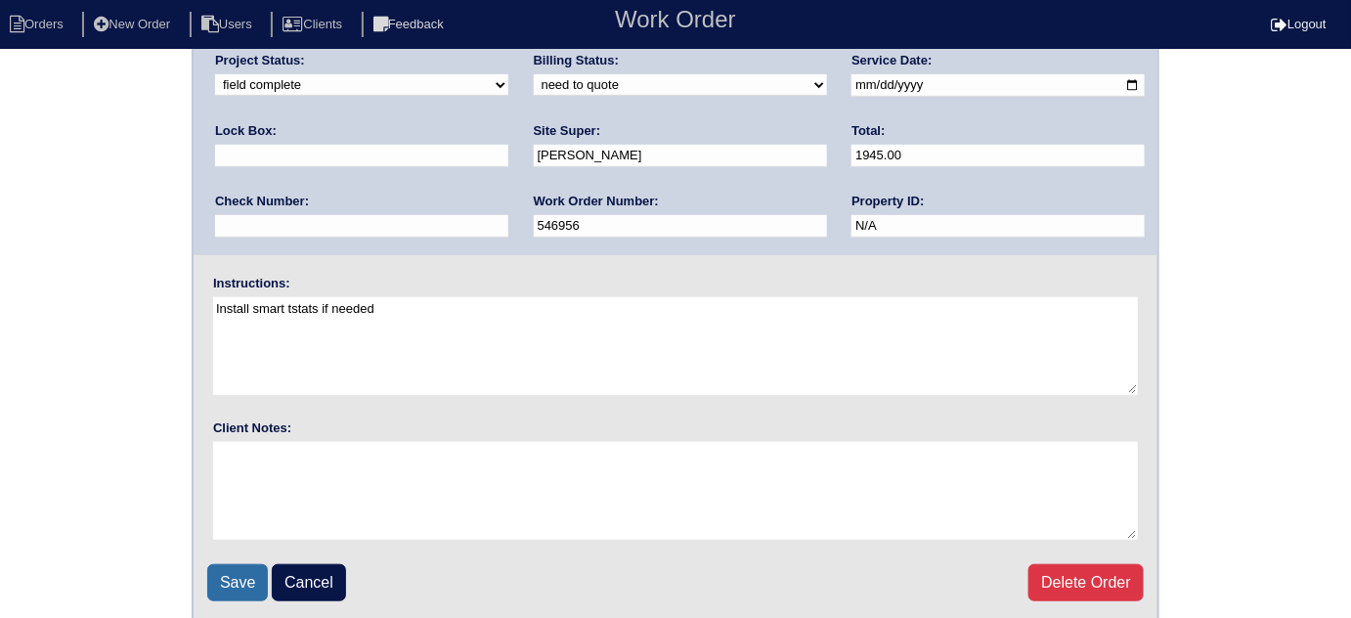
click at [231, 570] on input "Save" at bounding box center [237, 582] width 61 height 37
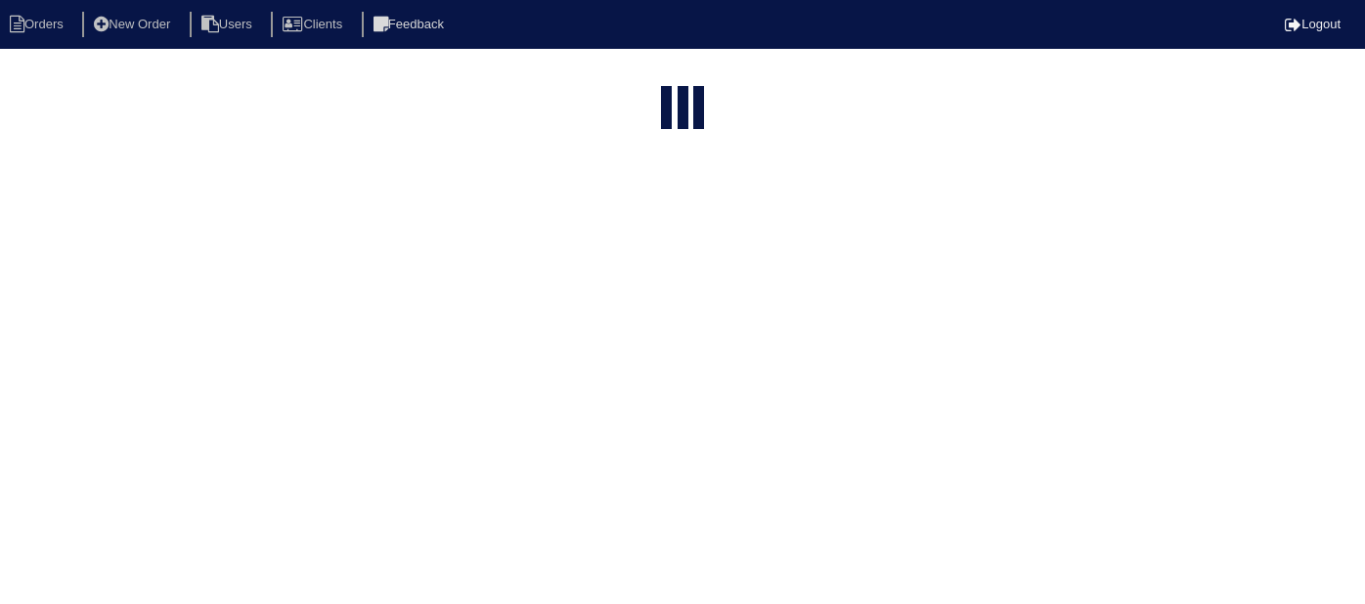
select select "15"
type input "330 su"
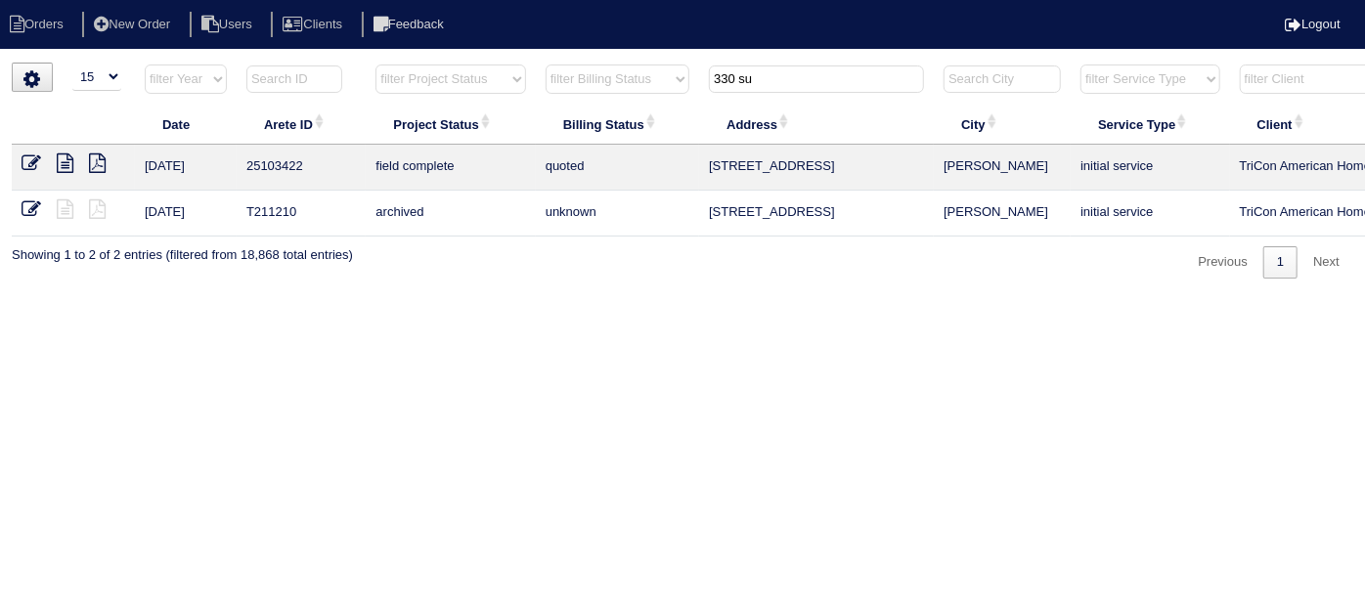
drag, startPoint x: 763, startPoint y: 77, endPoint x: 420, endPoint y: 5, distance: 349.7
click at [420, 63] on body "Orders New Order Users Clients Feedback Logout Orders New Order Users Clients M…" at bounding box center [682, 171] width 1365 height 216
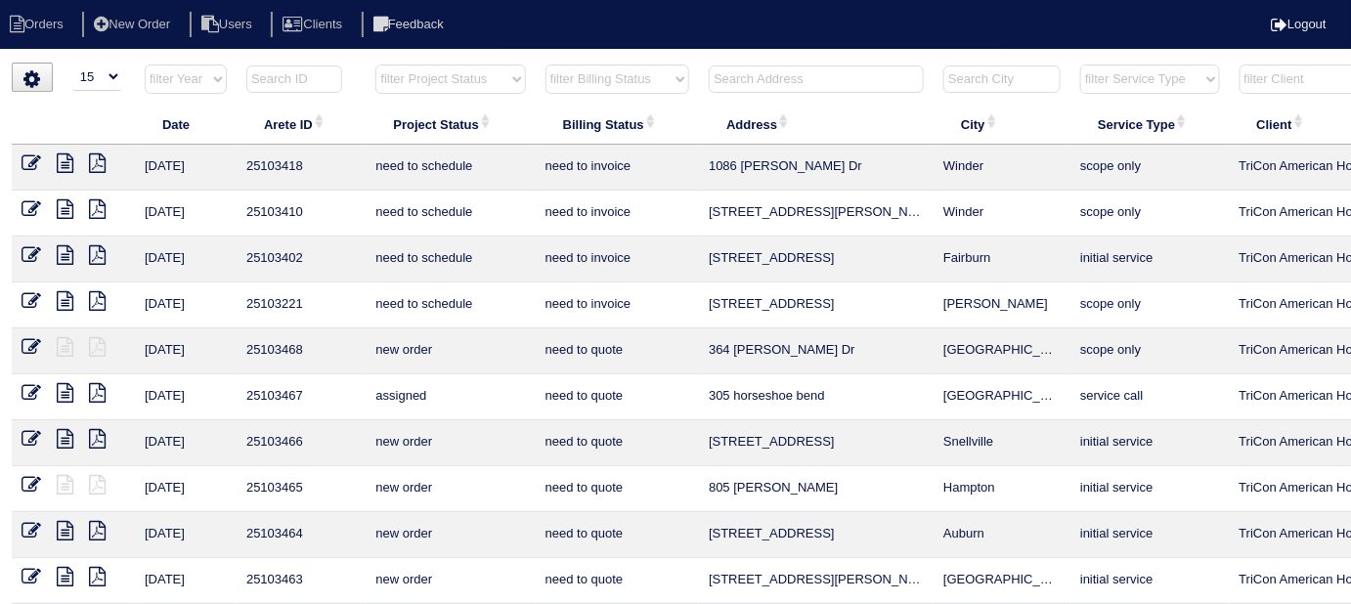
click at [731, 76] on input "text" at bounding box center [816, 79] width 215 height 27
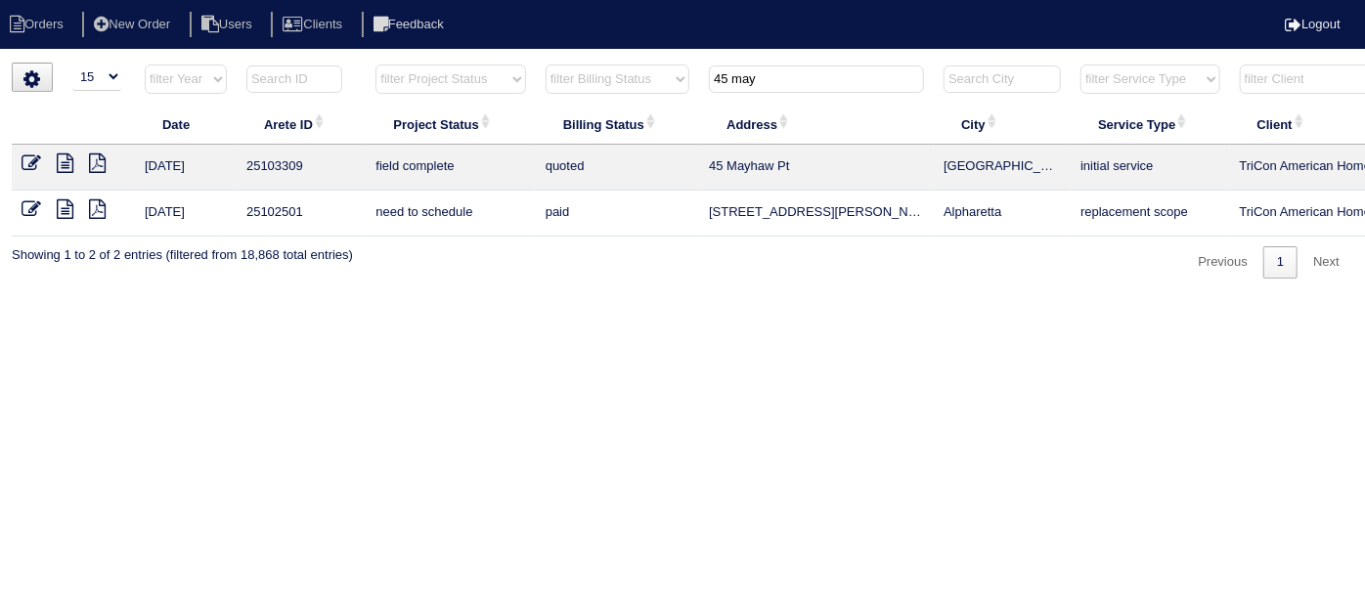
type input "45 may"
click at [26, 155] on icon at bounding box center [32, 163] width 20 height 20
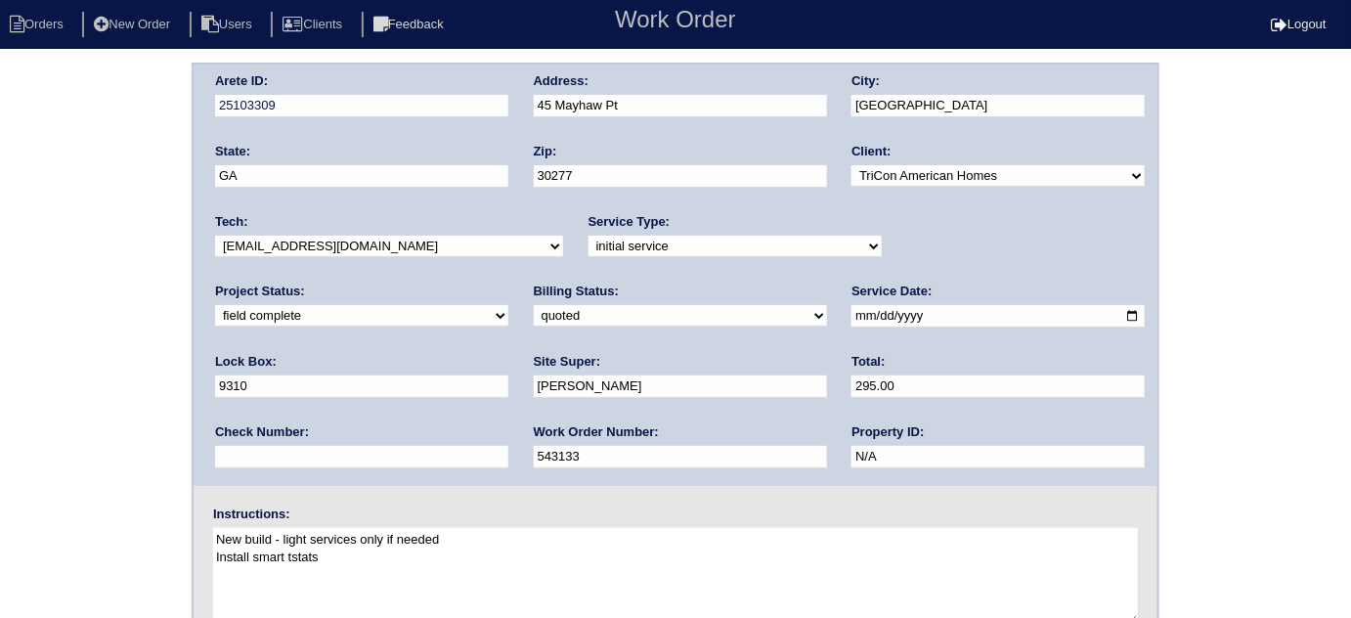
click at [534, 301] on div "Billing Status: need to quote quoted need to invoice invoiced paid warranty pur…" at bounding box center [680, 310] width 293 height 54
drag, startPoint x: 334, startPoint y: 308, endPoint x: 326, endPoint y: 323, distance: 17.1
click at [534, 308] on select "need to quote quoted need to invoice invoiced paid warranty purchase order need…" at bounding box center [680, 316] width 293 height 22
select select "need to invoice"
click at [534, 305] on select "need to quote quoted need to invoice invoiced paid warranty purchase order need…" at bounding box center [680, 316] width 293 height 22
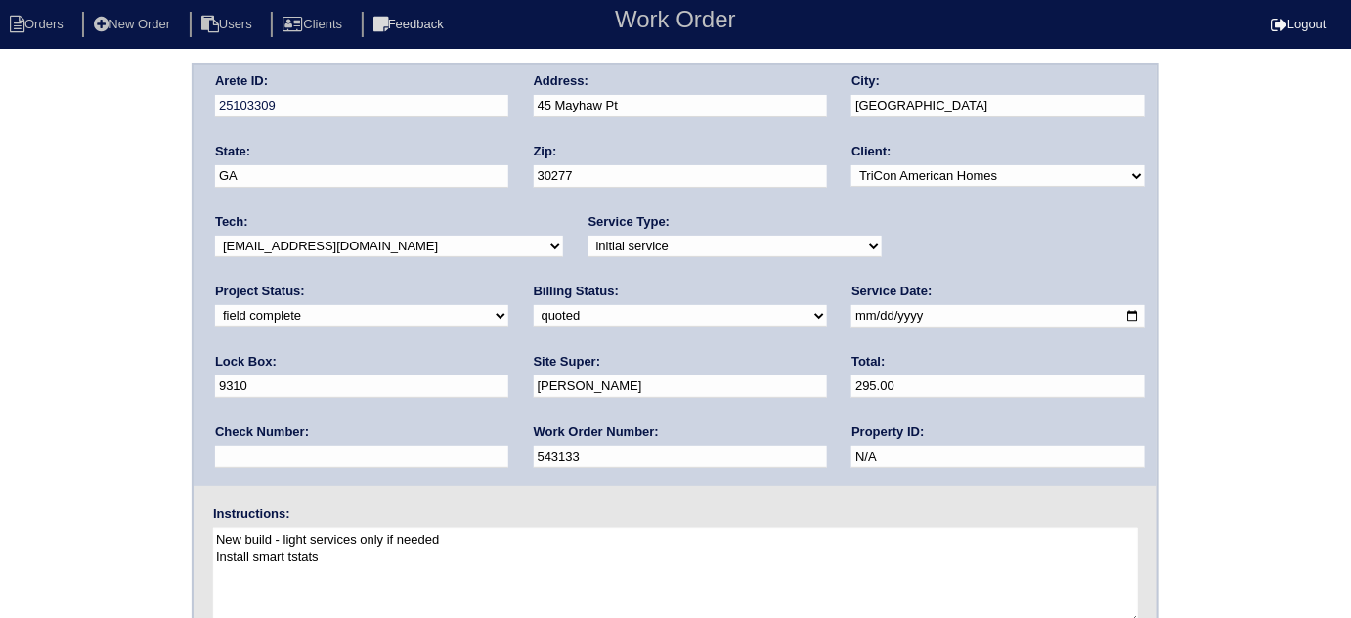
drag, startPoint x: 60, startPoint y: 370, endPoint x: 133, endPoint y: 348, distance: 76.4
click at [78, 359] on div "Arete ID: 25103309 Address: 45 Mayhaw Pt City: Sharpsburg State: GA Zip: 30277 …" at bounding box center [675, 458] width 1351 height 791
click at [0, 337] on div "Arete ID: 25103309 Address: 45 Mayhaw Pt City: Sharpsburg State: GA Zip: 30277 …" at bounding box center [675, 458] width 1351 height 791
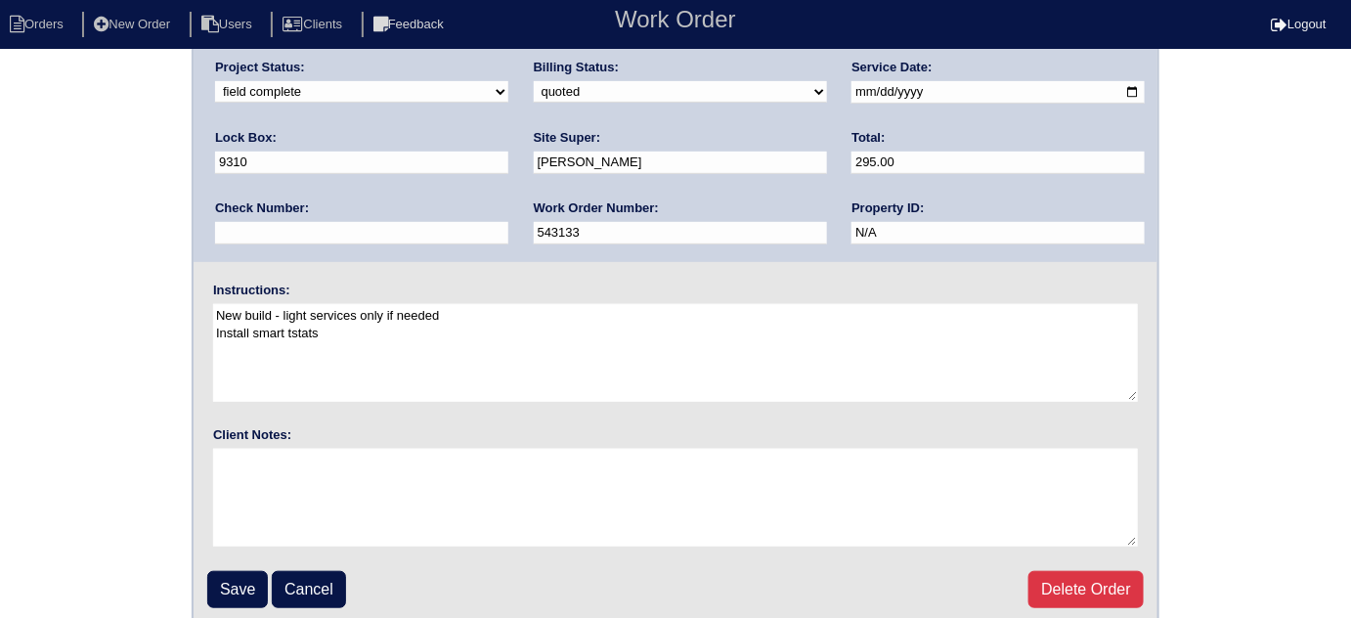
scroll to position [231, 0]
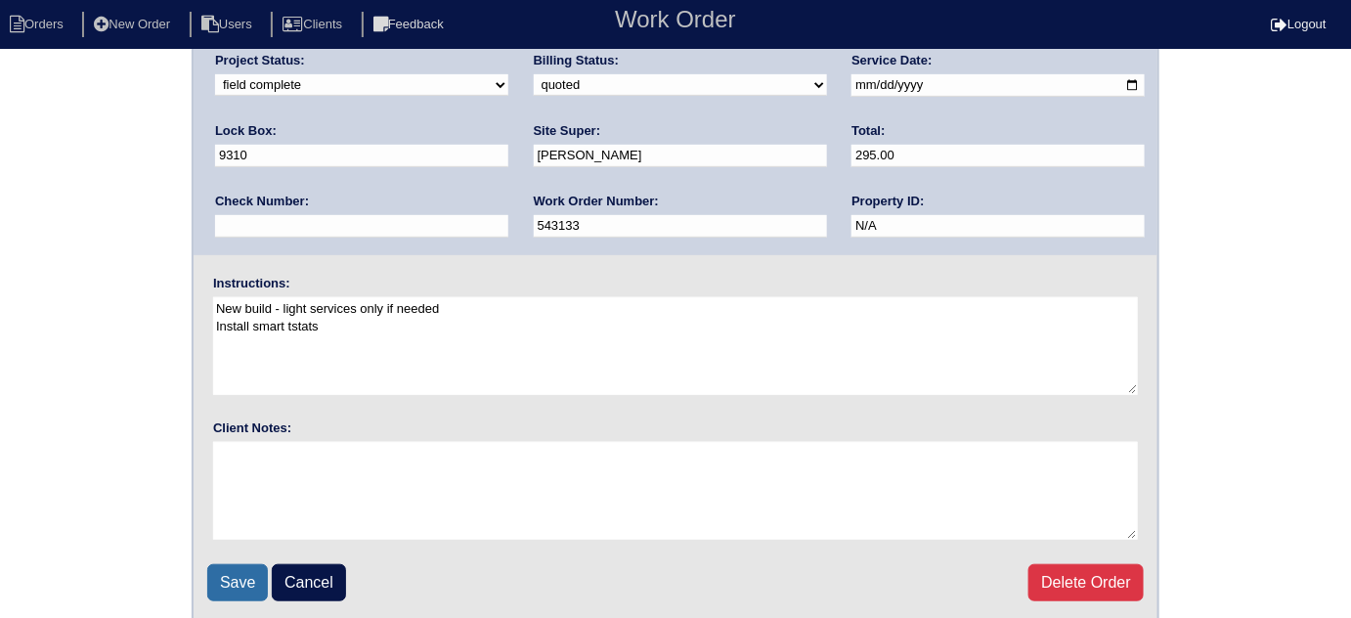
click at [231, 564] on input "Save" at bounding box center [237, 582] width 61 height 37
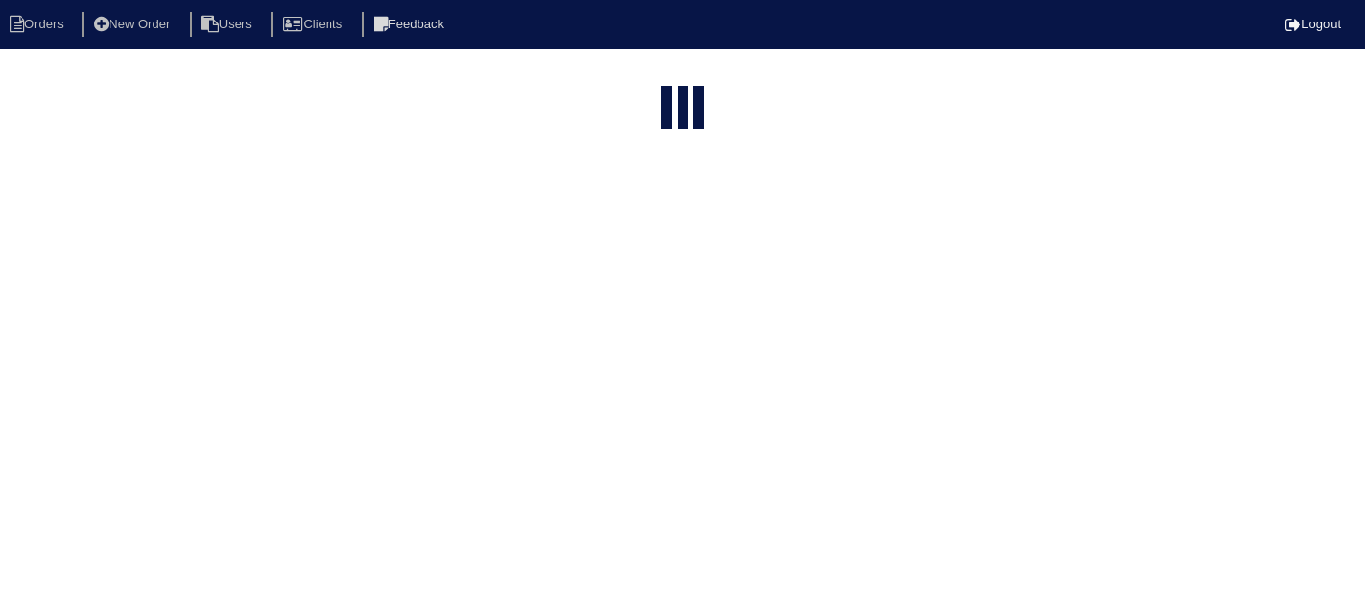
select select "15"
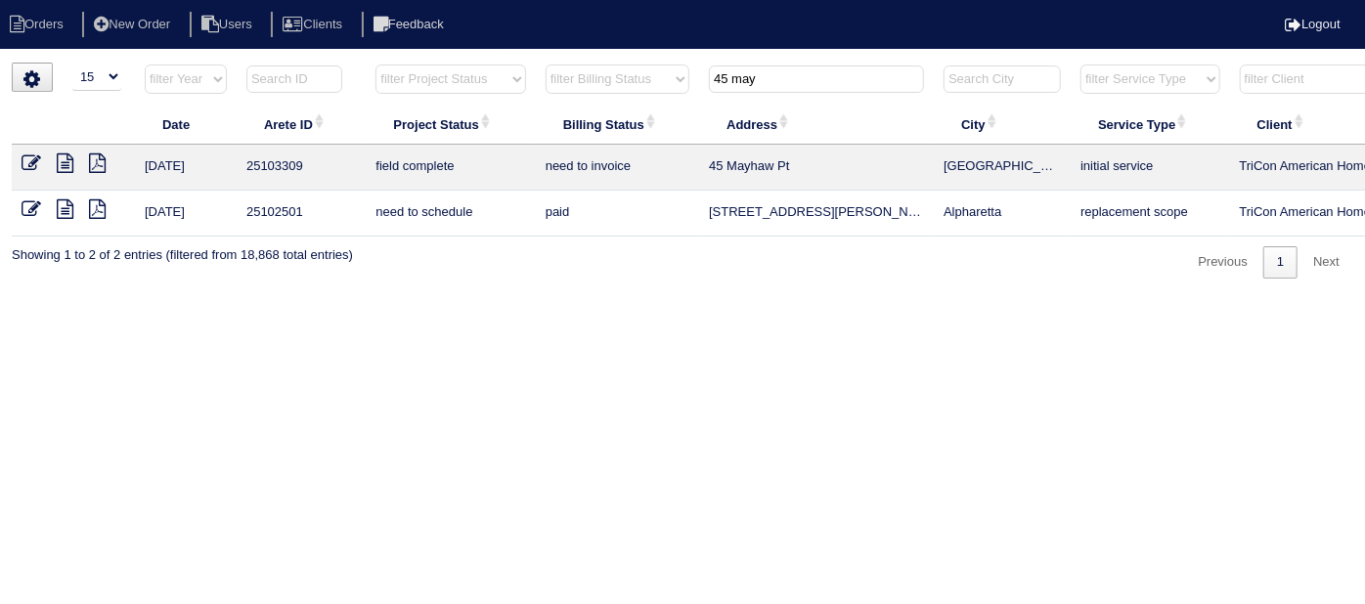
drag, startPoint x: 767, startPoint y: 82, endPoint x: 593, endPoint y: 90, distance: 174.2
click at [610, 85] on tr "filter Year -- Any Year -- 2025 2024 2023 2022 2021 2020 2019 filter Project St…" at bounding box center [859, 84] width 1694 height 40
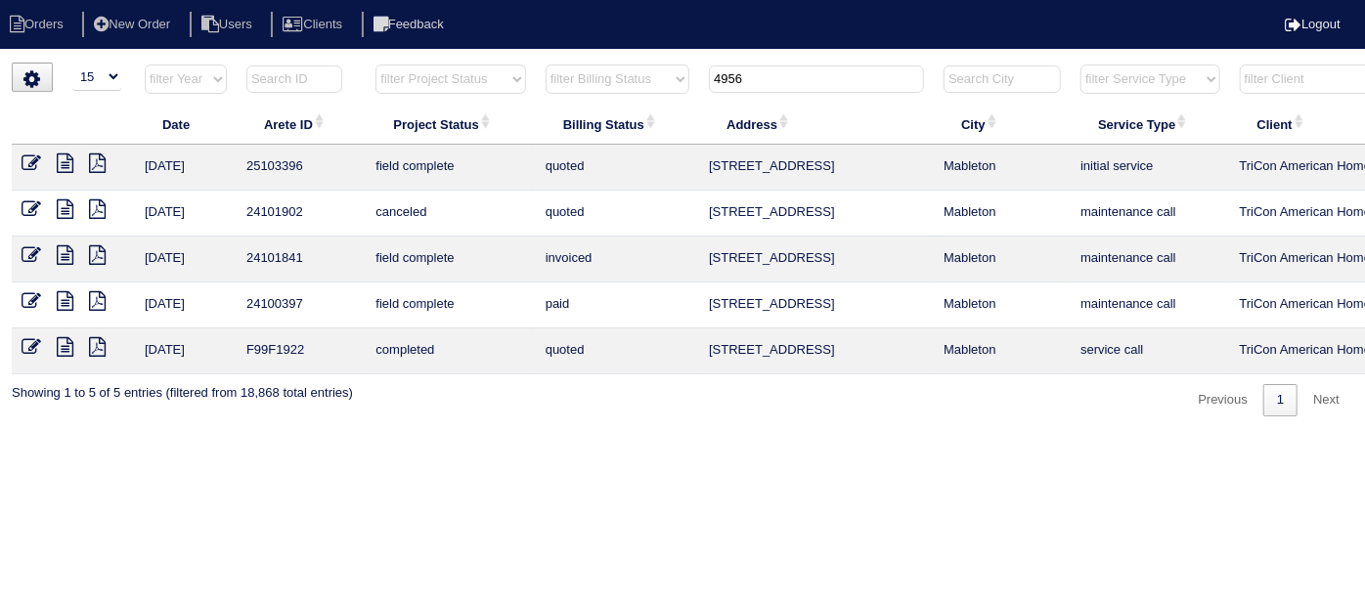
type input "4956"
click at [24, 163] on icon at bounding box center [32, 163] width 20 height 20
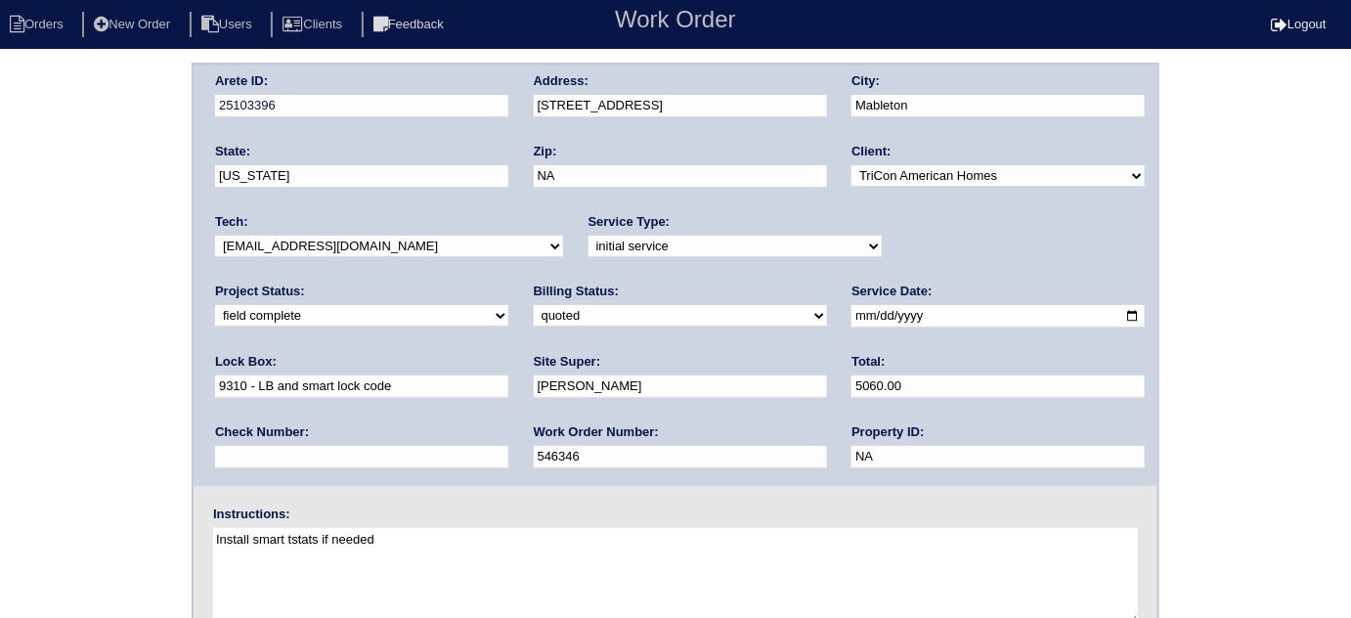
click at [534, 311] on select "need to quote quoted need to invoice invoiced paid warranty purchase order need…" at bounding box center [680, 316] width 293 height 22
select select "need to invoice"
click at [534, 305] on select "need to quote quoted need to invoice invoiced paid warranty purchase order need…" at bounding box center [680, 316] width 293 height 22
click at [508, 305] on select "new order assigned in progress field complete need to schedule admin review arc…" at bounding box center [361, 316] width 293 height 22
select select "need to schedule"
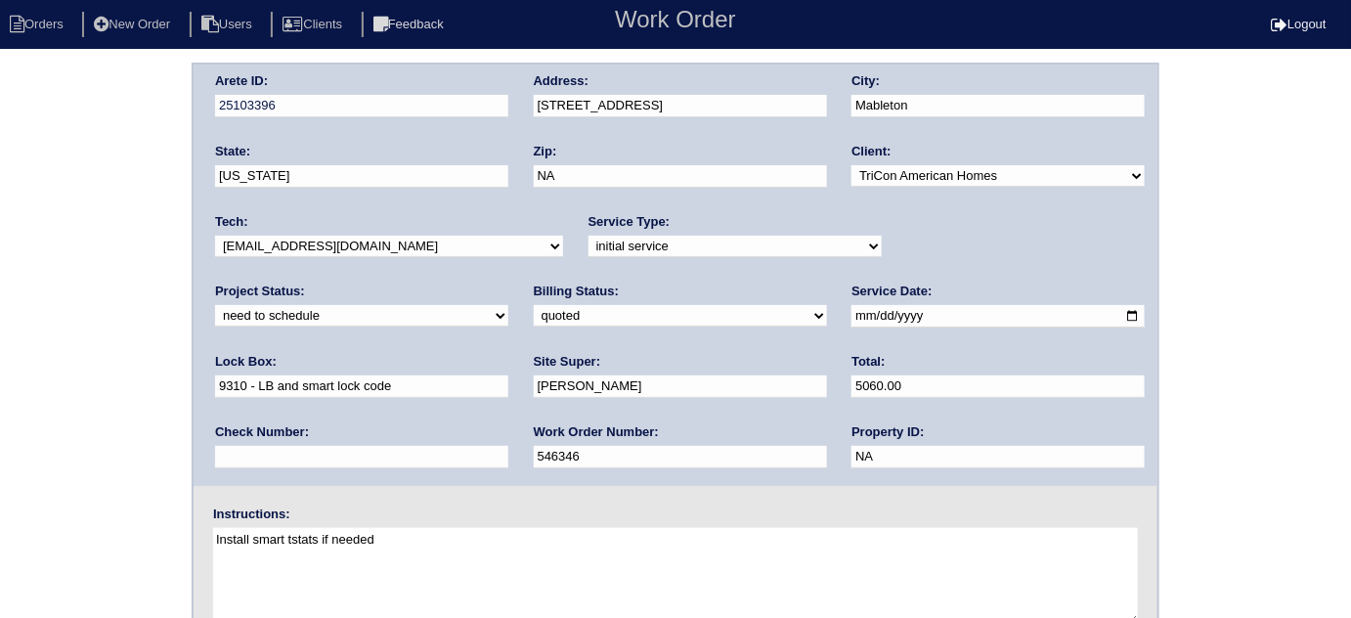
click at [508, 305] on select "new order assigned in progress field complete need to schedule admin review arc…" at bounding box center [361, 316] width 293 height 22
click at [852, 317] on input "2025-09-17" at bounding box center [998, 316] width 293 height 22
type input "2025-09-19"
drag, startPoint x: 13, startPoint y: 419, endPoint x: 316, endPoint y: 361, distance: 308.7
click at [39, 416] on div "Arete ID: 25103396 Address: 4956 Sweet Valley Road City: Mableton State: Georgi…" at bounding box center [675, 458] width 1351 height 791
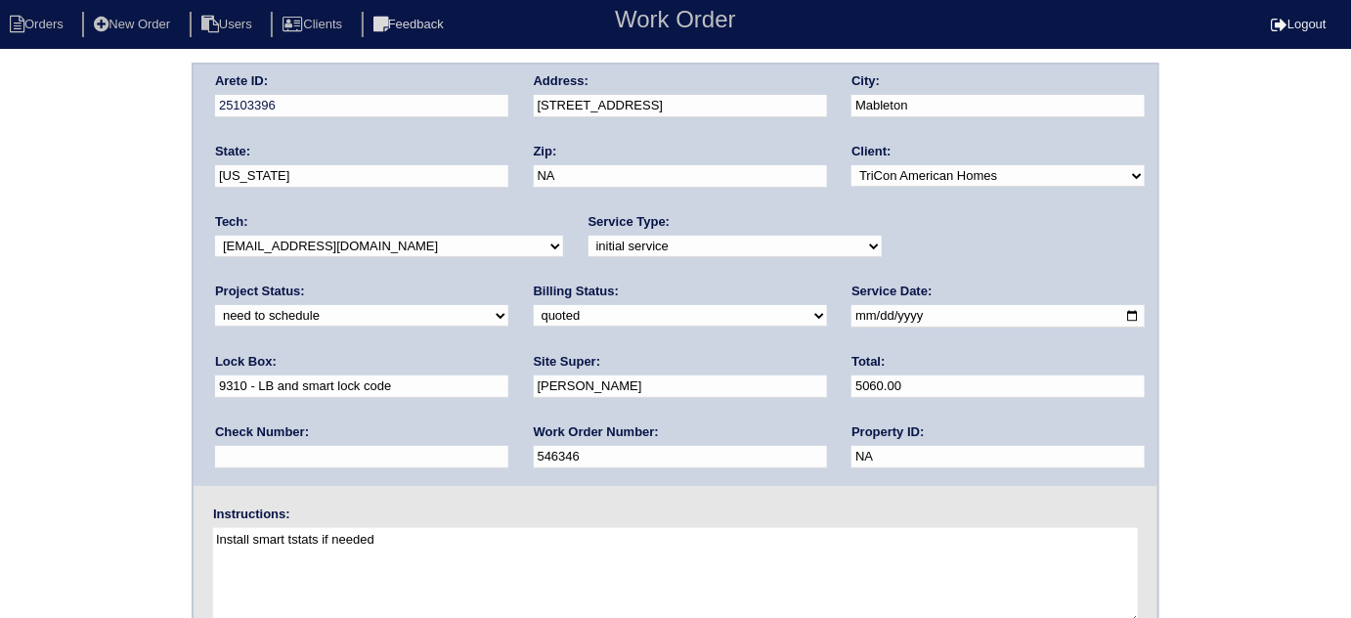
drag, startPoint x: 588, startPoint y: 175, endPoint x: 357, endPoint y: 174, distance: 230.7
click at [377, 174] on div "Arete ID: 25103396 Address: 4956 Sweet Valley Road City: Mableton State: Georgi…" at bounding box center [676, 275] width 964 height 421
type input "30126"
drag, startPoint x: 100, startPoint y: 356, endPoint x: 107, endPoint y: 336, distance: 20.7
click at [102, 352] on div "Arete ID: 25103396 Address: 4956 Sweet Valley Road City: Mableton State: Georgi…" at bounding box center [675, 458] width 1351 height 791
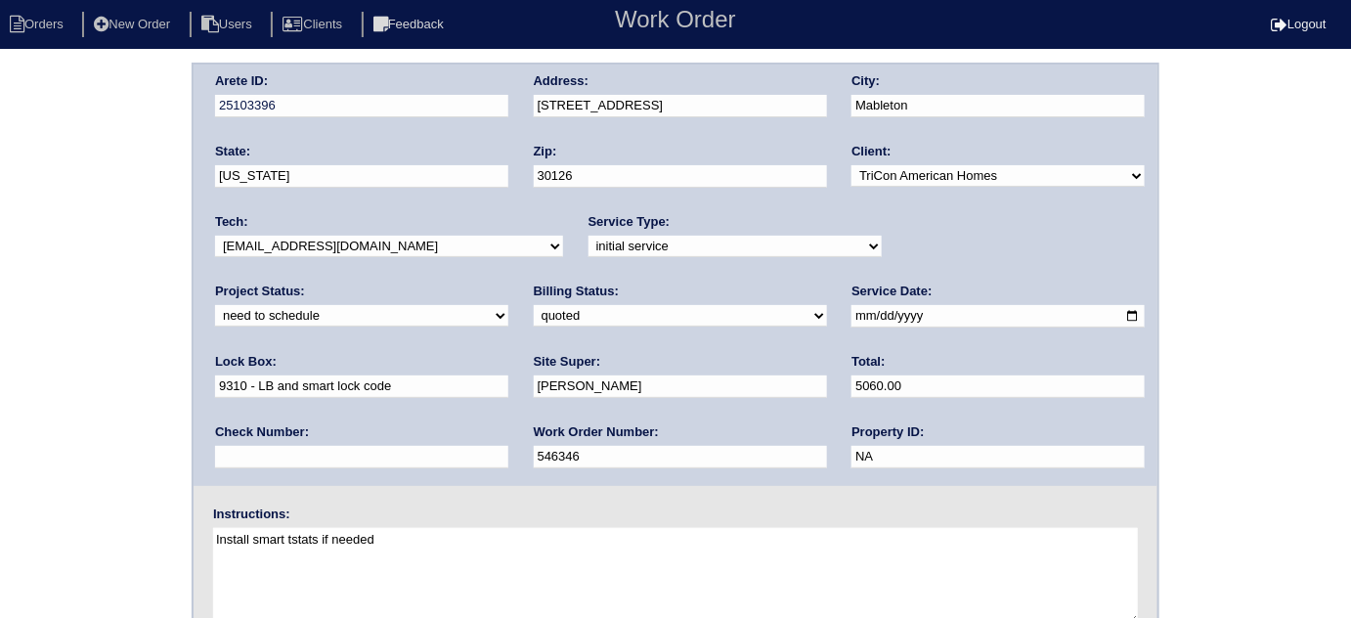
click at [130, 240] on div "Arete ID: 25103396 Address: 4956 Sweet Valley Road City: Mableton State: Georgi…" at bounding box center [675, 458] width 1351 height 791
click at [52, 250] on div "Arete ID: 25103396 Address: 4956 Sweet Valley Road City: Mableton State: Georgi…" at bounding box center [675, 458] width 1351 height 791
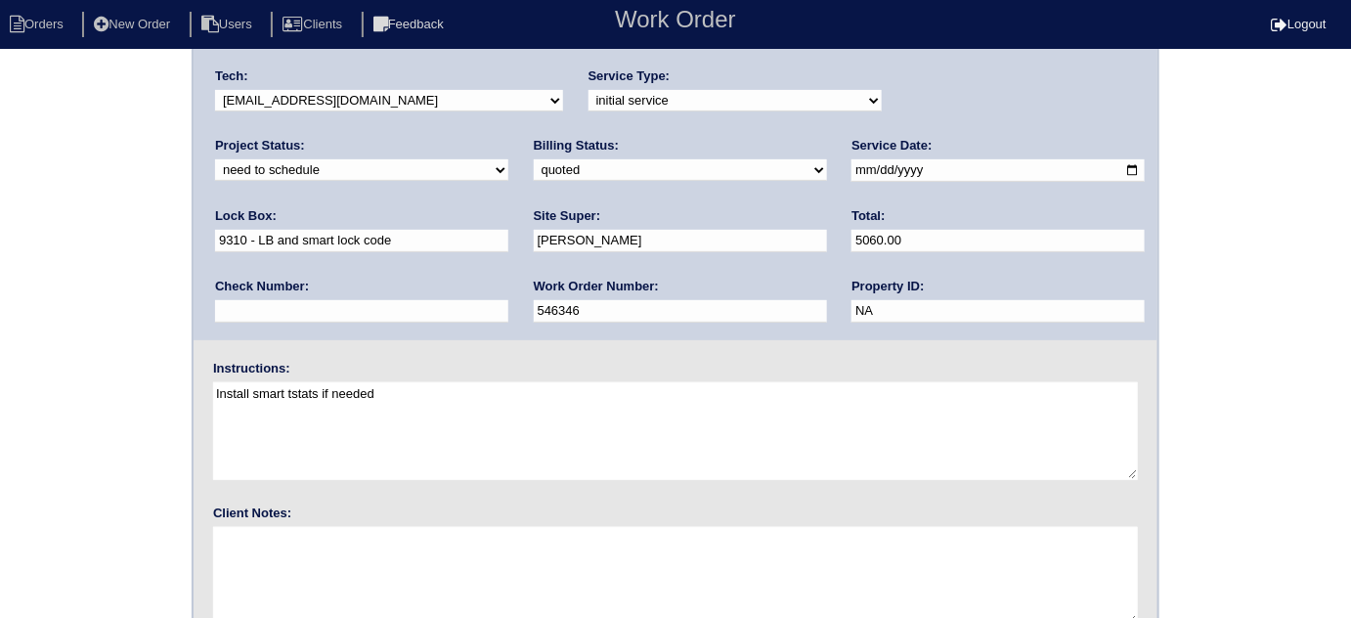
scroll to position [231, 0]
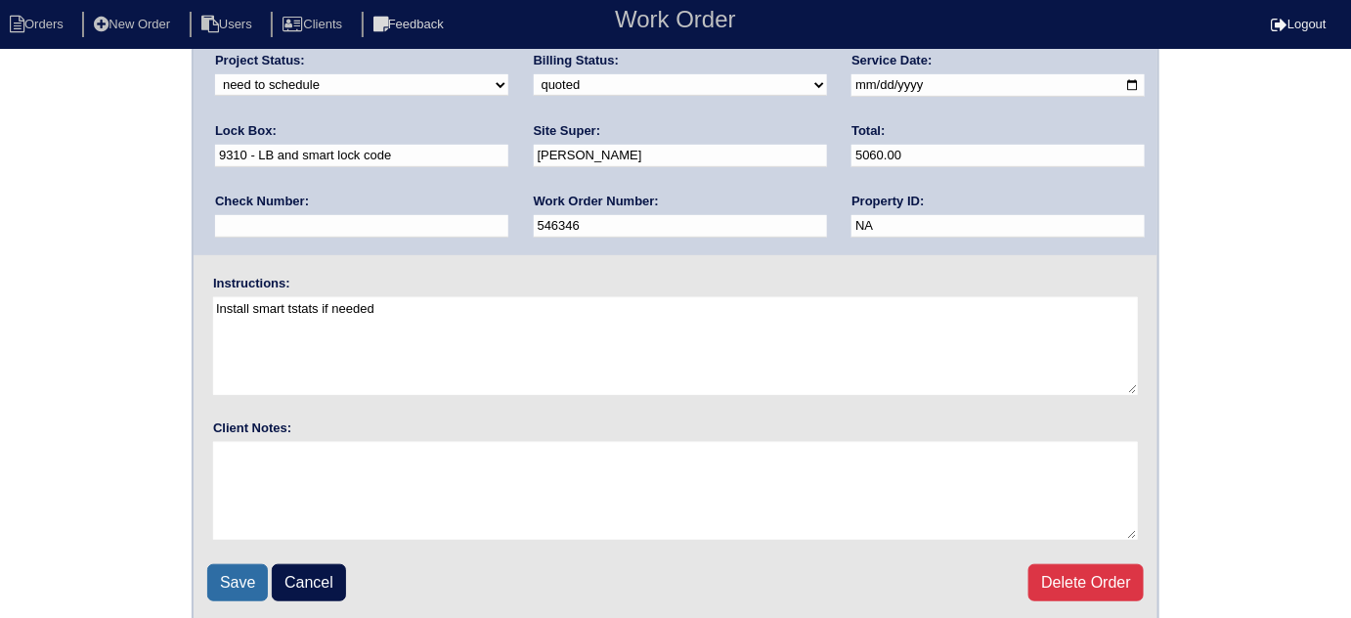
click at [233, 564] on input "Save" at bounding box center [237, 582] width 61 height 37
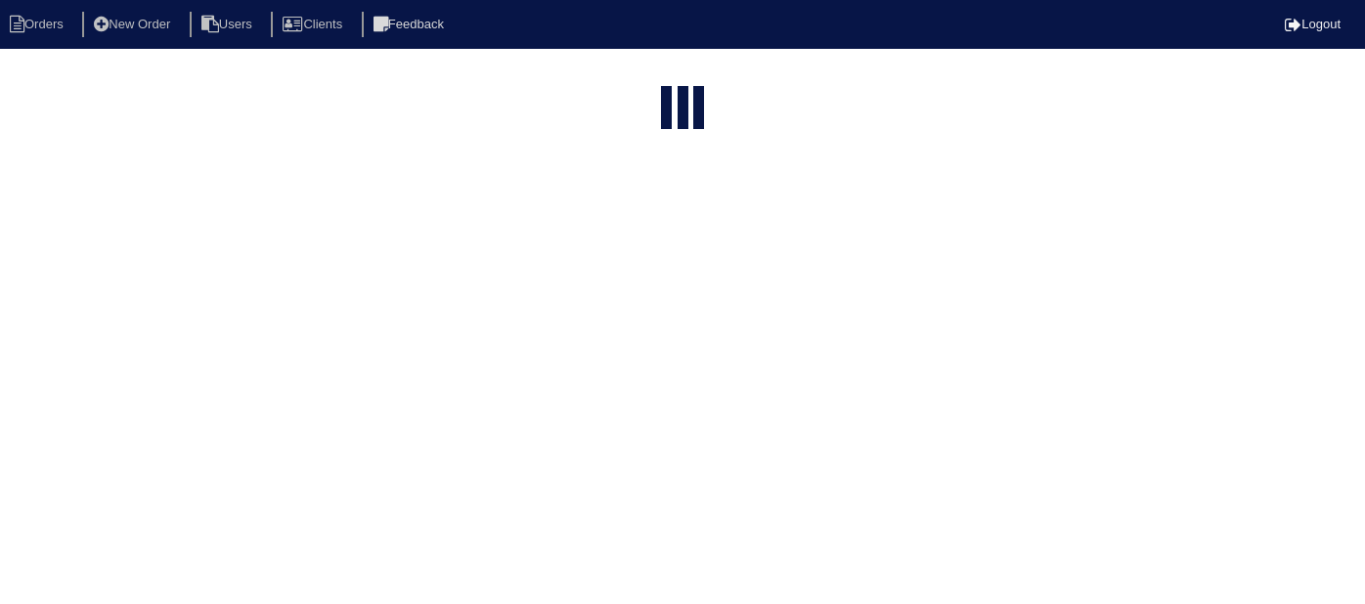
select select "15"
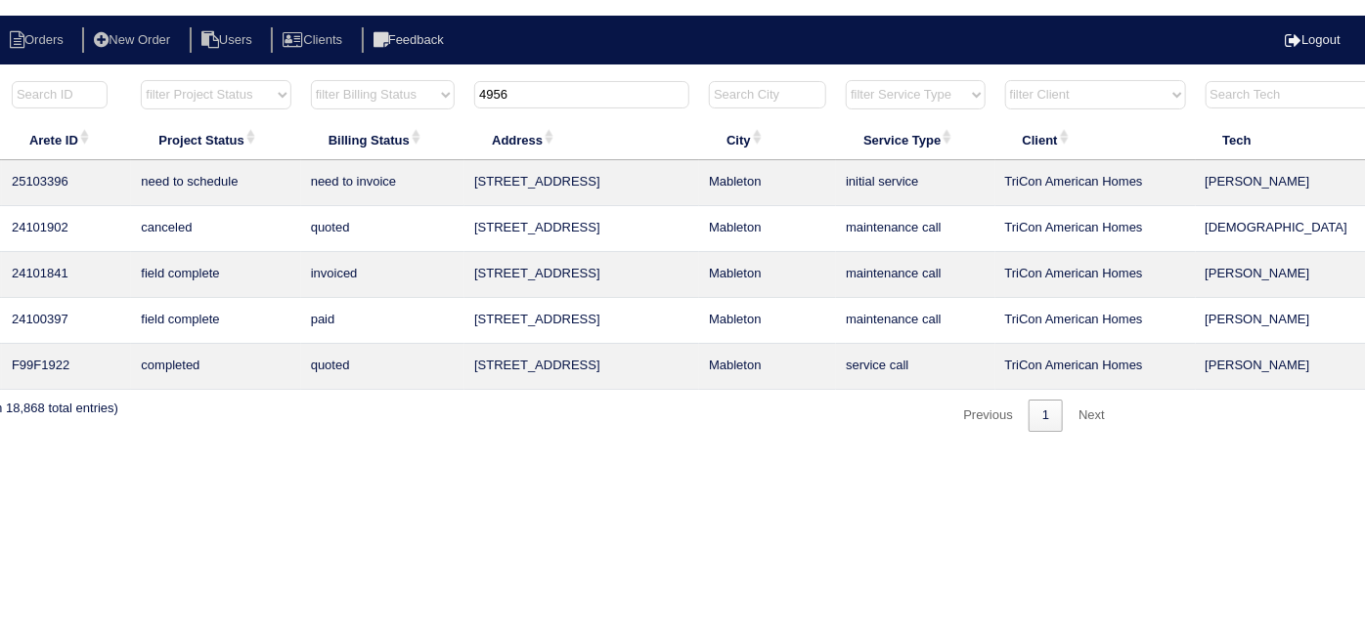
scroll to position [0, 340]
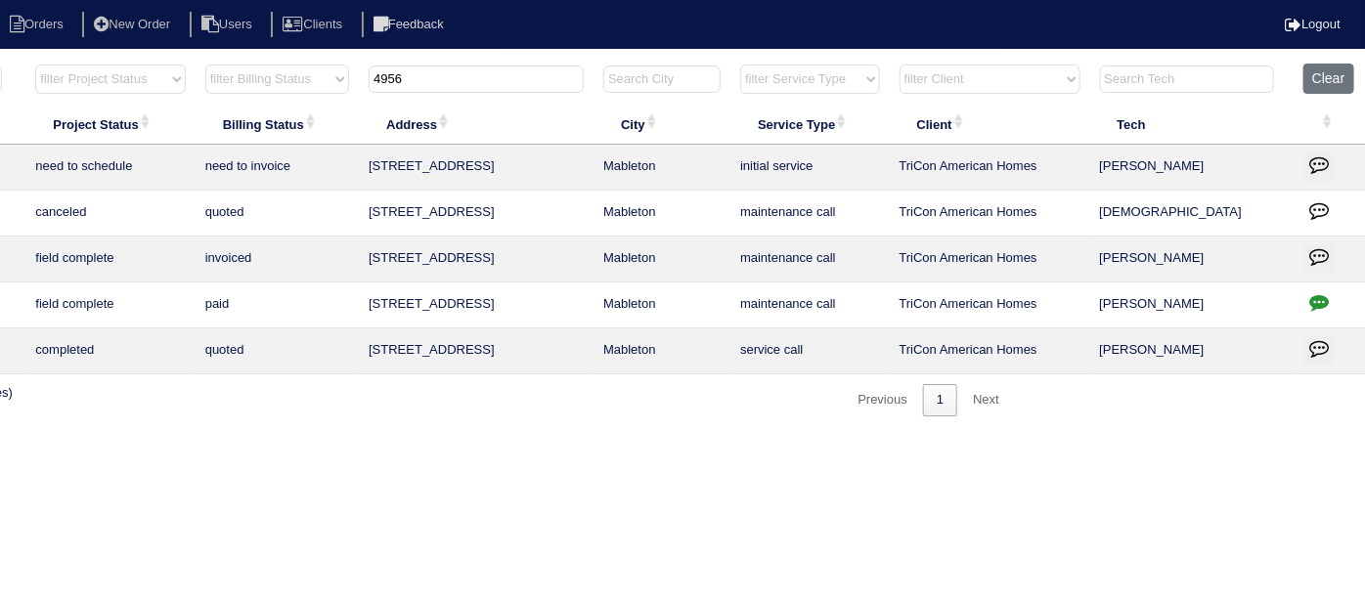
click at [1311, 162] on icon "button" at bounding box center [1319, 164] width 20 height 20
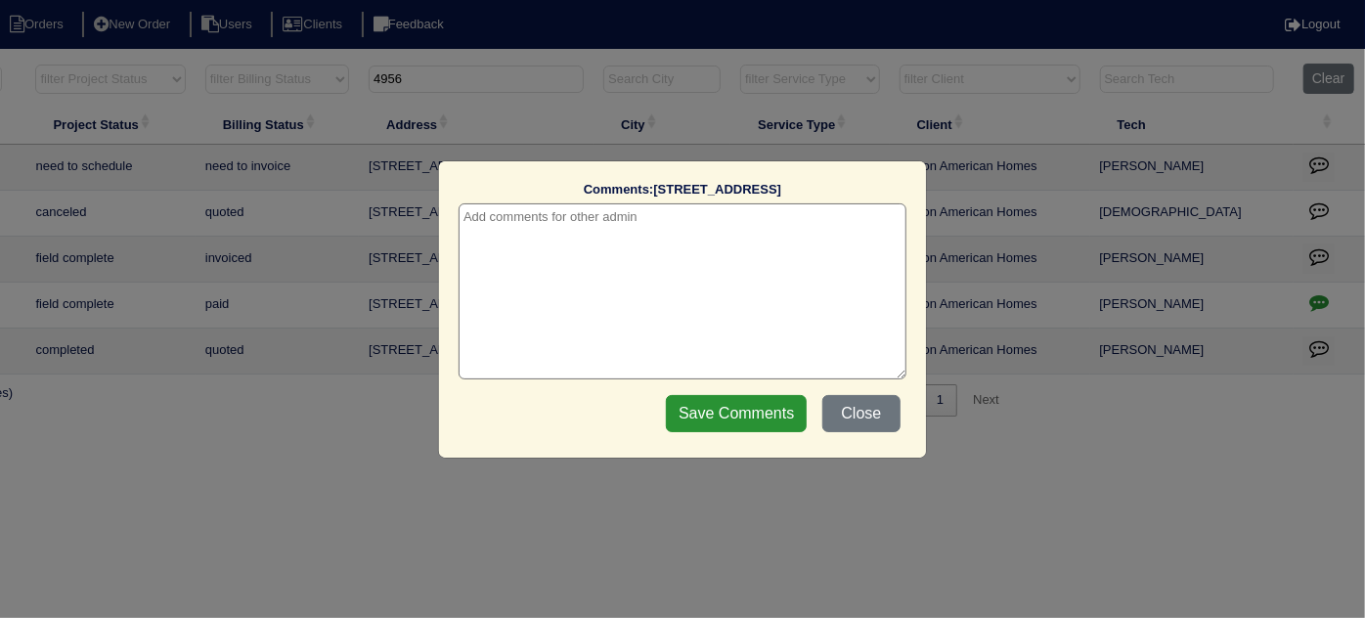
click at [648, 231] on textarea at bounding box center [683, 291] width 448 height 176
paste textarea "Replacement"
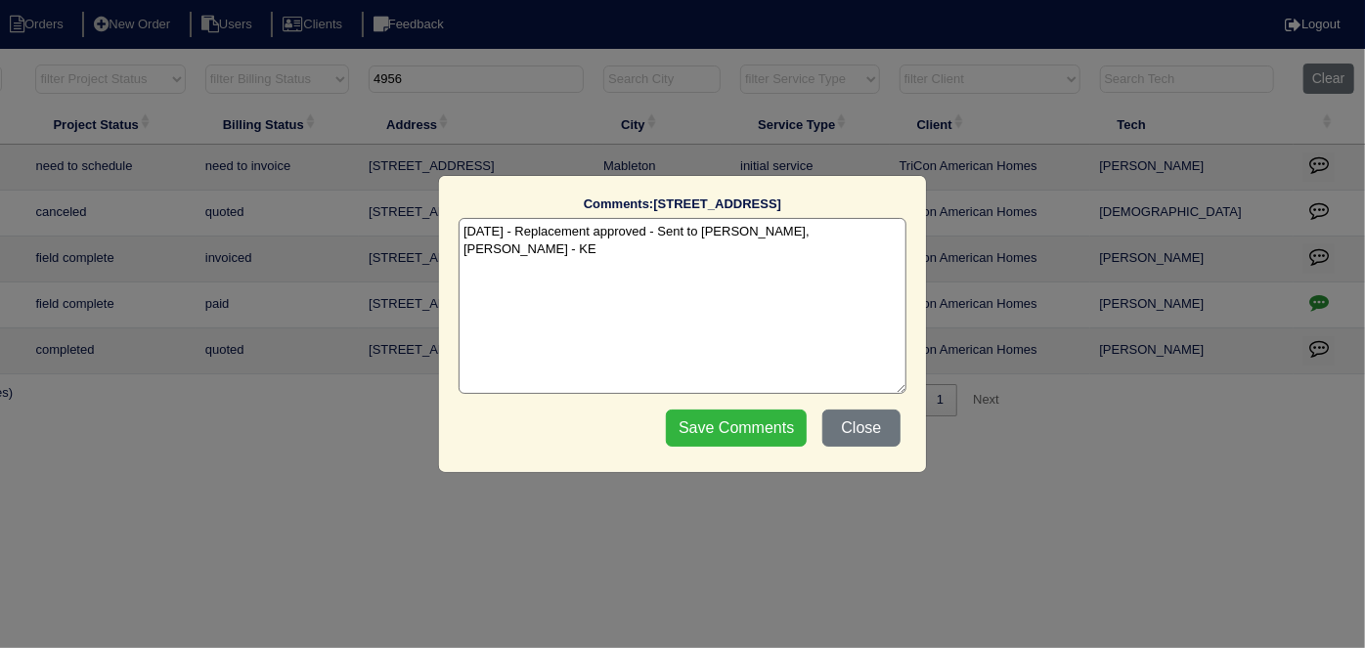
type textarea "[DATE] - Replacement approved - Sent to [PERSON_NAME], [PERSON_NAME] - KE"
drag, startPoint x: 743, startPoint y: 415, endPoint x: 1023, endPoint y: 360, distance: 285.1
click at [740, 415] on input "Save Comments" at bounding box center [736, 428] width 141 height 37
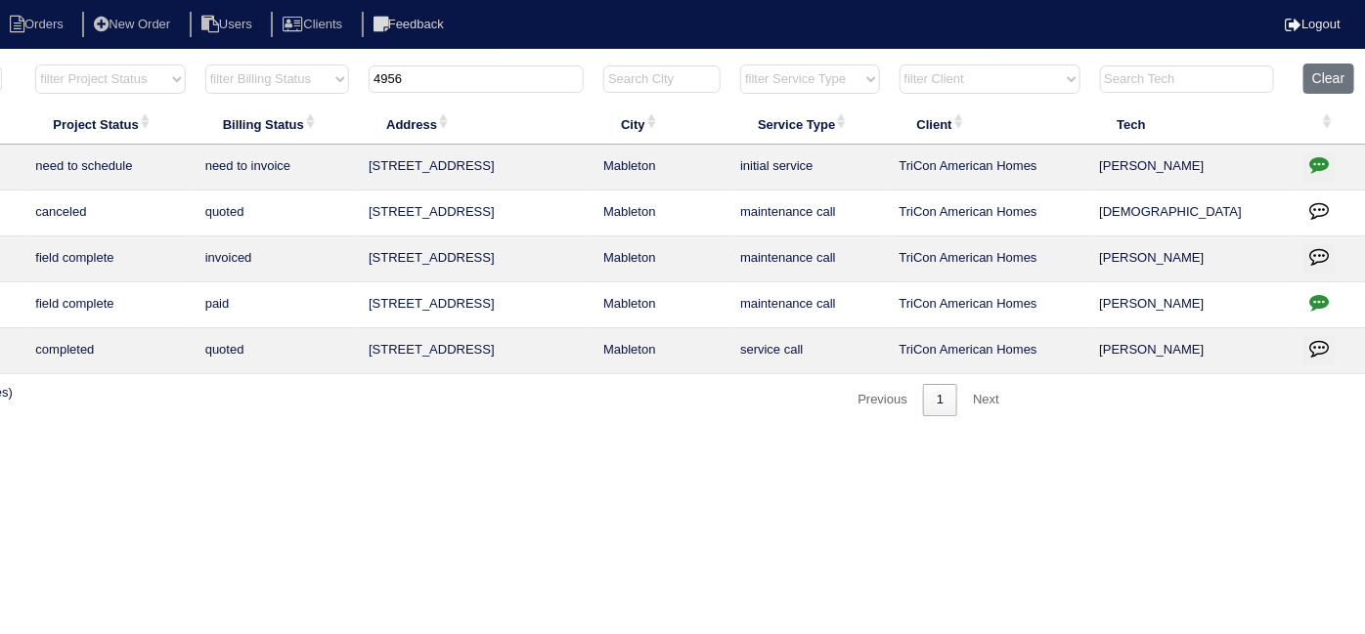
drag, startPoint x: 491, startPoint y: 84, endPoint x: 235, endPoint y: 76, distance: 256.3
click at [243, 76] on tr "filter Year -- Any Year -- 2025 2024 2023 2022 2021 2020 2019 filter Project St…" at bounding box center [519, 84] width 1694 height 40
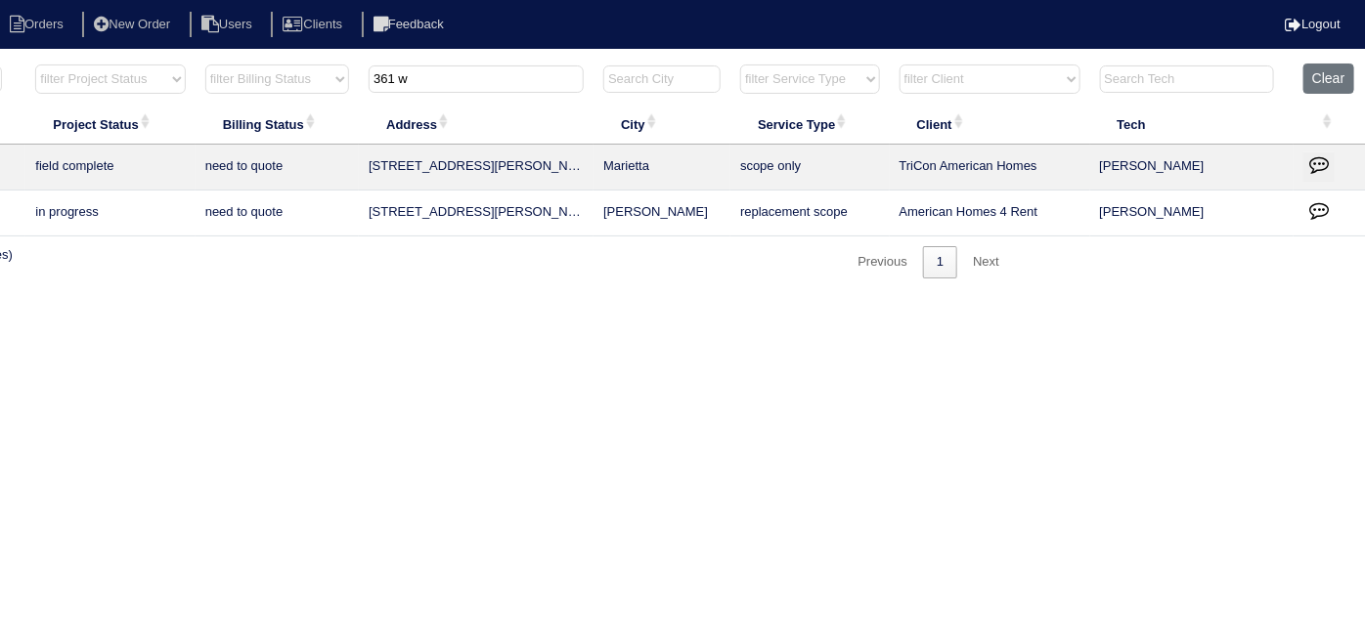
type input "361 w"
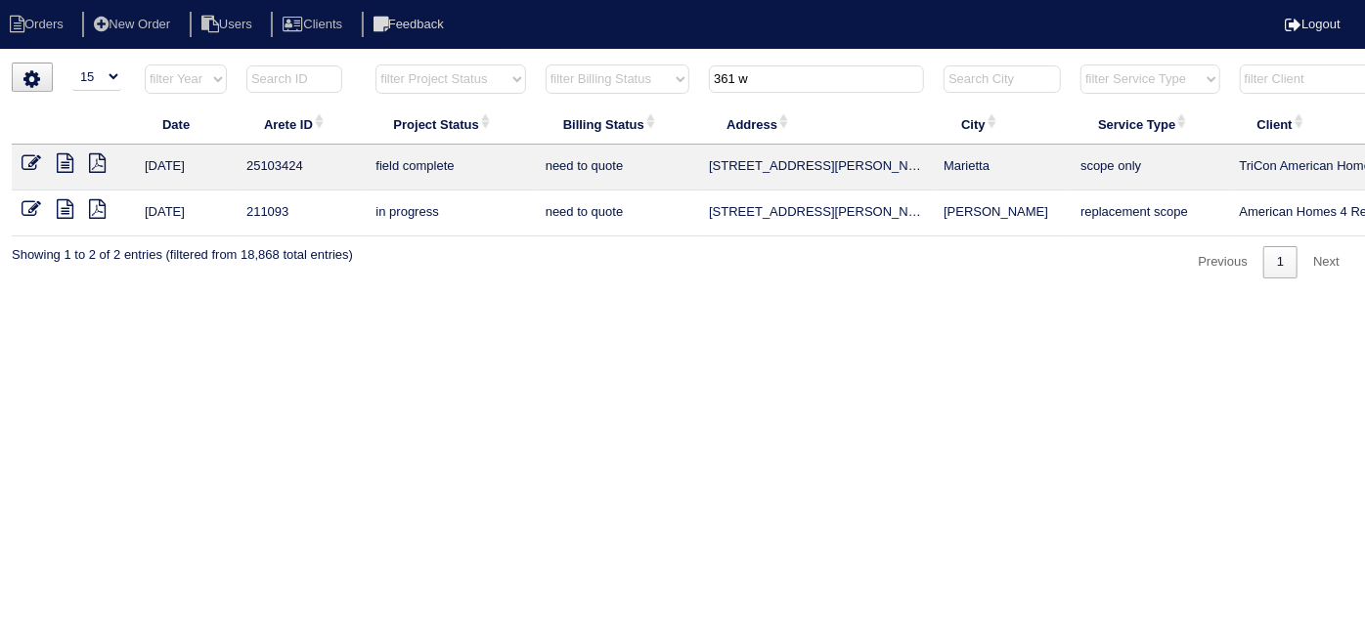
click at [69, 162] on icon at bounding box center [65, 163] width 17 height 20
click at [33, 156] on icon at bounding box center [32, 163] width 20 height 20
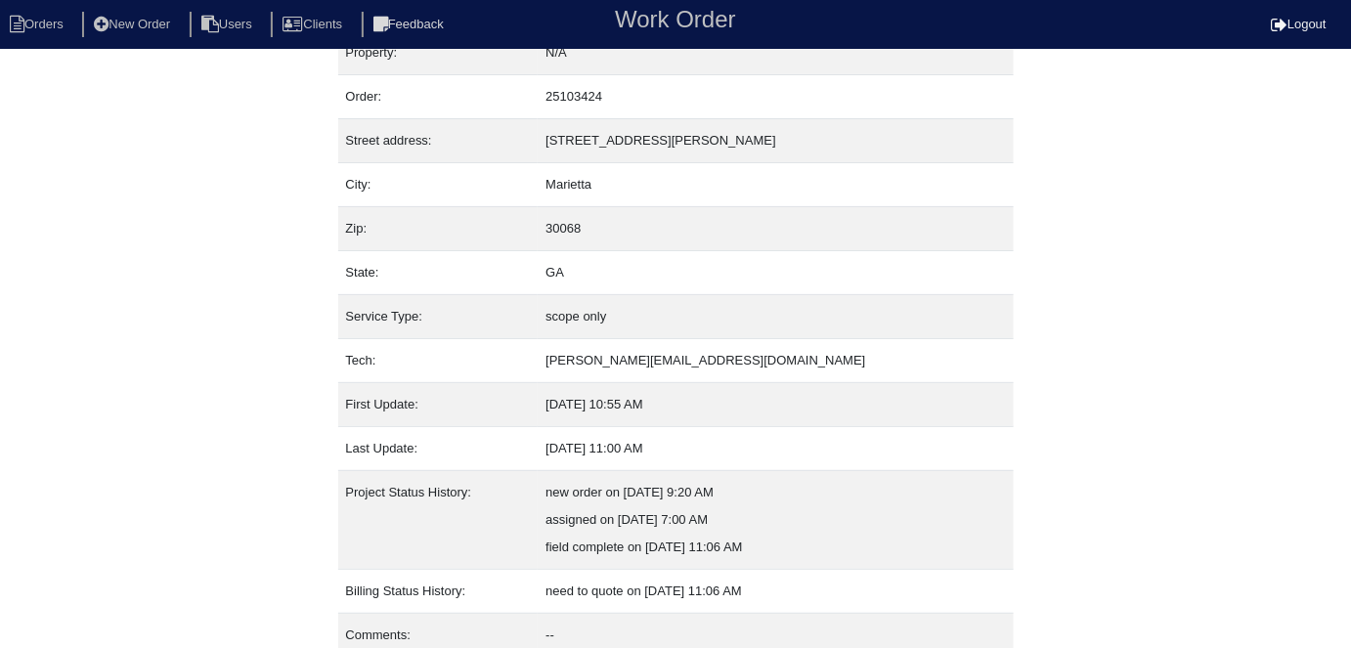
scroll to position [103, 0]
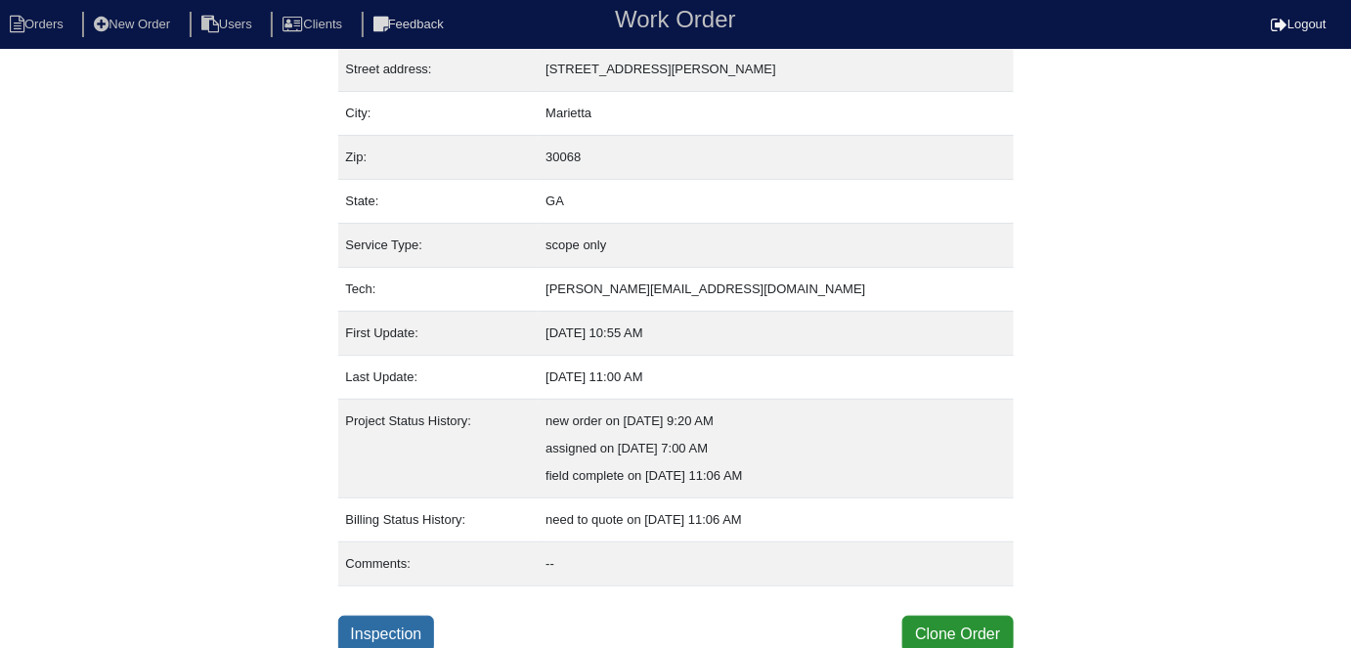
click at [399, 641] on link "Inspection" at bounding box center [386, 634] width 97 height 37
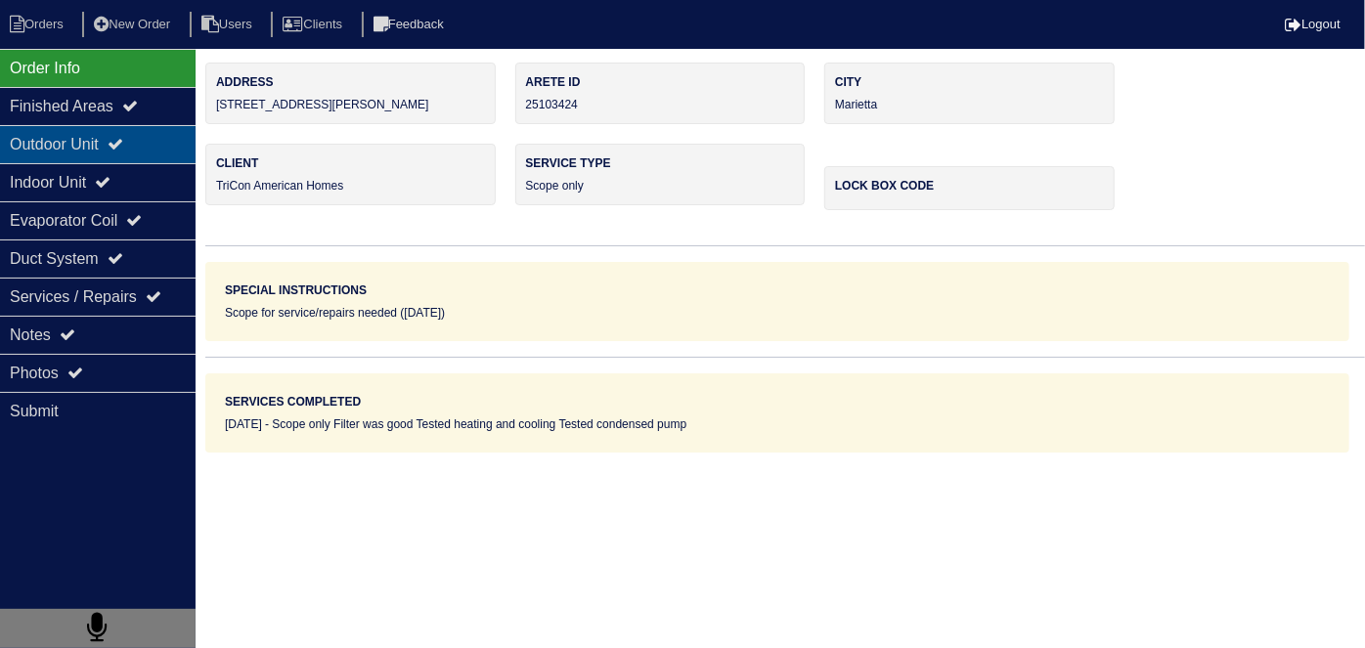
click at [53, 144] on div "Outdoor Unit" at bounding box center [98, 144] width 196 height 38
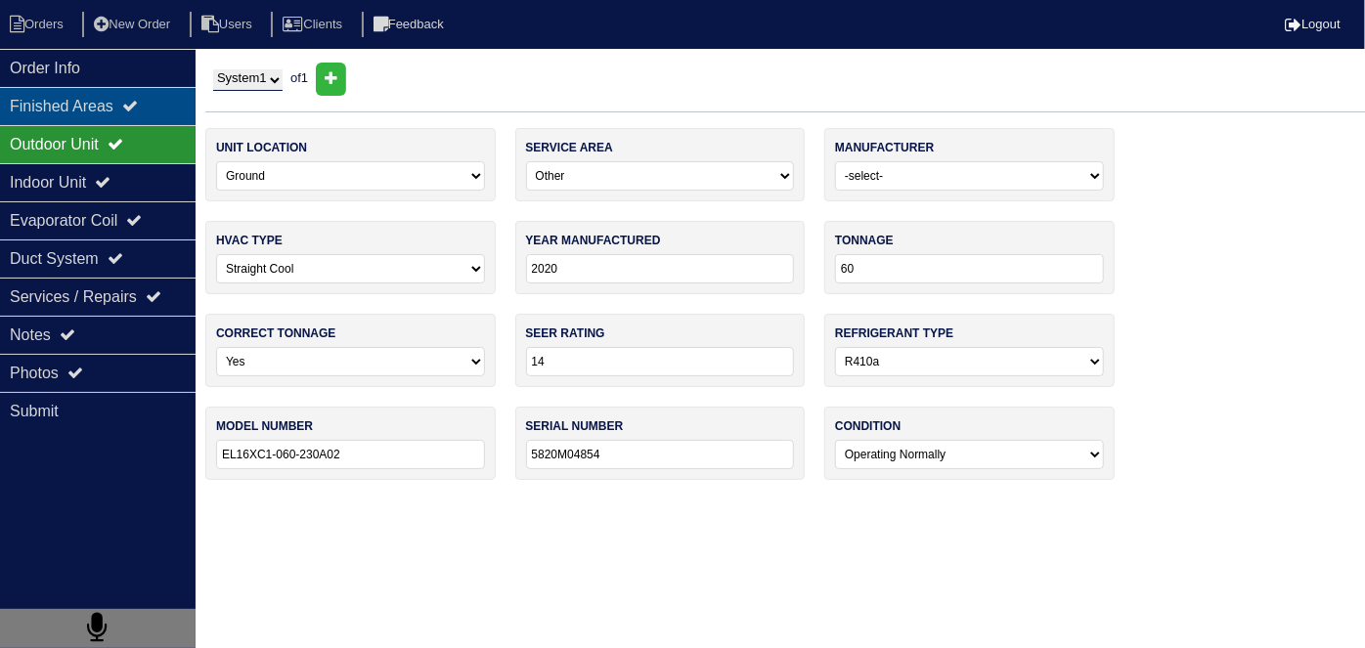
click at [67, 100] on div "Finished Areas" at bounding box center [98, 106] width 196 height 38
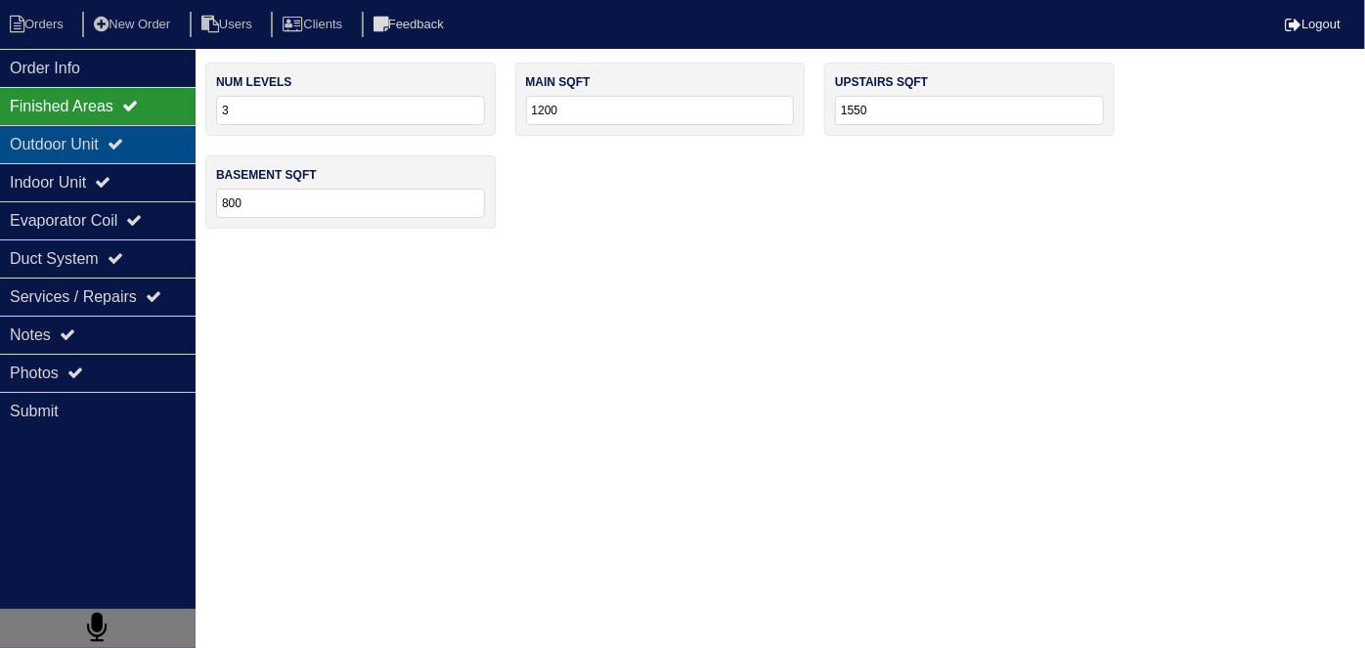
click at [57, 149] on div "Outdoor Unit" at bounding box center [98, 144] width 196 height 38
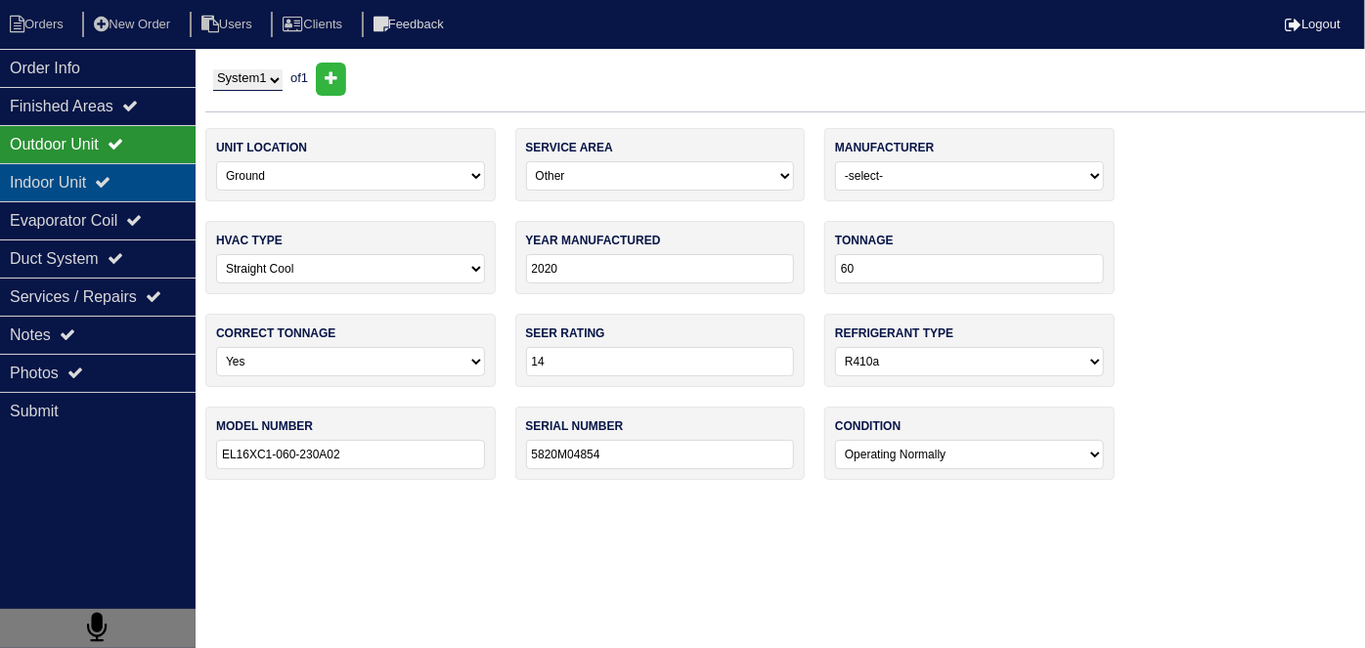
click at [68, 190] on div "Indoor Unit" at bounding box center [98, 182] width 196 height 38
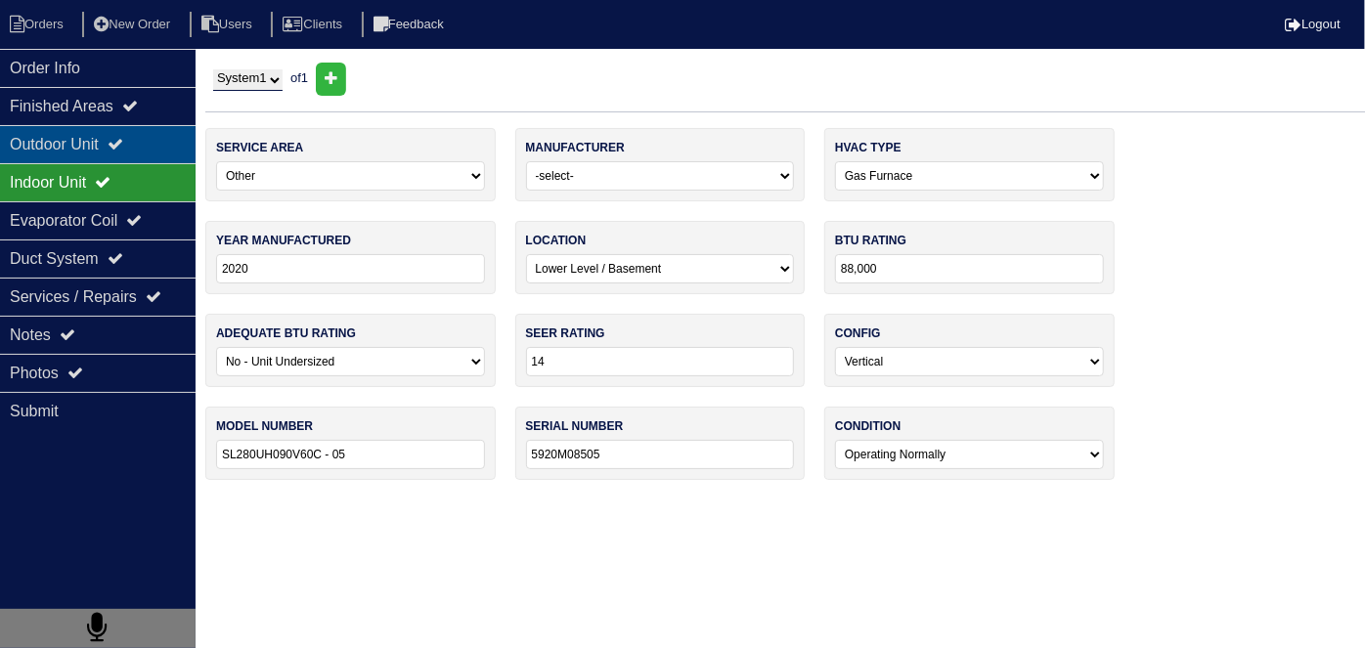
click at [66, 136] on div "Outdoor Unit" at bounding box center [98, 144] width 196 height 38
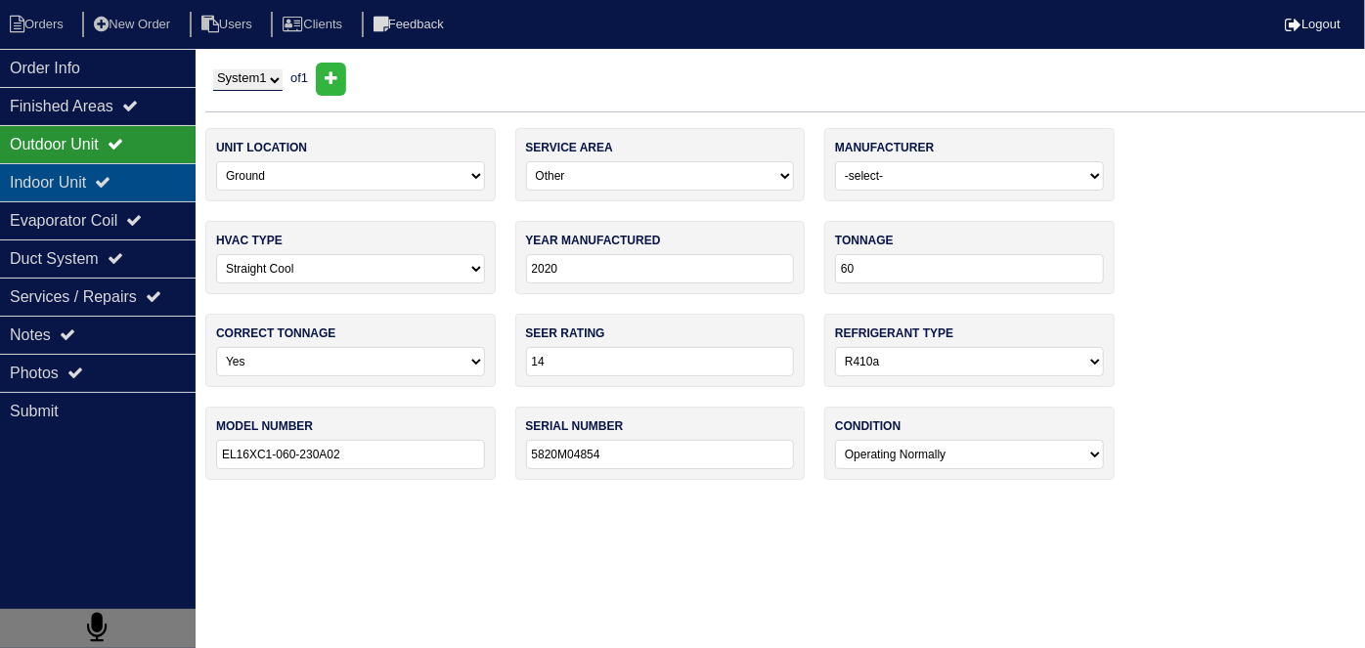
click at [128, 183] on div "Indoor Unit" at bounding box center [98, 182] width 196 height 38
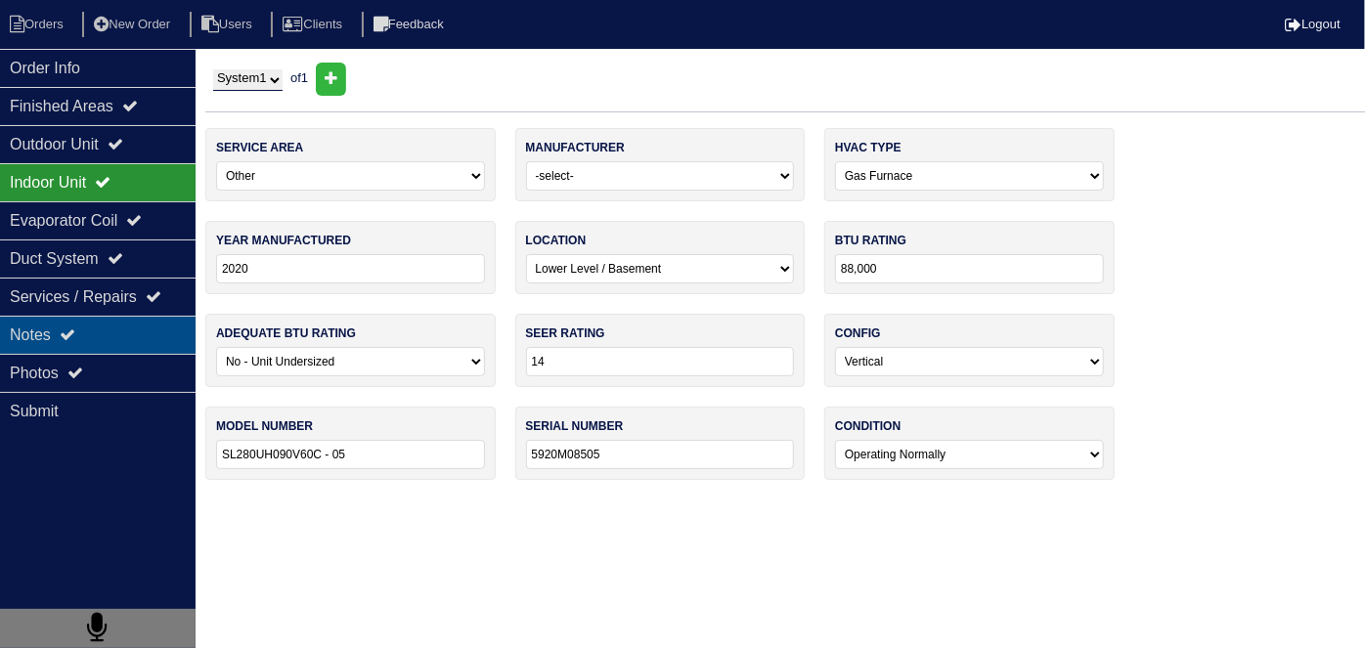
click at [135, 329] on div "Notes" at bounding box center [98, 335] width 196 height 38
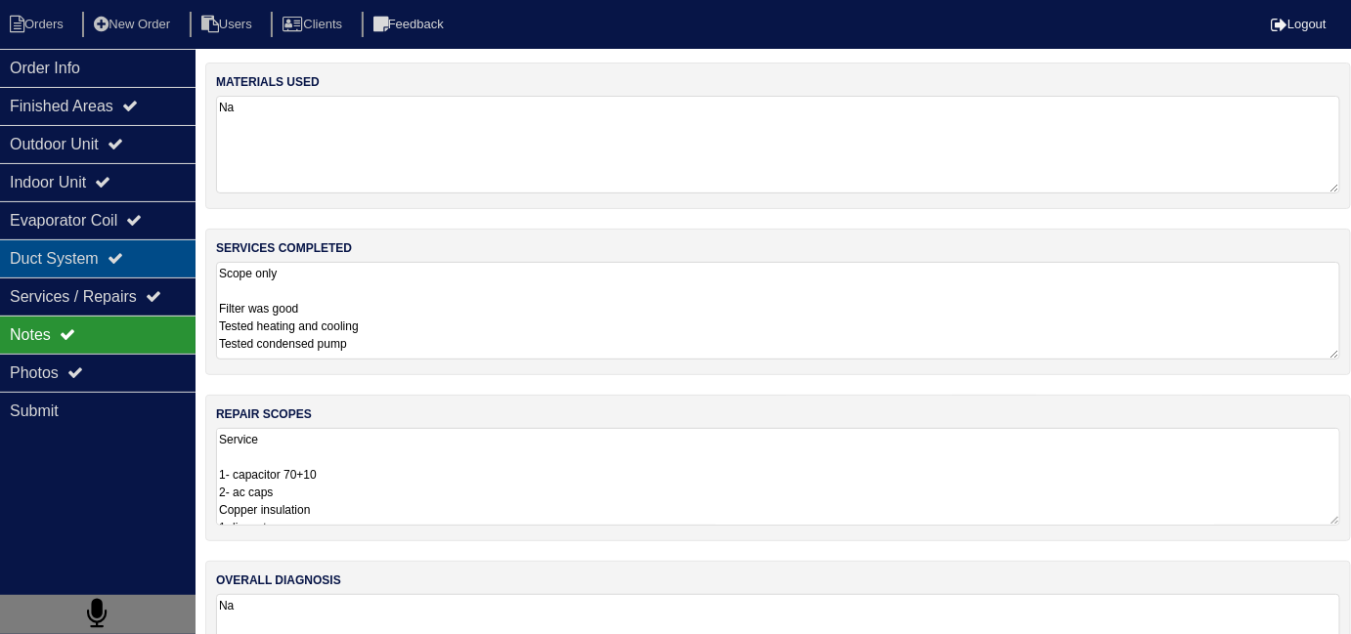
click at [123, 264] on icon at bounding box center [116, 258] width 16 height 16
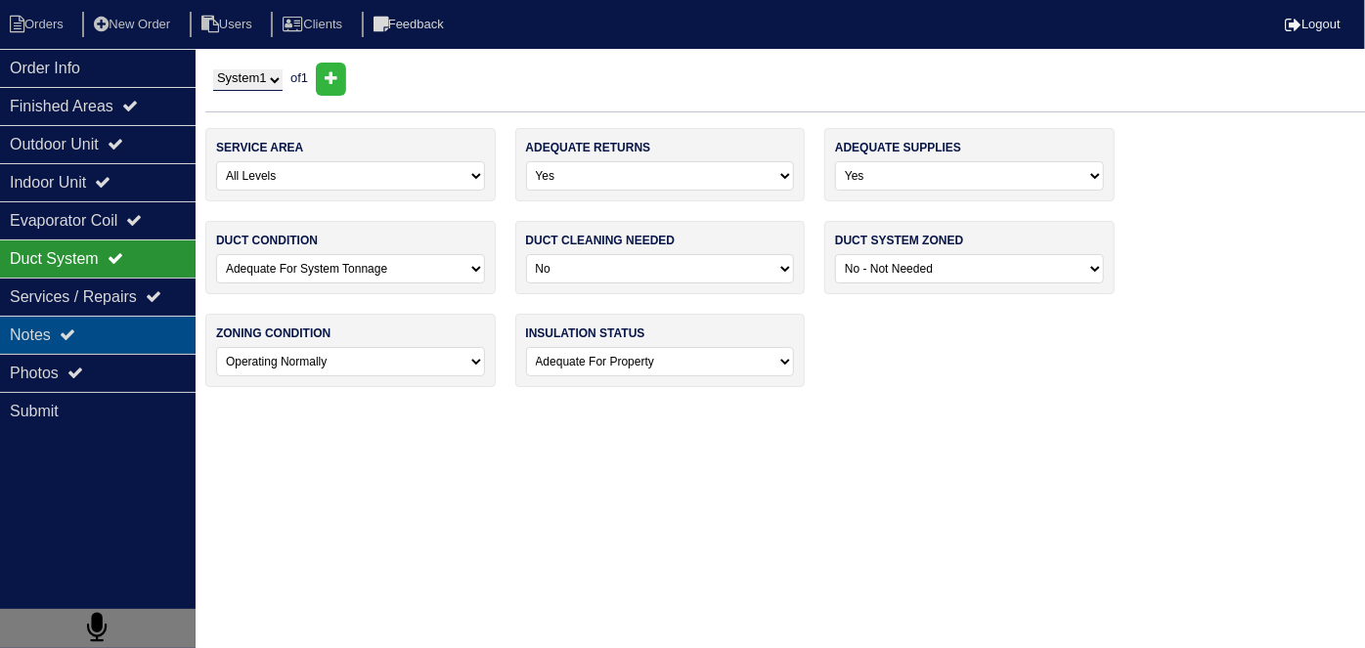
click at [122, 328] on div "Notes" at bounding box center [98, 335] width 196 height 38
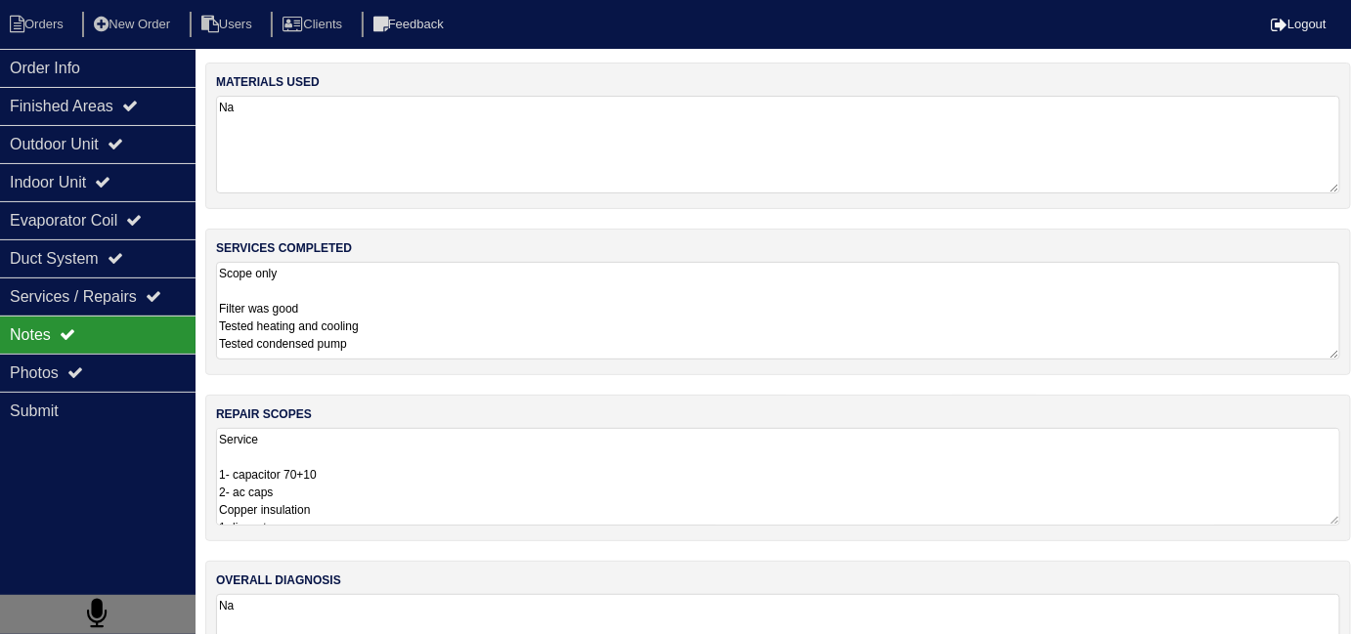
click at [490, 327] on textarea "Scope only Filter was good Tested heating and cooling Tested condensed pump" at bounding box center [778, 311] width 1124 height 98
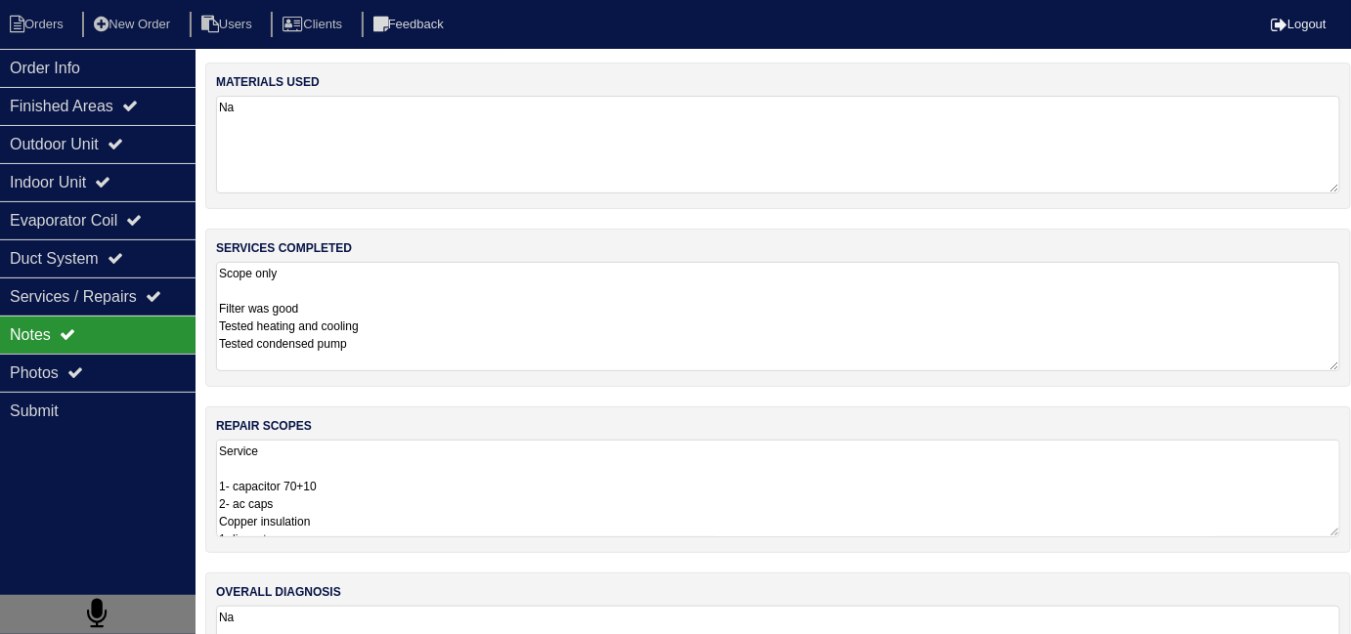
click at [534, 494] on textarea "Service 1- capacitor 70+10 2- ac caps Copper insulation 1- lineset cover 1- sma…" at bounding box center [778, 489] width 1124 height 98
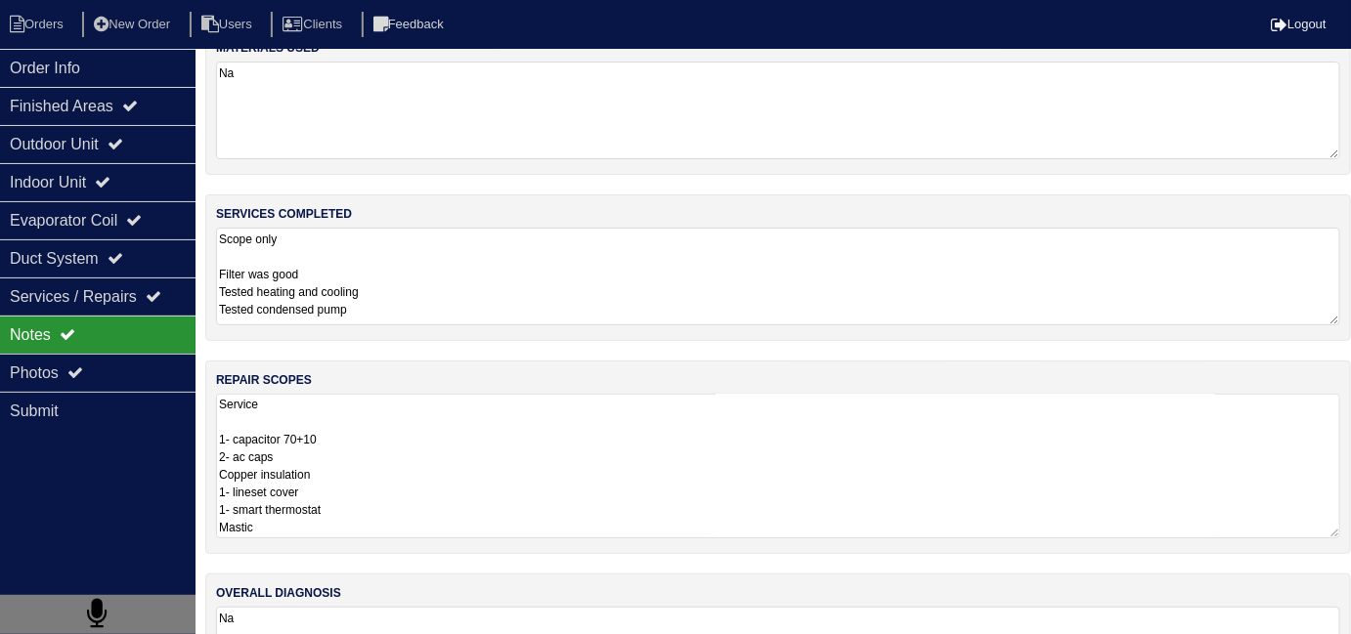
scroll to position [35, 0]
click at [732, 304] on textarea "Scope only Filter was good Tested heating and cooling Tested condensed pump" at bounding box center [778, 276] width 1124 height 98
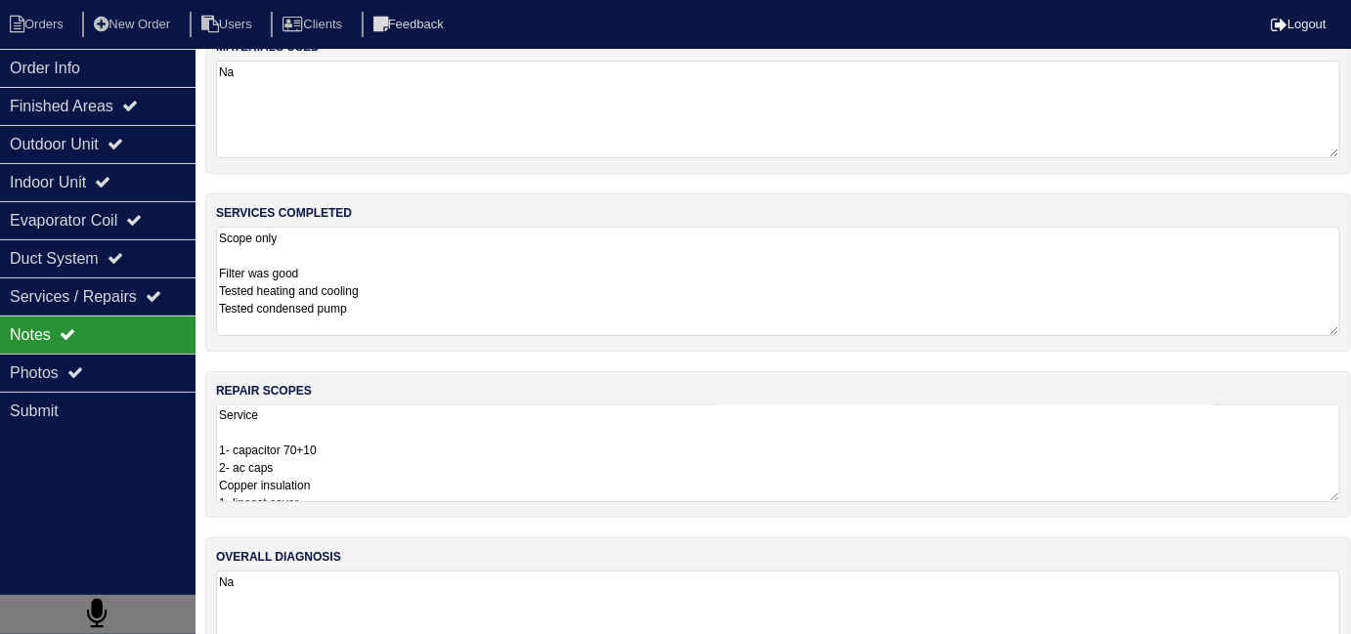
click at [734, 450] on textarea "Service 1- capacitor 70+10 2- ac caps Copper insulation 1- lineset cover 1- sma…" at bounding box center [778, 454] width 1124 height 98
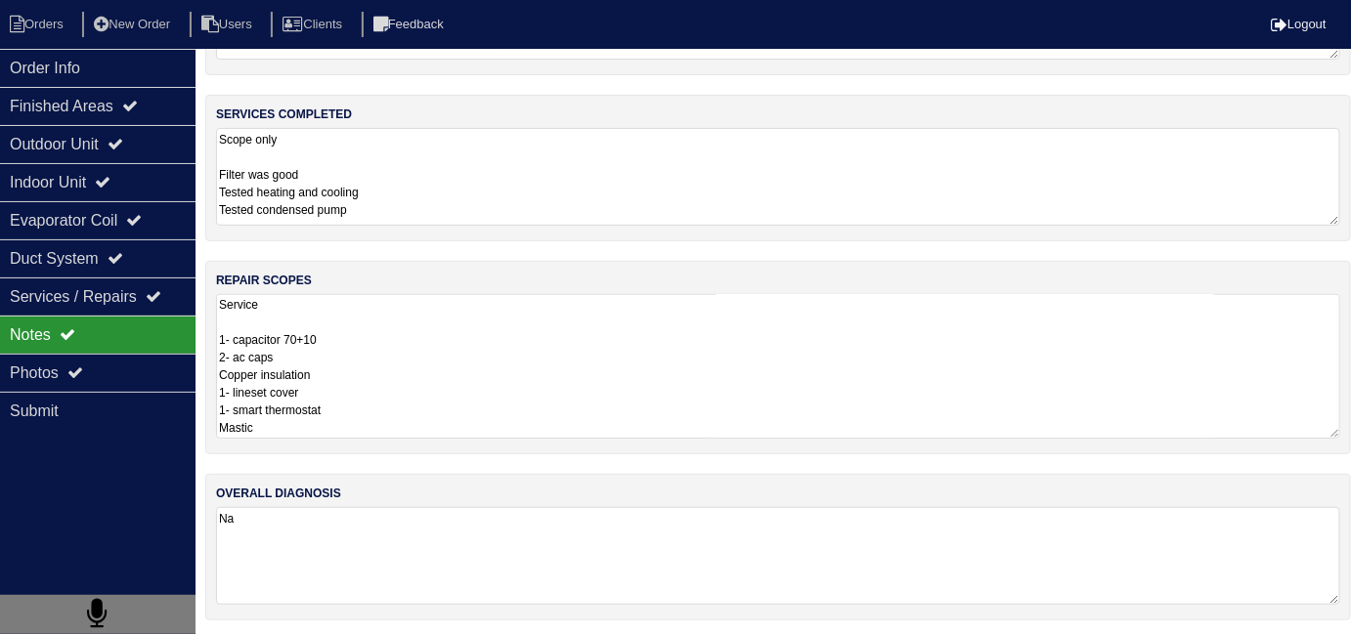
click at [666, 532] on textarea "Na" at bounding box center [778, 556] width 1124 height 98
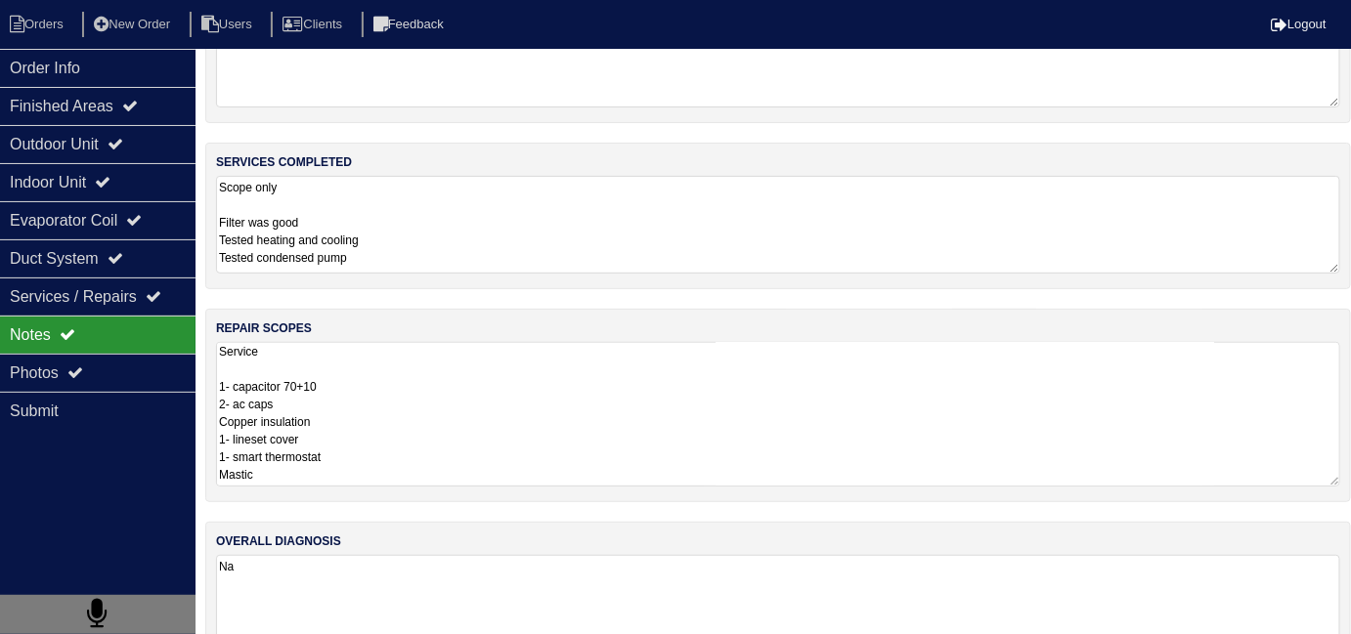
click at [648, 397] on textarea "Service 1- capacitor 70+10 2- ac caps Copper insulation 1- lineset cover 1- sma…" at bounding box center [778, 414] width 1124 height 145
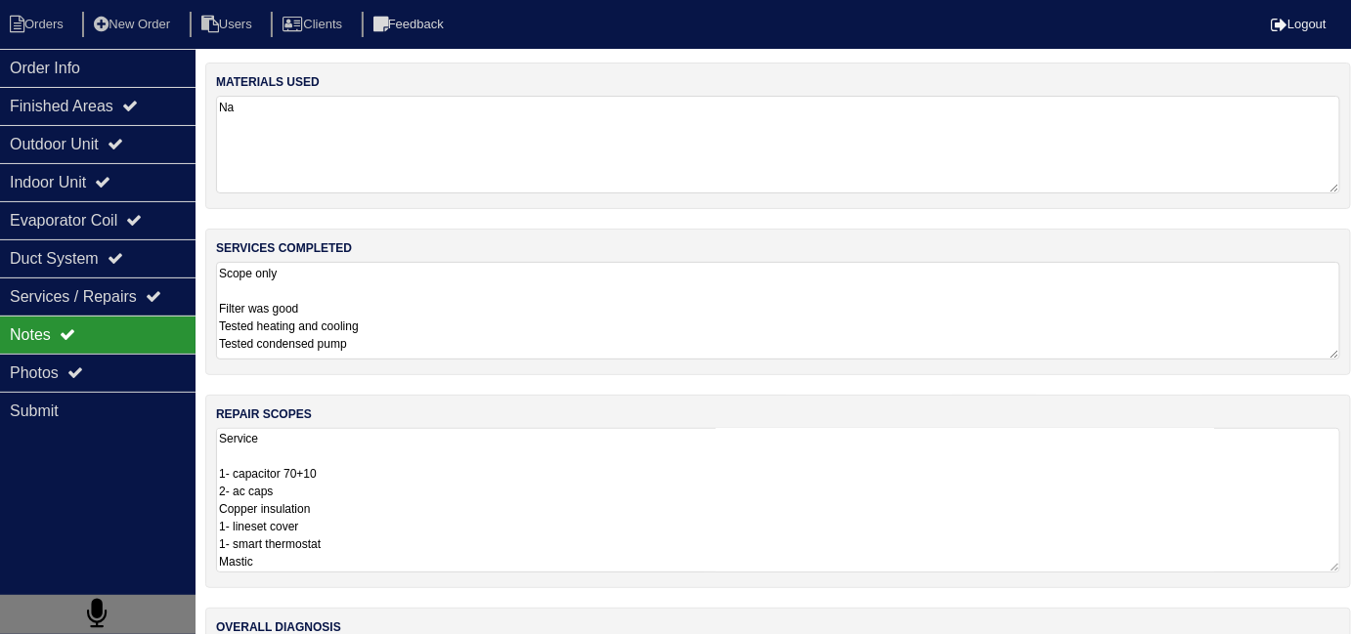
scroll to position [0, 0]
click at [478, 326] on textarea "Scope only Filter was good Tested heating and cooling Tested condensed pump" at bounding box center [778, 311] width 1124 height 98
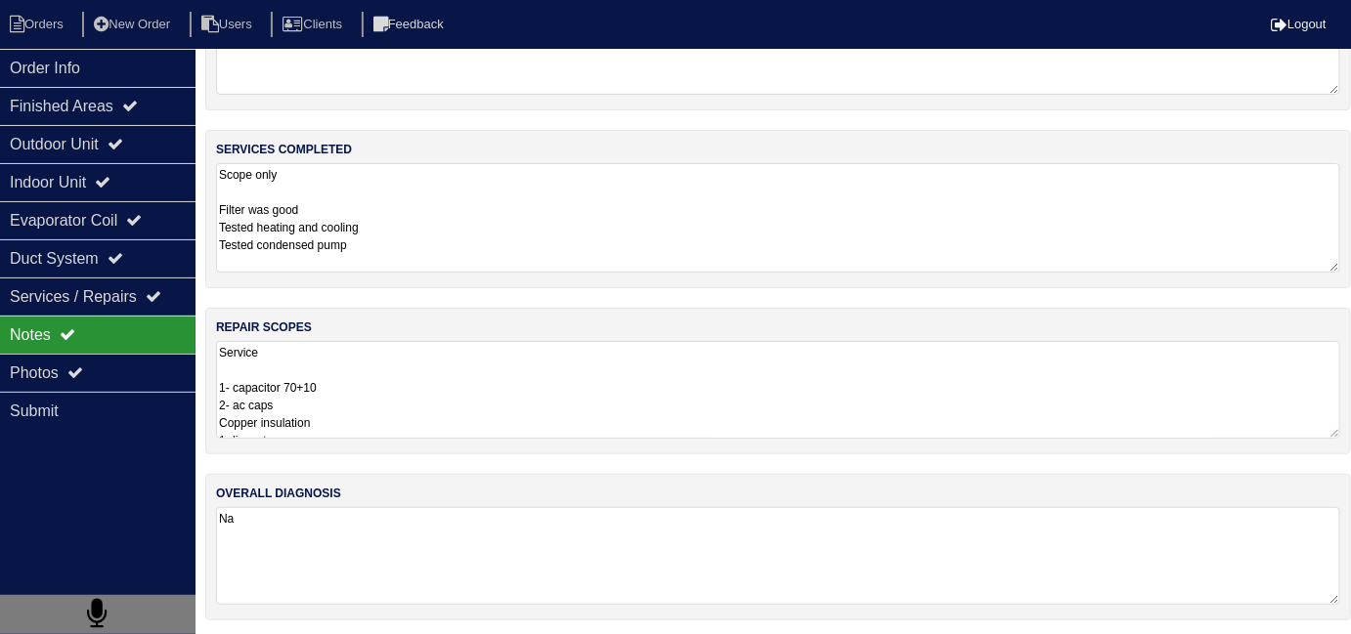
click at [711, 546] on textarea "Na" at bounding box center [778, 556] width 1124 height 98
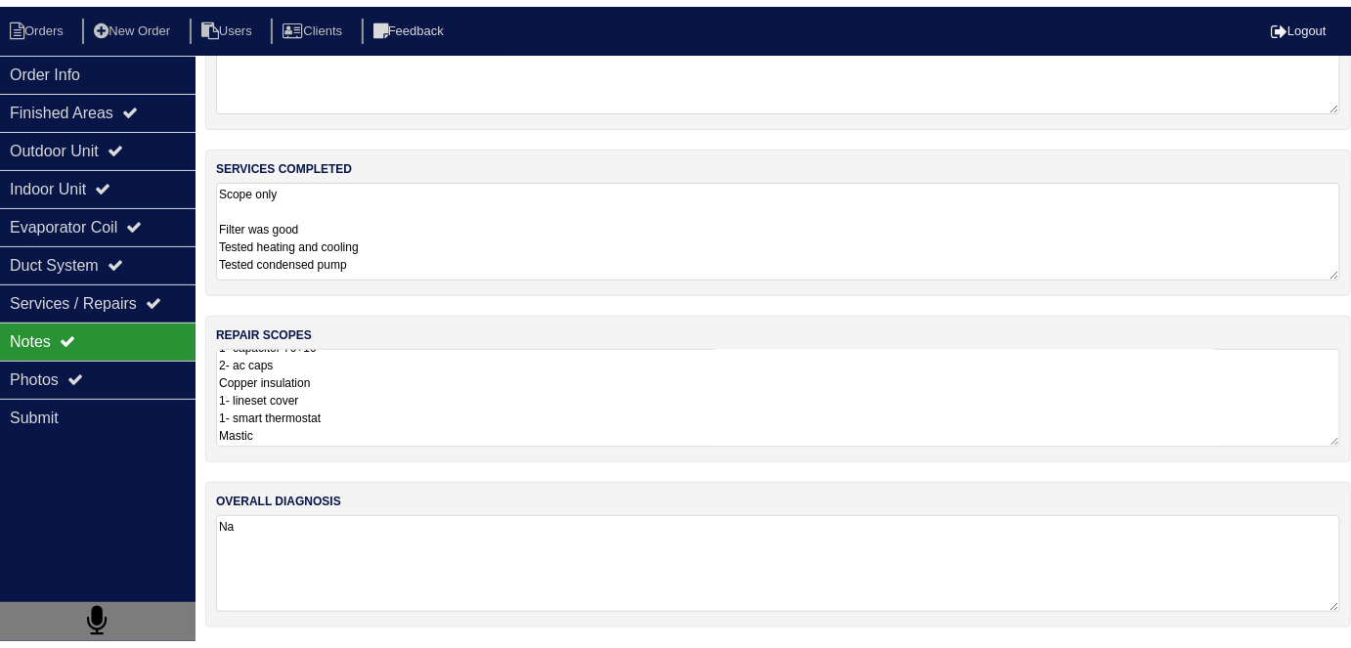
scroll to position [1, 0]
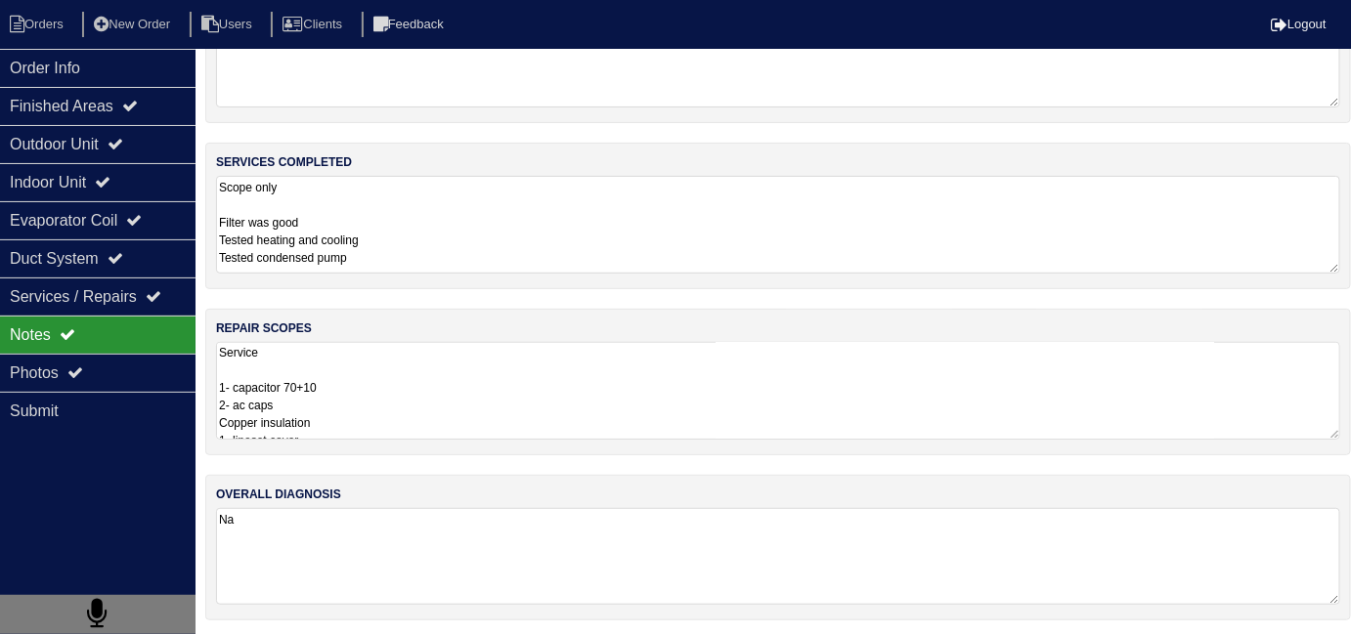
click at [498, 413] on textarea "Service 1- capacitor 70+10 2- ac caps Copper insulation 1- lineset cover 1- sma…" at bounding box center [778, 391] width 1124 height 98
click at [81, 374] on icon at bounding box center [75, 373] width 16 height 16
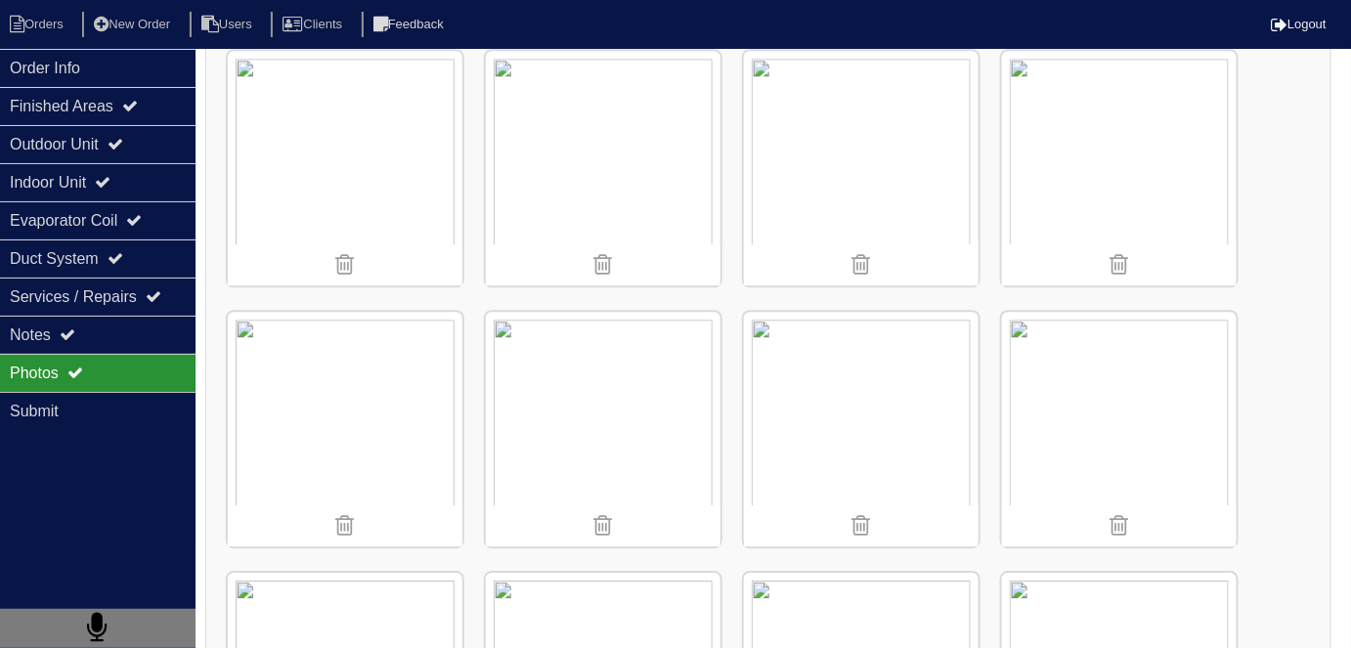
scroll to position [1618, 0]
click at [1085, 375] on img at bounding box center [1119, 426] width 235 height 235
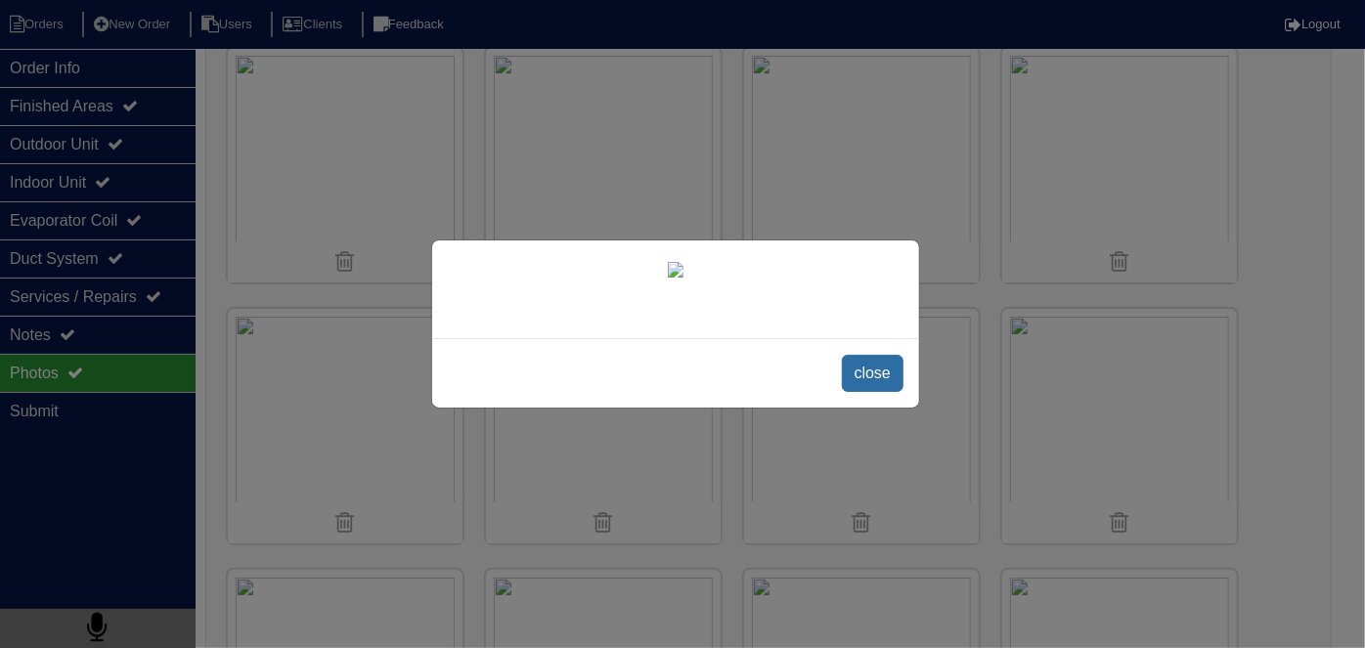
click at [876, 392] on span "close" at bounding box center [873, 373] width 62 height 37
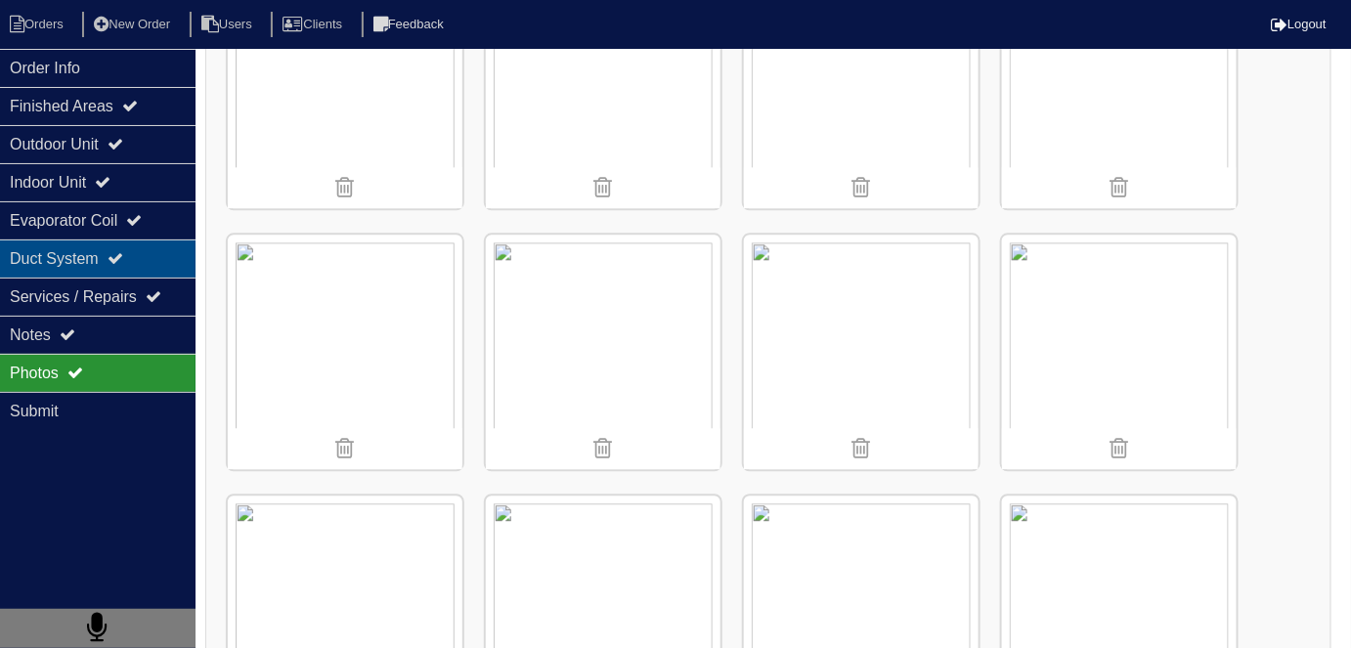
scroll to position [1430, 0]
click at [55, 264] on div "Duct System" at bounding box center [98, 259] width 196 height 38
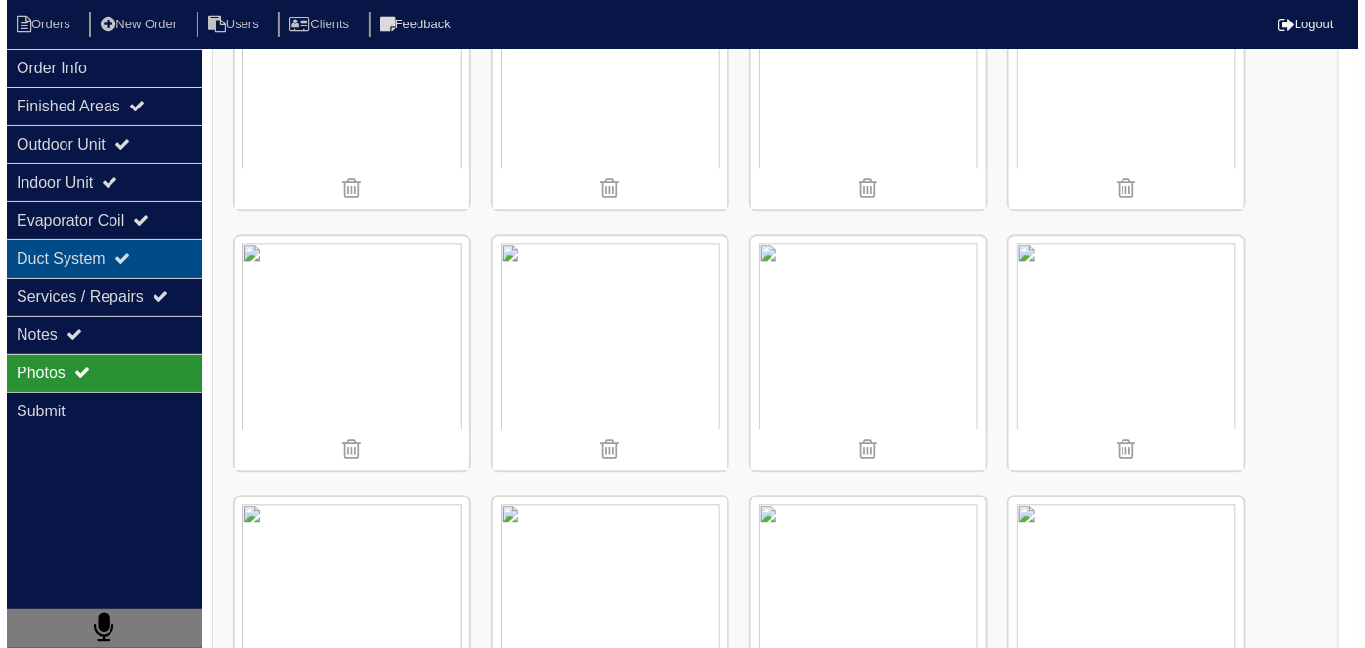
scroll to position [0, 0]
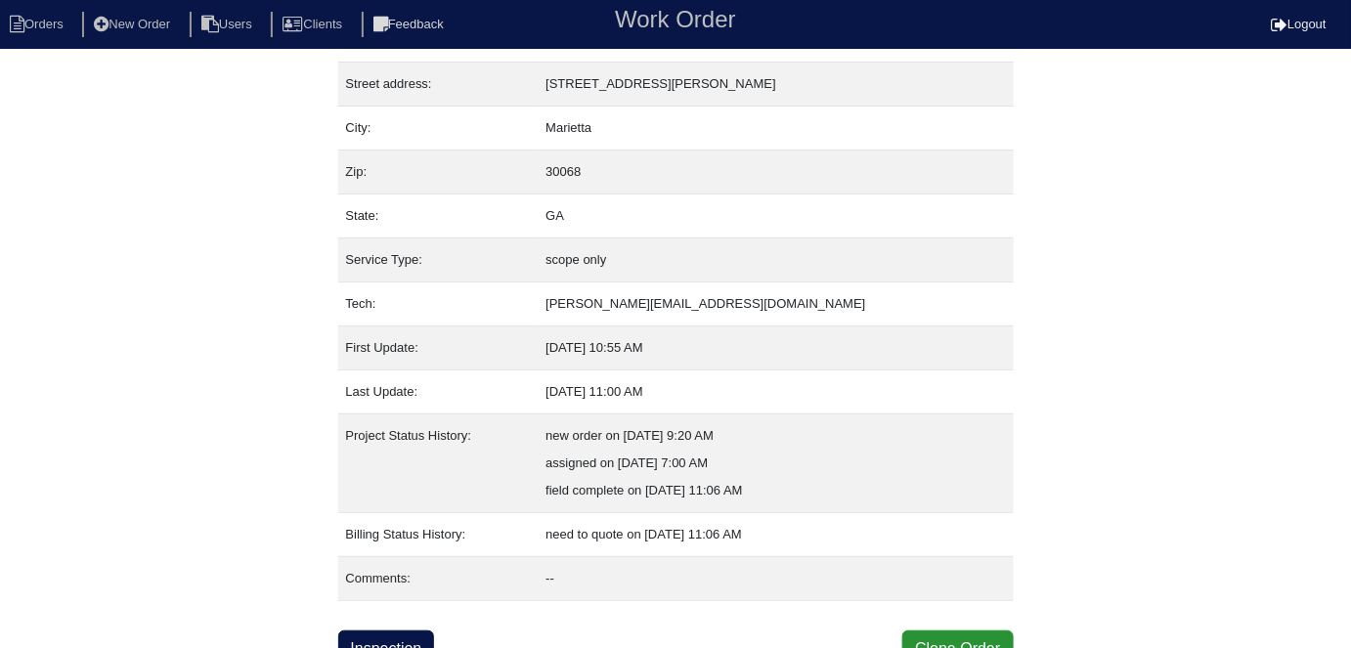
scroll to position [103, 0]
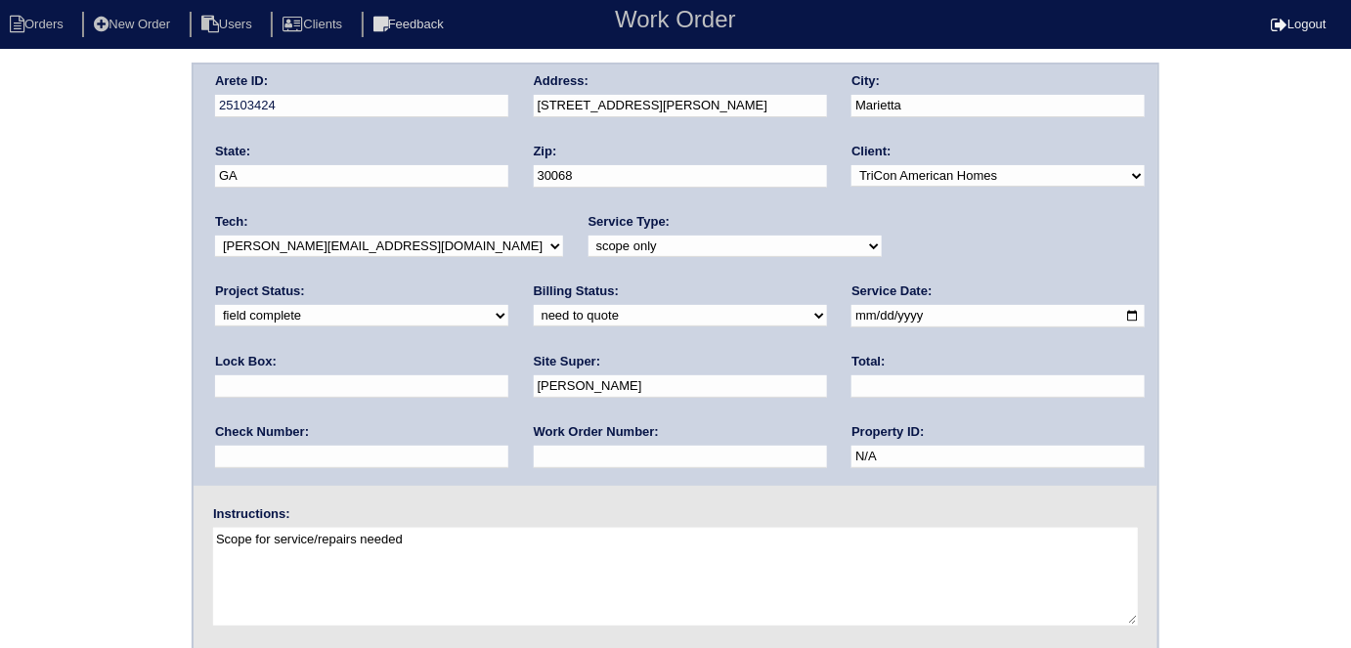
drag, startPoint x: 0, startPoint y: 0, endPoint x: 286, endPoint y: 324, distance: 432.2
click at [534, 324] on select "need to quote quoted need to invoice invoiced paid warranty purchase order need…" at bounding box center [680, 316] width 293 height 22
select select "quoted"
click at [534, 305] on select "need to quote quoted need to invoice invoiced paid warranty purchase order need…" at bounding box center [680, 316] width 293 height 22
click at [852, 383] on input "text" at bounding box center [998, 386] width 293 height 22
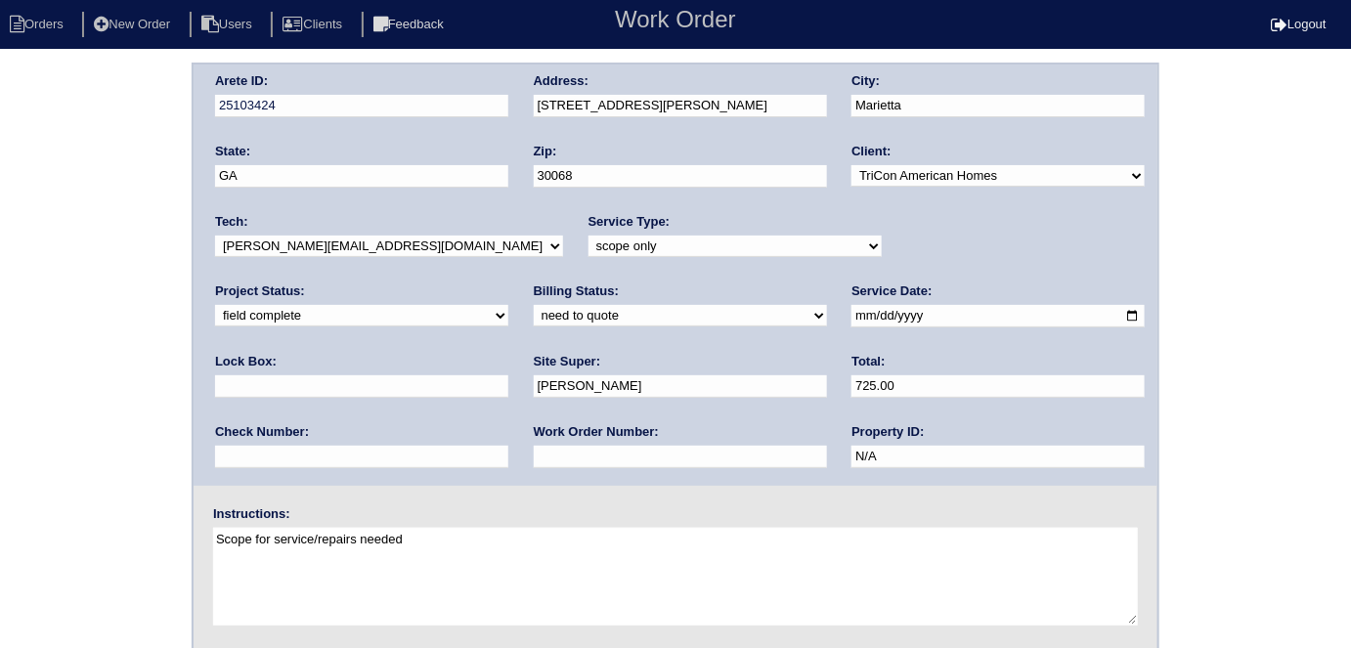
type input "725.00"
click at [534, 450] on input "text" at bounding box center [680, 457] width 293 height 22
type input "requested"
click at [476, 109] on div "Arete ID: 25103424 Address: [STREET_ADDRESS][PERSON_NAME] City: [GEOGRAPHIC_DAT…" at bounding box center [676, 275] width 964 height 421
click at [141, 375] on div "Arete ID: 25103424 Address: [STREET_ADDRESS][PERSON_NAME] City: [GEOGRAPHIC_DAT…" at bounding box center [675, 458] width 1351 height 791
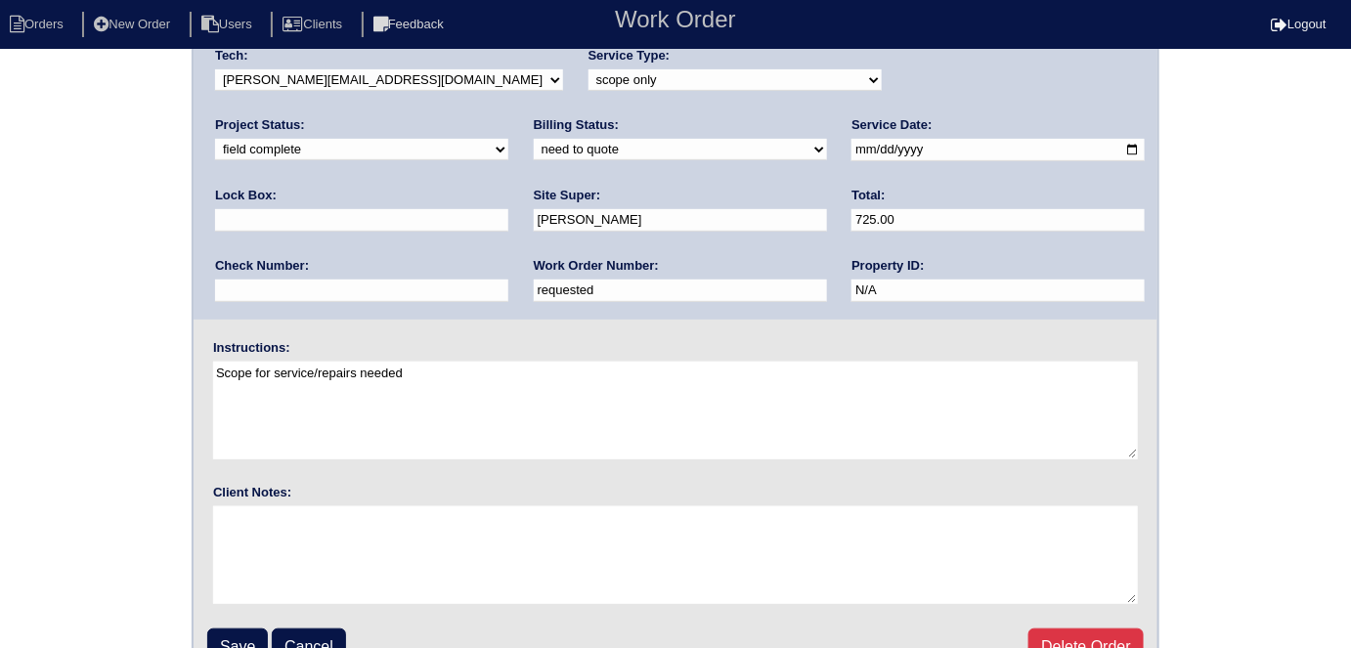
scroll to position [200, 0]
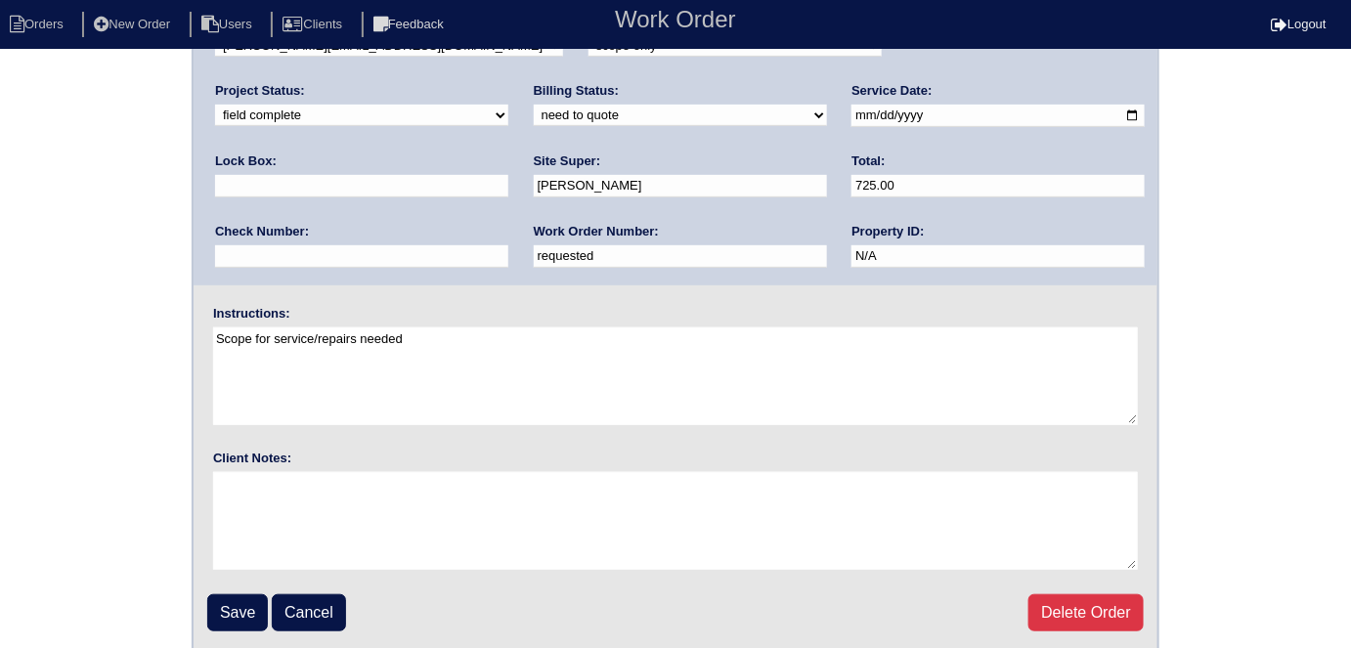
click at [200, 596] on fieldset "Arete ID: 25103424 Address: 361 Willow Glenn Dr City: Marietta State: GA Zip: 3…" at bounding box center [676, 257] width 964 height 787
click at [214, 600] on input "Save" at bounding box center [237, 612] width 61 height 37
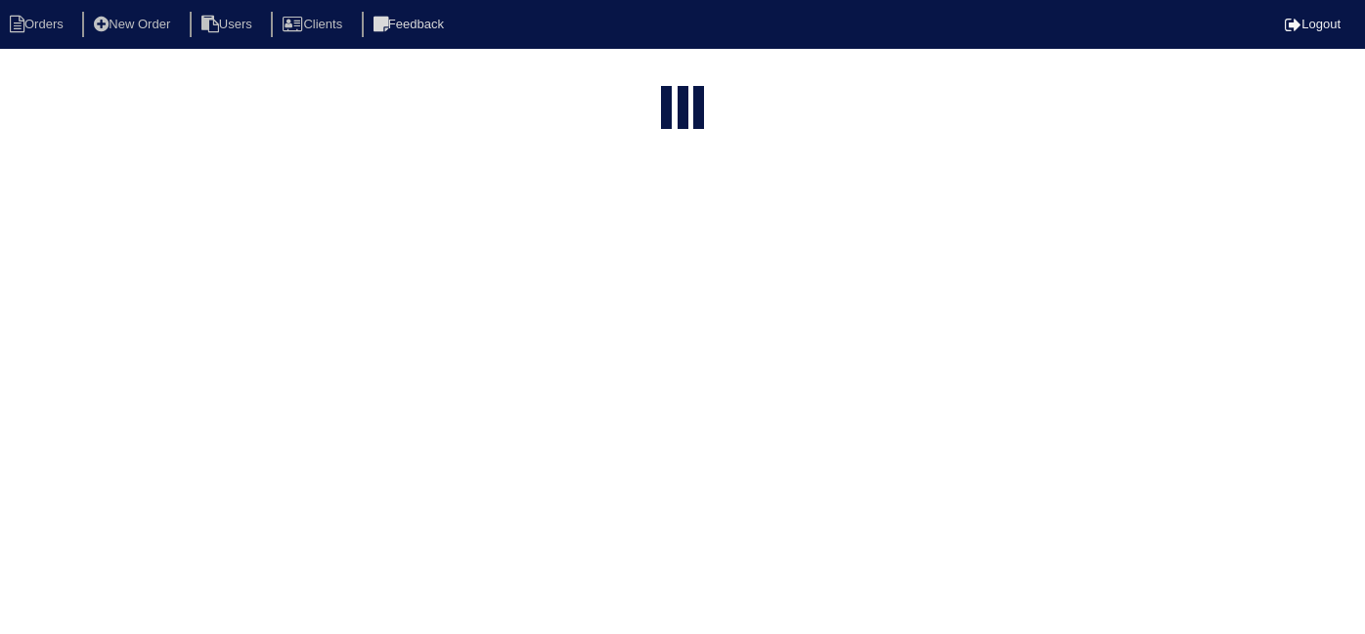
select select "15"
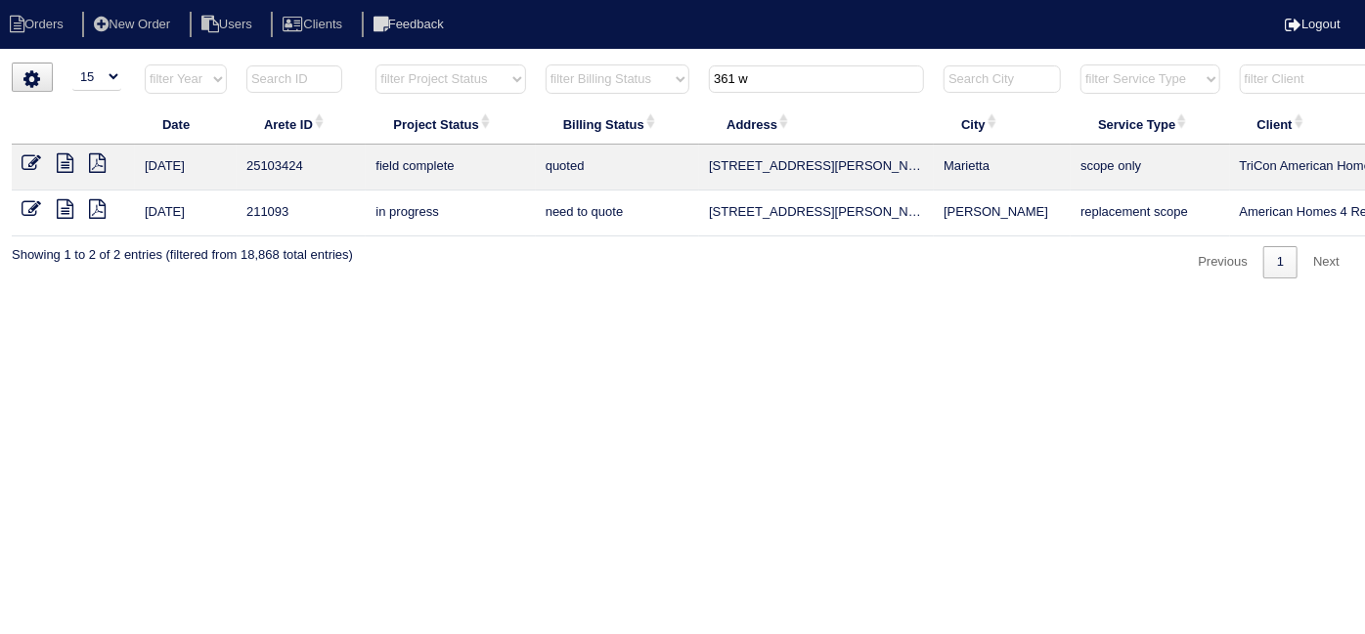
drag, startPoint x: 766, startPoint y: 84, endPoint x: 281, endPoint y: 86, distance: 485.9
click at [401, 86] on tr "filter Year -- Any Year -- 2025 2024 2023 2022 2021 2020 2019 filter Project St…" at bounding box center [859, 84] width 1694 height 40
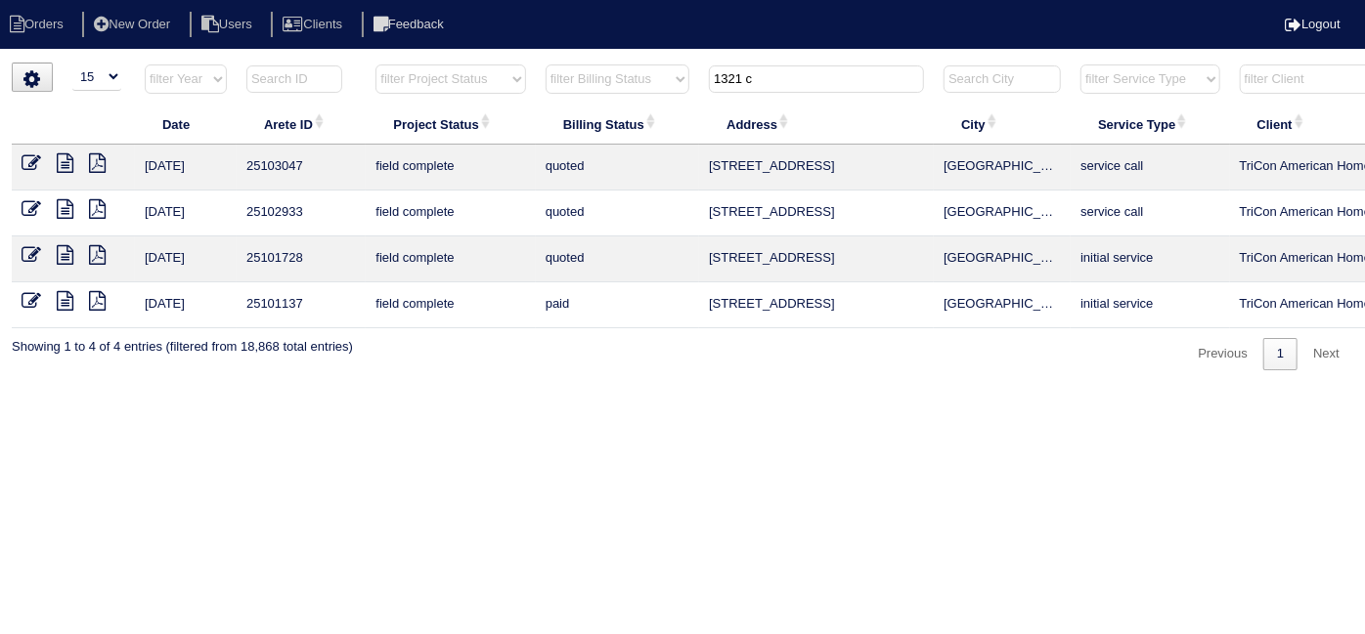
type input "1321 c"
click at [39, 160] on icon at bounding box center [32, 163] width 20 height 20
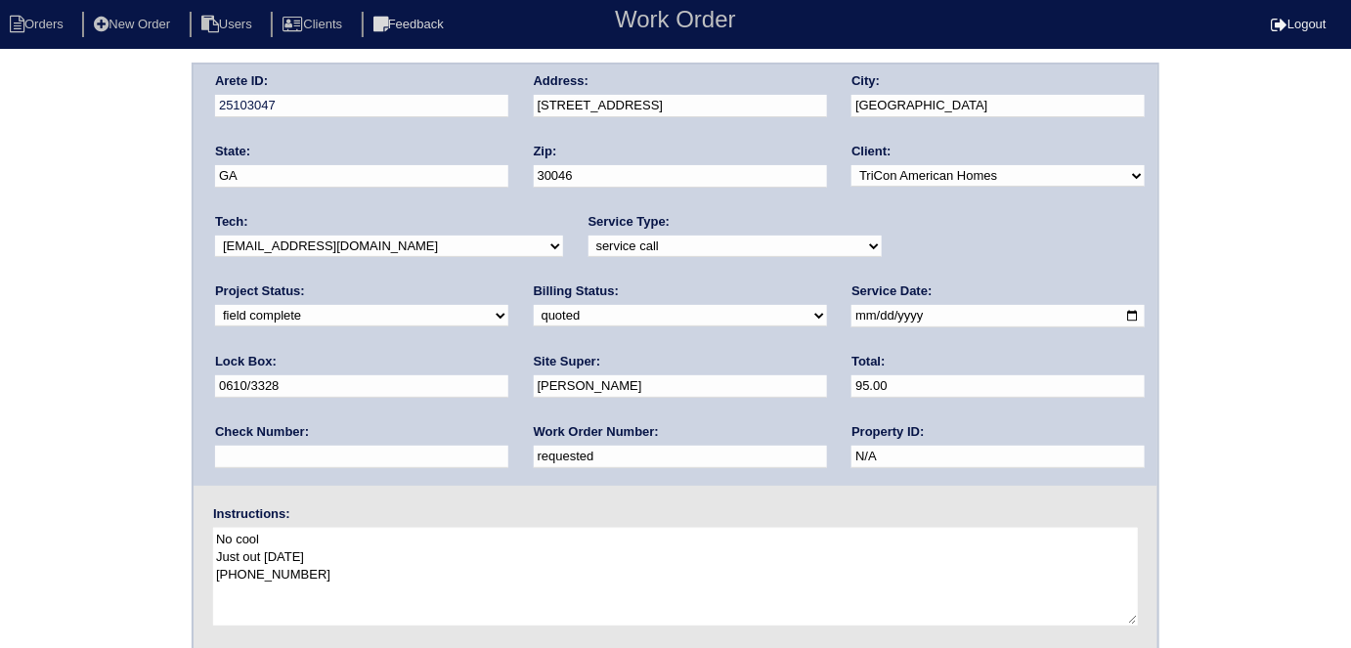
drag, startPoint x: 313, startPoint y: 458, endPoint x: 2, endPoint y: 449, distance: 311.0
click at [26, 448] on div "Arete ID: 25103047 Address: [STREET_ADDRESS] City: [GEOGRAPHIC_DATA] State: [GE…" at bounding box center [675, 458] width 1351 height 791
type input "548508"
drag, startPoint x: 321, startPoint y: 466, endPoint x: 196, endPoint y: 455, distance: 125.7
click at [196, 455] on div "Arete ID: 25103047 Address: 1321 Charter Oaks Ln City: Lawrenceville State: GA …" at bounding box center [676, 275] width 964 height 421
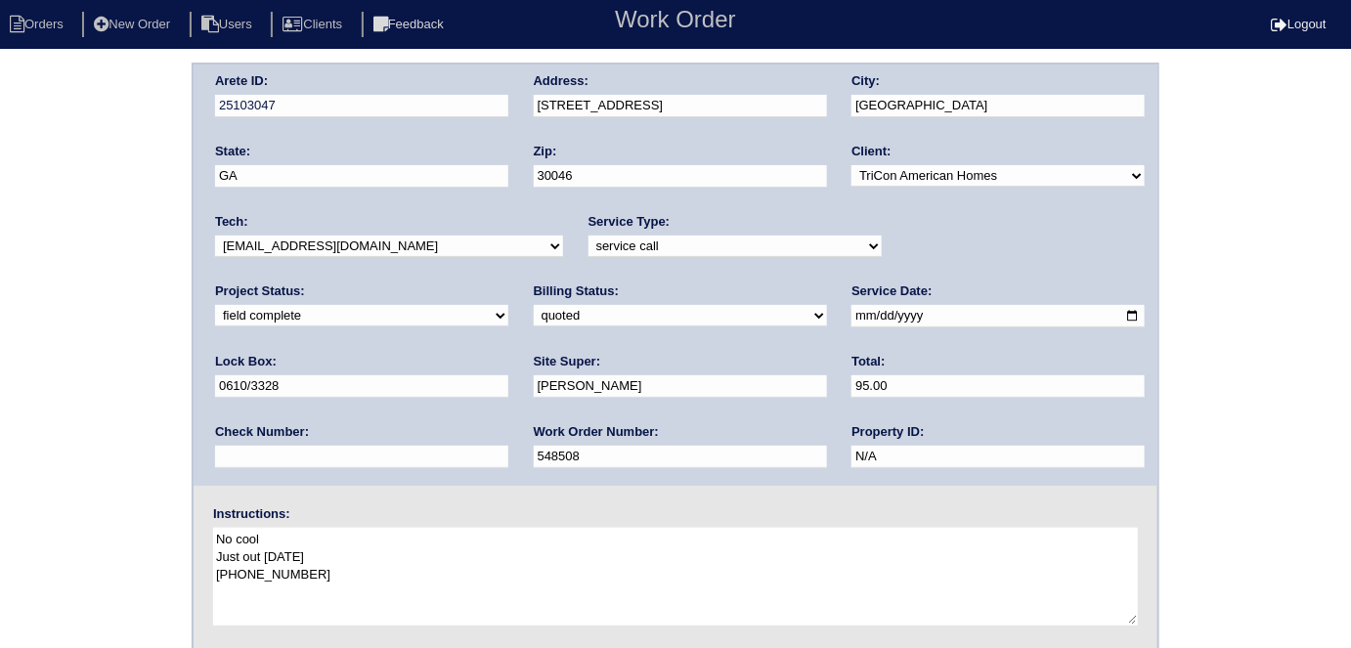
click at [16, 311] on div "Arete ID: 25103047 Address: 1321 Charter Oaks Ln City: Lawrenceville State: GA …" at bounding box center [675, 458] width 1351 height 791
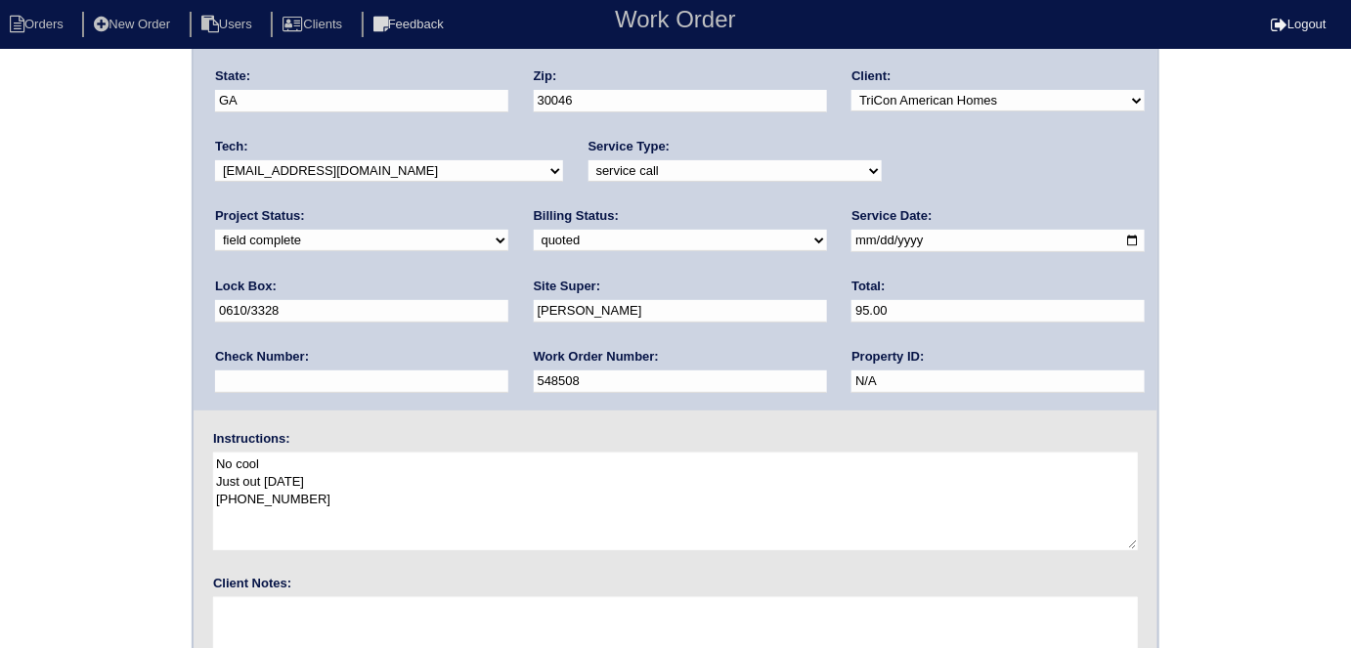
scroll to position [200, 0]
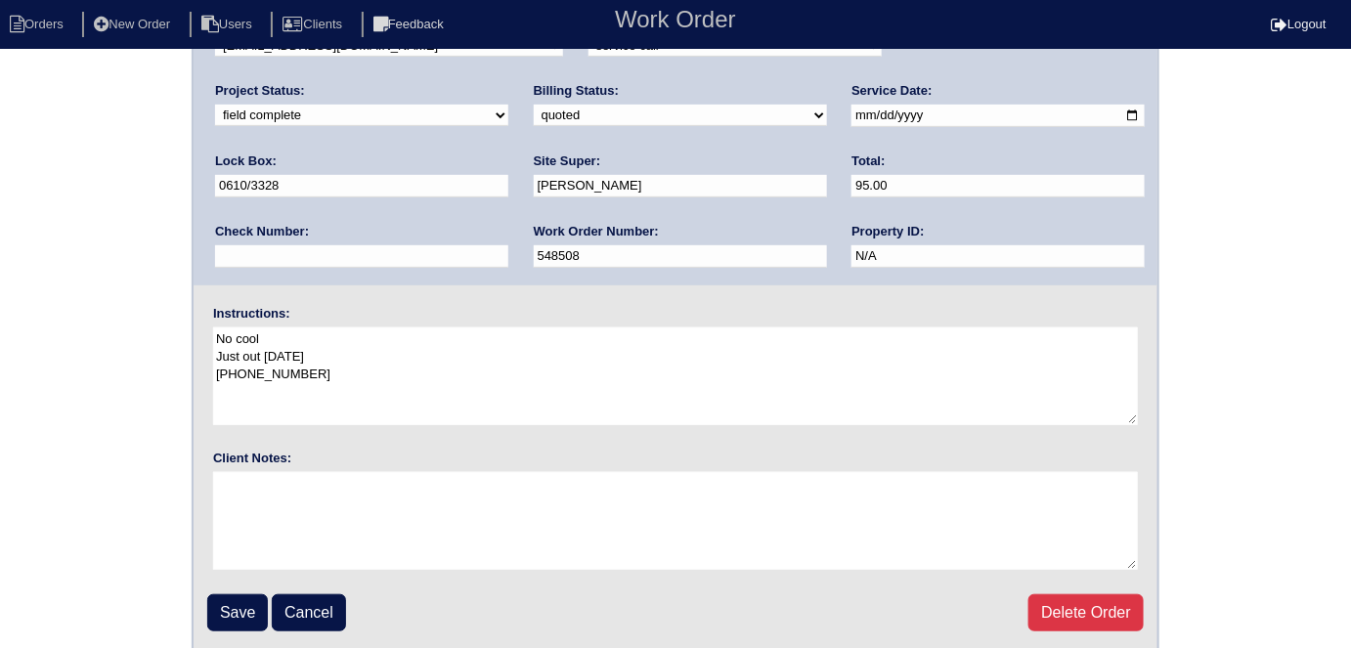
click at [534, 112] on select "need to quote quoted need to invoice invoiced paid warranty purchase order need…" at bounding box center [680, 116] width 293 height 22
select select "need to invoice"
click at [534, 105] on select "need to quote quoted need to invoice invoiced paid warranty purchase order need…" at bounding box center [680, 116] width 293 height 22
click at [7, 301] on div "Arete ID: 25103047 Address: 1321 Charter Oaks Ln City: Lawrenceville State: GA …" at bounding box center [675, 257] width 1351 height 791
click at [228, 597] on input "Save" at bounding box center [237, 612] width 61 height 37
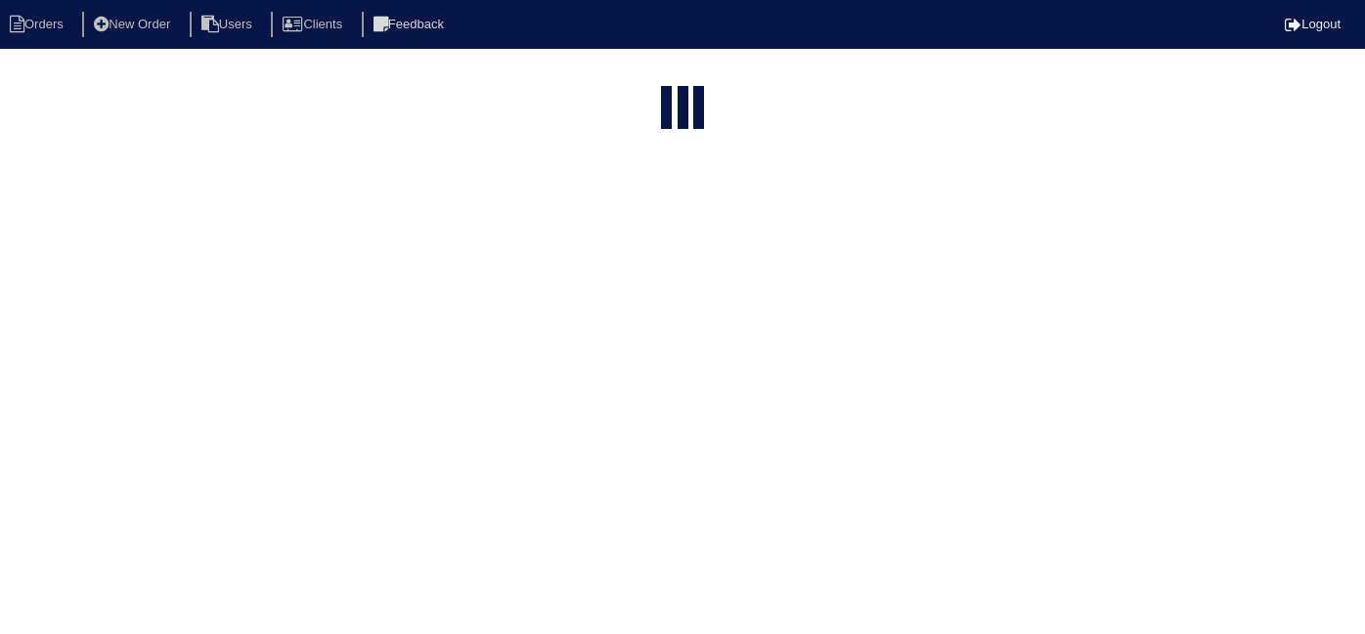
select select "15"
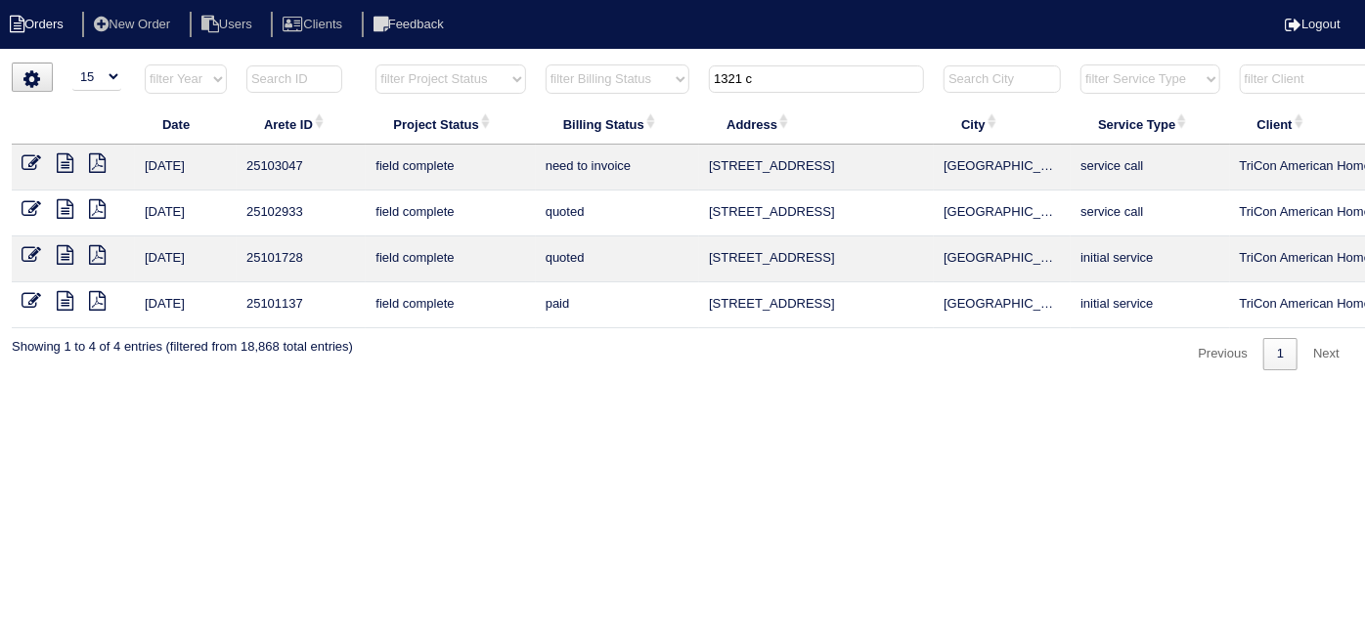
drag, startPoint x: 701, startPoint y: 69, endPoint x: 0, endPoint y: 36, distance: 701.7
click at [162, 50] on html "Orders New Order Users Clients Feedback Logout Orders New Order Users Clients M…" at bounding box center [682, 195] width 1365 height 390
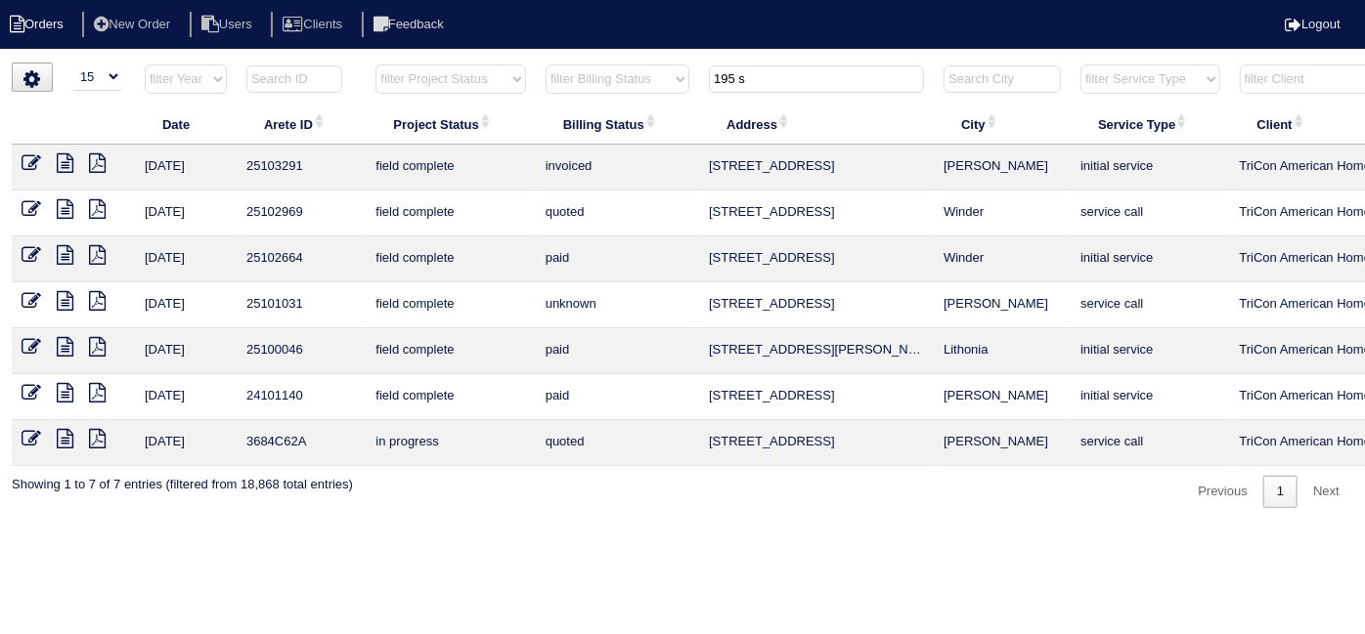
type input "195 s"
click at [33, 204] on icon at bounding box center [32, 209] width 20 height 20
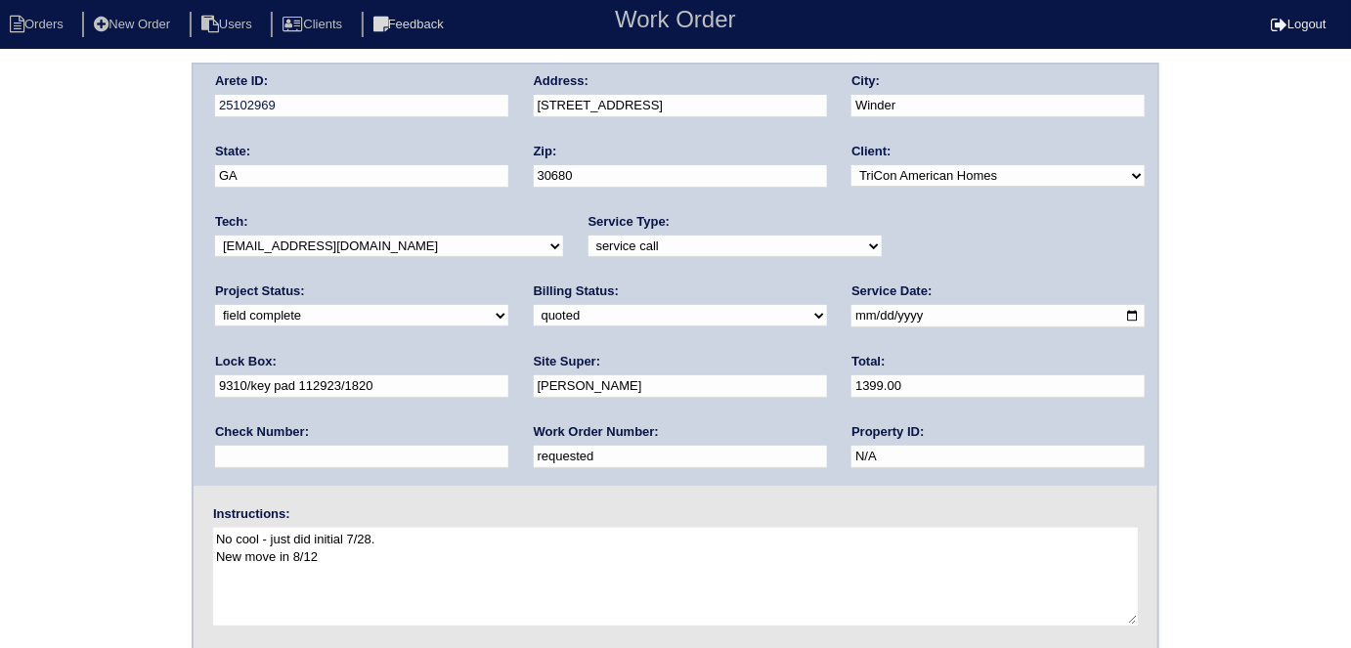
drag, startPoint x: 312, startPoint y: 448, endPoint x: 0, endPoint y: 397, distance: 316.0
click at [0, 399] on div "Arete ID: 25102969 Address: 195 Shenandoah drive City: Winder State: GA Zip: 30…" at bounding box center [675, 458] width 1351 height 791
type input "548502"
click at [14, 312] on div "Arete ID: 25102969 Address: 195 Shenandoah drive City: Winder State: GA Zip: 30…" at bounding box center [675, 458] width 1351 height 791
drag, startPoint x: 305, startPoint y: 444, endPoint x: 169, endPoint y: 451, distance: 136.1
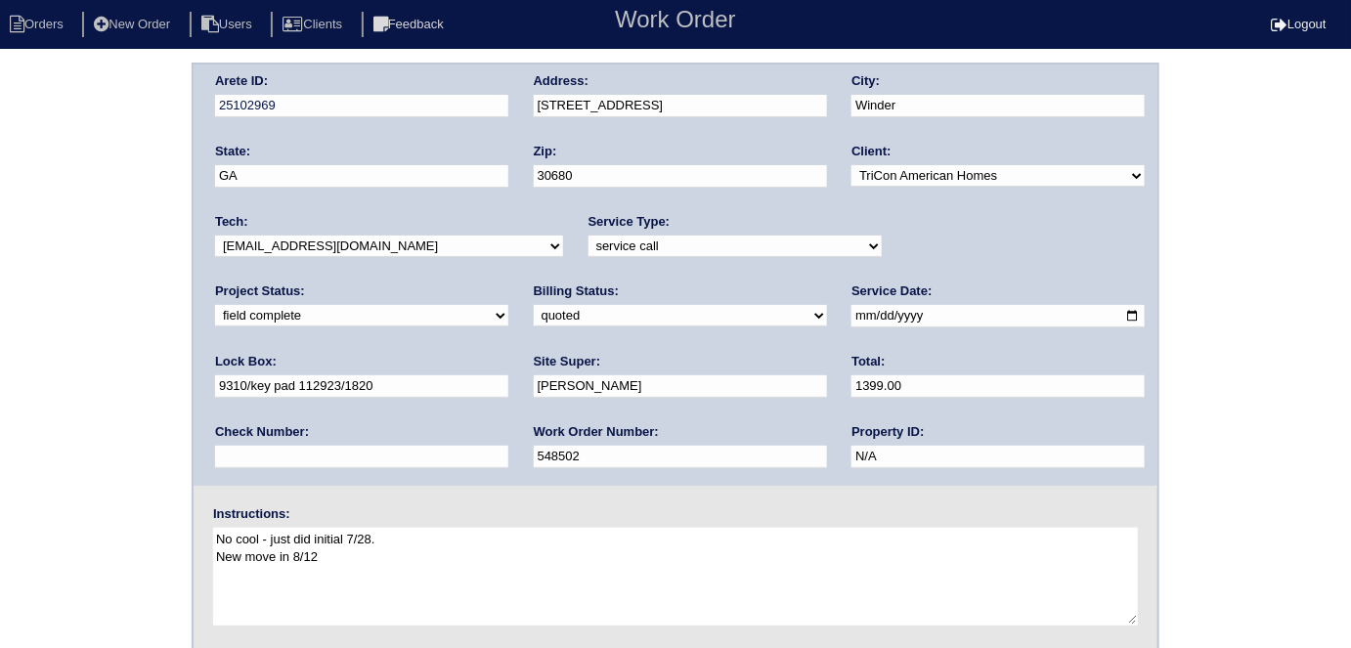
click at [162, 448] on div "Arete ID: 25102969 Address: 195 Shenandoah drive City: Winder State: GA Zip: 30…" at bounding box center [675, 458] width 1351 height 791
click at [534, 316] on select "need to quote quoted need to invoice invoiced paid warranty purchase order need…" at bounding box center [680, 316] width 293 height 22
select select "need to invoice"
click at [534, 305] on select "need to quote quoted need to invoice invoiced paid warranty purchase order need…" at bounding box center [680, 316] width 293 height 22
click at [69, 394] on div "Arete ID: 25102969 Address: 195 Shenandoah drive City: Winder State: GA Zip: 30…" at bounding box center [675, 458] width 1351 height 791
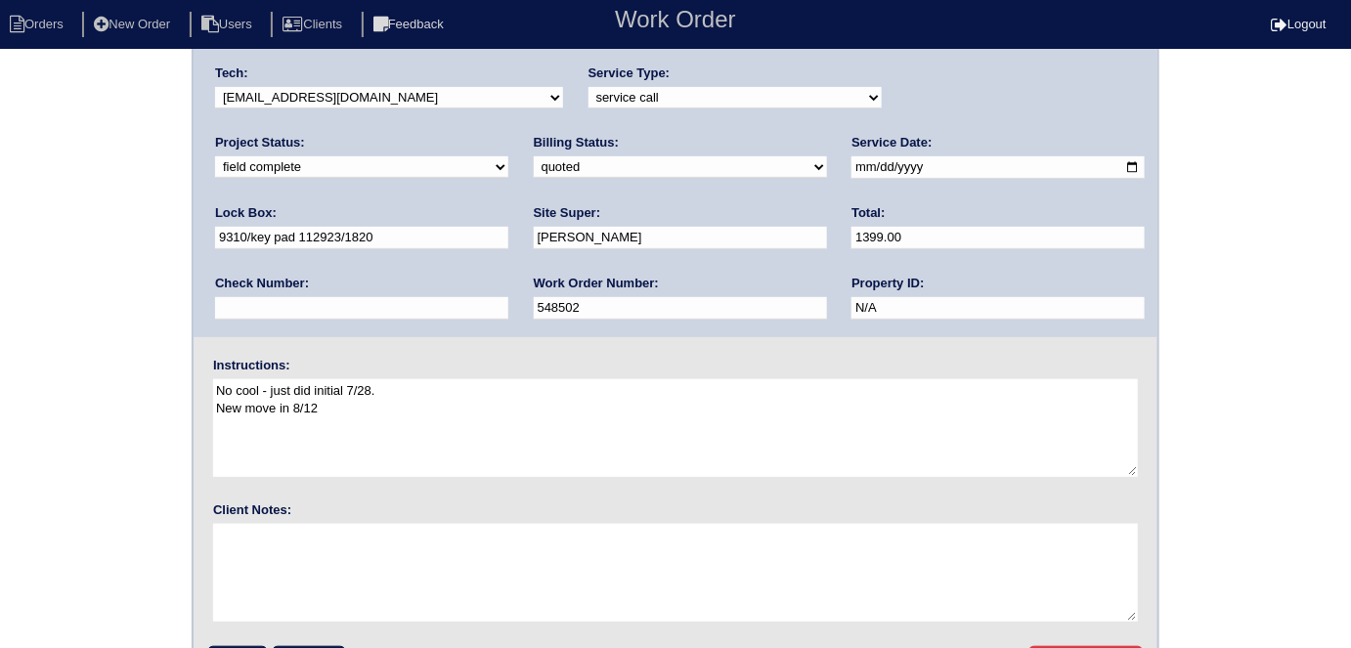
scroll to position [200, 0]
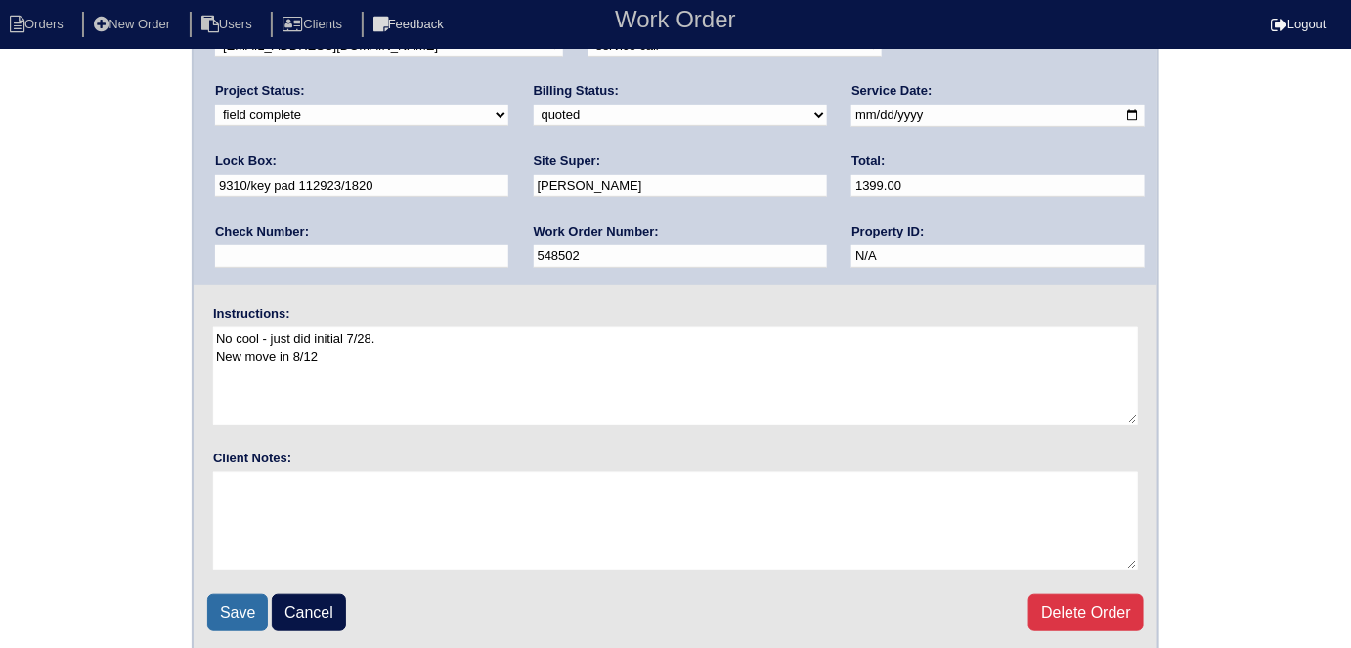
click at [228, 597] on input "Save" at bounding box center [237, 612] width 61 height 37
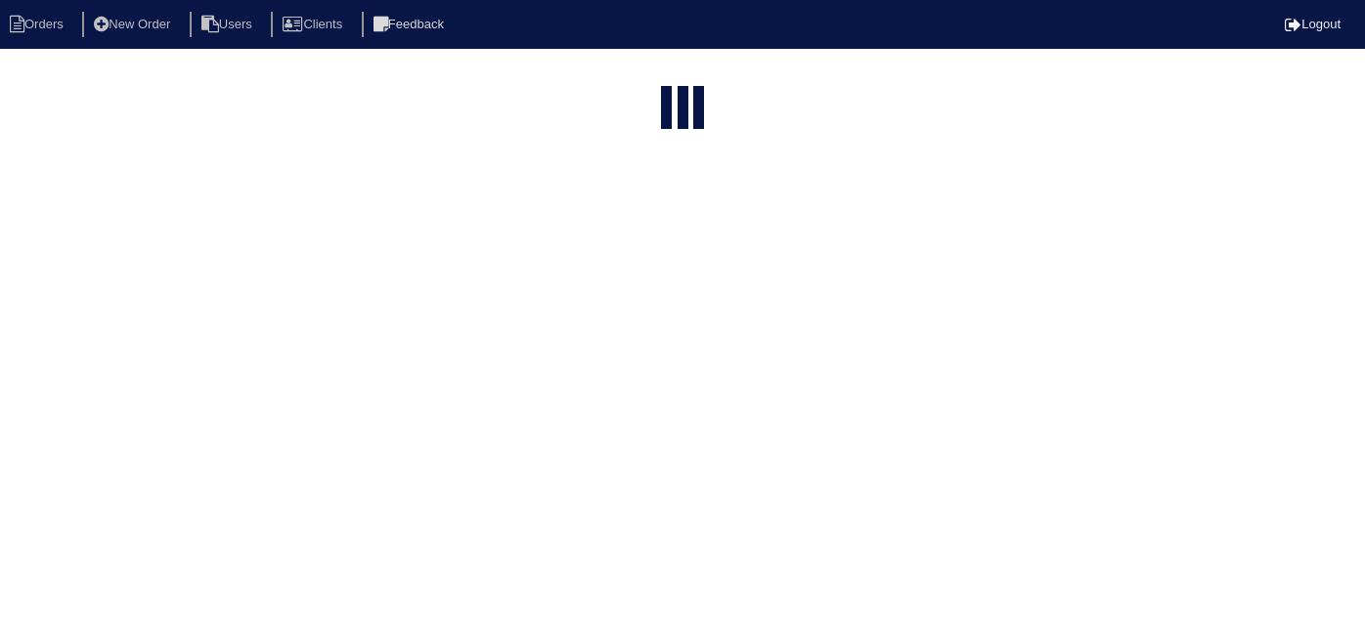
select select "15"
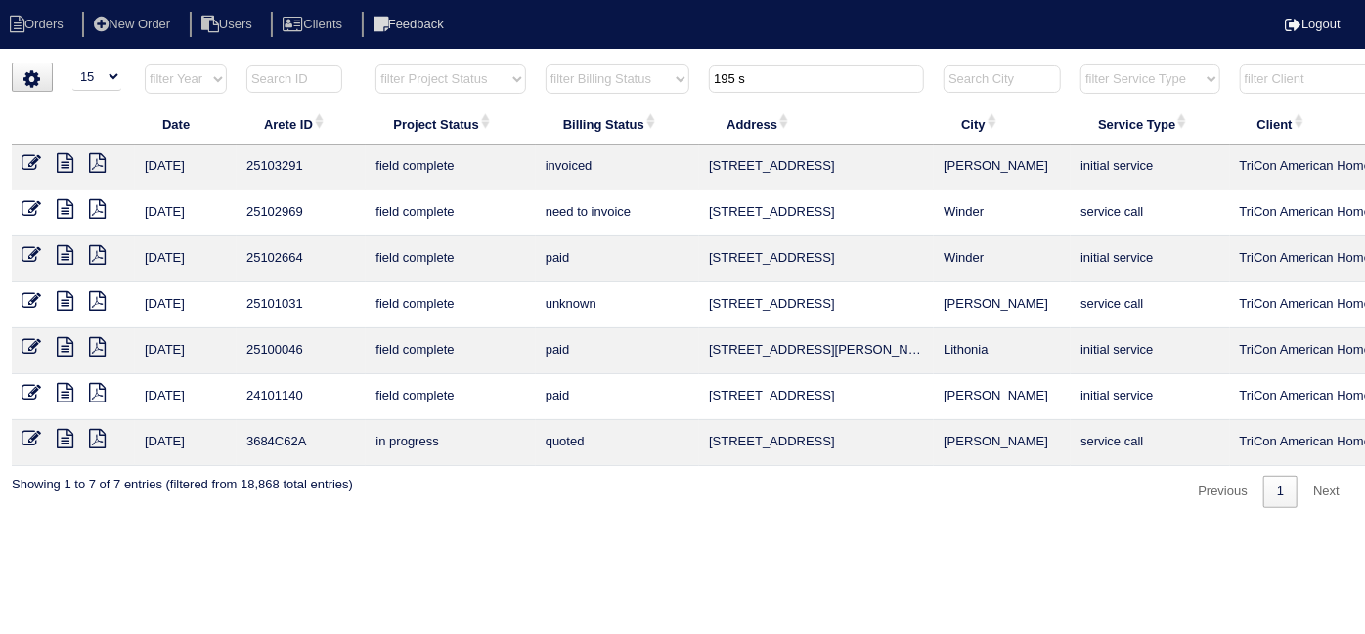
drag, startPoint x: 749, startPoint y: 81, endPoint x: 513, endPoint y: 3, distance: 248.2
click at [568, 63] on body "Orders New Order Users Clients Feedback Logout Orders New Order Users Clients M…" at bounding box center [682, 286] width 1365 height 446
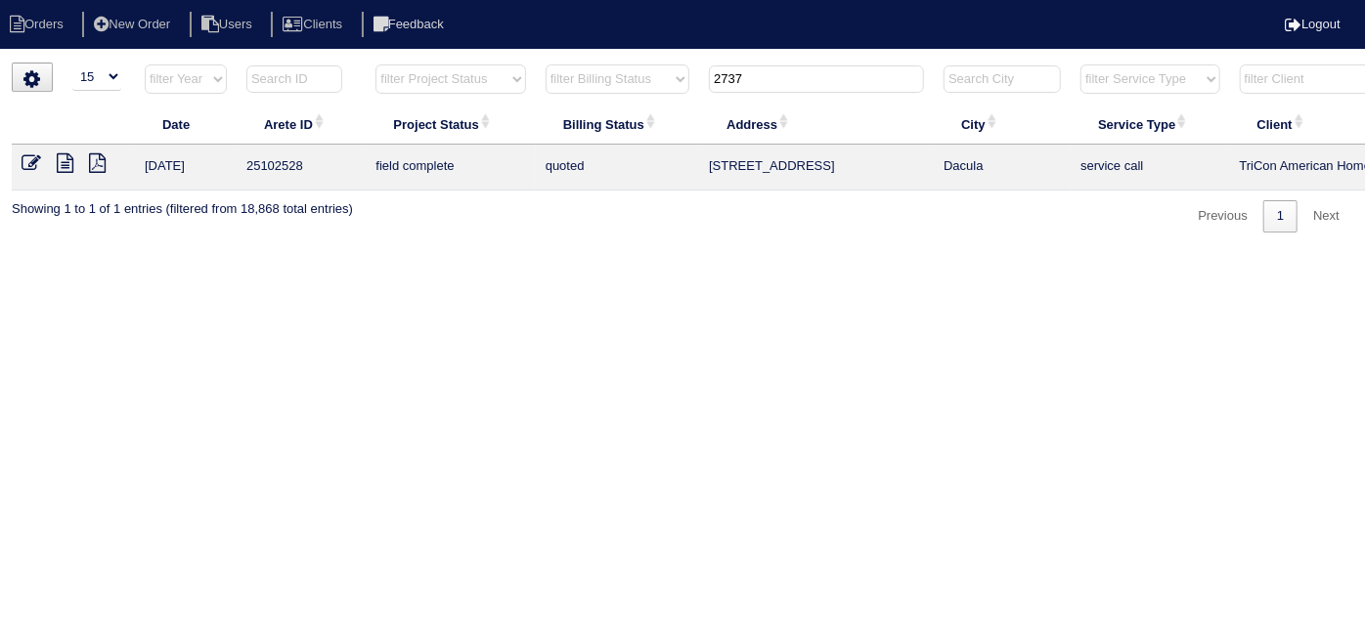
type input "2737"
click at [26, 164] on icon at bounding box center [32, 163] width 20 height 20
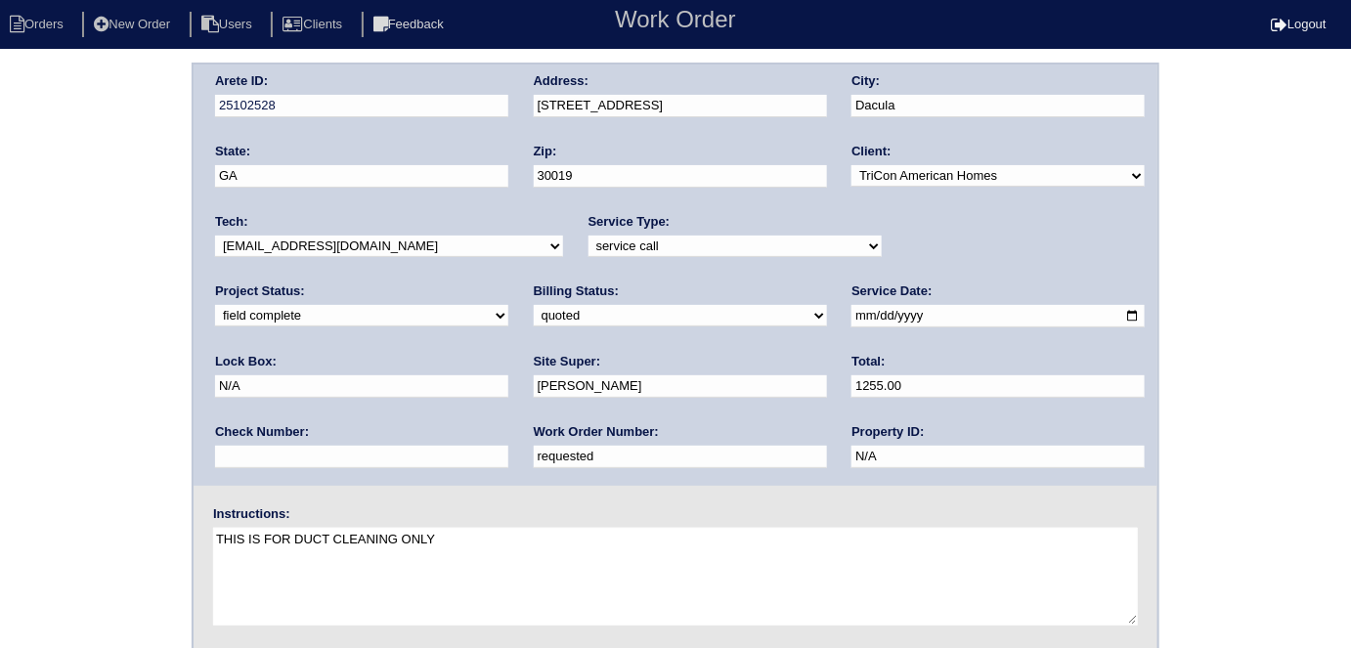
drag, startPoint x: 350, startPoint y: 457, endPoint x: 0, endPoint y: 444, distance: 350.2
click at [0, 452] on div "Arete ID: 25102528 Address: [STREET_ADDRESS] City: Dacula State: [GEOGRAPHIC_DA…" at bounding box center [675, 458] width 1351 height 791
type input "548497"
click at [0, 444] on div "Arete ID: 25102528 Address: [STREET_ADDRESS] City: Dacula State: [GEOGRAPHIC_DA…" at bounding box center [675, 458] width 1351 height 791
drag, startPoint x: 1338, startPoint y: 506, endPoint x: 196, endPoint y: 453, distance: 1144.1
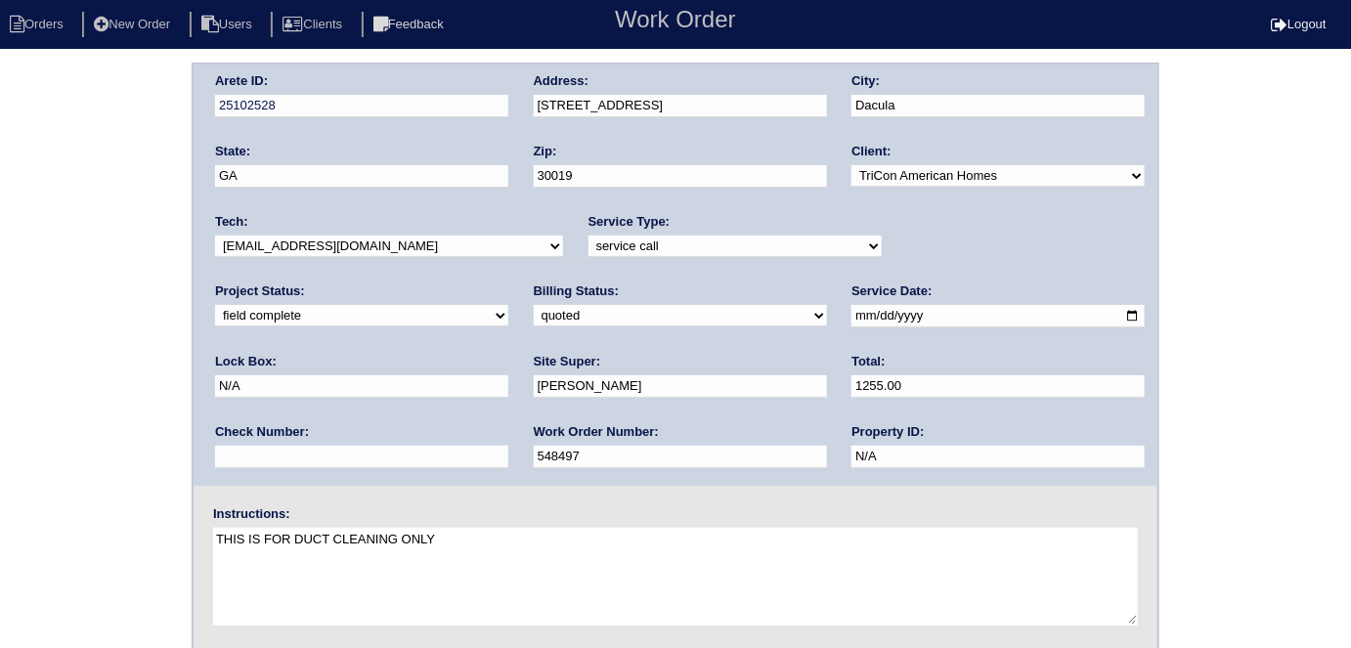
click at [196, 453] on div "Arete ID: 25102528 Address: 2737 Cove View Ct SE City: Dacula State: GA Zip: 30…" at bounding box center [676, 275] width 964 height 421
click at [534, 313] on select "need to quote quoted need to invoice invoiced paid warranty purchase order need…" at bounding box center [680, 316] width 293 height 22
select select "need to invoice"
click at [534, 305] on select "need to quote quoted need to invoice invoiced paid warranty purchase order need…" at bounding box center [680, 316] width 293 height 22
click at [0, 383] on div "Arete ID: 25102528 Address: 2737 Cove View Ct SE City: Dacula State: GA Zip: 30…" at bounding box center [675, 458] width 1351 height 791
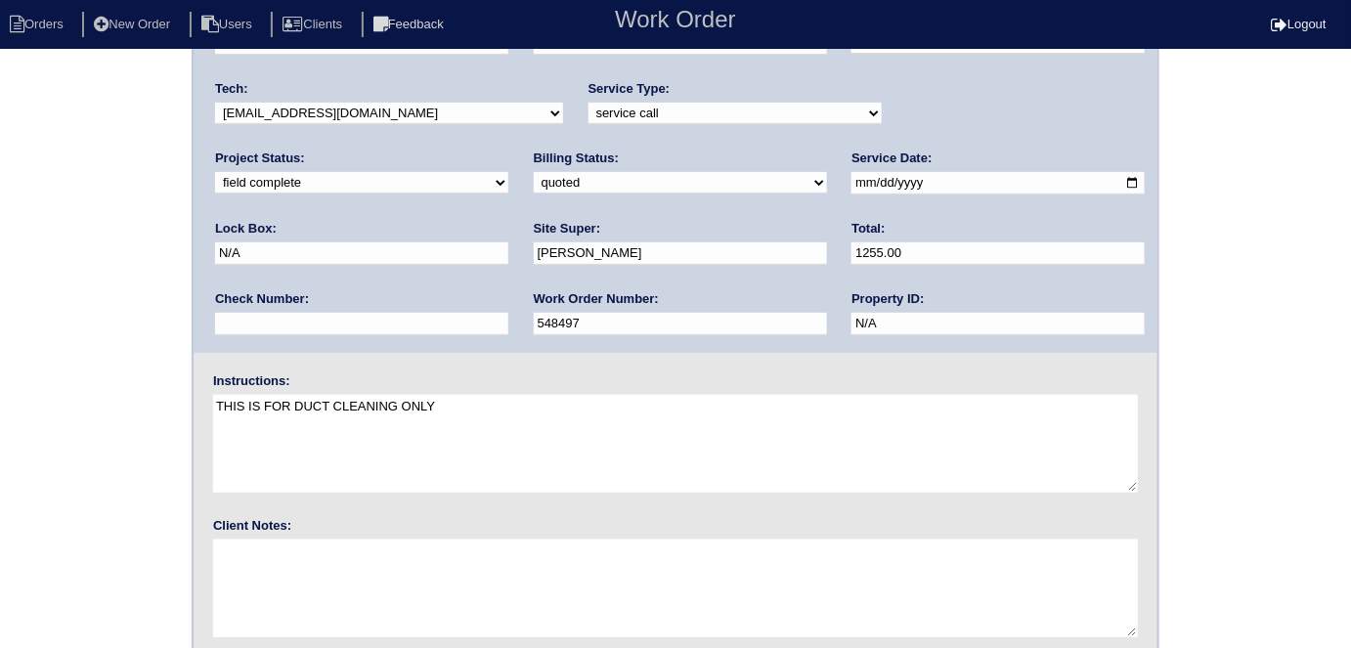
scroll to position [135, 0]
click at [0, 375] on div "Arete ID: 25102528 Address: 2737 Cove View Ct SE City: Dacula State: GA Zip: 30…" at bounding box center [675, 323] width 1351 height 791
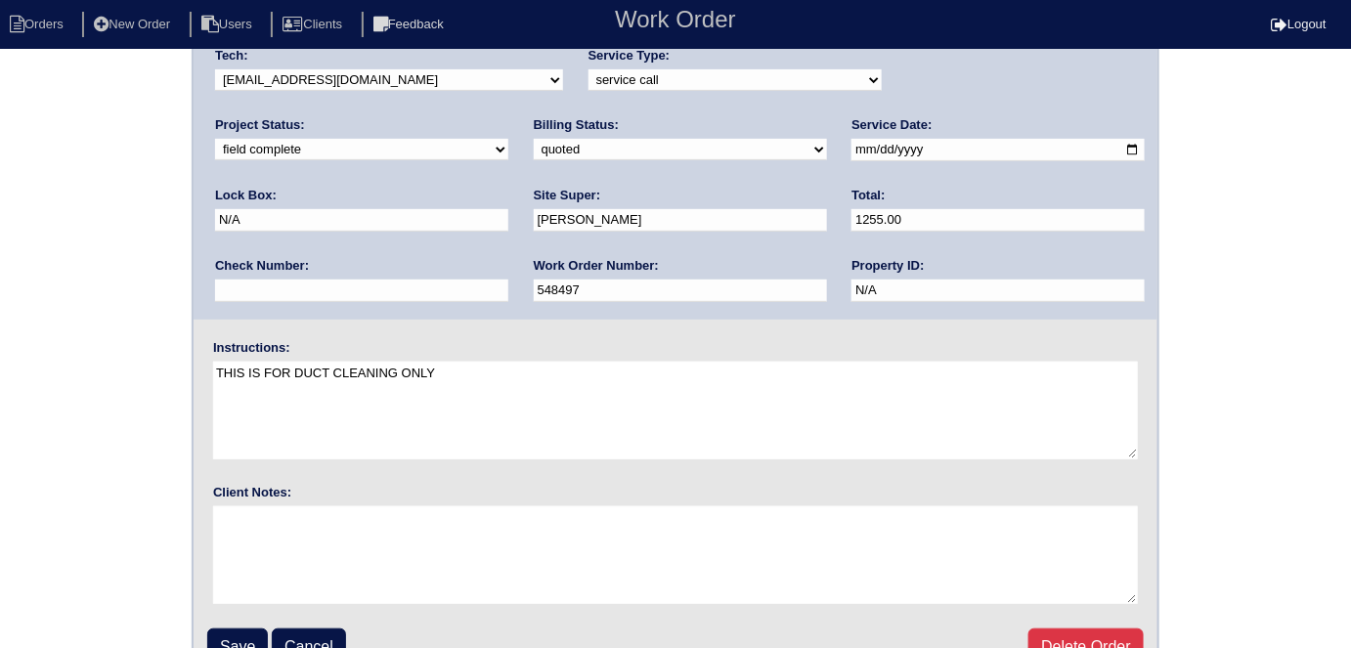
scroll to position [200, 0]
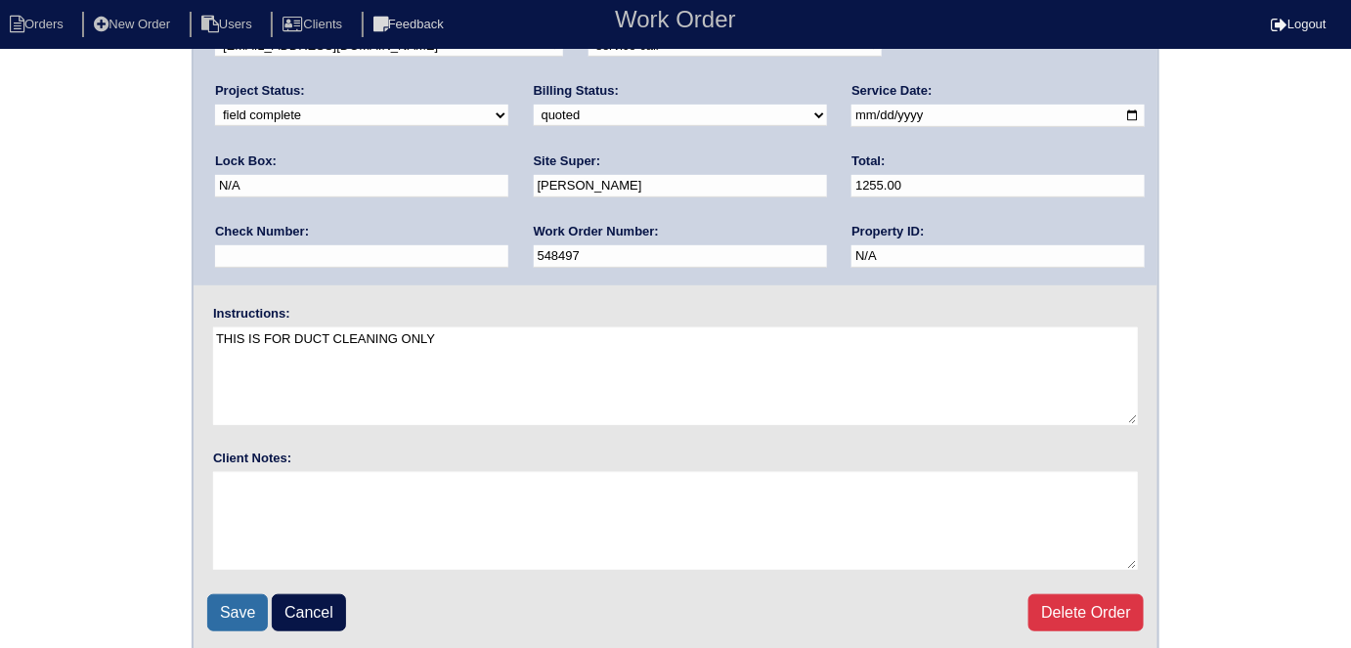
click at [231, 594] on input "Save" at bounding box center [237, 612] width 61 height 37
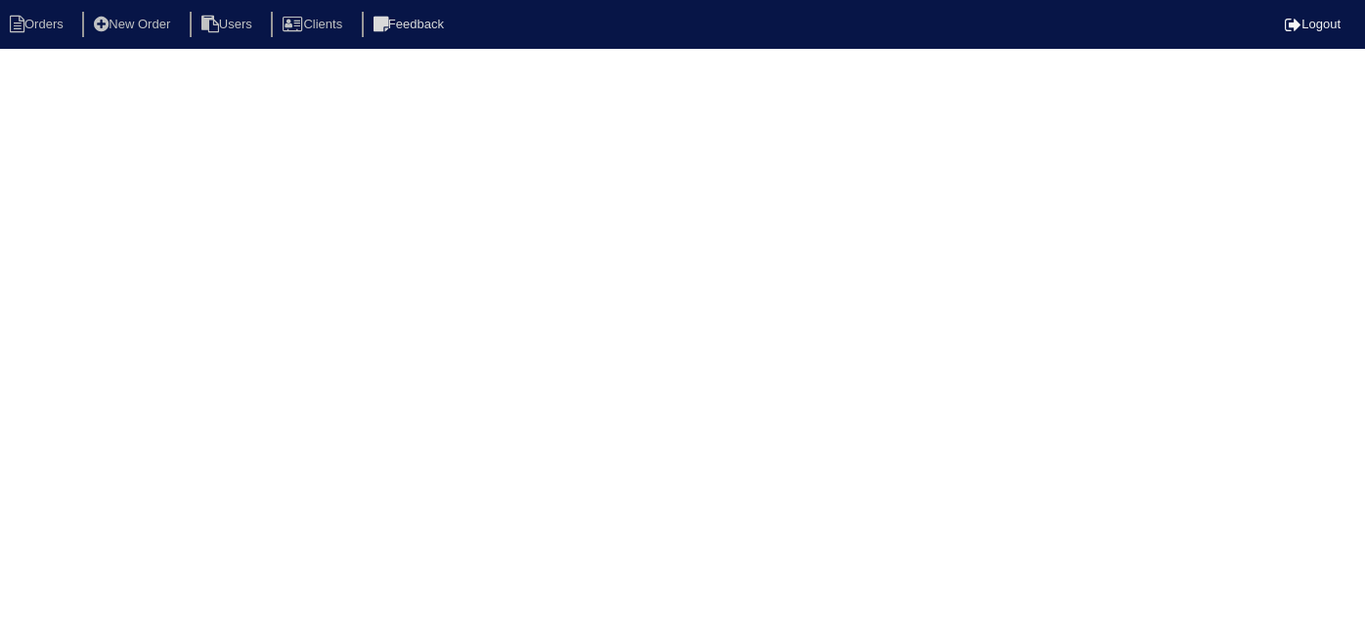
select select "15"
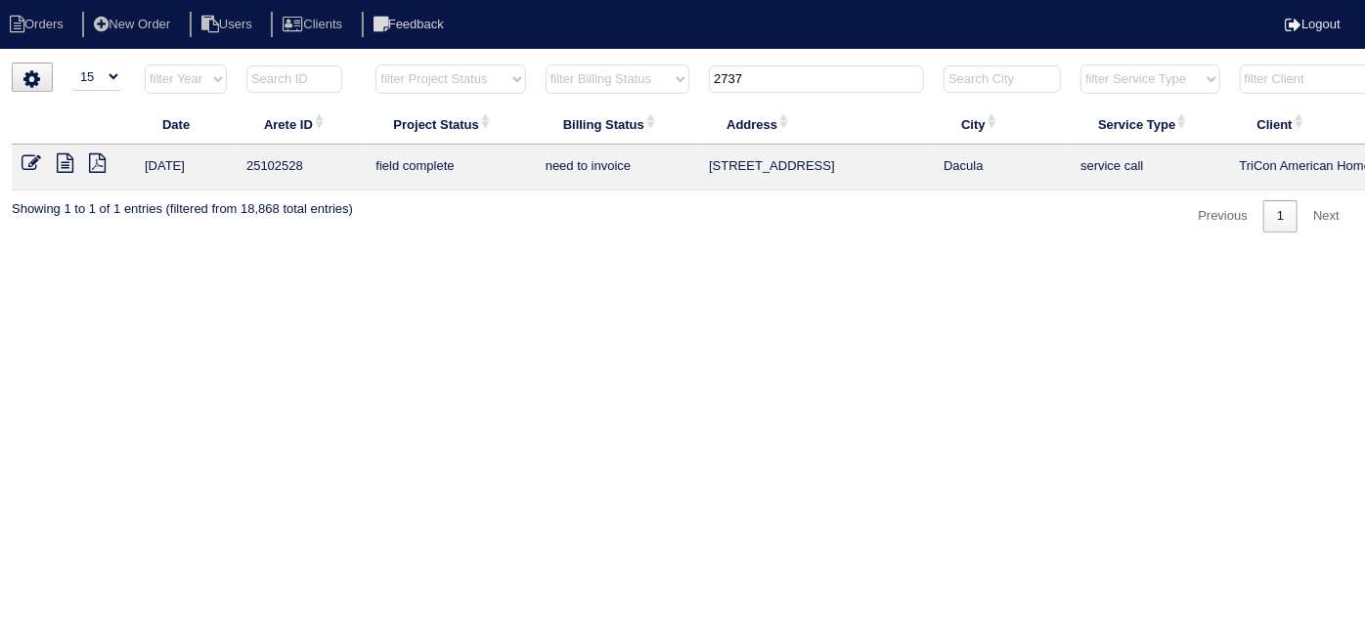
drag, startPoint x: 764, startPoint y: 76, endPoint x: 360, endPoint y: 65, distance: 403.9
click at [498, 63] on div "▼ 10 15 25 50 200 500 Search: Date Arete ID Project Status Billing Status Addre…" at bounding box center [682, 148] width 1341 height 170
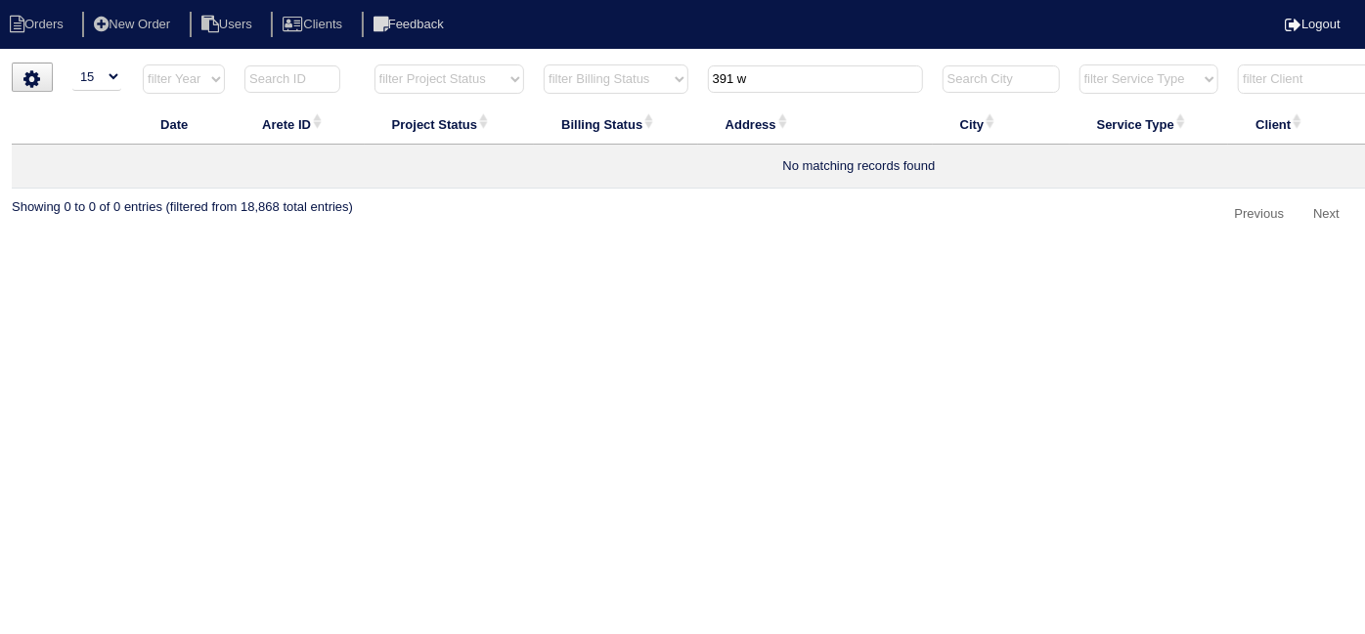
click at [793, 86] on input "391 w" at bounding box center [815, 79] width 215 height 27
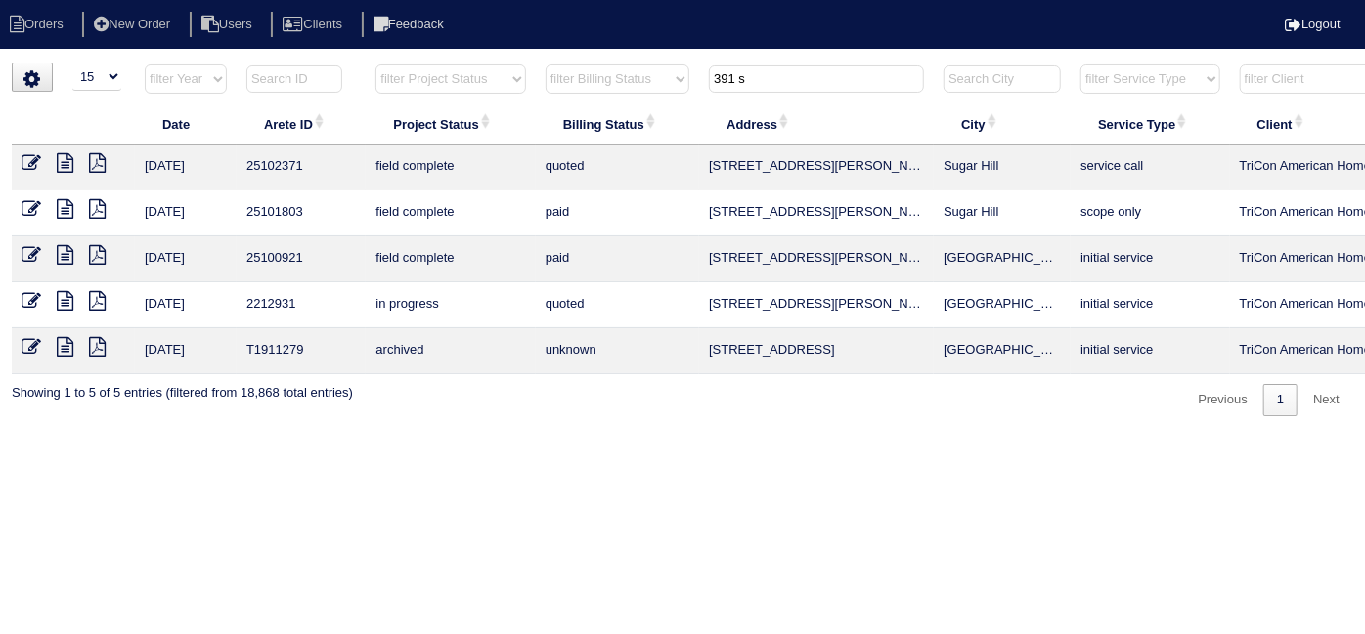
type input "391 s"
drag, startPoint x: 32, startPoint y: 159, endPoint x: 80, endPoint y: 66, distance: 105.4
click at [32, 159] on icon at bounding box center [32, 163] width 20 height 20
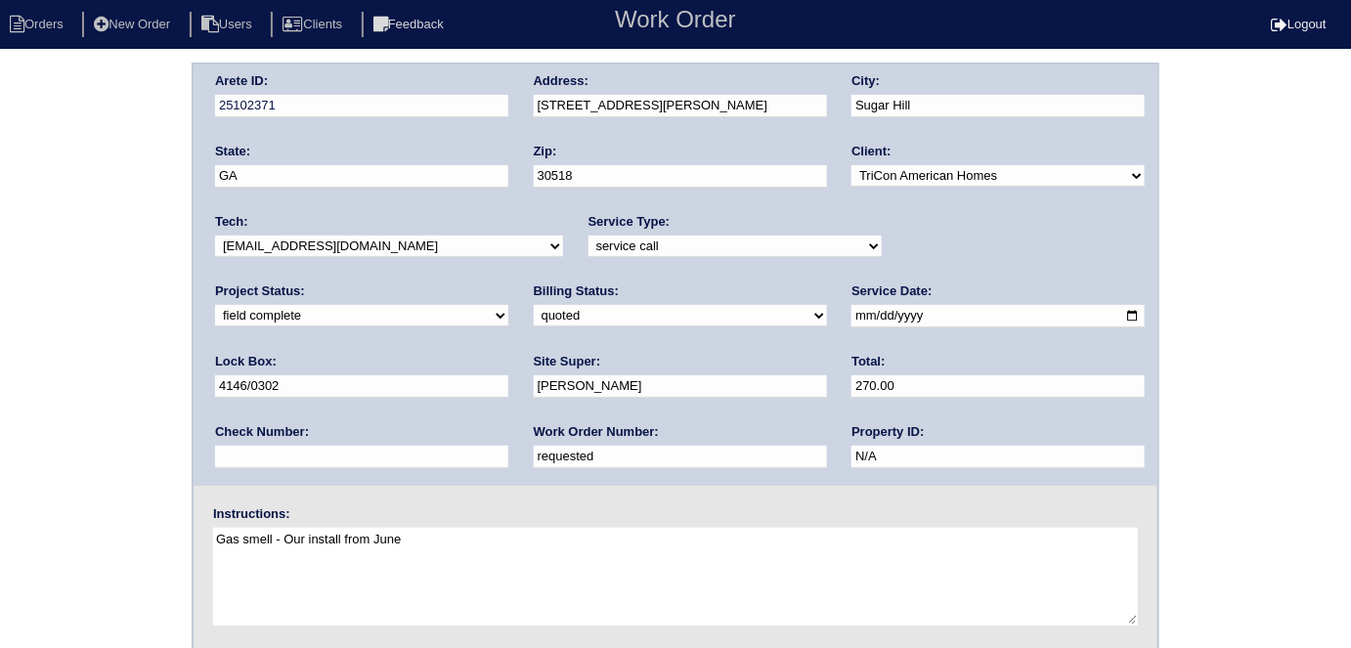
drag, startPoint x: 297, startPoint y: 458, endPoint x: 0, endPoint y: 388, distance: 305.2
click at [0, 394] on div "Arete ID: 25102371 Address: [STREET_ADDRESS] City: [GEOGRAPHIC_DATA] State: [GE…" at bounding box center [675, 458] width 1351 height 791
type input "548494"
click at [91, 297] on div "Arete ID: 25102371 Address: [STREET_ADDRESS] City: [GEOGRAPHIC_DATA] State: [GE…" at bounding box center [675, 458] width 1351 height 791
drag, startPoint x: 305, startPoint y: 454, endPoint x: 152, endPoint y: 454, distance: 153.5
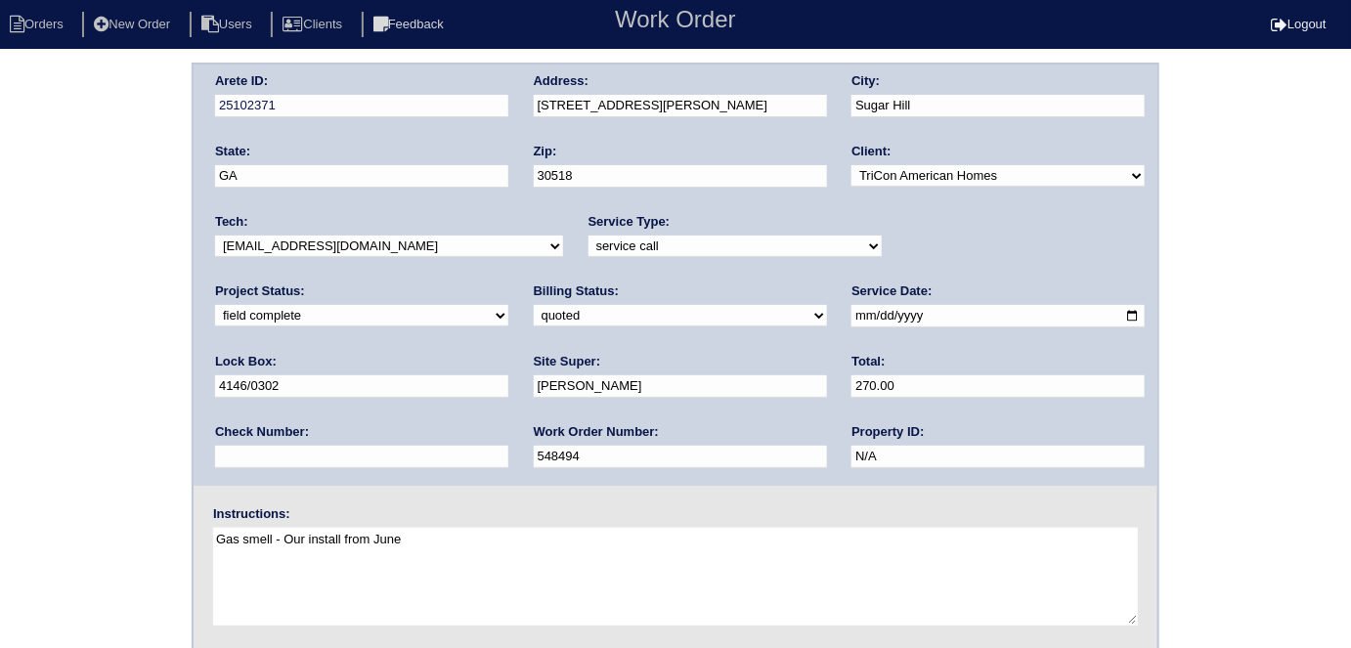
click at [152, 454] on div "Arete ID: 25102371 Address: 391 Spring Willow Dr NW City: Sugar Hill State: GA …" at bounding box center [675, 458] width 1351 height 791
click at [534, 313] on select "need to quote quoted need to invoice invoiced paid warranty purchase order need…" at bounding box center [680, 316] width 293 height 22
select select "need to invoice"
click at [534, 305] on select "need to quote quoted need to invoice invoiced paid warranty purchase order need…" at bounding box center [680, 316] width 293 height 22
click at [16, 463] on div "Arete ID: 25102371 Address: 391 Spring Willow Dr NW City: Sugar Hill State: GA …" at bounding box center [675, 458] width 1351 height 791
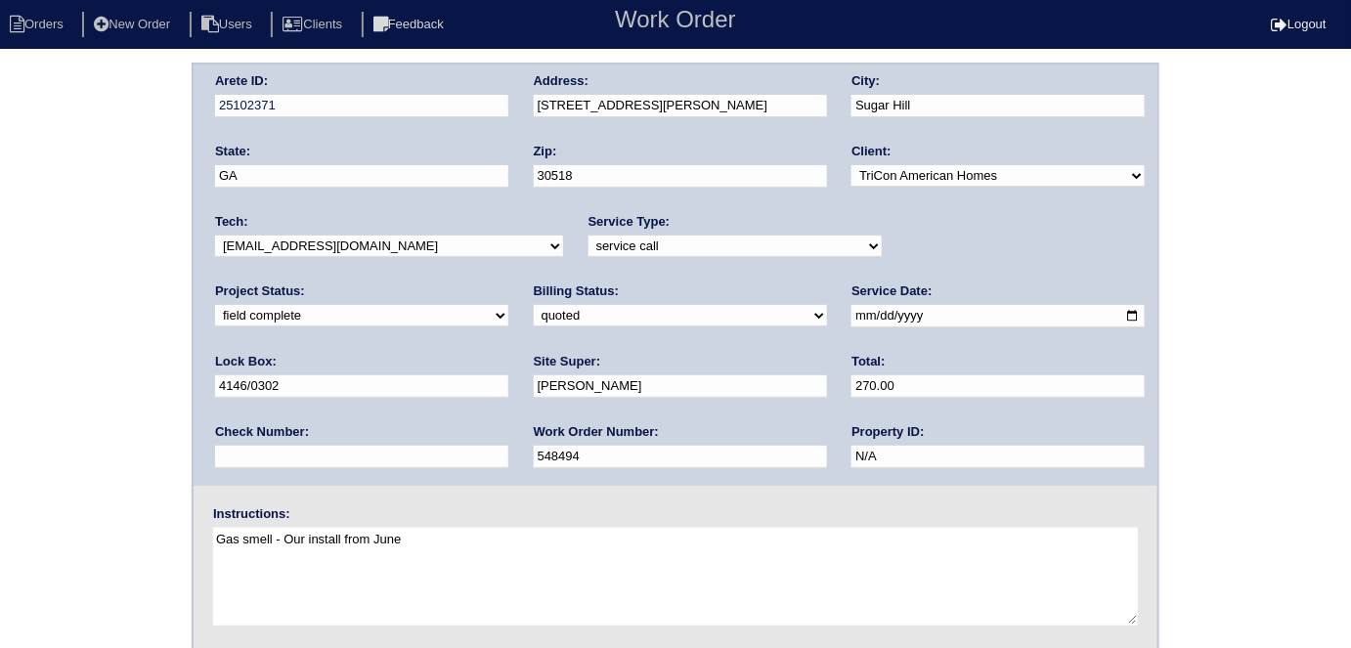
click at [52, 264] on div "Arete ID: 25102371 Address: 391 Spring Willow Dr NW City: Sugar Hill State: GA …" at bounding box center [675, 458] width 1351 height 791
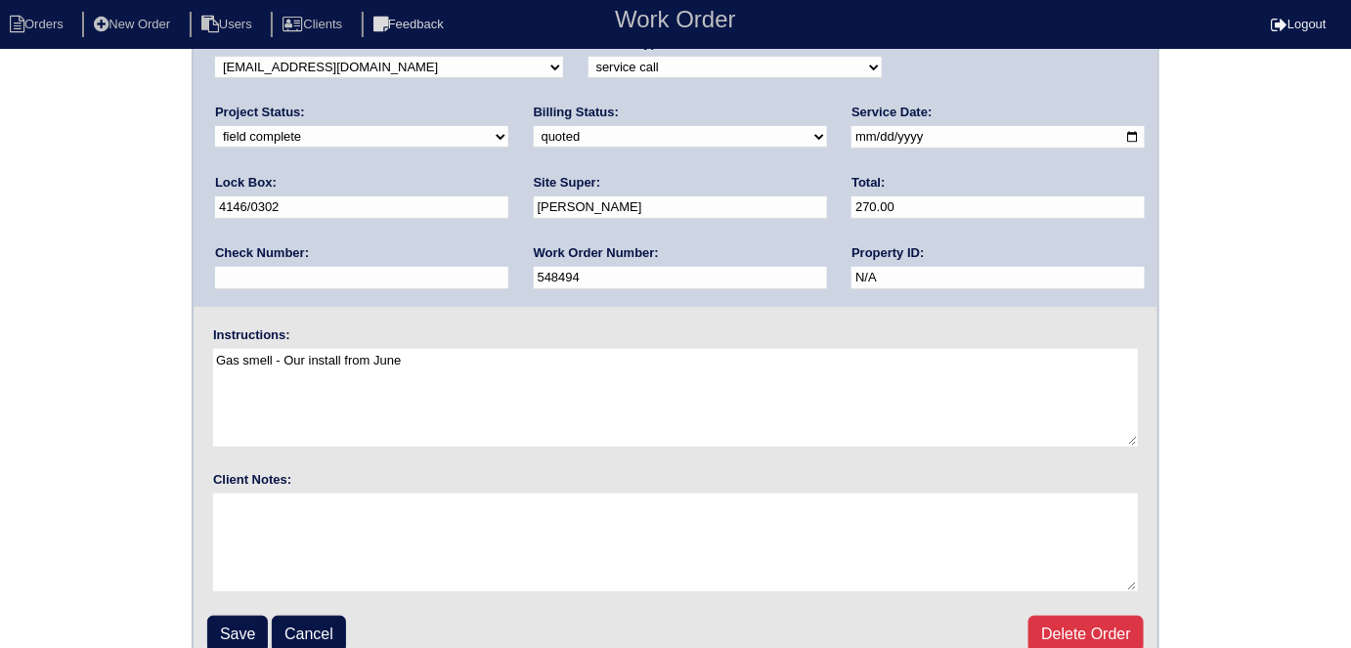
scroll to position [200, 0]
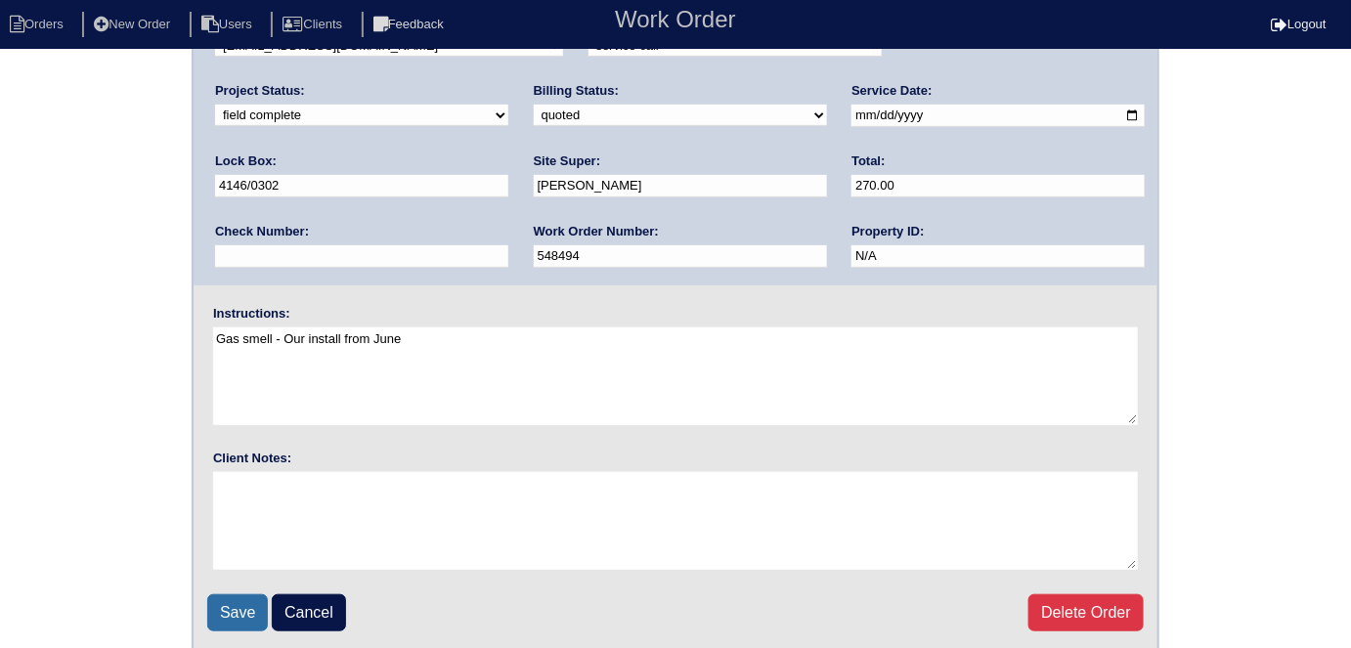
click at [216, 604] on input "Save" at bounding box center [237, 612] width 61 height 37
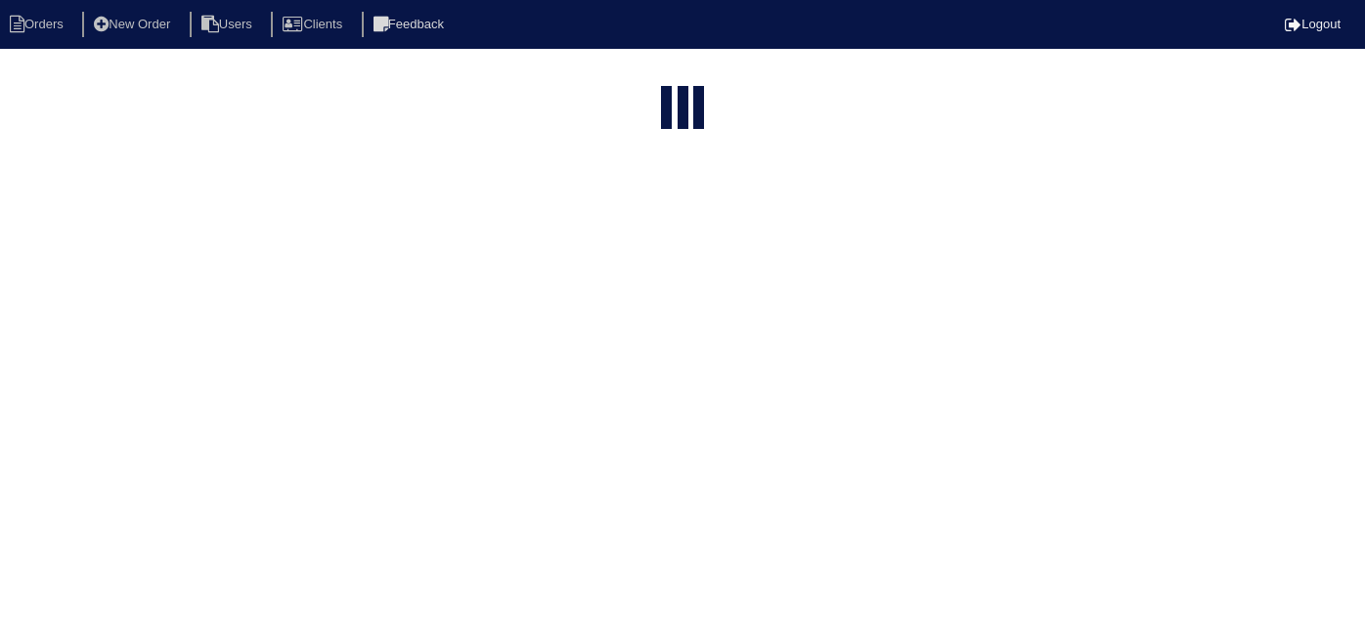
select select "15"
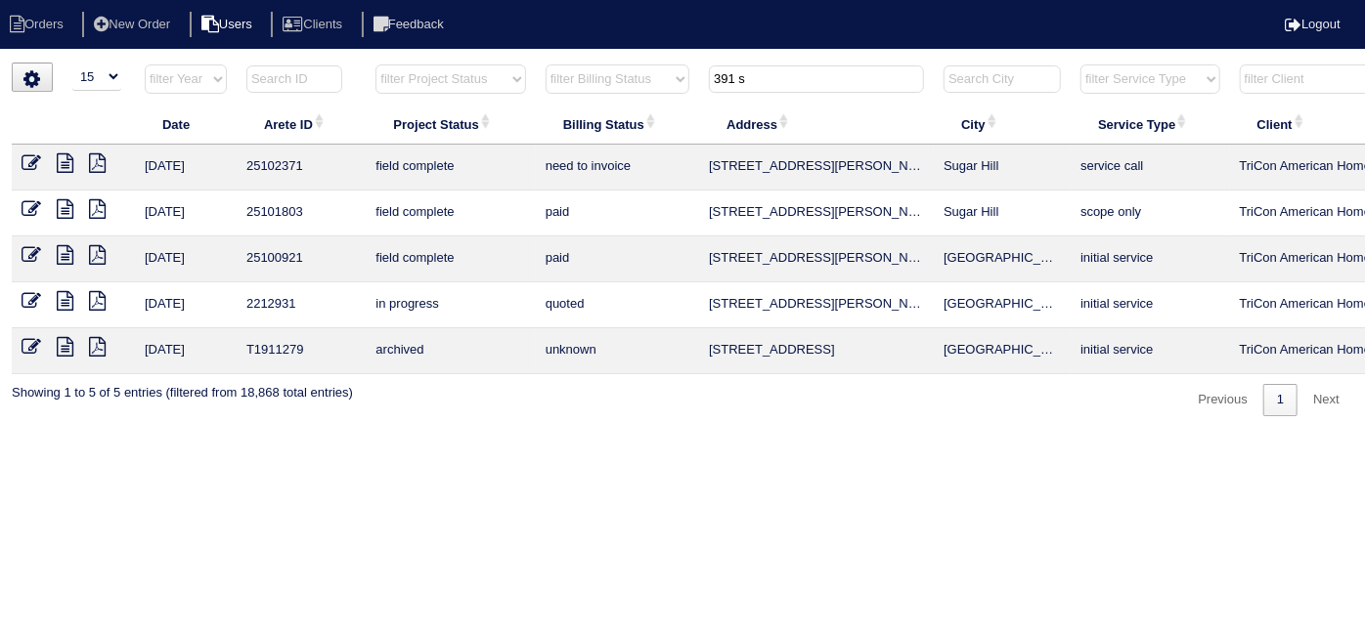
drag, startPoint x: 768, startPoint y: 81, endPoint x: 247, endPoint y: 33, distance: 523.3
click at [315, 63] on body "Orders New Order Users Clients Feedback Logout Orders New Order Users Clients M…" at bounding box center [682, 240] width 1365 height 354
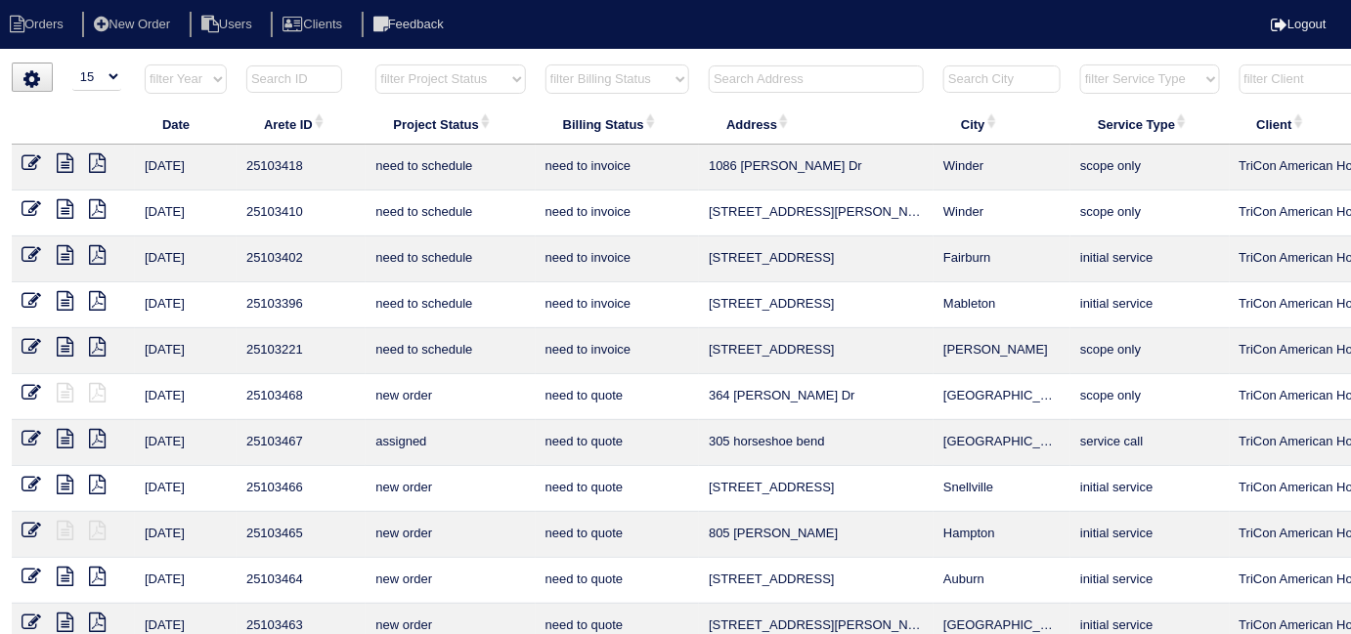
click at [454, 72] on select "filter Project Status -- Any Project Status -- new order assigned in progress f…" at bounding box center [450, 79] width 150 height 29
click at [375, 65] on select "filter Project Status -- Any Project Status -- new order assigned in progress f…" at bounding box center [450, 79] width 150 height 29
select select "field complete"
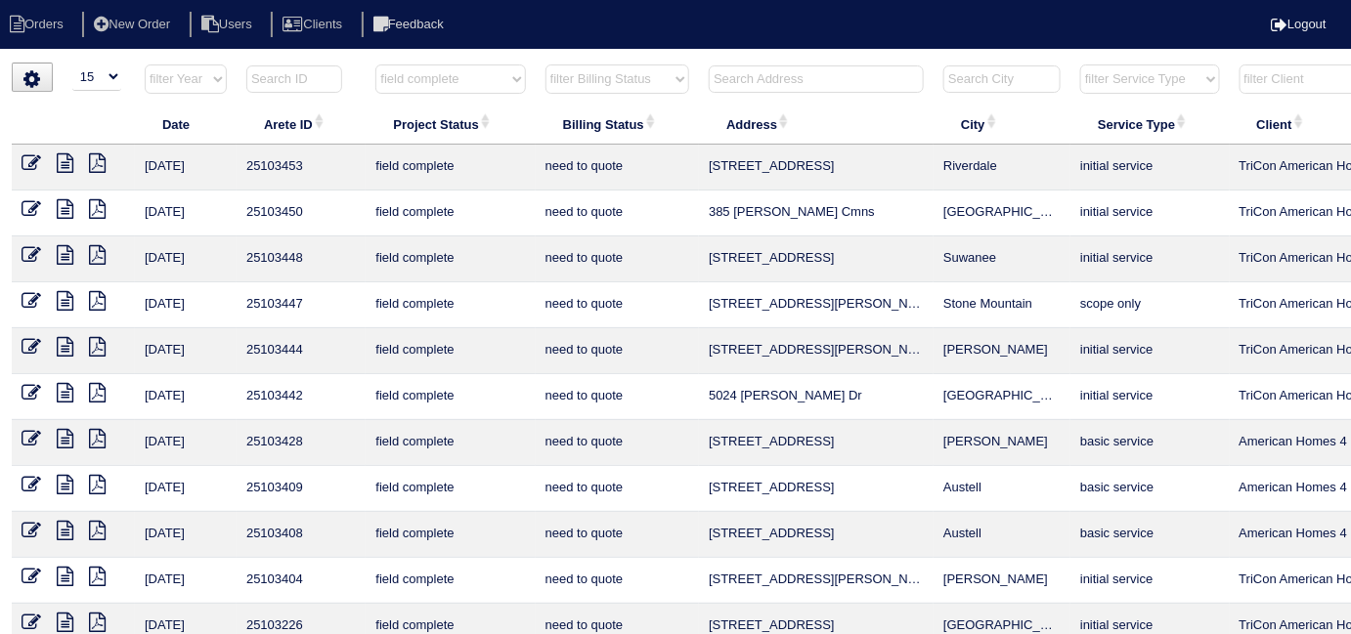
click at [552, 88] on select "filter Billing Status -- Any Billing Status -- need to quote quoted need to inv…" at bounding box center [618, 79] width 144 height 29
select select "quoted"
click at [546, 65] on select "filter Billing Status -- Any Billing Status -- need to quote quoted need to inv…" at bounding box center [618, 79] width 144 height 29
select select "field complete"
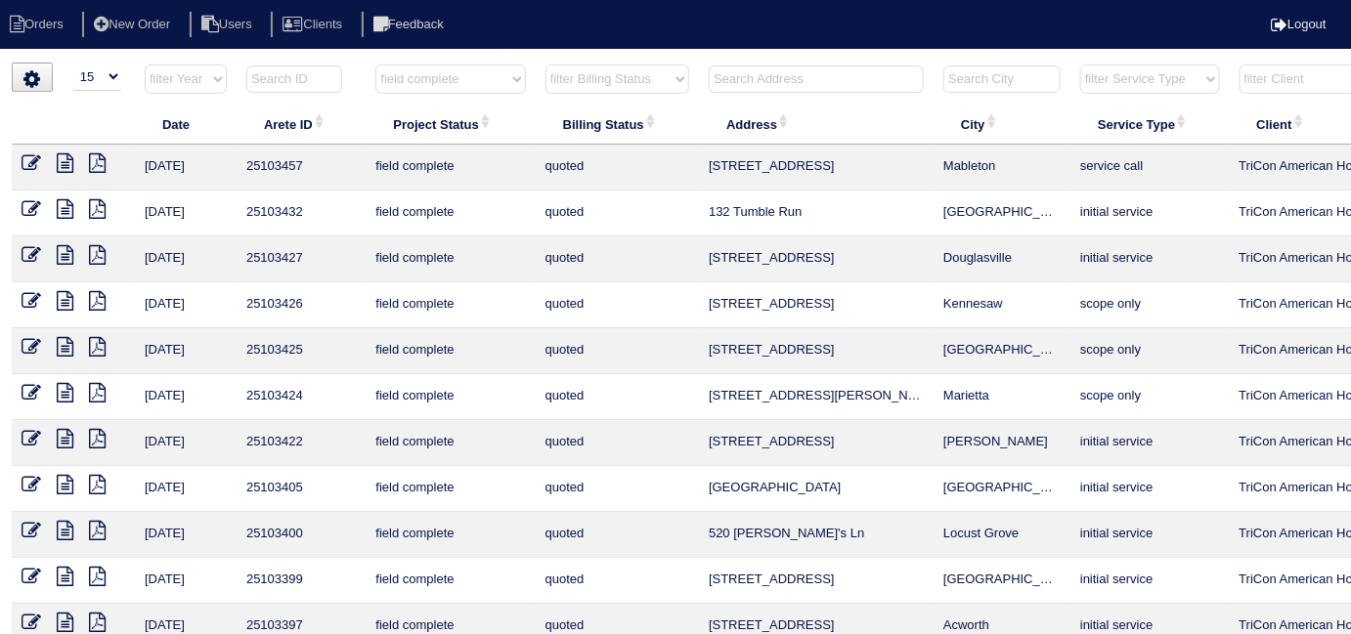
drag, startPoint x: 584, startPoint y: 71, endPoint x: 584, endPoint y: 85, distance: 13.7
click at [584, 71] on select "filter Billing Status -- Any Billing Status -- need to quote quoted need to inv…" at bounding box center [618, 79] width 144 height 29
select select "need to quote"
click at [546, 65] on select "filter Billing Status -- Any Billing Status -- need to quote quoted need to inv…" at bounding box center [618, 79] width 144 height 29
select select "field complete"
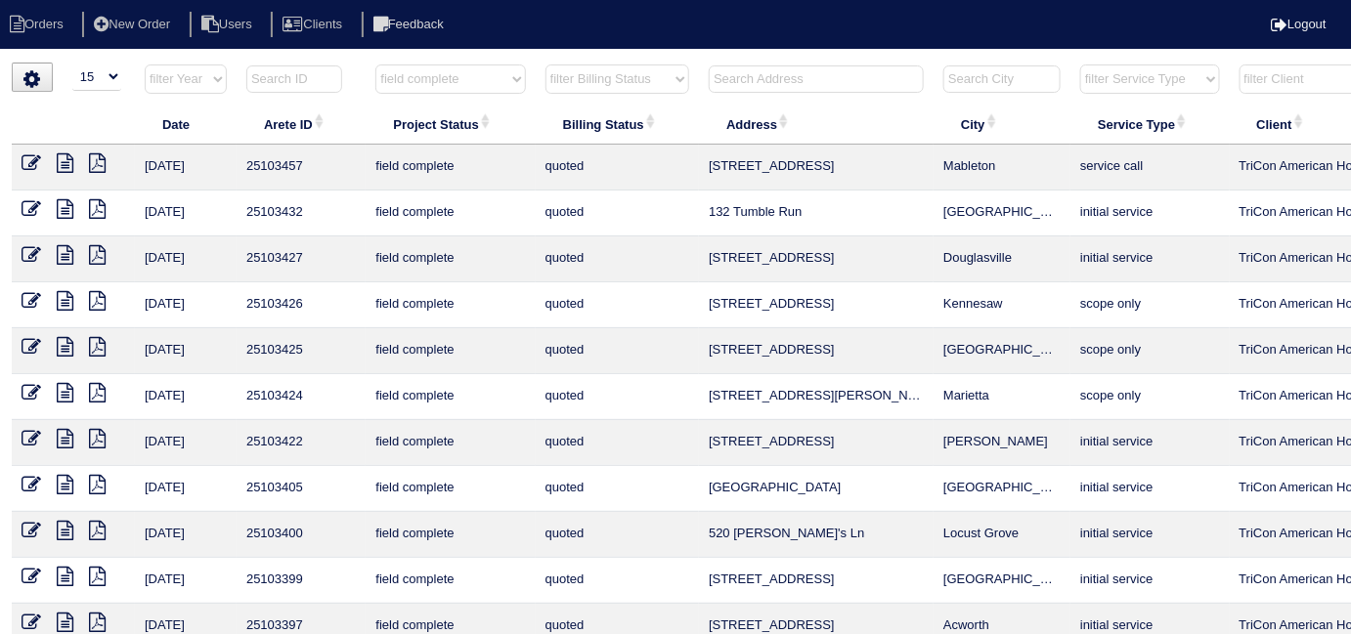
select select "need to quote"
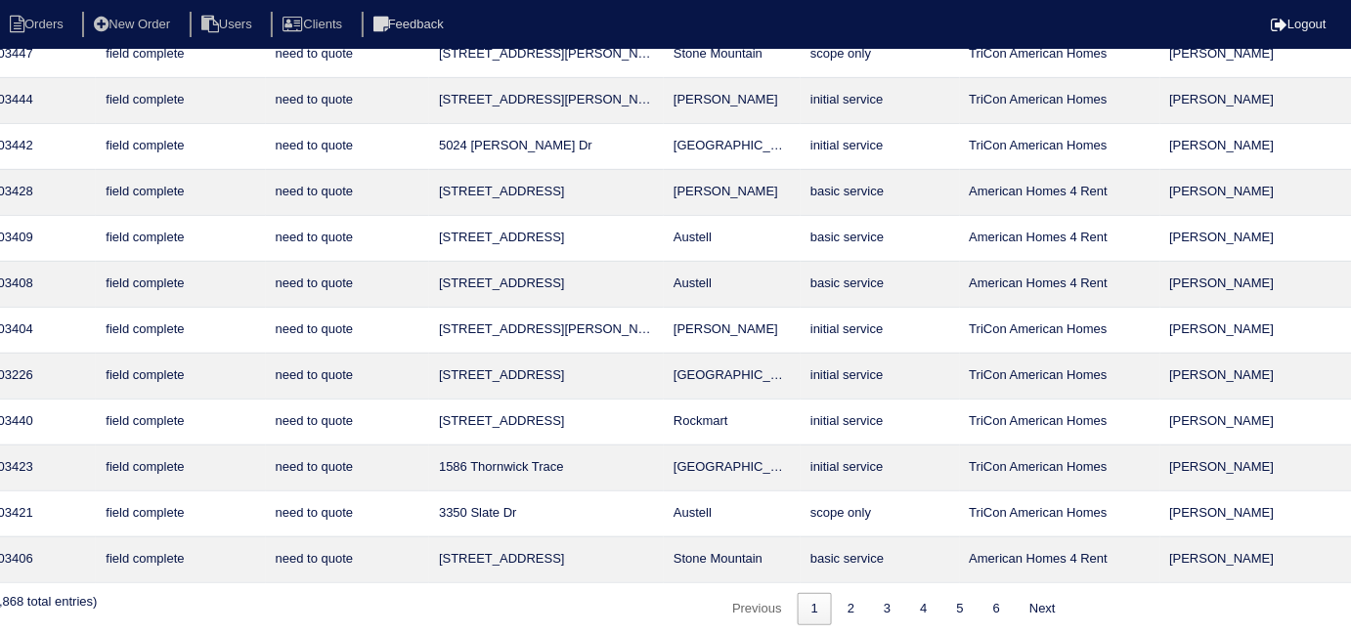
scroll to position [250, 354]
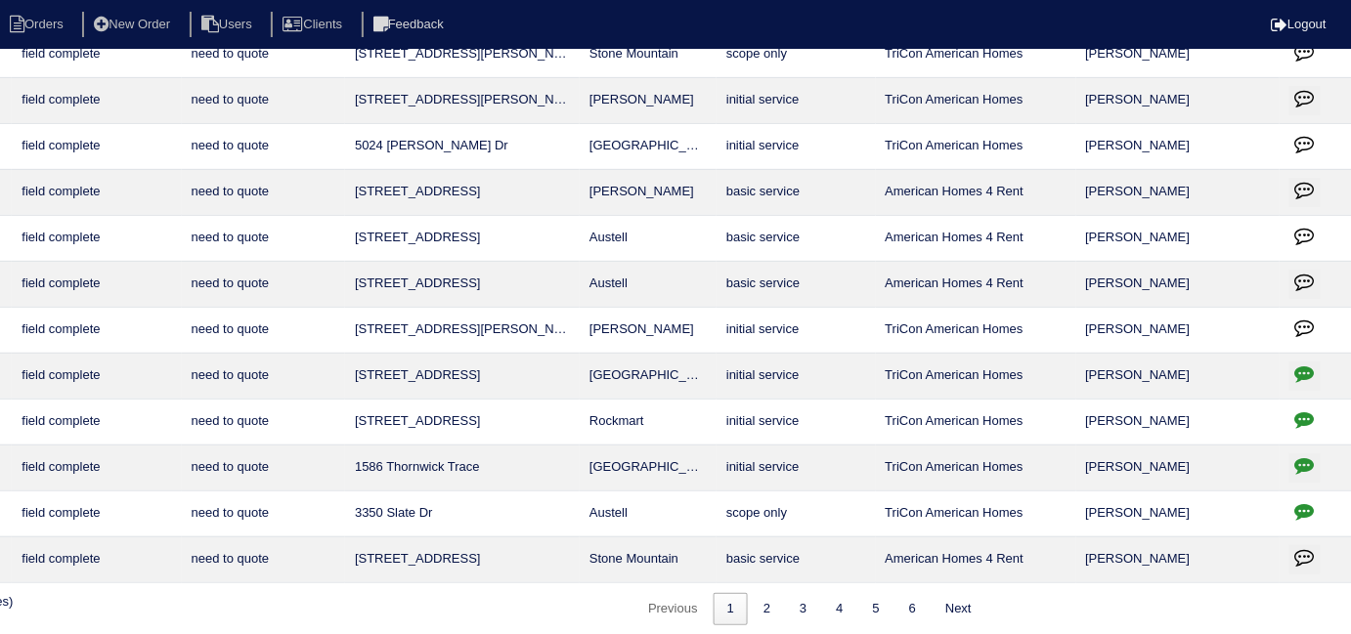
click at [1303, 411] on icon "button" at bounding box center [1305, 420] width 20 height 20
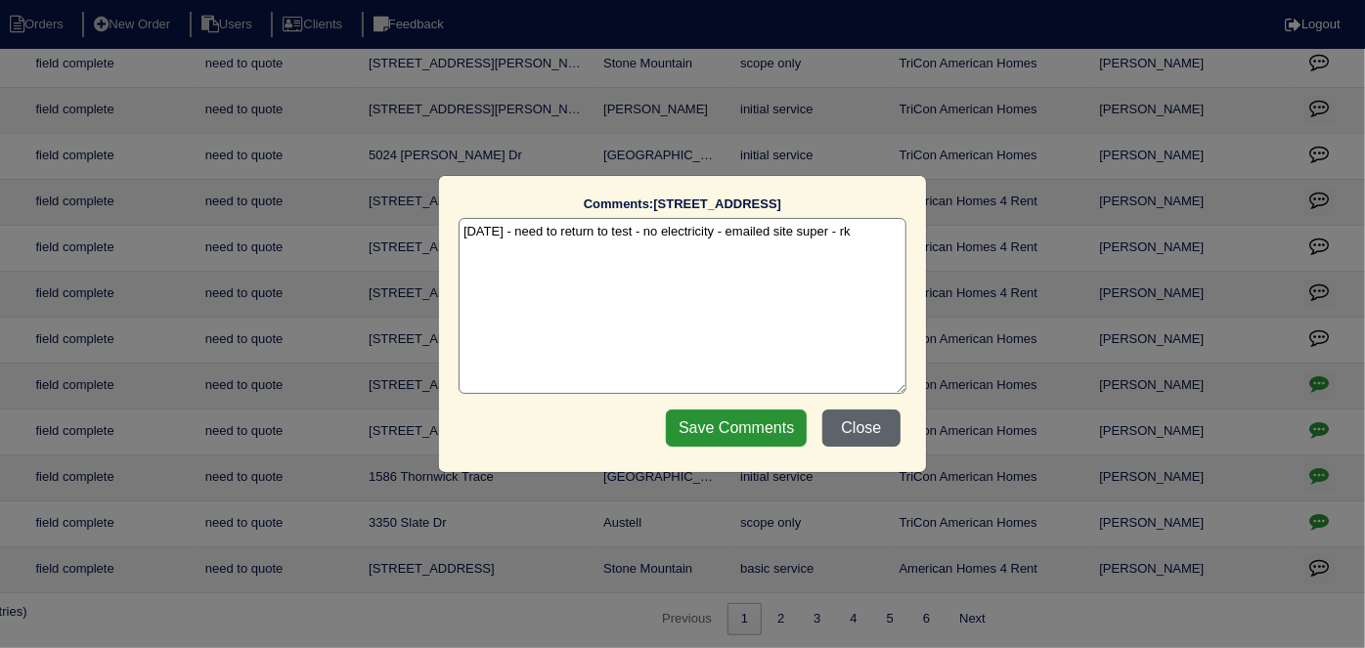
click at [832, 427] on button "Close" at bounding box center [861, 428] width 78 height 37
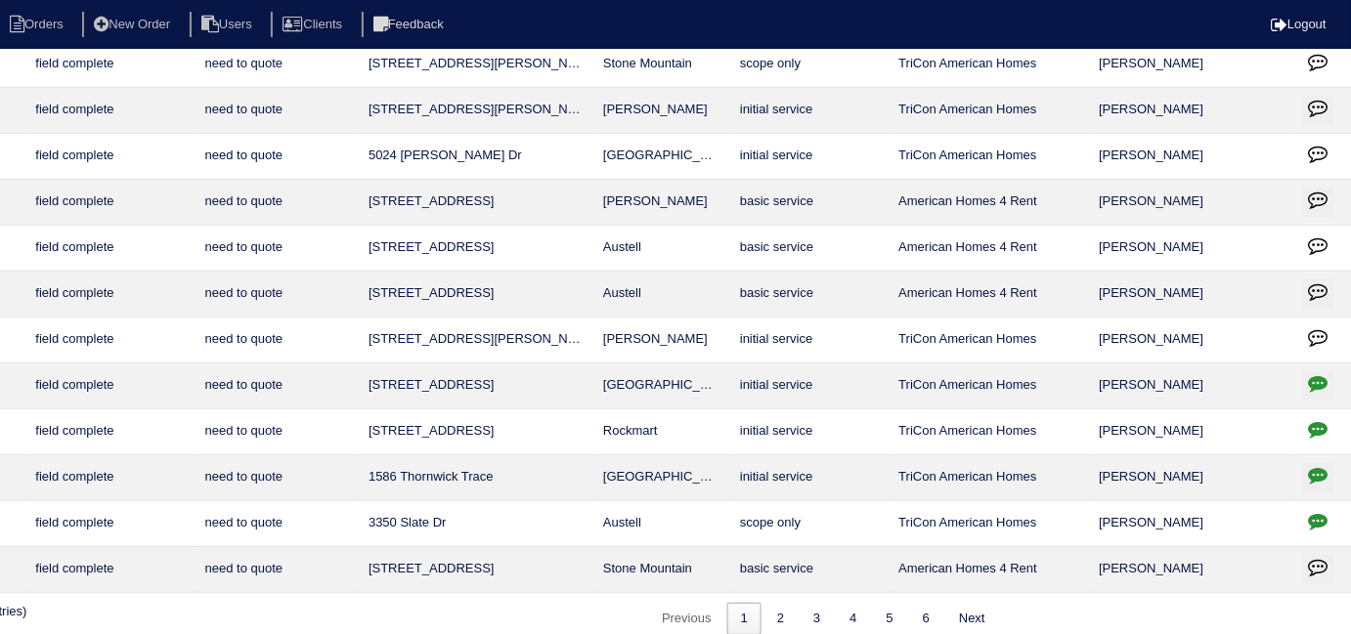
click at [1324, 477] on icon "button" at bounding box center [1319, 475] width 20 height 20
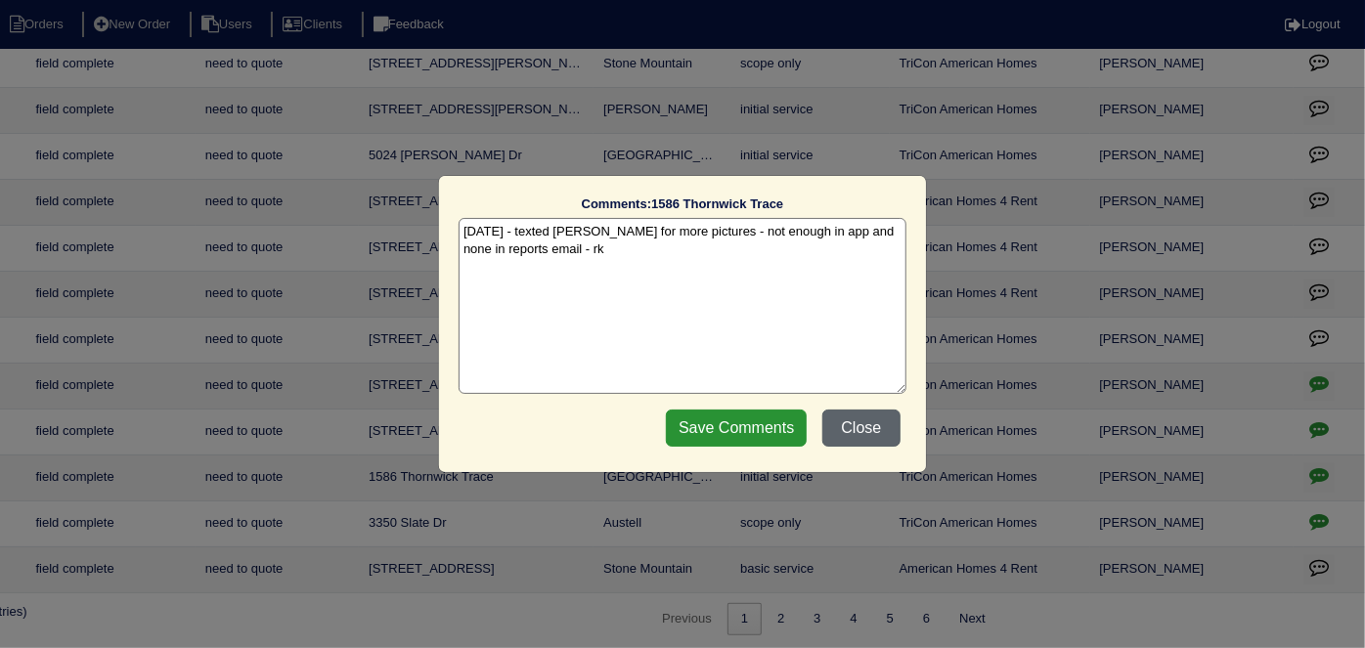
click at [855, 423] on button "Close" at bounding box center [861, 428] width 78 height 37
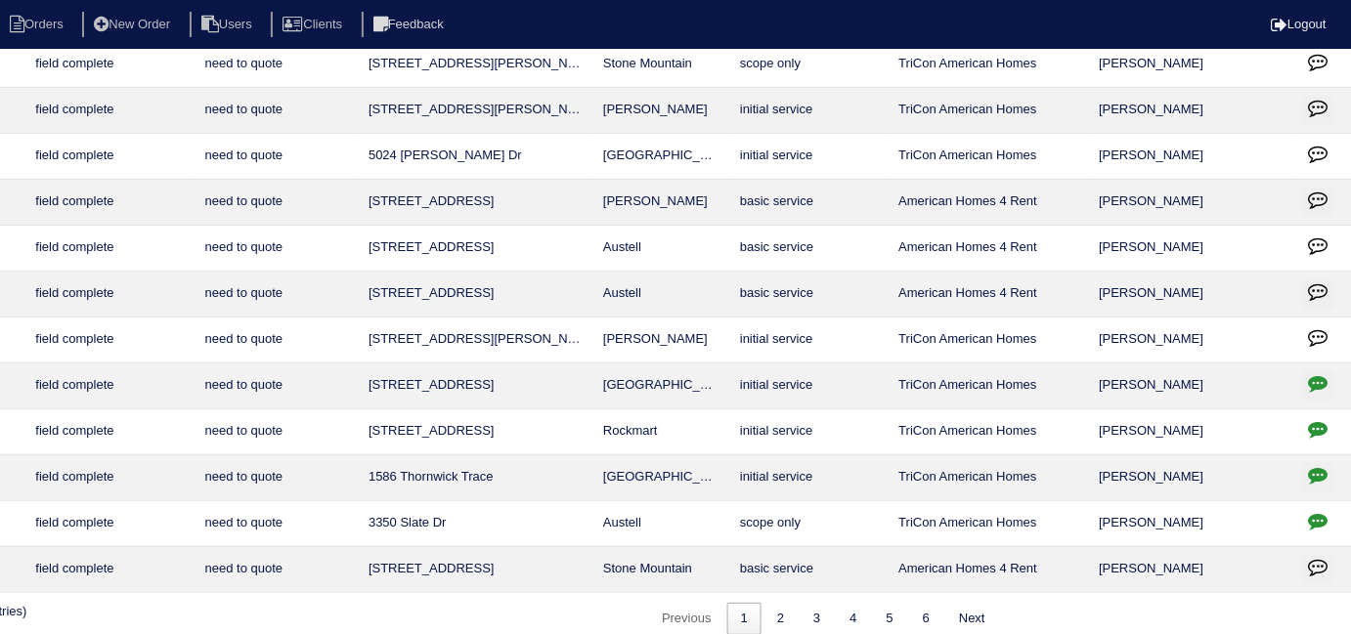
click at [1324, 511] on icon "button" at bounding box center [1319, 521] width 20 height 20
type textarea "9/18/25 - talk to Payton about scope - rk"
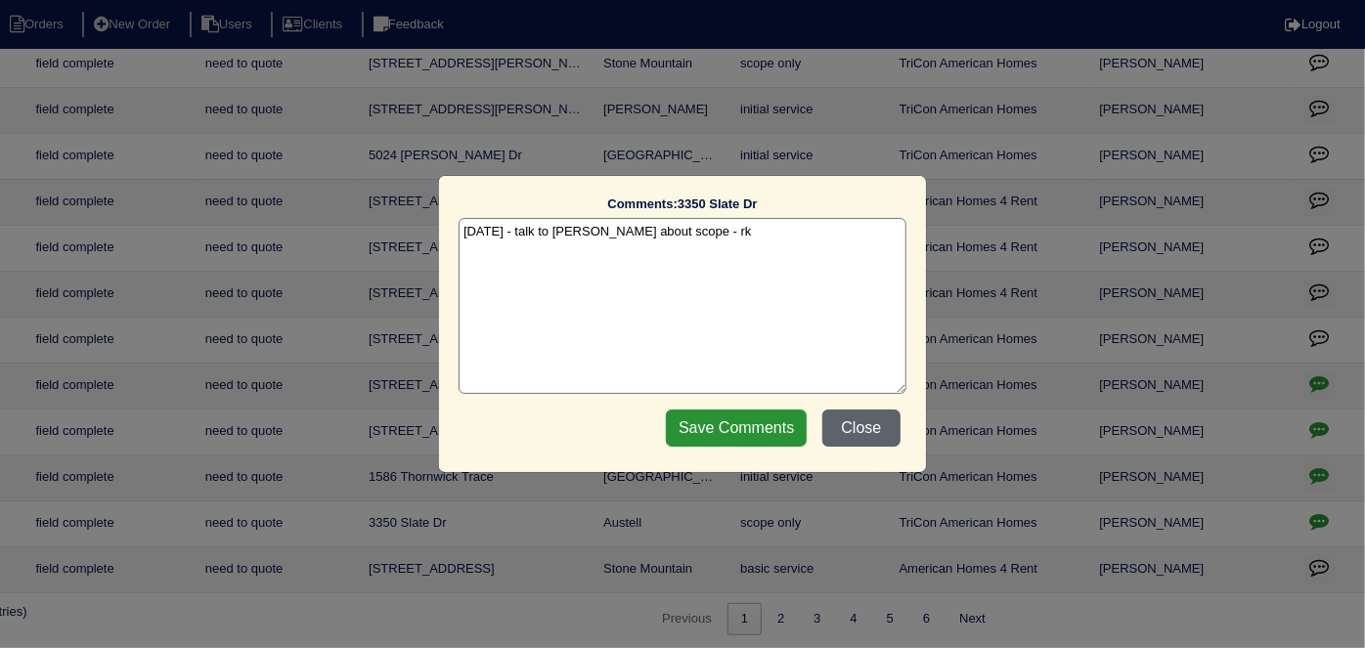
click at [862, 428] on button "Close" at bounding box center [861, 428] width 78 height 37
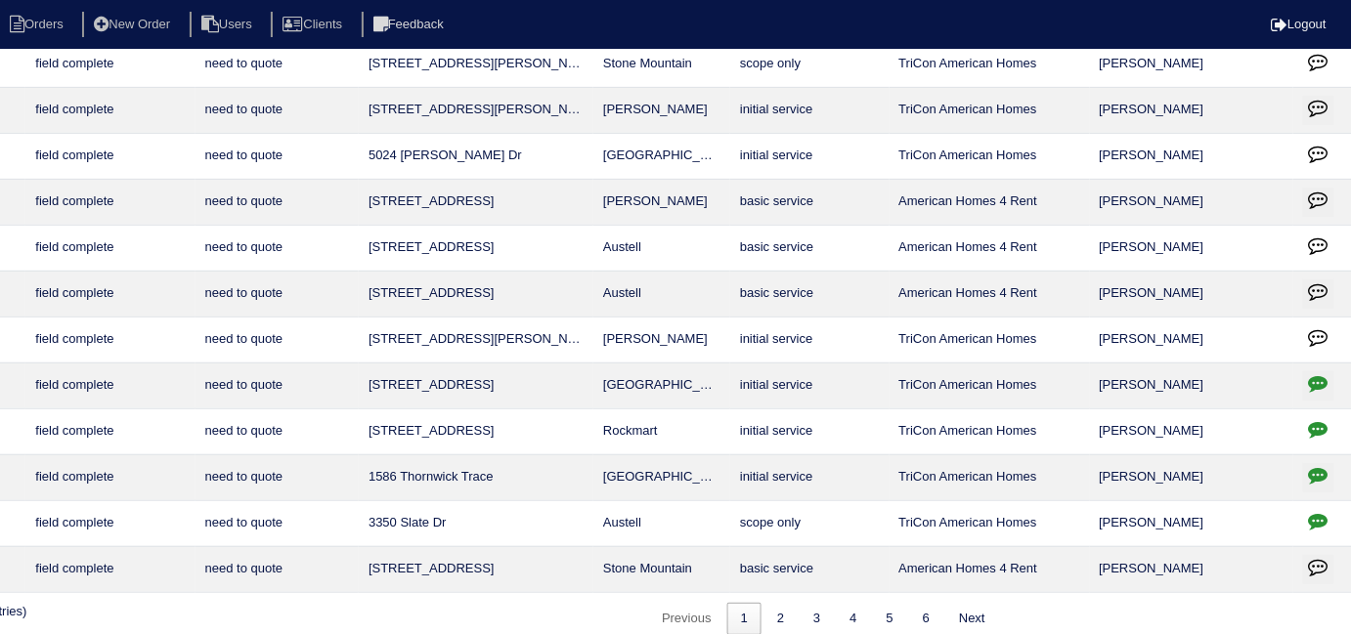
click at [1324, 516] on icon "button" at bounding box center [1319, 521] width 20 height 20
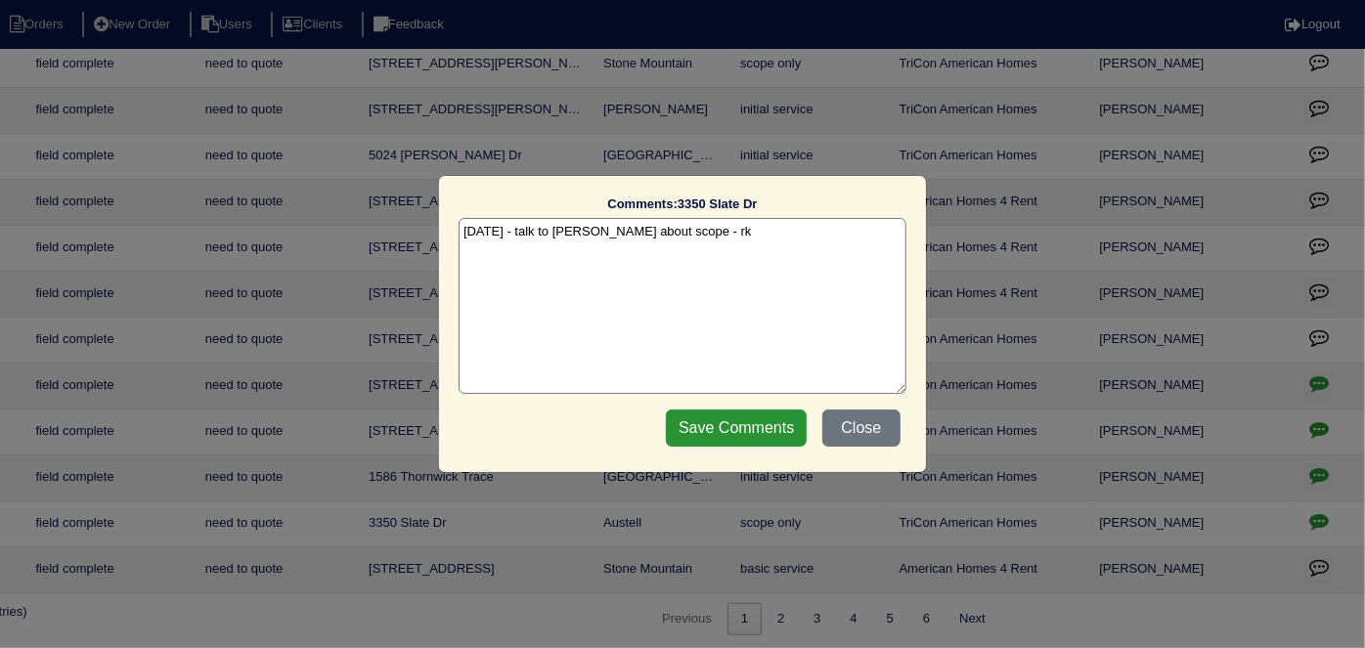
click at [789, 287] on textarea "9/18/25 - talk to Payton about scope - rk" at bounding box center [683, 306] width 448 height 176
click at [865, 430] on button "Close" at bounding box center [861, 428] width 78 height 37
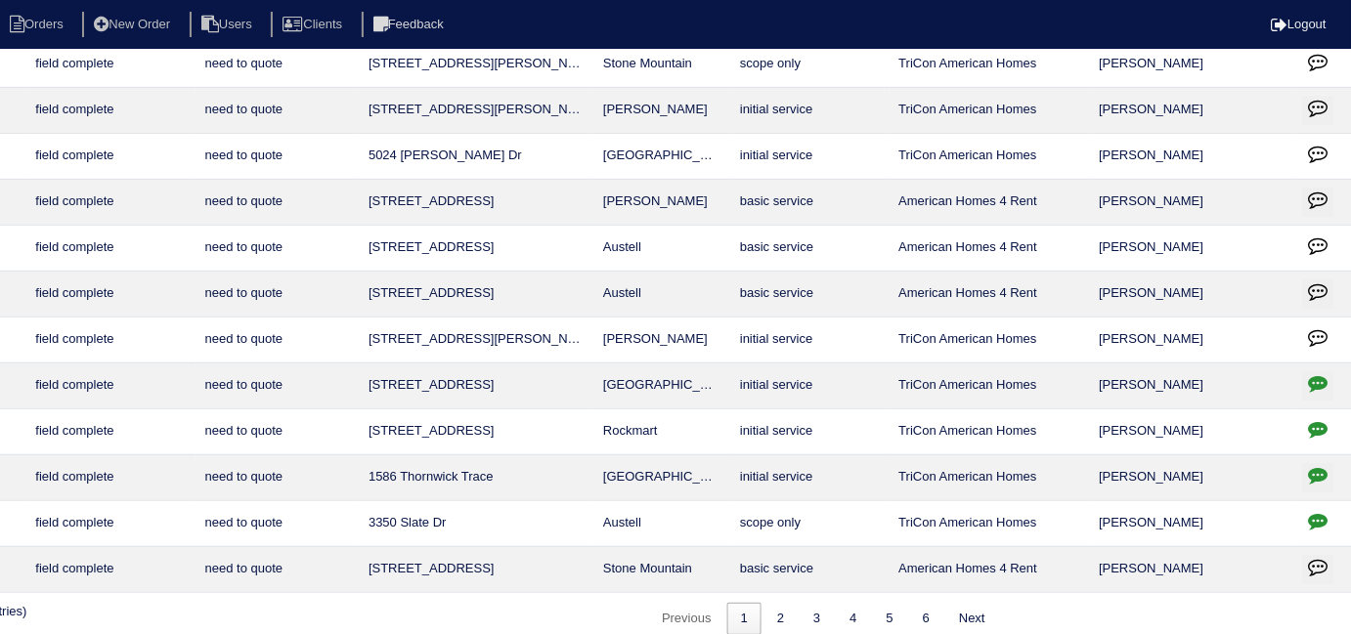
scroll to position [240, 0]
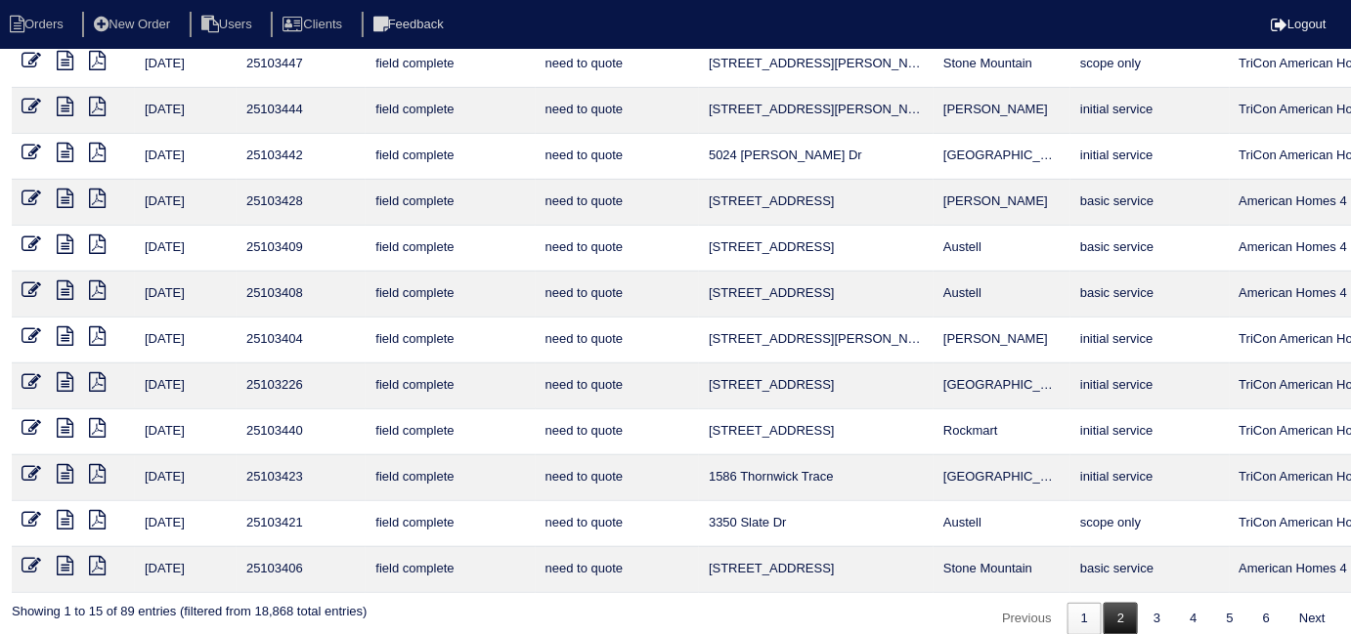
click at [1113, 613] on link "2" at bounding box center [1121, 619] width 34 height 32
select select "field complete"
select select "need to quote"
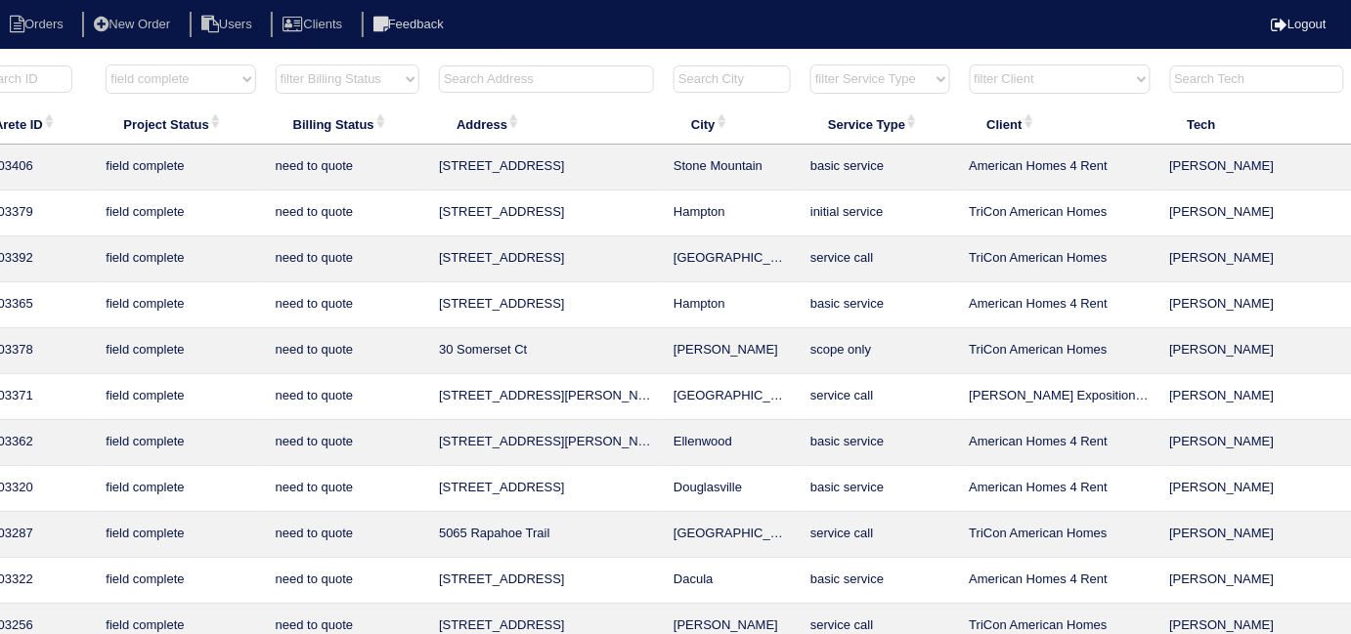
scroll to position [0, 354]
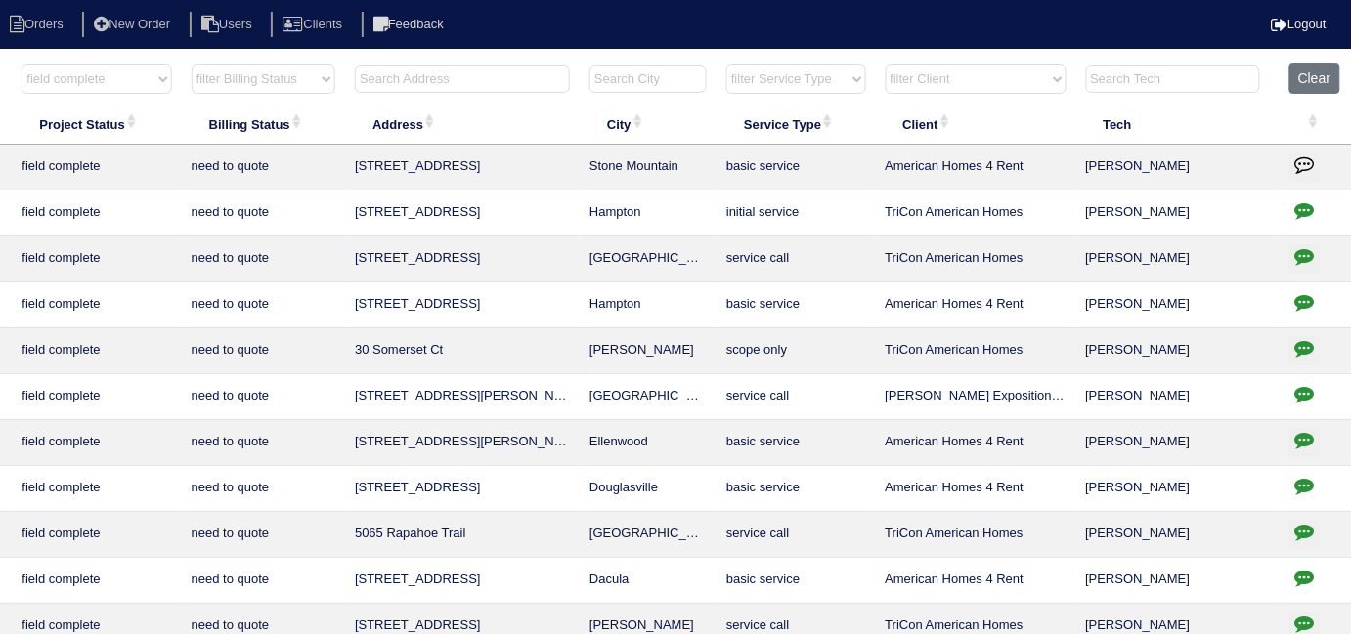
click at [1301, 201] on icon "button" at bounding box center [1305, 210] width 20 height 20
type textarea "9/17/25 - emailed site super to advise smart home tstats cannot be installed wi…"
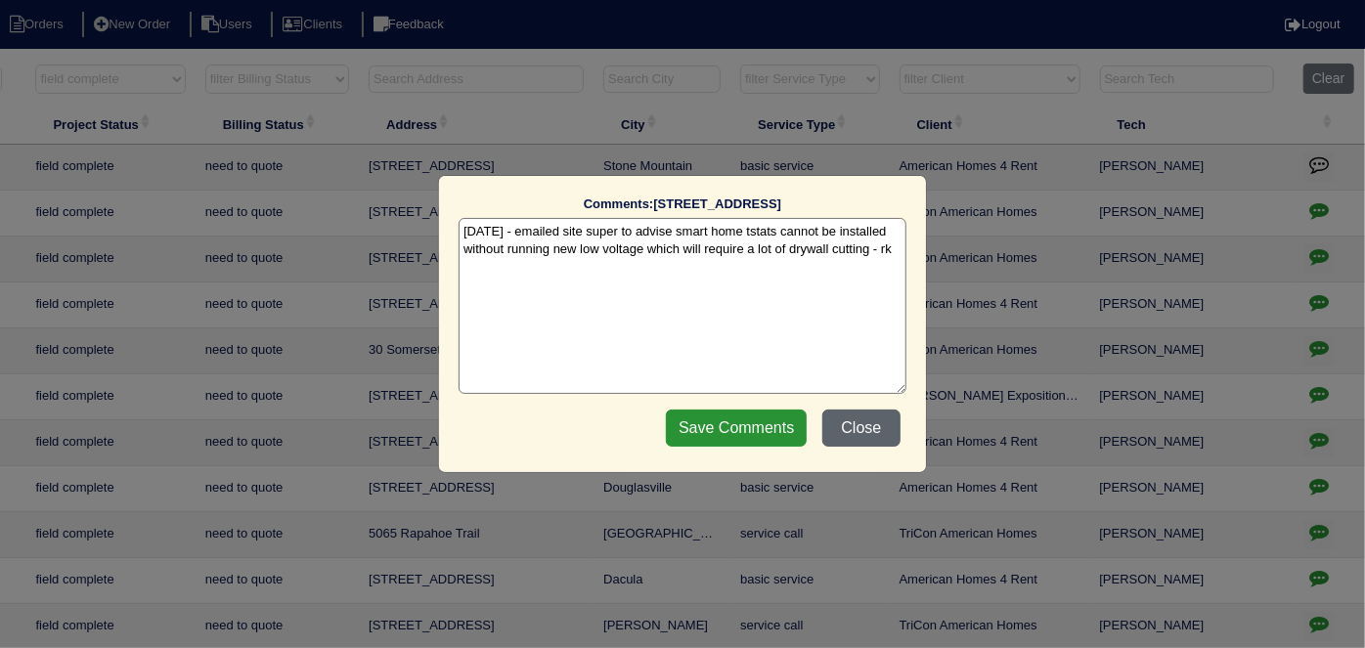
click at [881, 434] on button "Close" at bounding box center [861, 428] width 78 height 37
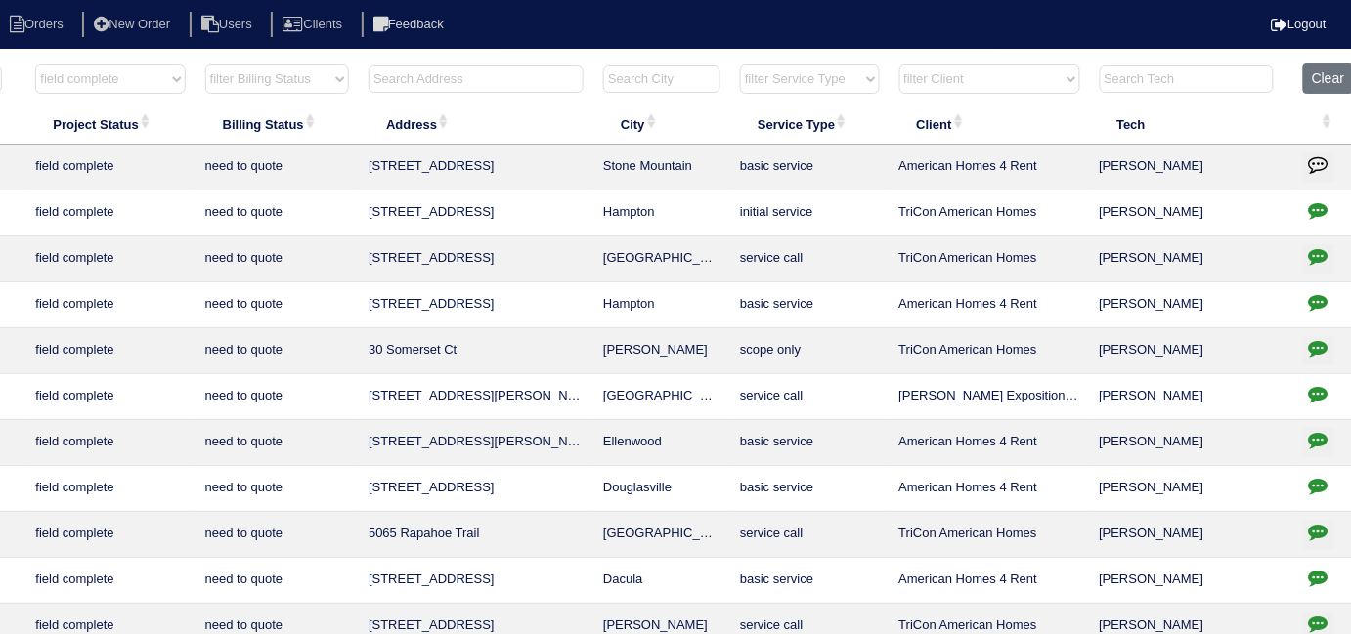
click at [269, 66] on select "filter Billing Status -- Any Billing Status -- need to quote quoted need to inv…" at bounding box center [277, 79] width 144 height 29
select select
click at [205, 65] on select "filter Billing Status -- Any Billing Status -- need to quote quoted need to inv…" at bounding box center [277, 79] width 144 height 29
select select "field complete"
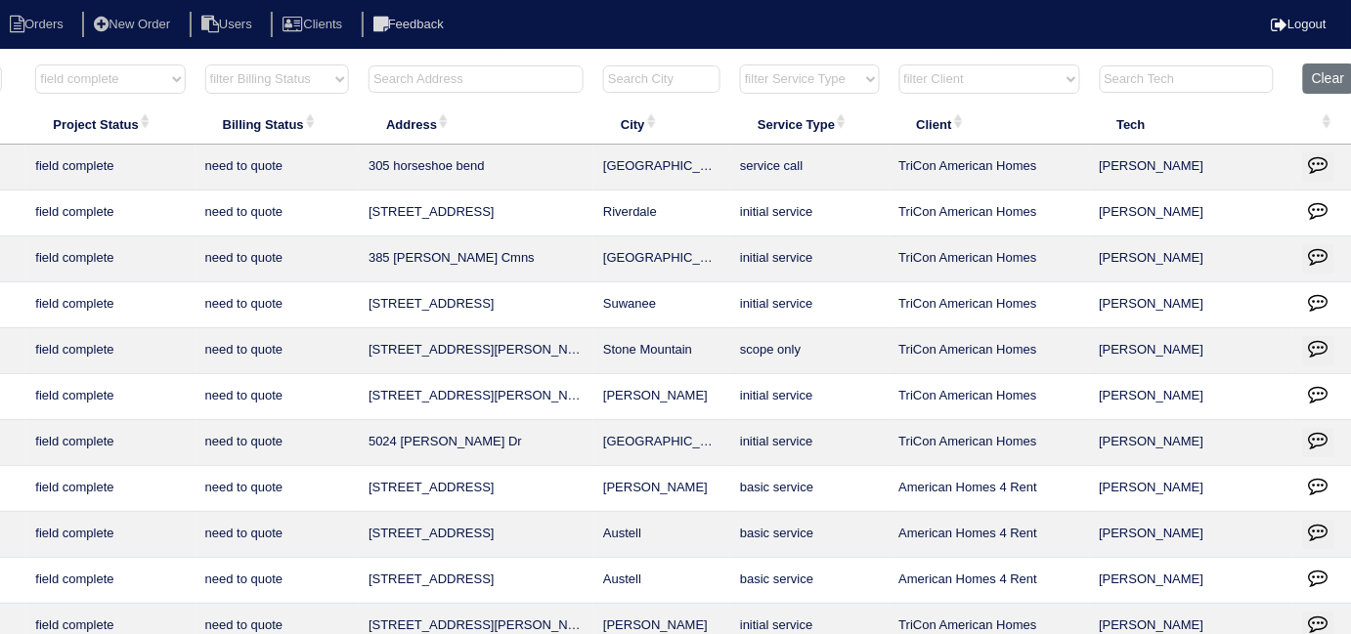
scroll to position [0, 0]
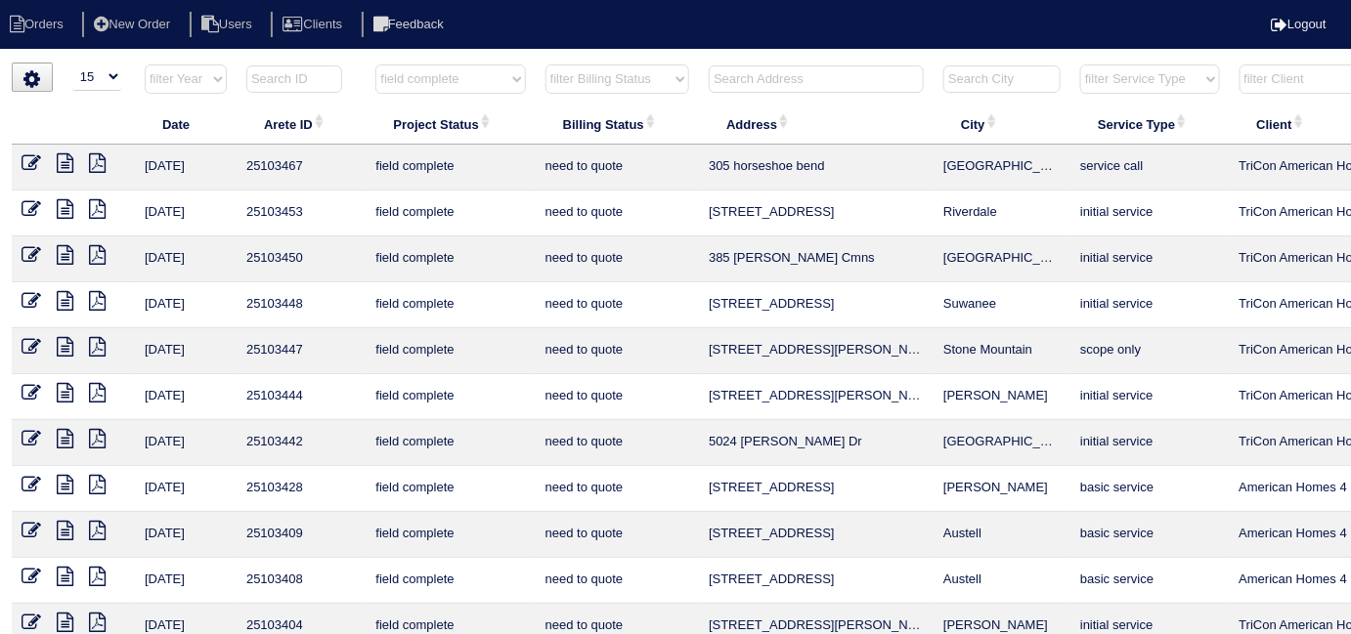
click at [610, 70] on select "filter Billing Status -- Any Billing Status -- need to quote quoted need to inv…" at bounding box center [618, 79] width 144 height 29
click at [499, 70] on select "filter Project Status -- Any Project Status -- new order assigned in progress f…" at bounding box center [450, 79] width 150 height 29
click at [562, 72] on select "filter Billing Status -- Any Billing Status -- need to quote quoted need to inv…" at bounding box center [618, 79] width 144 height 29
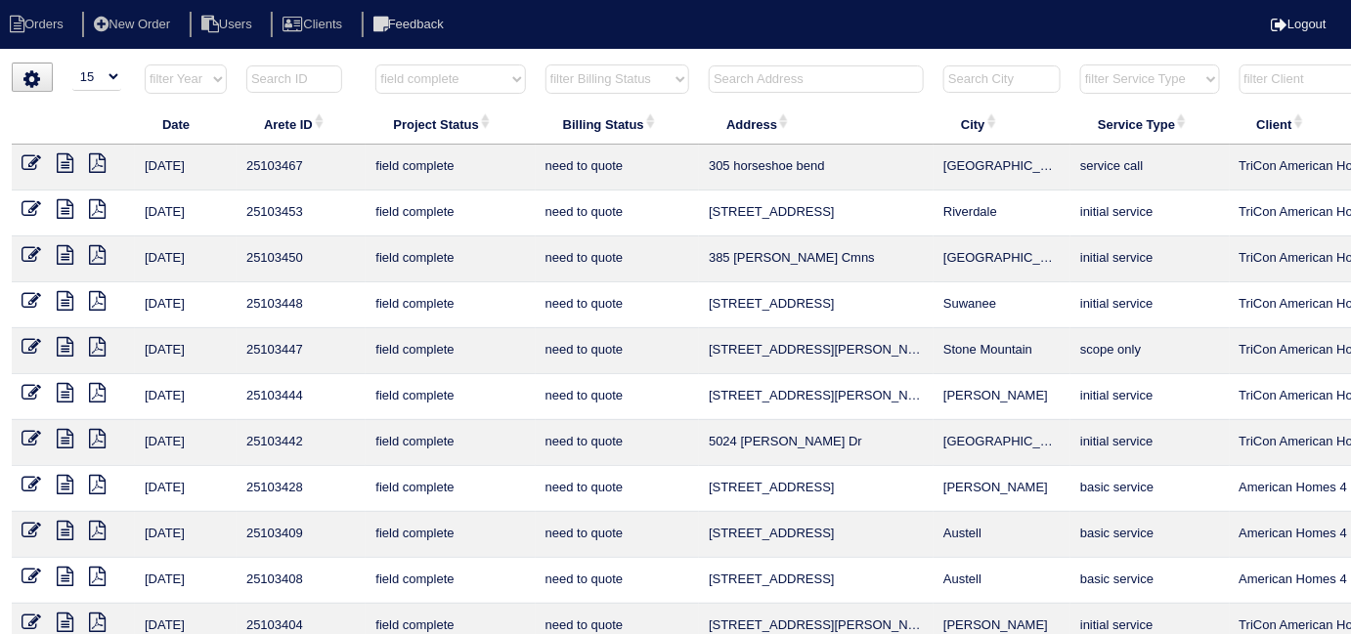
select select "need to invoice"
click at [546, 65] on select "filter Billing Status -- Any Billing Status -- need to quote quoted need to inv…" at bounding box center [618, 79] width 144 height 29
select select "field complete"
select select "need to invoice"
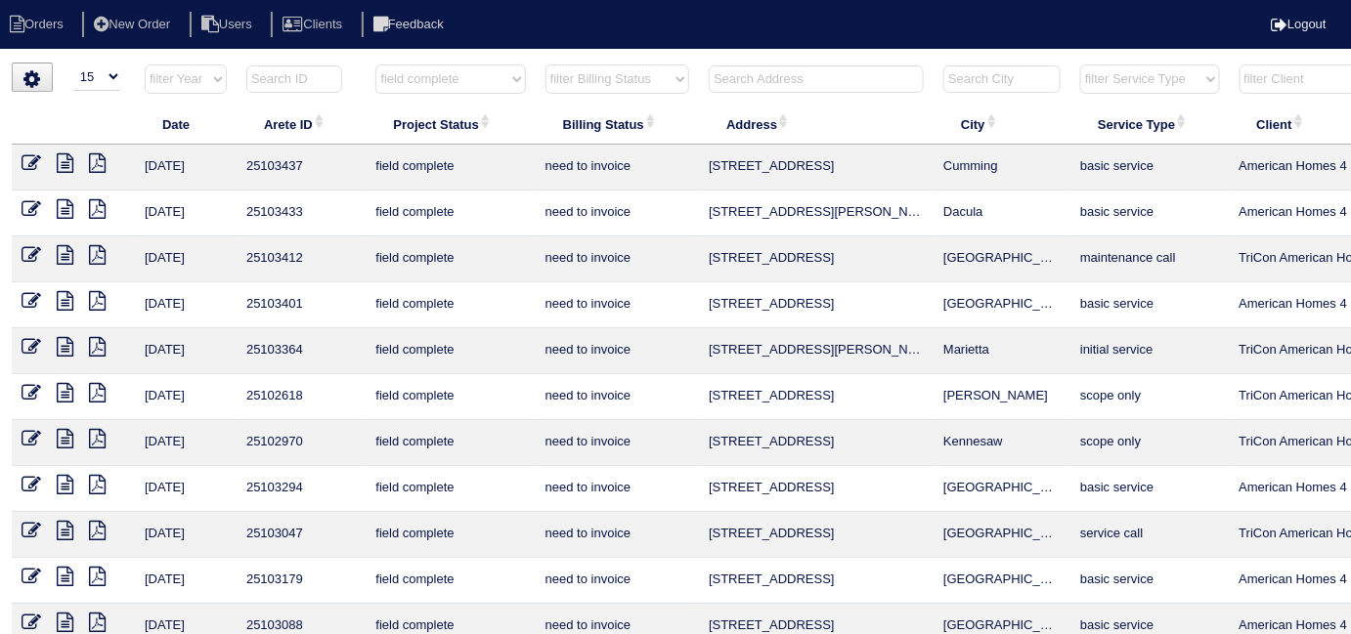
click at [446, 76] on select "filter Project Status -- Any Project Status -- new order assigned in progress f…" at bounding box center [450, 79] width 150 height 29
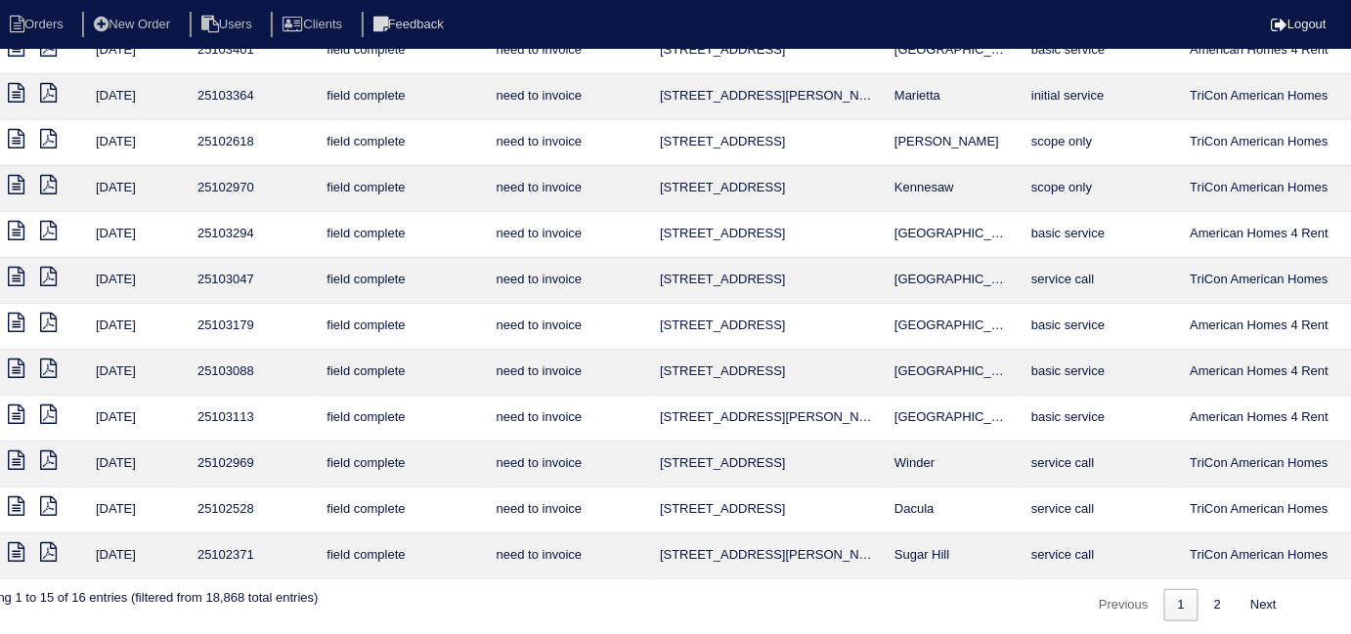
scroll to position [254, 172]
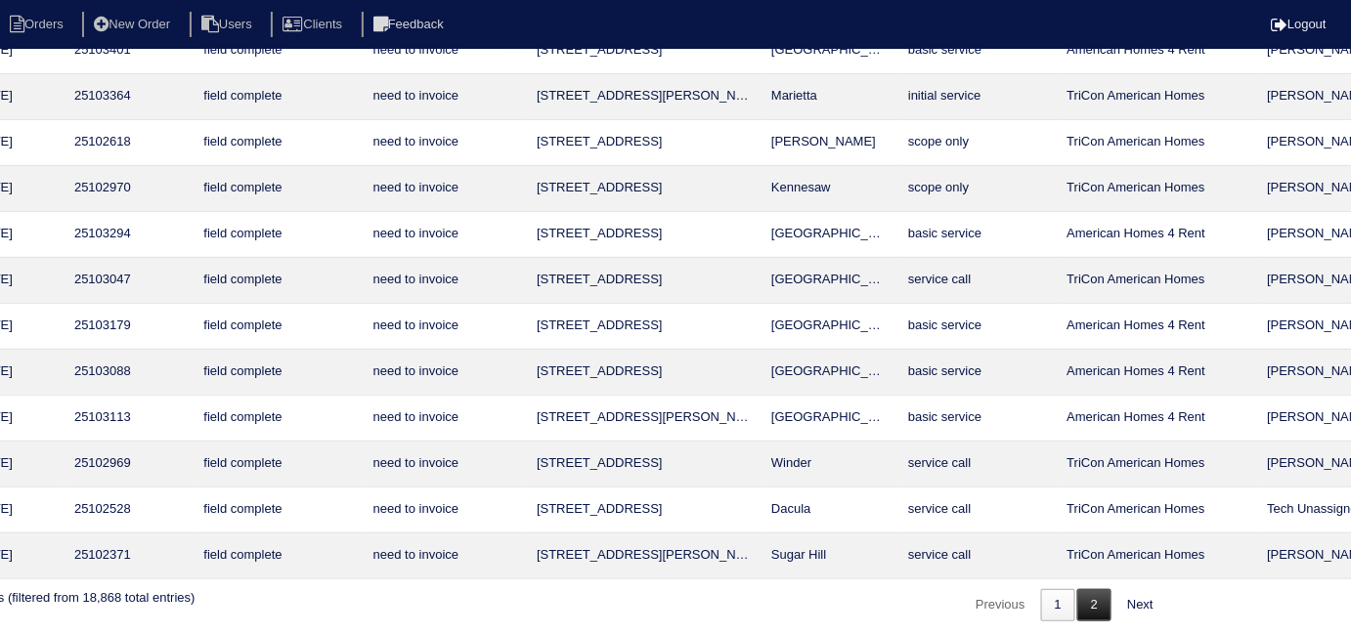
click at [1077, 601] on link "2" at bounding box center [1094, 606] width 34 height 32
select select "field complete"
select select "need to invoice"
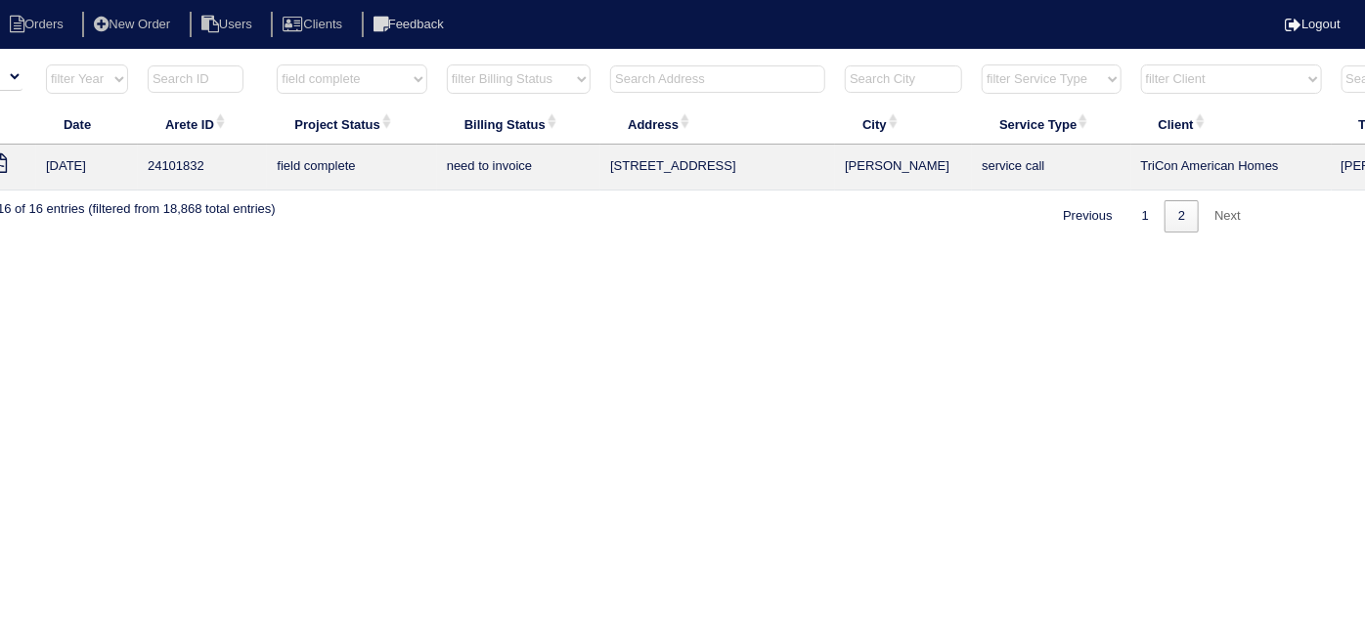
scroll to position [0, 0]
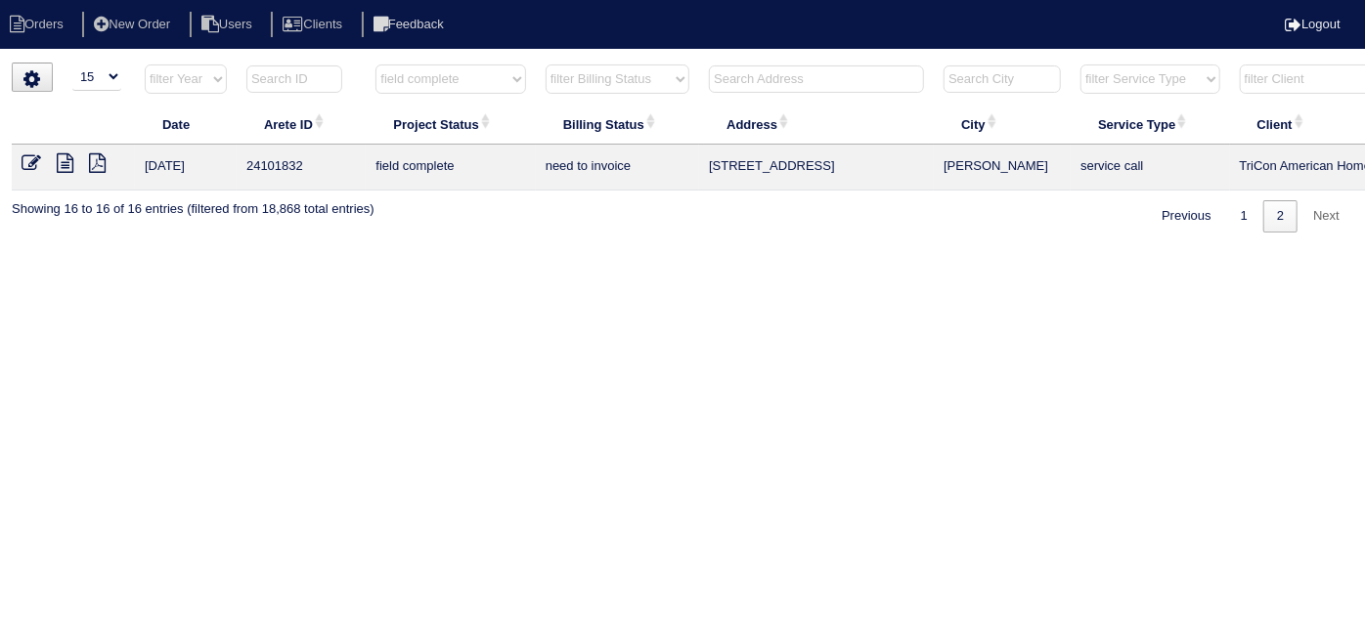
click at [39, 252] on html "Orders New Order Users Clients Feedback Logout Orders New Order Users Clients M…" at bounding box center [682, 126] width 1365 height 252
click at [1248, 211] on link "1" at bounding box center [1244, 216] width 34 height 32
select select "field complete"
select select "need to invoice"
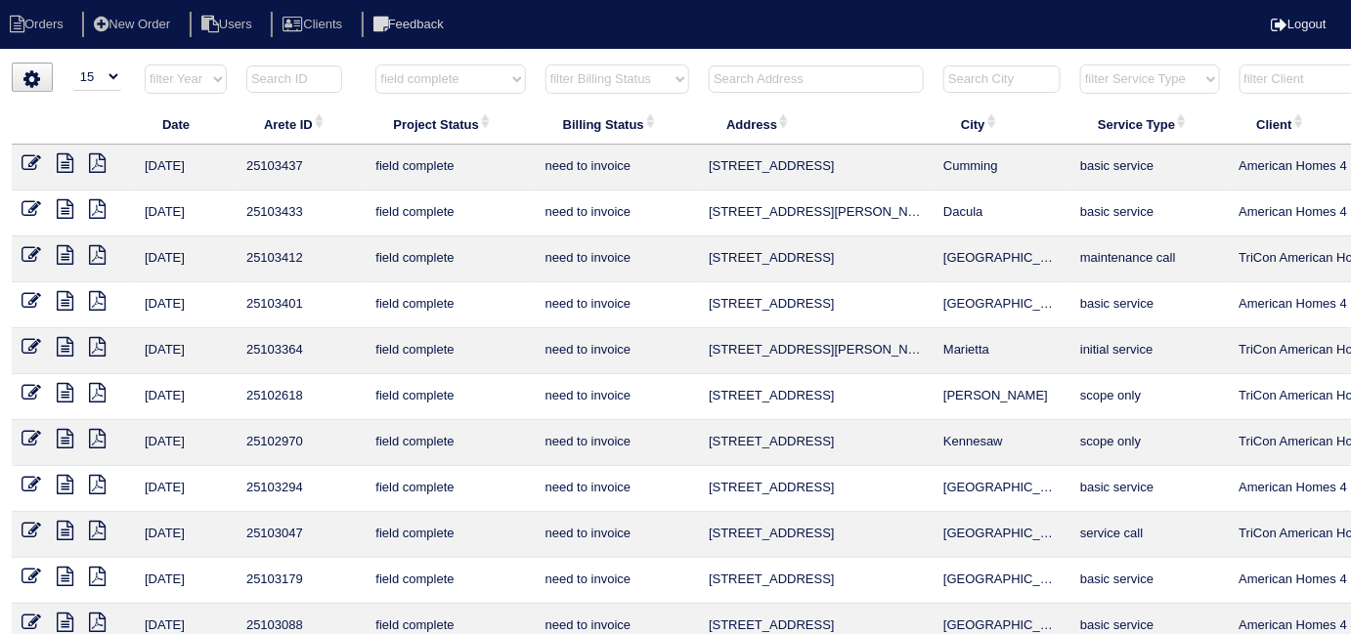
click at [584, 65] on select "filter Billing Status -- Any Billing Status -- need to quote quoted need to inv…" at bounding box center [618, 79] width 144 height 29
select select
click at [546, 65] on select "filter Billing Status -- Any Billing Status -- need to quote quoted need to inv…" at bounding box center [618, 79] width 144 height 29
select select "field complete"
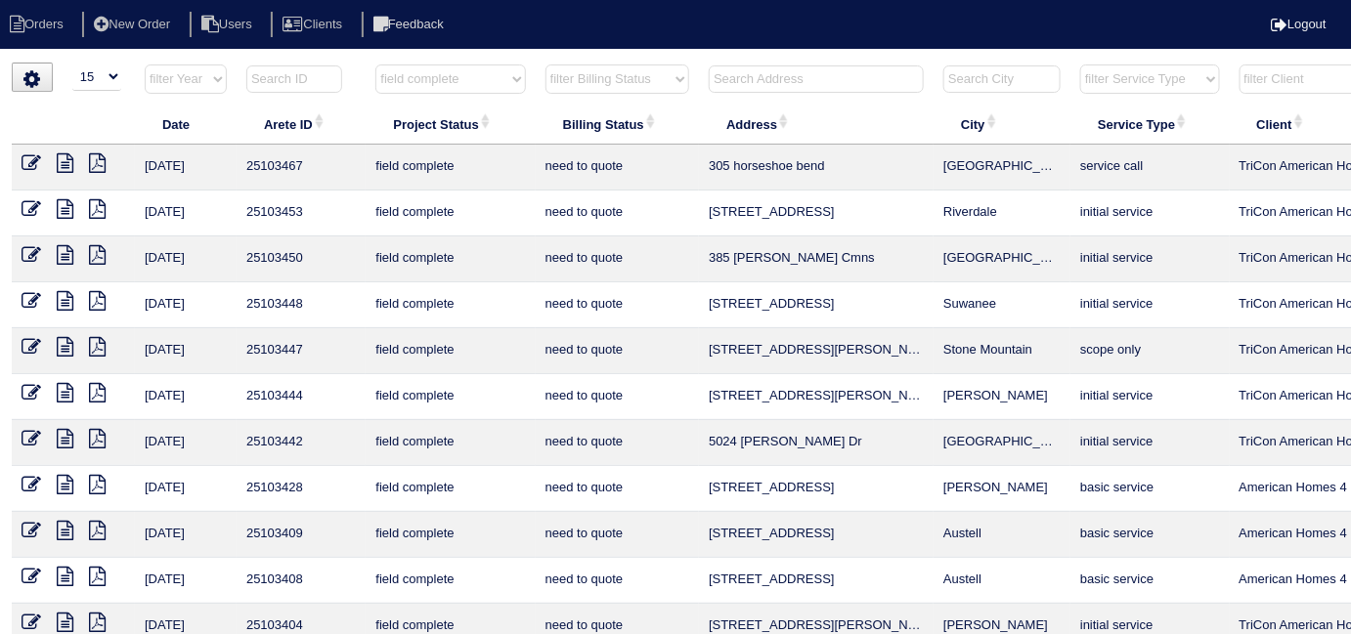
click at [805, 86] on input "text" at bounding box center [816, 79] width 215 height 27
click at [403, 78] on select "filter Project Status -- Any Project Status -- new order assigned in progress f…" at bounding box center [450, 79] width 150 height 29
select select
click at [375, 65] on select "filter Project Status -- Any Project Status -- new order assigned in progress f…" at bounding box center [450, 79] width 150 height 29
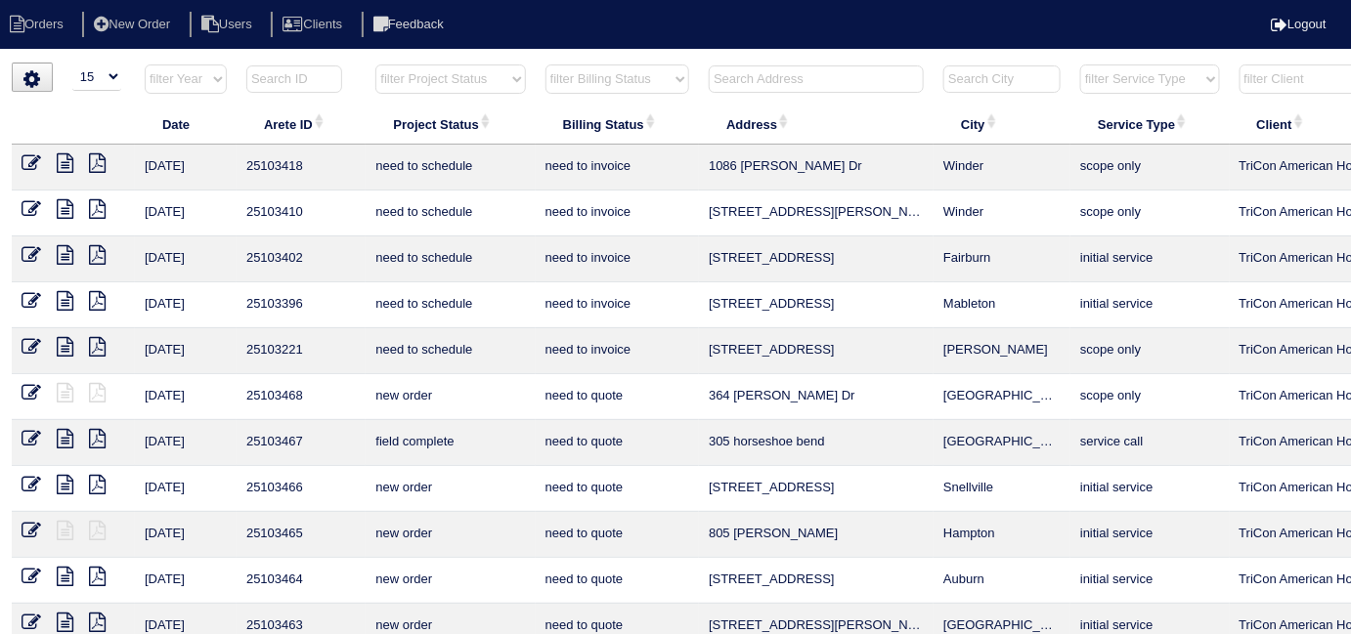
click at [786, 84] on input "text" at bounding box center [816, 79] width 215 height 27
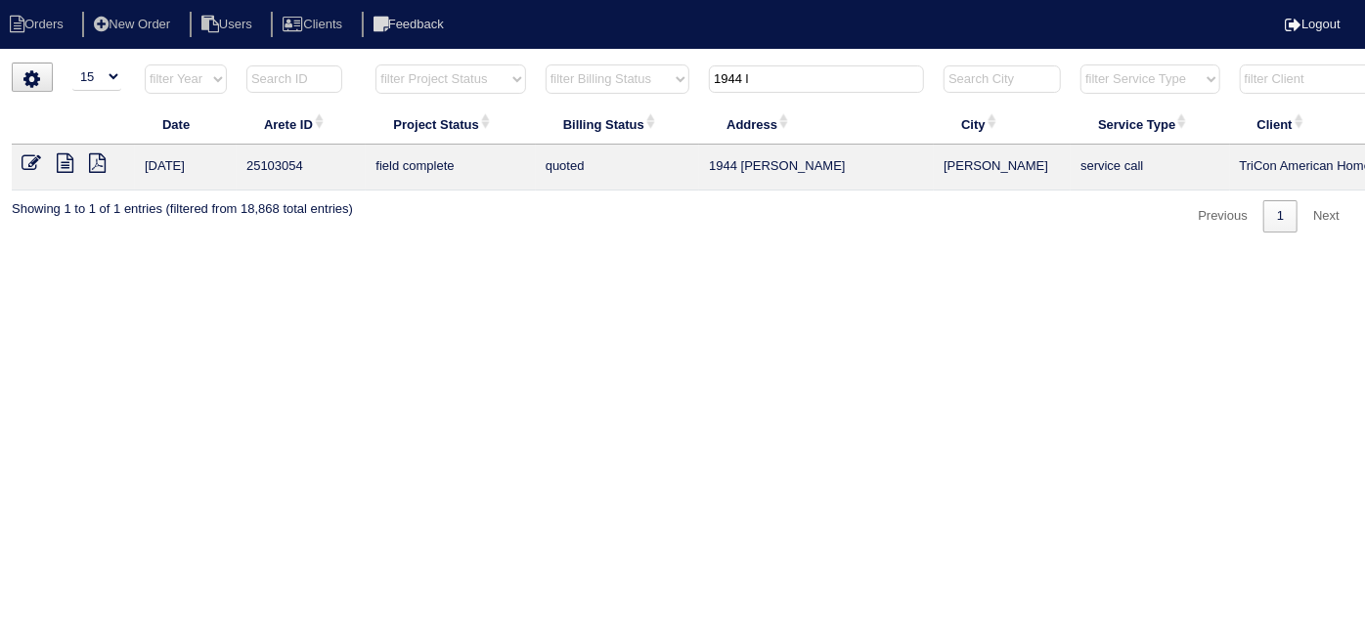
type input "1944 l"
click at [29, 163] on icon at bounding box center [32, 163] width 20 height 20
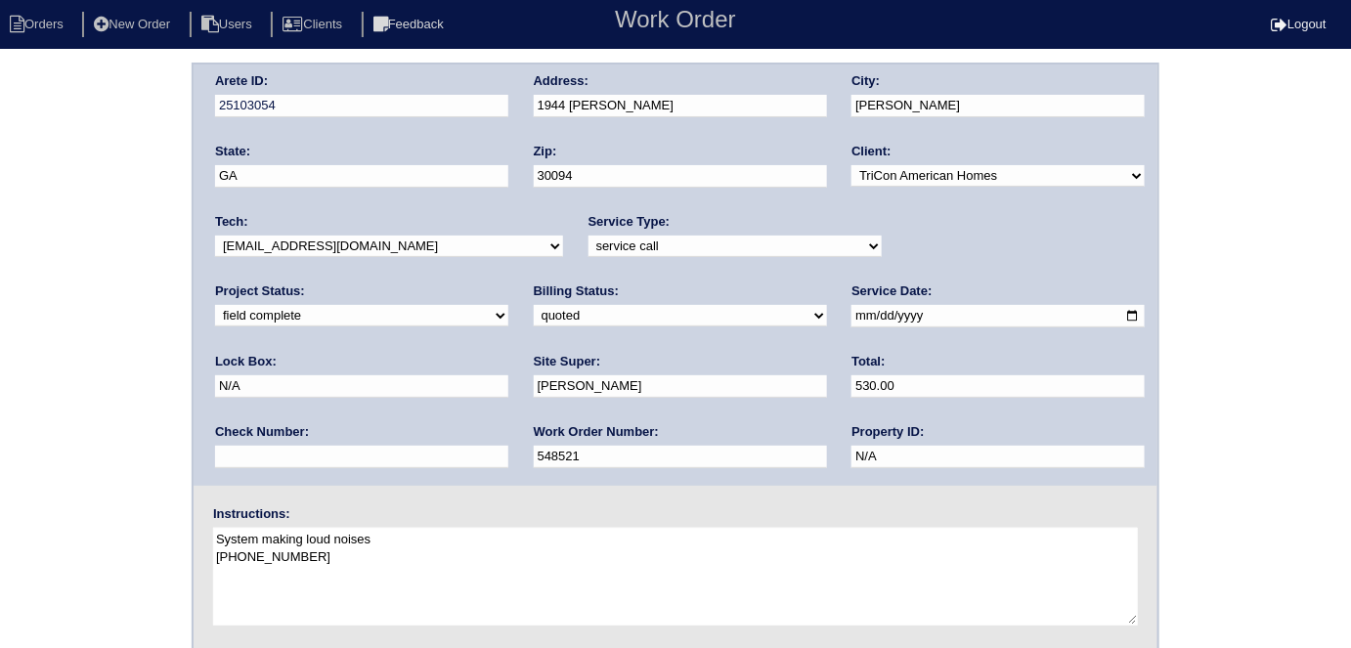
click at [534, 322] on select "need to quote quoted need to invoice invoiced paid warranty purchase order need…" at bounding box center [680, 316] width 293 height 22
select select "need to invoice"
click at [534, 305] on select "need to quote quoted need to invoice invoiced paid warranty purchase order need…" at bounding box center [680, 316] width 293 height 22
drag, startPoint x: 322, startPoint y: 450, endPoint x: 202, endPoint y: 454, distance: 119.3
click at [202, 454] on div "Arete ID: 25103054 Address: 1944 [PERSON_NAME] City: [PERSON_NAME] State: [GEOG…" at bounding box center [676, 275] width 964 height 421
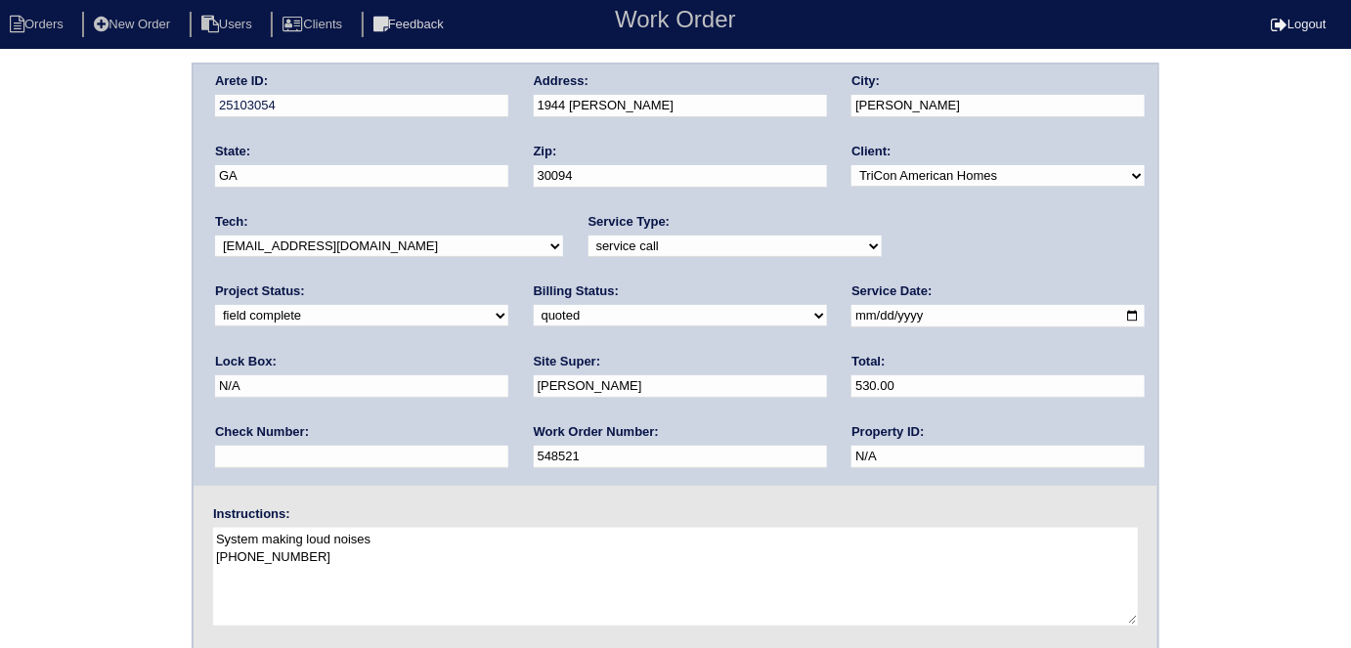
click at [0, 410] on div "Arete ID: 25103054 Address: 1944 Logan Lane City: Conyers State: GA Zip: 30094 …" at bounding box center [675, 458] width 1351 height 791
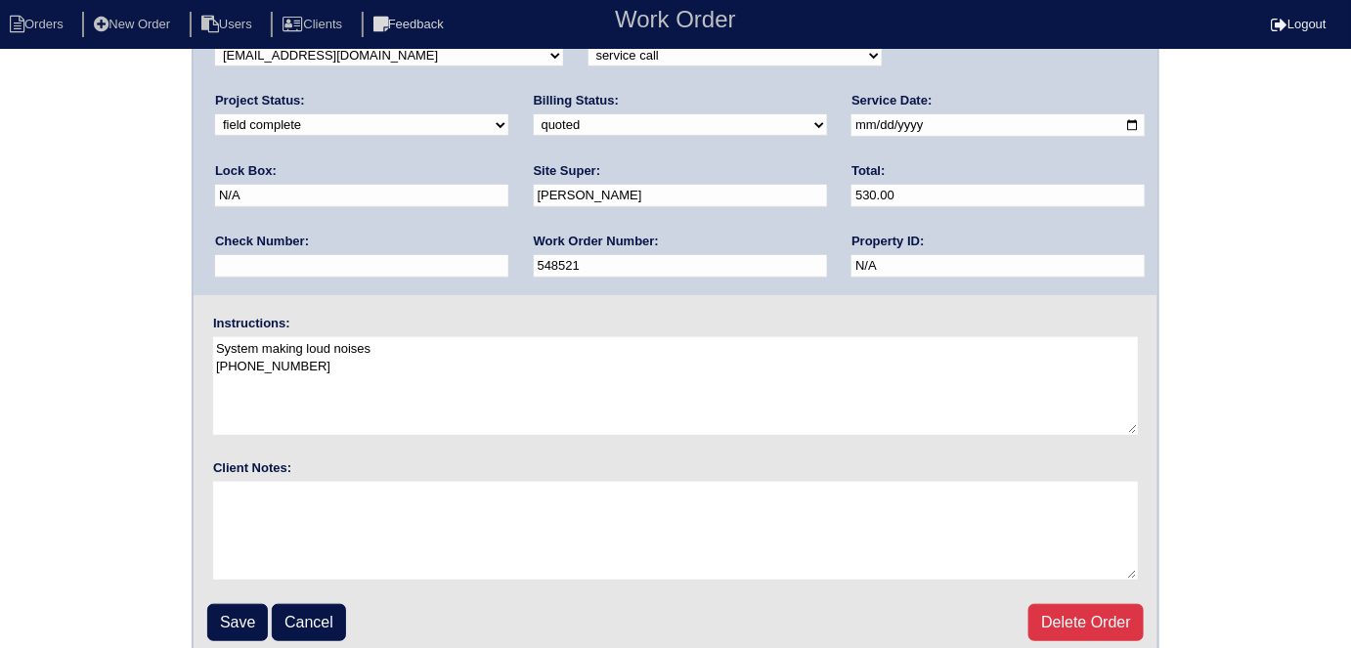
scroll to position [200, 0]
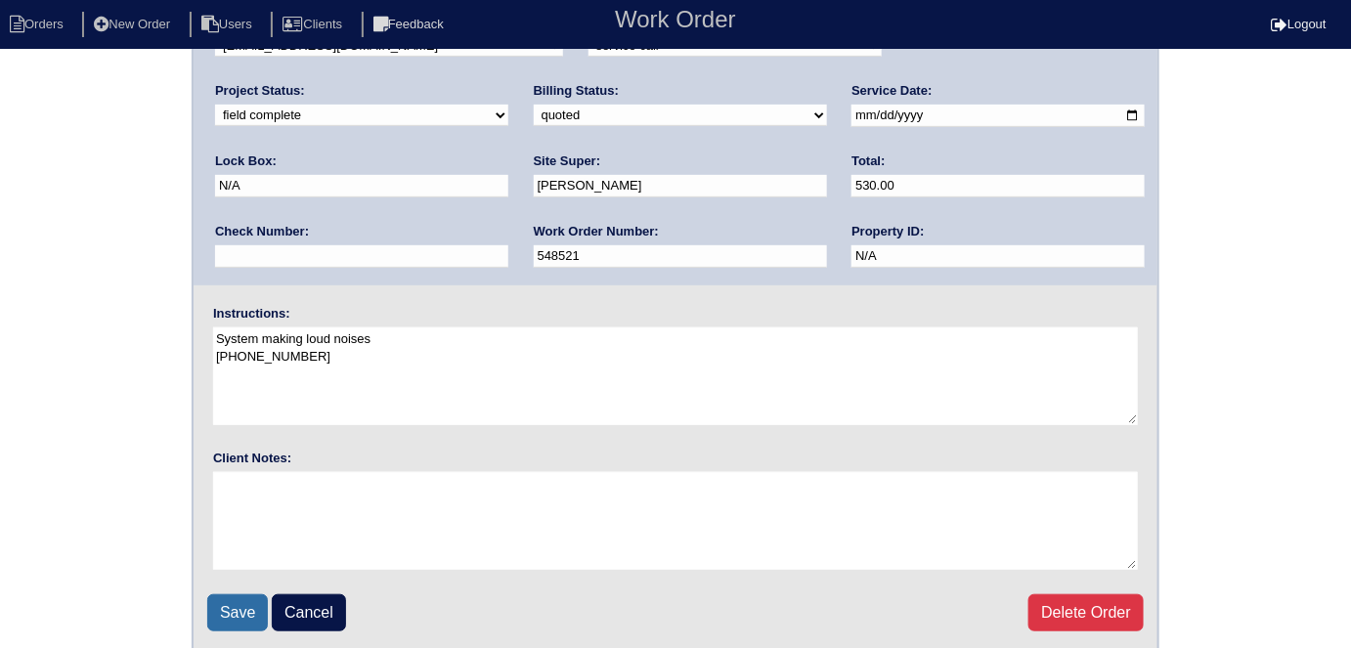
click at [236, 609] on input "Save" at bounding box center [237, 612] width 61 height 37
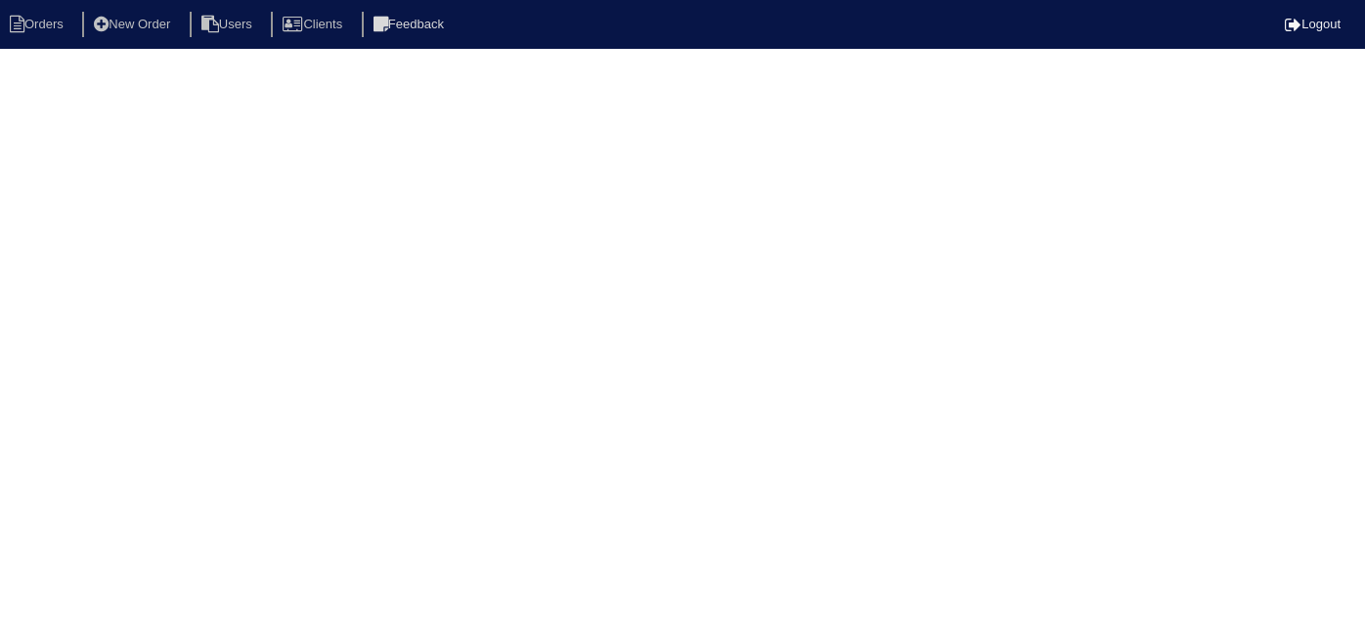
select select "15"
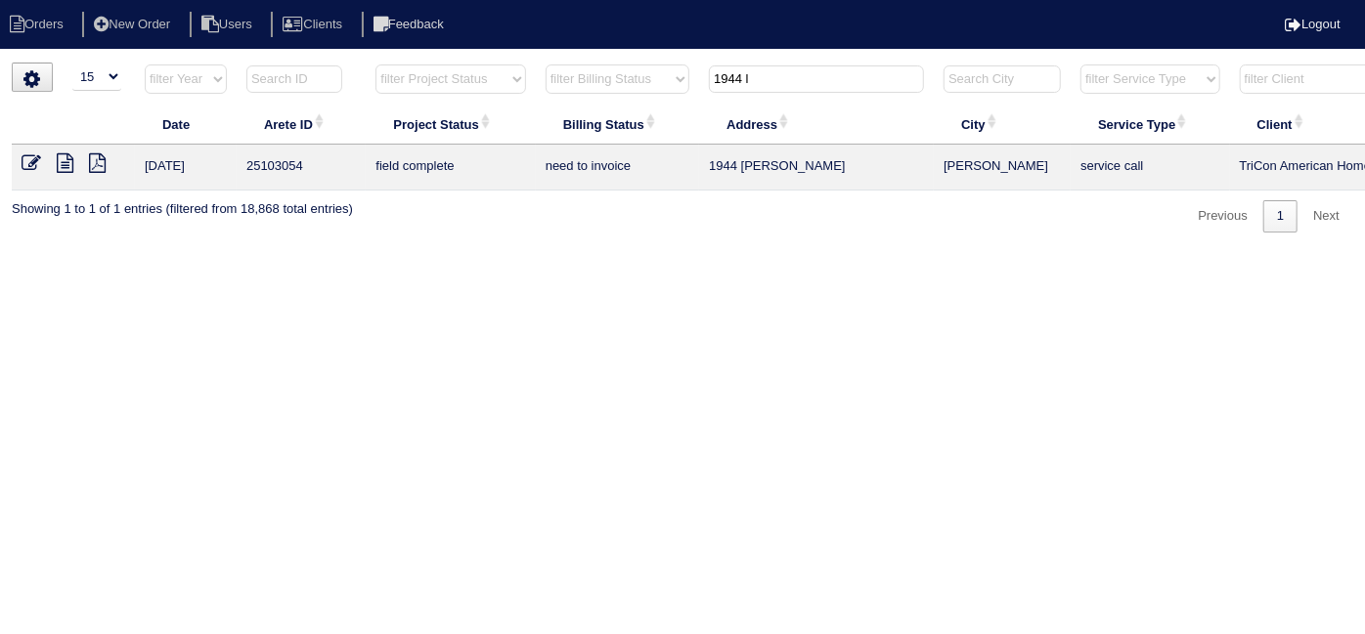
drag, startPoint x: 780, startPoint y: 84, endPoint x: 479, endPoint y: 38, distance: 304.6
click at [561, 55] on html "Orders New Order Users Clients Feedback Logout Orders New Order Users Clients M…" at bounding box center [682, 126] width 1365 height 252
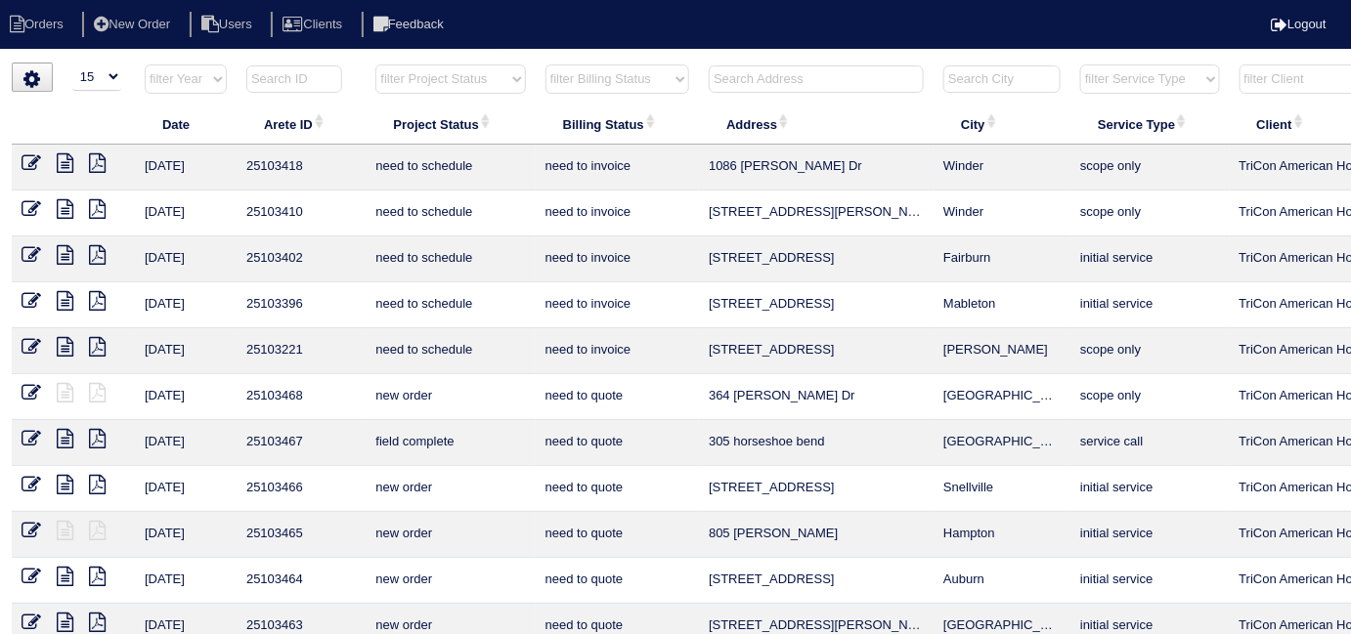
click at [792, 78] on input "text" at bounding box center [816, 79] width 215 height 27
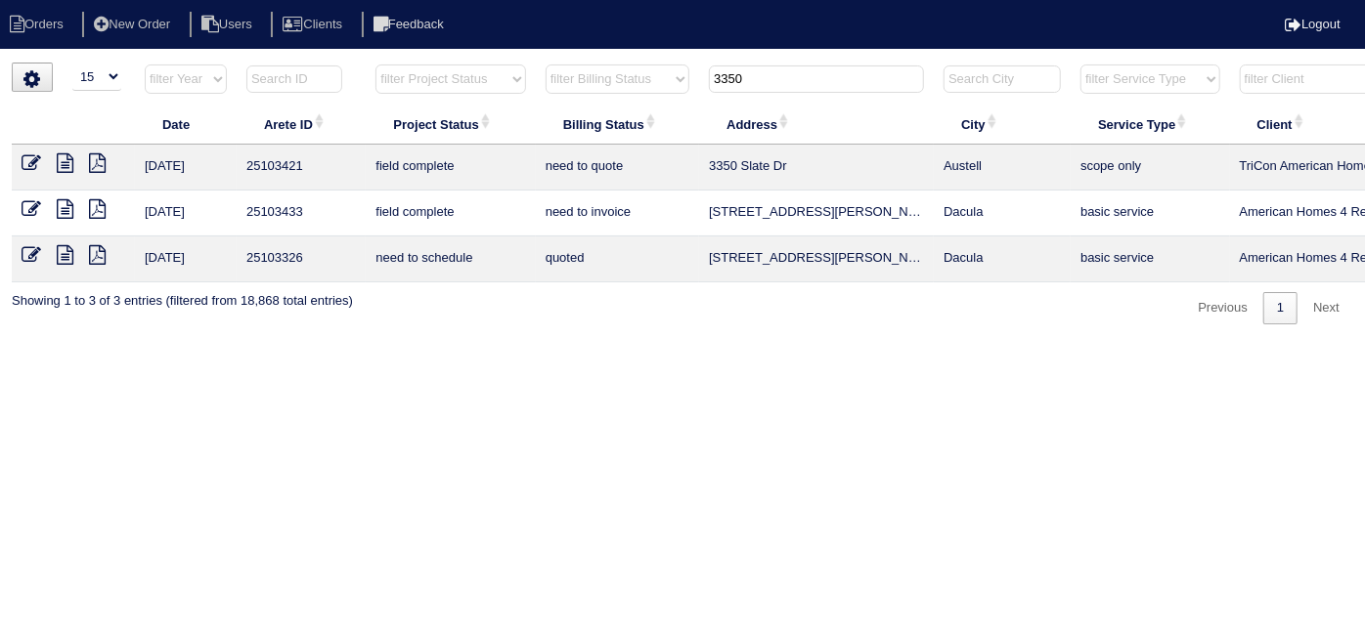
type input "3350"
click at [57, 162] on icon at bounding box center [65, 163] width 17 height 20
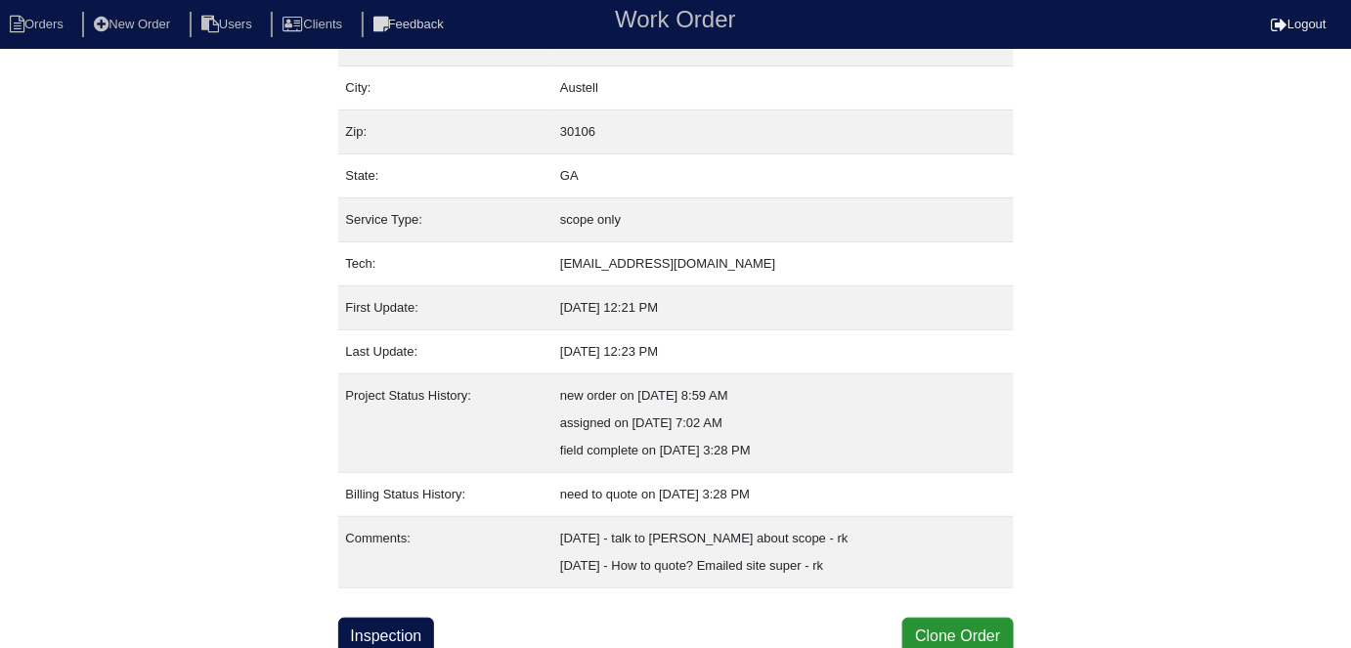
scroll to position [130, 0]
click at [429, 620] on link "Inspection" at bounding box center [386, 634] width 97 height 37
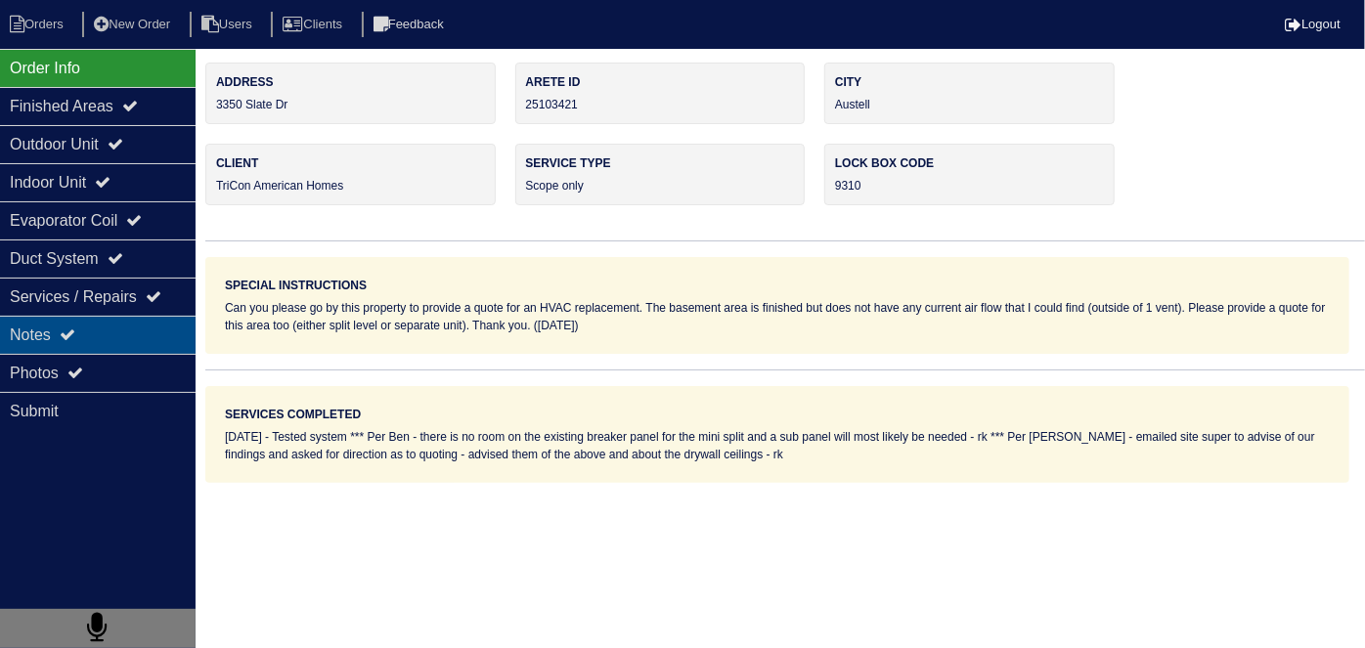
click at [172, 328] on div "Notes" at bounding box center [98, 335] width 196 height 38
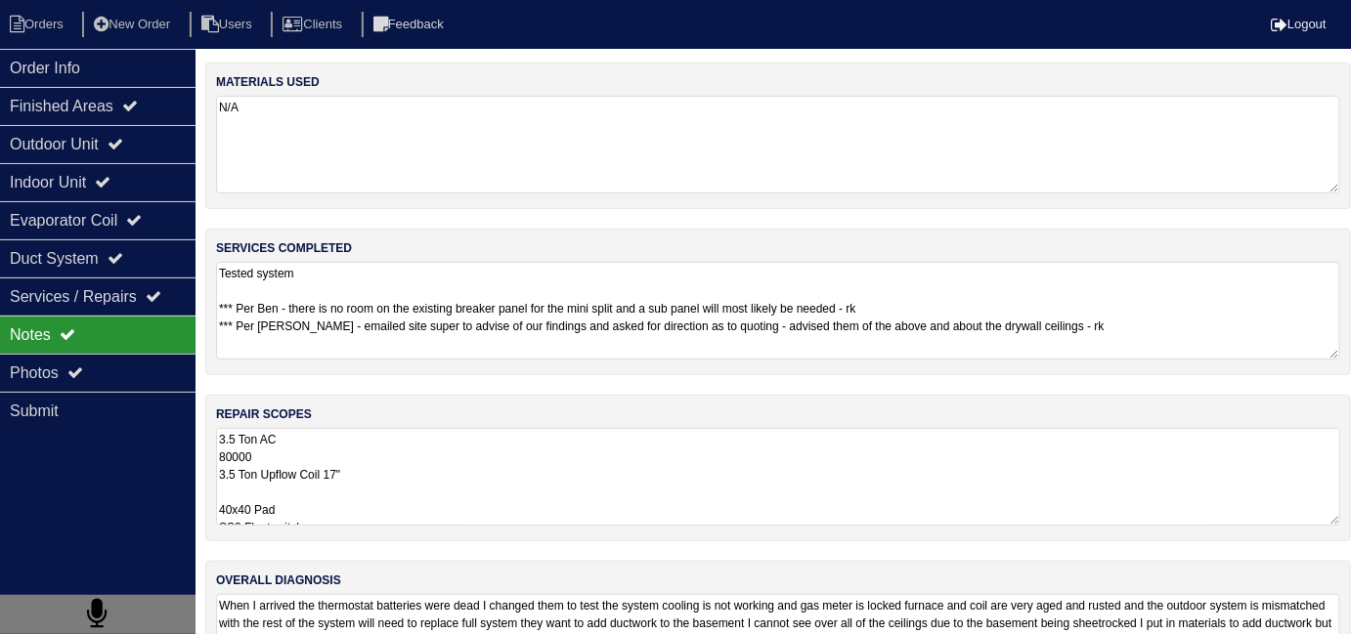
click at [798, 503] on textarea "3.5 Ton AC 80000 3.5 Ton Upflow Coil 17" 40x40 Pad SS2 Floatswitch Furnace Side…" at bounding box center [778, 477] width 1124 height 98
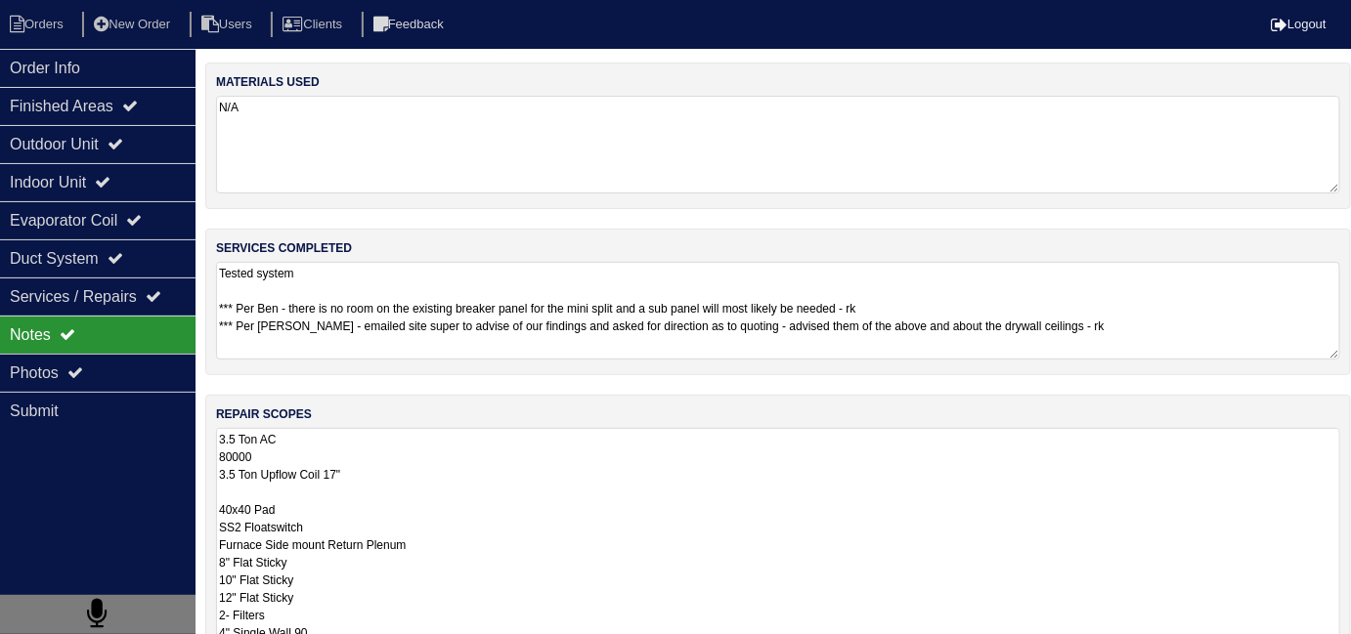
scroll to position [1, 0]
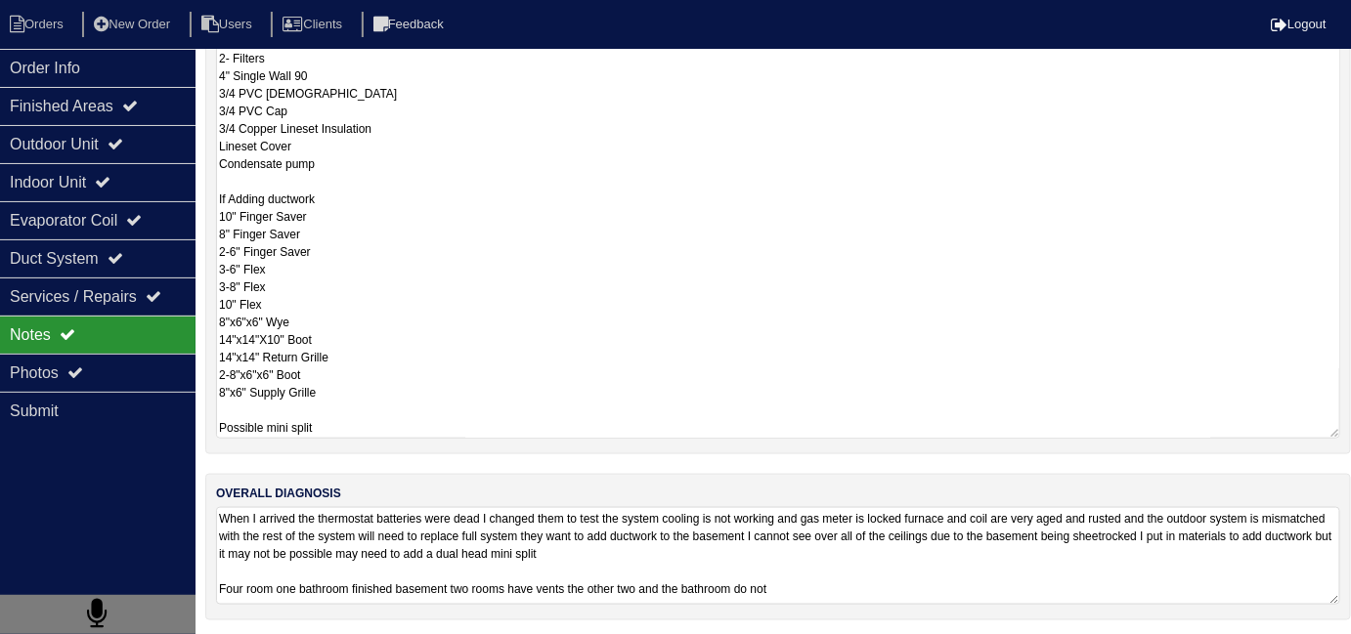
click at [1003, 573] on textarea "When I arrived the thermostat batteries were dead I changed them to test the sy…" at bounding box center [778, 556] width 1124 height 98
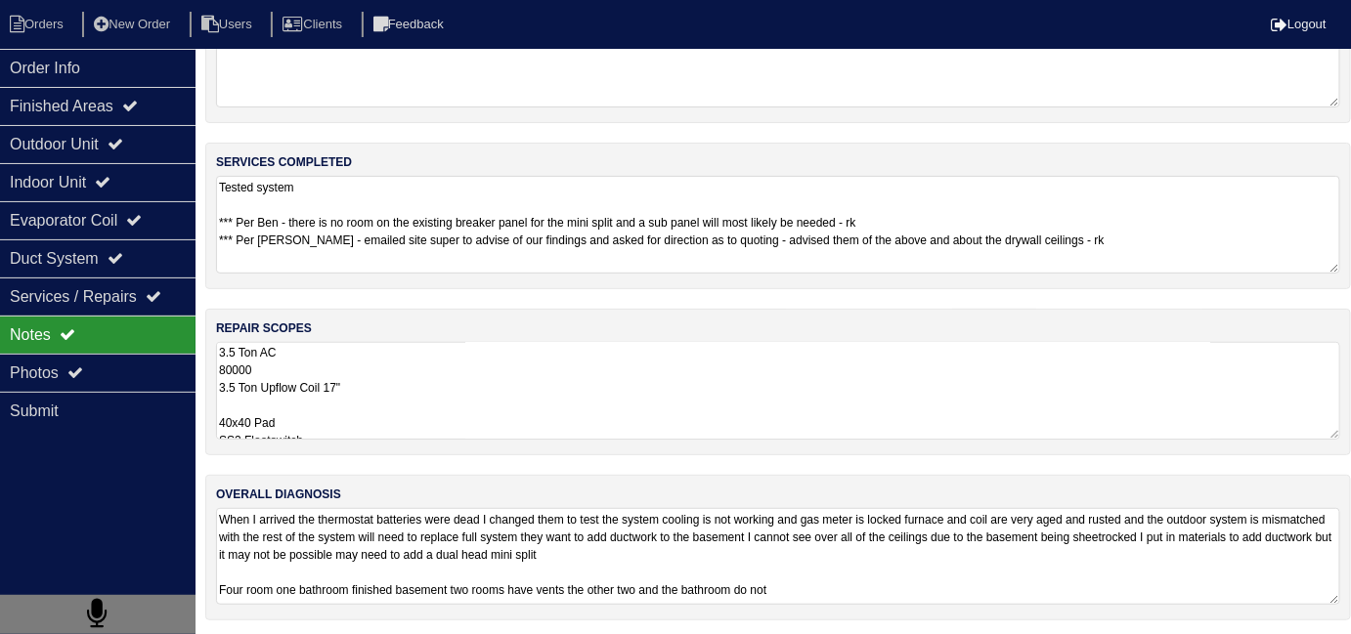
click at [971, 597] on textarea "When I arrived the thermostat batteries were dead I changed them to test the sy…" at bounding box center [778, 556] width 1124 height 97
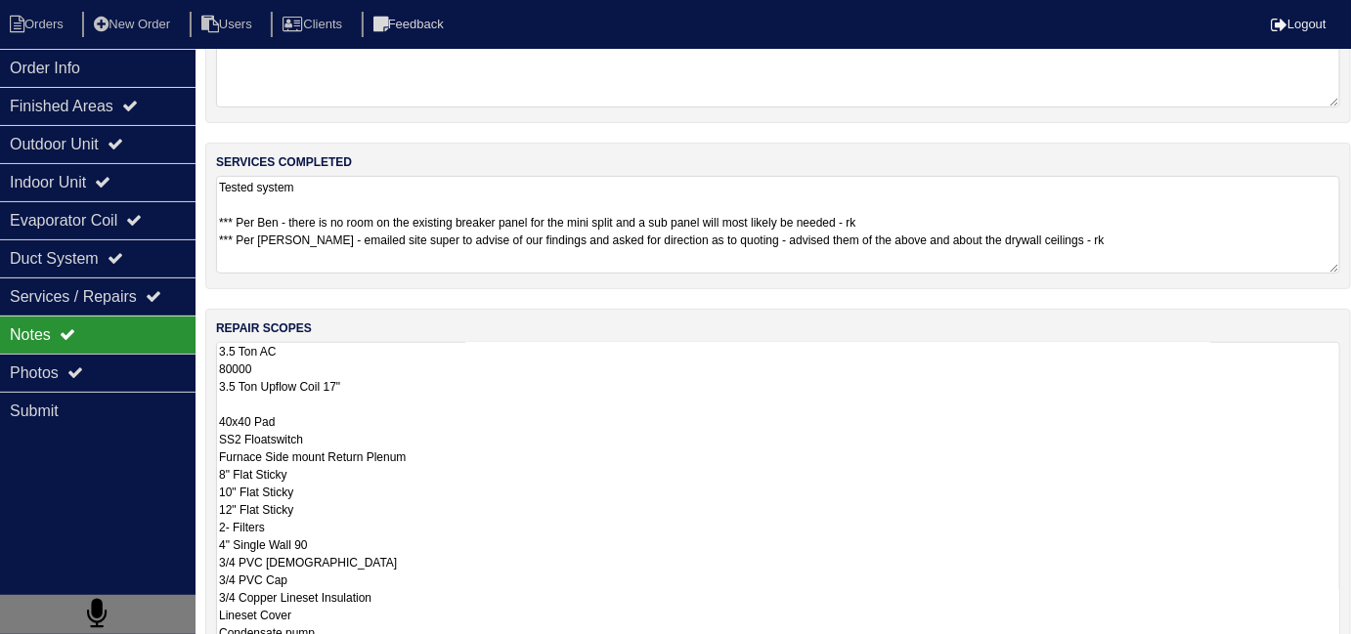
scroll to position [1, 0]
click at [958, 408] on textarea "3.5 Ton AC 80000 3.5 Ton Upflow Coil 17" 40x40 Pad SS2 Floatswitch Furnace Side…" at bounding box center [778, 625] width 1124 height 567
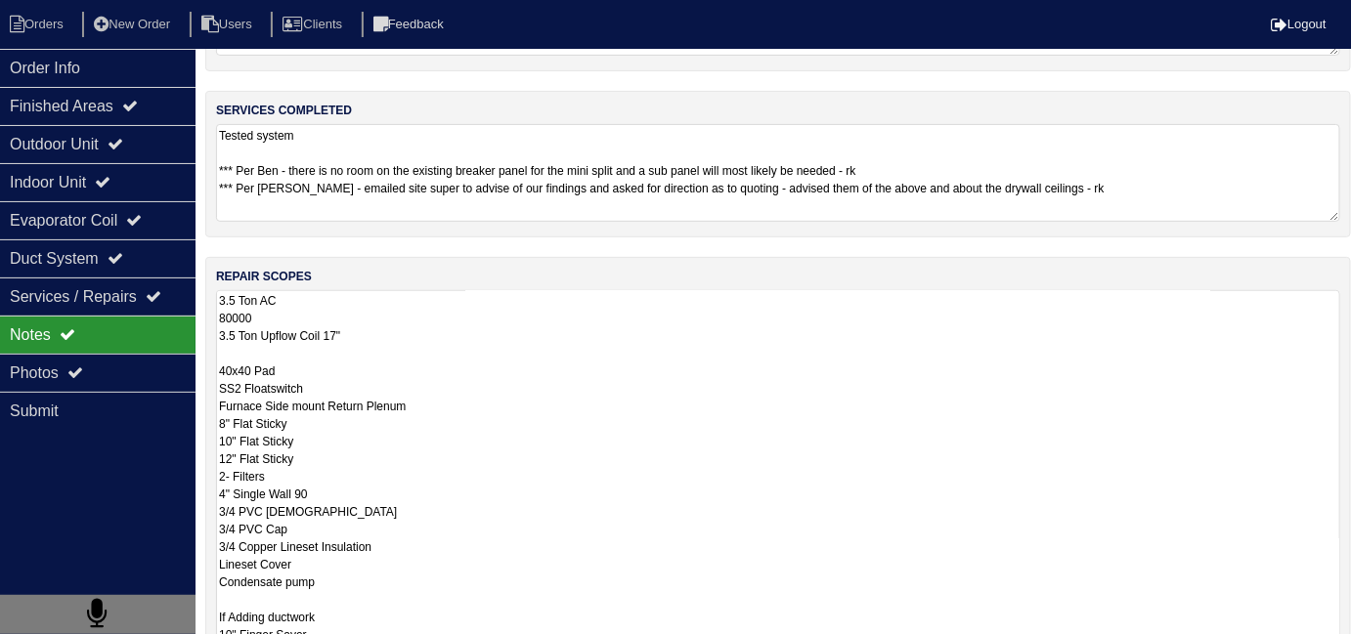
scroll to position [86, 0]
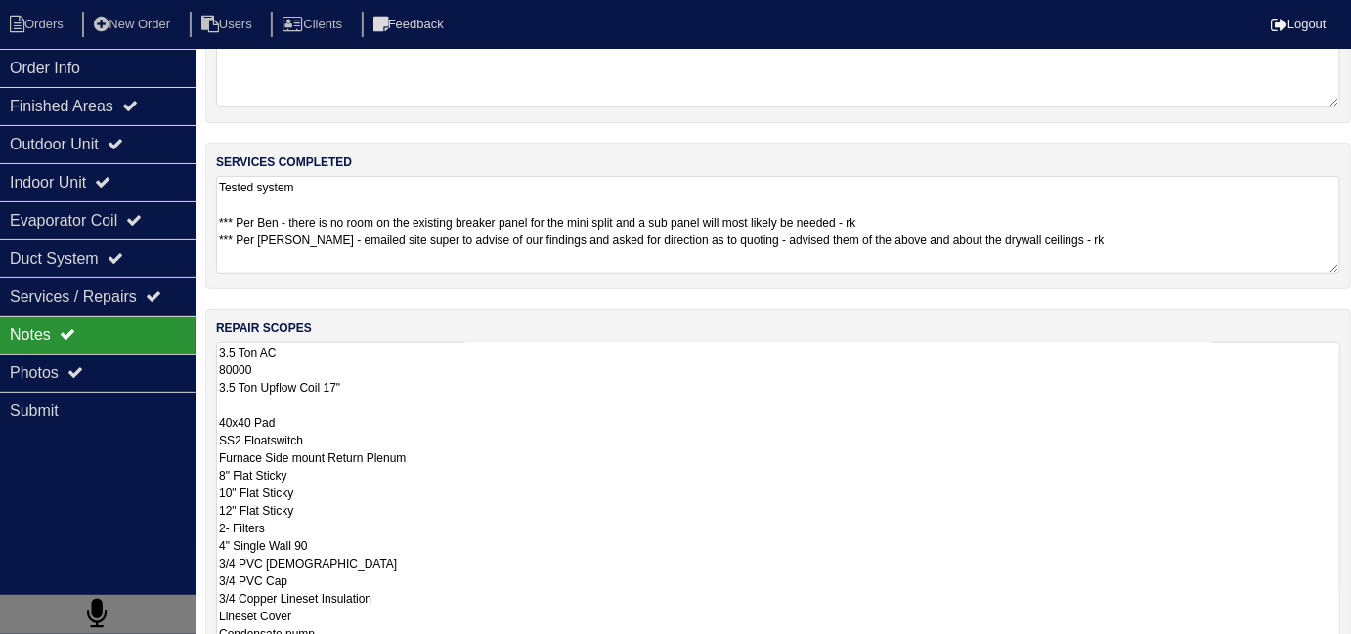
click at [1194, 196] on textarea "Tested system *** Per Ben - there is no room on the existing breaker panel for …" at bounding box center [778, 225] width 1124 height 98
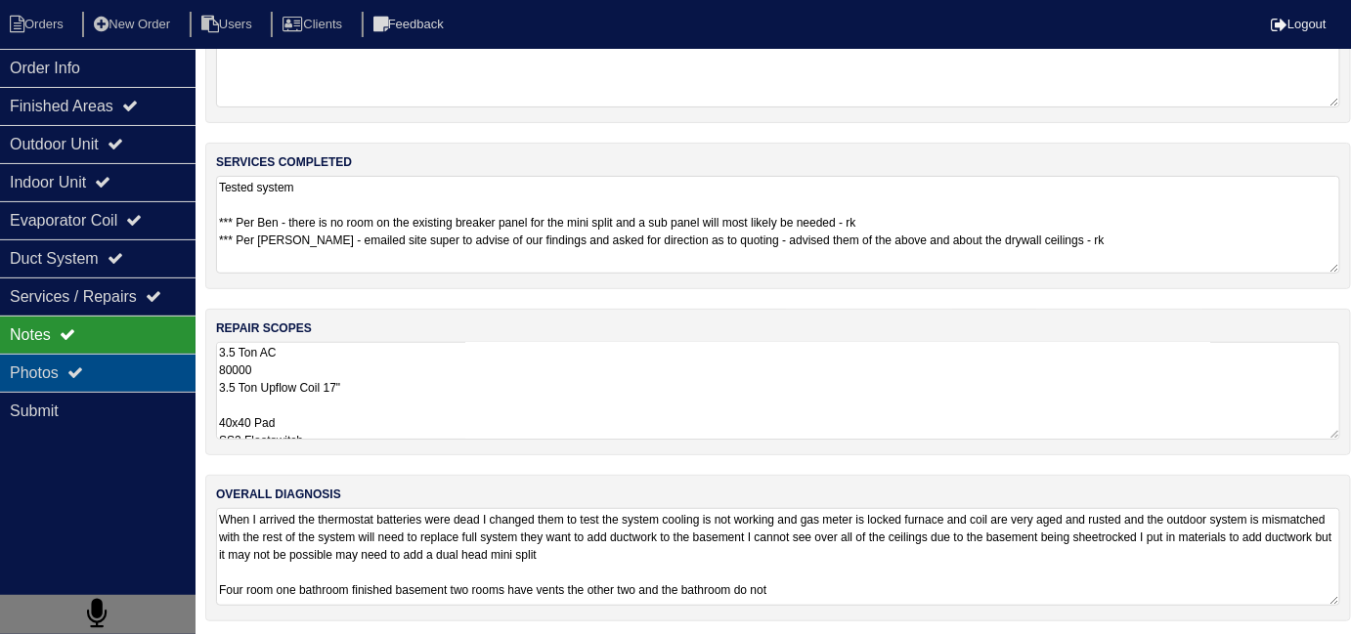
click at [144, 383] on div "Photos" at bounding box center [98, 373] width 196 height 38
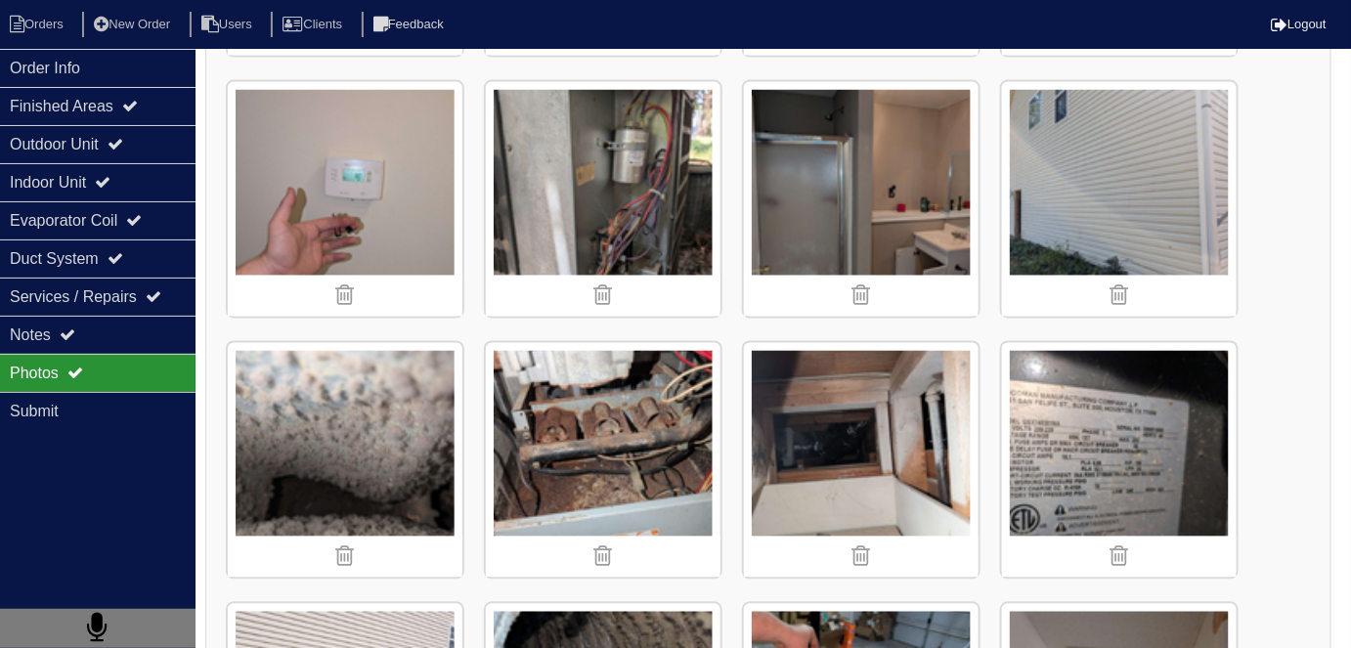
scroll to position [1065, 0]
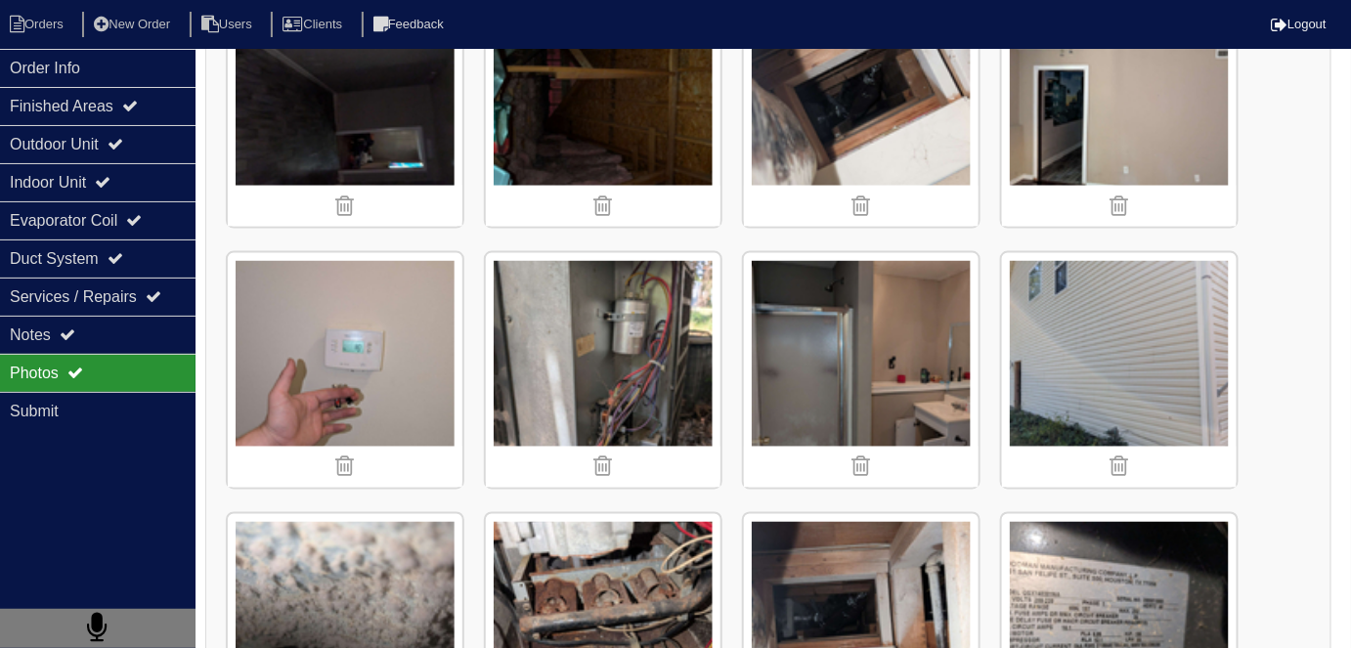
click at [894, 366] on img at bounding box center [861, 370] width 235 height 235
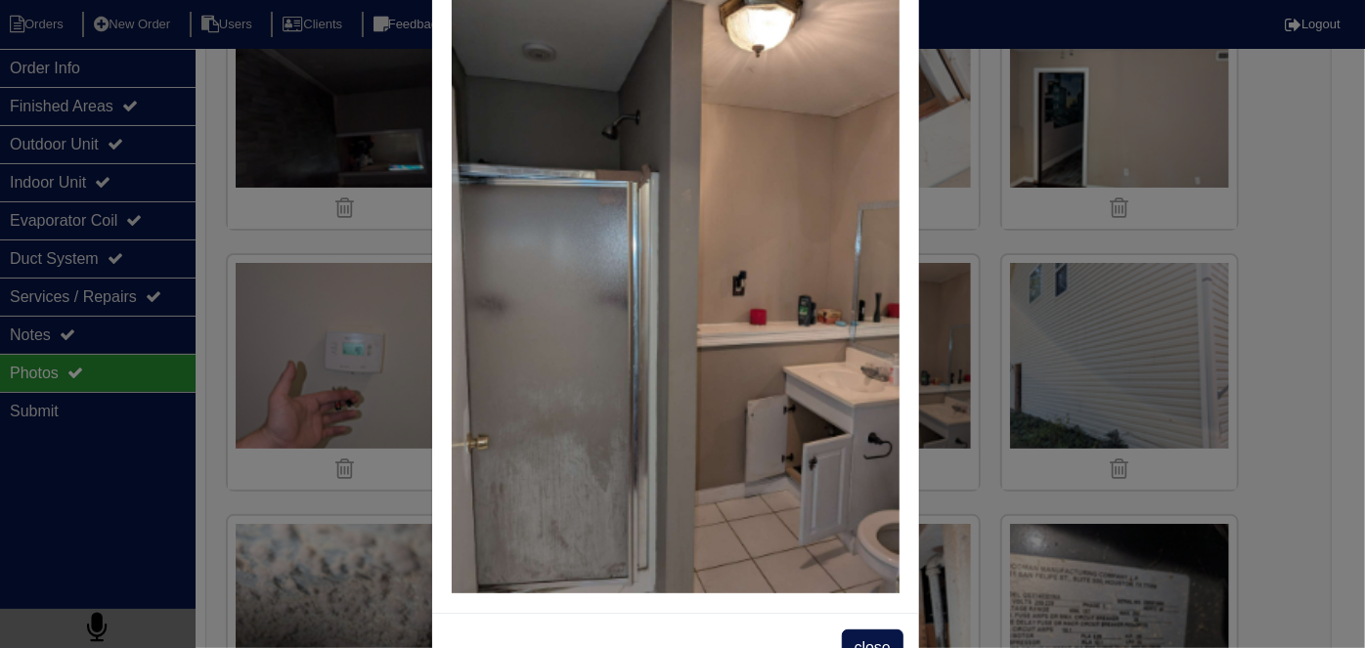
scroll to position [110, 0]
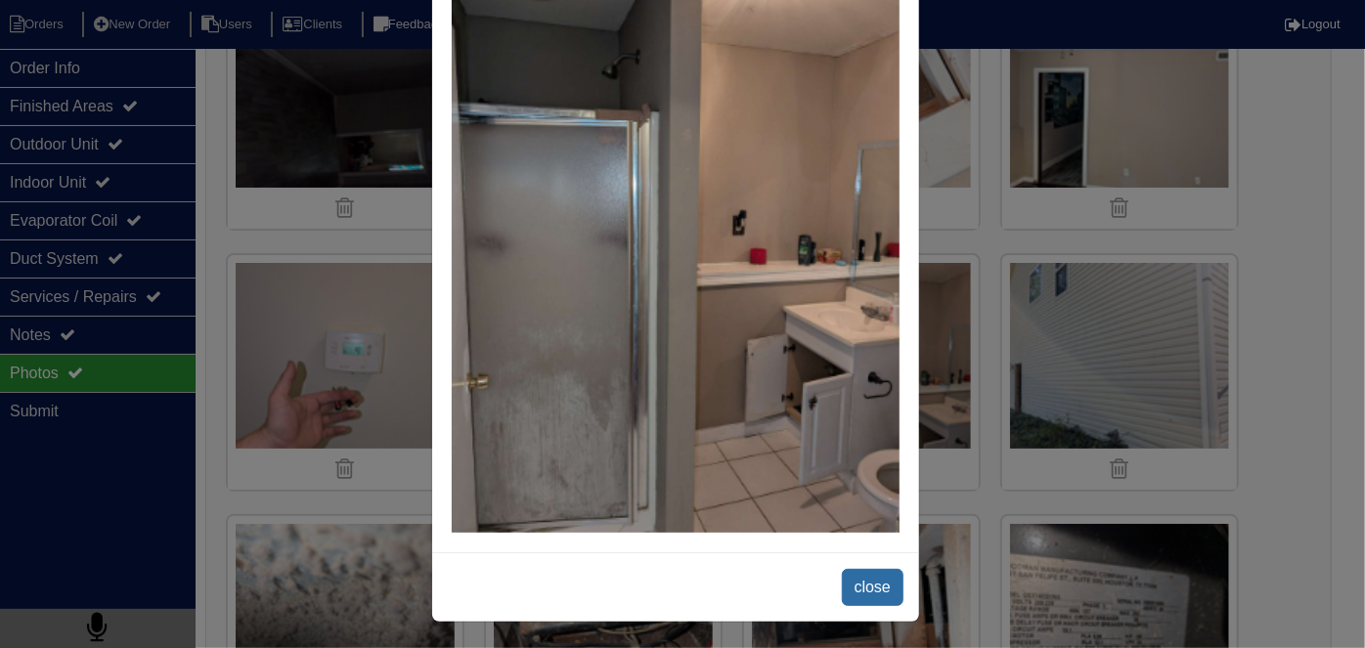
click at [882, 585] on span "close" at bounding box center [873, 587] width 62 height 37
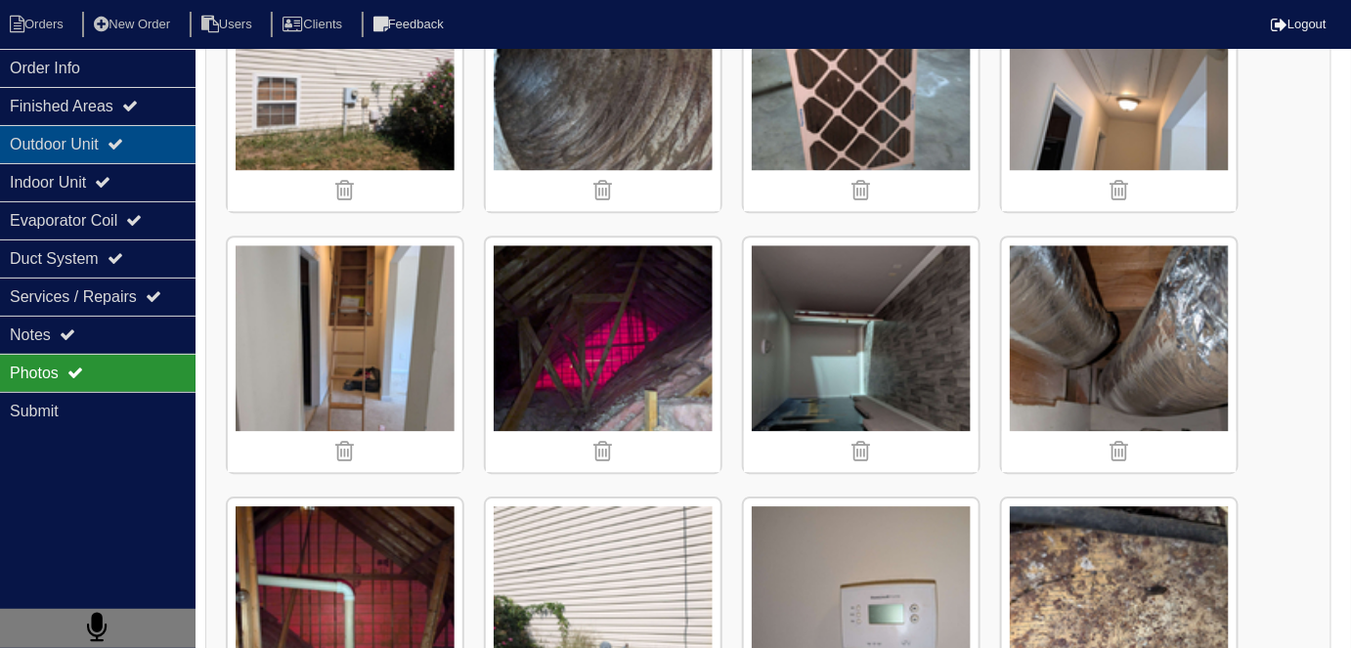
scroll to position [1688, 0]
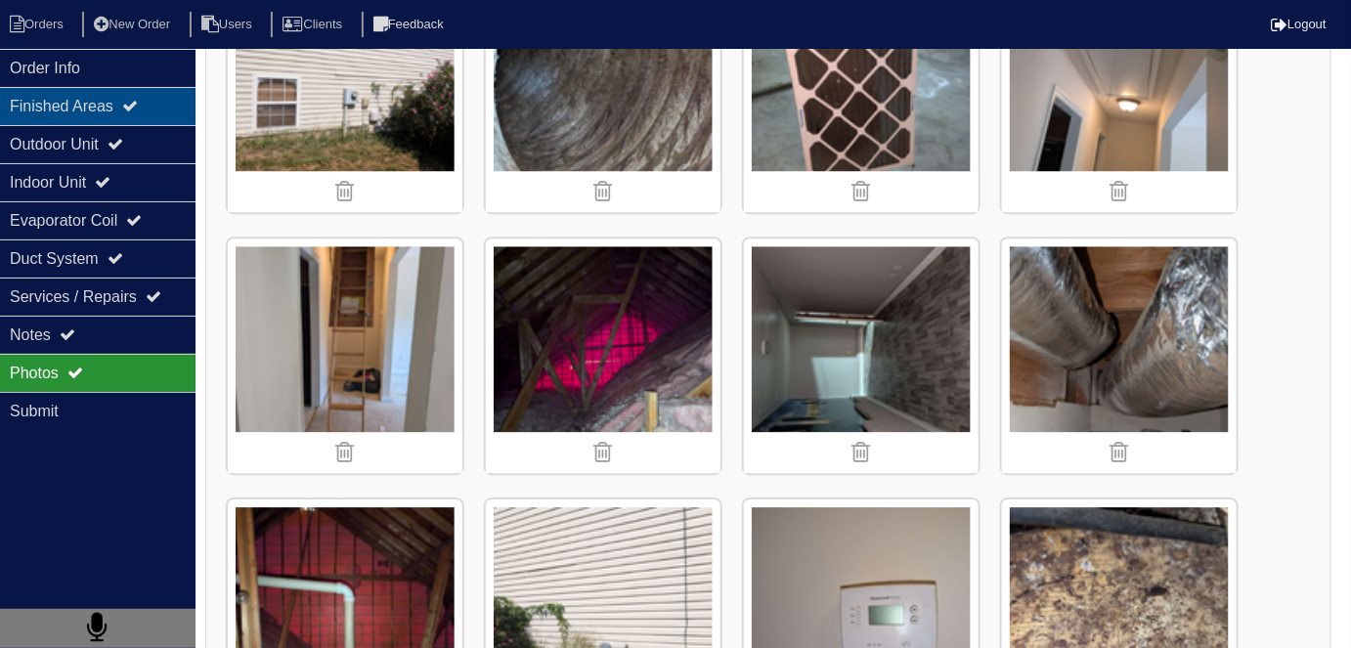
click at [82, 110] on div "Finished Areas" at bounding box center [98, 106] width 196 height 38
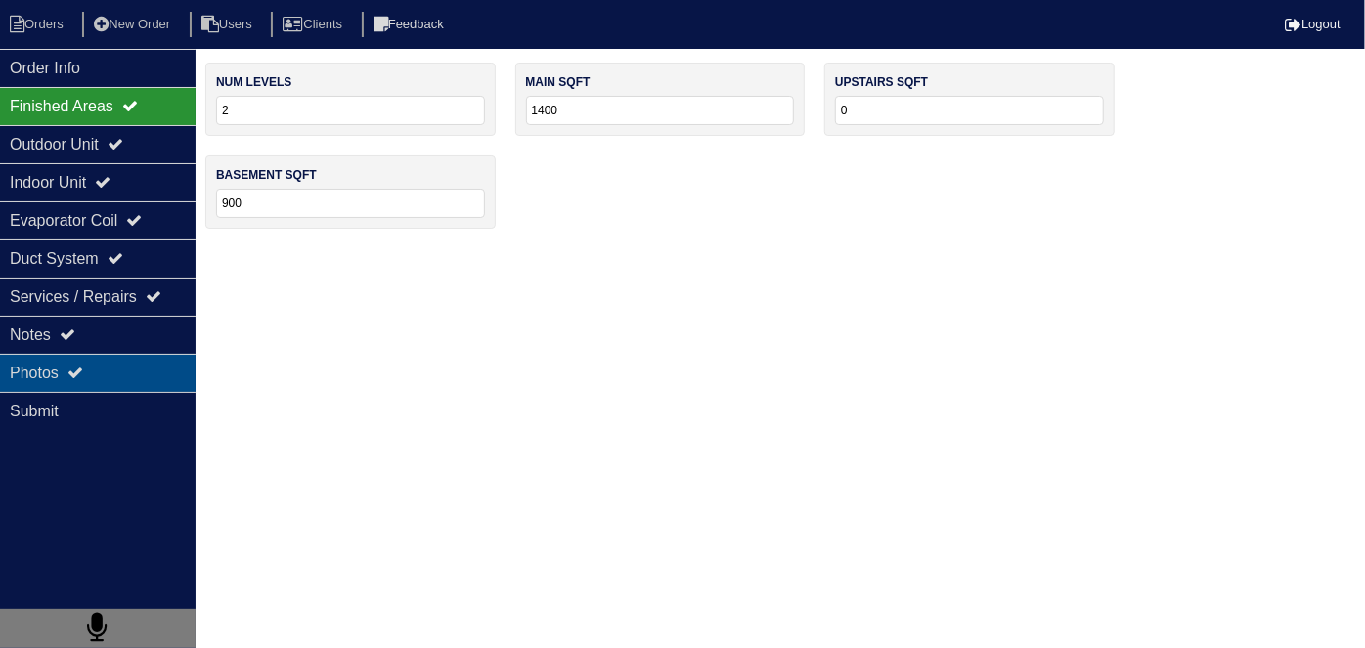
click at [66, 375] on div "Photos" at bounding box center [98, 373] width 196 height 38
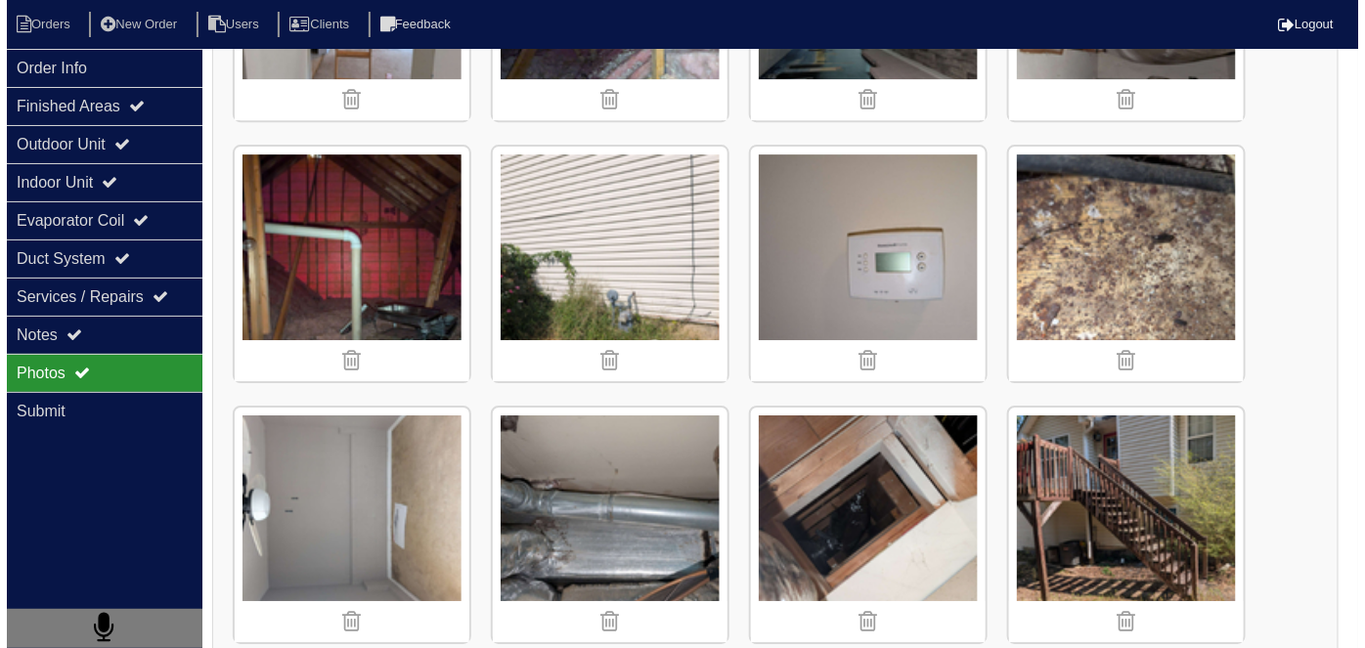
scroll to position [2042, 0]
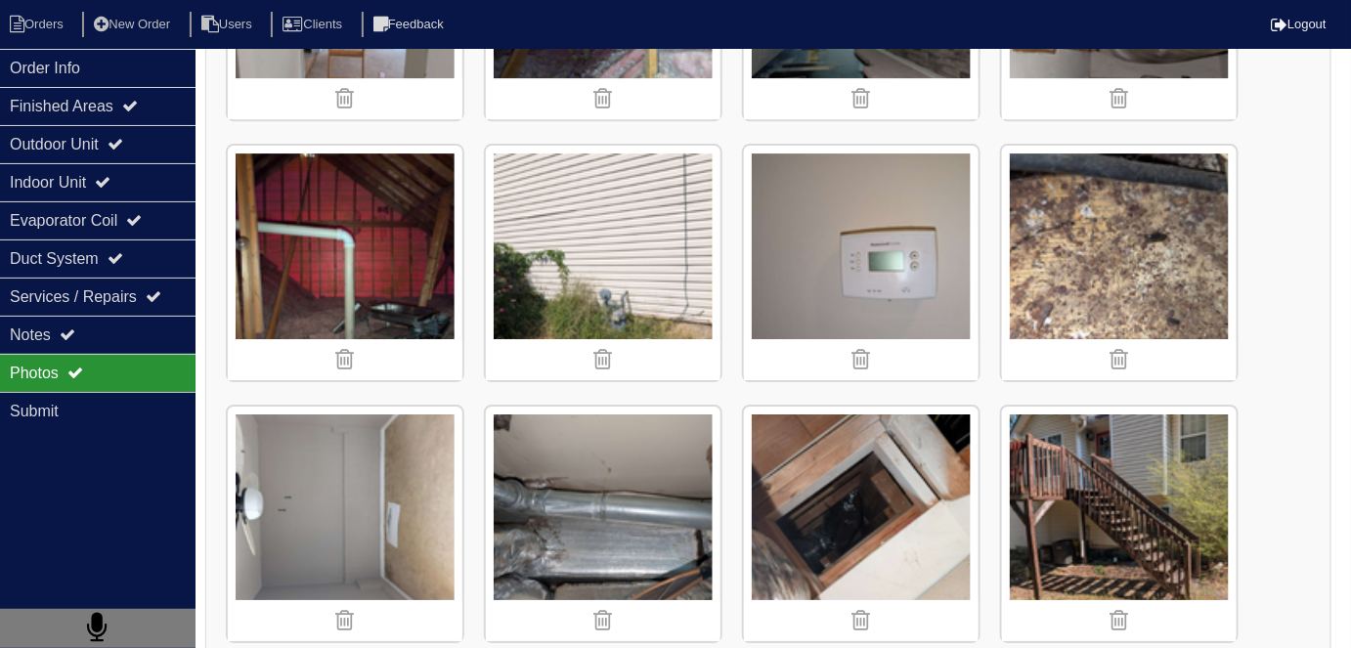
click at [787, 496] on img at bounding box center [861, 524] width 235 height 235
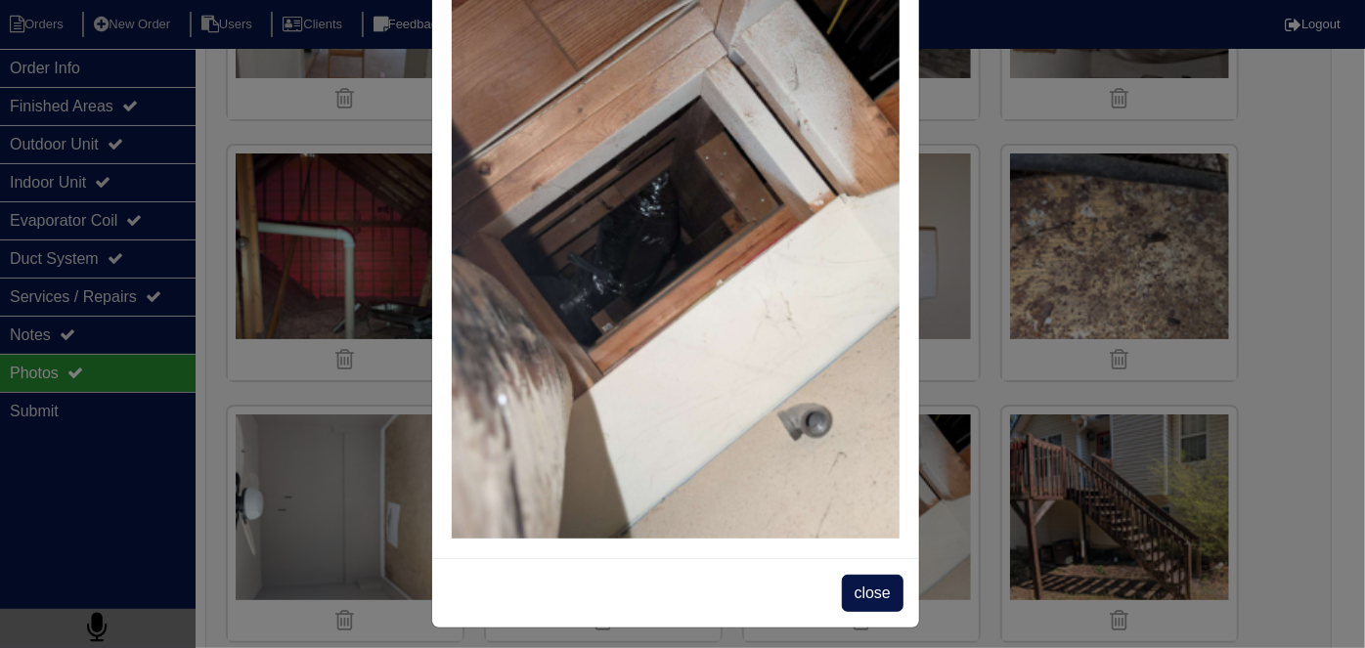
scroll to position [110, 0]
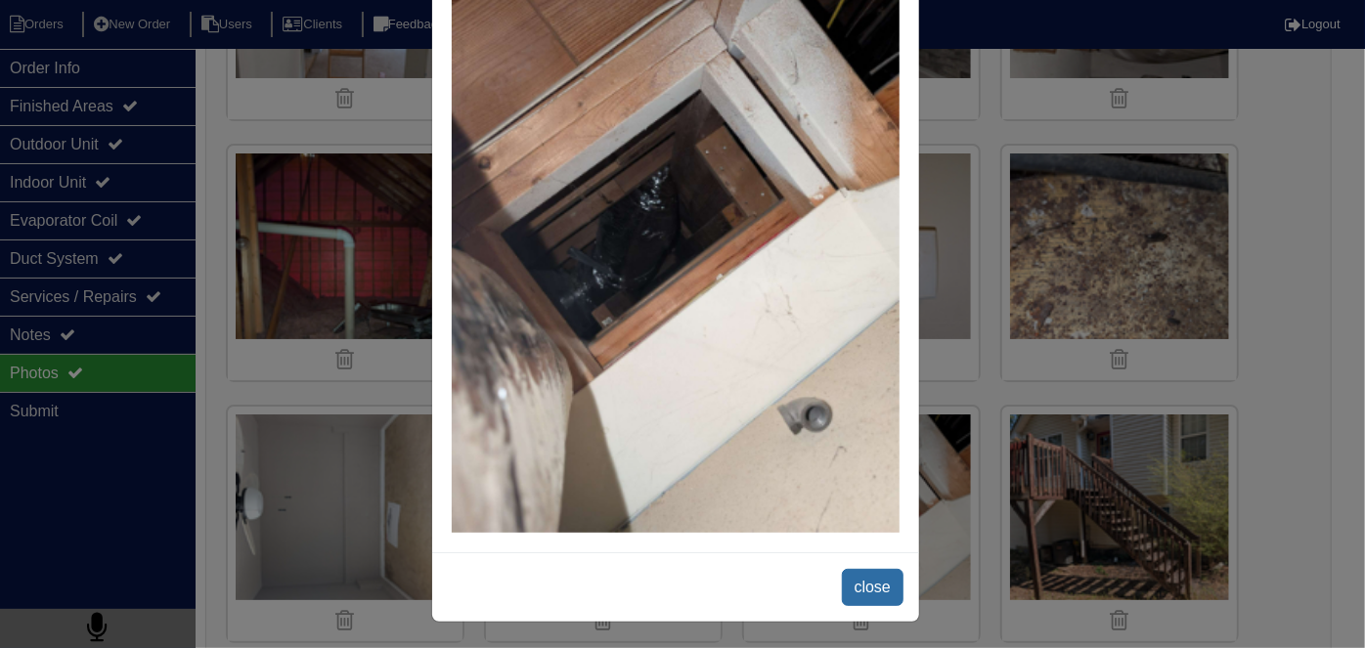
click at [850, 577] on span "close" at bounding box center [873, 587] width 62 height 37
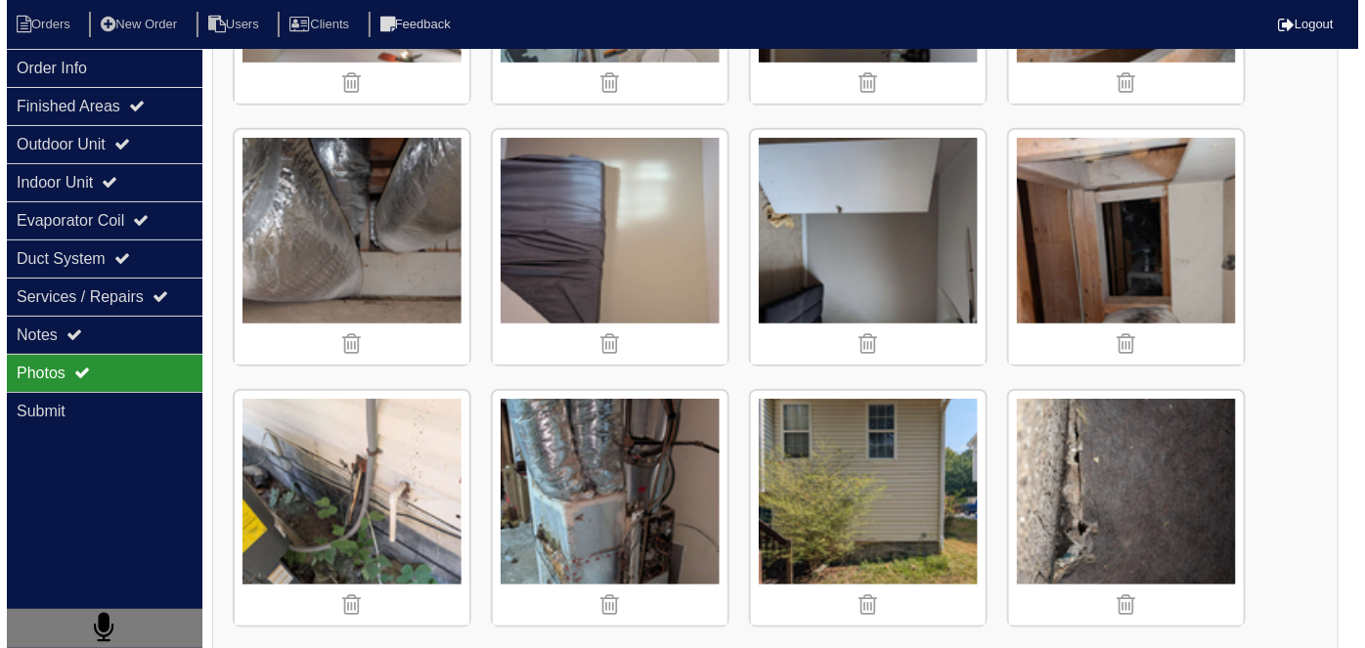
scroll to position [2842, 0]
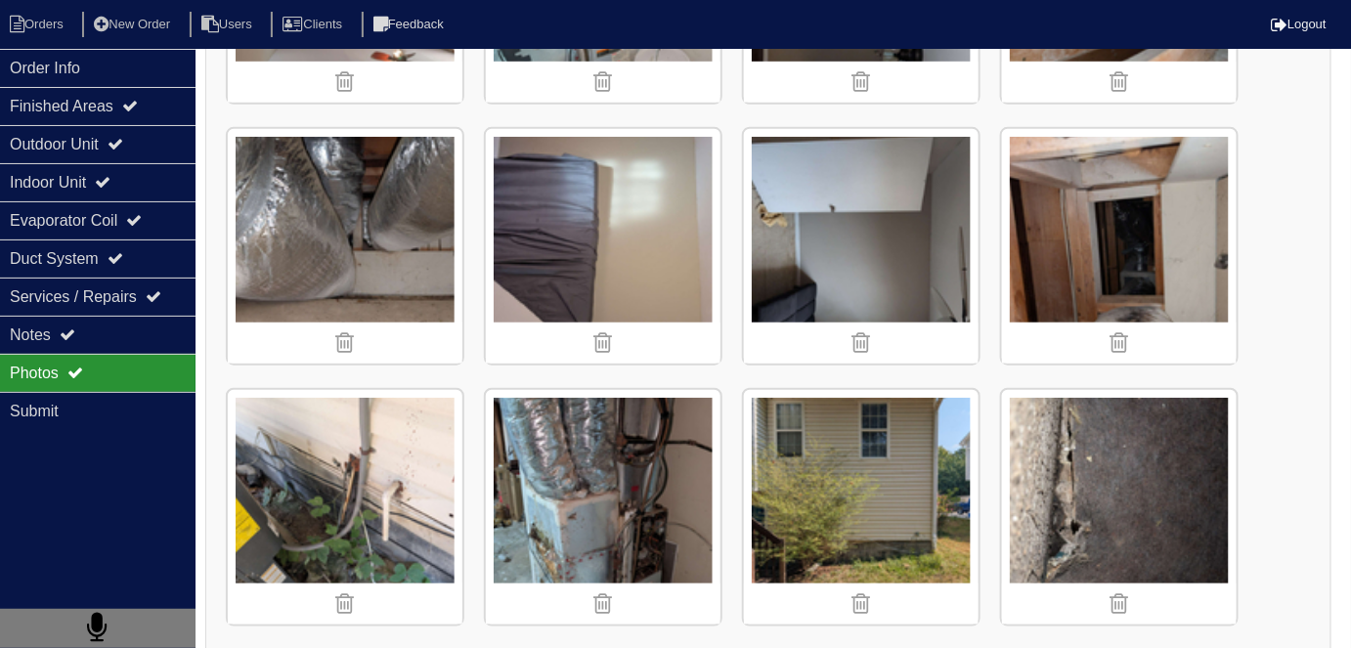
click at [1106, 196] on img at bounding box center [1119, 246] width 235 height 235
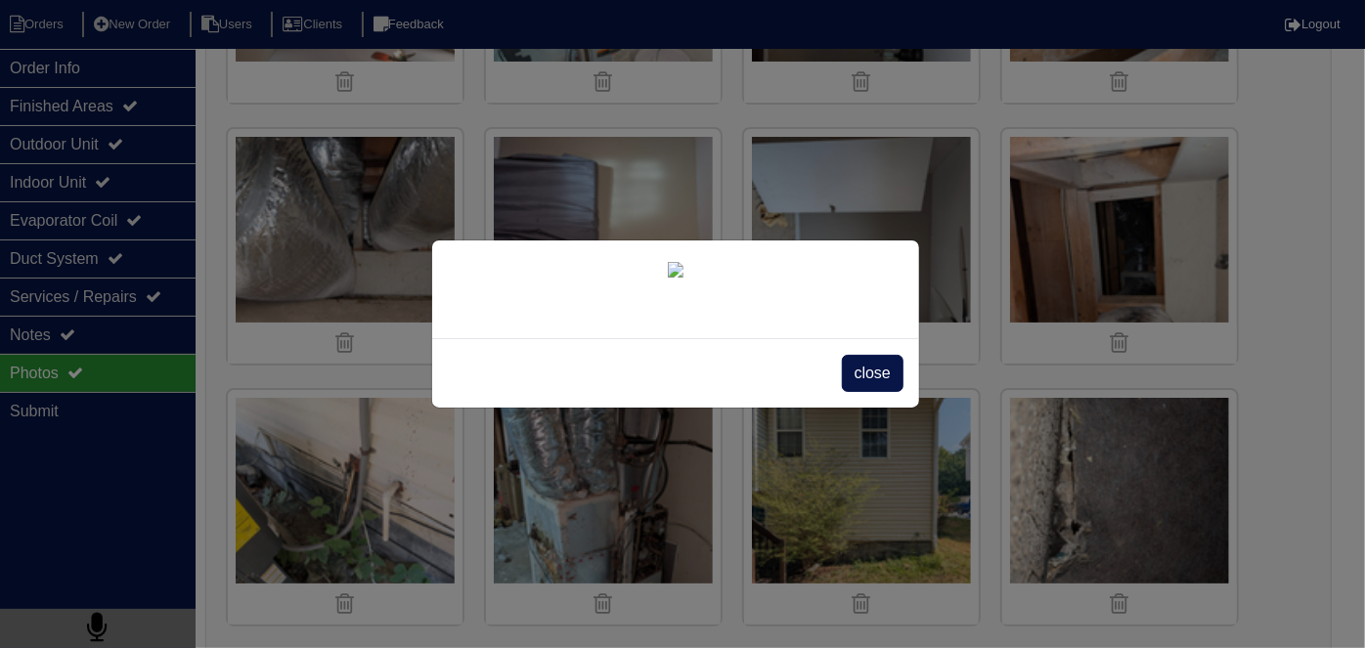
scroll to position [110, 0]
click at [864, 392] on span "close" at bounding box center [873, 373] width 62 height 37
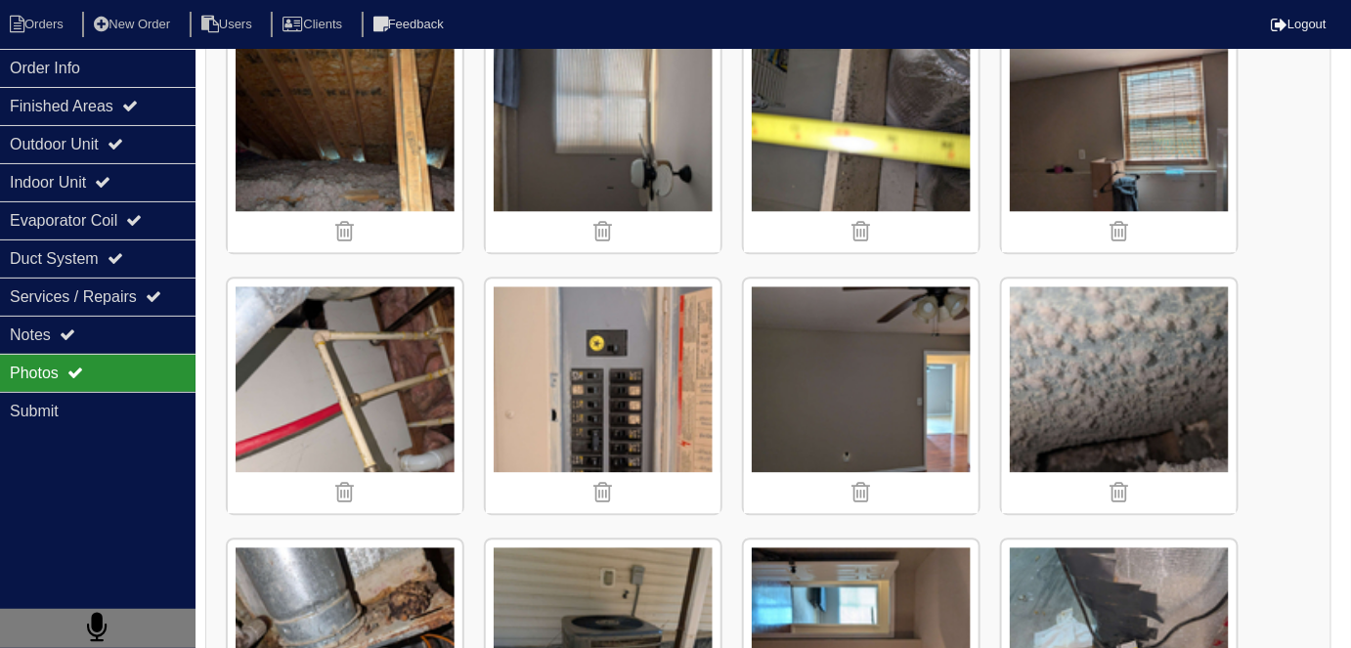
scroll to position [3998, 0]
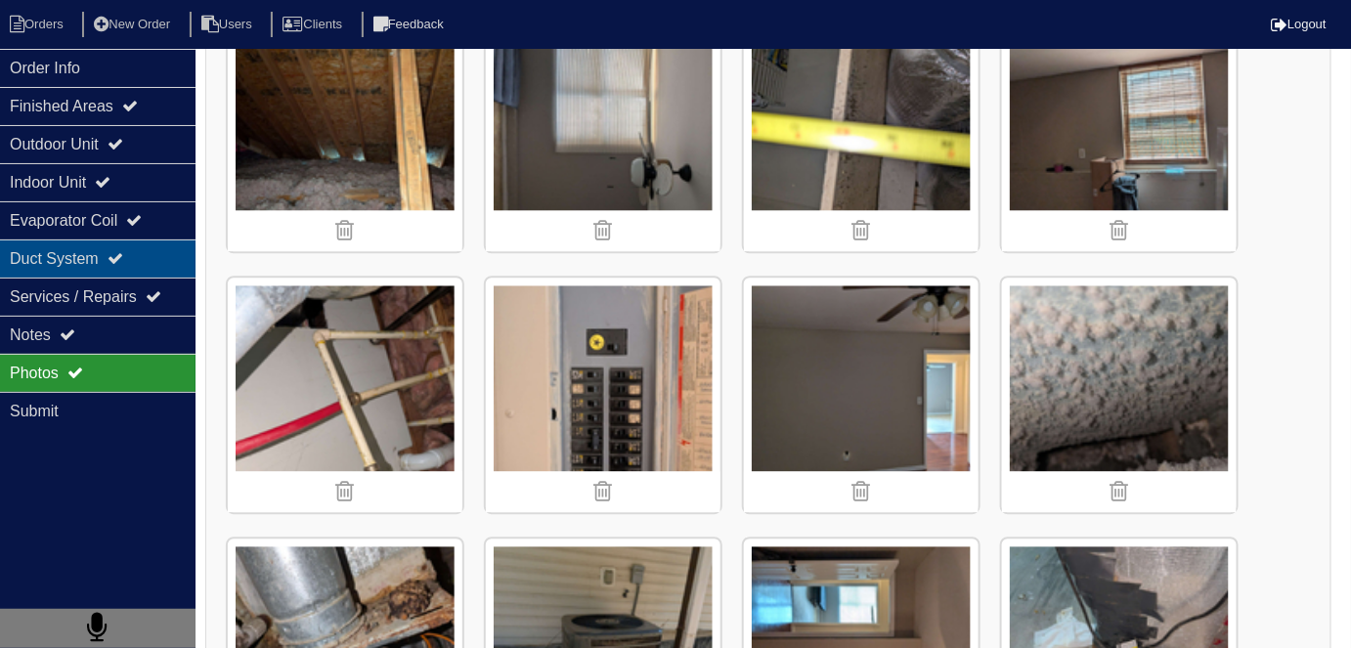
click at [60, 268] on div "Duct System" at bounding box center [98, 259] width 196 height 38
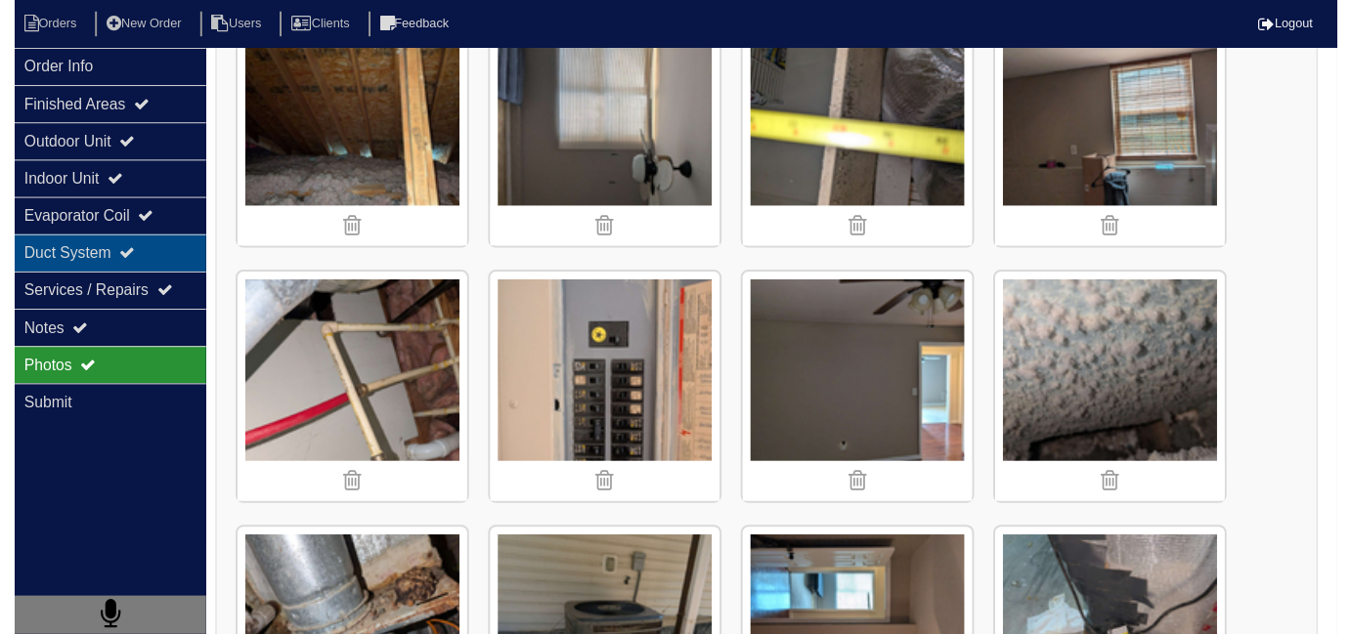
scroll to position [0, 0]
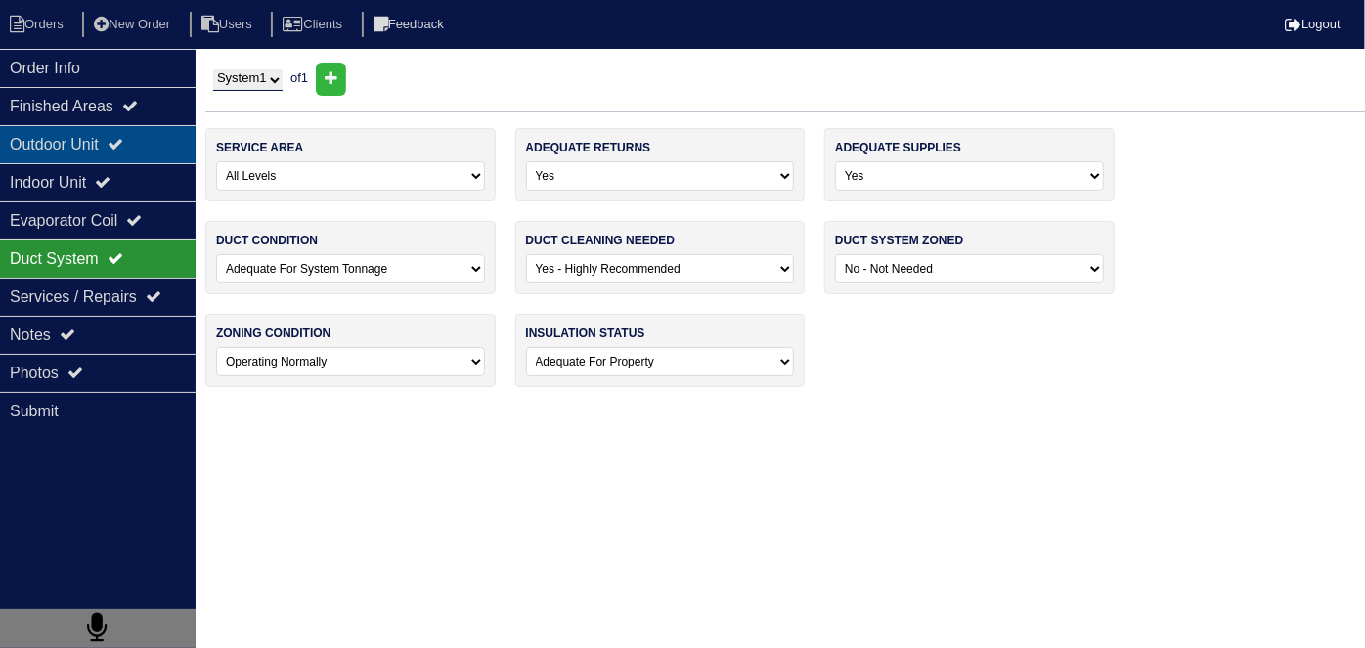
click at [39, 141] on div "Outdoor Unit" at bounding box center [98, 144] width 196 height 38
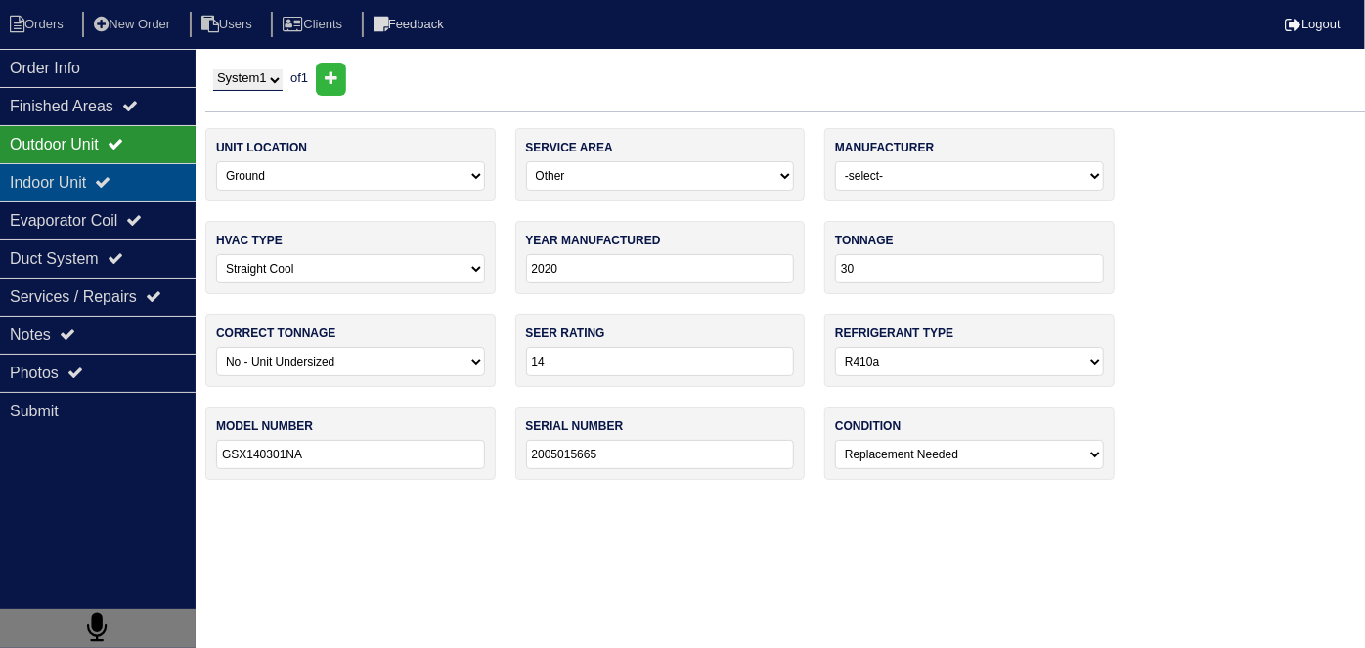
click at [43, 164] on div "Indoor Unit" at bounding box center [98, 182] width 196 height 38
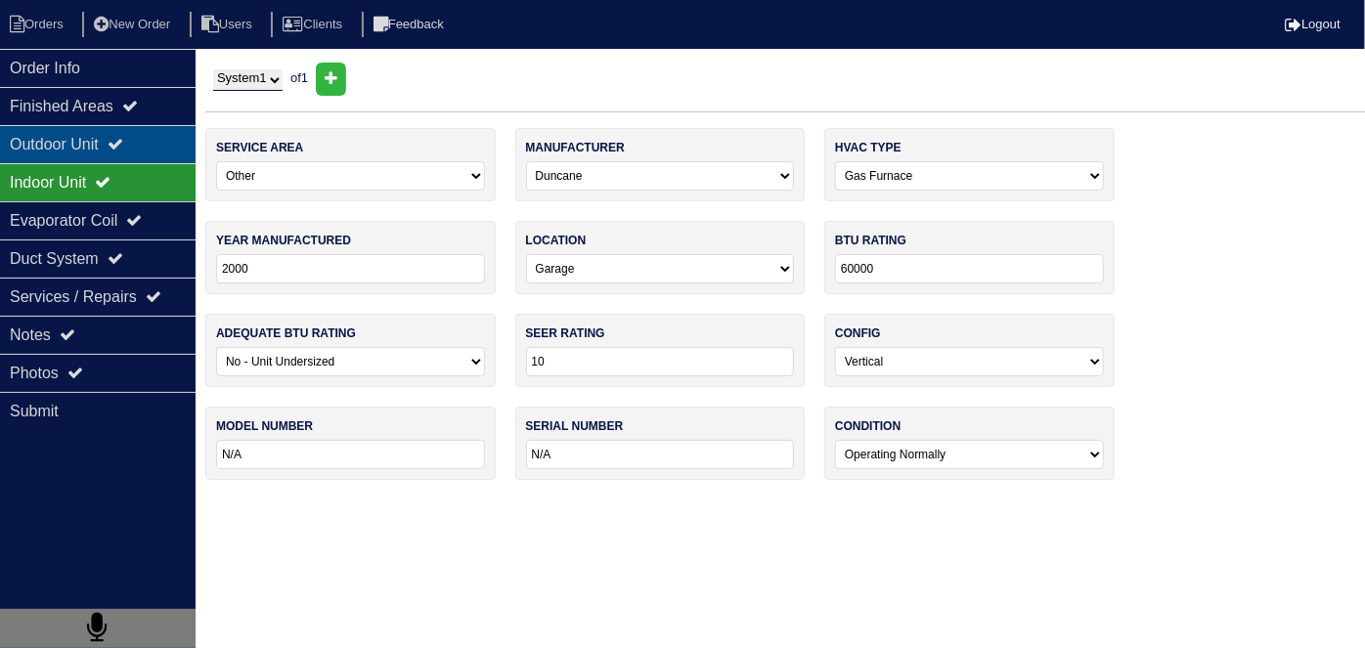
click at [52, 146] on div "Outdoor Unit" at bounding box center [98, 144] width 196 height 38
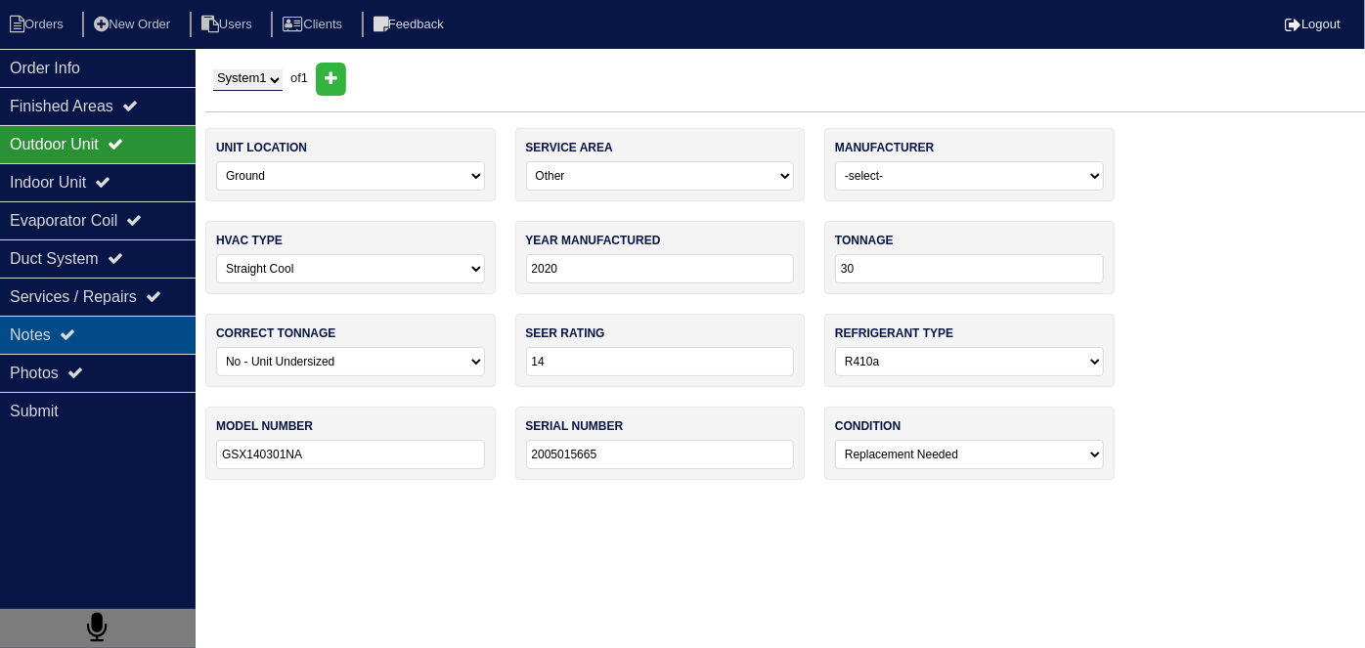
click at [44, 316] on div "Notes" at bounding box center [98, 335] width 196 height 38
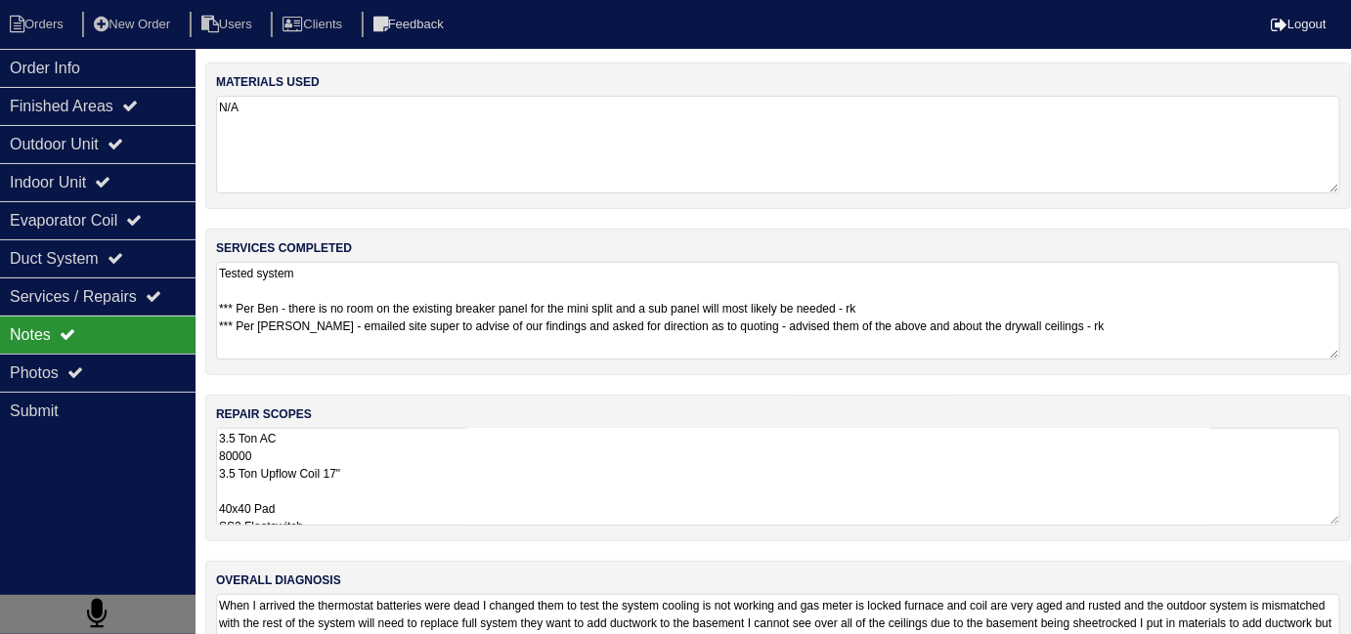
click at [420, 433] on textarea "3.5 Ton AC 80000 3.5 Ton Upflow Coil 17" 40x40 Pad SS2 Floatswitch Furnace Side…" at bounding box center [778, 477] width 1124 height 98
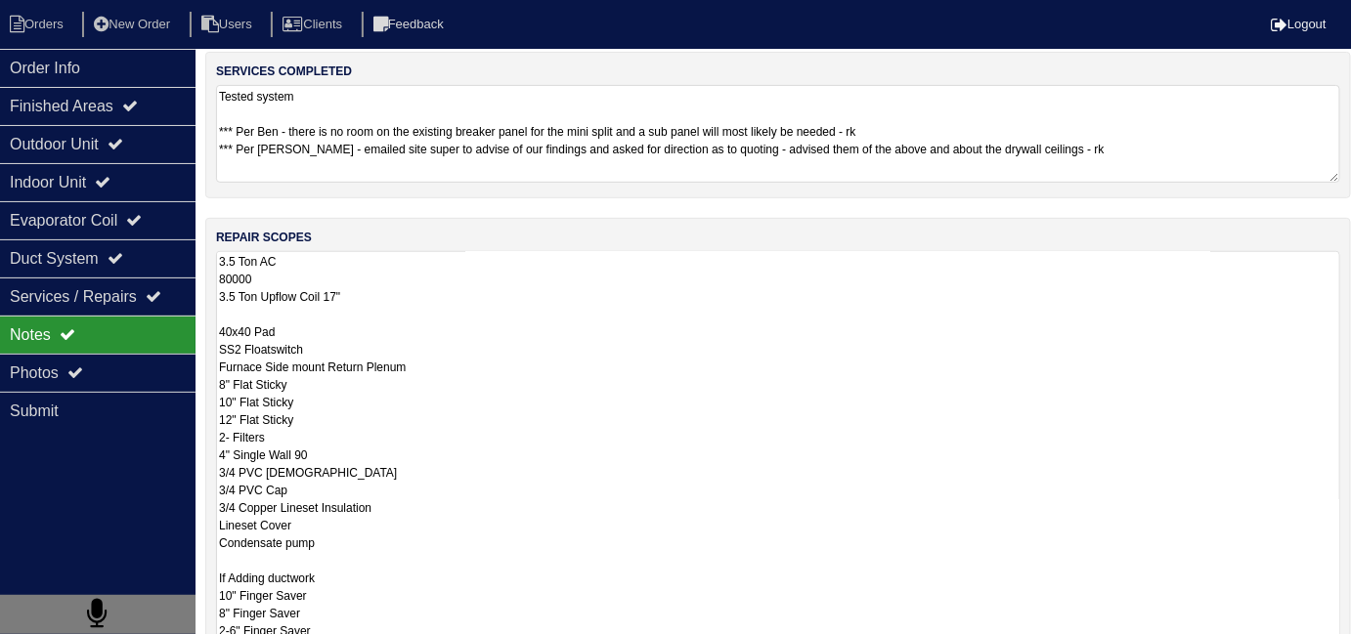
scroll to position [177, 0]
click at [69, 147] on div "Outdoor Unit" at bounding box center [98, 144] width 196 height 38
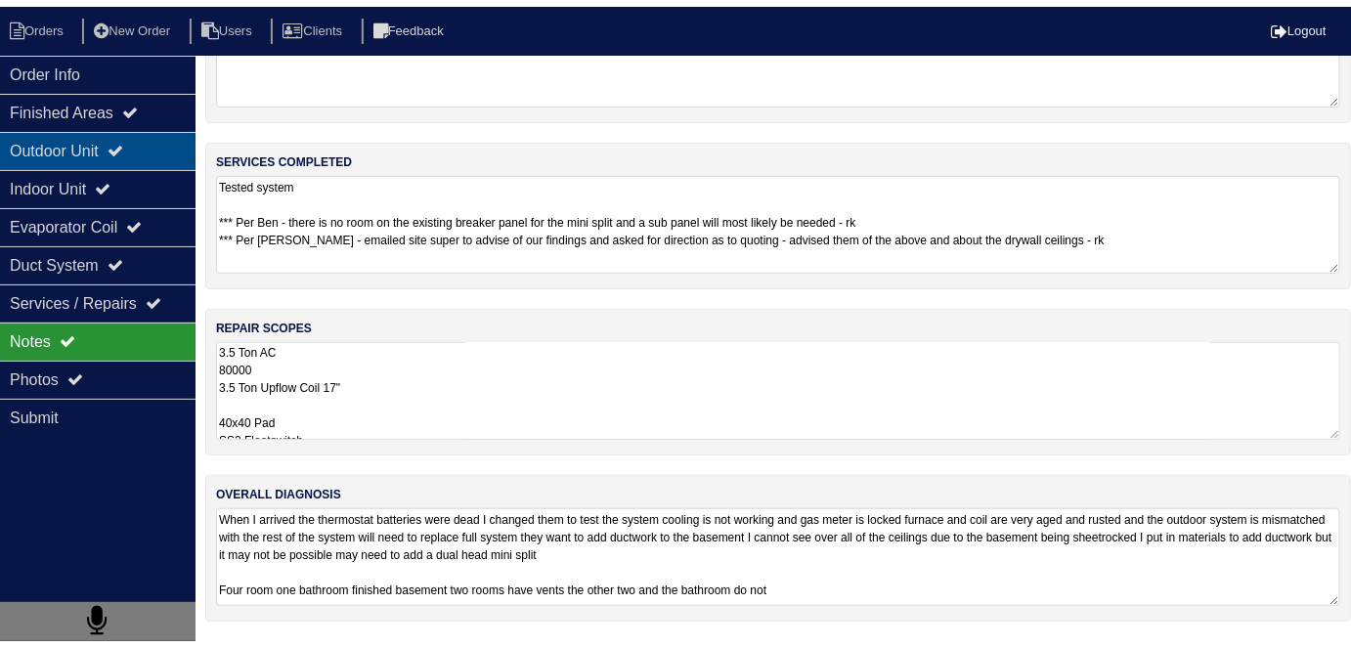
scroll to position [0, 0]
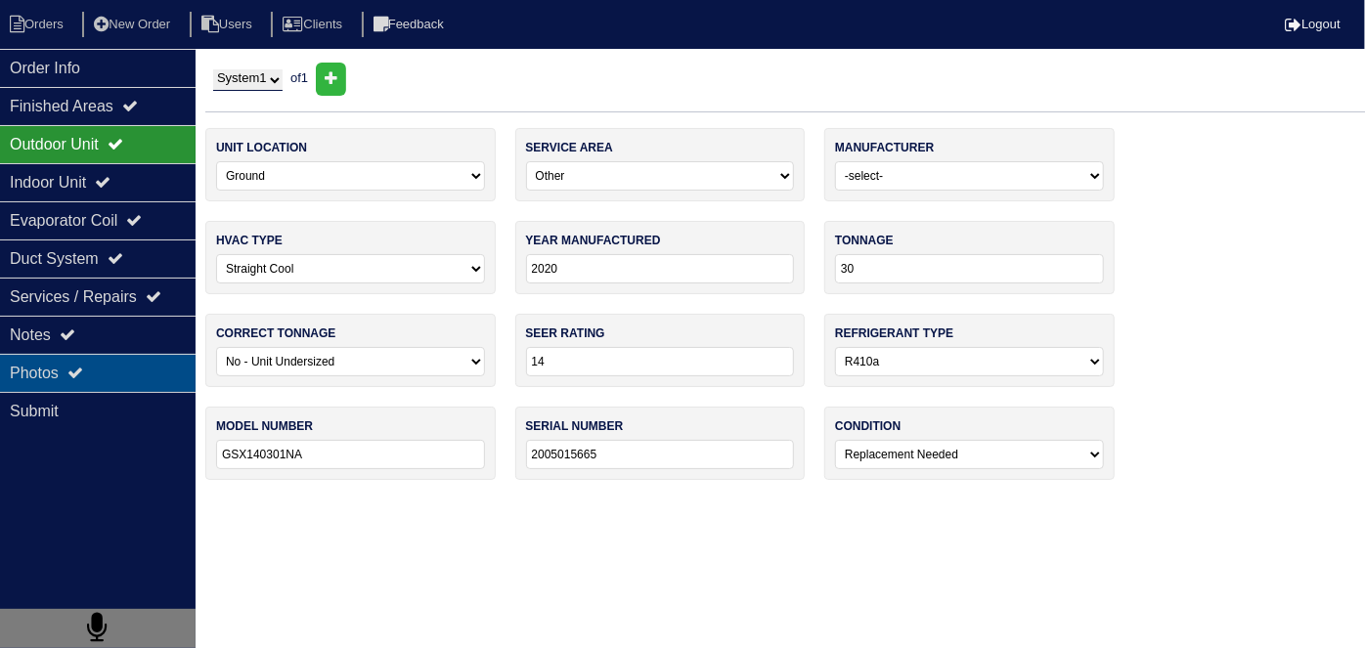
drag, startPoint x: 96, startPoint y: 378, endPoint x: 82, endPoint y: 364, distance: 20.1
click at [95, 378] on div "Photos" at bounding box center [98, 373] width 196 height 38
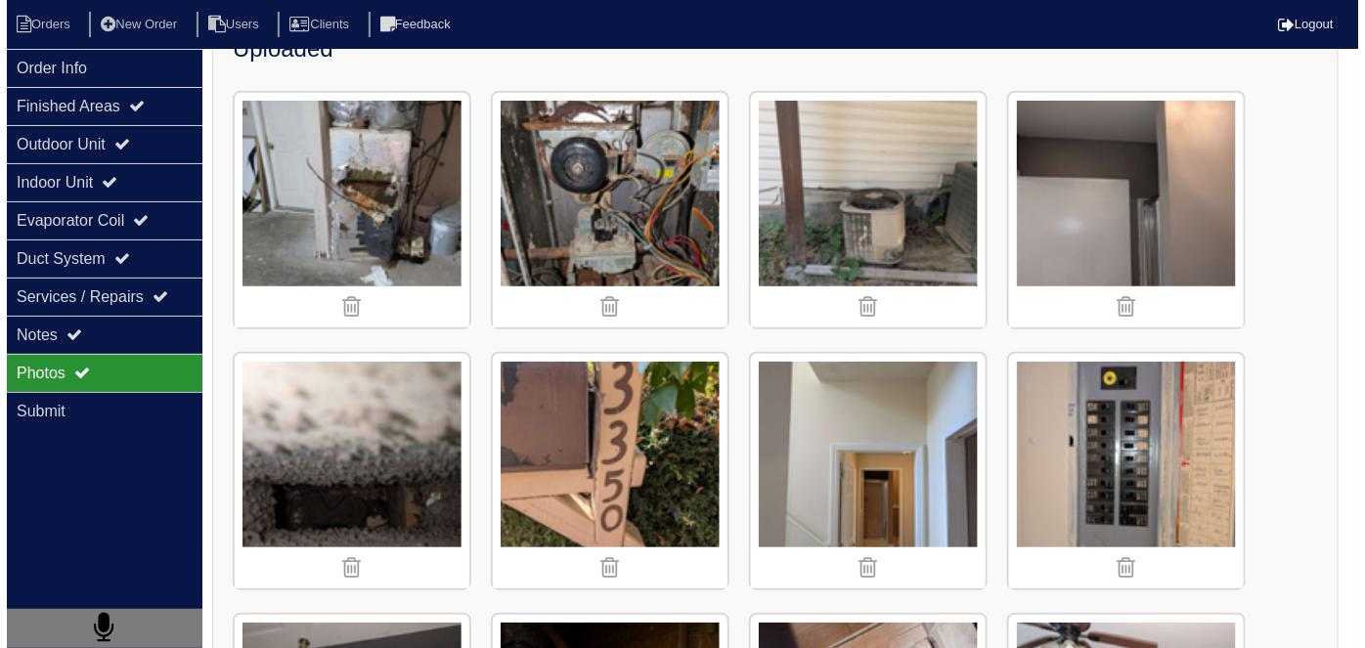
scroll to position [267, 0]
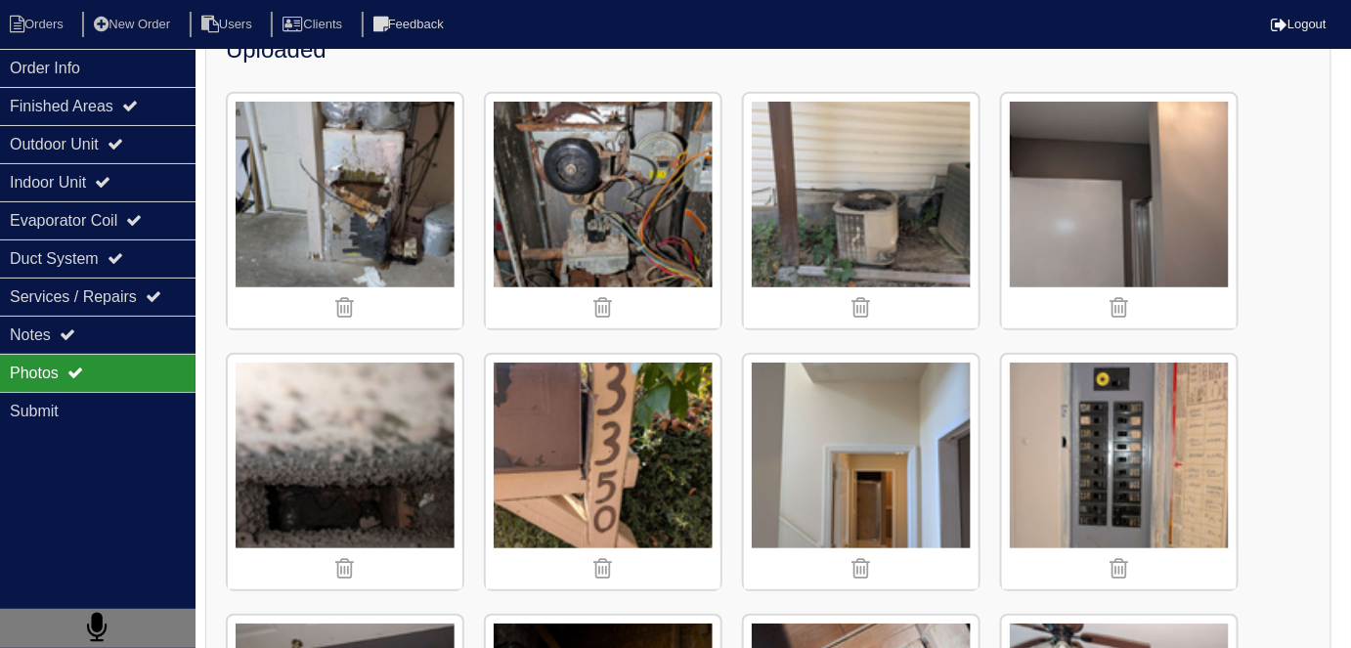
click at [825, 242] on img at bounding box center [861, 211] width 235 height 235
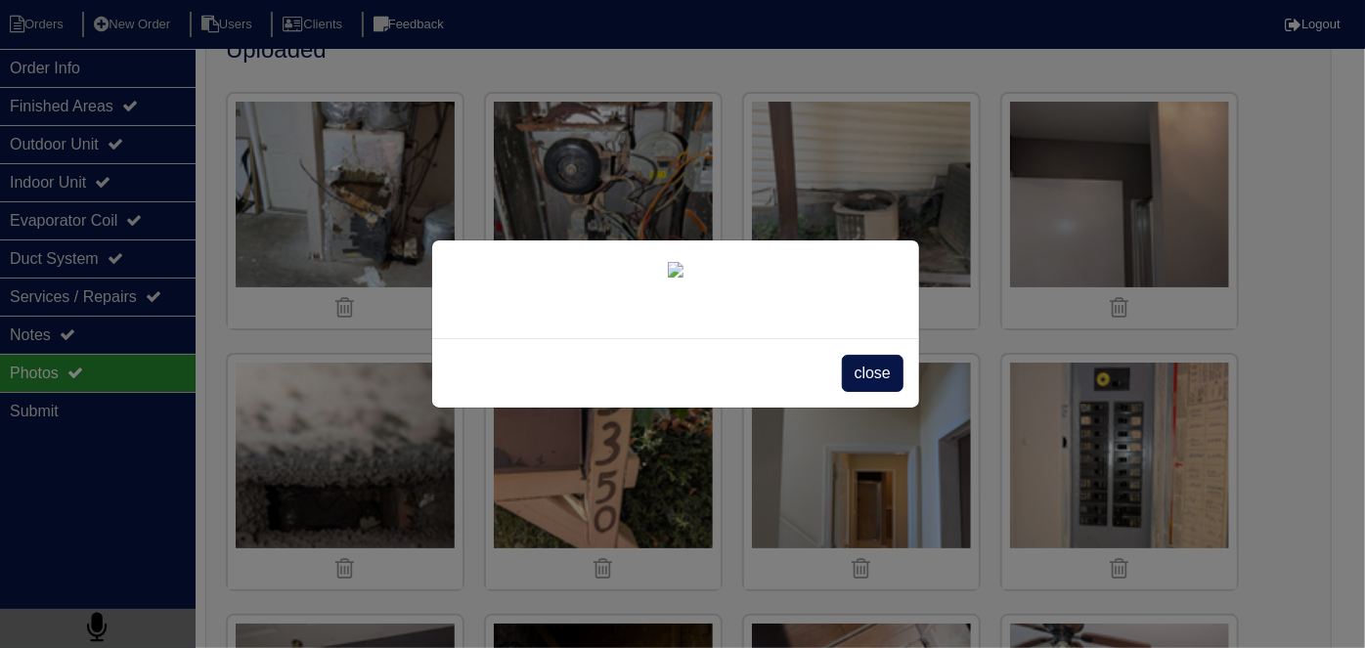
scroll to position [110, 0]
click at [867, 392] on span "close" at bounding box center [873, 373] width 62 height 37
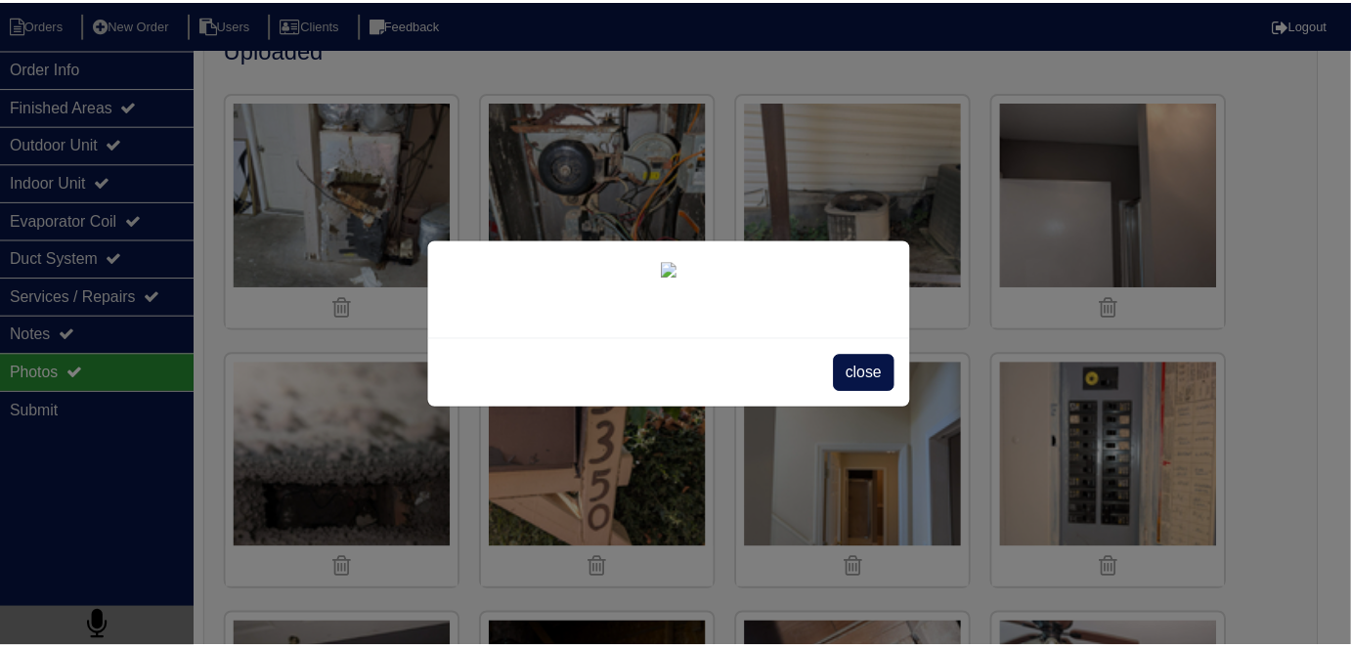
scroll to position [0, 0]
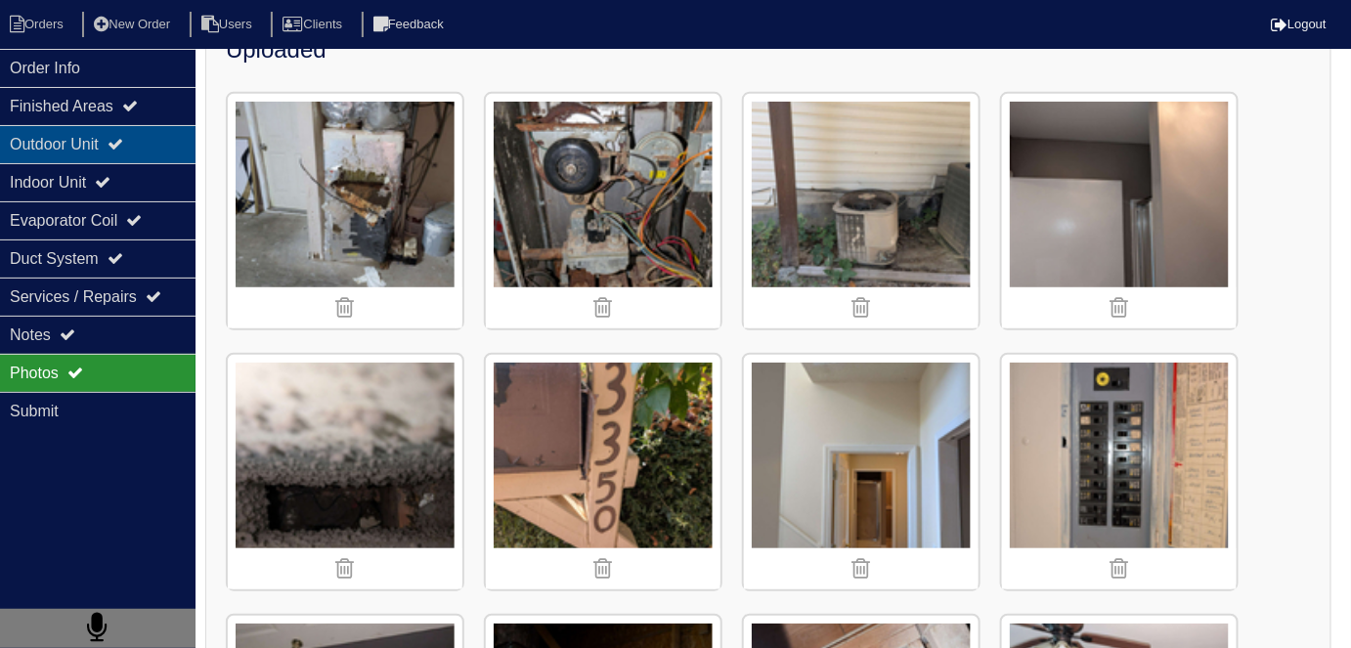
click at [41, 134] on div "Outdoor Unit" at bounding box center [98, 144] width 196 height 38
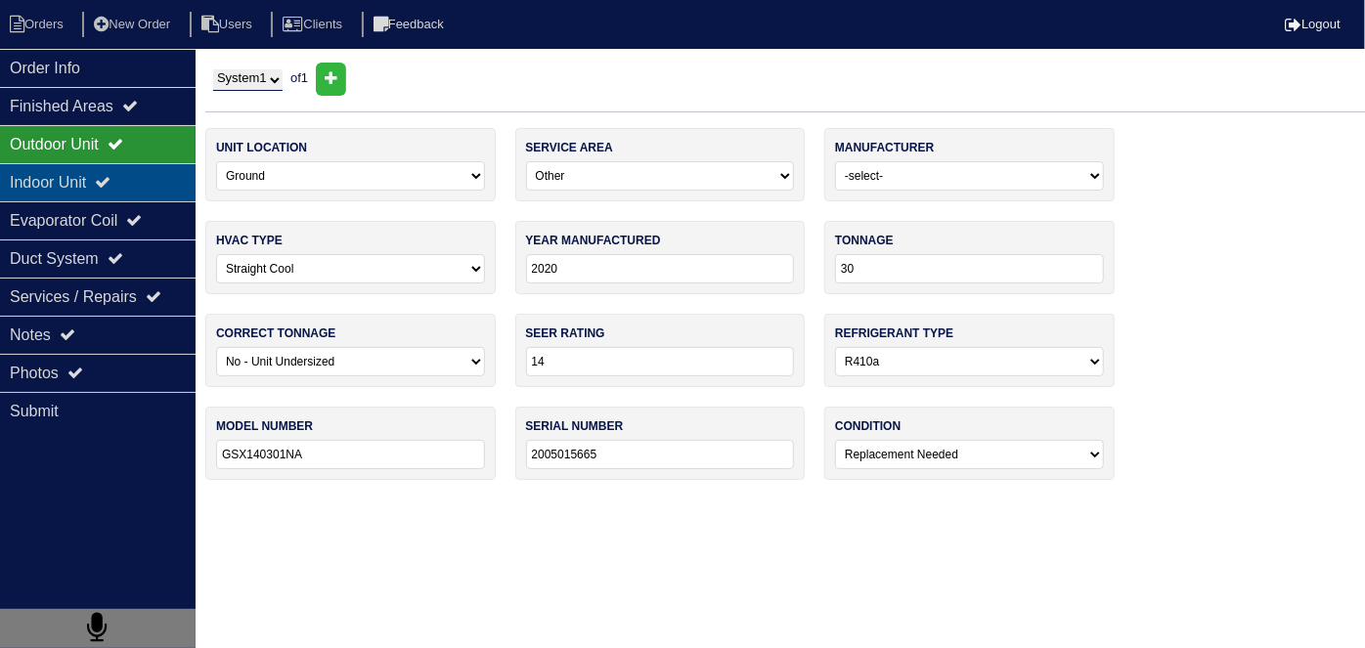
click at [45, 184] on div "Indoor Unit" at bounding box center [98, 182] width 196 height 38
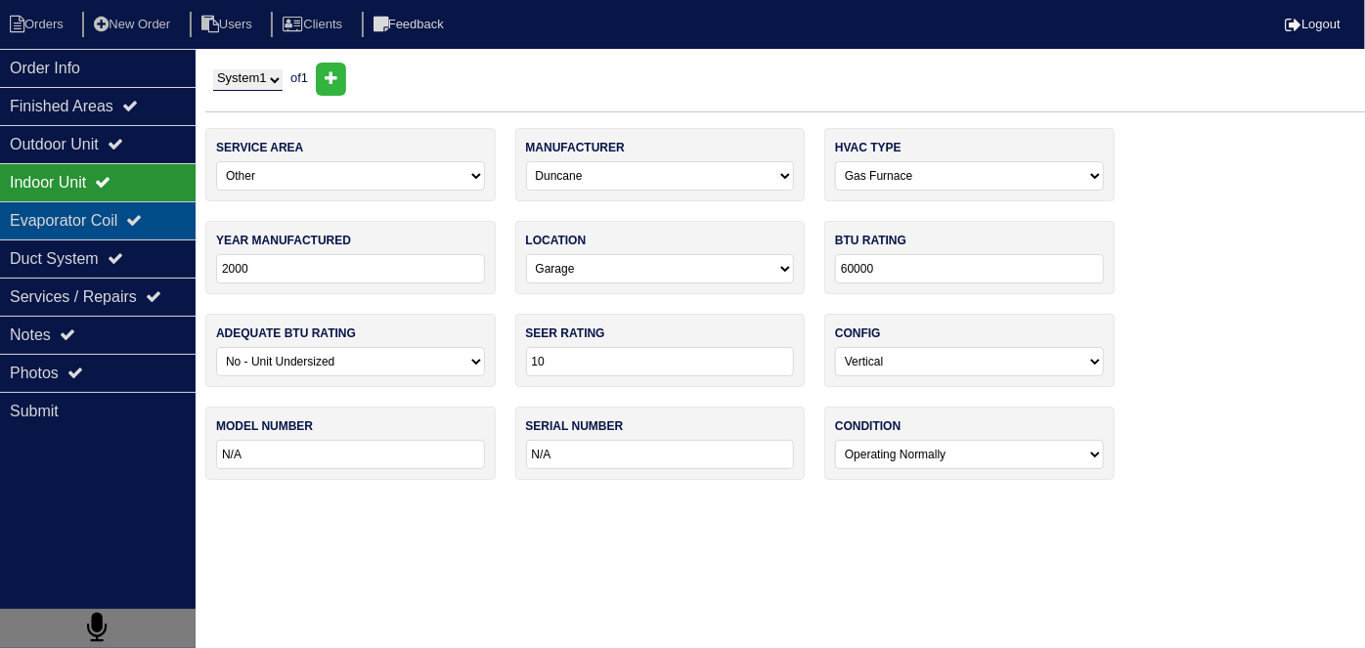
click at [36, 217] on div "Evaporator Coil" at bounding box center [98, 220] width 196 height 38
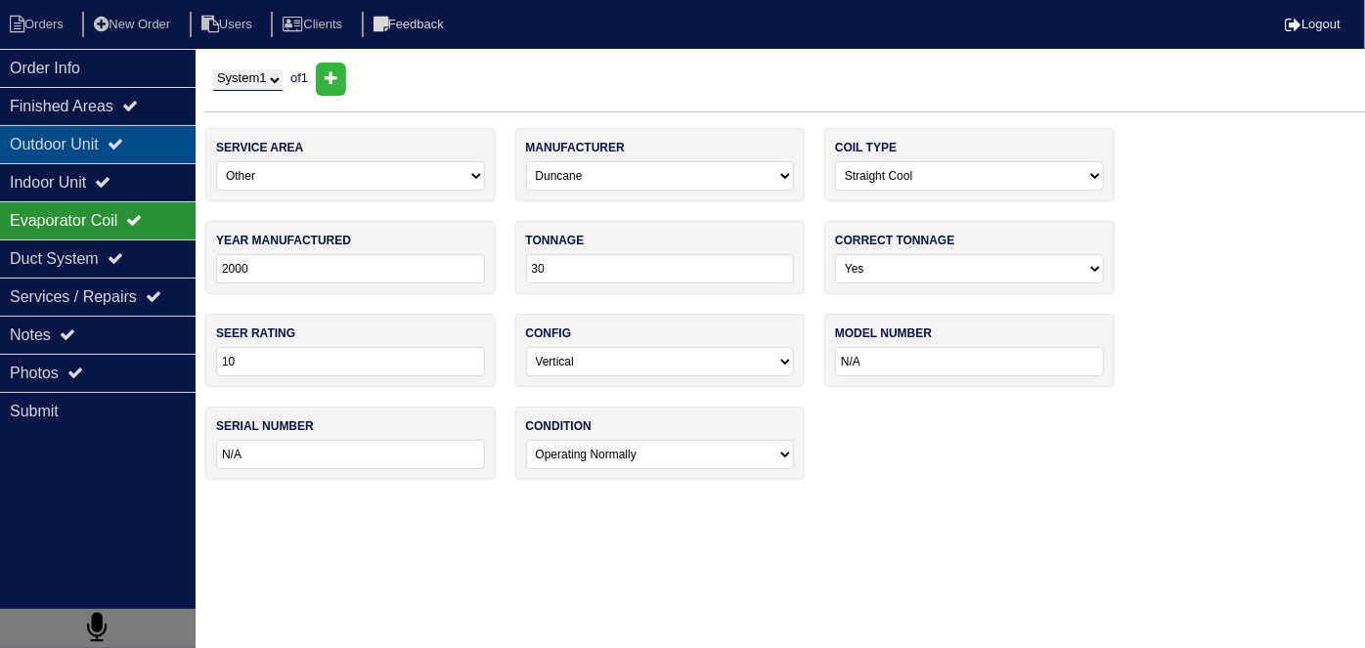
click at [61, 149] on div "Outdoor Unit" at bounding box center [98, 144] width 196 height 38
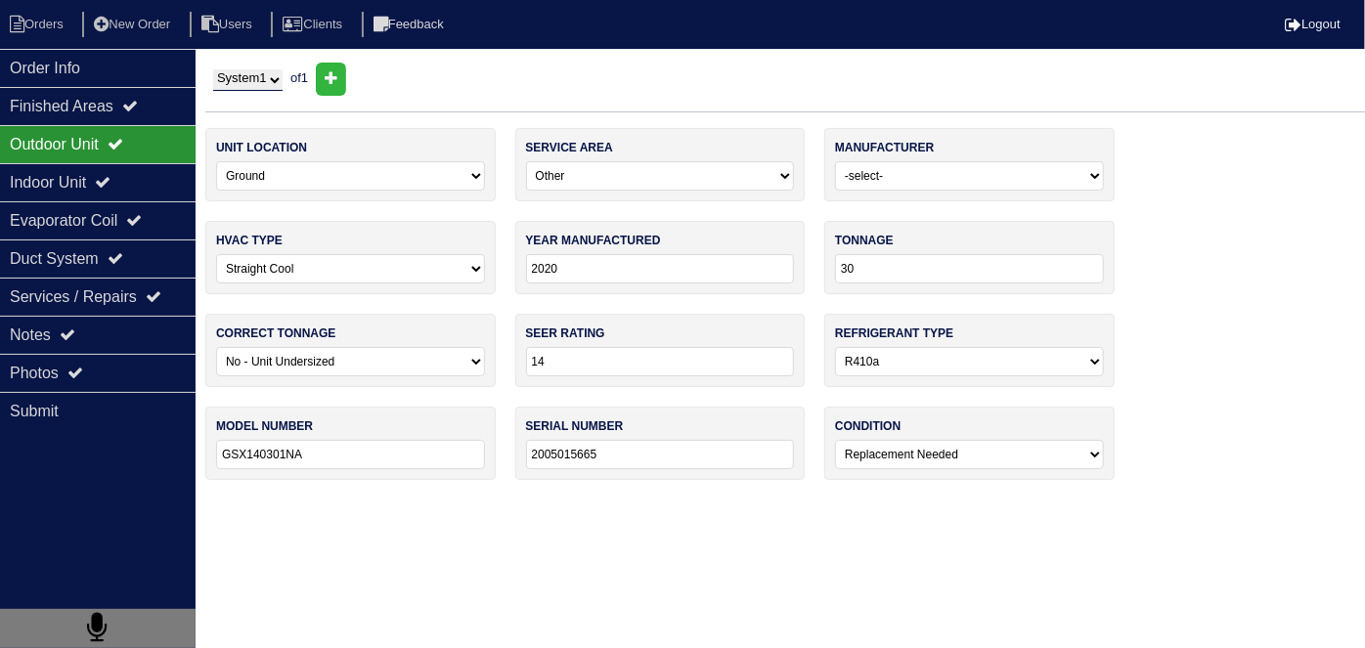
drag, startPoint x: 607, startPoint y: 454, endPoint x: 509, endPoint y: 459, distance: 97.9
click at [509, 459] on div "unit location -select- Ground Rooftop service area -select- Main Level Upstairs…" at bounding box center [784, 313] width 1159 height 371
drag, startPoint x: 537, startPoint y: 477, endPoint x: 531, endPoint y: 449, distance: 29.0
click at [534, 477] on div "unit location -select- Ground Rooftop service area -select- Main Level Upstairs…" at bounding box center [784, 313] width 1159 height 371
drag, startPoint x: 543, startPoint y: 451, endPoint x: 516, endPoint y: 449, distance: 26.5
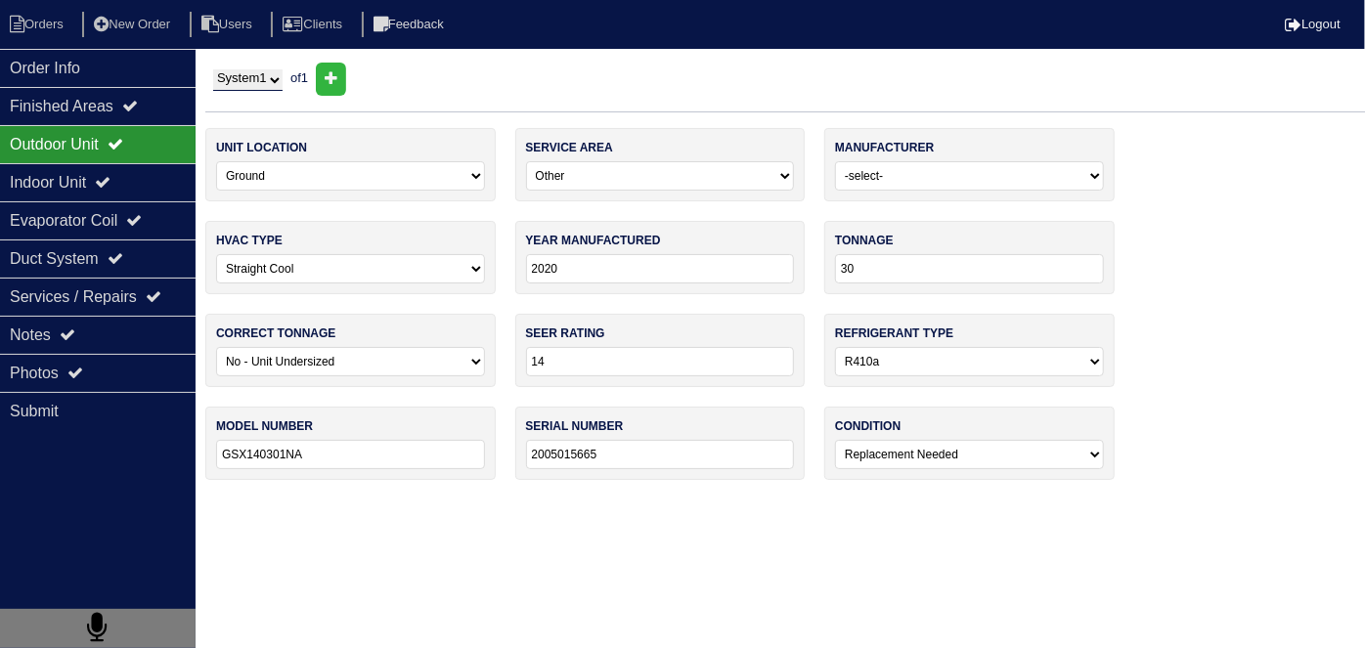
click at [516, 449] on div "serial number 2005015665" at bounding box center [660, 443] width 290 height 73
click at [562, 484] on div "unit location -select- Ground Rooftop service area -select- Main Level Upstairs…" at bounding box center [784, 313] width 1159 height 371
drag, startPoint x: 620, startPoint y: 461, endPoint x: 194, endPoint y: 415, distance: 428.8
click at [347, 440] on div "unit location -select- Ground Rooftop service area -select- Main Level Upstairs…" at bounding box center [784, 313] width 1159 height 371
click at [595, 261] on input "2020" at bounding box center [660, 268] width 269 height 29
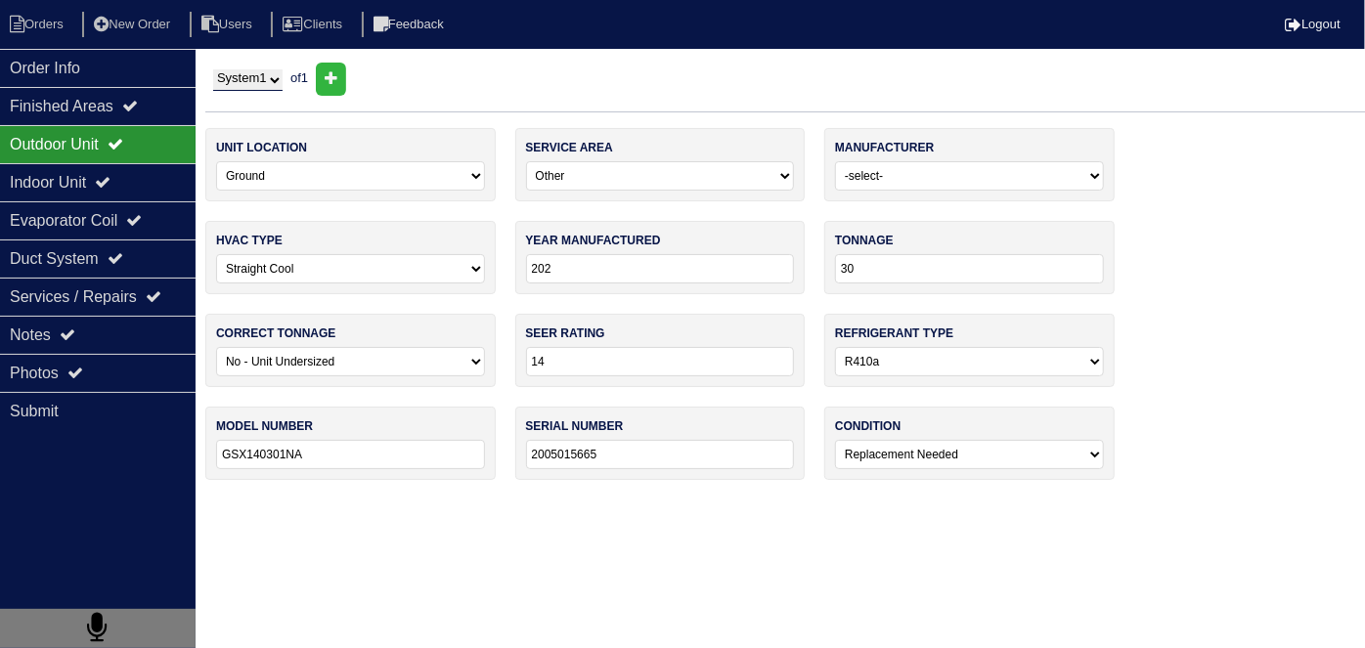
type input "2020"
click at [686, 500] on html "Orders New Order Users Clients Feedback Logout Orders New Order Users Clients M…" at bounding box center [682, 250] width 1365 height 500
click at [116, 191] on div "Indoor Unit" at bounding box center [98, 182] width 196 height 38
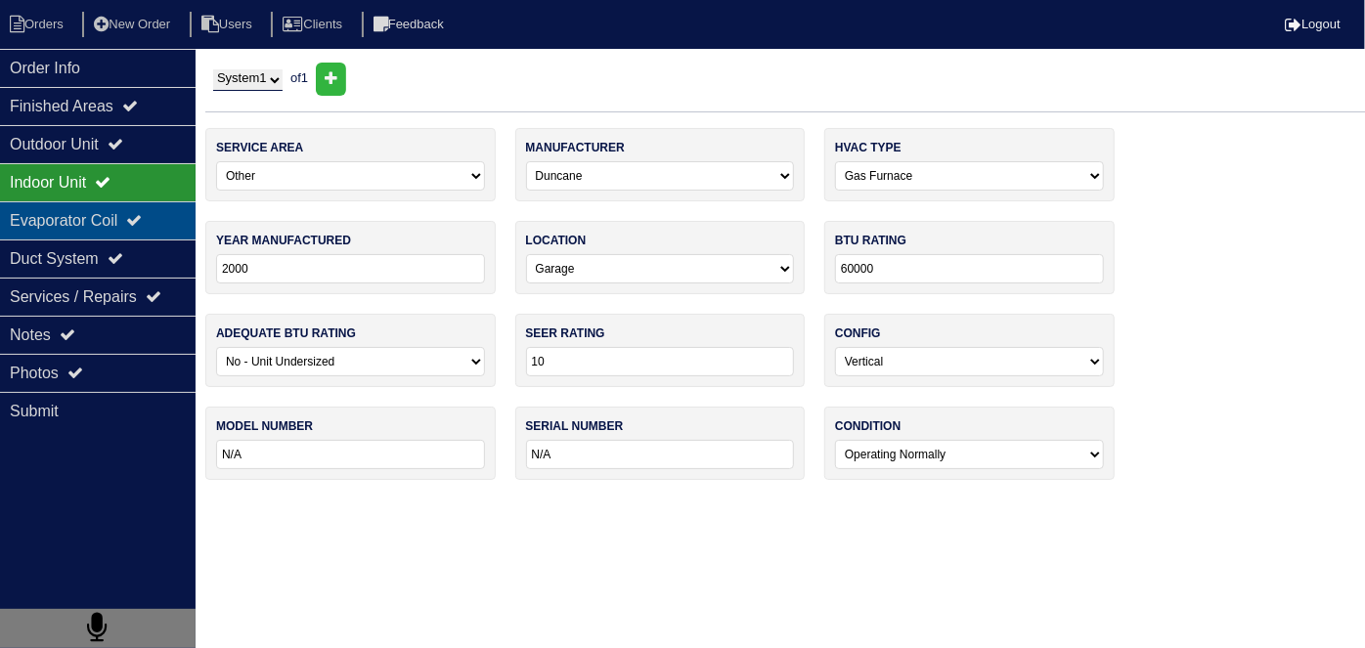
click at [108, 211] on div "Evaporator Coil" at bounding box center [98, 220] width 196 height 38
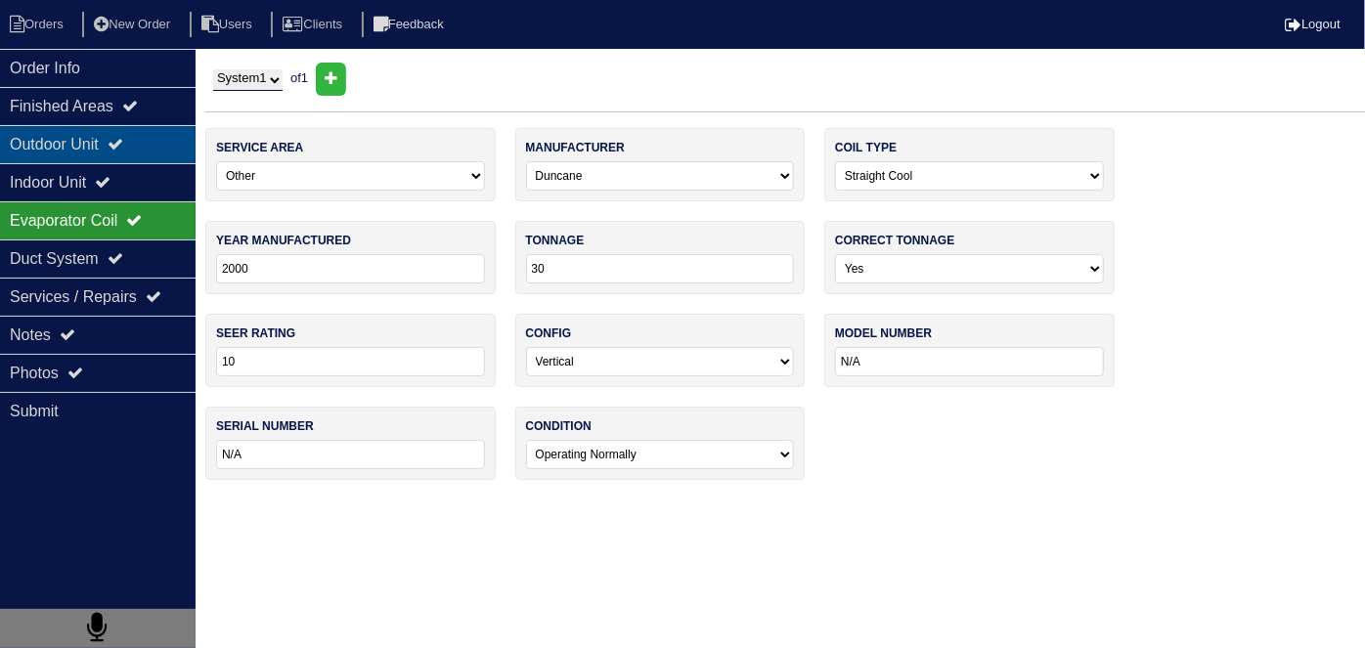
click at [138, 142] on div "Outdoor Unit" at bounding box center [98, 144] width 196 height 38
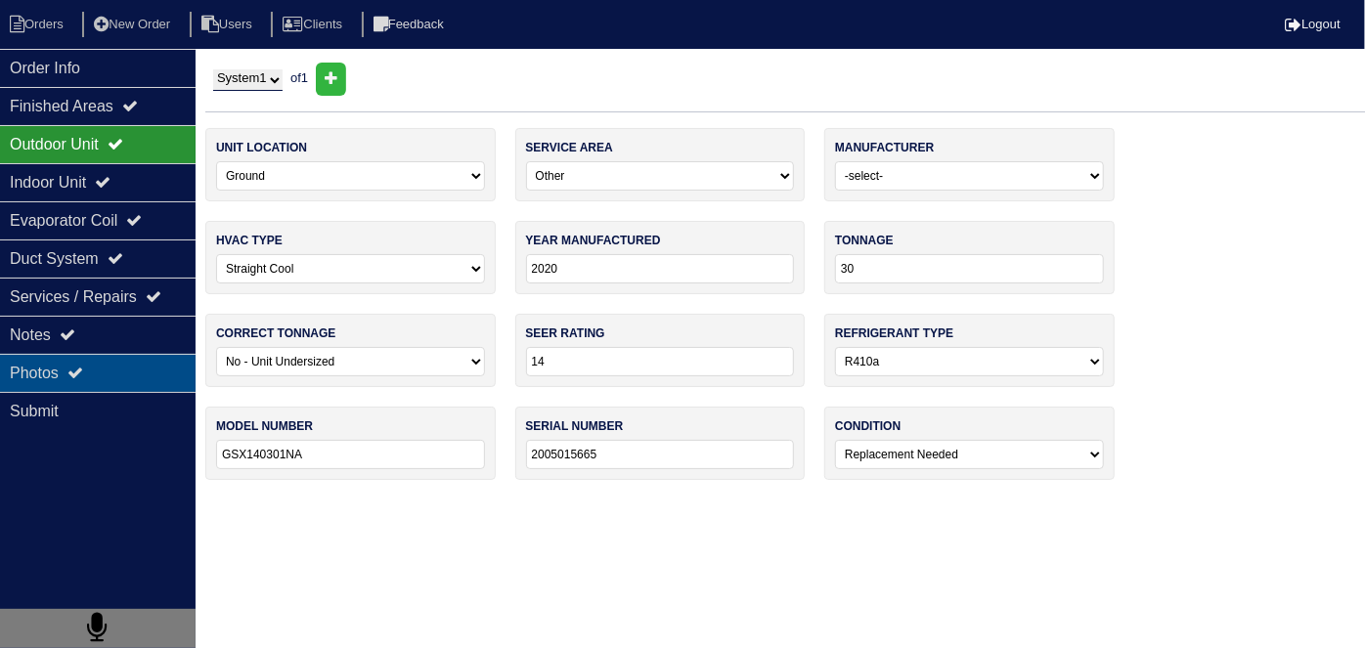
click at [94, 376] on div "Photos" at bounding box center [98, 373] width 196 height 38
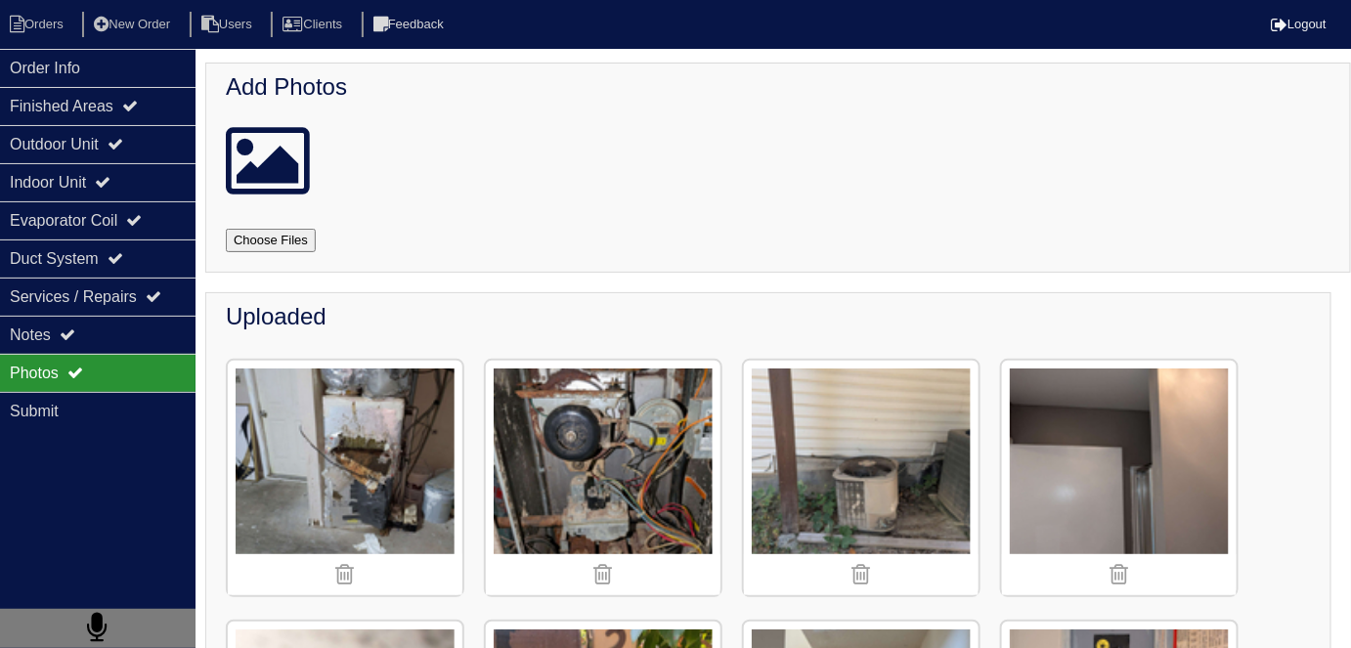
click at [864, 501] on img at bounding box center [861, 478] width 235 height 235
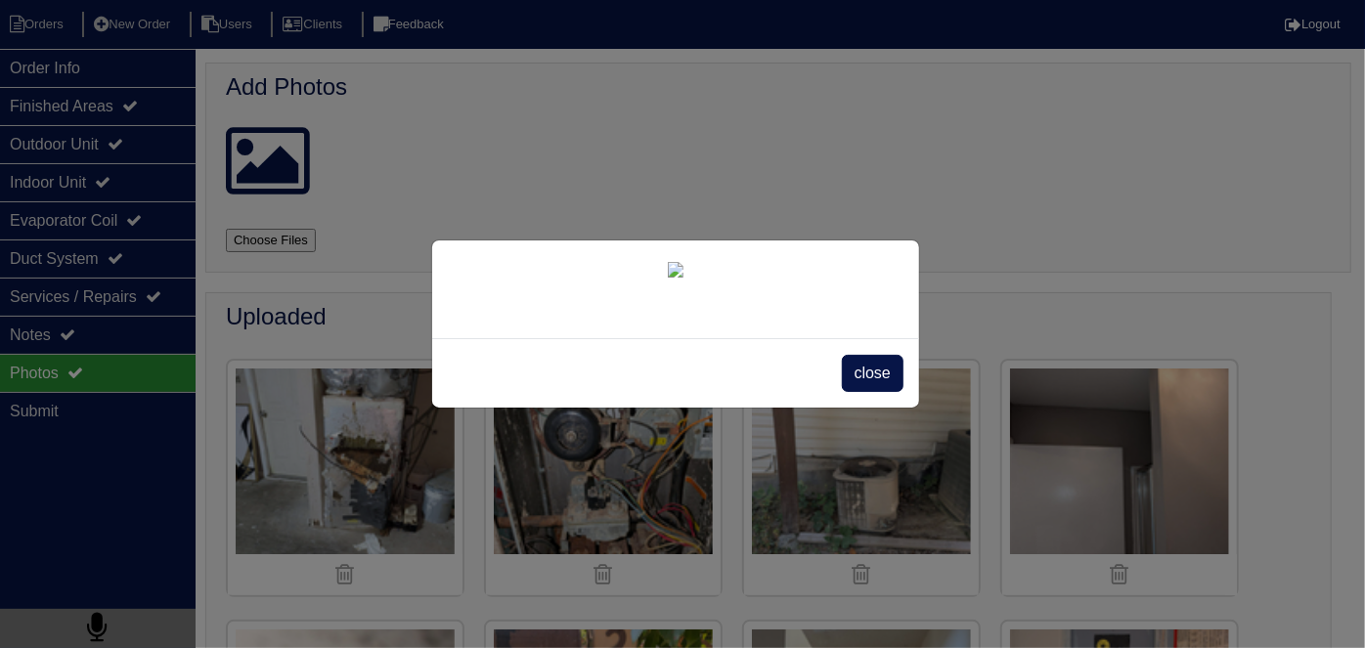
scroll to position [110, 0]
click at [683, 262] on img at bounding box center [676, 270] width 16 height 16
click at [861, 392] on span "close" at bounding box center [873, 373] width 62 height 37
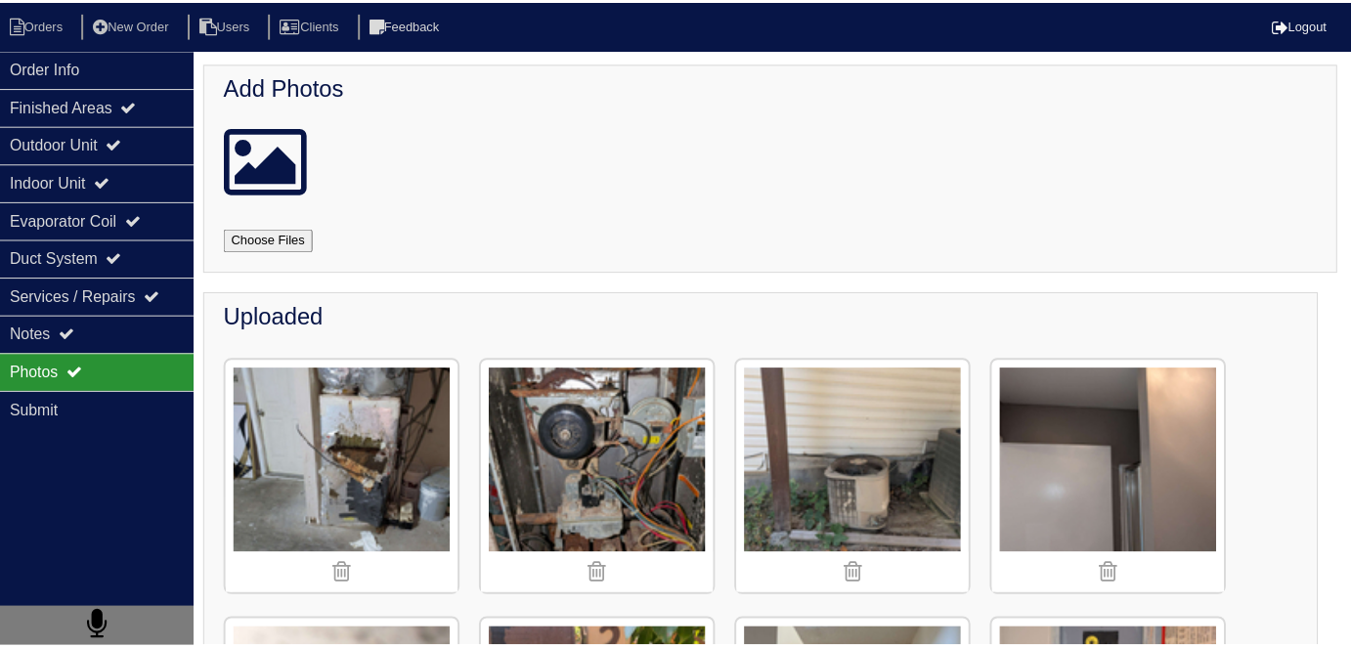
scroll to position [0, 0]
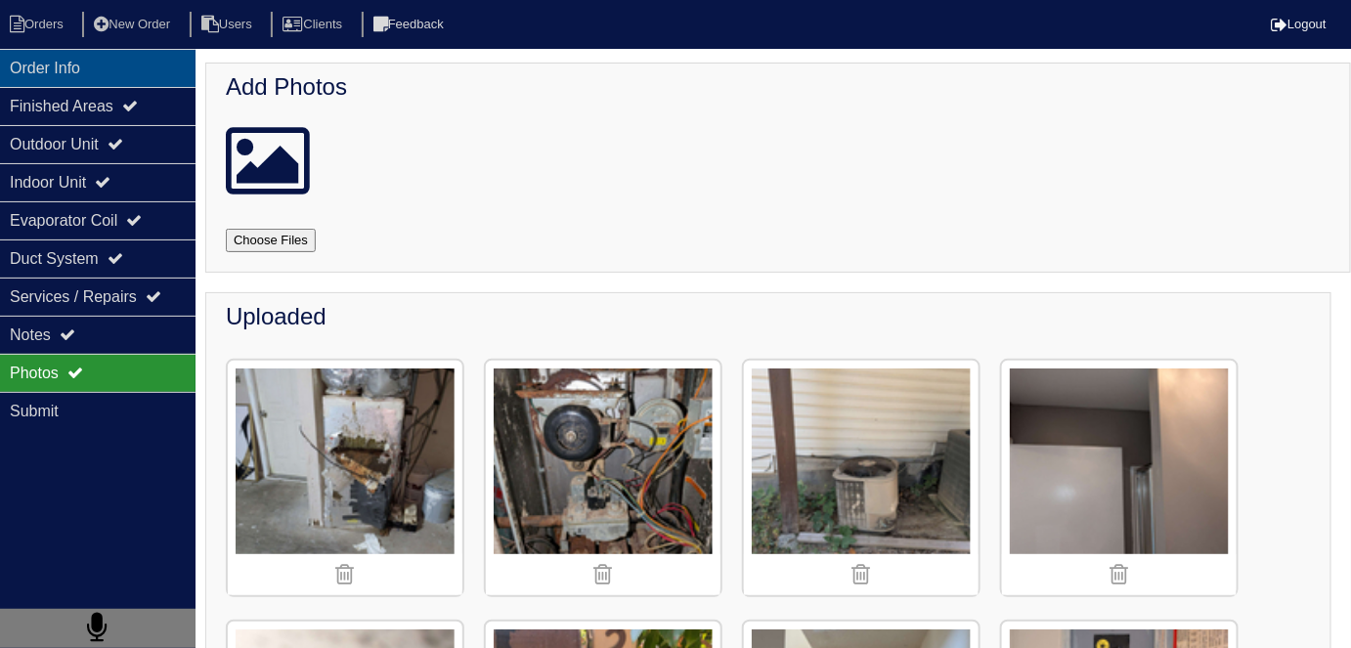
click at [72, 78] on div "Order Info" at bounding box center [98, 68] width 196 height 38
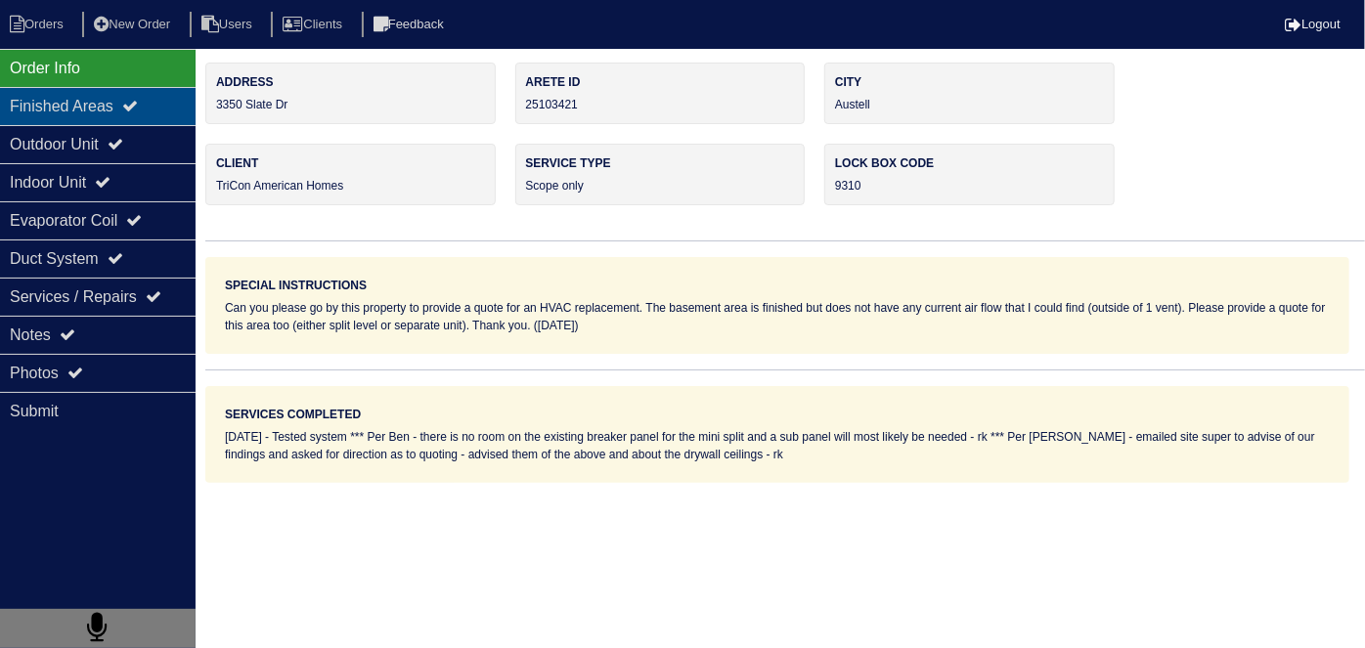
click at [71, 122] on div "Finished Areas" at bounding box center [98, 106] width 196 height 38
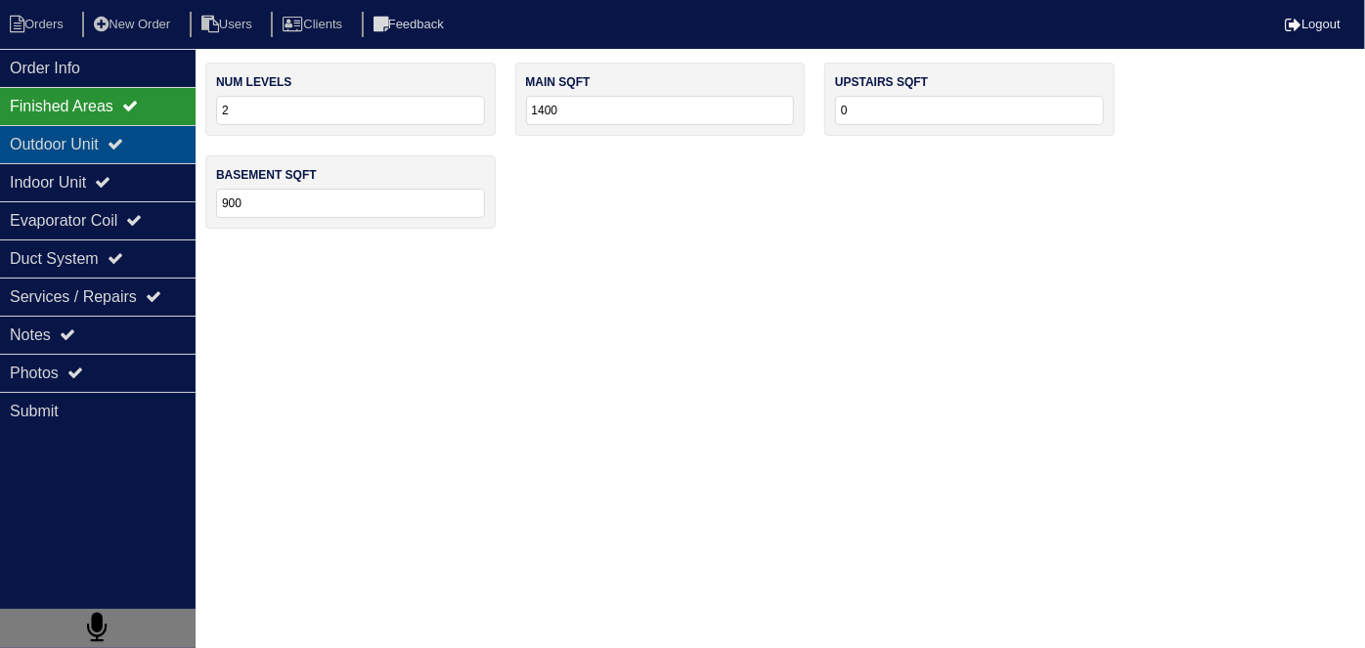
click at [70, 156] on div "Outdoor Unit" at bounding box center [98, 144] width 196 height 38
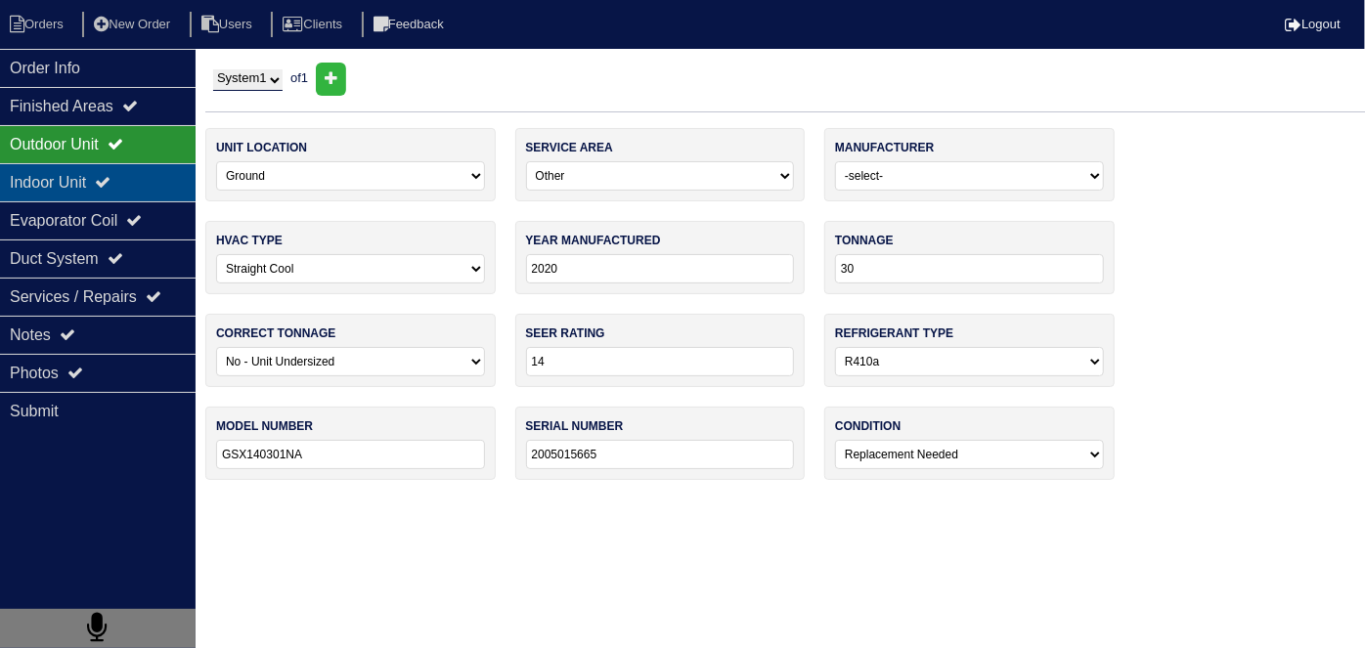
click at [63, 178] on div "Indoor Unit" at bounding box center [98, 182] width 196 height 38
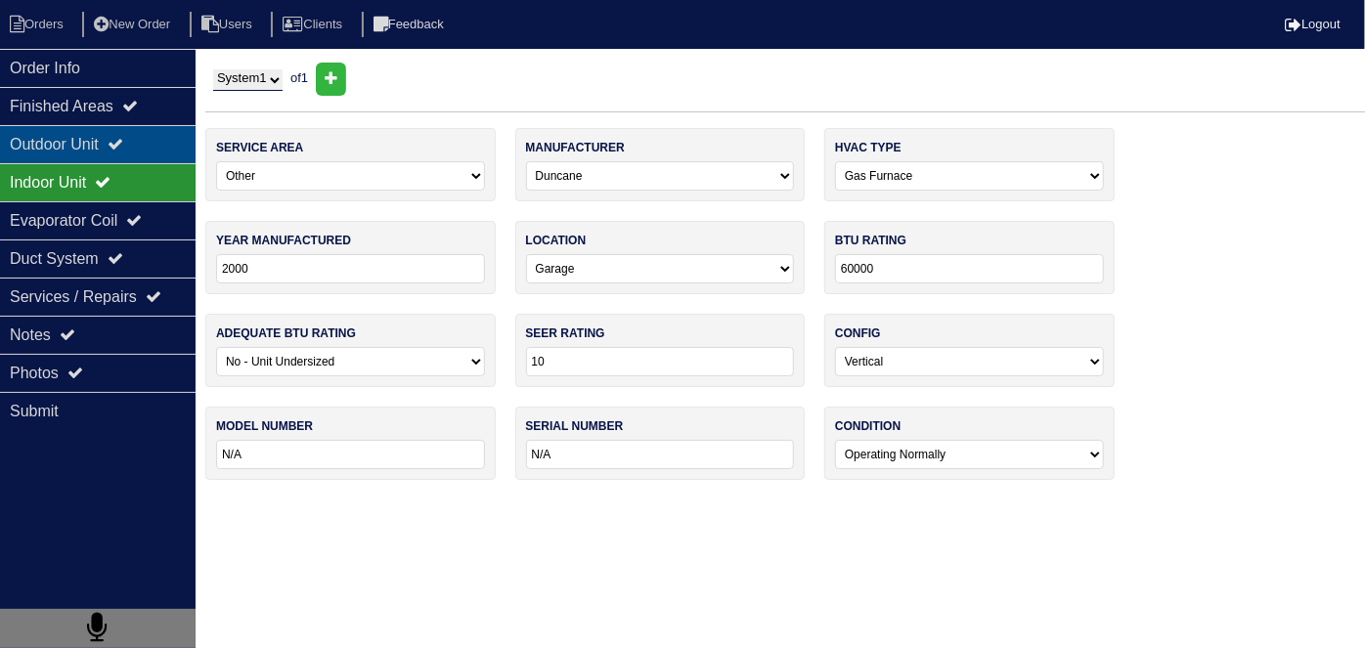
click at [60, 144] on div "Outdoor Unit" at bounding box center [98, 144] width 196 height 38
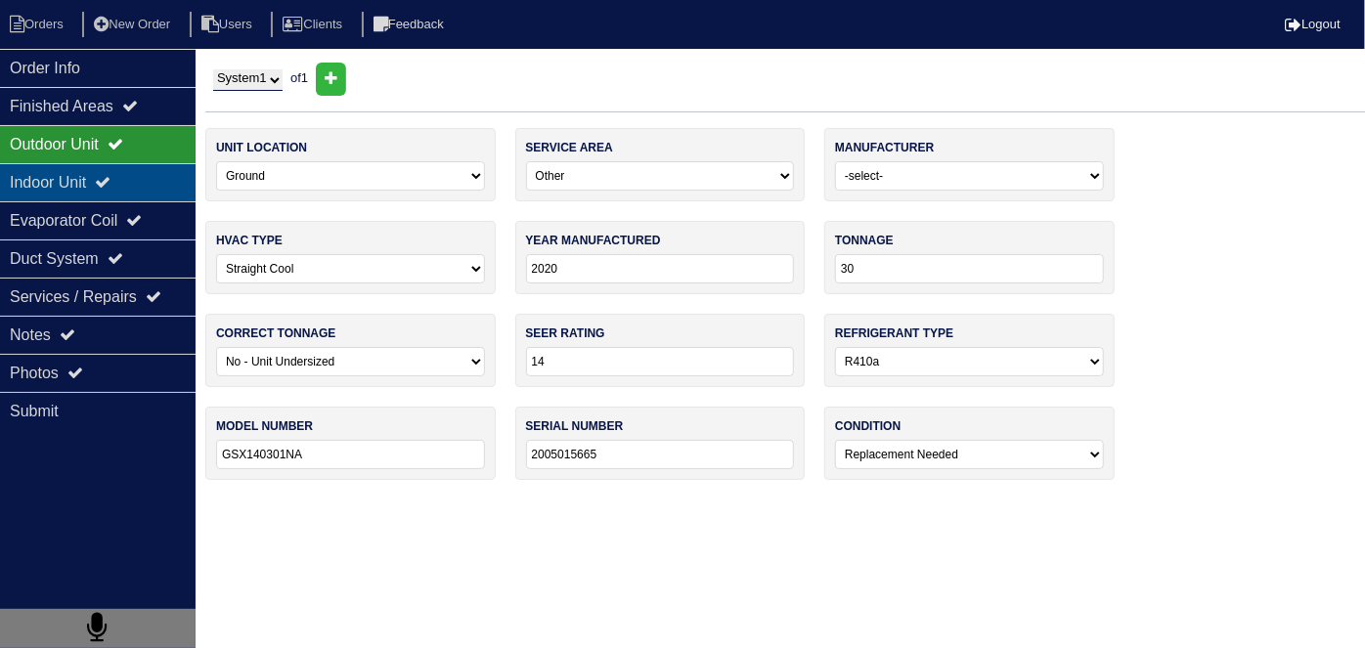
click at [57, 180] on div "Indoor Unit" at bounding box center [98, 182] width 196 height 38
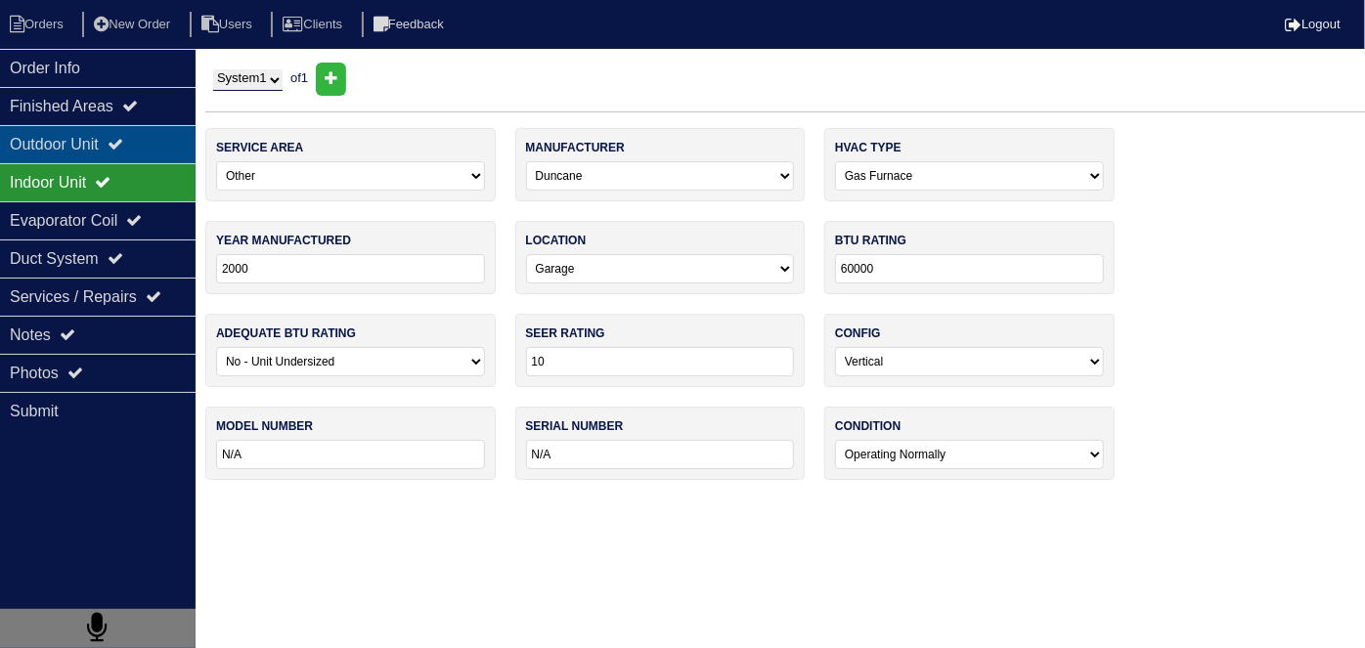
click at [56, 157] on div "Outdoor Unit" at bounding box center [98, 144] width 196 height 38
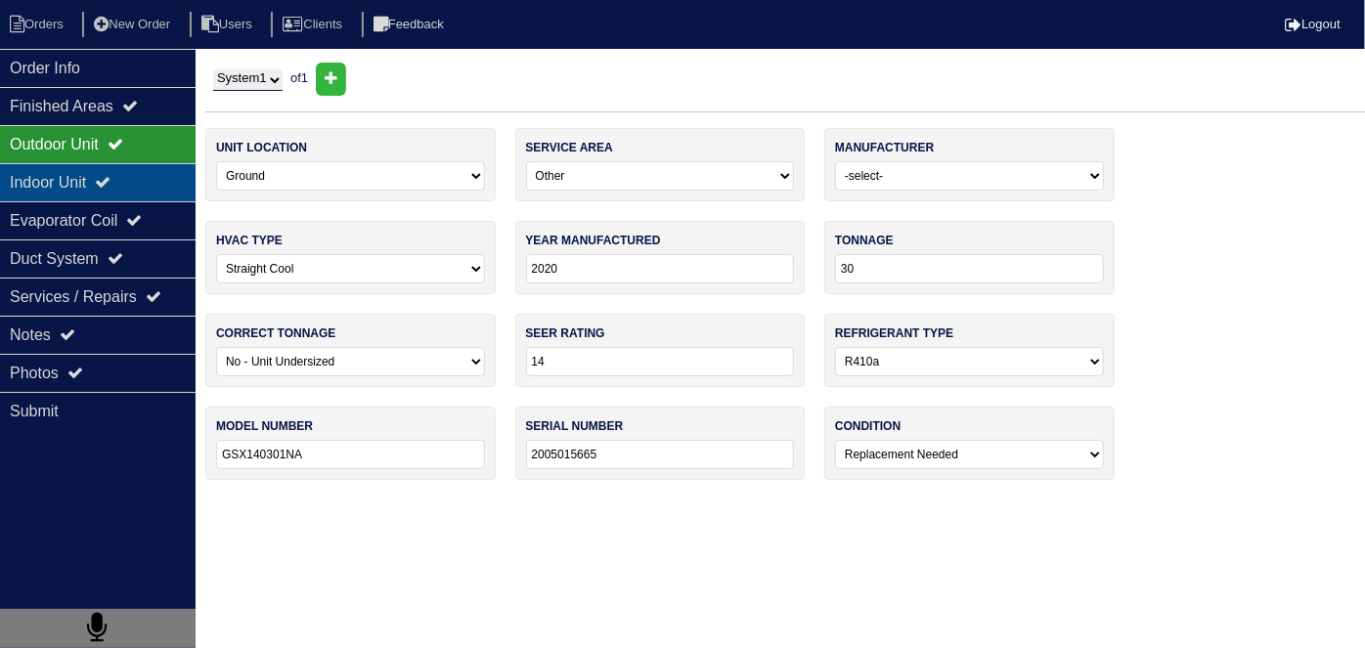
click at [52, 183] on div "Indoor Unit" at bounding box center [98, 182] width 196 height 38
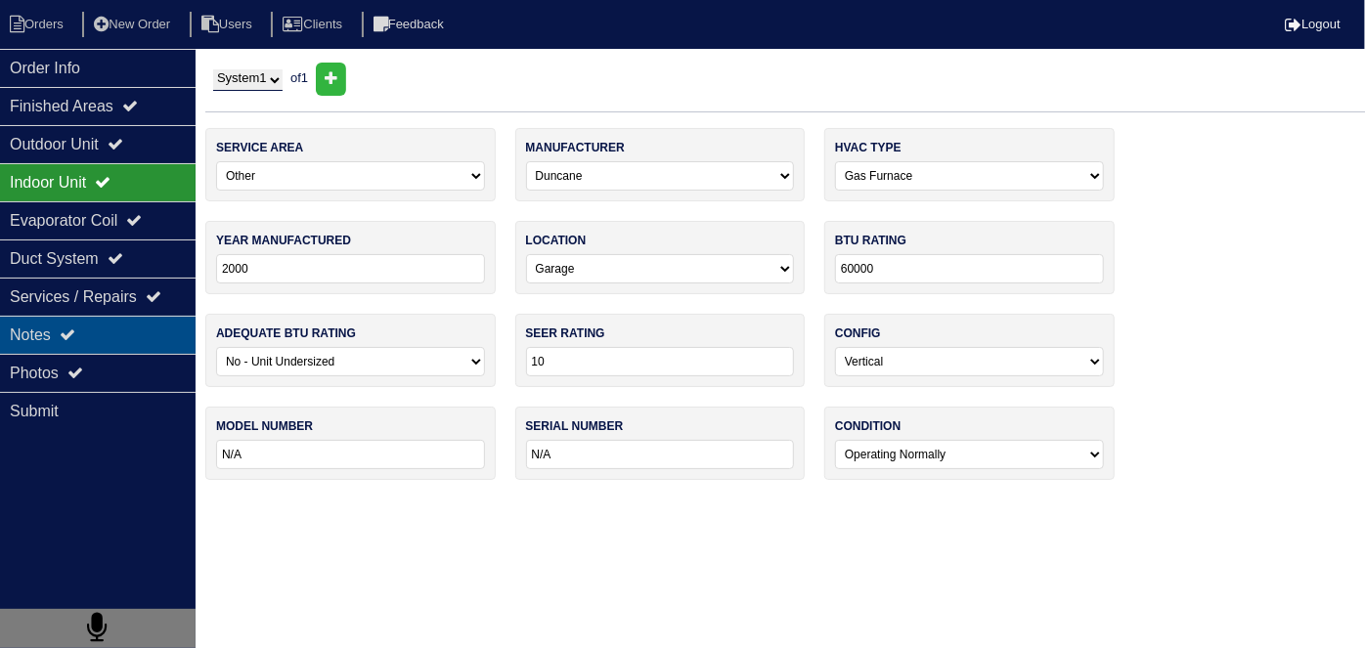
click at [42, 347] on div "Notes" at bounding box center [98, 335] width 196 height 38
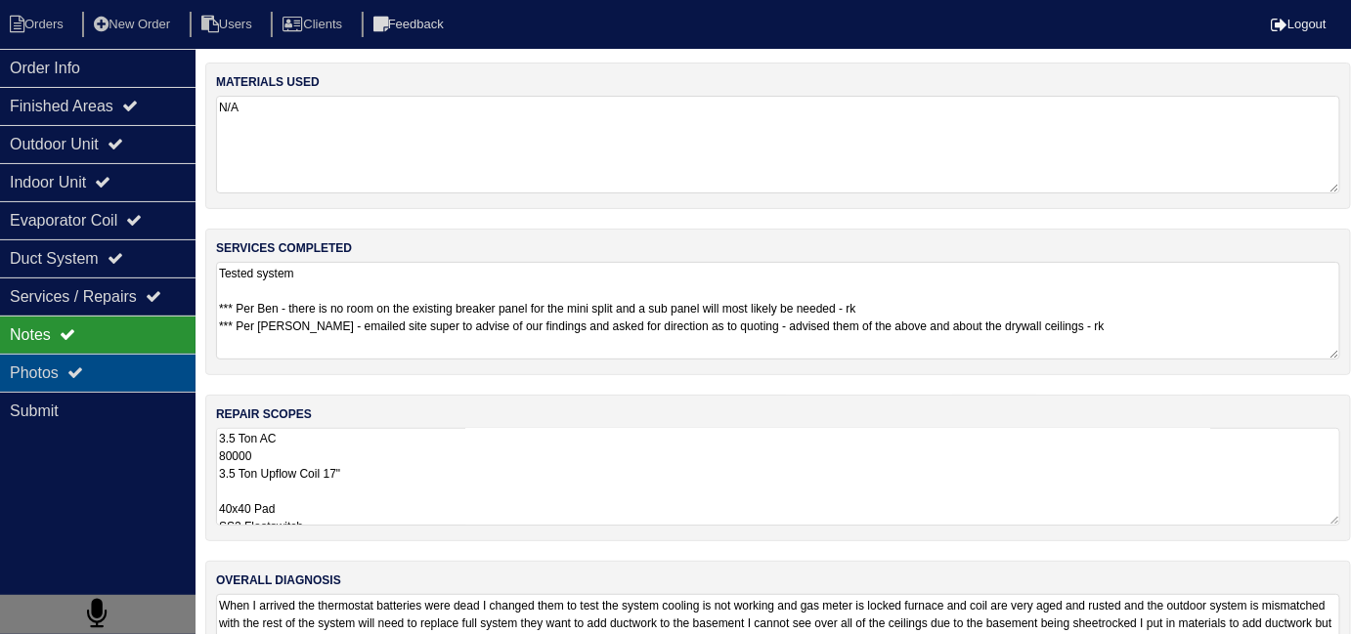
click at [48, 360] on div "Photos" at bounding box center [98, 373] width 196 height 38
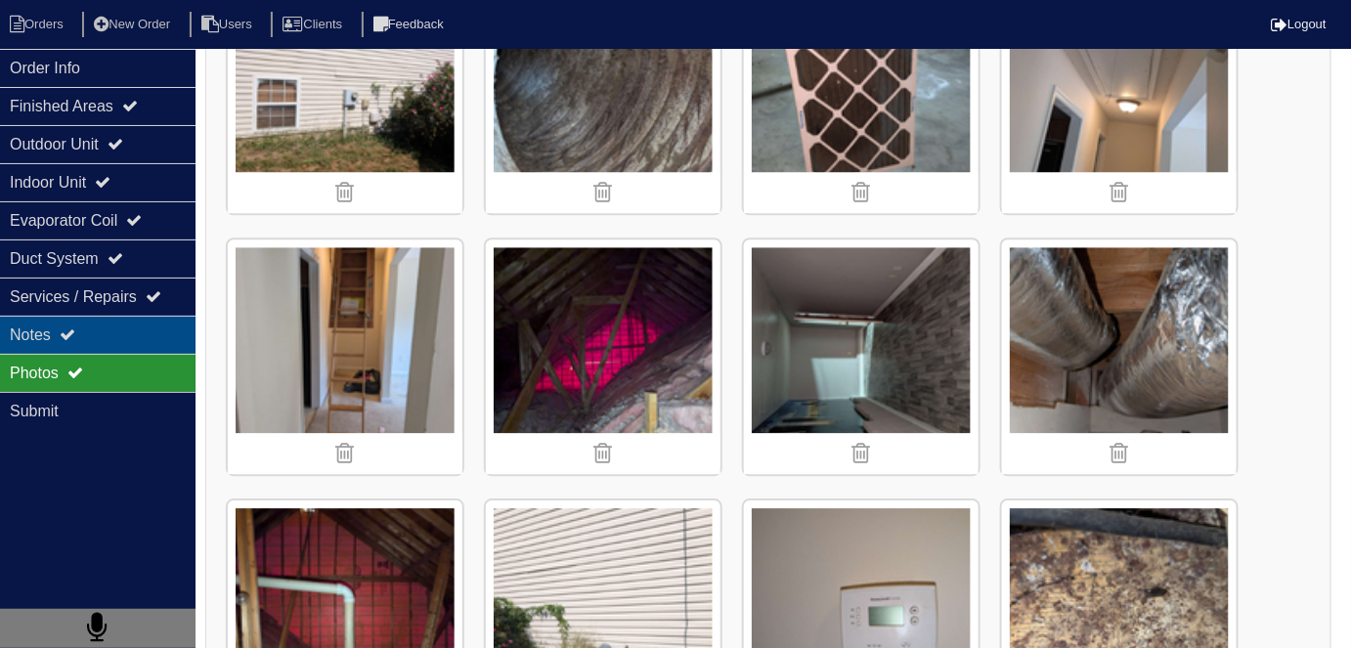
click at [23, 329] on div "Notes" at bounding box center [98, 335] width 196 height 38
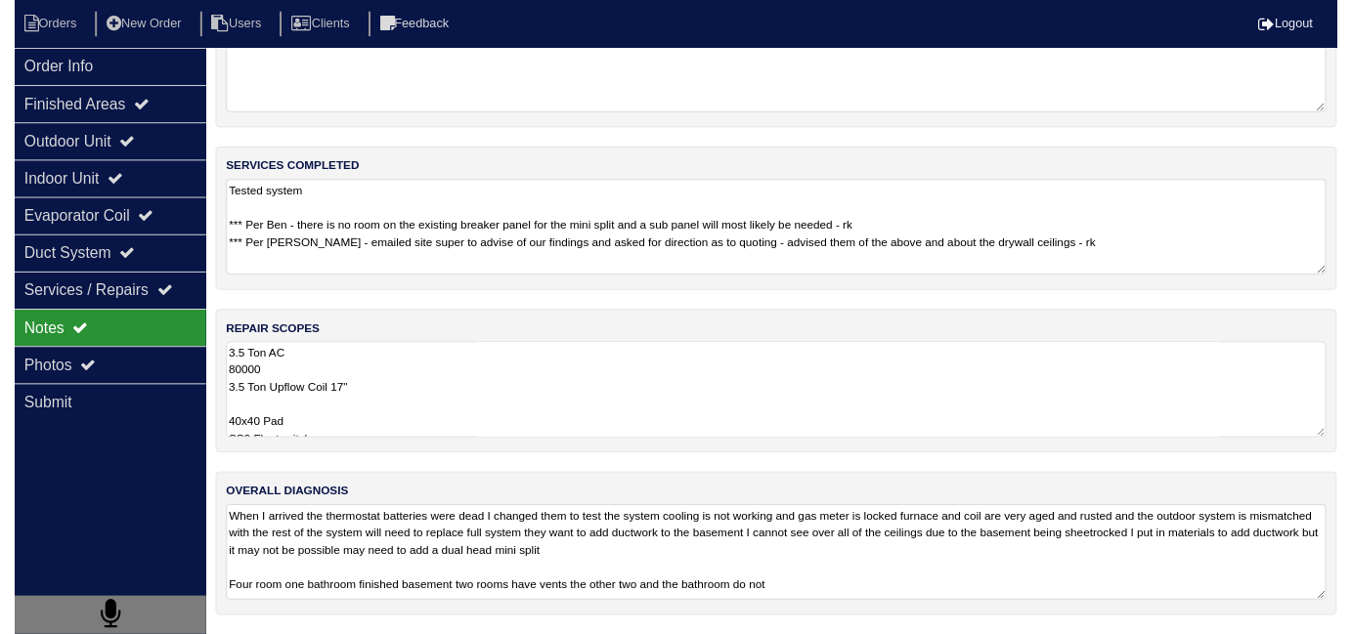
scroll to position [87, 0]
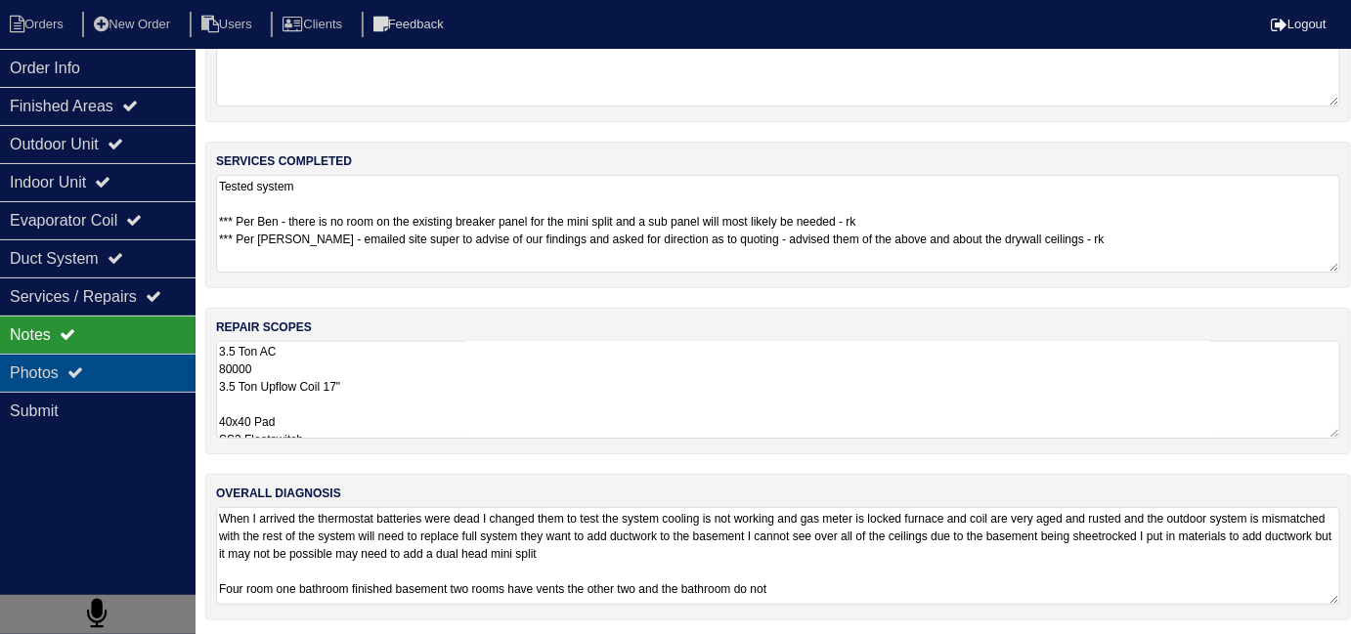
click at [57, 368] on div "Photos" at bounding box center [98, 373] width 196 height 38
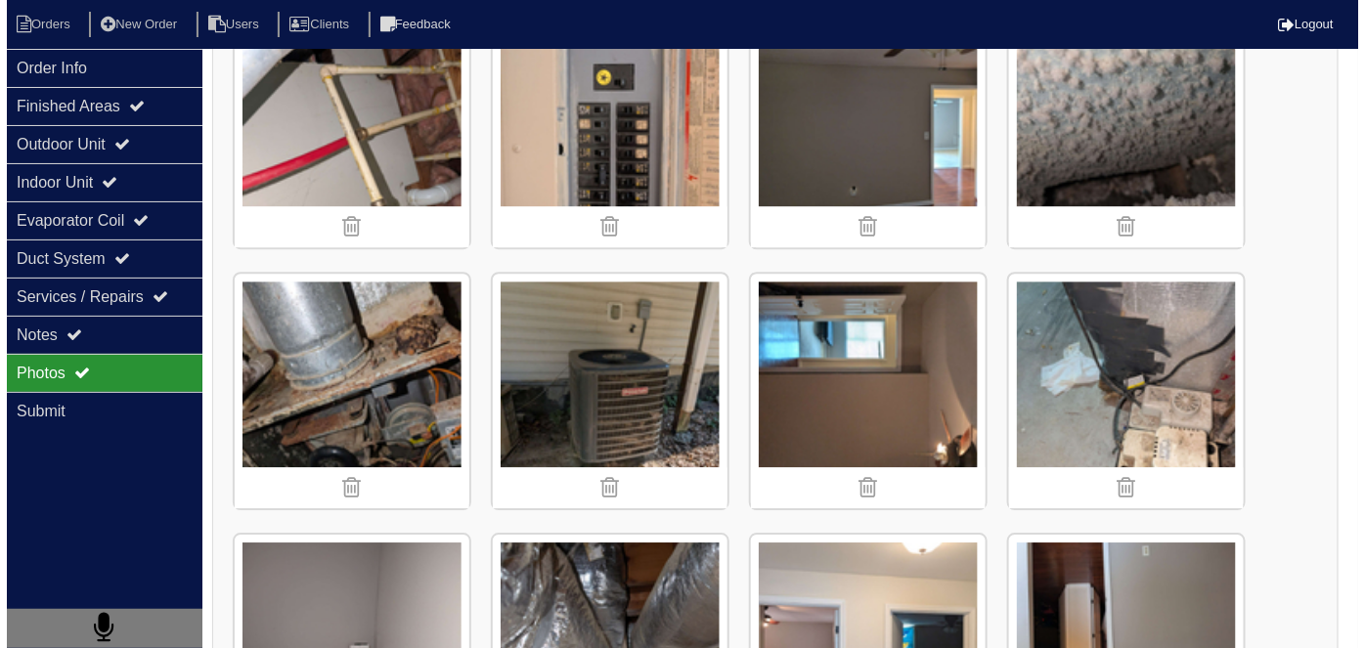
scroll to position [4264, 0]
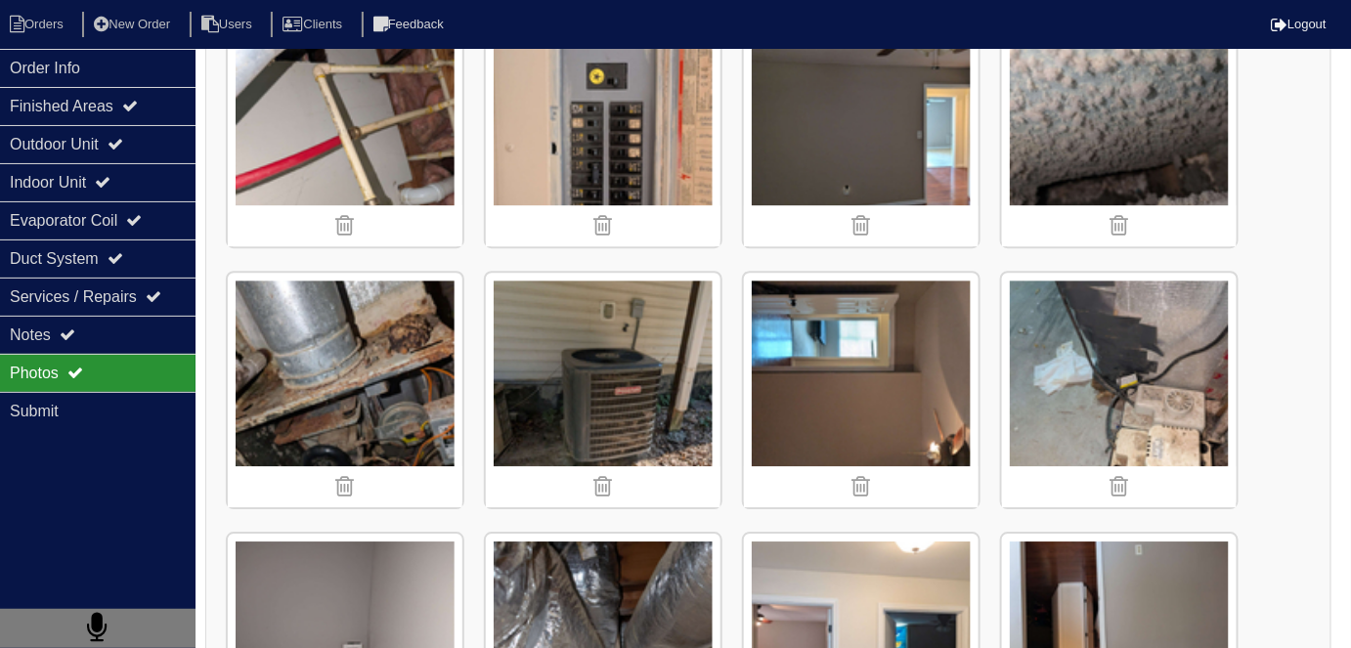
click at [580, 375] on img at bounding box center [603, 390] width 235 height 235
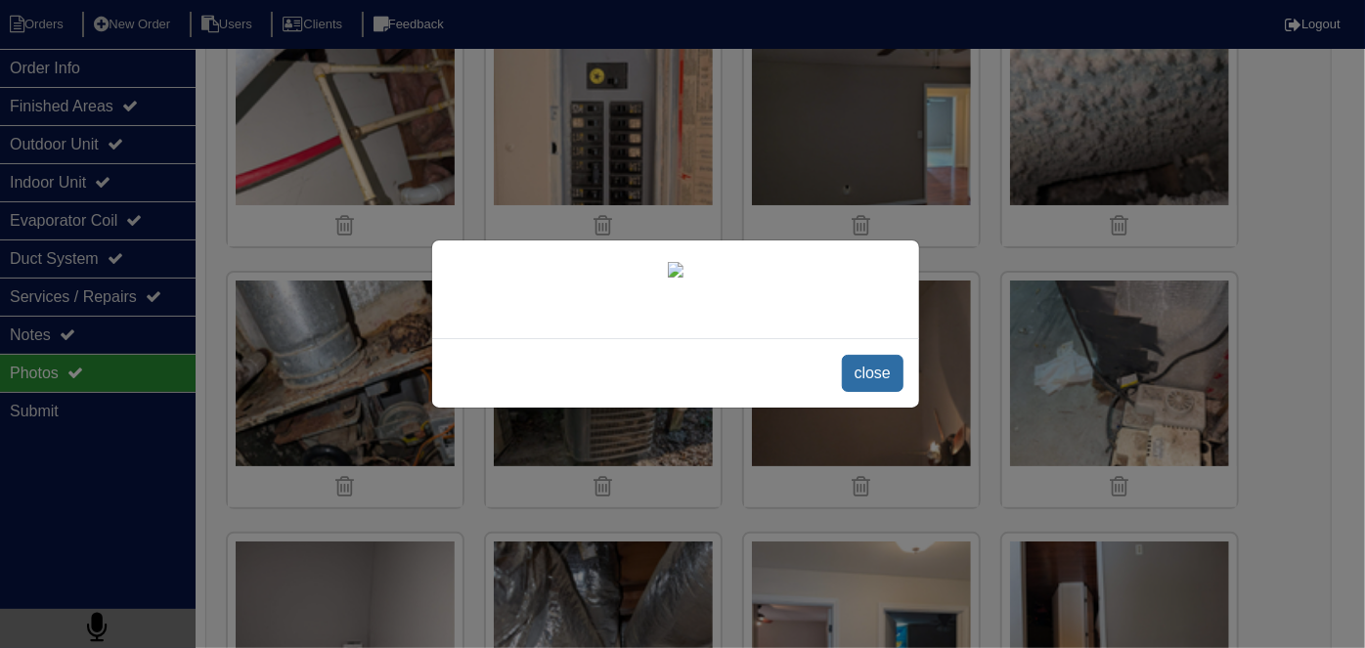
click at [878, 373] on span "close" at bounding box center [873, 373] width 62 height 37
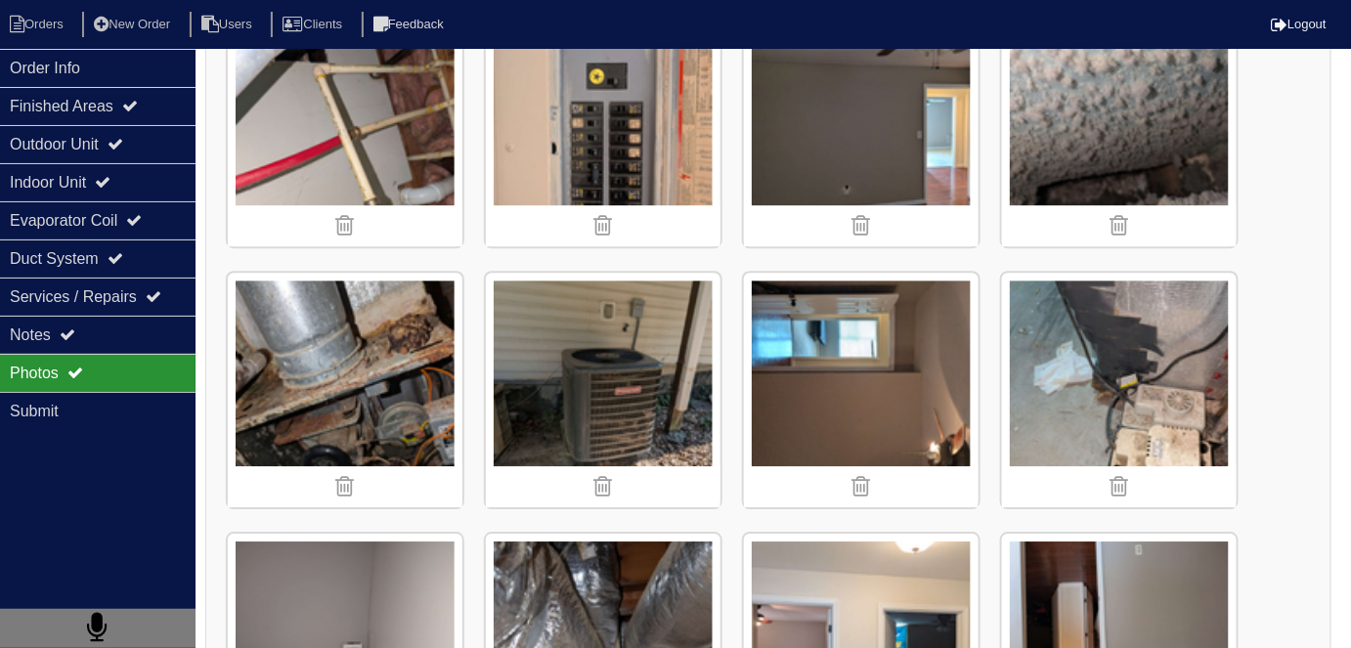
click at [610, 352] on img at bounding box center [603, 390] width 235 height 235
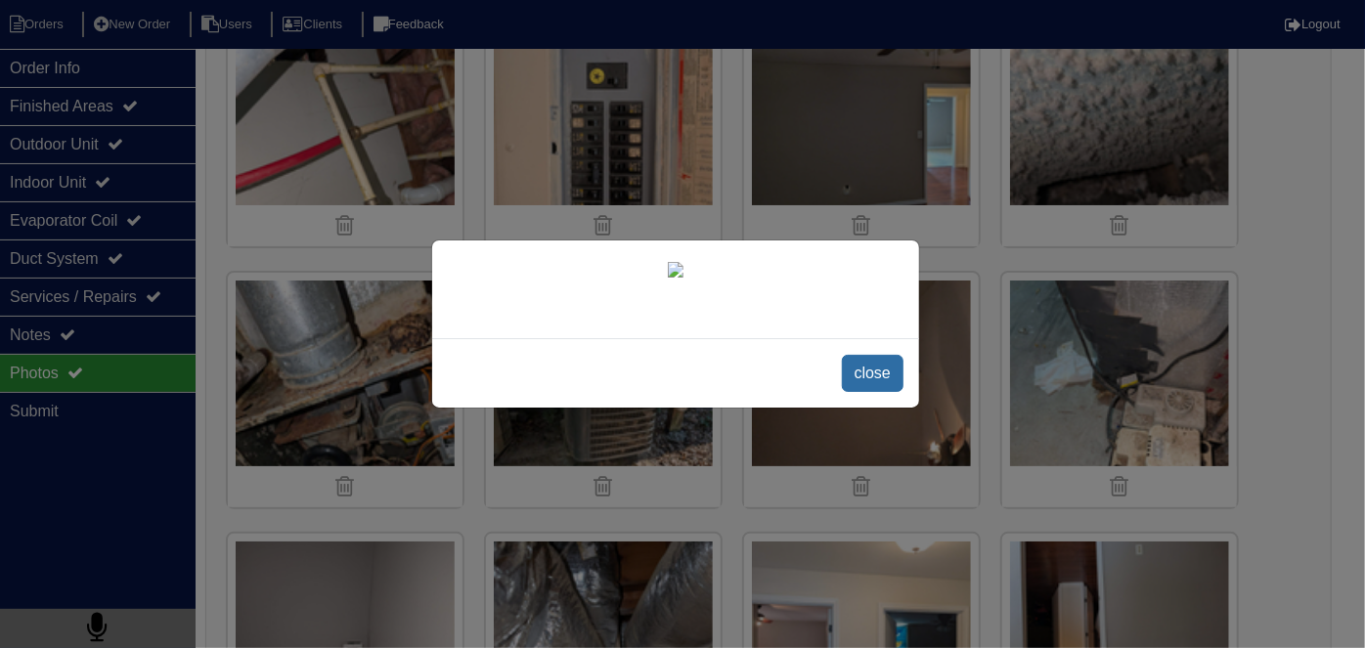
drag, startPoint x: 895, startPoint y: 368, endPoint x: 850, endPoint y: 359, distance: 45.8
click at [894, 370] on span "close" at bounding box center [873, 373] width 62 height 37
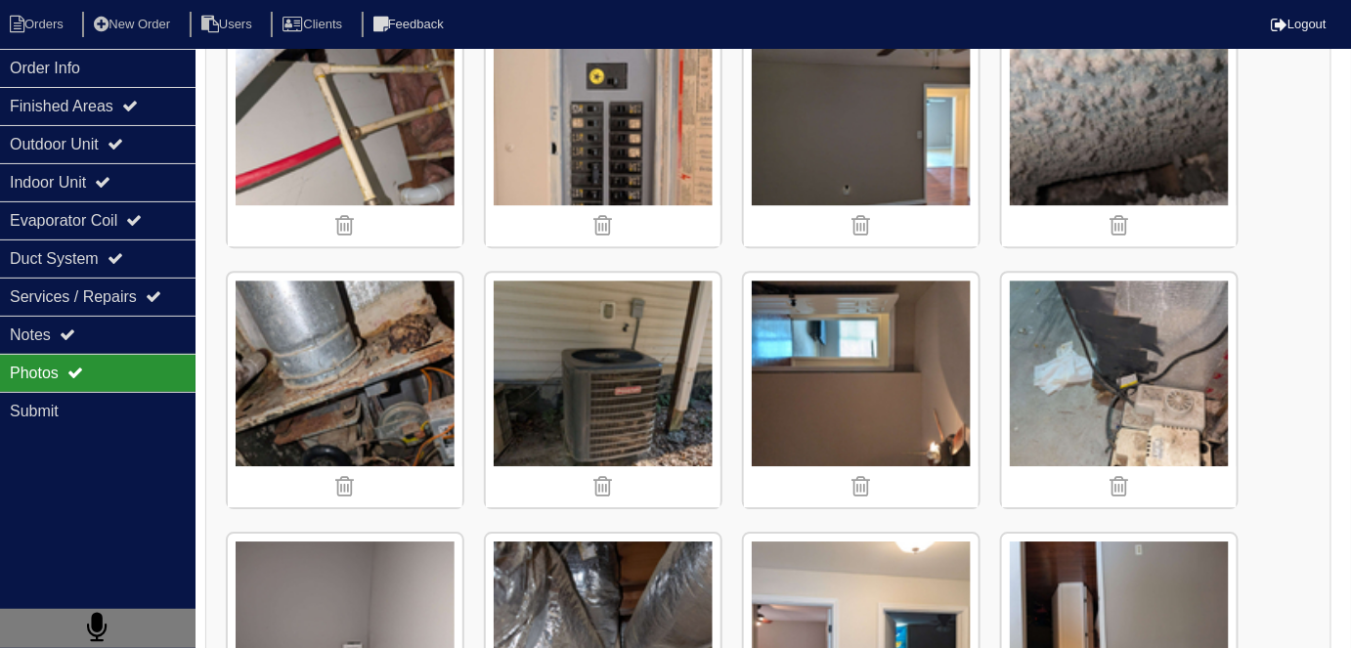
click at [554, 357] on img at bounding box center [603, 390] width 235 height 235
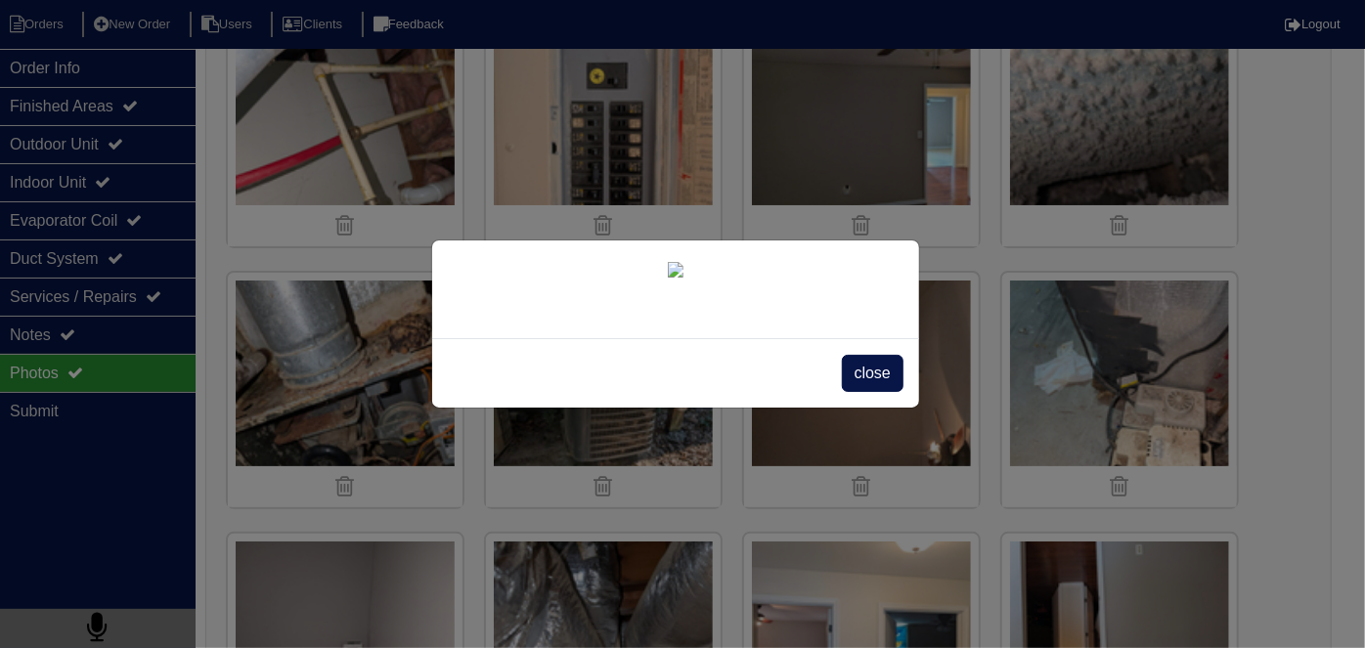
scroll to position [110, 0]
click at [854, 392] on span "close" at bounding box center [873, 373] width 62 height 37
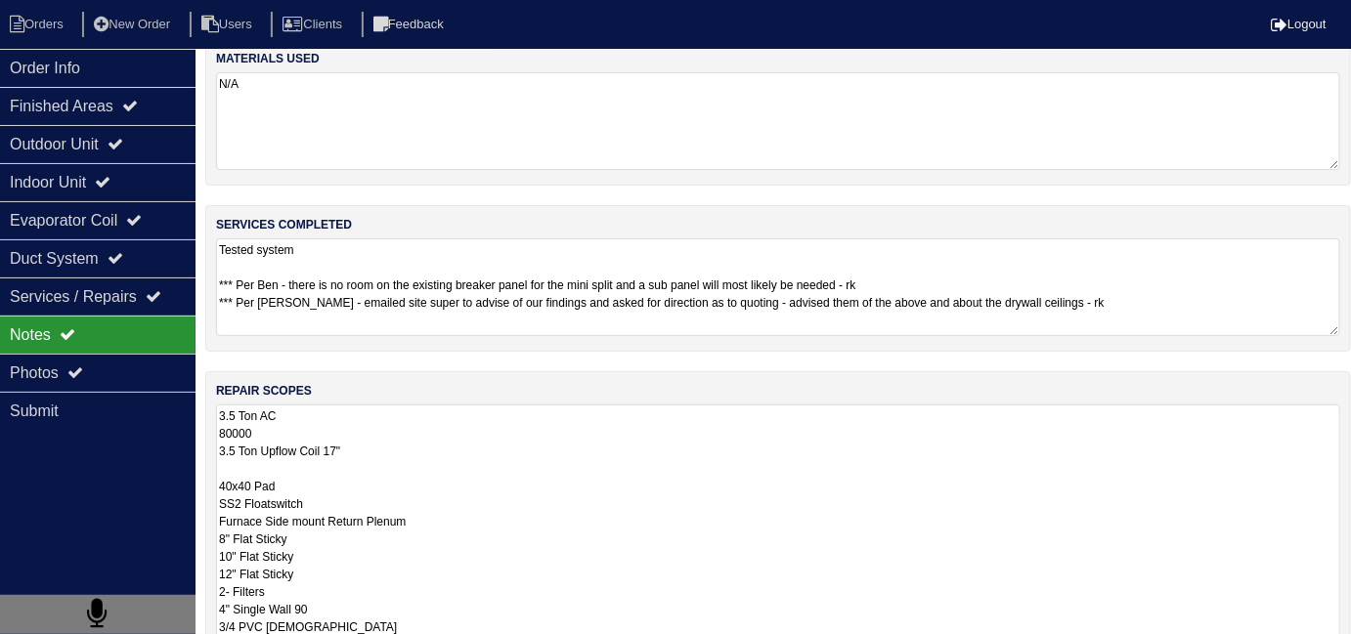
scroll to position [1, 0]
type textarea "3.5 Ton AC 80000 3.5 Ton Upflow Coil 17" 40x40 Pad SS2 Floatswitch Furnace Side…"
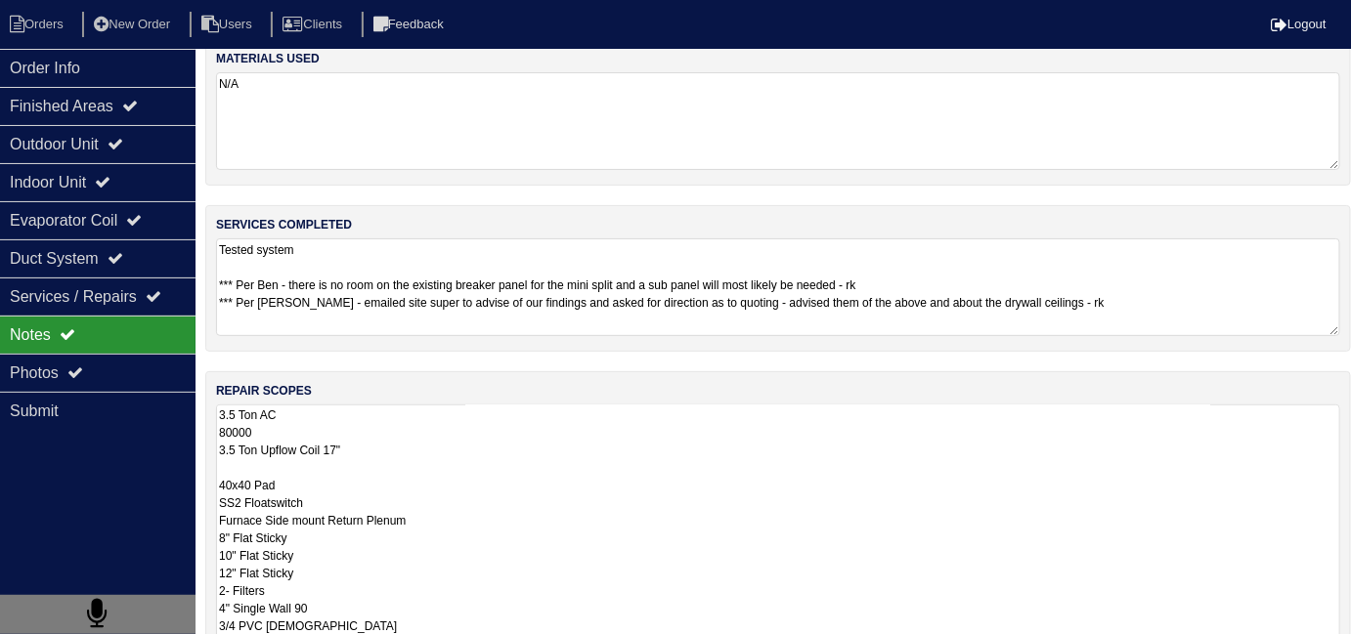
click at [111, 373] on div "Photos" at bounding box center [98, 373] width 196 height 38
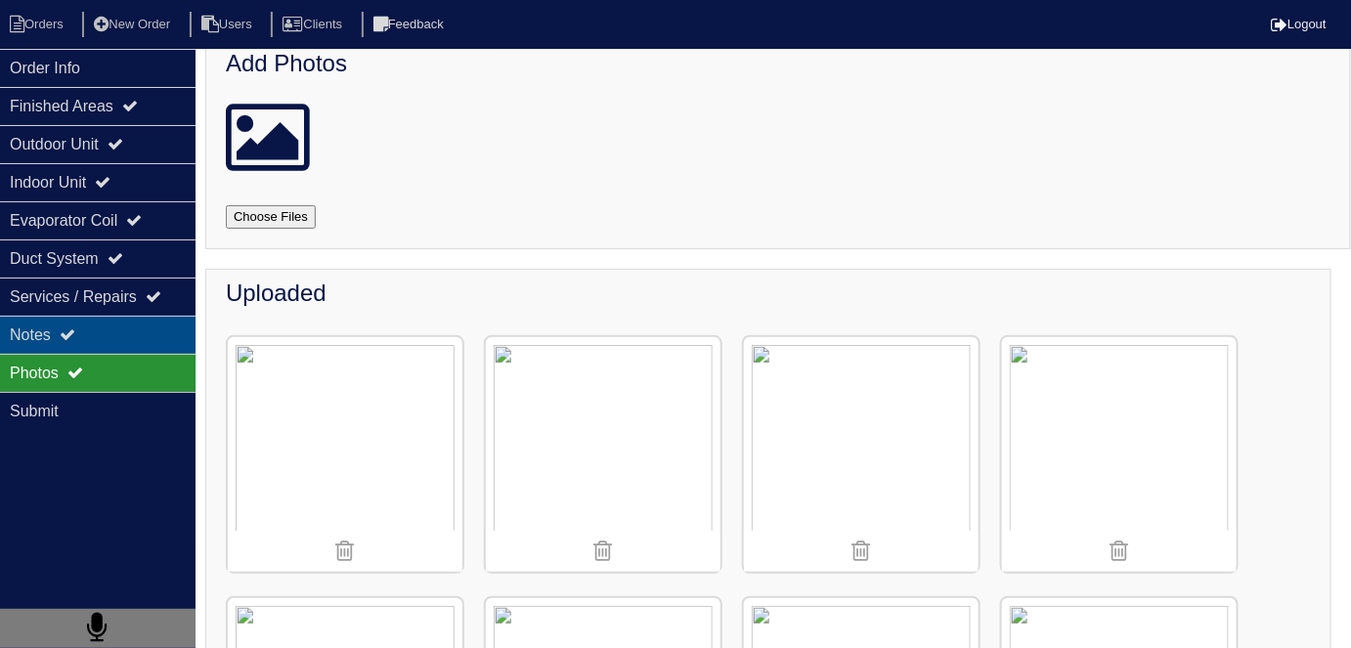
click at [122, 328] on div "Notes" at bounding box center [98, 335] width 196 height 38
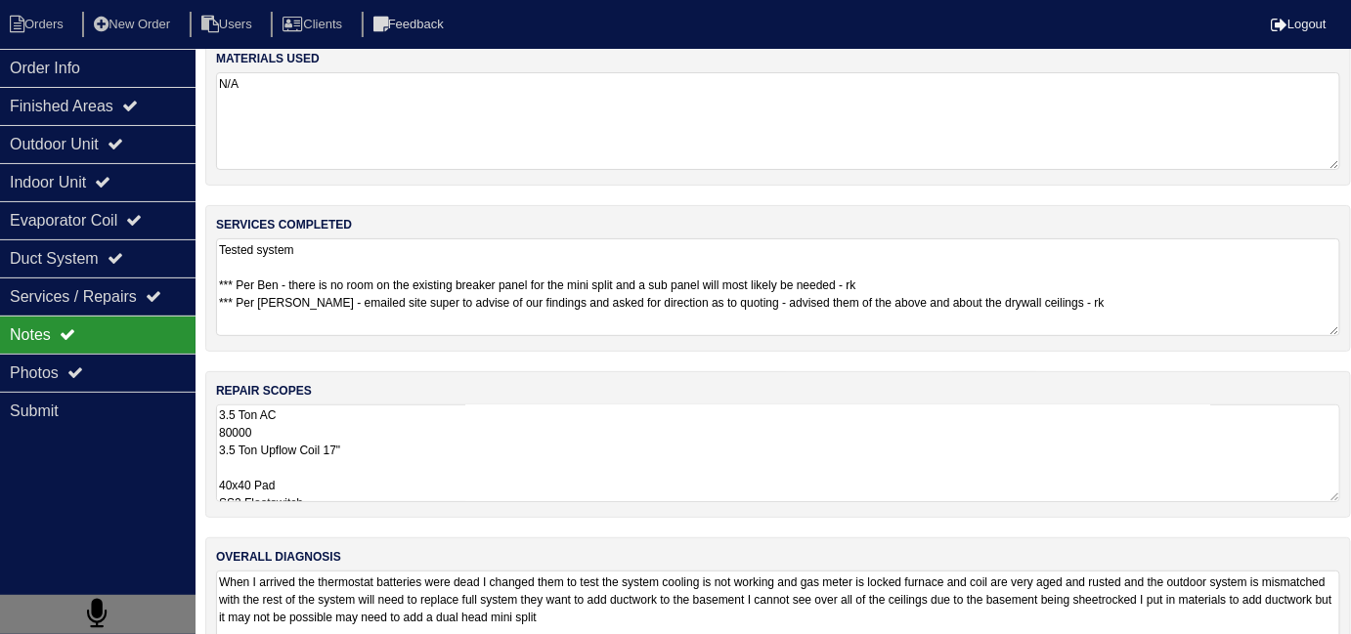
click at [590, 441] on textarea "3.5 Ton AC 80000 3.5 Ton Upflow Coil 17" 40x40 Pad SS2 Floatswitch Furnace Side…" at bounding box center [778, 454] width 1124 height 98
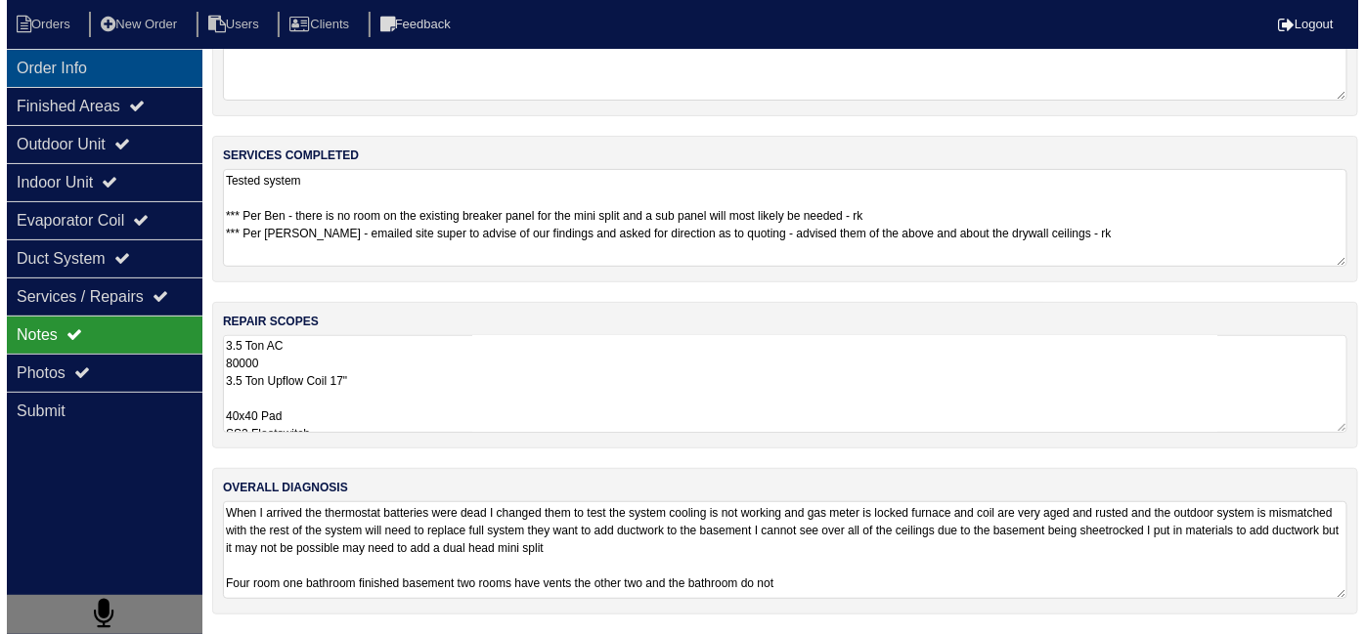
scroll to position [0, 0]
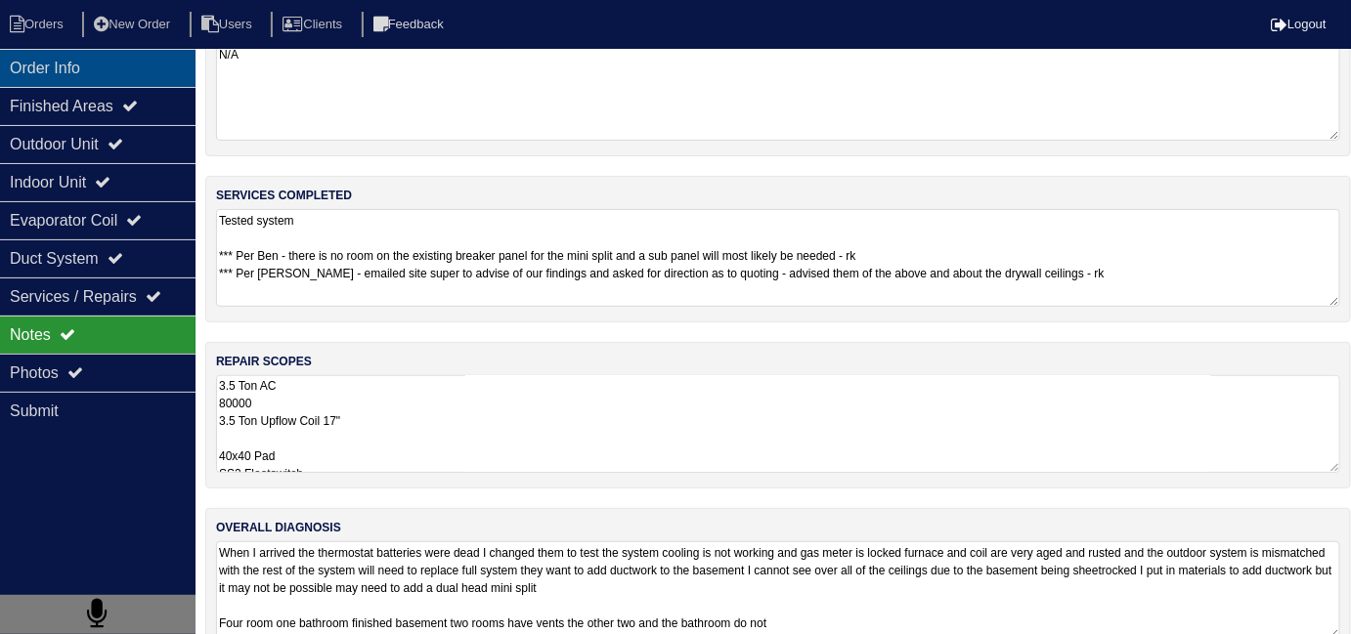
click at [28, 57] on div "Order Info" at bounding box center [98, 68] width 196 height 38
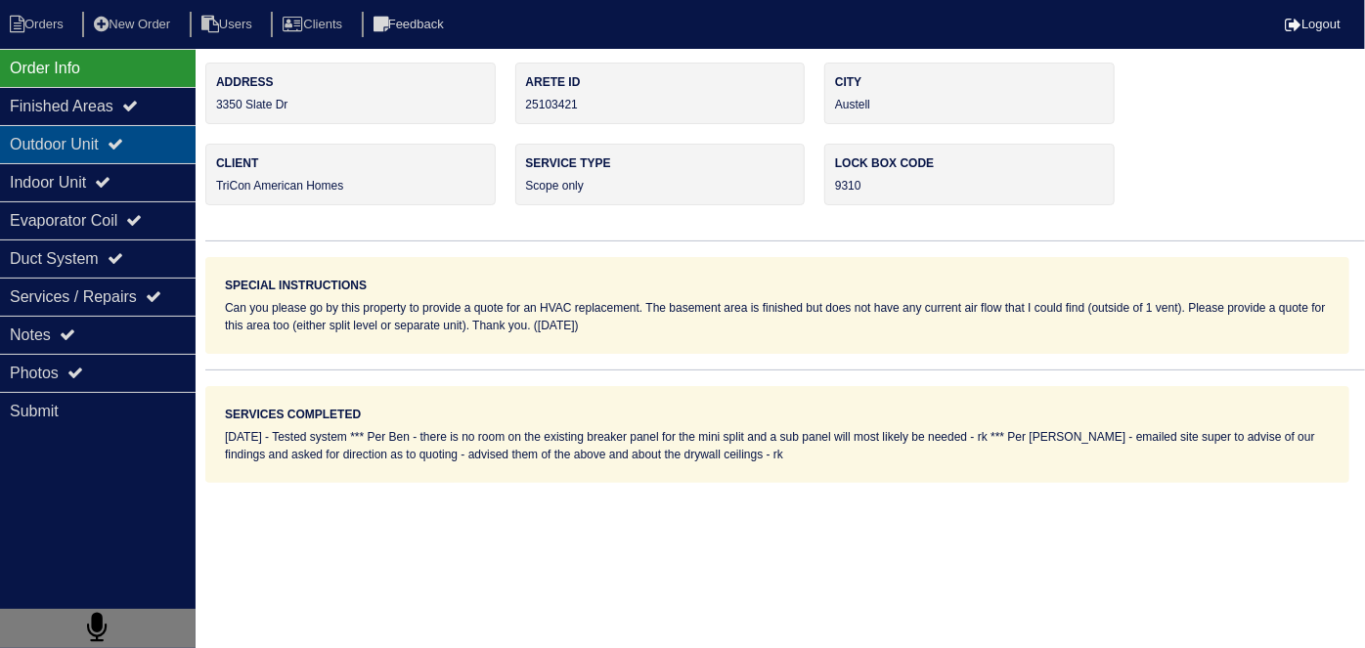
click at [52, 157] on div "Outdoor Unit" at bounding box center [98, 144] width 196 height 38
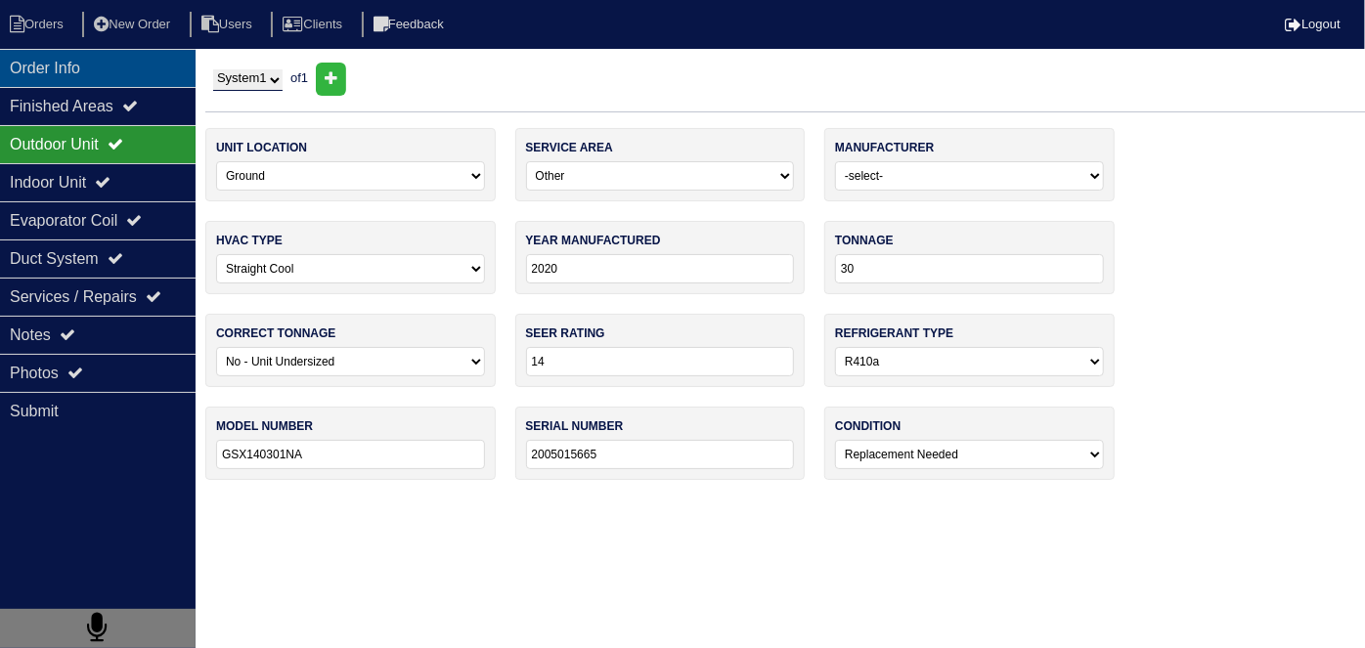
click at [41, 70] on div "Order Info" at bounding box center [98, 68] width 196 height 38
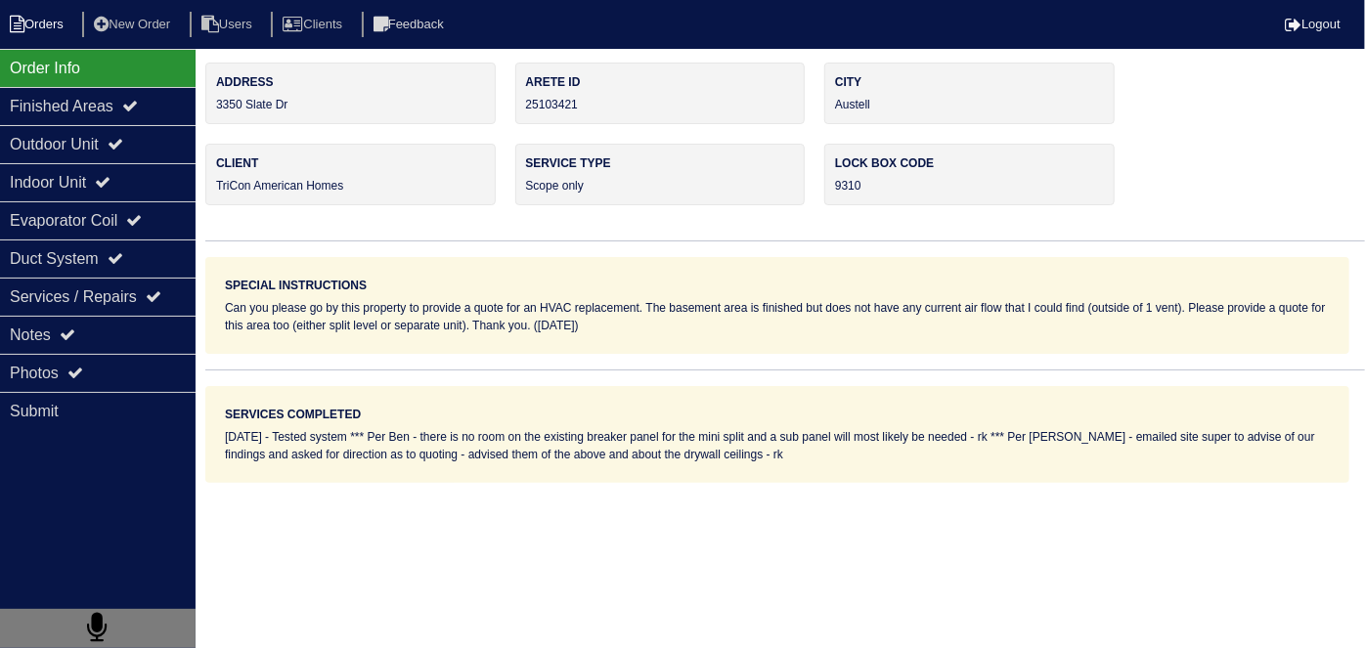
click at [53, 17] on li "Orders" at bounding box center [39, 25] width 79 height 26
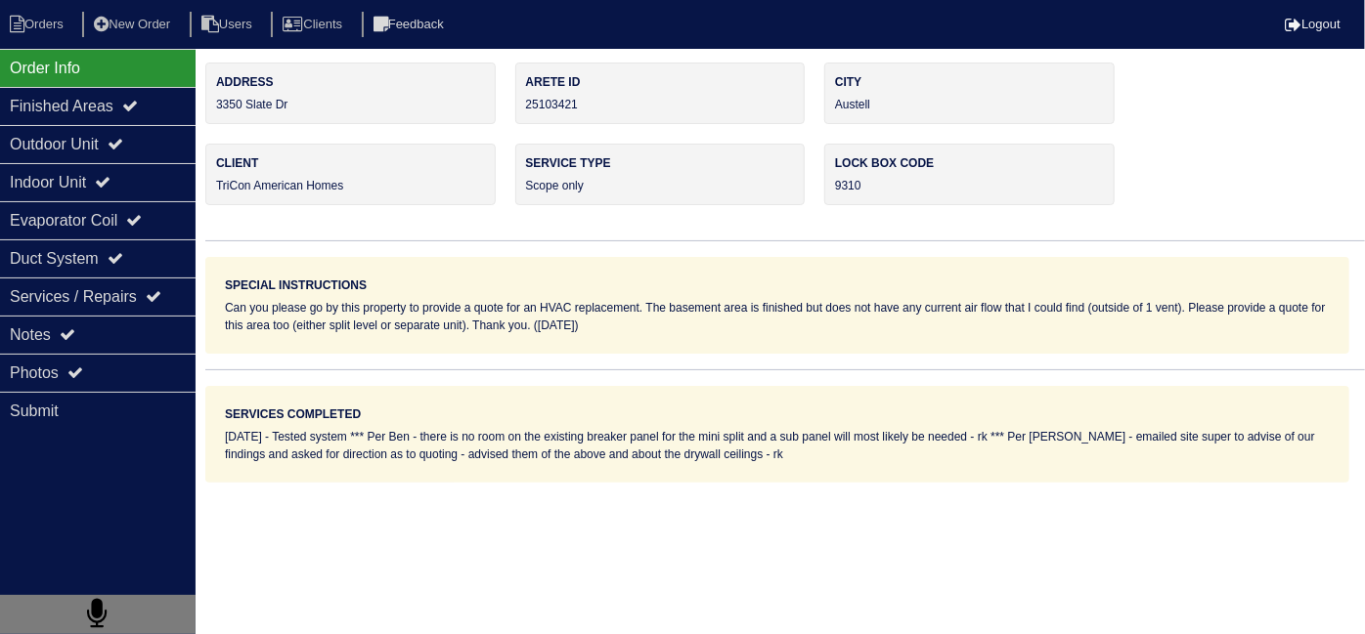
select select "15"
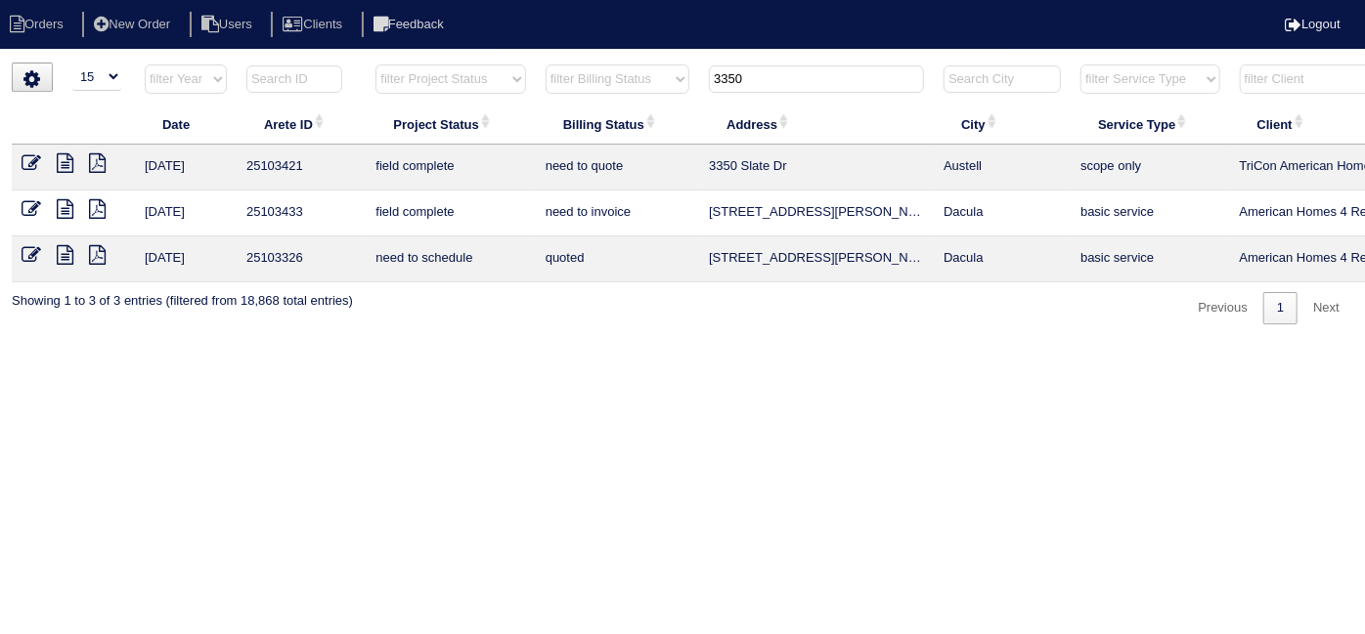
drag, startPoint x: 784, startPoint y: 76, endPoint x: 324, endPoint y: -16, distance: 469.5
click at [324, 0] on html "Orders New Order Users Clients Feedback Logout Orders New Order Users Clients M…" at bounding box center [682, 172] width 1365 height 344
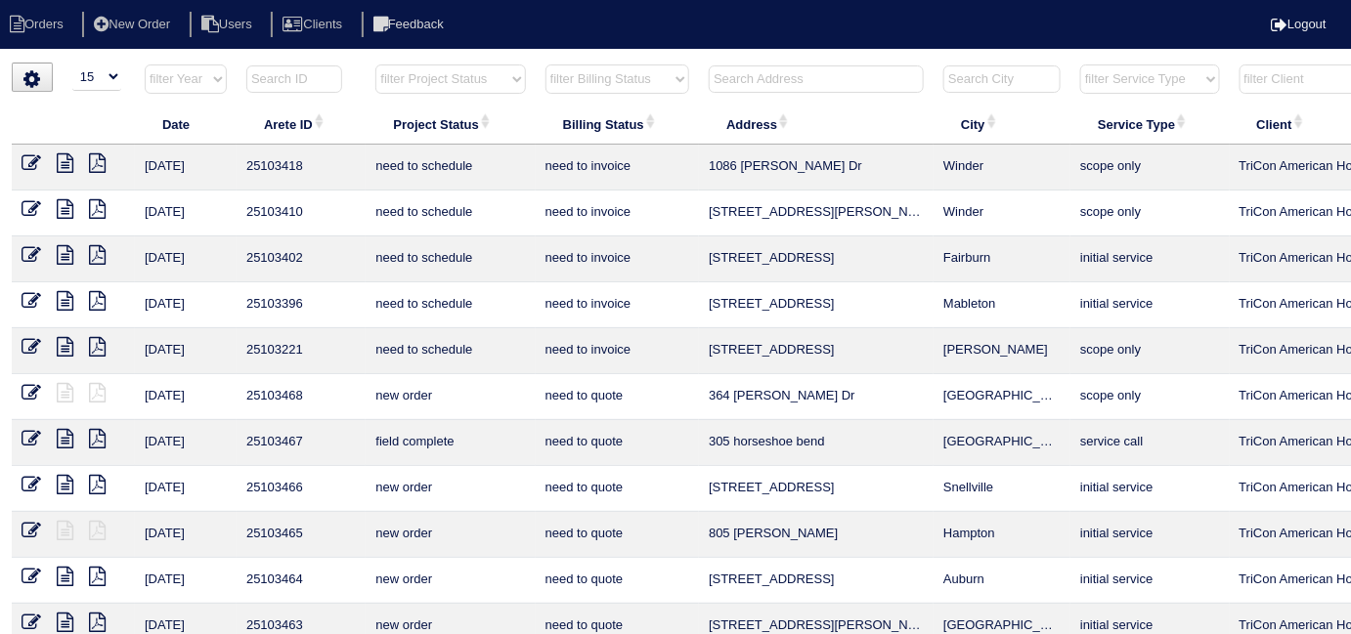
click at [717, 84] on input "text" at bounding box center [816, 79] width 215 height 27
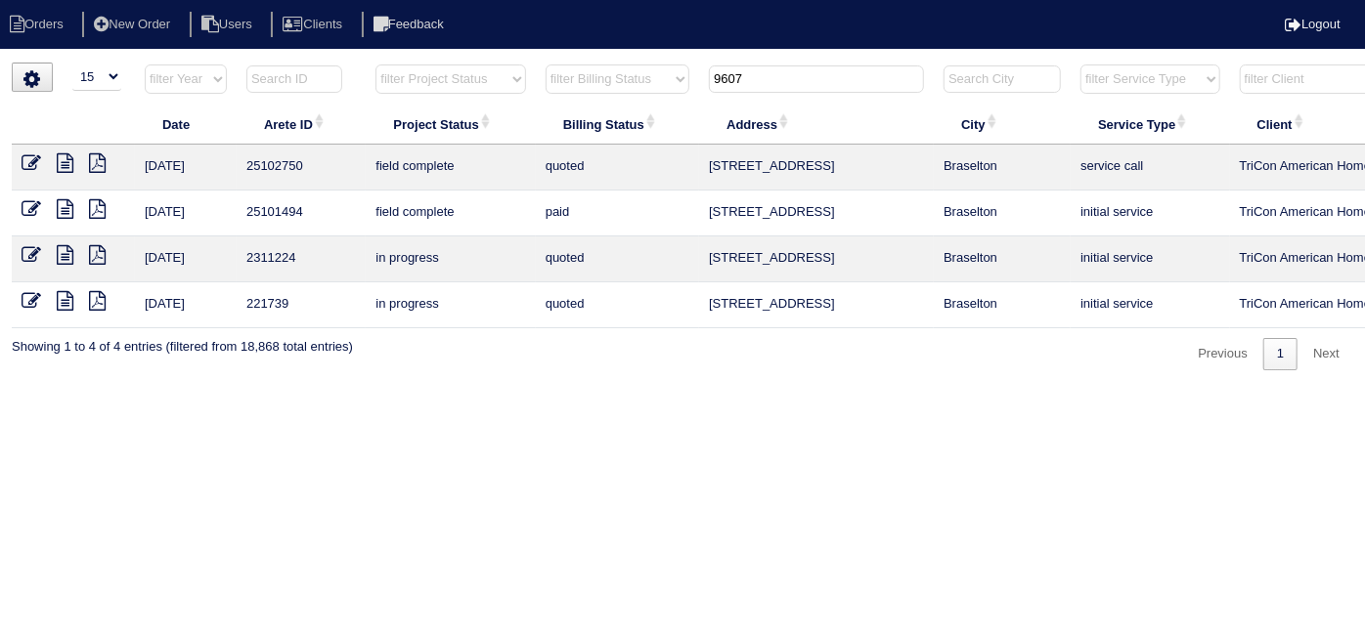
type input "9607"
click at [28, 156] on icon at bounding box center [32, 163] width 20 height 20
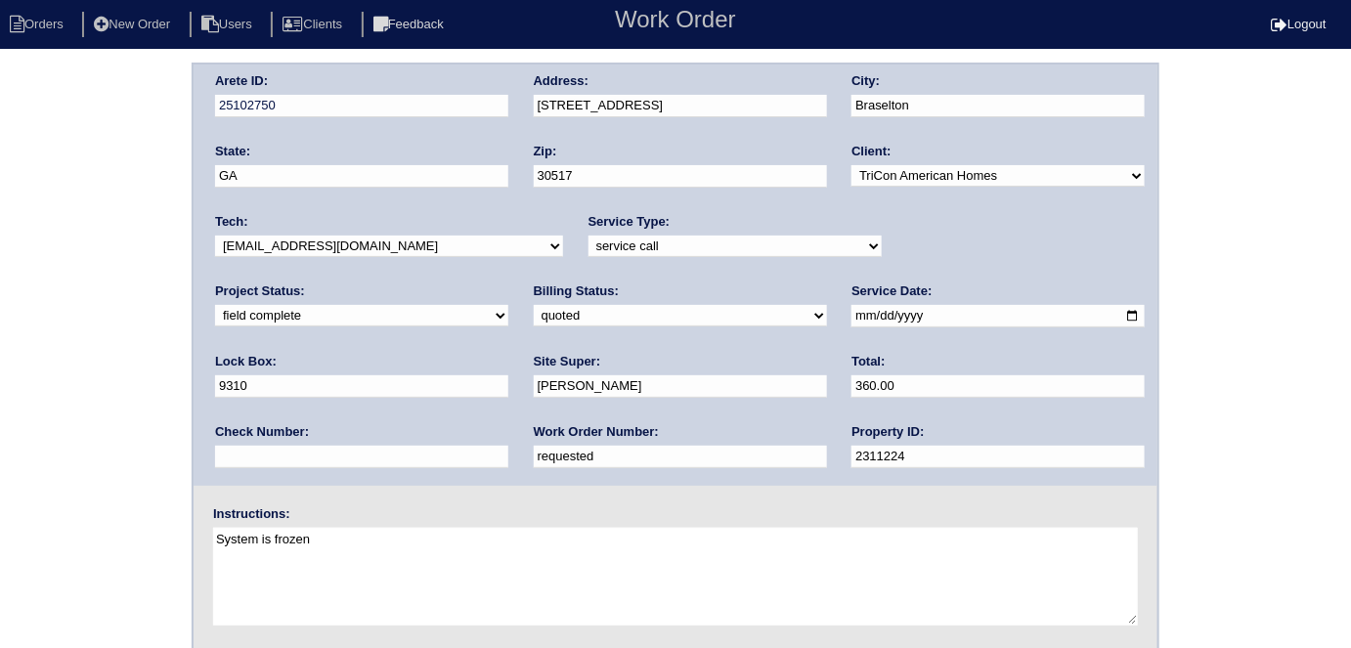
drag, startPoint x: 334, startPoint y: 463, endPoint x: 130, endPoint y: 433, distance: 206.6
click at [130, 447] on div "Arete ID: 25102750 Address: [STREET_ADDRESS] City: [GEOGRAPHIC_DATA] State: [GE…" at bounding box center [675, 458] width 1351 height 791
type input "548539"
click at [130, 433] on div "Arete ID: 25102750 Address: [STREET_ADDRESS] City: [GEOGRAPHIC_DATA] State: [GE…" at bounding box center [675, 458] width 1351 height 791
click at [534, 320] on select "need to quote quoted need to invoice invoiced paid warranty purchase order need…" at bounding box center [680, 316] width 293 height 22
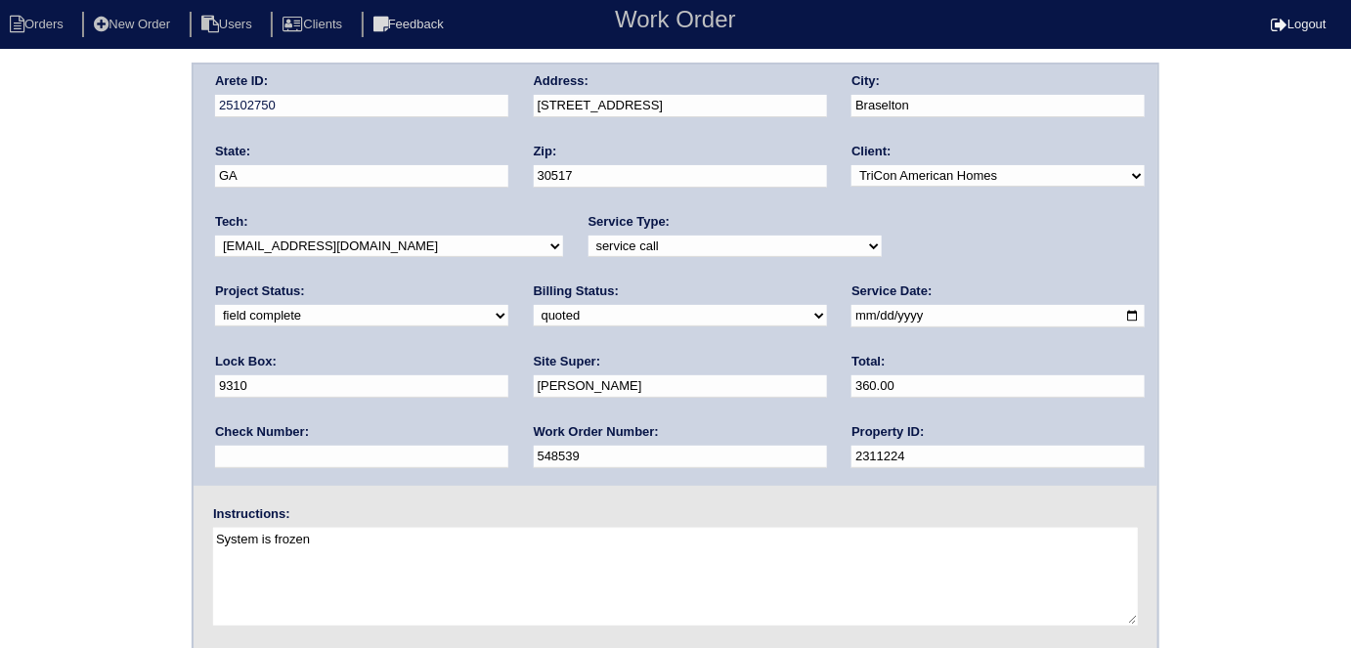
click at [534, 320] on select "need to quote quoted need to invoice invoiced paid warranty purchase order need…" at bounding box center [680, 316] width 293 height 22
click at [534, 316] on select "need to quote quoted need to invoice invoiced paid warranty purchase order need…" at bounding box center [680, 316] width 293 height 22
select select "need to invoice"
click at [534, 305] on select "need to quote quoted need to invoice invoiced paid warranty purchase order need…" at bounding box center [680, 316] width 293 height 22
drag, startPoint x: 56, startPoint y: 397, endPoint x: 1355, endPoint y: 217, distance: 1311.7
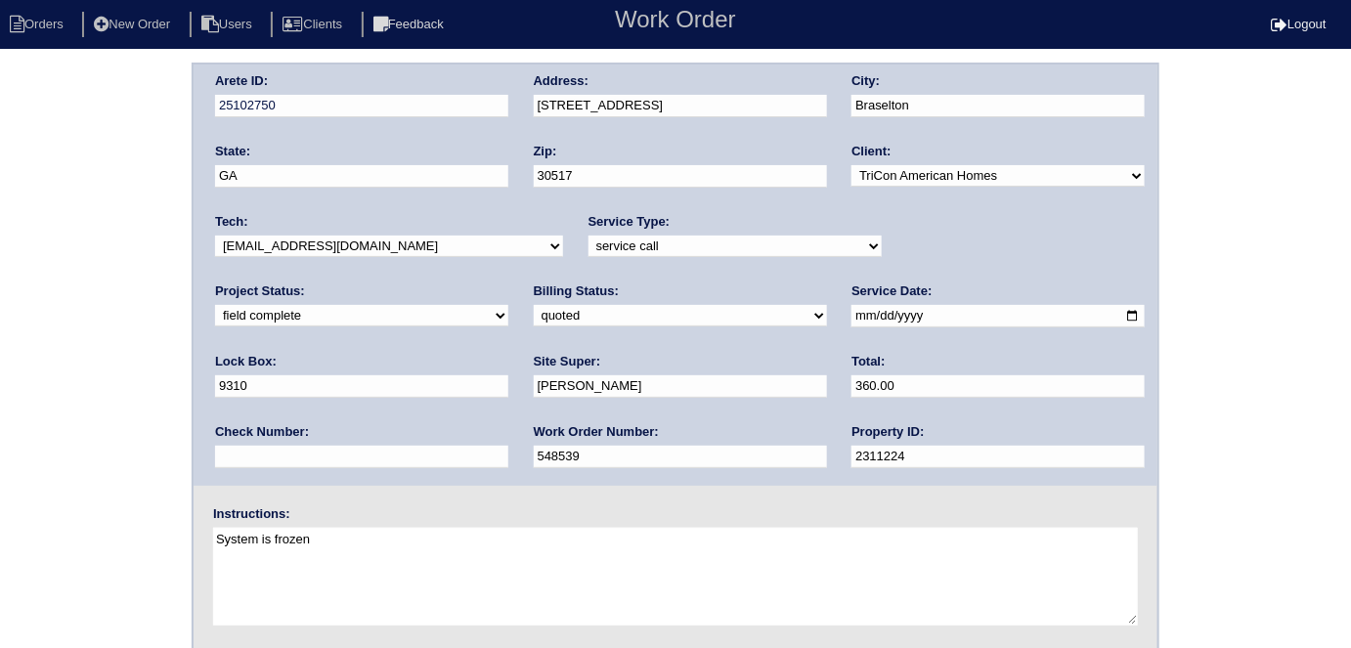
click at [72, 391] on div "Arete ID: 25102750 Address: [STREET_ADDRESS] City: [GEOGRAPHIC_DATA] State: [GE…" at bounding box center [675, 458] width 1351 height 791
click at [62, 363] on div "Arete ID: 25102750 Address: 9607 Rushmore Cir City: Braselton State: GA Zip: 30…" at bounding box center [675, 458] width 1351 height 791
click at [75, 389] on div "Arete ID: 25102750 Address: 9607 Rushmore Cir City: Braselton State: GA Zip: 30…" at bounding box center [675, 458] width 1351 height 791
click at [48, 411] on div "Arete ID: 25102750 Address: 9607 Rushmore Cir City: Braselton State: GA Zip: 30…" at bounding box center [675, 458] width 1351 height 791
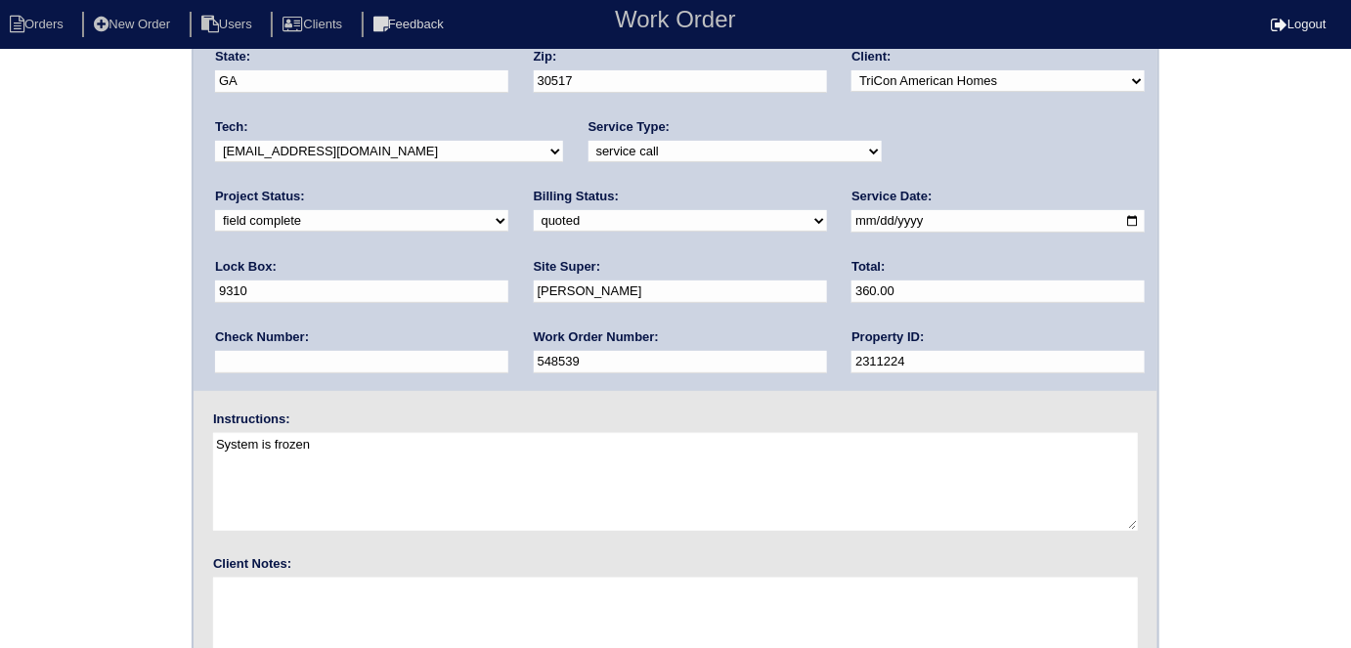
scroll to position [200, 0]
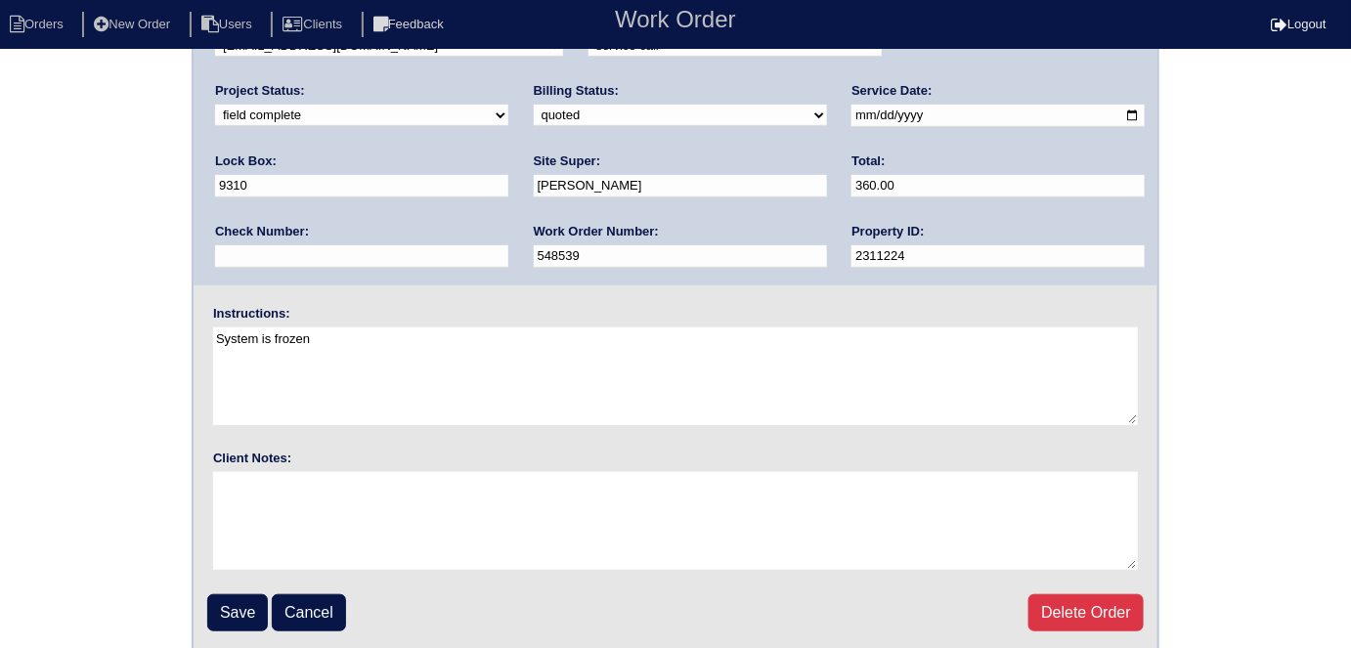
drag, startPoint x: 258, startPoint y: 607, endPoint x: 623, endPoint y: 401, distance: 419.0
click at [255, 608] on input "Save" at bounding box center [237, 612] width 61 height 37
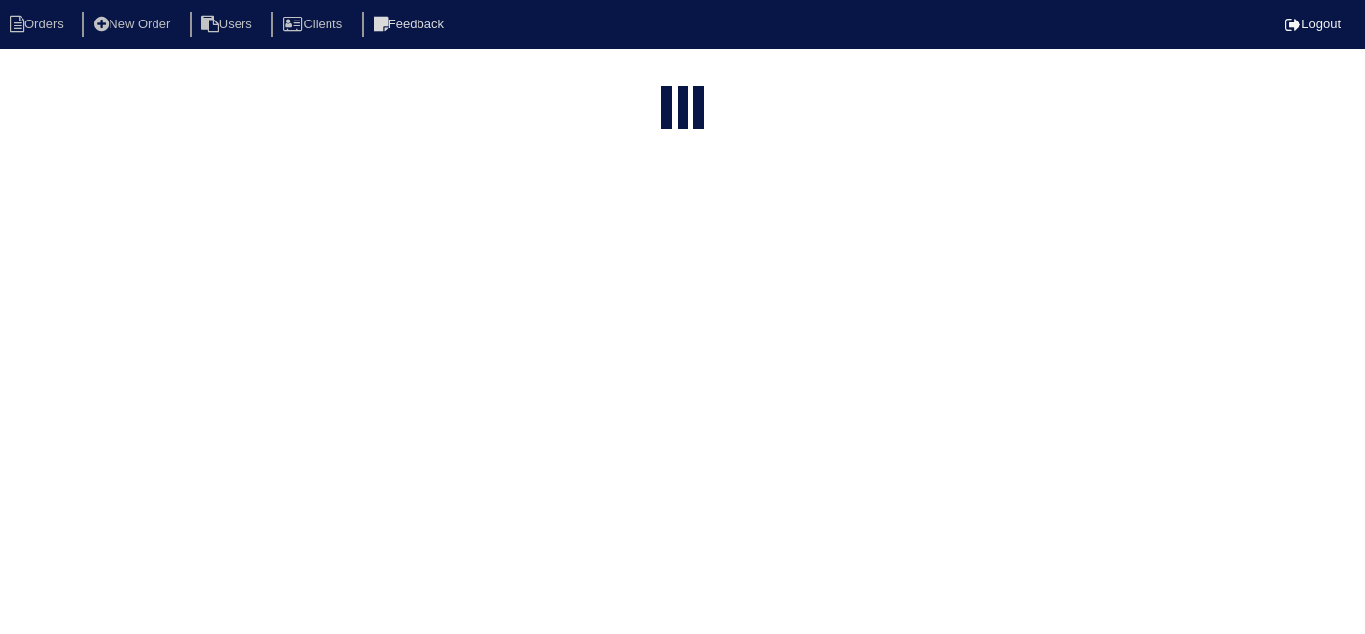
select select "15"
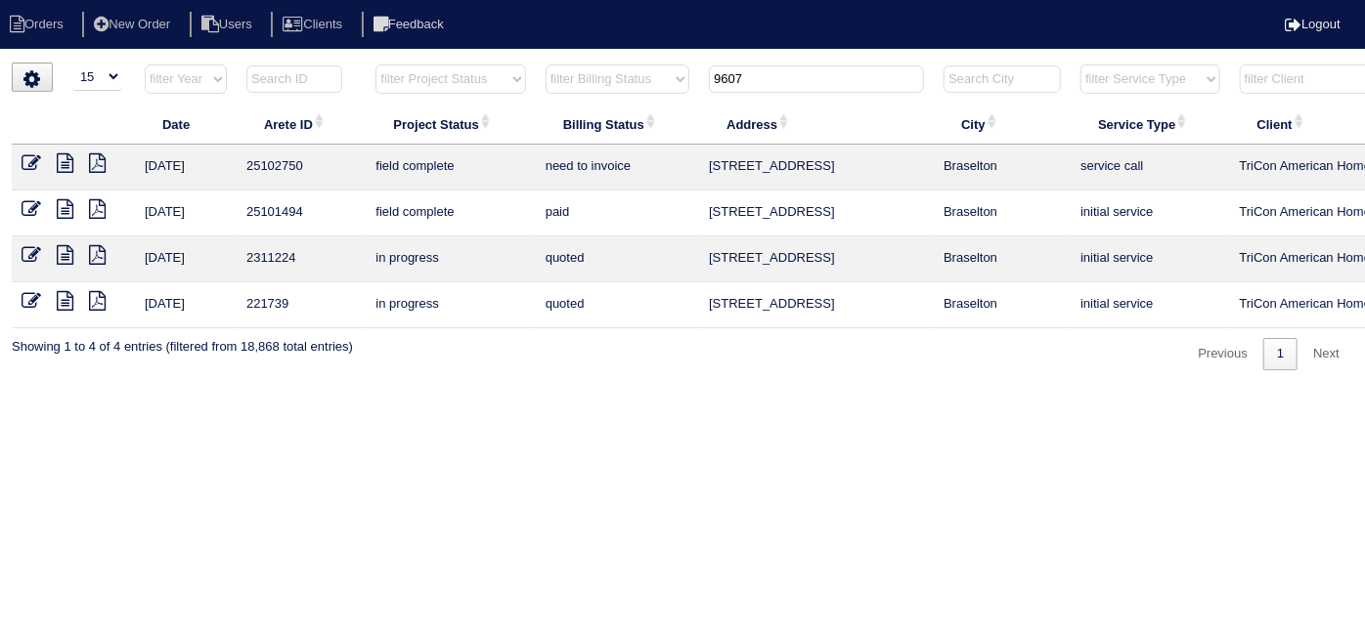
drag, startPoint x: 769, startPoint y: 78, endPoint x: 555, endPoint y: 52, distance: 215.7
click at [565, 51] on html "Orders New Order Users Clients Feedback Logout Orders New Order Users Clients M…" at bounding box center [682, 195] width 1365 height 390
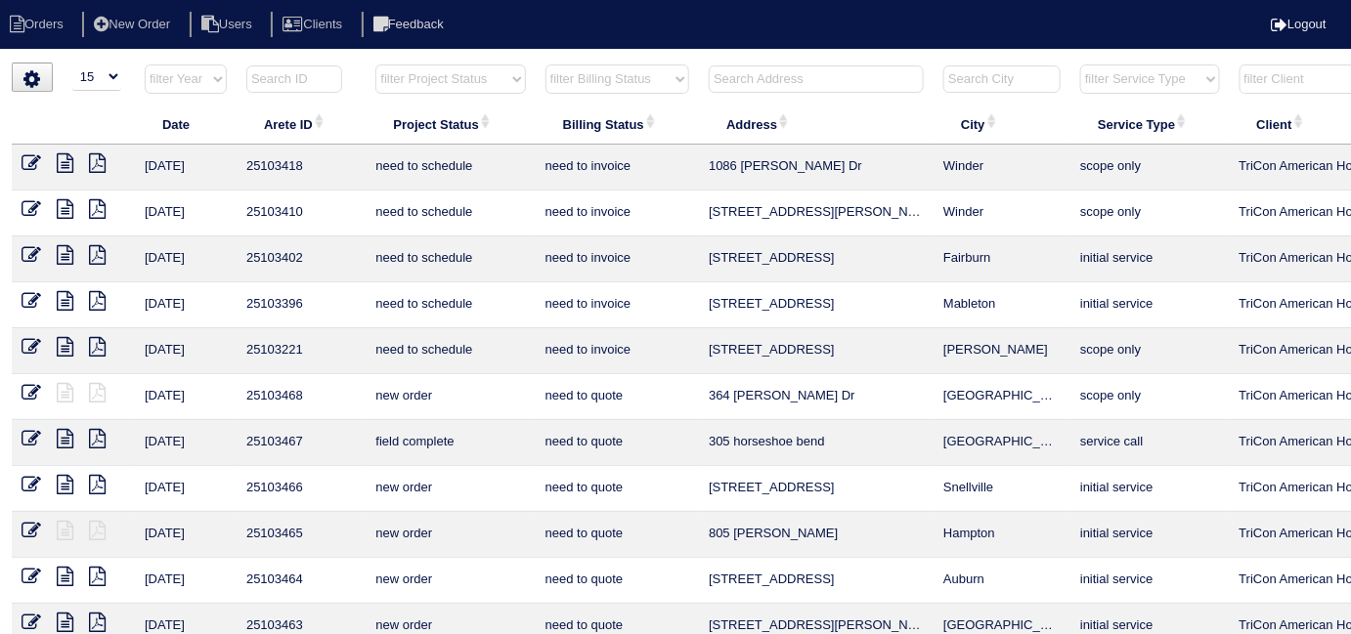
click at [818, 74] on input "text" at bounding box center [816, 79] width 215 height 27
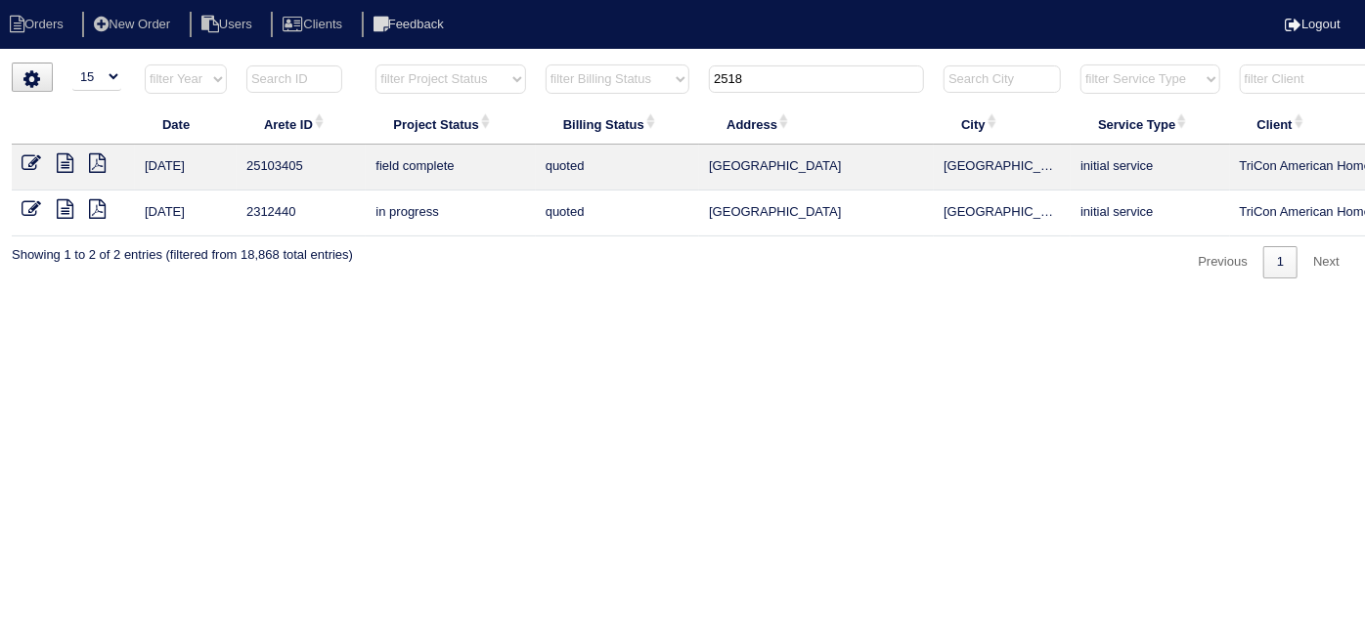
type input "2518"
click at [34, 161] on icon at bounding box center [32, 163] width 20 height 20
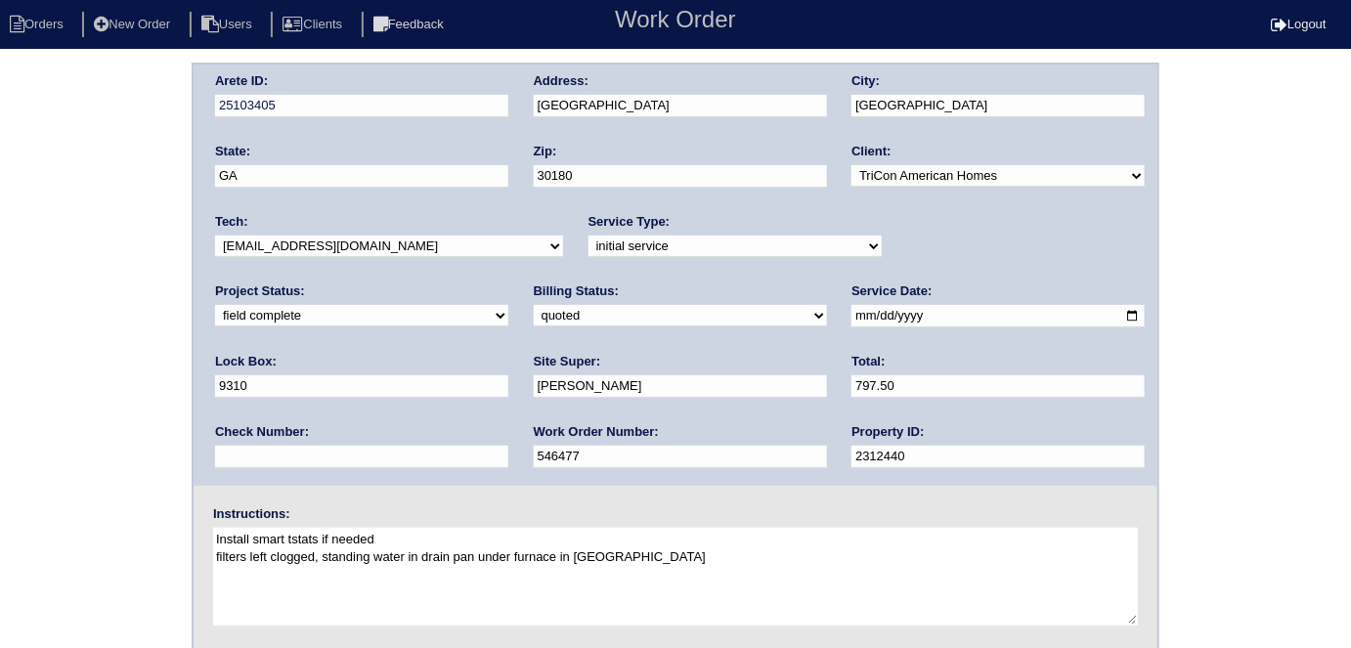
click at [534, 318] on select "need to quote quoted need to invoice invoiced paid warranty purchase order need…" at bounding box center [680, 316] width 293 height 22
select select "need to invoice"
click at [534, 305] on select "need to quote quoted need to invoice invoiced paid warranty purchase order need…" at bounding box center [680, 316] width 293 height 22
click at [114, 386] on div "Arete ID: 25103405 Address: [STREET_ADDRESS] City: [GEOGRAPHIC_DATA] State: [GE…" at bounding box center [675, 458] width 1351 height 791
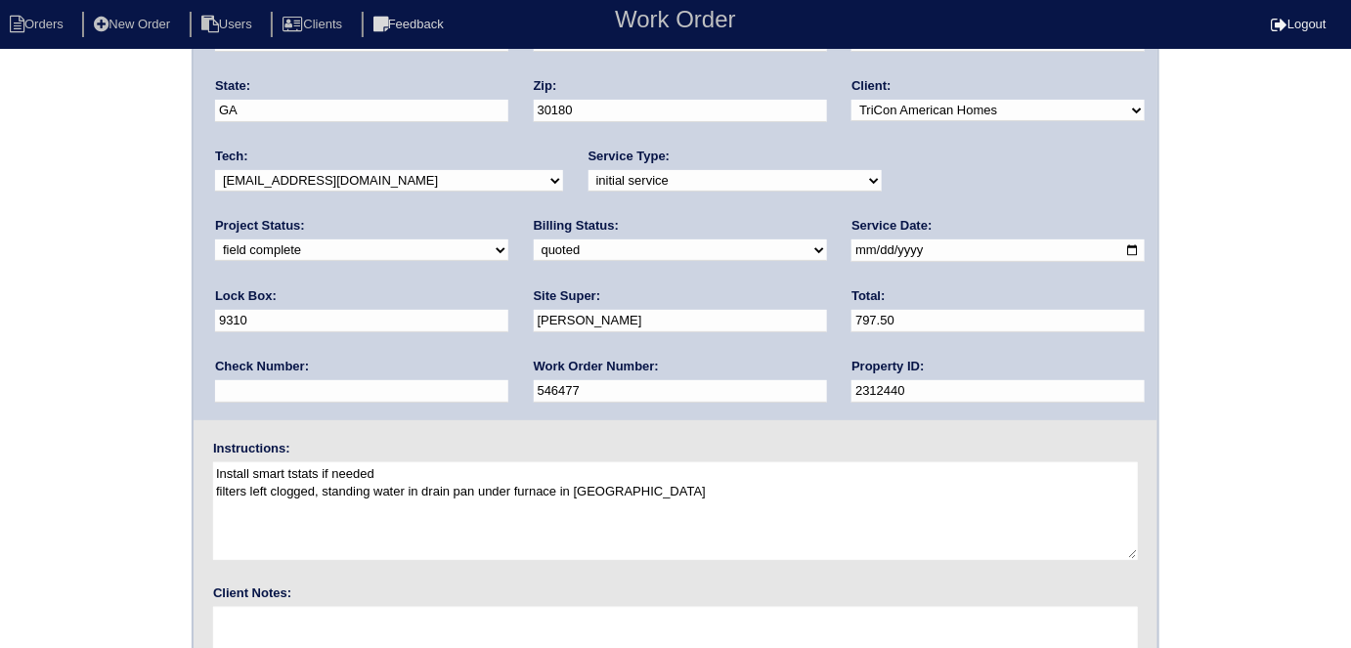
scroll to position [200, 0]
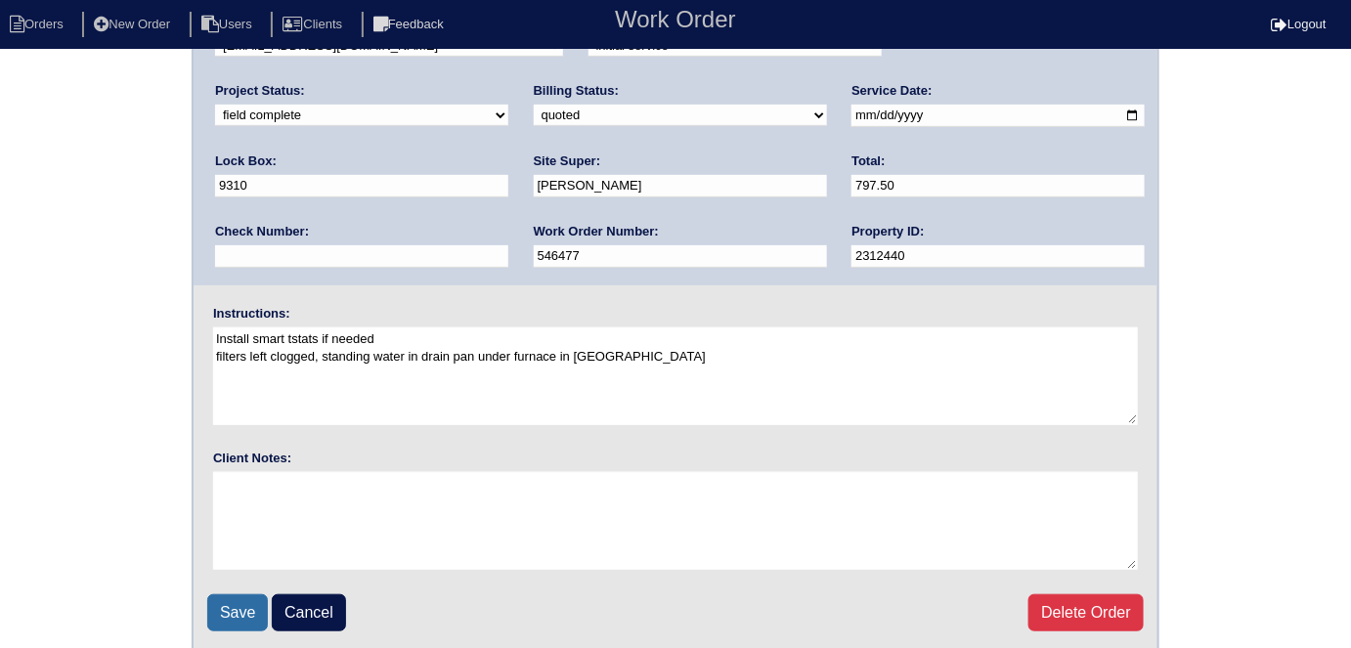
click at [240, 623] on input "Save" at bounding box center [237, 612] width 61 height 37
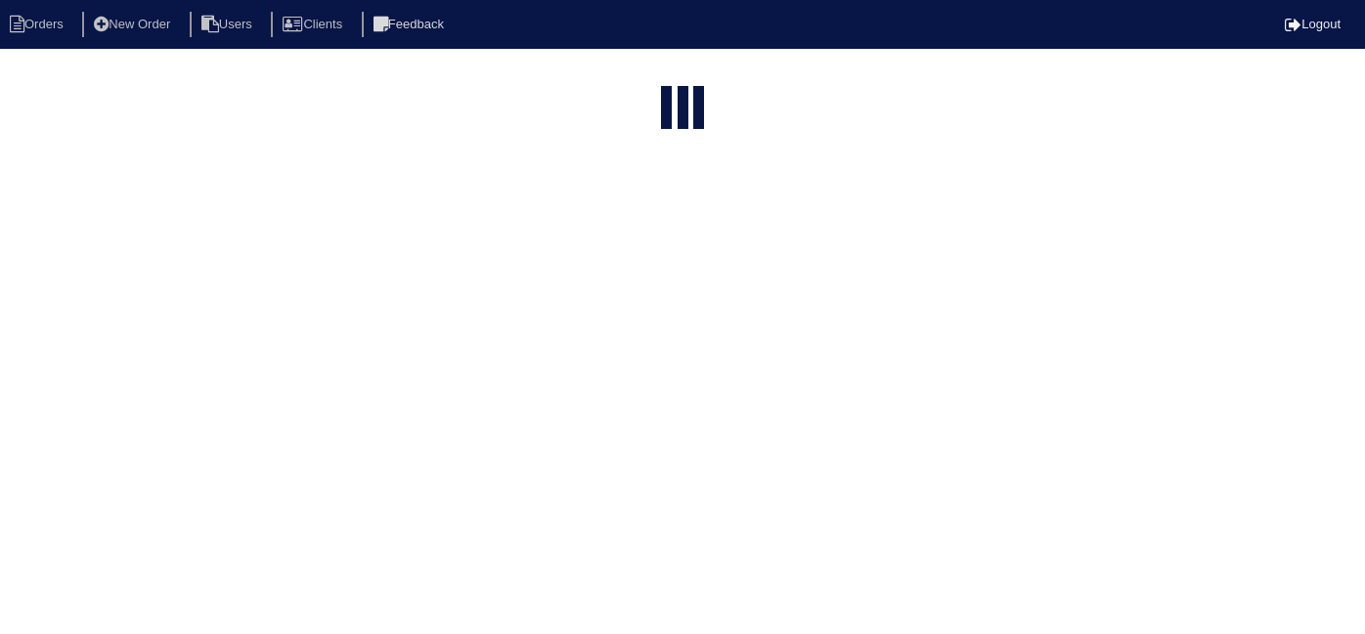
select select "15"
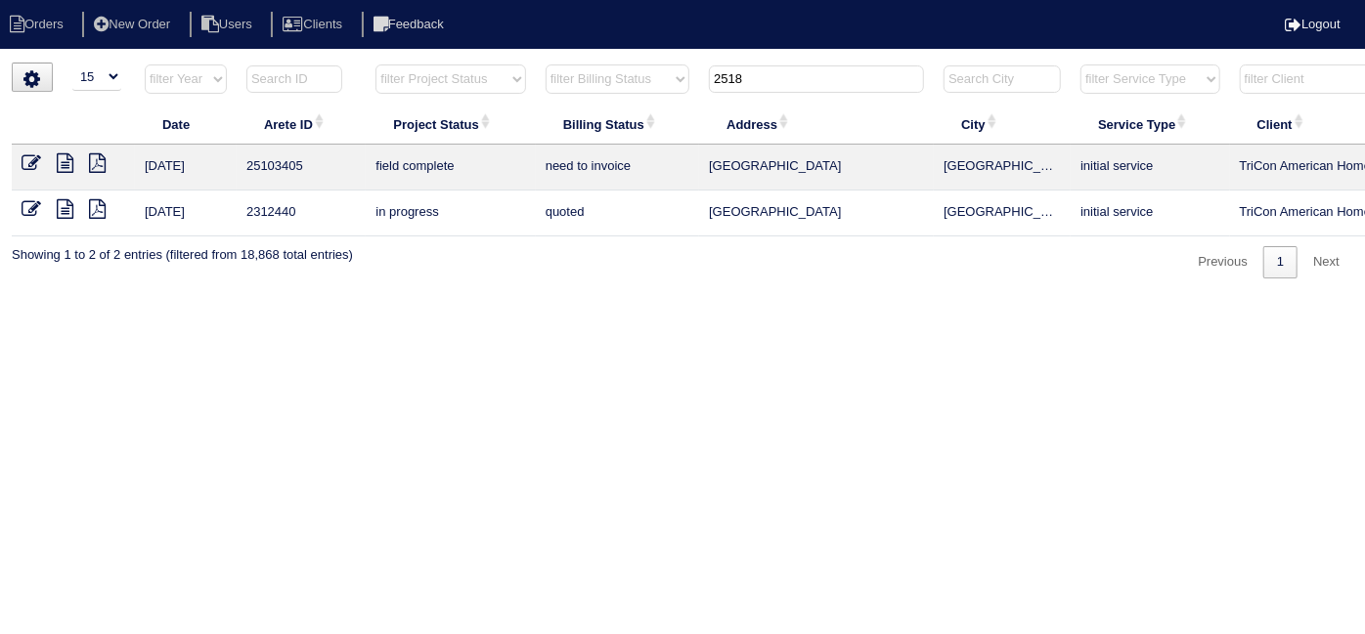
drag, startPoint x: 757, startPoint y: 76, endPoint x: 60, endPoint y: 0, distance: 701.2
click at [372, 63] on body "Orders New Order Users Clients Feedback Logout Orders New Order Users Clients M…" at bounding box center [682, 171] width 1365 height 216
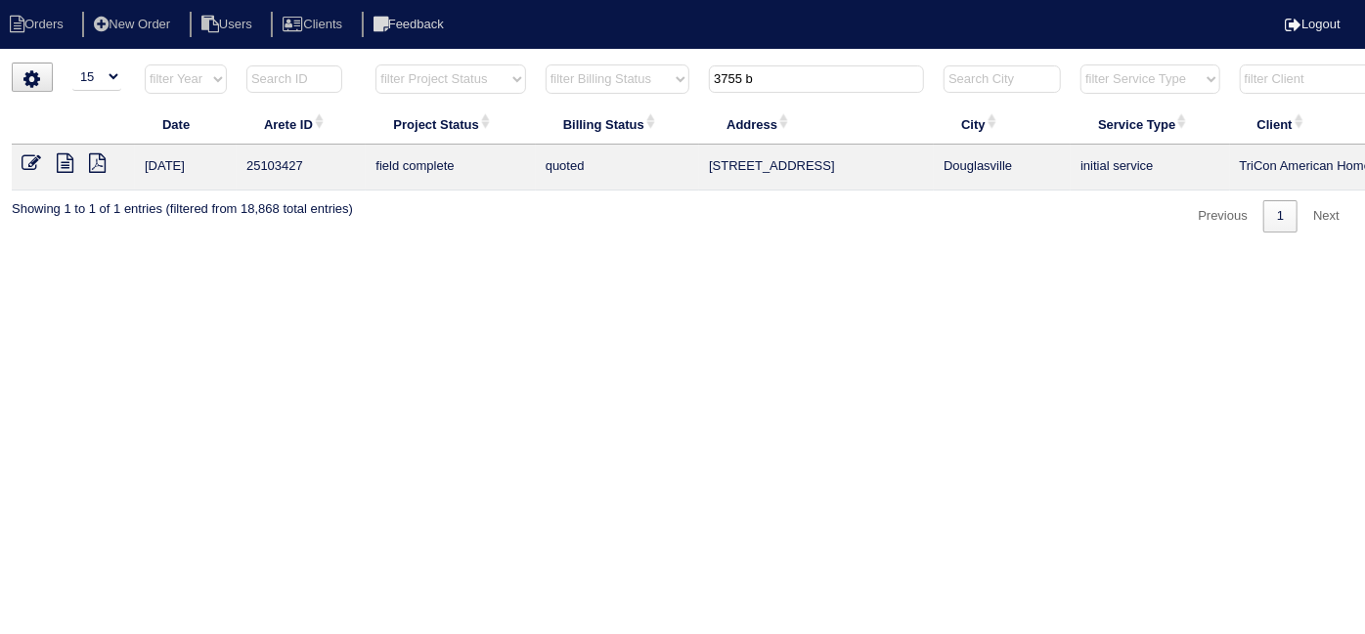
type input "3755 b"
click at [35, 164] on icon at bounding box center [32, 163] width 20 height 20
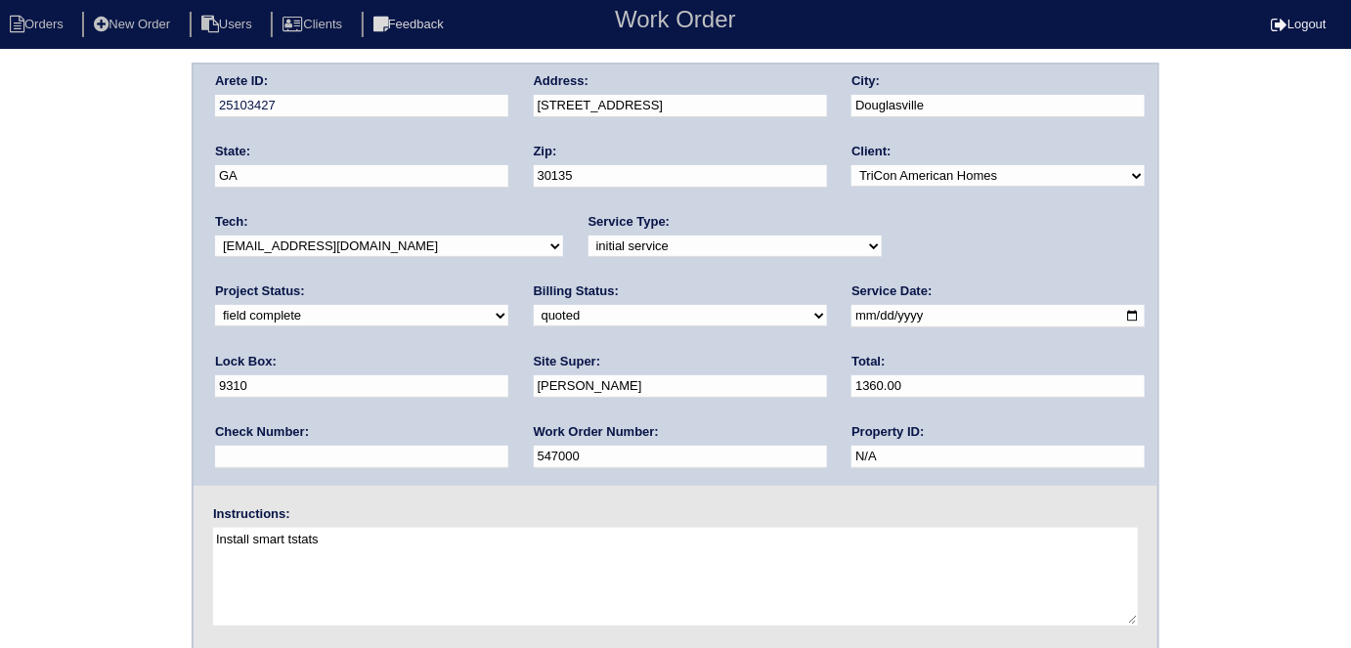
click at [534, 317] on select "need to quote quoted need to invoice invoiced paid warranty purchase order need…" at bounding box center [680, 316] width 293 height 22
select select "need to invoice"
click at [534, 305] on select "need to quote quoted need to invoice invoiced paid warranty purchase order need…" at bounding box center [680, 316] width 293 height 22
click at [134, 413] on div "Arete ID: 25103427 Address: [STREET_ADDRESS] City: [GEOGRAPHIC_DATA] State: [GE…" at bounding box center [675, 458] width 1351 height 791
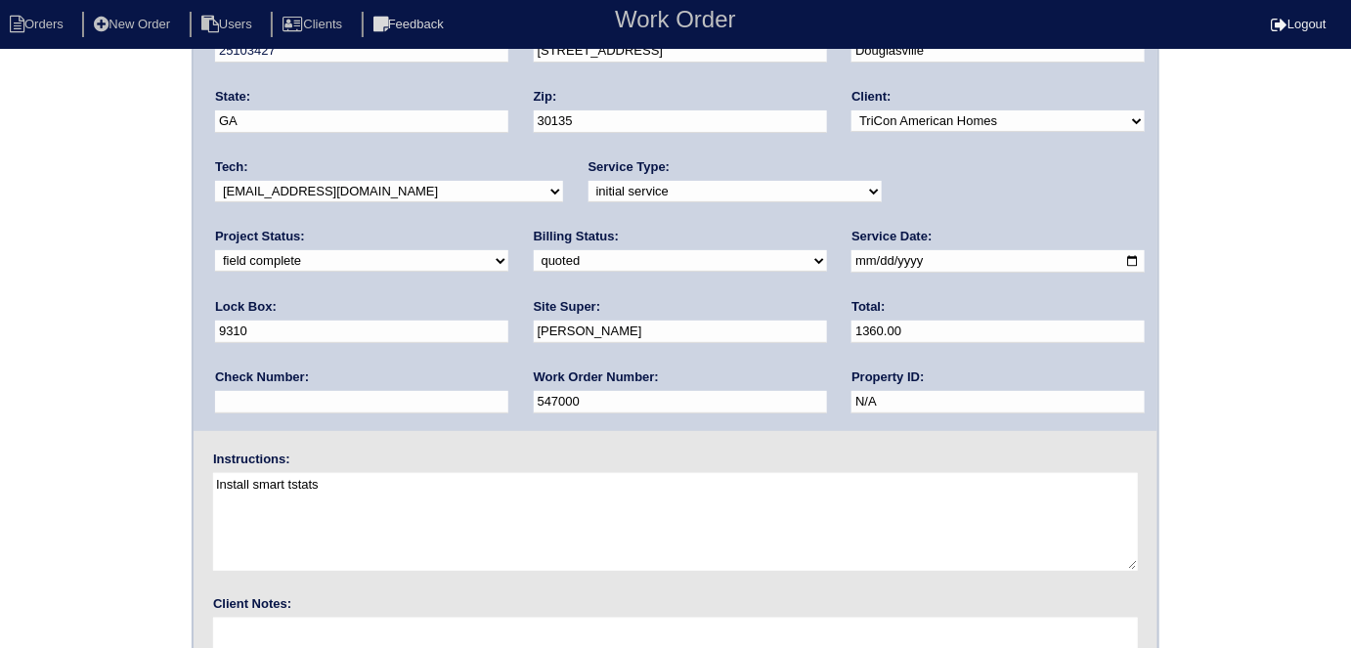
scroll to position [200, 0]
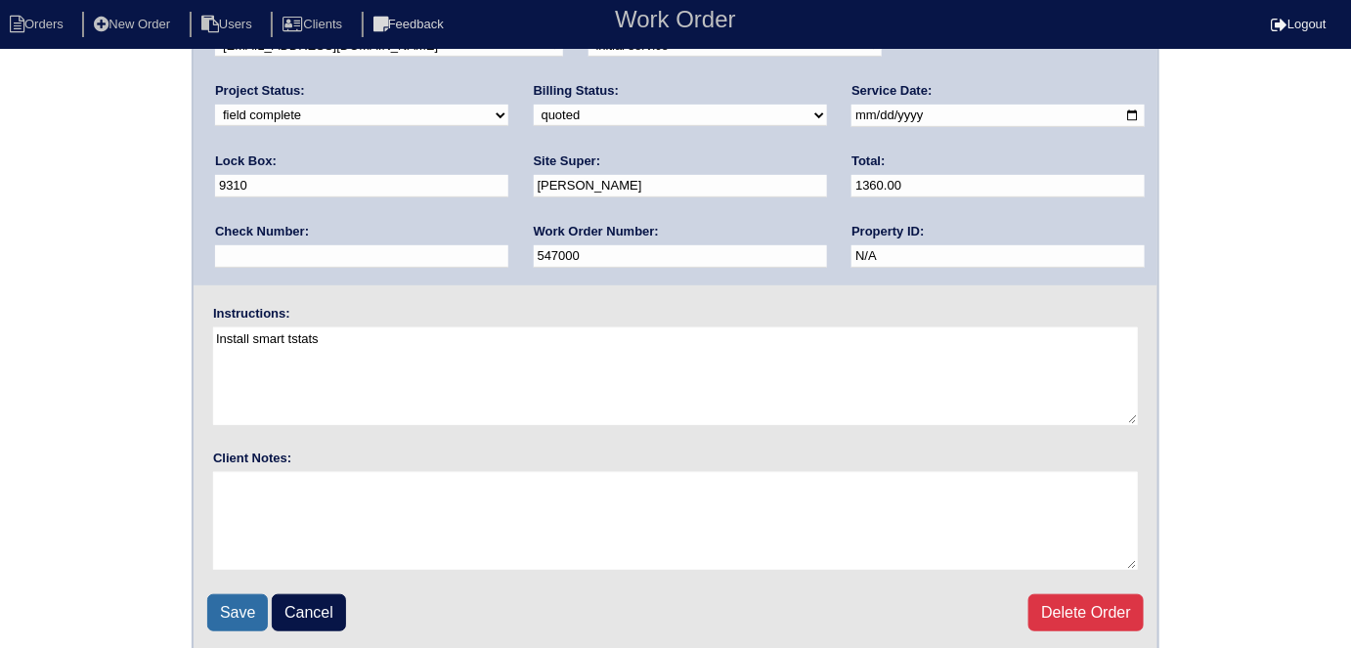
click at [252, 602] on input "Save" at bounding box center [237, 612] width 61 height 37
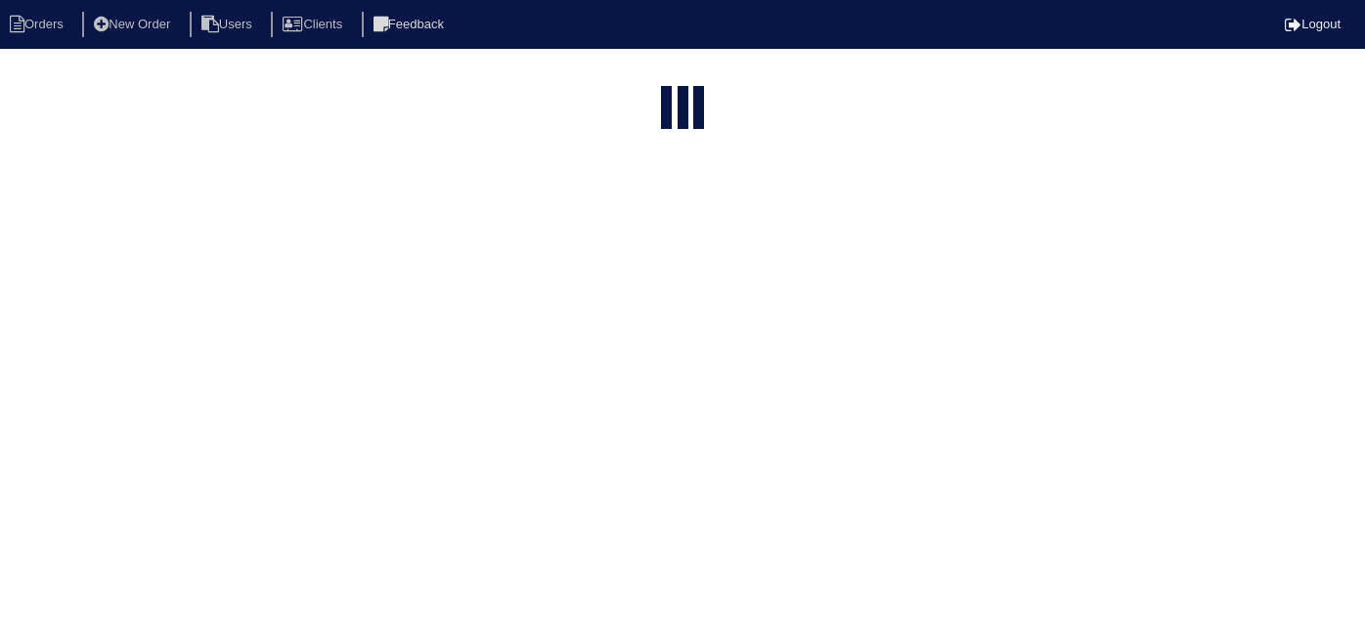
select select "15"
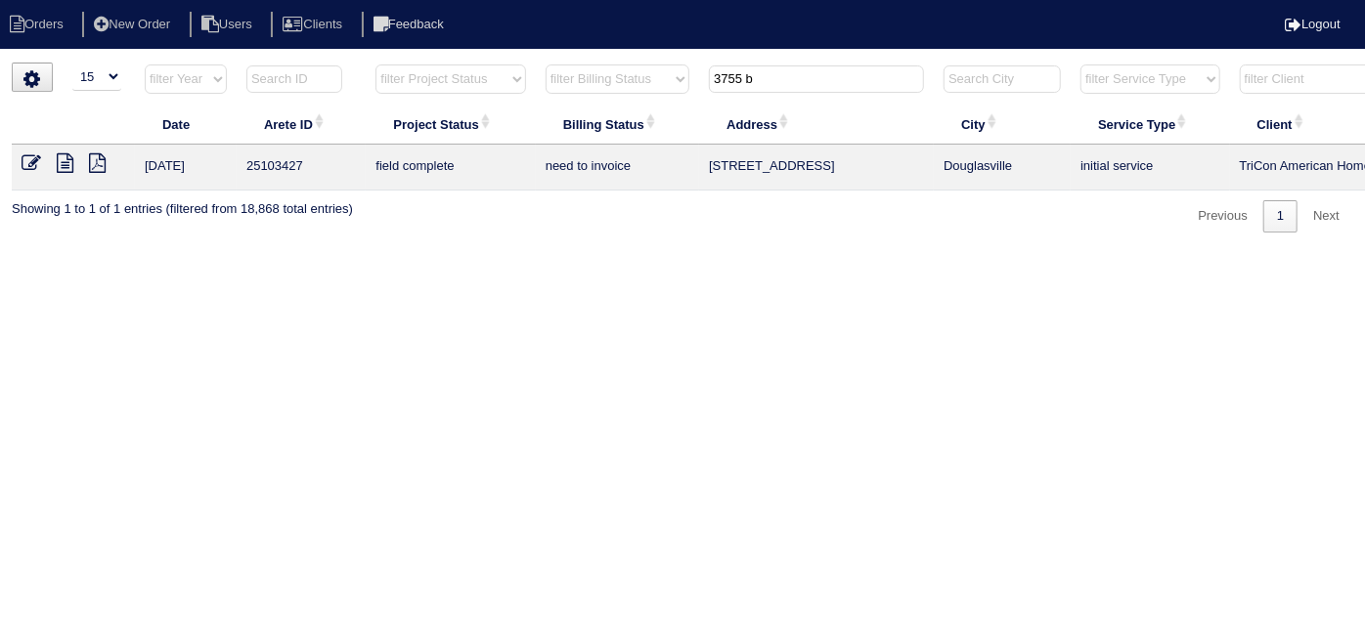
drag, startPoint x: 677, startPoint y: 51, endPoint x: 512, endPoint y: 3, distance: 172.0
click at [512, 63] on body "Orders New Order Users Clients Feedback Logout Orders New Order Users Clients M…" at bounding box center [682, 148] width 1365 height 170
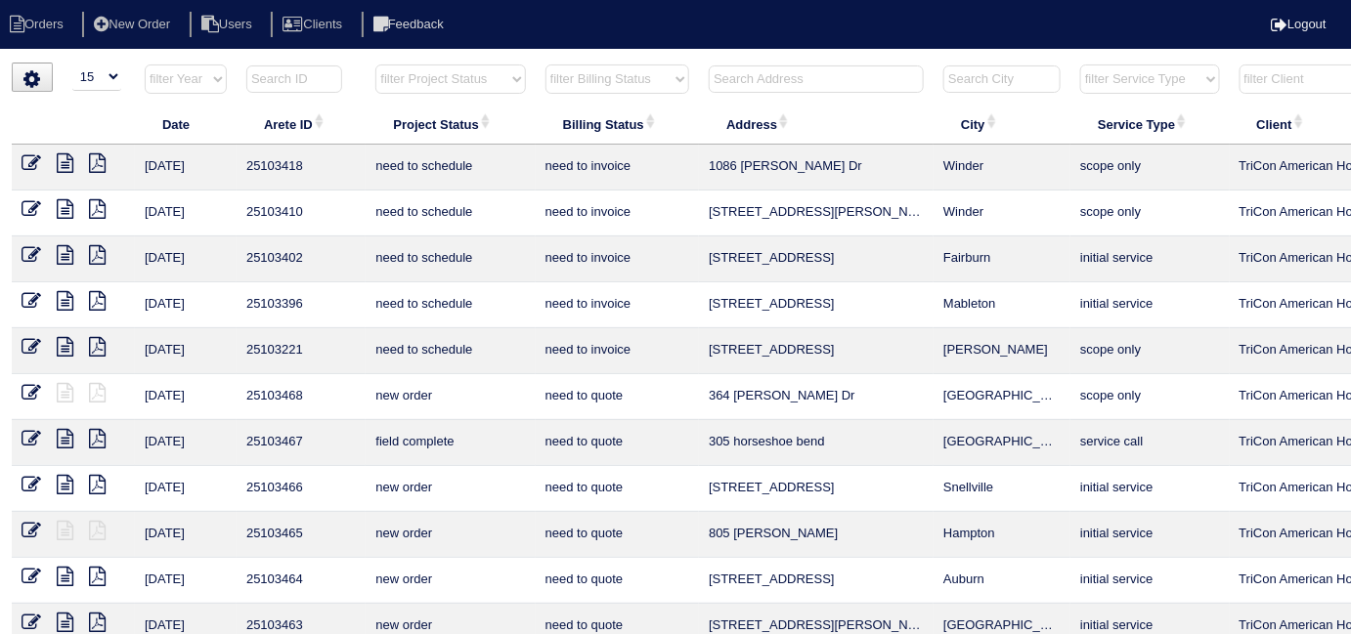
click at [752, 76] on input "text" at bounding box center [816, 79] width 215 height 27
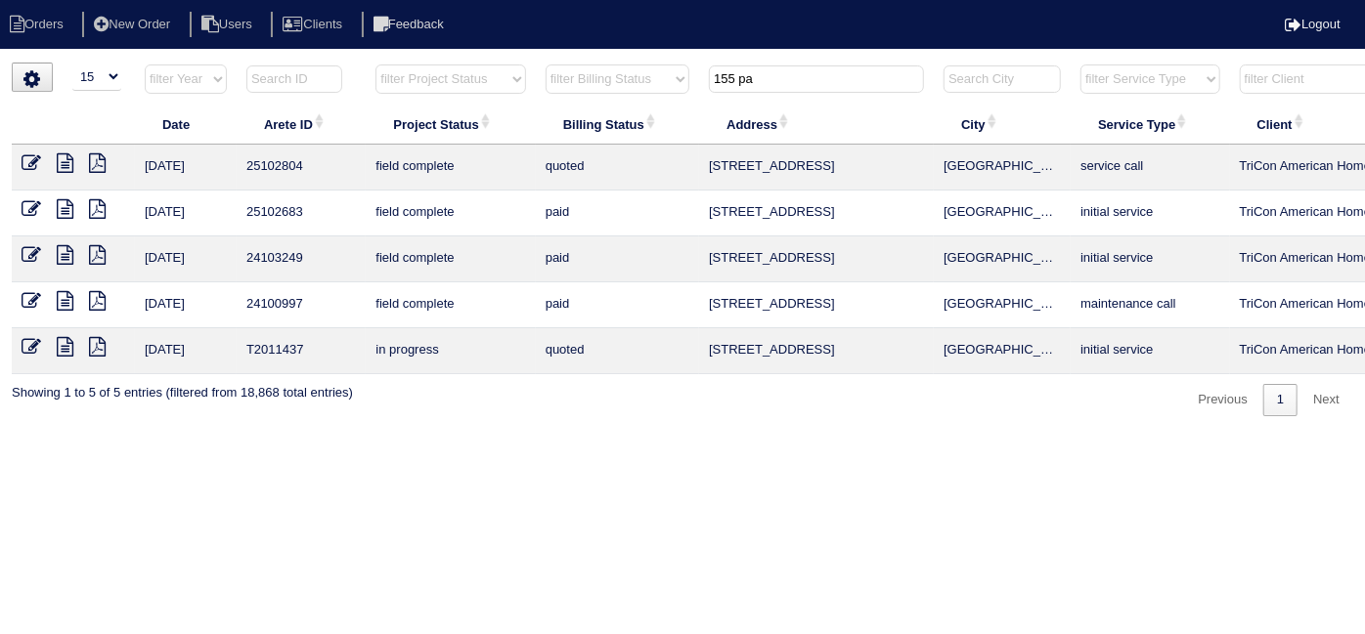
type input "155 pa"
click at [32, 164] on icon at bounding box center [32, 163] width 20 height 20
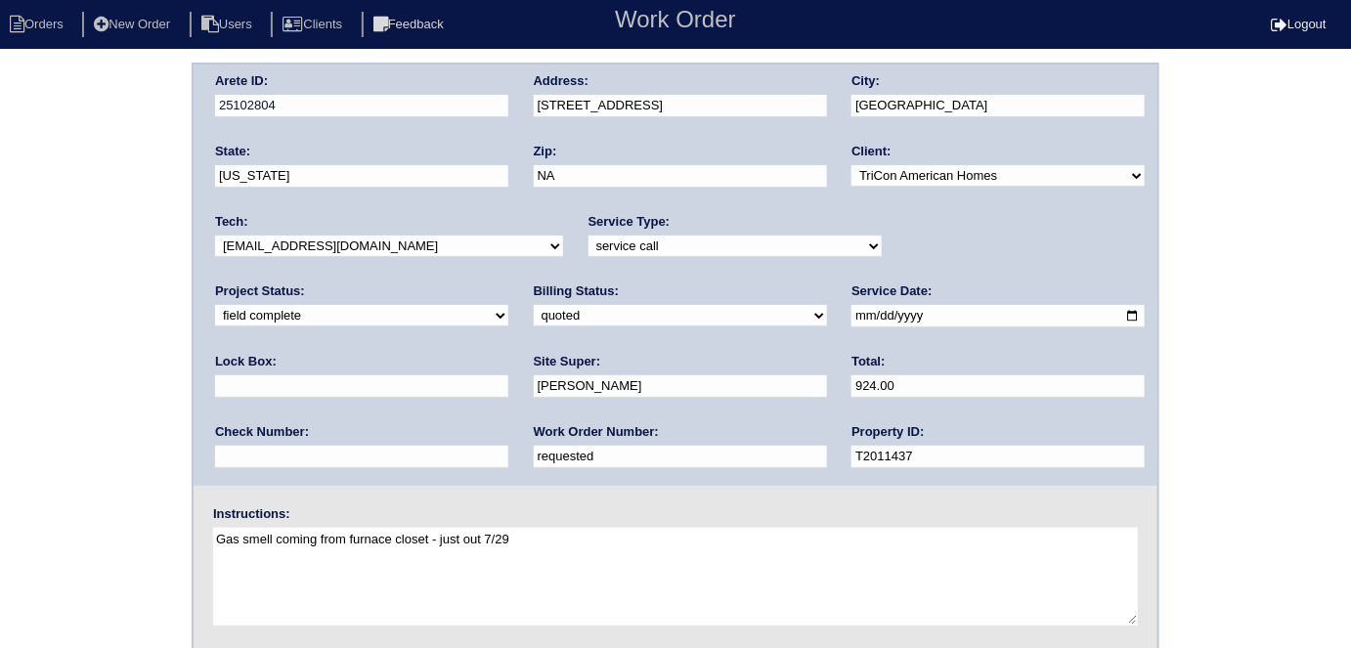
drag, startPoint x: 368, startPoint y: 454, endPoint x: 0, endPoint y: 322, distance: 390.6
click at [0, 322] on div "Arete ID: 25102804 Address: [STREET_ADDRESS] City: [GEOGRAPHIC_DATA] State: [US…" at bounding box center [675, 458] width 1351 height 791
type input "548553"
click at [0, 320] on div "Arete ID: 25102804 Address: [STREET_ADDRESS] City: [GEOGRAPHIC_DATA] State: [US…" at bounding box center [675, 458] width 1351 height 791
click at [534, 322] on select "need to quote quoted need to invoice invoiced paid warranty purchase order need…" at bounding box center [680, 316] width 293 height 22
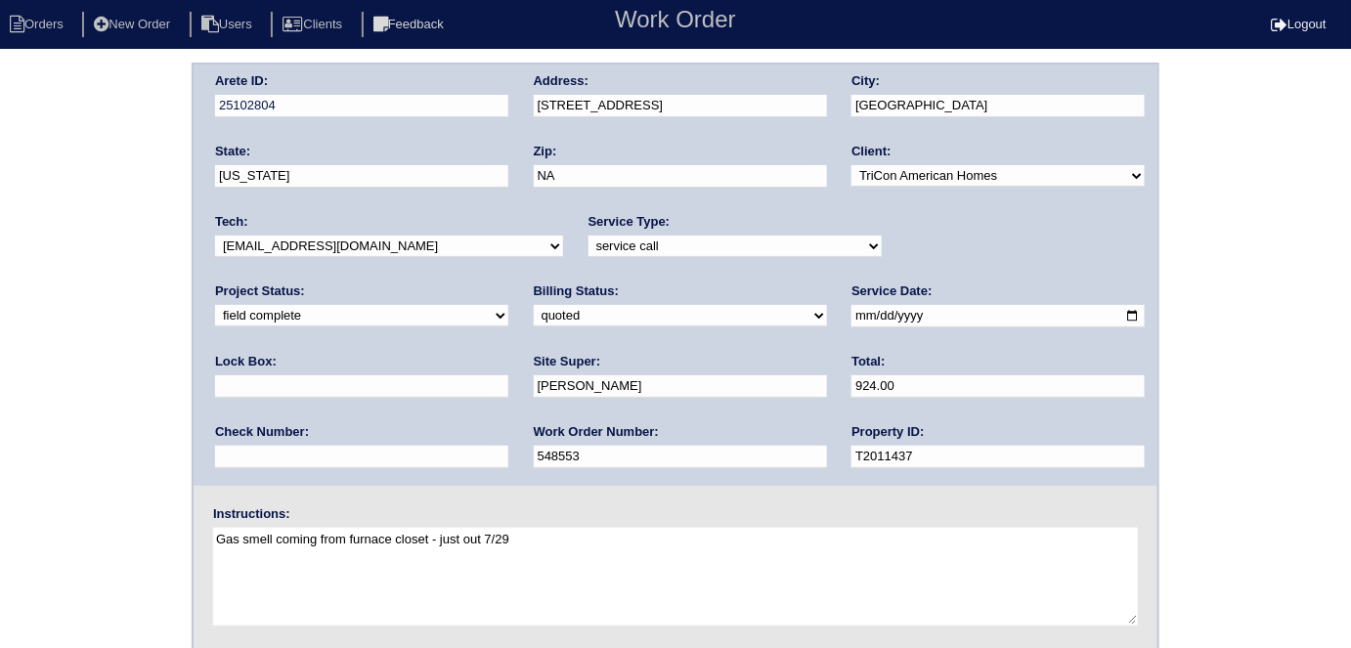
select select "need to invoice"
click at [534, 305] on select "need to quote quoted need to invoice invoiced paid warranty purchase order need…" at bounding box center [680, 316] width 293 height 22
click at [111, 401] on div "Arete ID: 25102804 Address: [STREET_ADDRESS] City: [GEOGRAPHIC_DATA] State: [US…" at bounding box center [675, 458] width 1351 height 791
drag, startPoint x: 268, startPoint y: 457, endPoint x: 185, endPoint y: 454, distance: 83.1
click at [185, 454] on div "Arete ID: 25102804 Address: [STREET_ADDRESS] City: [GEOGRAPHIC_DATA] State: [US…" at bounding box center [675, 458] width 1351 height 791
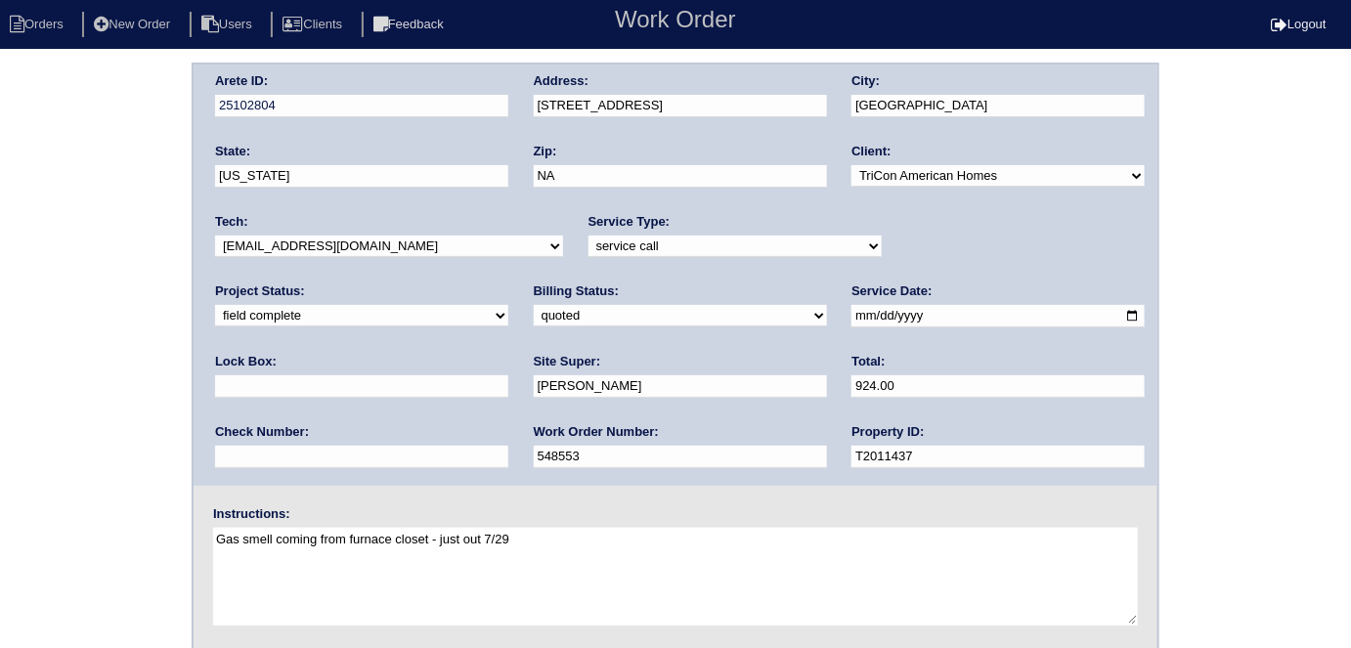
click at [7, 430] on div "Arete ID: 25102804 Address: [STREET_ADDRESS] City: [GEOGRAPHIC_DATA] State: [US…" at bounding box center [675, 458] width 1351 height 791
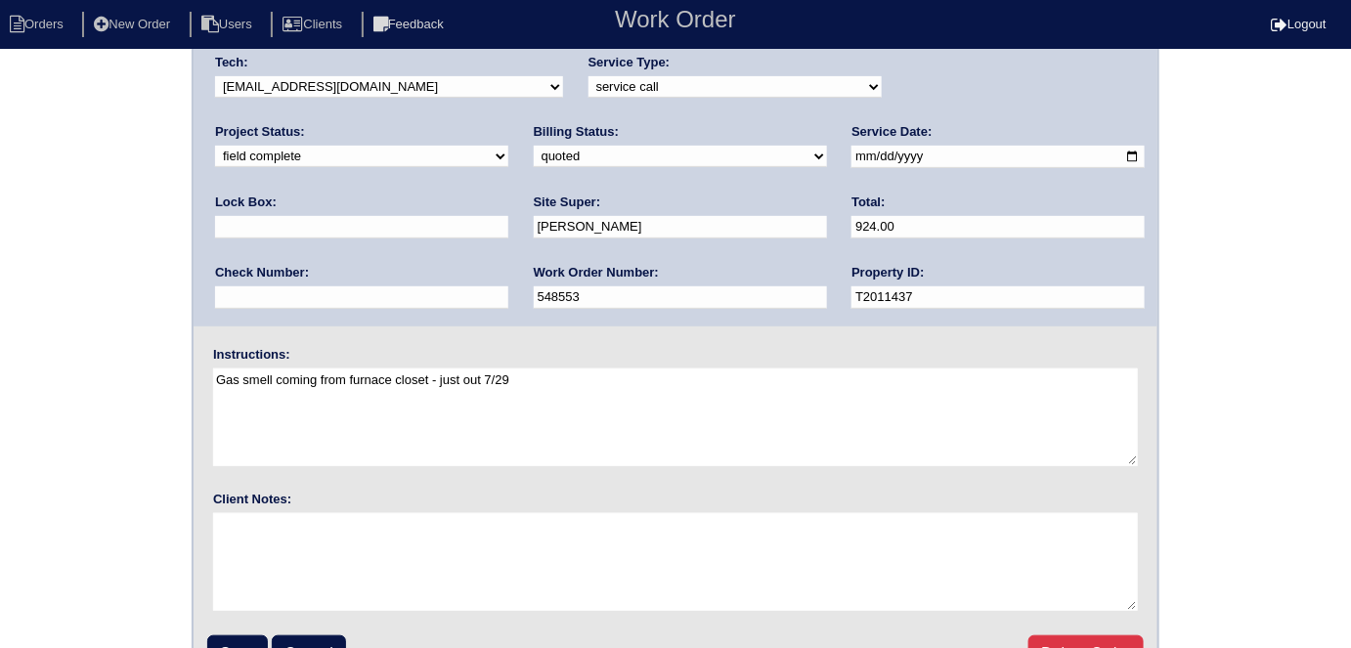
scroll to position [200, 0]
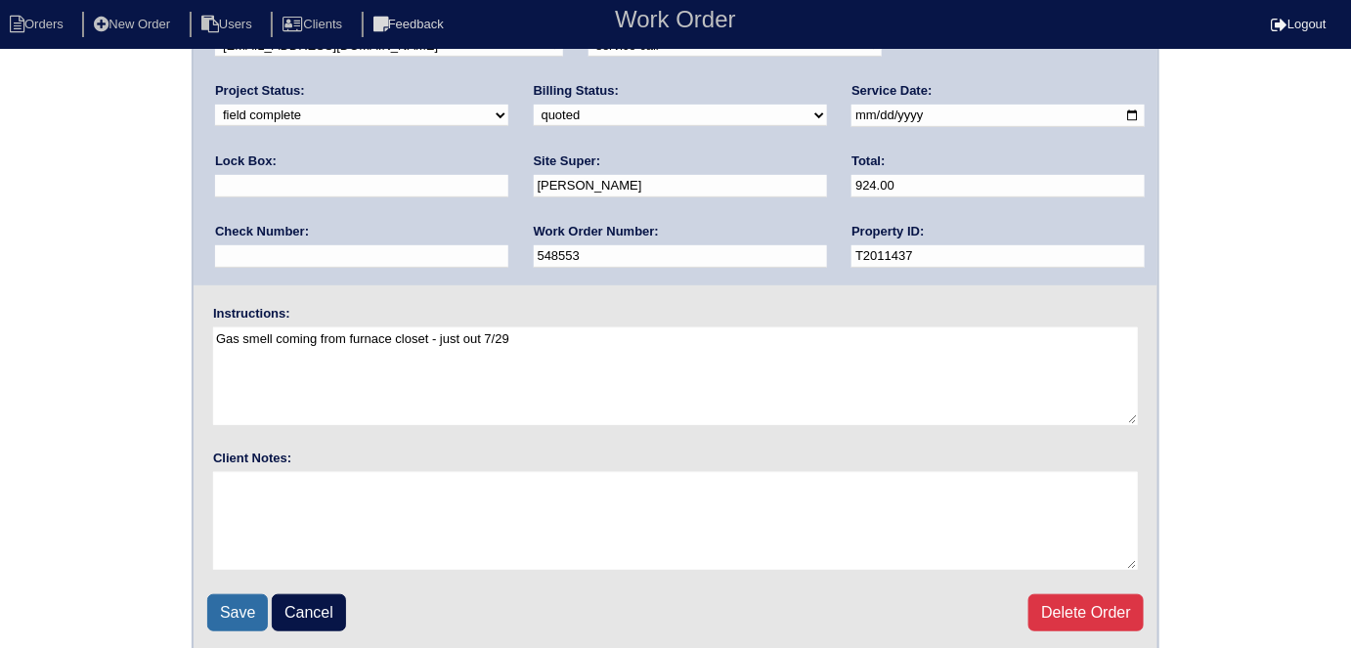
click at [253, 596] on input "Save" at bounding box center [237, 612] width 61 height 37
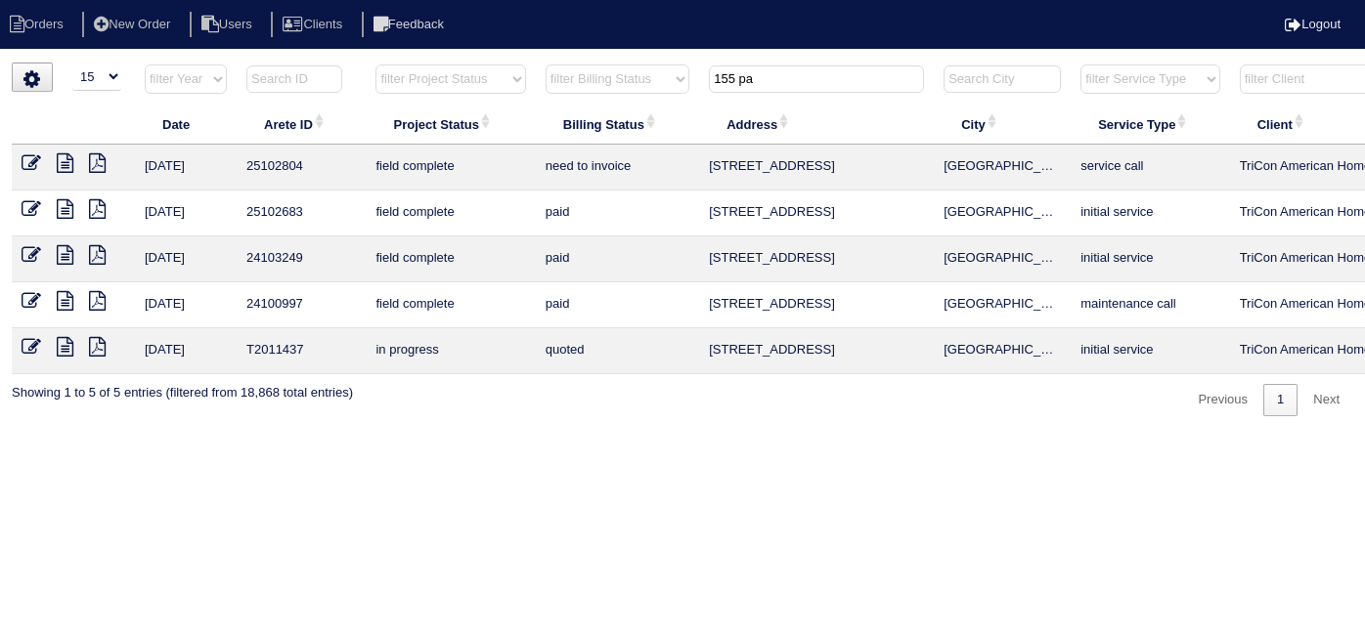
select select "15"
drag, startPoint x: 788, startPoint y: 86, endPoint x: 0, endPoint y: 111, distance: 788.4
click at [185, 136] on table "Date Arete ID Project Status Billing Status Address City Service Type Client Te…" at bounding box center [859, 219] width 1694 height 311
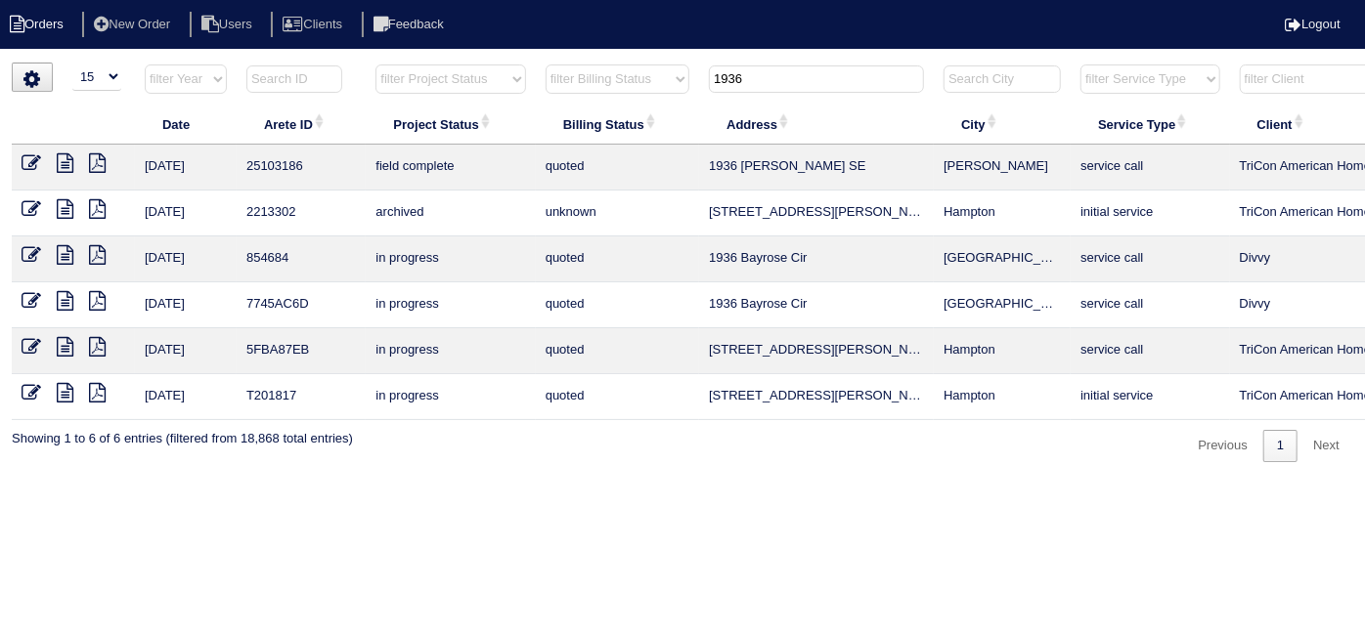
type input "1936"
click at [20, 162] on td at bounding box center [73, 168] width 123 height 46
click at [26, 160] on icon at bounding box center [32, 163] width 20 height 20
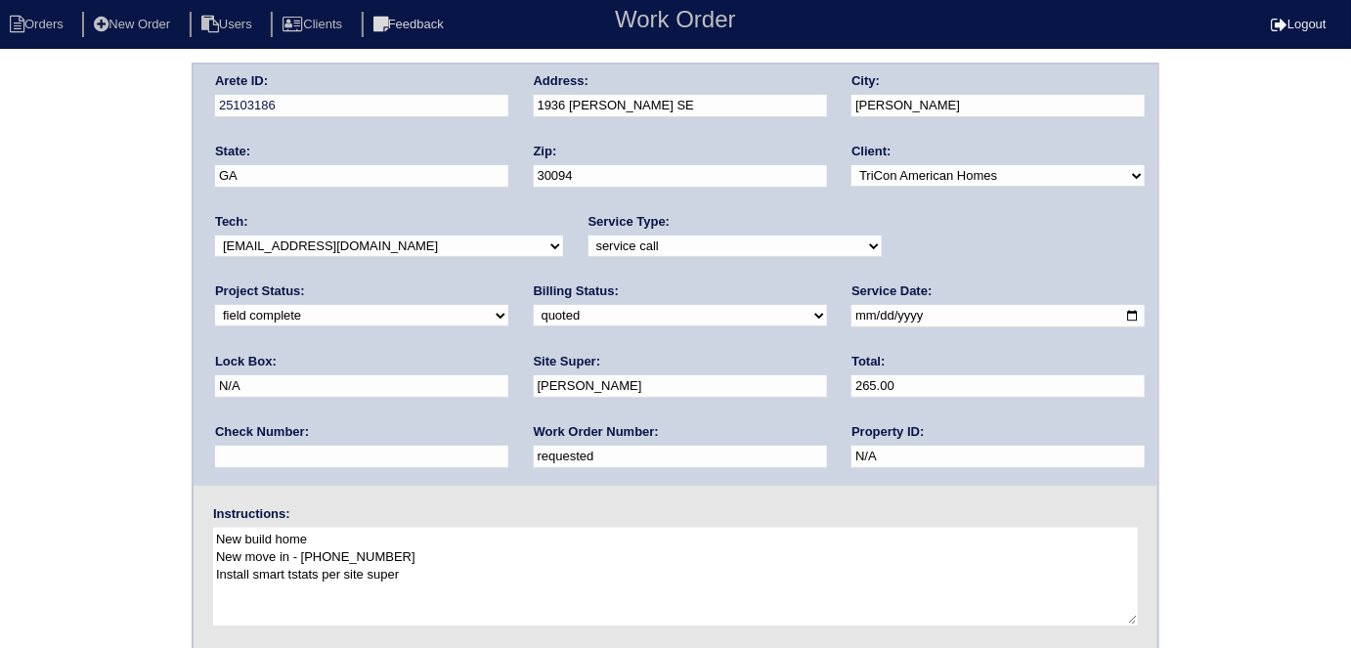
drag, startPoint x: 308, startPoint y: 457, endPoint x: 0, endPoint y: 394, distance: 314.2
click at [0, 381] on div "Arete ID: 25103186 Address: 1936 [PERSON_NAME] SE City: [PERSON_NAME] State: [G…" at bounding box center [675, 458] width 1351 height 791
type input "548525"
click at [10, 292] on div "Arete ID: 25103186 Address: 1936 [PERSON_NAME] SE City: [PERSON_NAME] State: [G…" at bounding box center [675, 458] width 1351 height 791
drag, startPoint x: 0, startPoint y: 337, endPoint x: 87, endPoint y: 405, distance: 110.1
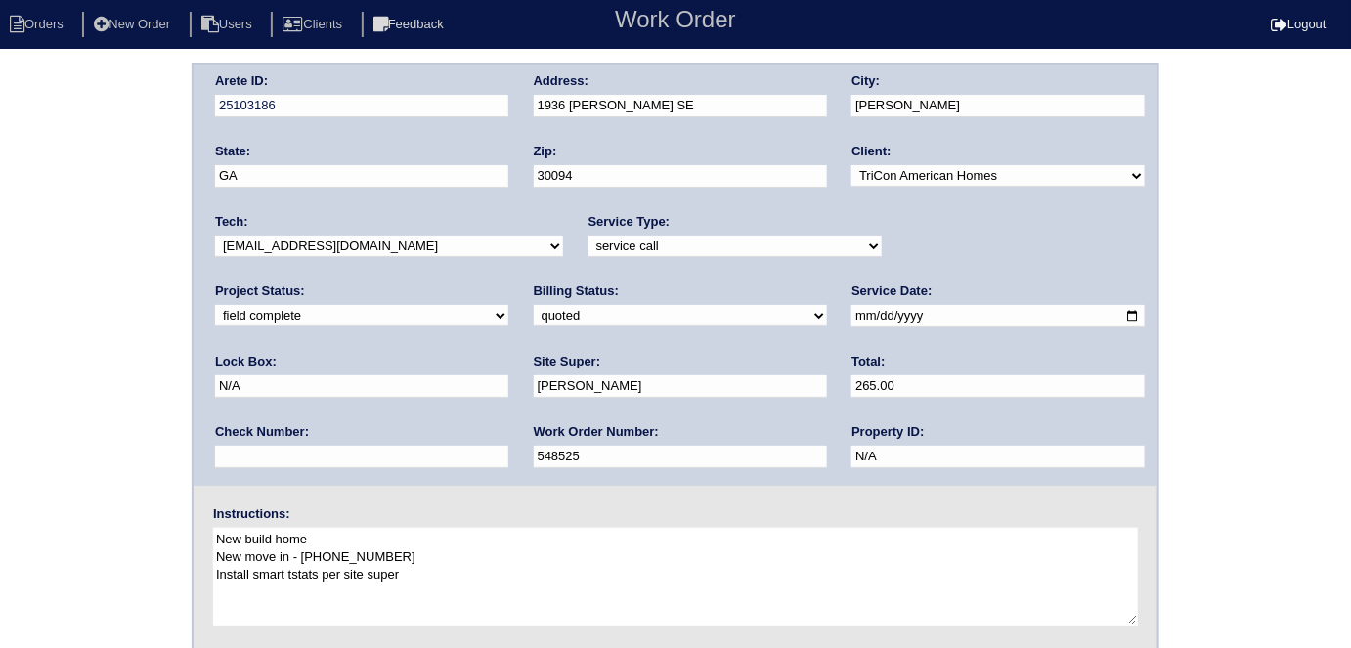
click at [0, 334] on div "Arete ID: 25103186 Address: 1936 [PERSON_NAME] SE City: [PERSON_NAME] State: [G…" at bounding box center [675, 458] width 1351 height 791
click at [534, 323] on select "need to quote quoted need to invoice invoiced paid warranty purchase order need…" at bounding box center [680, 316] width 293 height 22
select select "need to invoice"
click at [534, 305] on select "need to quote quoted need to invoice invoiced paid warranty purchase order need…" at bounding box center [680, 316] width 293 height 22
drag, startPoint x: 8, startPoint y: 427, endPoint x: 0, endPoint y: 410, distance: 19.3
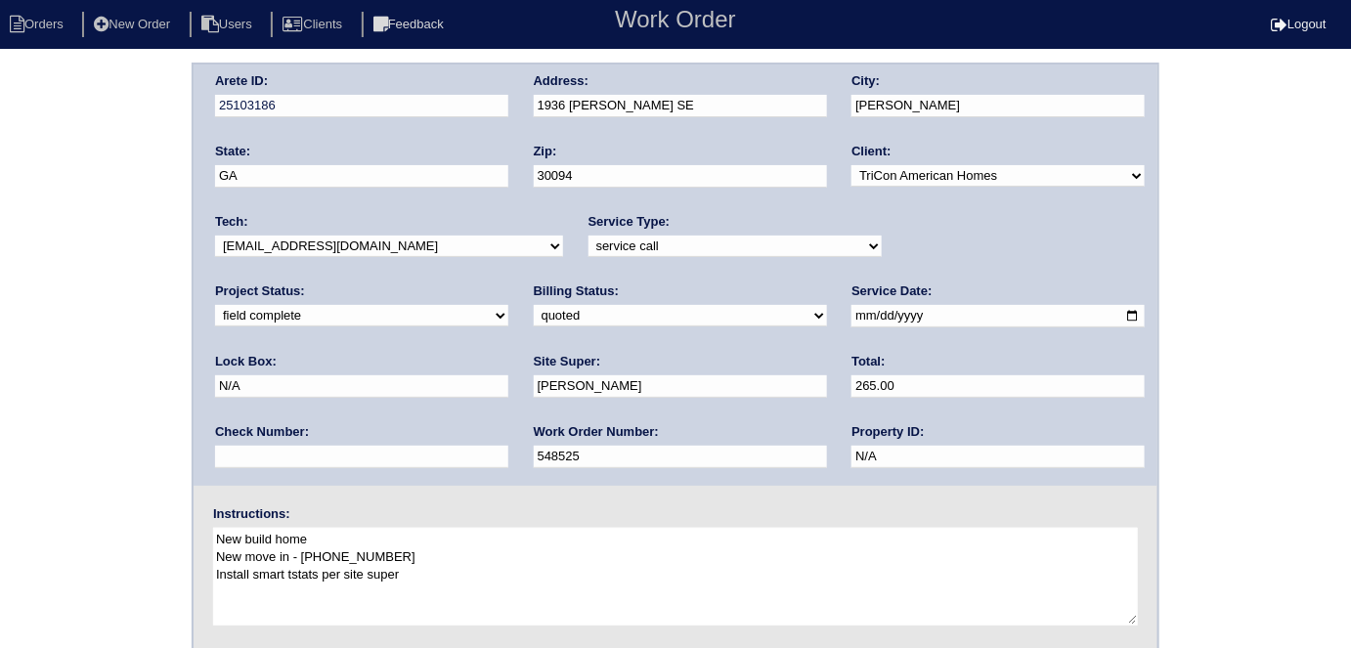
click at [0, 418] on div "Arete ID: 25103186 Address: 1936 [PERSON_NAME] SE City: [PERSON_NAME] State: [G…" at bounding box center [675, 458] width 1351 height 791
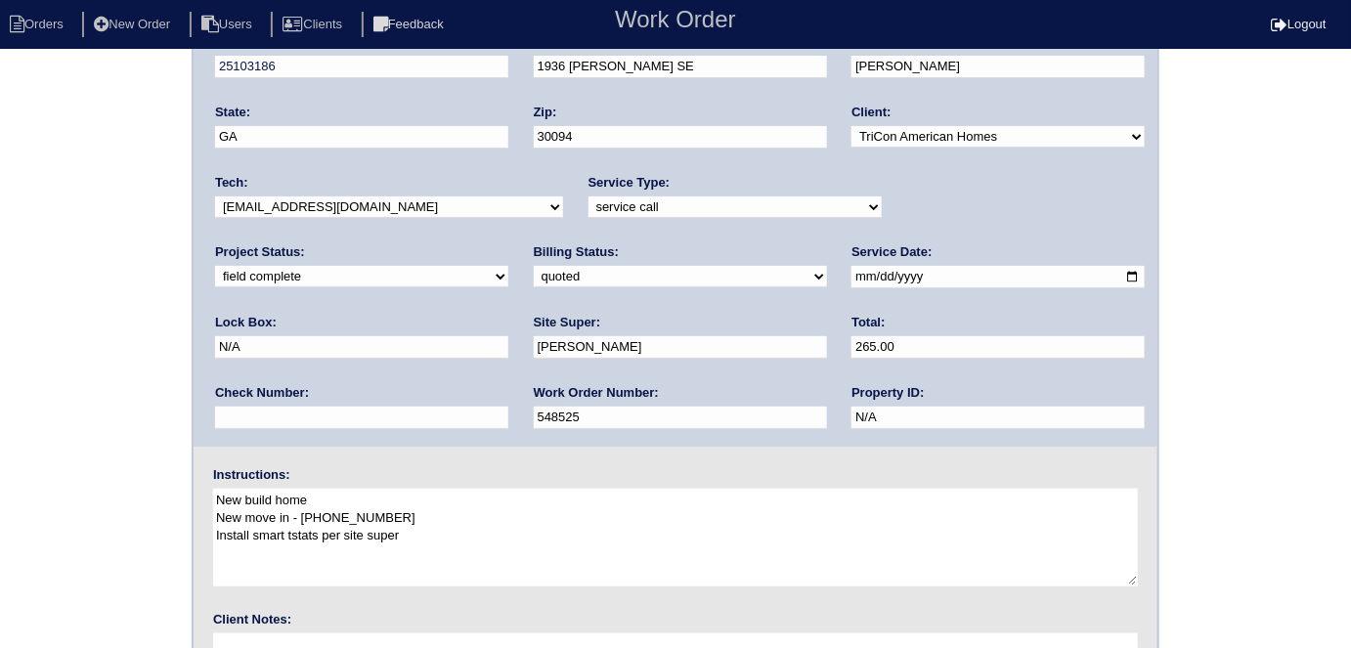
scroll to position [200, 0]
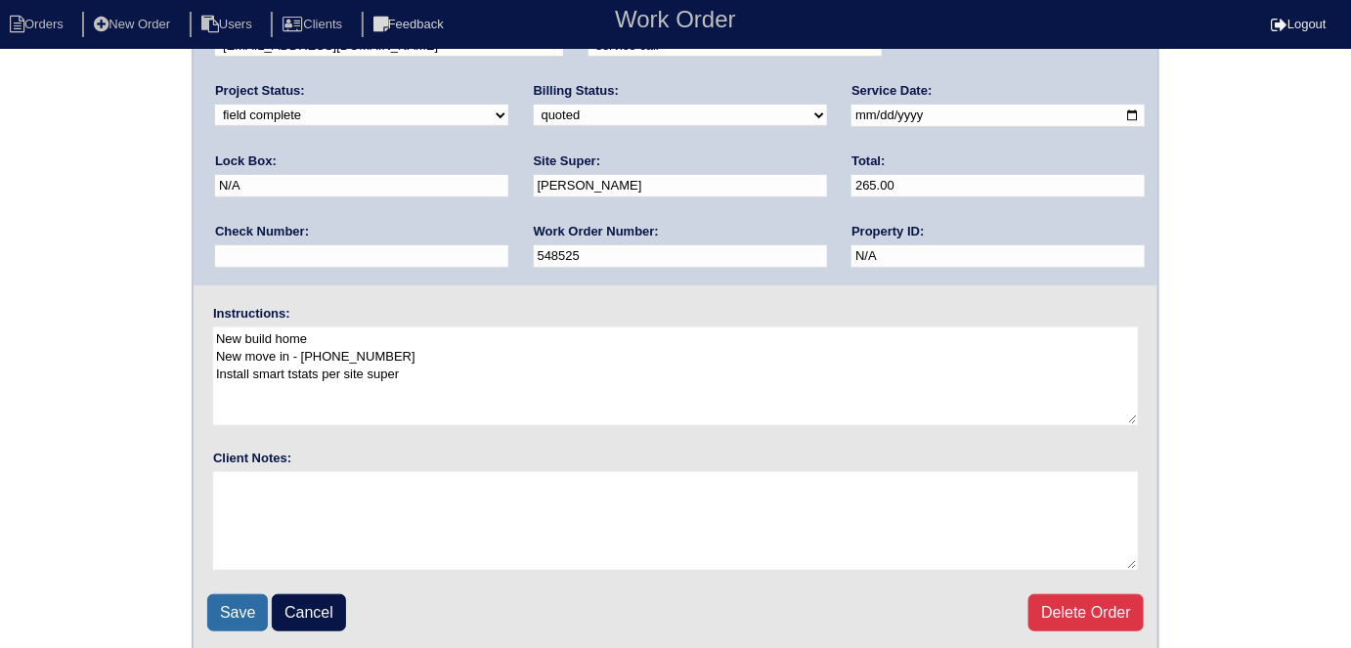
click at [218, 607] on input "Save" at bounding box center [237, 612] width 61 height 37
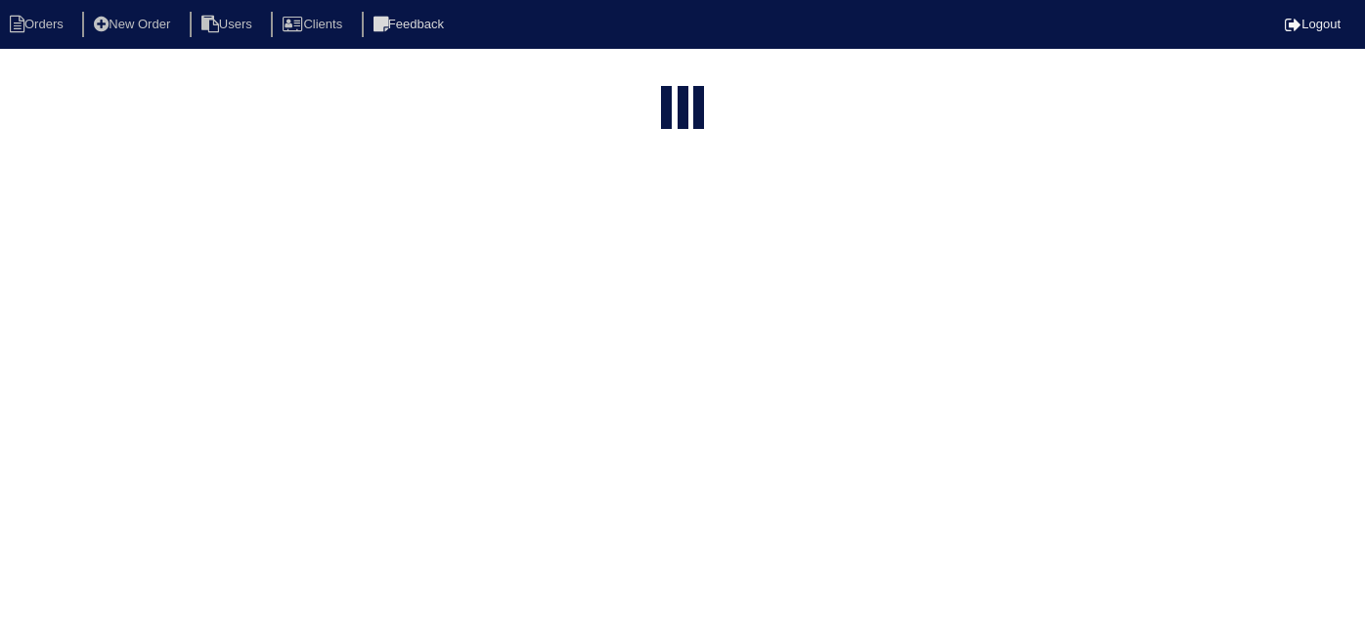
select select "15"
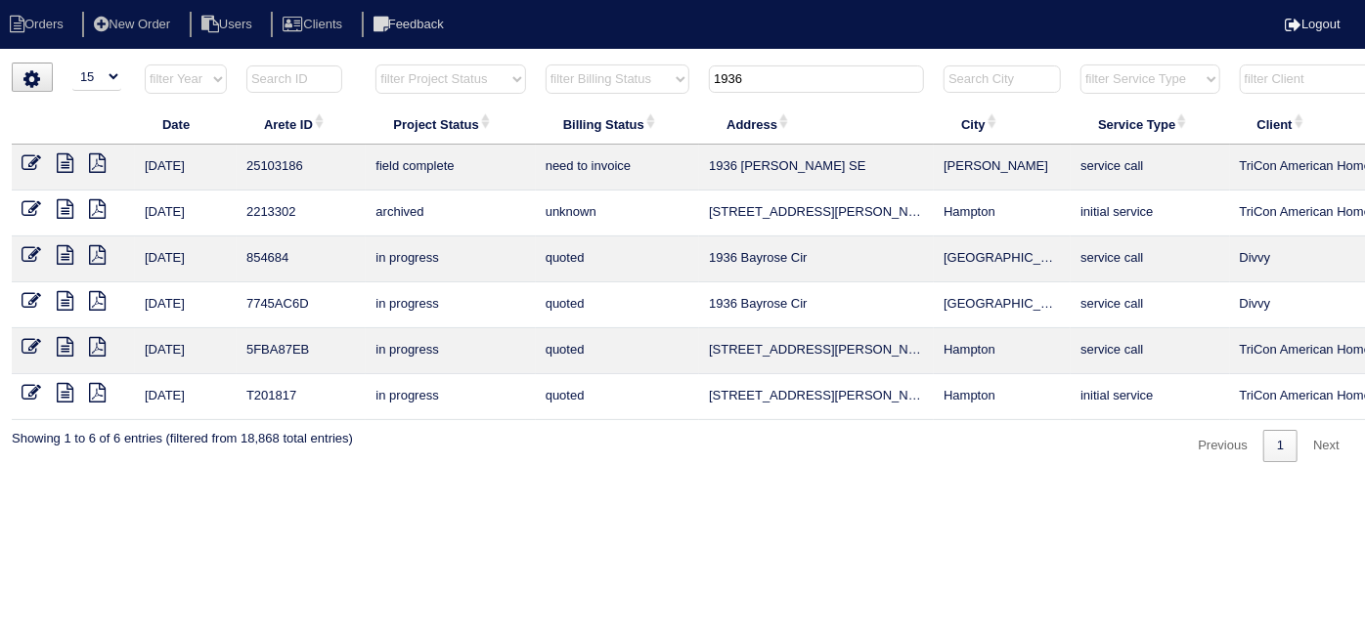
drag, startPoint x: 777, startPoint y: 78, endPoint x: 292, endPoint y: 97, distance: 485.3
click at [313, 96] on tr "filter Year -- Any Year -- 2025 2024 2023 2022 2021 2020 2019 filter Project St…" at bounding box center [859, 84] width 1694 height 40
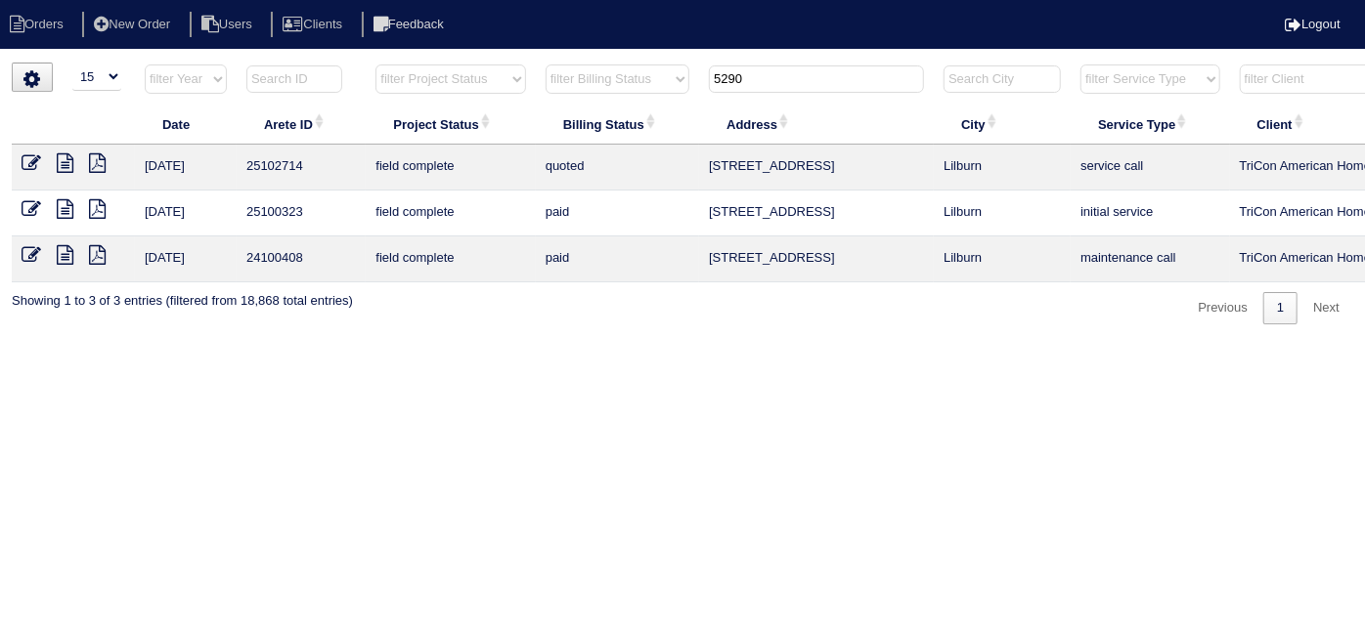
type input "5290"
click at [28, 156] on icon at bounding box center [32, 163] width 20 height 20
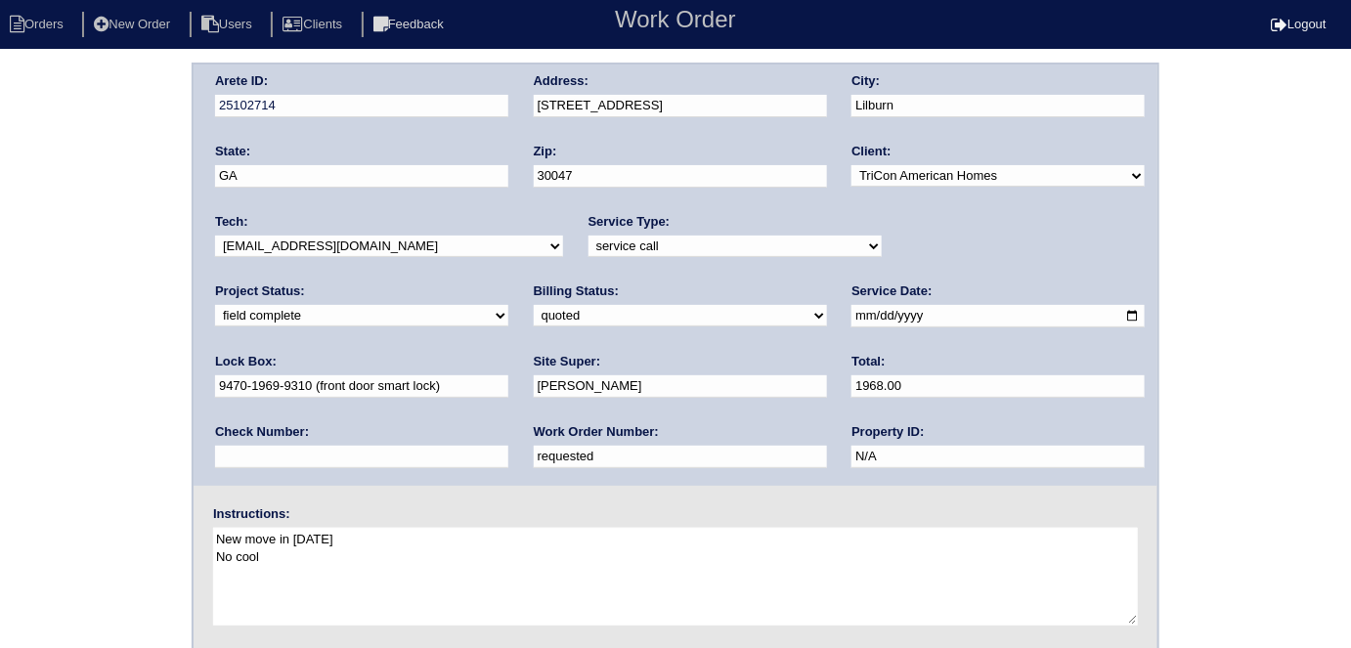
drag, startPoint x: 323, startPoint y: 446, endPoint x: 253, endPoint y: 434, distance: 70.4
click at [534, 434] on div "Work Order Number: requested" at bounding box center [680, 450] width 293 height 55
type input "r"
type input "548535"
click at [123, 289] on div "Arete ID: 25102714 Address: [STREET_ADDRESS] City: [GEOGRAPHIC_DATA] State: [GE…" at bounding box center [675, 458] width 1351 height 791
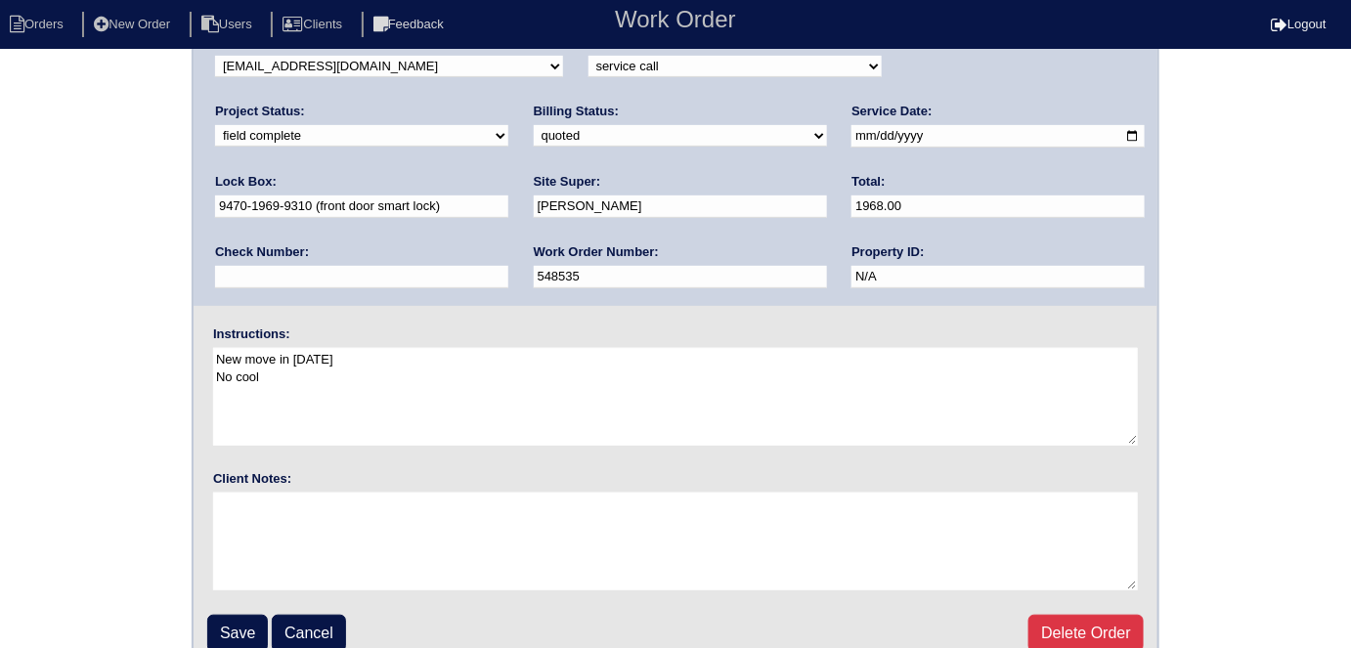
scroll to position [200, 0]
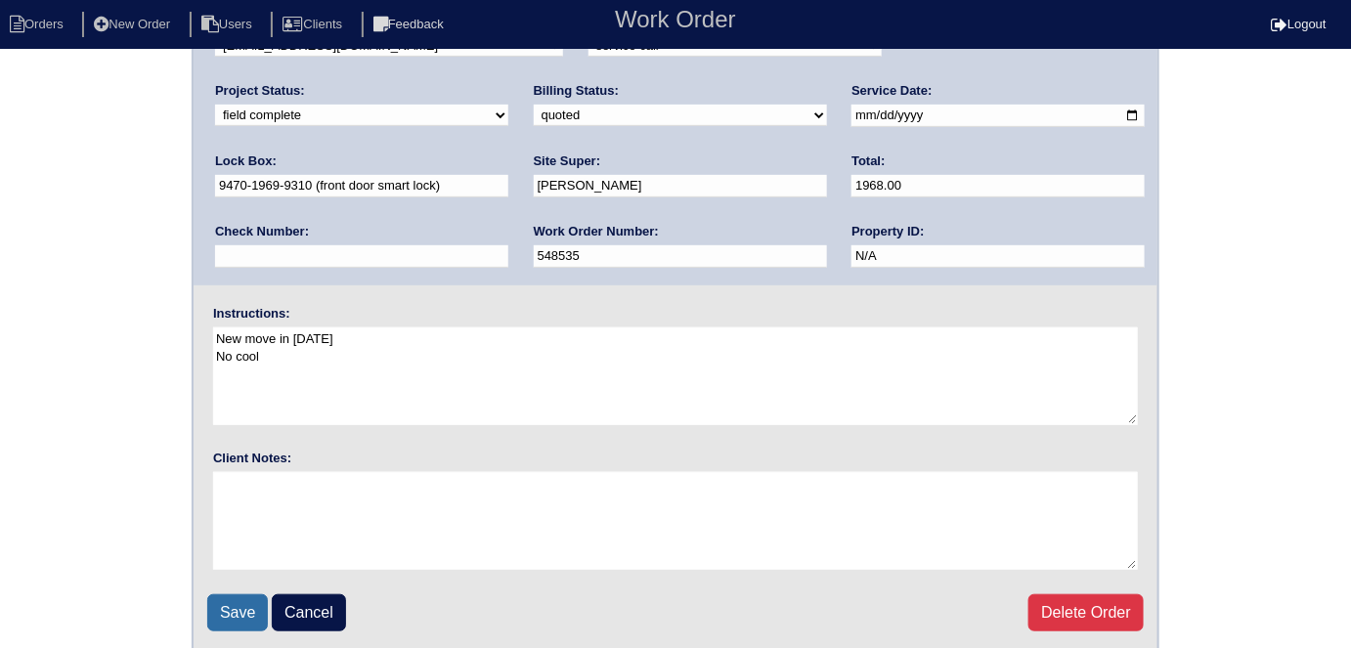
click at [214, 597] on input "Save" at bounding box center [237, 612] width 61 height 37
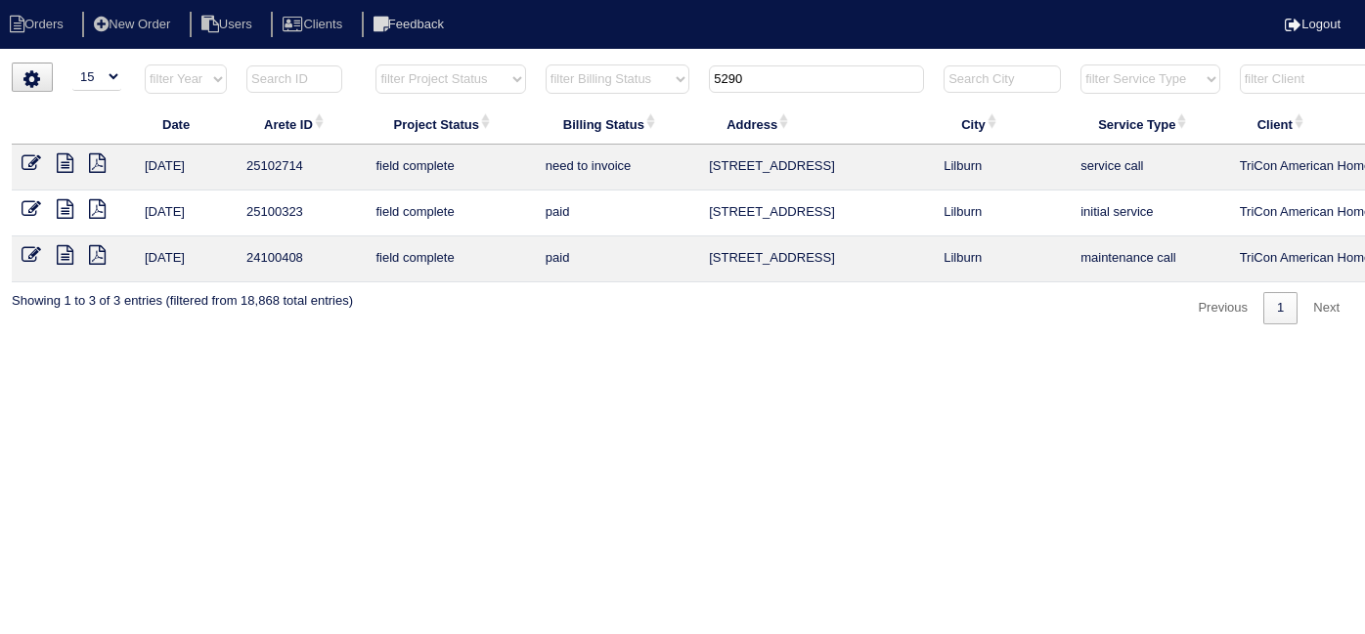
select select "15"
click at [771, 95] on th "5290" at bounding box center [816, 84] width 235 height 40
drag, startPoint x: 764, startPoint y: 84, endPoint x: 263, endPoint y: 3, distance: 507.1
click at [385, 63] on body "Orders New Order Users Clients Feedback Logout Orders New Order Users Clients M…" at bounding box center [682, 194] width 1365 height 262
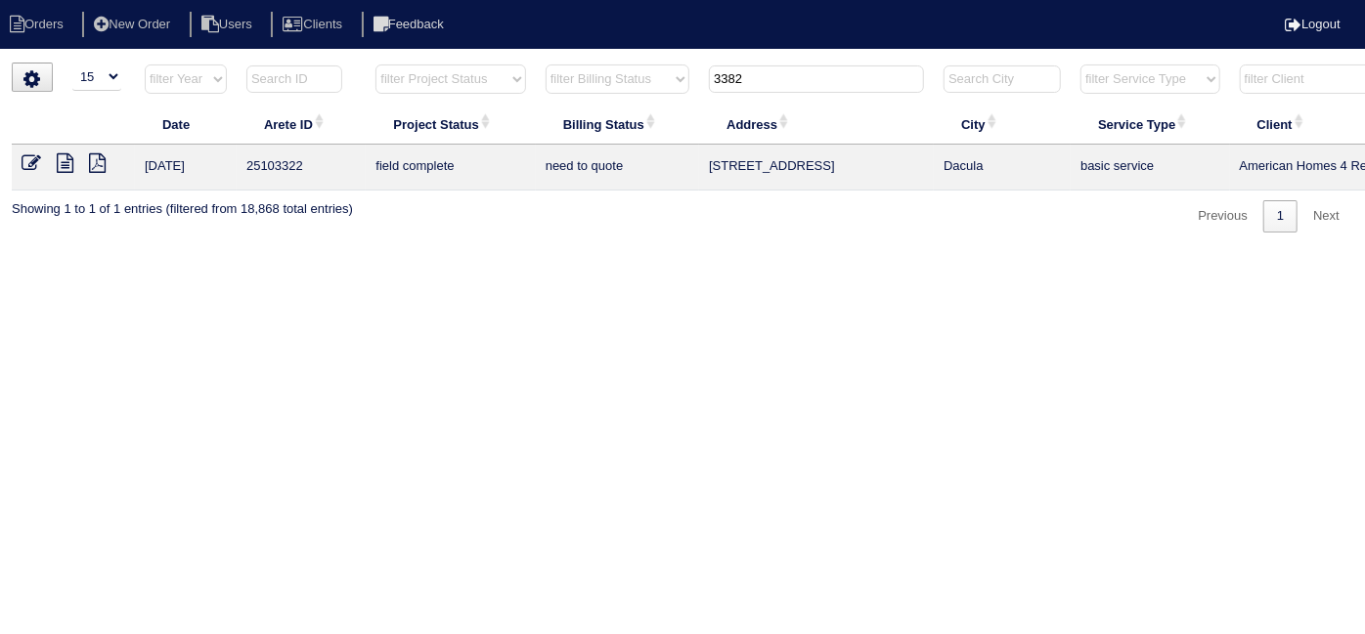
drag, startPoint x: 779, startPoint y: 78, endPoint x: 285, endPoint y: 60, distance: 494.0
click at [369, 57] on html "Orders New Order Users Clients Feedback Logout Orders New Order Users Clients M…" at bounding box center [682, 126] width 1365 height 252
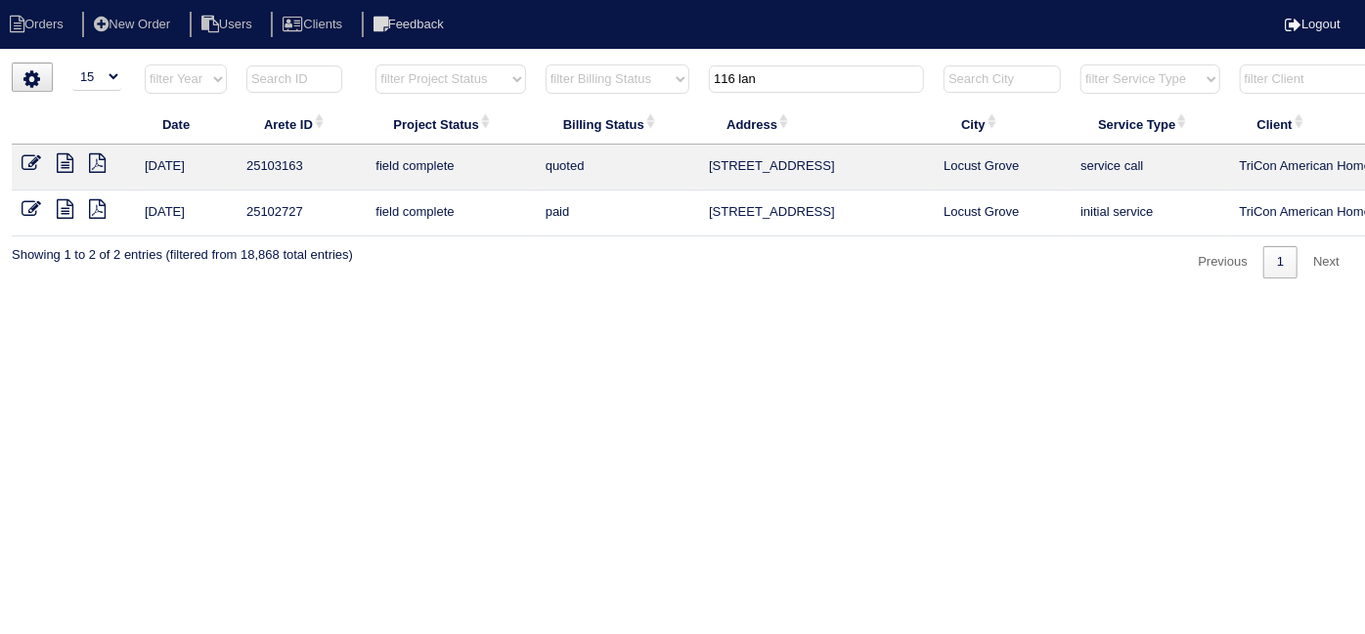
type input "116 lan"
click at [20, 161] on td at bounding box center [73, 168] width 123 height 46
click at [22, 159] on icon at bounding box center [32, 163] width 20 height 20
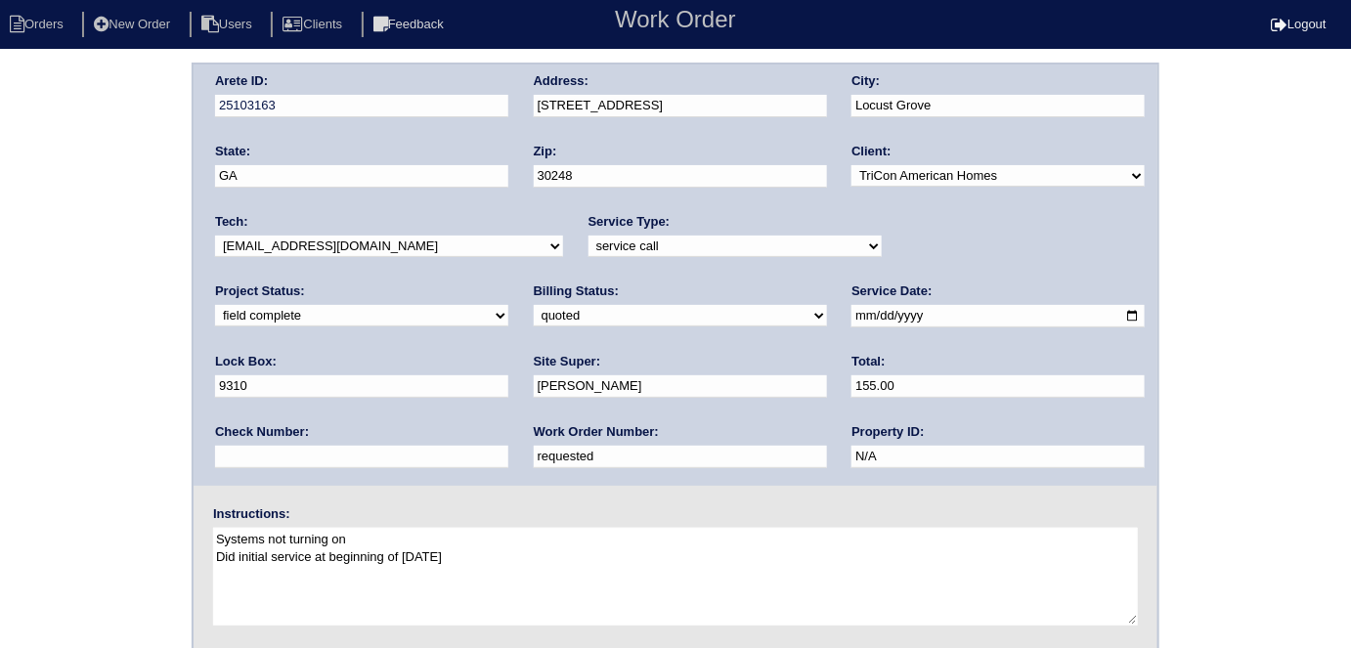
drag, startPoint x: 266, startPoint y: 449, endPoint x: 0, endPoint y: 286, distance: 311.5
click at [0, 371] on div "Arete ID: 25103163 Address: [STREET_ADDRESS] City: [GEOGRAPHIC_DATA] State: [GE…" at bounding box center [675, 458] width 1351 height 791
type input "548556"
click at [99, 199] on div "Arete ID: 25103163 Address: [STREET_ADDRESS] City: [GEOGRAPHIC_DATA] State: [GE…" at bounding box center [675, 458] width 1351 height 791
click at [534, 313] on select "need to quote quoted need to invoice invoiced paid warranty purchase order need…" at bounding box center [680, 316] width 293 height 22
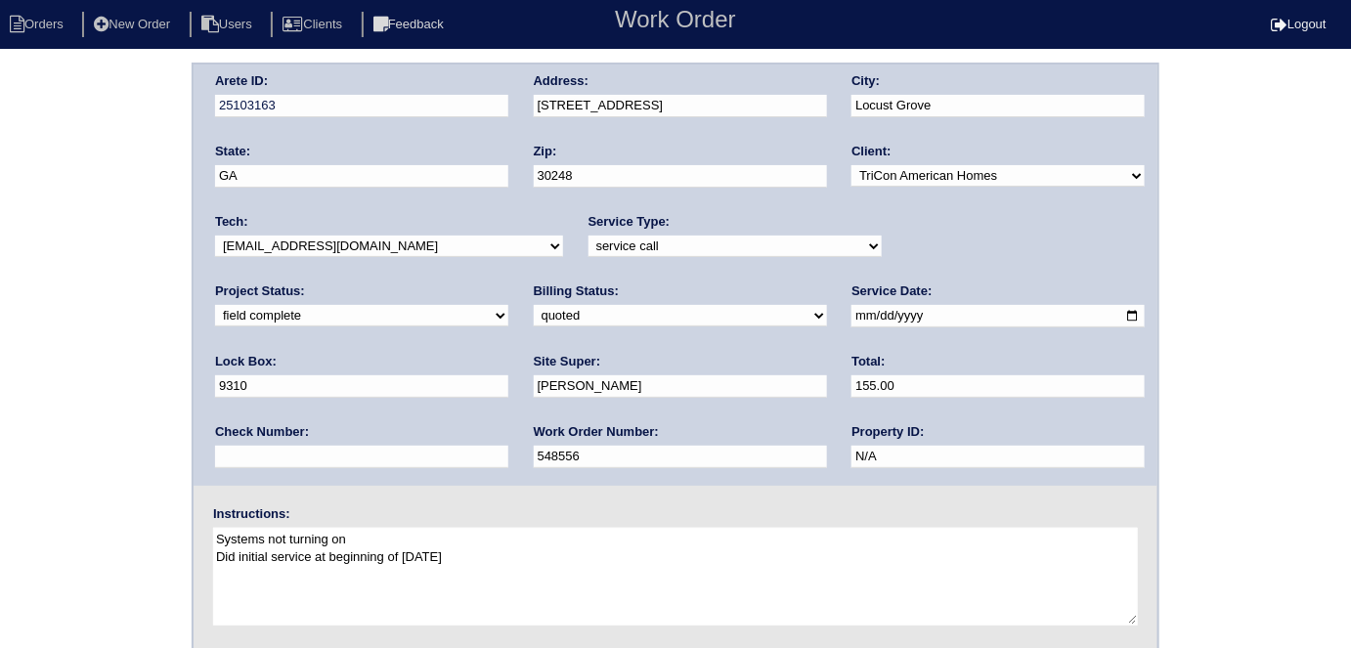
select select "need to invoice"
click at [534, 305] on select "need to quote quoted need to invoice invoiced paid warranty purchase order need…" at bounding box center [680, 316] width 293 height 22
click at [80, 363] on div "Arete ID: 25103163 Address: [STREET_ADDRESS] City: [GEOGRAPHIC_DATA] State: [GE…" at bounding box center [675, 458] width 1351 height 791
click at [54, 240] on div "Arete ID: 25103163 Address: [STREET_ADDRESS] City: [GEOGRAPHIC_DATA] State: [GE…" at bounding box center [675, 458] width 1351 height 791
click at [139, 417] on div "Arete ID: 25103163 Address: [STREET_ADDRESS] City: [GEOGRAPHIC_DATA] State: [GE…" at bounding box center [675, 458] width 1351 height 791
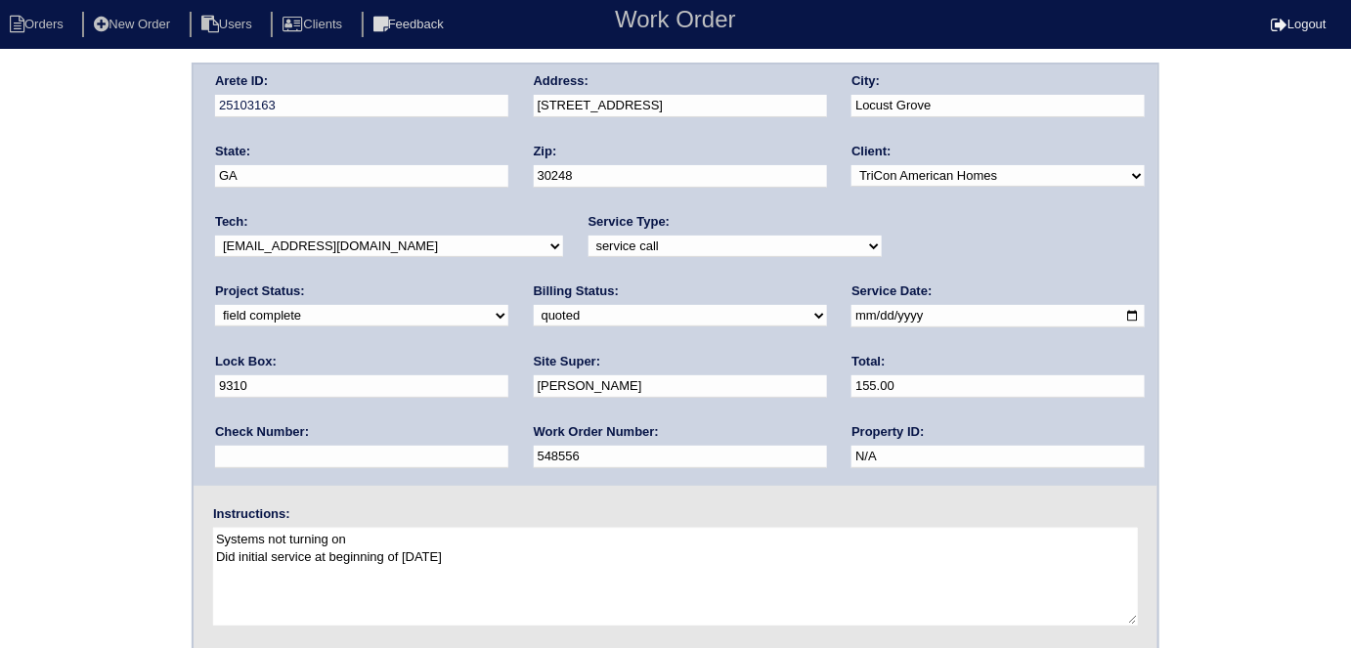
scroll to position [200, 0]
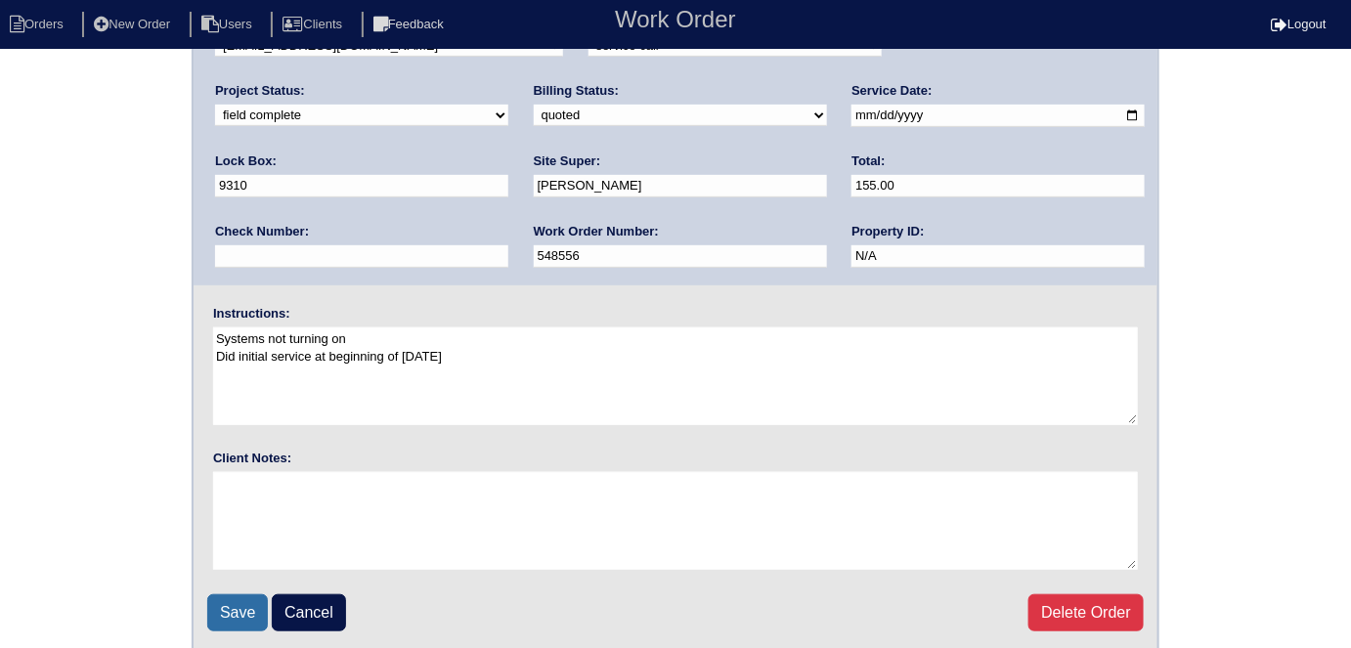
click at [238, 594] on input "Save" at bounding box center [237, 612] width 61 height 37
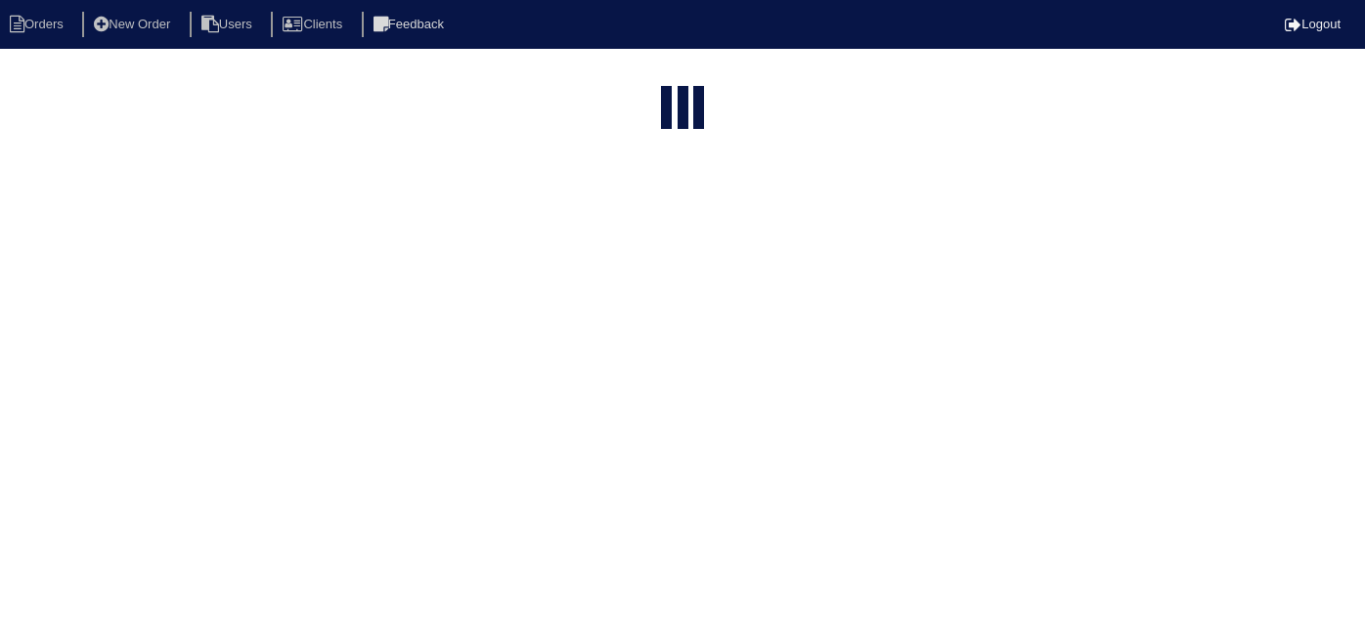
select select "15"
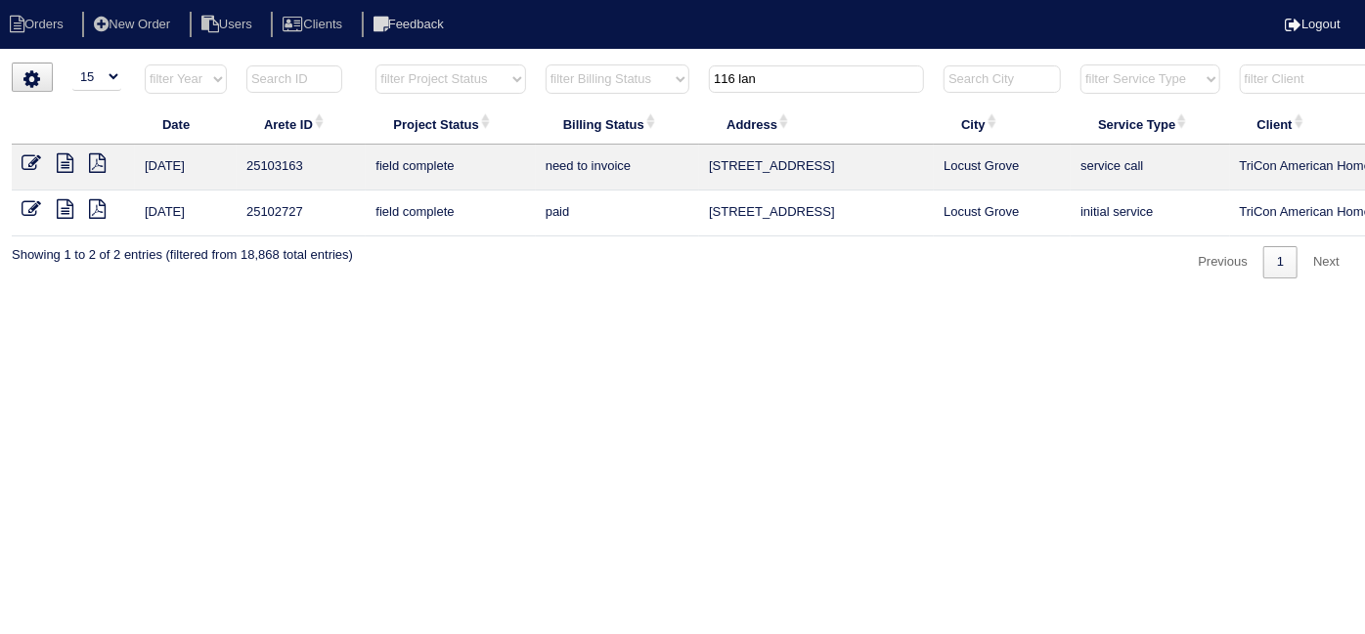
drag, startPoint x: 799, startPoint y: 71, endPoint x: 456, endPoint y: 62, distance: 343.3
click at [516, 59] on html "Orders New Order Users Clients Feedback Logout Orders New Order Users Clients M…" at bounding box center [682, 149] width 1365 height 298
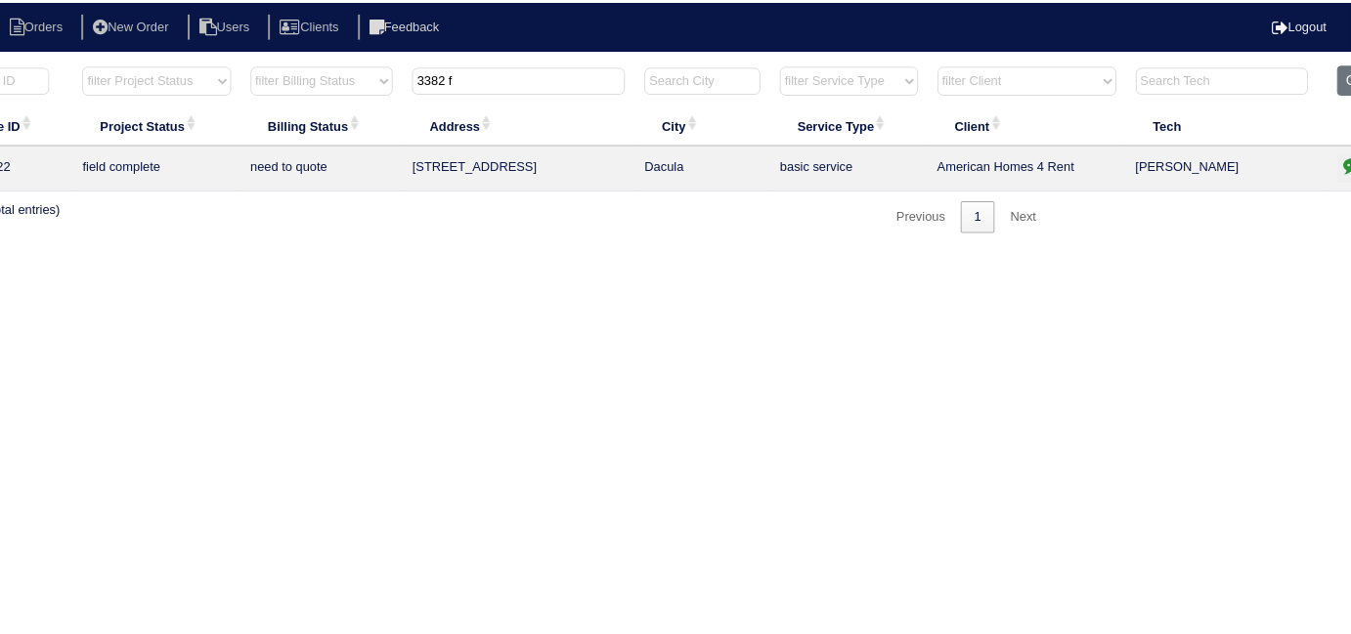
scroll to position [0, 340]
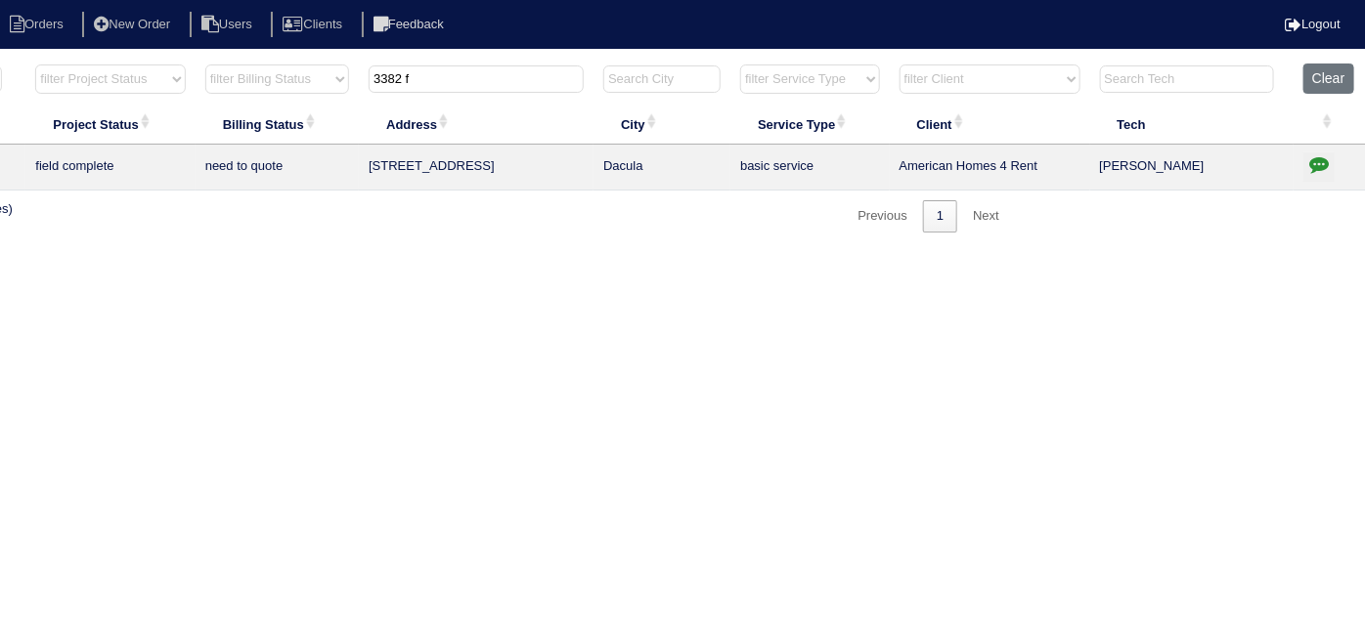
type input "3382 f"
click at [1319, 162] on icon "button" at bounding box center [1319, 164] width 20 height 20
type textarea "[DATE] - texted [PERSON_NAME] to review quote - rk"
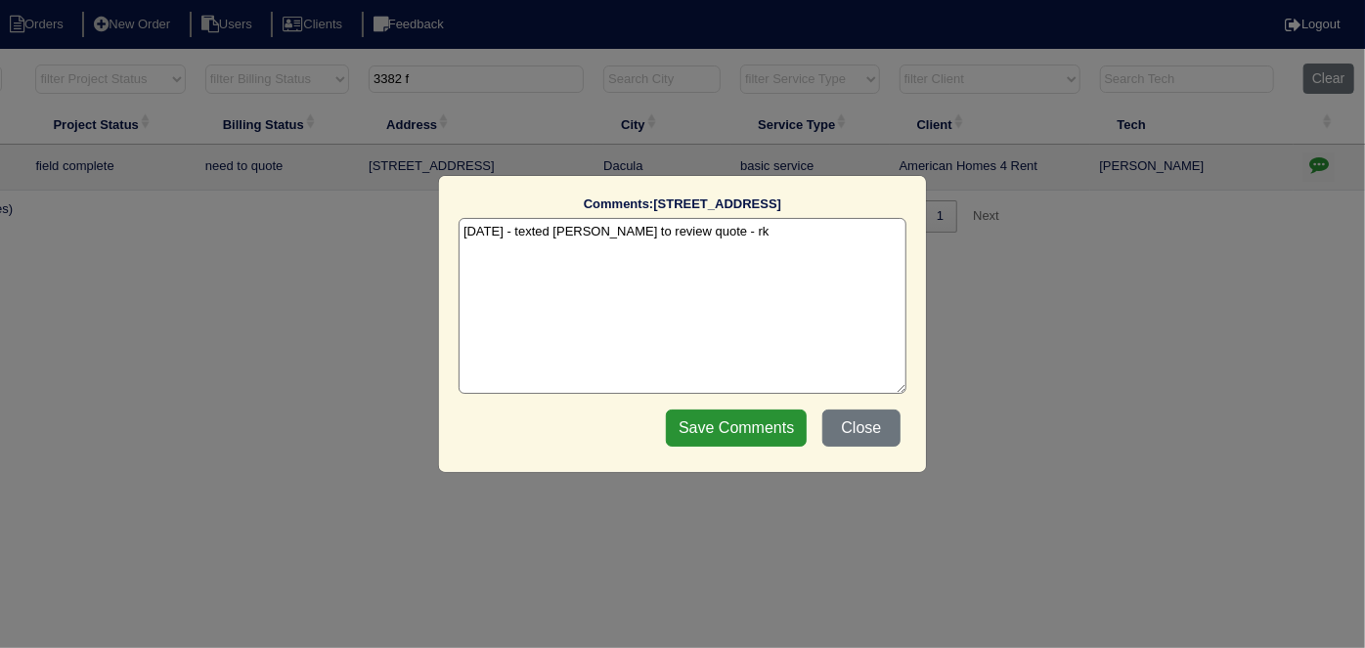
click at [698, 241] on textarea "[DATE] - texted [PERSON_NAME] to review quote - rk" at bounding box center [683, 306] width 448 height 176
click at [860, 436] on button "Close" at bounding box center [861, 428] width 78 height 37
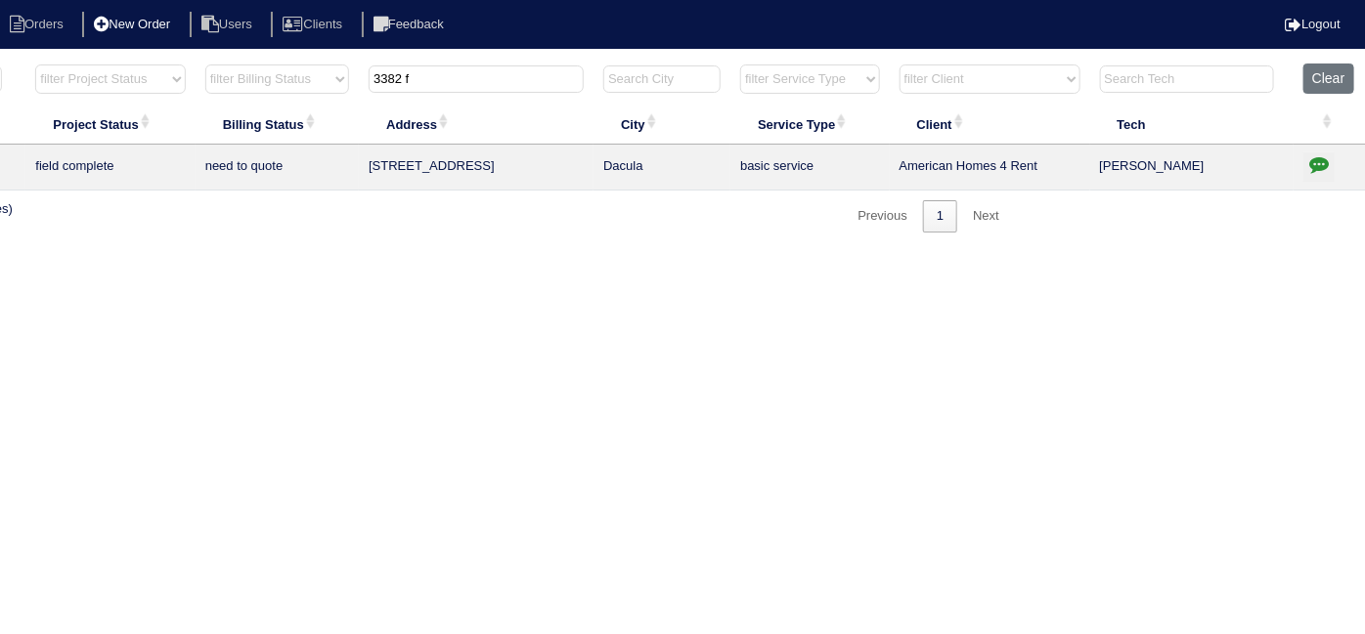
drag, startPoint x: 459, startPoint y: 89, endPoint x: 186, endPoint y: 35, distance: 279.0
click at [200, 63] on body "Orders New Order Users Clients Feedback Logout Orders New Order Users Clients M…" at bounding box center [342, 148] width 1365 height 170
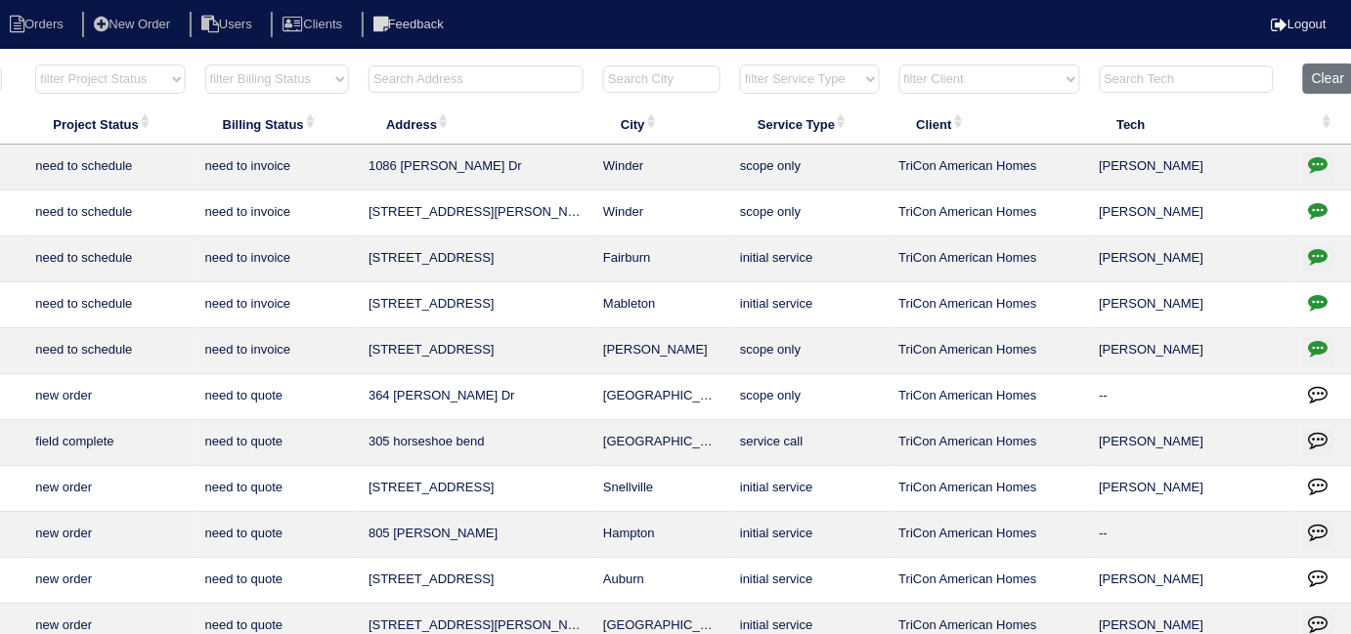
click at [252, 74] on select "filter Billing Status -- Any Billing Status -- need to quote quoted need to inv…" at bounding box center [277, 79] width 144 height 29
click at [205, 65] on select "filter Billing Status -- Any Billing Status -- need to quote quoted need to inv…" at bounding box center [277, 79] width 144 height 29
select select "need to invoice"
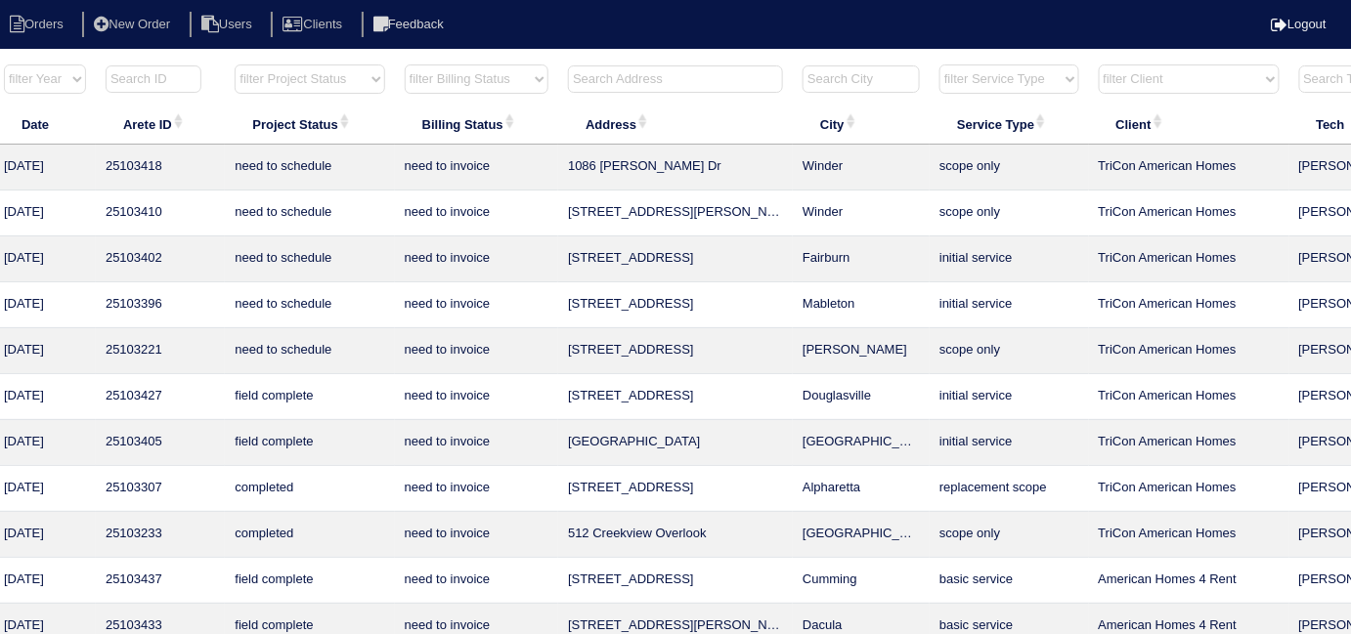
scroll to position [0, 0]
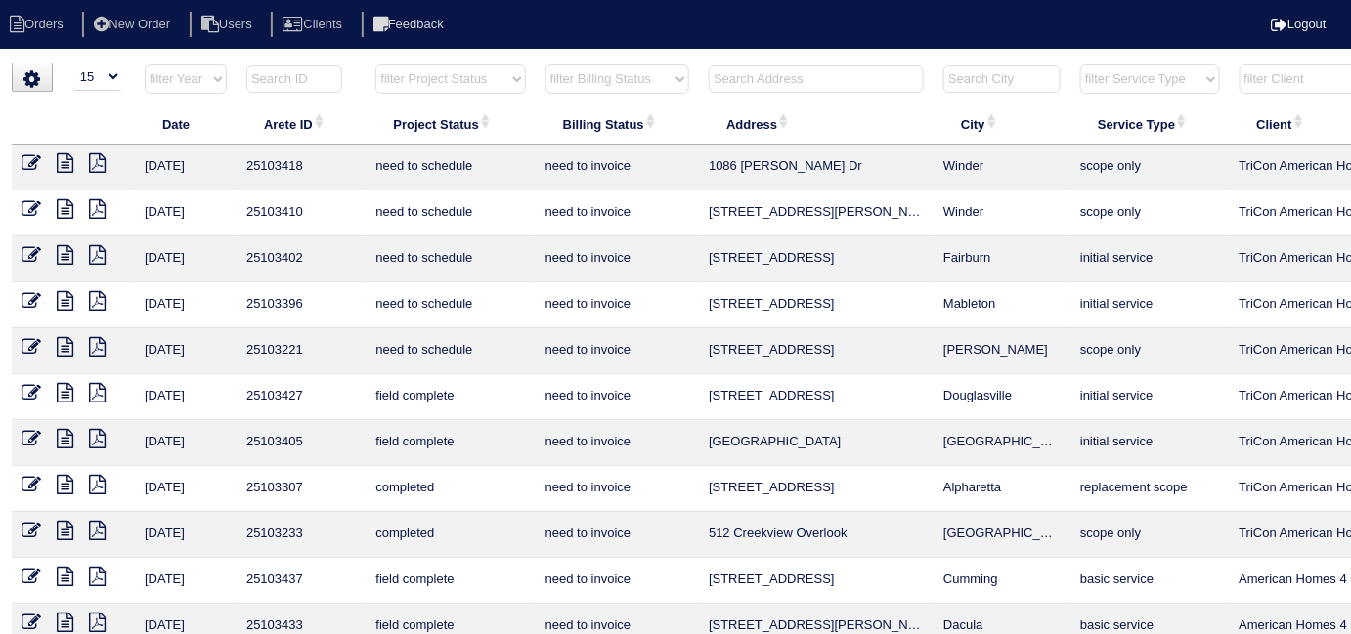
click at [430, 76] on select "filter Project Status -- Any Project Status -- new order assigned in progress f…" at bounding box center [450, 79] width 150 height 29
click at [375, 65] on select "filter Project Status -- Any Project Status -- new order assigned in progress f…" at bounding box center [450, 79] width 150 height 29
select select "field complete"
select select "need to invoice"
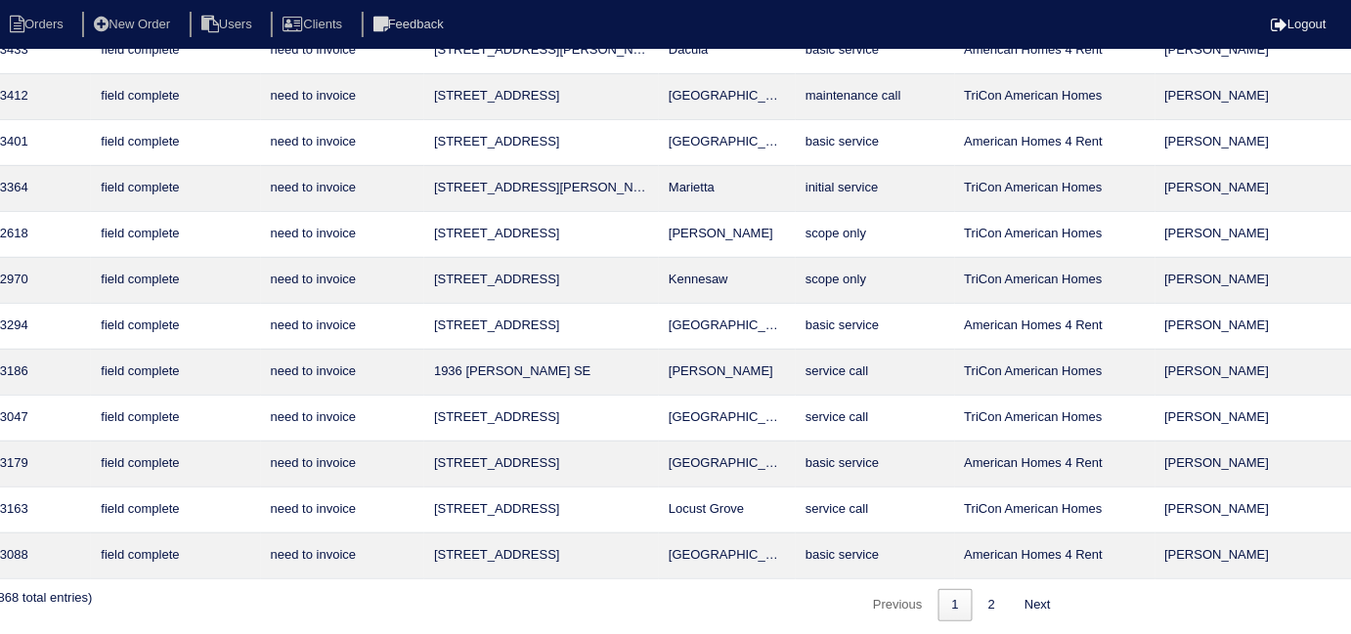
scroll to position [254, 354]
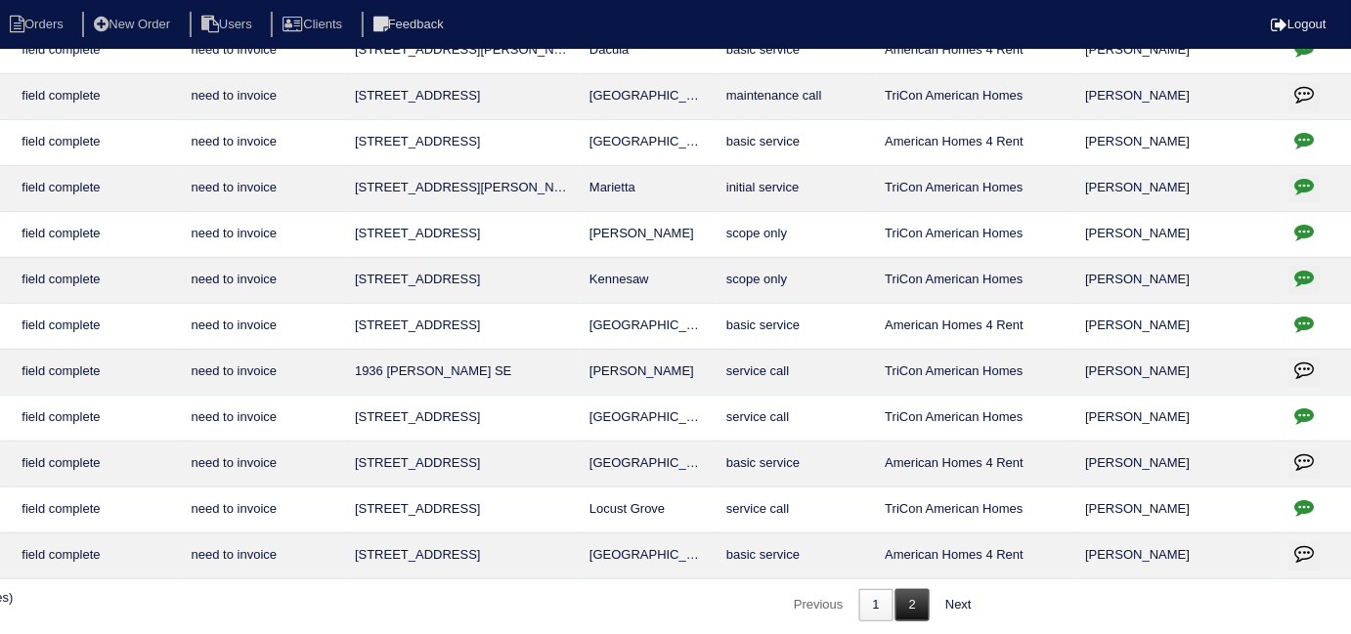
click at [916, 602] on link "2" at bounding box center [913, 606] width 34 height 32
select select "field complete"
select select "need to invoice"
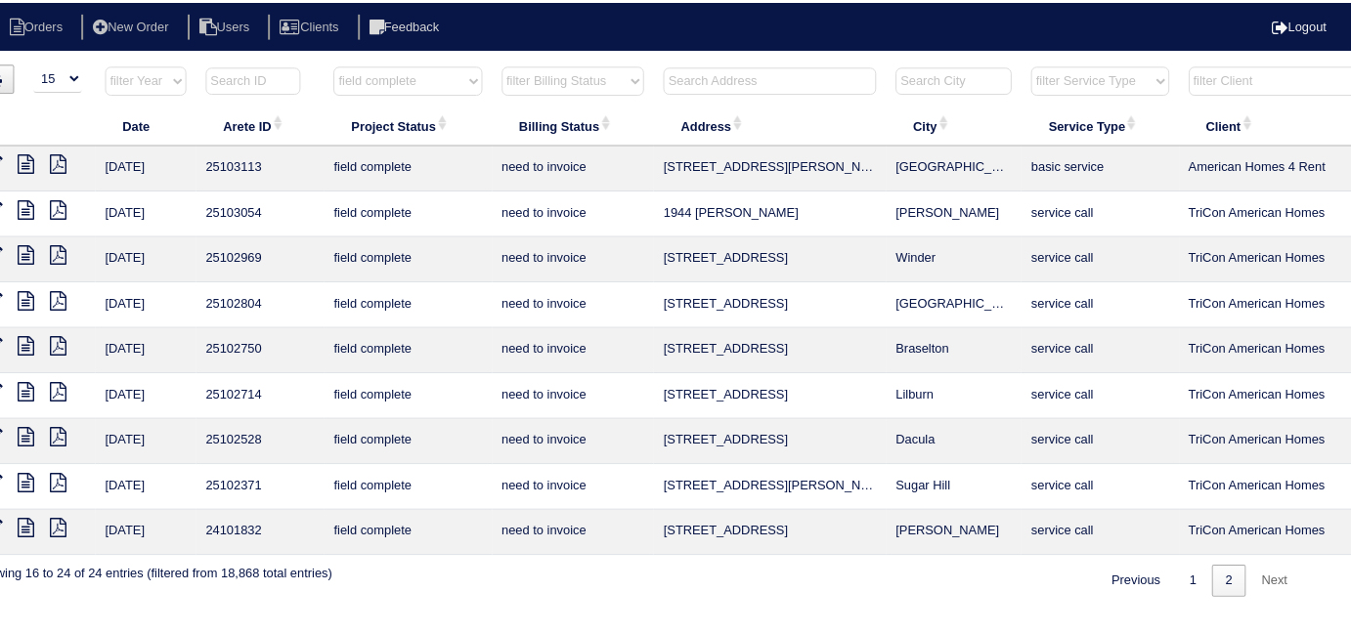
scroll to position [0, 0]
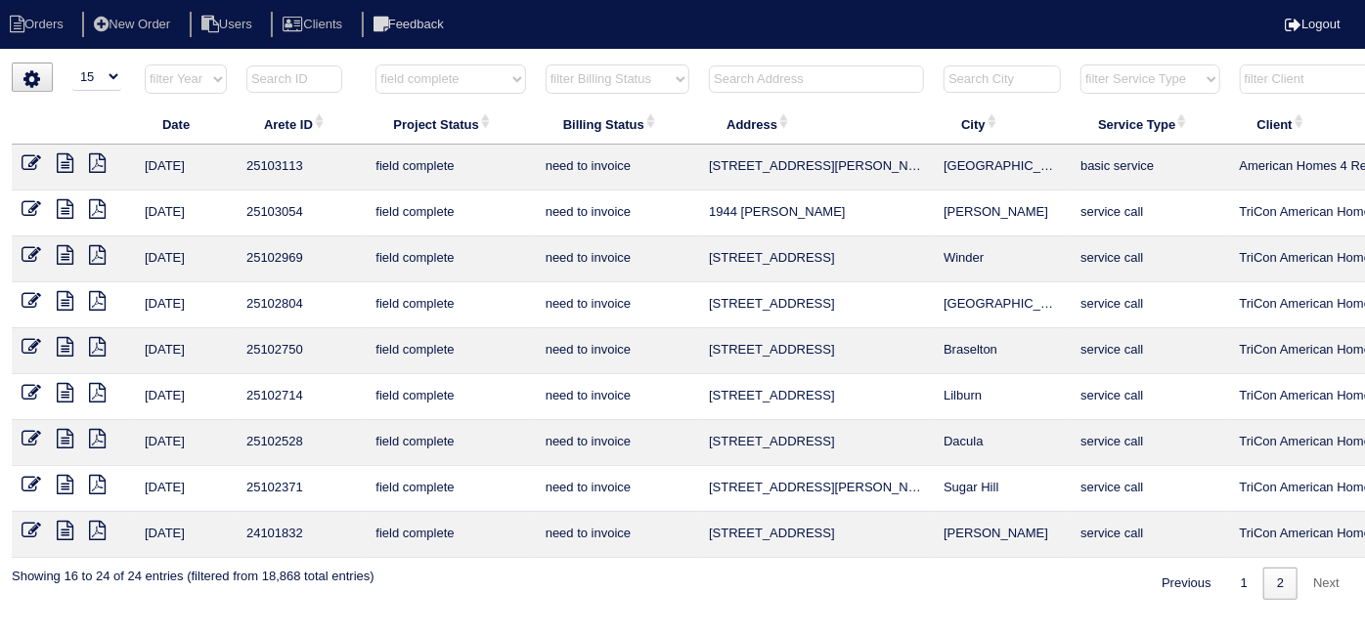
click at [409, 75] on select "filter Project Status -- Any Project Status -- new order assigned in progress f…" at bounding box center [450, 79] width 150 height 29
select select
click at [375, 65] on select "filter Project Status -- Any Project Status -- new order assigned in progress f…" at bounding box center [450, 79] width 150 height 29
select select "need to invoice"
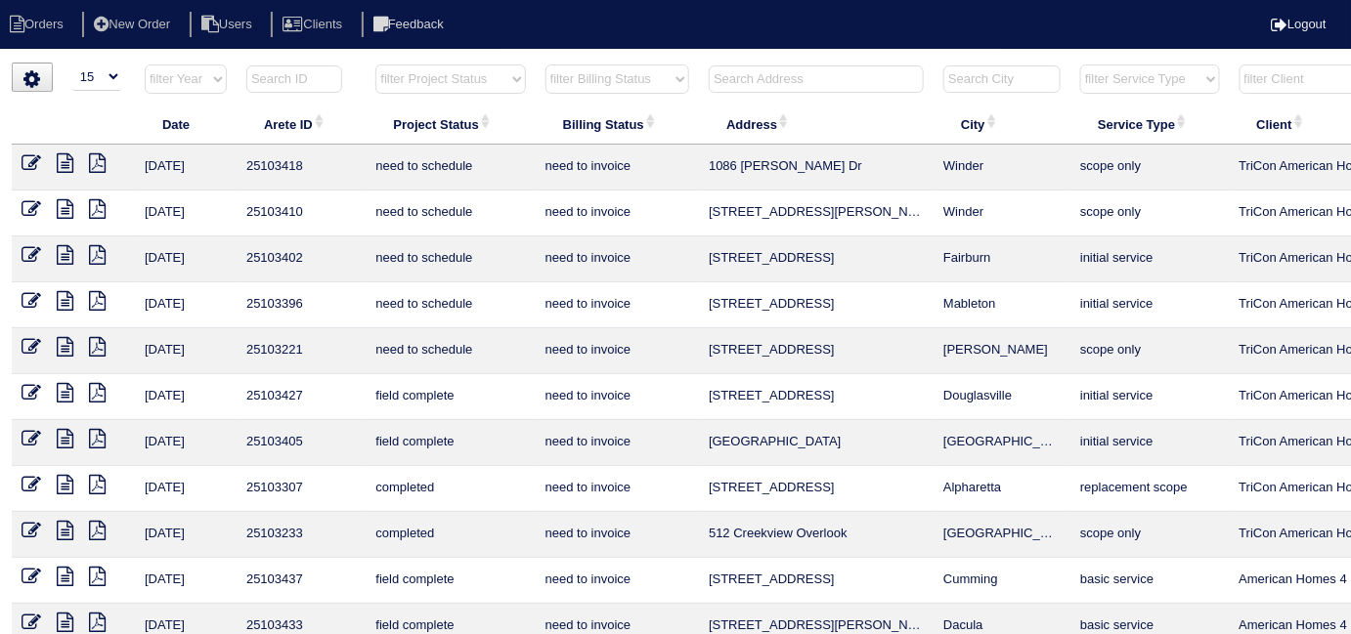
click at [590, 74] on select "filter Billing Status -- Any Billing Status -- need to quote quoted need to inv…" at bounding box center [618, 79] width 144 height 29
select select
click at [546, 65] on select "filter Billing Status -- Any Billing Status -- need to quote quoted need to inv…" at bounding box center [618, 79] width 144 height 29
